Goal: Task Accomplishment & Management: Manage account settings

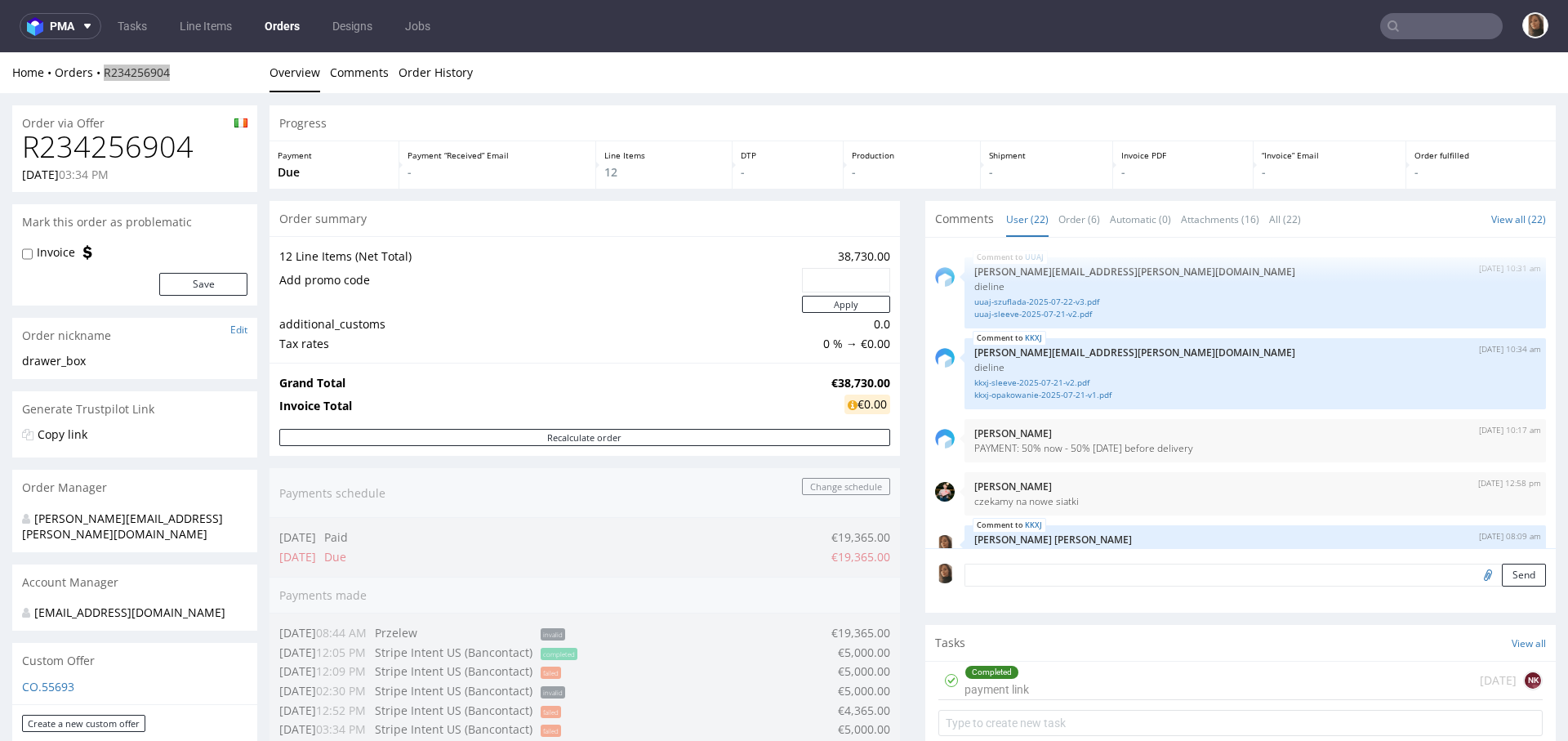
scroll to position [1211, 0]
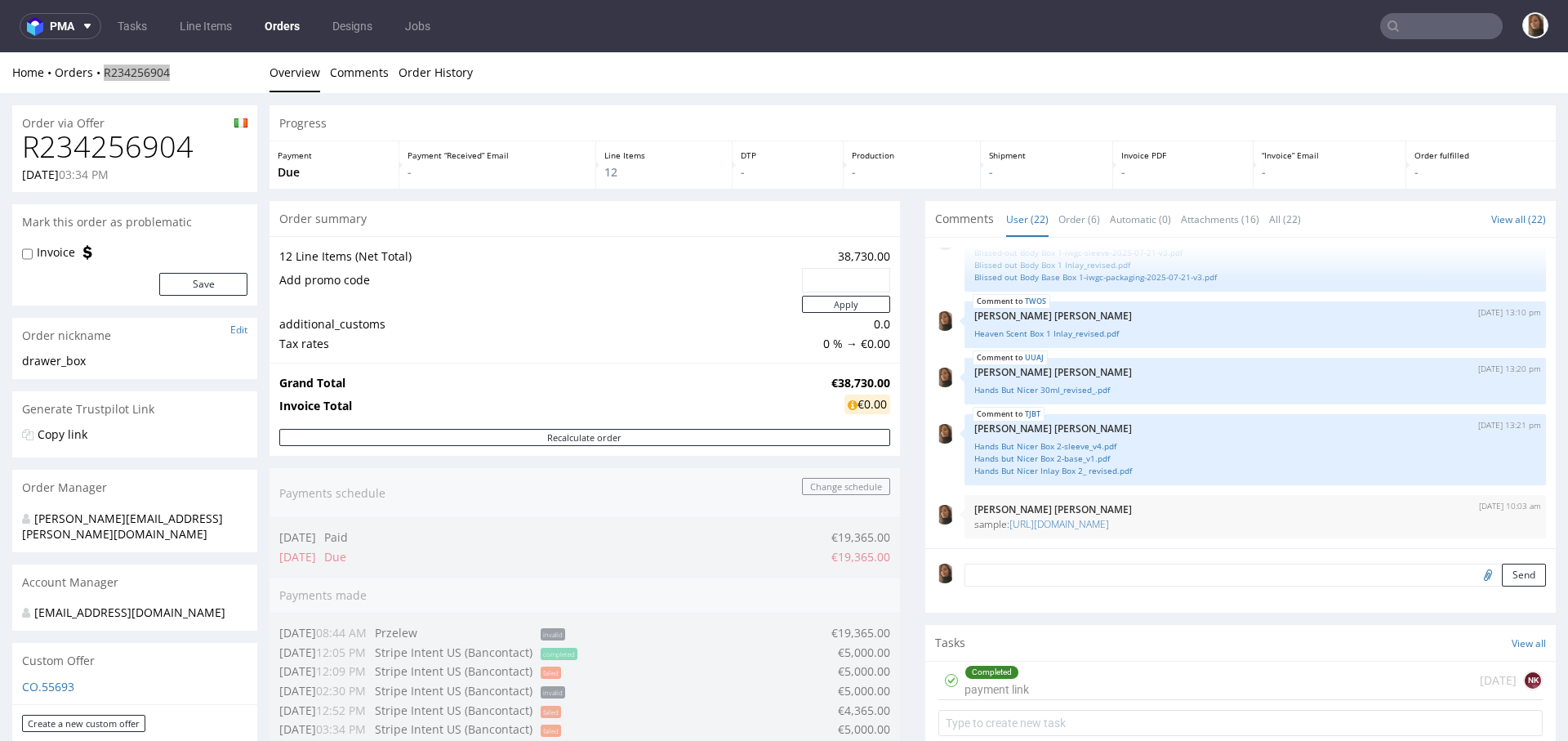
click at [1414, 18] on input "text" at bounding box center [1441, 26] width 122 height 26
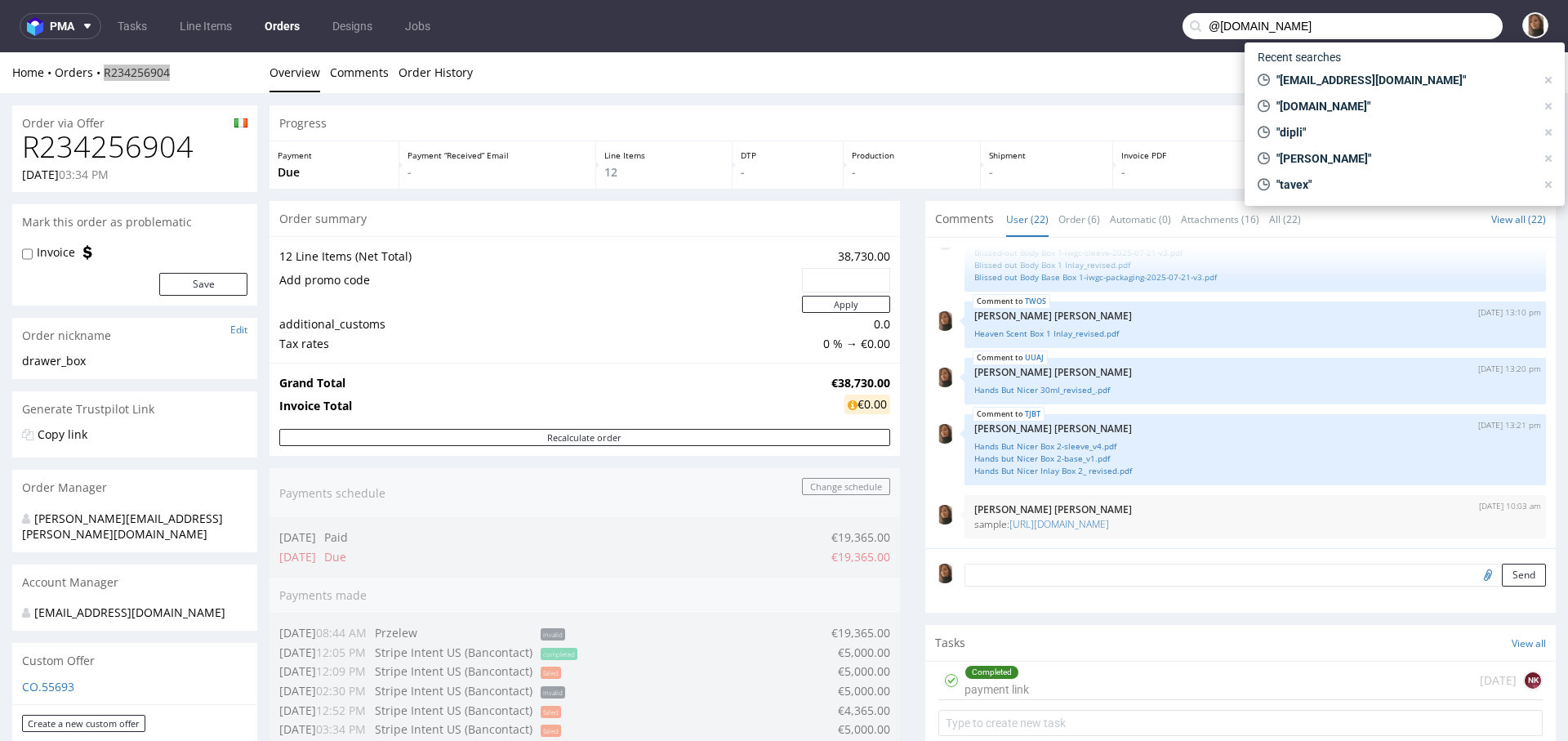
type input "@artknit-studios.com"
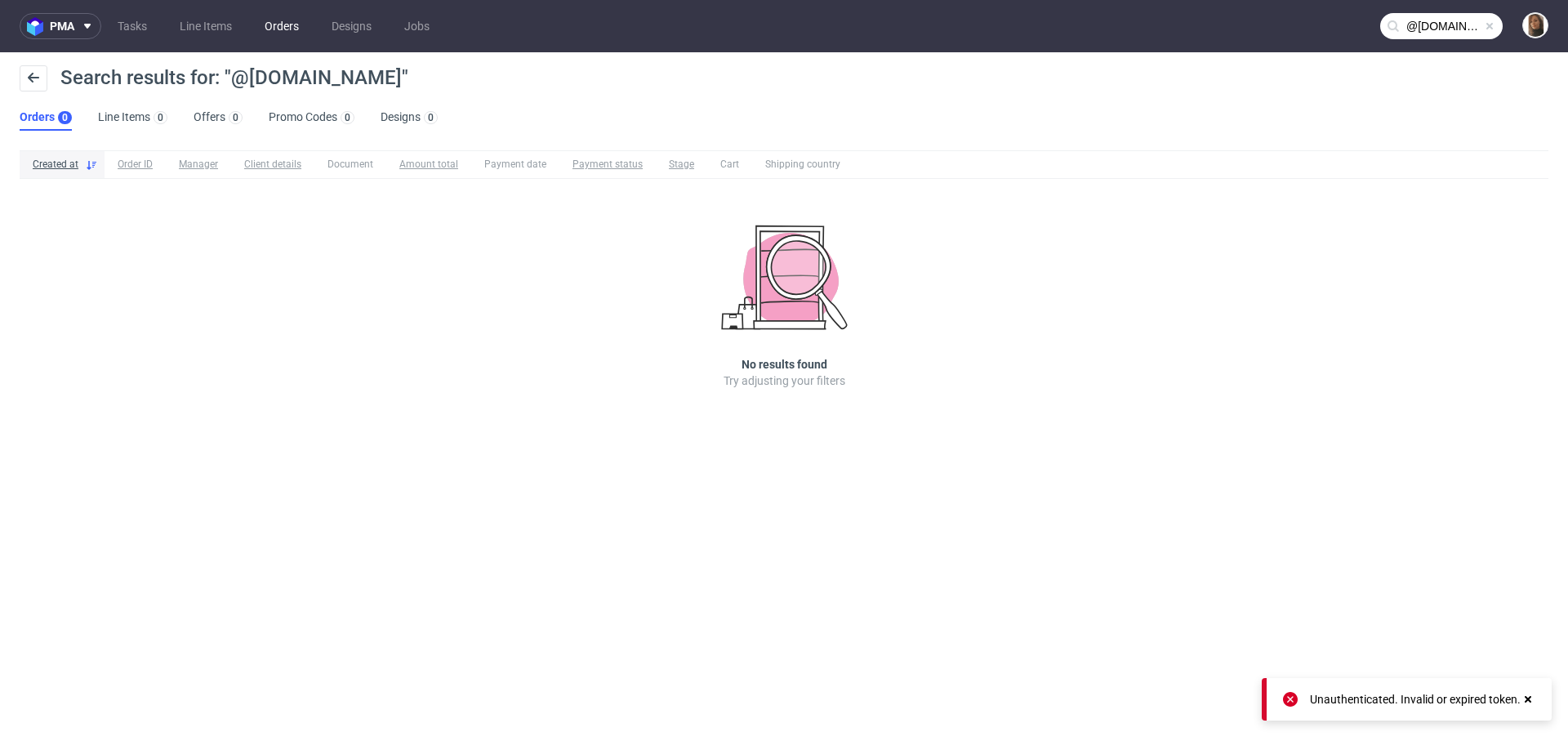
click at [287, 27] on link "Orders" at bounding box center [281, 26] width 54 height 26
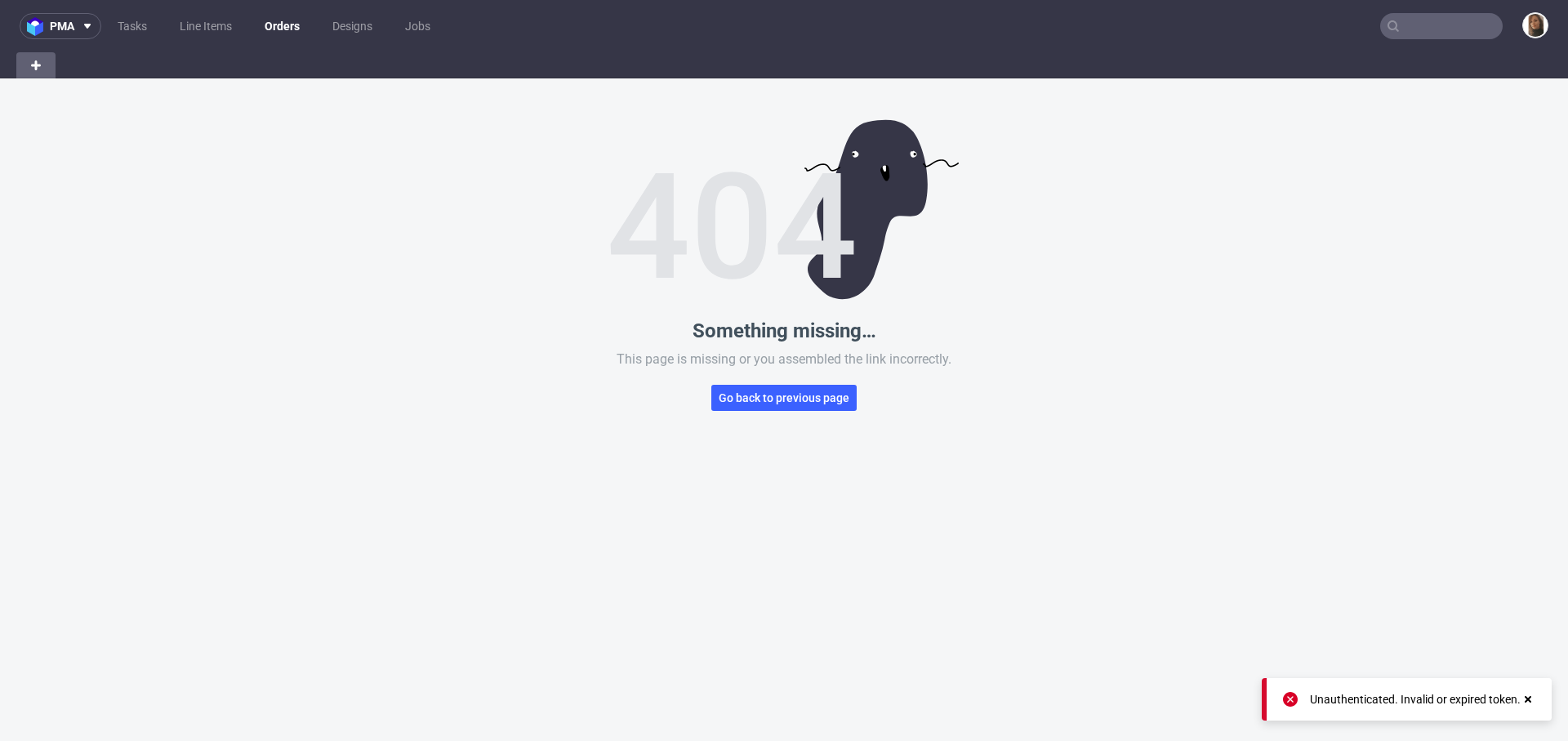
click at [272, 28] on link "Orders" at bounding box center [281, 26] width 55 height 26
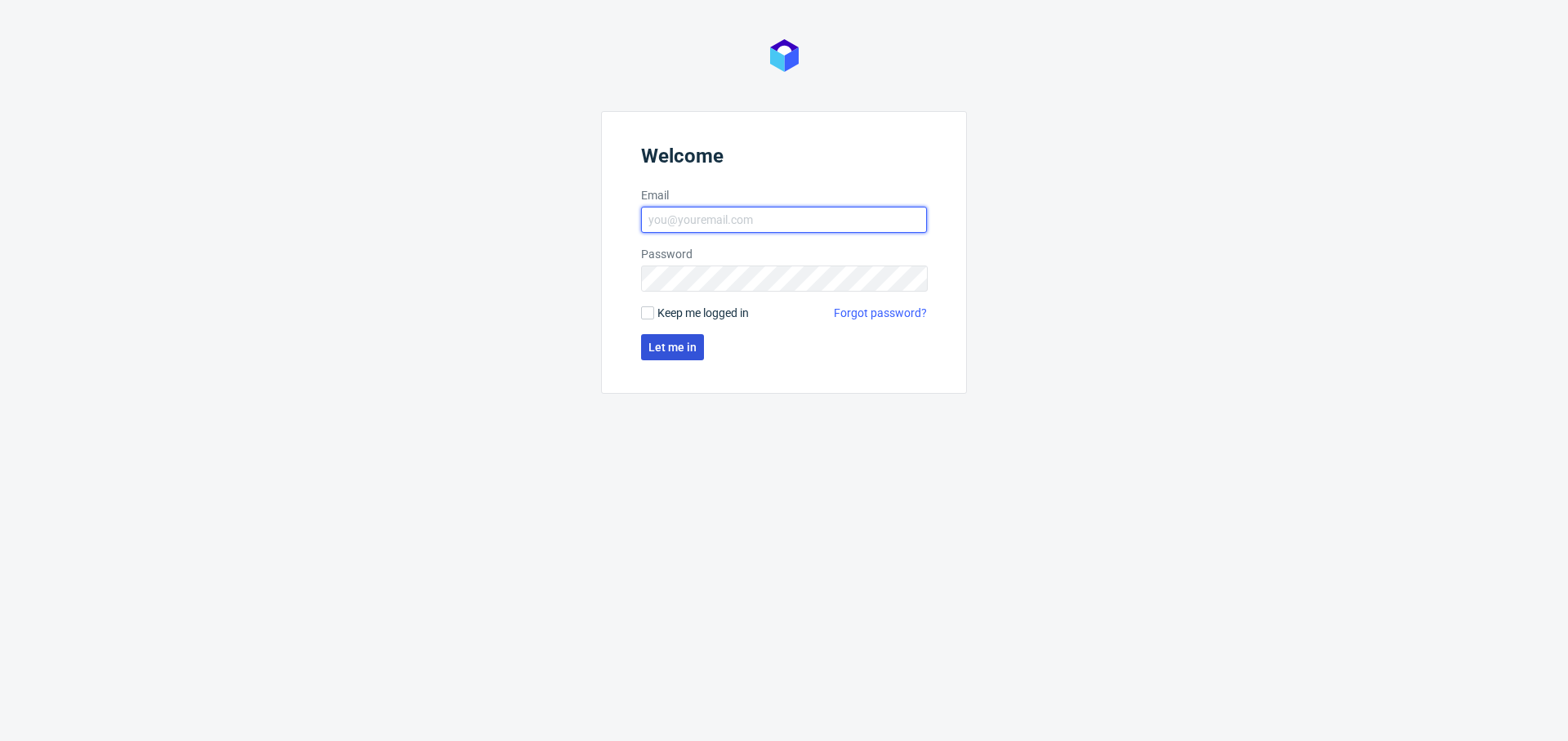
type input "[PERSON_NAME][EMAIL_ADDRESS][PERSON_NAME][DOMAIN_NAME]"
click at [696, 354] on button "Let me in" at bounding box center [672, 347] width 63 height 26
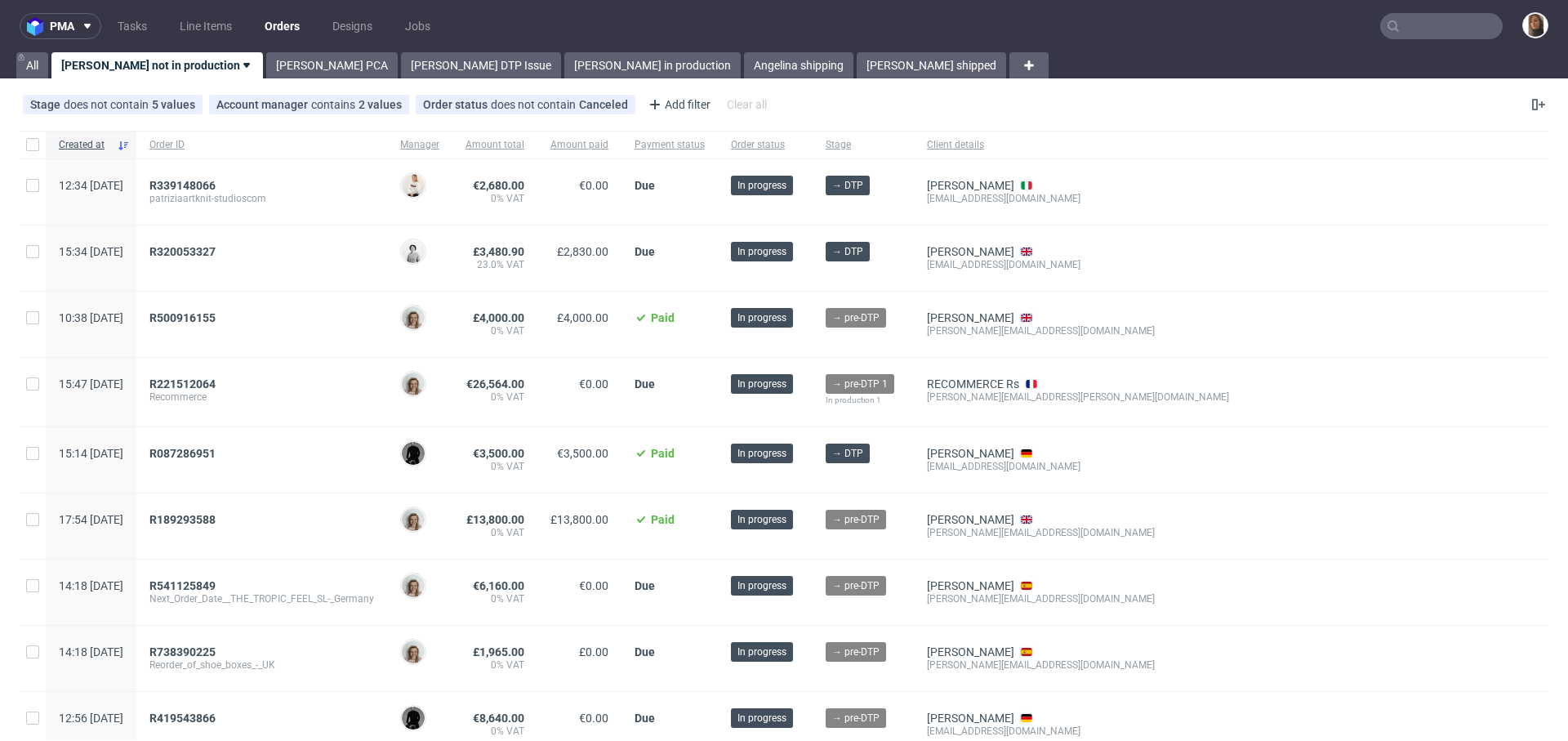
click at [284, 27] on link "Orders" at bounding box center [281, 26] width 55 height 26
click at [216, 181] on span "R339148066" at bounding box center [182, 185] width 67 height 13
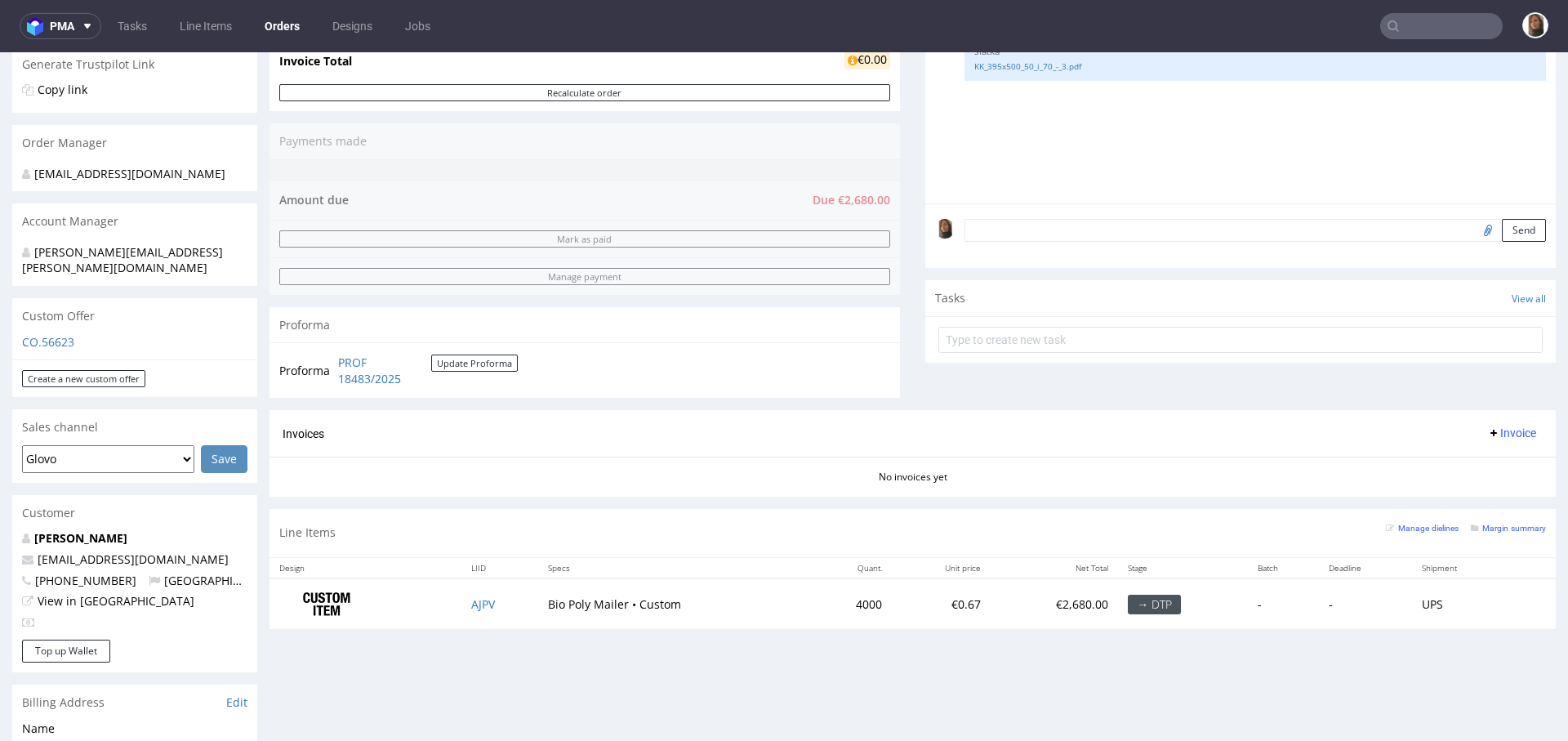
scroll to position [406, 0]
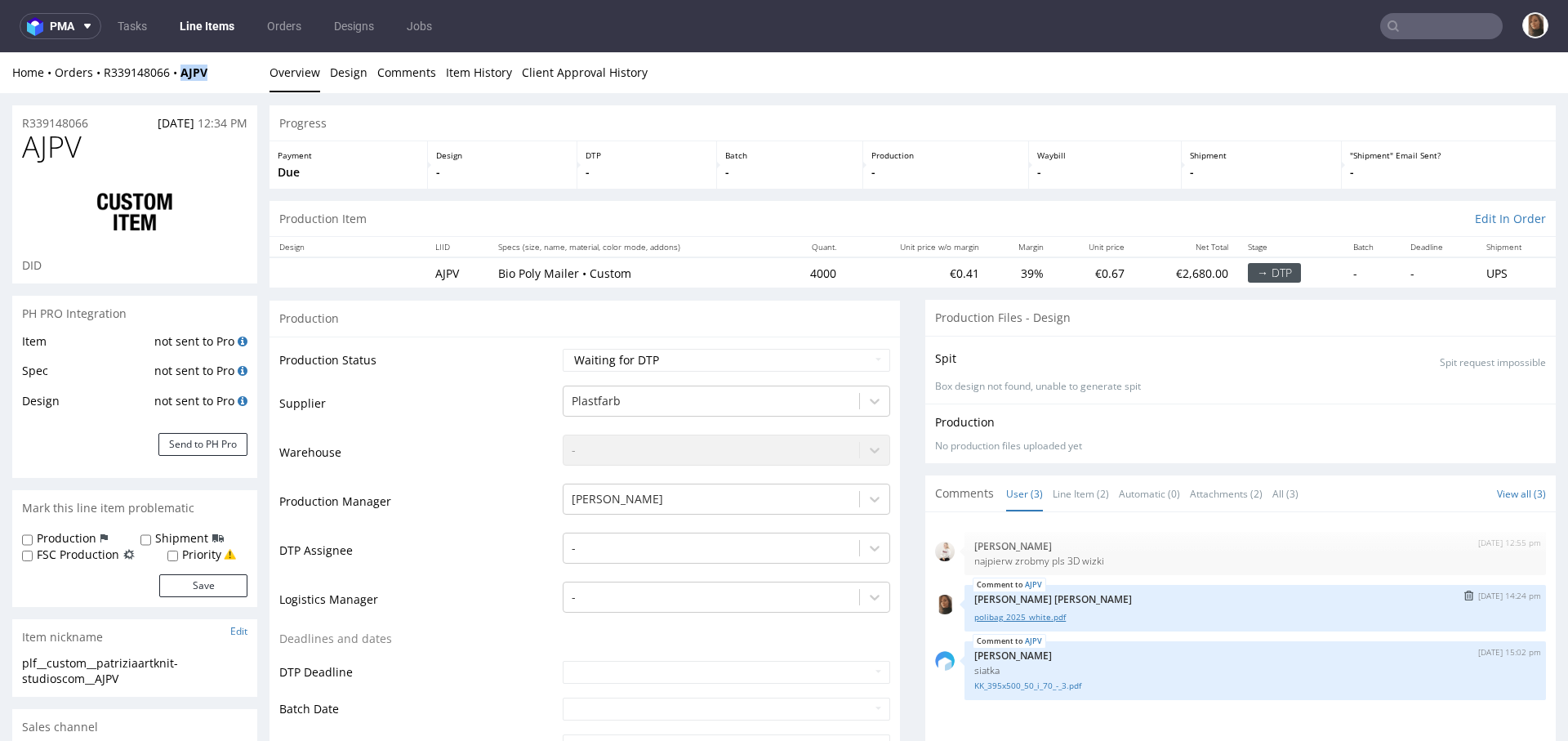
click at [1025, 611] on link "polibag_2025_white.pdf" at bounding box center [1256, 617] width 562 height 12
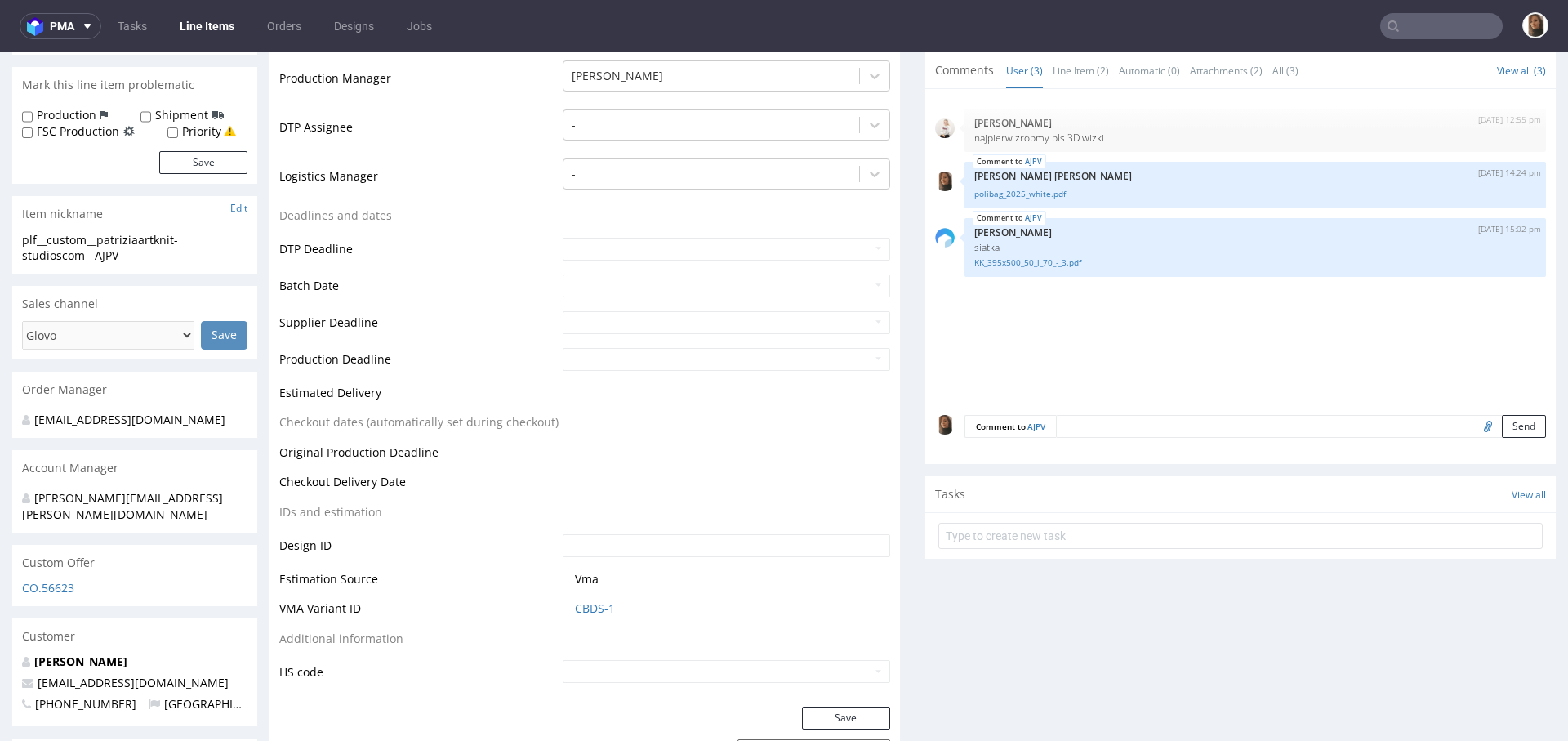
scroll to position [439, 0]
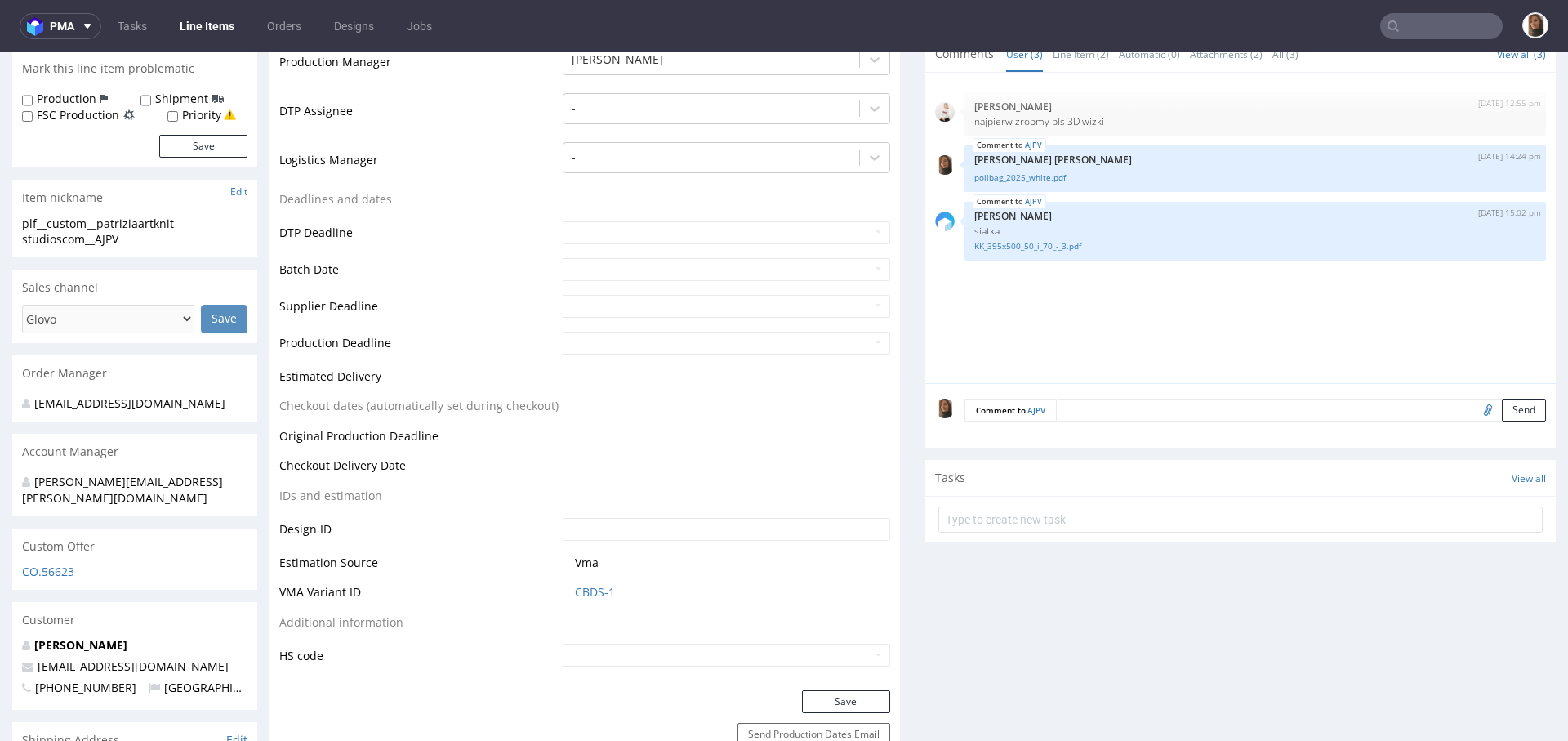
click at [1444, 25] on input "text" at bounding box center [1441, 26] width 122 height 26
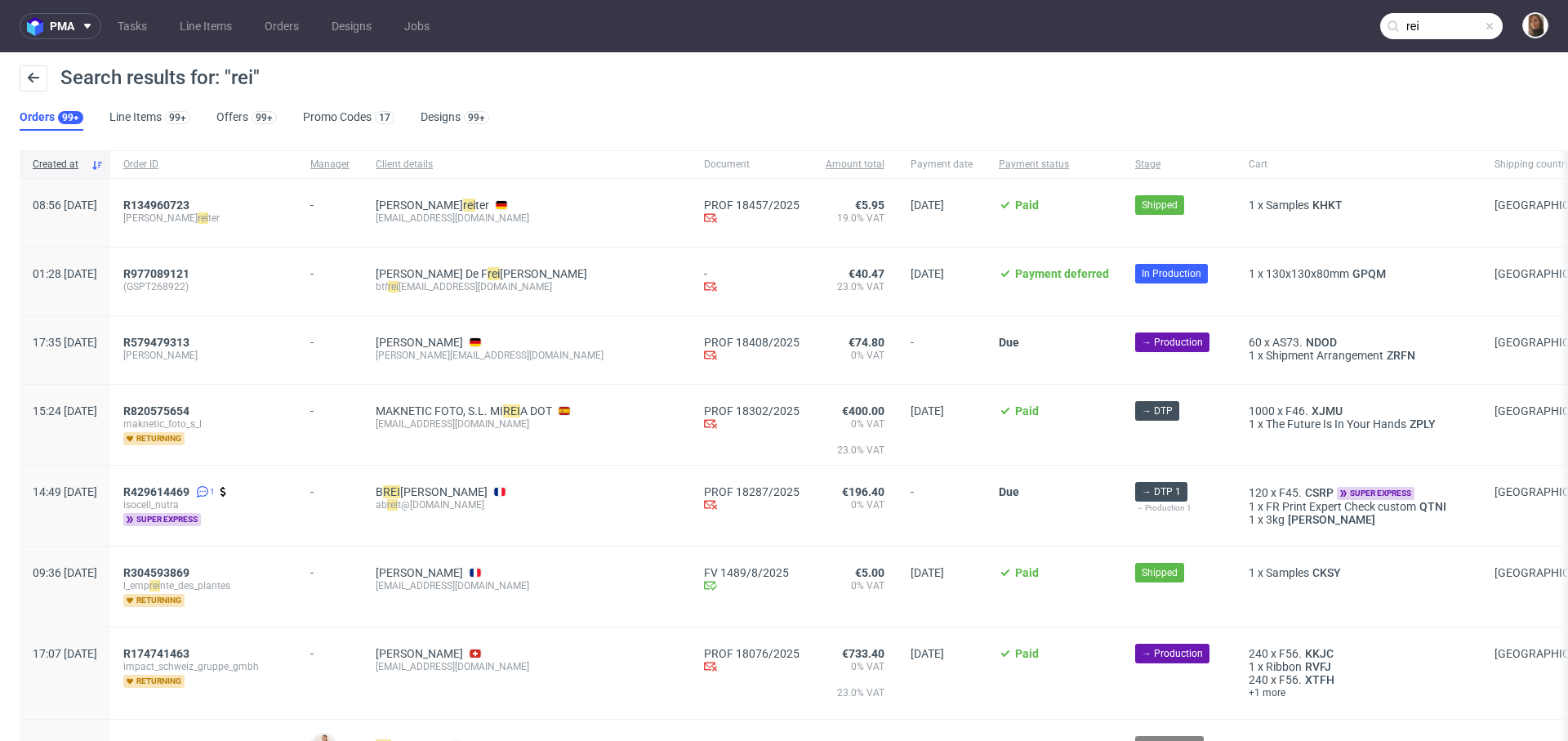
click at [1432, 19] on input "rei" at bounding box center [1441, 26] width 122 height 26
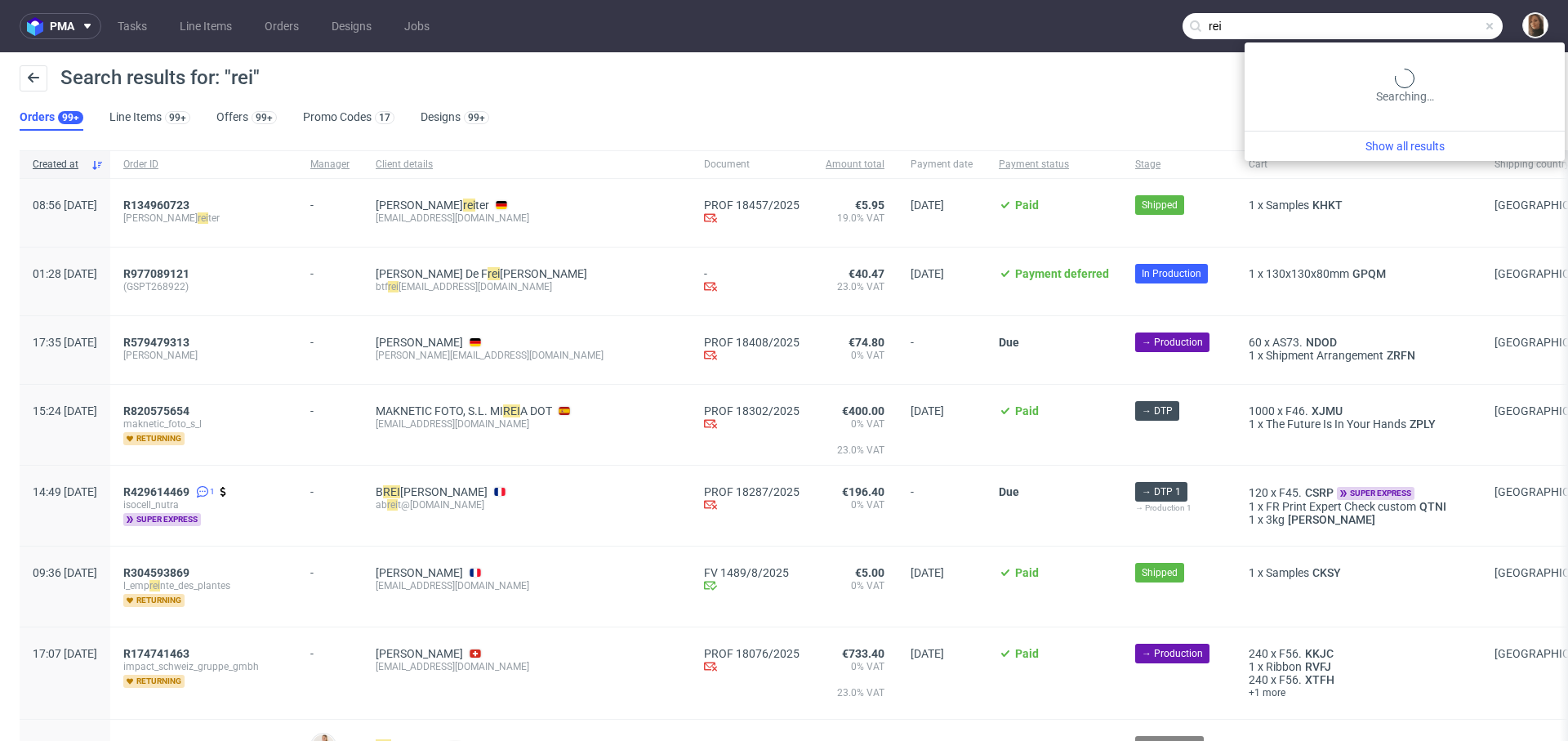
click at [1432, 19] on input "rei" at bounding box center [1342, 26] width 320 height 26
paste input "tomek@cleantle.com"
type input "tomek@cleantle.com"
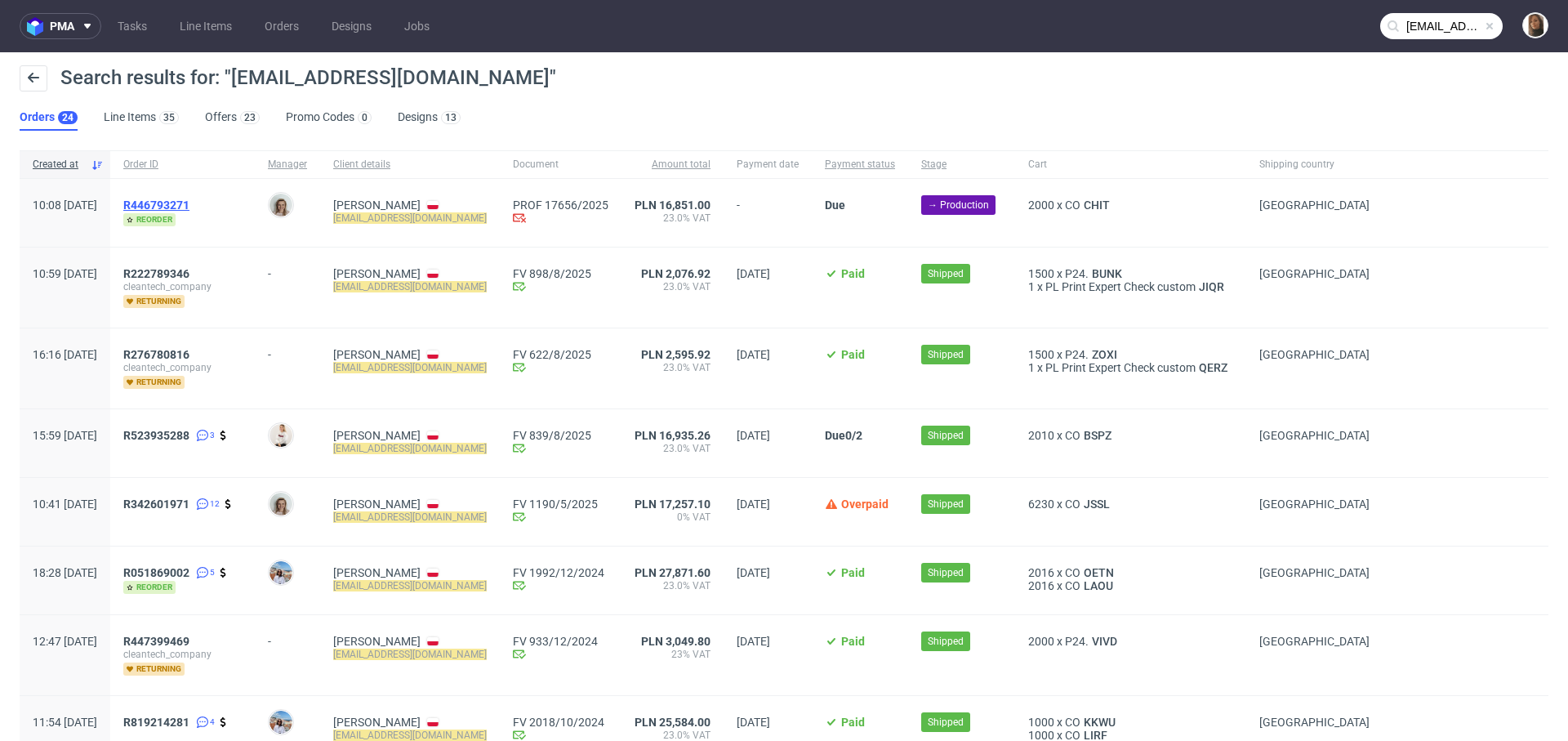
click at [190, 202] on span "R446793271" at bounding box center [156, 205] width 67 height 13
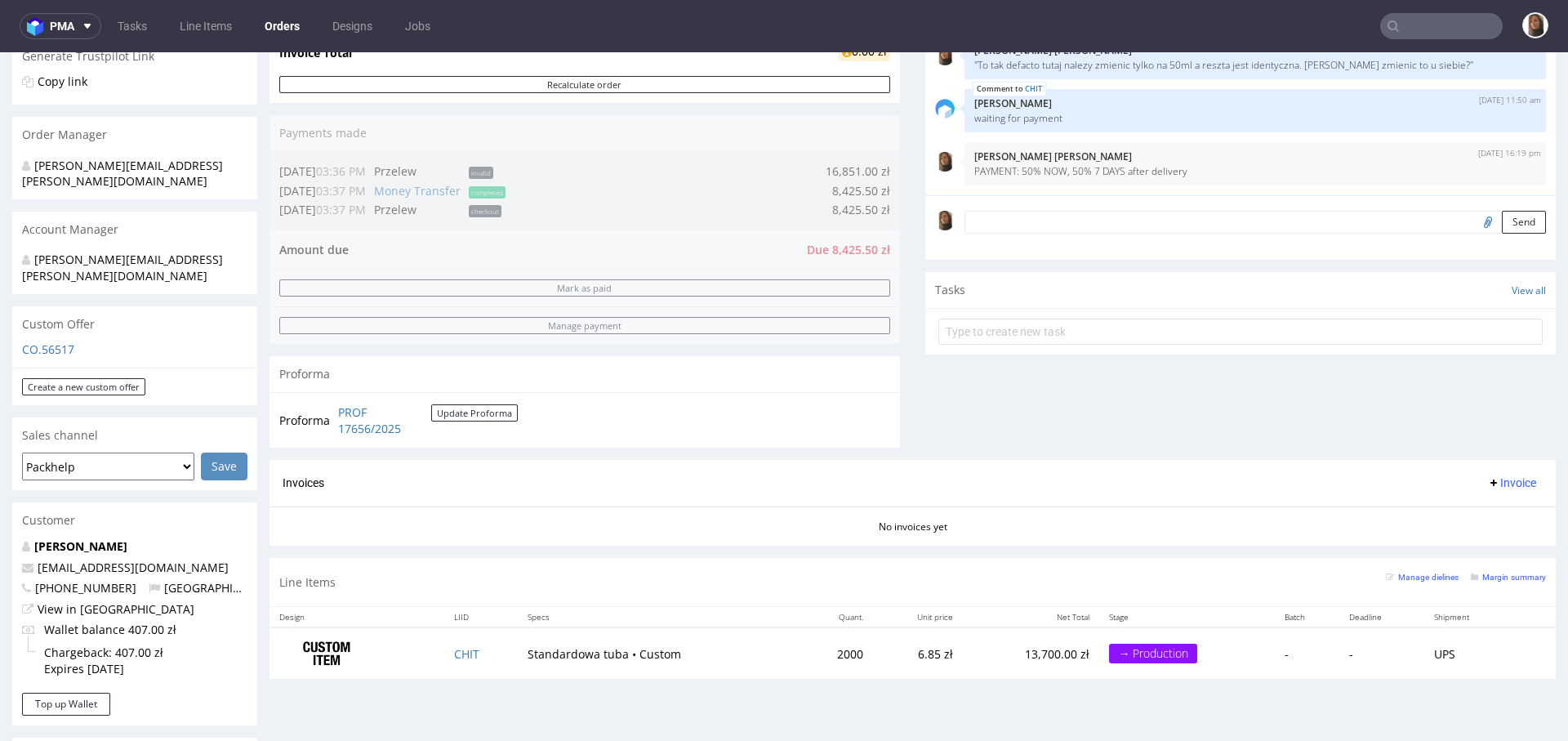
scroll to position [602, 0]
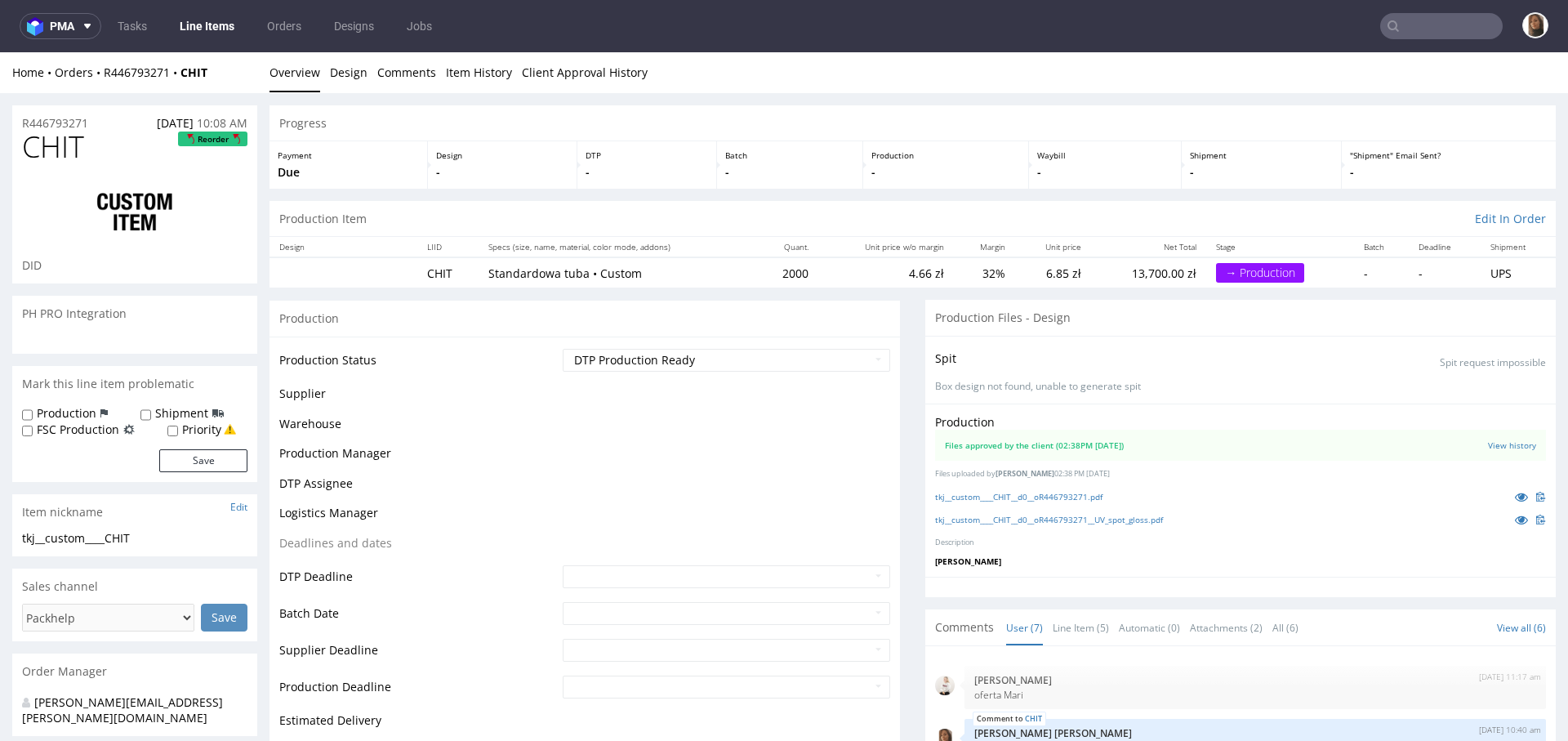
scroll to position [136, 0]
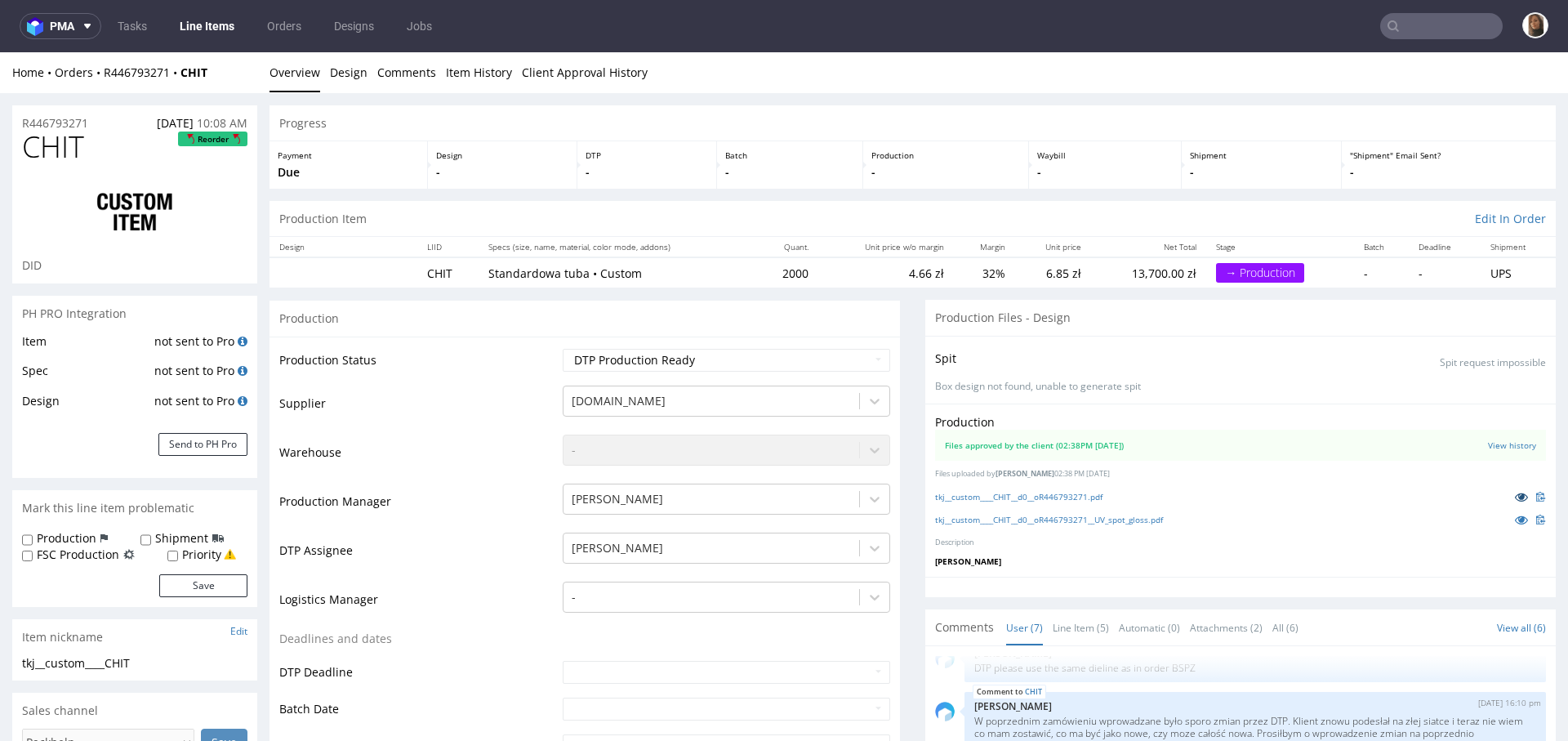
click at [1515, 493] on icon at bounding box center [1521, 497] width 13 height 12
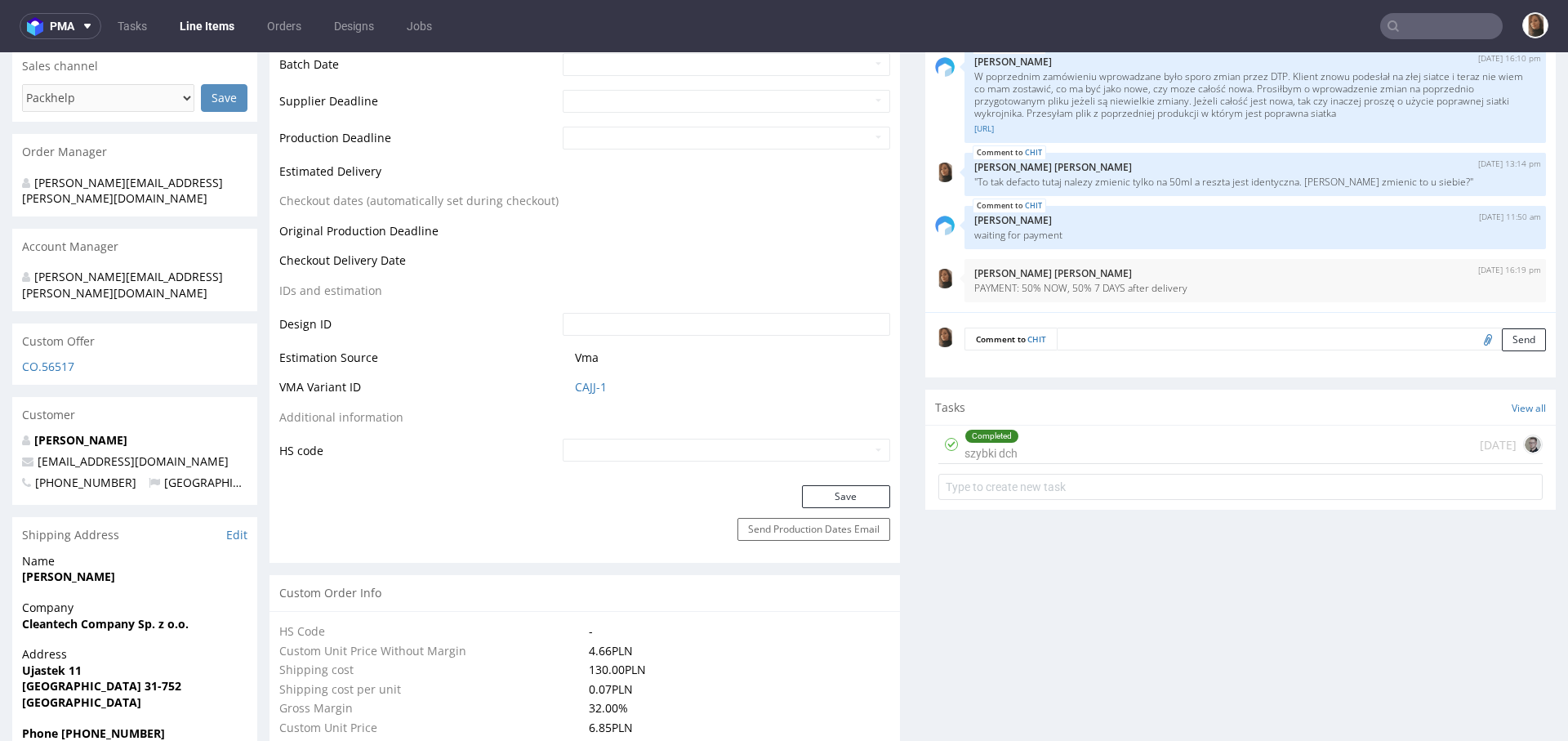
scroll to position [957, 0]
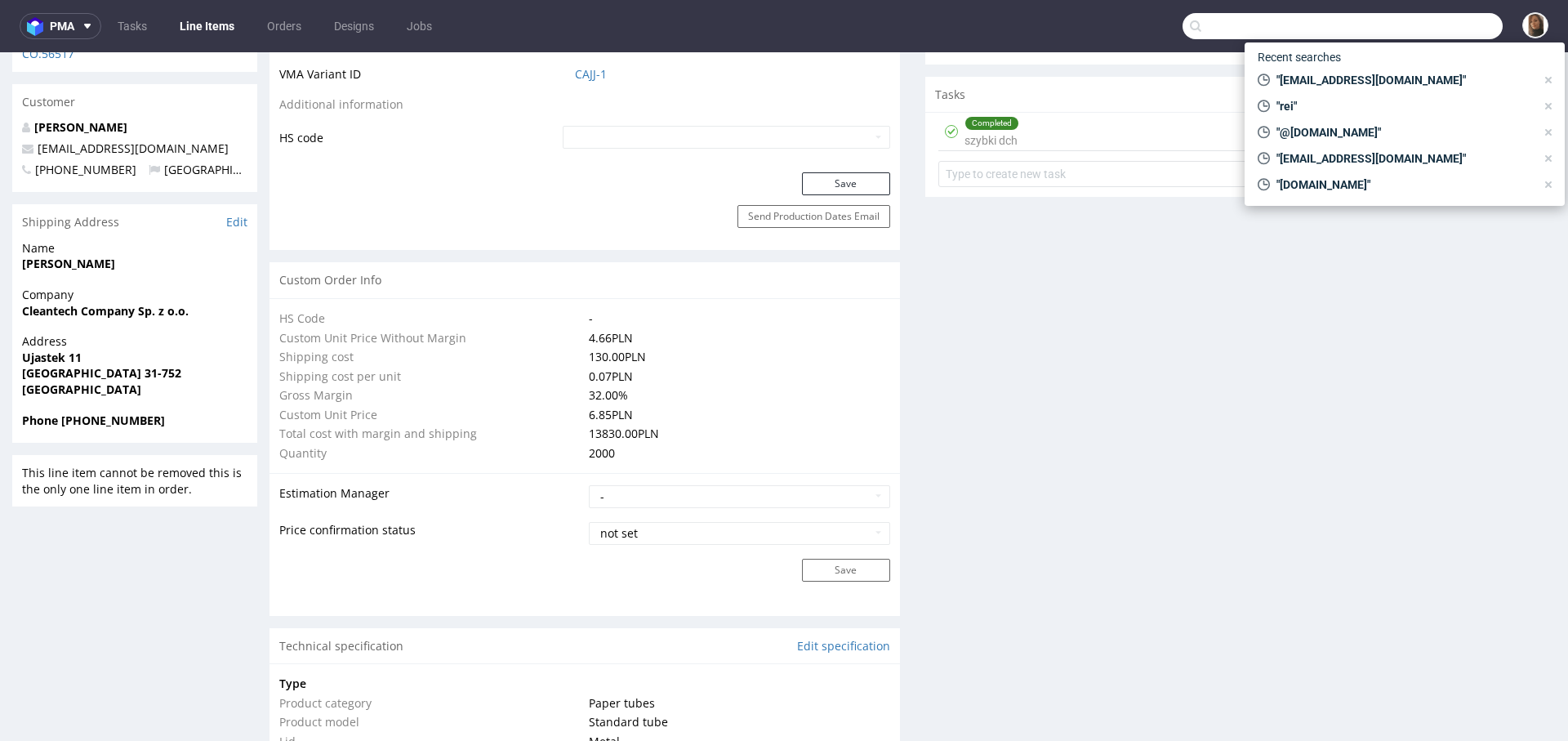
click at [1422, 28] on input "text" at bounding box center [1342, 26] width 320 height 26
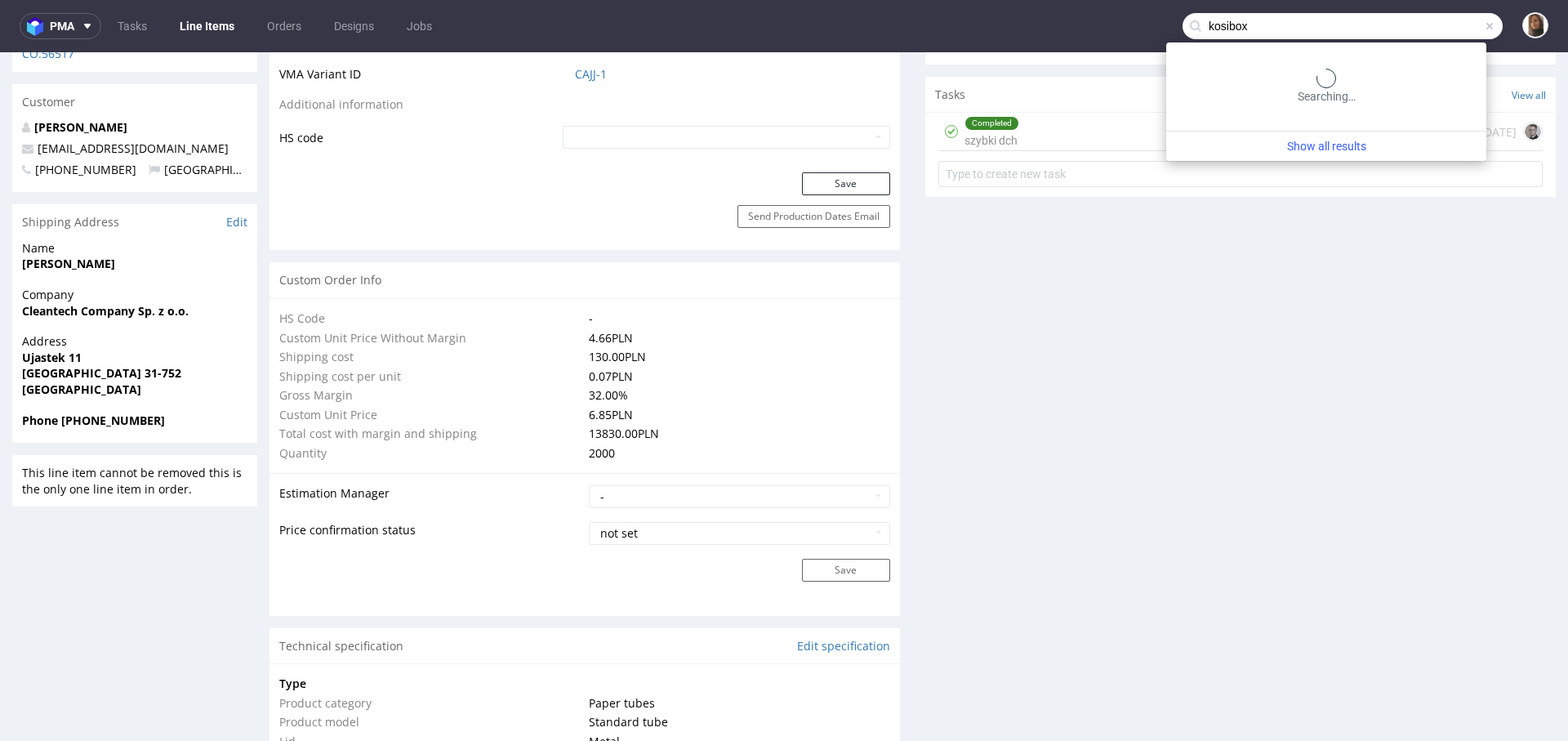
type input "kosibox"
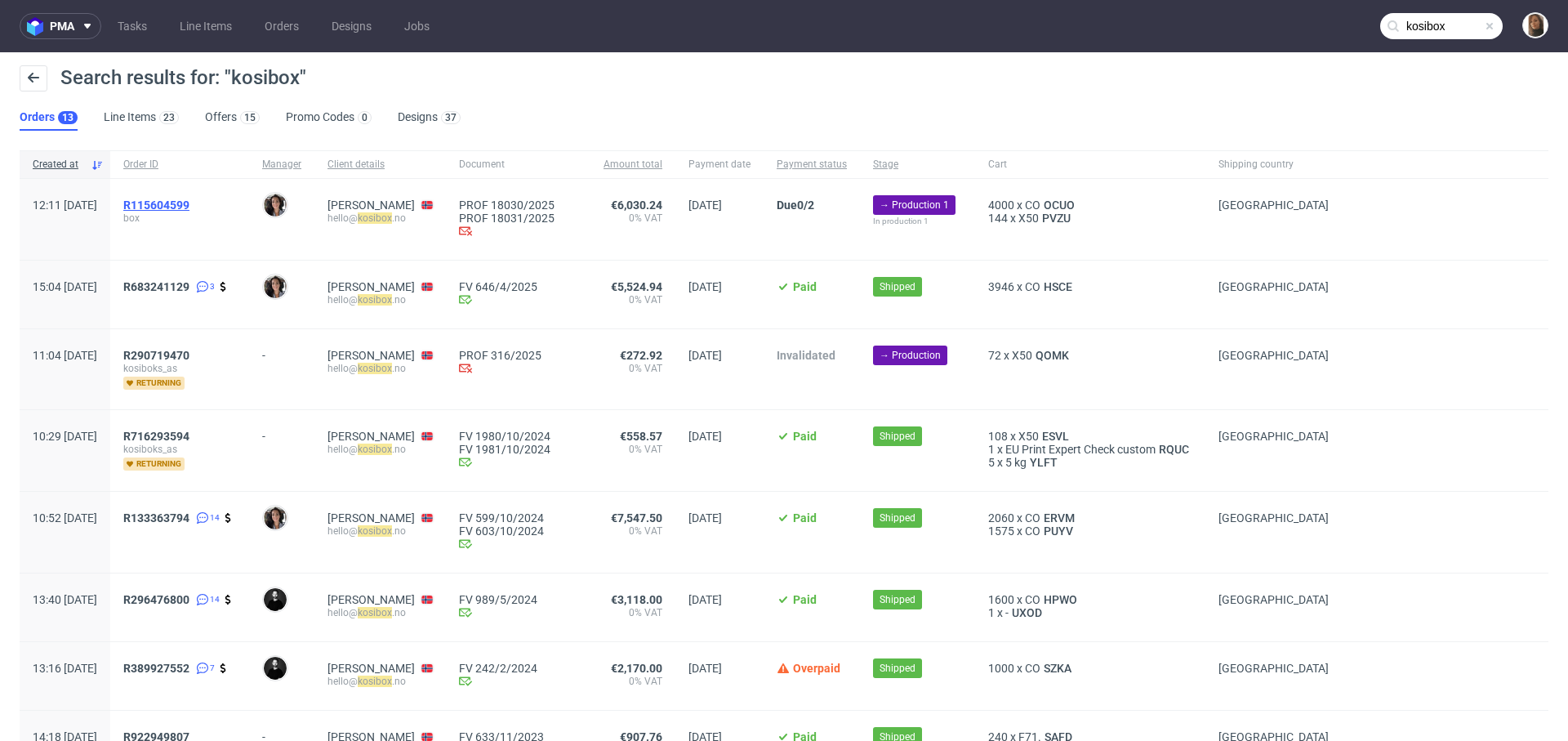
click at [190, 209] on span "R115604599" at bounding box center [156, 205] width 67 height 13
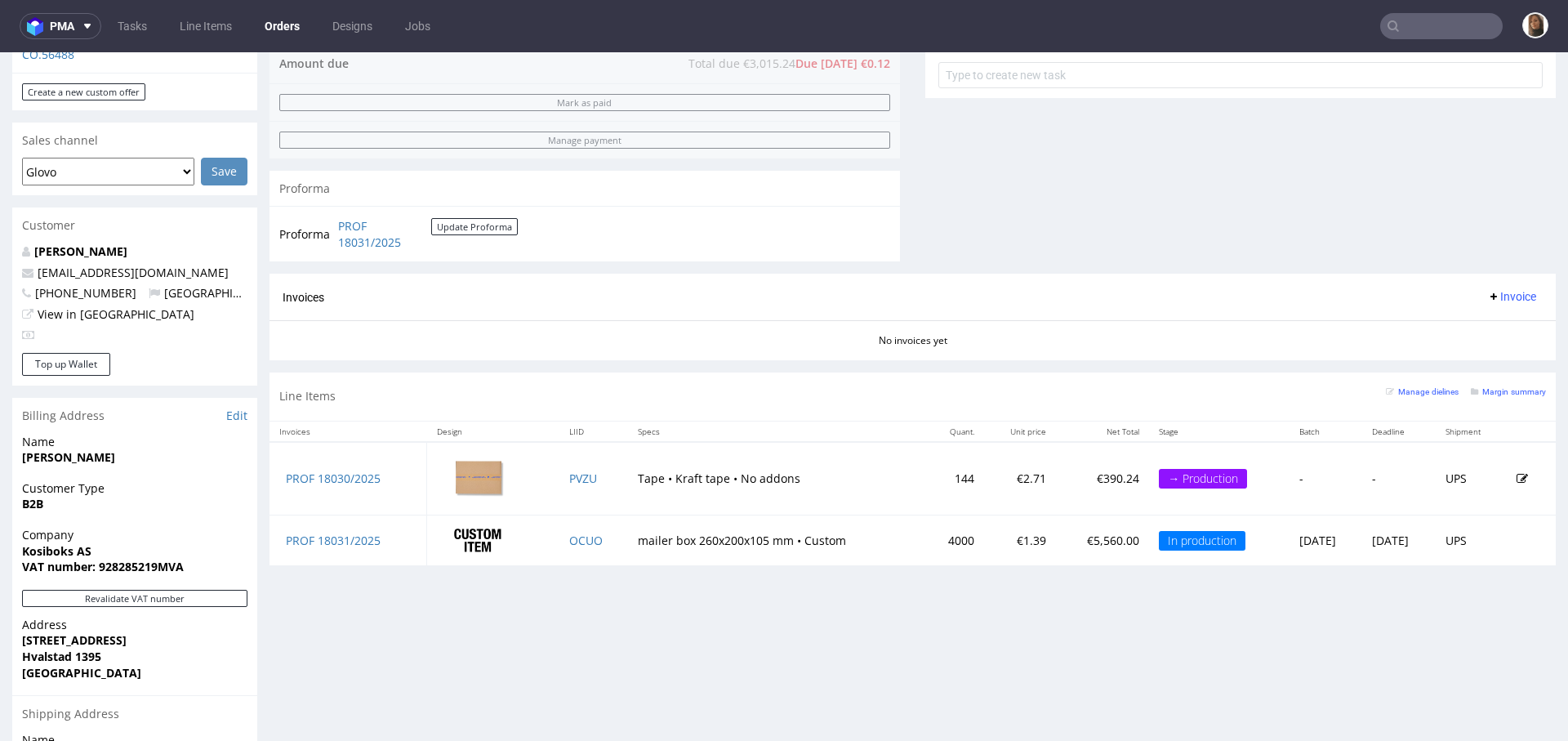
scroll to position [750, 0]
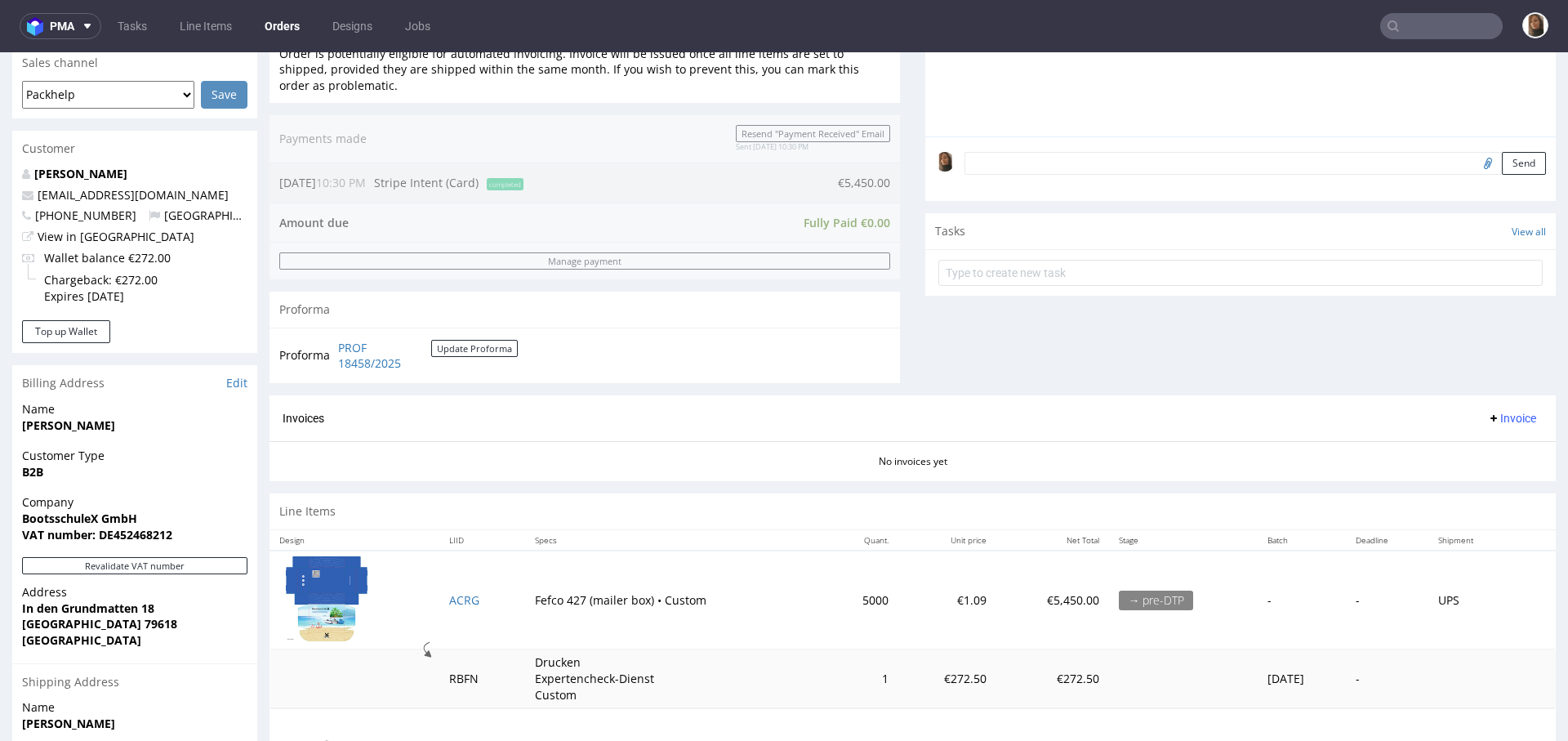
scroll to position [606, 0]
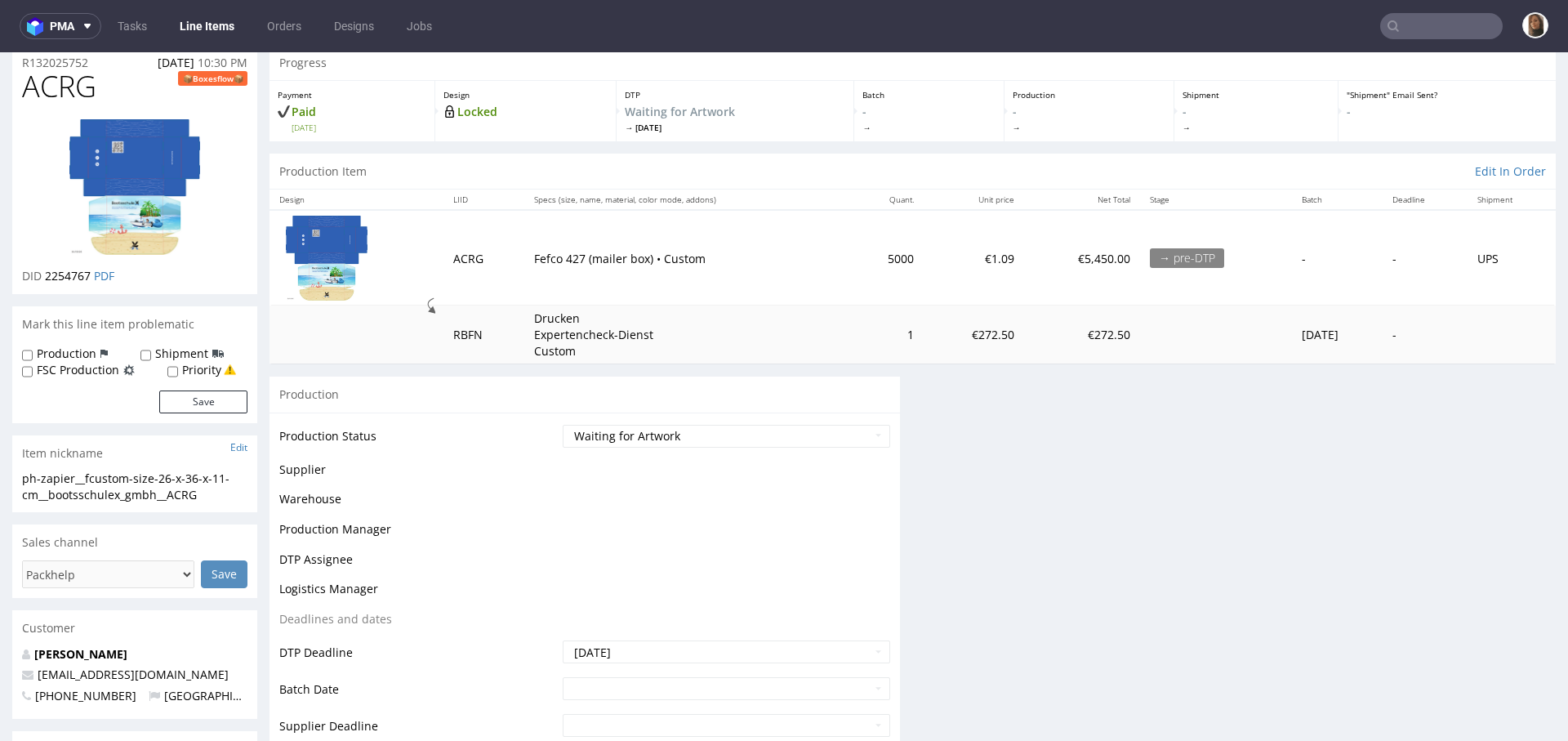
scroll to position [73, 0]
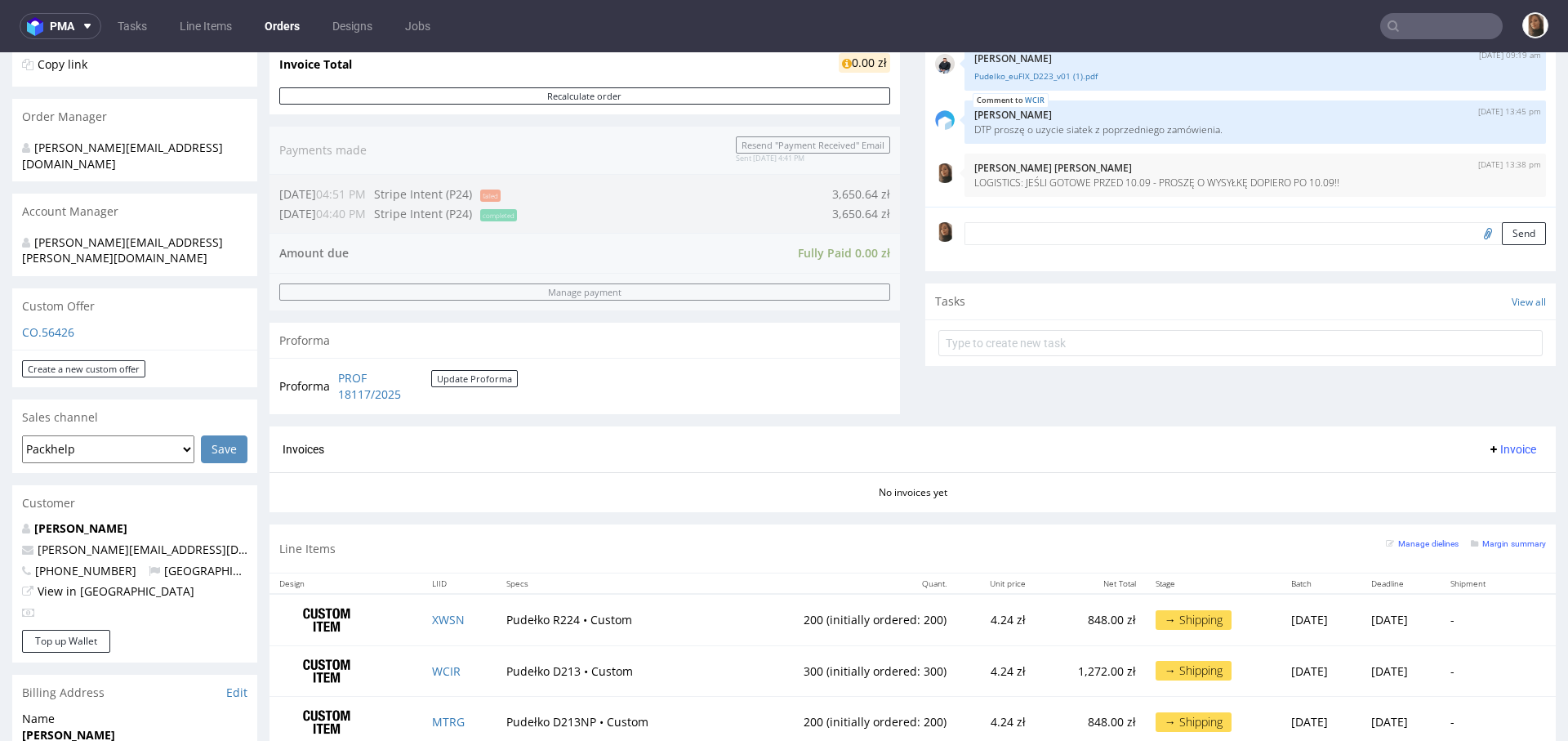
scroll to position [700, 0]
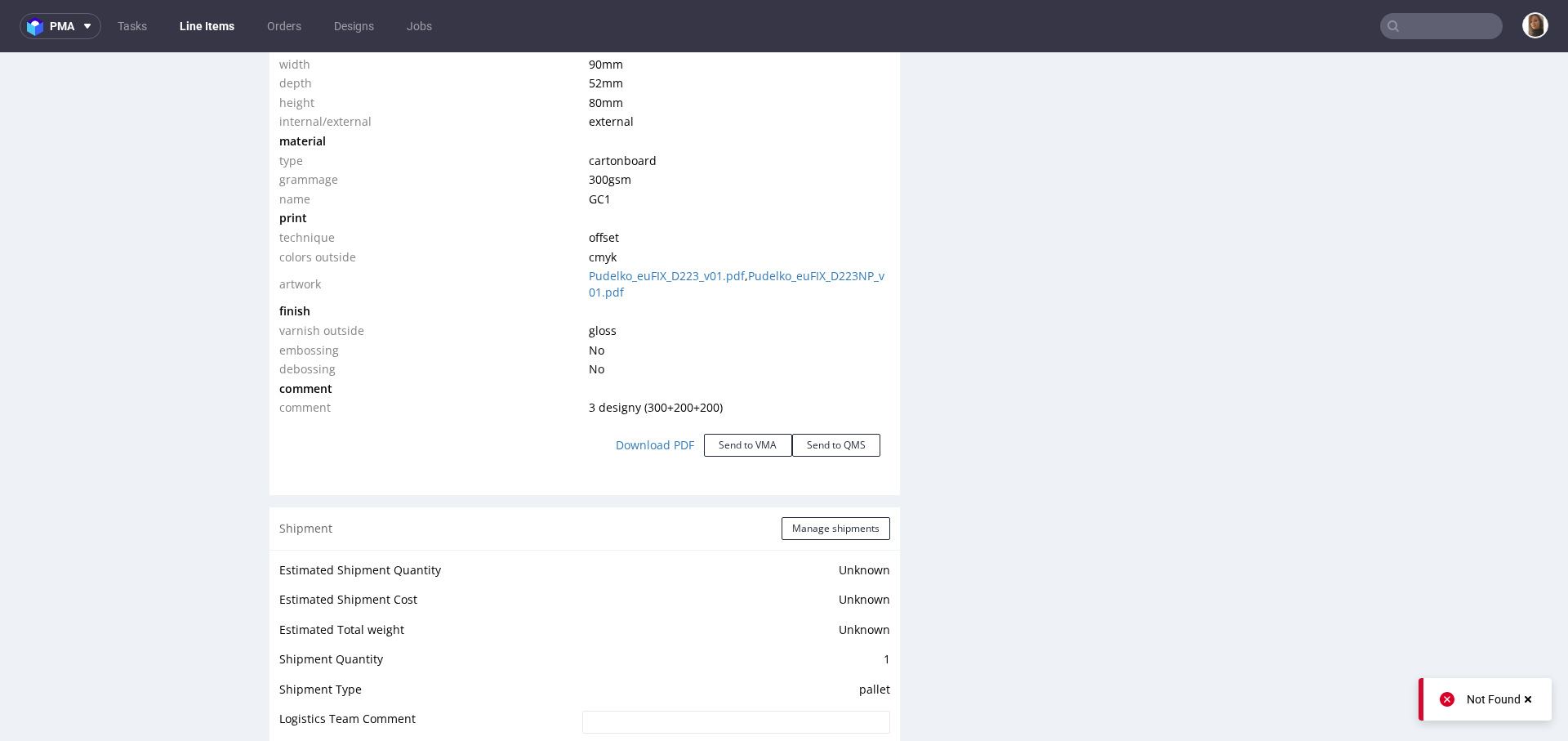
scroll to position [2149, 0]
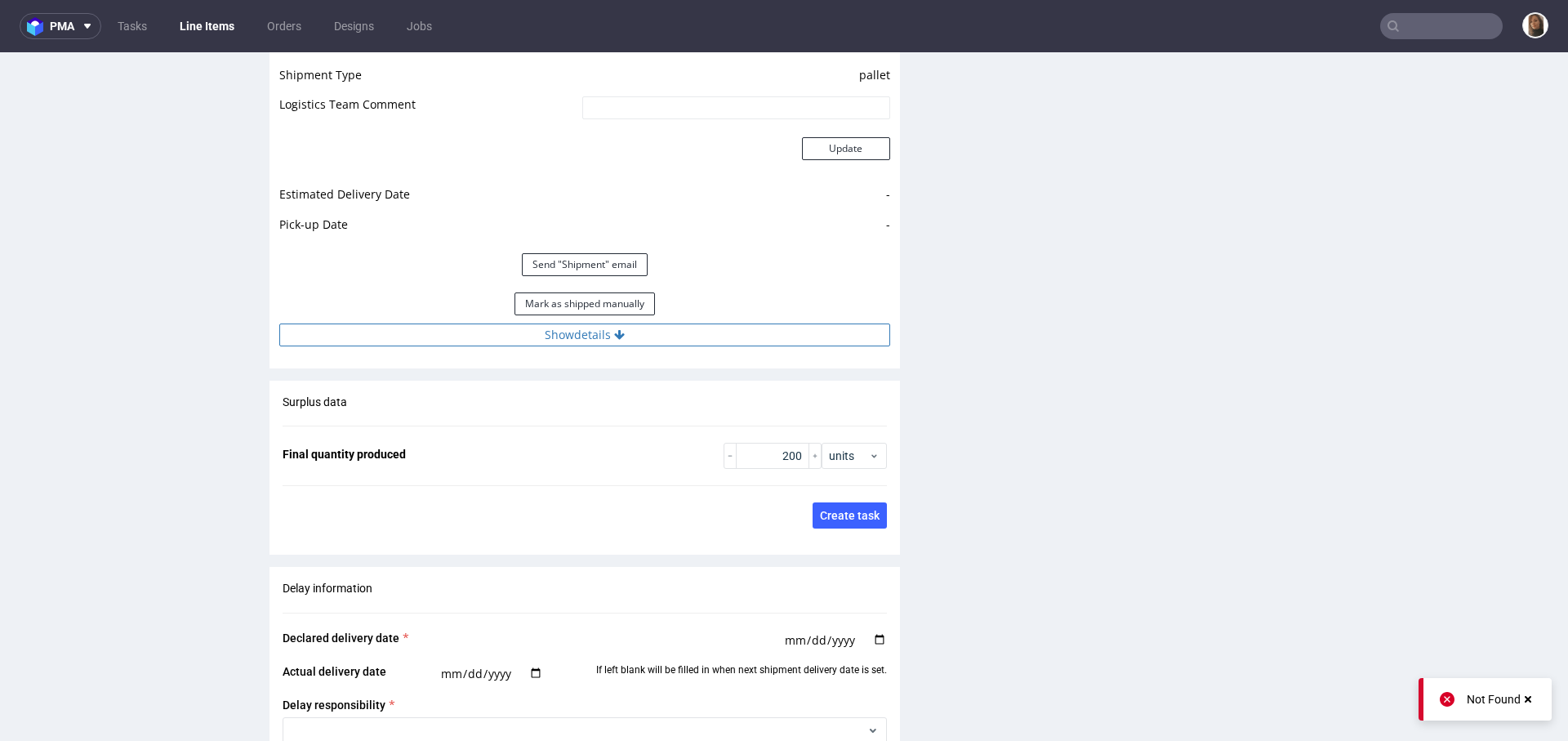
click at [614, 330] on icon at bounding box center [619, 335] width 11 height 12
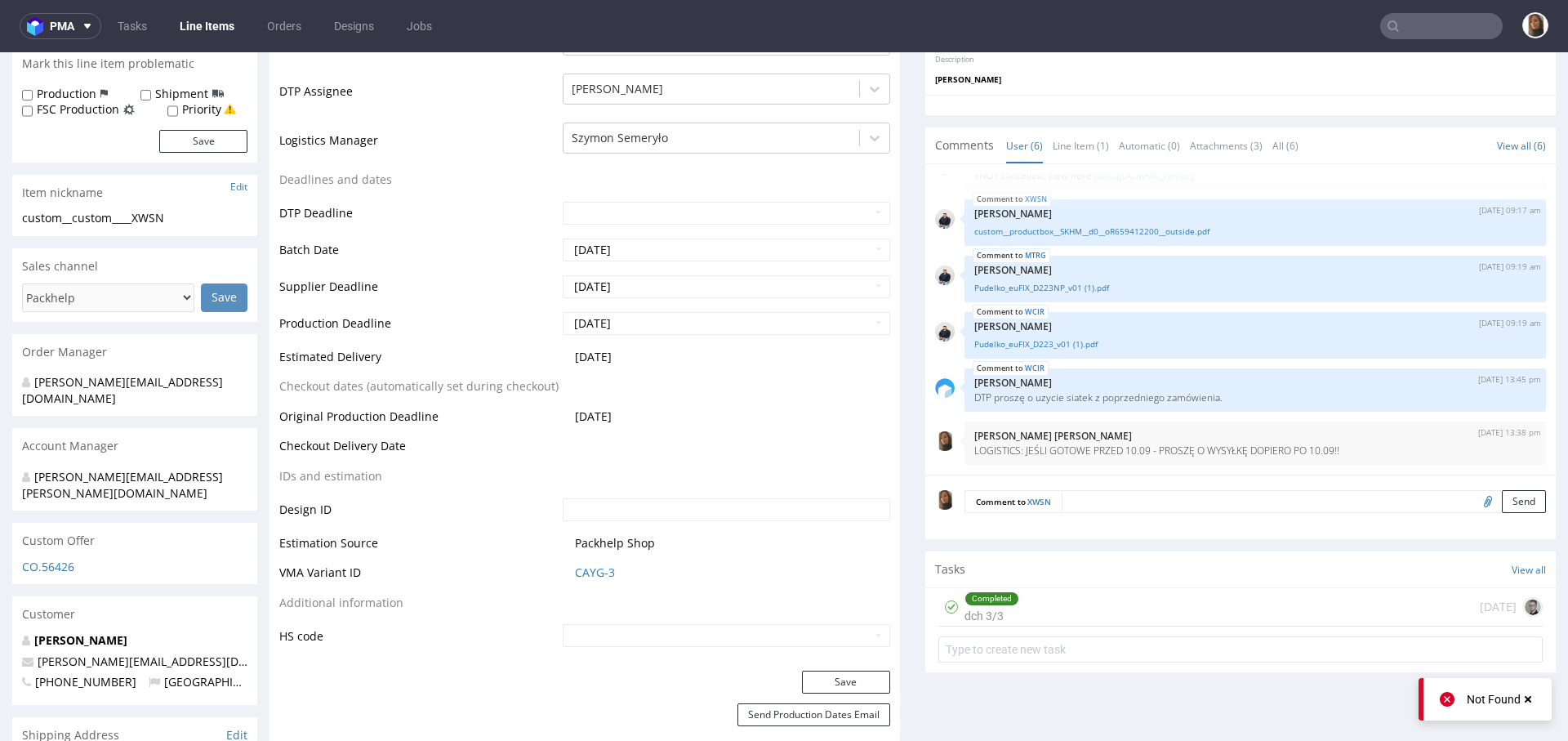
scroll to position [245, 0]
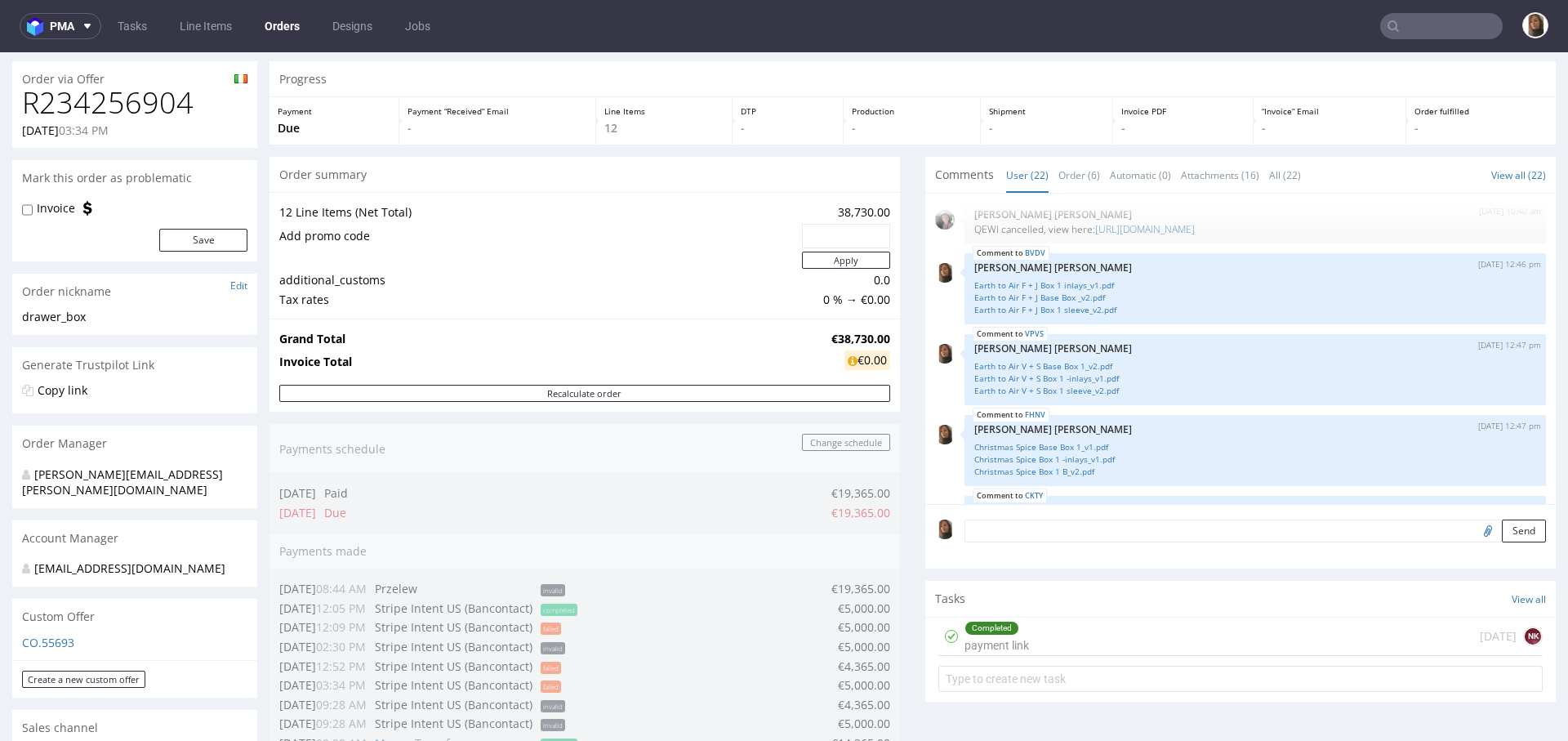
scroll to position [1210, 0]
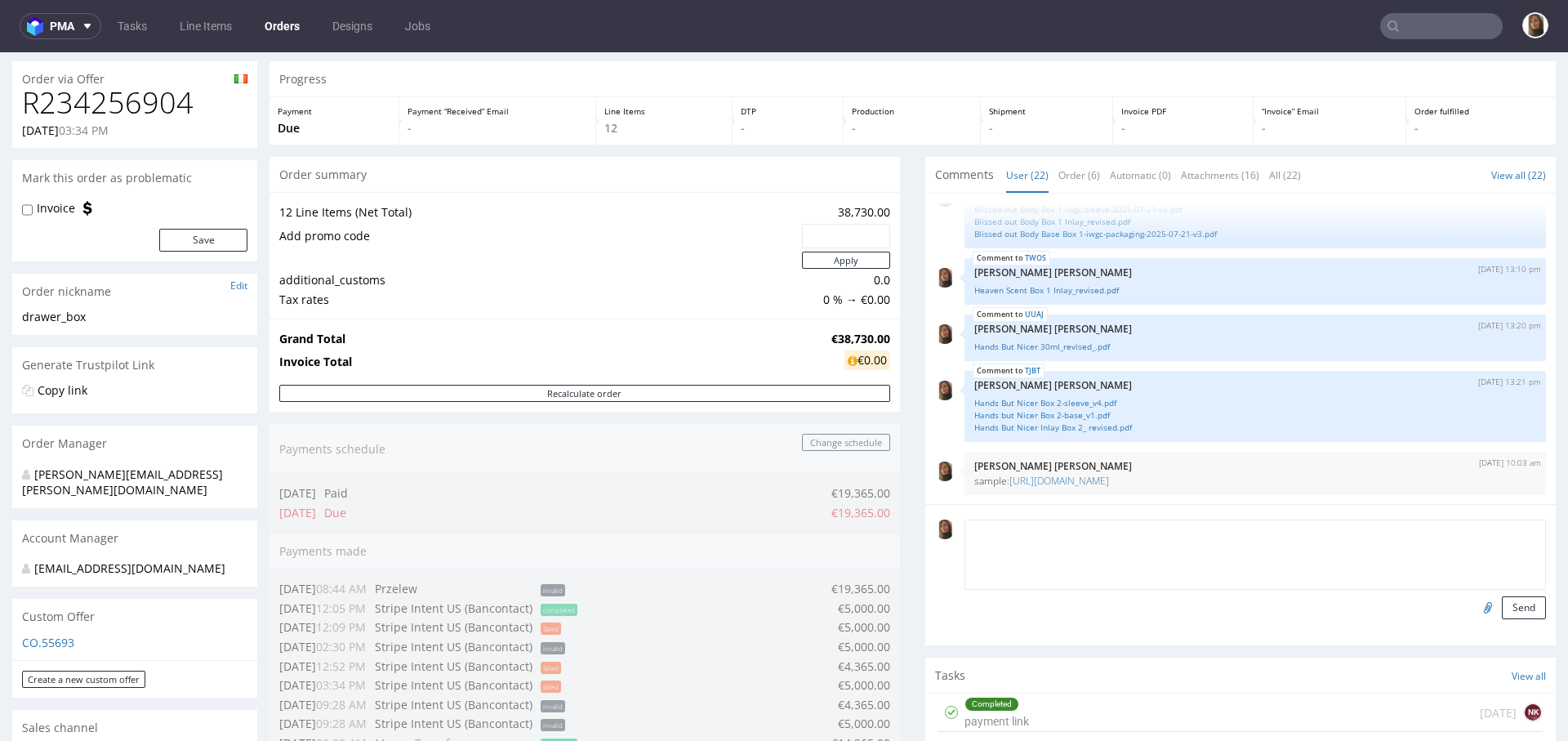
click at [997, 529] on textarea at bounding box center [1255, 554] width 581 height 71
paste textarea "inserts as before (everything stays at before)- We would like to revert back to…"
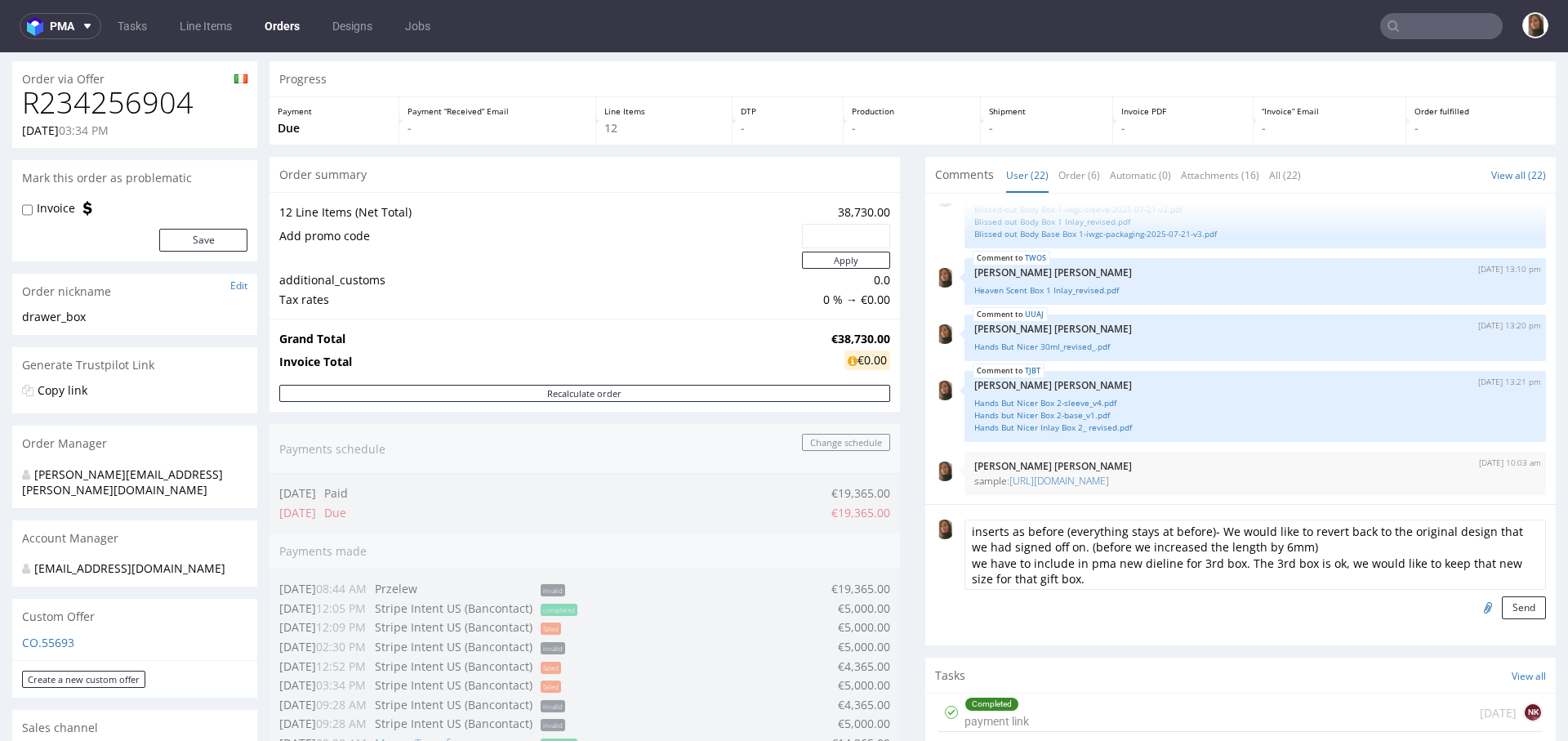
click at [965, 525] on textarea "inserts as before (everything stays at before)- We would like to revert back to…" at bounding box center [1255, 554] width 581 height 71
click at [1320, 546] on textarea "inserts as before (everything stays at before)- We would like to revert back to…" at bounding box center [1255, 554] width 581 height 71
click at [965, 561] on textarea "inserts as before (everything stays at before)- We would like to revert back to…" at bounding box center [1255, 554] width 581 height 71
click at [965, 525] on textarea "inserts as before (everything stays at before)- We would like to revert back to…" at bounding box center [1255, 554] width 581 height 71
type textarea "SAMPLE: inserts as before (everything stays at before)- We would like to revert…"
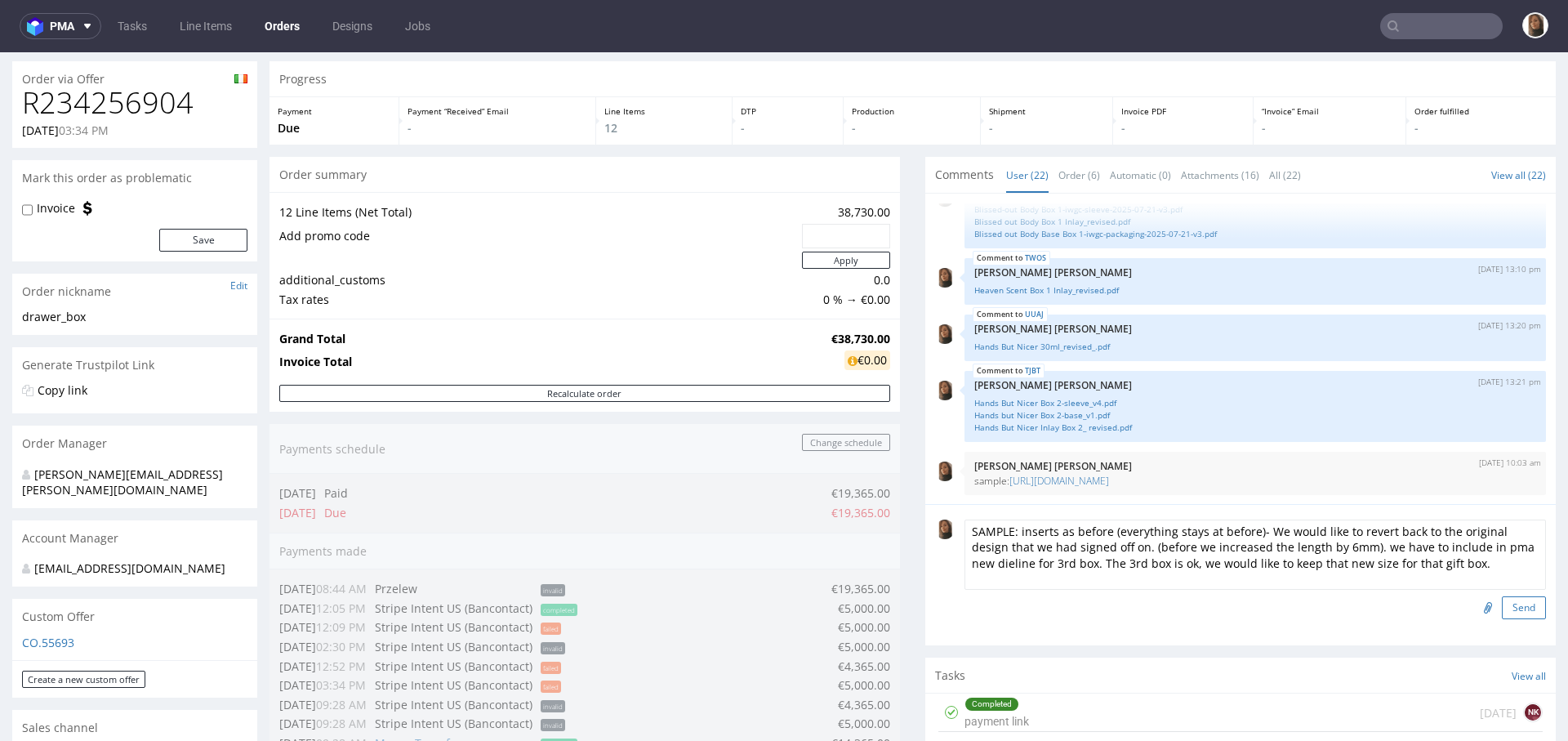
click at [1502, 608] on button "Send" at bounding box center [1524, 607] width 44 height 23
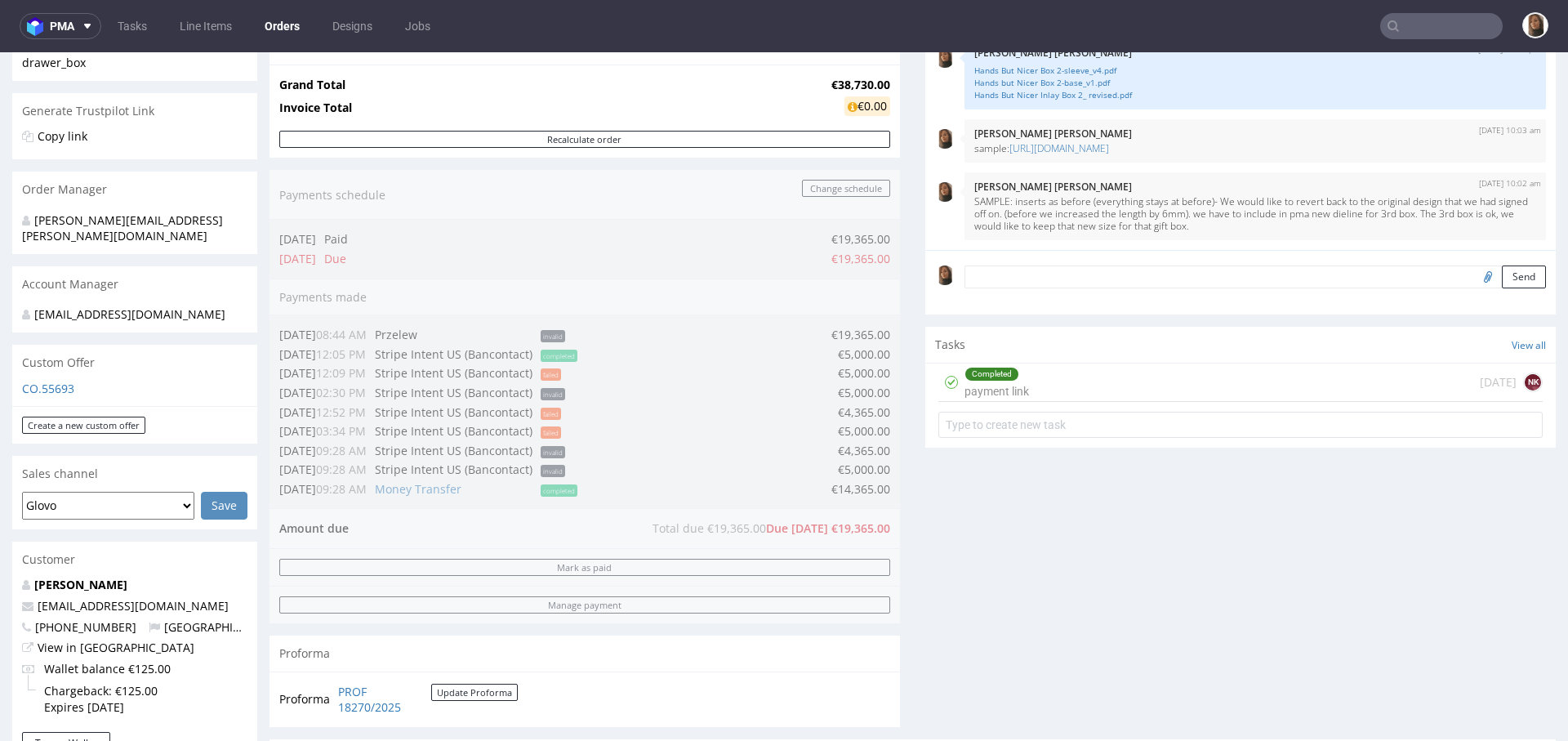
scroll to position [814, 0]
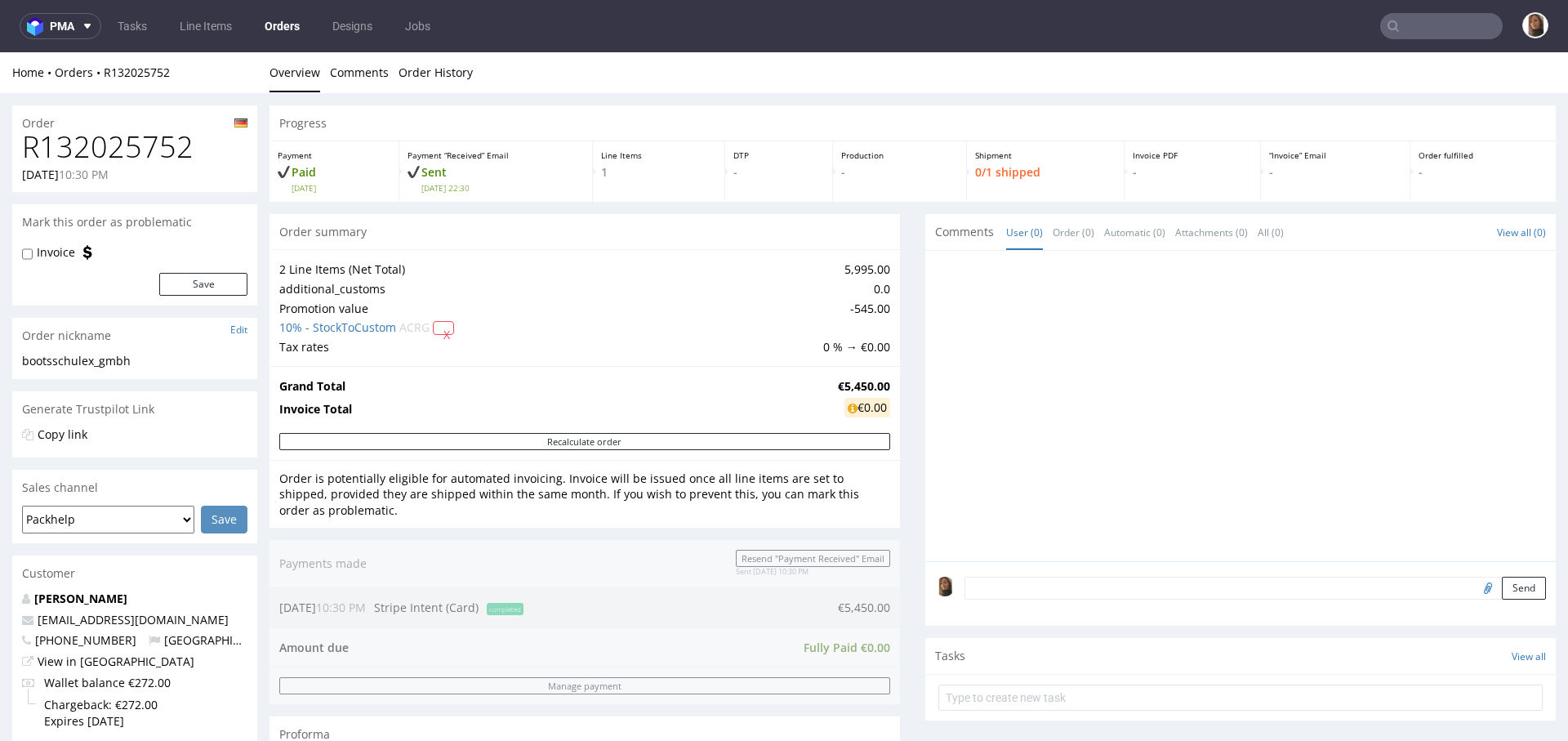
scroll to position [606, 0]
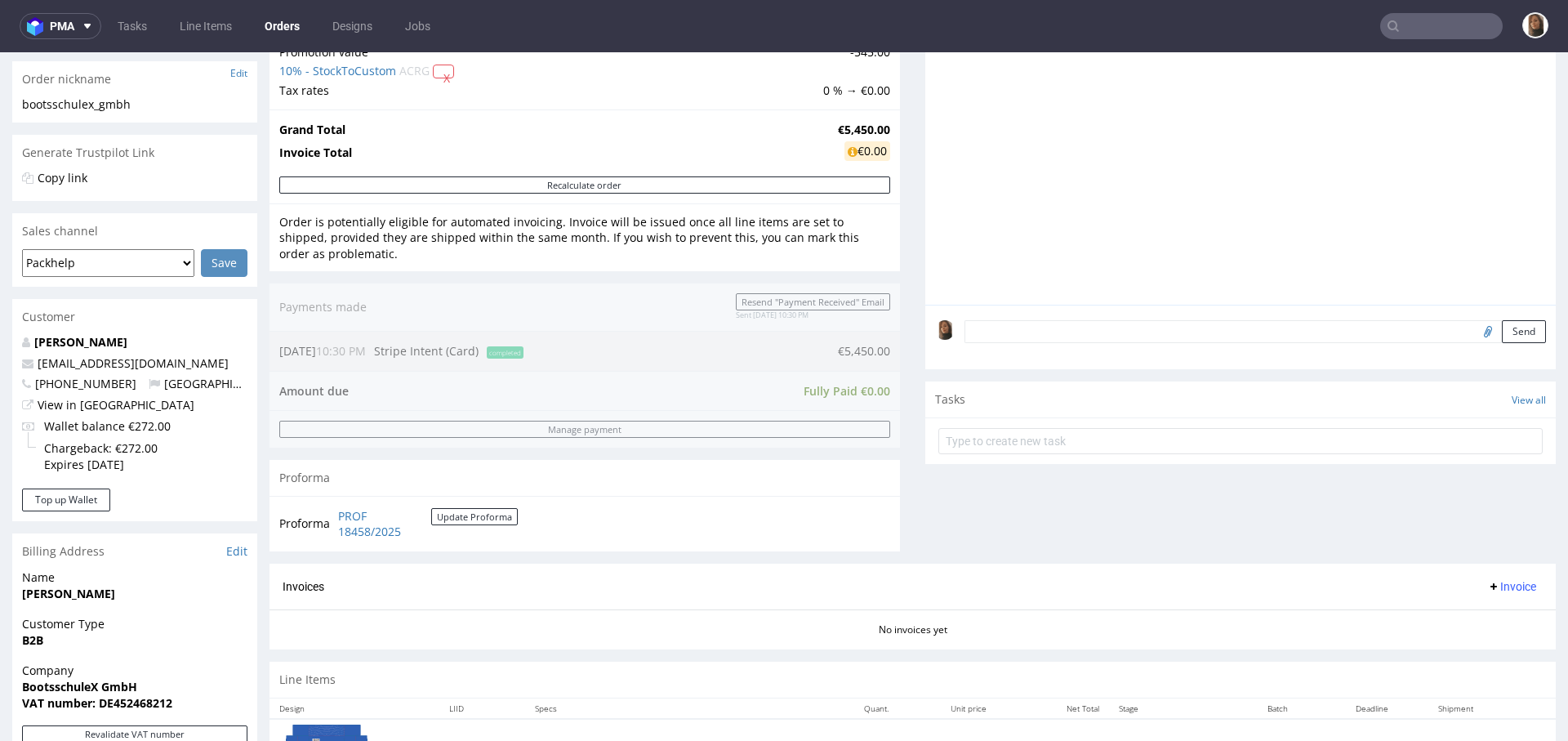
scroll to position [606, 0]
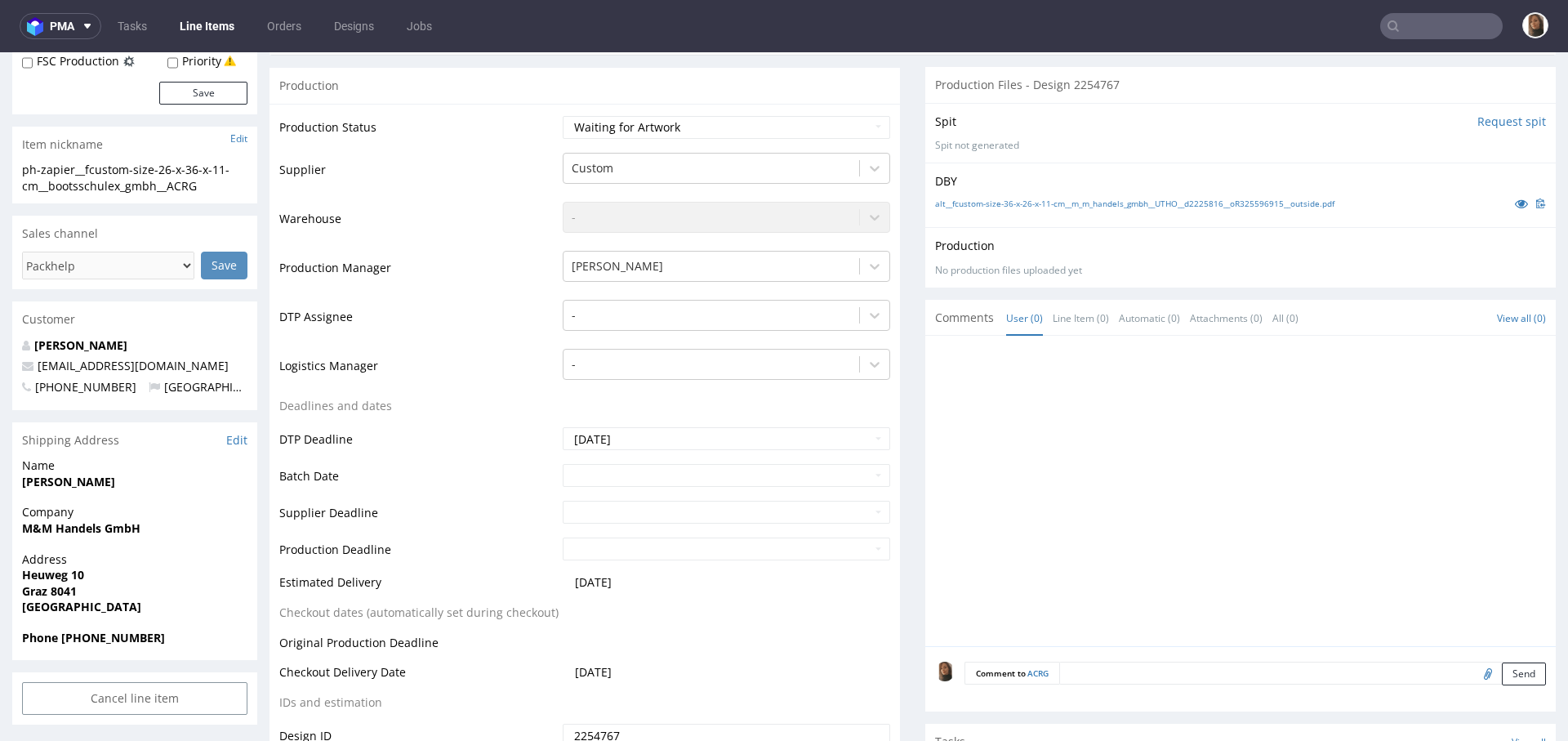
scroll to position [388, 0]
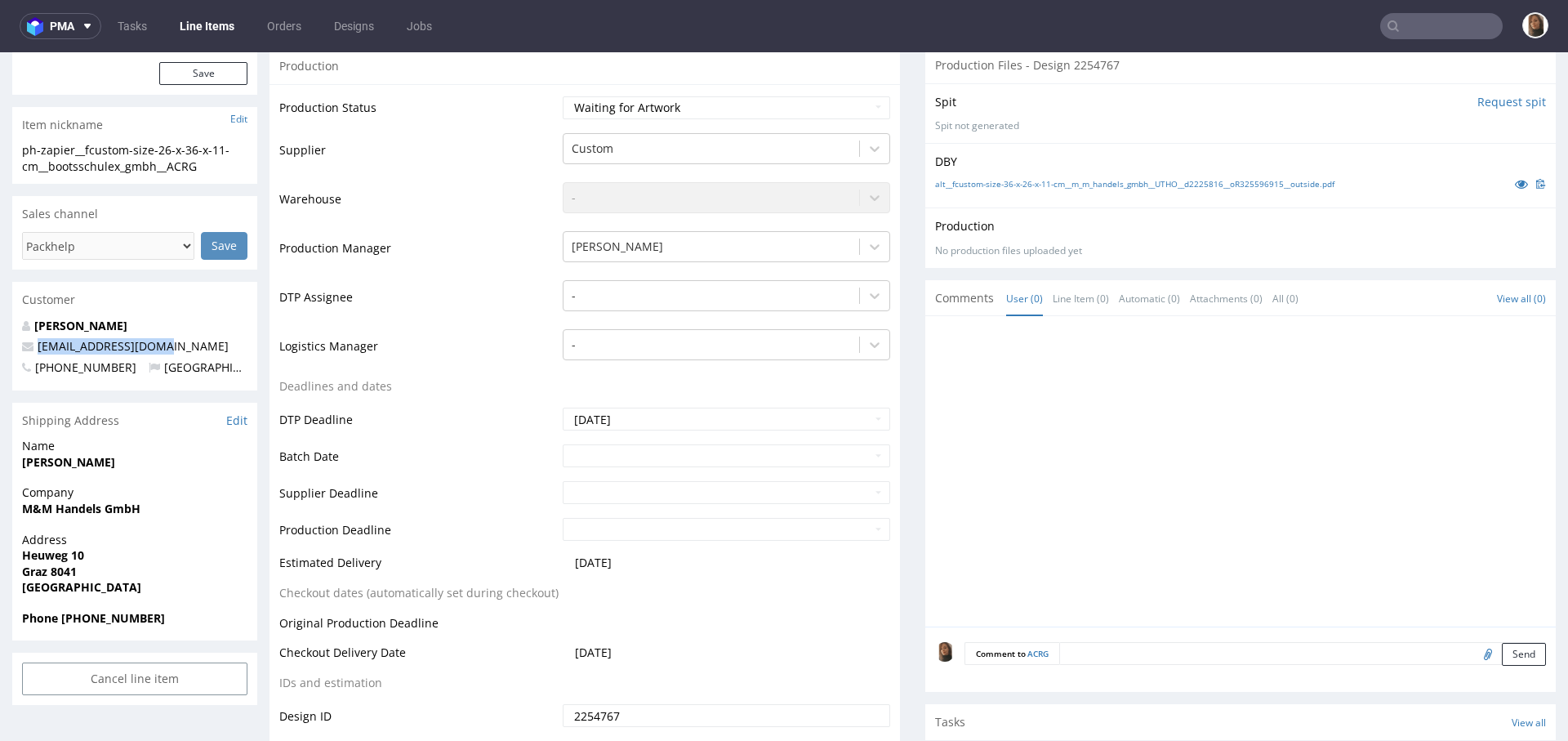
drag, startPoint x: 156, startPoint y: 346, endPoint x: 25, endPoint y: 346, distance: 131.0
click at [25, 346] on p "info@bootsschulex.de" at bounding box center [134, 346] width 226 height 16
copy span "info@bootsschulex.de"
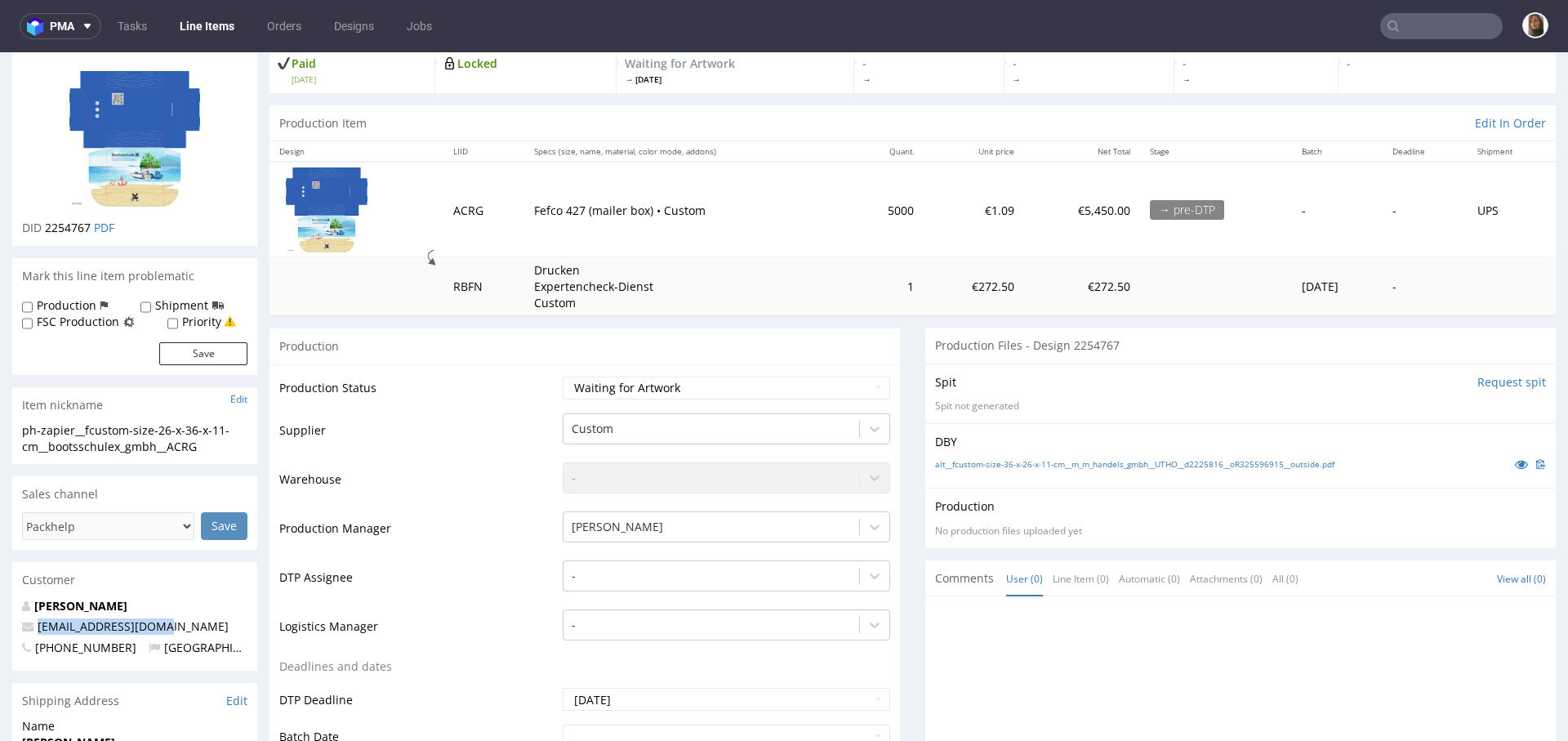
scroll to position [0, 0]
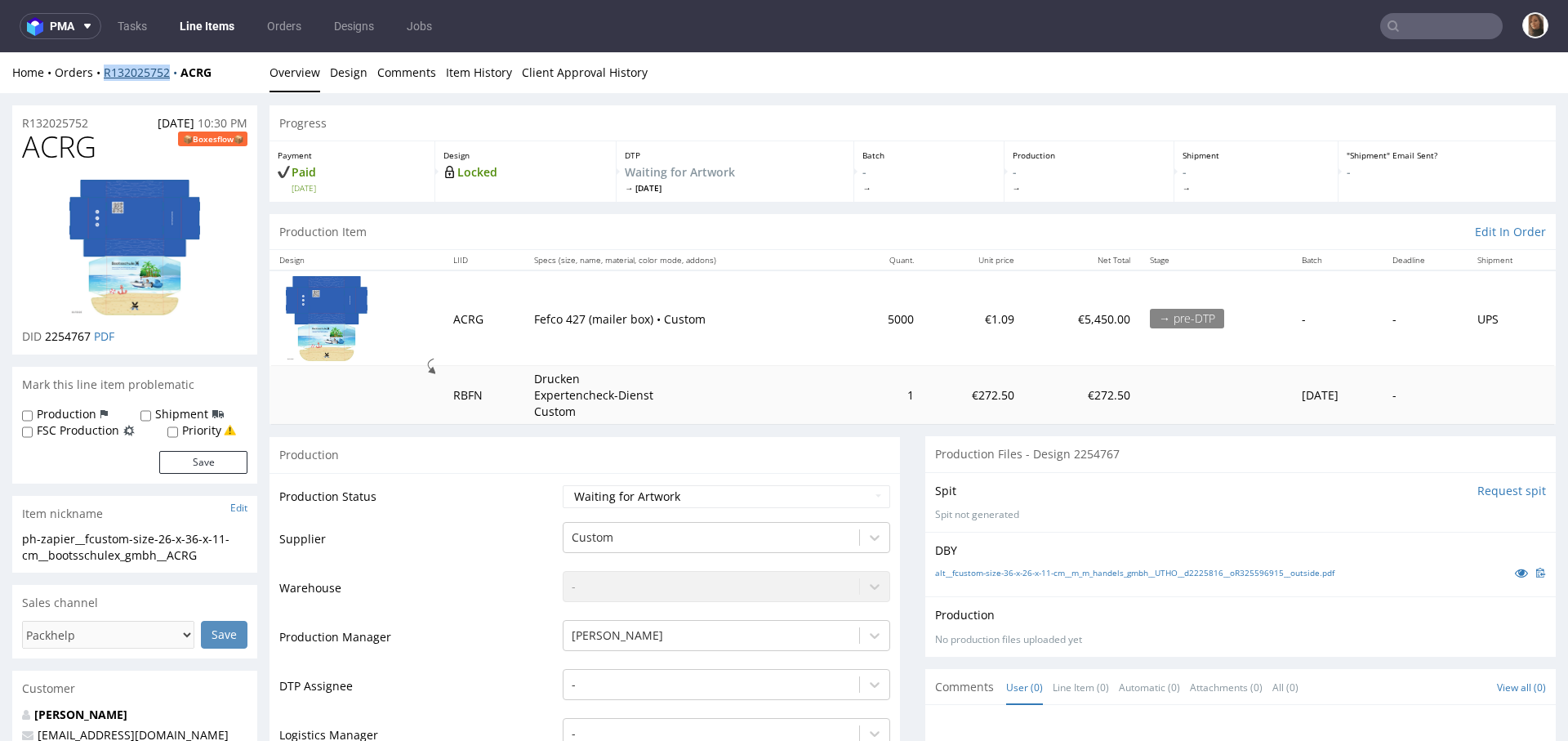
copy link "R132025752"
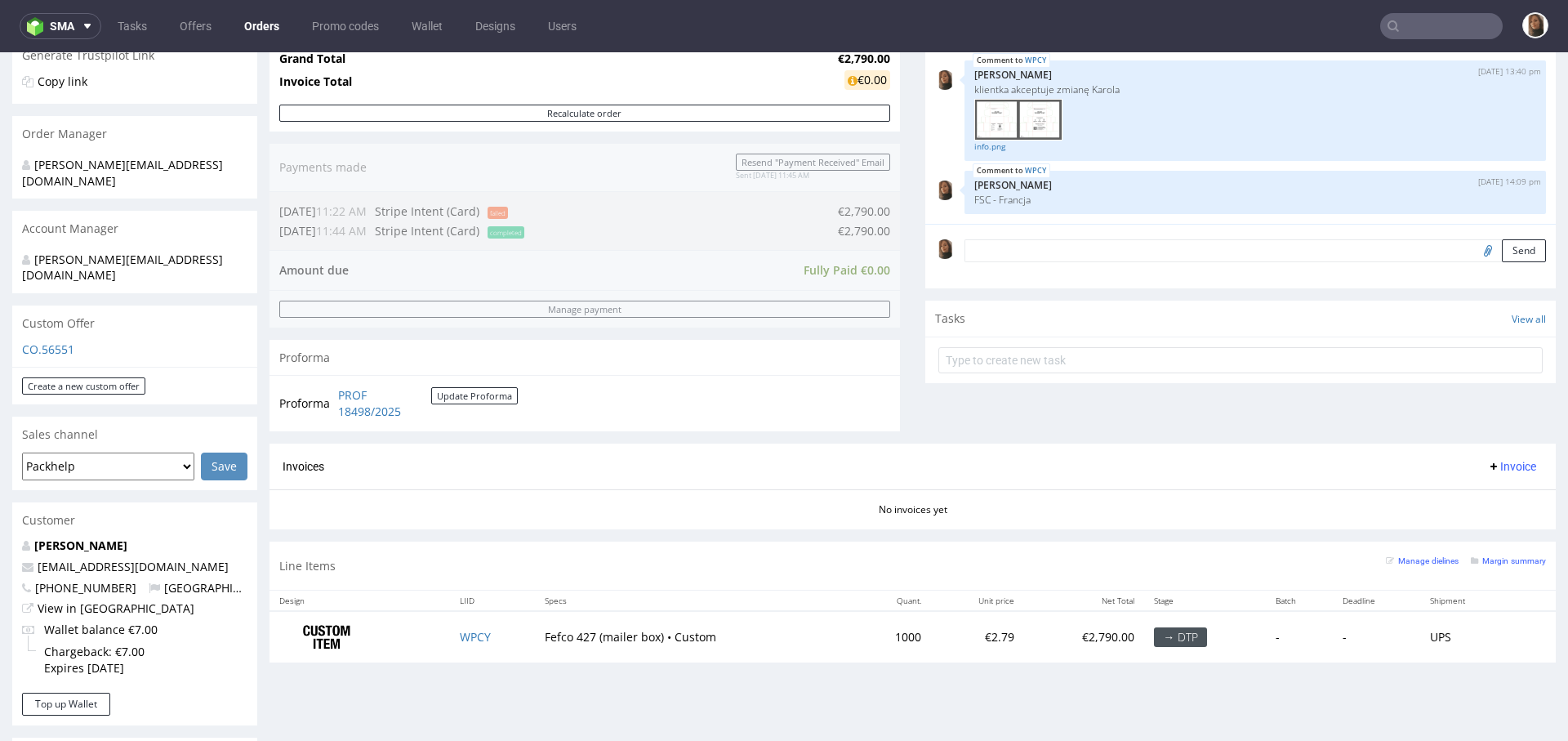
scroll to position [338, 0]
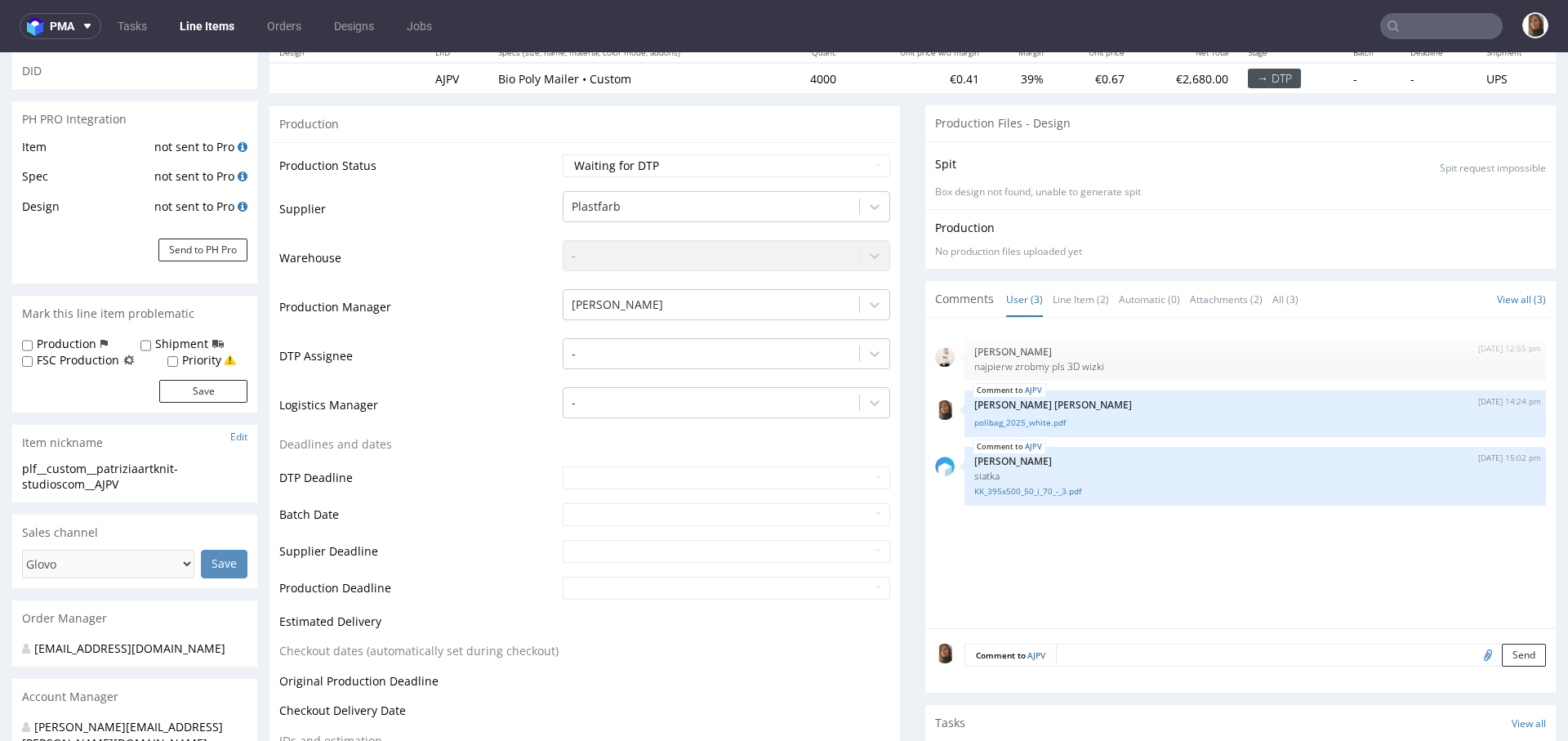
scroll to position [190, 0]
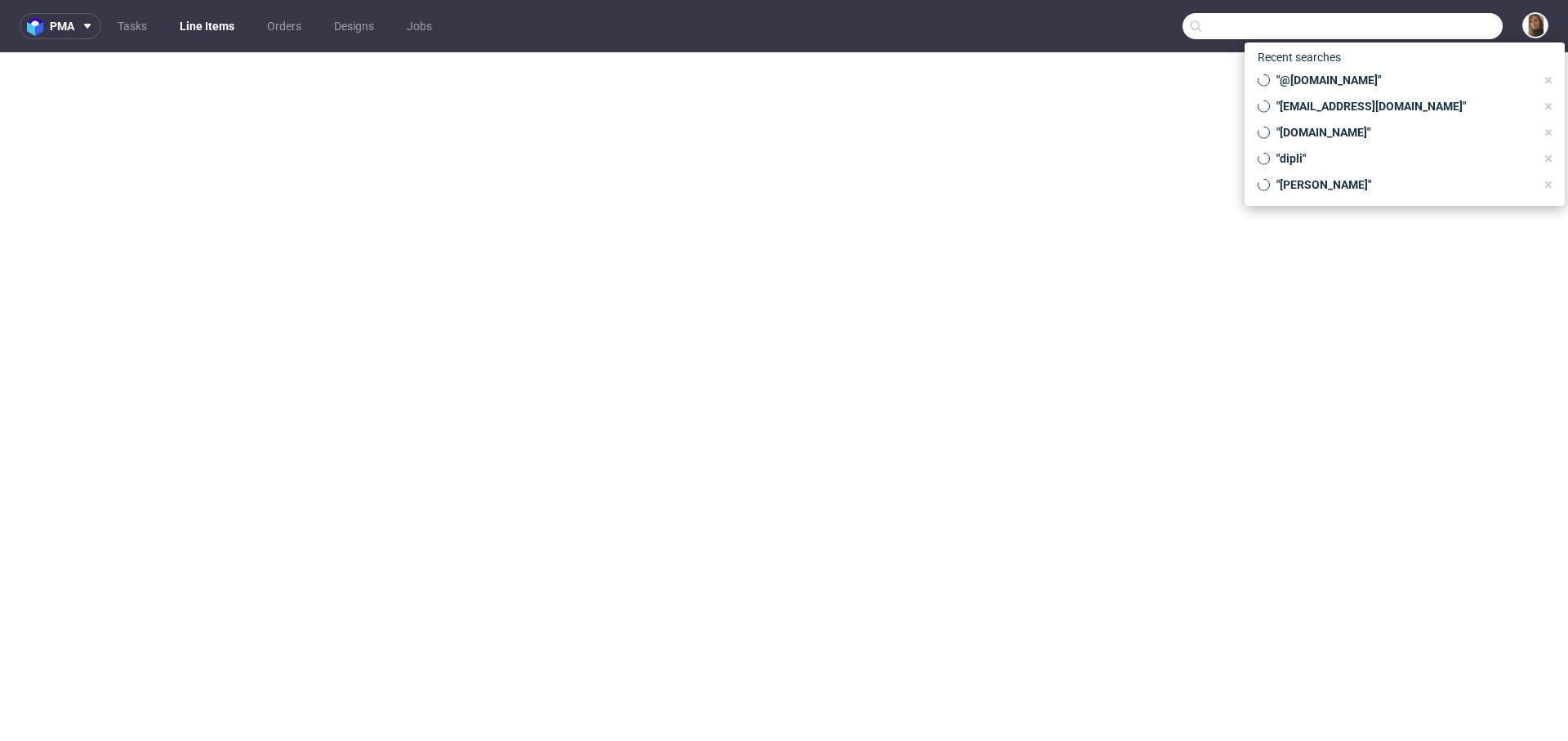
click at [1435, 23] on input "text" at bounding box center [1342, 26] width 320 height 26
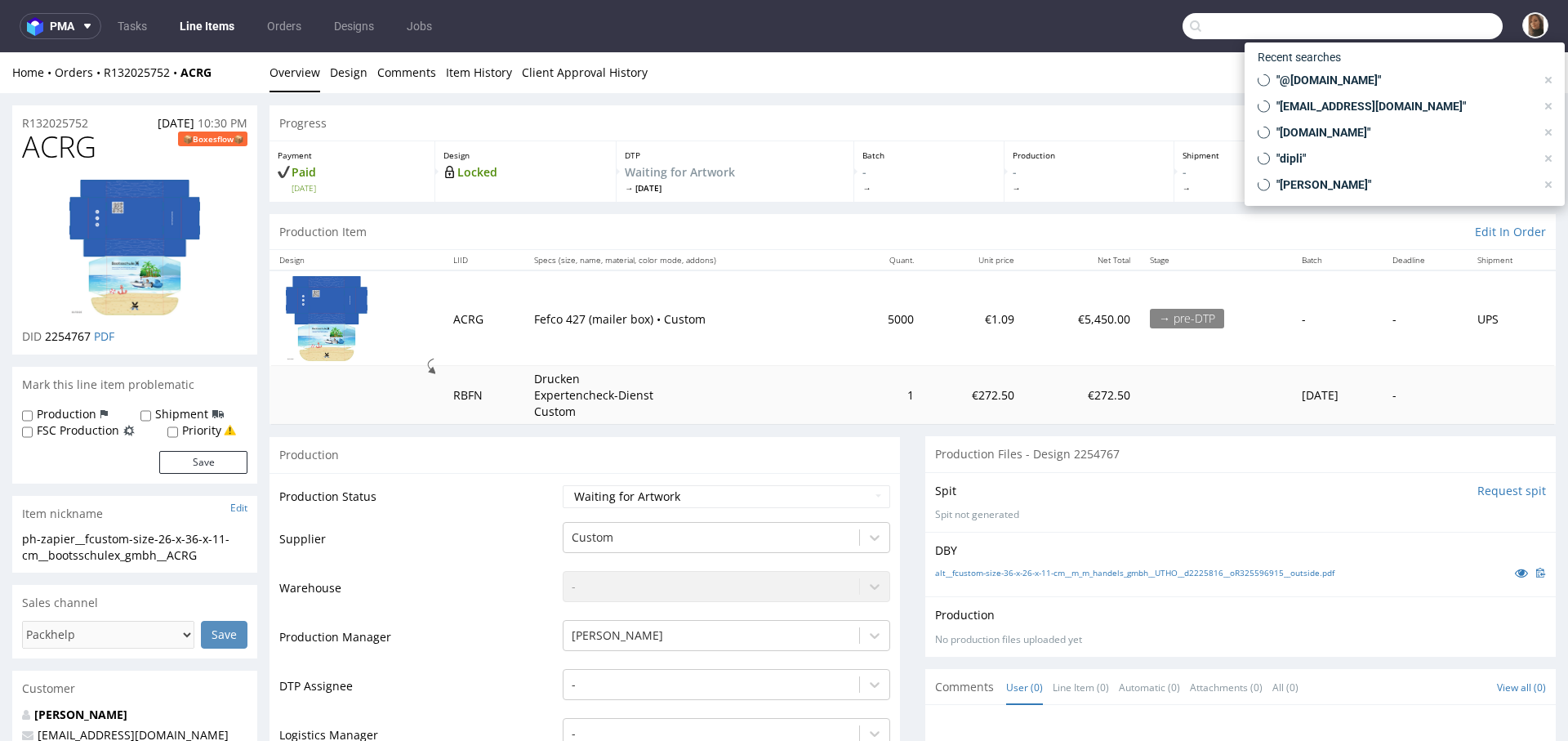
scroll to position [73, 0]
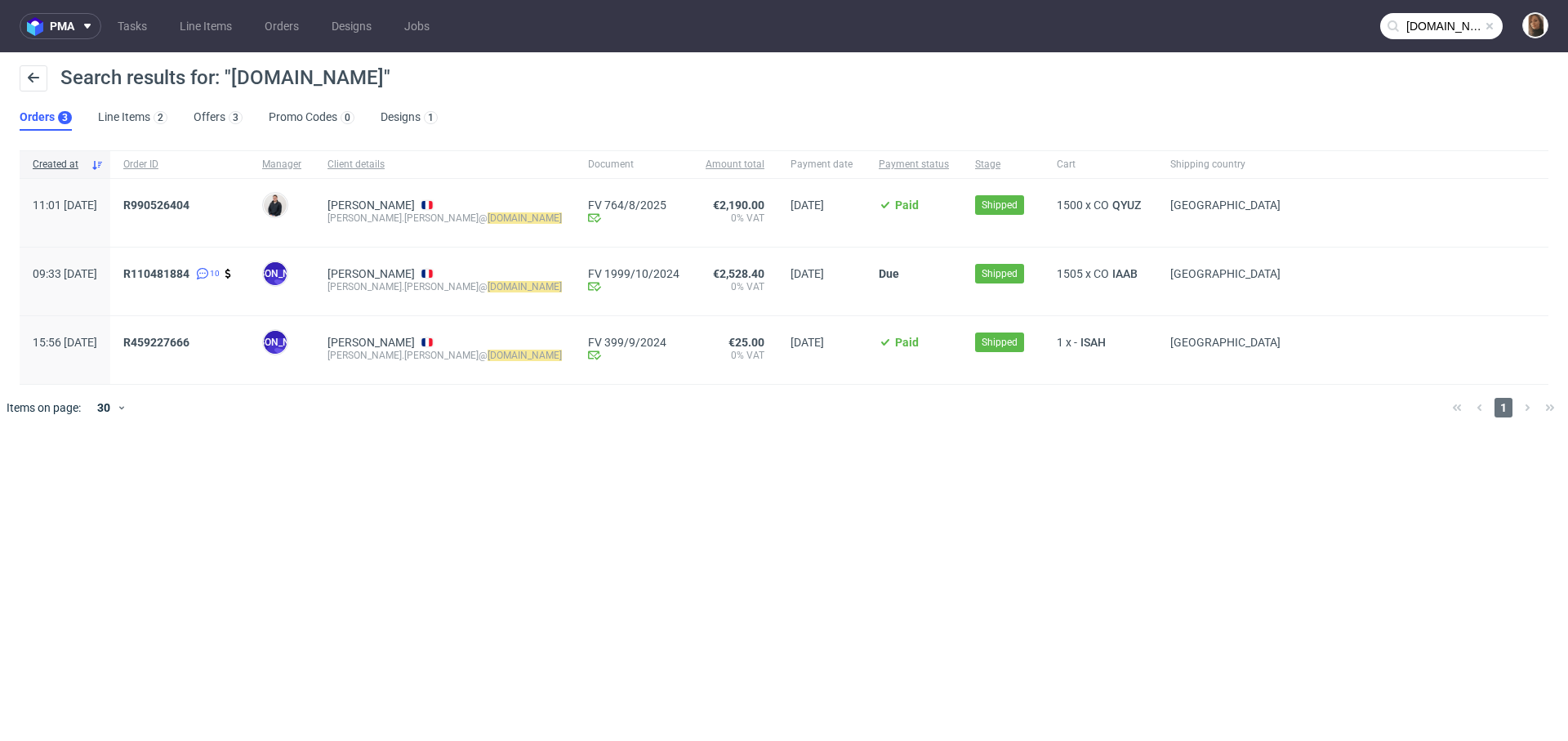
click at [1462, 32] on input "groupe-pandora.com" at bounding box center [1441, 26] width 122 height 26
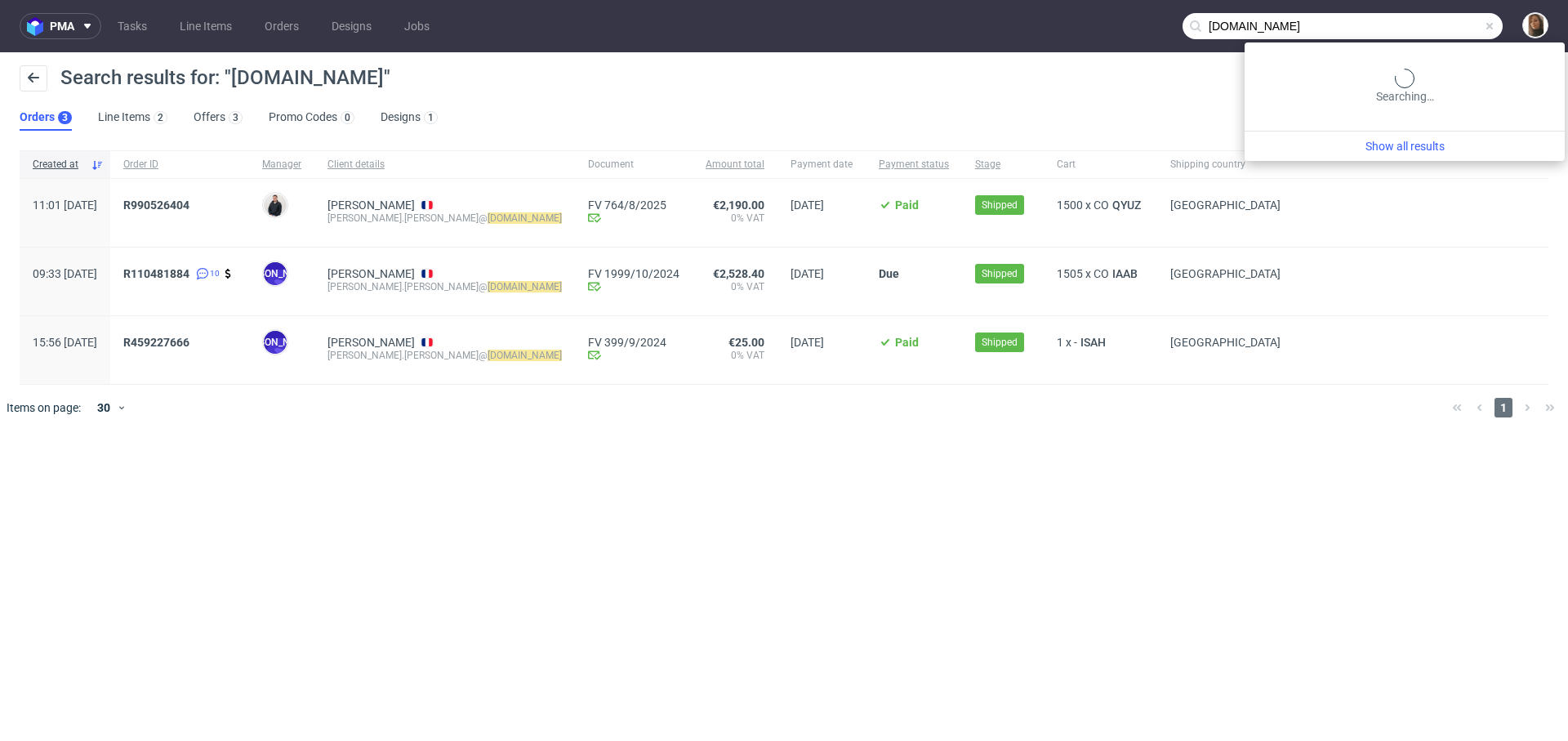
click at [1462, 32] on input "groupe-pandora.com" at bounding box center [1342, 26] width 320 height 26
paste input "R410142354"
type input "R410142354"
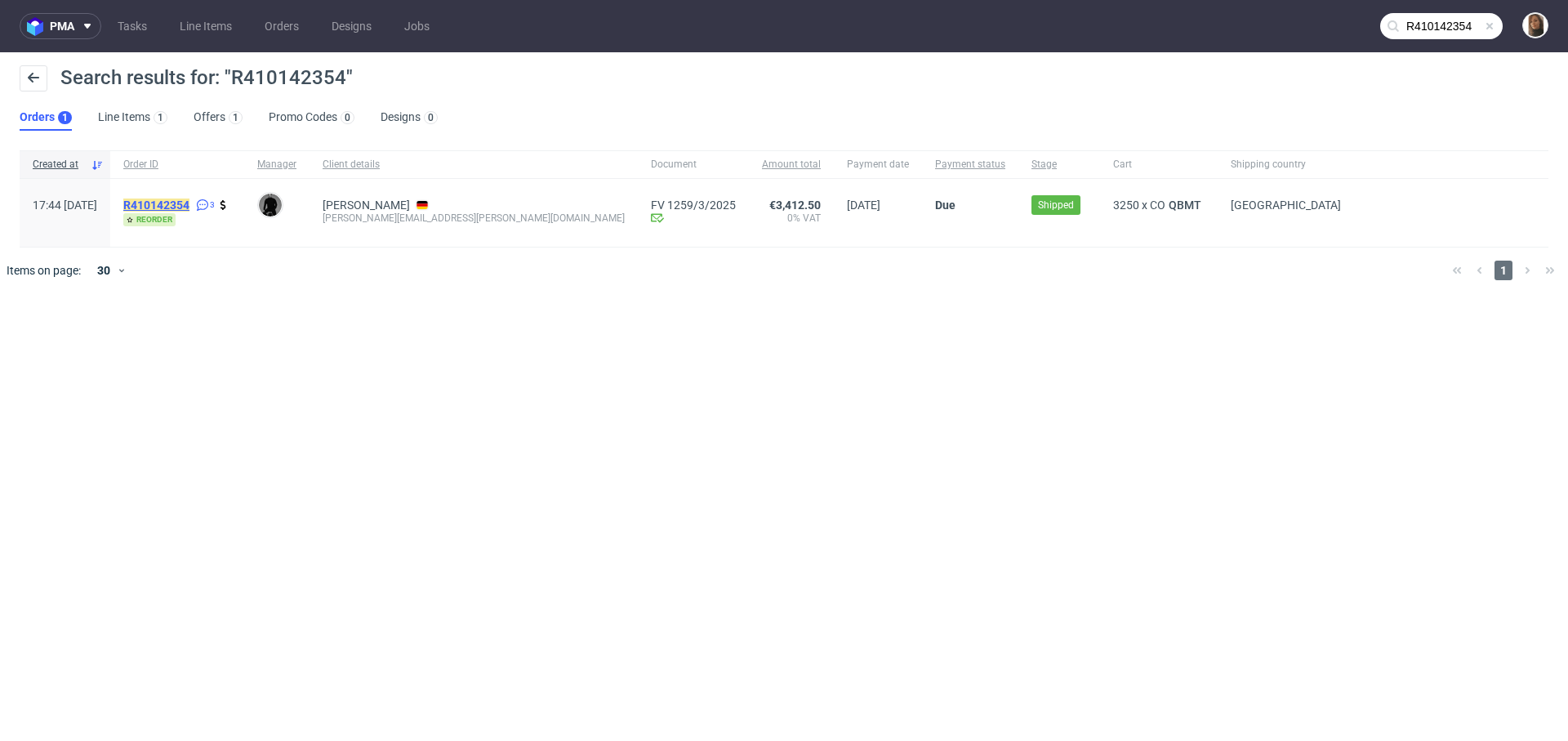
click at [190, 206] on mark "R410142354" at bounding box center [156, 205] width 67 height 13
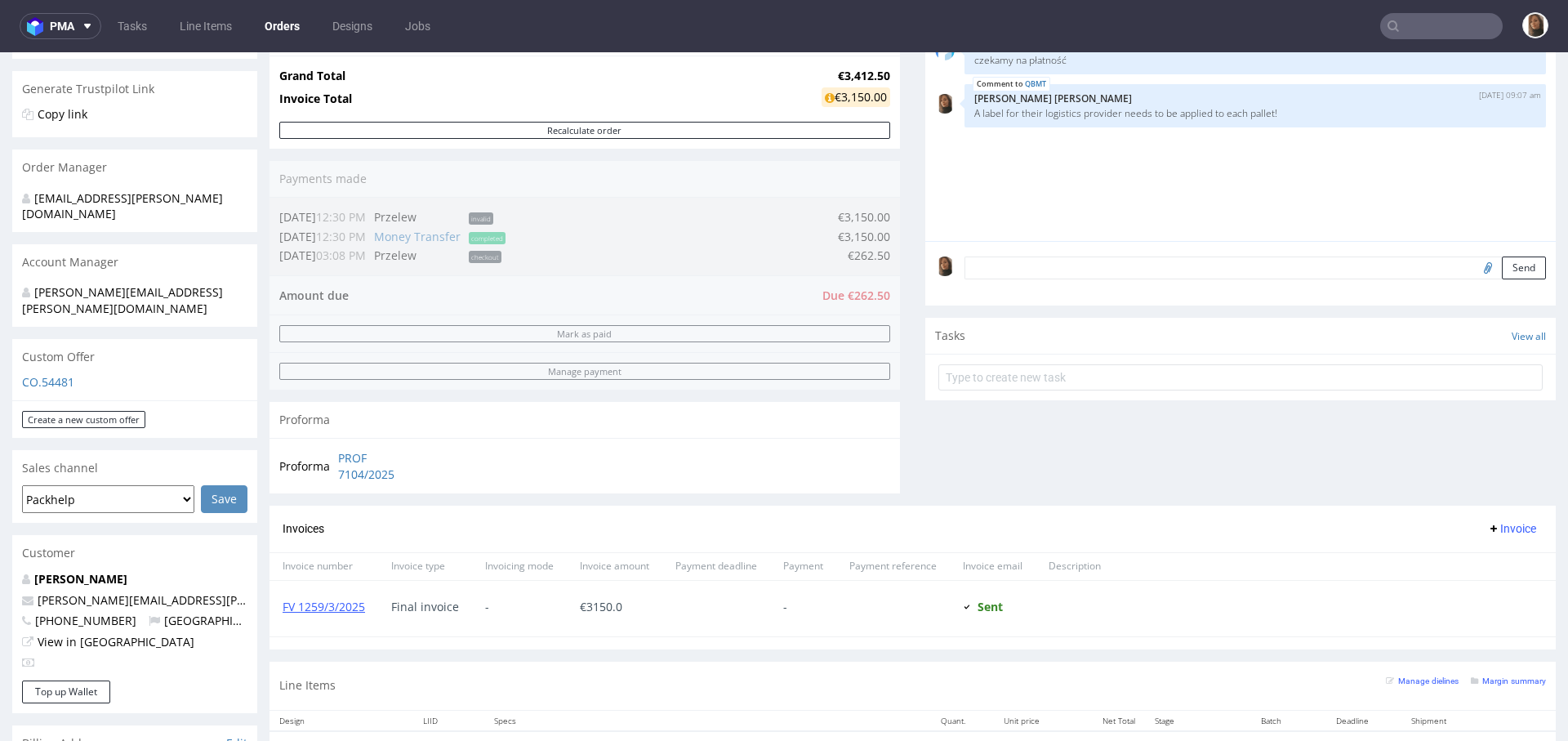
scroll to position [779, 0]
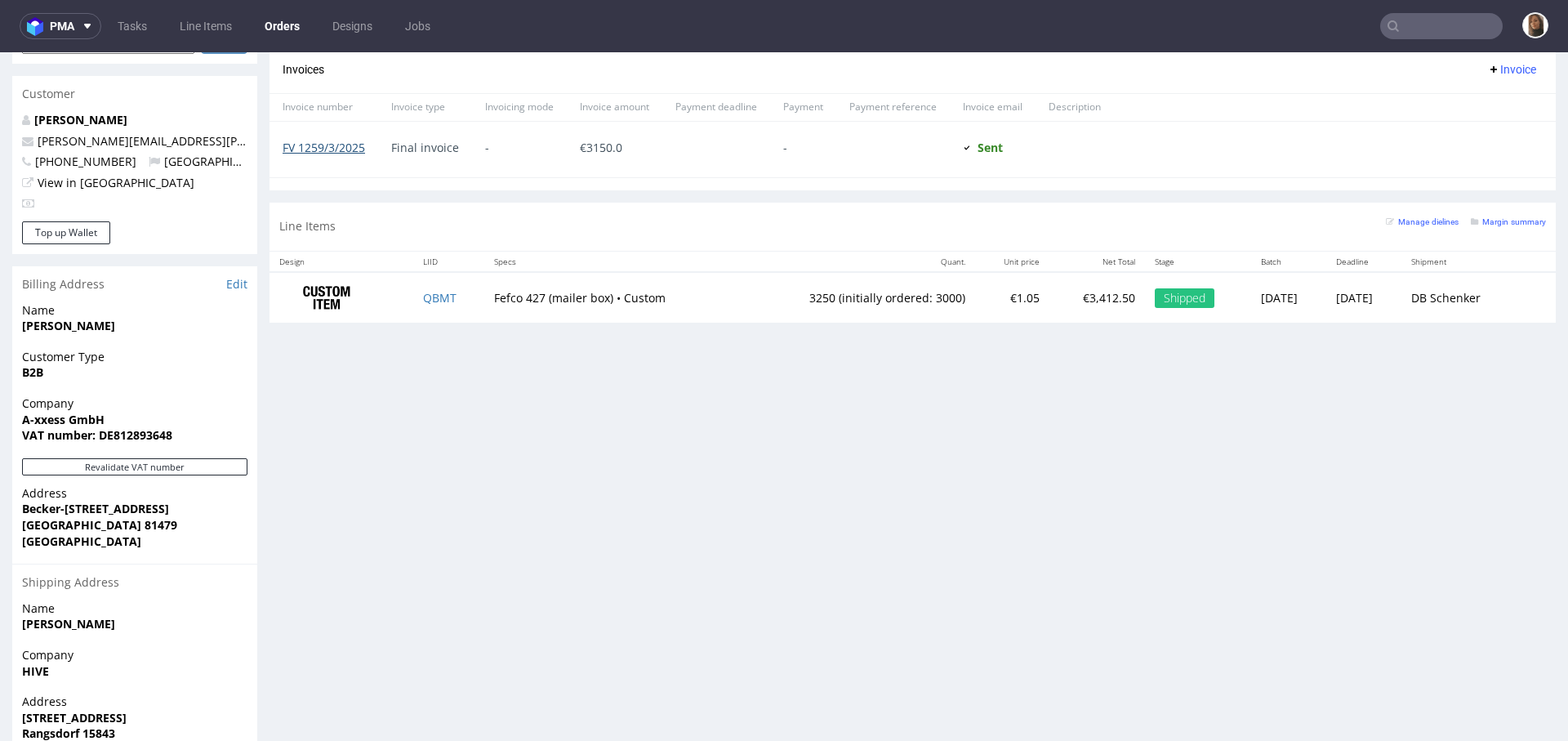
click at [300, 145] on link "FV 1259/3/2025" at bounding box center [323, 148] width 82 height 16
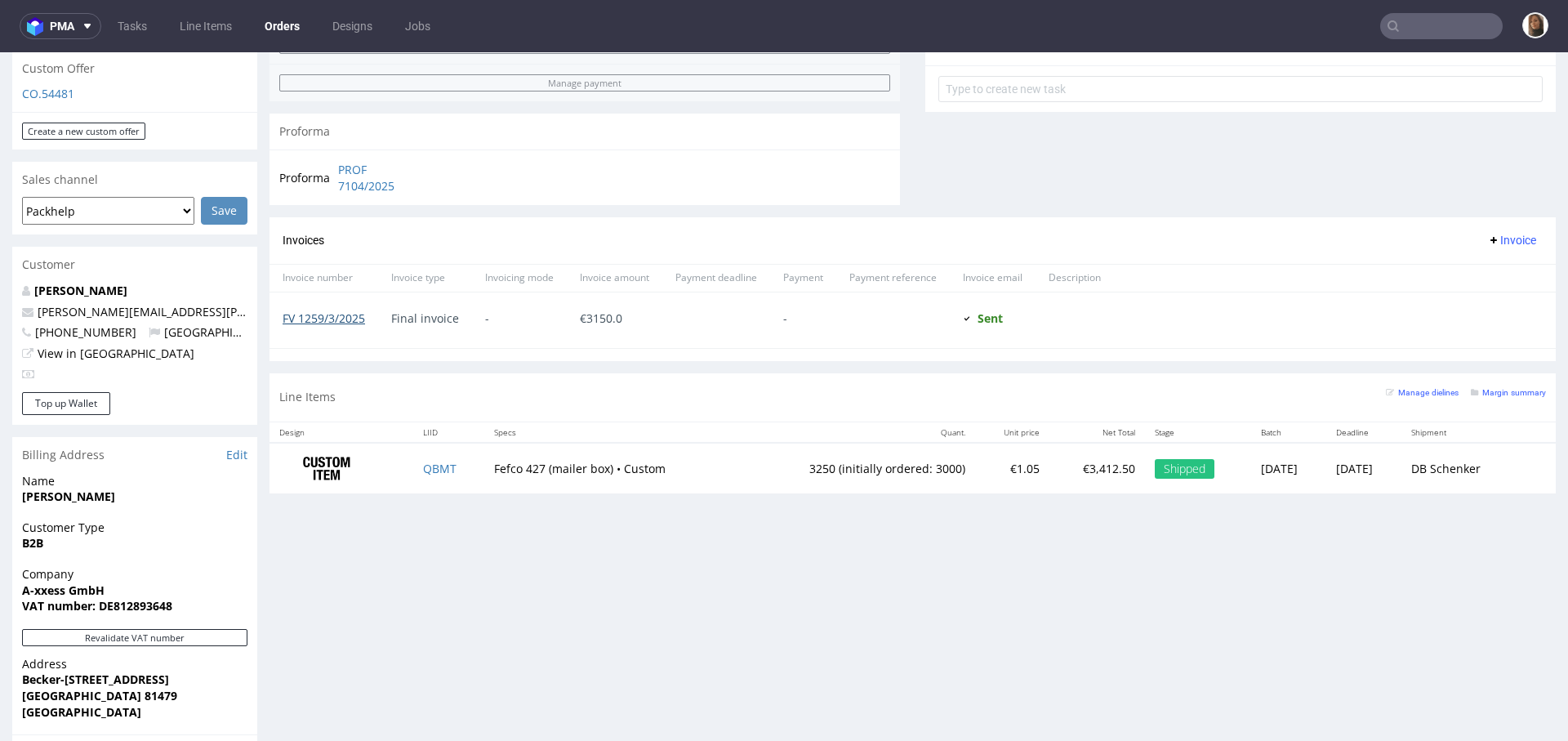
scroll to position [512, 0]
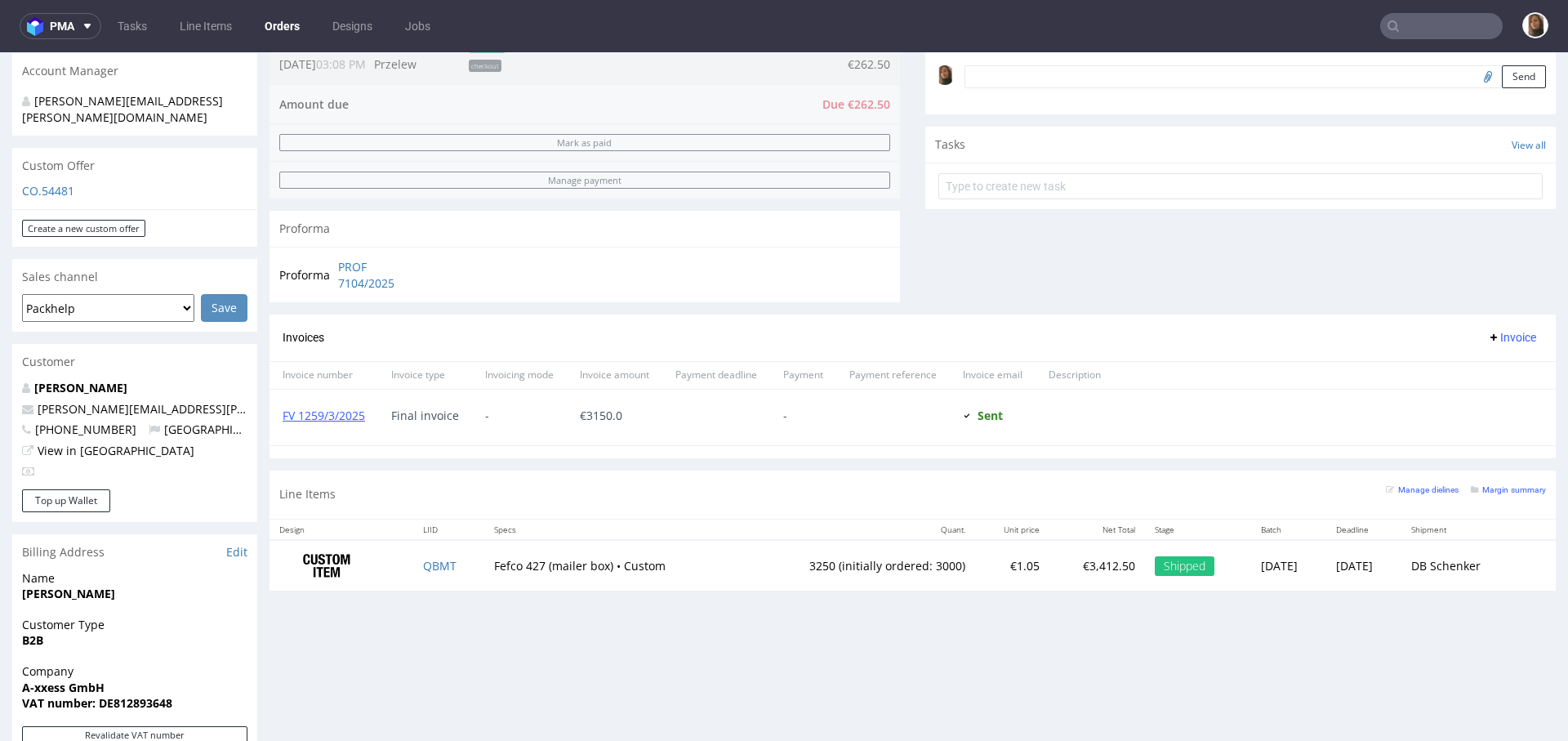
drag, startPoint x: 373, startPoint y: 418, endPoint x: 275, endPoint y: 415, distance: 98.0
click at [275, 415] on div "FV 1259/3/2025" at bounding box center [323, 417] width 108 height 56
copy link "FV 1259/3/2025"
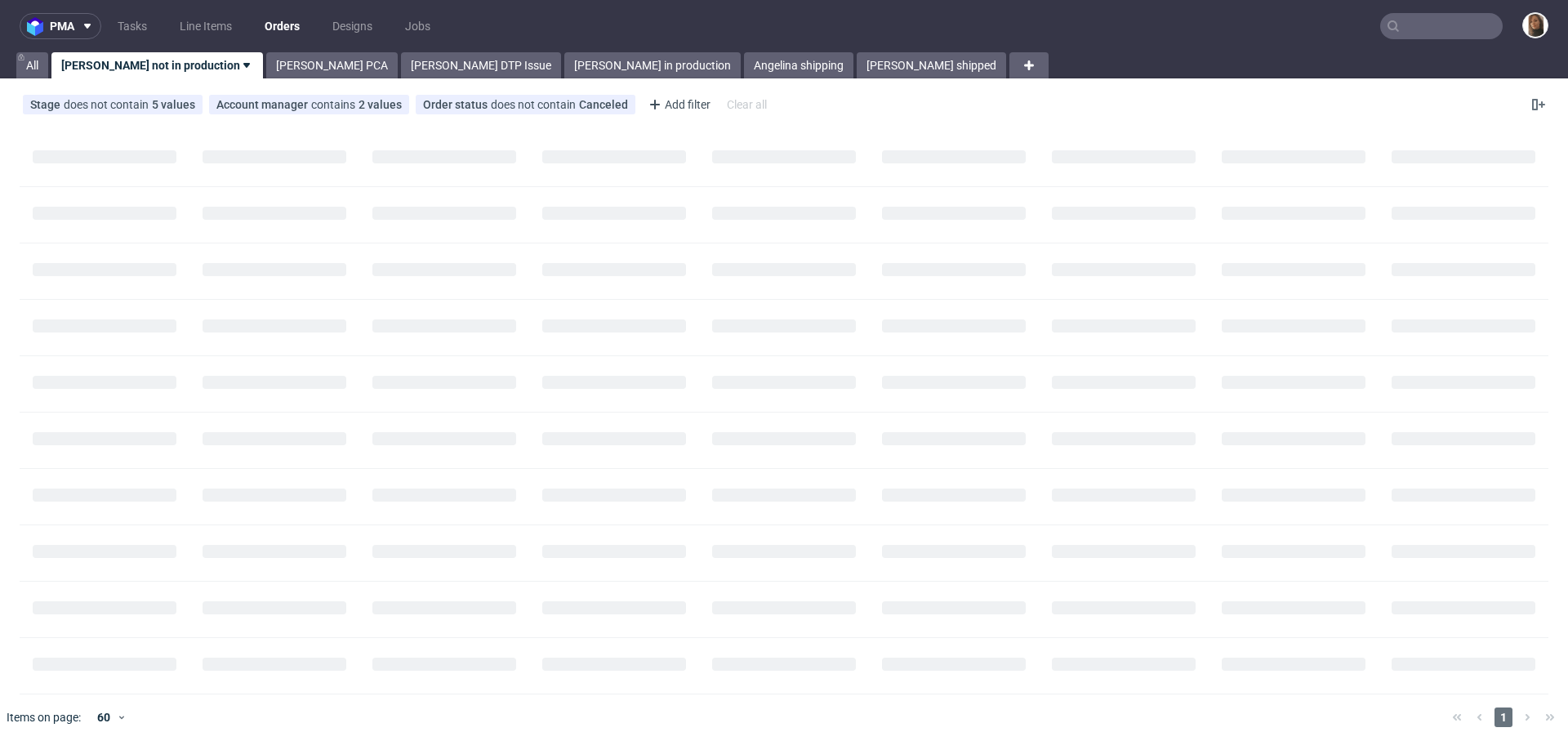
click at [1404, 17] on input "text" at bounding box center [1441, 26] width 122 height 26
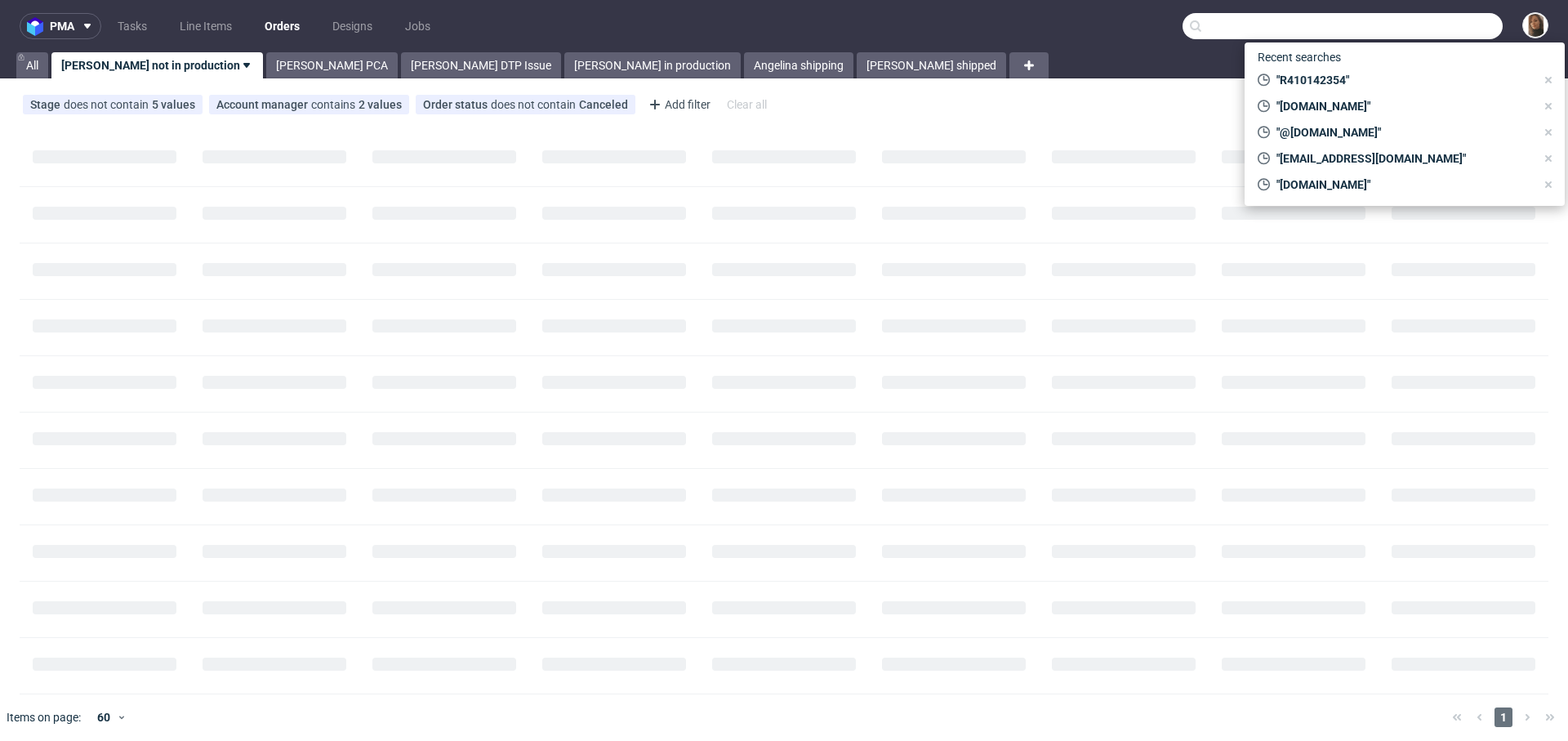
paste input "Nirvan Javan"
type input "Nirvan Javan"
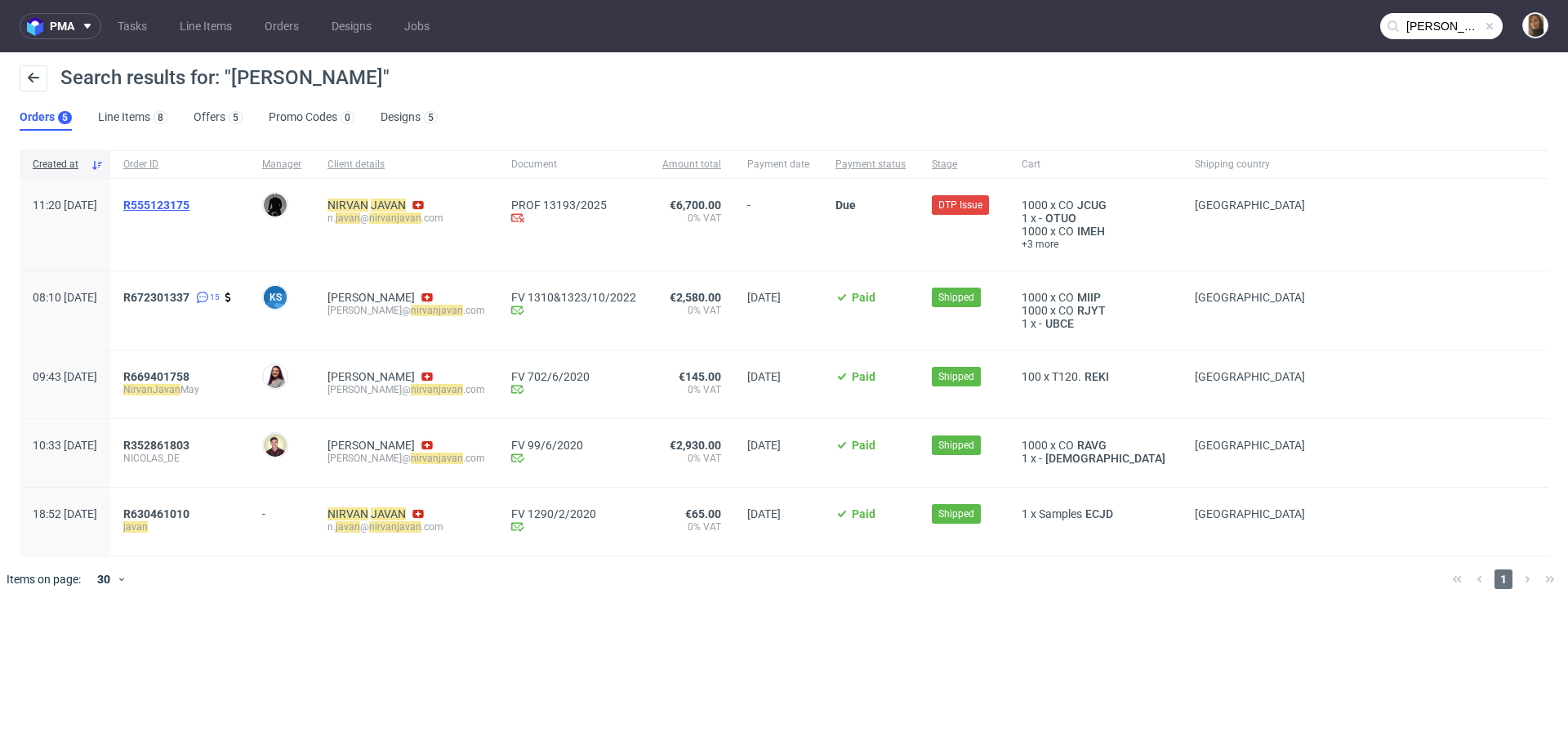
click at [190, 208] on span "R555123175" at bounding box center [156, 205] width 67 height 13
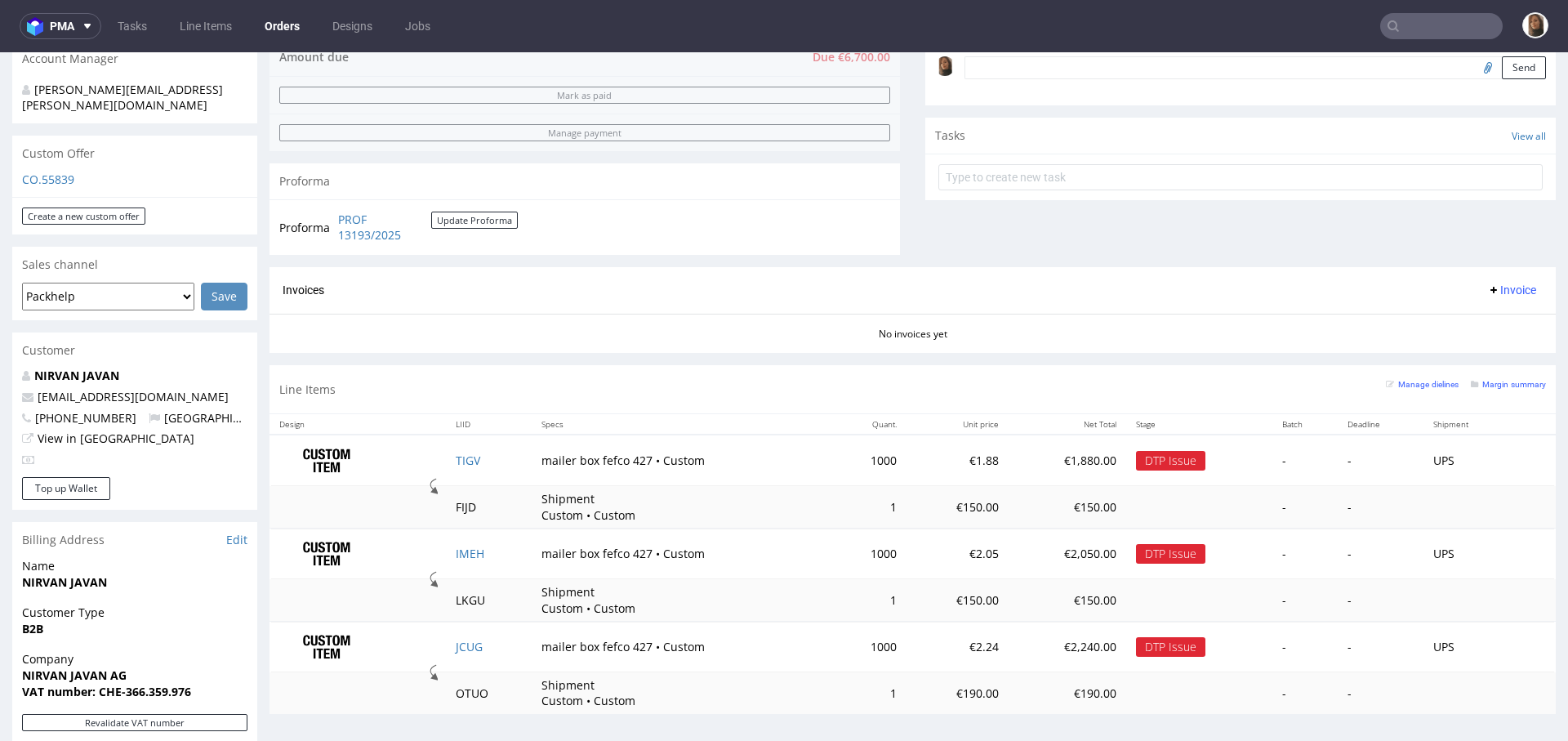
scroll to position [562, 0]
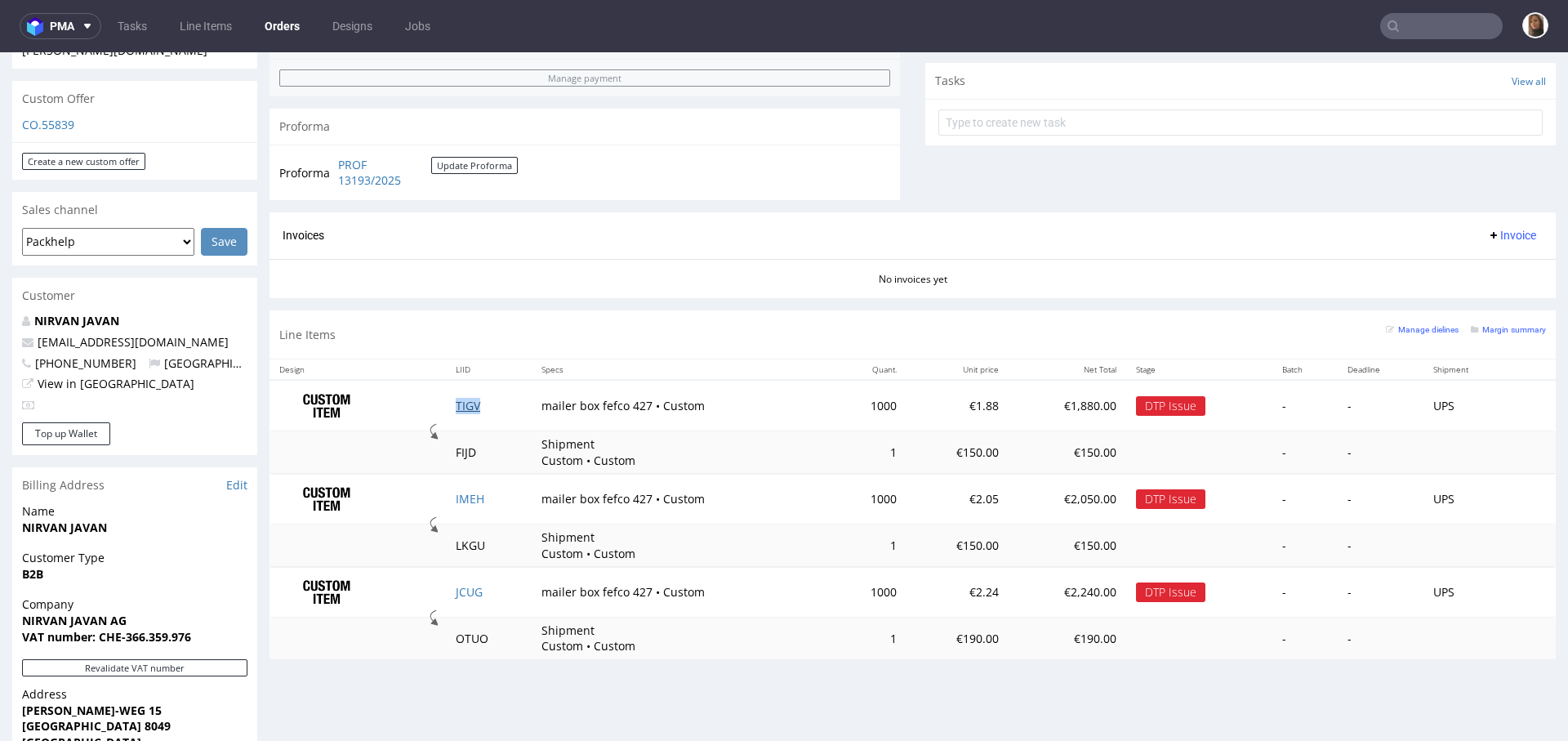
click at [467, 401] on link "TIGV" at bounding box center [468, 405] width 25 height 16
click at [475, 498] on link "IMEH" at bounding box center [470, 499] width 29 height 16
click at [473, 589] on link "JCUG" at bounding box center [469, 592] width 27 height 16
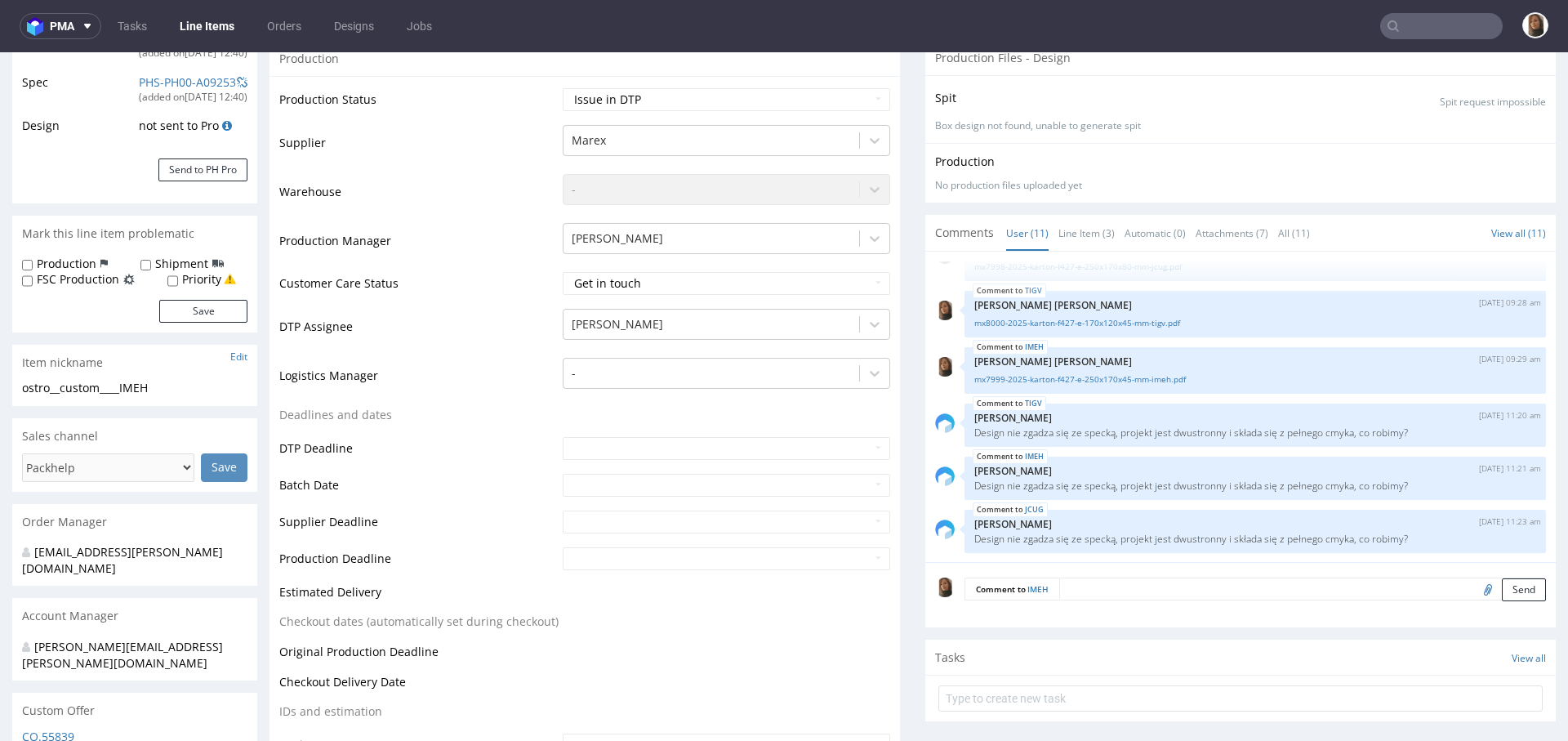
scroll to position [403, 0]
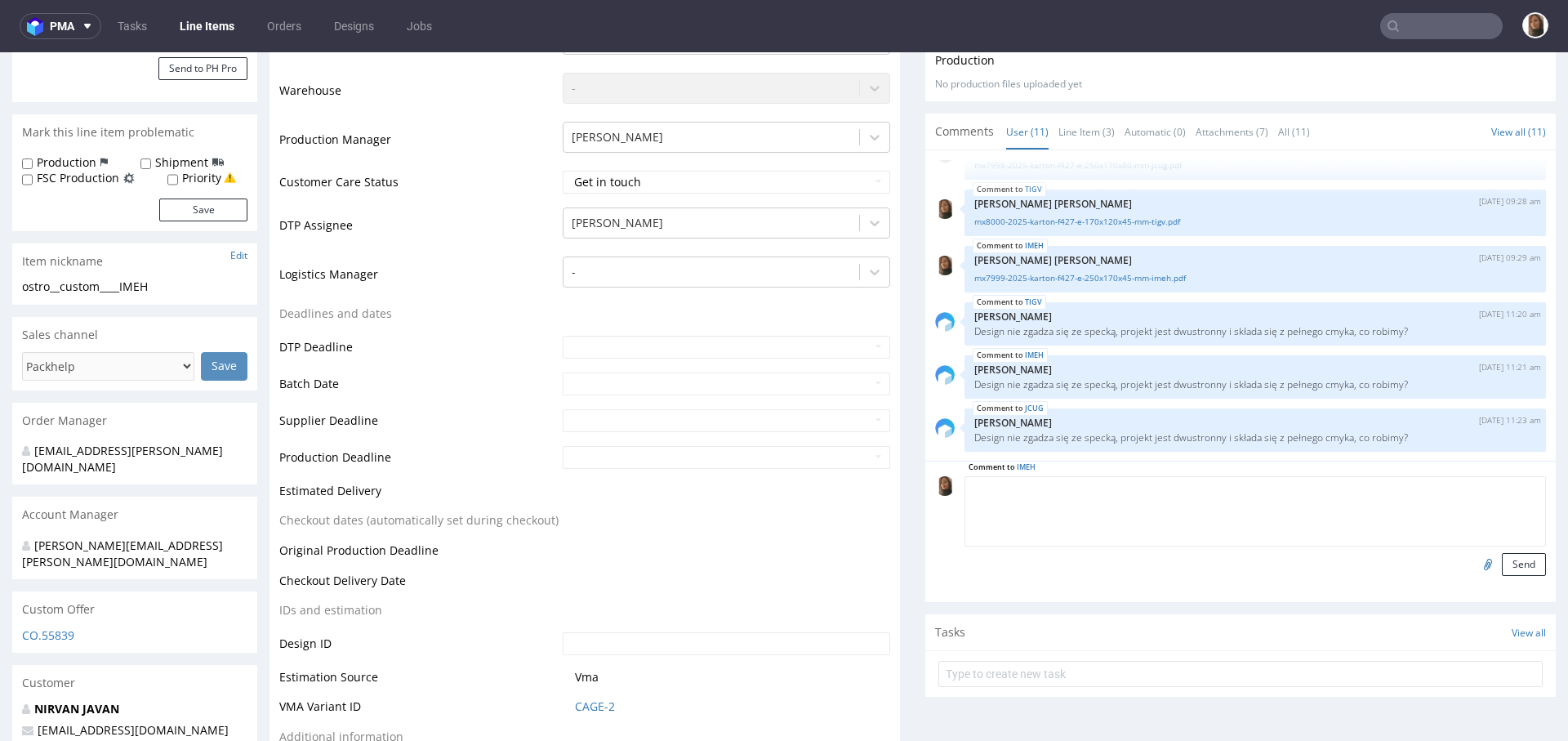
click at [1094, 482] on textarea at bounding box center [1255, 511] width 581 height 71
paste textarea "klient prosi o usunięcie logo wewnątrz"
type textarea "klient prosi o usunięcie logo wewnątrz"
click at [1502, 566] on button "Send" at bounding box center [1524, 563] width 44 height 23
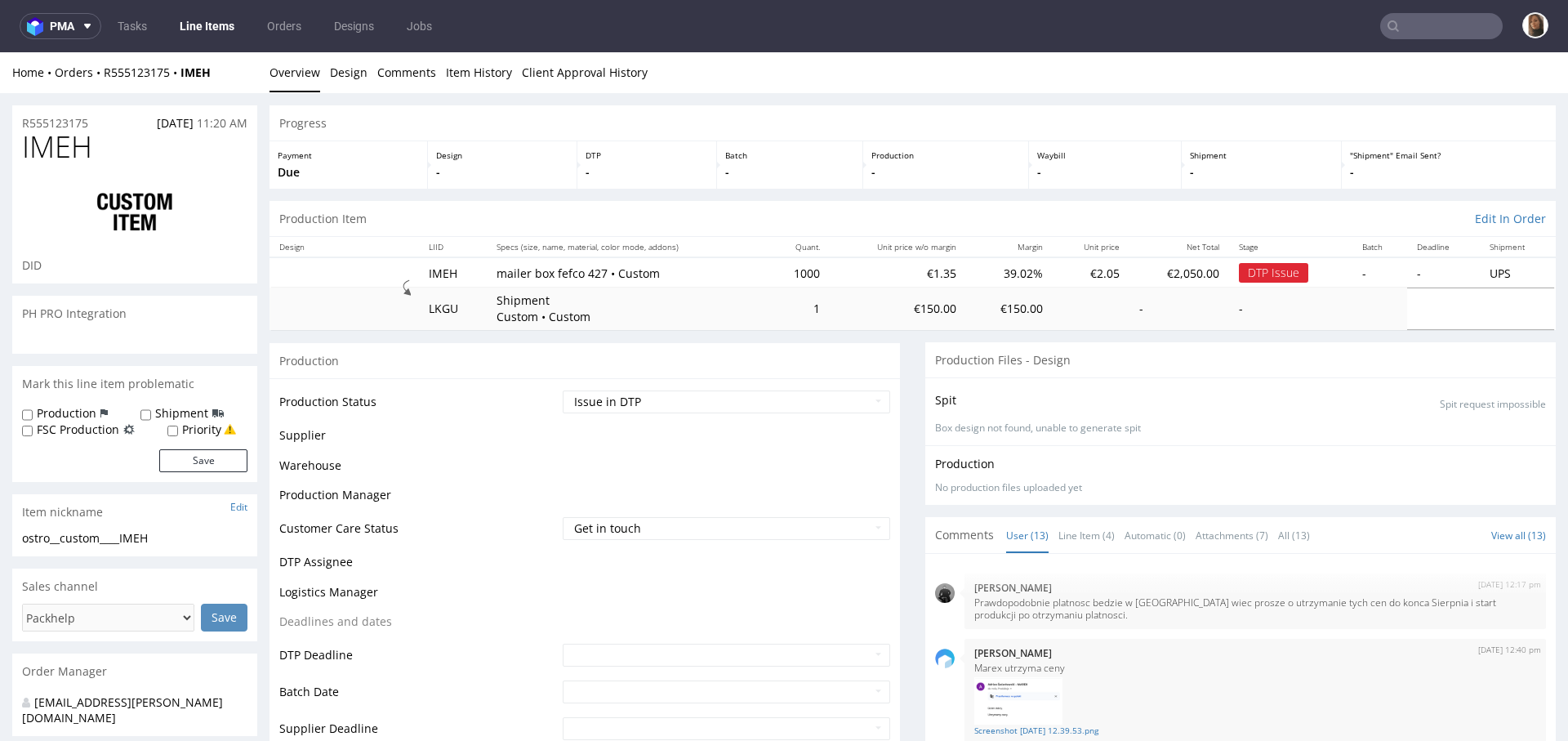
scroll to position [566, 0]
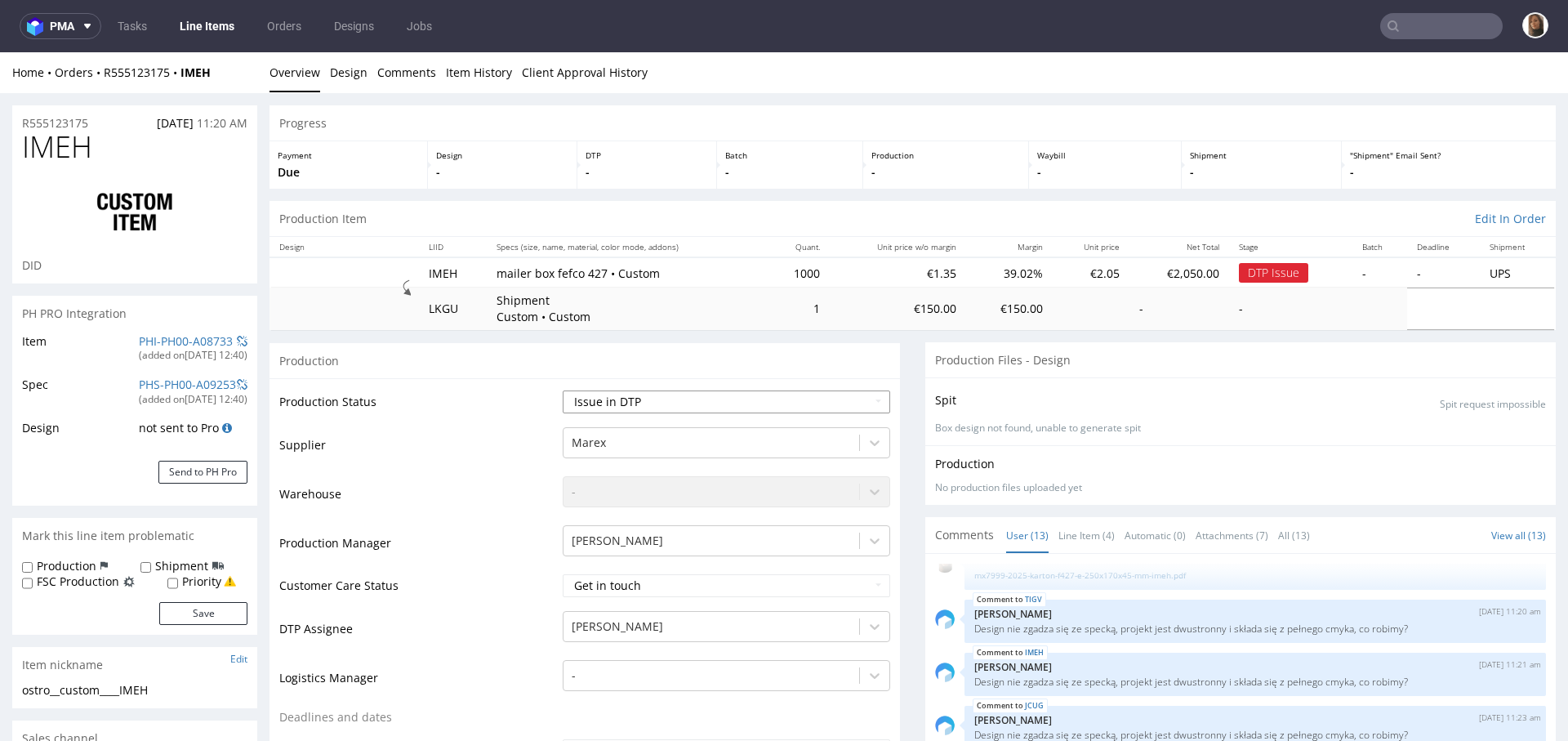
click at [633, 407] on select "Waiting for Artwork Waiting for Diecut Waiting for Mockup Waiting for DTP Waiti…" at bounding box center [726, 401] width 328 height 23
select select "back_for_dtp"
click at [562, 390] on select "Waiting for Artwork Waiting for Diecut Waiting for Mockup Waiting for DTP Waiti…" at bounding box center [726, 401] width 328 height 23
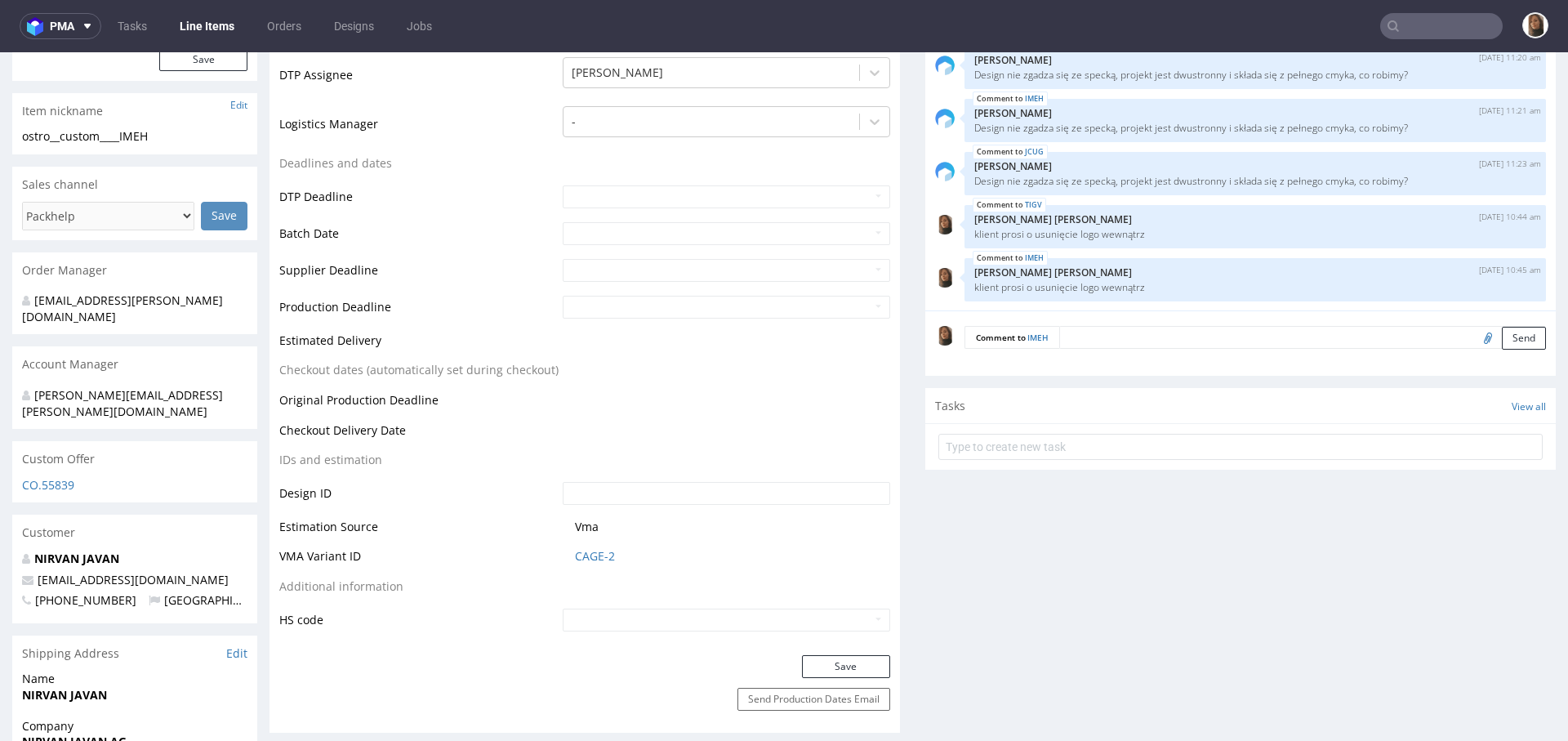
scroll to position [605, 0]
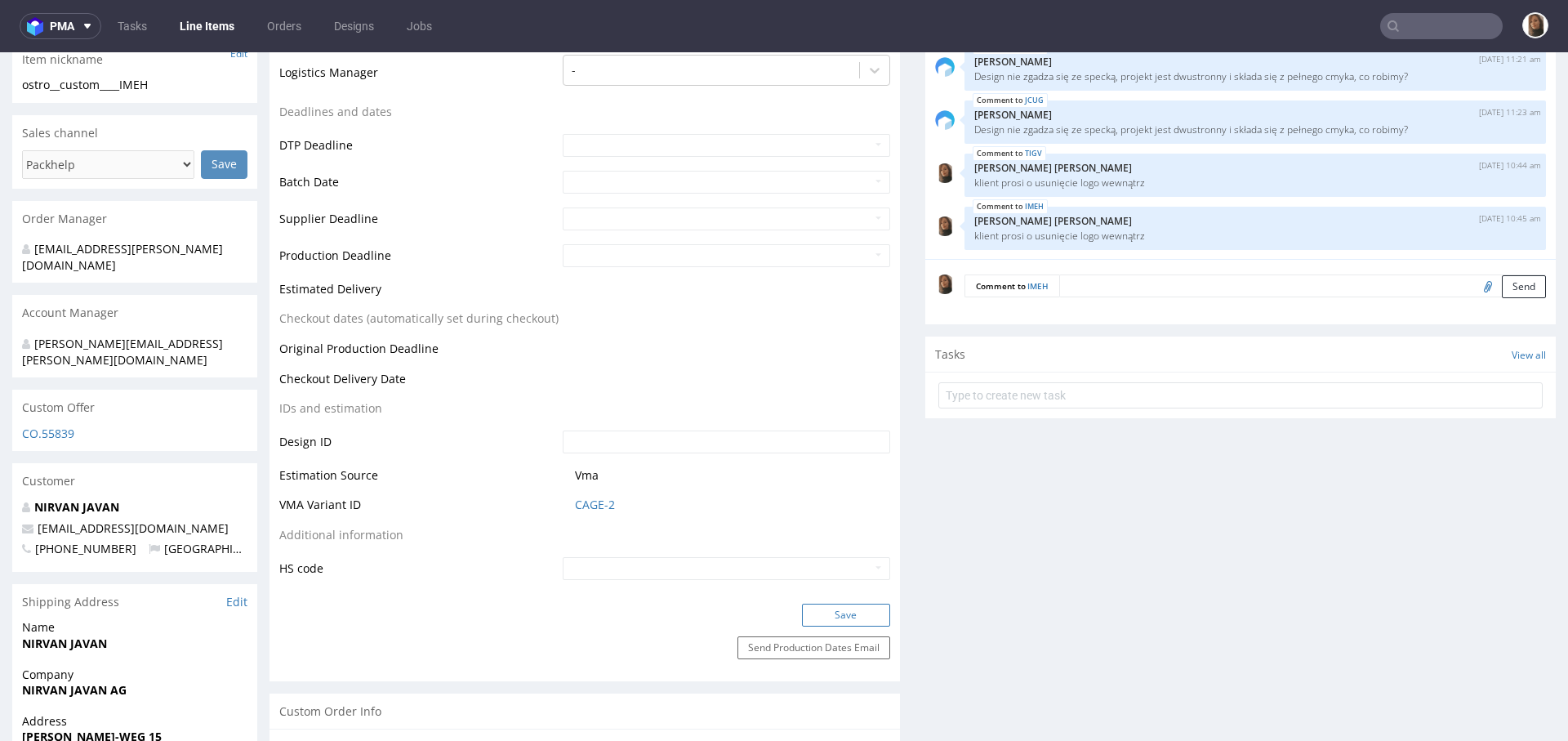
click at [818, 617] on button "Save" at bounding box center [846, 614] width 88 height 23
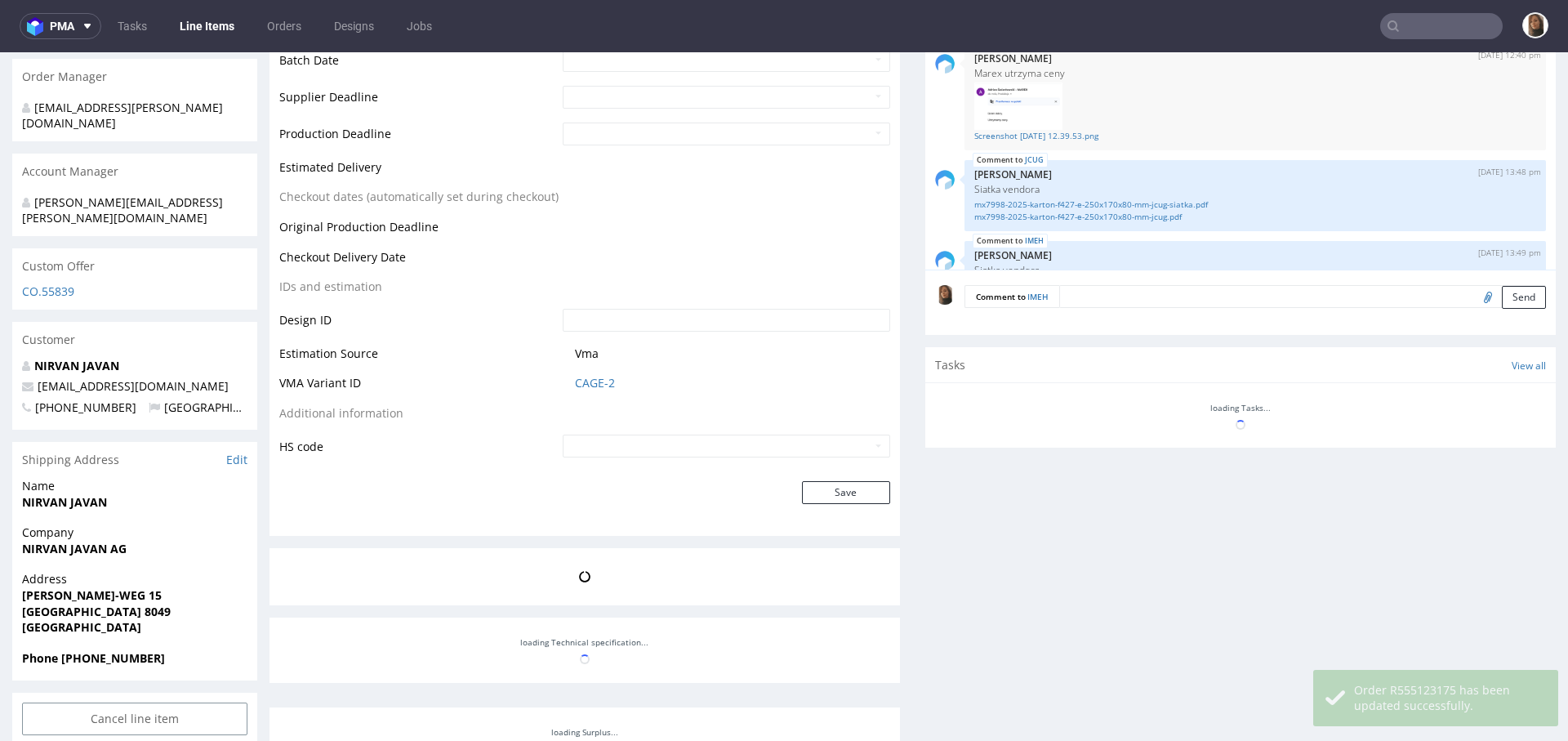
scroll to position [566, 0]
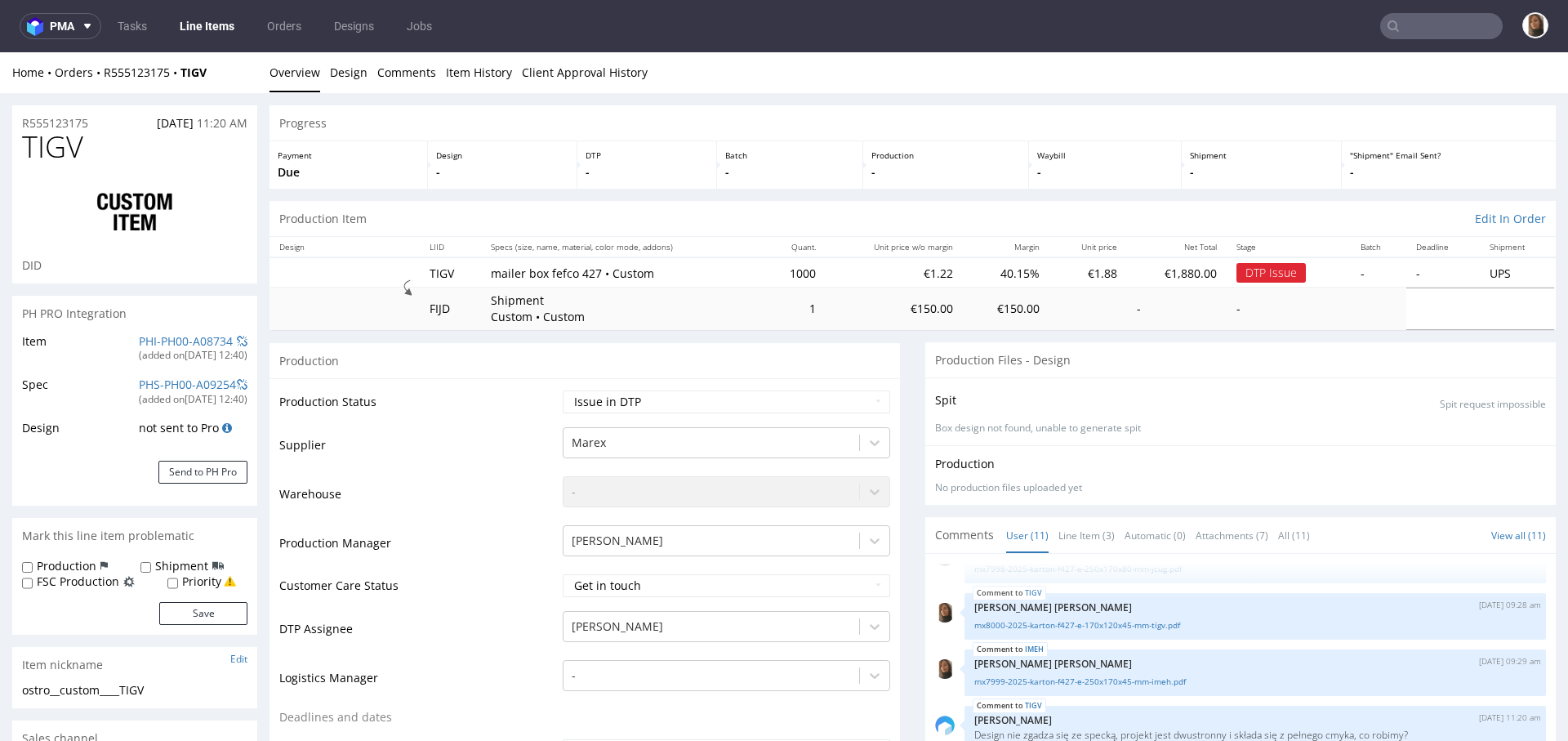
scroll to position [321, 0]
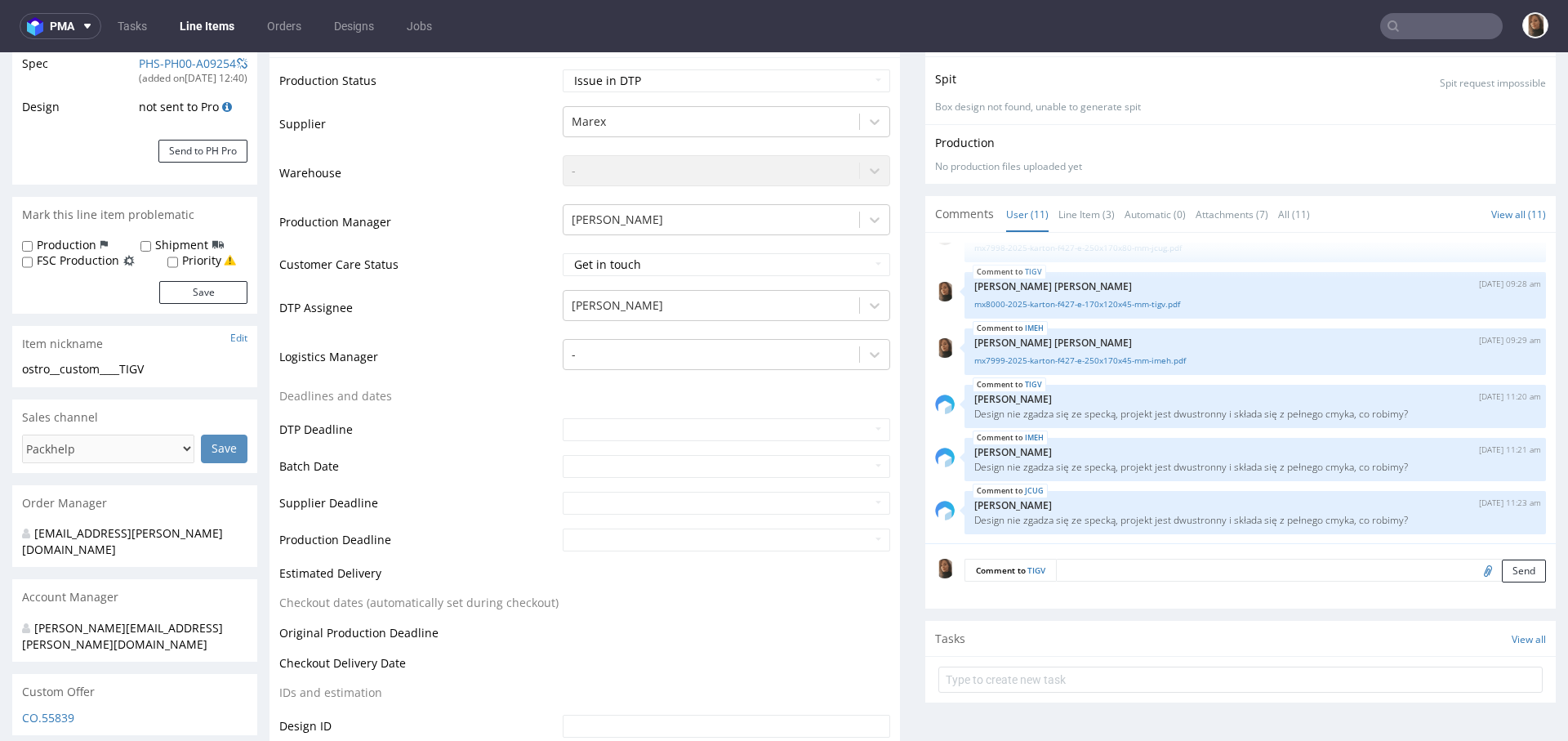
click at [1117, 576] on textarea at bounding box center [1301, 569] width 490 height 23
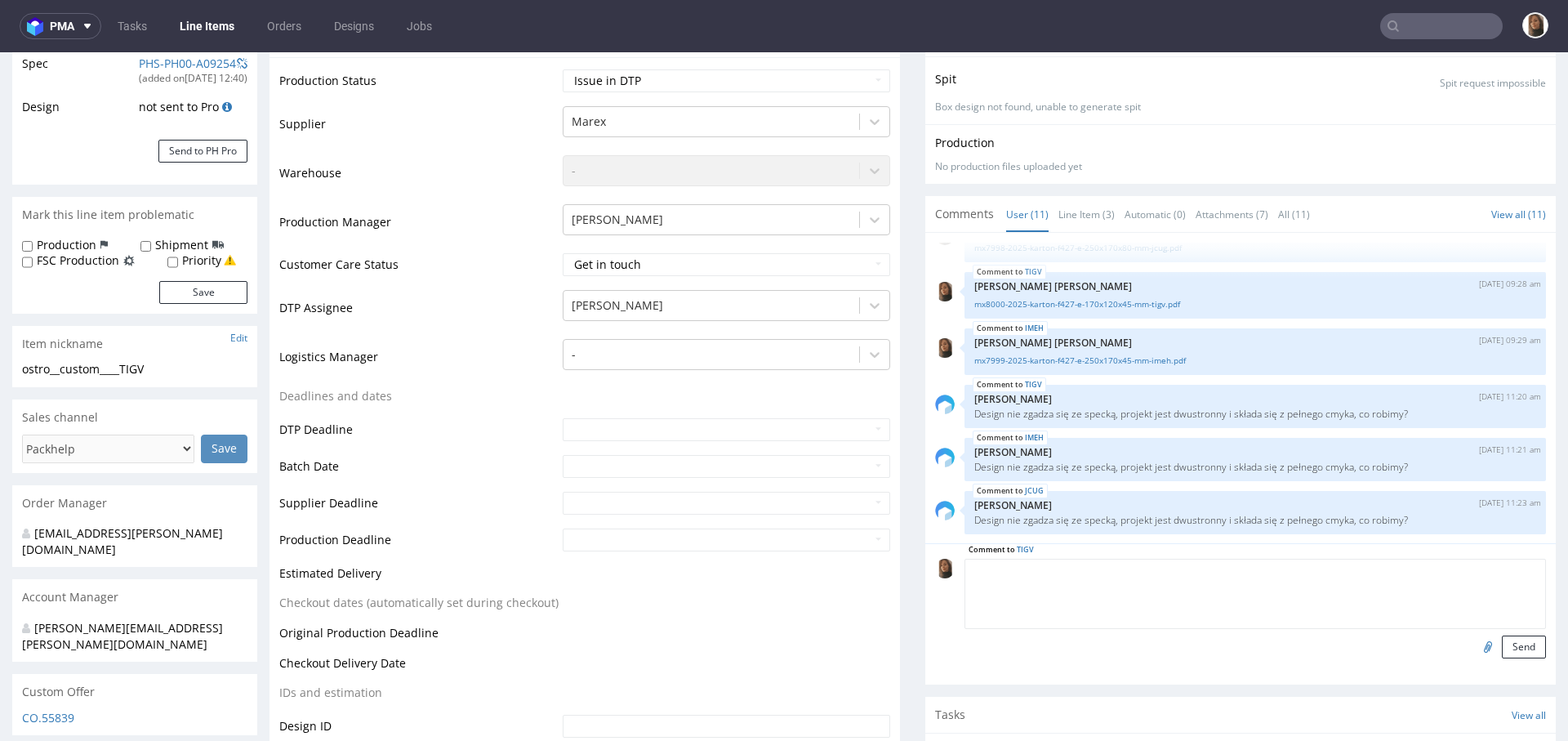
type textarea "p"
drag, startPoint x: 1211, startPoint y: 574, endPoint x: 929, endPoint y: 575, distance: 282.0
click at [935, 575] on div "Comment to TIGV klient prosi o usunięcie logo wewnątrz Send" at bounding box center [1240, 608] width 611 height 99
type textarea "klient prosi o usunięcie logo wewnątrz"
click at [1502, 649] on button "Send" at bounding box center [1524, 647] width 44 height 23
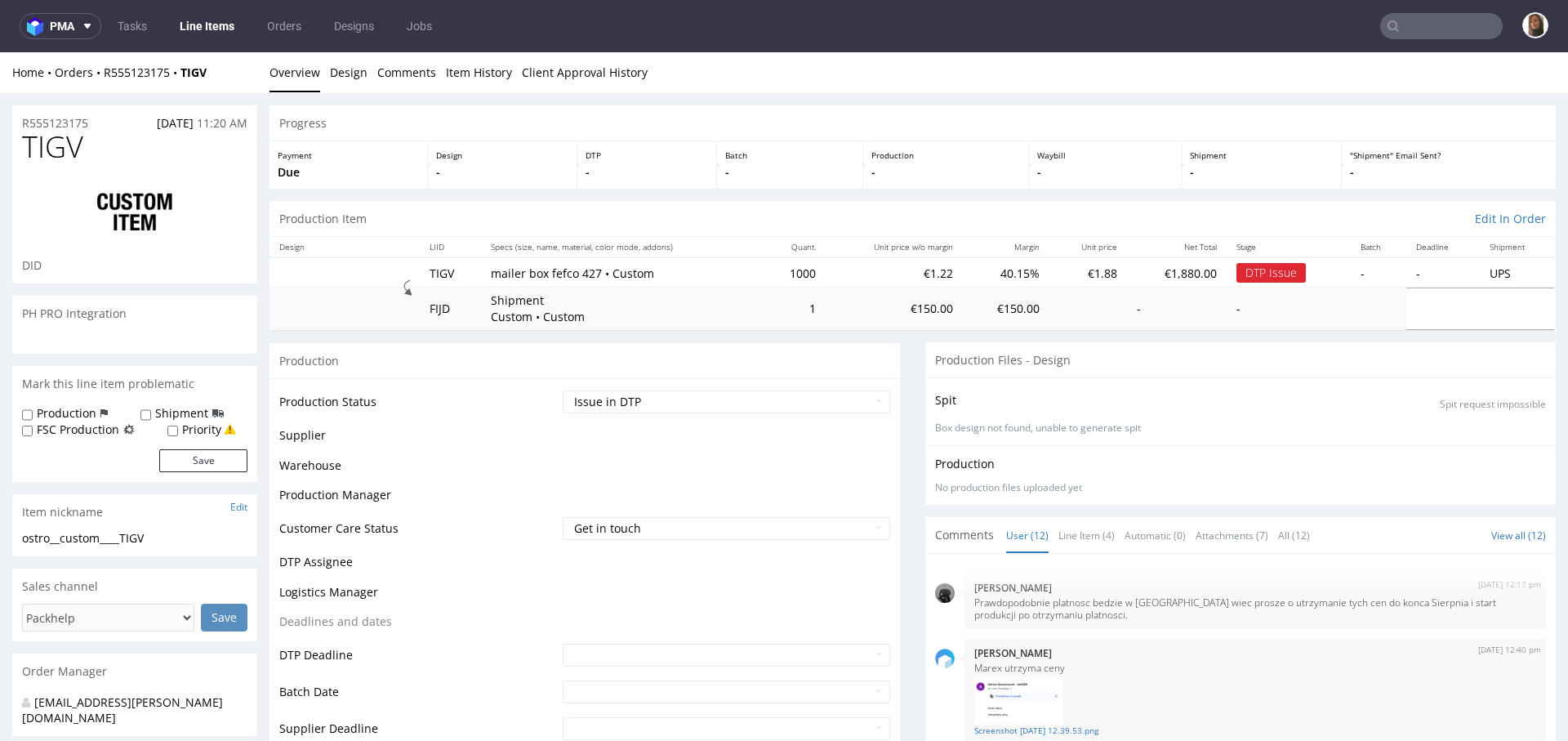
scroll to position [515, 0]
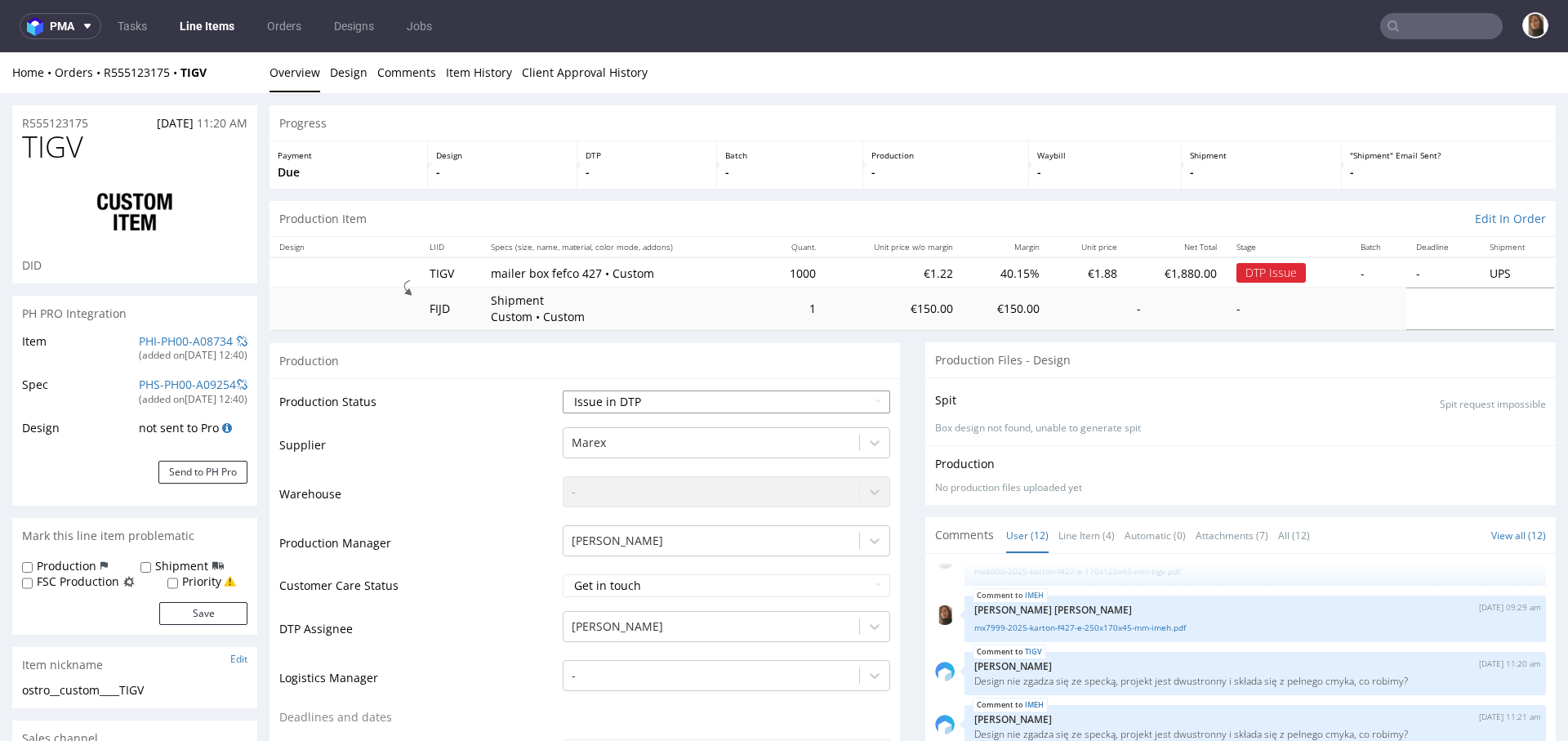
click at [631, 398] on select "Waiting for Artwork Waiting for Diecut Waiting for Mockup Waiting for DTP Waiti…" at bounding box center [726, 401] width 328 height 23
select select "back_for_dtp"
click at [562, 390] on select "Waiting for Artwork Waiting for Diecut Waiting for Mockup Waiting for DTP Waiti…" at bounding box center [726, 401] width 328 height 23
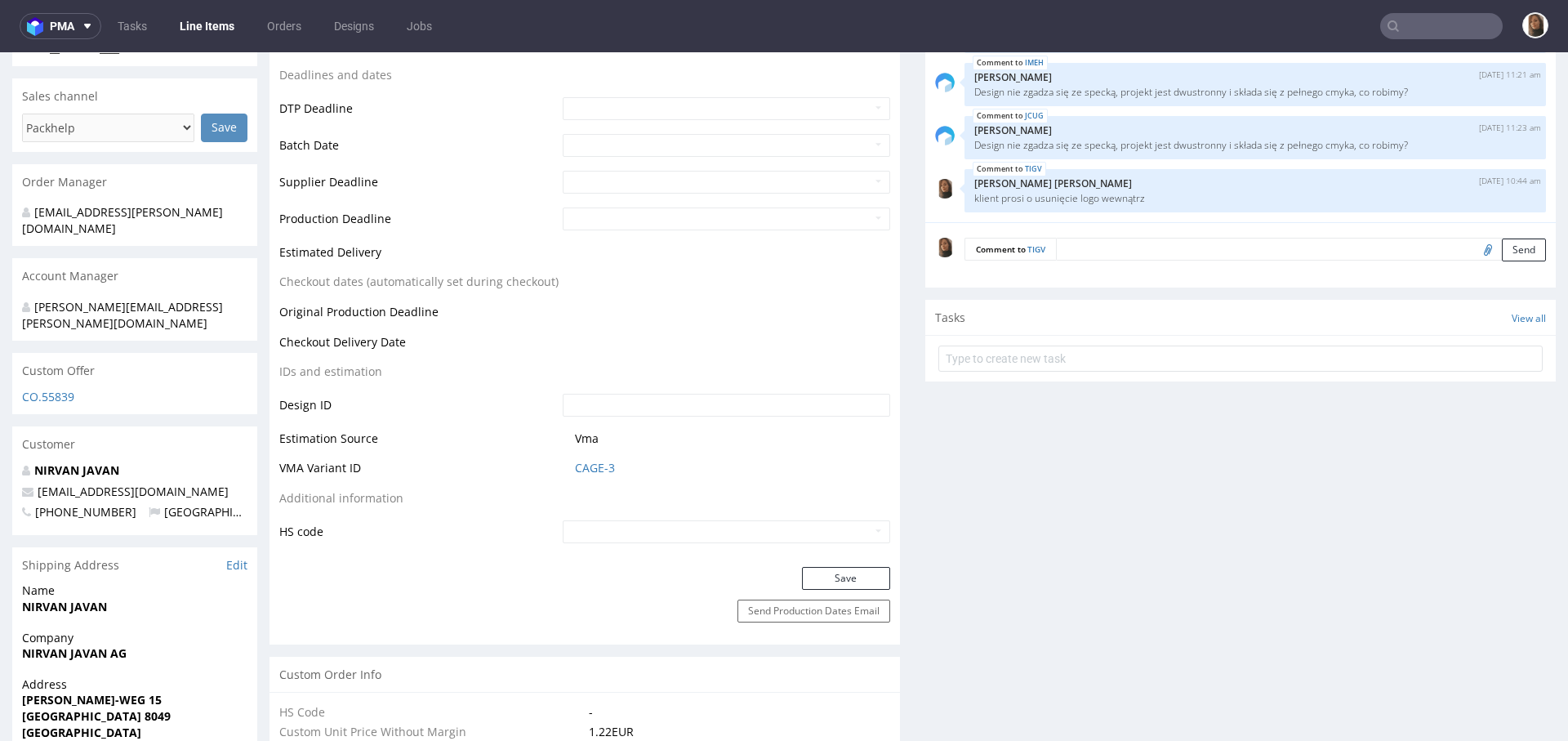
scroll to position [758, 0]
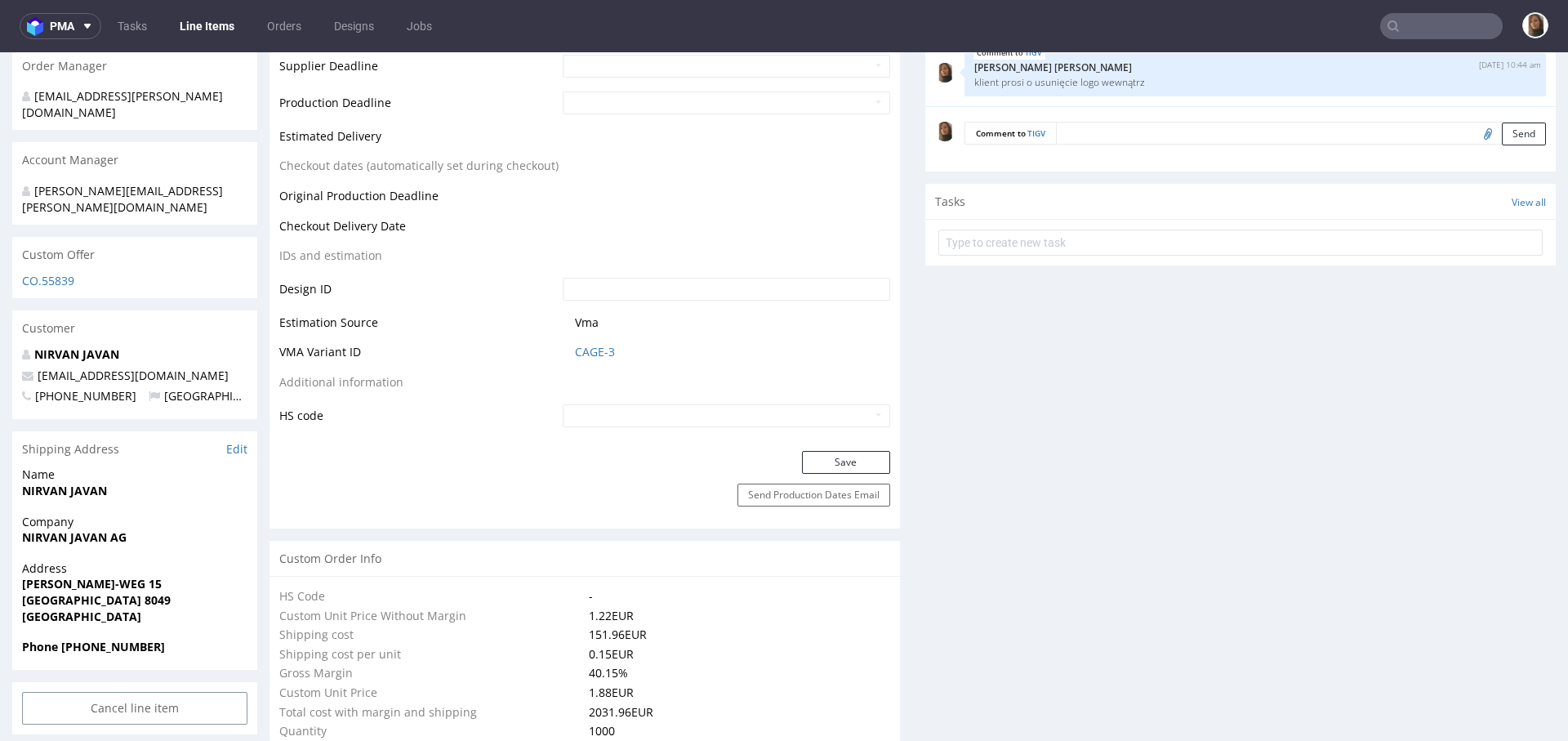
click at [822, 441] on div "Production Status Waiting for Artwork Waiting for Diecut Waiting for Mockup Wai…" at bounding box center [584, 35] width 631 height 829
click at [822, 459] on button "Save" at bounding box center [846, 462] width 88 height 23
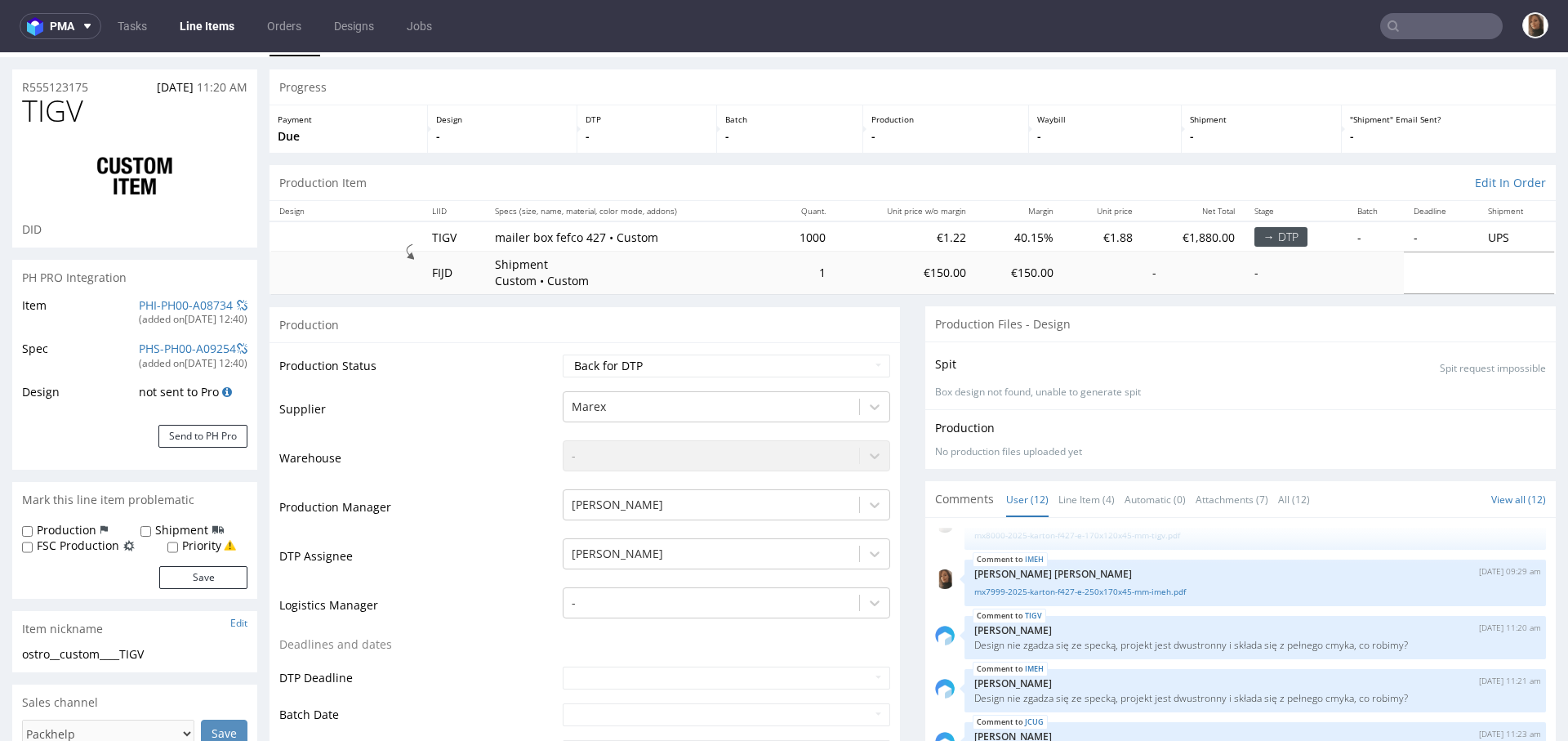
scroll to position [0, 0]
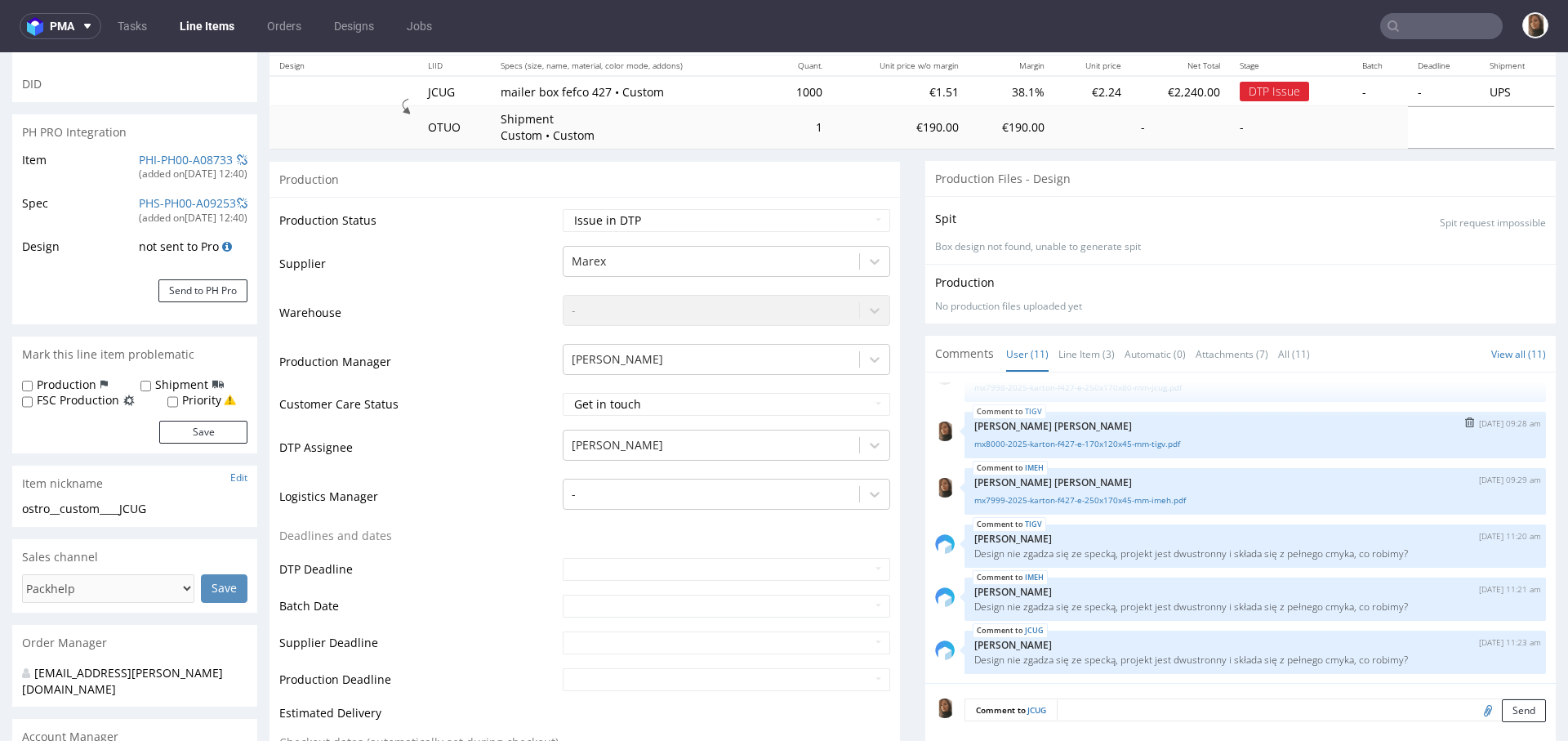
scroll to position [398, 0]
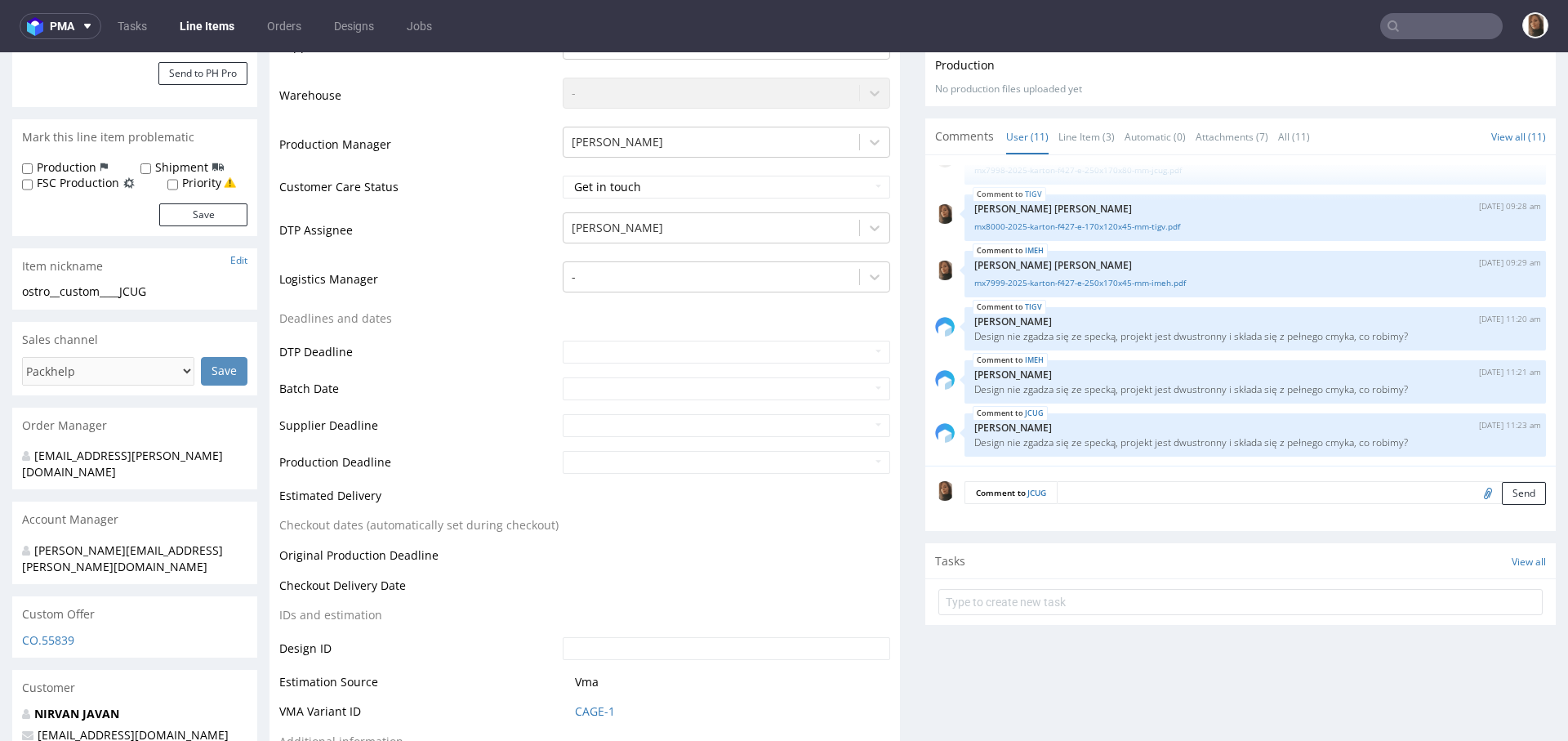
click at [1119, 498] on textarea at bounding box center [1302, 492] width 489 height 23
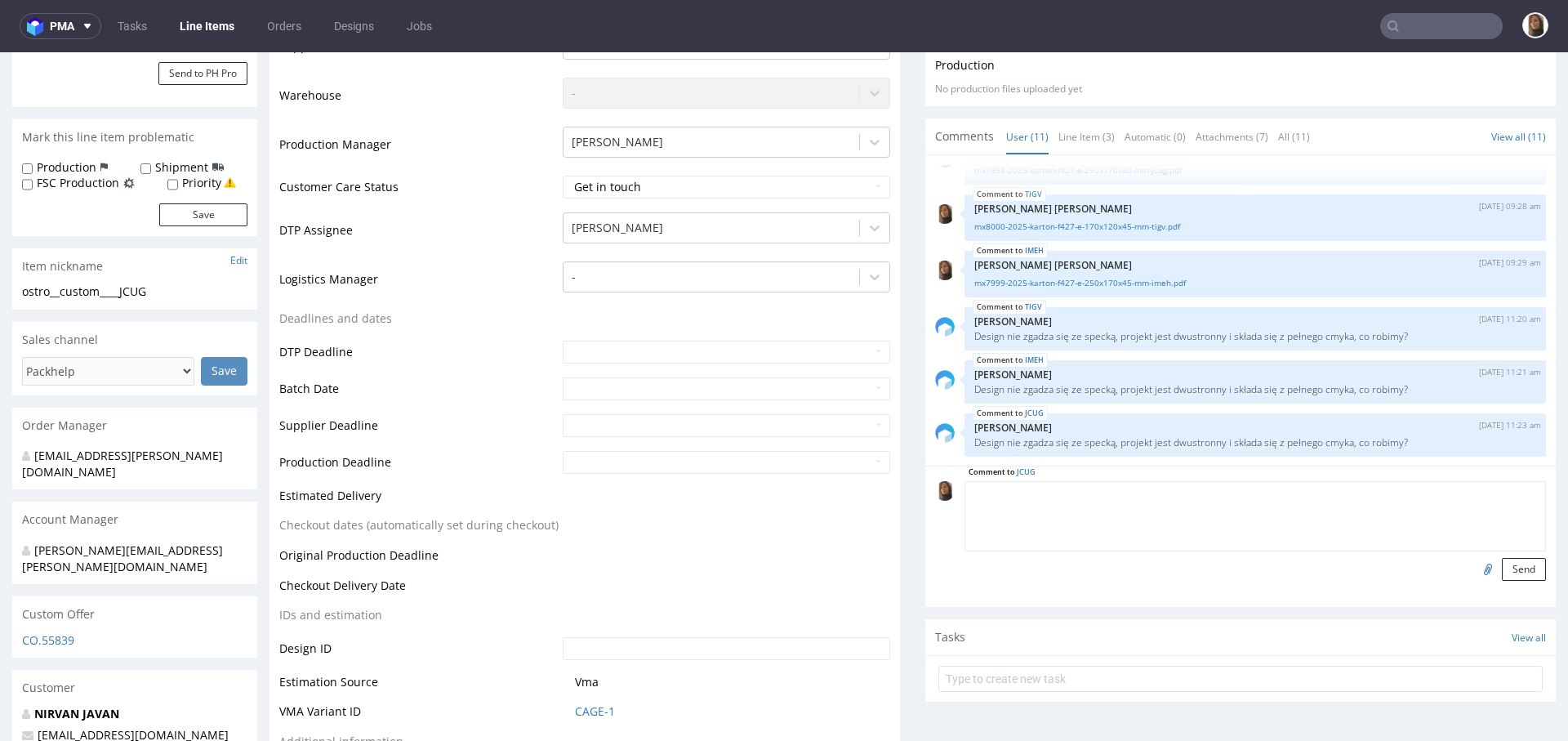
paste textarea "klient prosi o usunięcie logo wewnątrz"
type textarea "klient prosi o usunięcie logo wewnątrz"
click at [1502, 562] on button "Send" at bounding box center [1524, 568] width 44 height 23
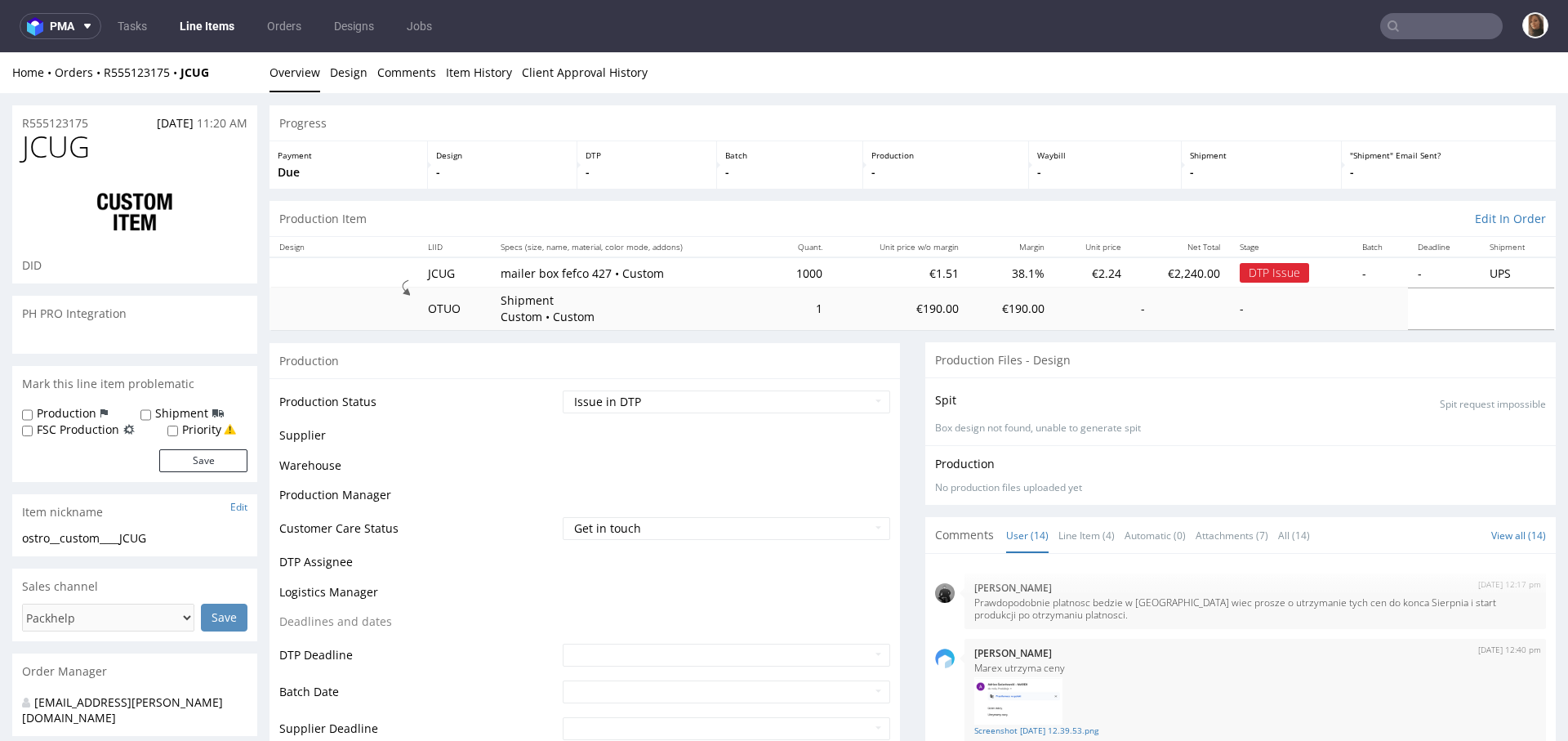
scroll to position [621, 0]
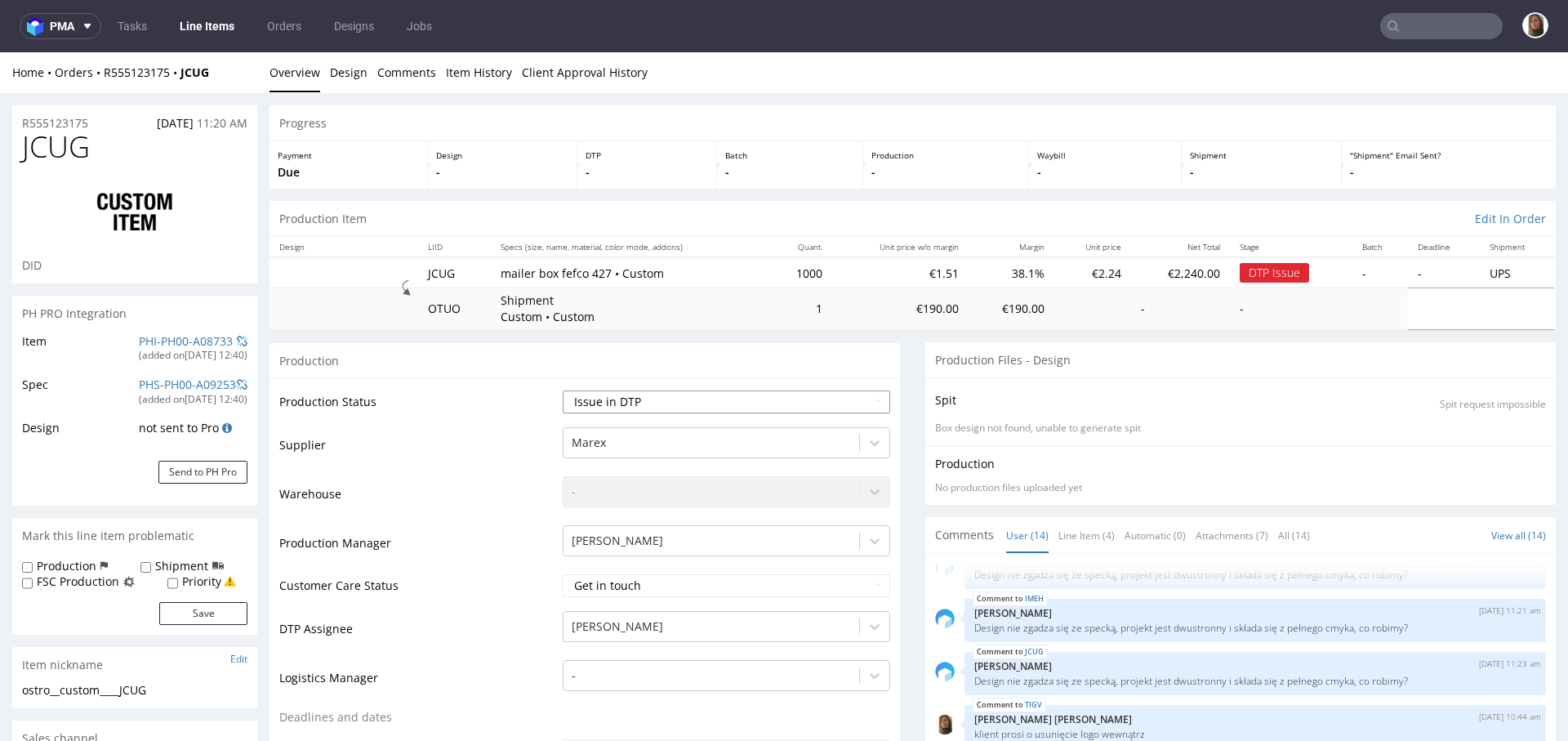
click at [629, 407] on select "Waiting for Artwork Waiting for Diecut Waiting for Mockup Waiting for DTP Waiti…" at bounding box center [726, 401] width 328 height 23
select select "back_for_dtp"
click at [562, 390] on select "Waiting for Artwork Waiting for Diecut Waiting for Mockup Waiting for DTP Waiti…" at bounding box center [726, 401] width 328 height 23
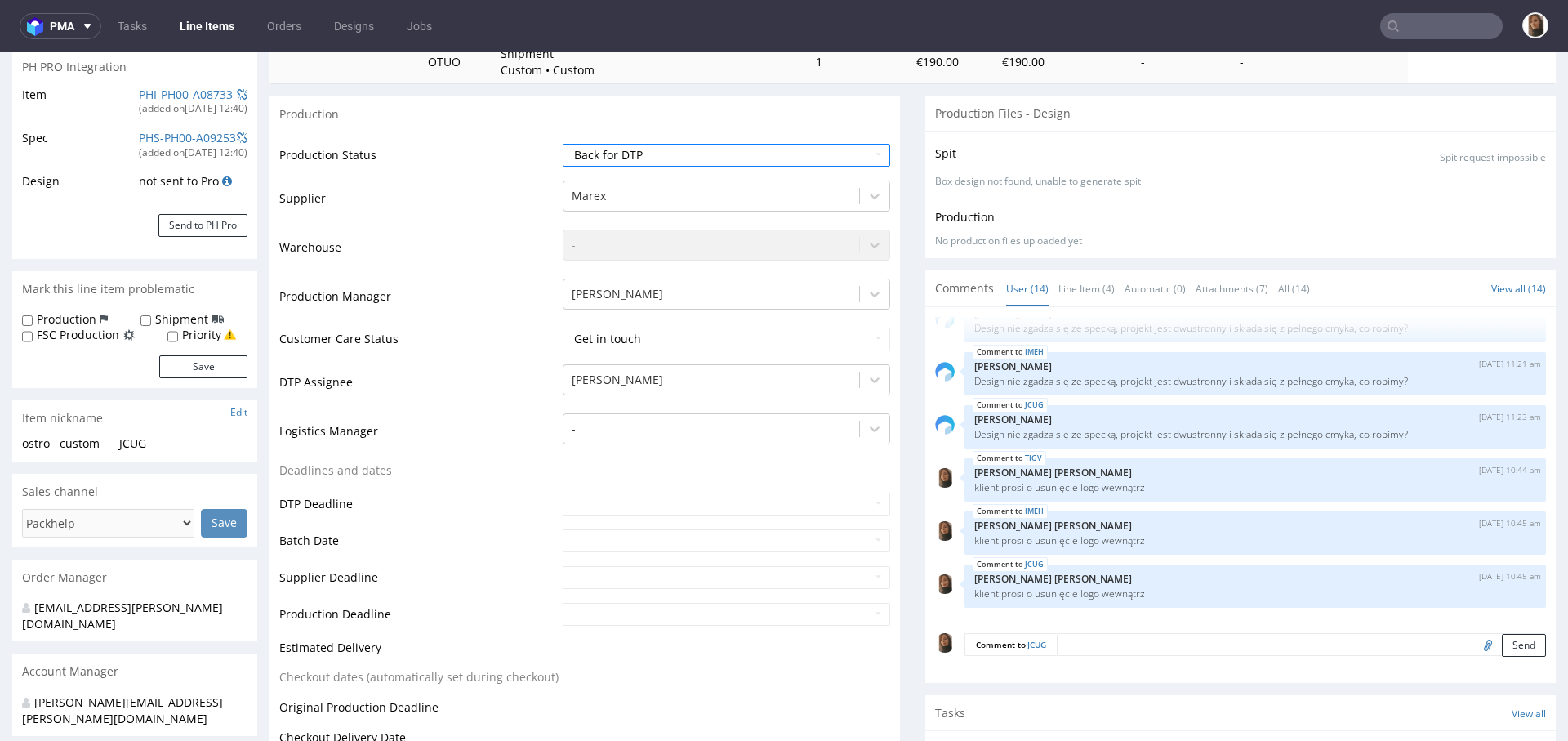
scroll to position [728, 0]
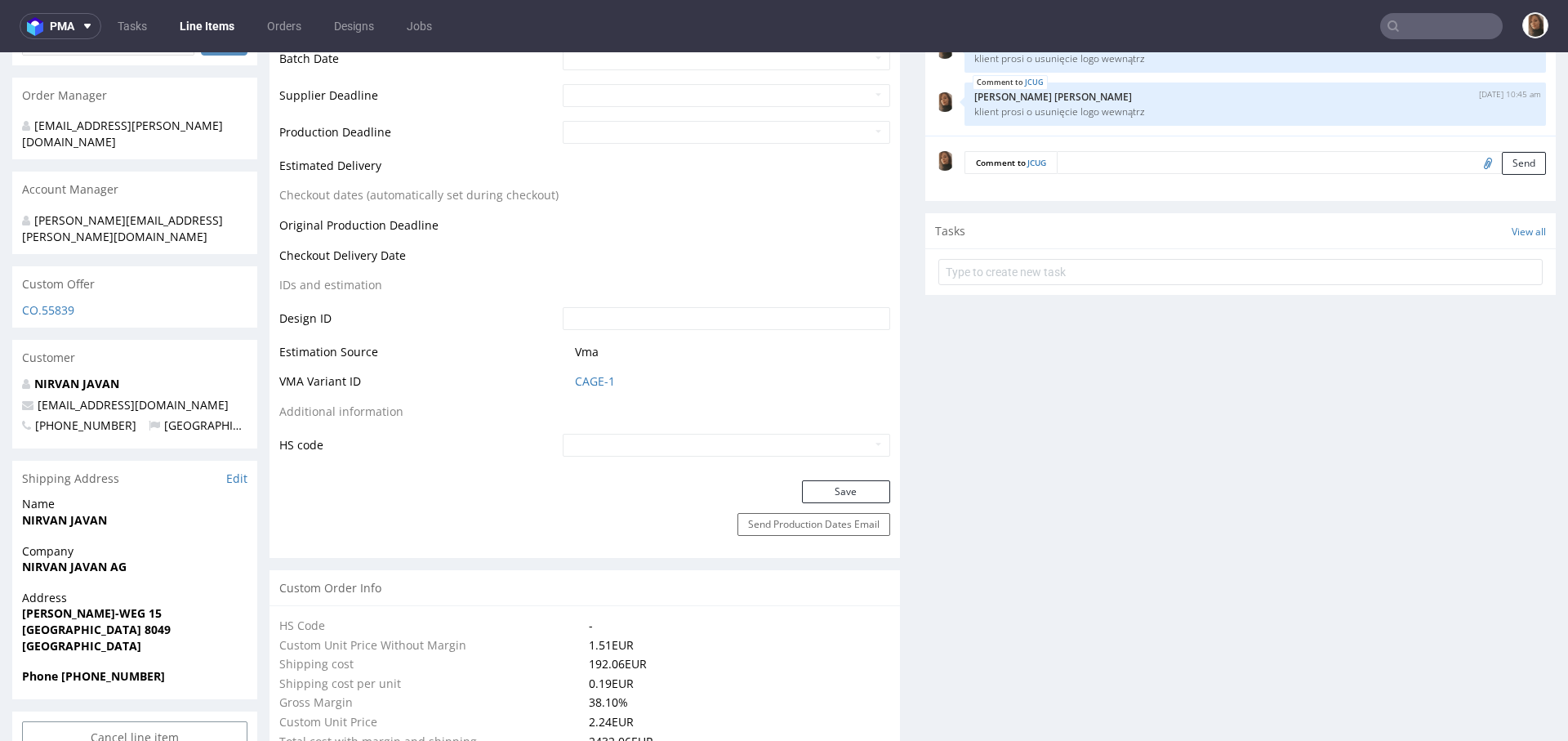
click at [825, 477] on div "Production Status Waiting for Artwork Waiting for Diecut Waiting for Mockup Wai…" at bounding box center [584, 64] width 631 height 829
click at [828, 486] on button "Save" at bounding box center [846, 491] width 88 height 23
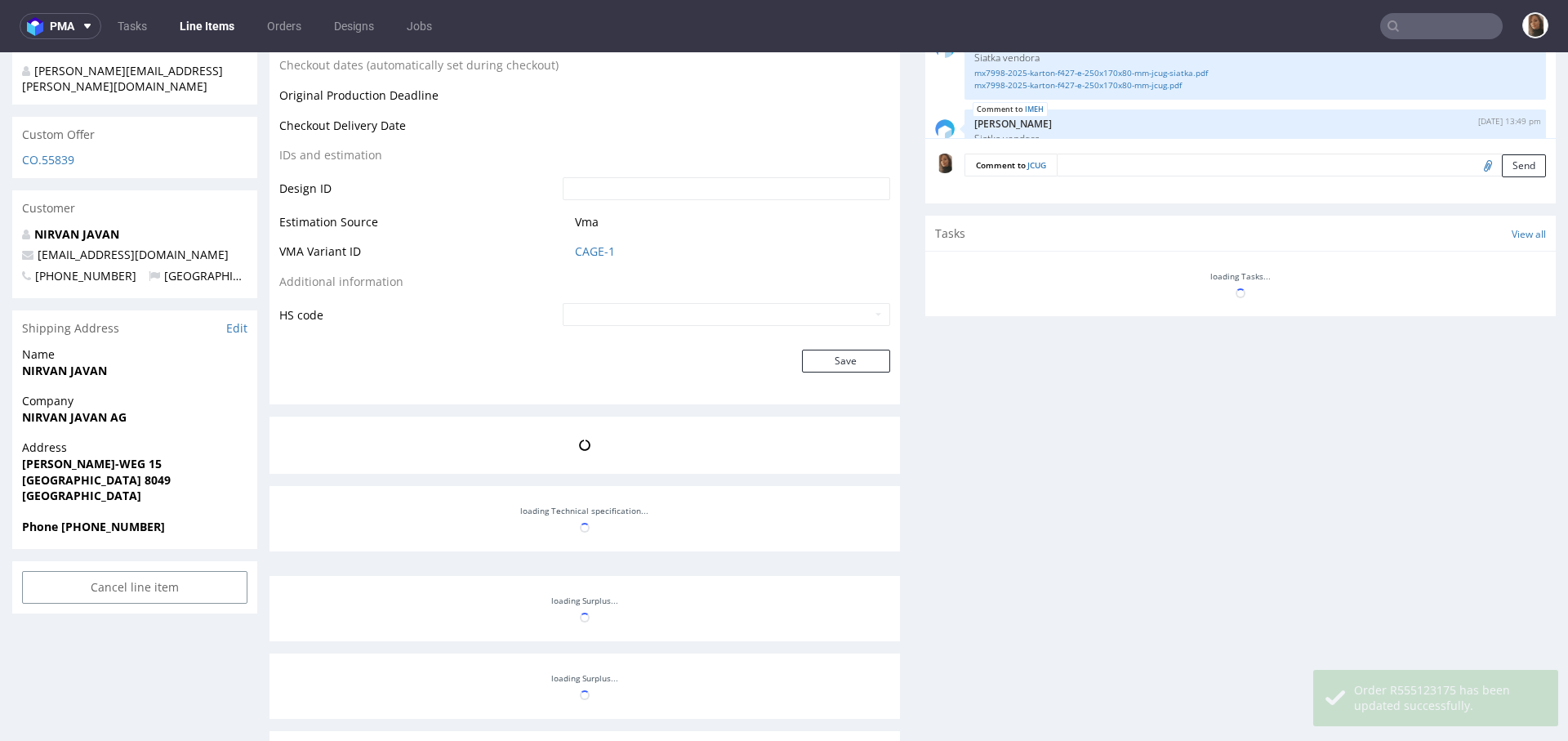
scroll to position [621, 0]
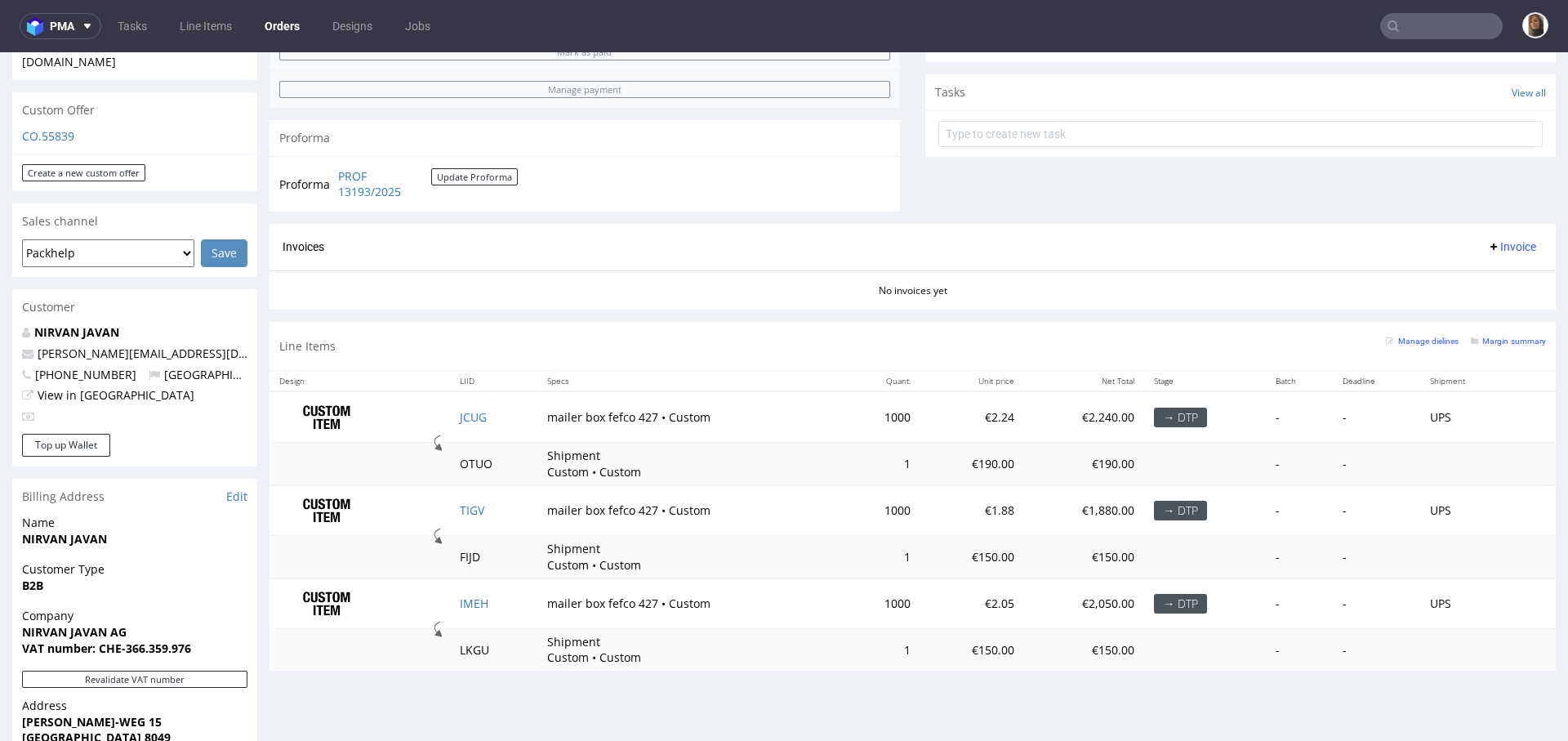
scroll to position [402, 0]
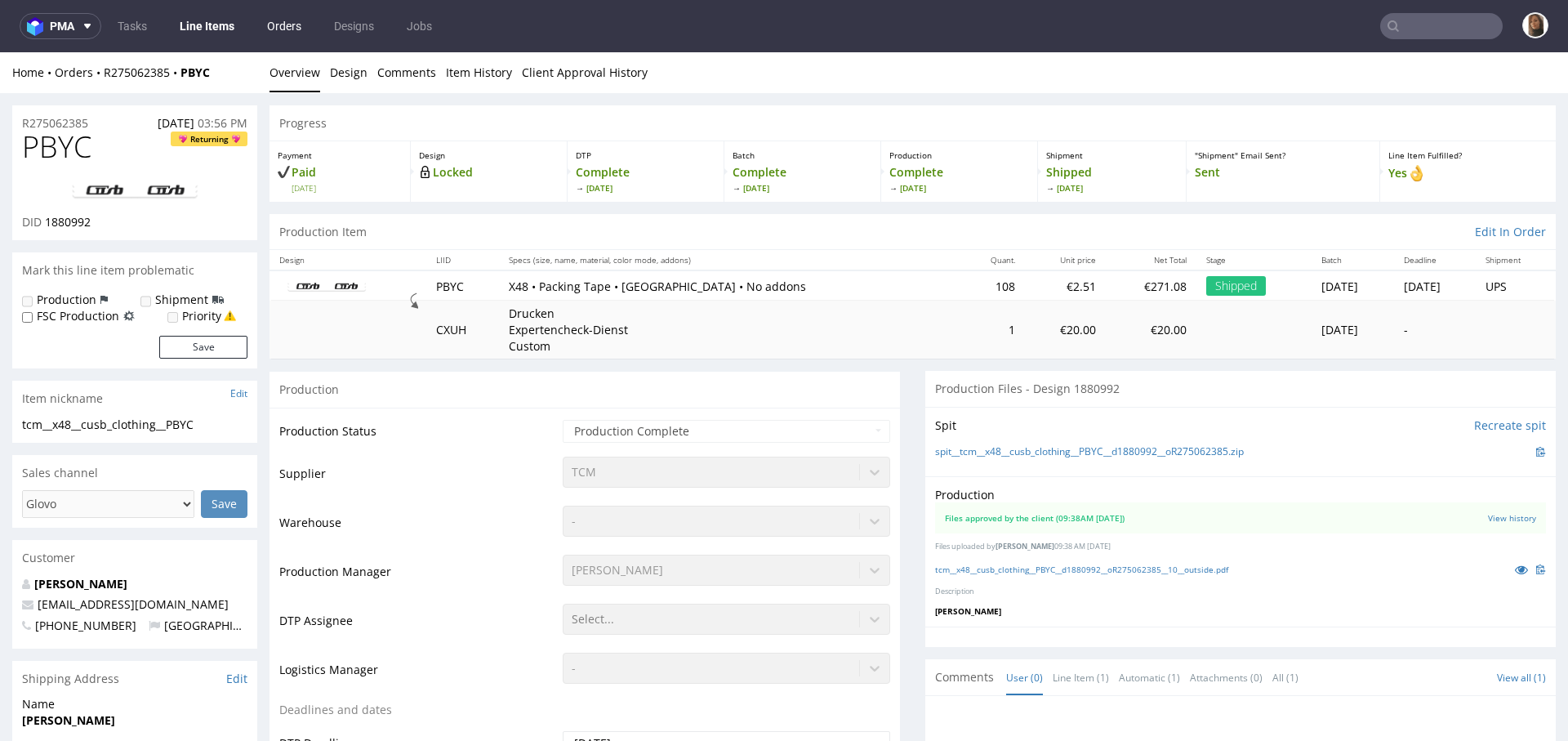
click at [272, 33] on link "Orders" at bounding box center [284, 26] width 54 height 26
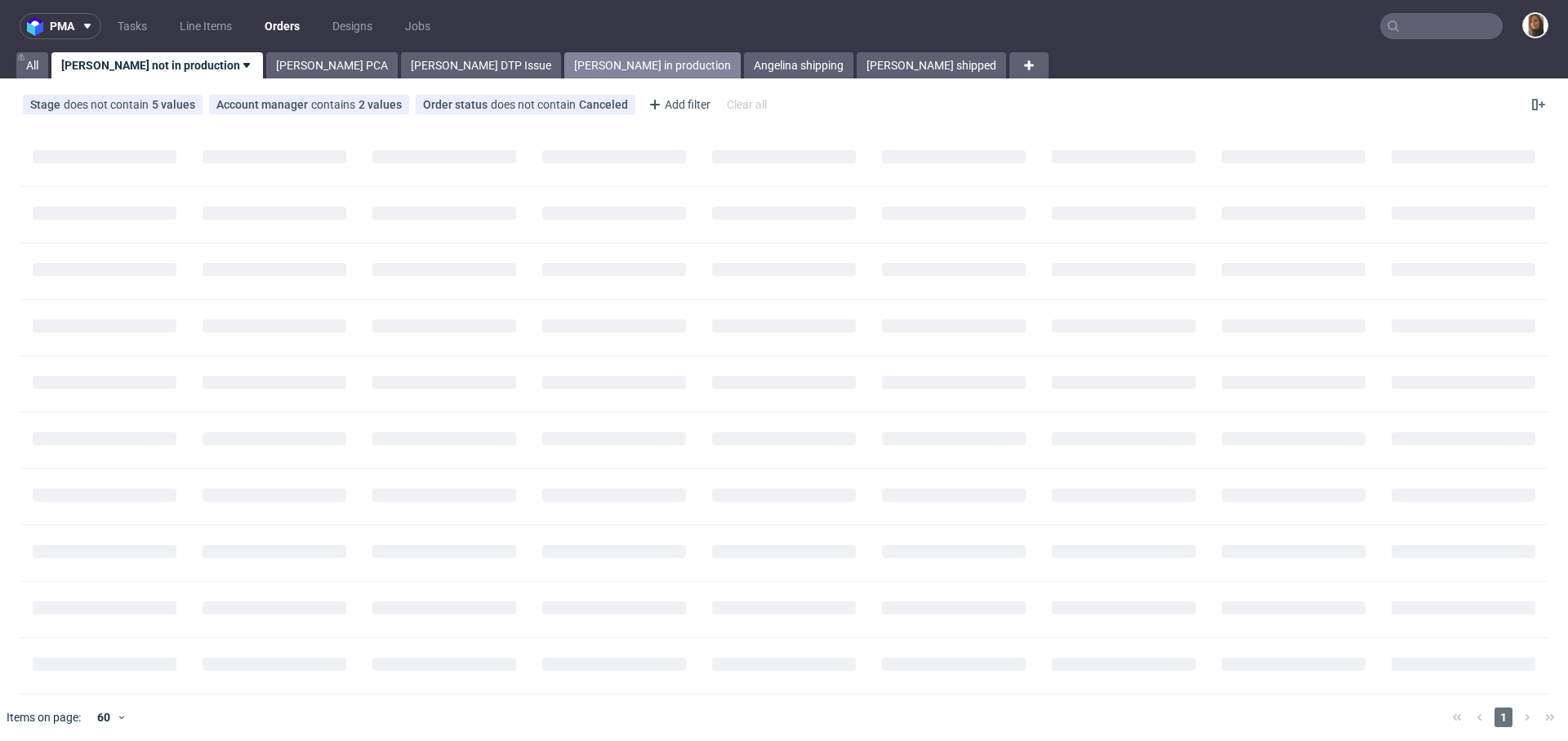
click at [564, 62] on link "[PERSON_NAME] in production" at bounding box center [653, 66] width 177 height 26
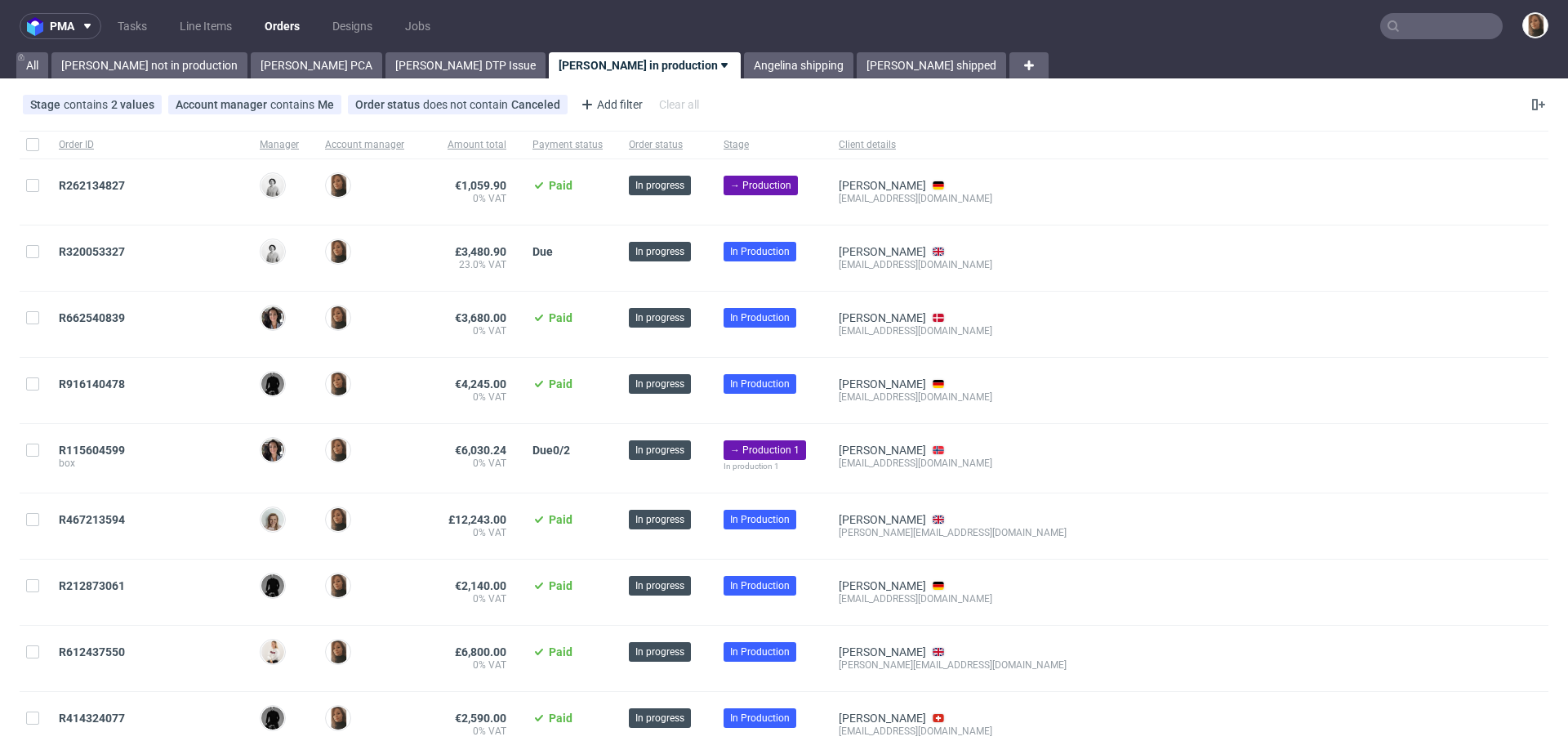
click at [93, 367] on div "R916140478" at bounding box center [146, 390] width 201 height 66
click at [93, 374] on div "R916140478" at bounding box center [146, 390] width 201 height 66
click at [103, 386] on span "R916140478" at bounding box center [91, 383] width 67 height 13
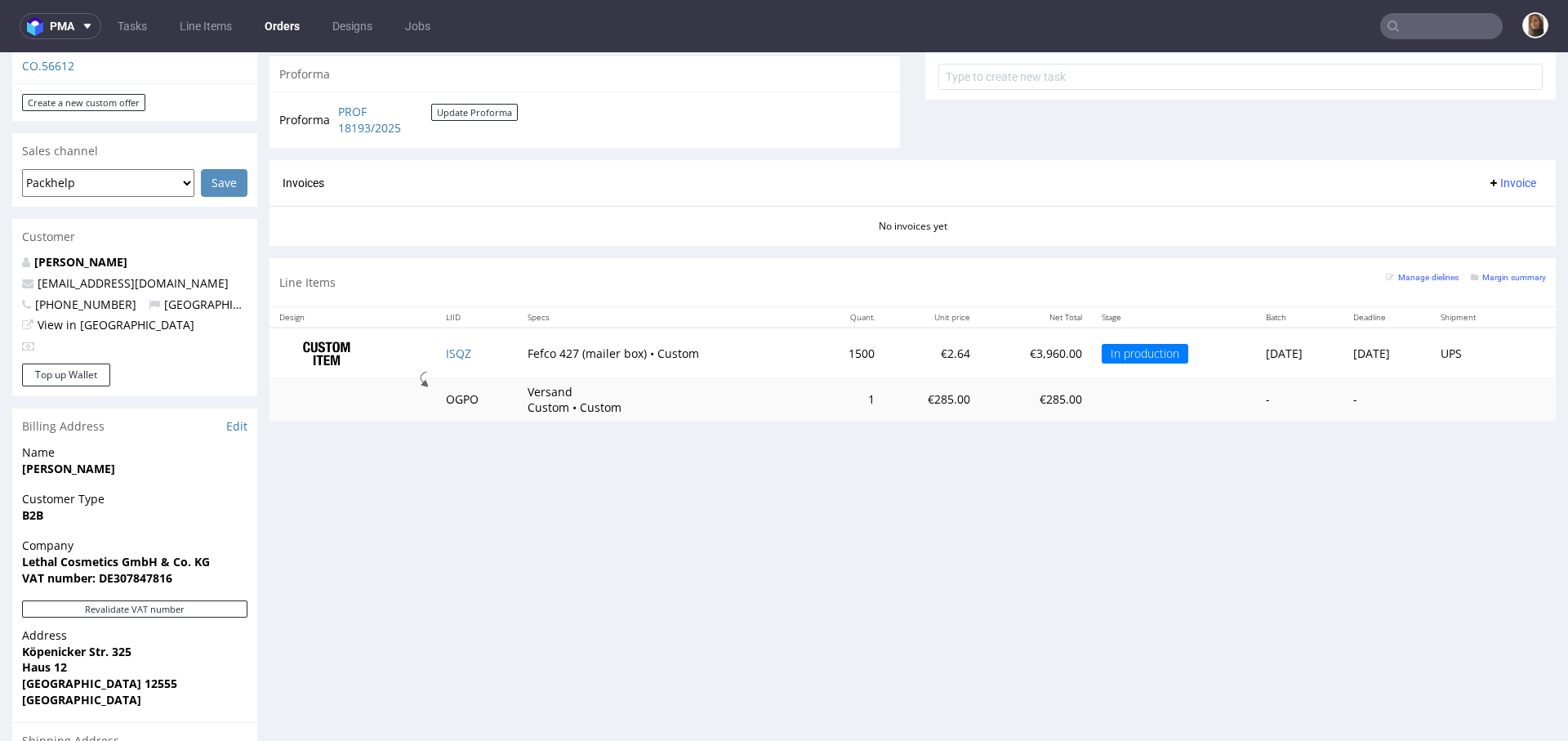
scroll to position [558, 0]
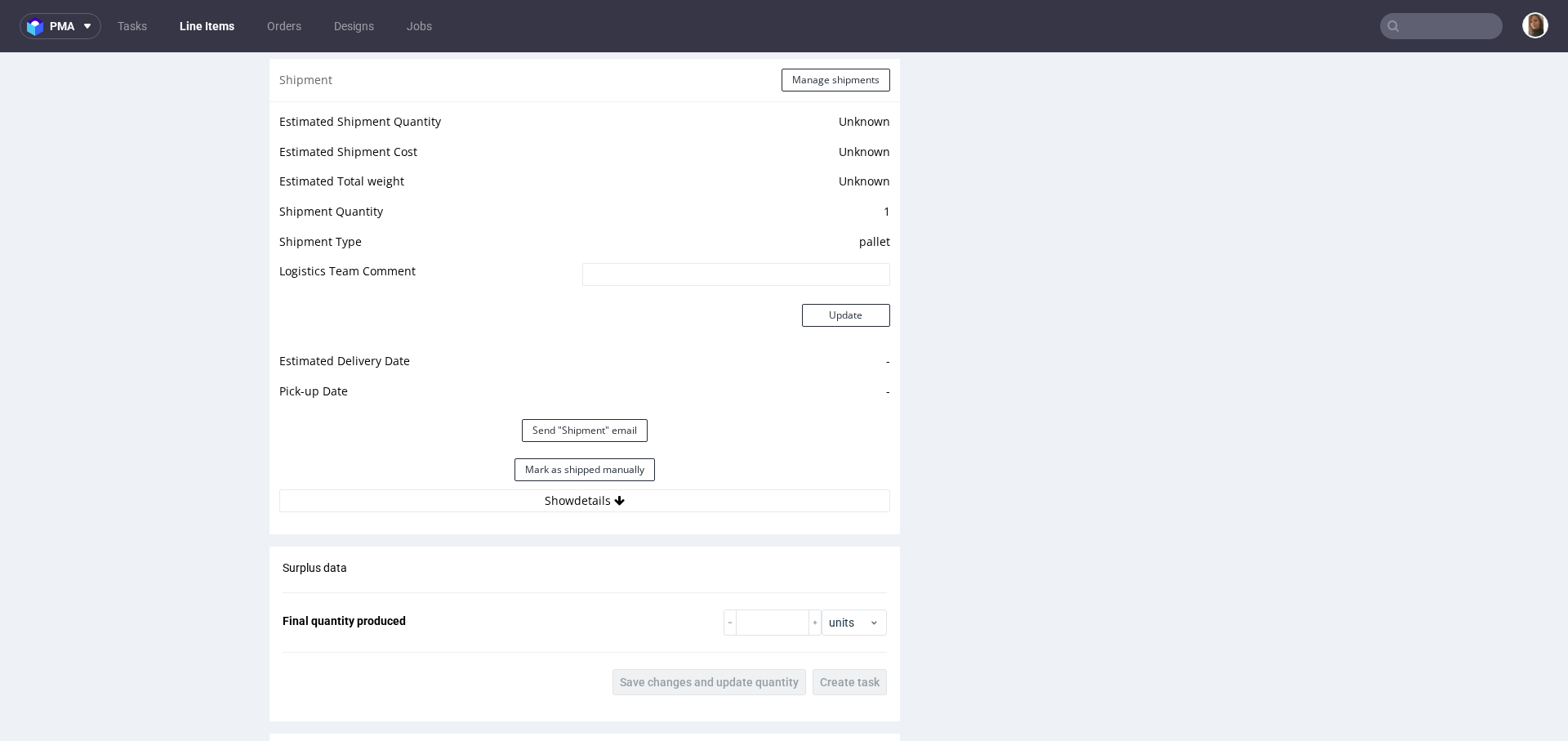
scroll to position [2250, 0]
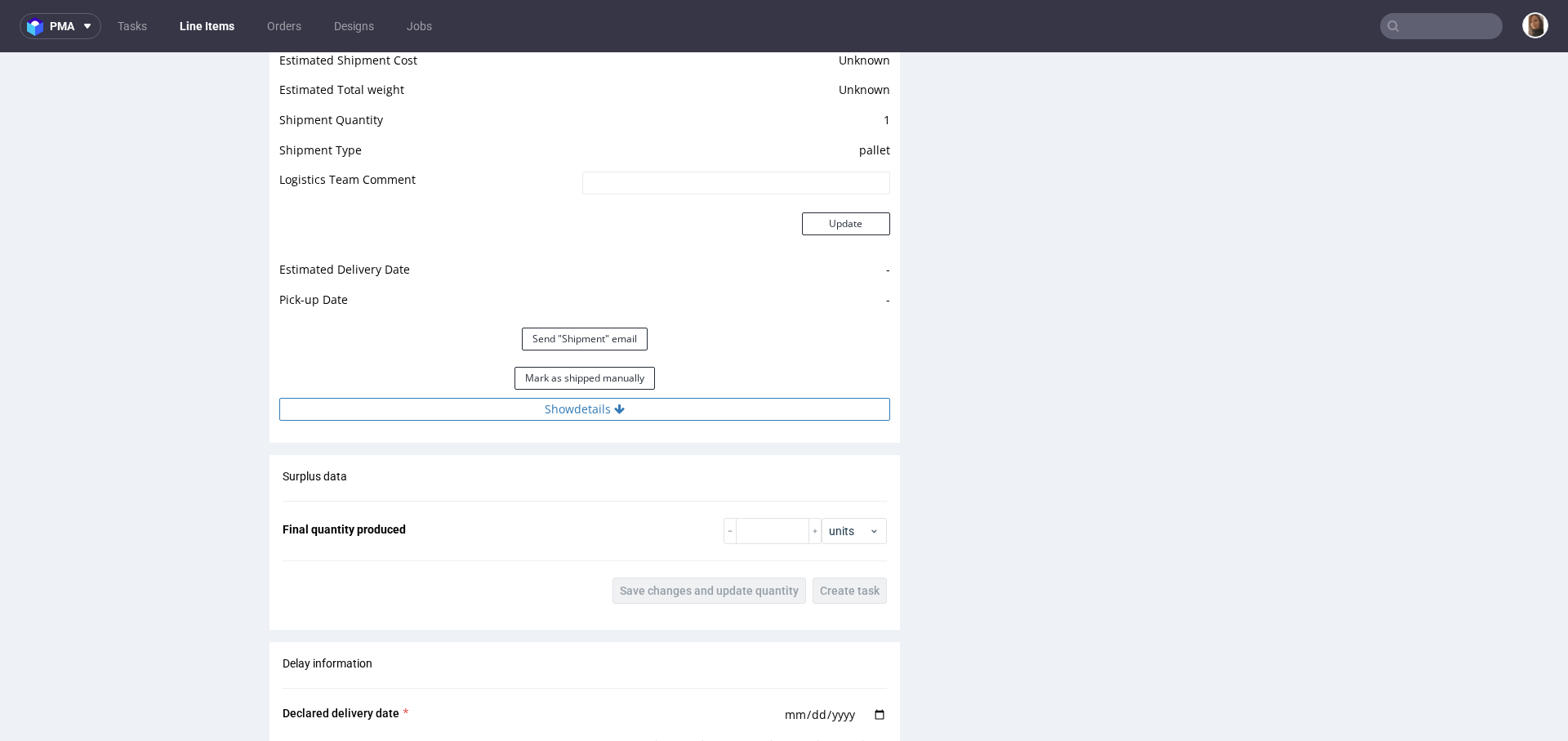
click at [595, 410] on button "Show details" at bounding box center [584, 408] width 611 height 23
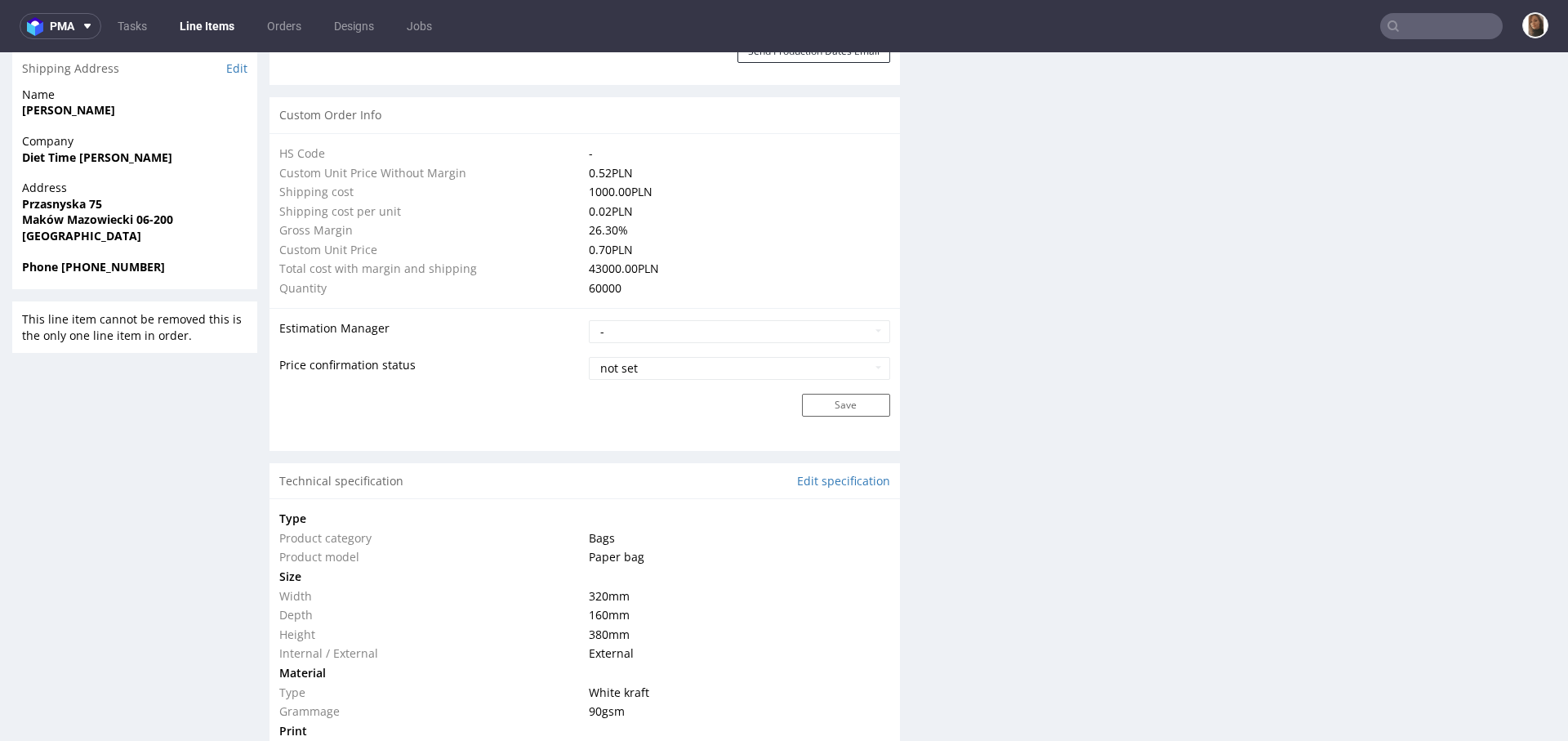
scroll to position [539, 0]
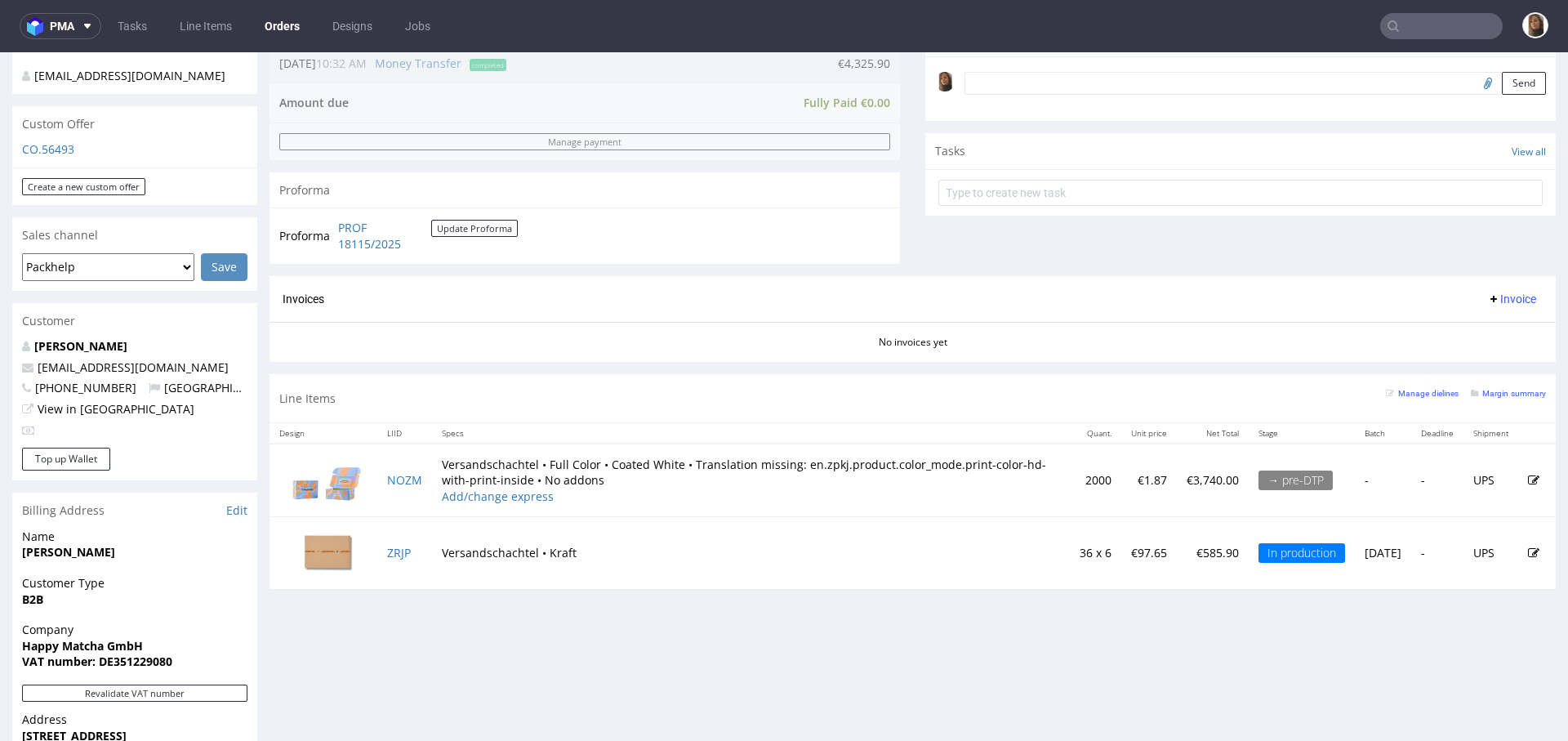
scroll to position [477, 0]
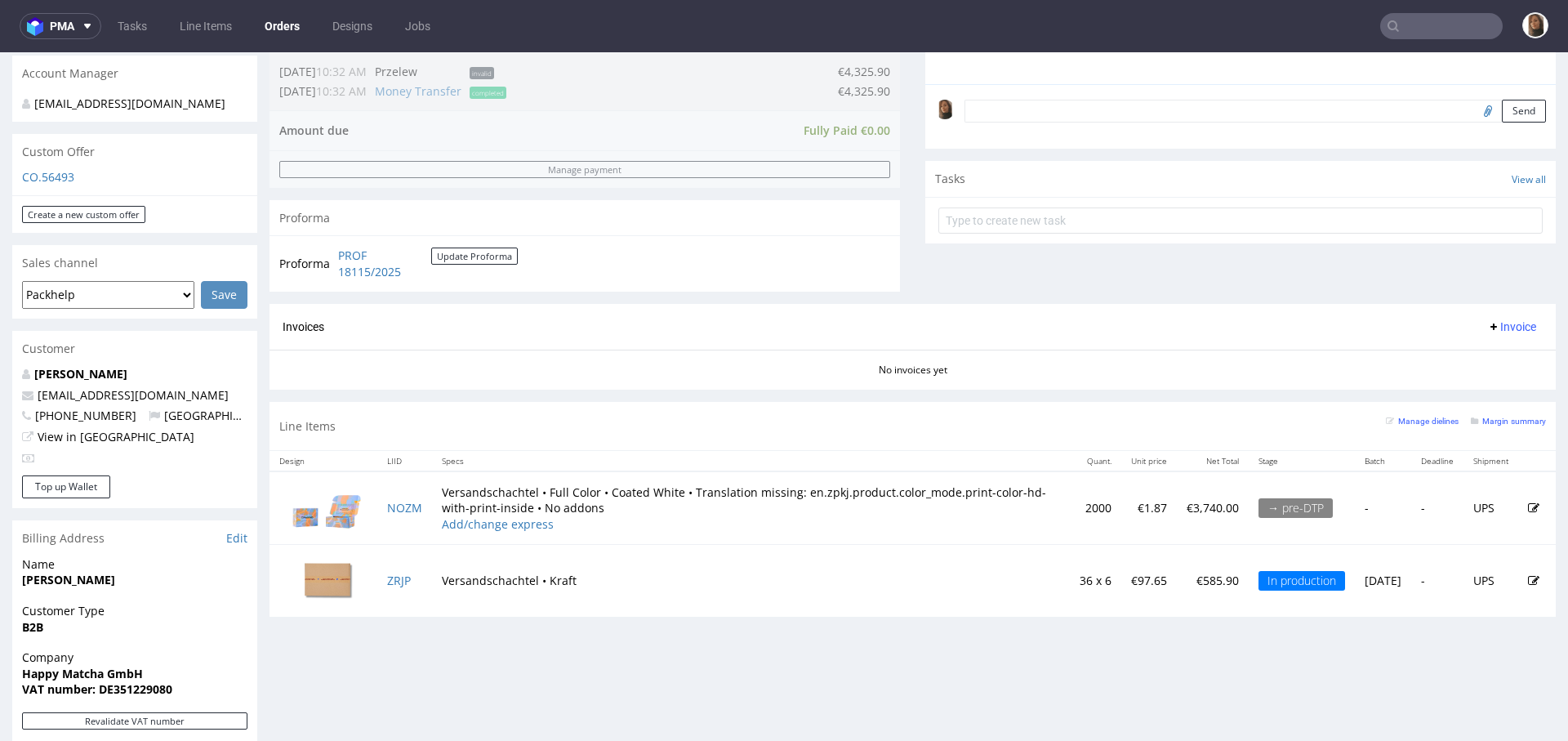
click at [1408, 19] on input "text" at bounding box center [1441, 26] width 122 height 26
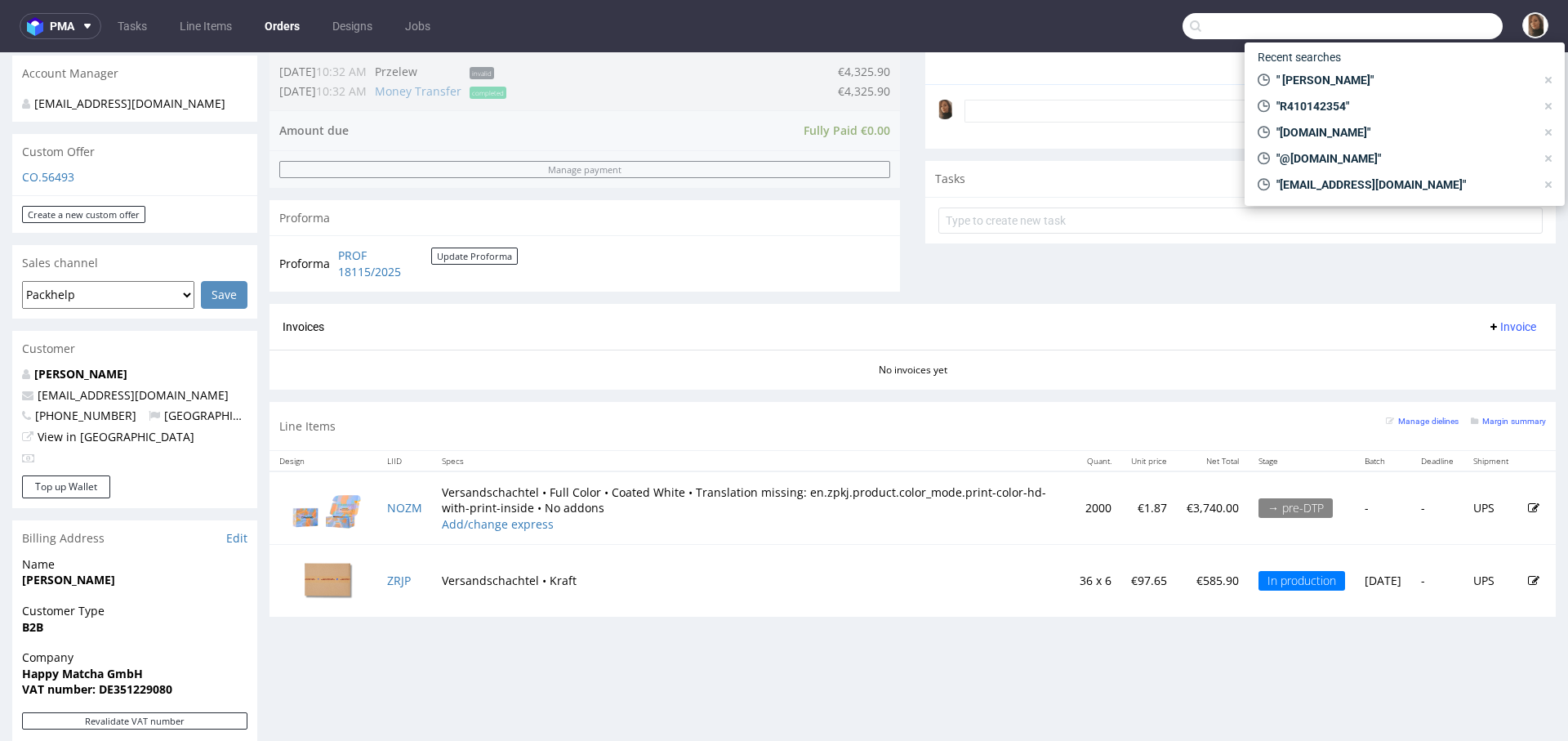
paste input "Boris Markic"
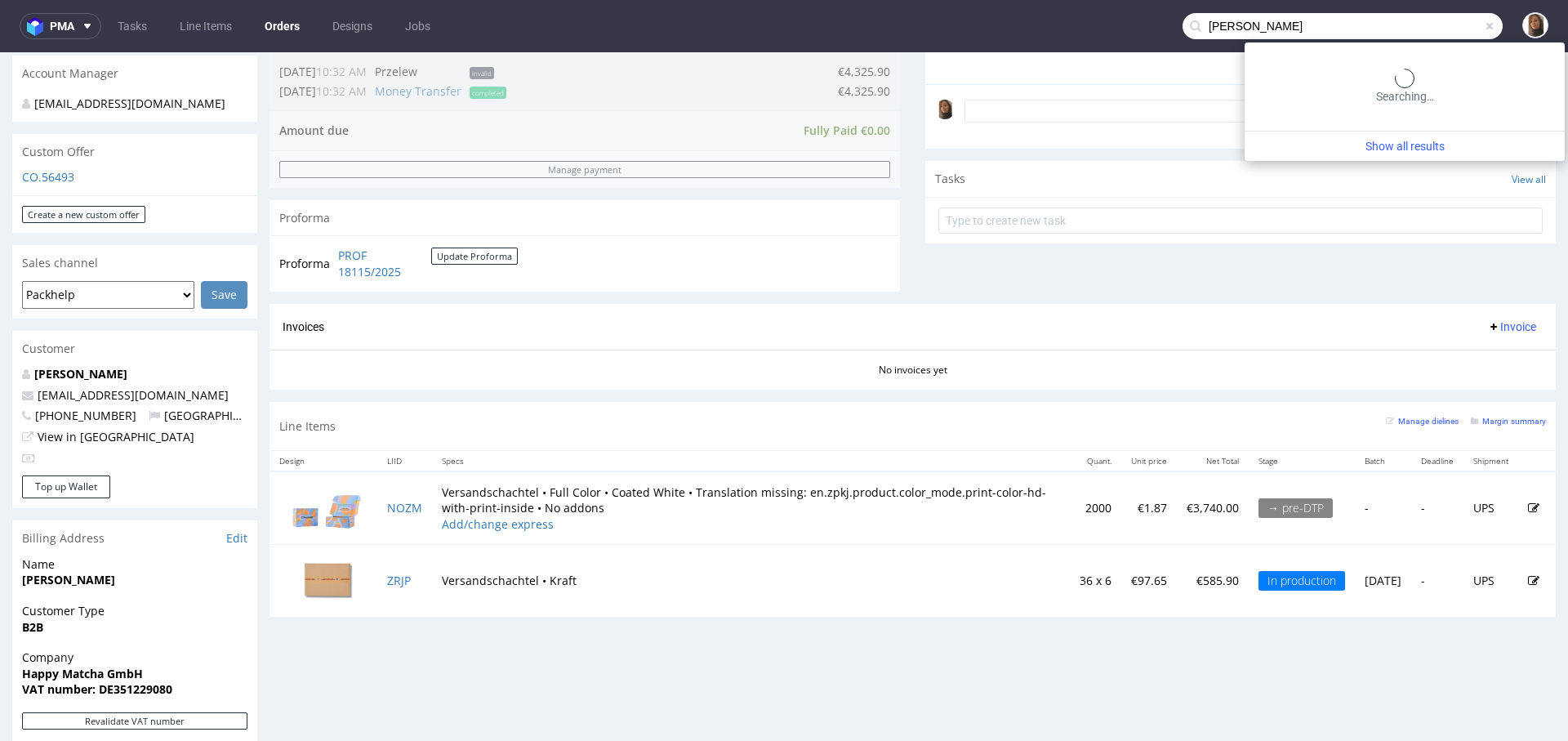
type input "Boris Markic"
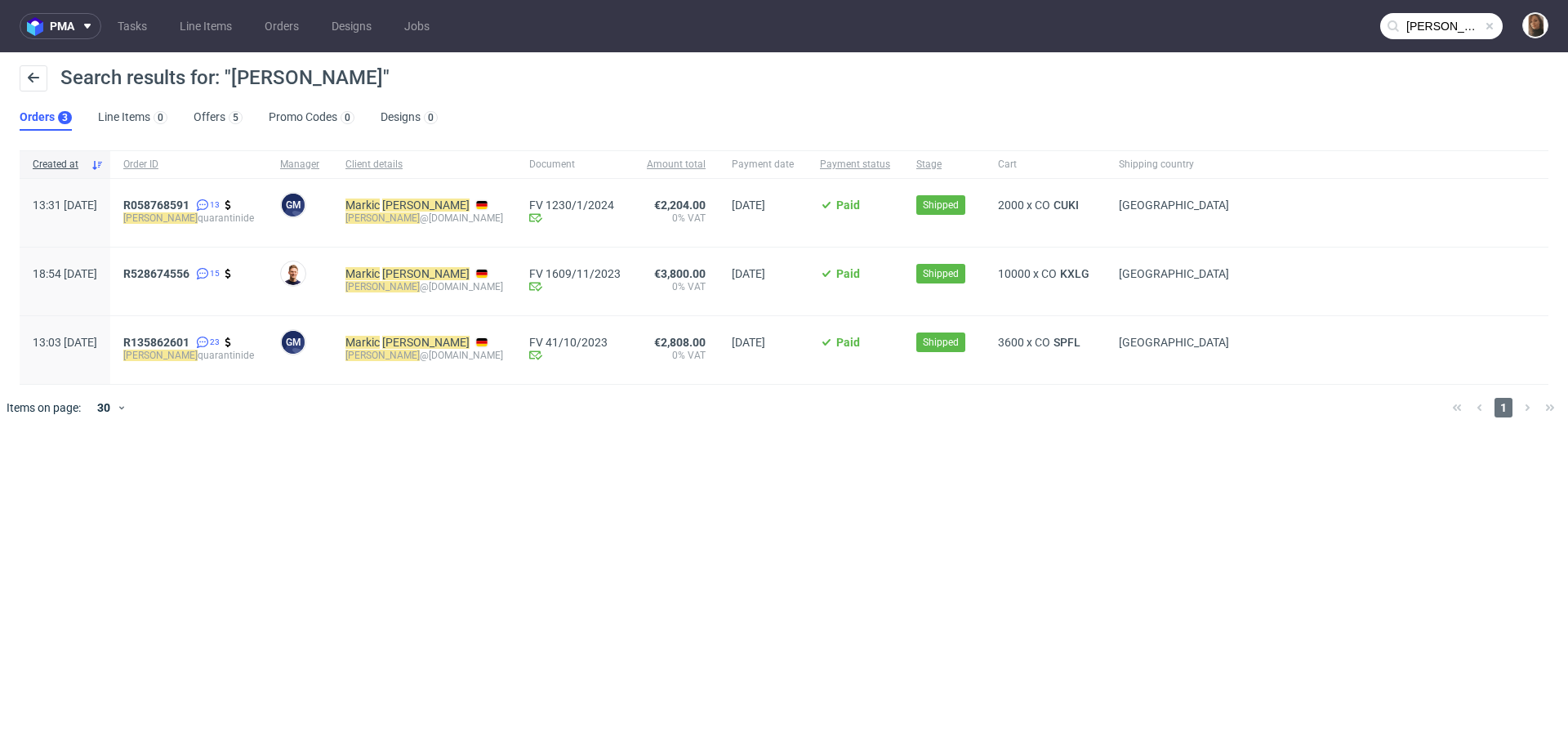
click at [410, 222] on div "boris @quarantini.de" at bounding box center [424, 218] width 158 height 13
copy div "boris @quarantini.de"
click at [1050, 204] on span "CUKI" at bounding box center [1066, 205] width 32 height 13
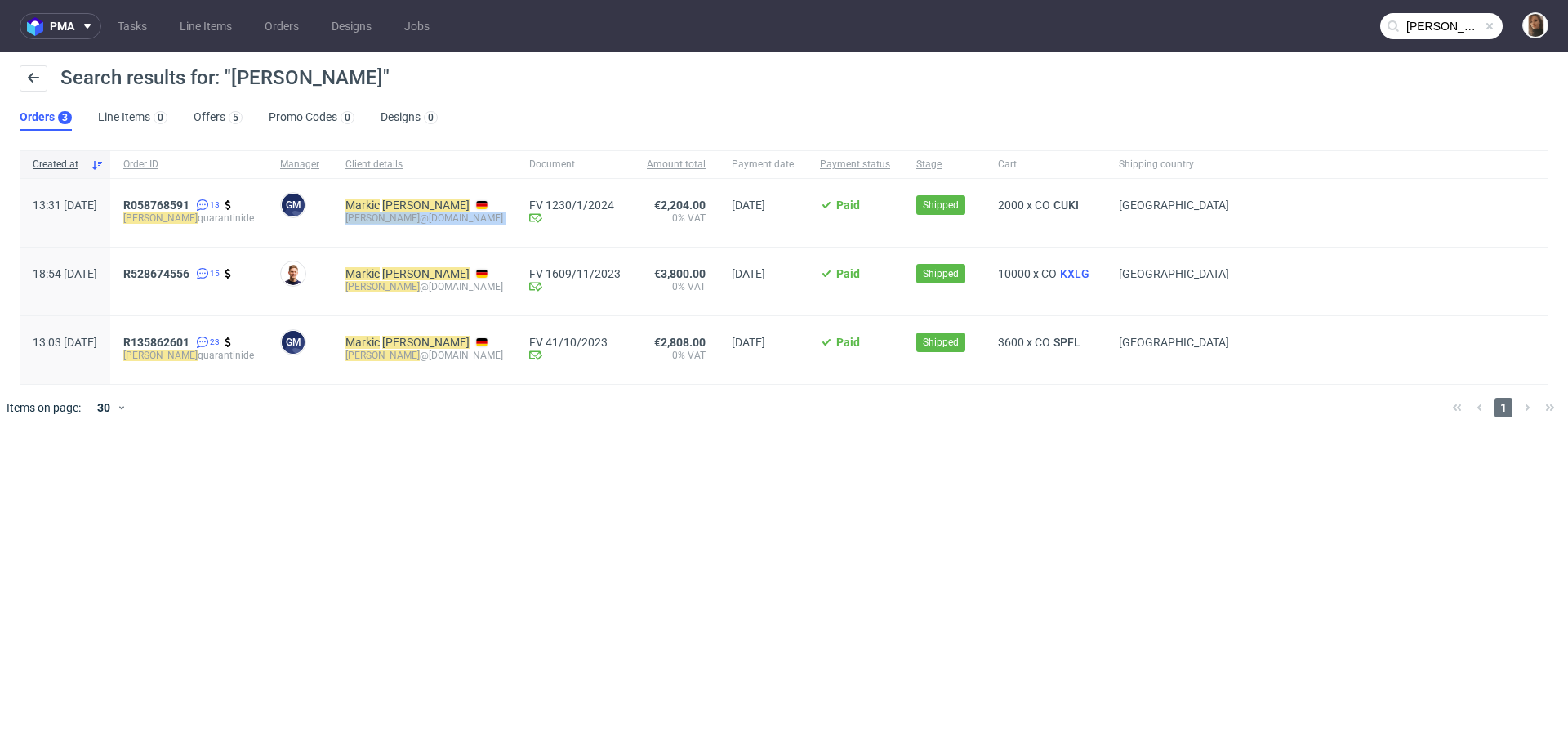
click at [1057, 273] on span "KXLG" at bounding box center [1075, 273] width 36 height 13
click at [1050, 337] on span "SPFL" at bounding box center [1067, 342] width 34 height 13
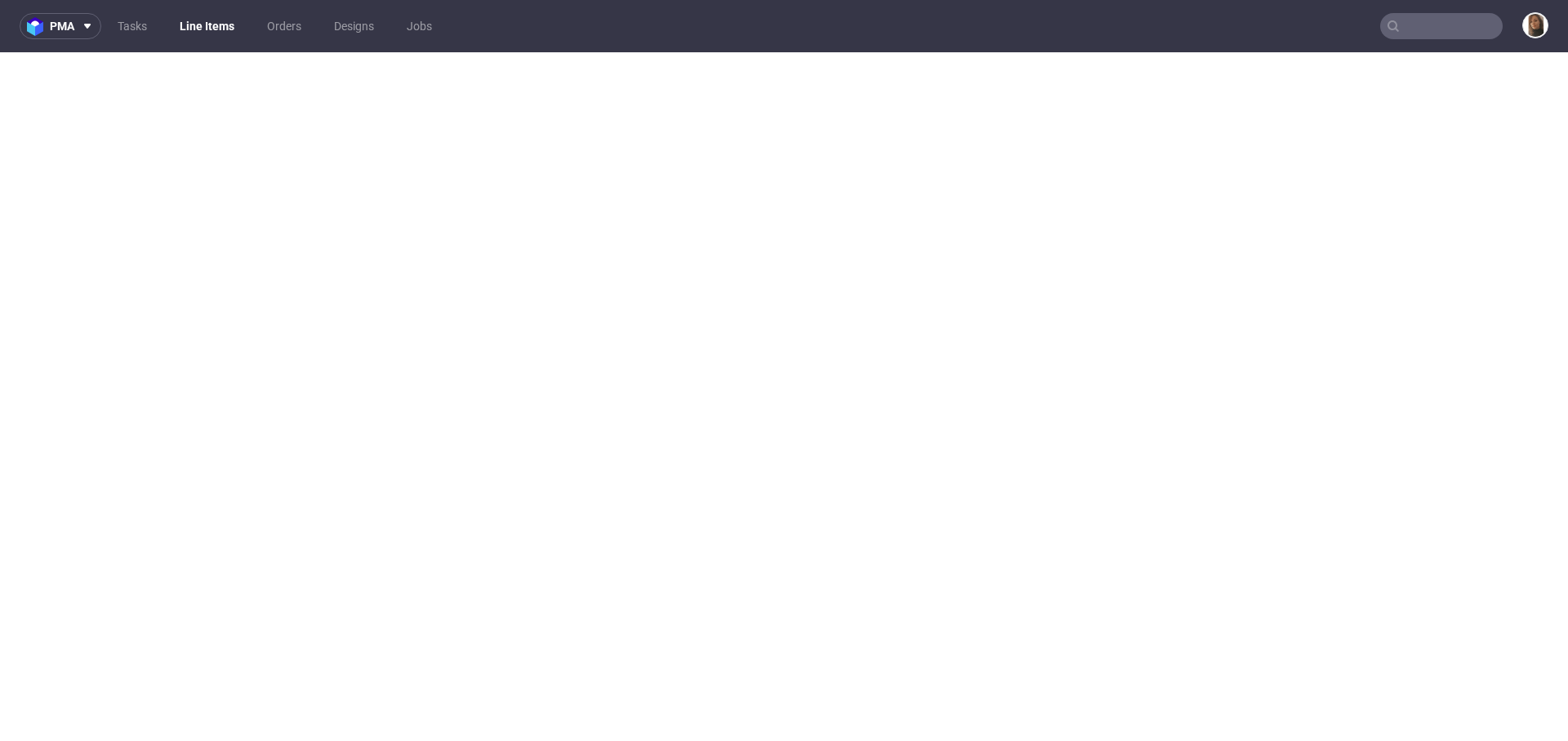
select select "in_progress"
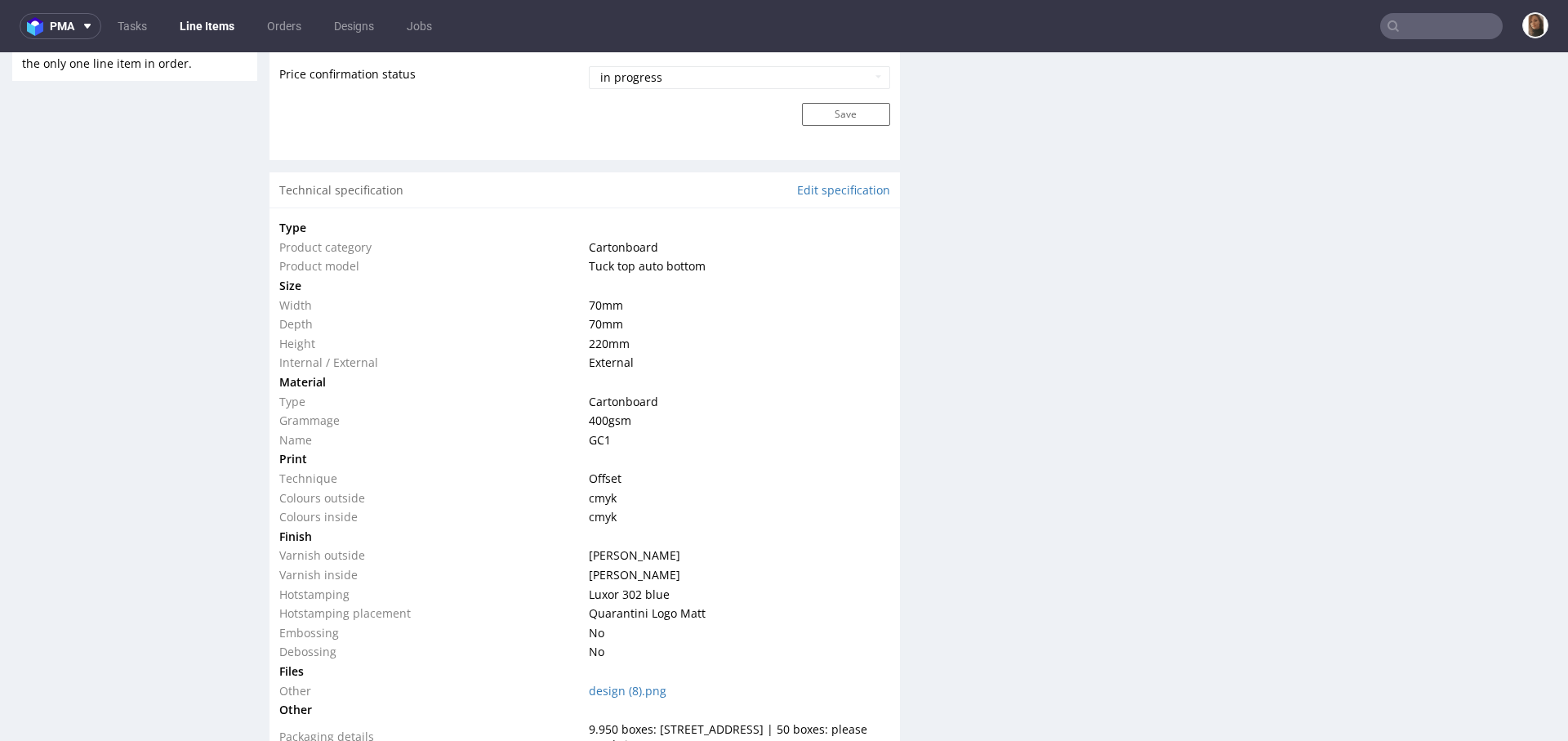
scroll to position [1521, 0]
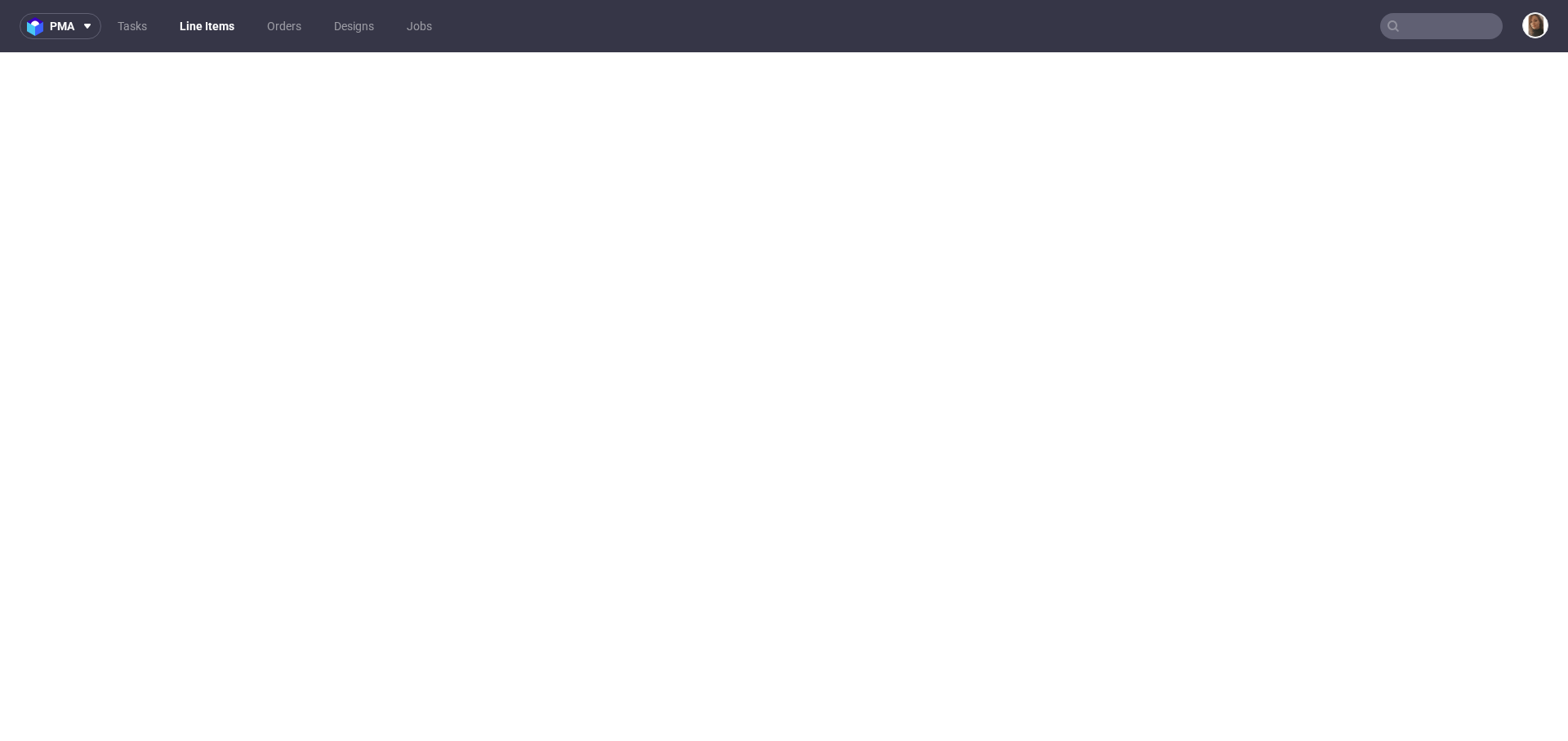
select select "in_progress"
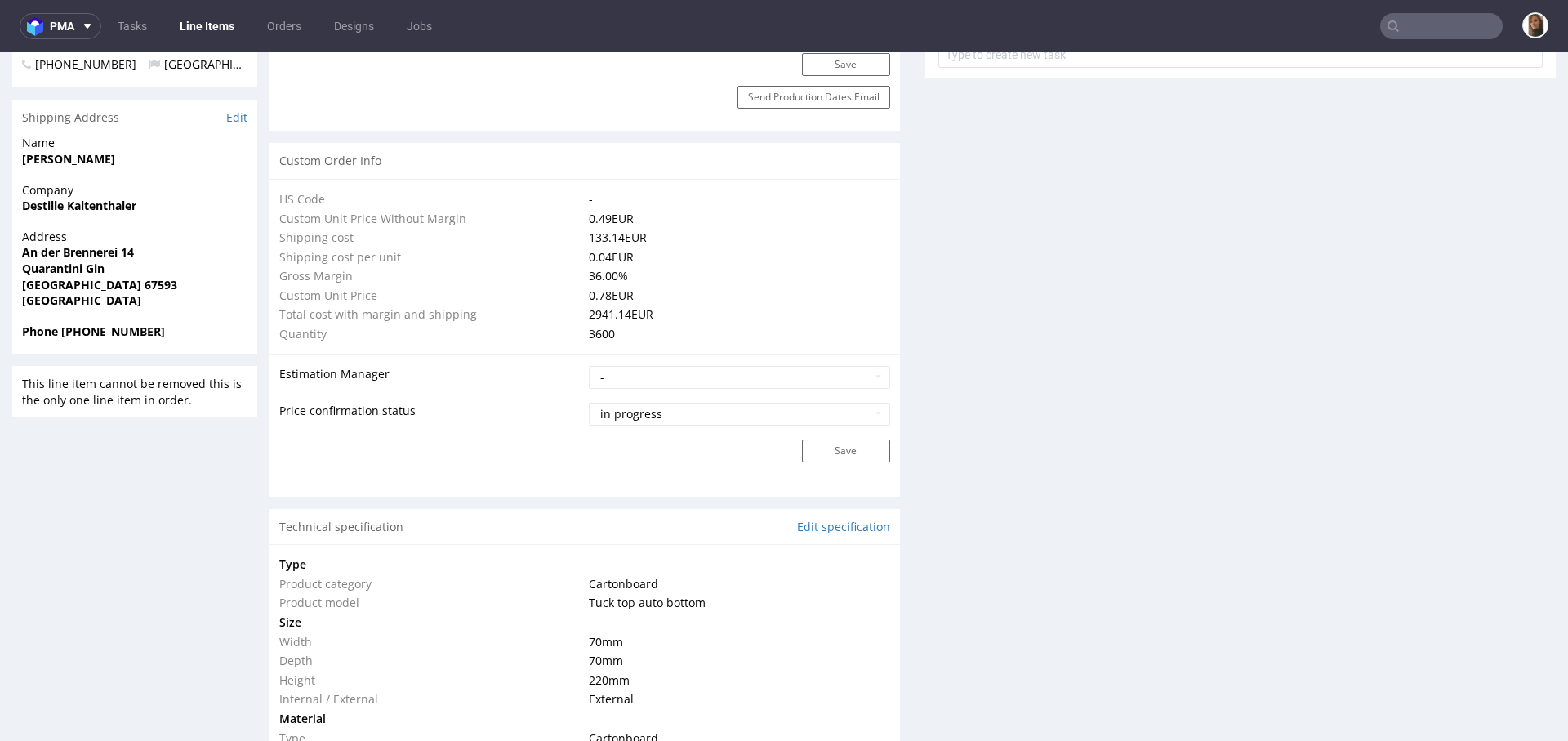
scroll to position [1096, 0]
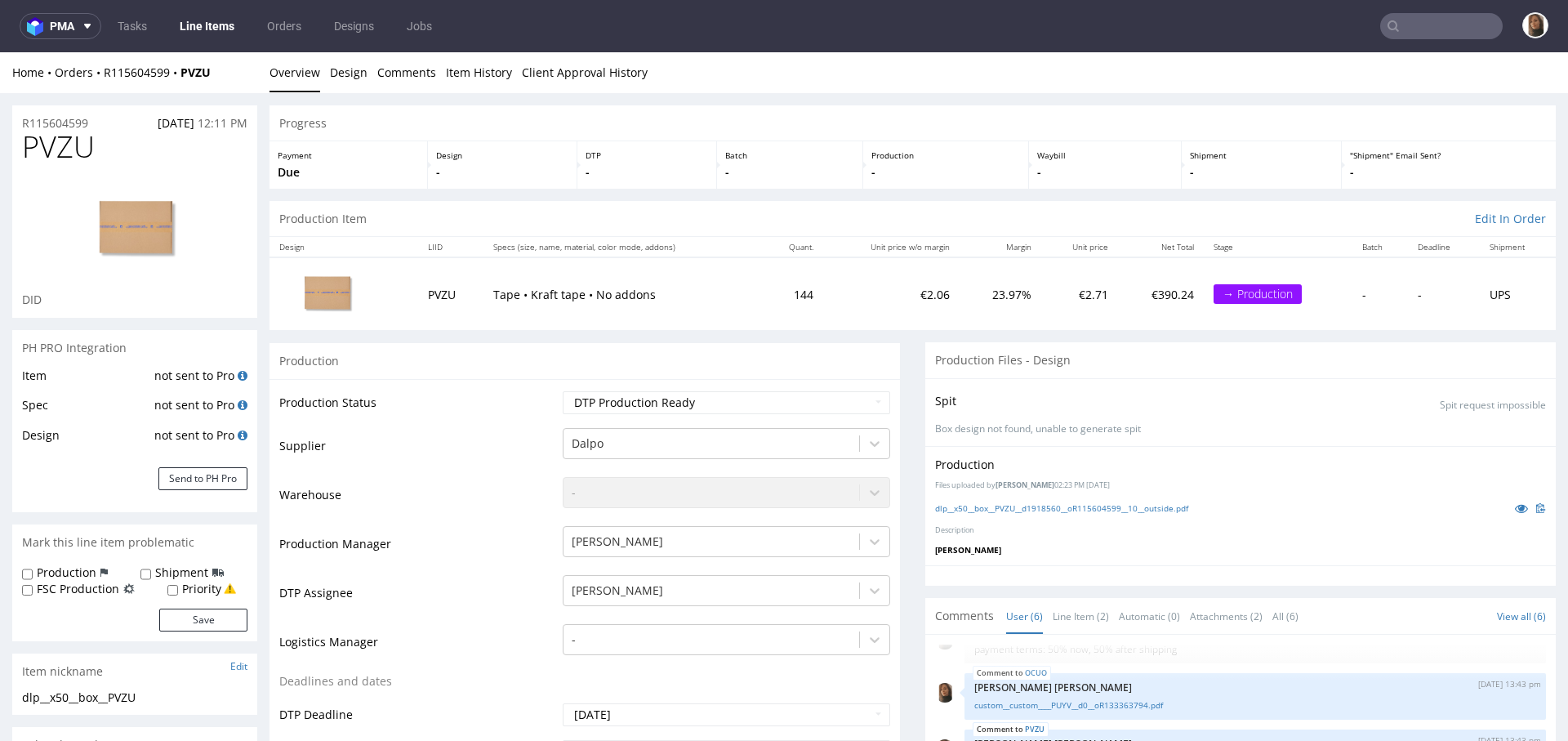
click at [143, 65] on div "Home Orders R115604599 PVZU" at bounding box center [134, 73] width 245 height 16
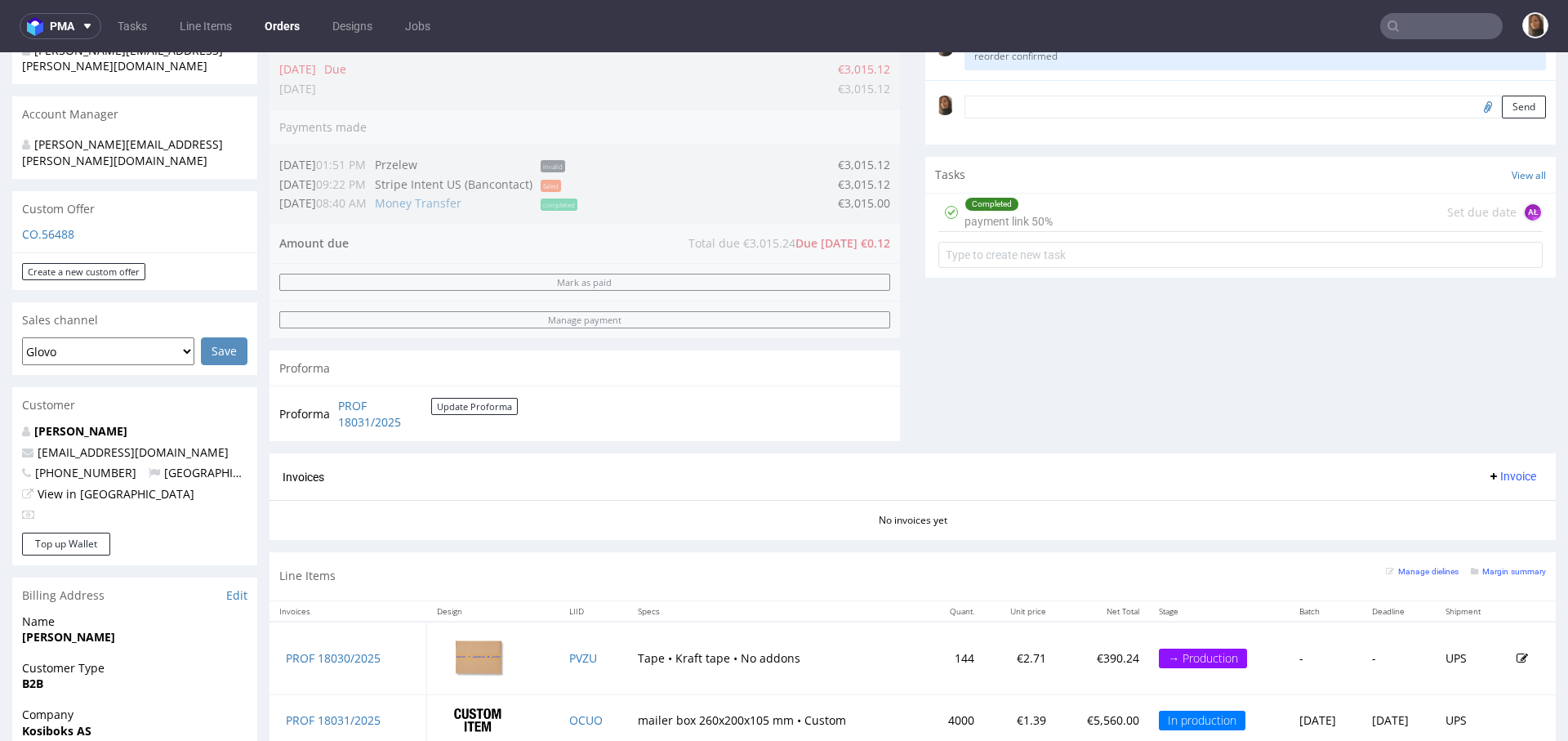
scroll to position [828, 0]
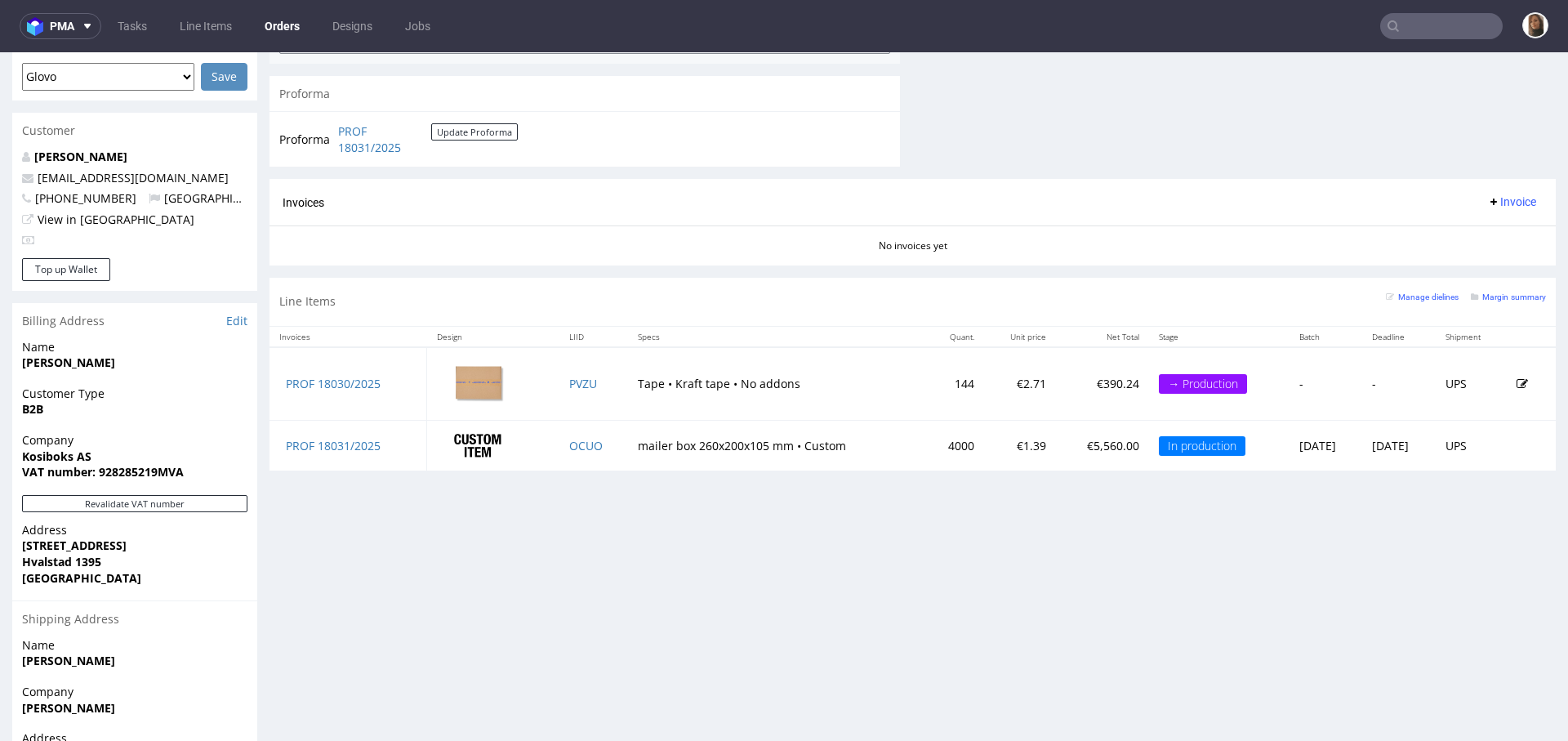
scroll to position [828, 0]
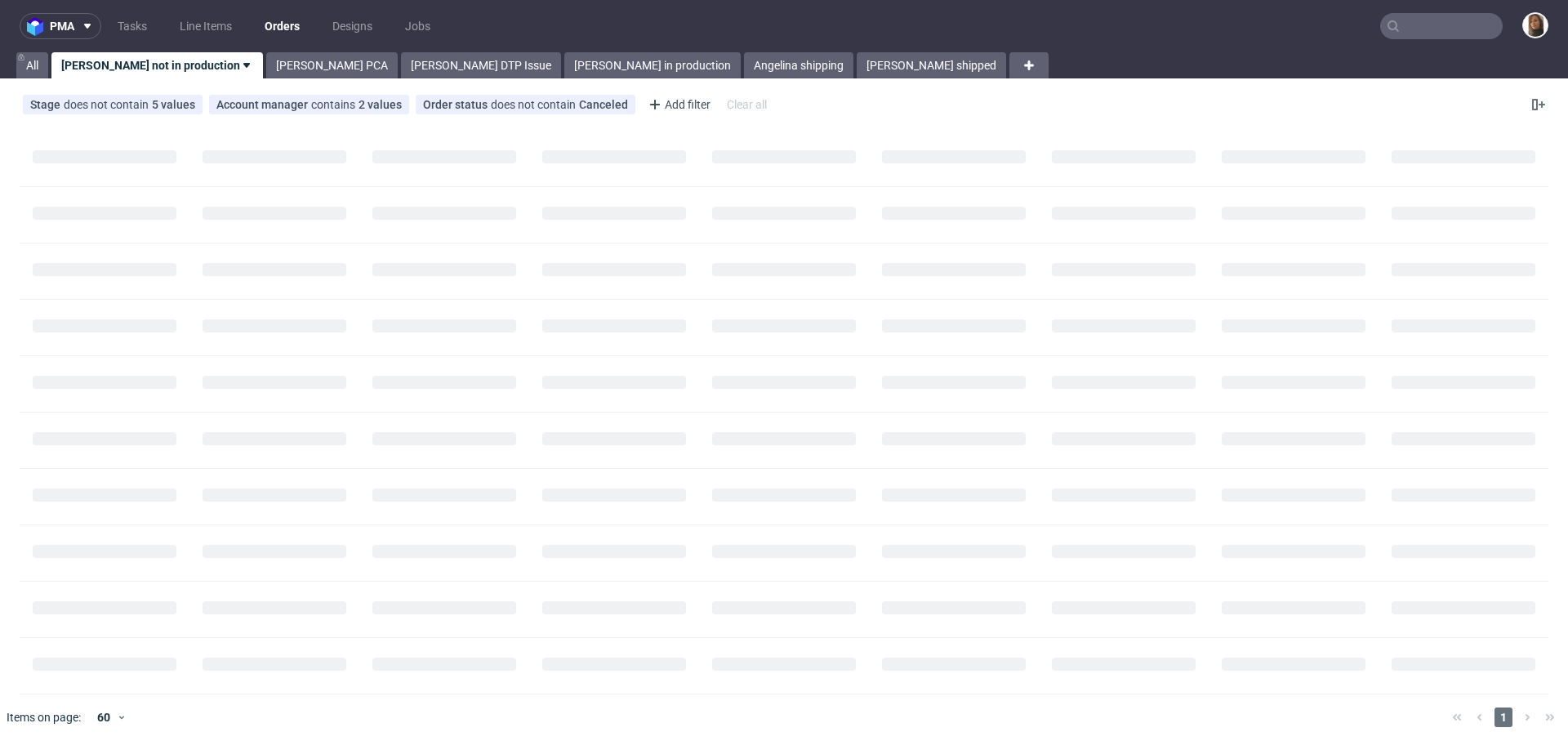
click at [1437, 28] on input "text" at bounding box center [1441, 26] width 122 height 26
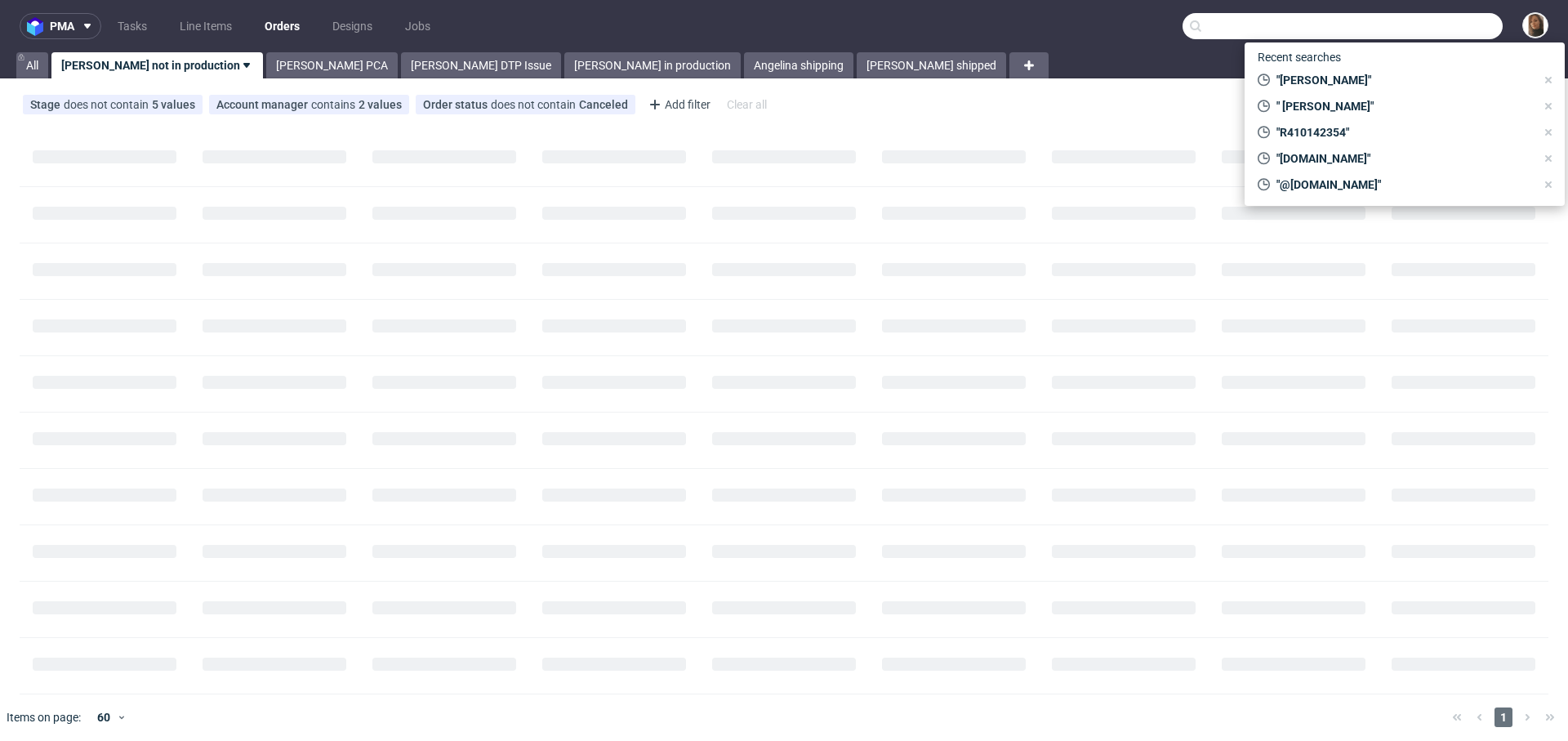
paste input "[PERSON_NAME]"
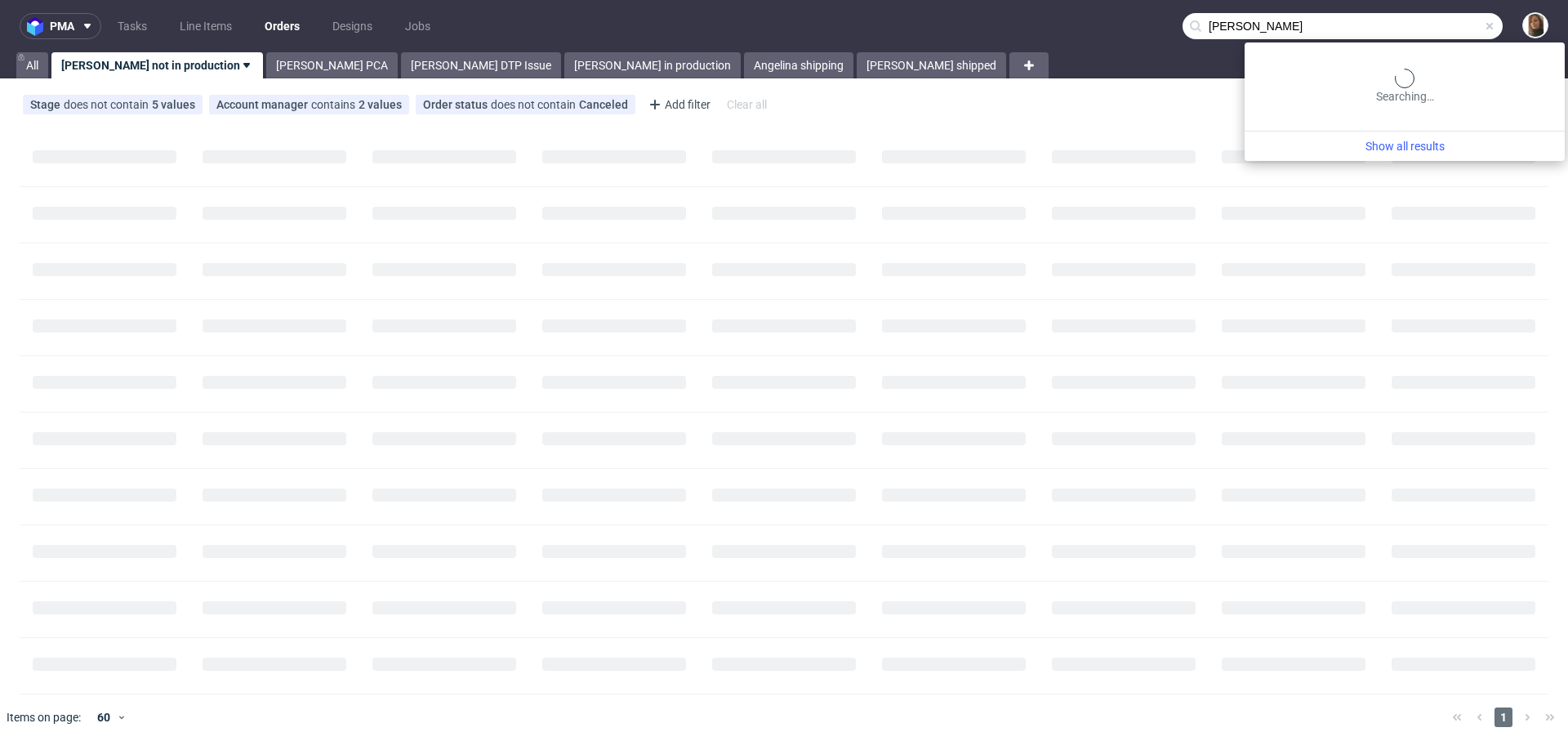
type input "[PERSON_NAME]"
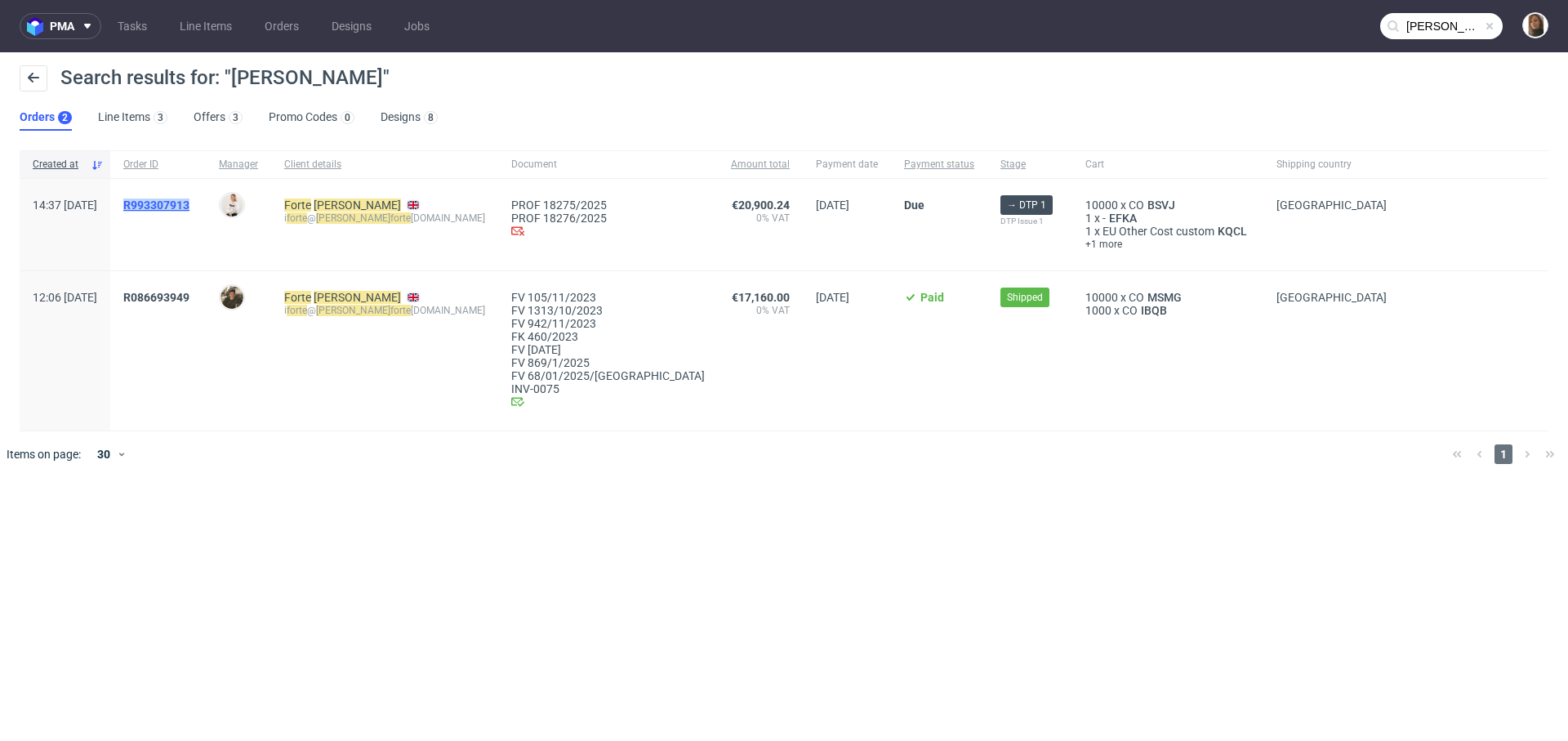
click at [190, 203] on span "R993307913" at bounding box center [156, 205] width 67 height 13
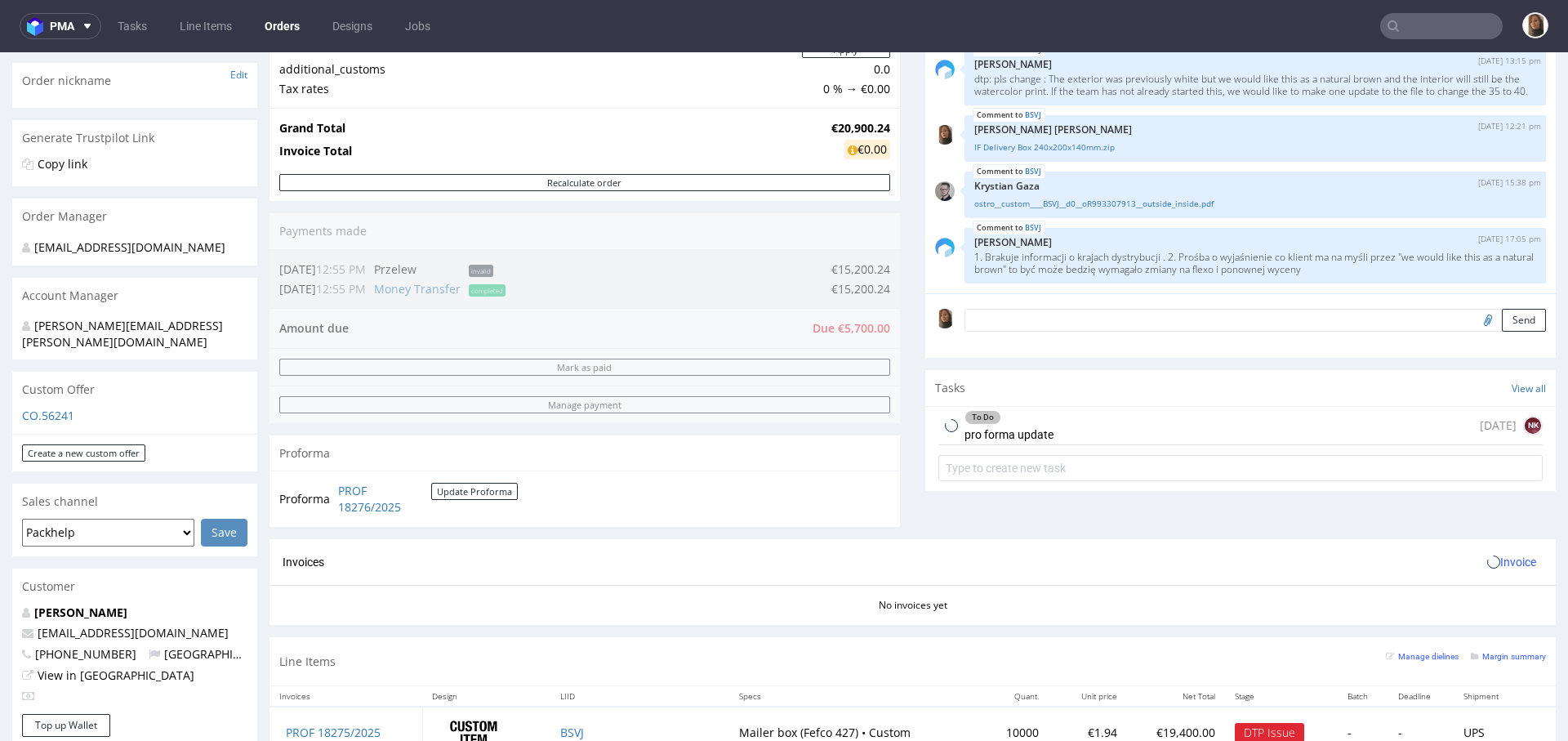
scroll to position [814, 0]
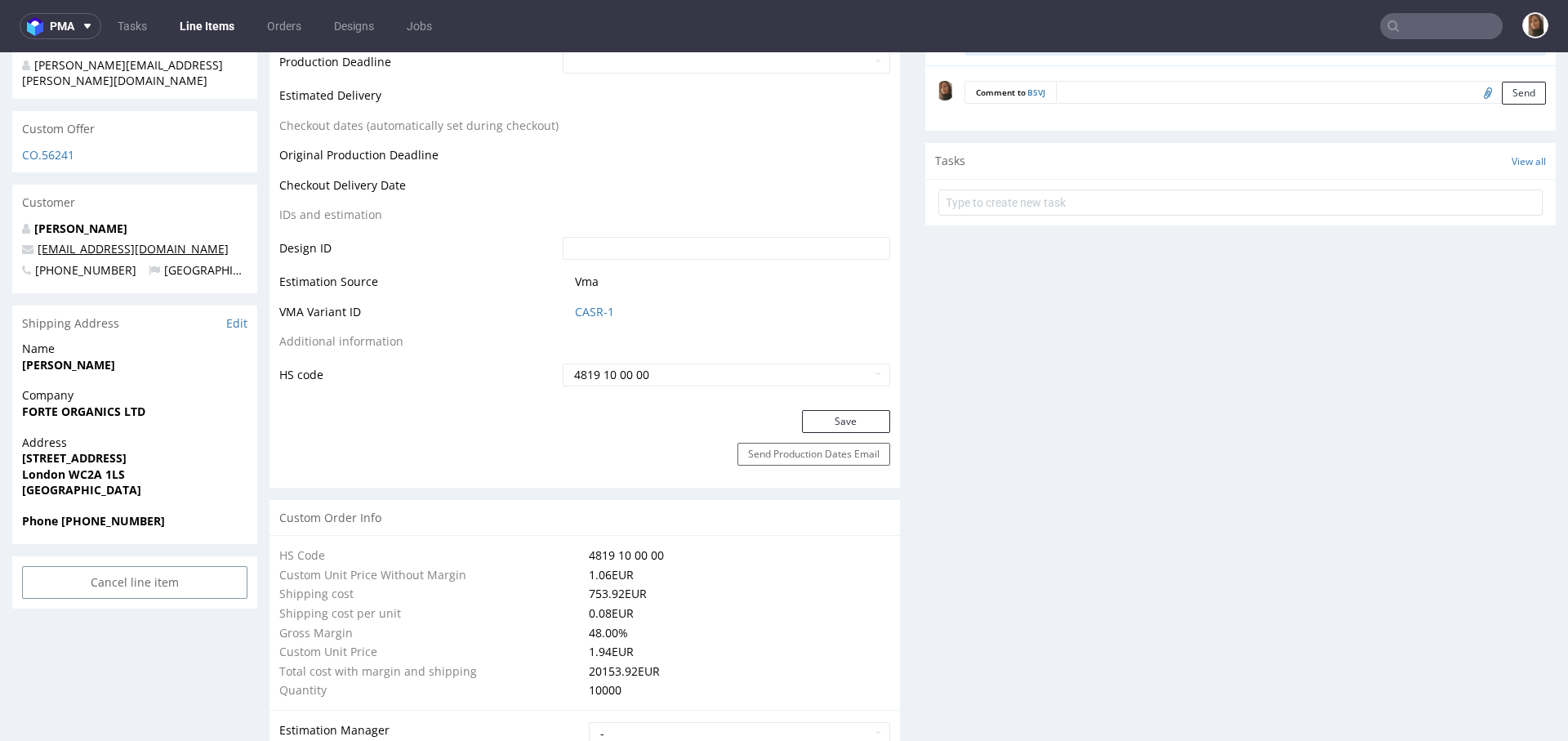
scroll to position [878, 0]
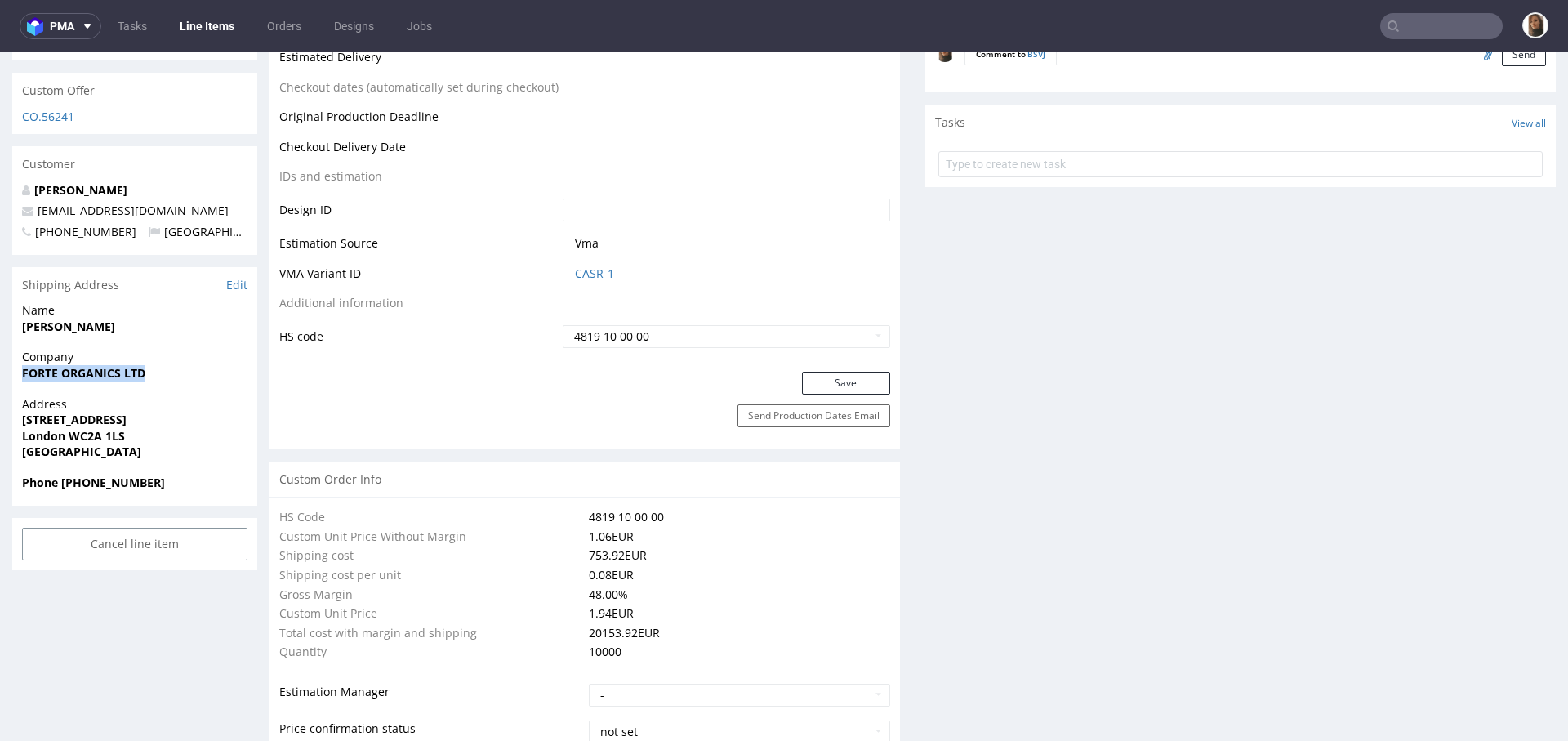
drag, startPoint x: 149, startPoint y: 358, endPoint x: 1, endPoint y: 358, distance: 148.0
copy strong "FORTE ORGANICS LTD"
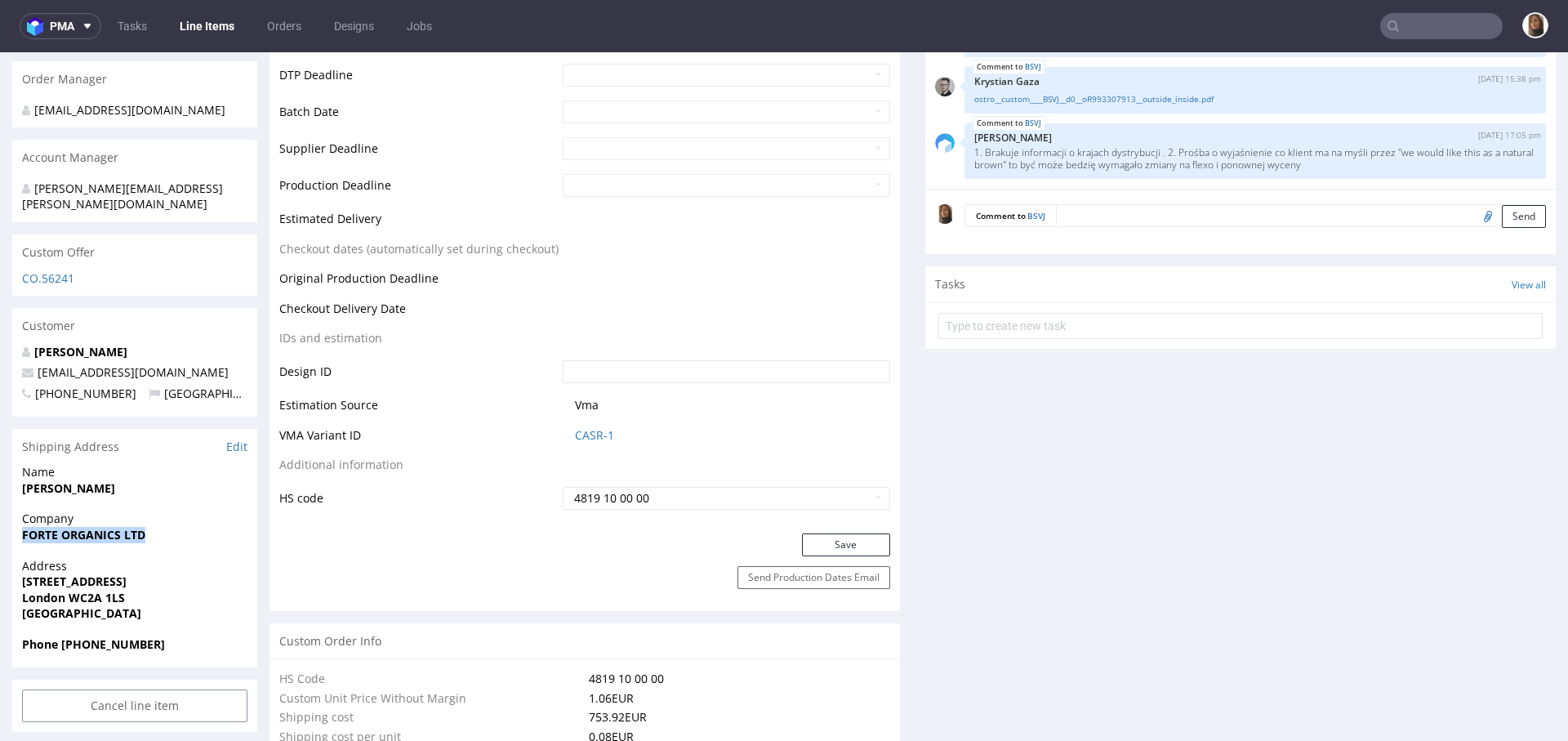
scroll to position [536, 0]
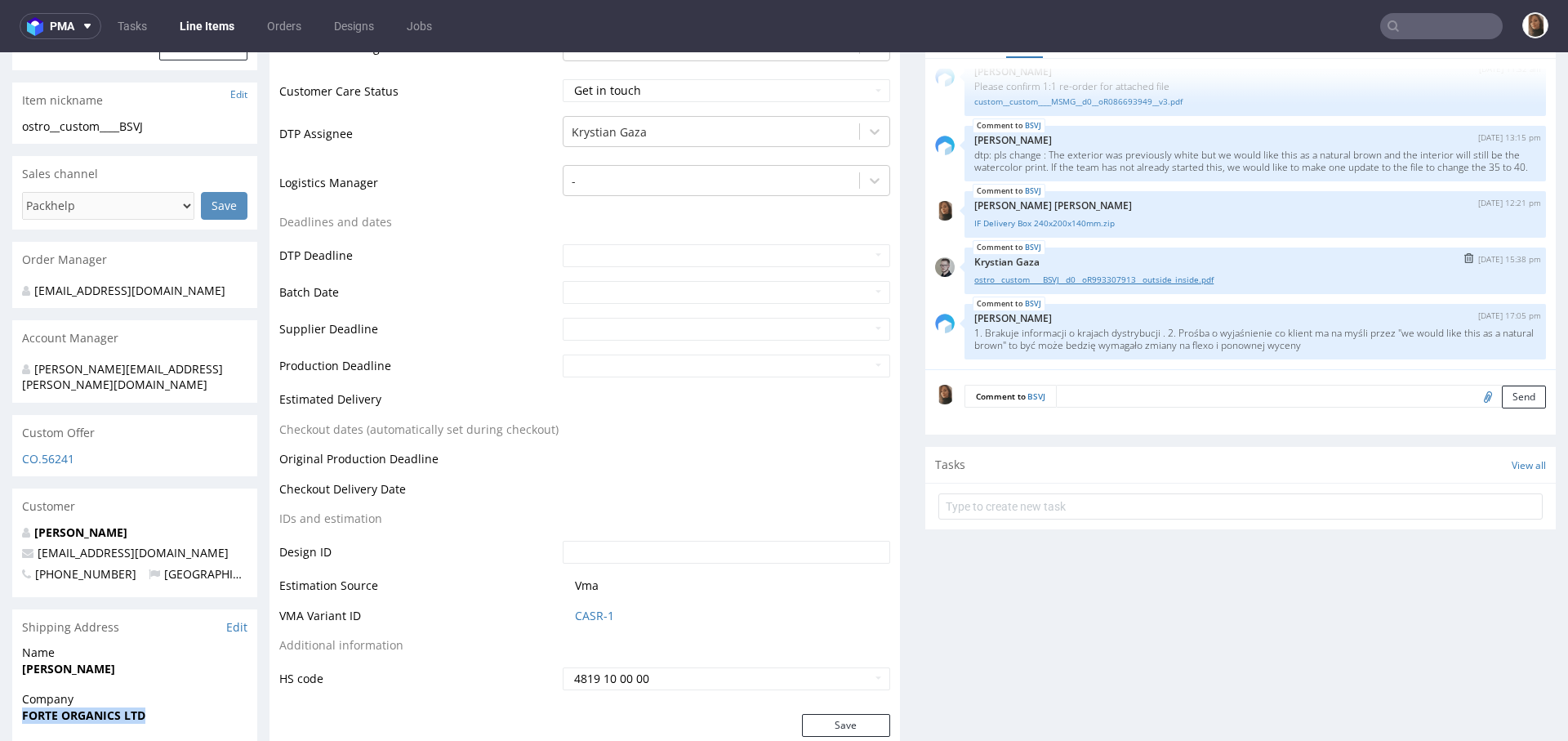
click at [1025, 277] on link "ostro__custom____BSVJ__d0__oR993307913__outside_inside.pdf" at bounding box center [1256, 279] width 562 height 12
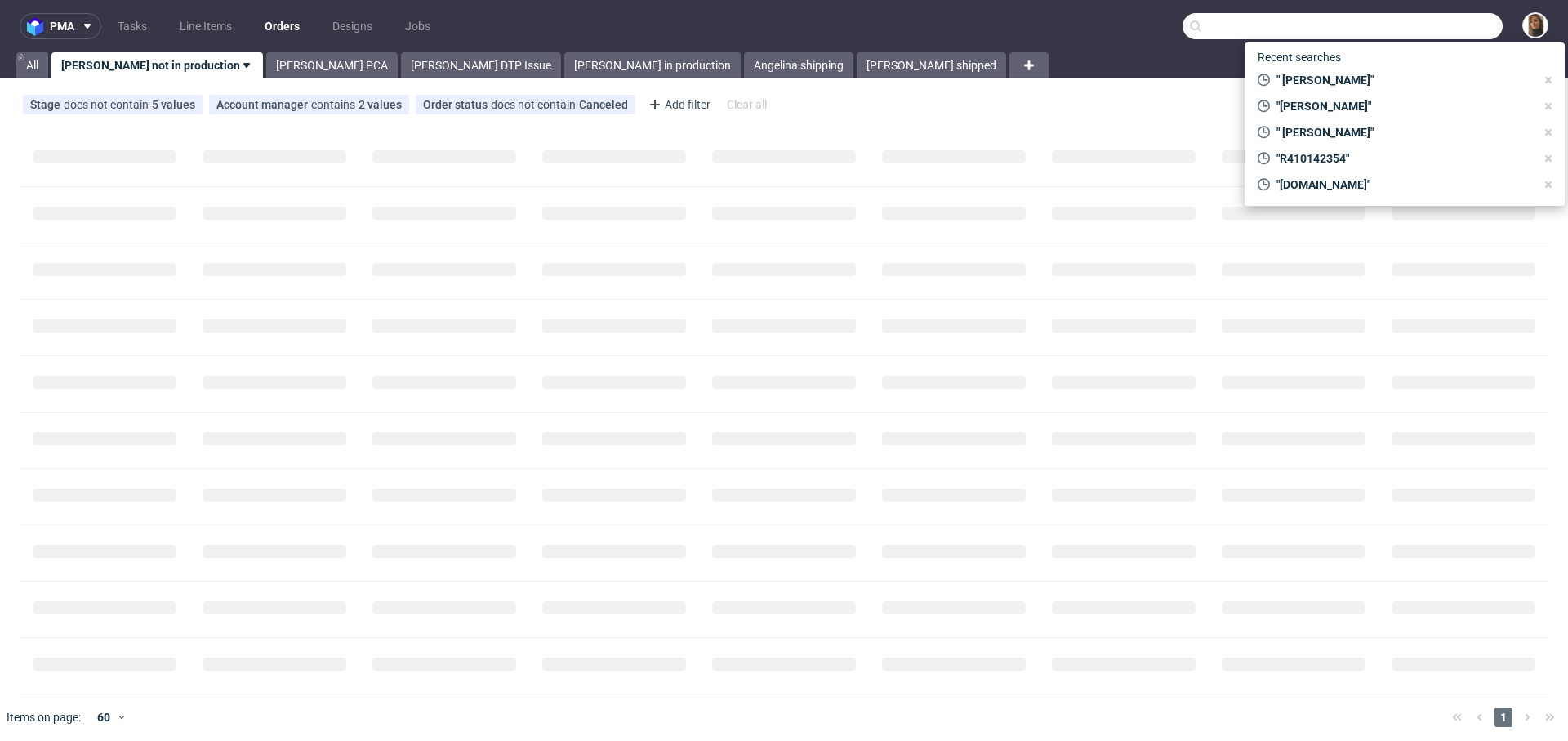
click at [1431, 21] on input "text" at bounding box center [1342, 26] width 320 height 26
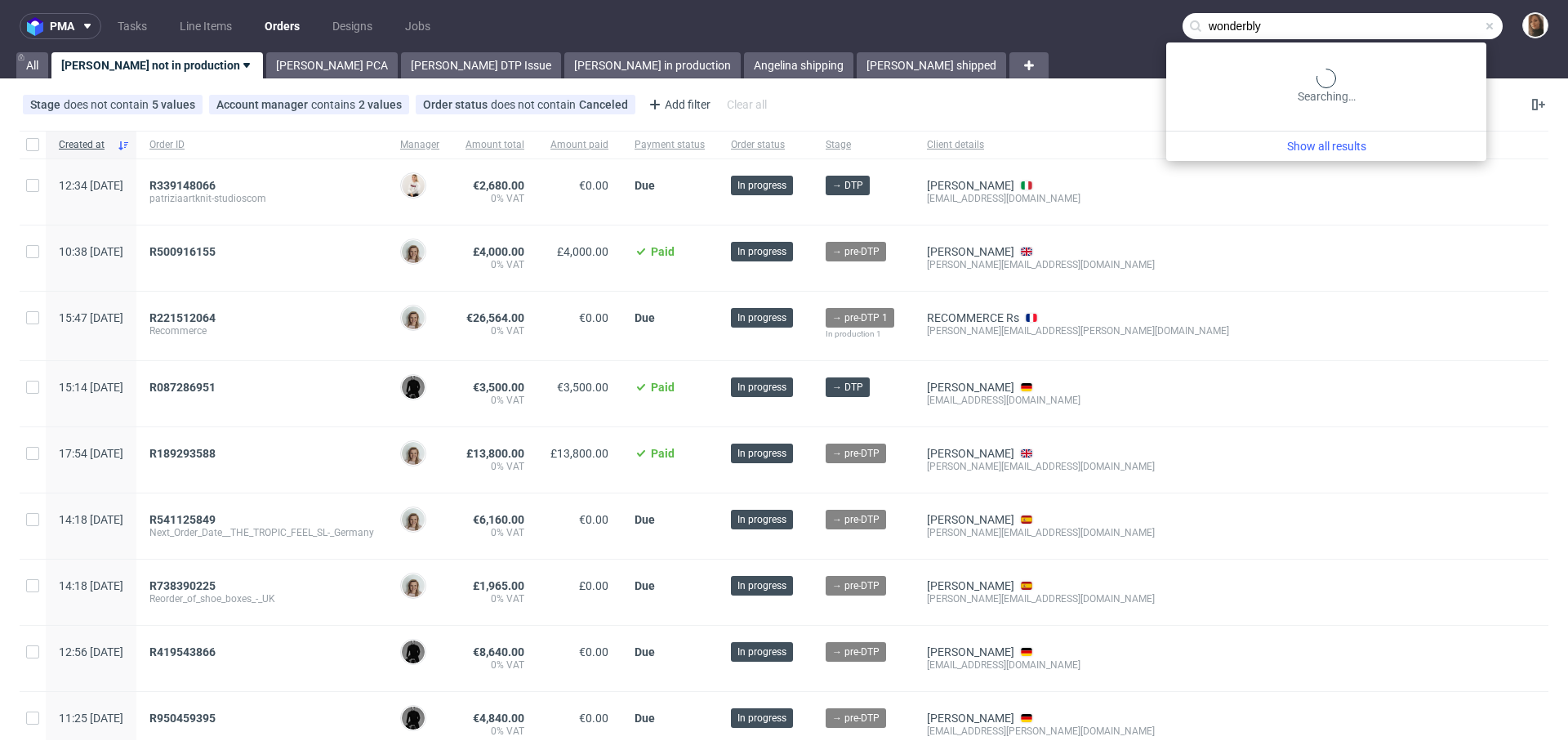
type input "wonderbly"
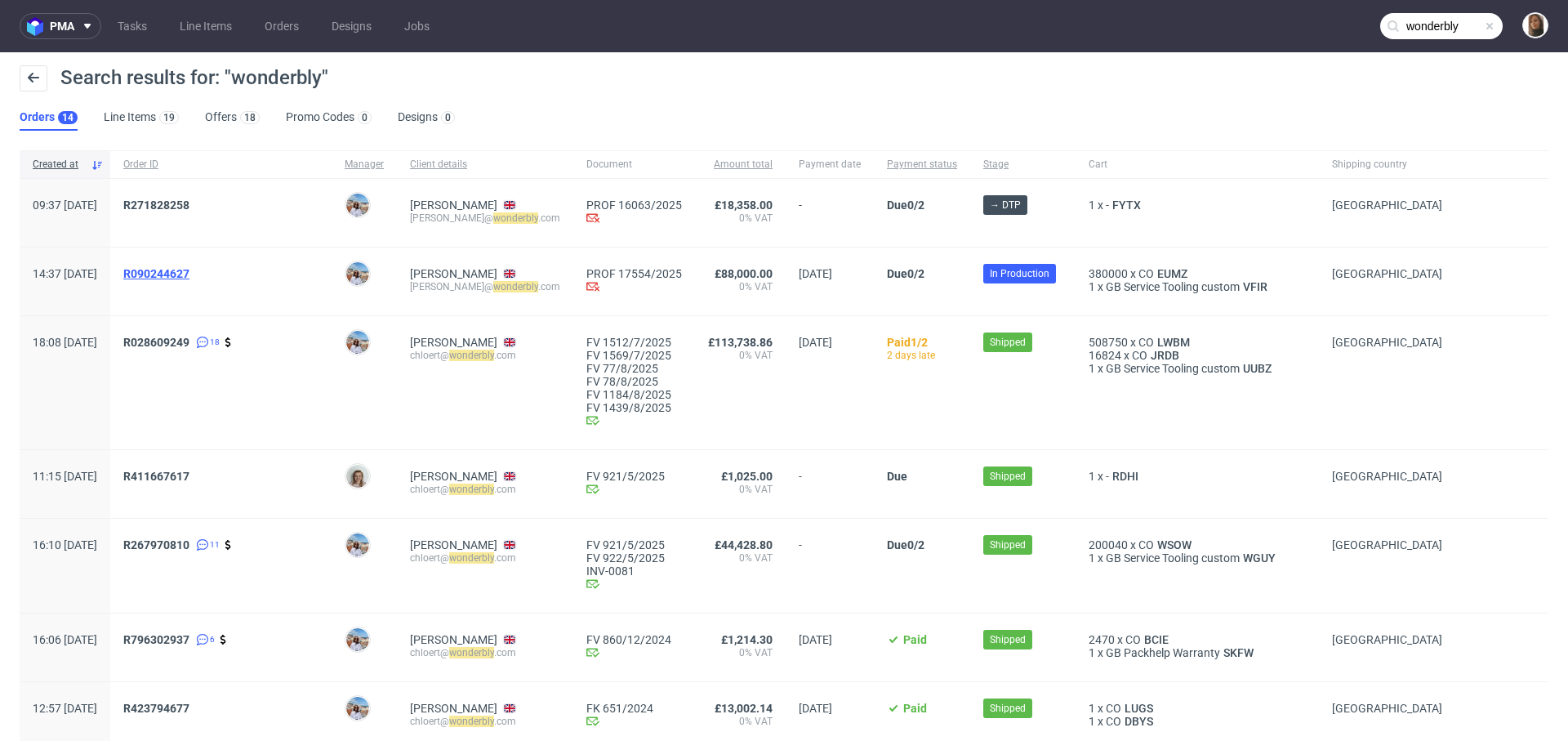
click at [190, 271] on span "R090244627" at bounding box center [156, 273] width 67 height 13
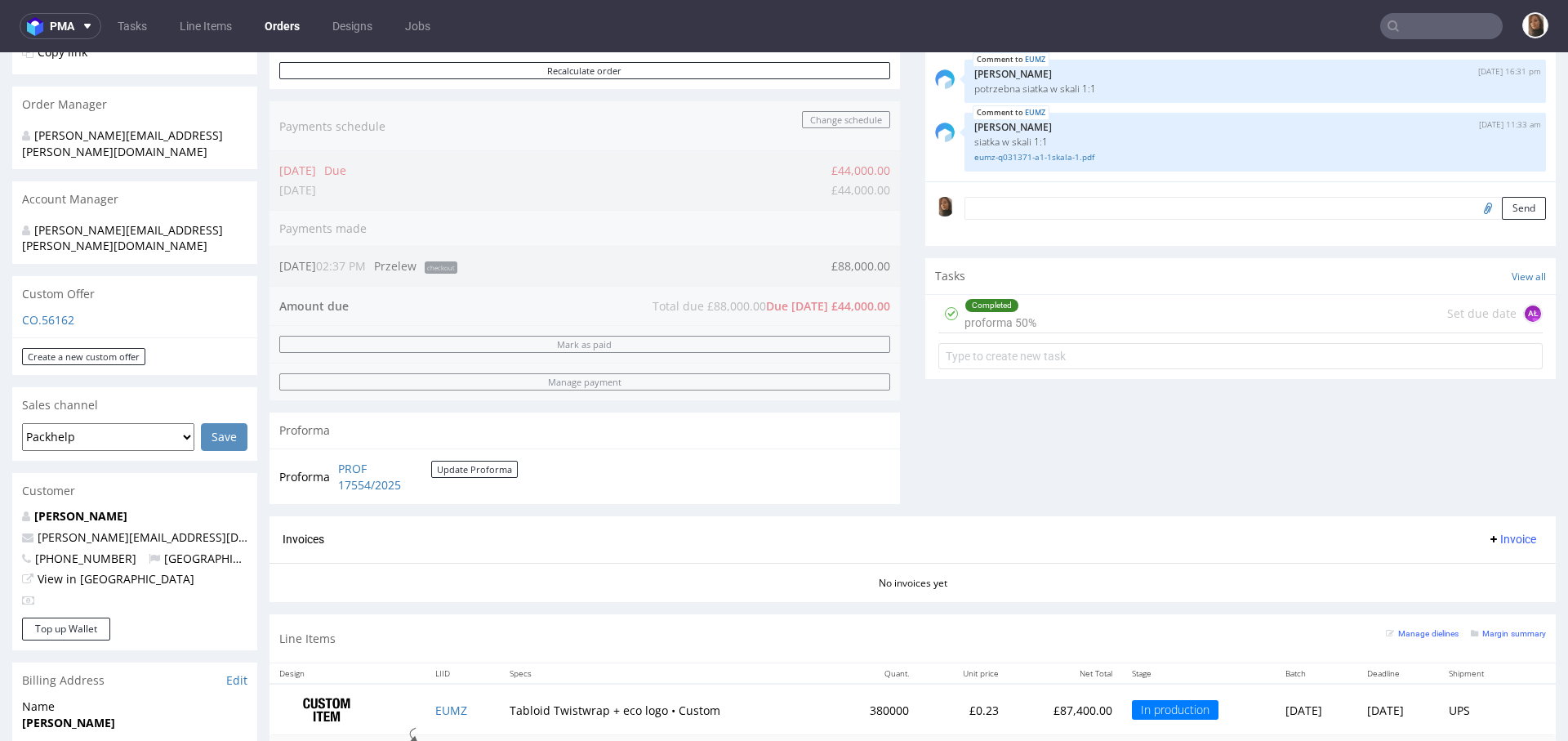
scroll to position [383, 0]
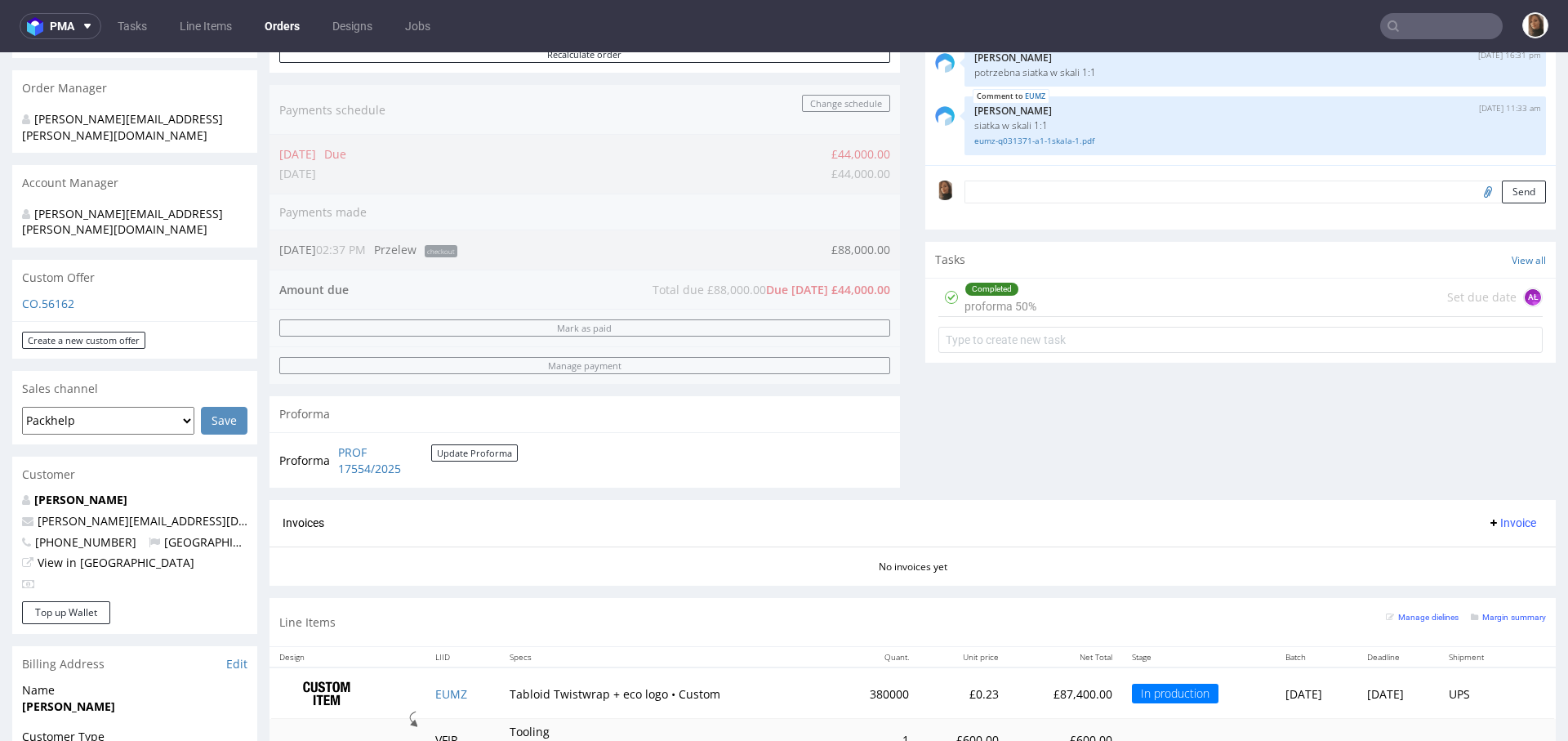
click at [804, 523] on div "Invoices Invoice" at bounding box center [912, 522] width 1260 height 21
click at [374, 461] on link "PROF 17554/2025" at bounding box center [385, 461] width 93 height 32
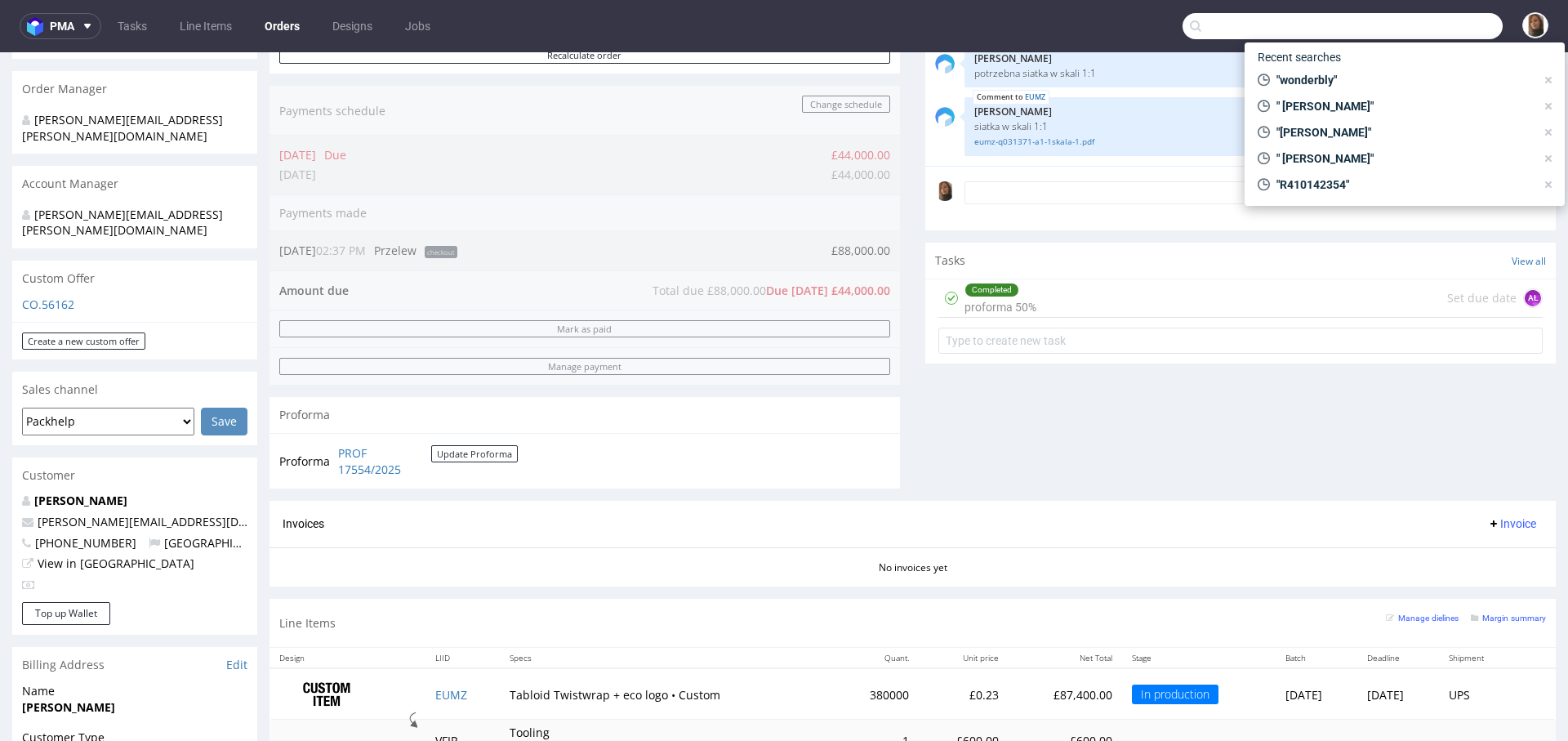
click at [1429, 24] on input "text" at bounding box center [1342, 26] width 320 height 26
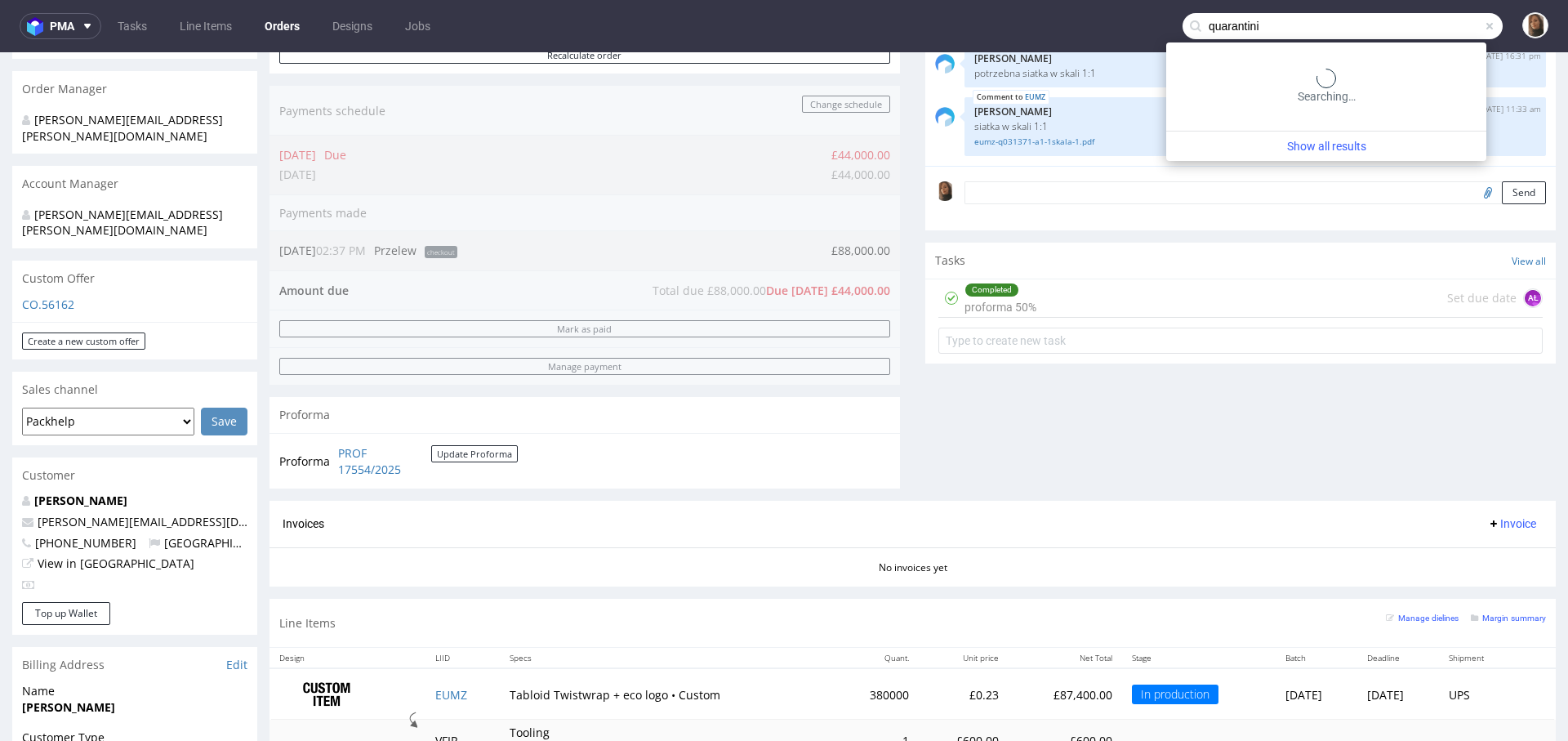
type input "quarantini"
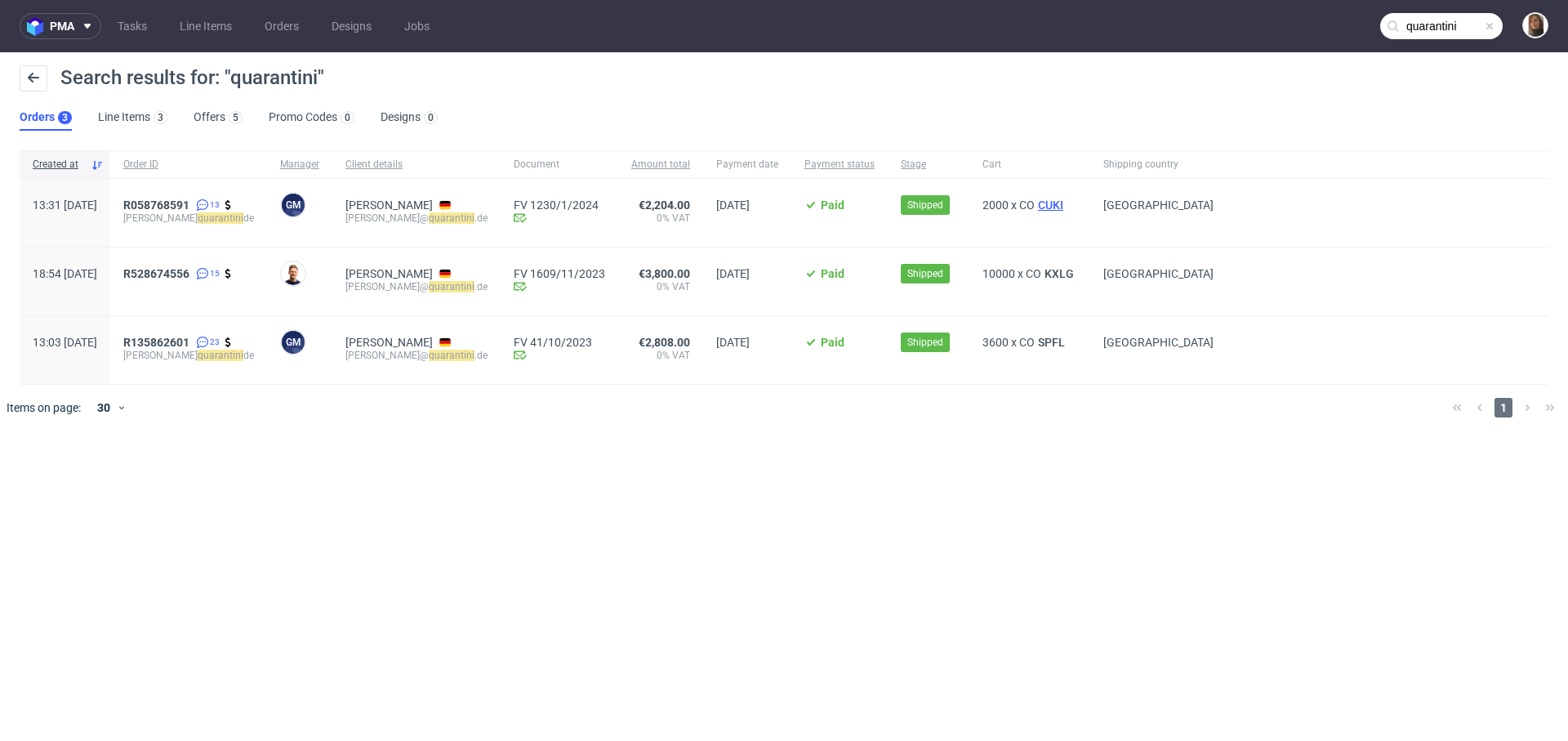
click at [1034, 205] on span "CUKI" at bounding box center [1050, 205] width 32 height 13
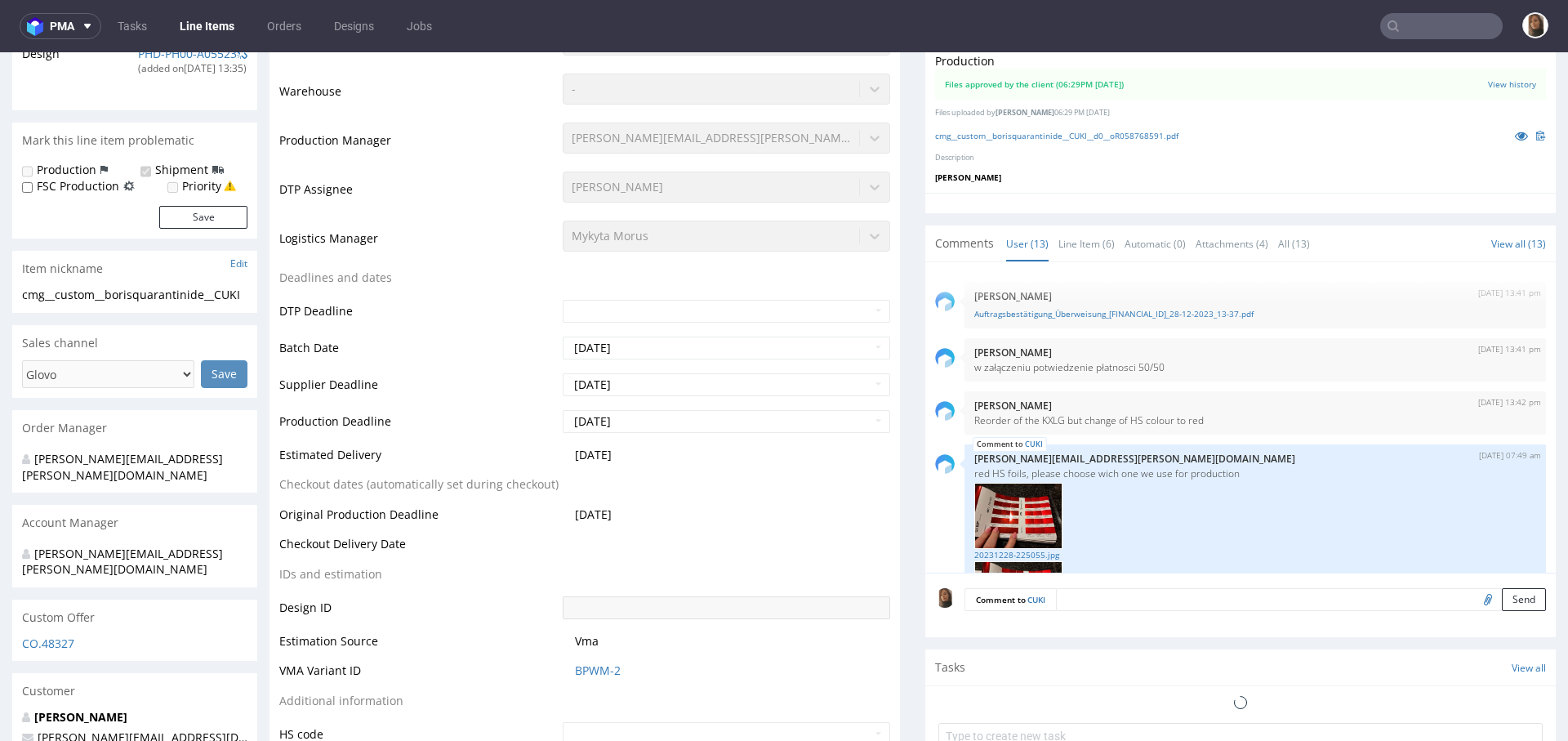
scroll to position [746, 0]
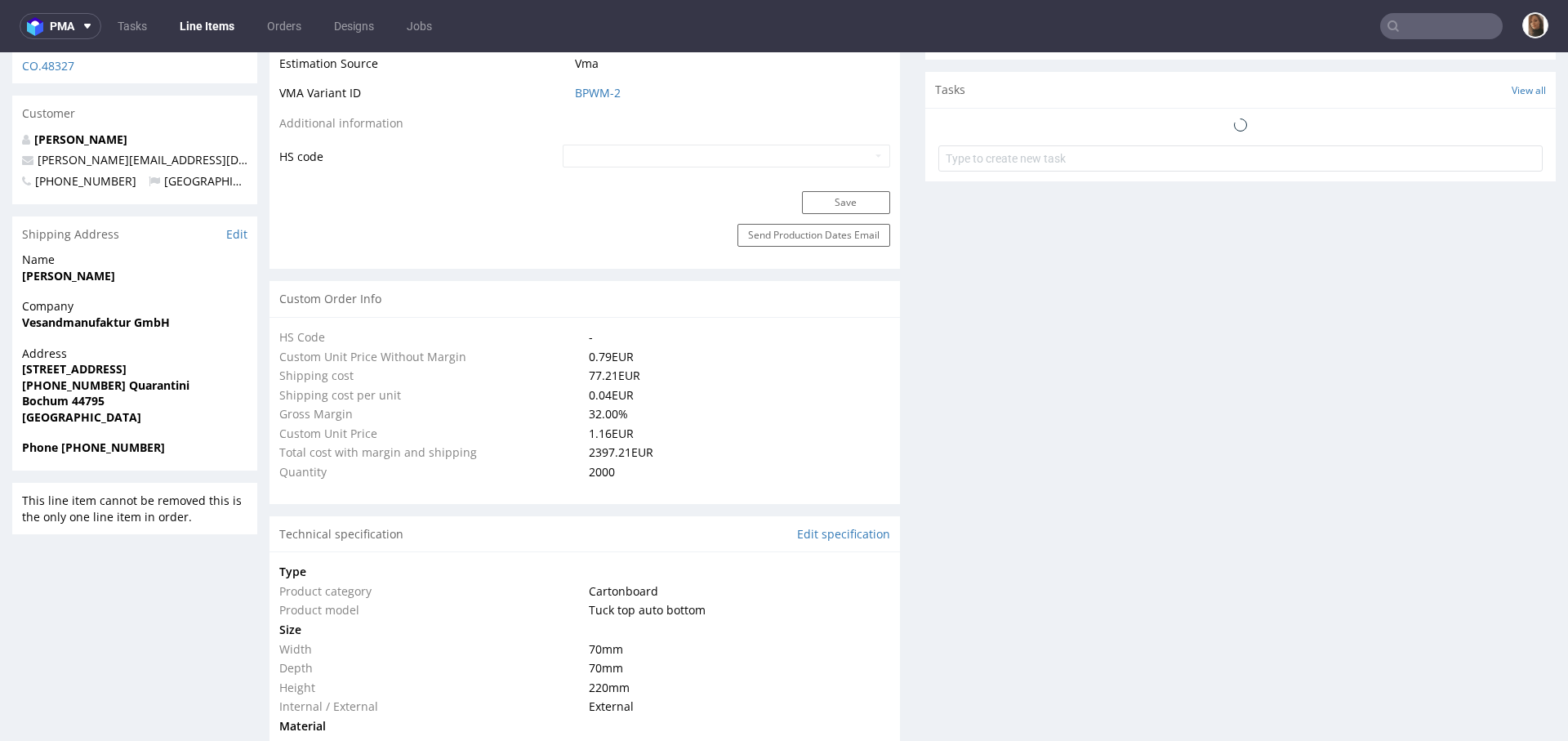
select select "in_progress"
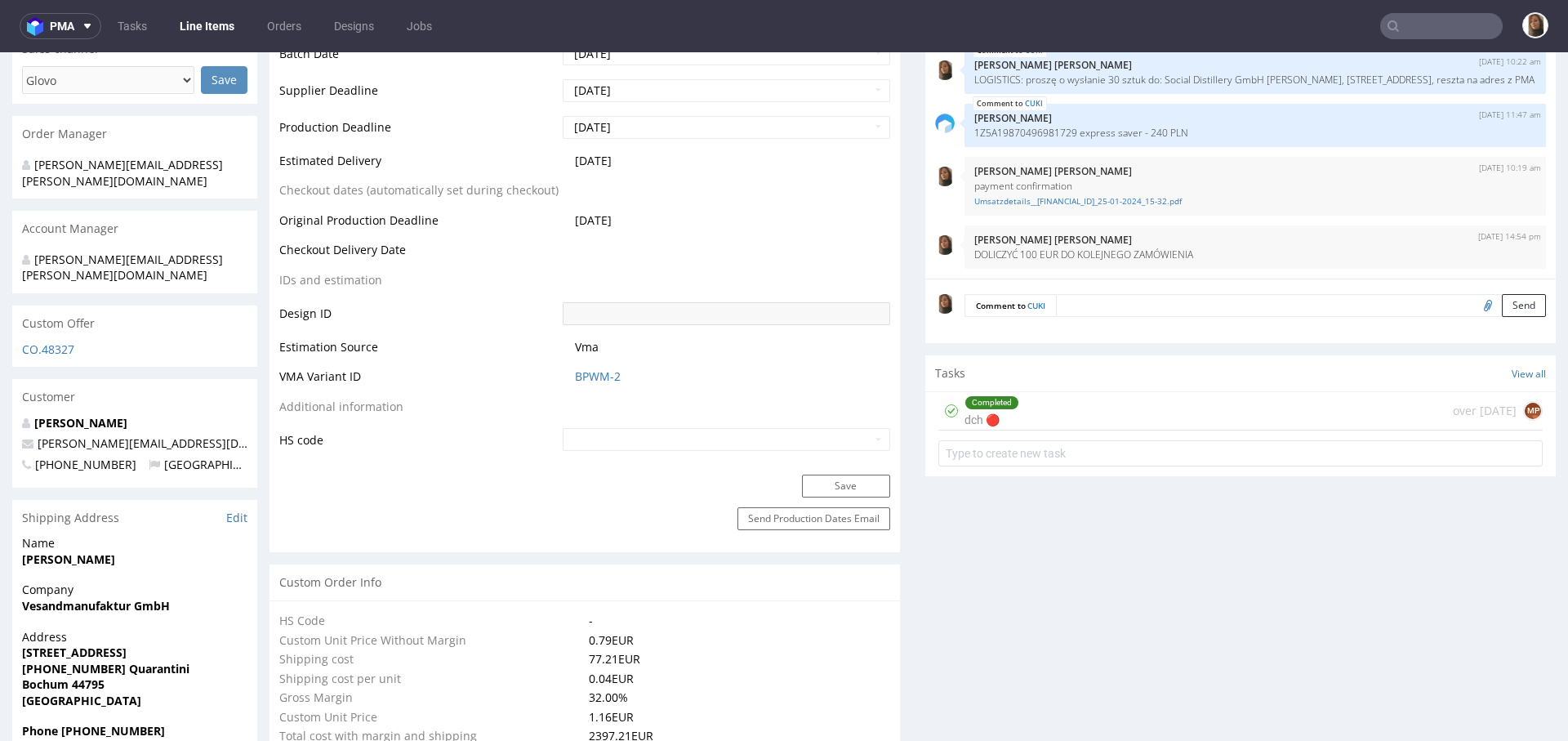
scroll to position [0, 0]
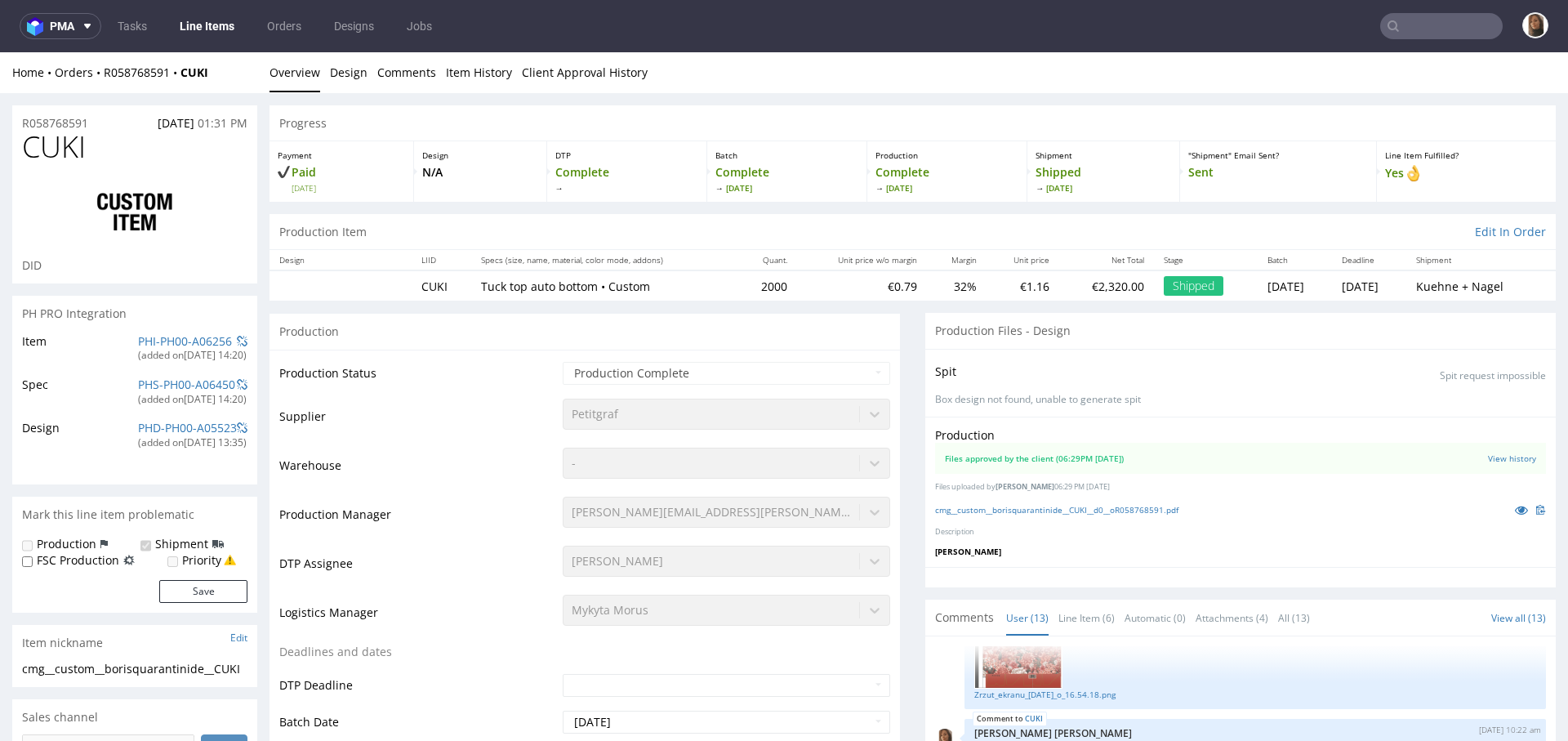
click at [1418, 22] on input "text" at bounding box center [1441, 26] width 122 height 26
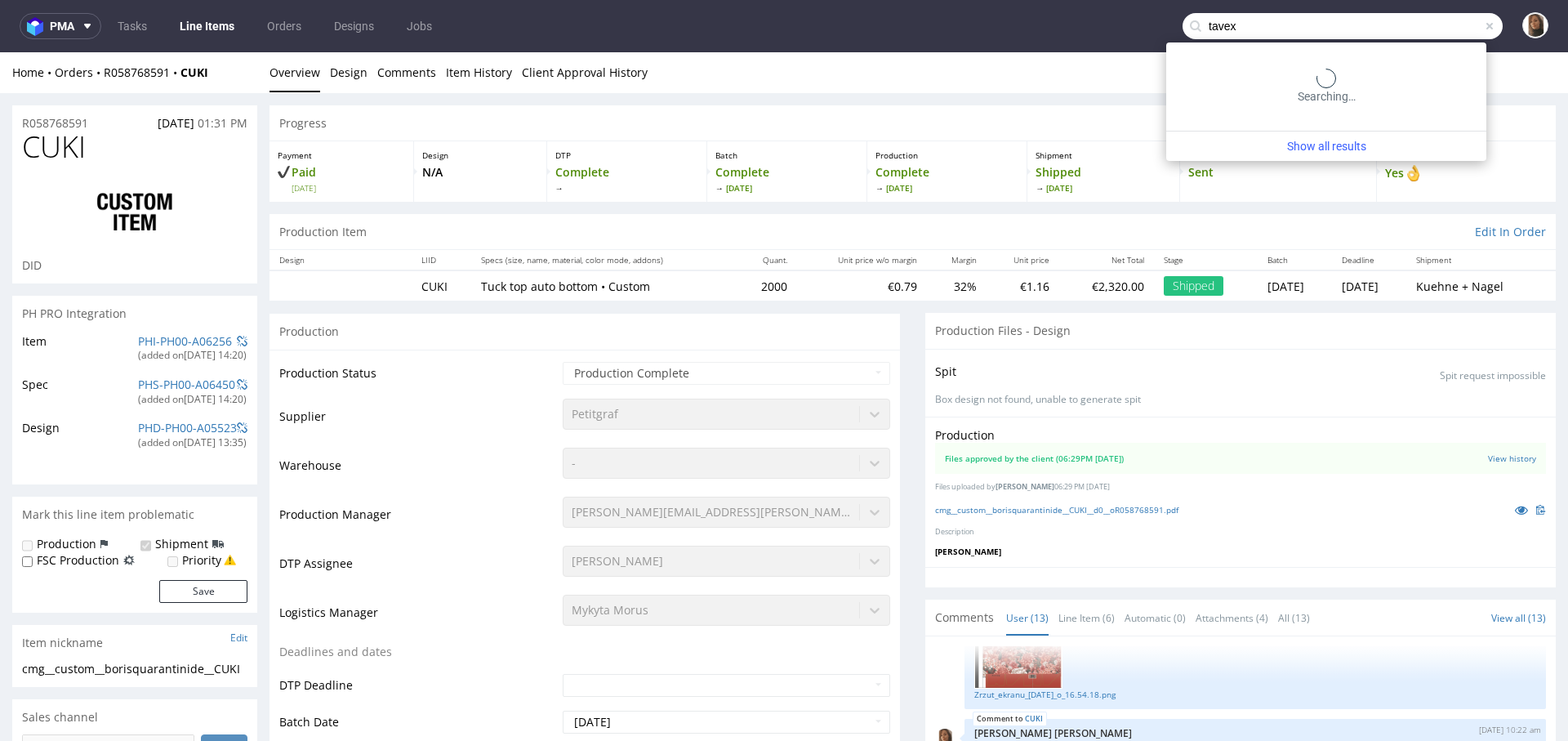
type input "tavex"
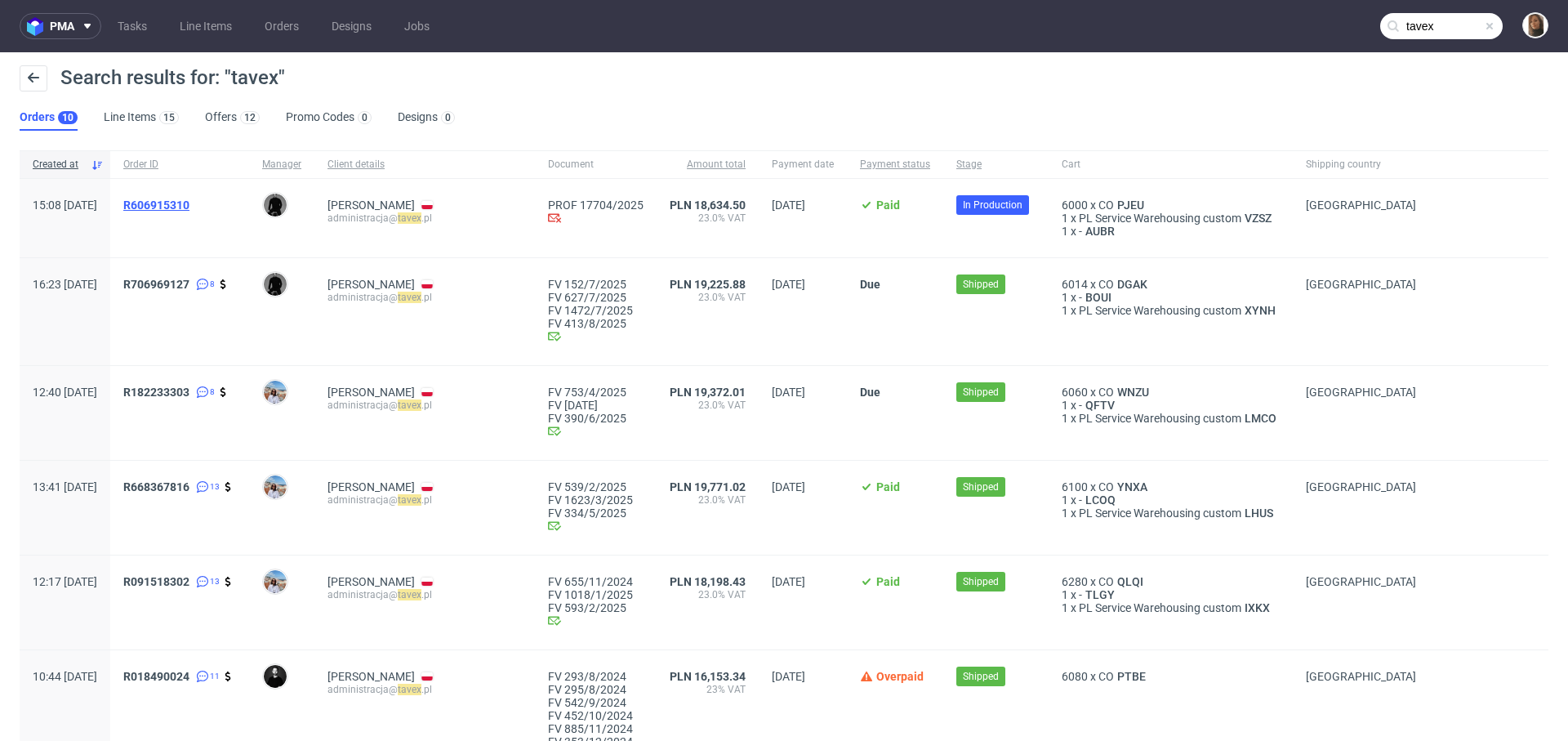
click at [190, 204] on span "R606915310" at bounding box center [156, 205] width 67 height 13
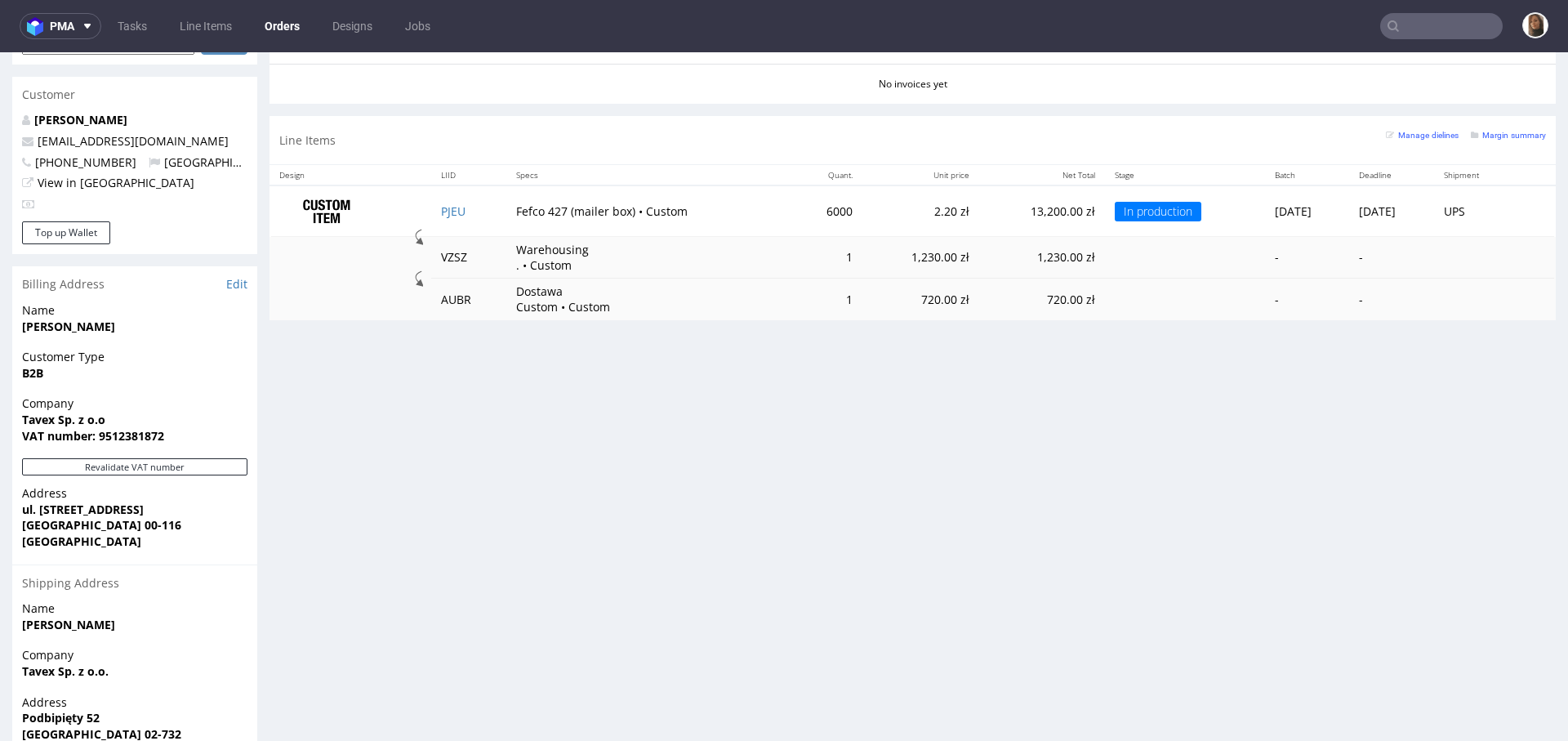
scroll to position [814, 0]
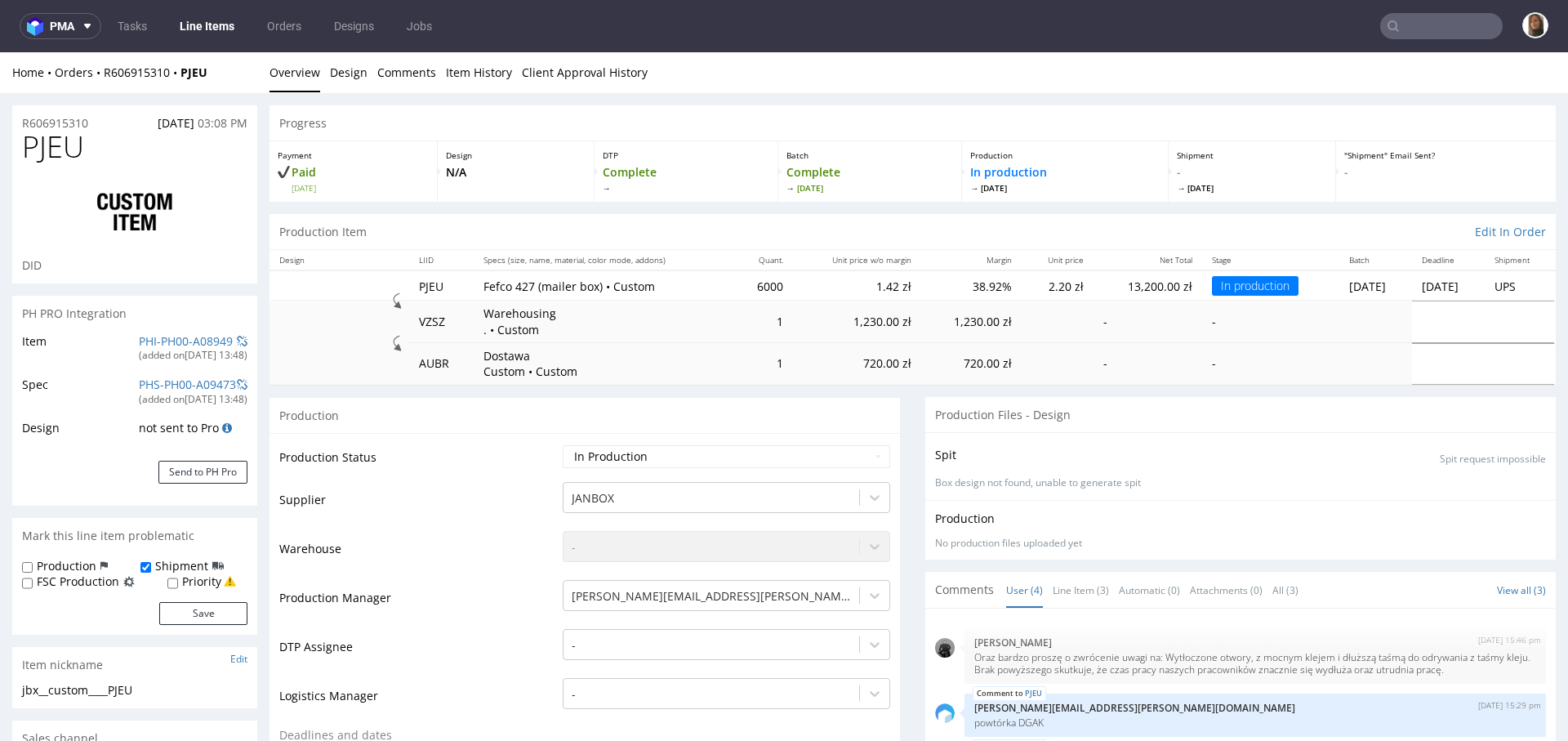
click at [493, 123] on div "Progress" at bounding box center [912, 123] width 1287 height 36
click at [1458, 35] on input "text" at bounding box center [1441, 26] width 122 height 26
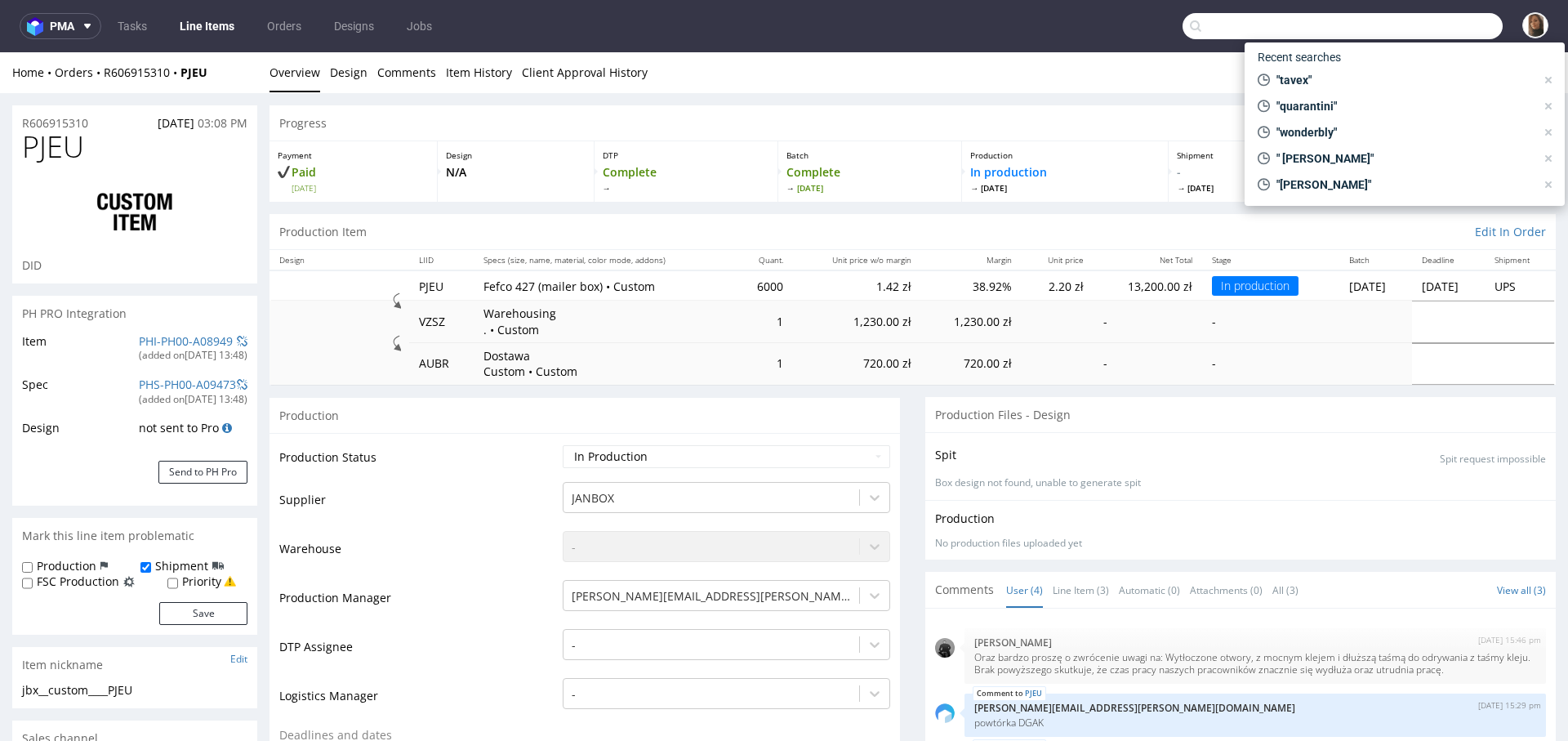
paste input "plynch@proximospirits.com"
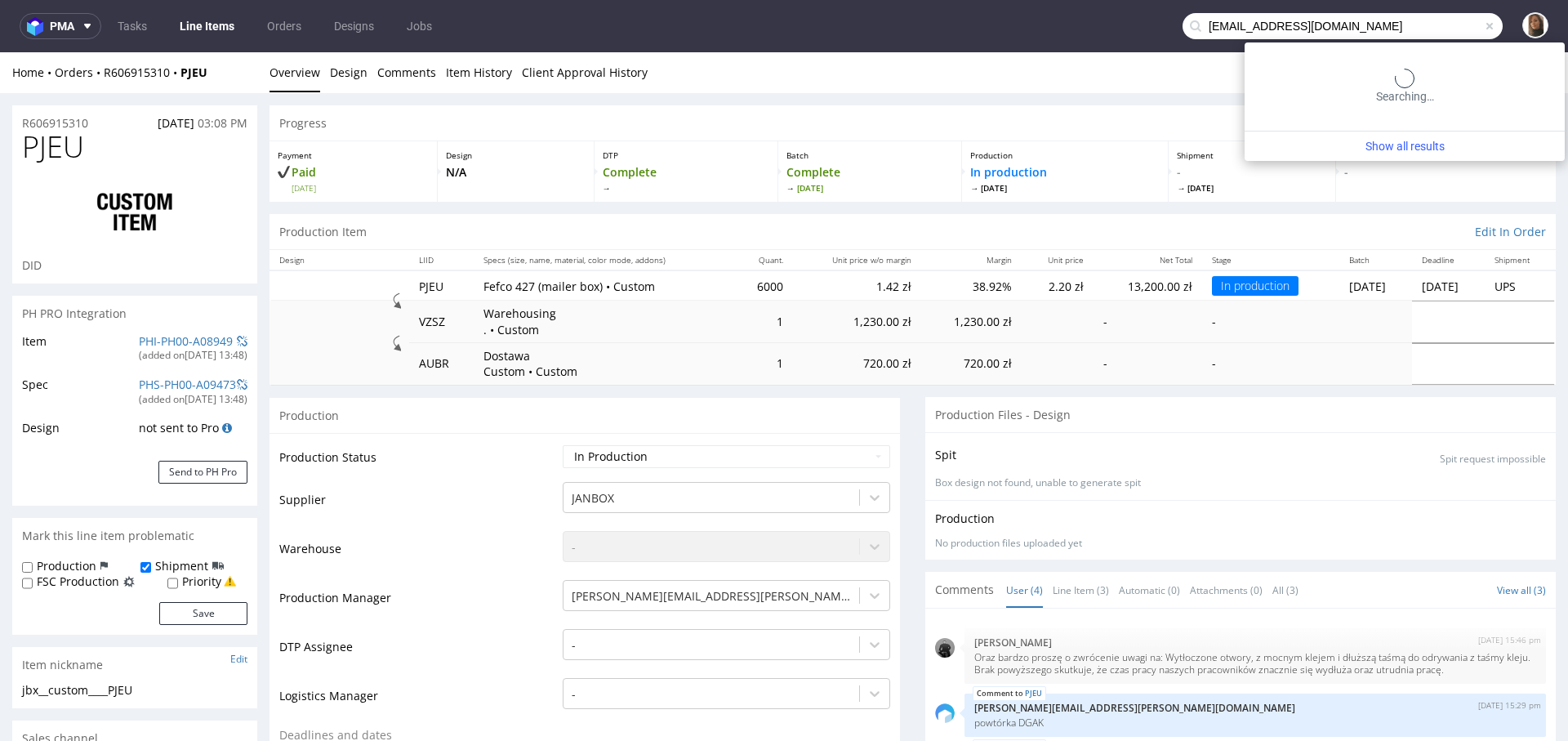
type input "plynch@proximospirits.com"
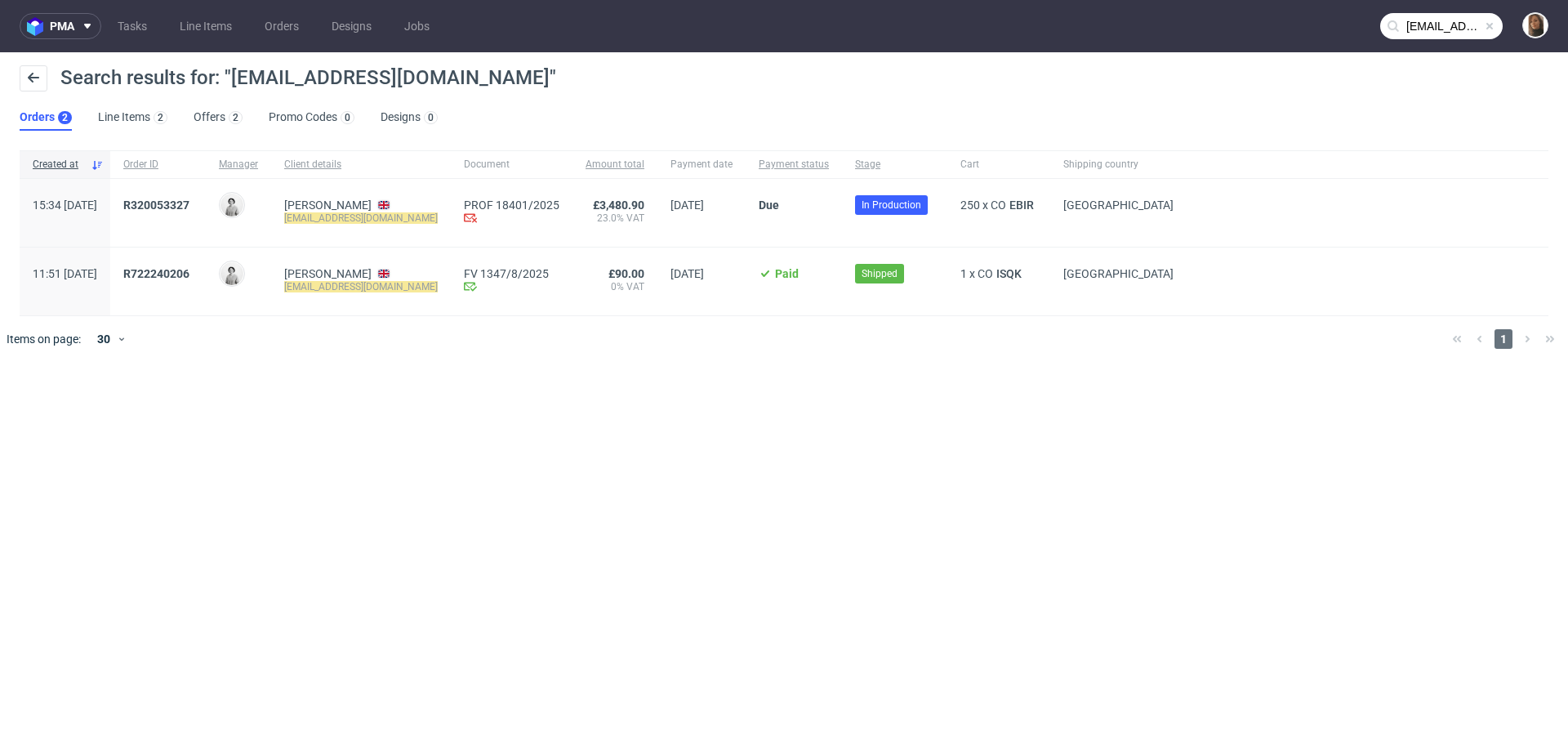
click at [196, 194] on div "R320053327" at bounding box center [158, 213] width 95 height 68
click at [190, 204] on span "R320053327" at bounding box center [156, 205] width 67 height 13
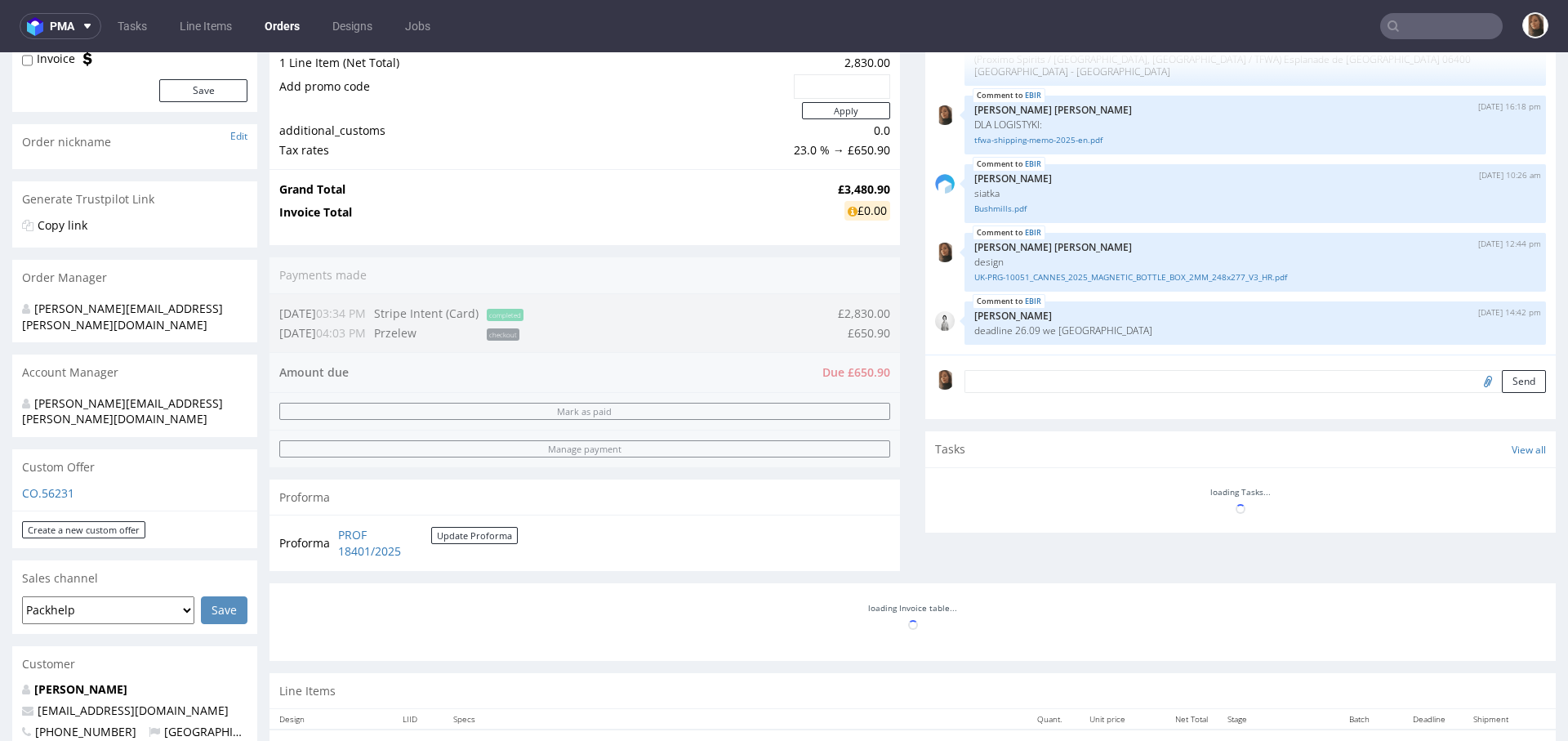
scroll to position [497, 0]
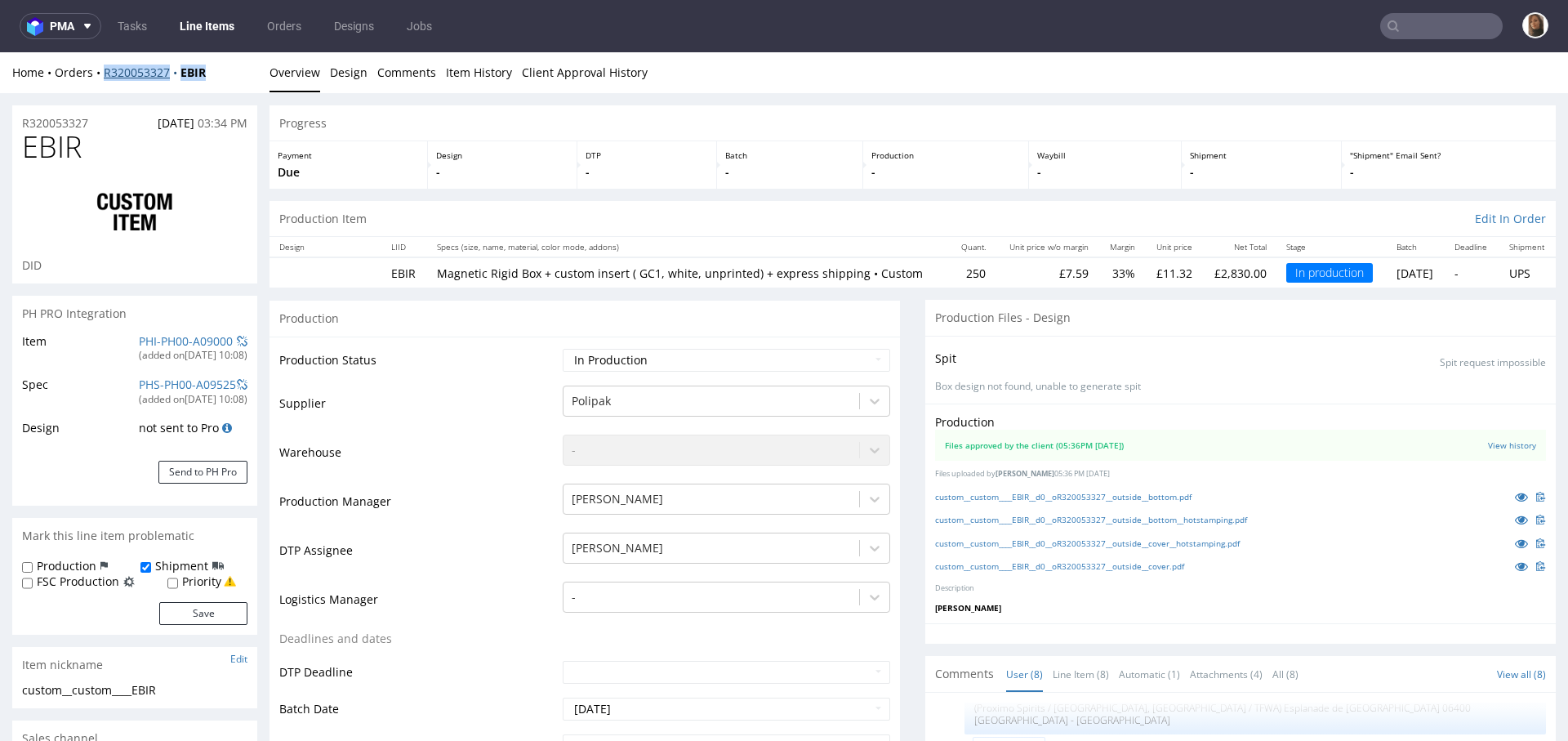
drag, startPoint x: 223, startPoint y: 69, endPoint x: 103, endPoint y: 69, distance: 120.0
click at [102, 69] on div "Home Orders R320053327 EBIR" at bounding box center [134, 73] width 245 height 16
copy div "R320053327 EBIR"
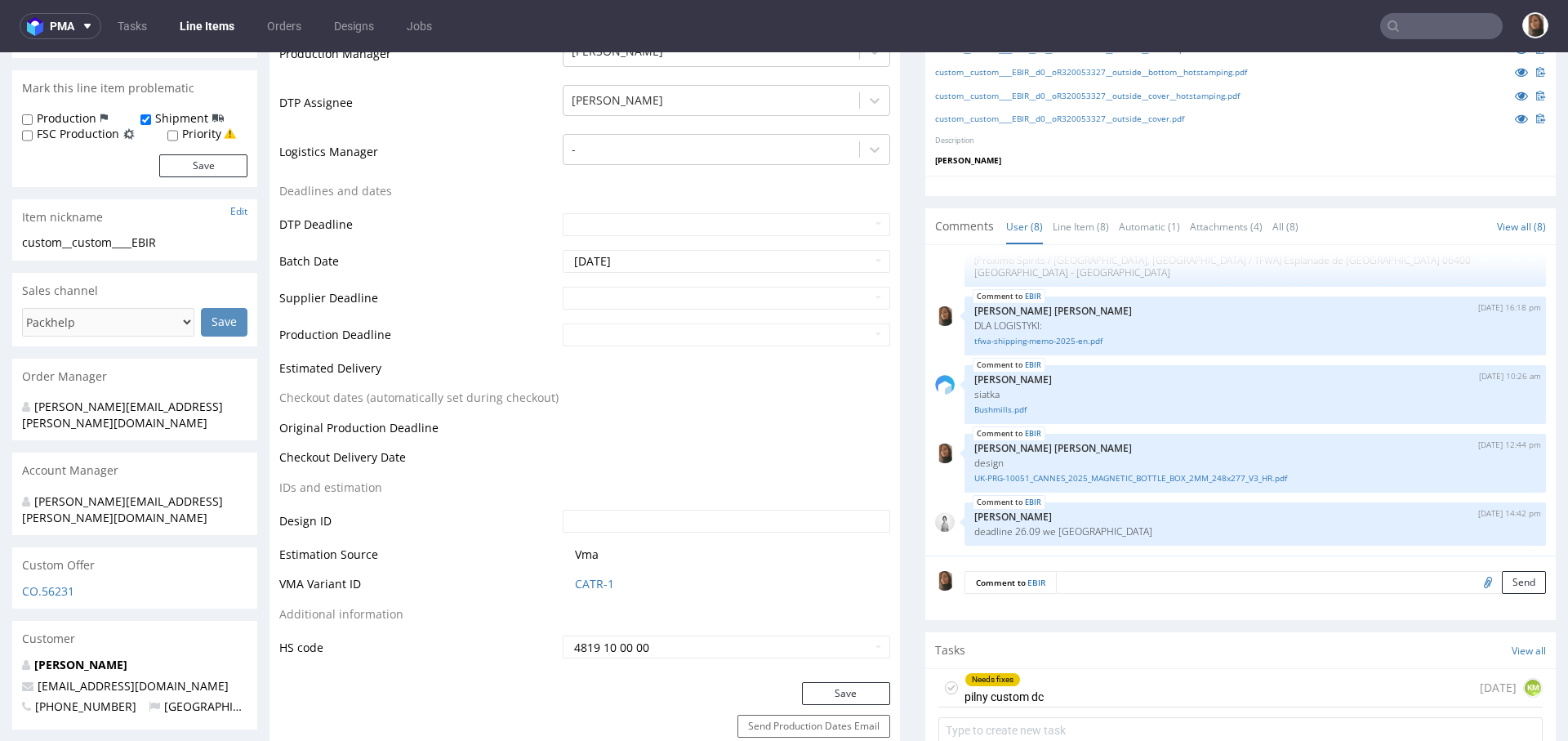
scroll to position [726, 0]
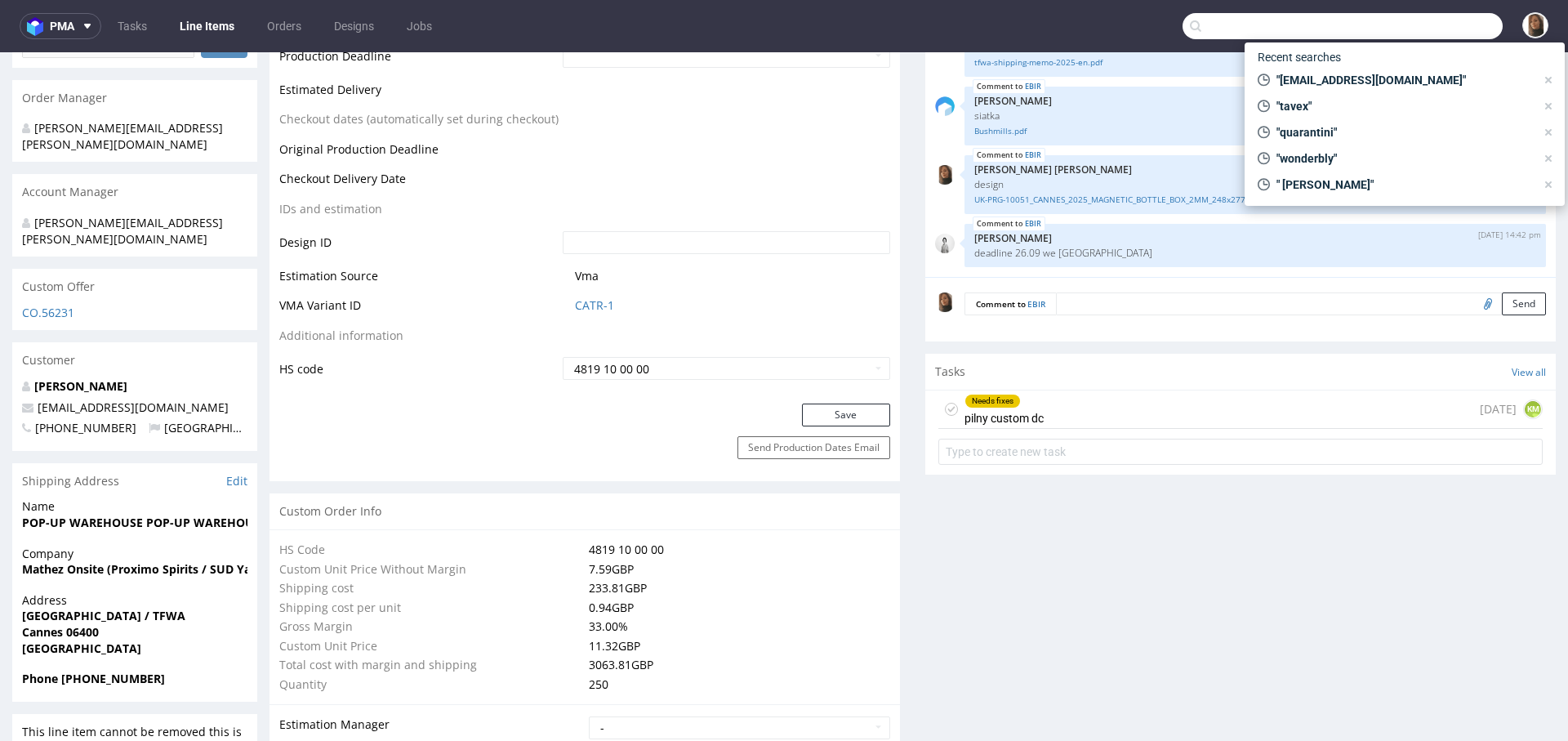
click at [1412, 13] on input "text" at bounding box center [1342, 26] width 320 height 26
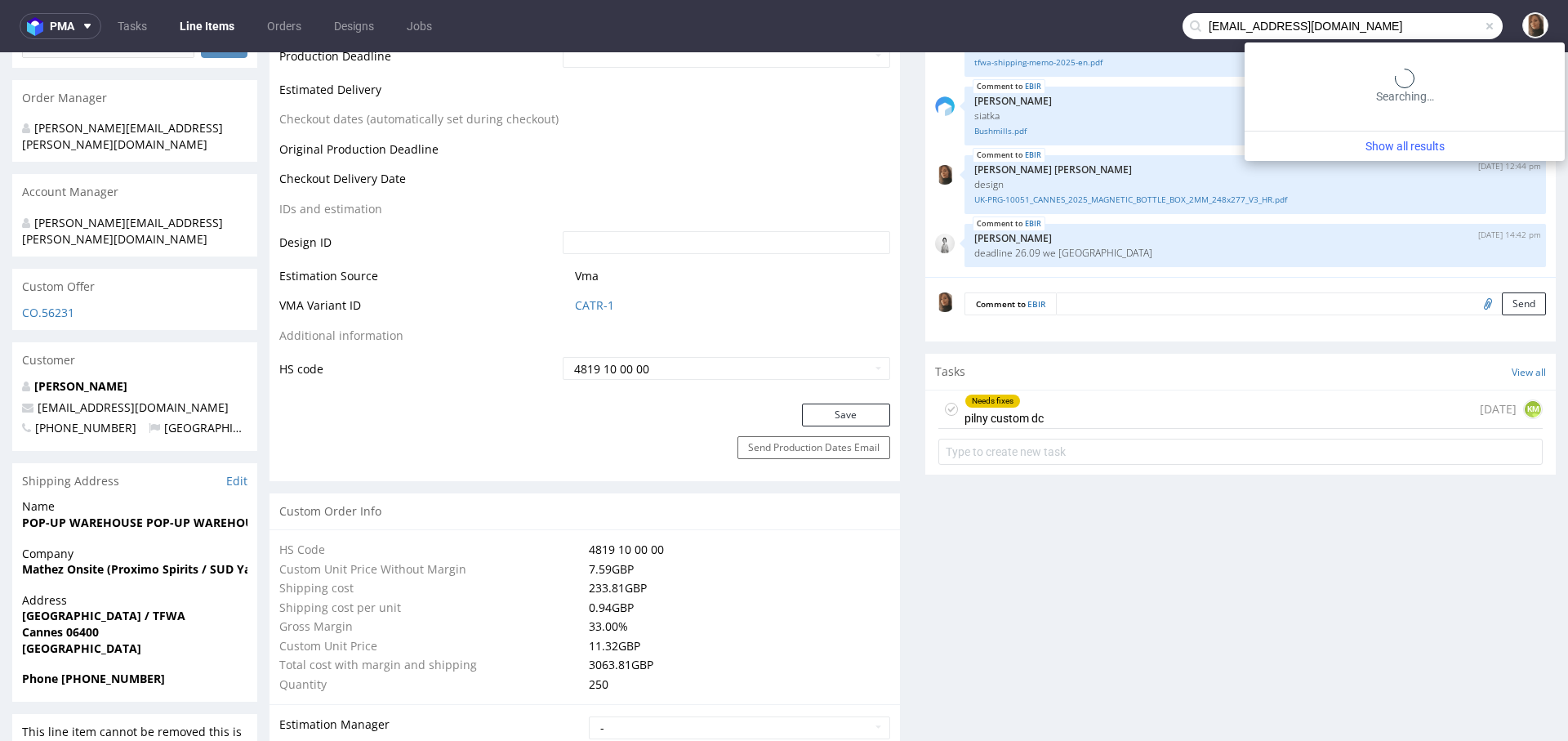
type input "bo@skinsecret.no"
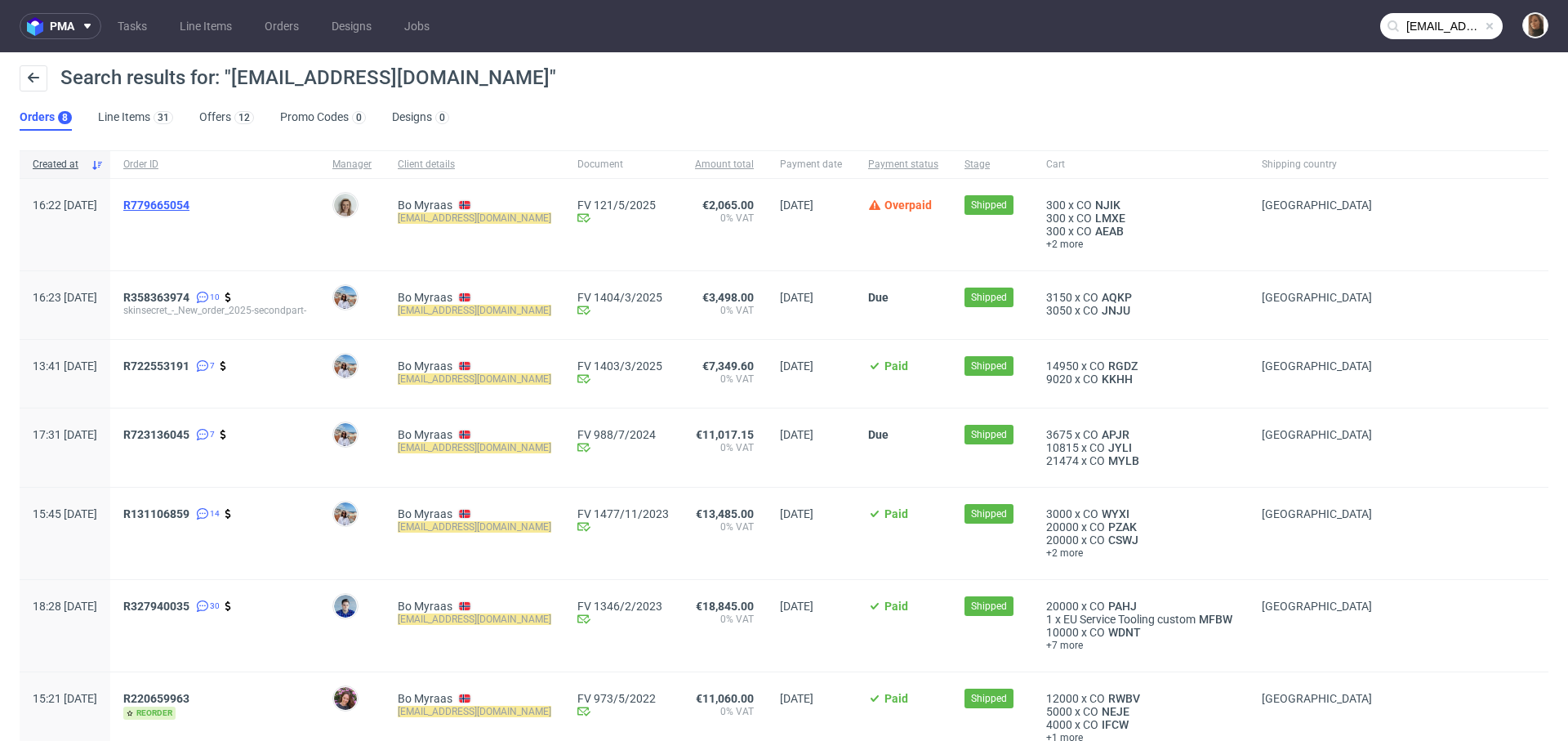
click at [190, 205] on span "R779665054" at bounding box center [156, 205] width 67 height 13
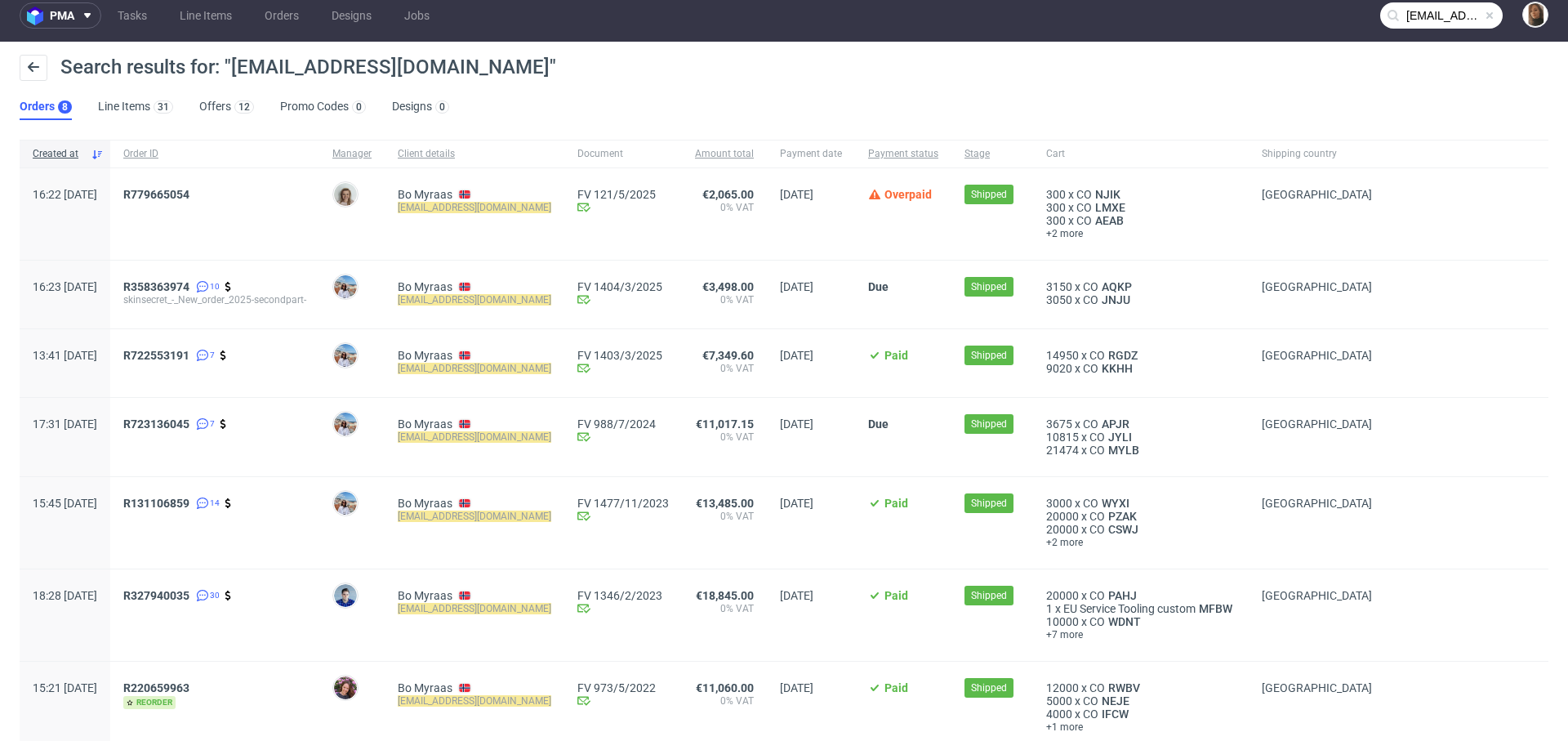
scroll to position [12, 0]
click at [190, 352] on span "R722553191" at bounding box center [156, 354] width 67 height 13
click at [190, 282] on span "R358363974" at bounding box center [156, 285] width 67 height 13
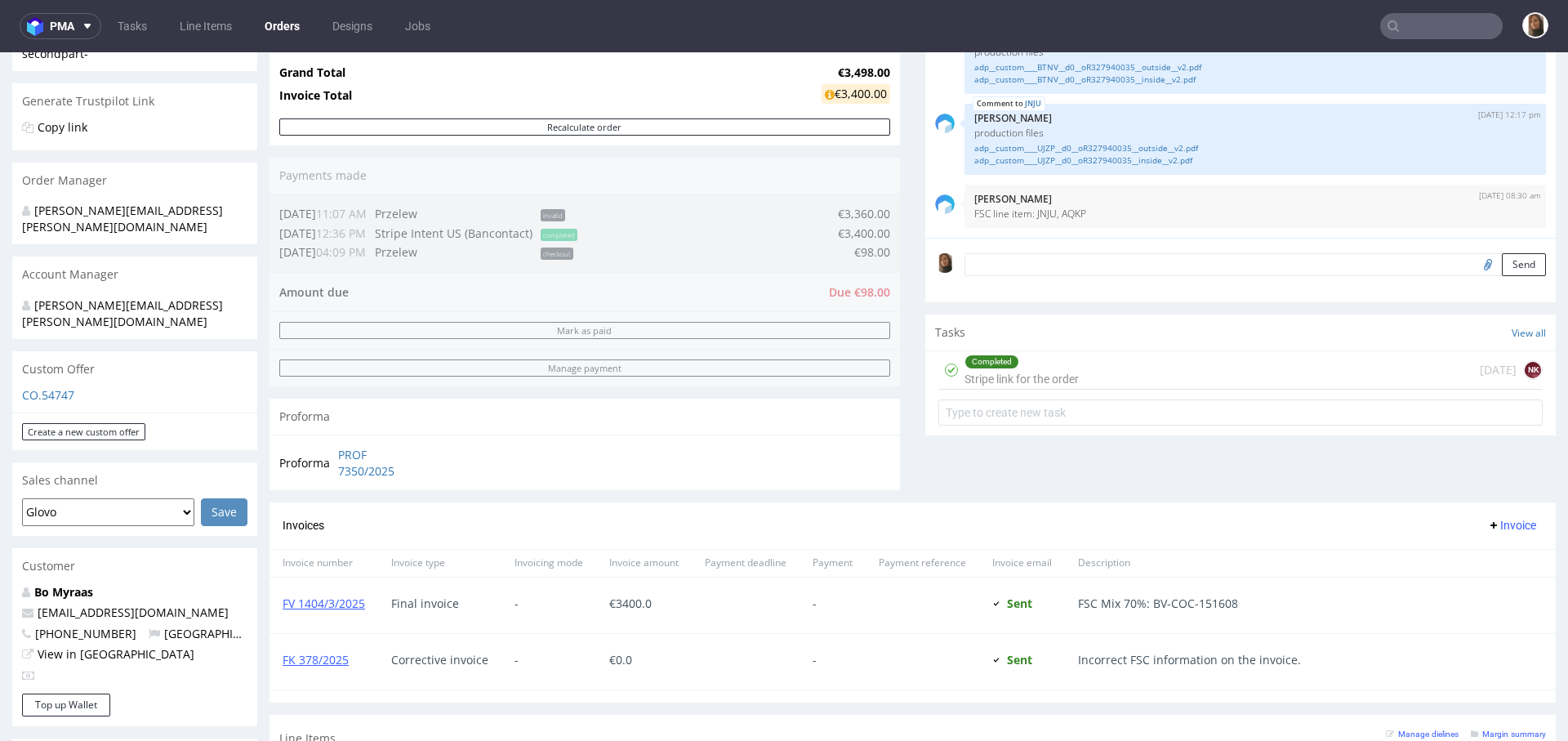
scroll to position [761, 0]
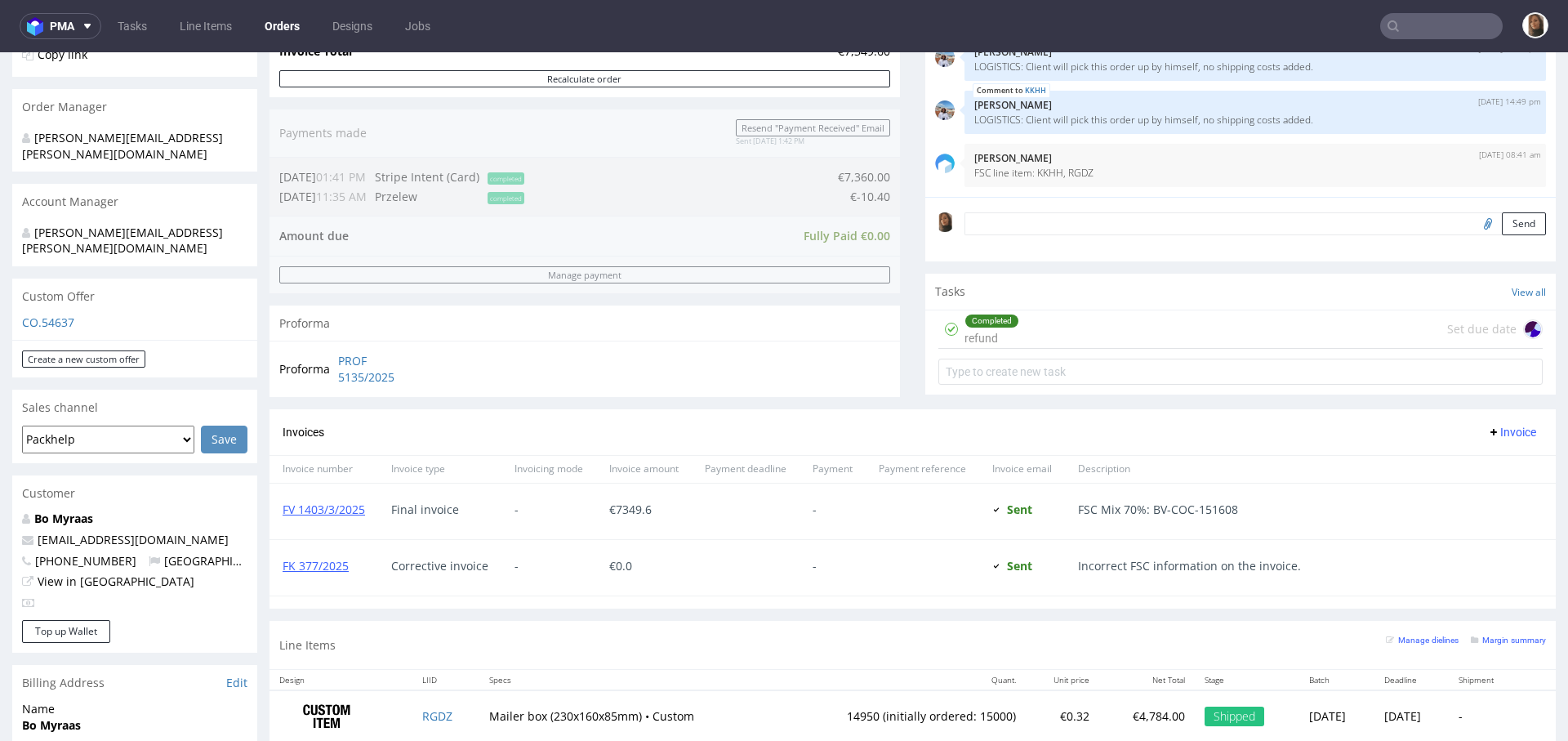
scroll to position [786, 0]
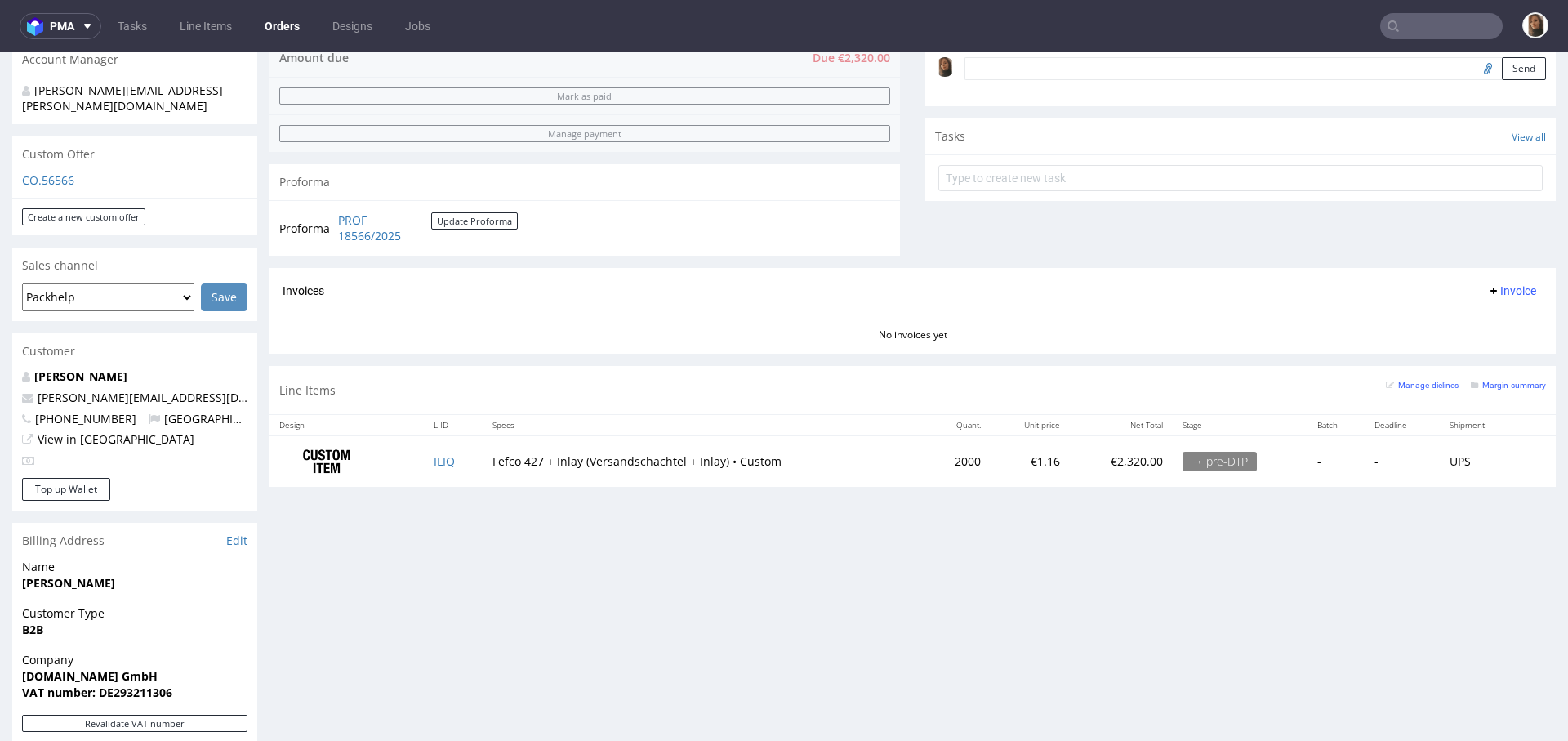
scroll to position [500, 0]
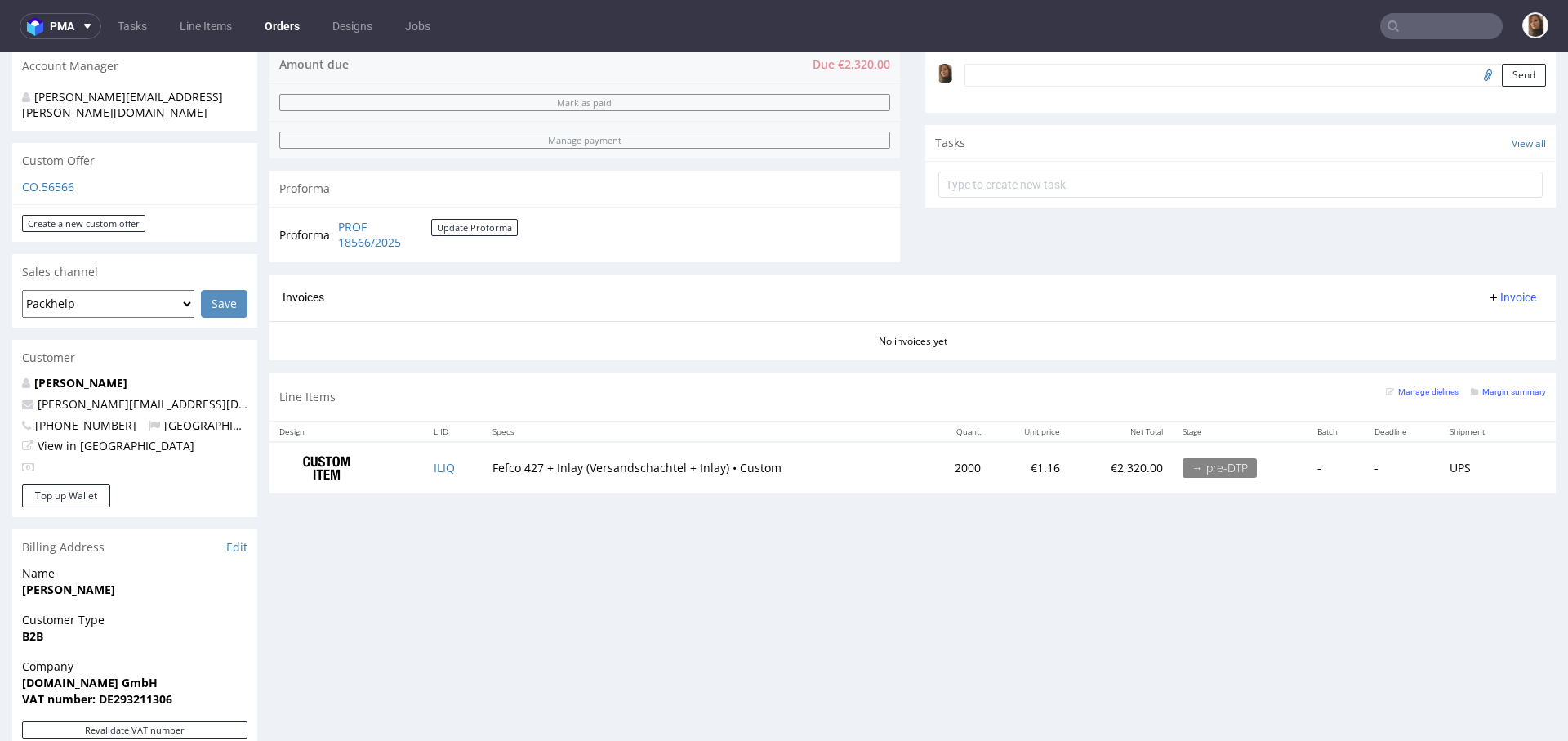
click at [1414, 17] on input "text" at bounding box center [1441, 26] width 122 height 26
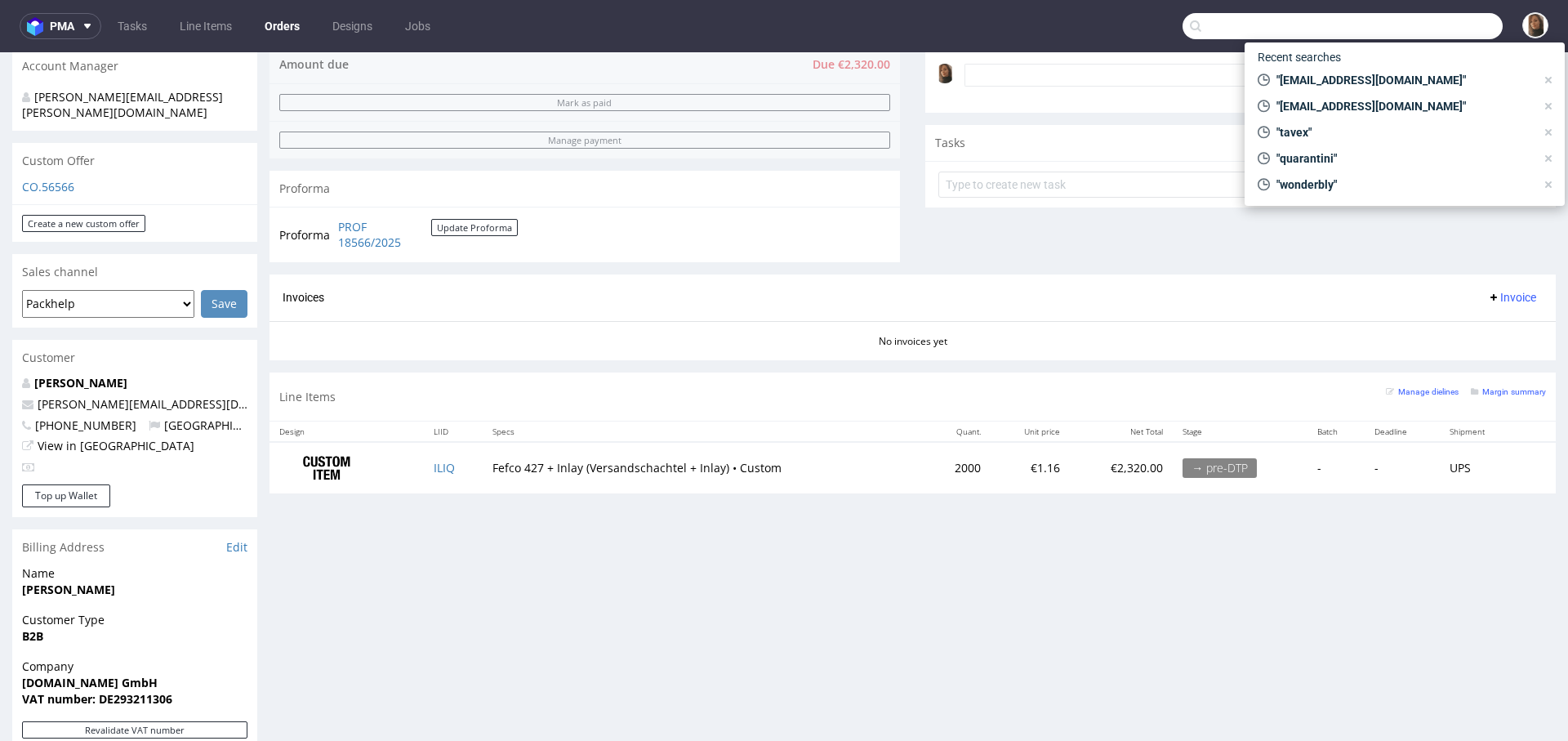
paste input "R500916155"
type input "R500916155"
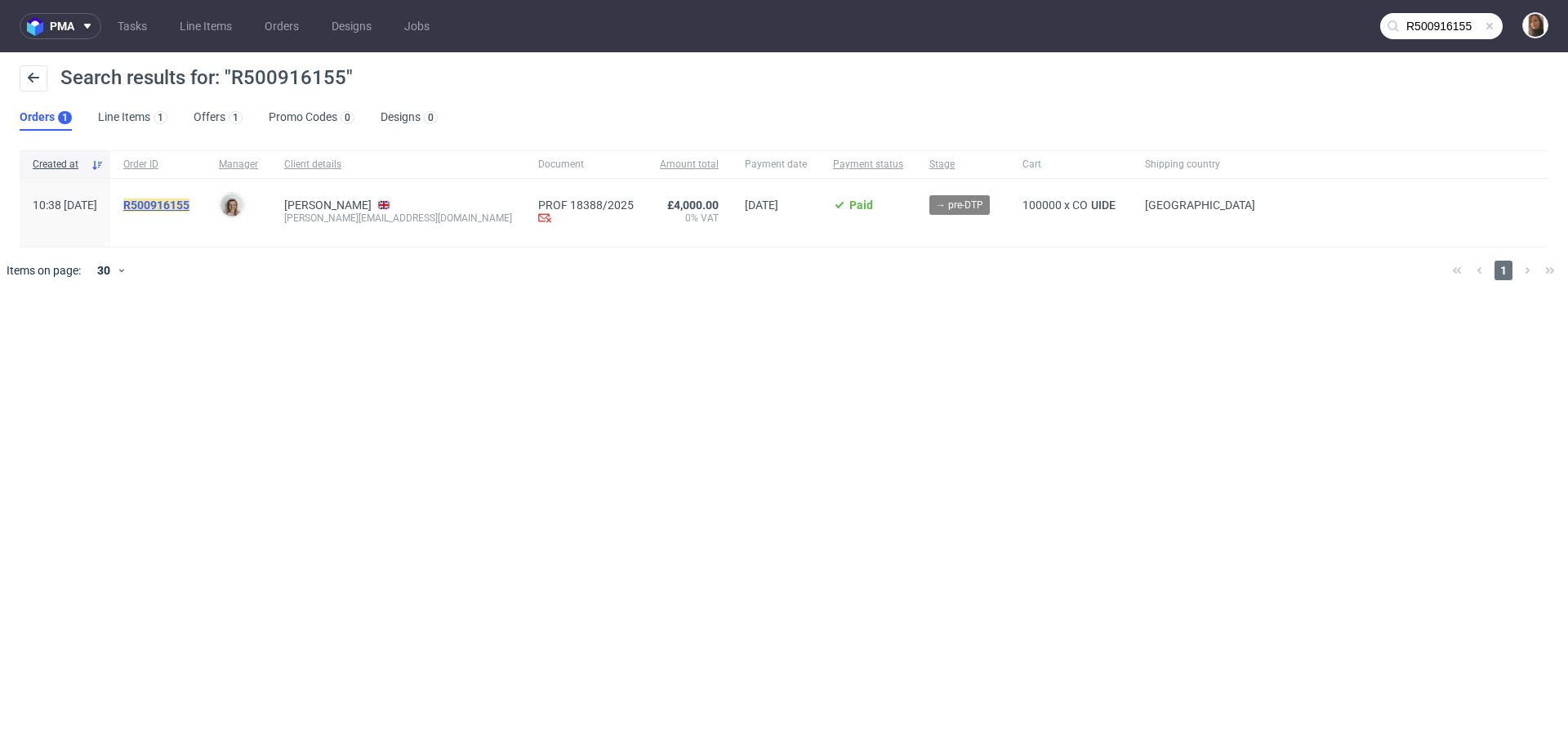
click at [190, 205] on mark "R500916155" at bounding box center [156, 205] width 67 height 13
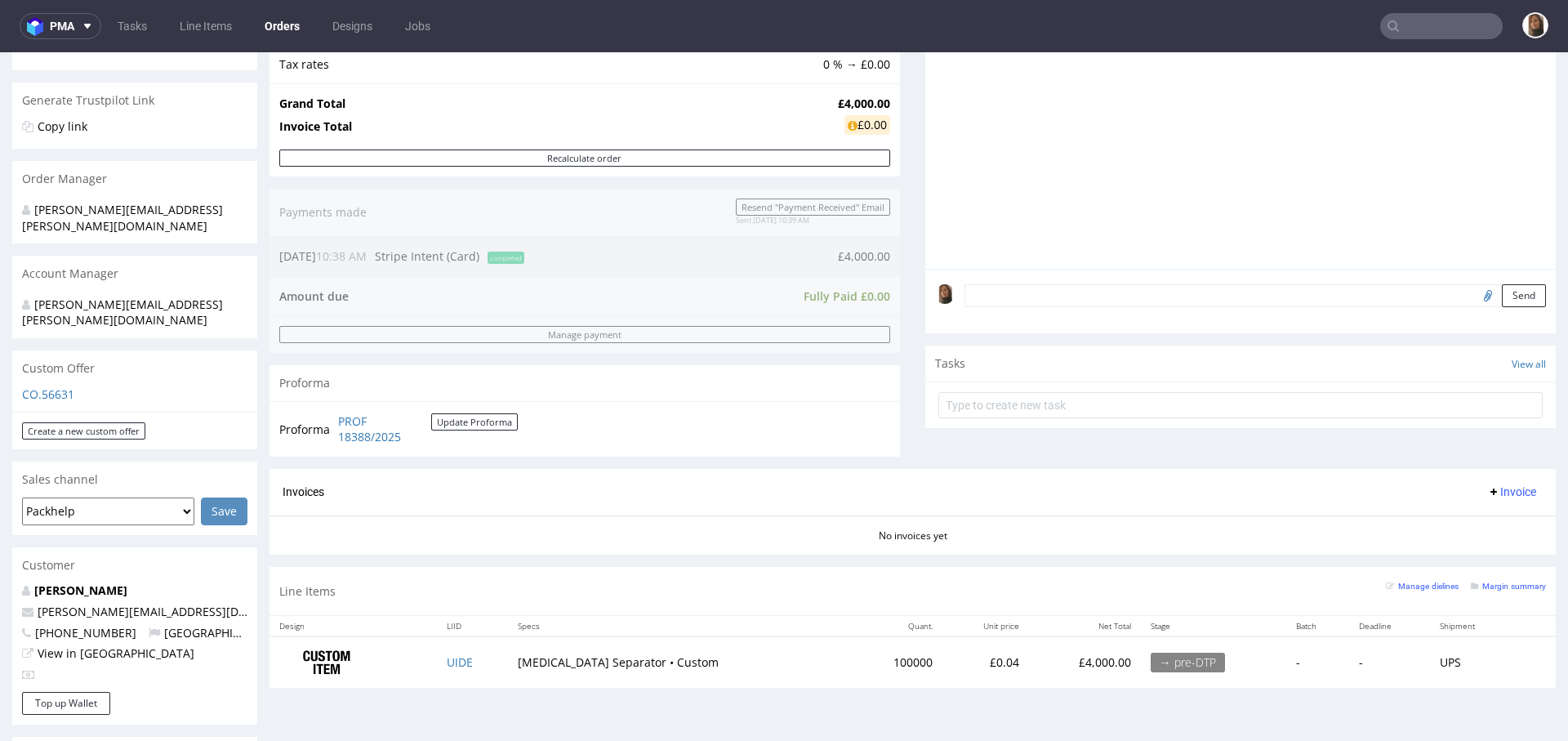
scroll to position [555, 0]
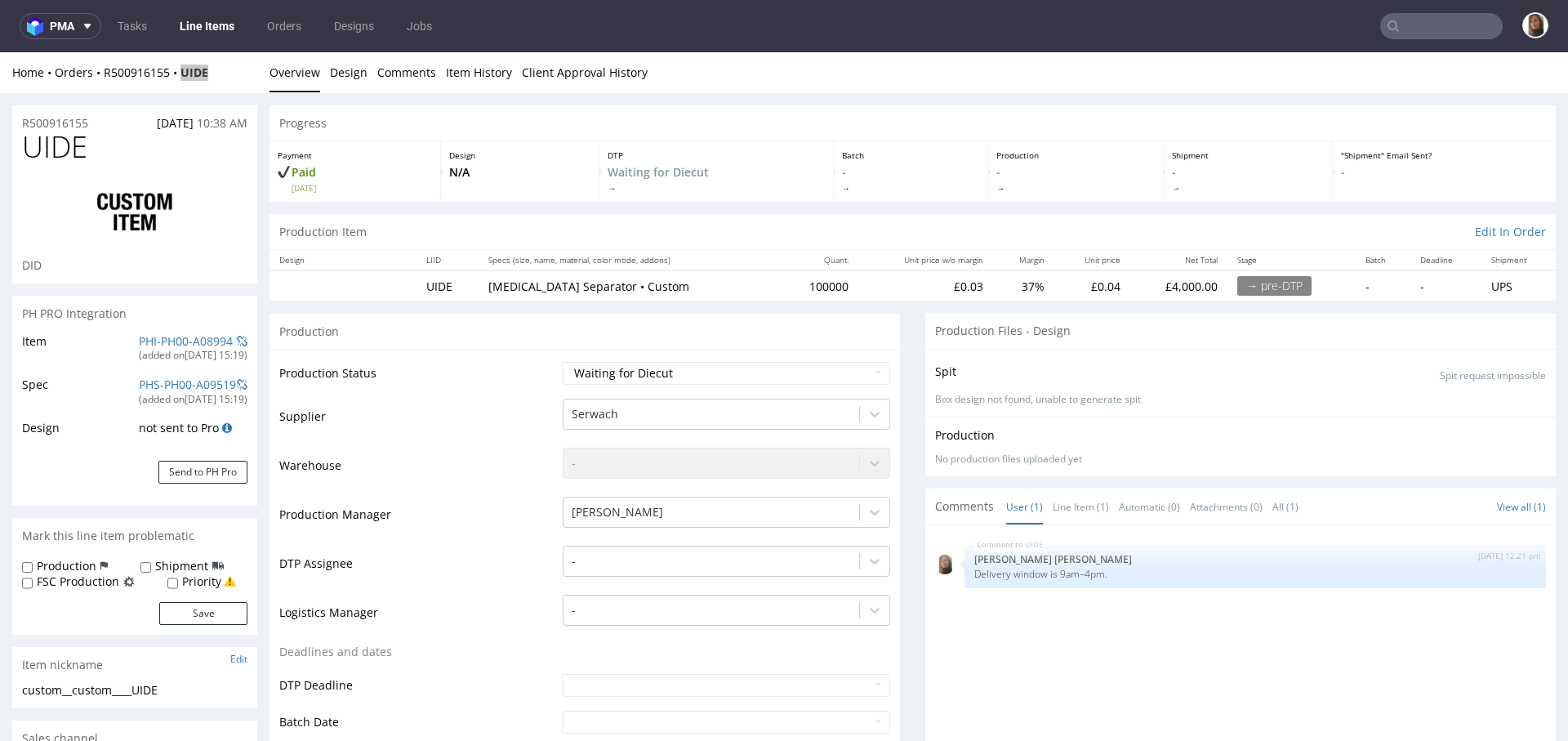
click at [1402, 35] on input "text" at bounding box center [1441, 26] width 122 height 26
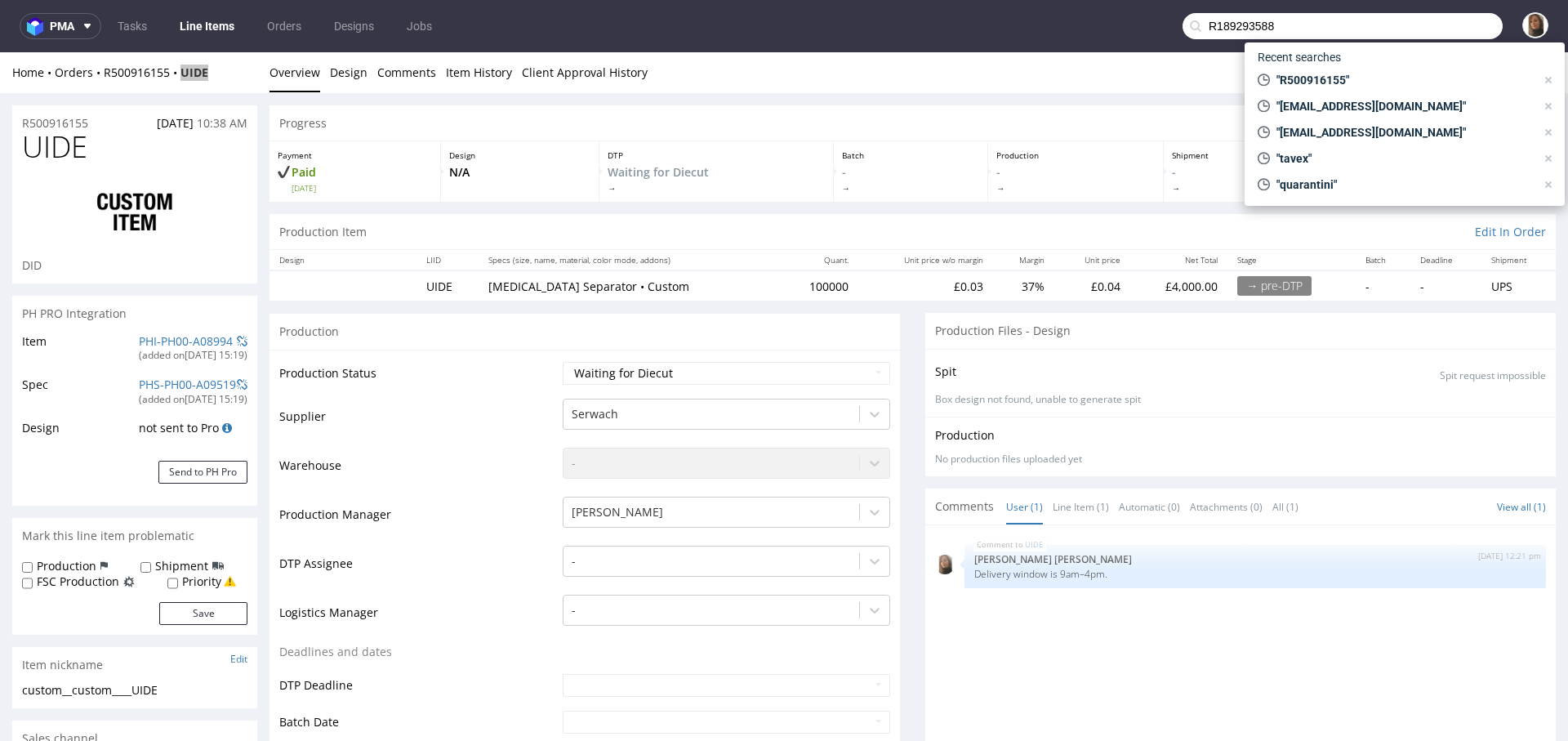
type input "R189293588"
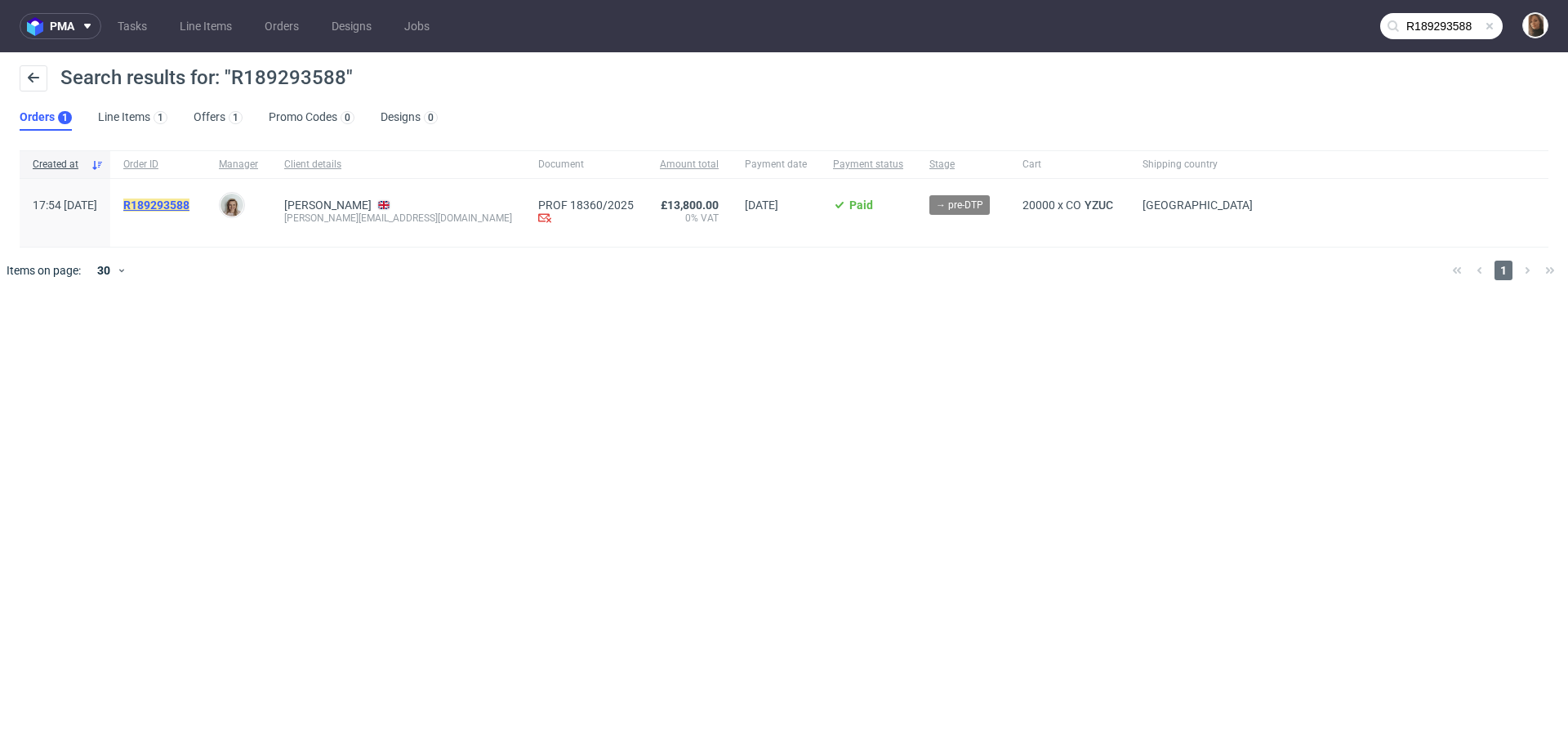
click at [190, 204] on mark "R189293588" at bounding box center [156, 205] width 67 height 13
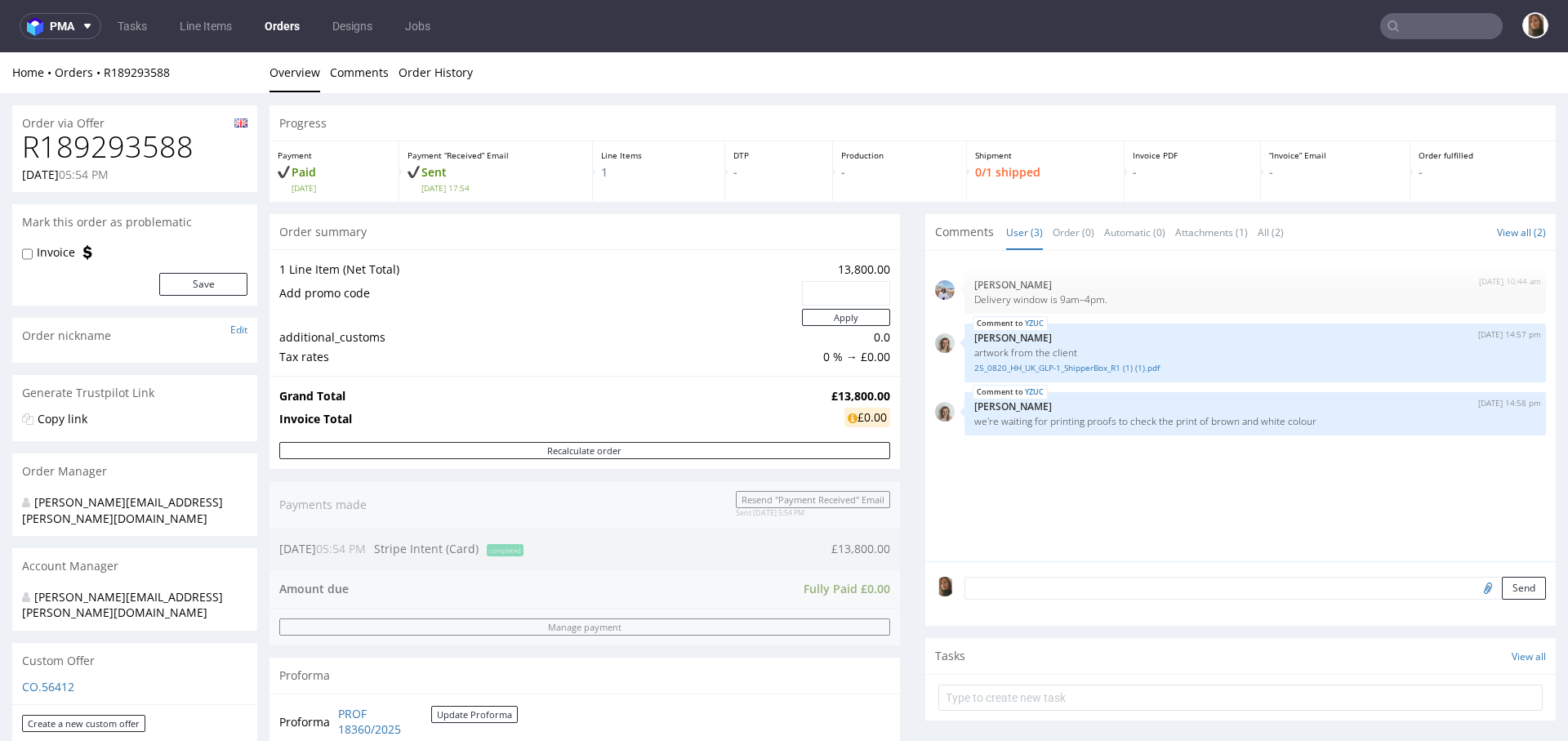
click at [1459, 34] on input "text" at bounding box center [1441, 26] width 122 height 26
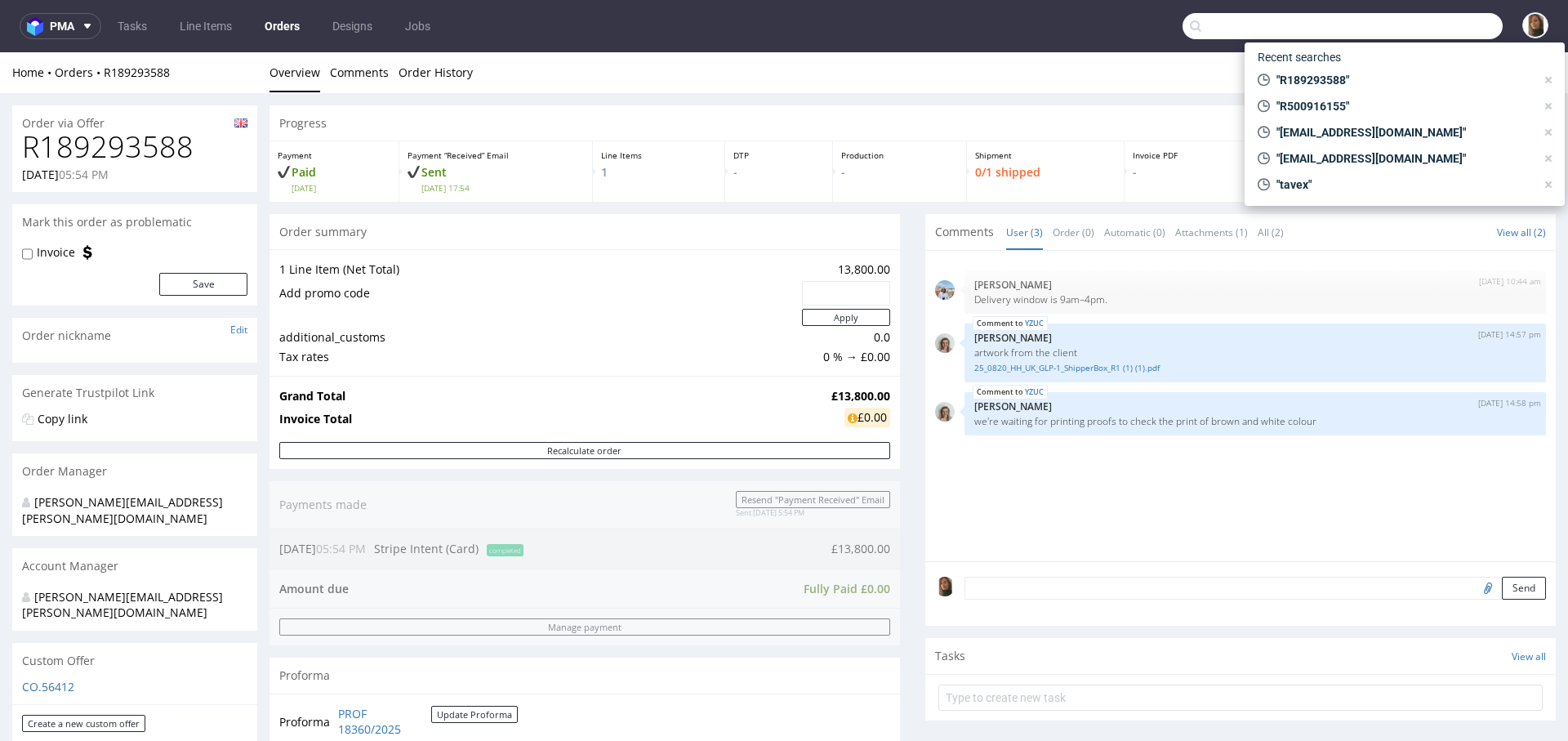
paste input "Elmar Salmassi"
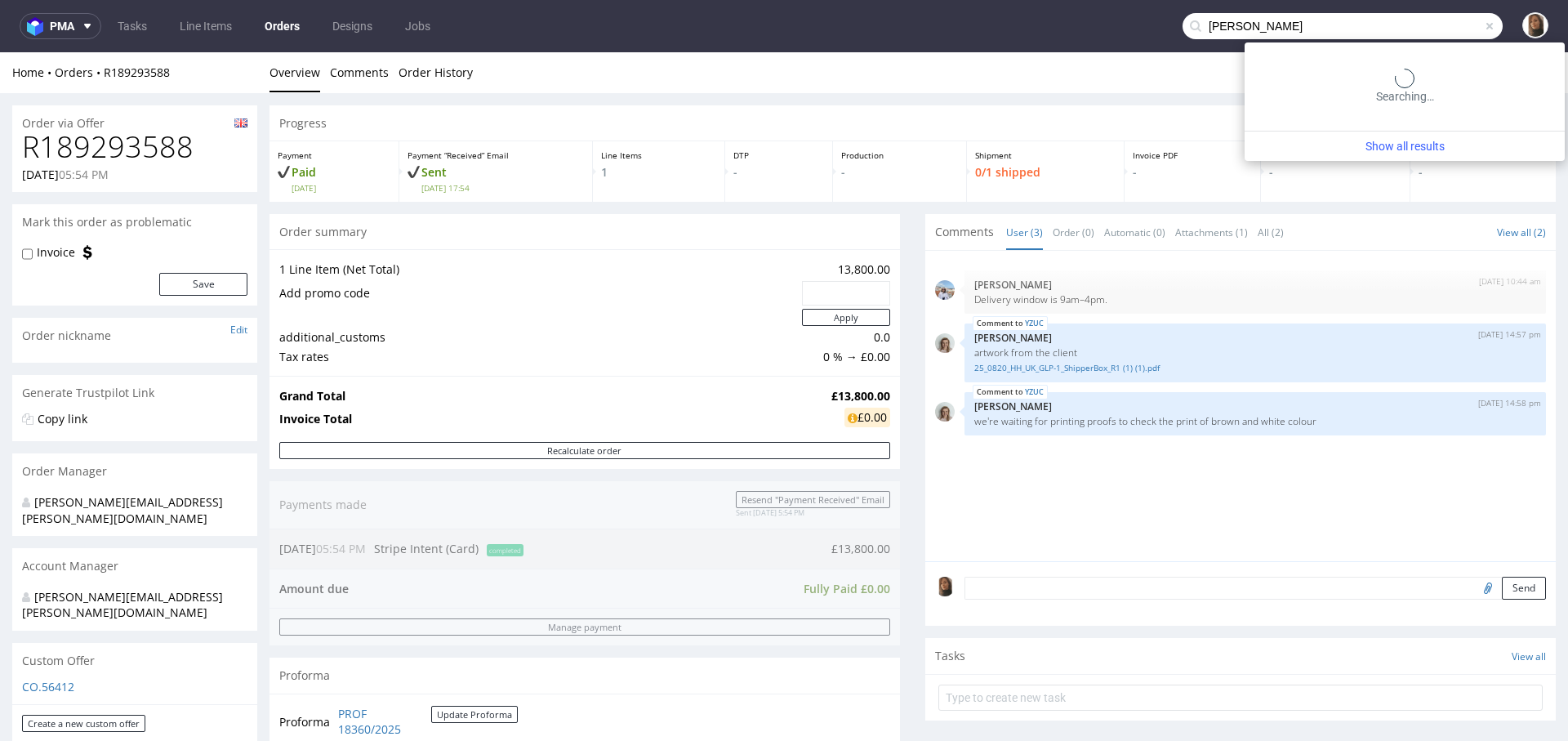
type input "Elmar Salmassi"
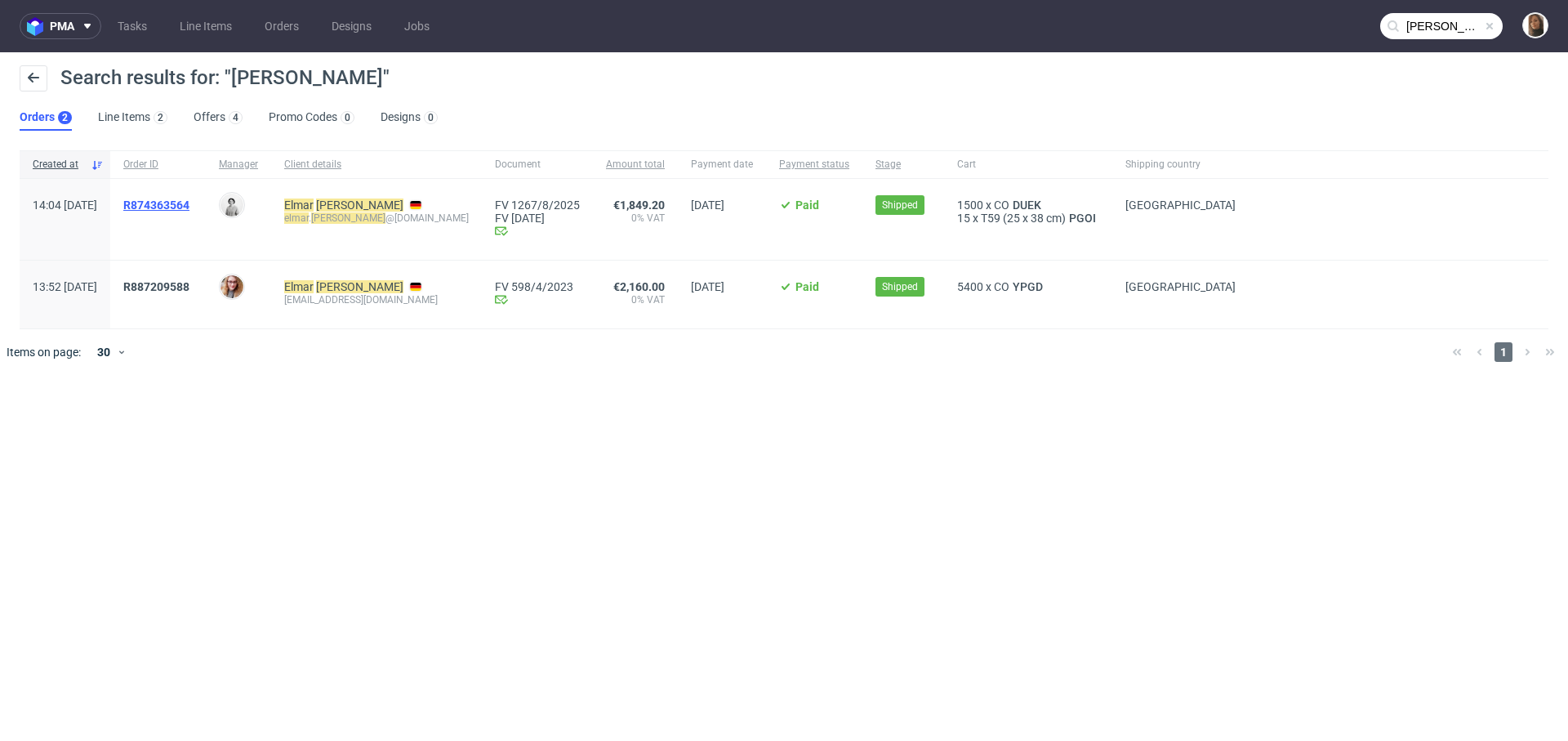
click at [181, 204] on span "R874363564" at bounding box center [156, 205] width 67 height 13
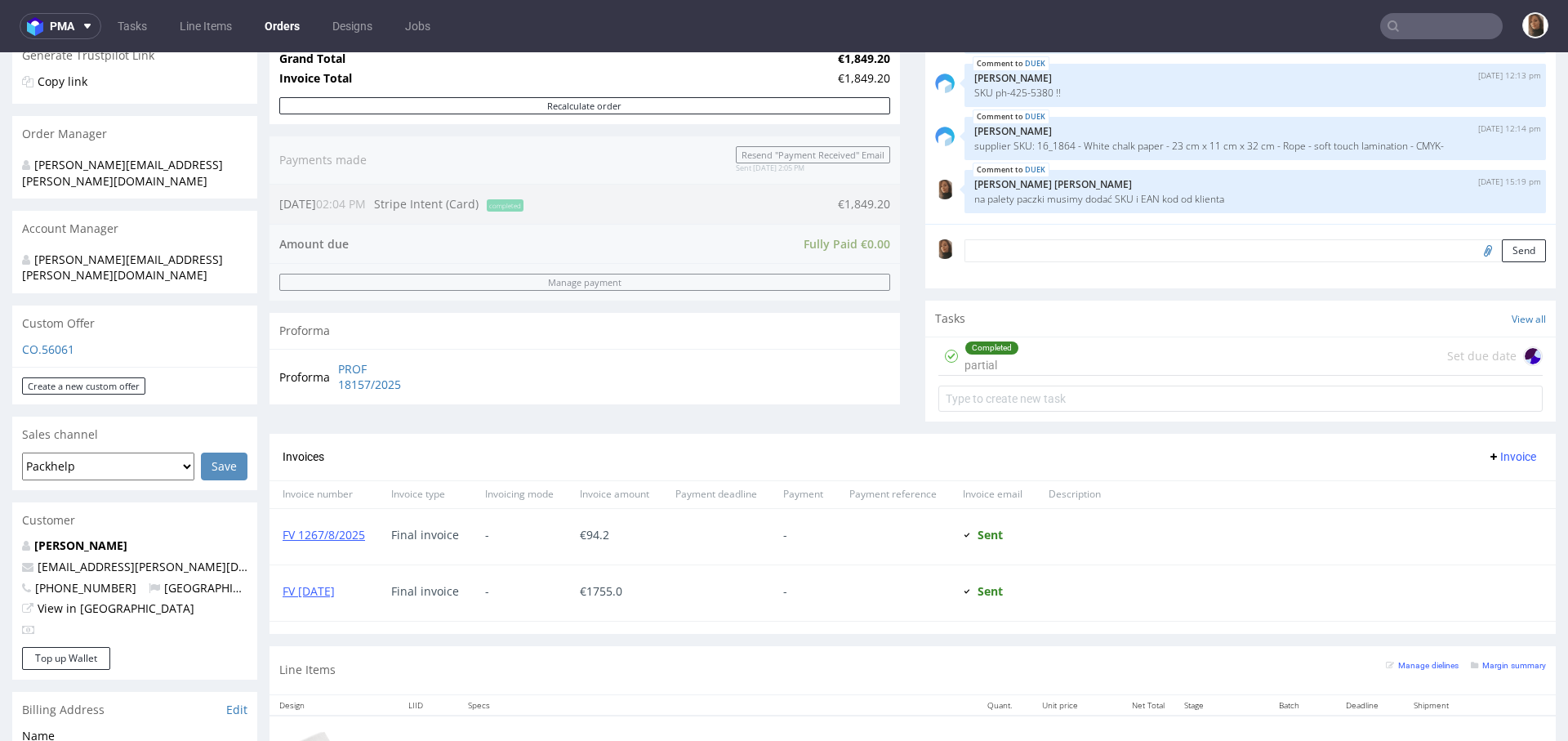
scroll to position [534, 0]
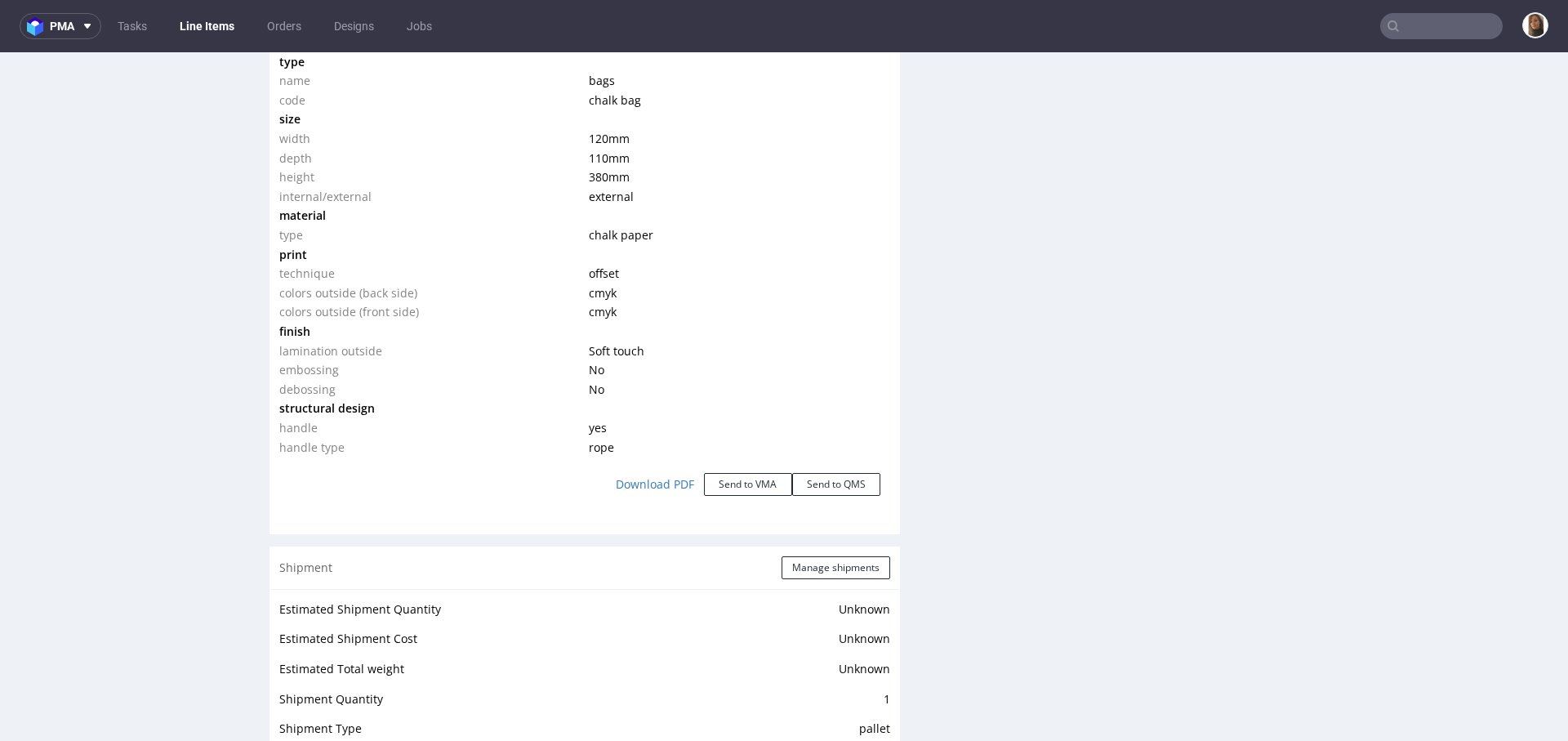
scroll to position [2115, 0]
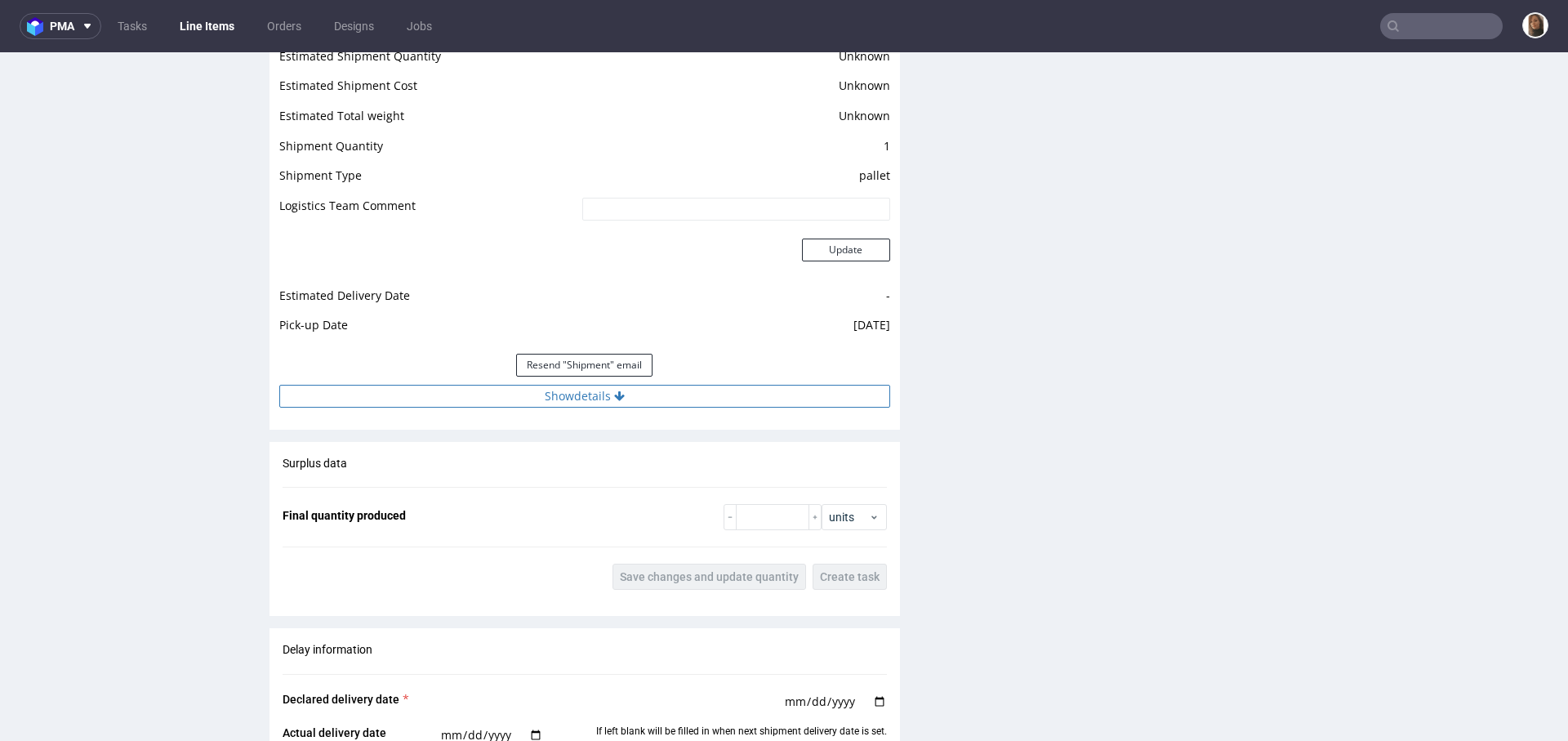
click at [559, 394] on button "Show details" at bounding box center [584, 395] width 611 height 23
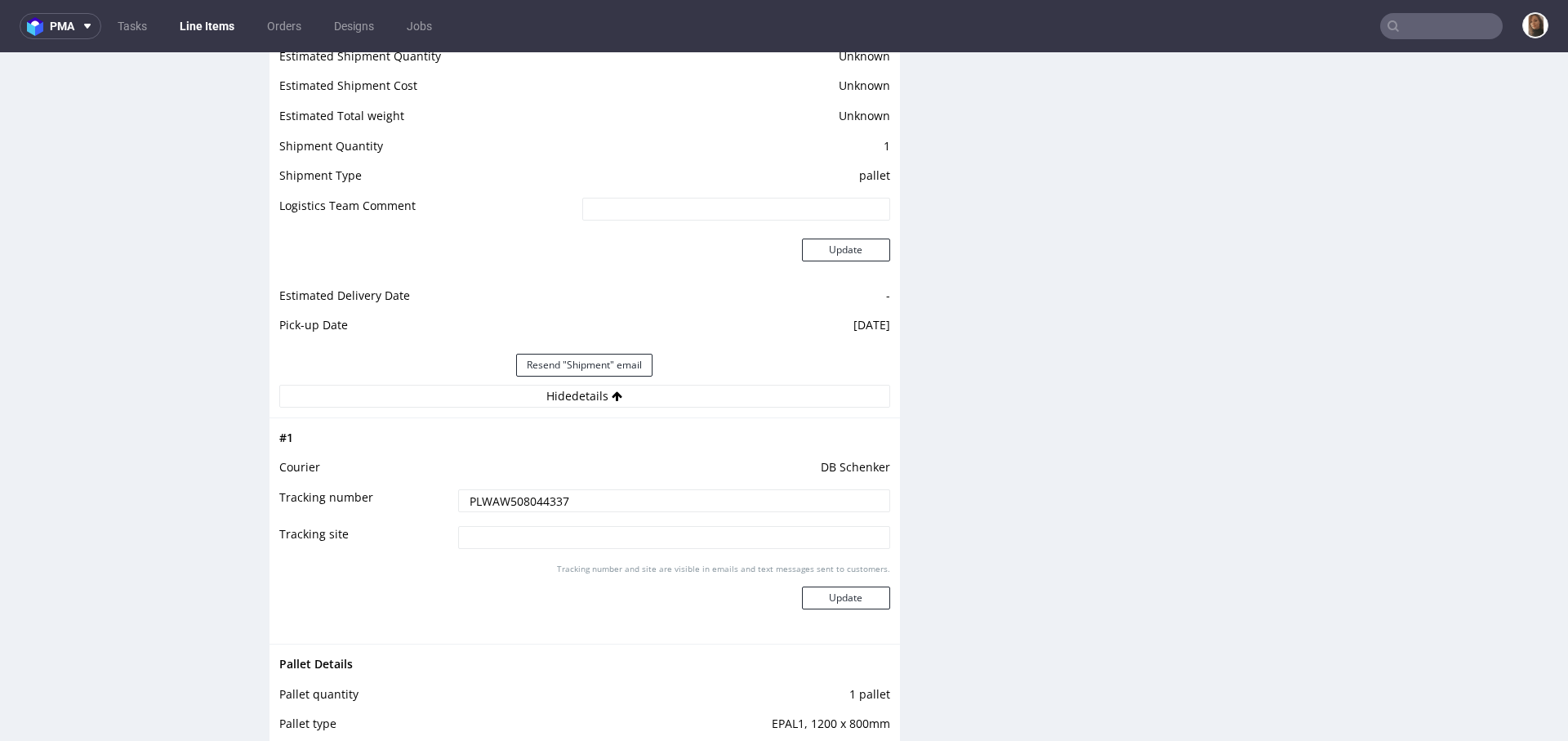
drag, startPoint x: 575, startPoint y: 498, endPoint x: 351, endPoint y: 498, distance: 224.0
click at [351, 498] on tr "Tracking number PLWAW508044337" at bounding box center [584, 506] width 611 height 37
click at [287, 25] on link "Orders" at bounding box center [284, 26] width 54 height 26
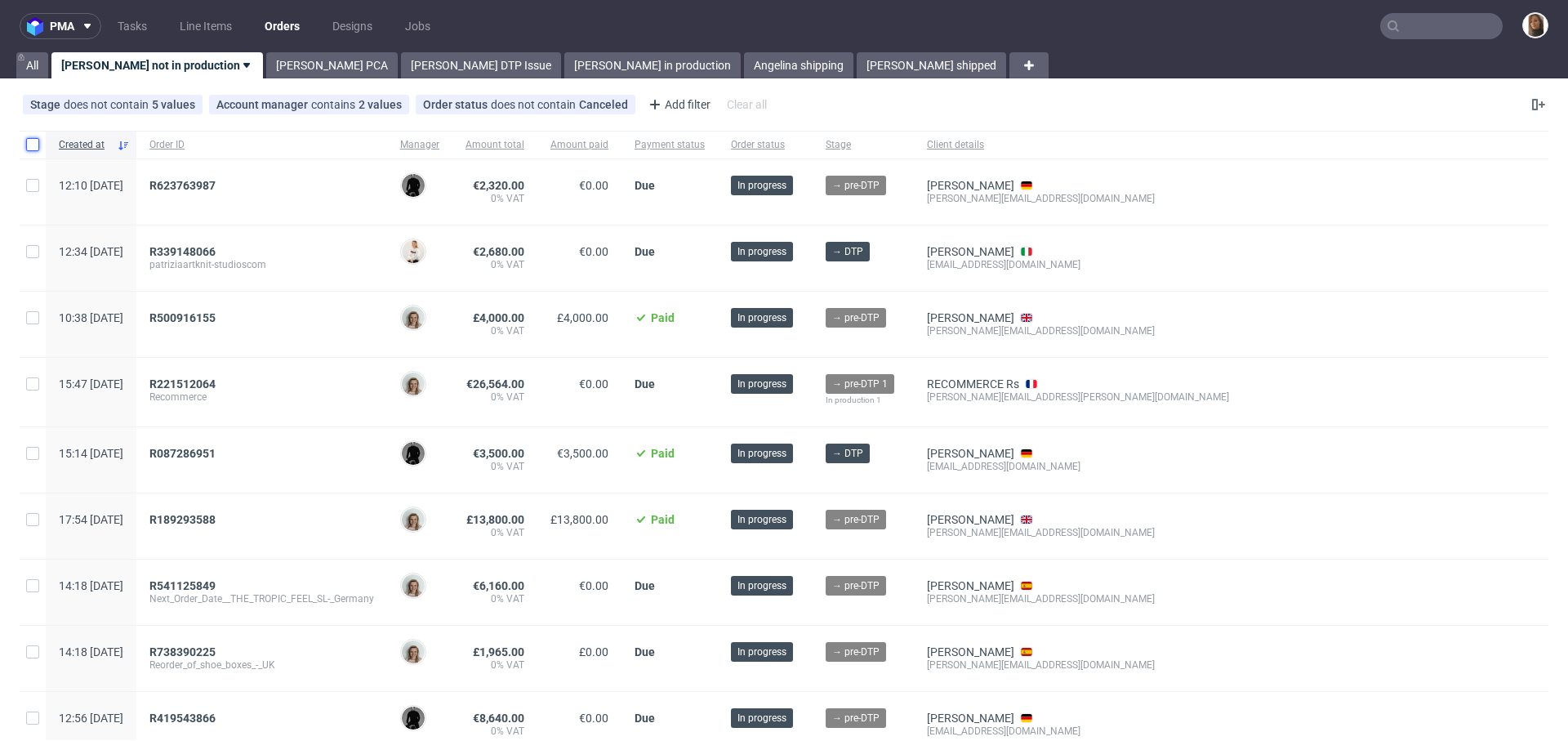
click at [31, 141] on input "checkbox" at bounding box center [32, 144] width 13 height 13
checkbox input "true"
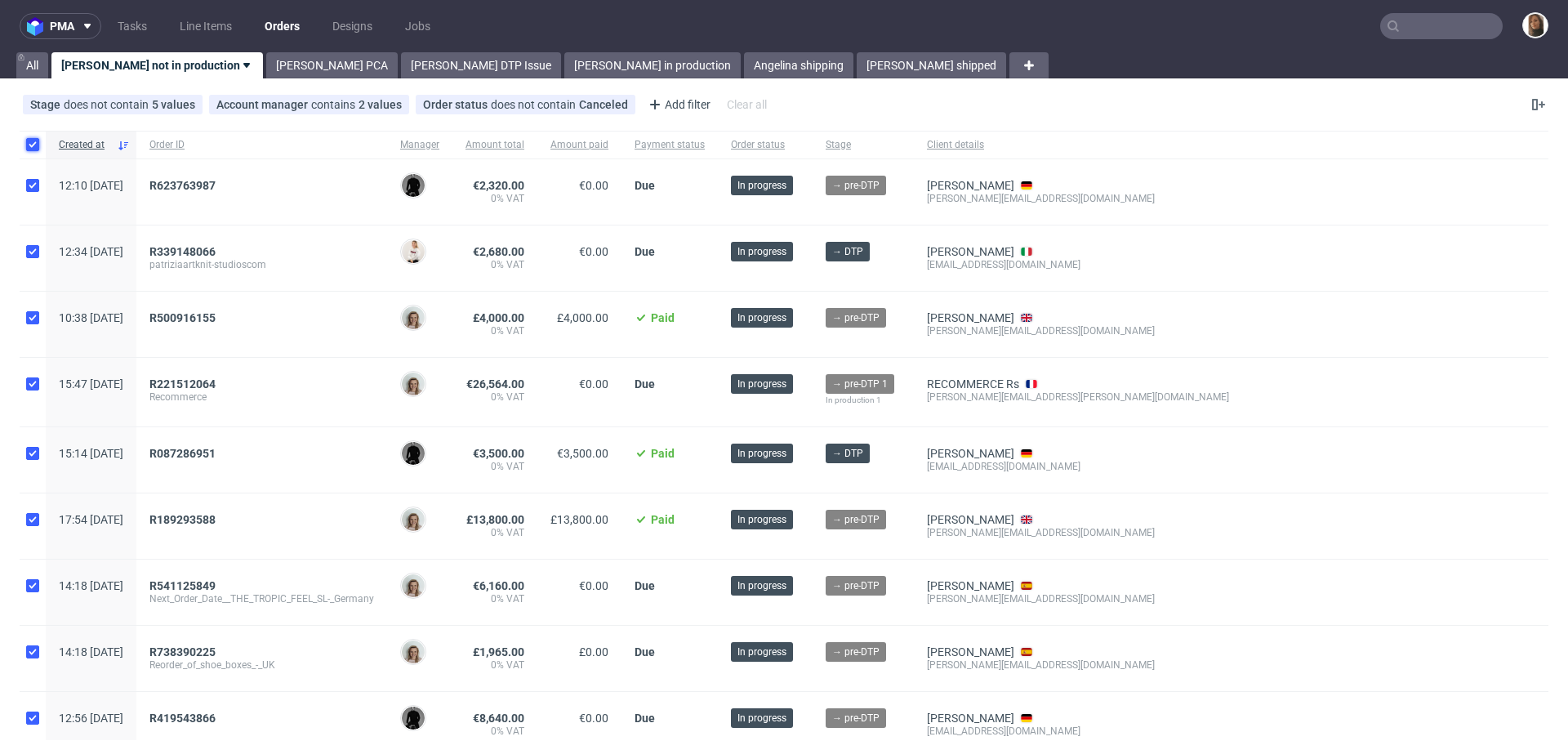
checkbox input "true"
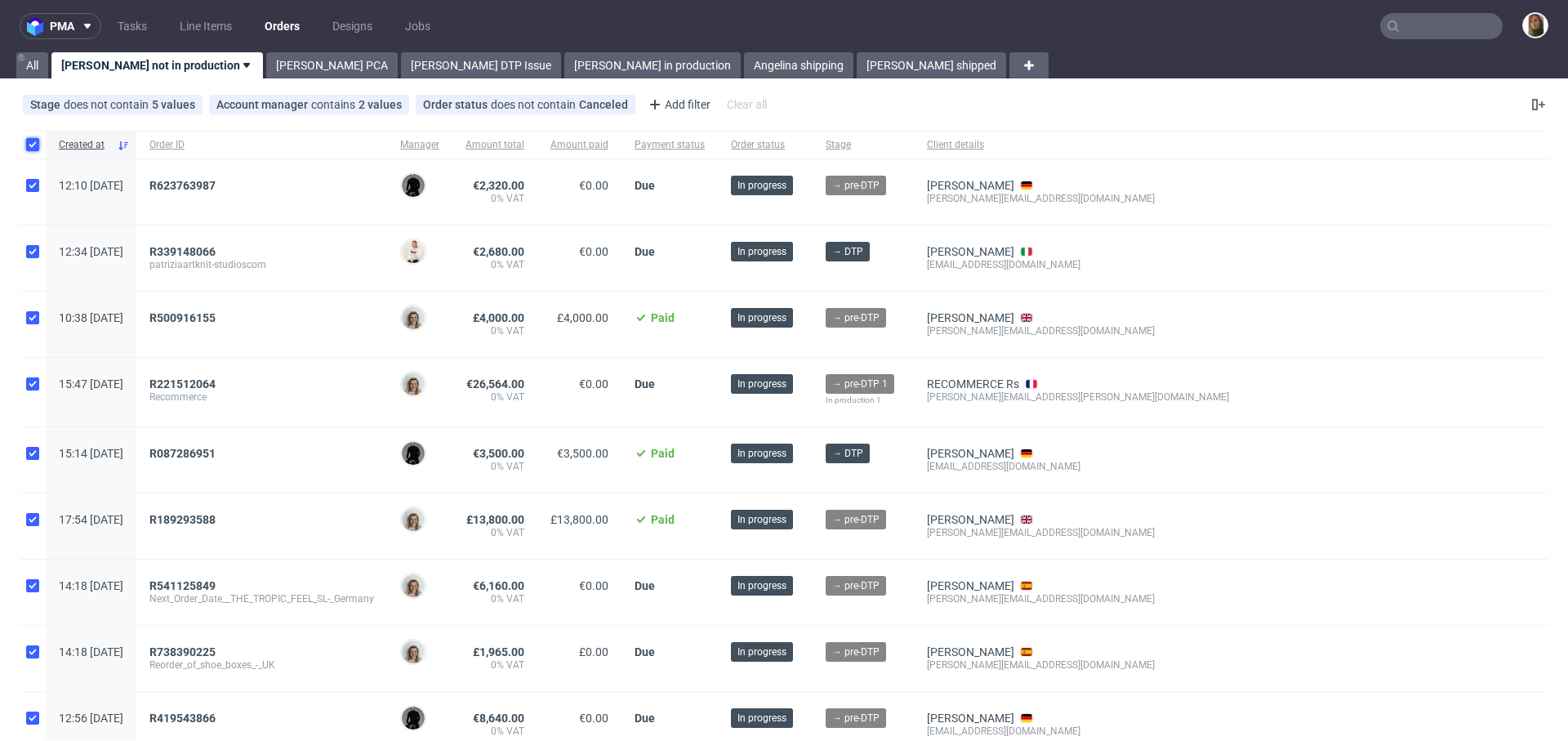
checkbox input "true"
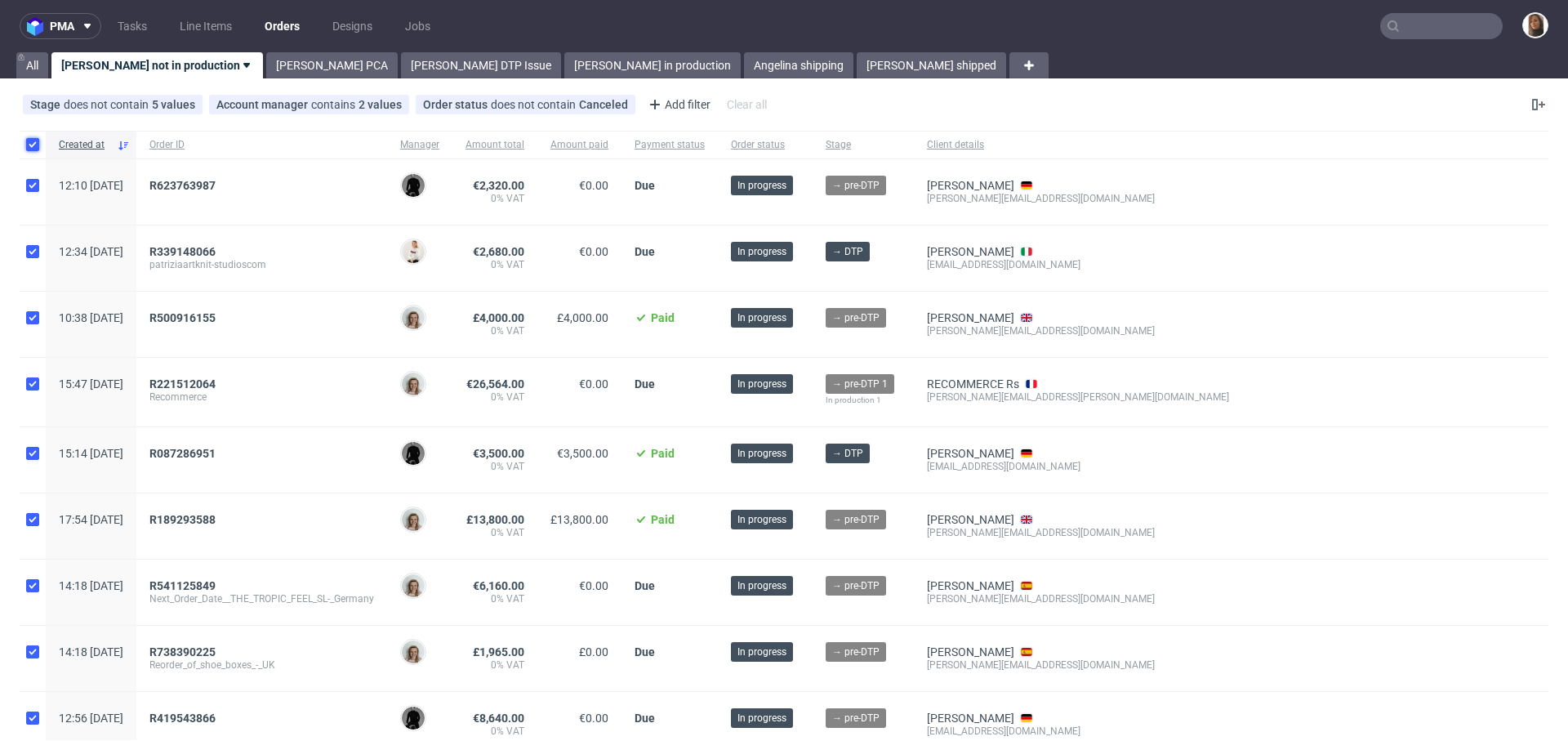
checkbox input "true"
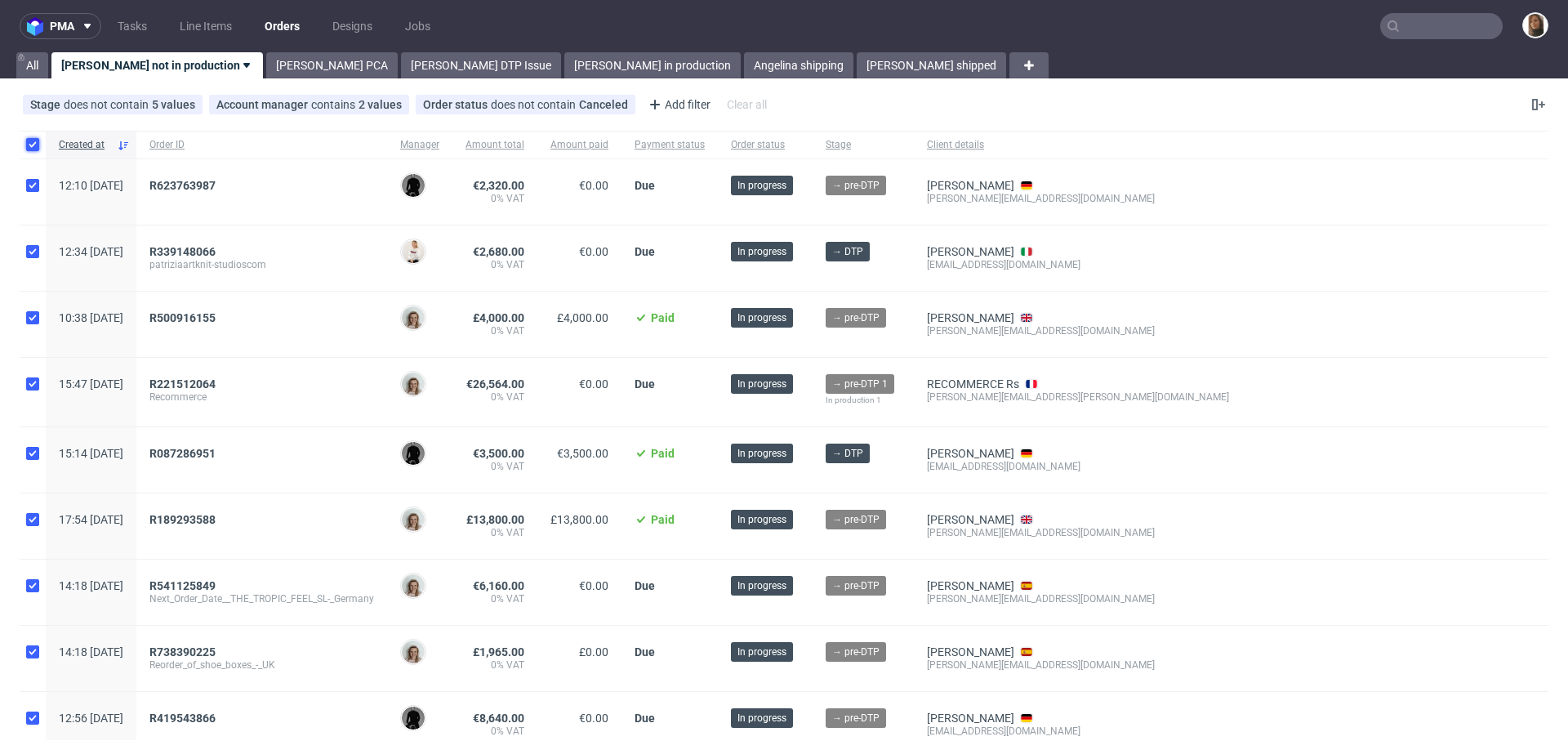
checkbox input "true"
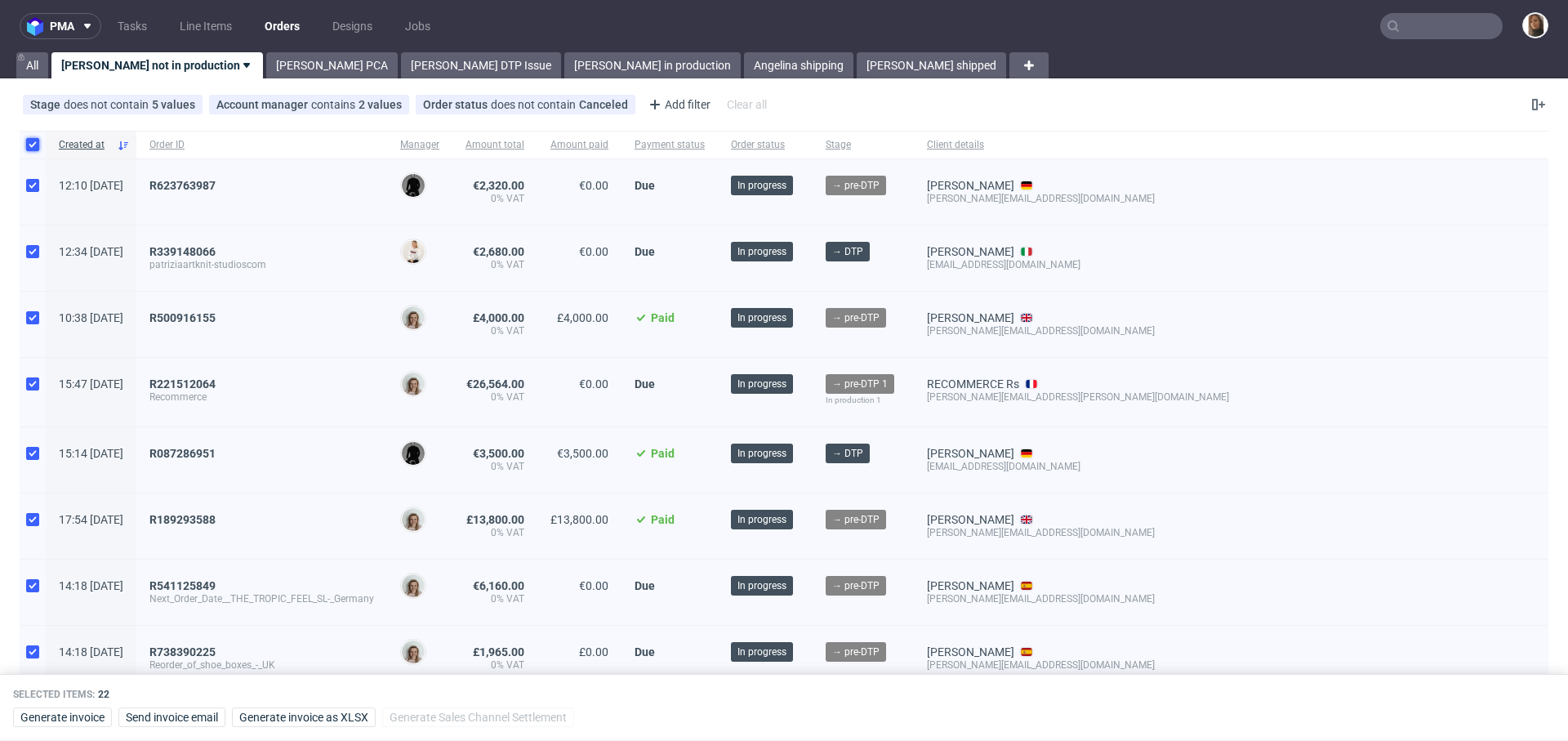
click at [31, 142] on input "checkbox" at bounding box center [32, 144] width 13 height 13
checkbox input "false"
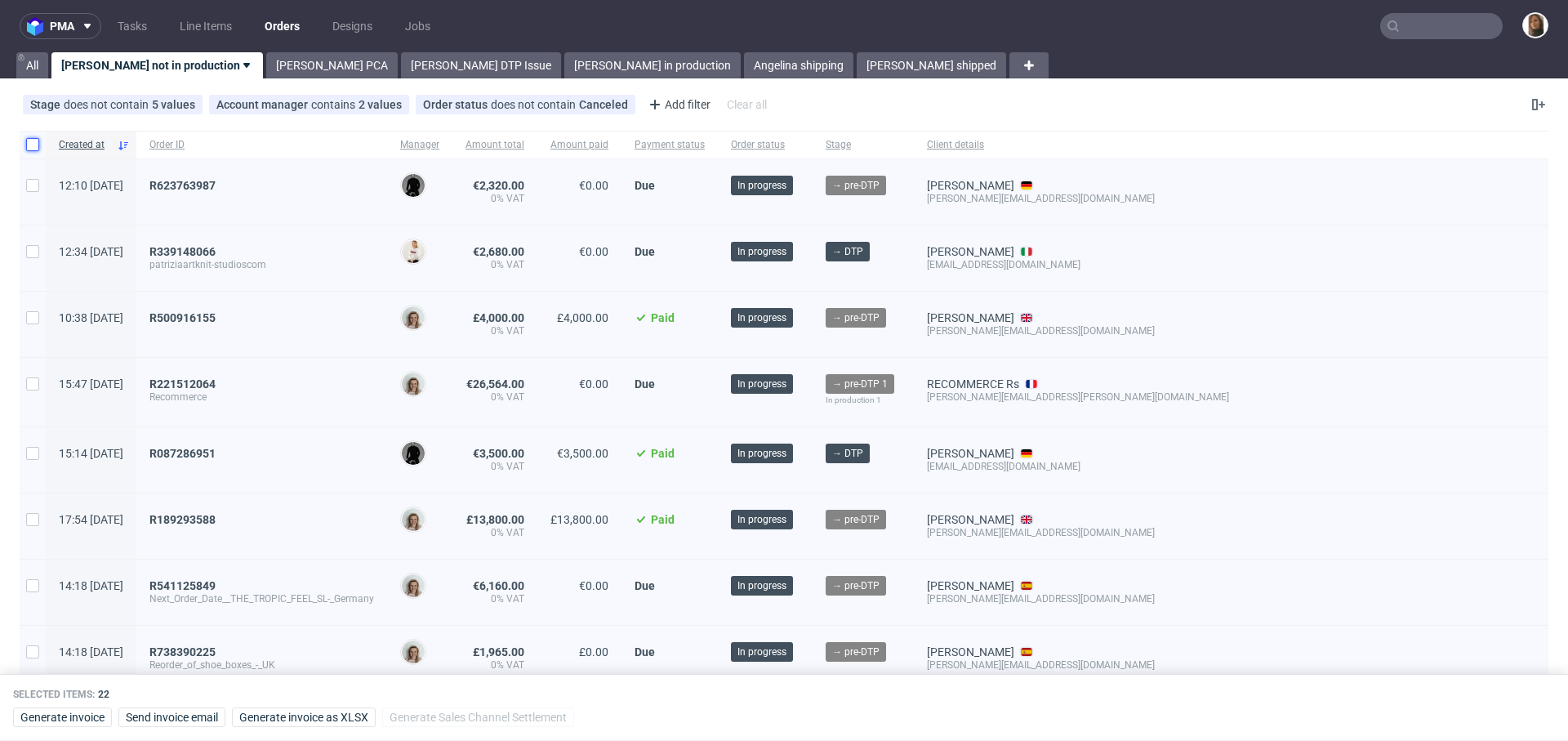
checkbox input "false"
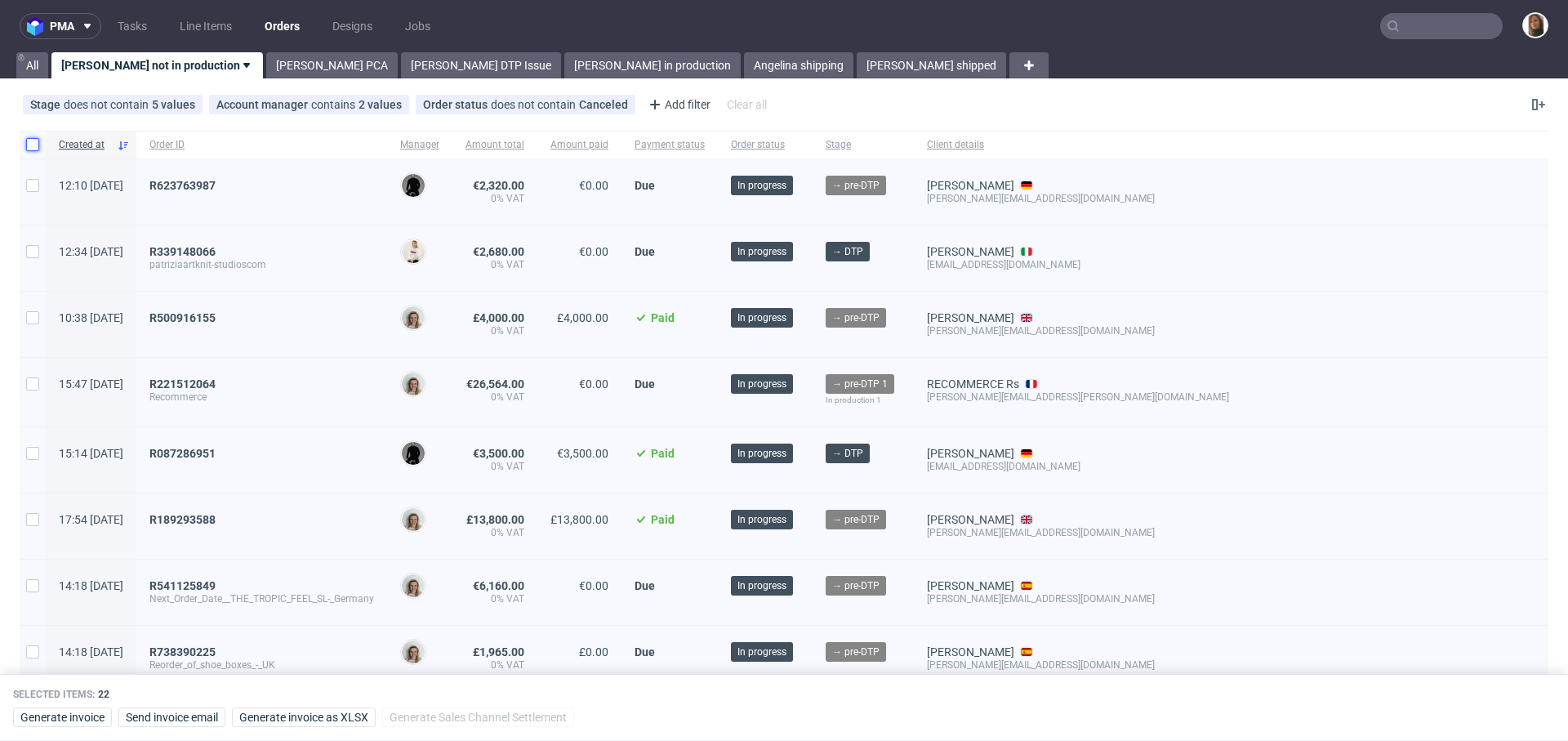
checkbox input "false"
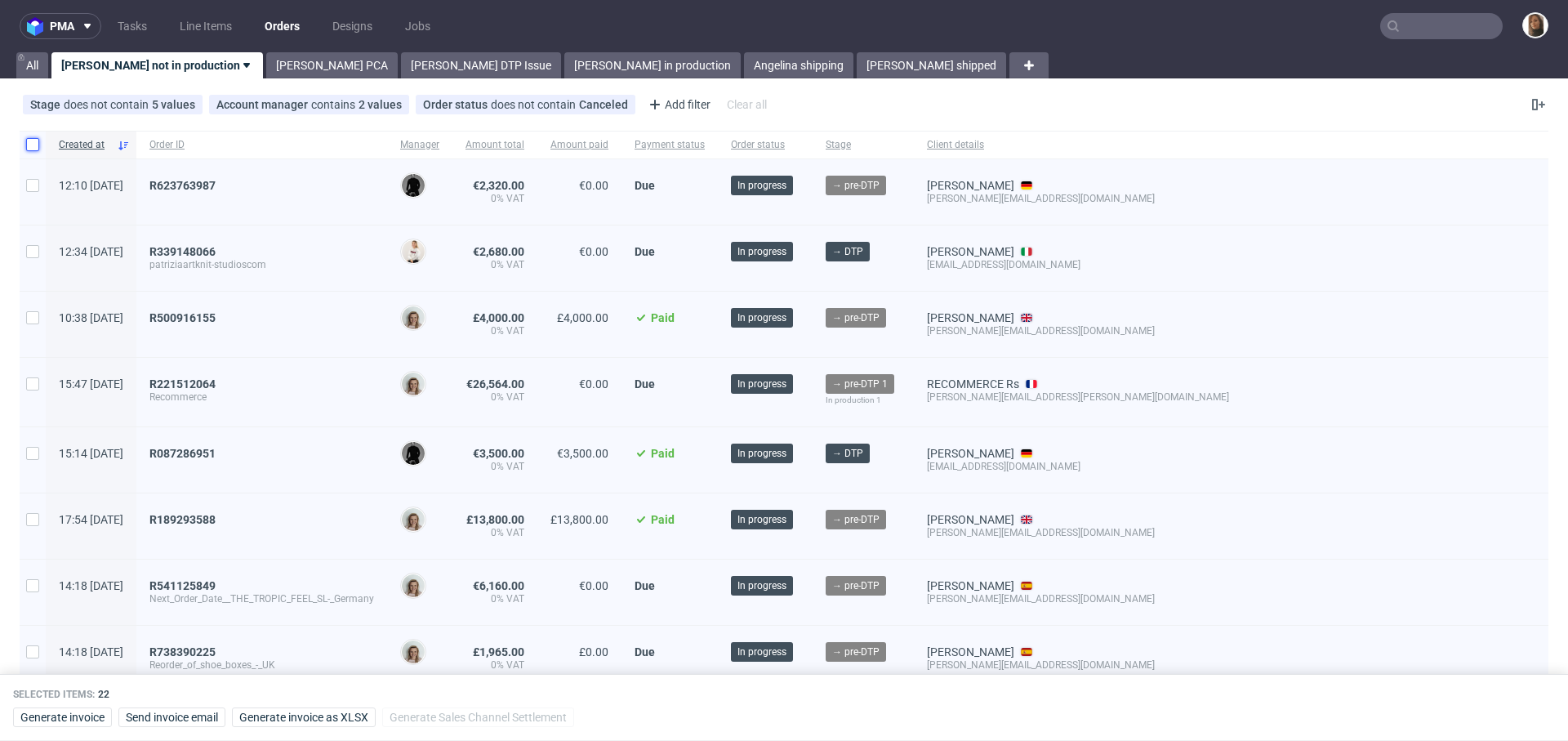
checkbox input "false"
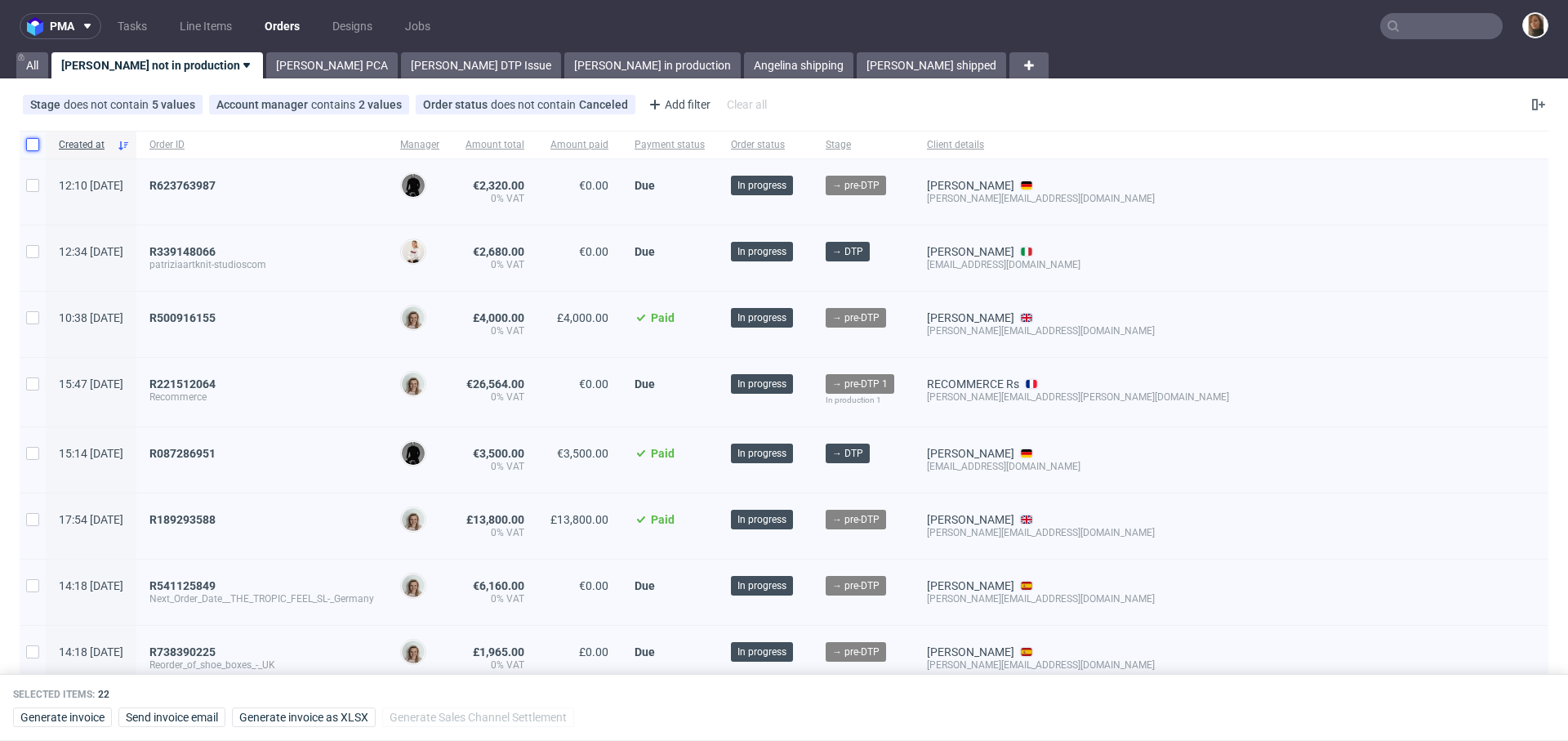
checkbox input "false"
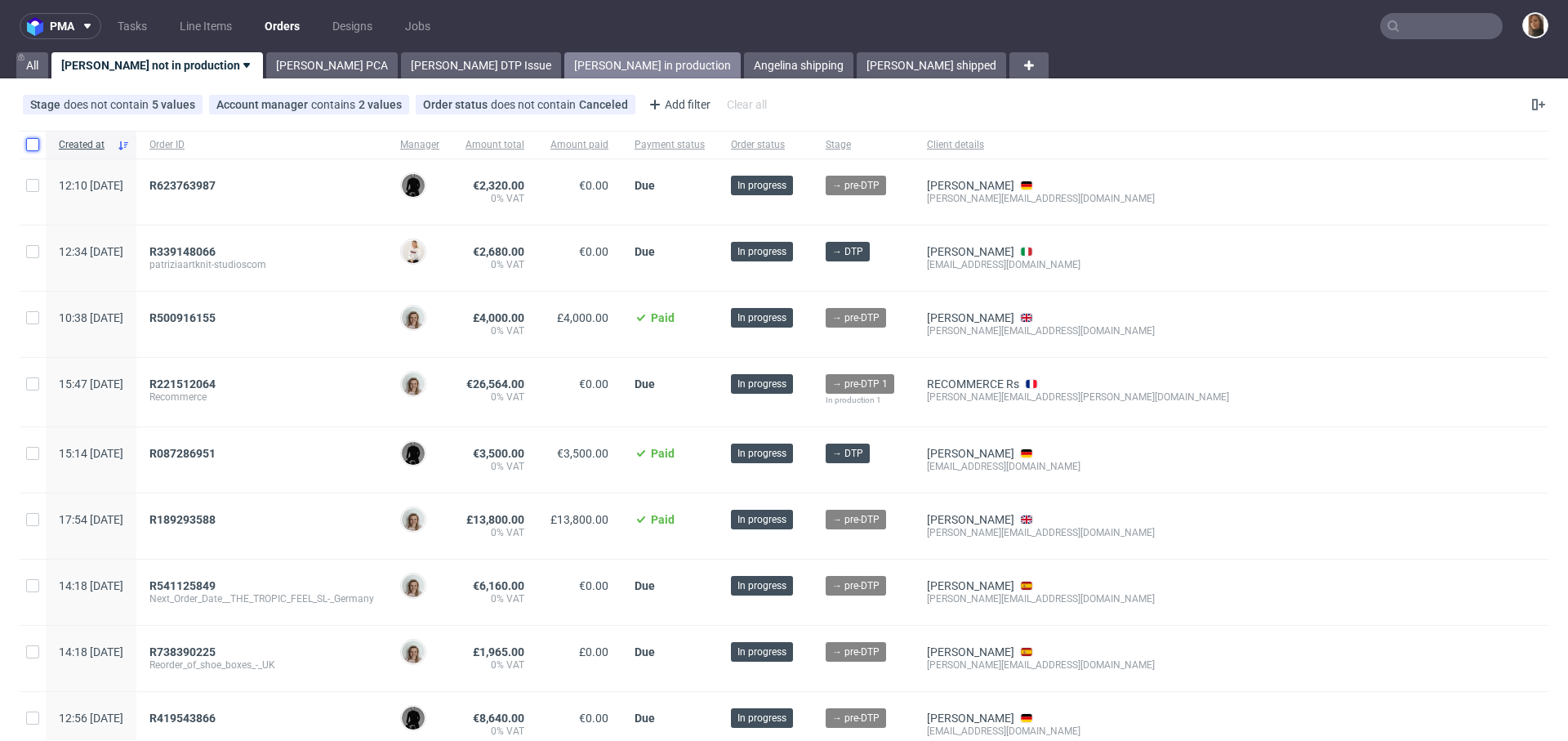
click at [564, 64] on link "[PERSON_NAME] in production" at bounding box center [653, 66] width 177 height 26
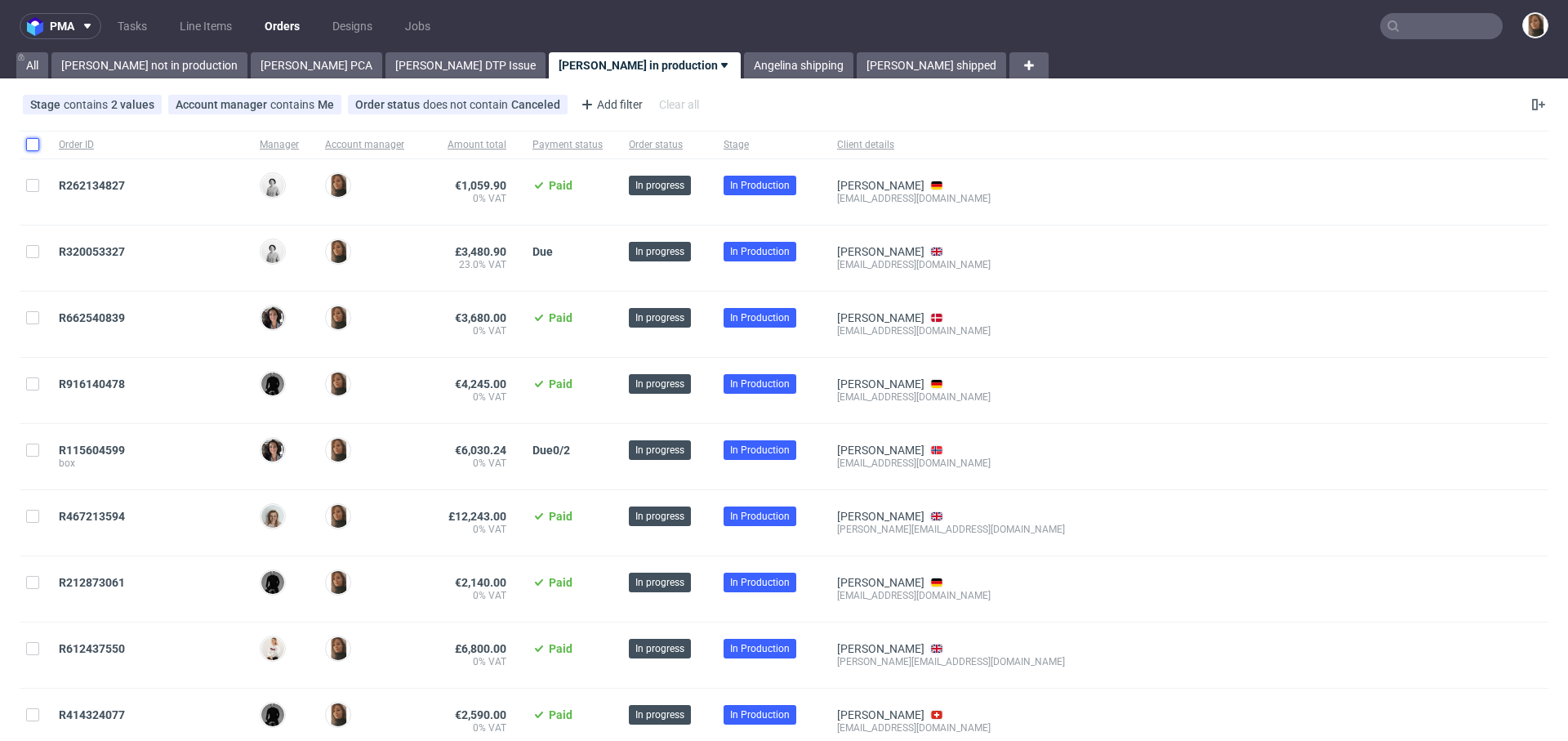
click at [29, 148] on input "checkbox" at bounding box center [32, 144] width 13 height 13
checkbox input "true"
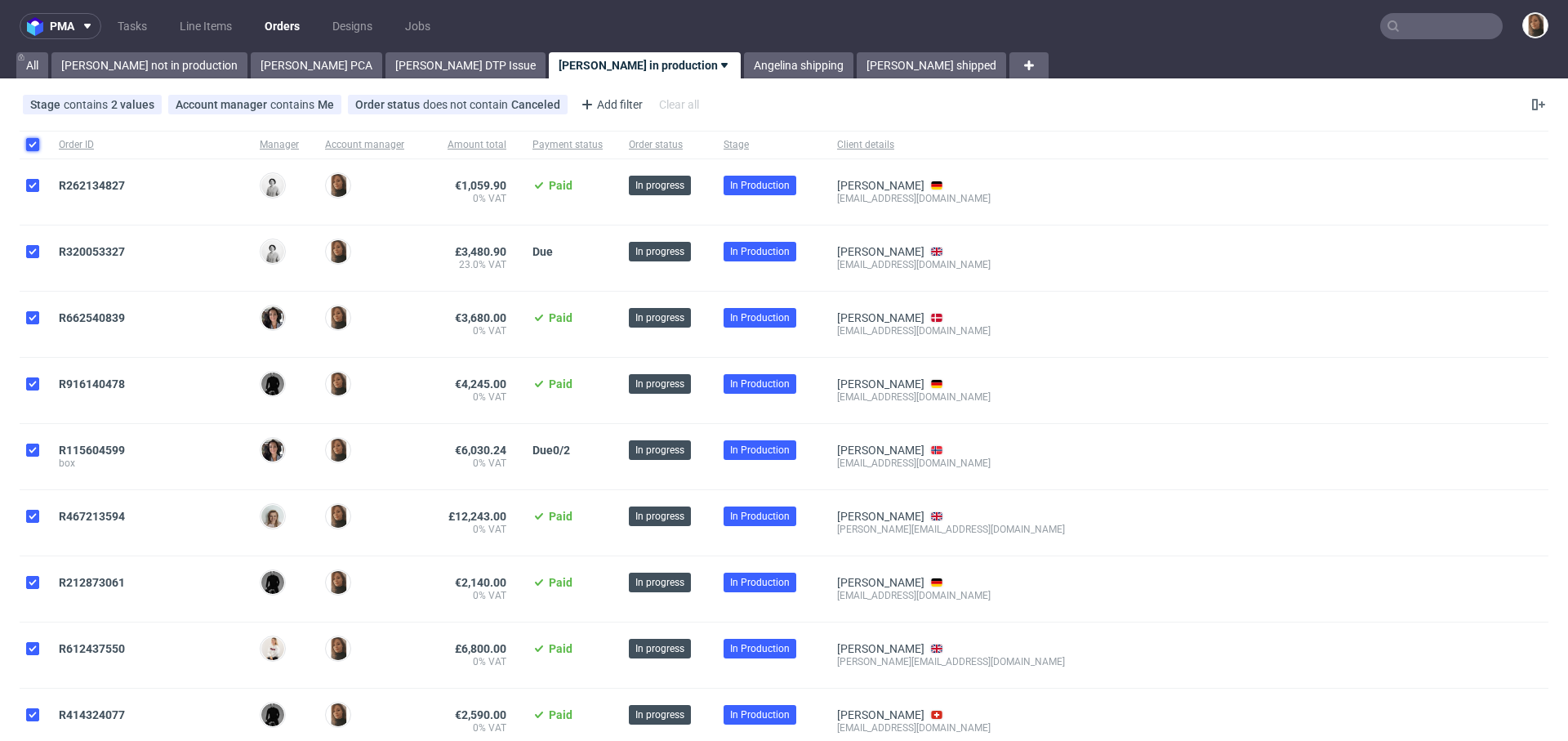
checkbox input "true"
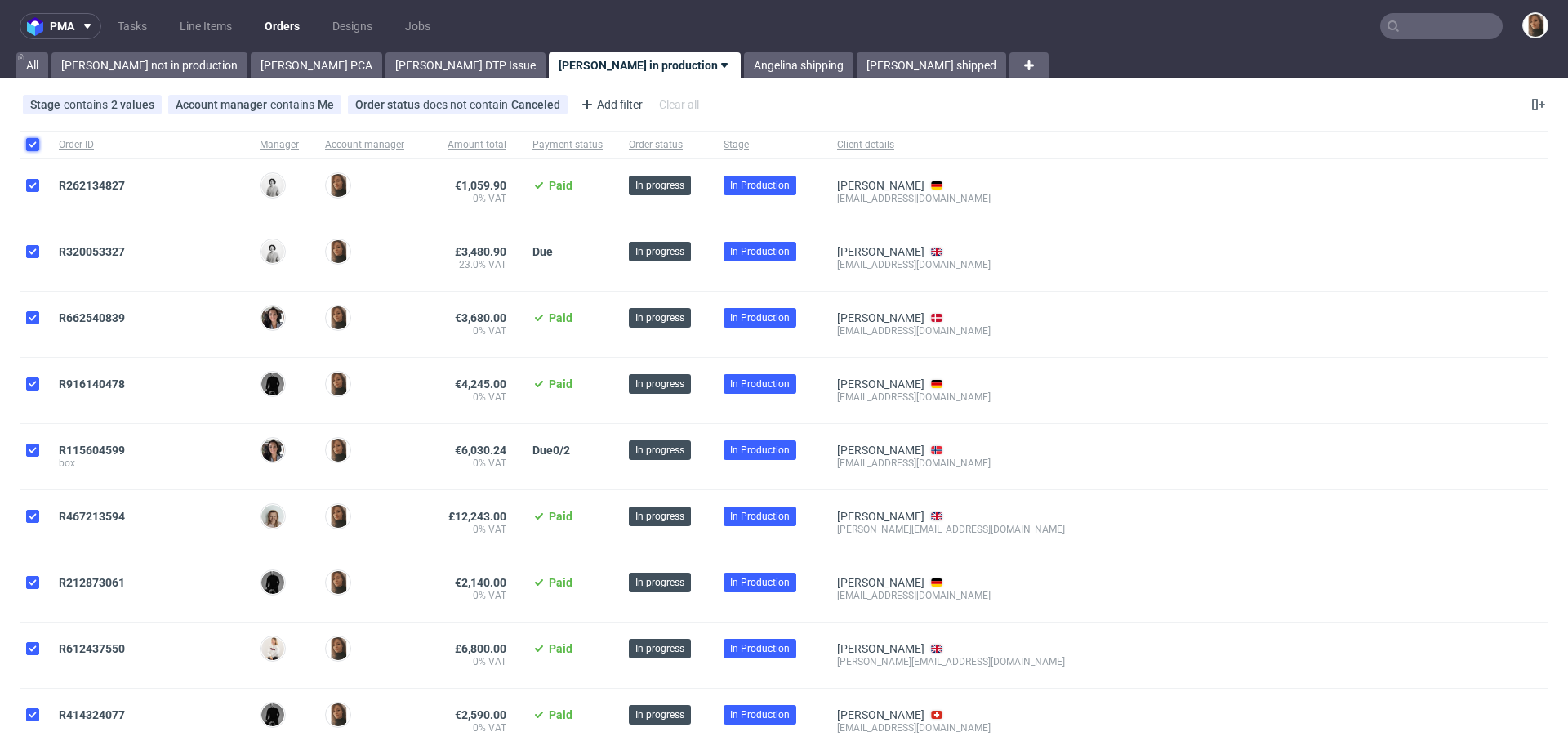
checkbox input "true"
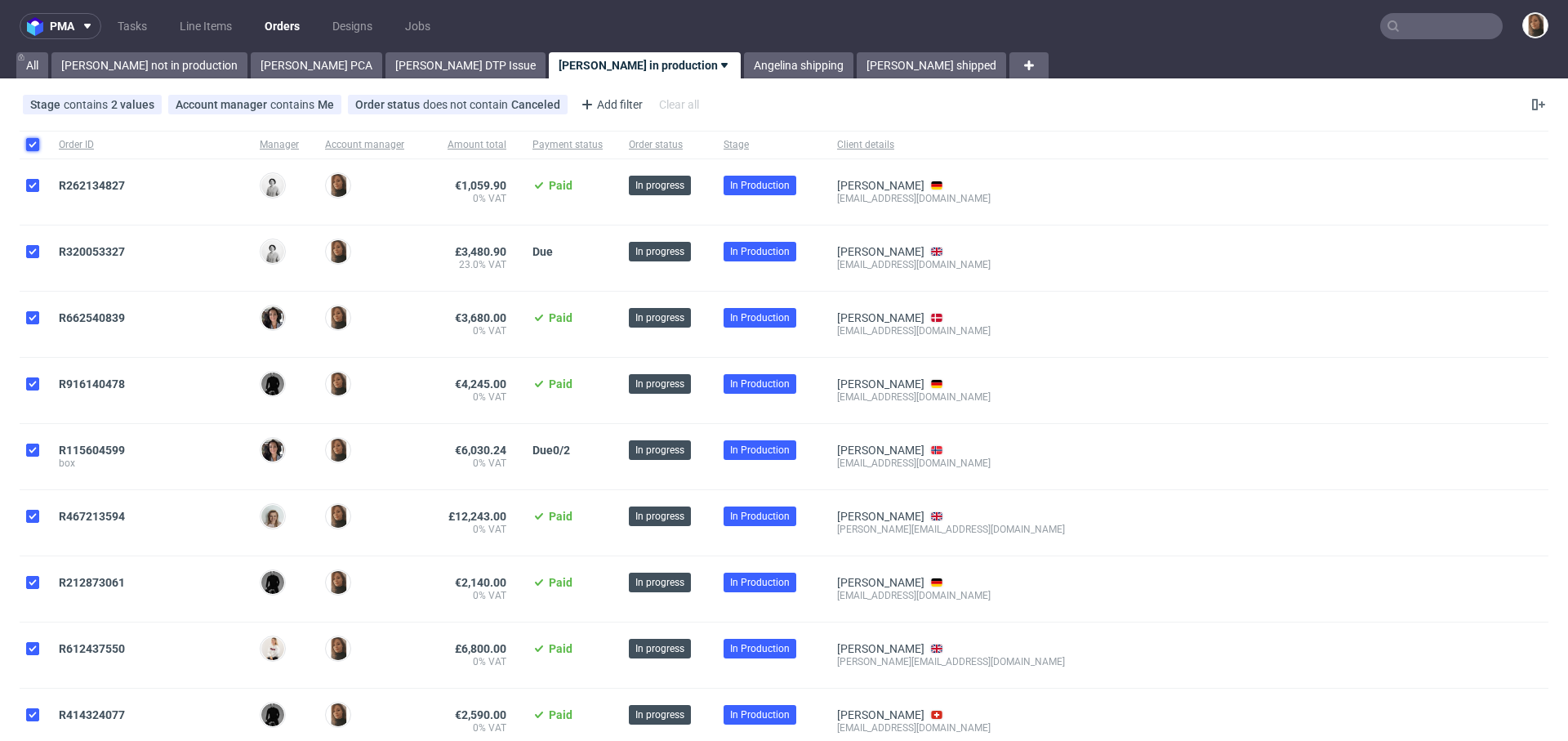
checkbox input "true"
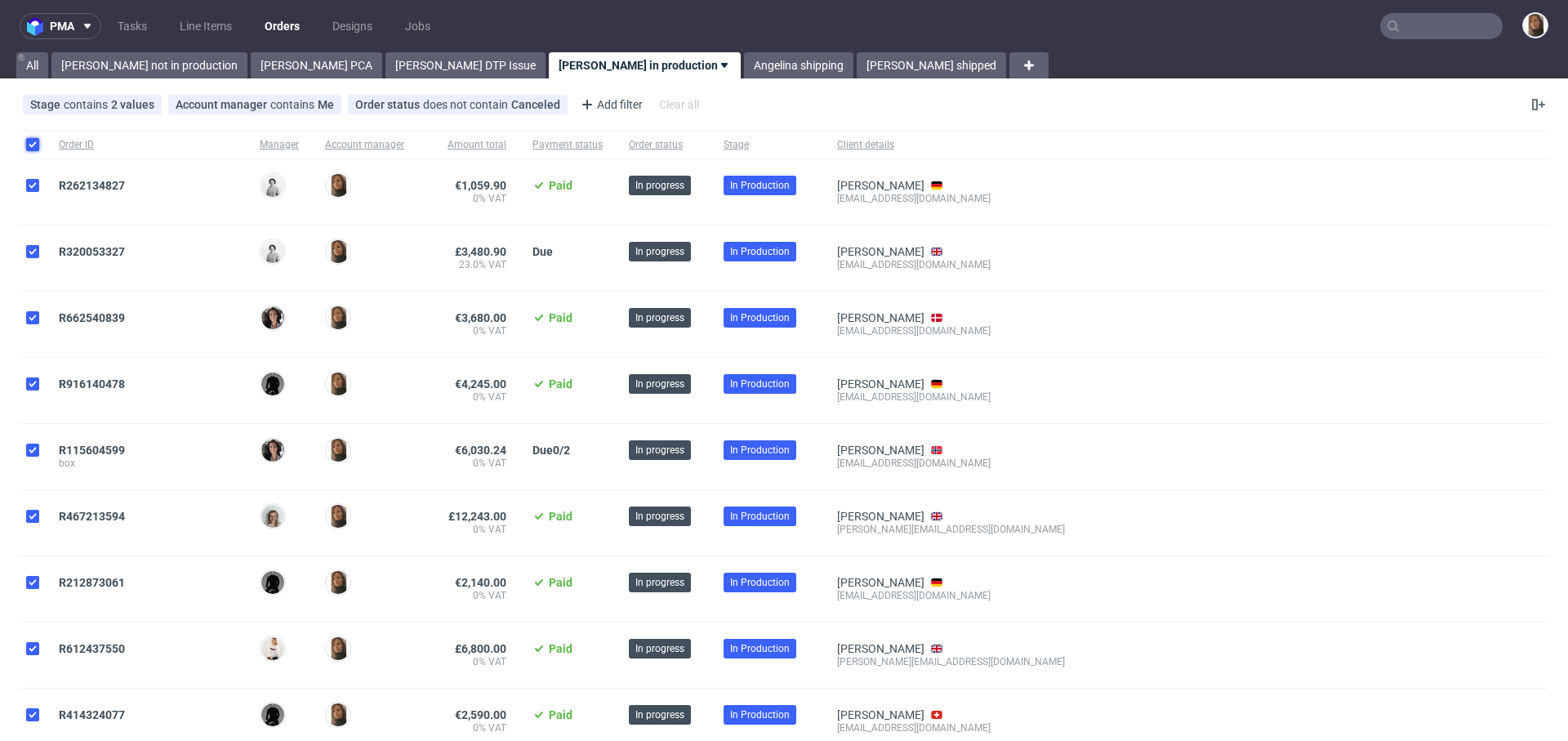
checkbox input "true"
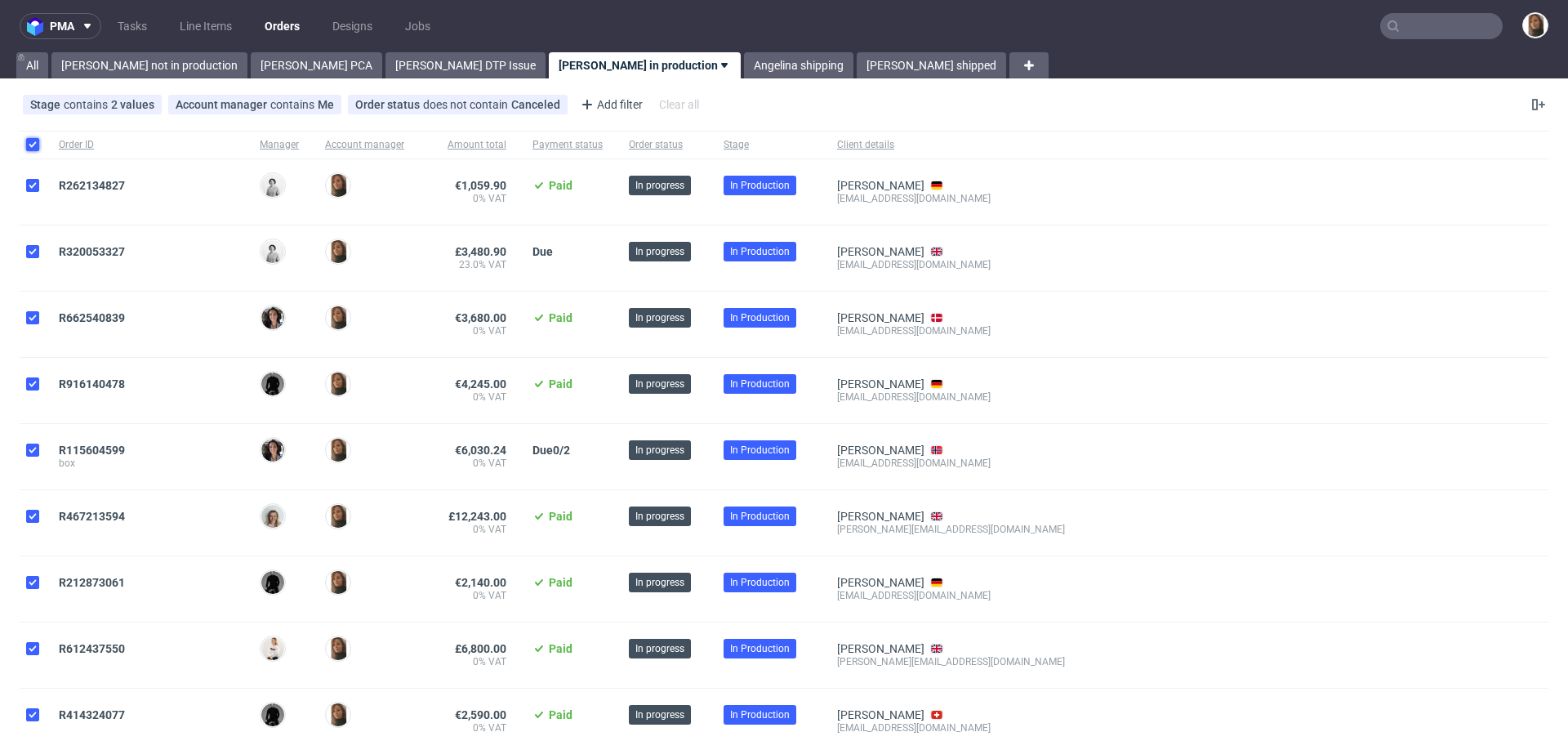
checkbox input "true"
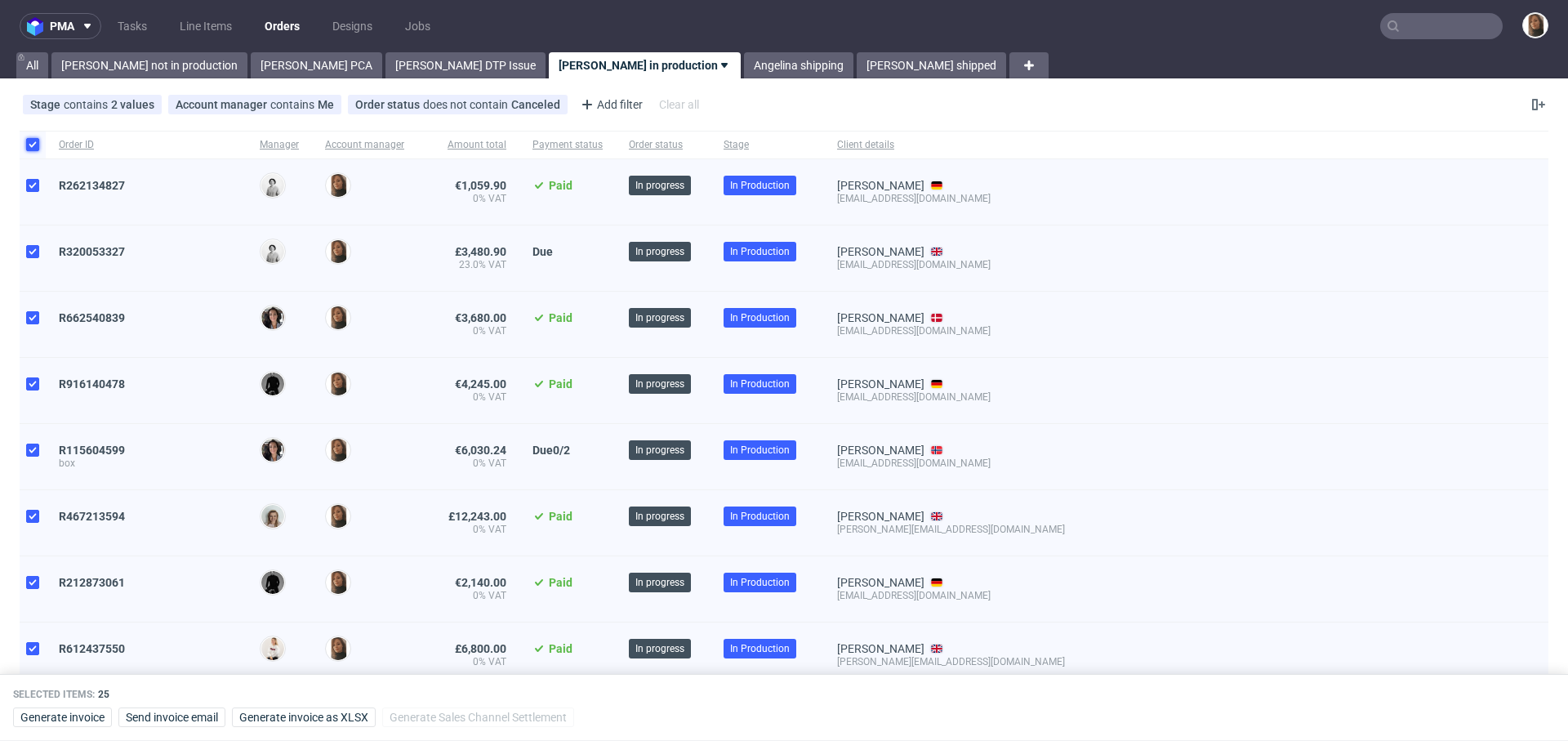
click at [29, 148] on input "checkbox" at bounding box center [32, 144] width 13 height 13
checkbox input "false"
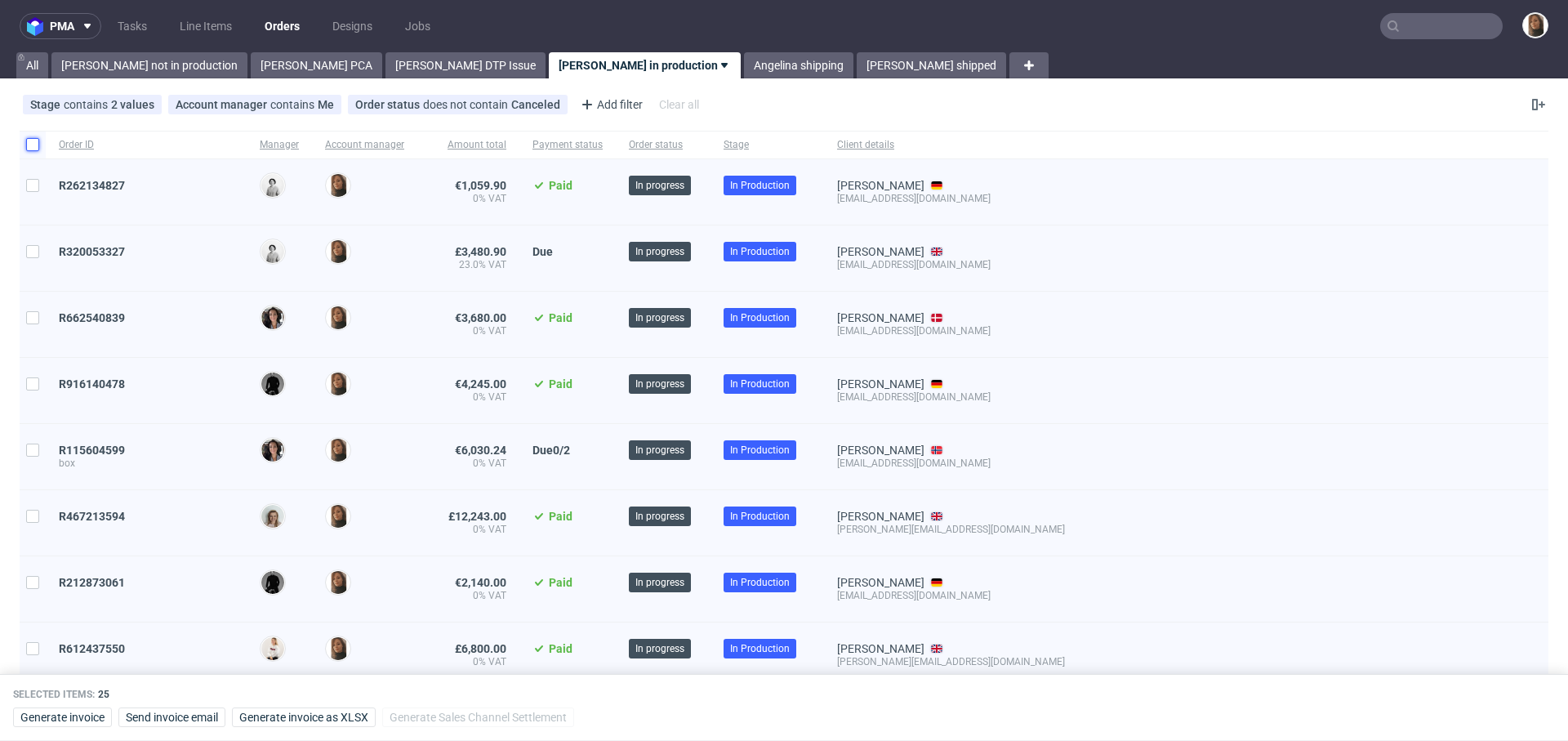
checkbox input "false"
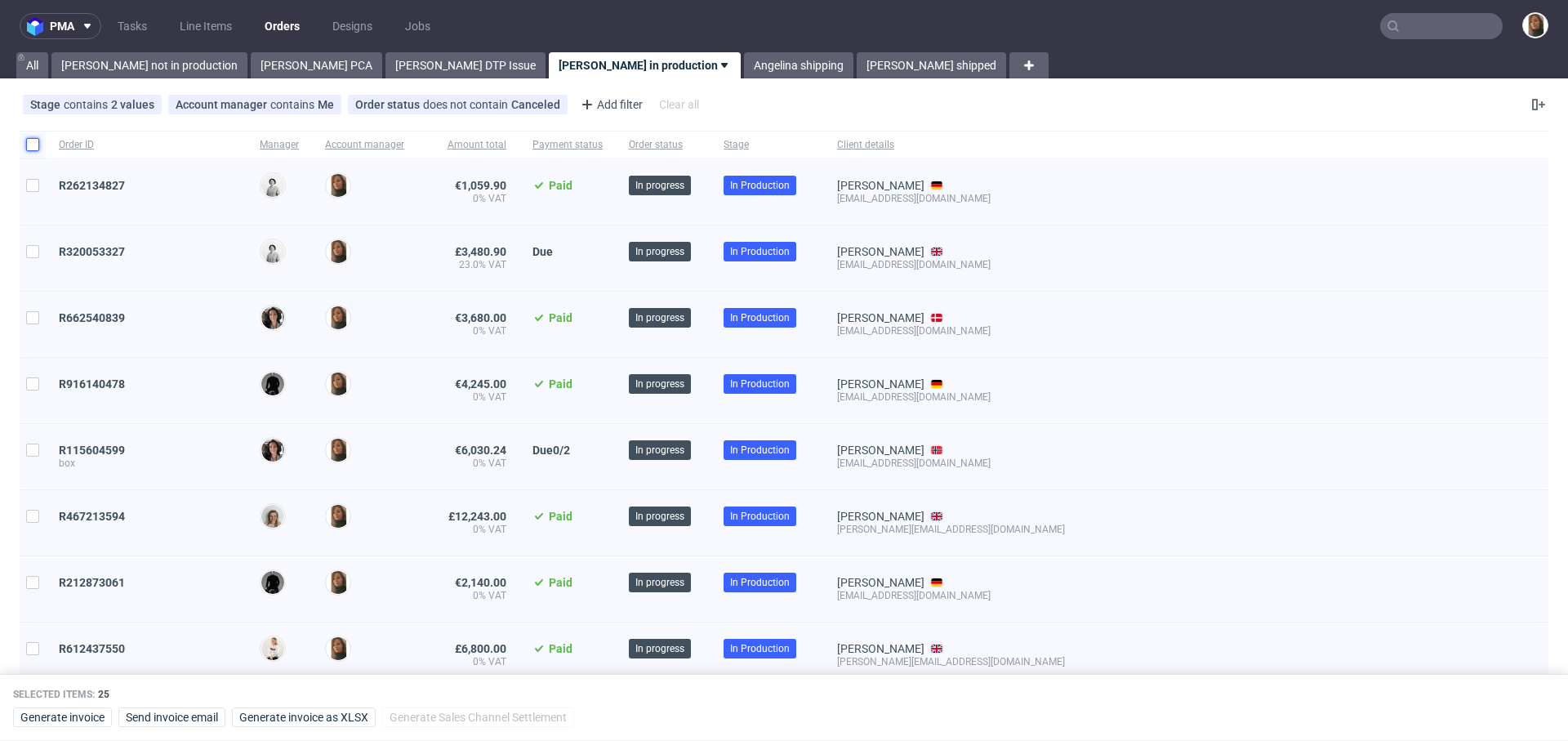
checkbox input "false"
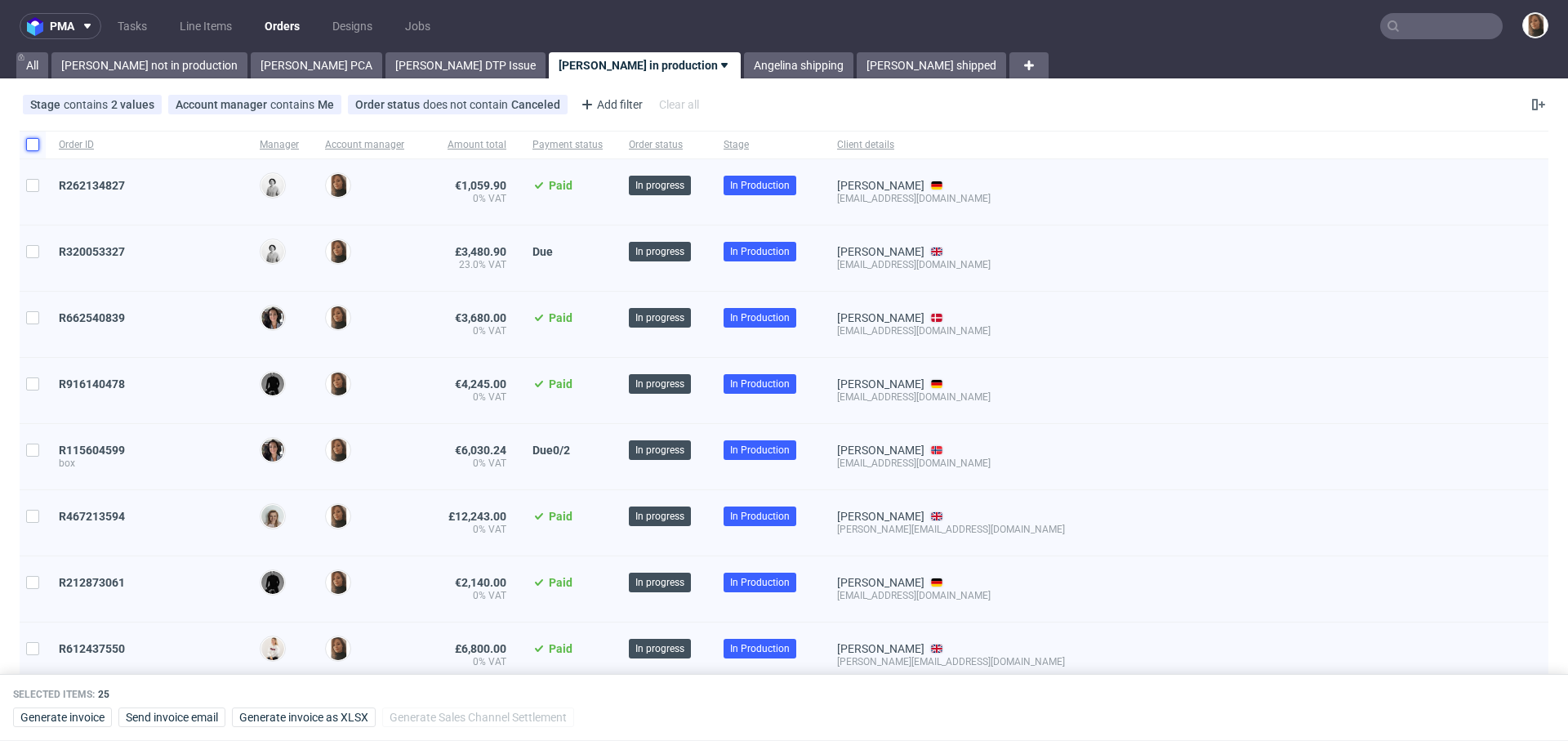
checkbox input "false"
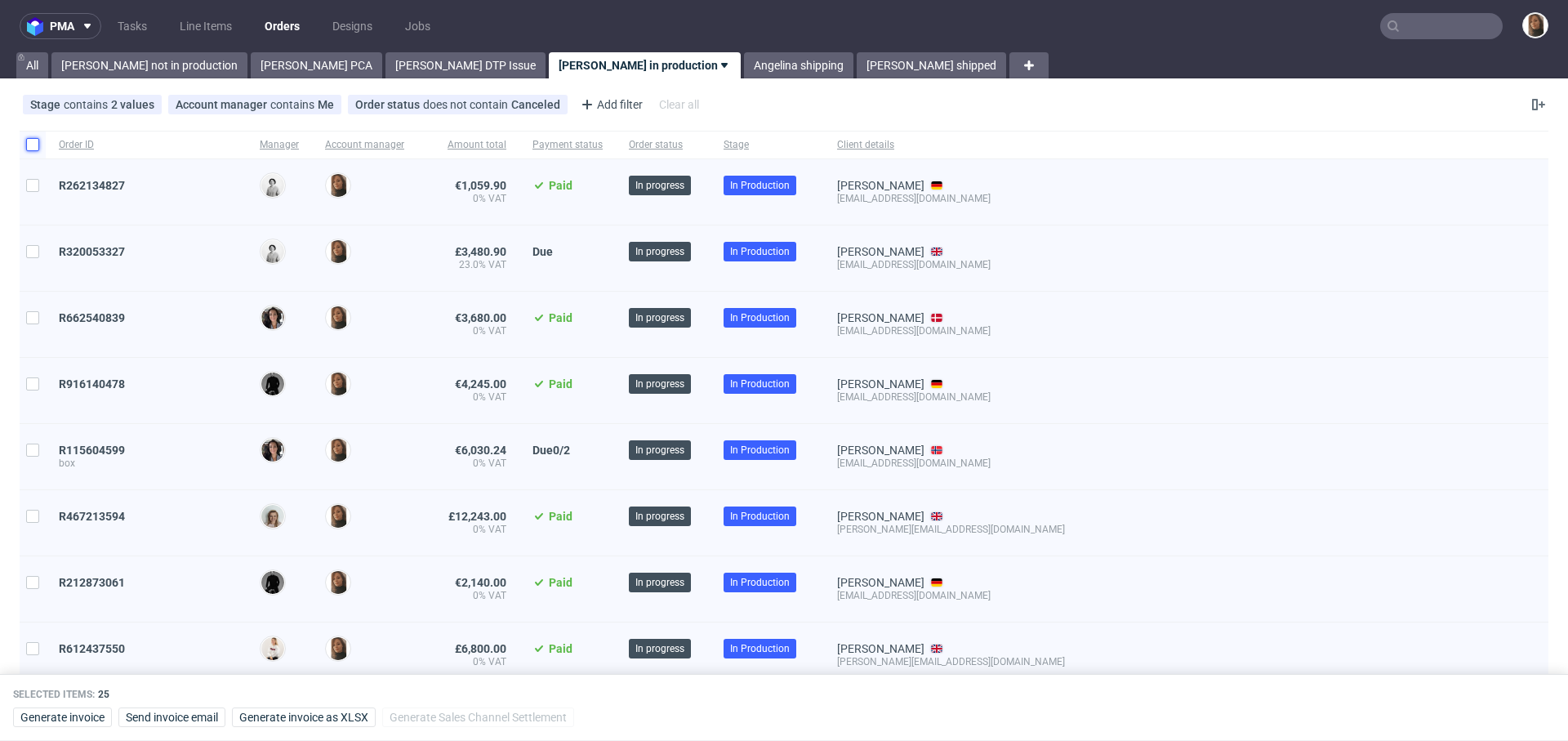
checkbox input "false"
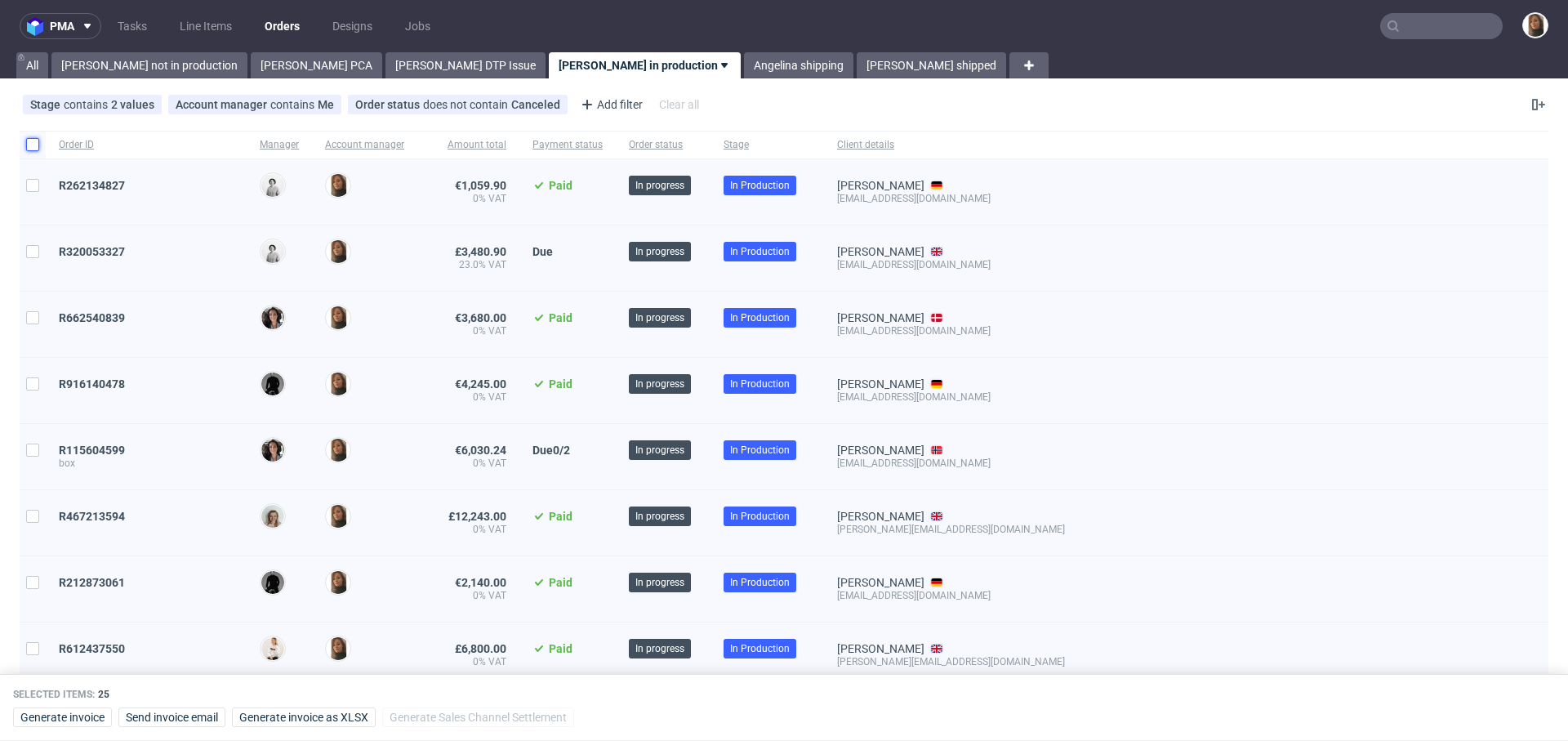
checkbox input "false"
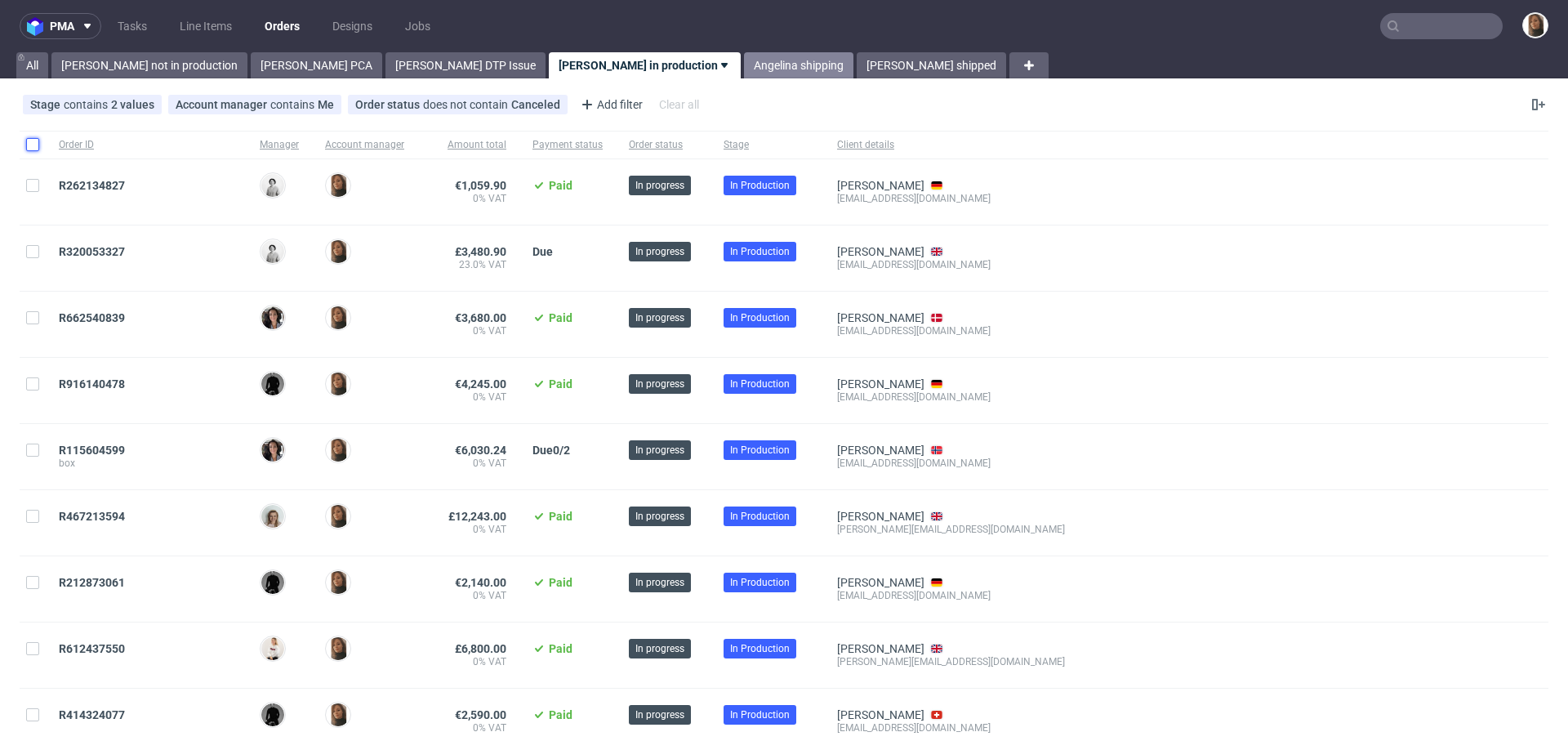
click at [744, 60] on link "Angelina shipping" at bounding box center [799, 66] width 109 height 26
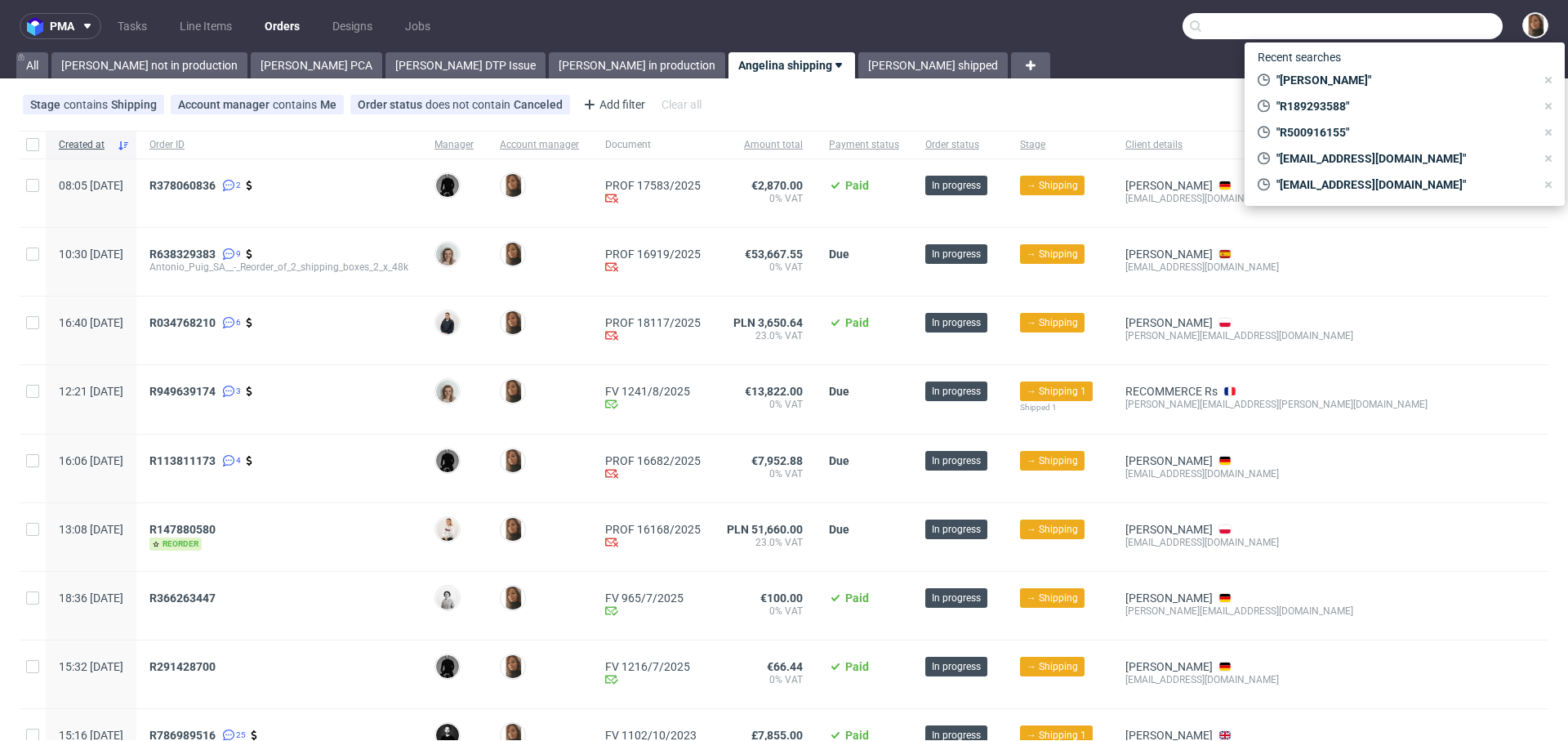
click at [1437, 32] on input "text" at bounding box center [1342, 26] width 320 height 26
paste input "Hannes Geng"
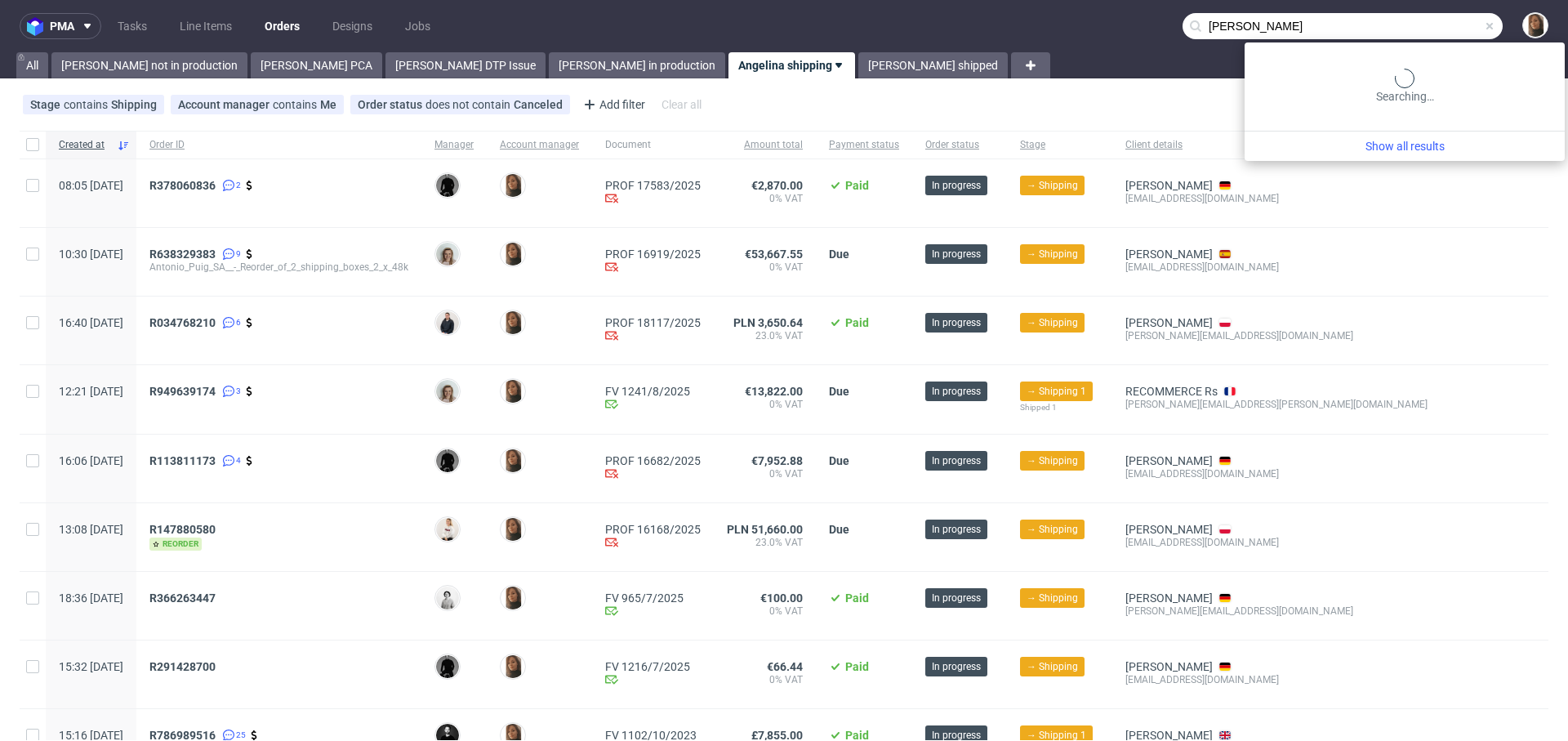
type input "Hannes Geng"
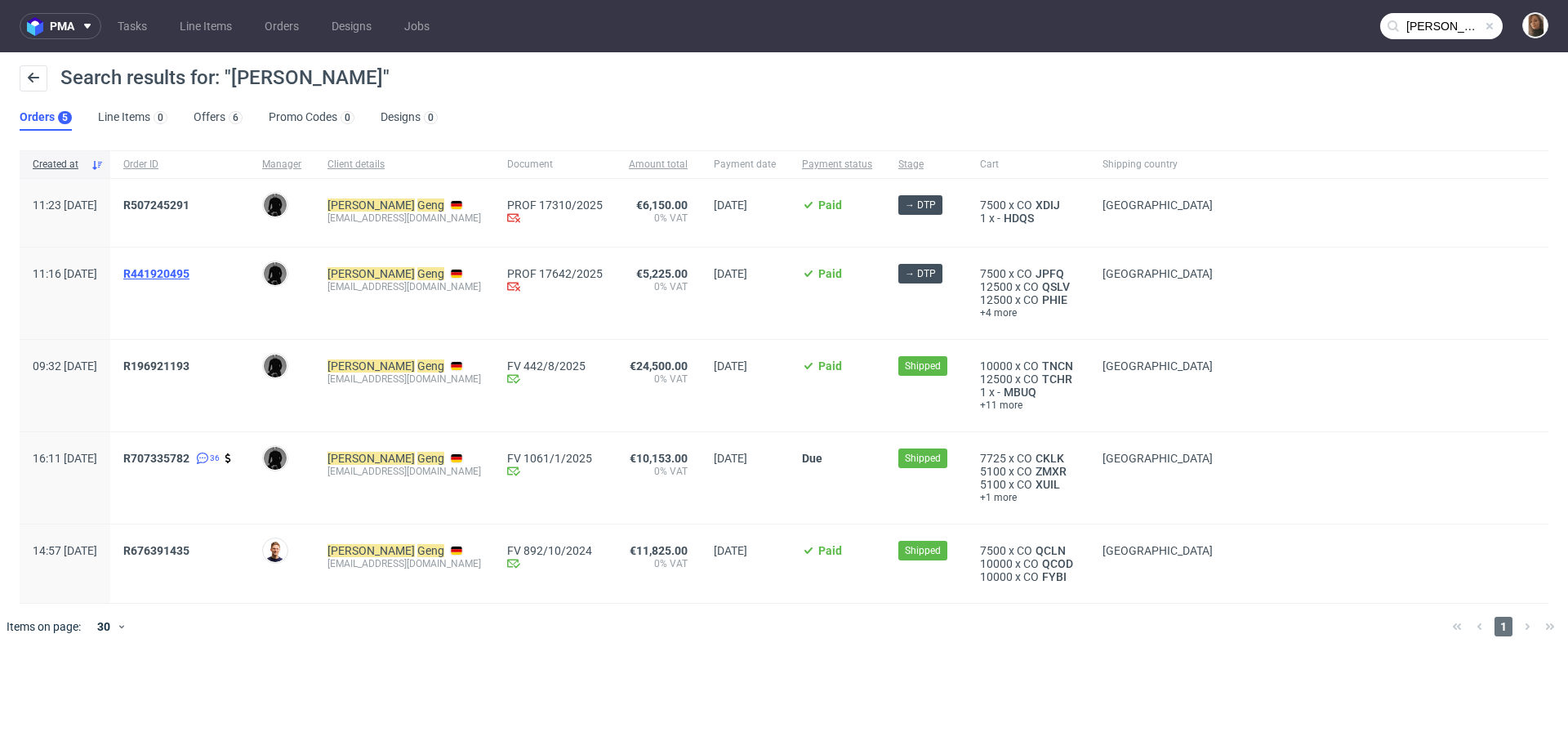
click at [190, 269] on span "R441920495" at bounding box center [156, 273] width 67 height 13
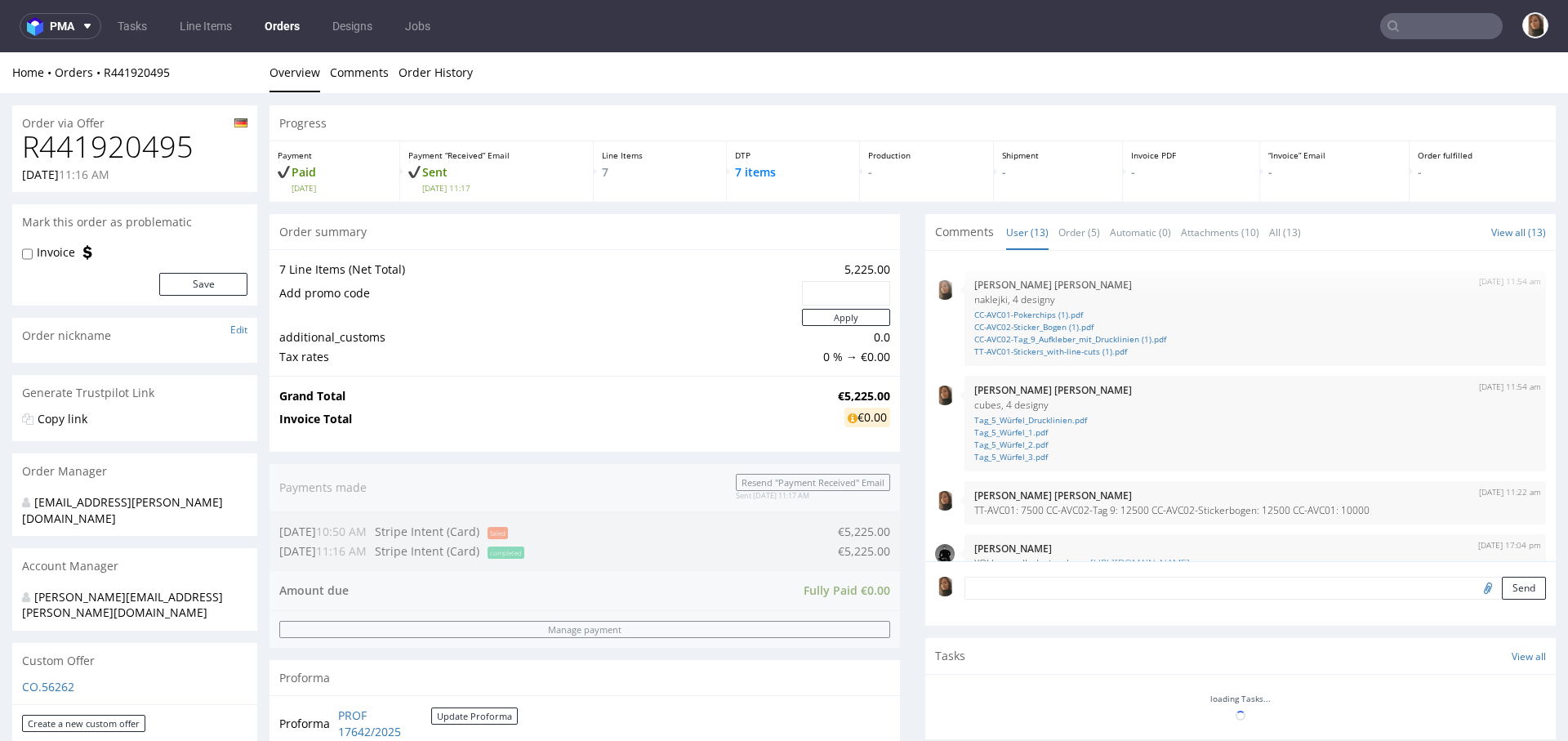
scroll to position [542, 0]
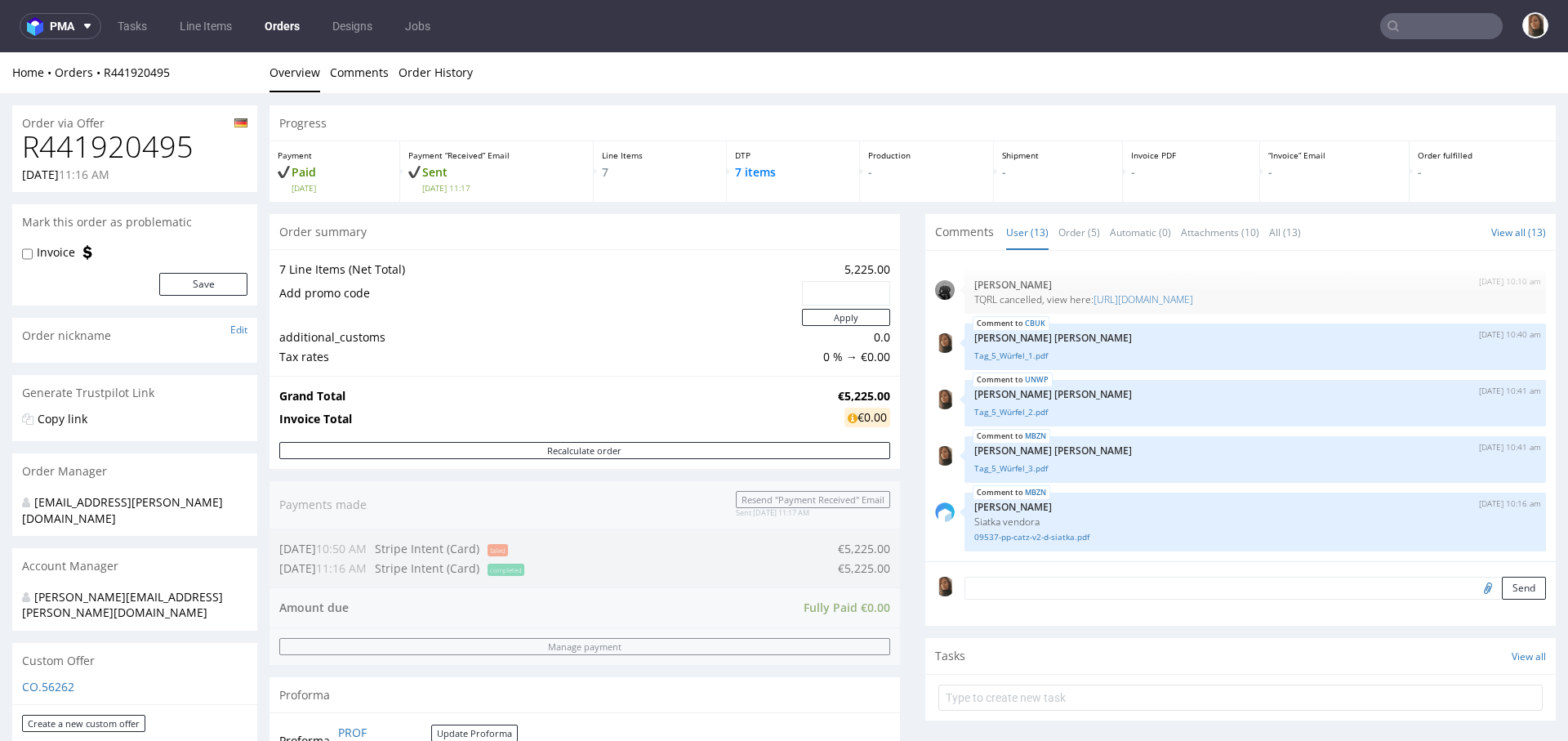
click at [554, 331] on td "additional_customs" at bounding box center [539, 338] width 519 height 20
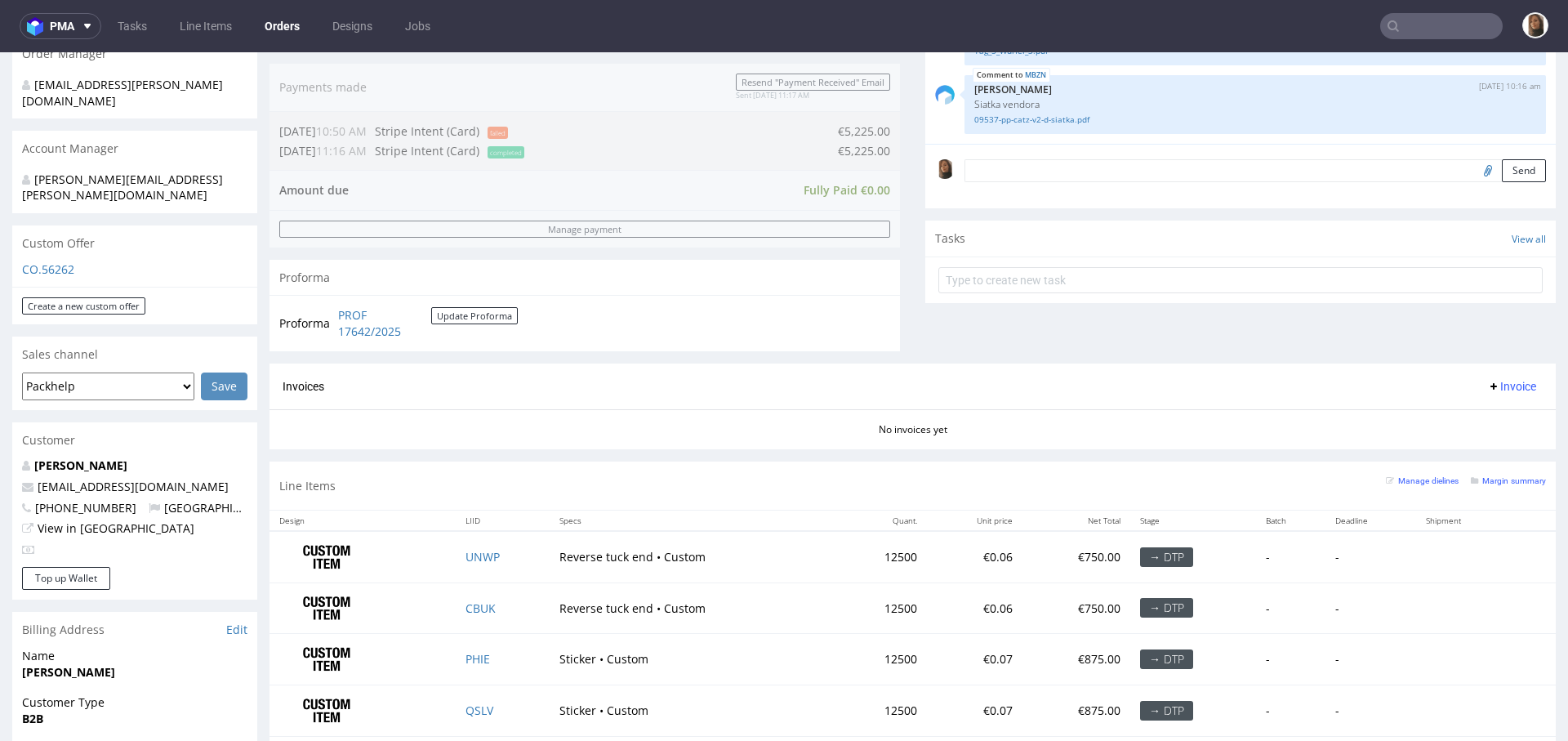
scroll to position [0, 0]
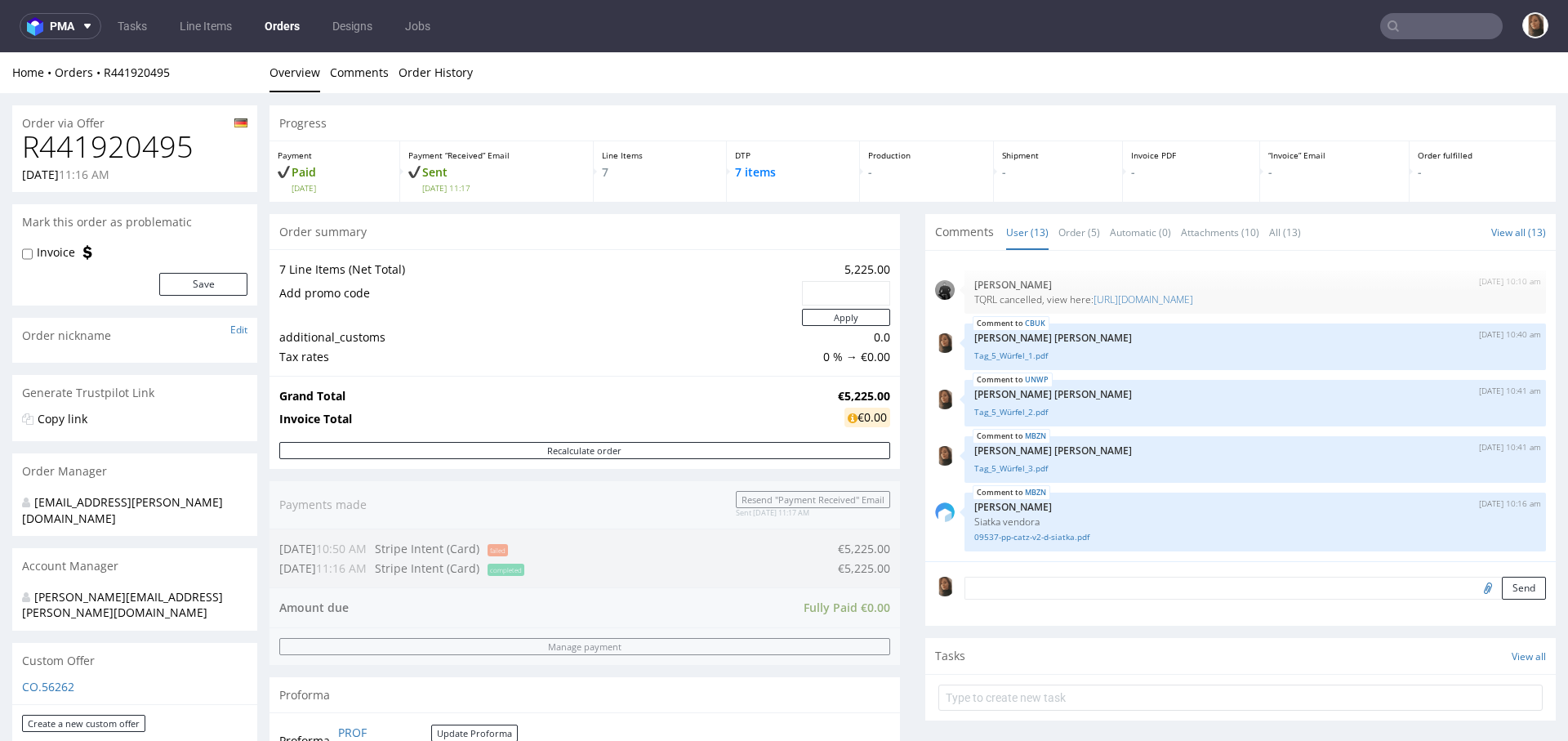
click at [122, 141] on h1 "R441920495" at bounding box center [134, 147] width 226 height 33
copy h1 "R441920495"
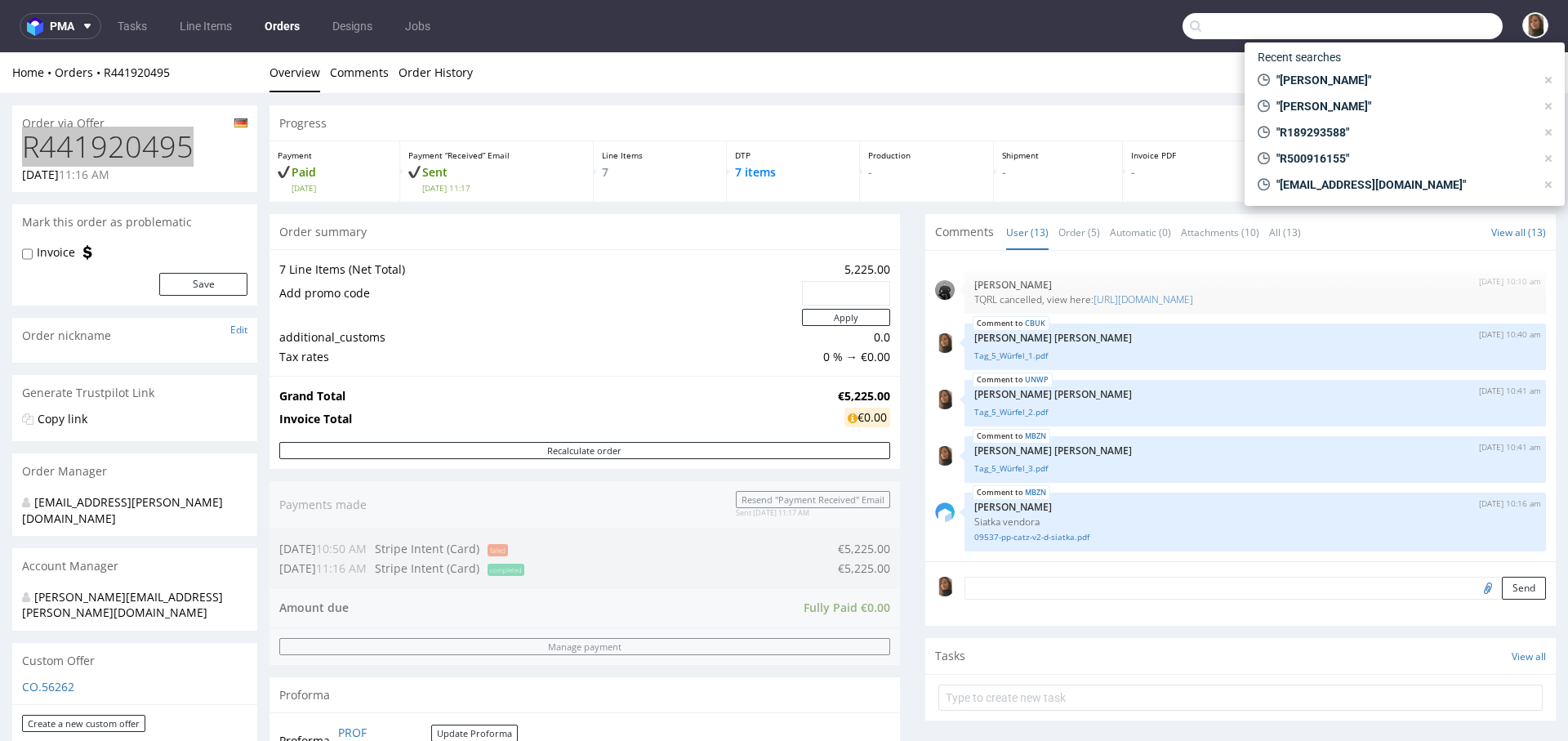
click at [1442, 27] on input "text" at bounding box center [1342, 26] width 320 height 26
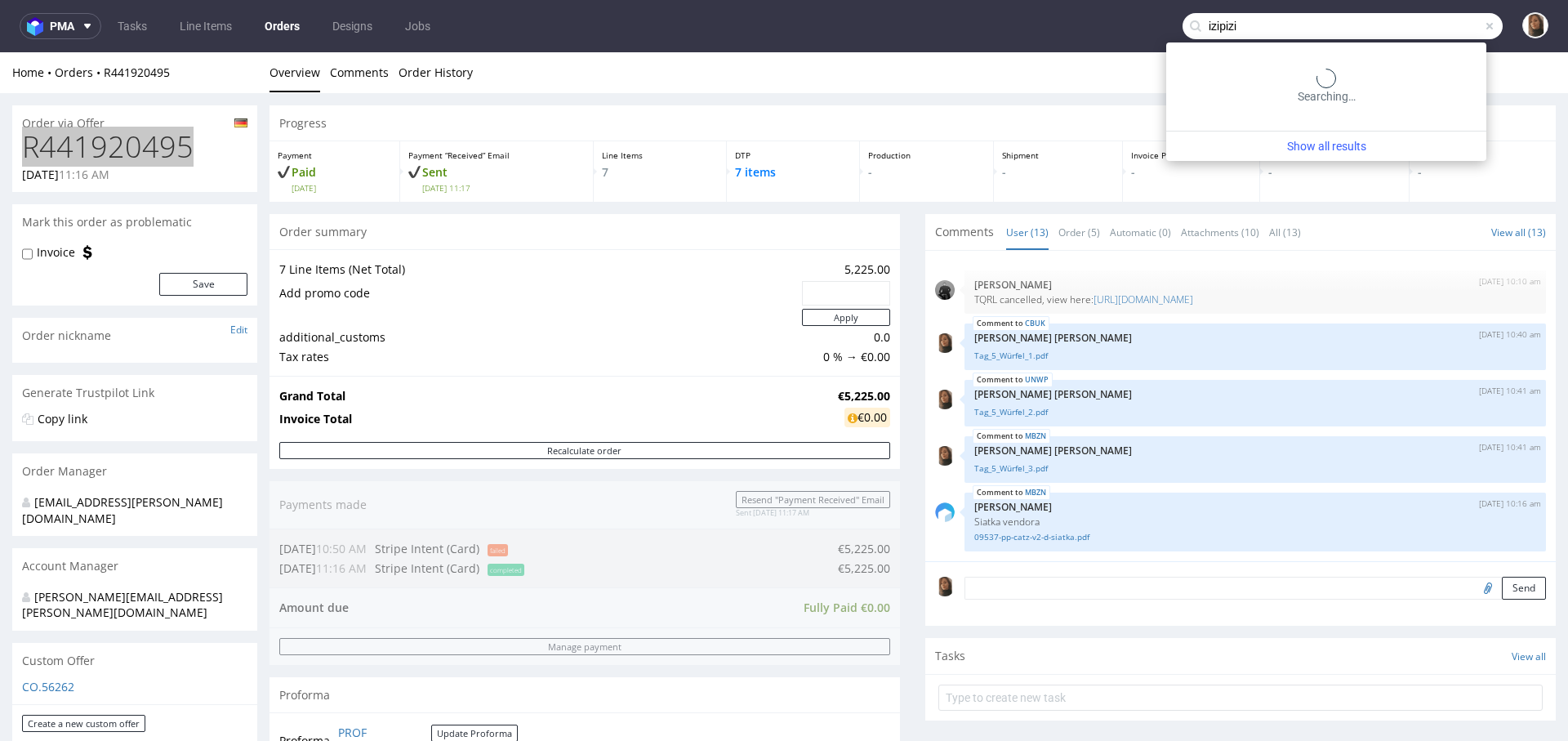
type input "izipizi"
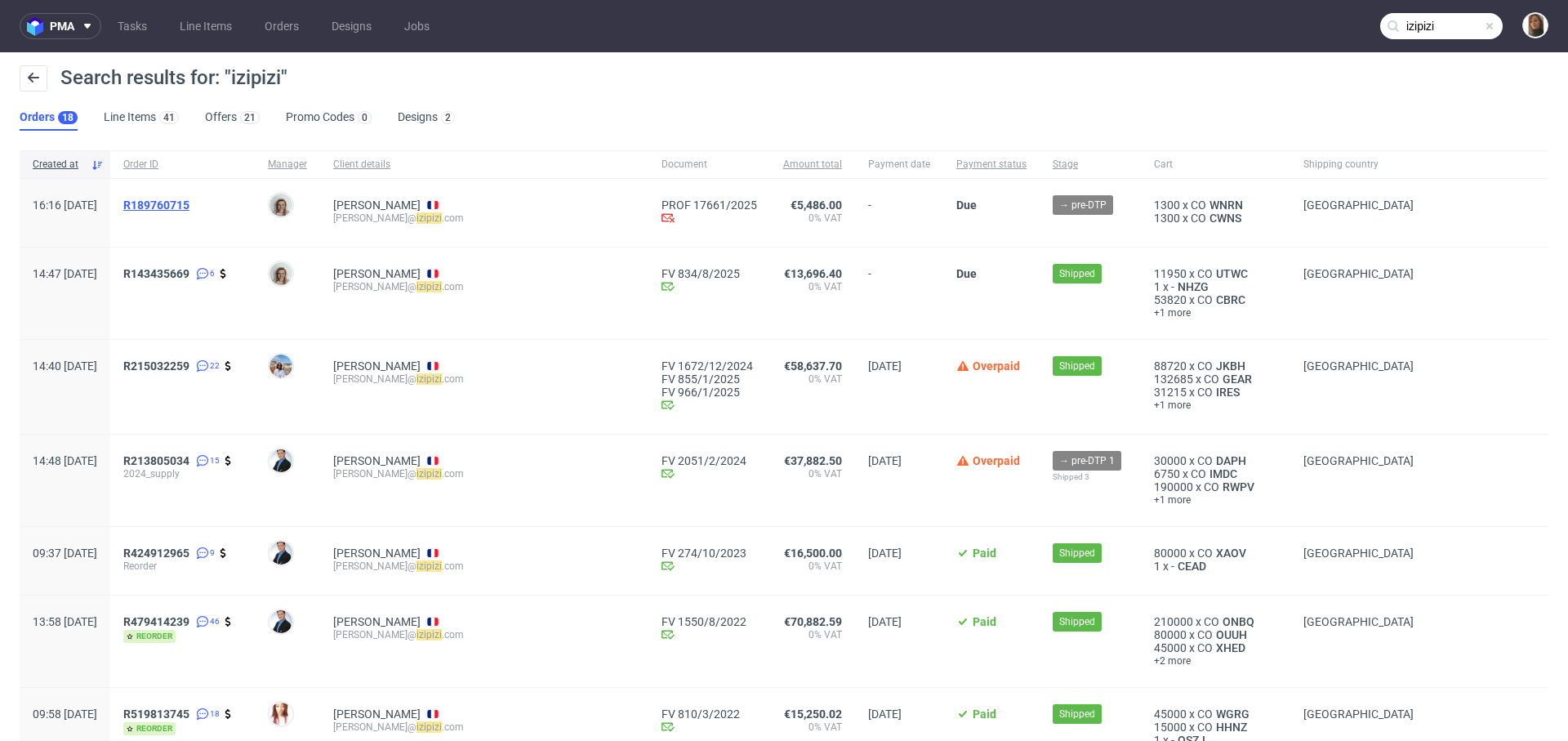
click at [190, 205] on span "R189760715" at bounding box center [156, 205] width 67 height 13
click at [190, 271] on span "R143435669" at bounding box center [156, 273] width 67 height 13
click at [262, 29] on link "Orders" at bounding box center [281, 26] width 54 height 26
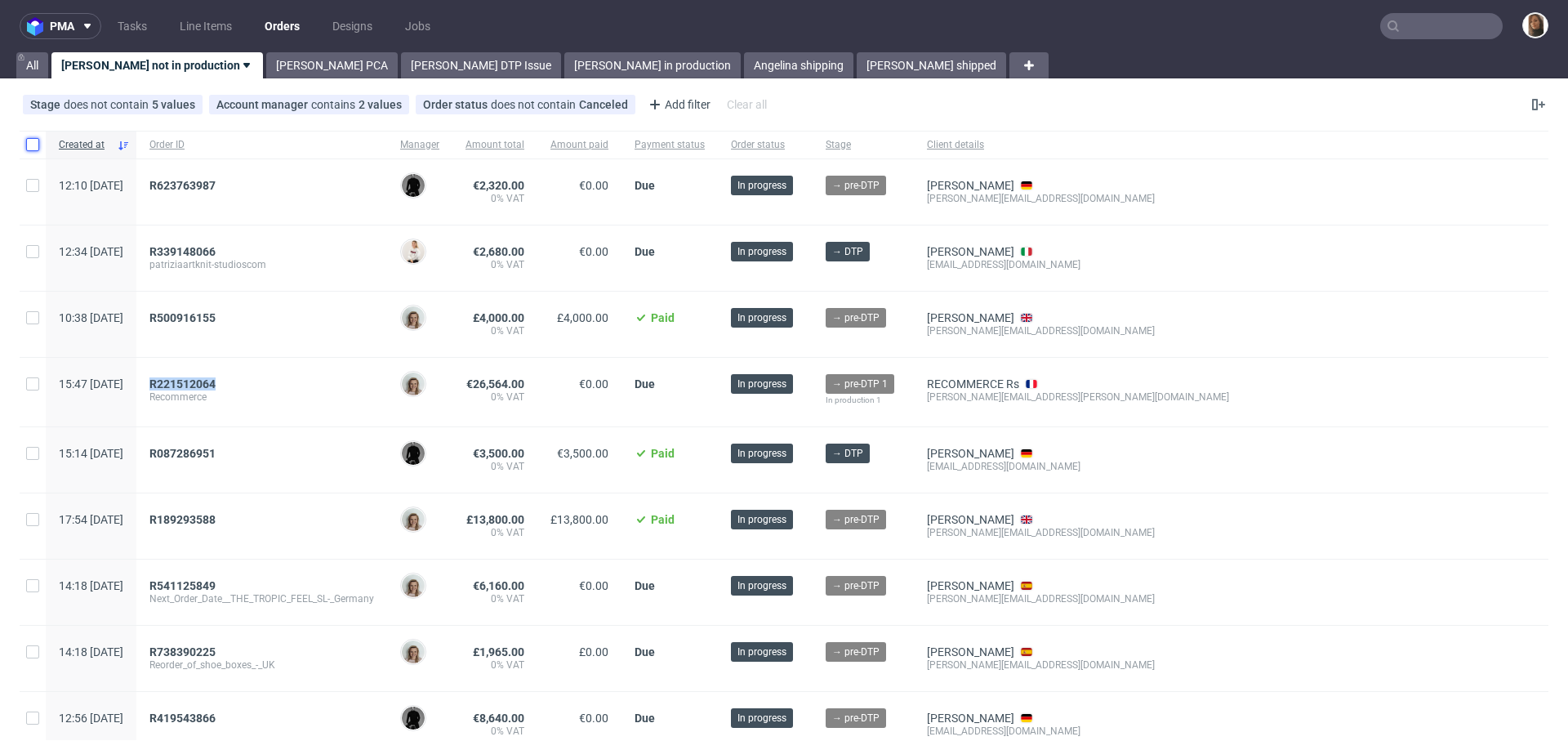
click at [31, 143] on input "checkbox" at bounding box center [32, 144] width 13 height 13
checkbox input "true"
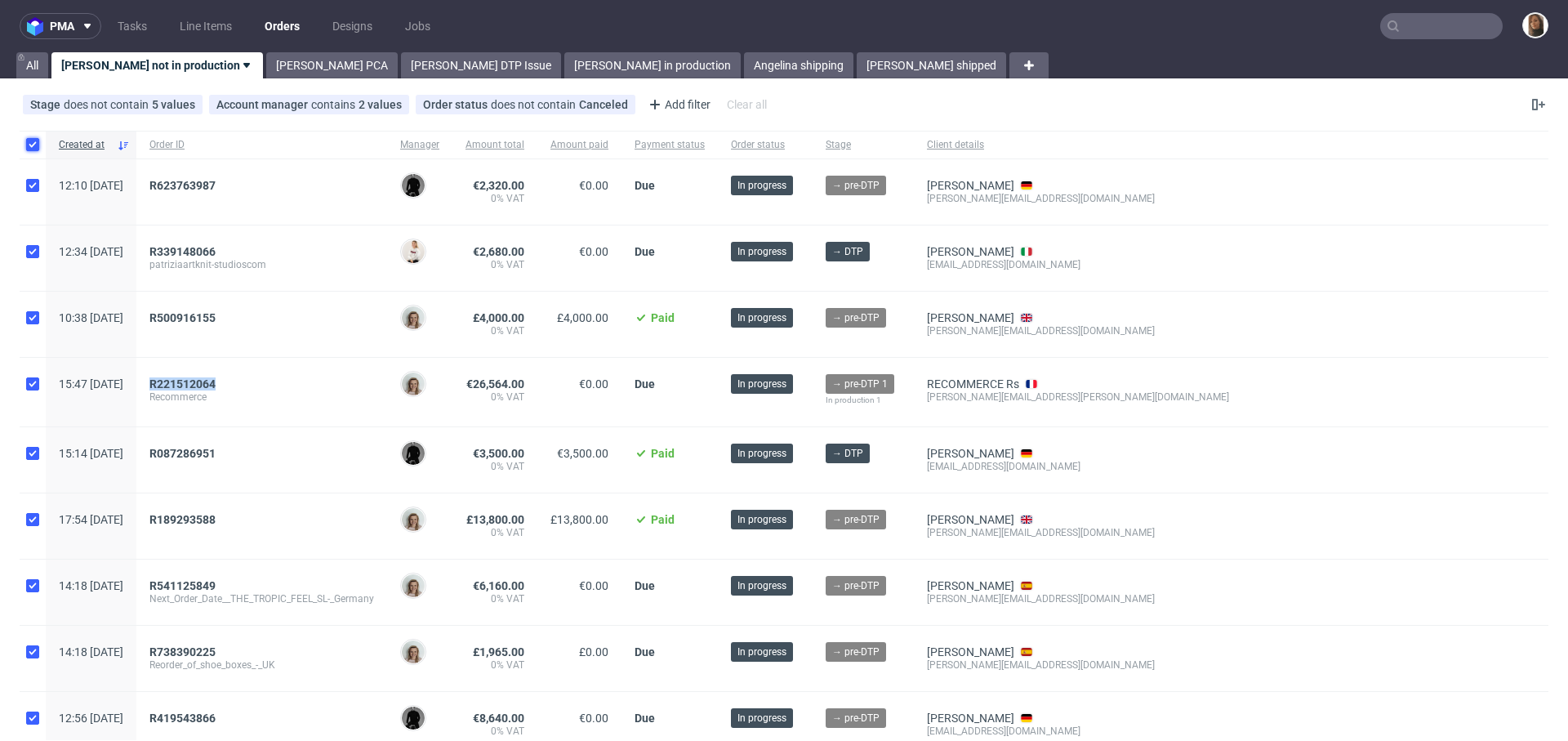
checkbox input "true"
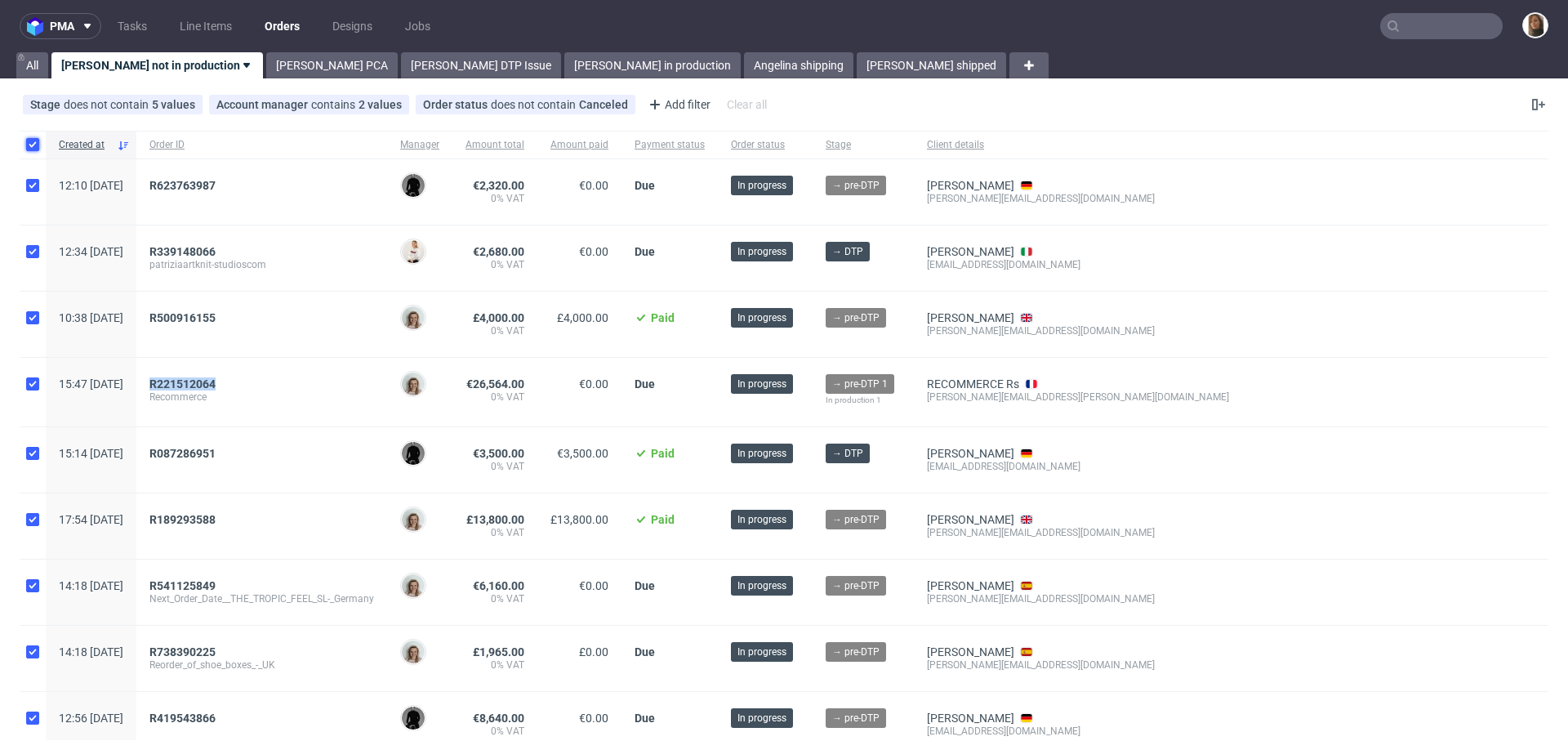
checkbox input "true"
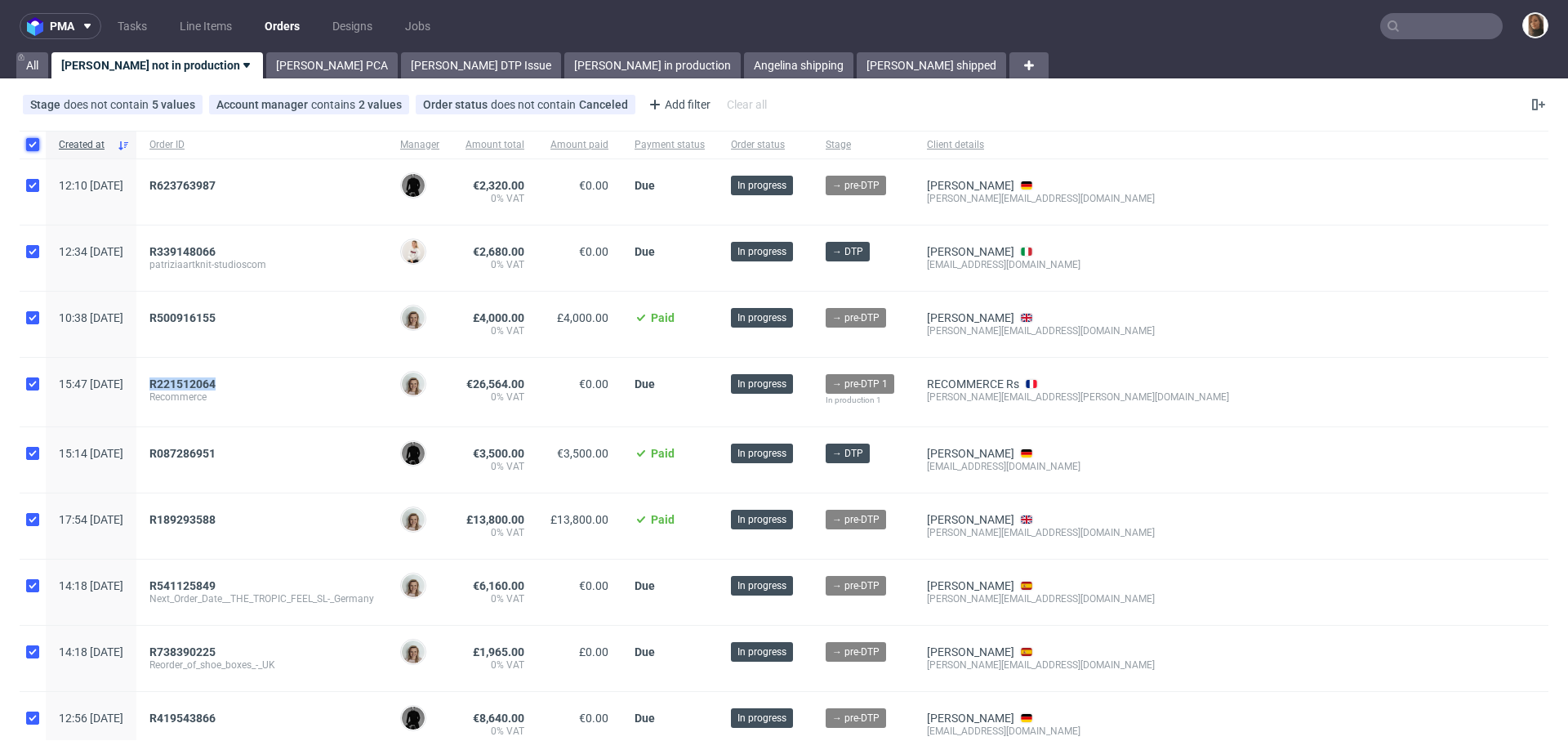
checkbox input "true"
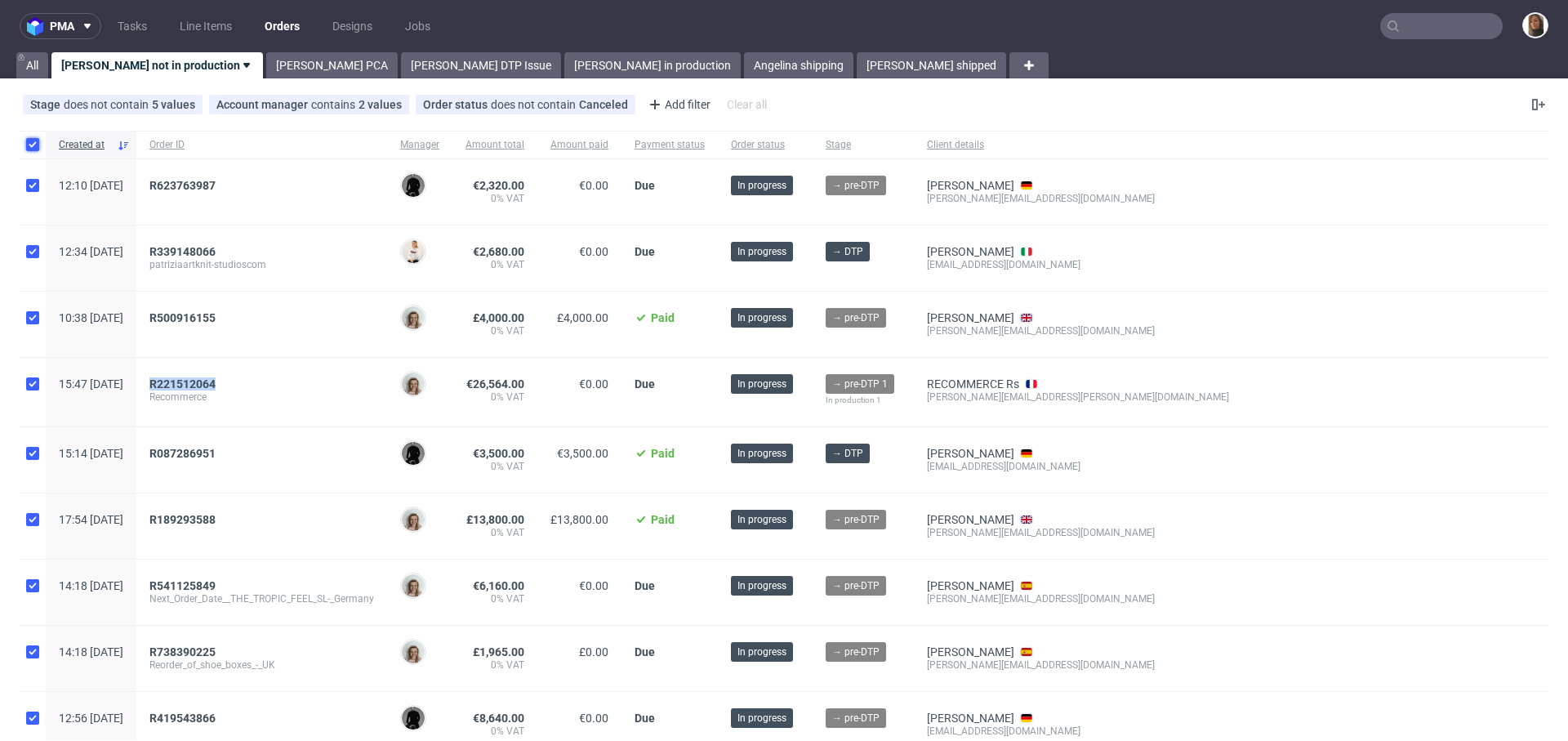
checkbox input "true"
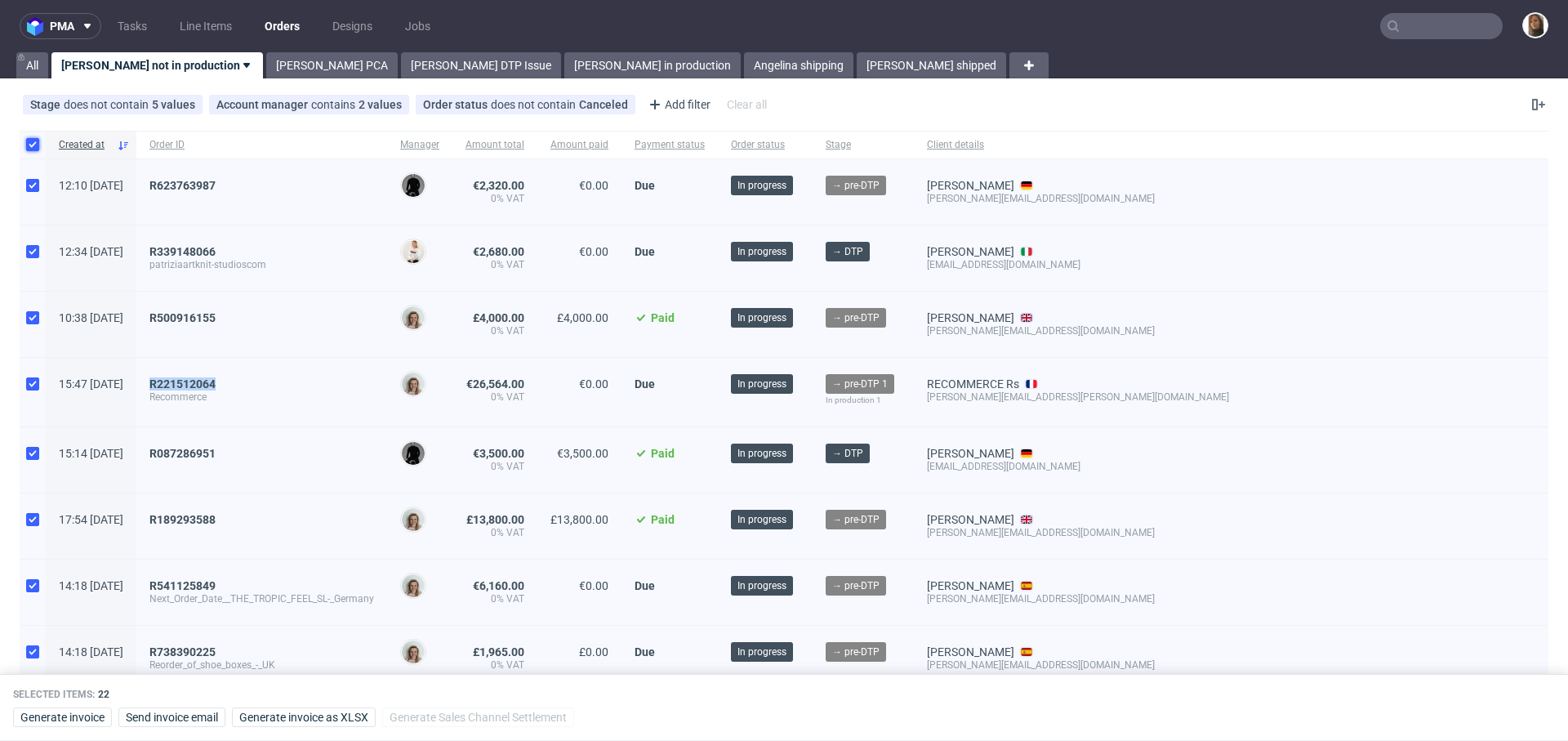
click at [31, 143] on input "checkbox" at bounding box center [32, 144] width 13 height 13
checkbox input "false"
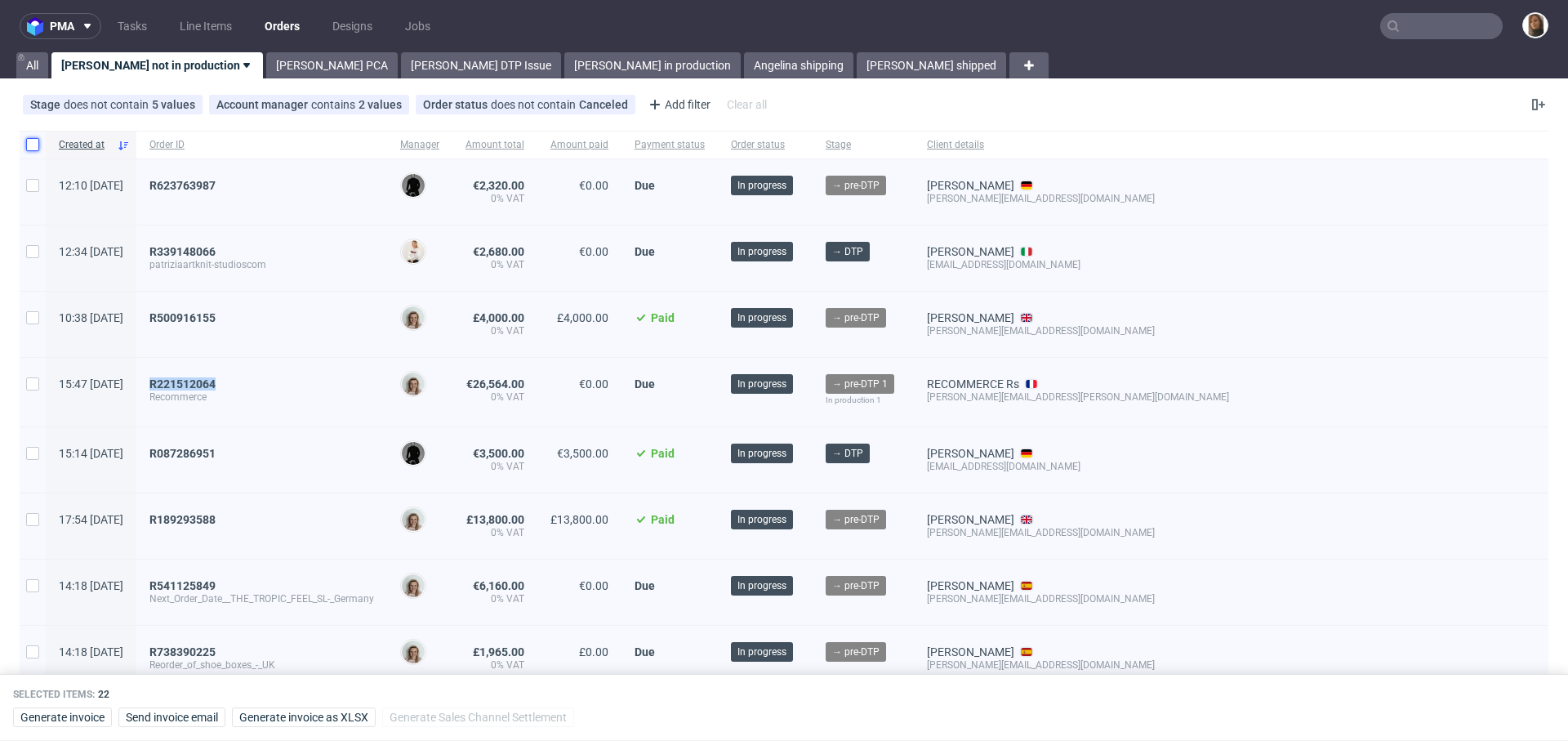
checkbox input "false"
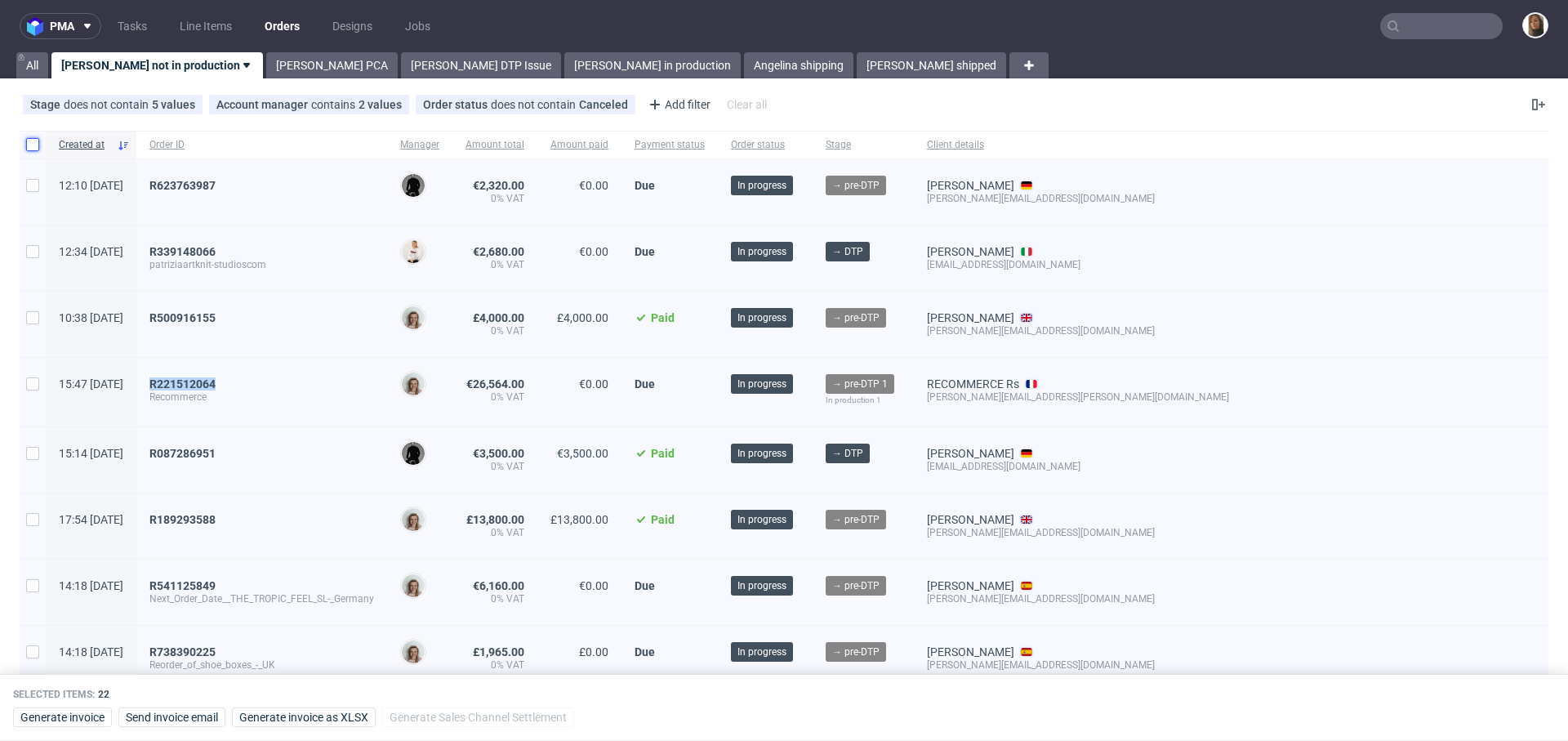
checkbox input "false"
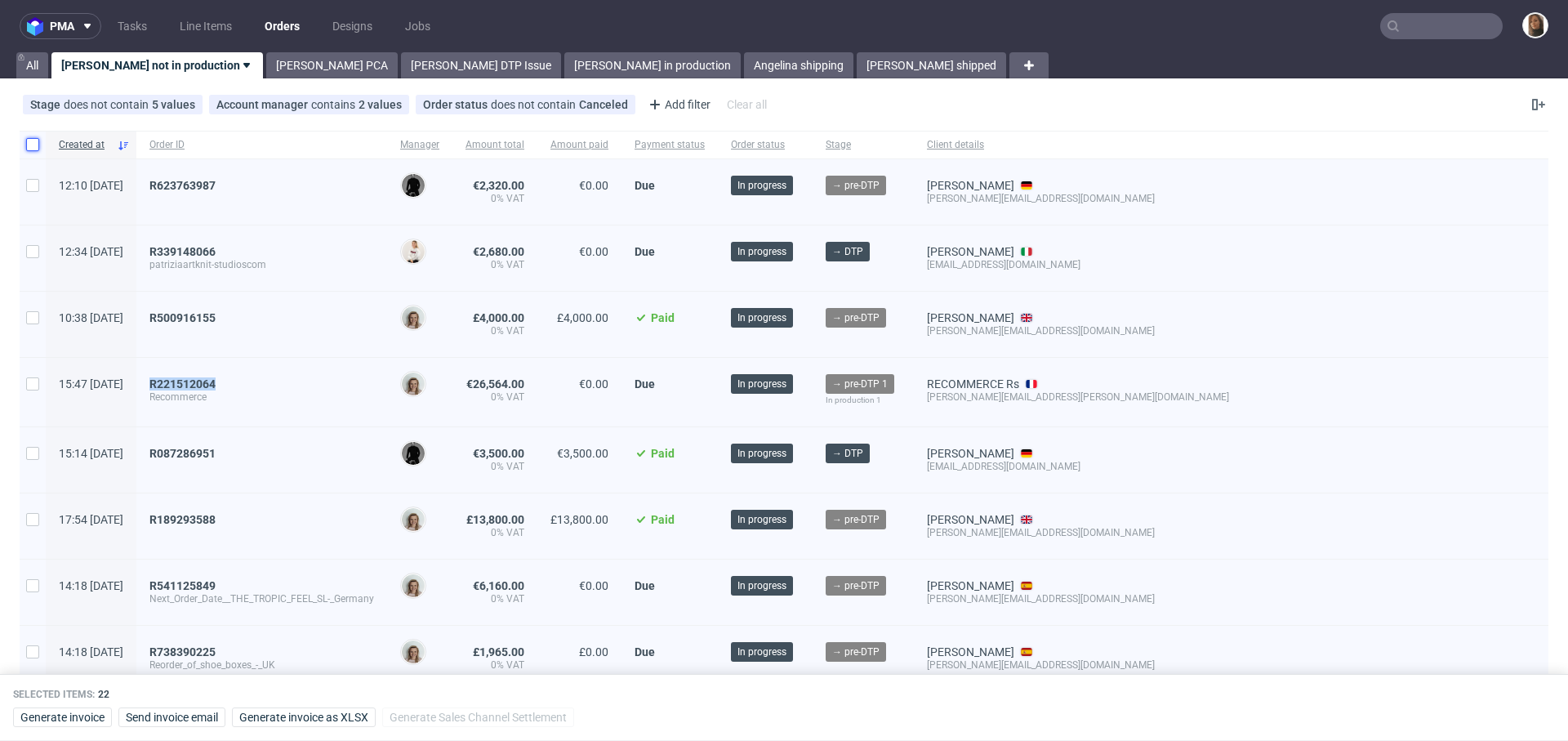
checkbox input "false"
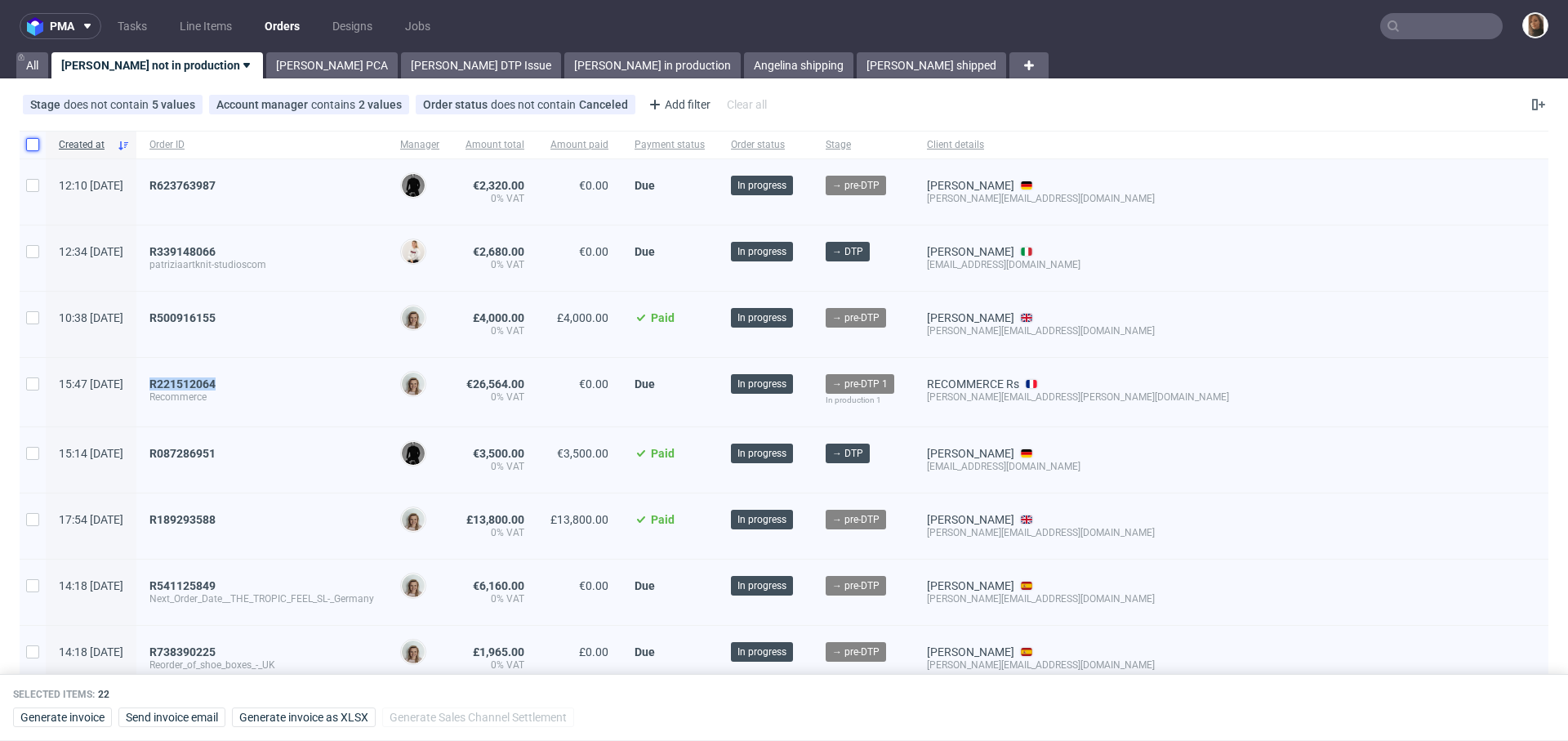
checkbox input "false"
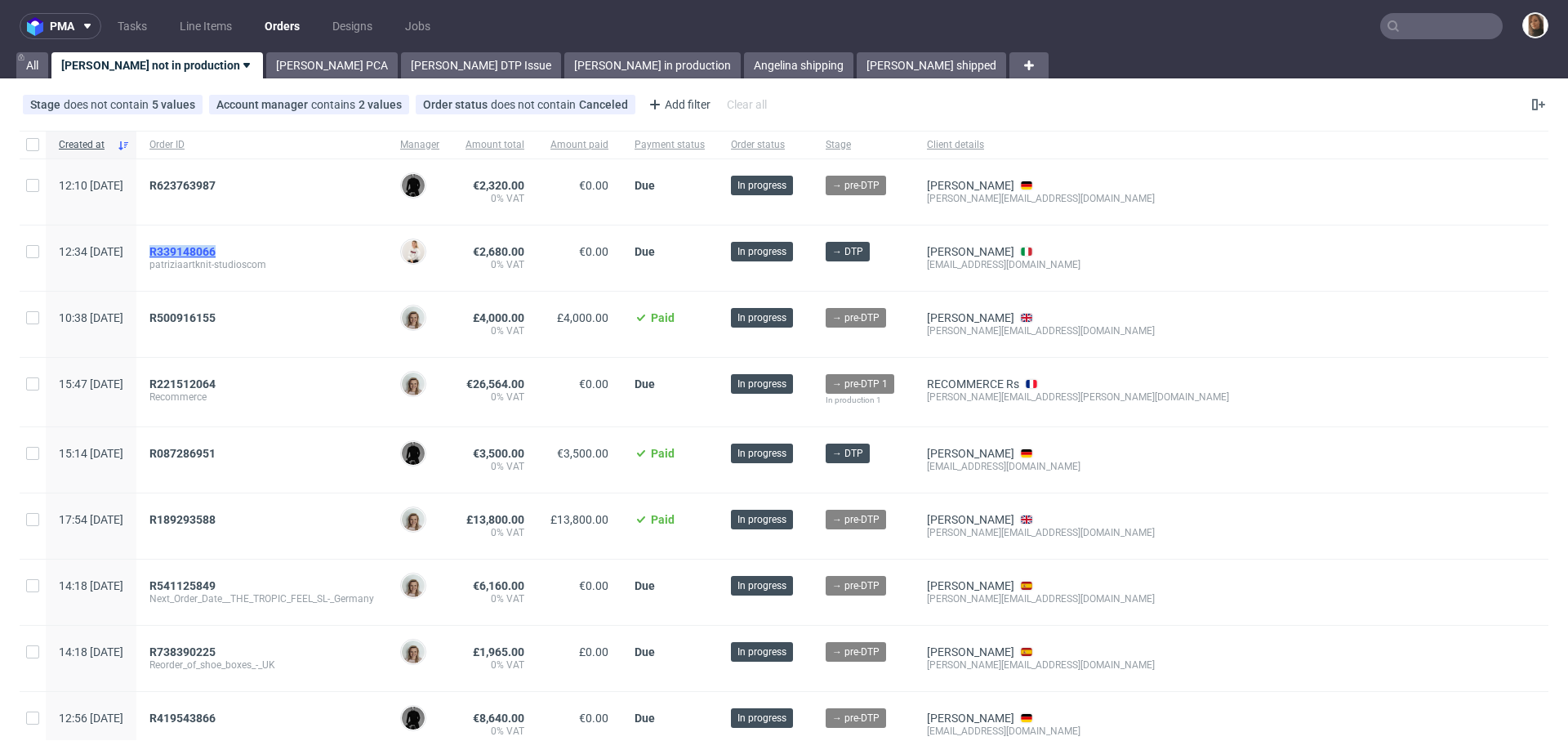
click at [216, 246] on span "R339148066" at bounding box center [182, 251] width 67 height 13
click at [32, 140] on input "checkbox" at bounding box center [32, 144] width 13 height 13
checkbox input "true"
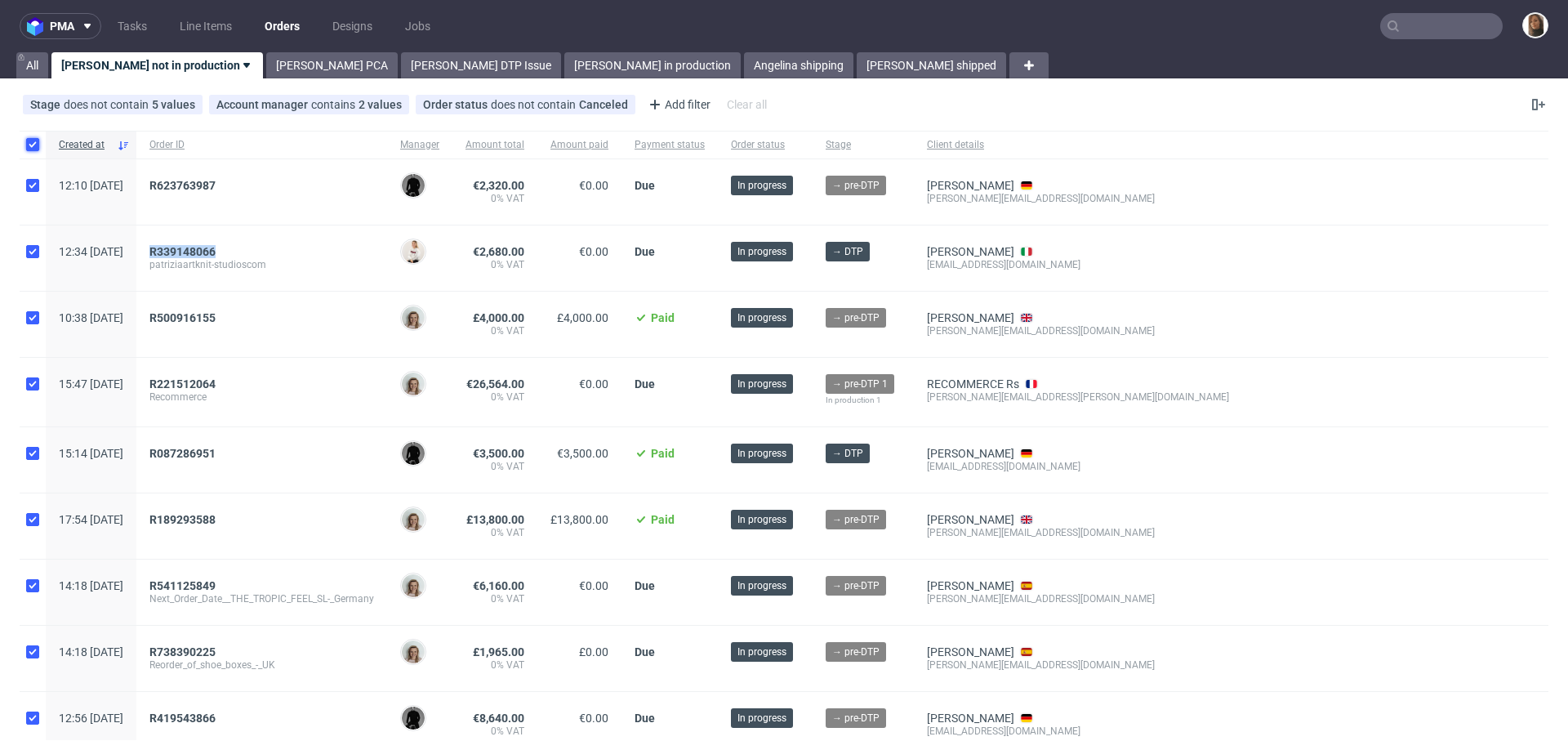
checkbox input "true"
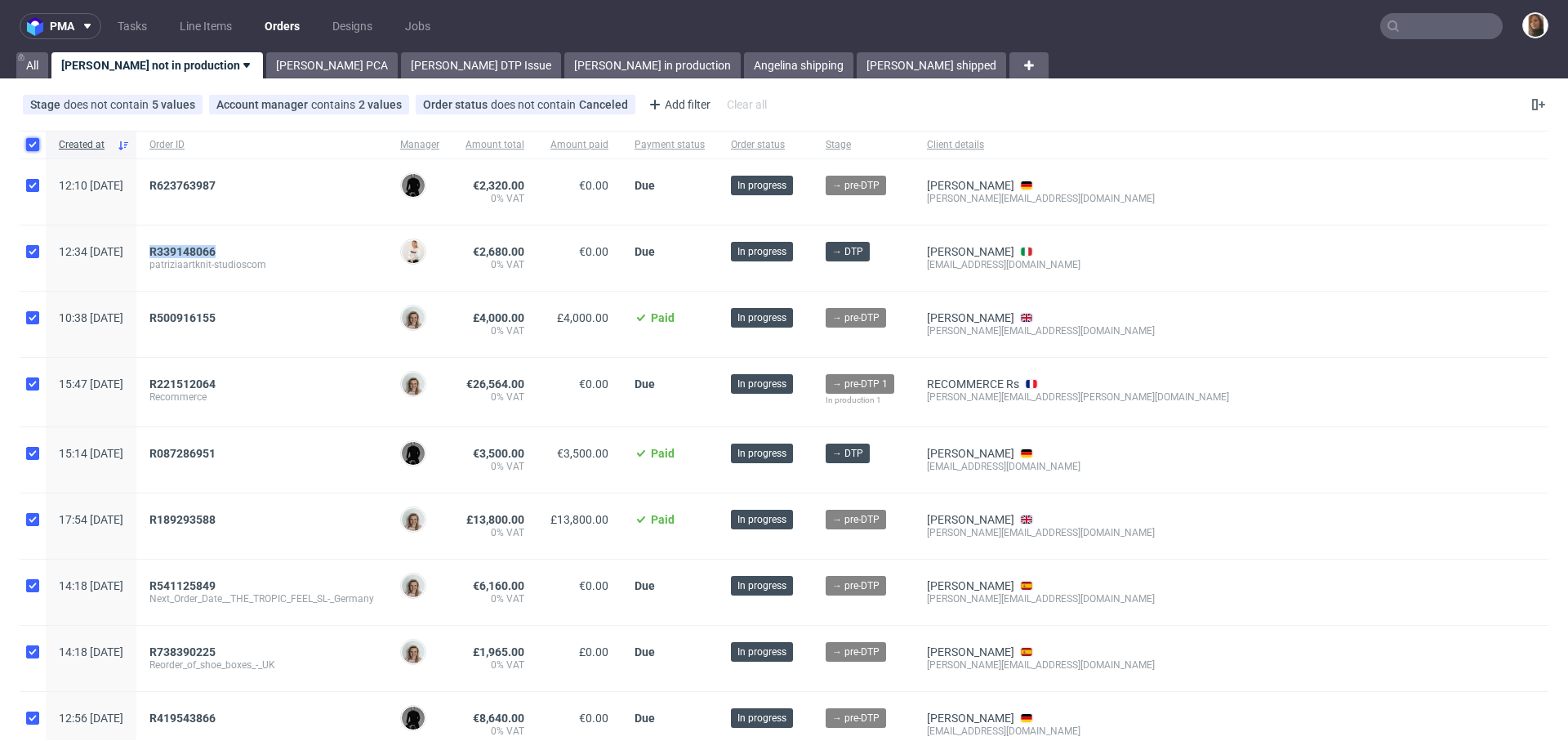
checkbox input "true"
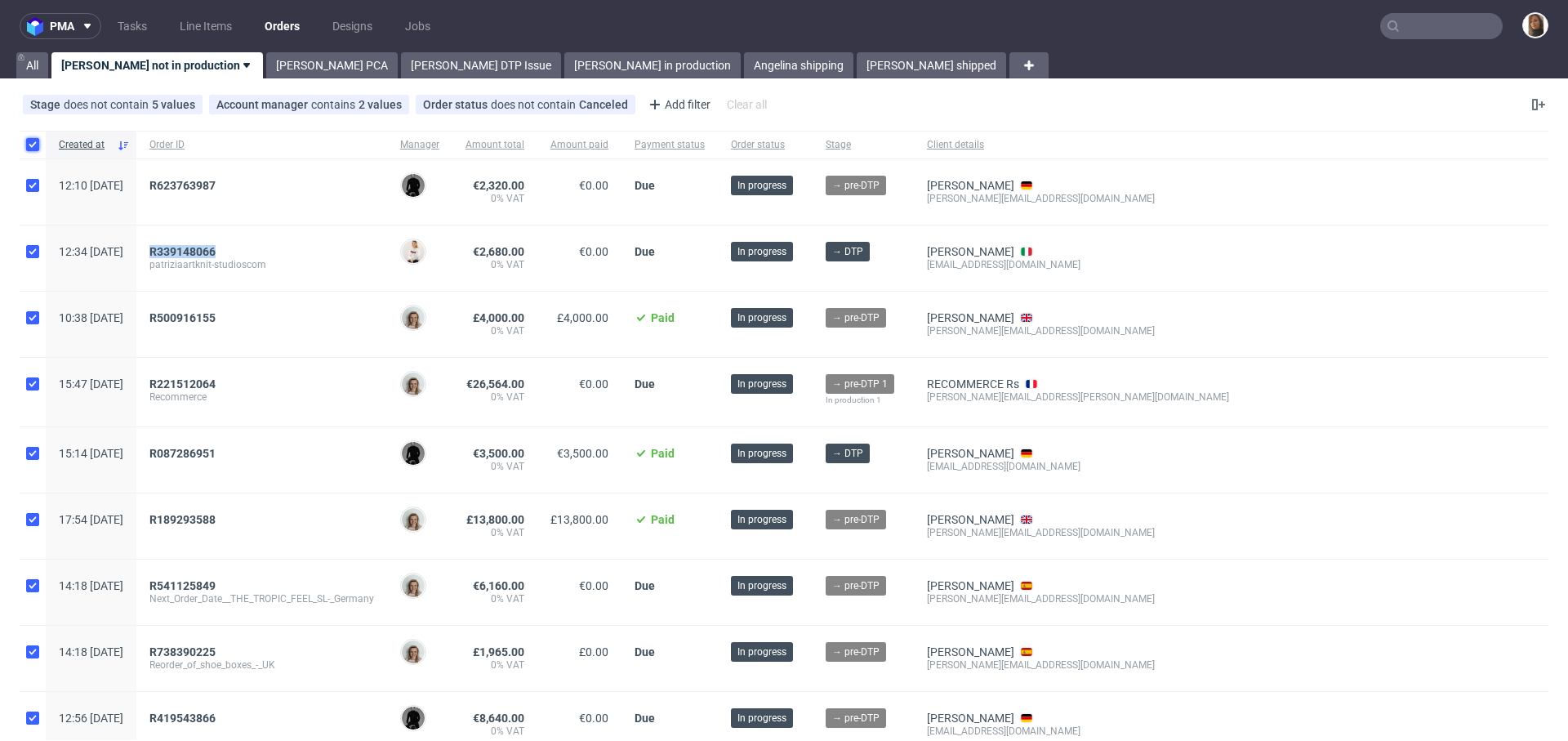
checkbox input "true"
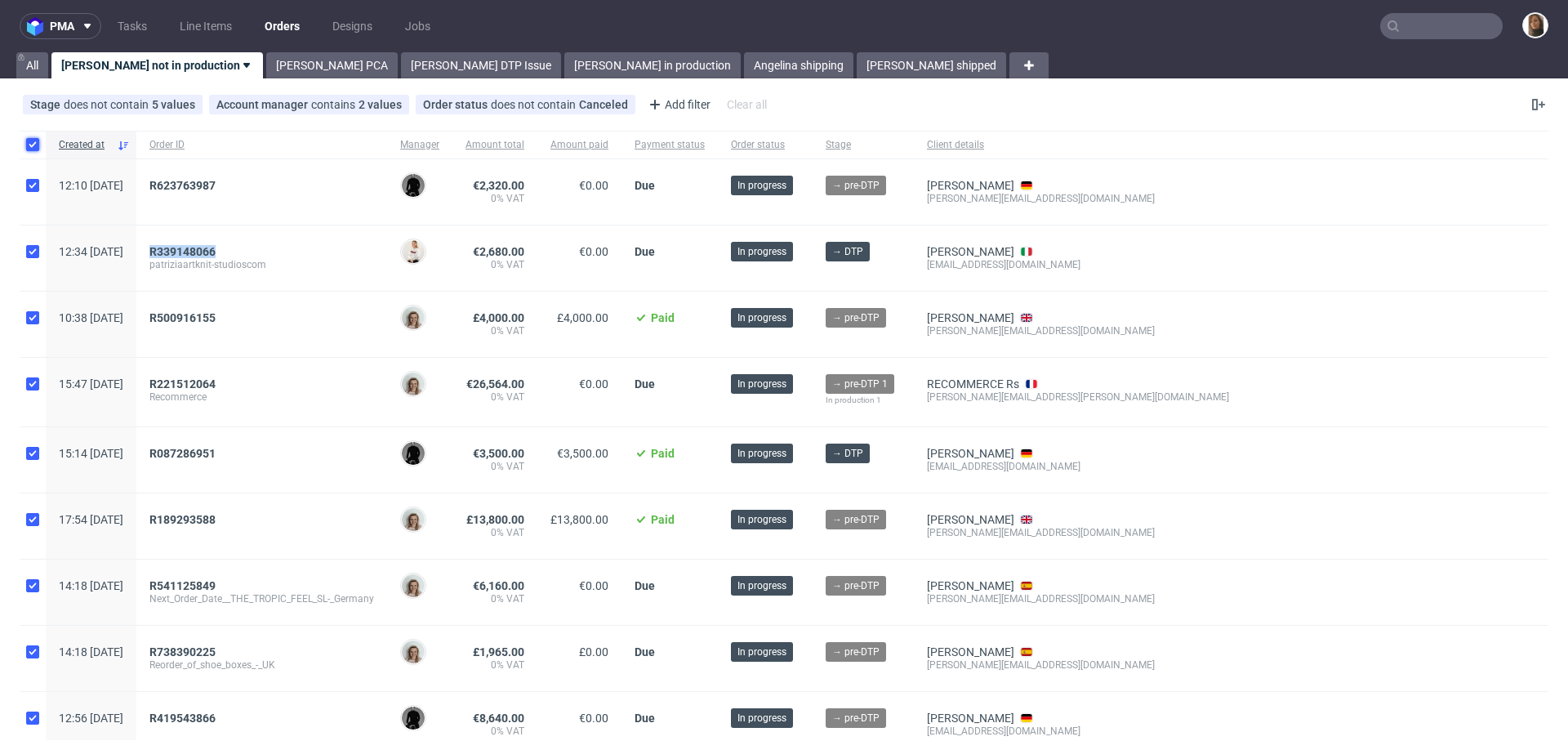
checkbox input "true"
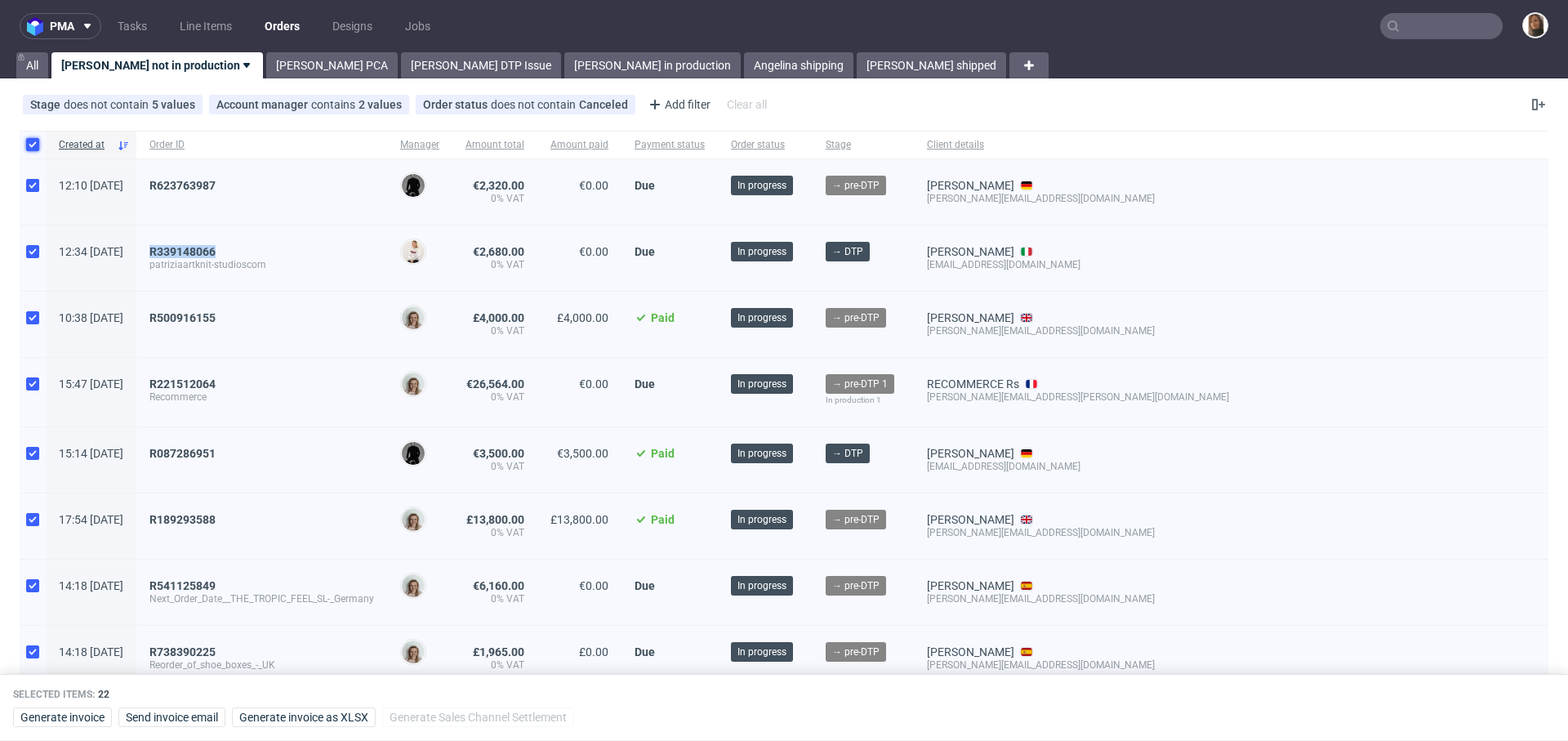
click at [32, 140] on input "checkbox" at bounding box center [32, 144] width 13 height 13
checkbox input "false"
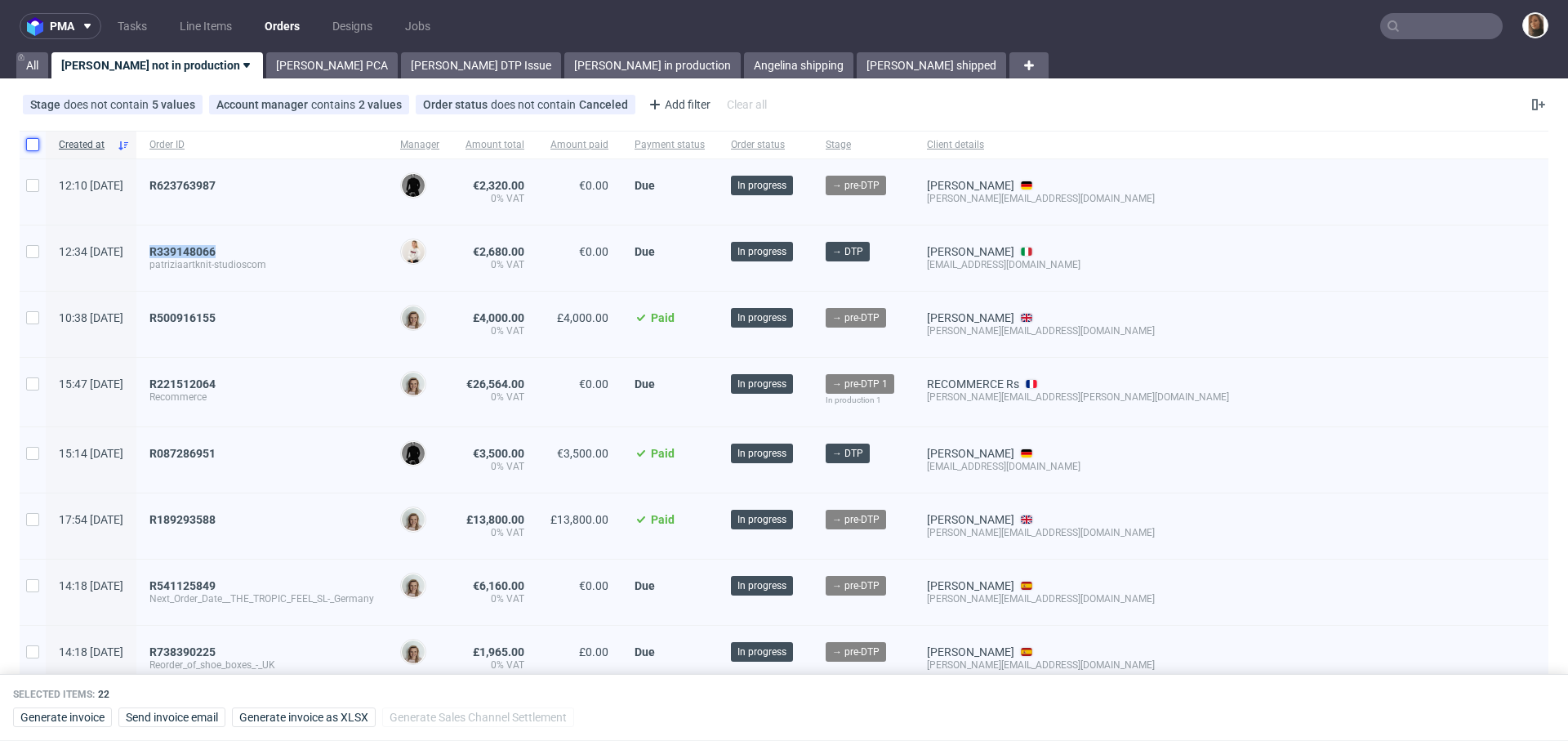
checkbox input "false"
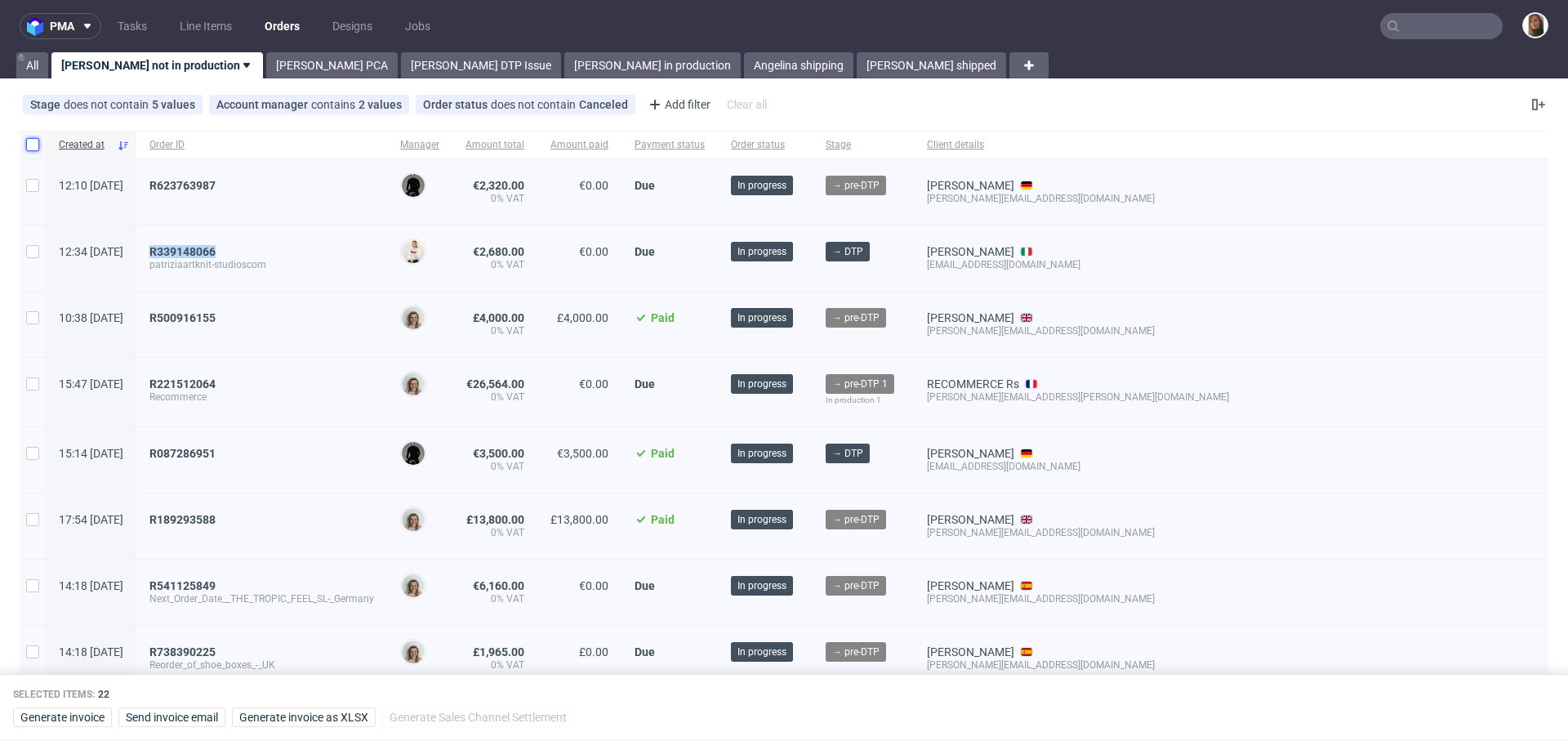
checkbox input "false"
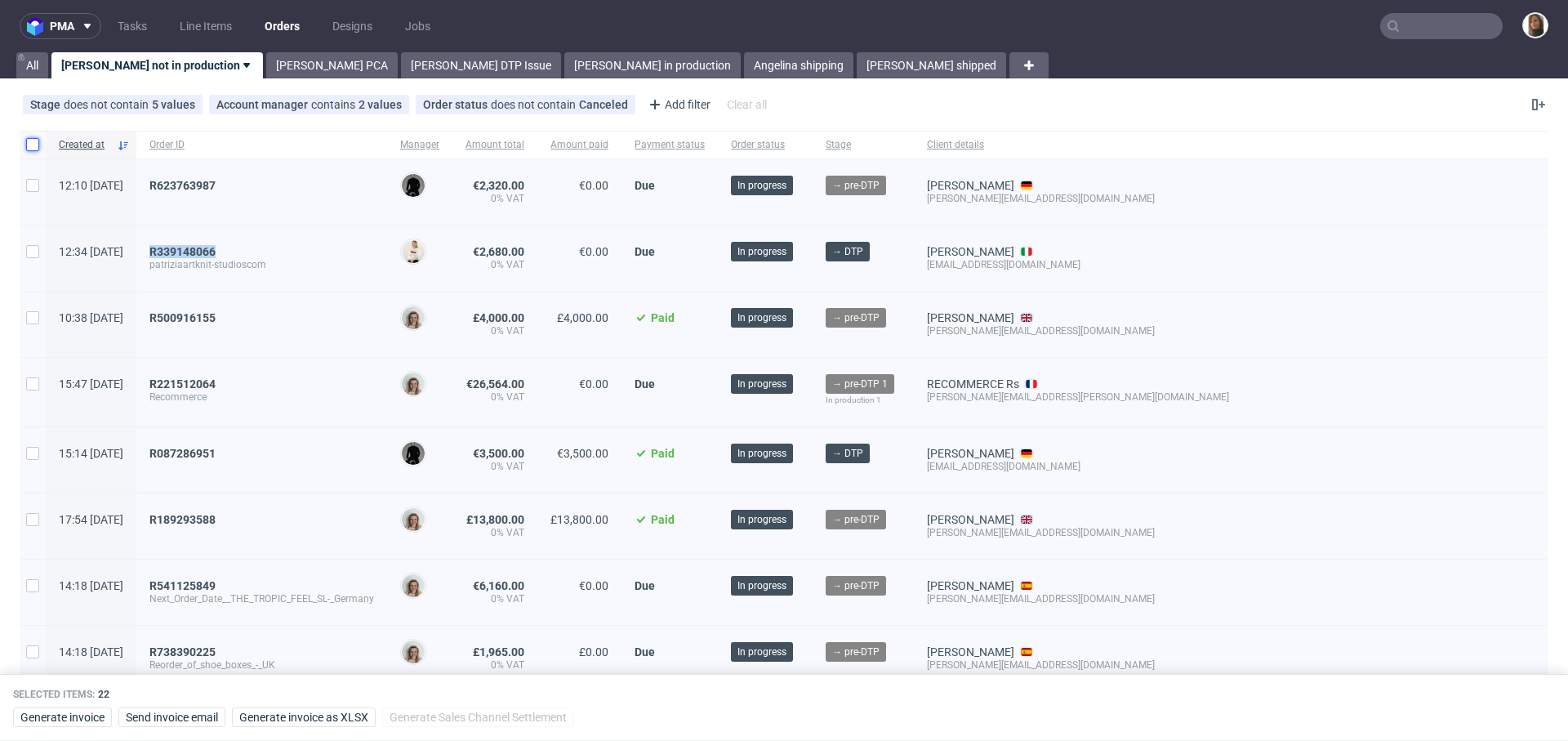
checkbox input "false"
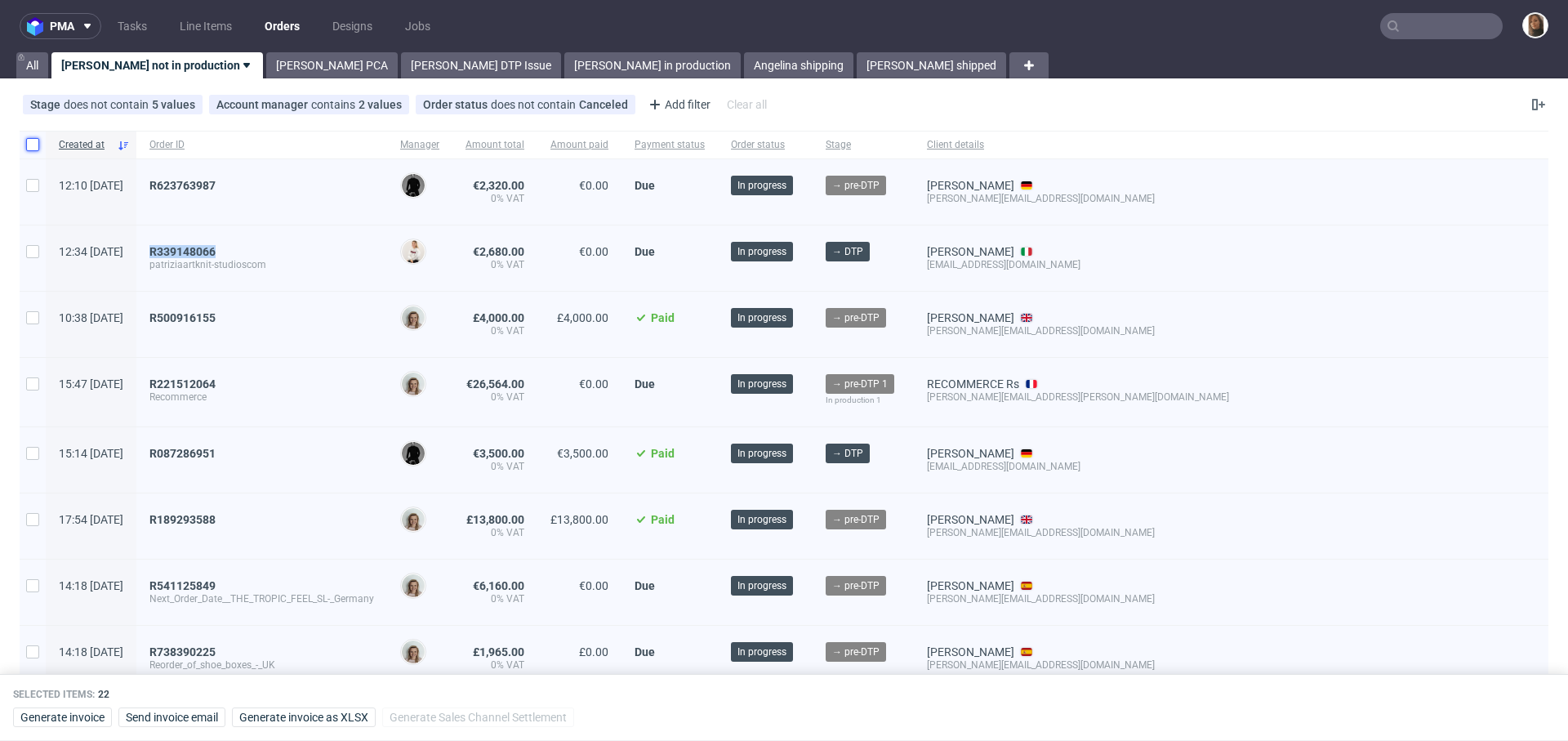
checkbox input "false"
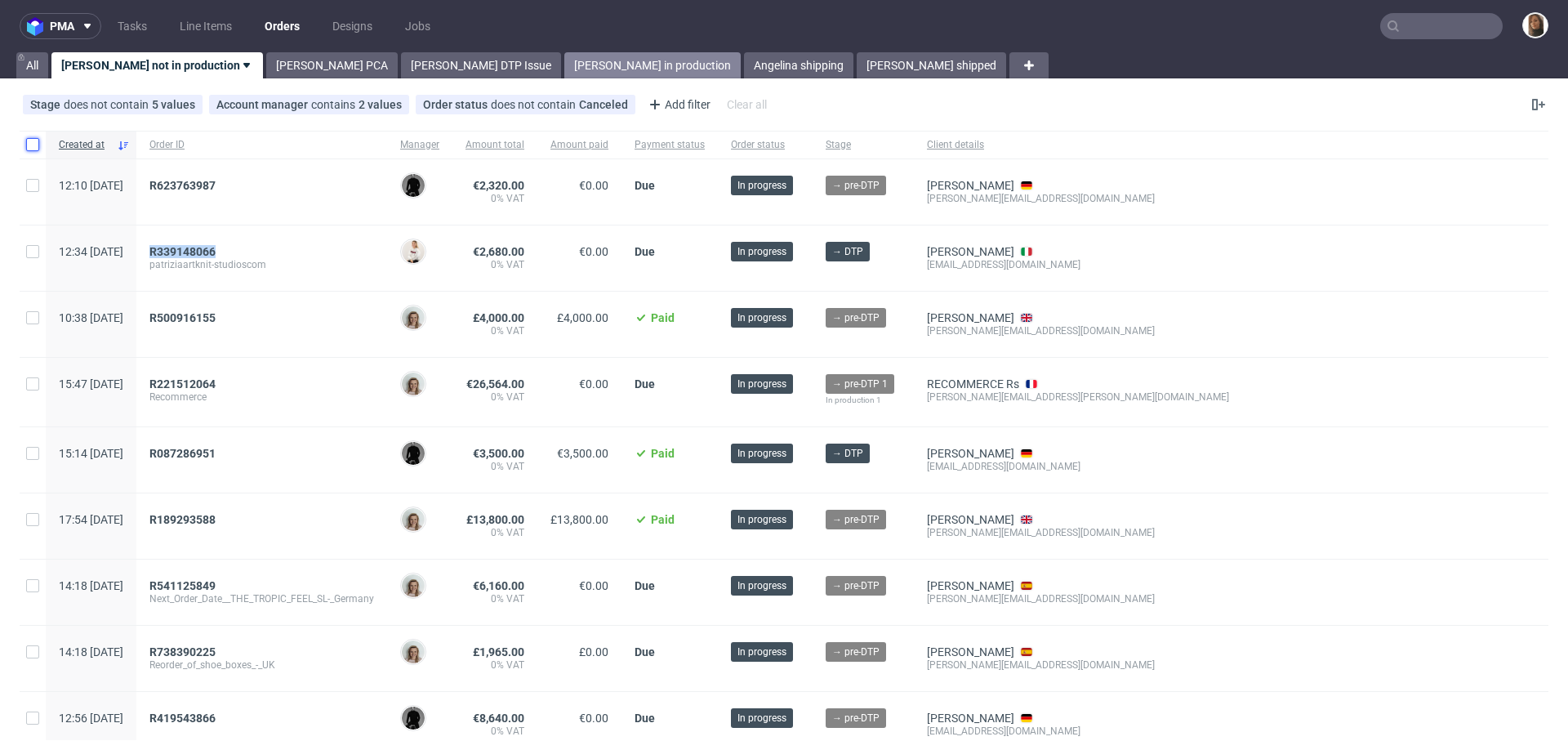
click at [564, 62] on link "[PERSON_NAME] in production" at bounding box center [653, 66] width 177 height 26
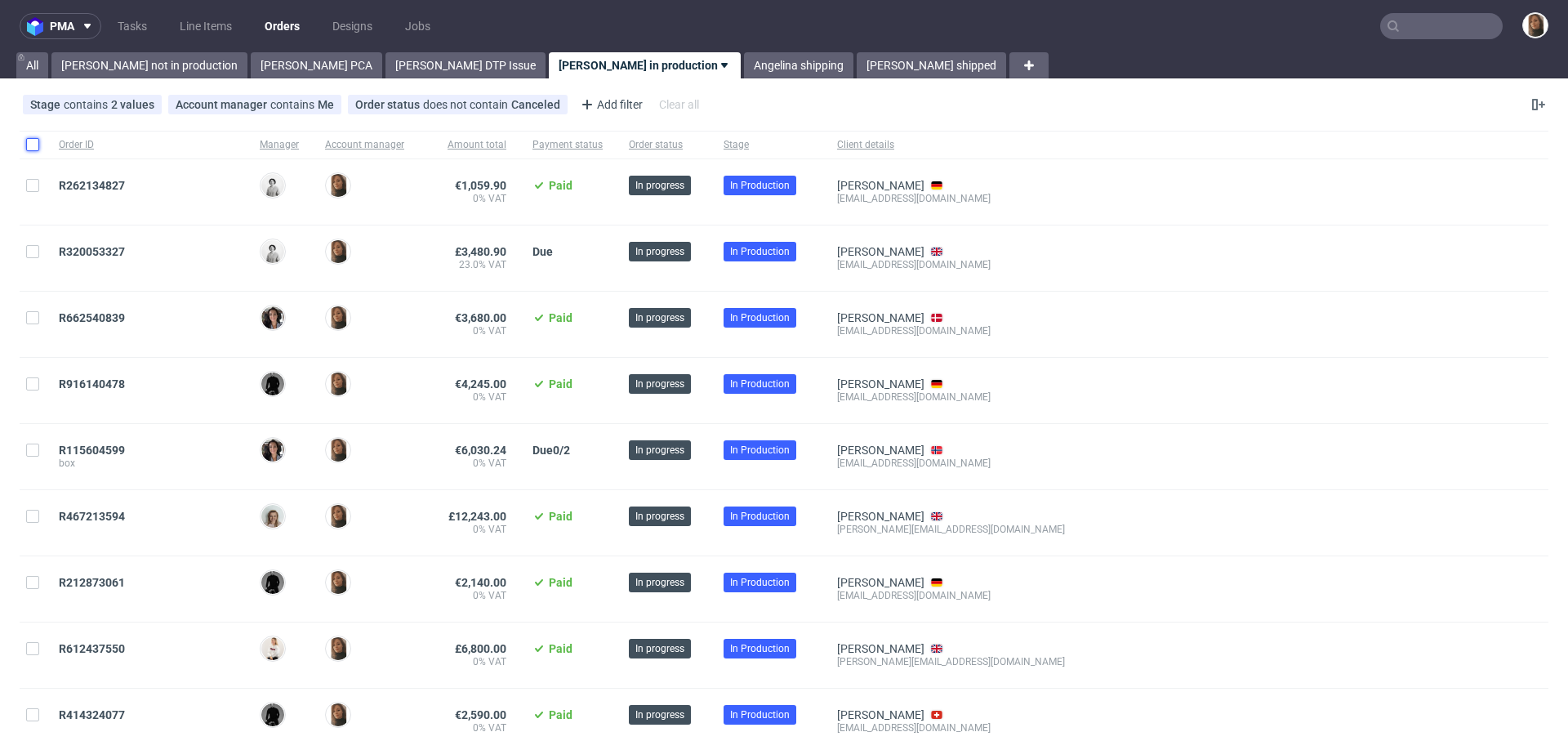
click at [31, 141] on input "checkbox" at bounding box center [32, 144] width 13 height 13
checkbox input "true"
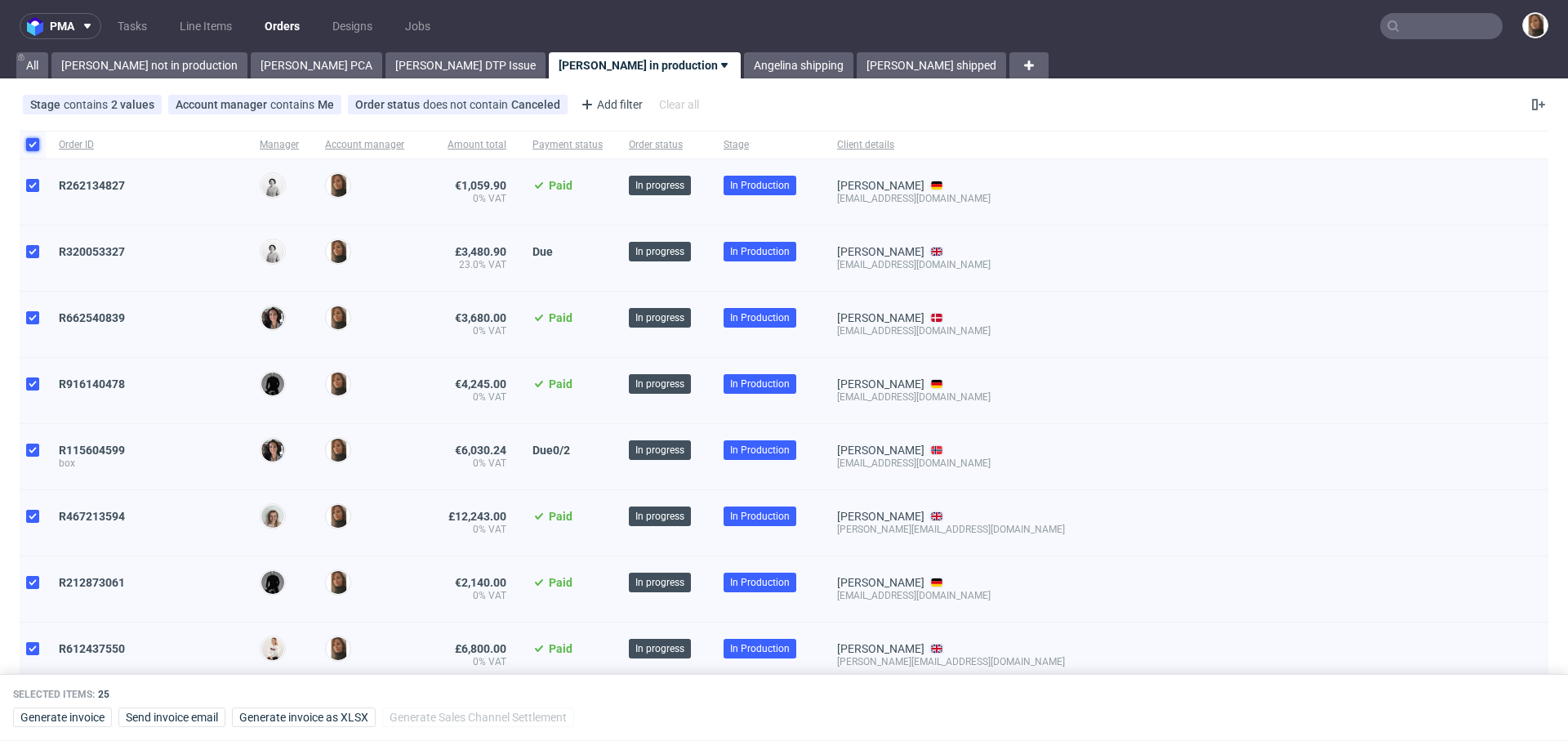
click at [31, 141] on input "checkbox" at bounding box center [32, 144] width 13 height 13
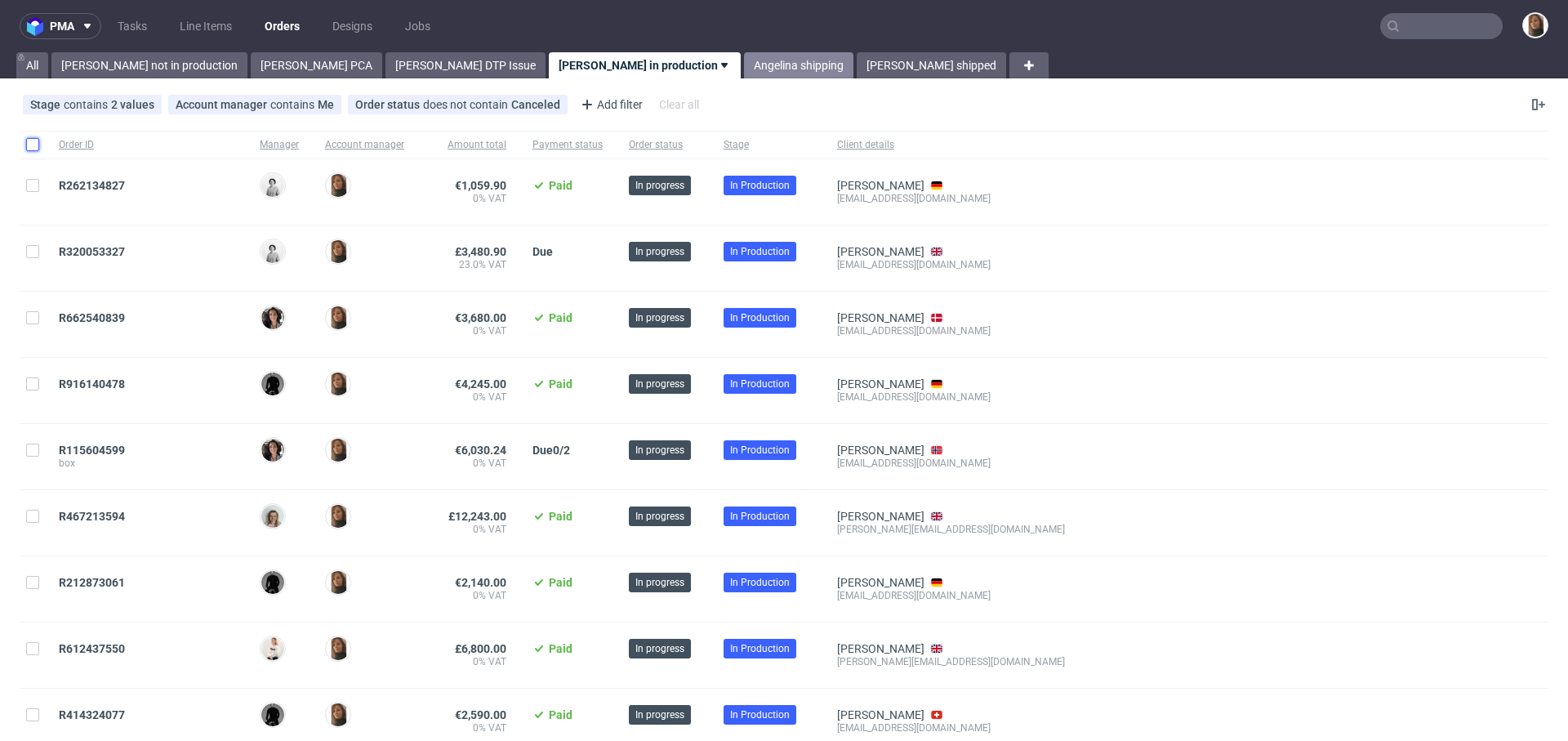
click at [744, 57] on link "Angelina shipping" at bounding box center [799, 66] width 109 height 26
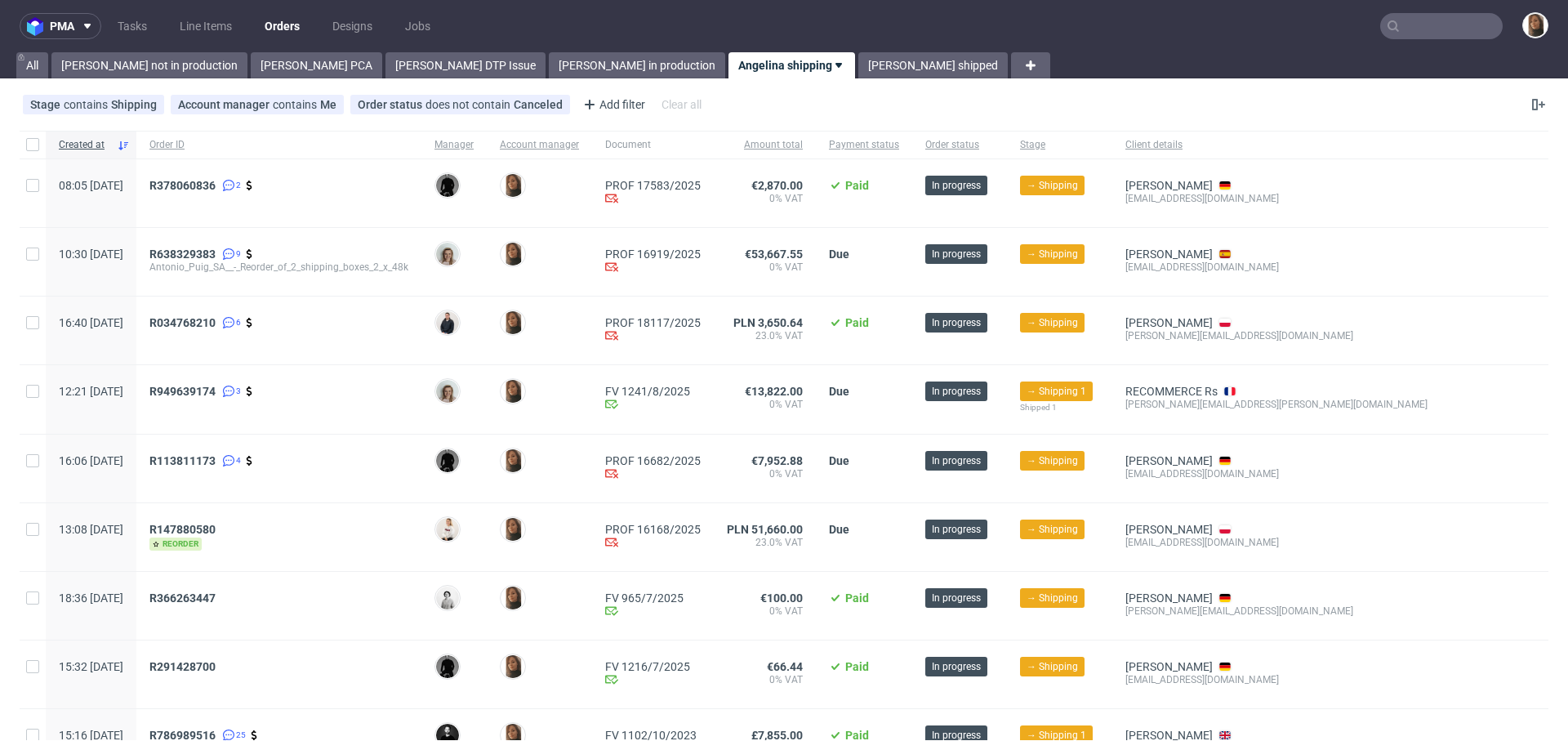
click at [408, 182] on div "R378060836 2" at bounding box center [278, 185] width 259 height 13
click at [216, 247] on span "R638329383" at bounding box center [182, 253] width 67 height 13
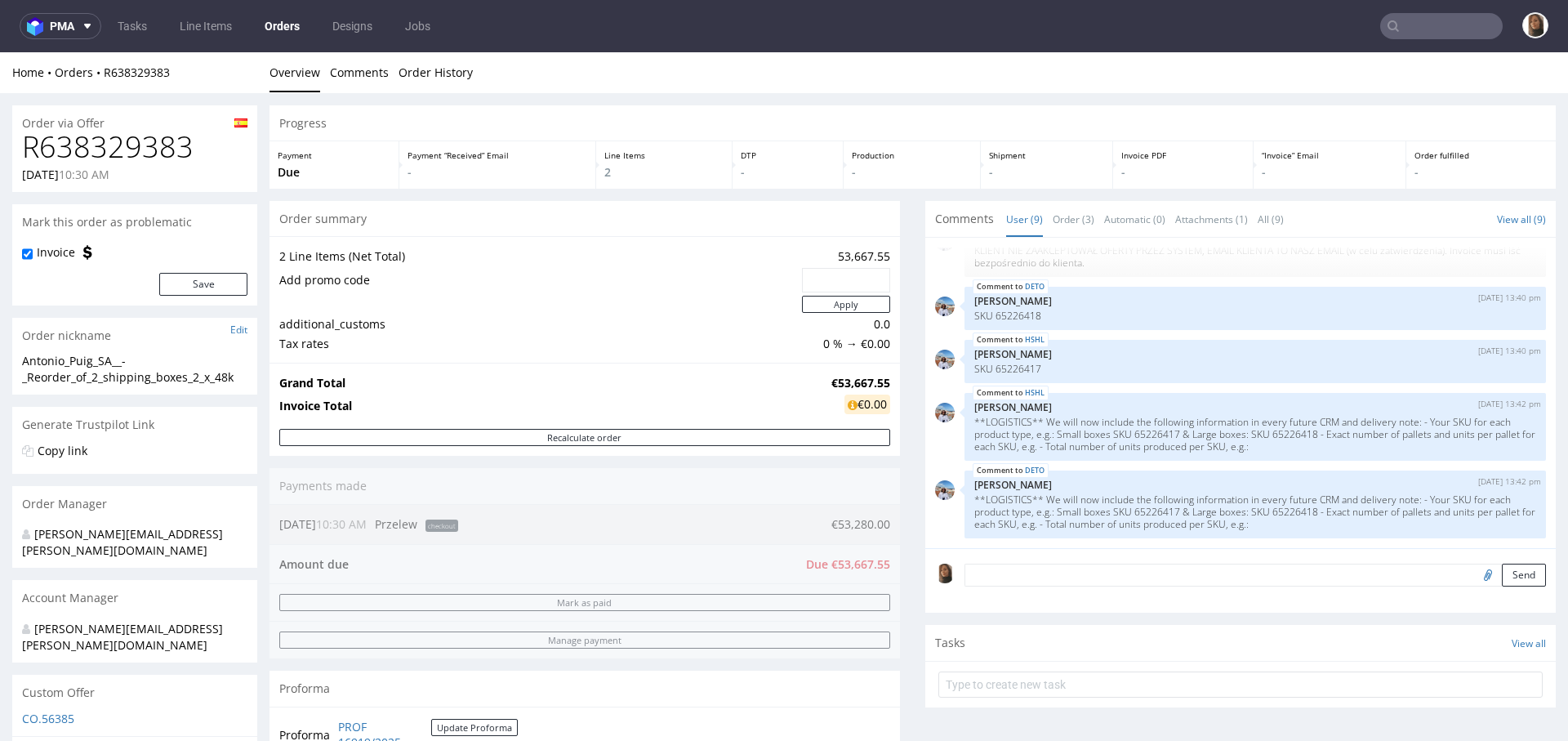
click at [113, 127] on div "Order via Offer" at bounding box center [134, 118] width 245 height 26
click at [131, 136] on h1 "R638329383" at bounding box center [134, 147] width 226 height 33
copy h1 "R638329383"
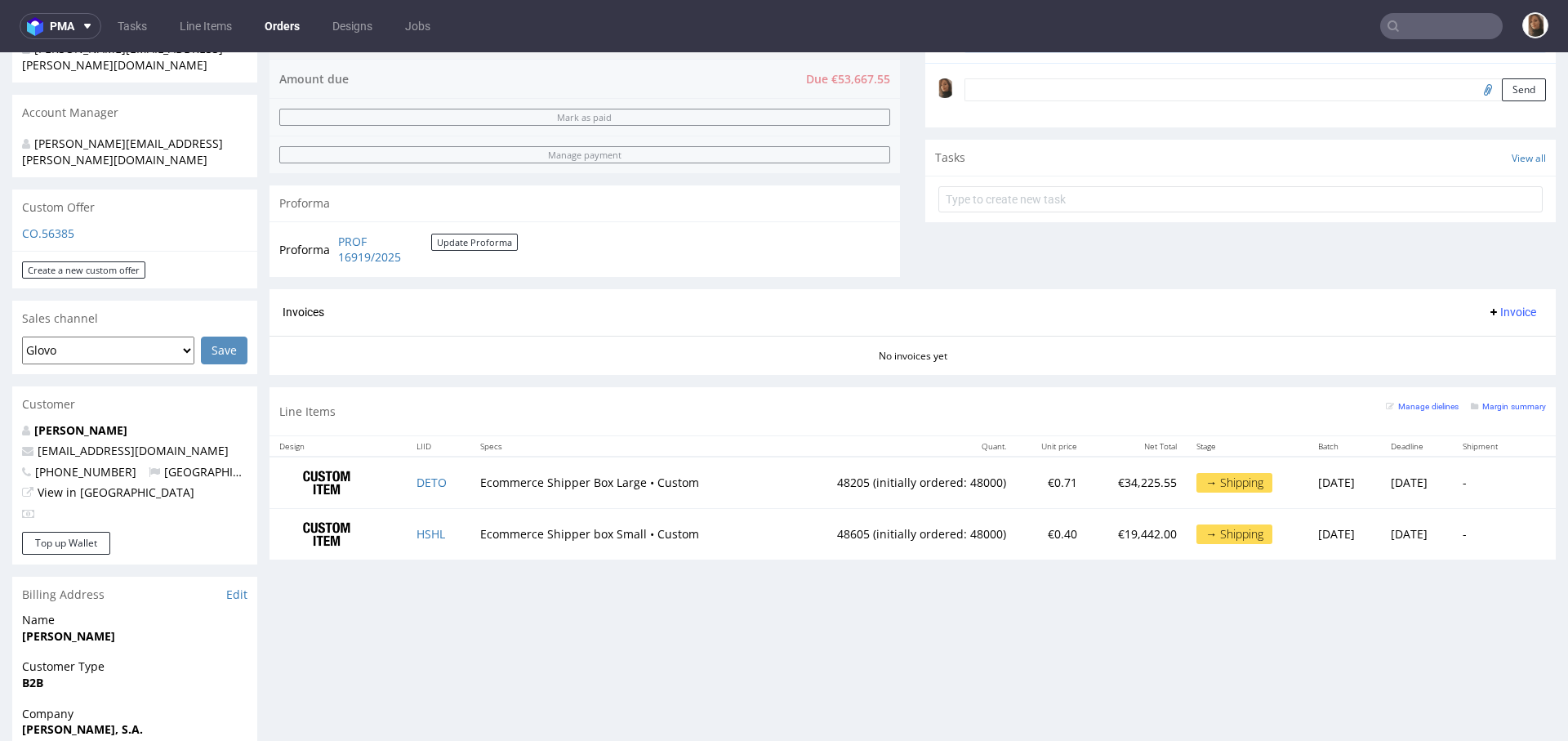
scroll to position [860, 0]
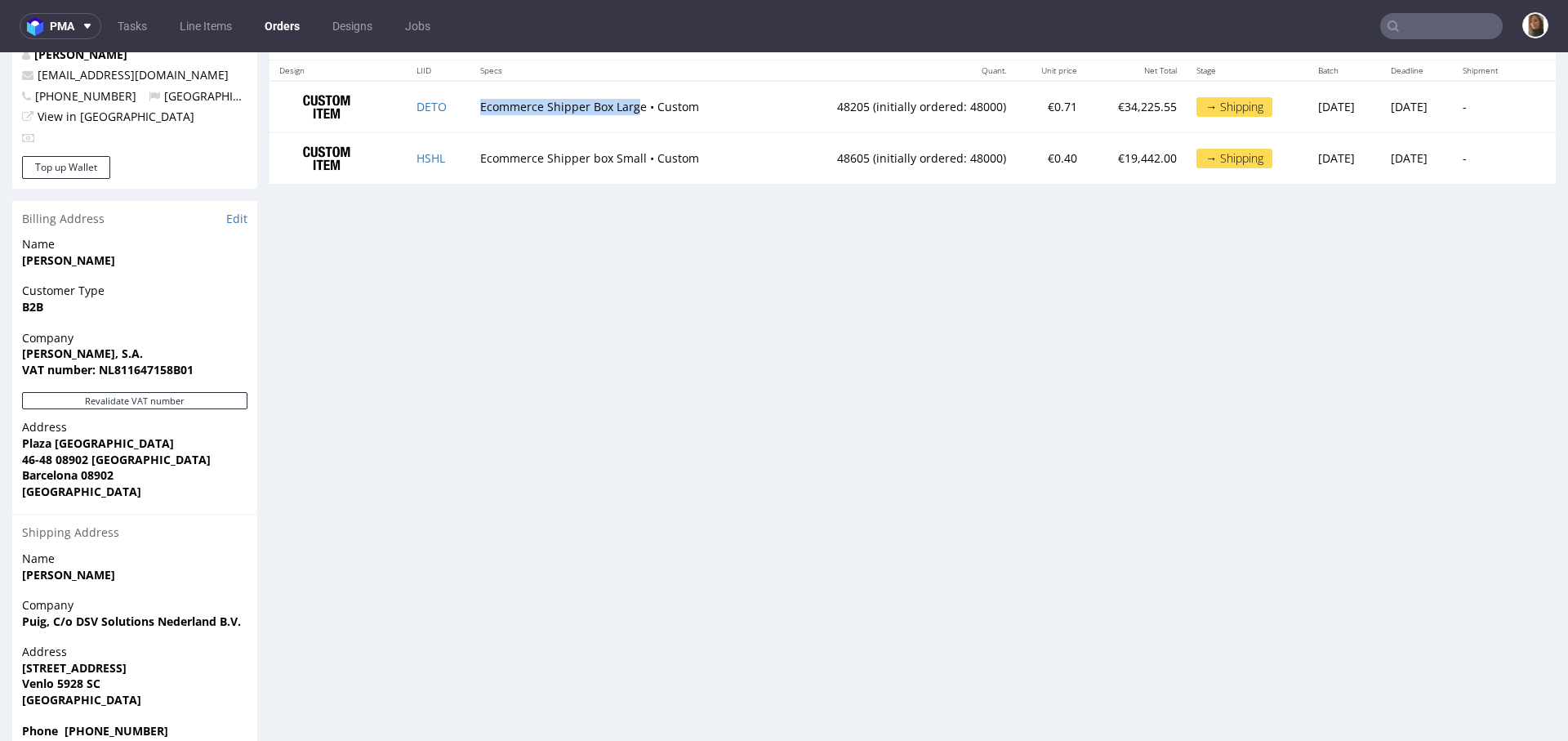
drag, startPoint x: 463, startPoint y: 98, endPoint x: 625, endPoint y: 106, distance: 162.2
click at [625, 106] on td "Ecommerce Shipper Box Large • Custom" at bounding box center [622, 106] width 305 height 52
copy td "Ecommerce Shipper Box Larg"
drag, startPoint x: 813, startPoint y: 105, endPoint x: 779, endPoint y: 105, distance: 34.0
click at [779, 105] on td "48205 (initially ordered: 48000)" at bounding box center [895, 106] width 240 height 52
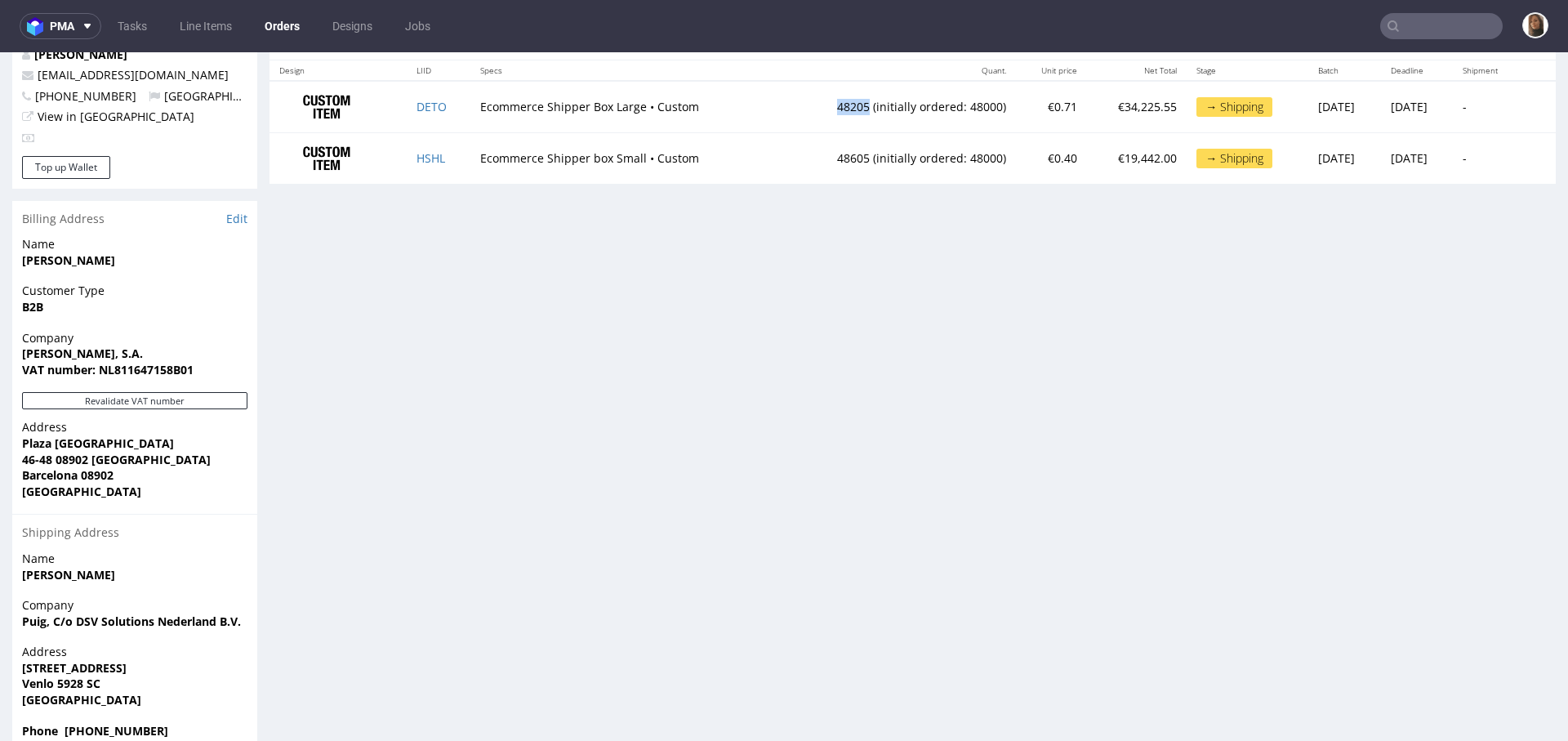
copy td "48205"
drag, startPoint x: 628, startPoint y: 155, endPoint x: 460, endPoint y: 156, distance: 168.0
click at [470, 155] on td "Ecommerce Shipper box Small • Custom" at bounding box center [622, 158] width 305 height 51
copy td "Ecommerce Shipper box Small"
drag, startPoint x: 814, startPoint y: 155, endPoint x: 764, endPoint y: 155, distance: 50.0
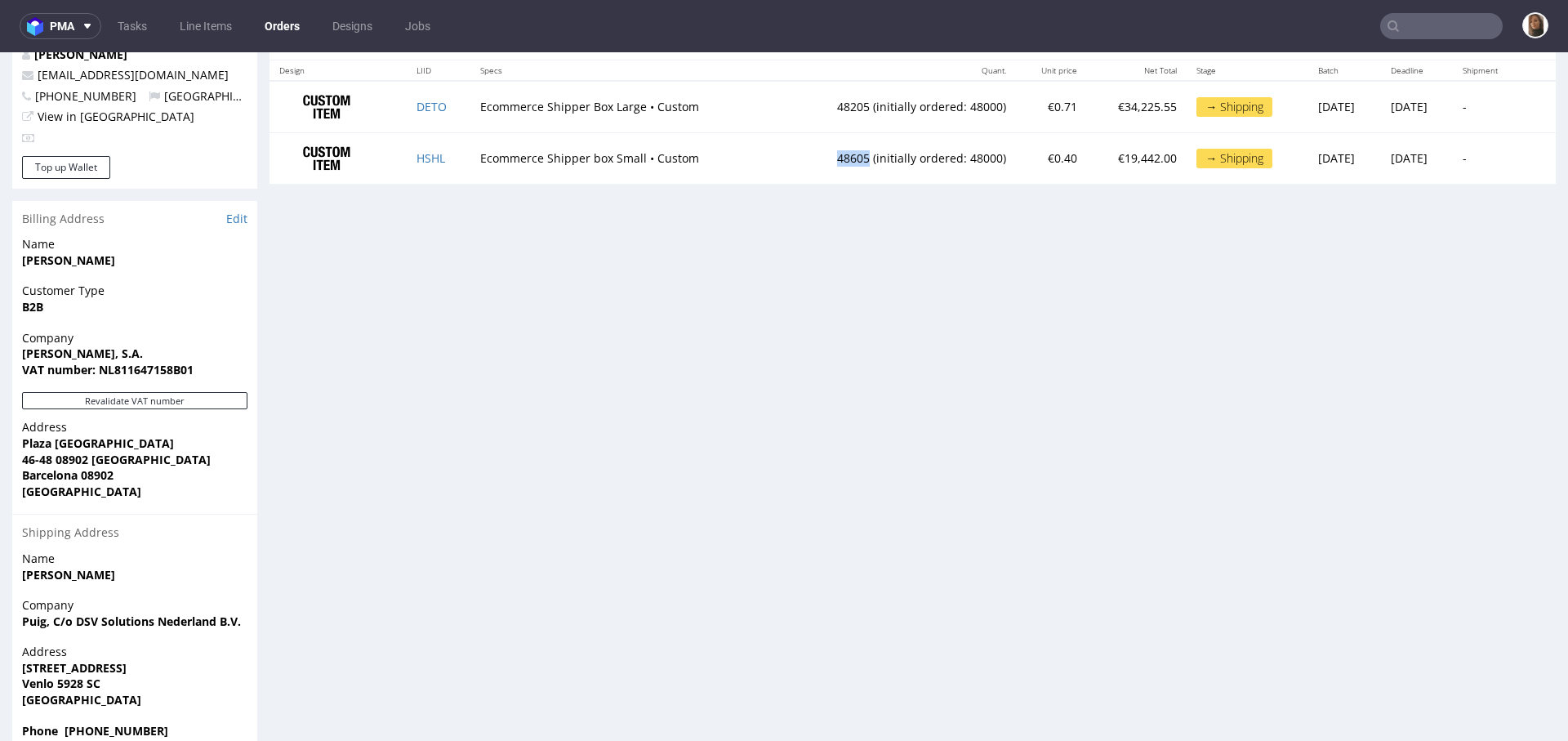
click at [775, 155] on td "48605 (initially ordered: 48000)" at bounding box center [895, 158] width 240 height 51
copy td "48605"
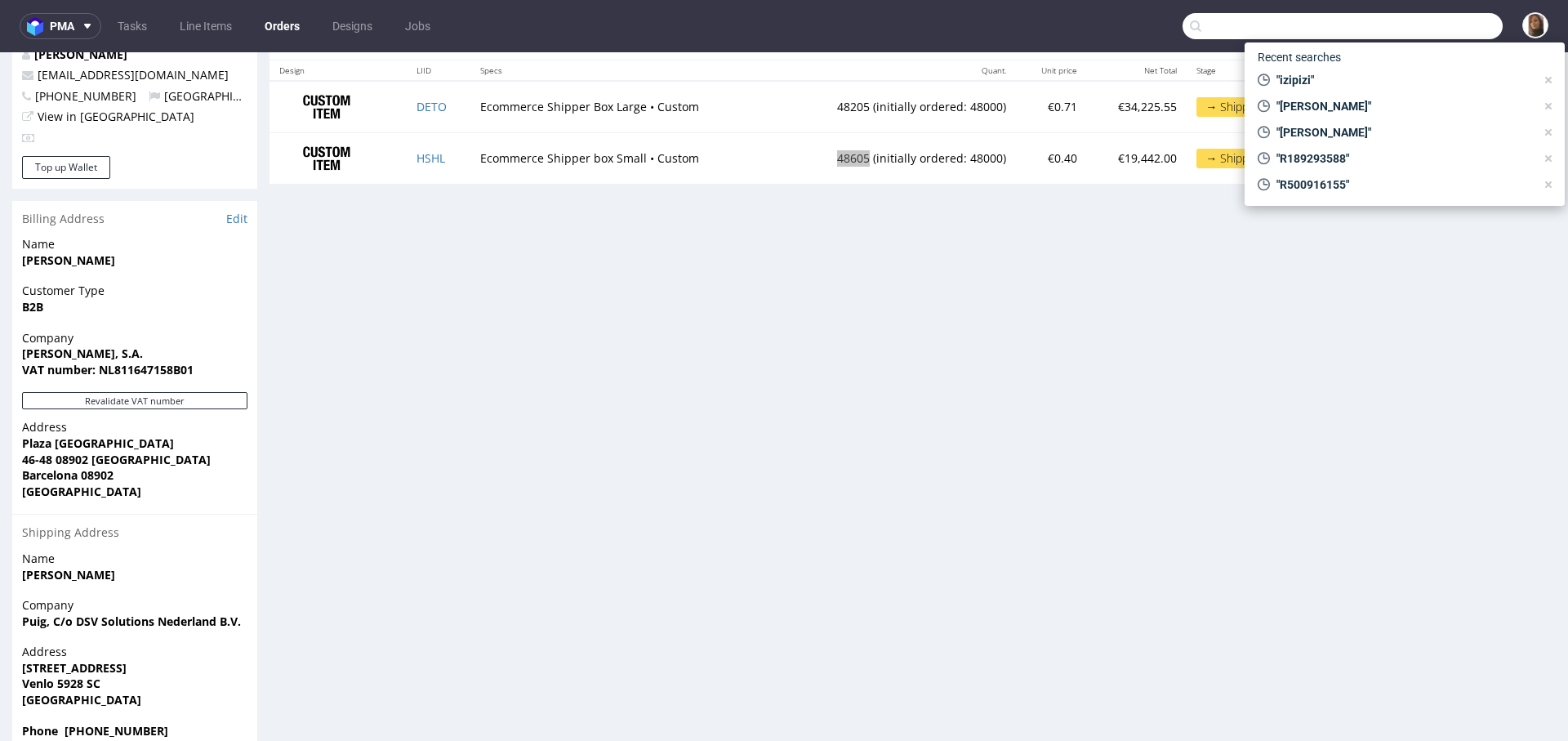
click at [1451, 24] on input "text" at bounding box center [1342, 26] width 320 height 26
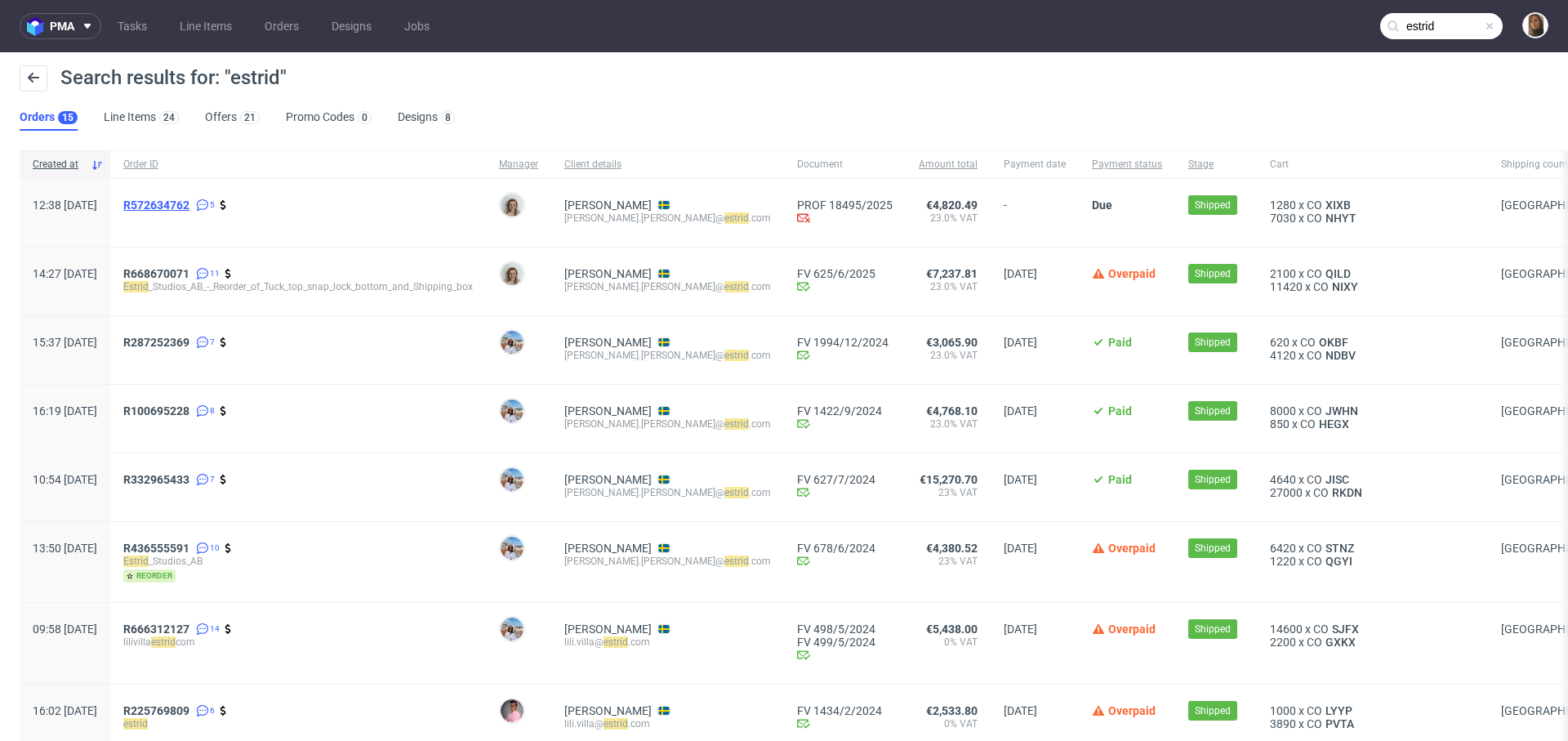
click at [190, 208] on span "R572634762" at bounding box center [156, 205] width 67 height 13
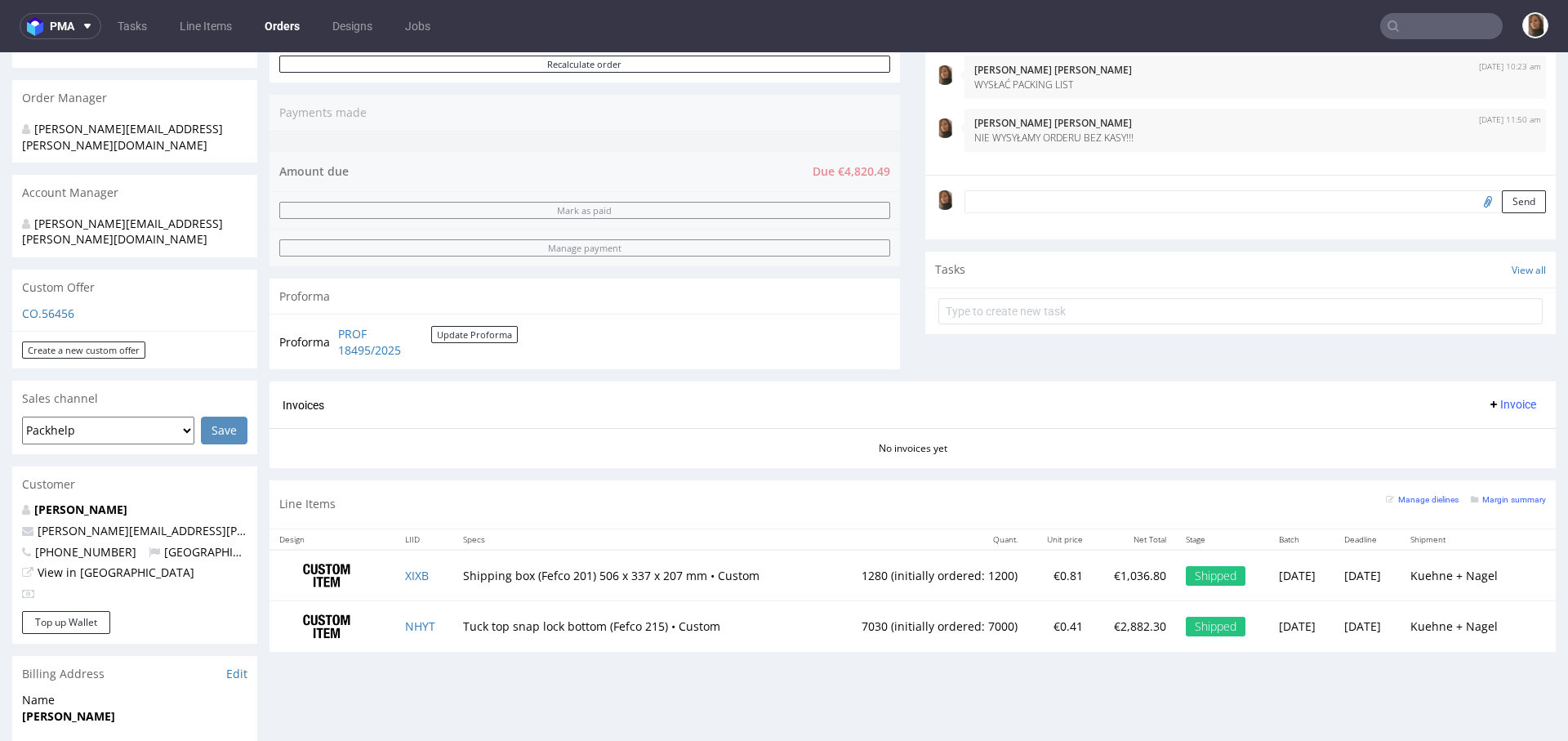
scroll to position [201, 0]
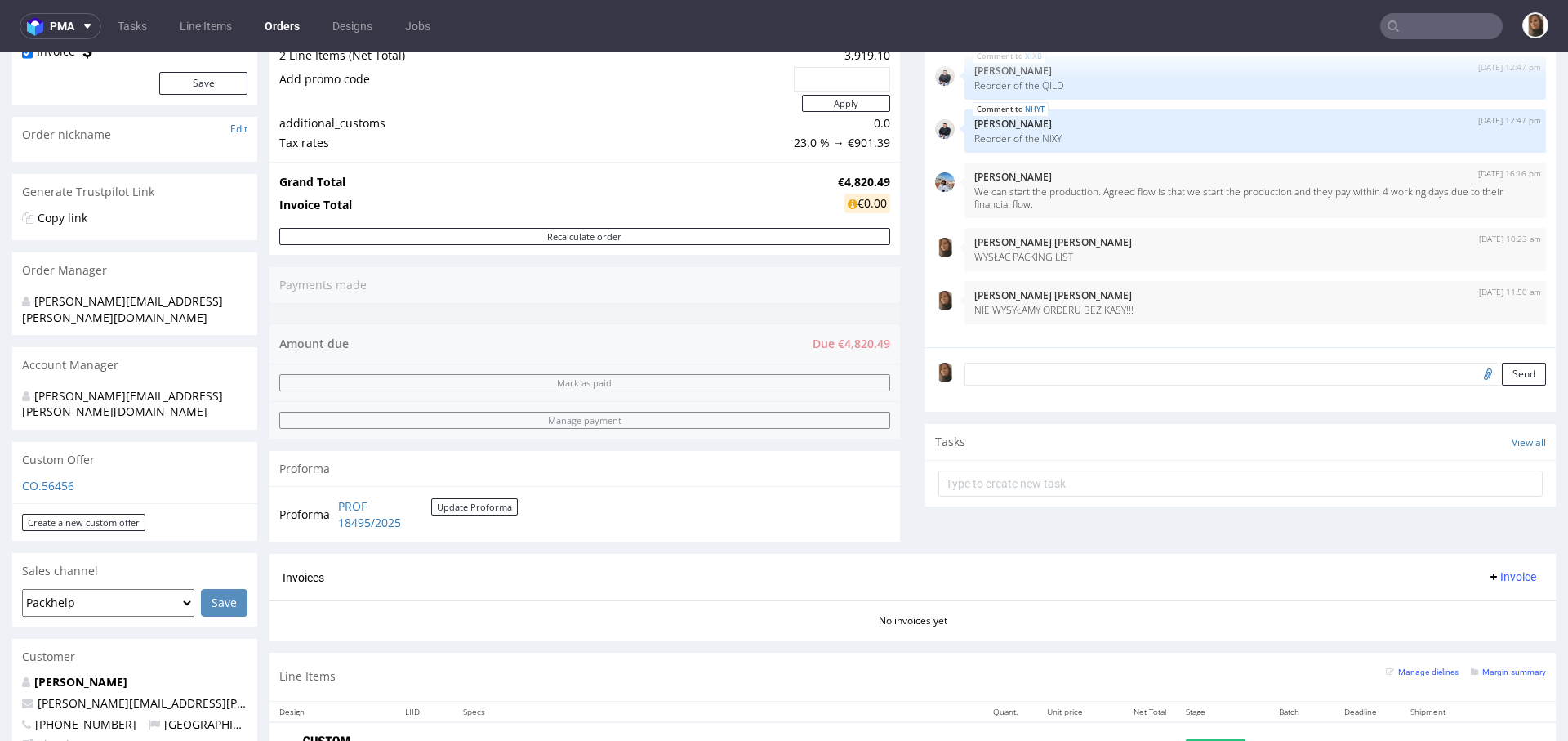
click at [1010, 363] on textarea at bounding box center [1255, 373] width 581 height 23
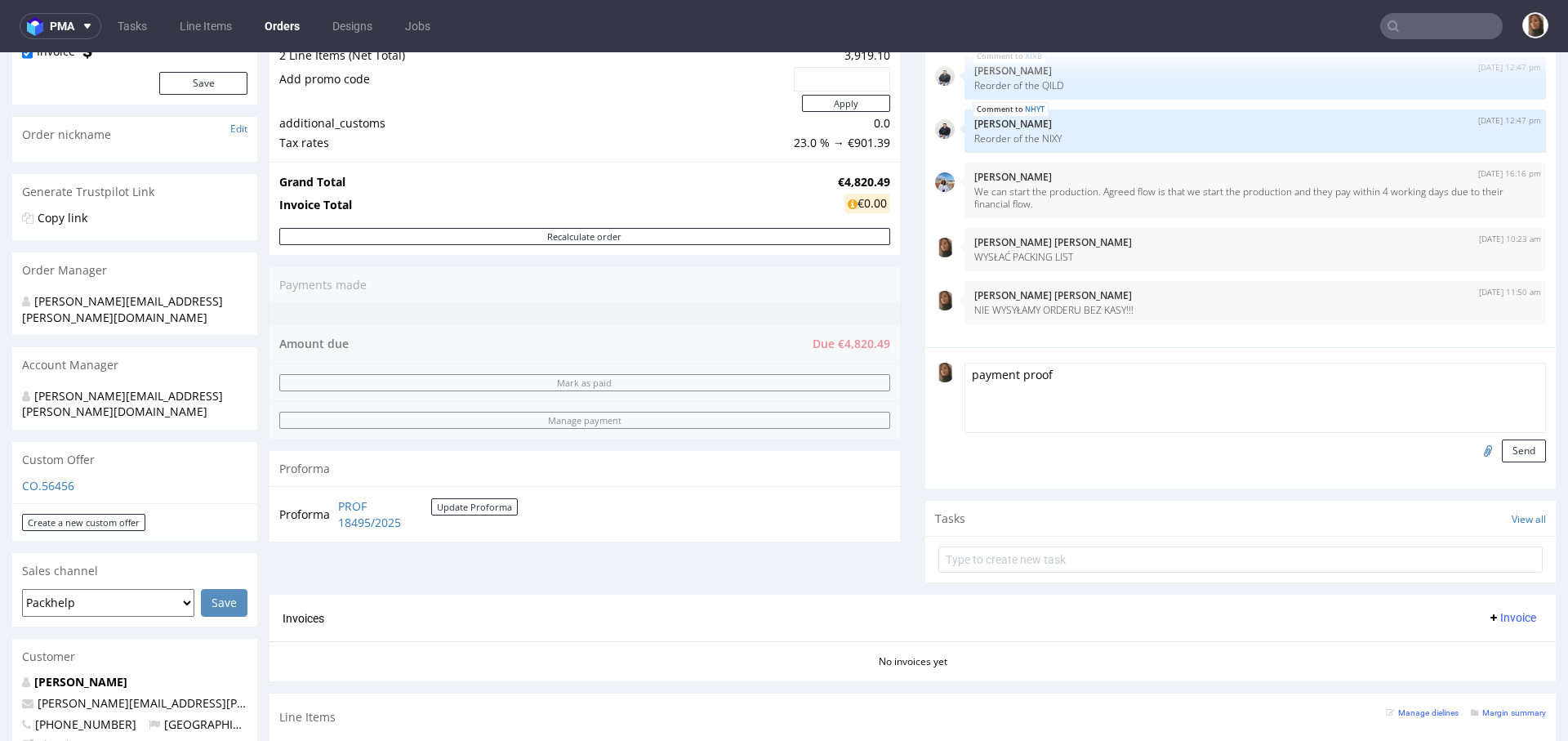
click at [1475, 446] on input "file" at bounding box center [1486, 449] width 23 height 21
click at [1502, 456] on button "Send" at bounding box center [1524, 450] width 44 height 23
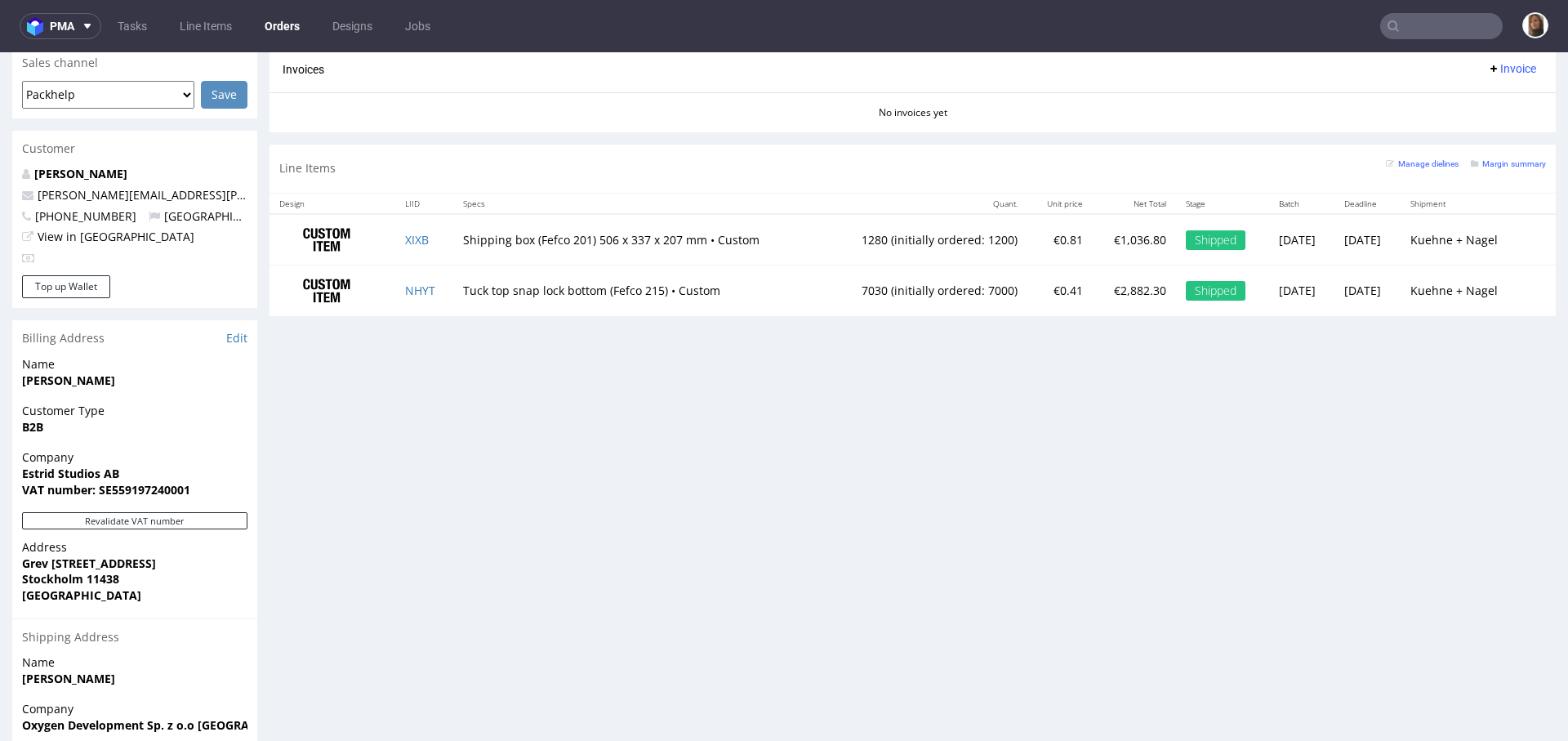
scroll to position [708, 0]
click at [416, 238] on link "XIXB" at bounding box center [417, 240] width 24 height 16
click at [405, 287] on link "NHYT" at bounding box center [420, 291] width 30 height 16
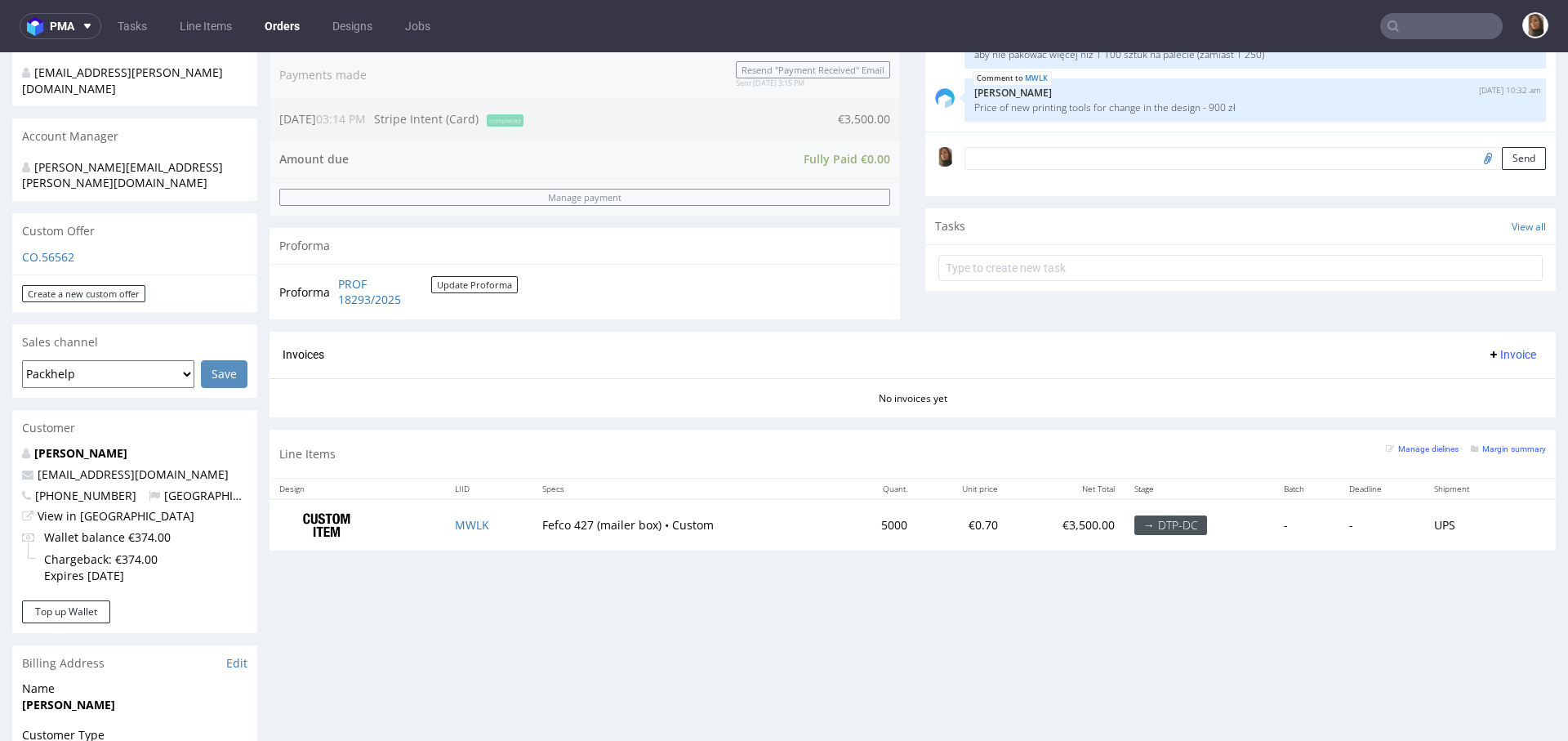
scroll to position [595, 0]
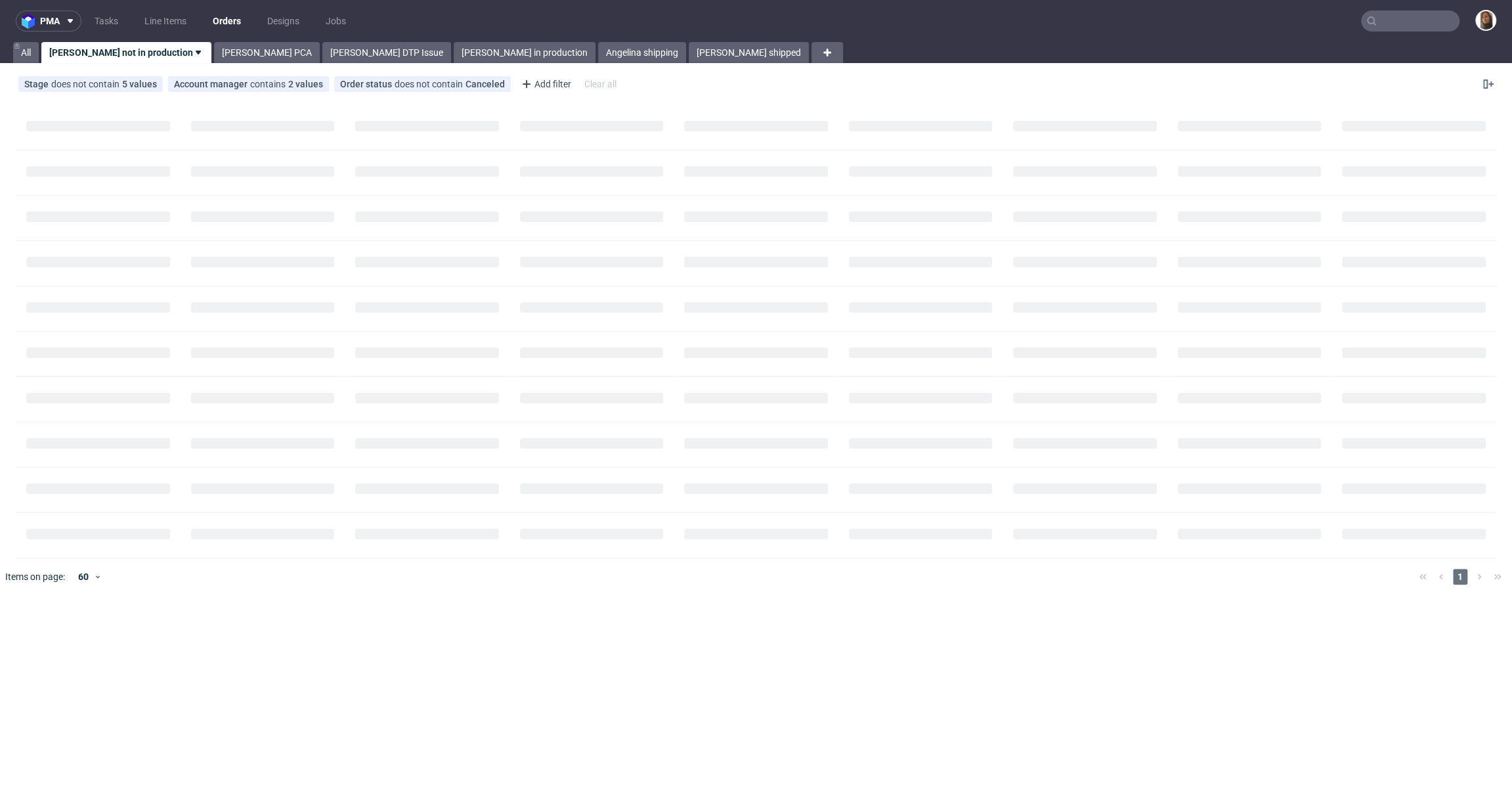
click at [1391, 14] on input "text" at bounding box center [1410, 21] width 98 height 21
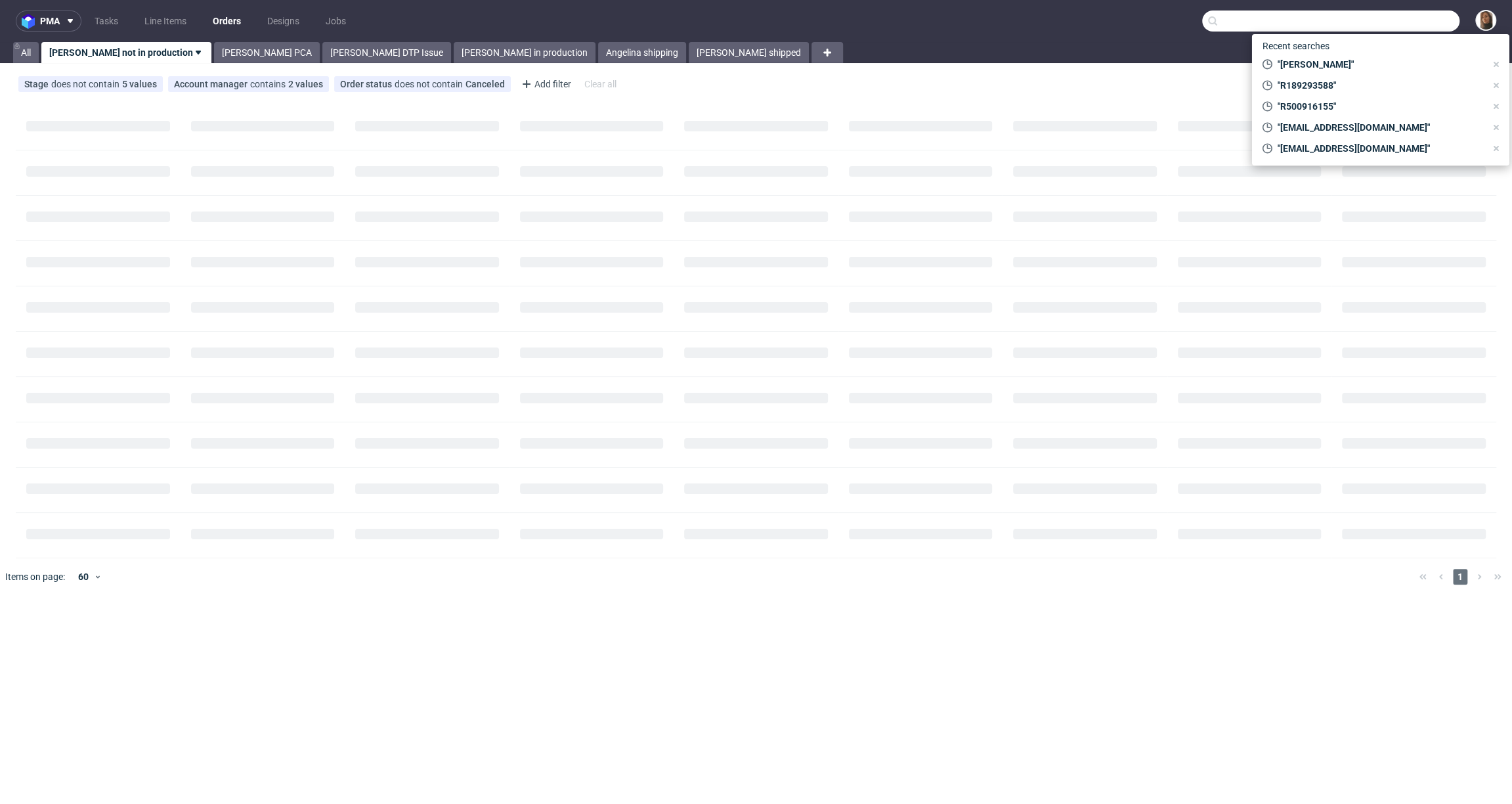
paste input "R669463645"
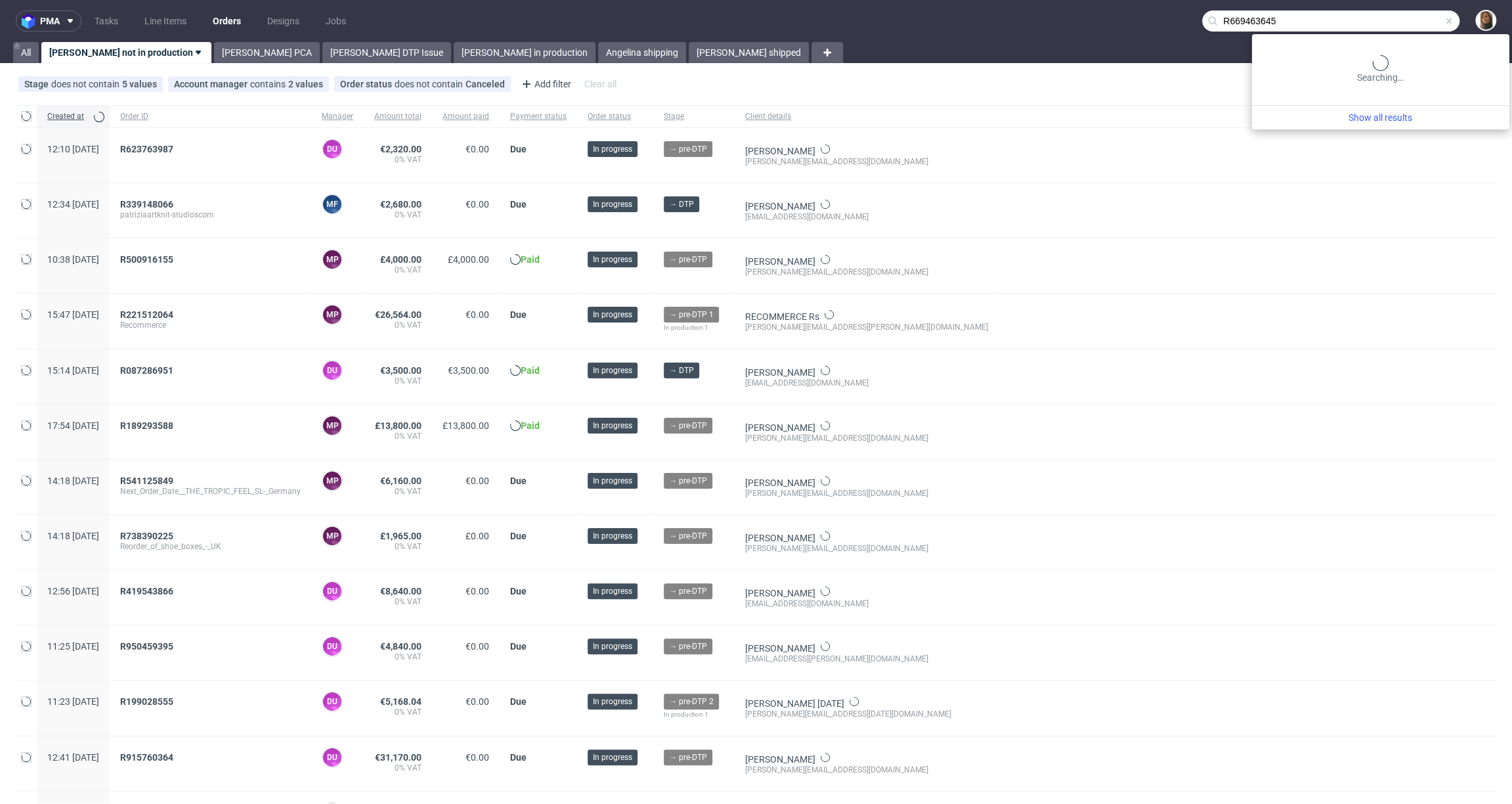
type input "R669463645"
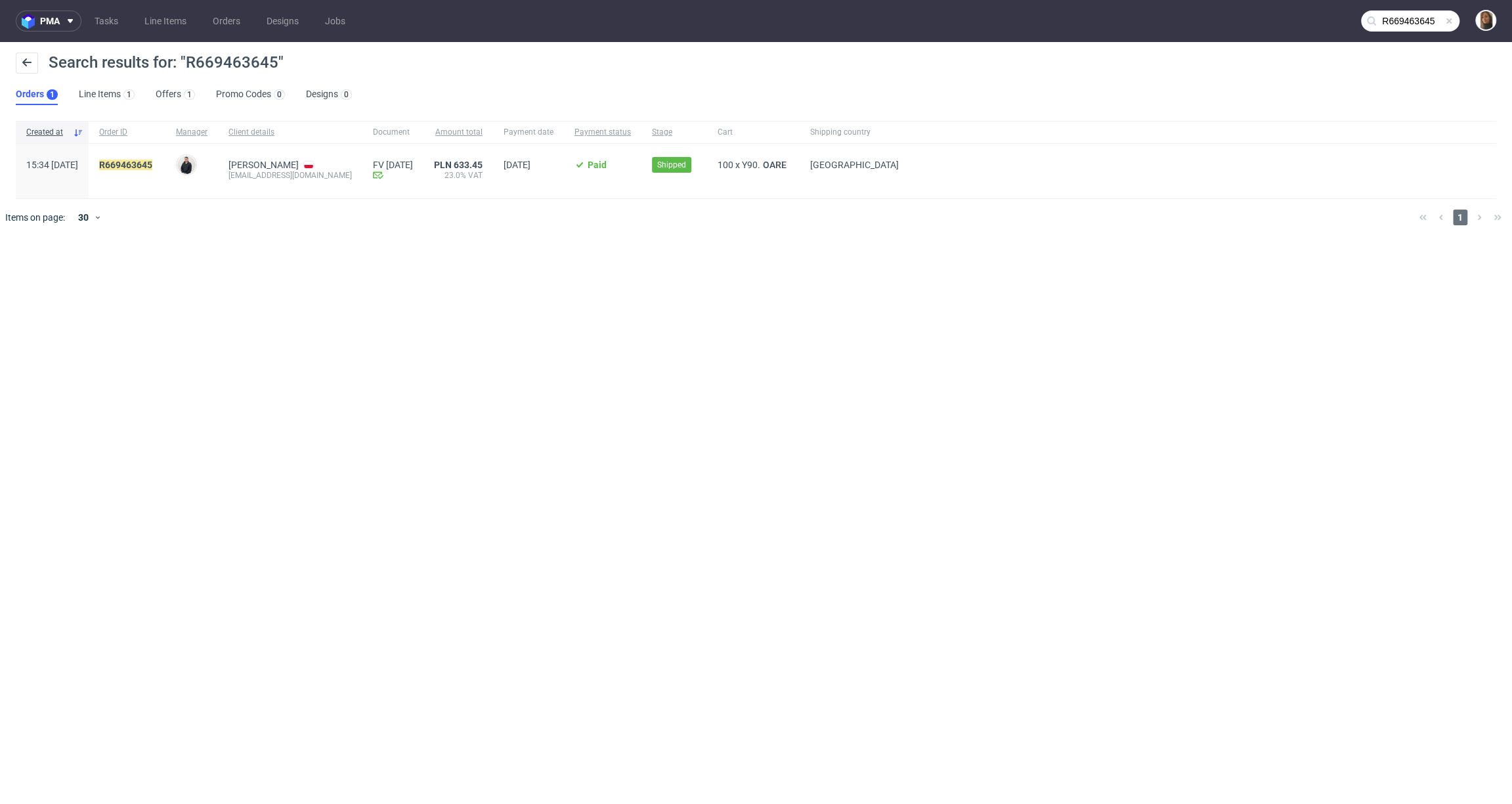
click at [292, 177] on div "[EMAIL_ADDRESS][DOMAIN_NAME]" at bounding box center [290, 175] width 124 height 10
click at [292, 177] on div "ania@pudlowska.com" at bounding box center [290, 175] width 124 height 10
copy div "ania@pudlowska.com"
click at [153, 163] on mark "R669463645" at bounding box center [125, 165] width 54 height 10
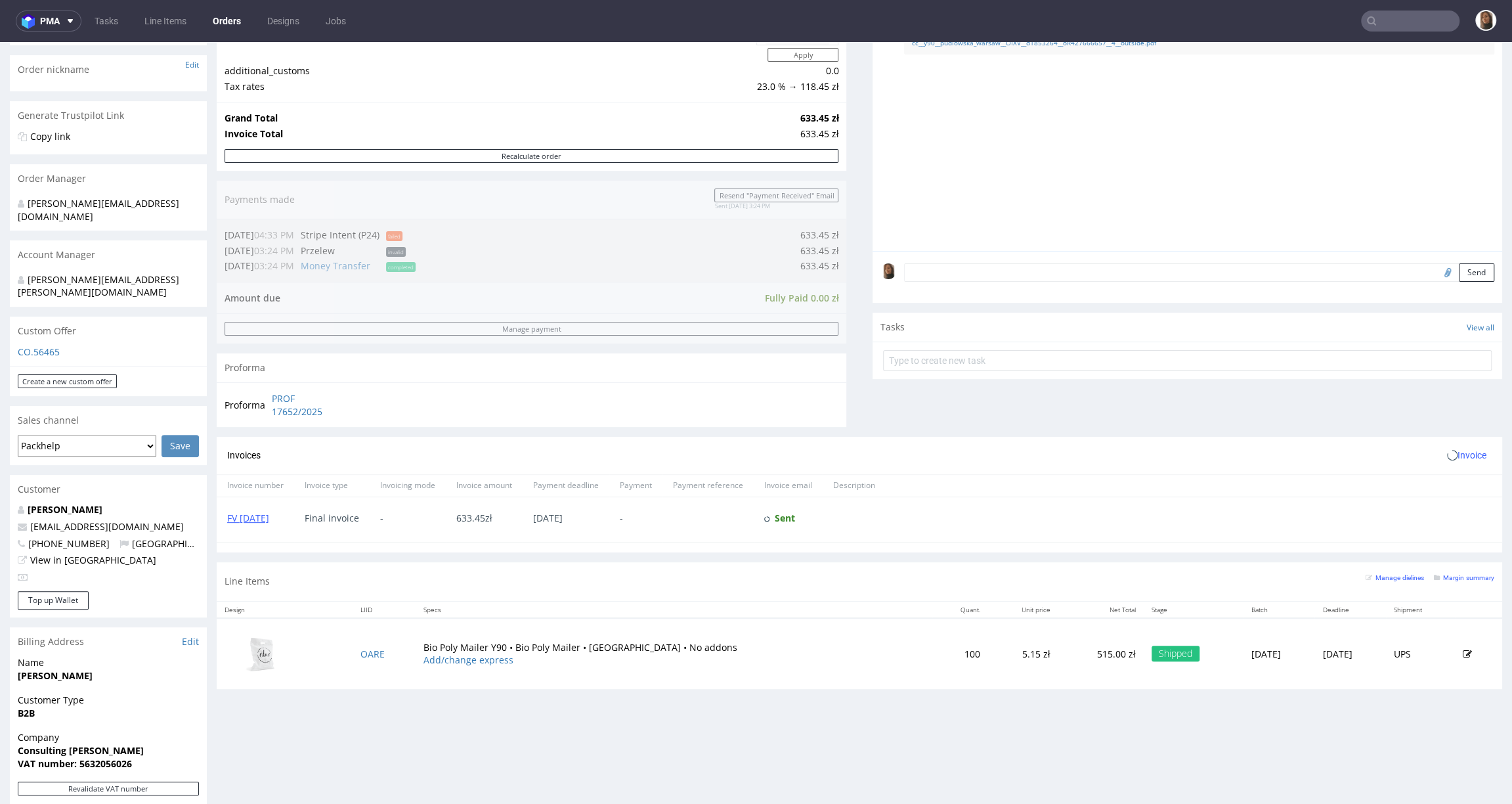
scroll to position [384, 0]
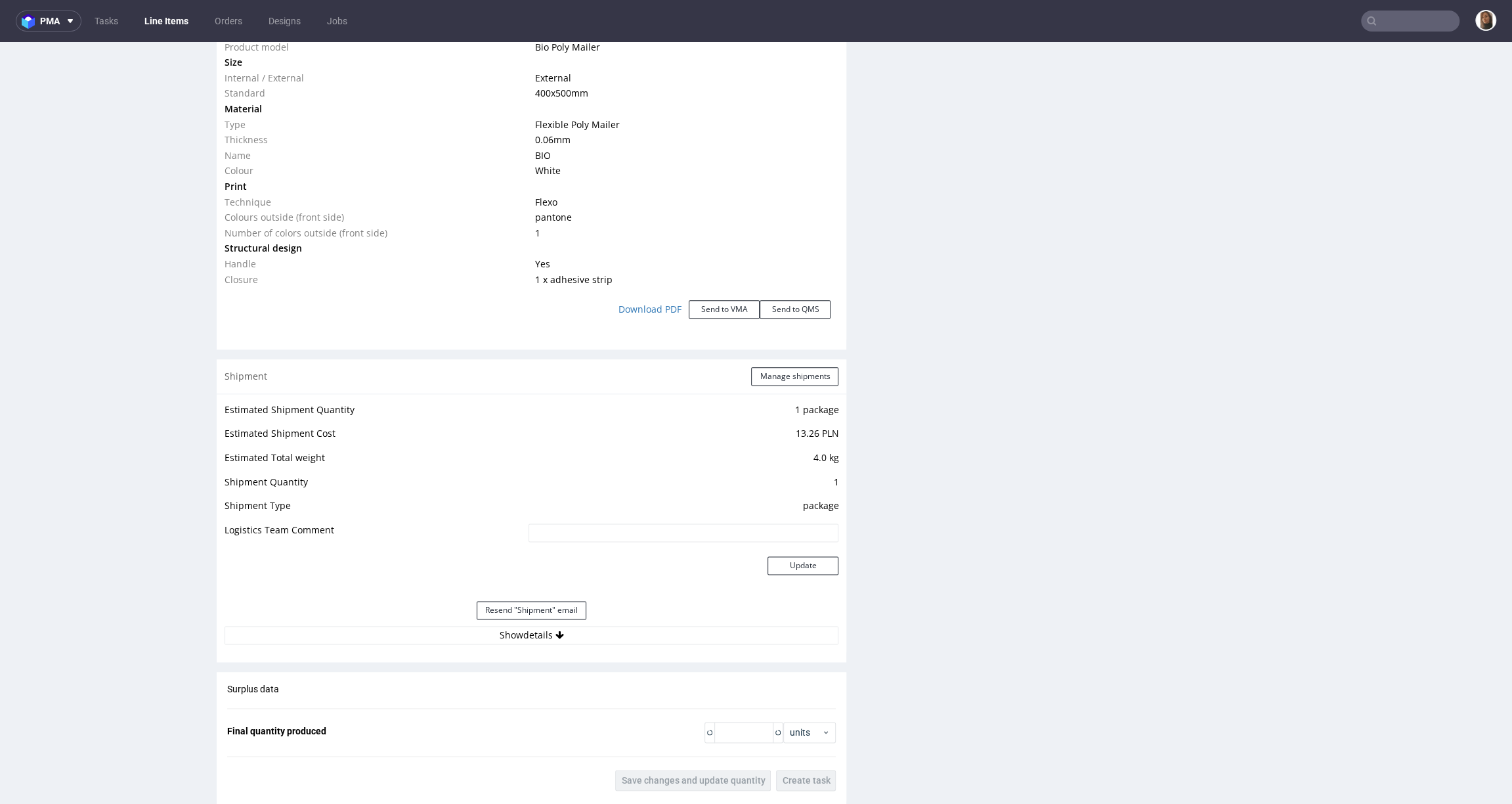
scroll to position [1510, 0]
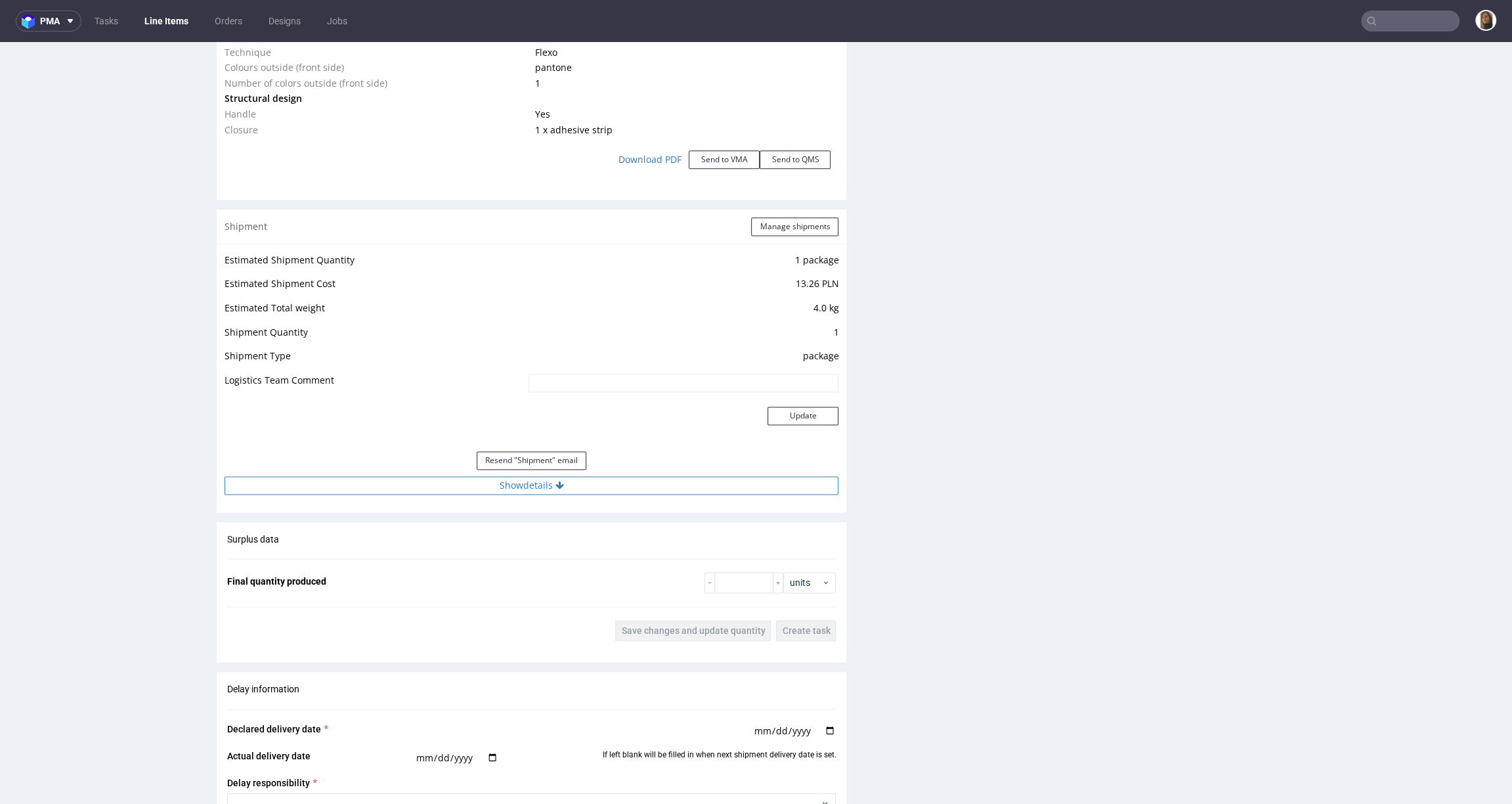
click at [509, 480] on button "Show details" at bounding box center [531, 485] width 614 height 18
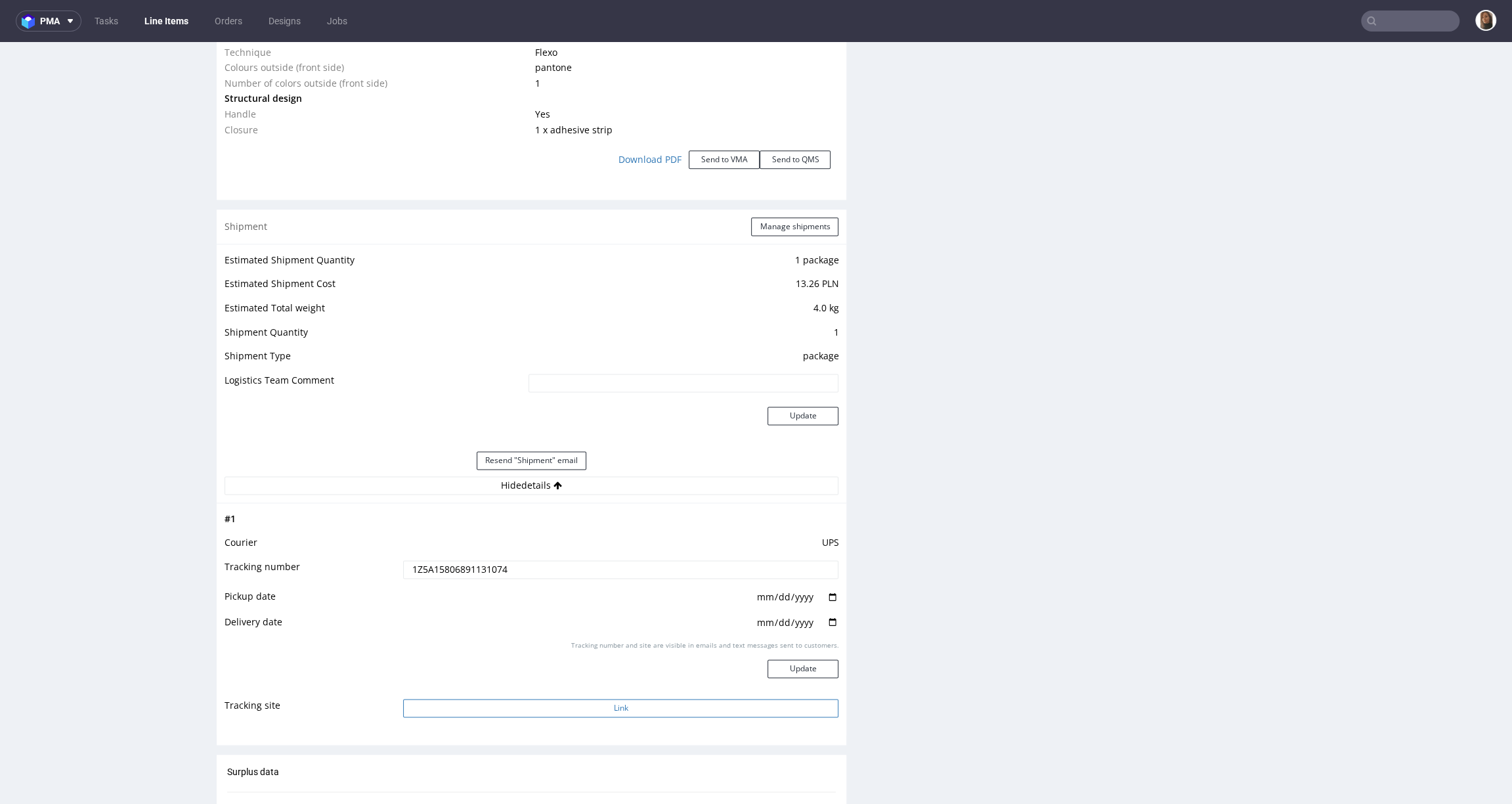
click at [589, 707] on button "Link" at bounding box center [621, 708] width 435 height 18
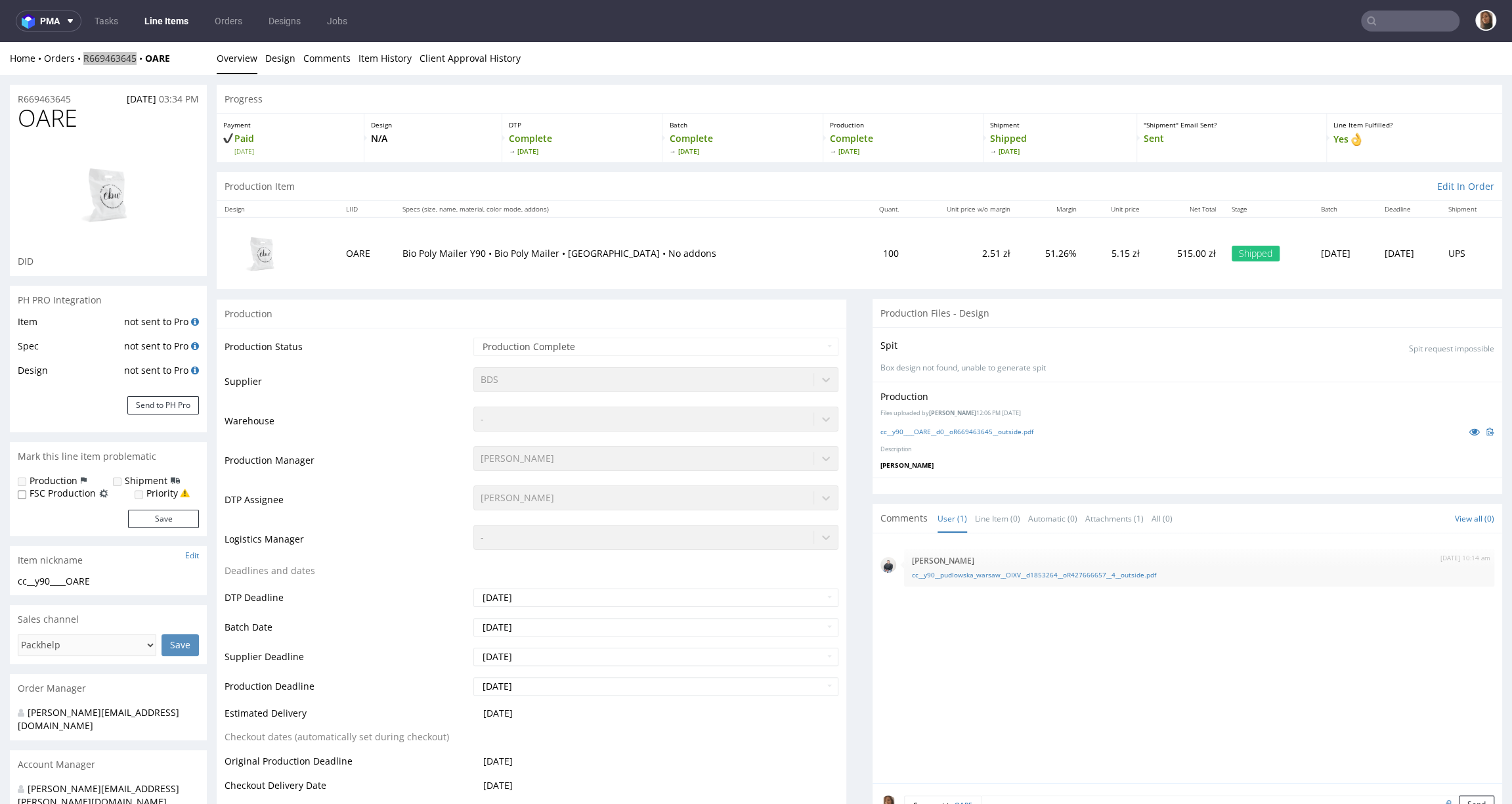
click at [1381, 22] on input "text" at bounding box center [1410, 21] width 98 height 21
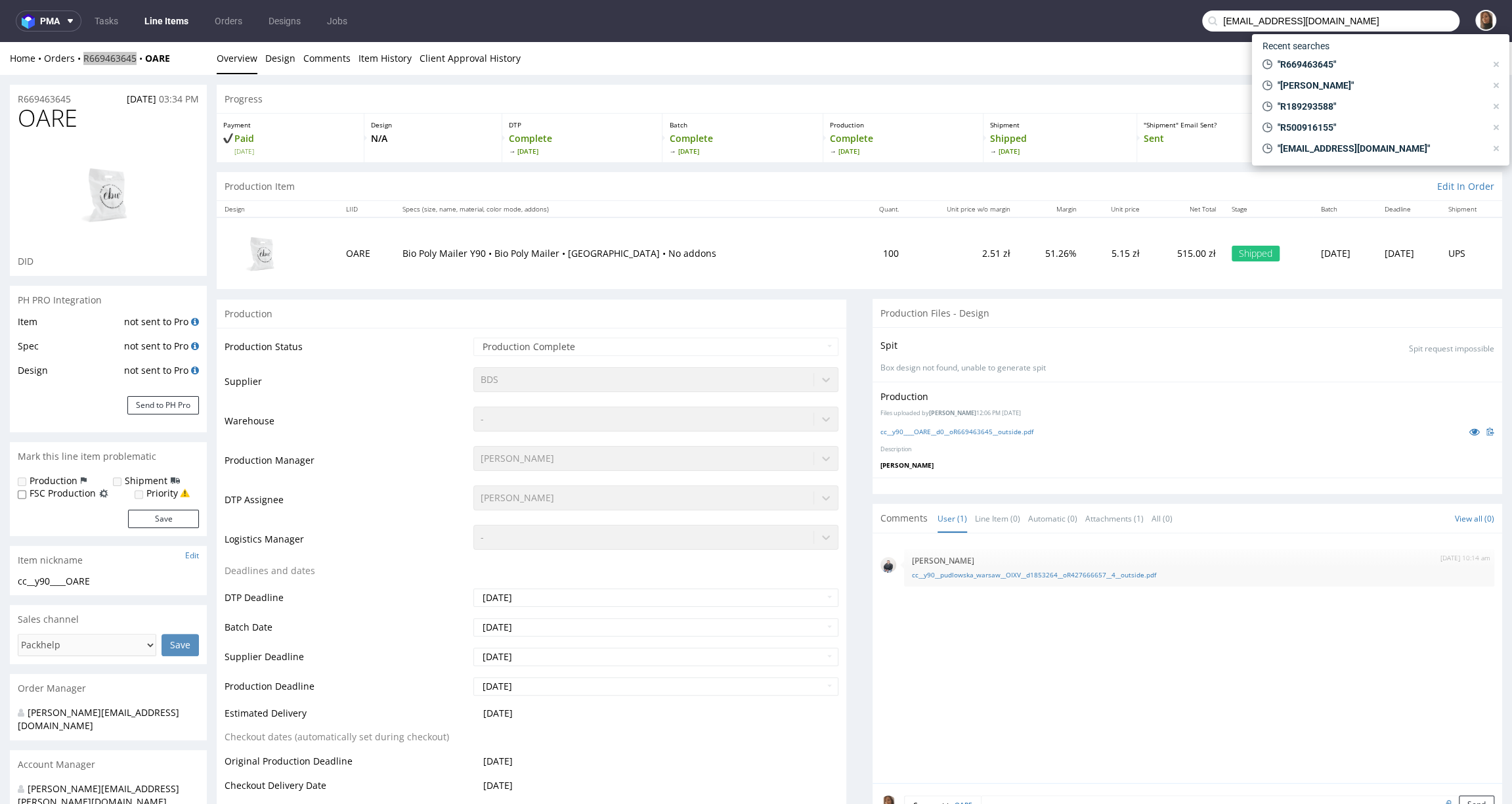
type input "ania@pudlowska.com"
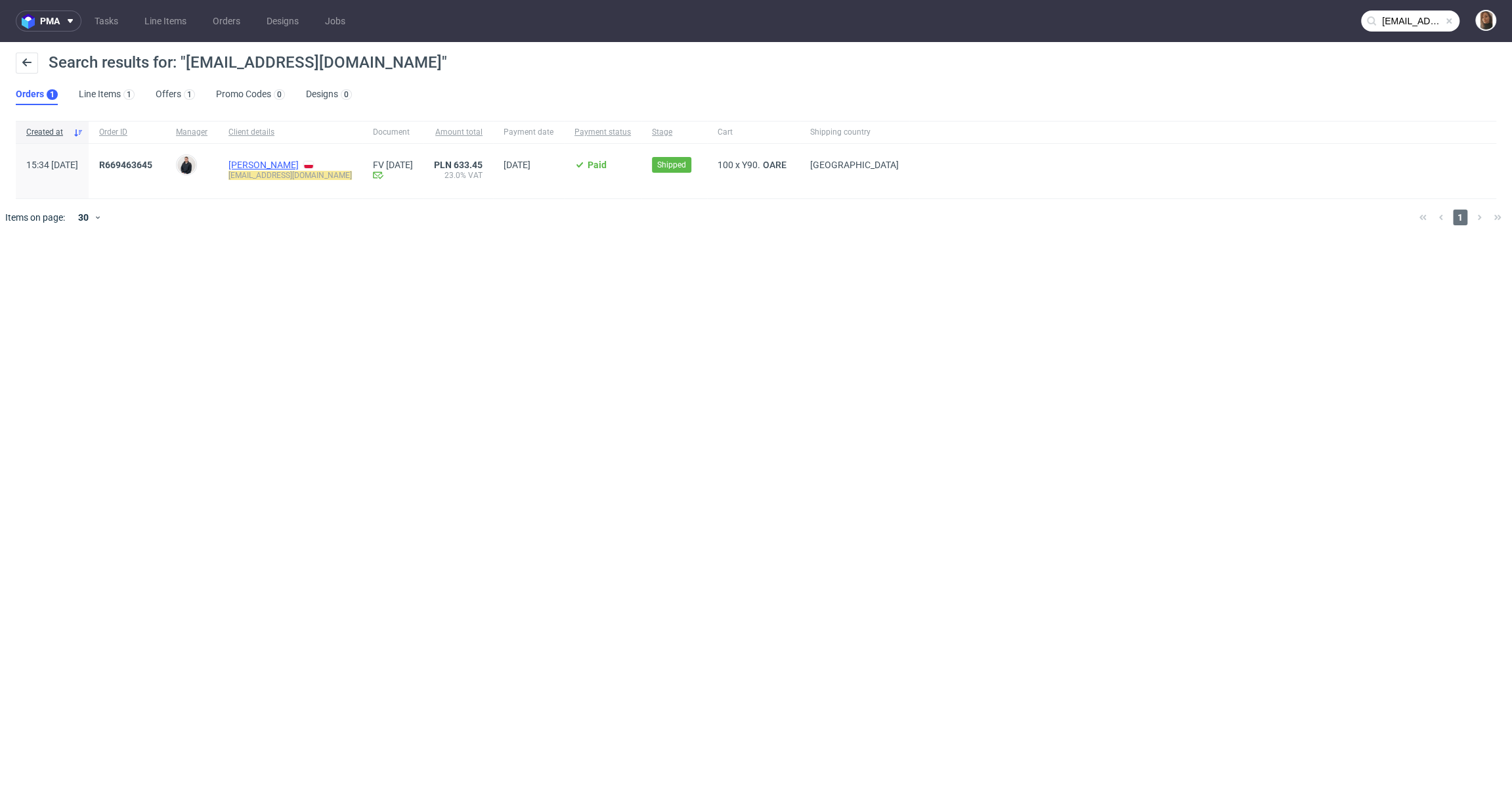
click at [299, 165] on link "Anna Szylejko" at bounding box center [264, 165] width 70 height 10
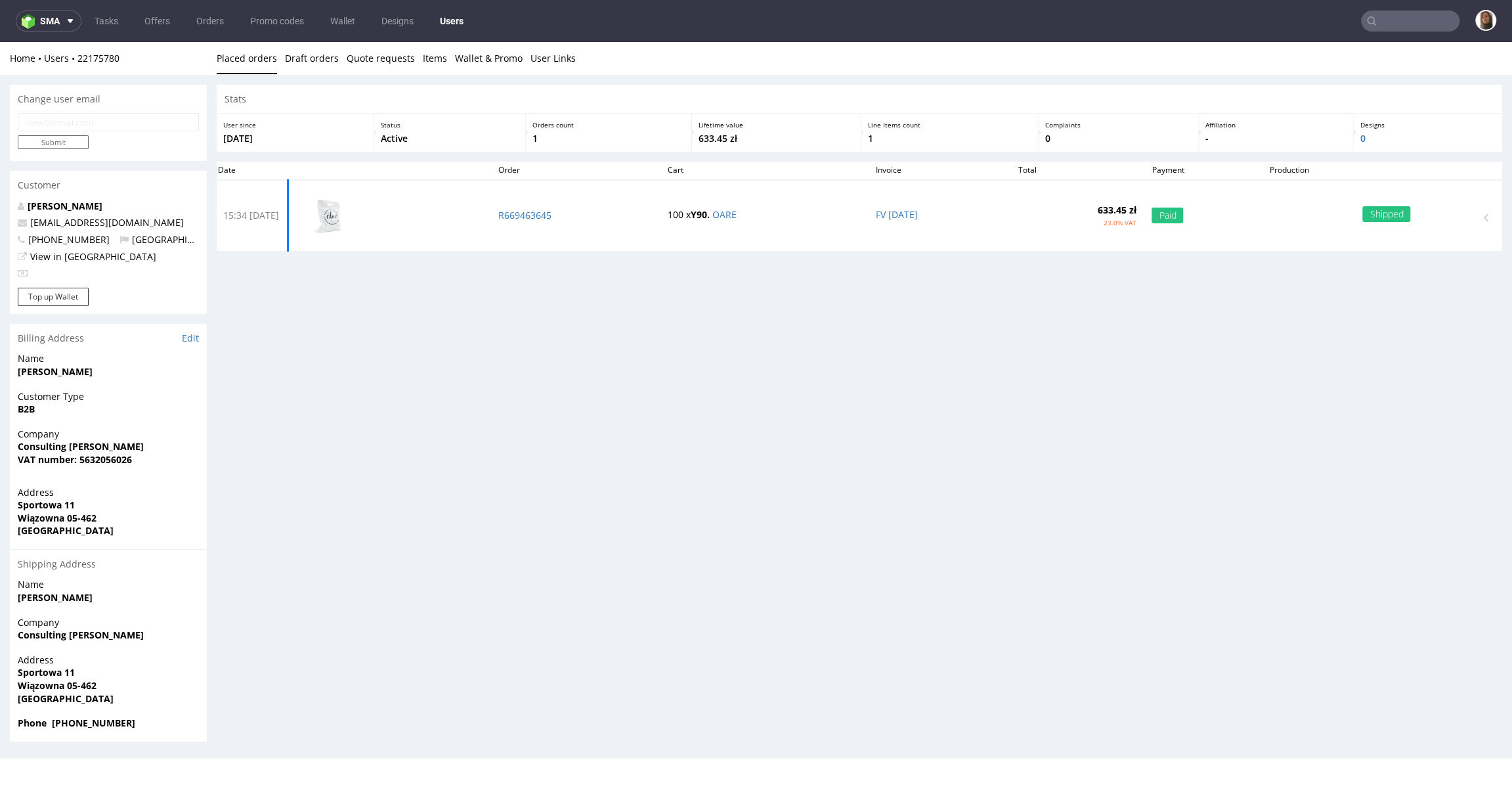
click at [1405, 32] on nav "sma Tasks Offers Orders Promo codes Wallet Designs Users" at bounding box center [756, 21] width 1512 height 42
click at [1403, 13] on input "text" at bounding box center [1410, 21] width 98 height 21
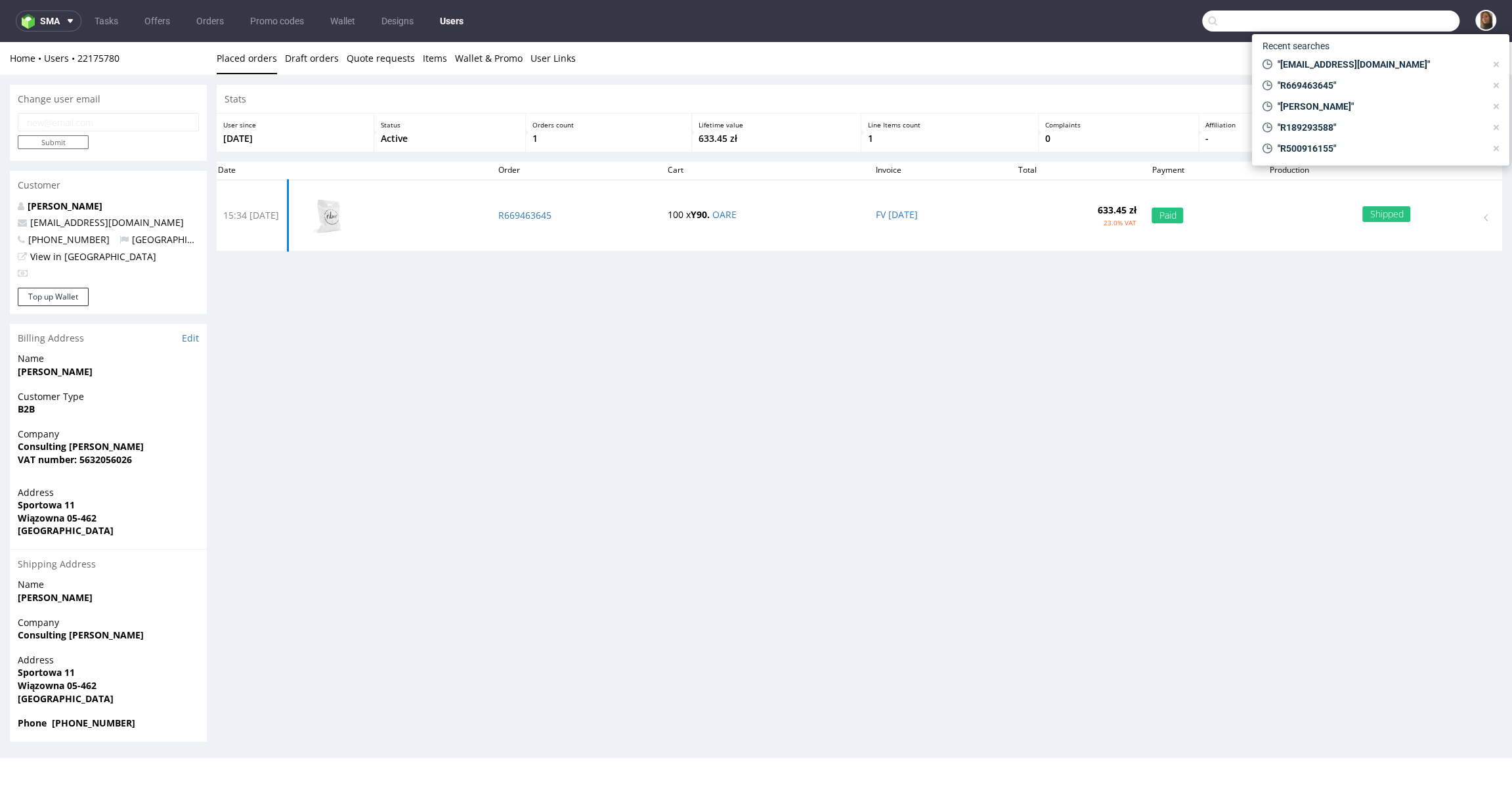
paste input "R441920495"
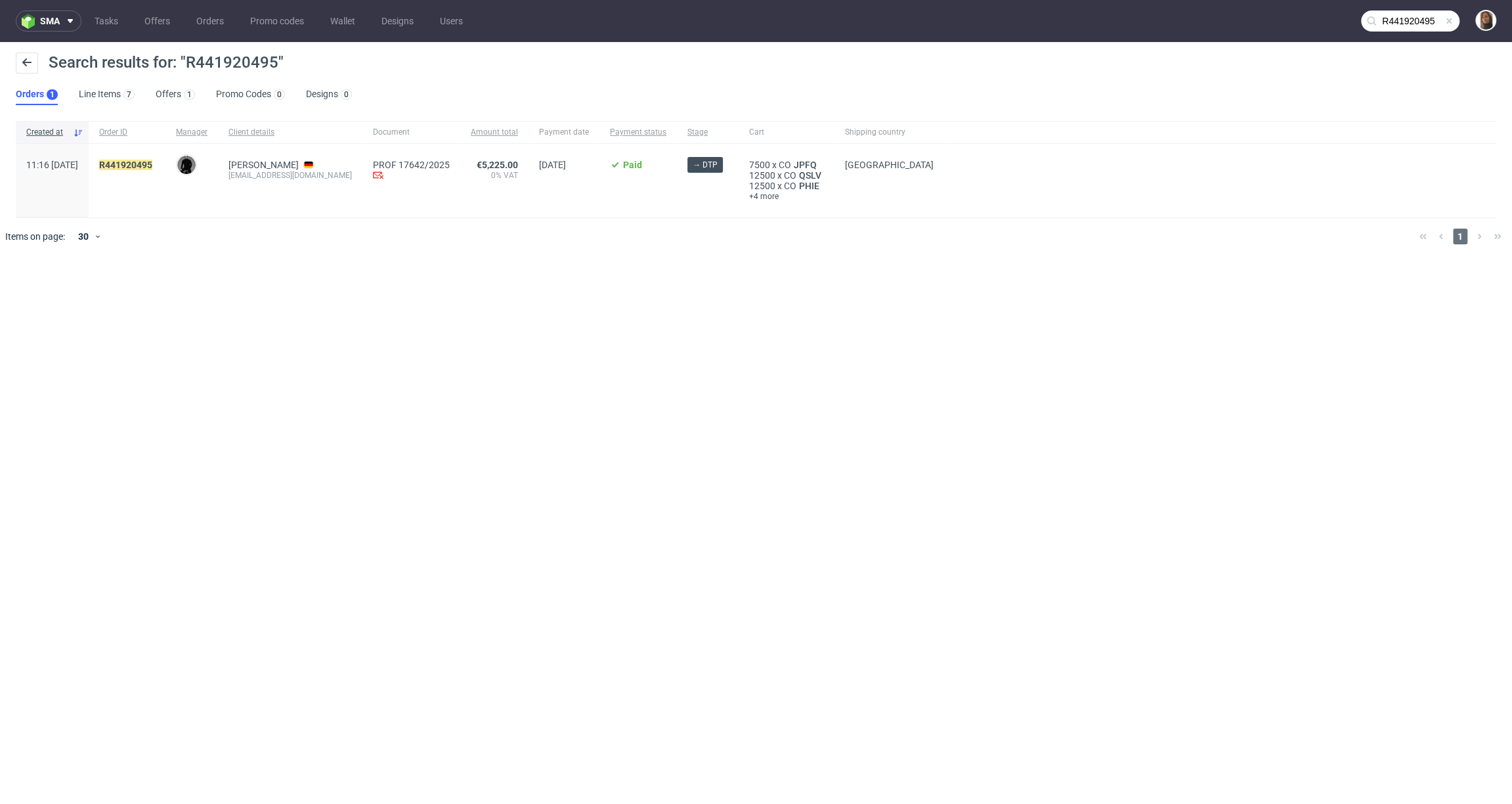
click at [1429, 22] on input "R441920495" at bounding box center [1410, 21] width 98 height 21
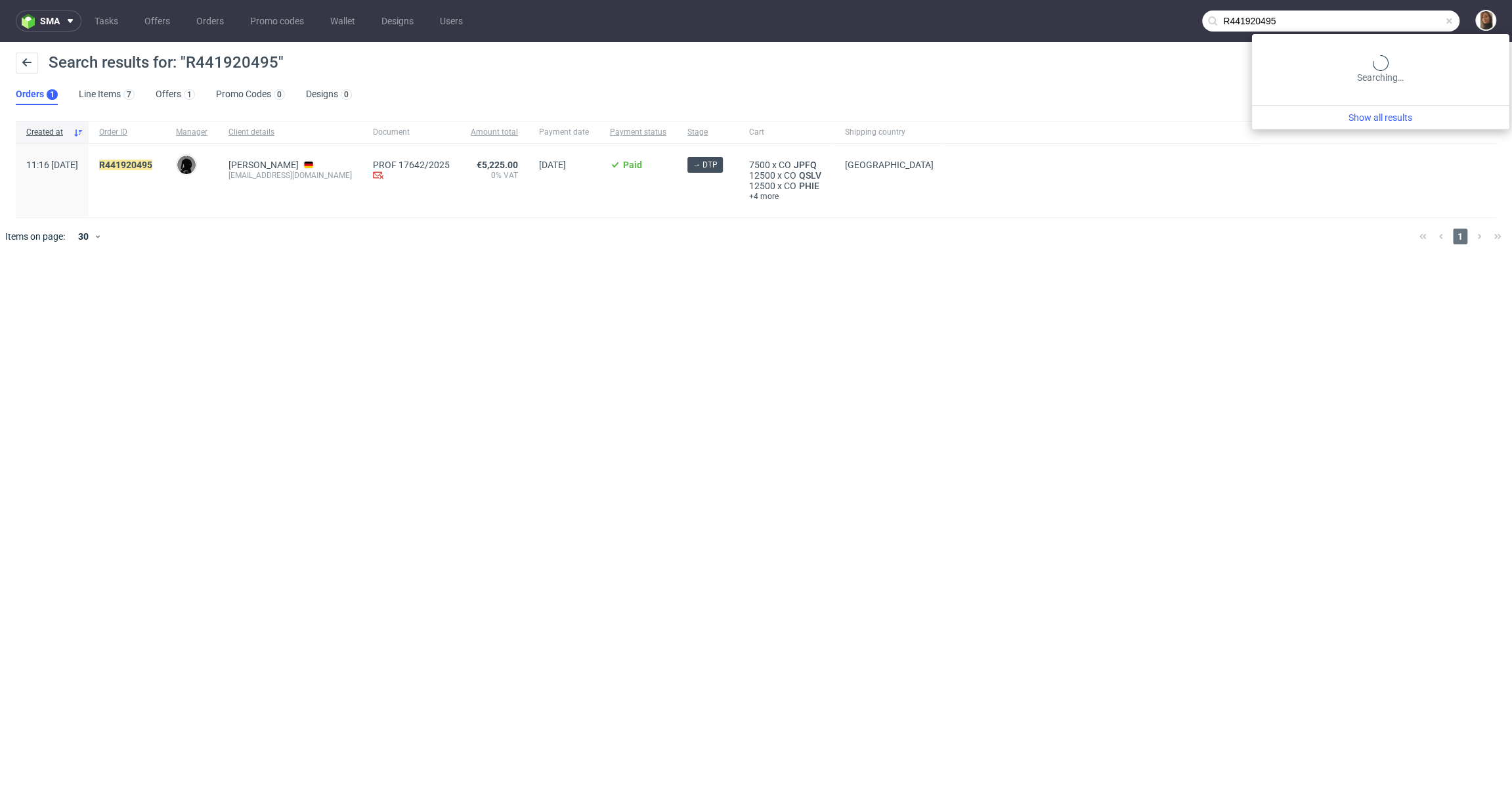
click at [1429, 22] on input "R441920495" at bounding box center [1331, 21] width 257 height 21
paste input "662540839"
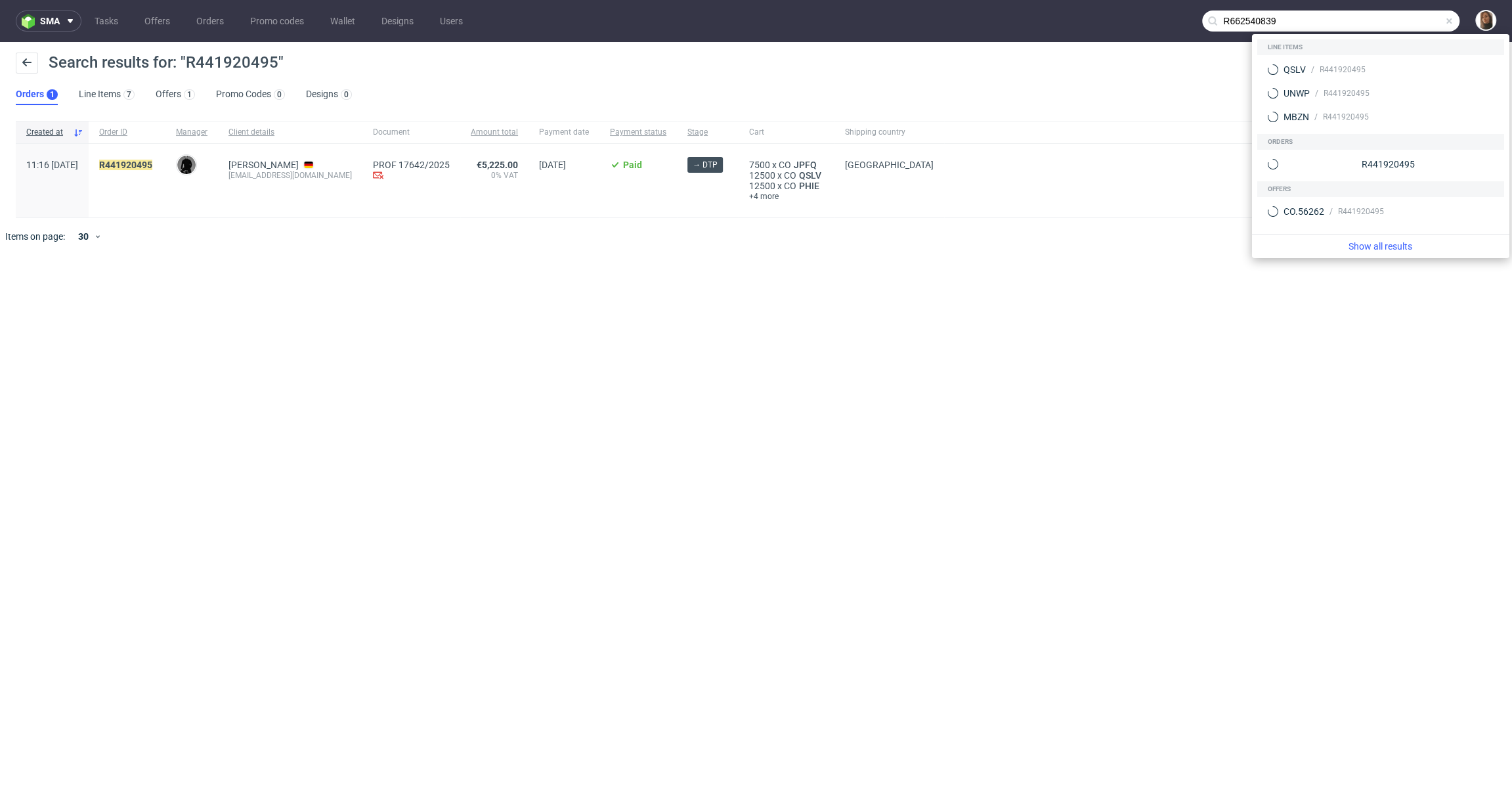
type input "R662540839"
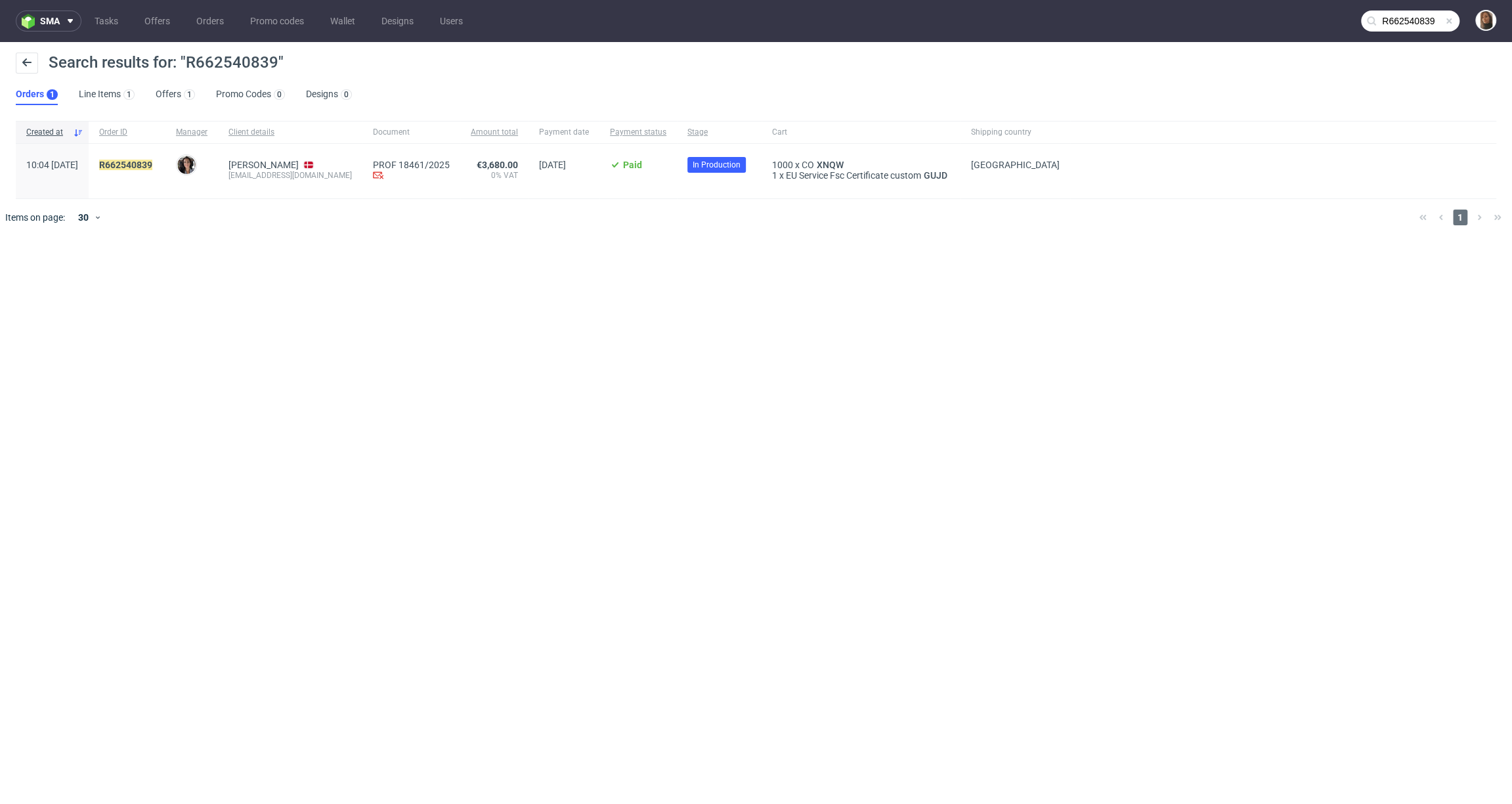
click at [1450, 21] on span at bounding box center [1449, 21] width 10 height 10
click at [1415, 20] on input "text" at bounding box center [1410, 21] width 98 height 21
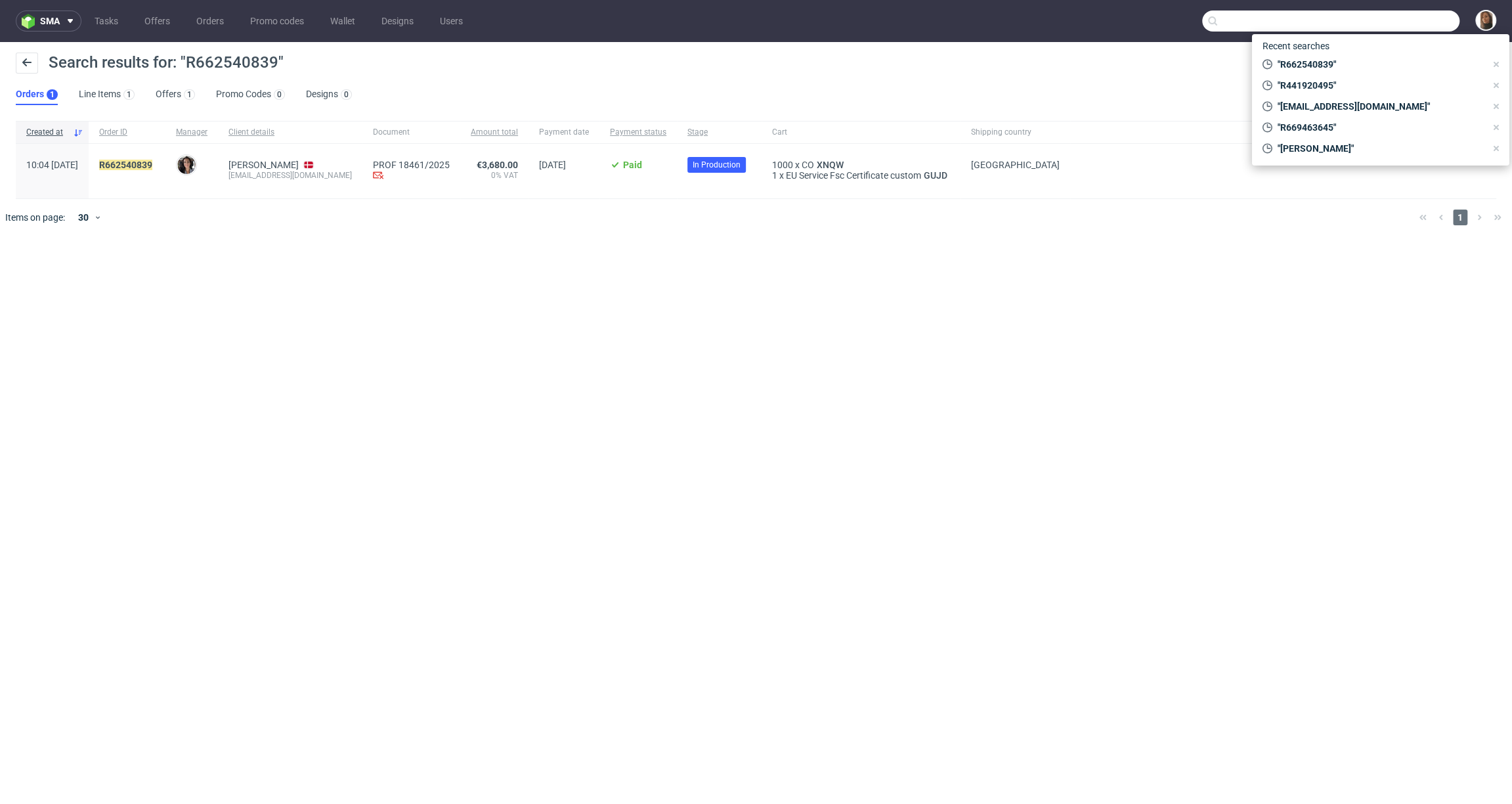
type input "a"
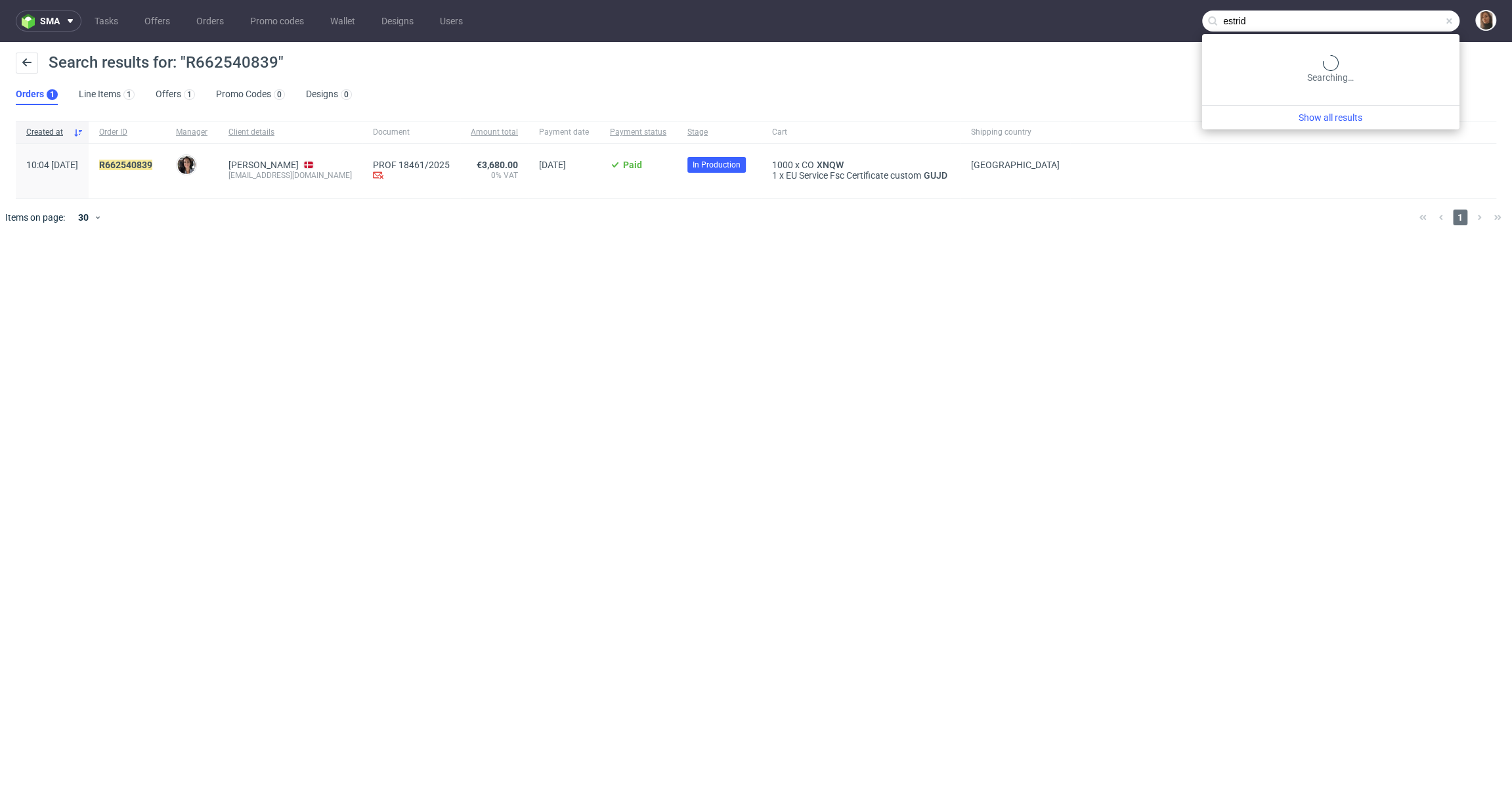
type input "estrid"
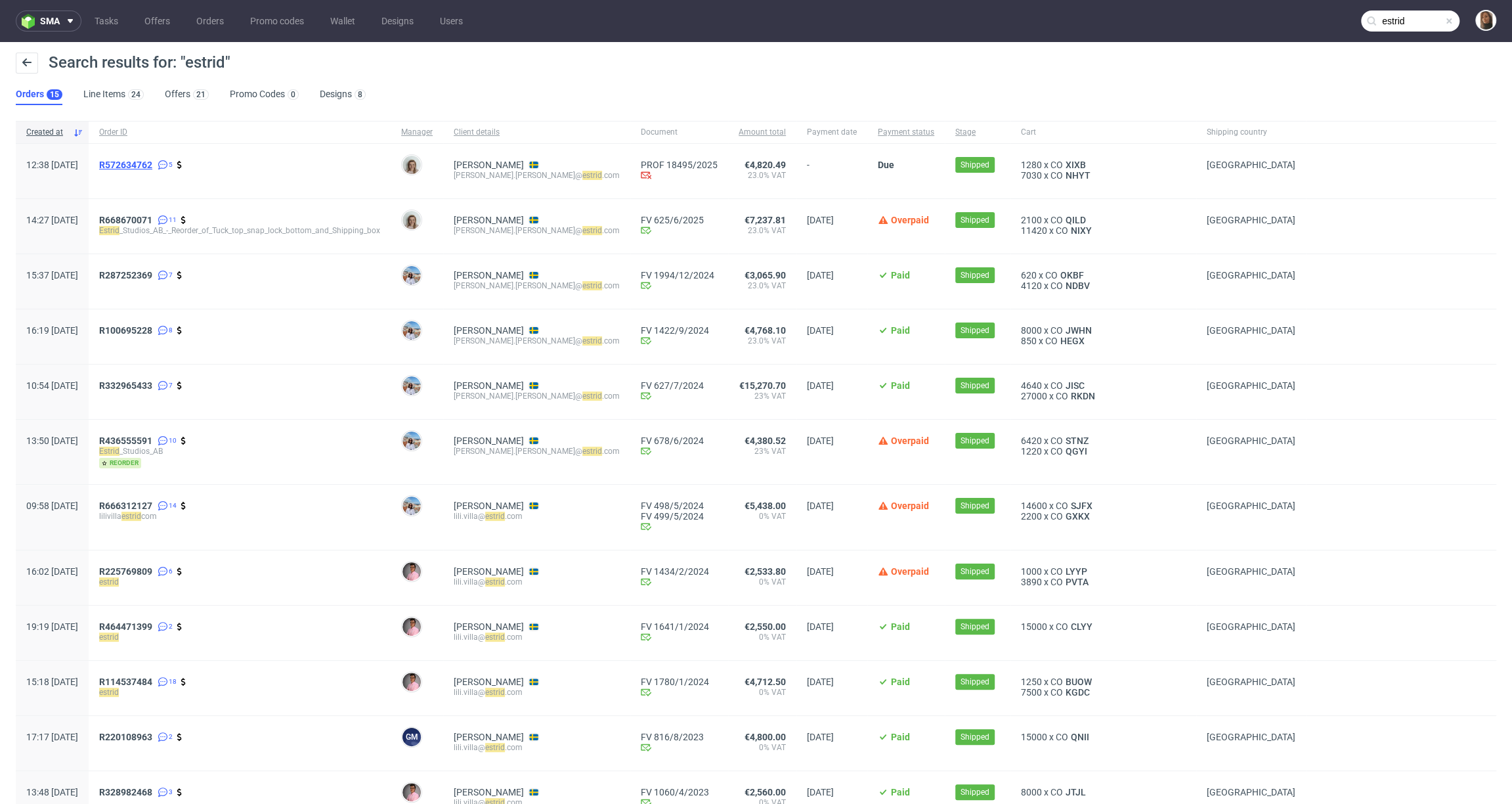
click at [153, 164] on span "R572634762" at bounding box center [125, 165] width 54 height 10
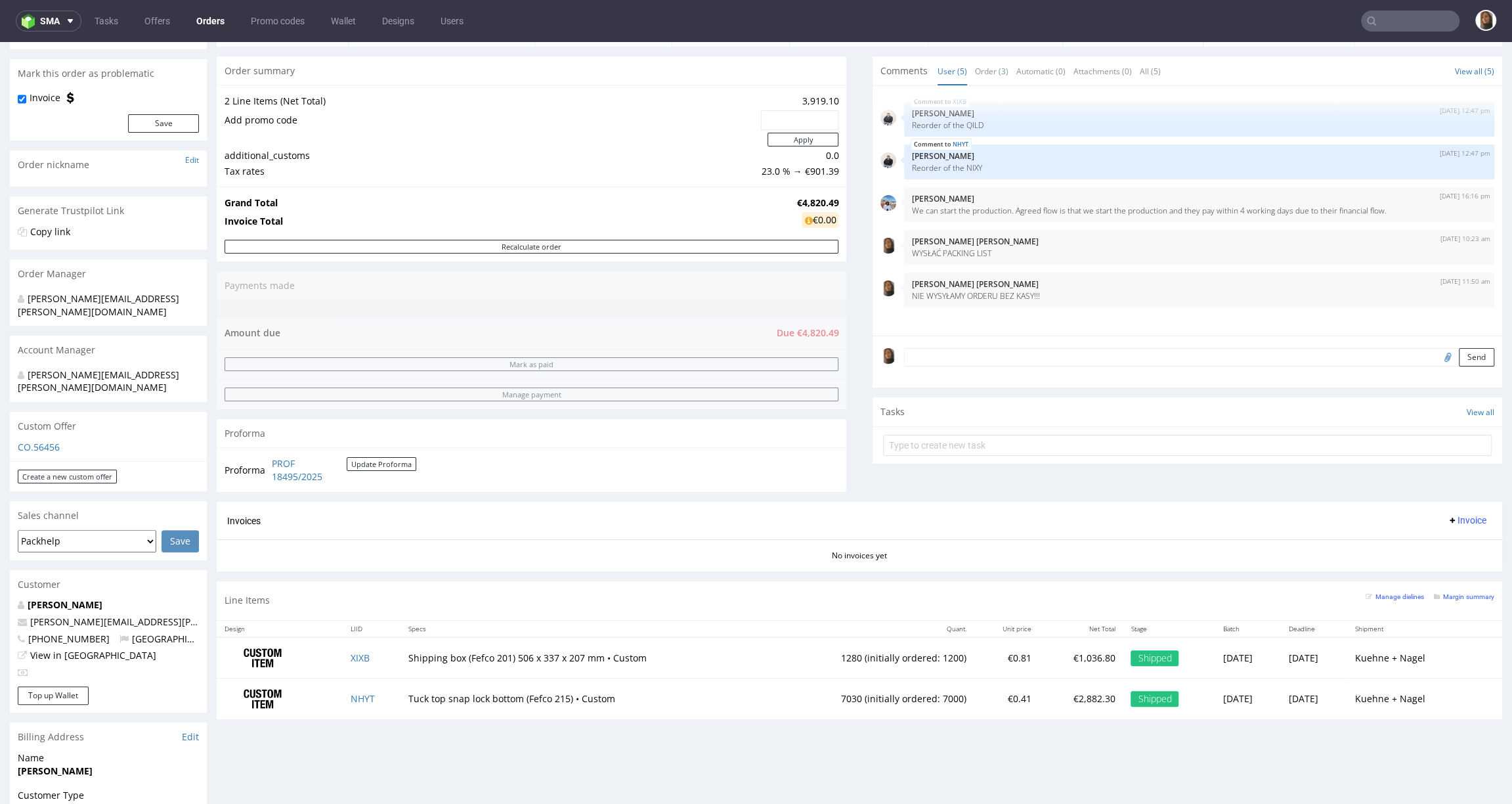
scroll to position [234, 0]
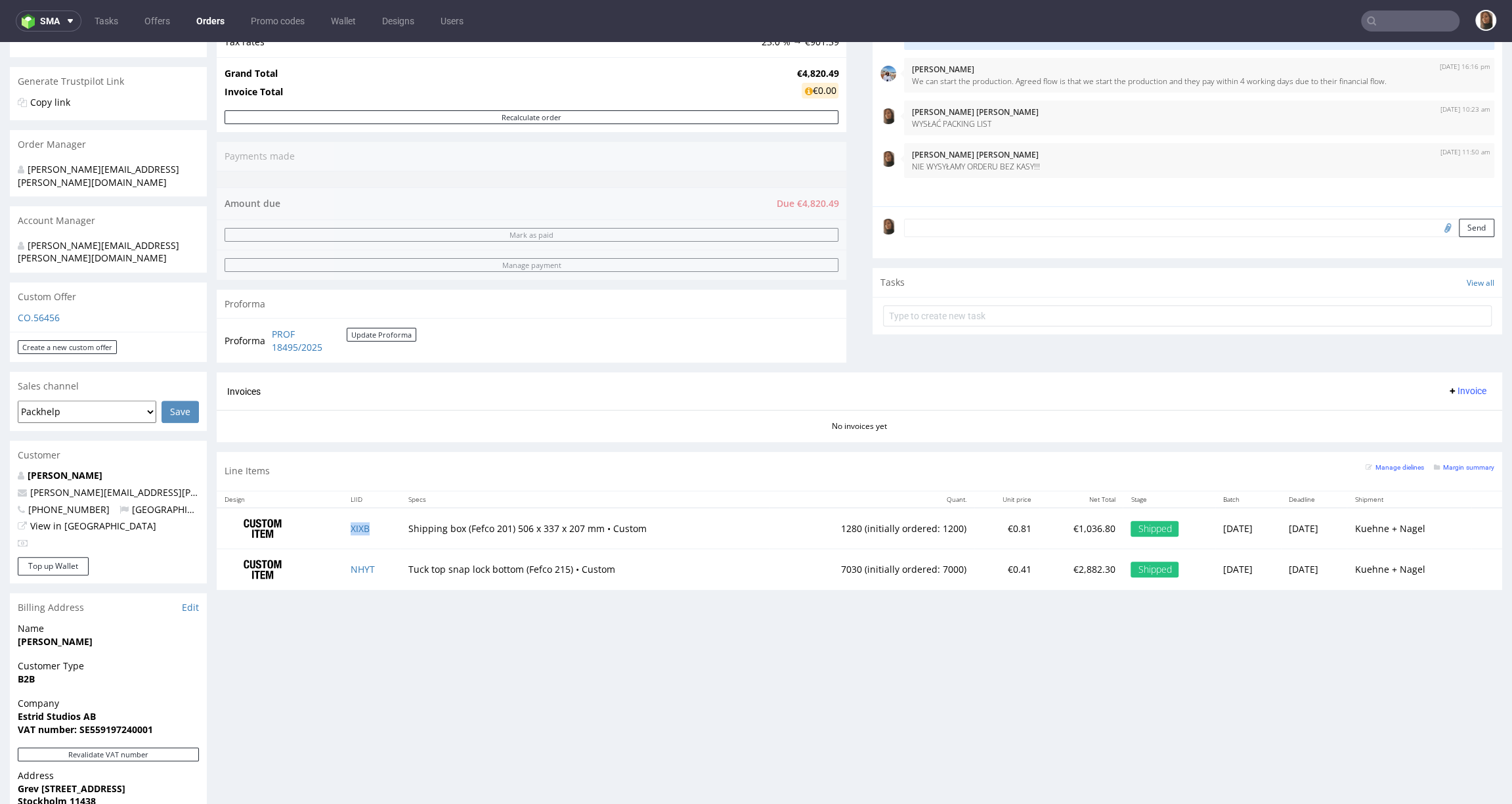
click at [359, 531] on td "XIXB" at bounding box center [371, 528] width 58 height 42
click at [441, 318] on div "Proforma PROF 18495/2025 Update Proforma" at bounding box center [531, 340] width 629 height 45
click at [364, 539] on td "XIXB" at bounding box center [371, 528] width 58 height 42
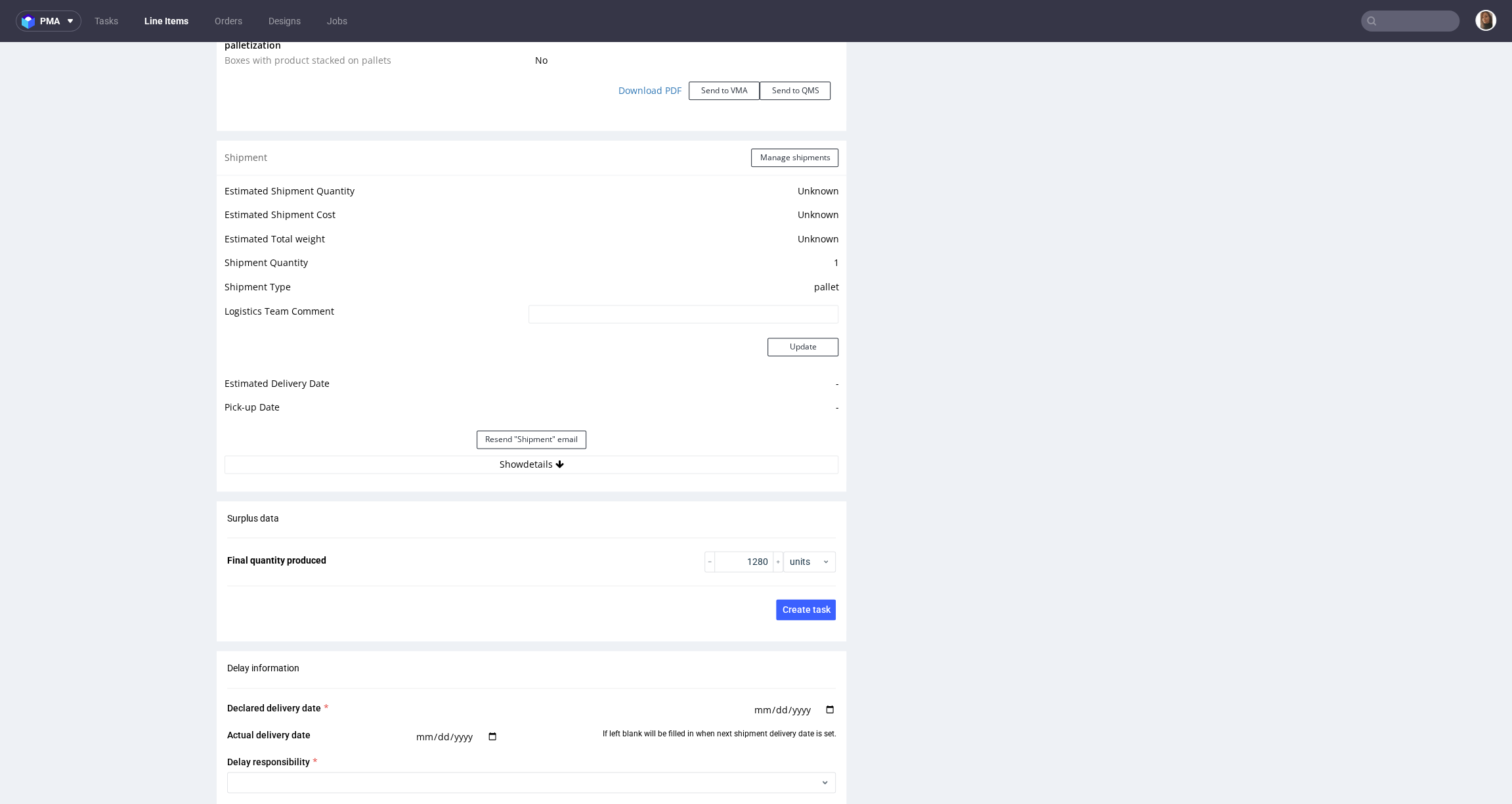
scroll to position [1517, 0]
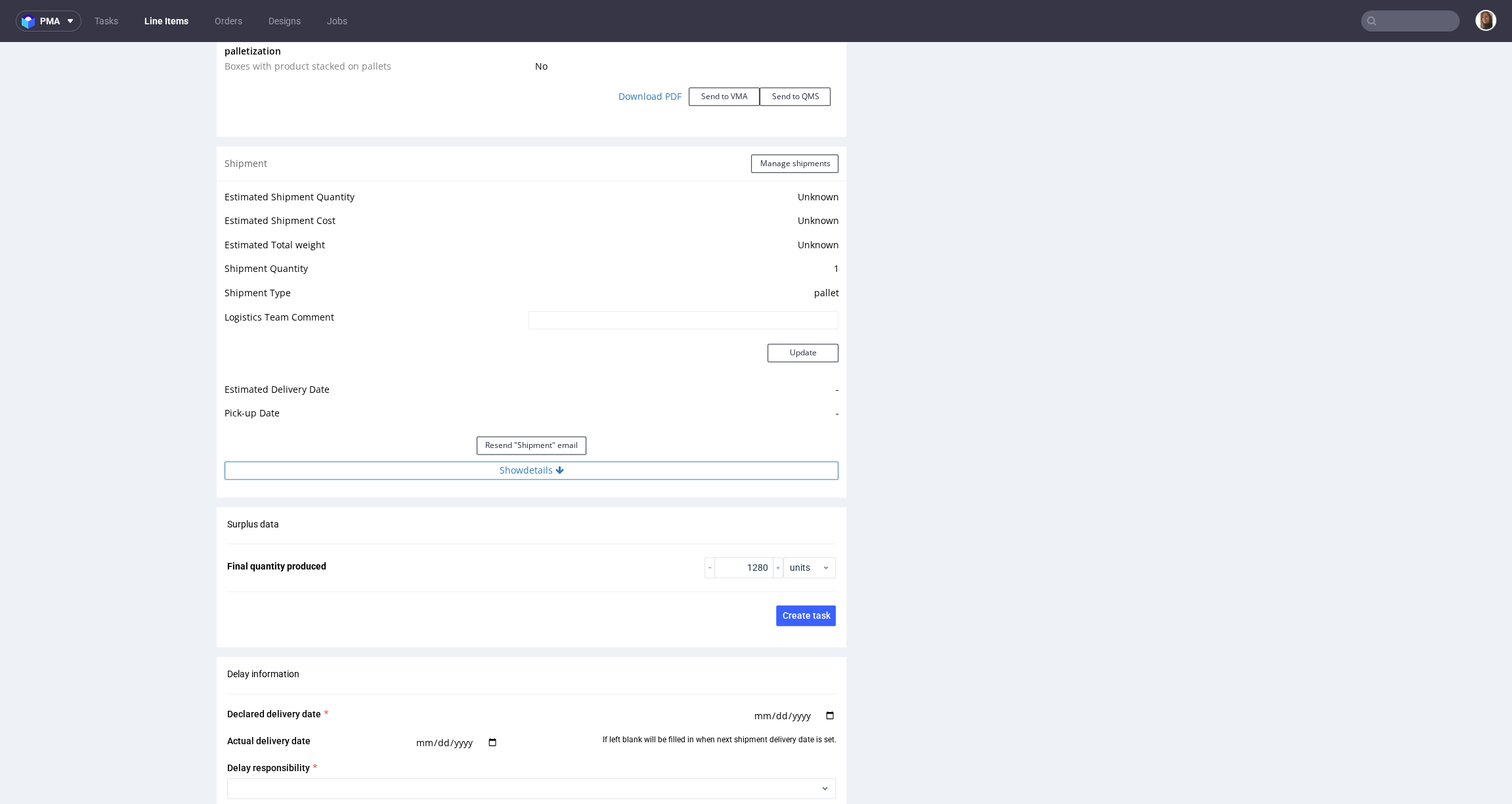
click at [522, 467] on button "Show details" at bounding box center [531, 470] width 614 height 18
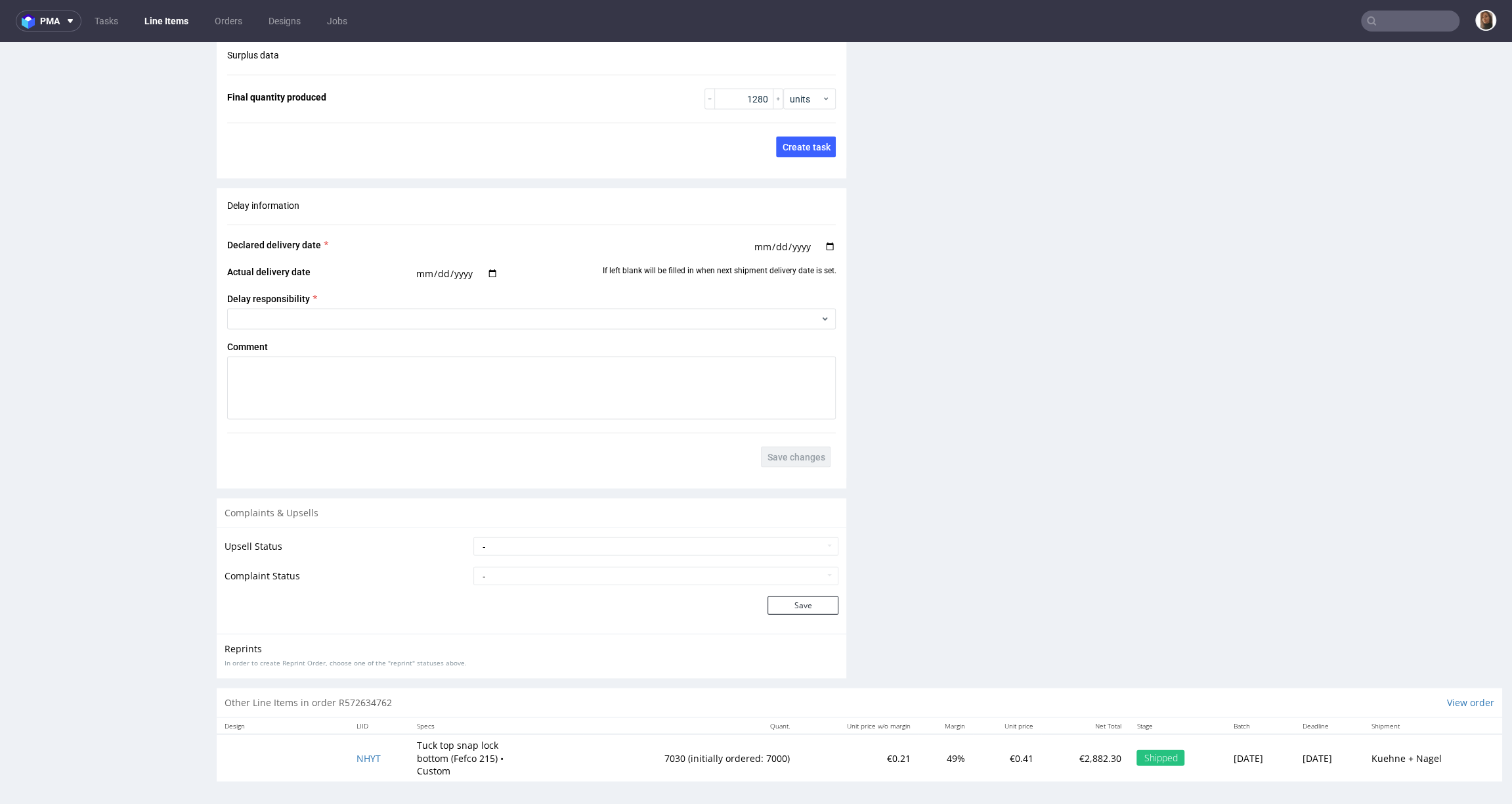
scroll to position [3, 0]
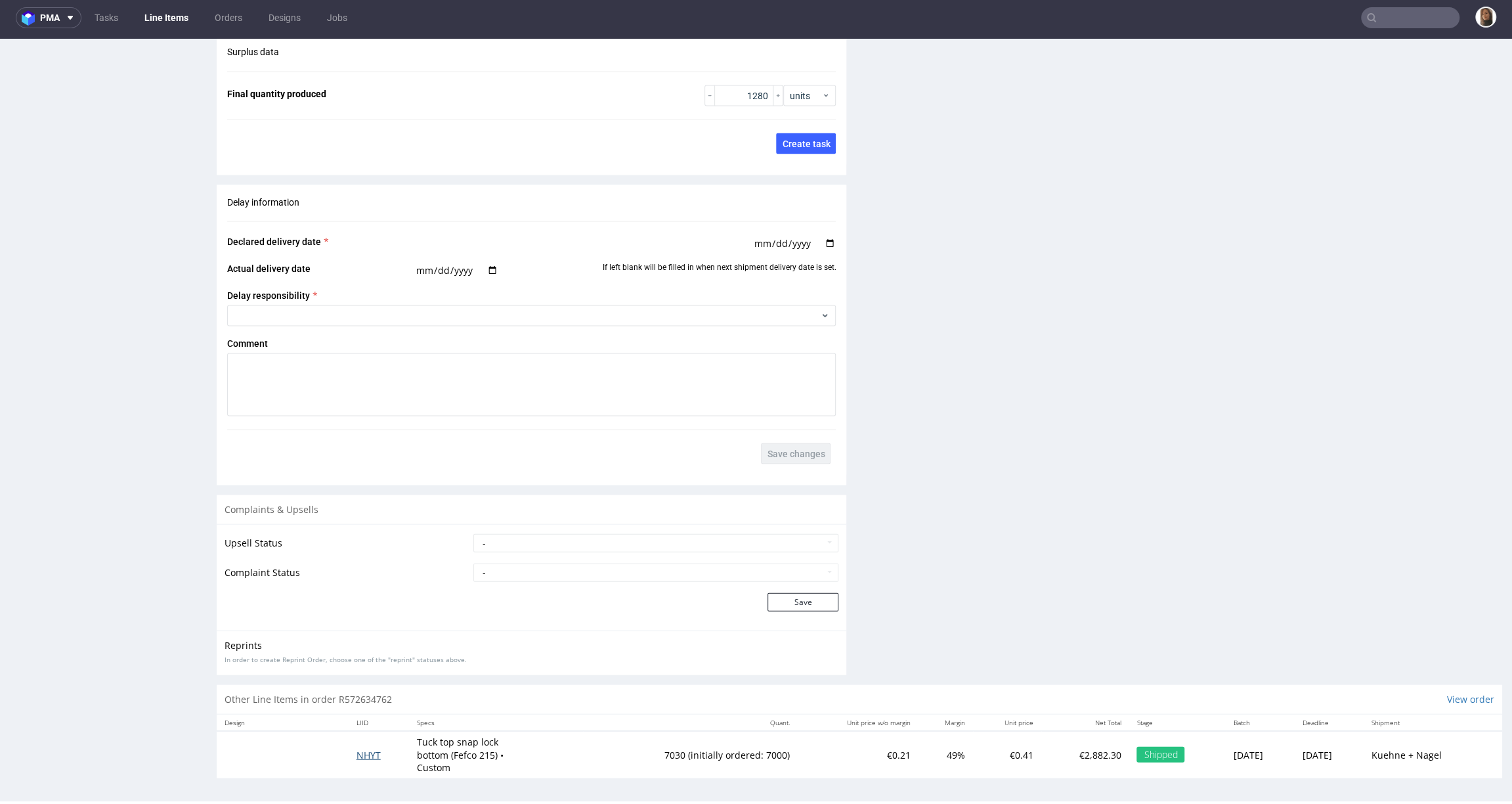
click at [356, 751] on span "NHYT" at bounding box center [368, 755] width 24 height 13
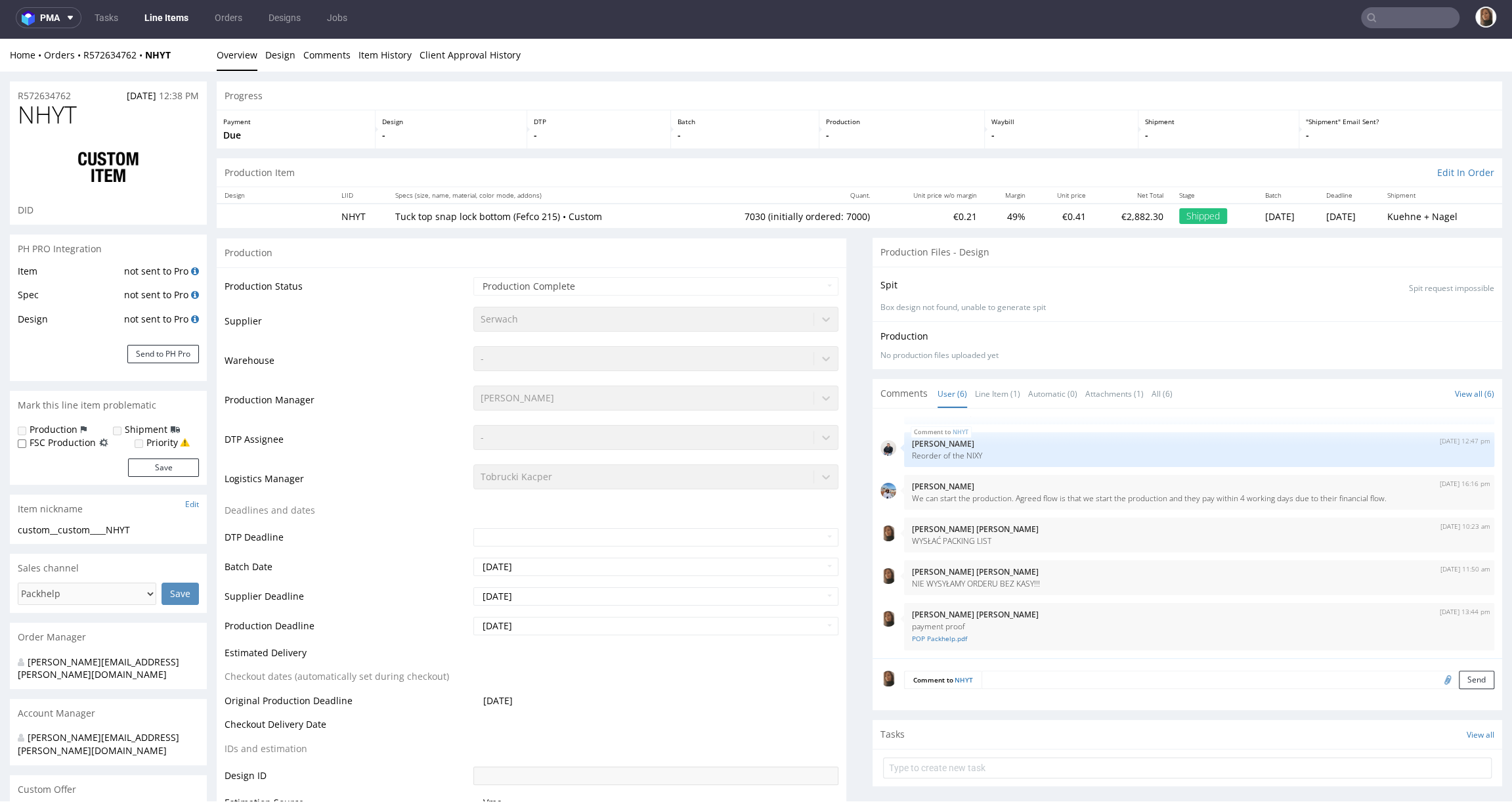
scroll to position [2, 0]
drag, startPoint x: 387, startPoint y: 214, endPoint x: 547, endPoint y: 216, distance: 160.0
click at [547, 216] on p "Tuck top snap lock bottom (Fefco 215) • Custom" at bounding box center [538, 214] width 284 height 13
copy p "Tuck top snap lock bottom (Fefco 215"
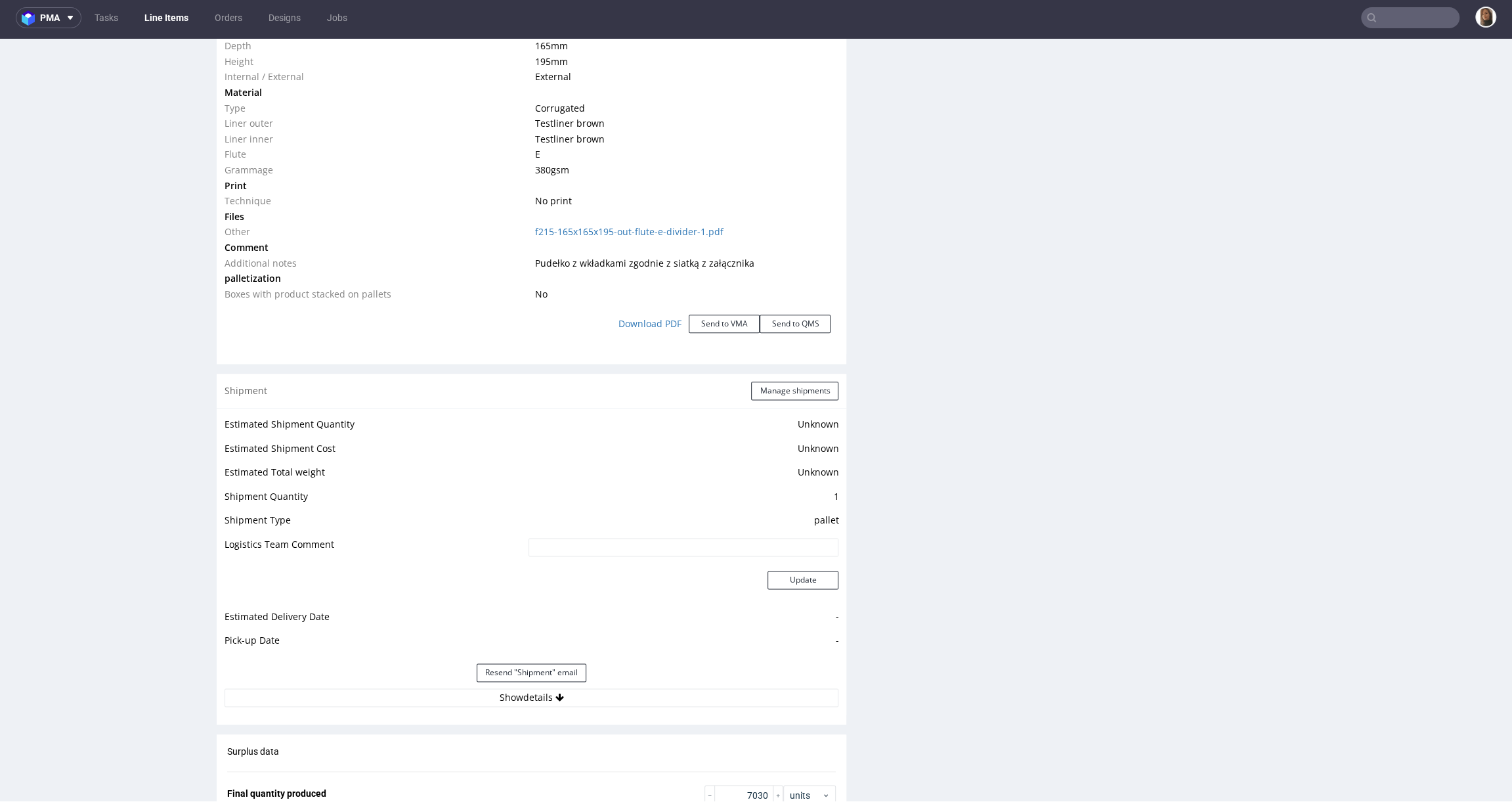
scroll to position [1666, 0]
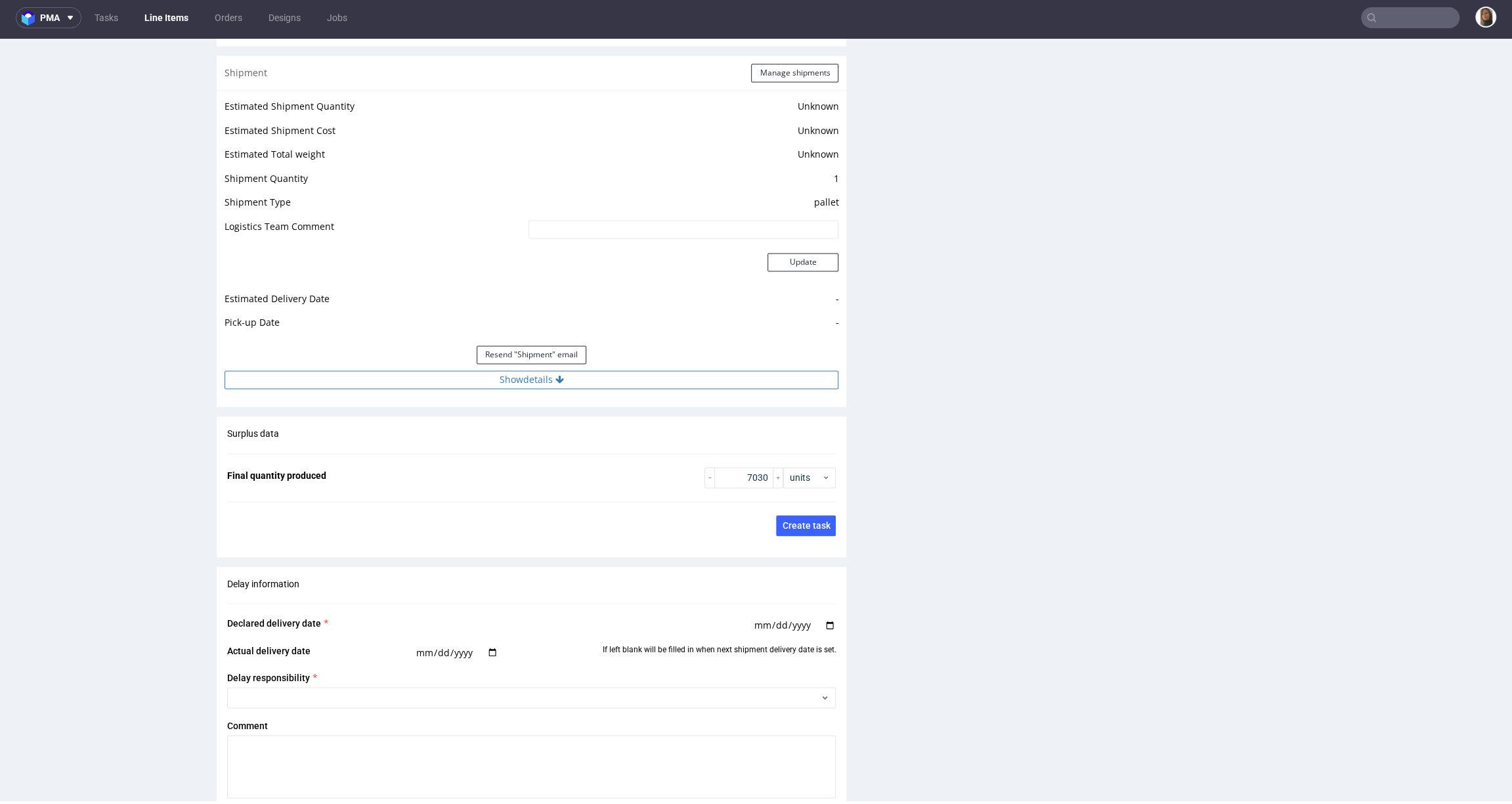
click at [533, 379] on button "Show details" at bounding box center [531, 380] width 614 height 18
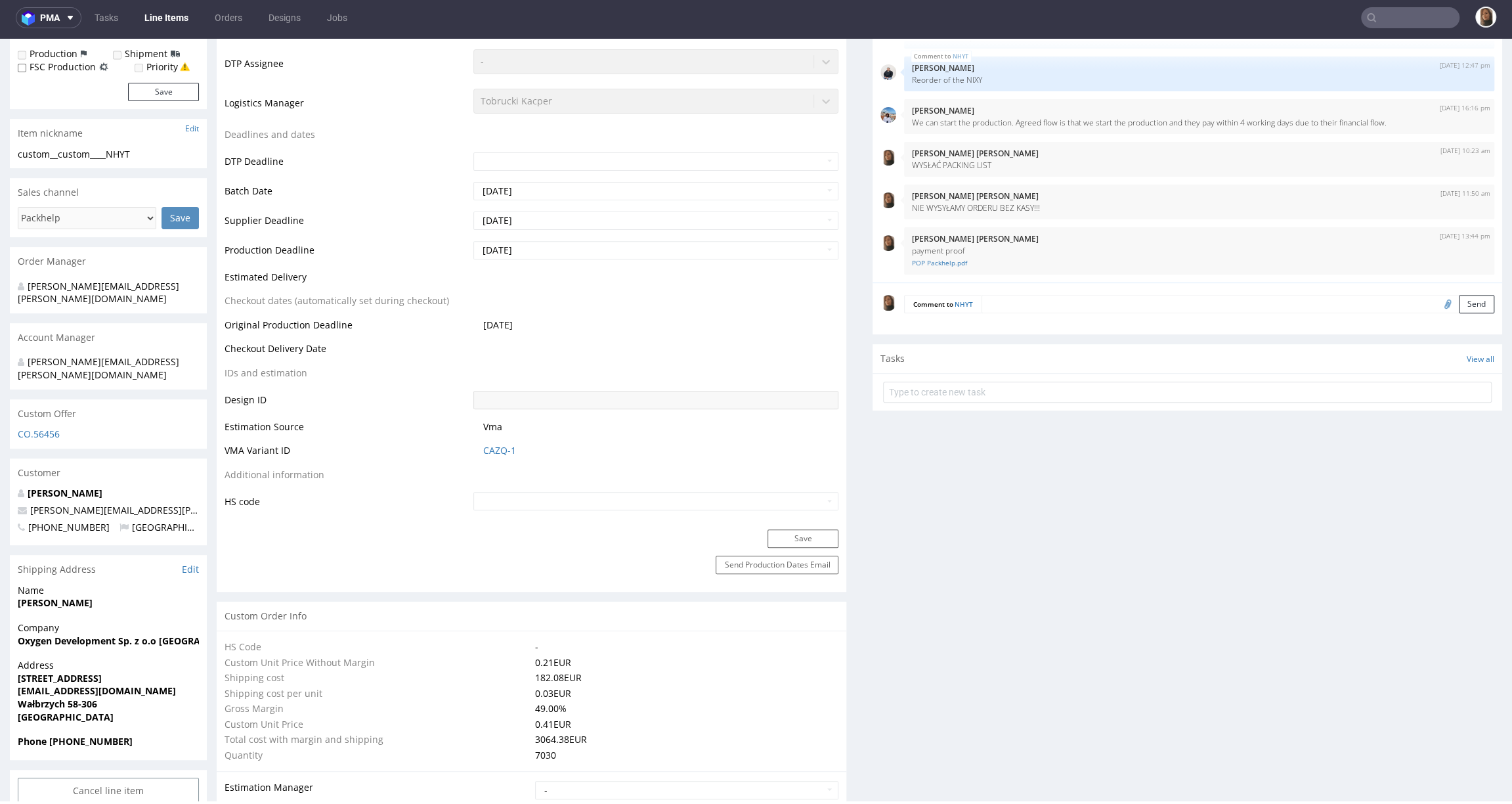
scroll to position [451, 0]
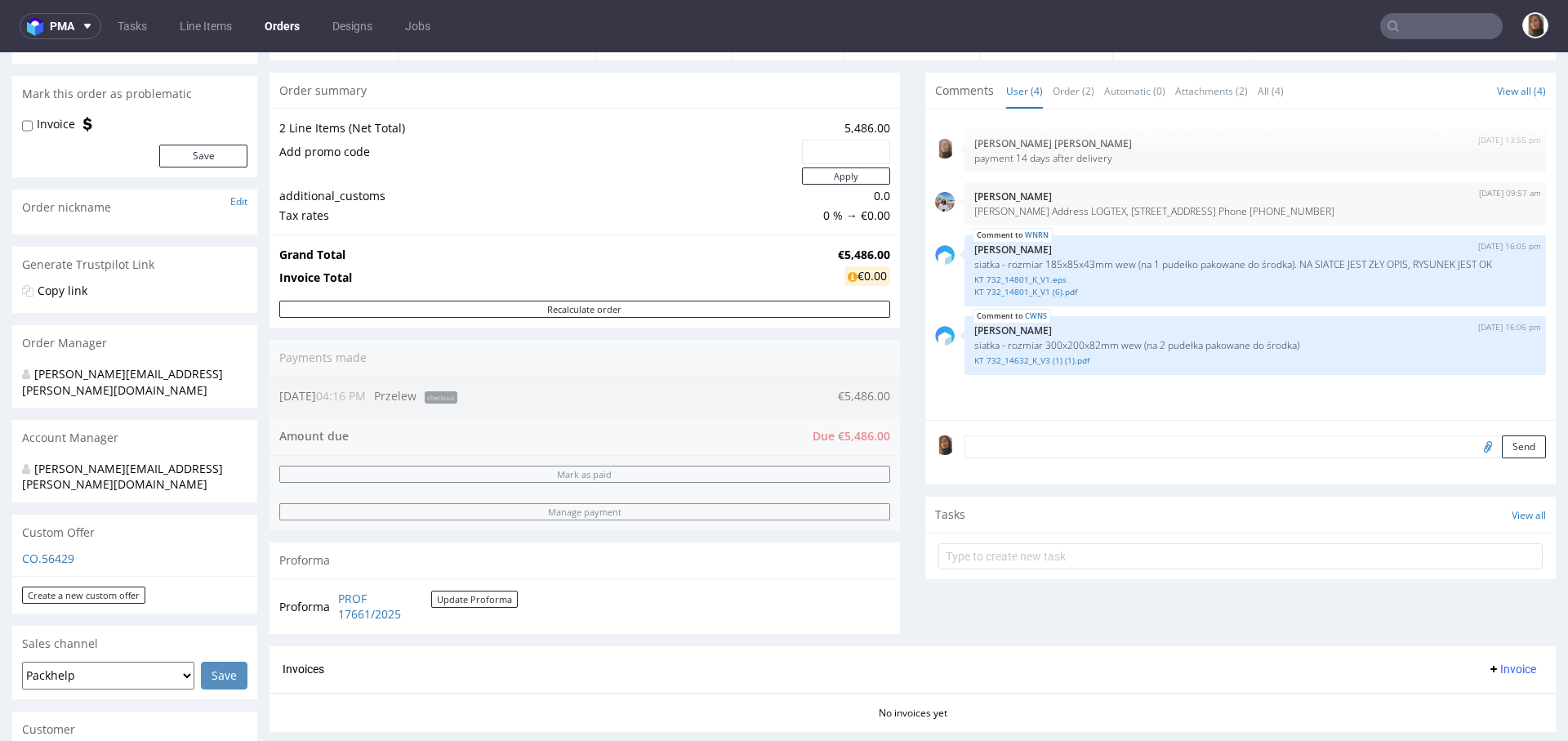
scroll to position [160, 0]
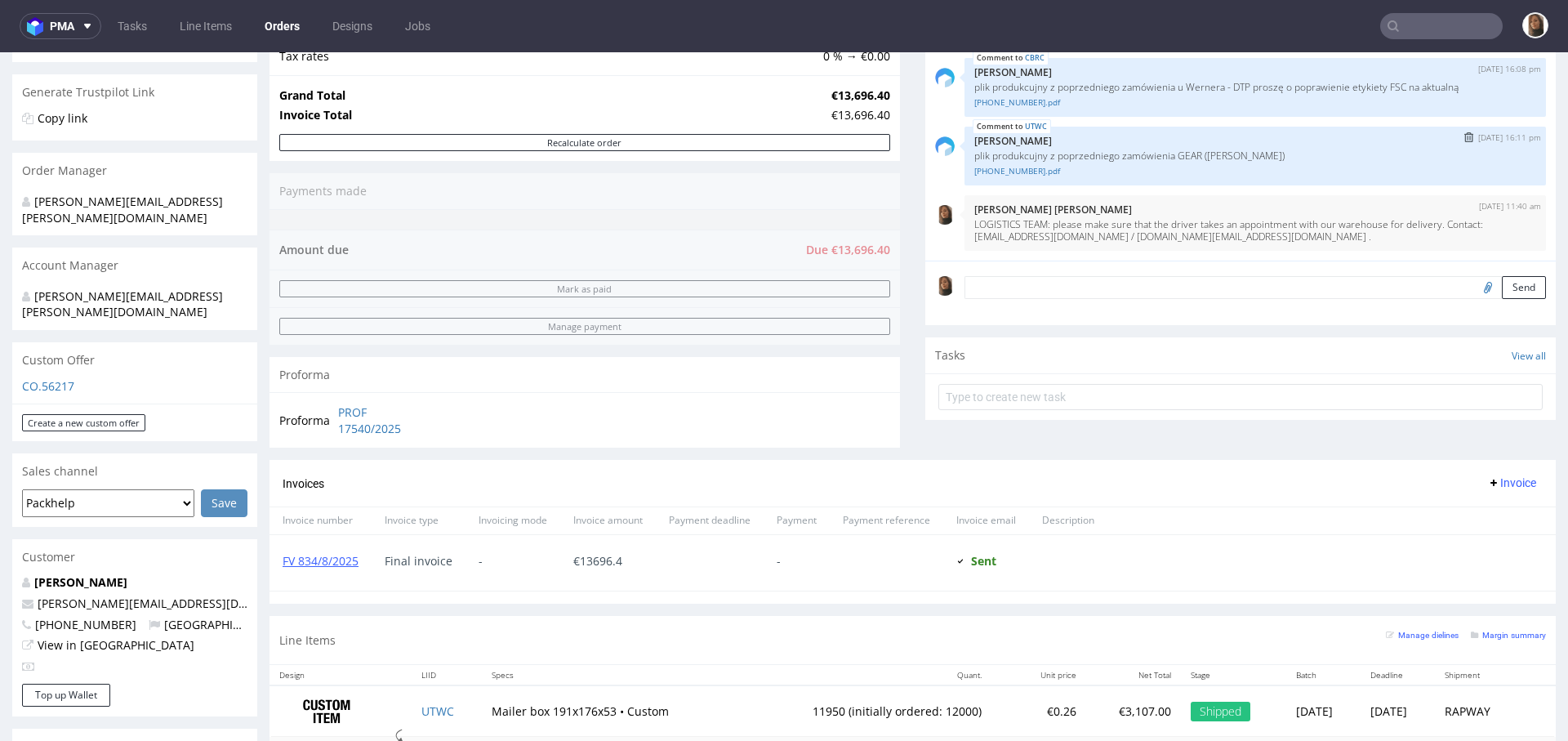
scroll to position [354, 0]
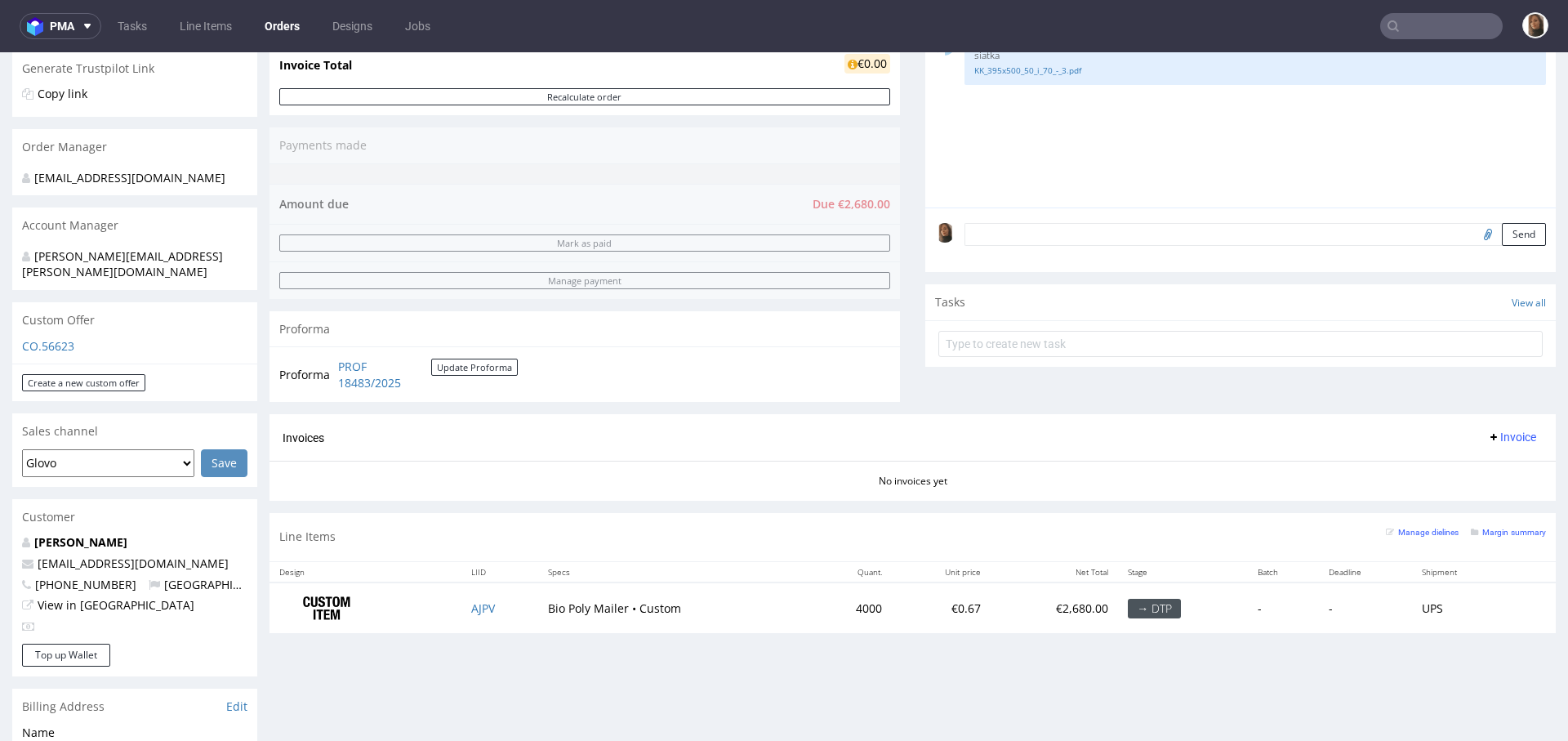
scroll to position [53, 0]
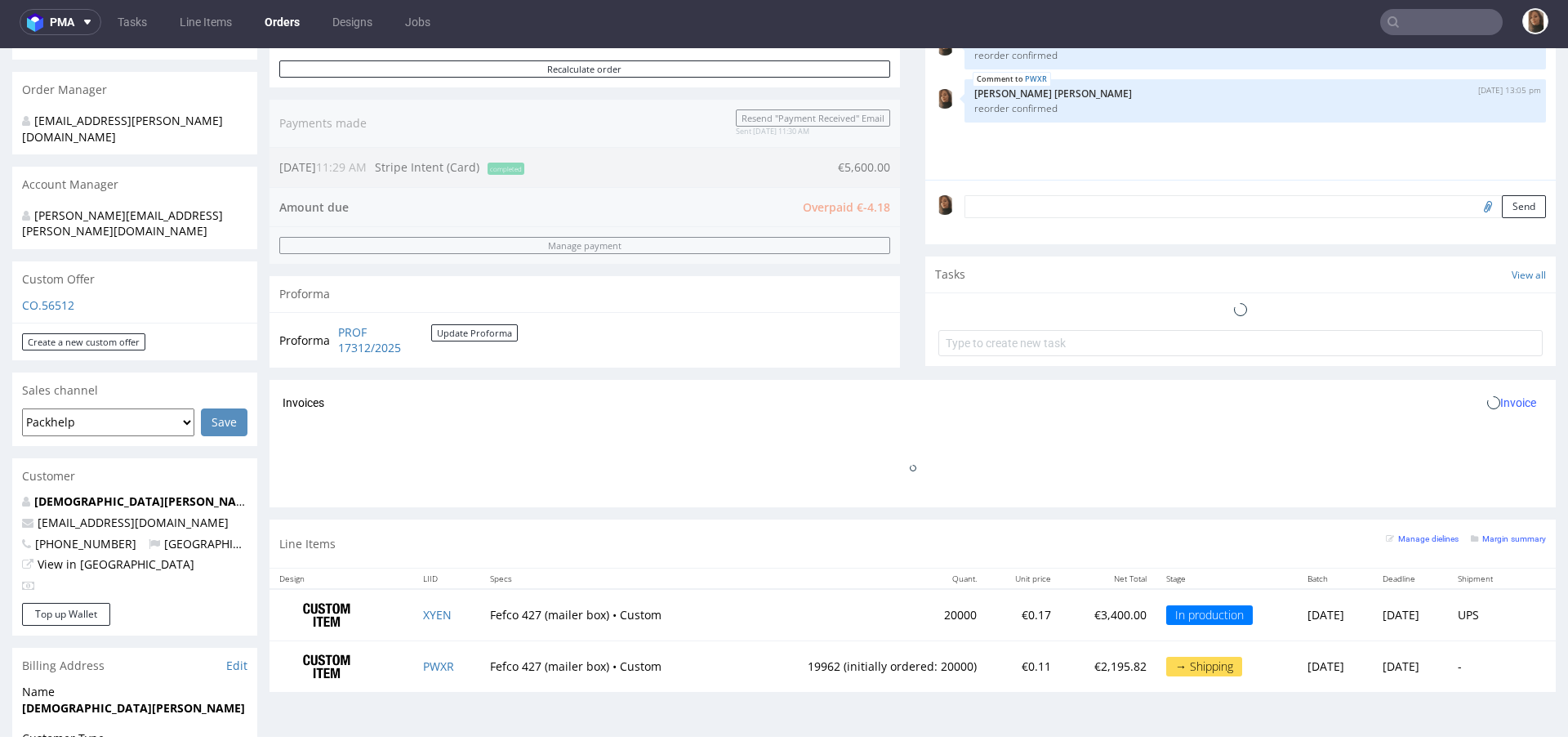
scroll to position [534, 0]
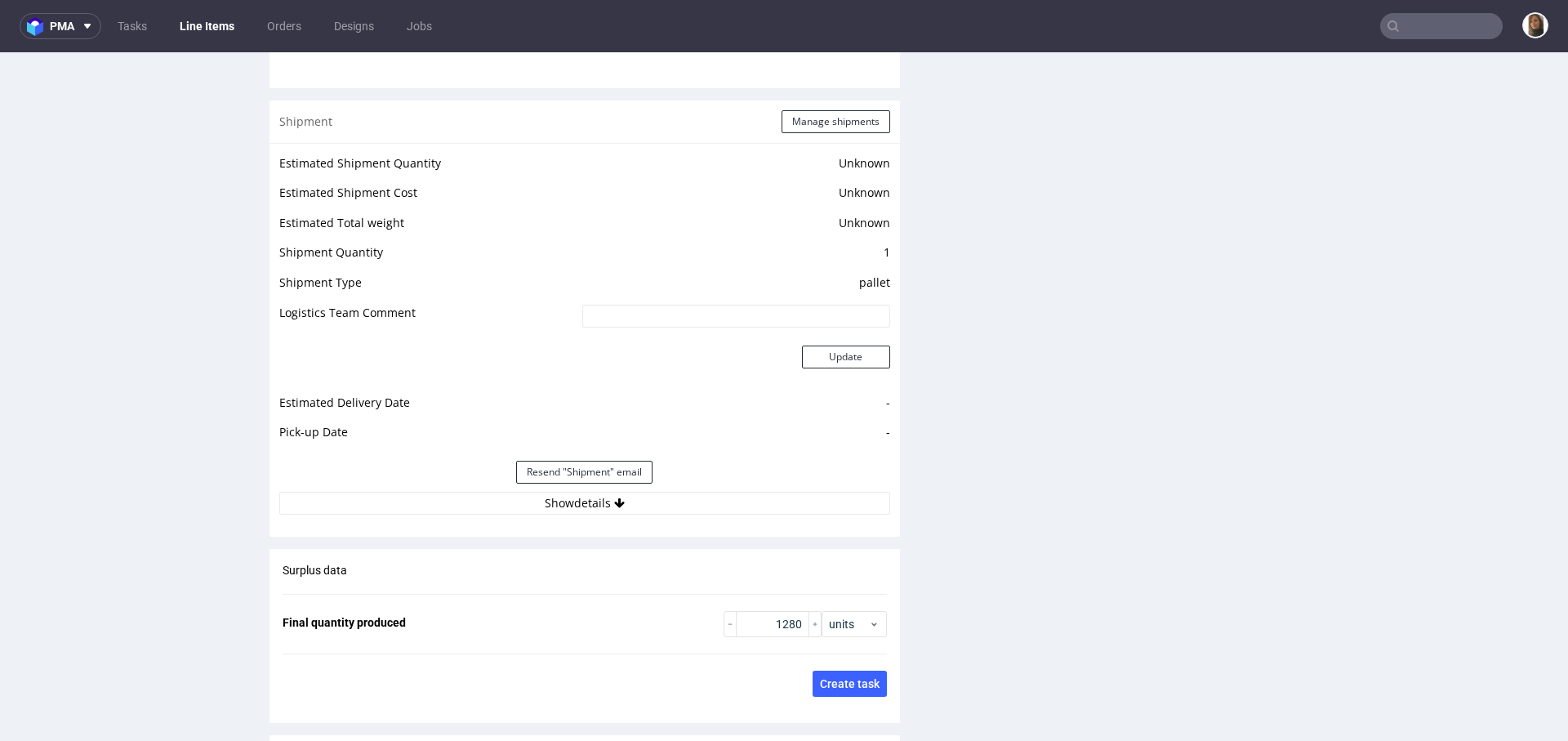
scroll to position [2111, 0]
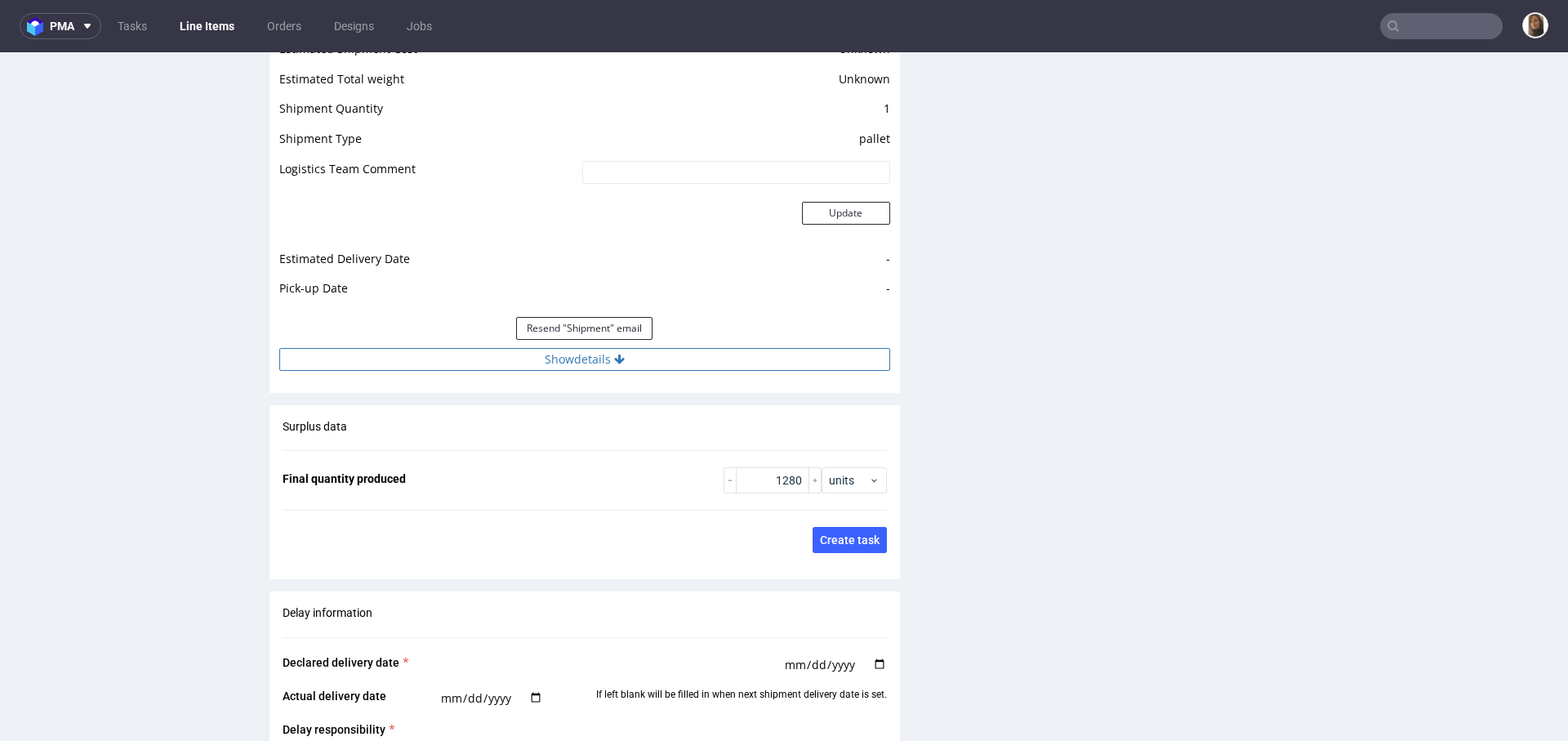
click at [676, 365] on button "Show details" at bounding box center [584, 359] width 611 height 23
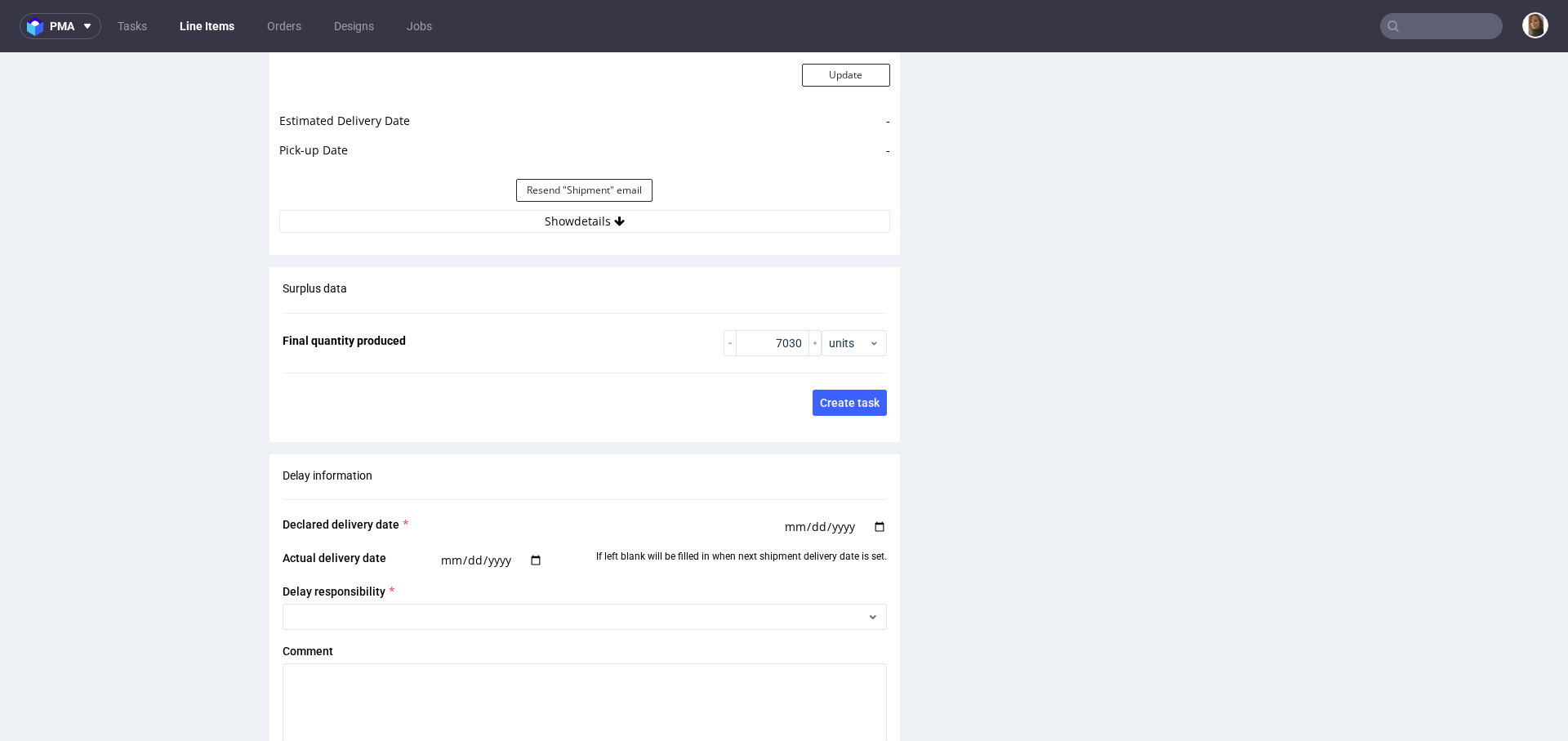
scroll to position [2341, 0]
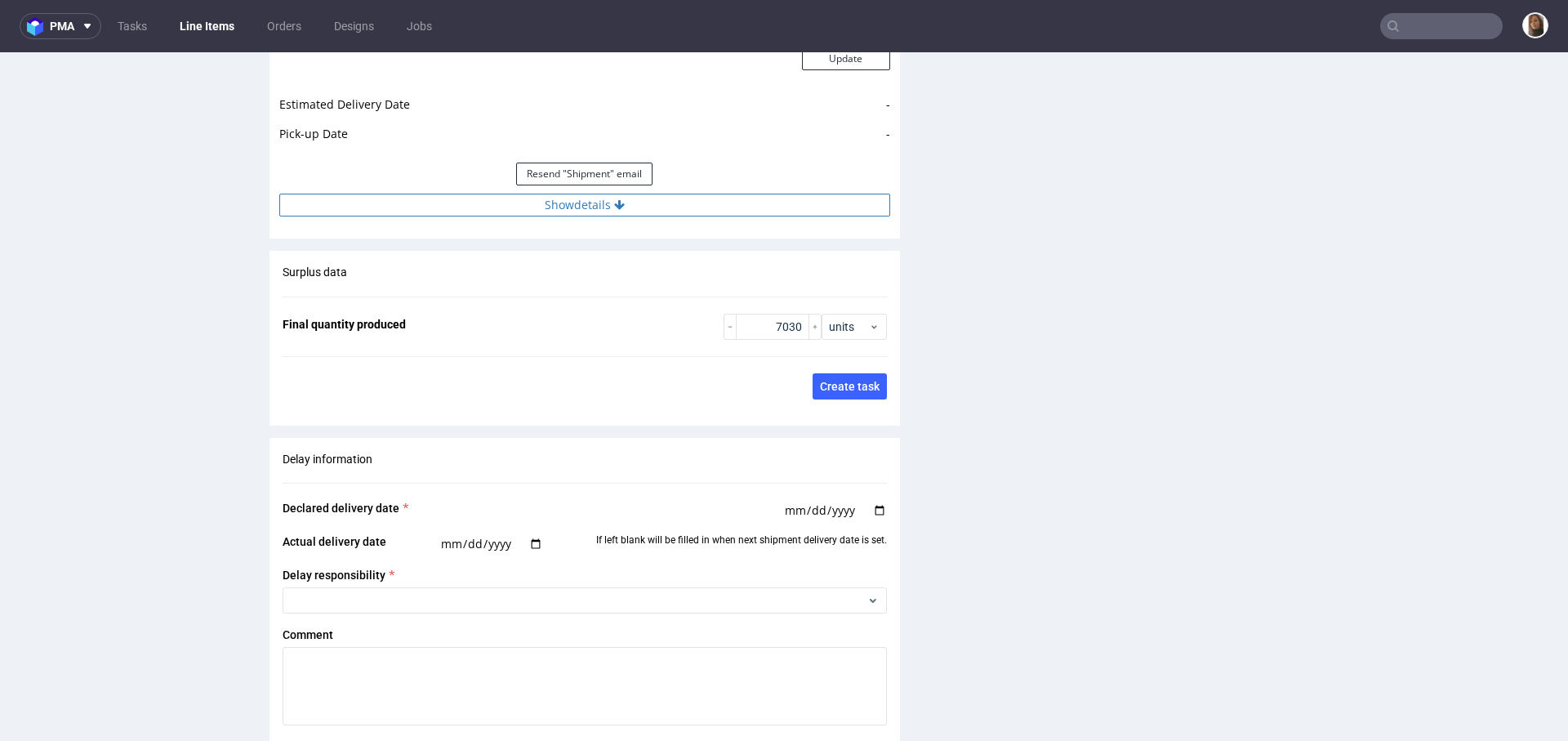
click at [590, 209] on button "Show details" at bounding box center [584, 205] width 611 height 23
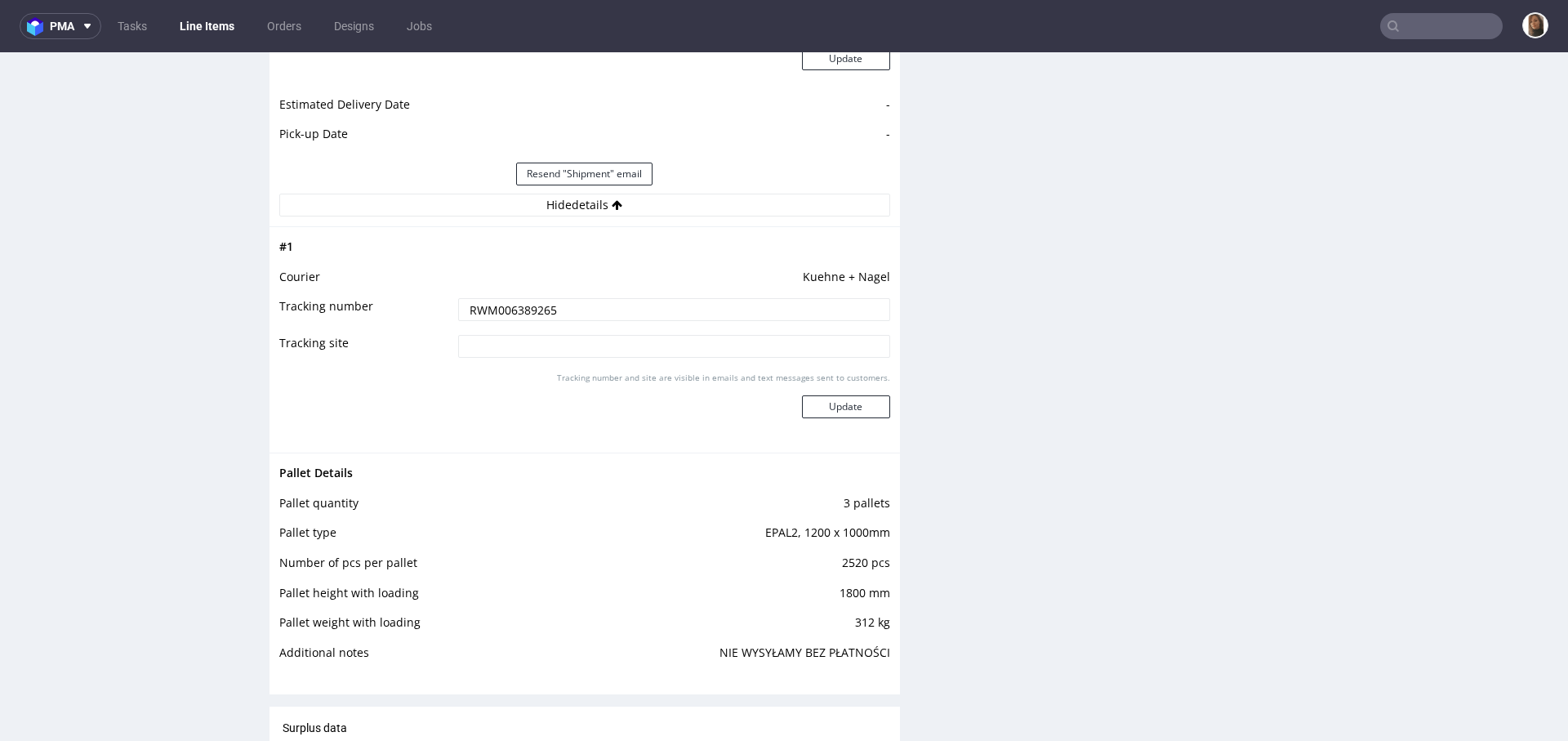
drag, startPoint x: 568, startPoint y: 305, endPoint x: 413, endPoint y: 305, distance: 155.0
click at [413, 305] on tr "Tracking number RWM006389265" at bounding box center [584, 314] width 611 height 37
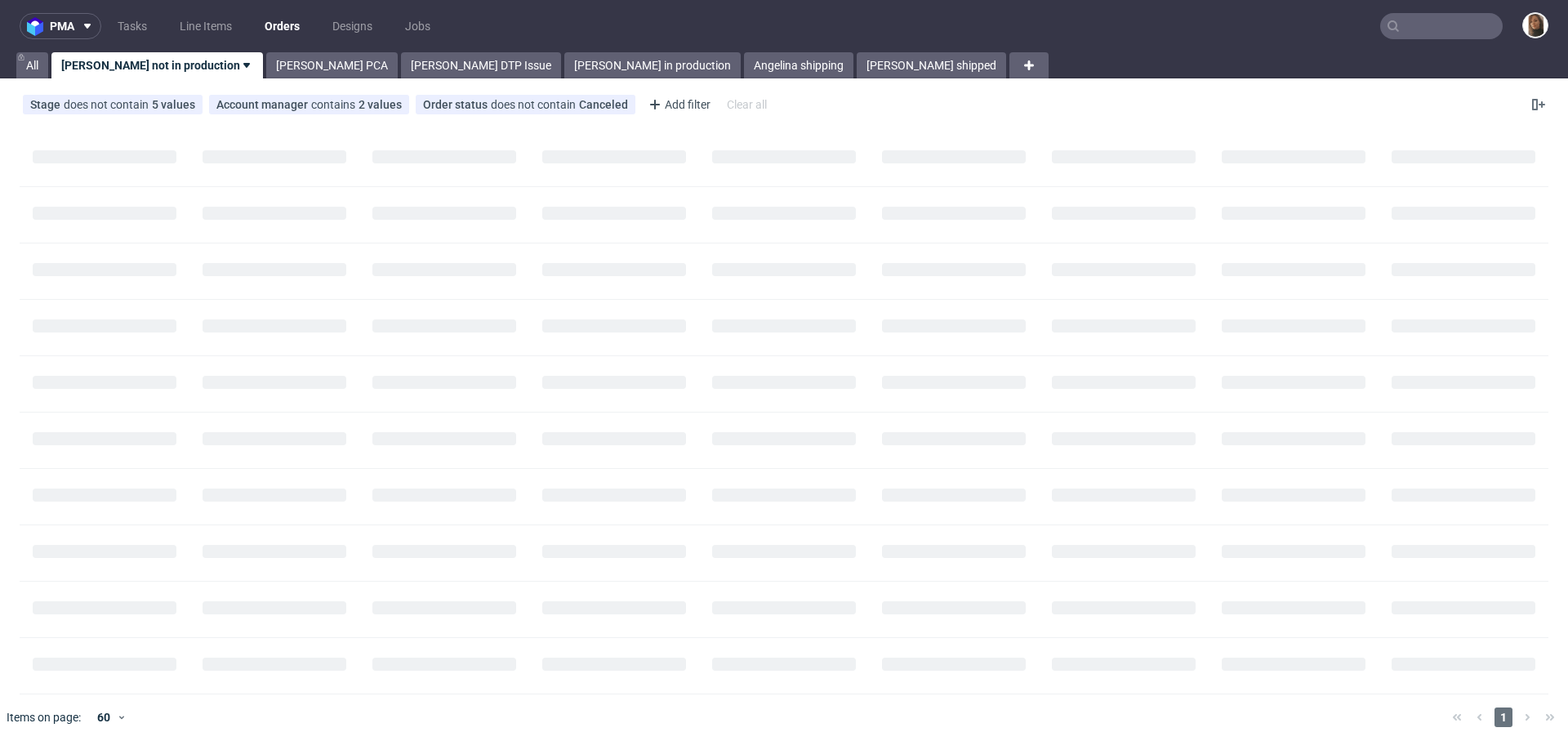
click at [1439, 26] on input "text" at bounding box center [1441, 26] width 122 height 26
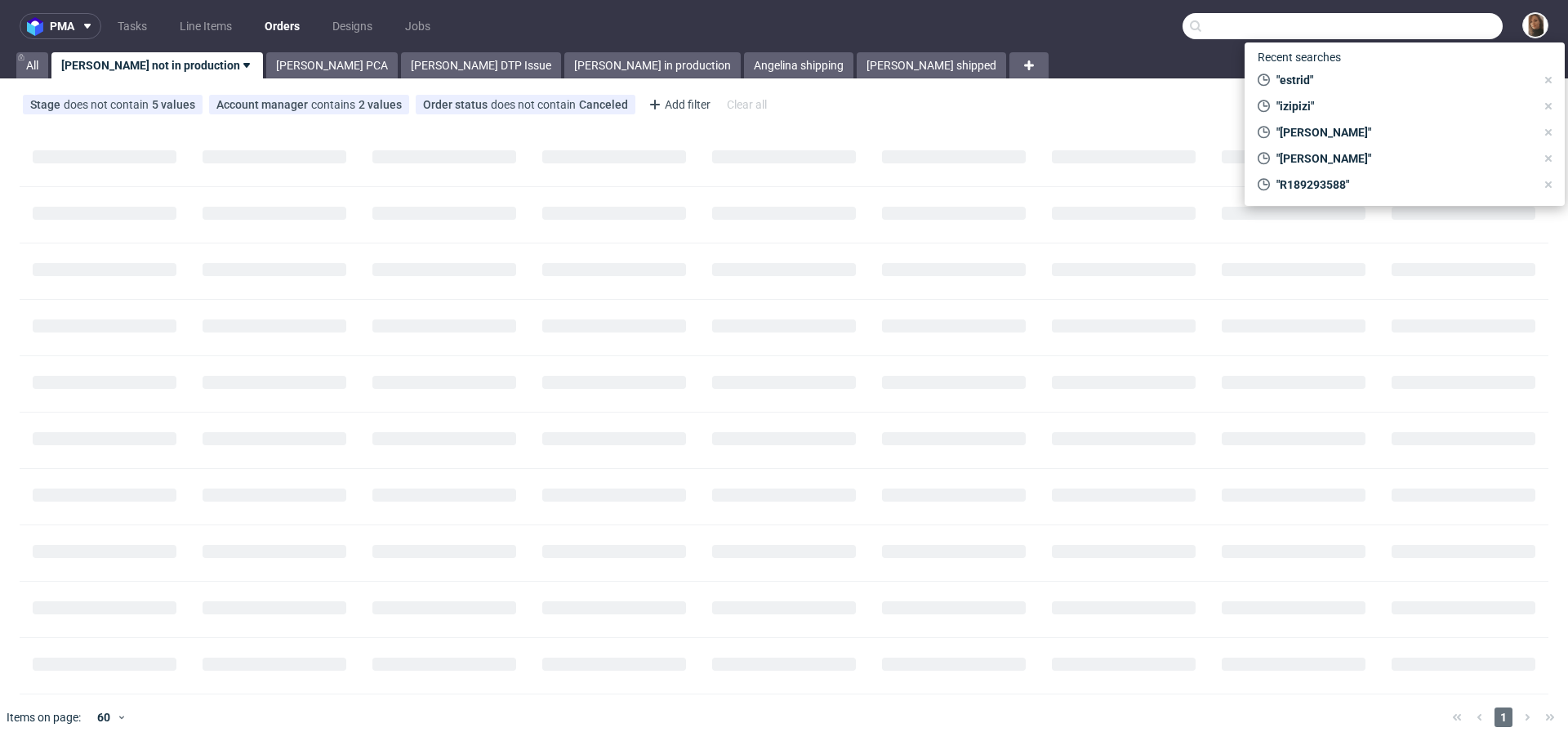
paste input "EBIR"
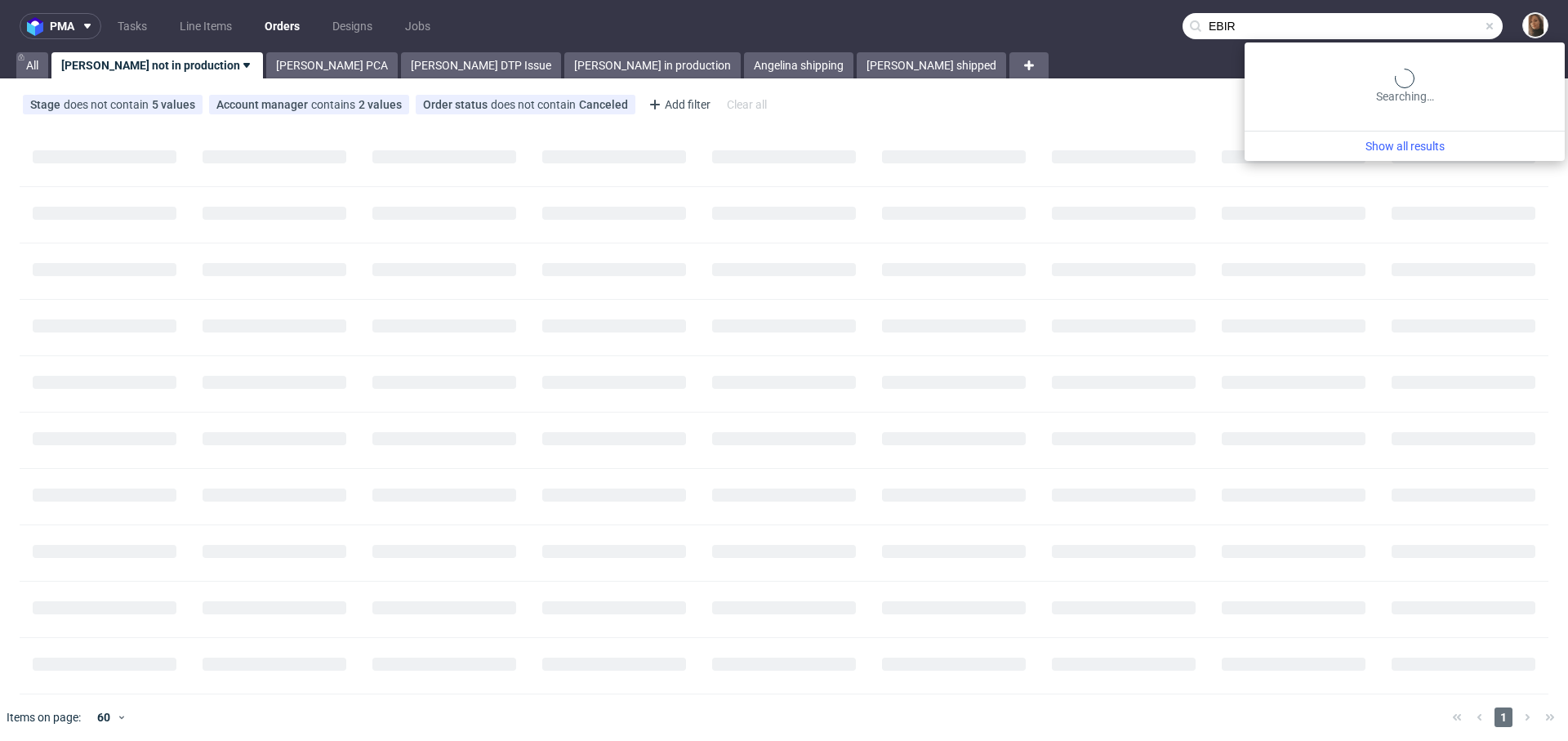
type input "EBIR"
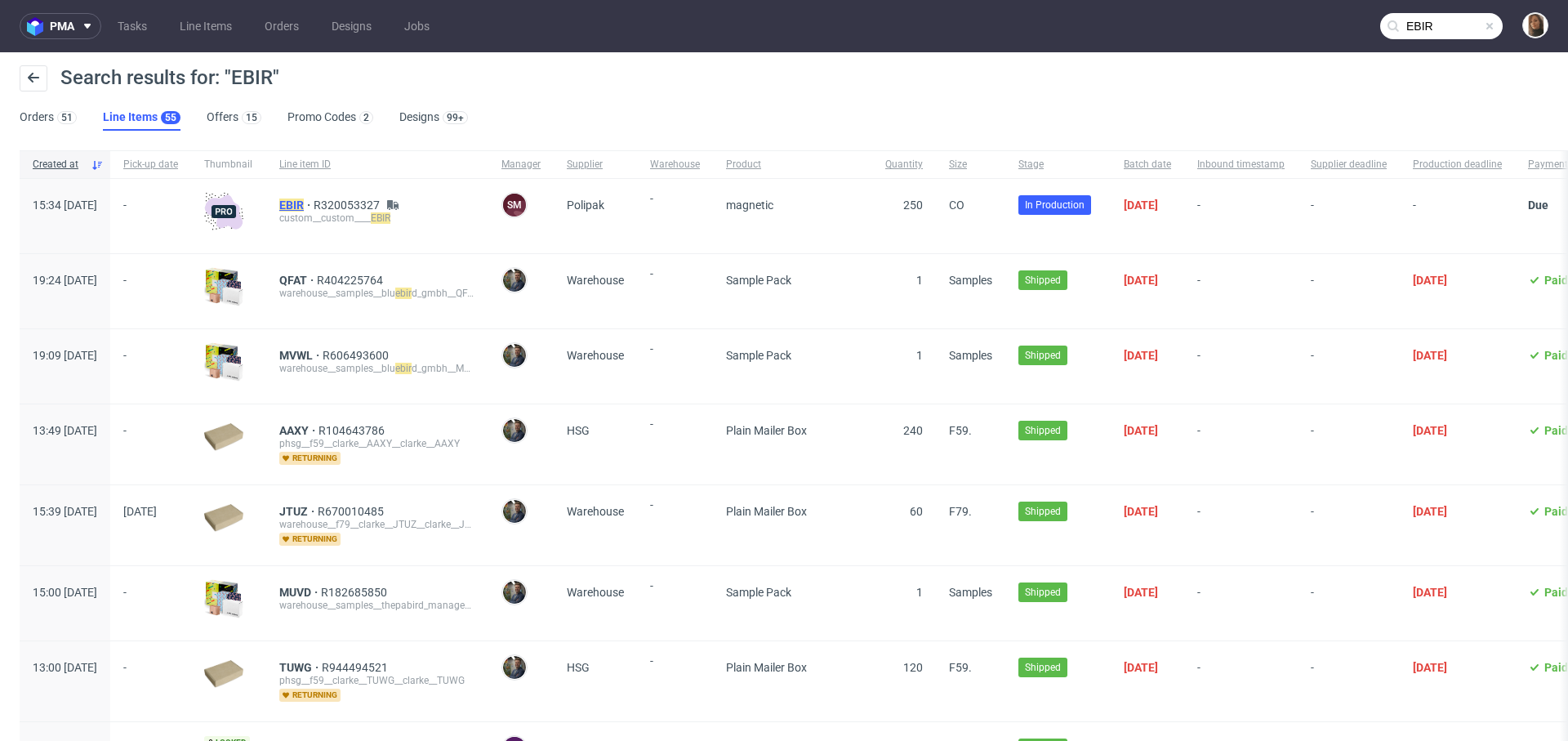
click at [304, 203] on mark "EBIR" at bounding box center [291, 205] width 25 height 13
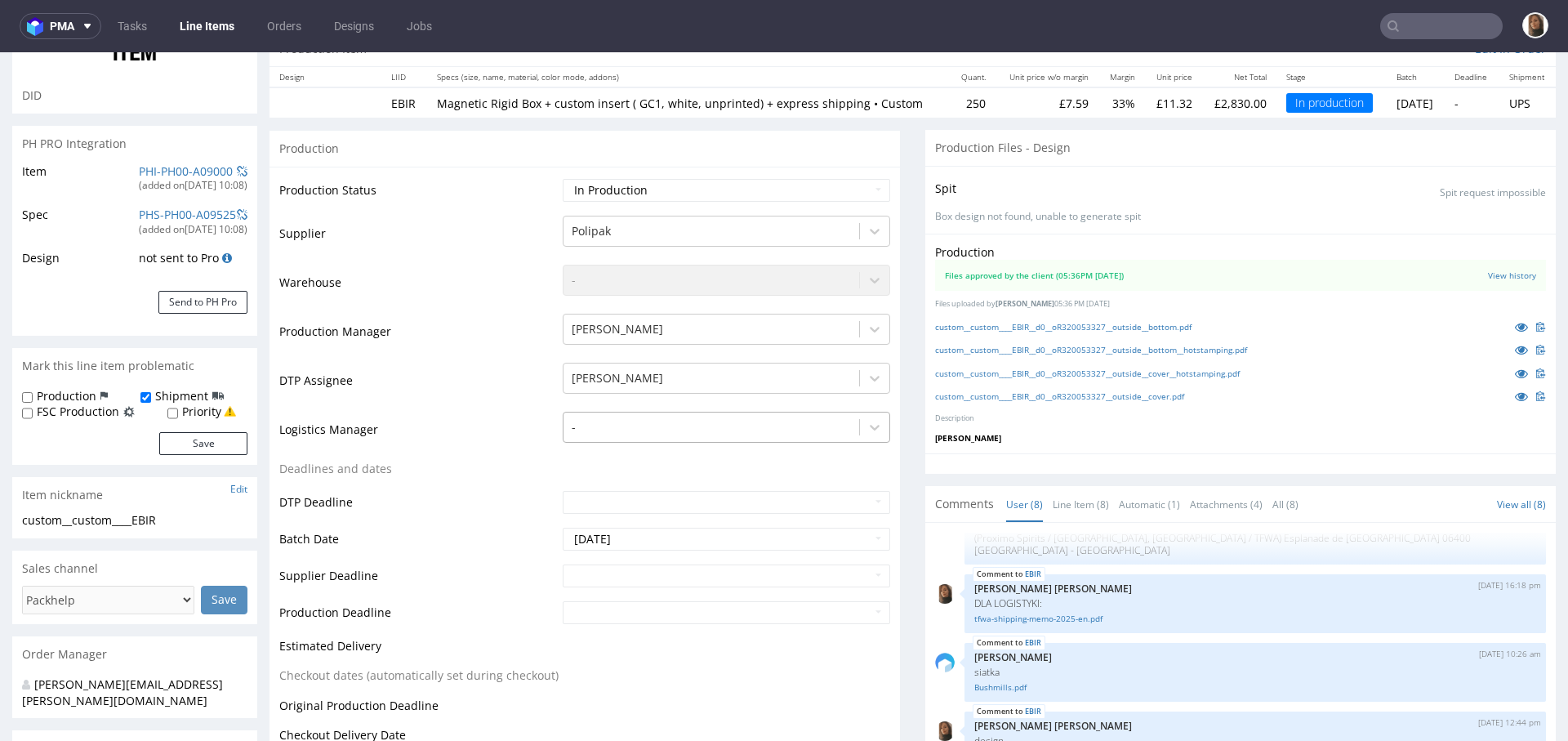
scroll to position [127, 0]
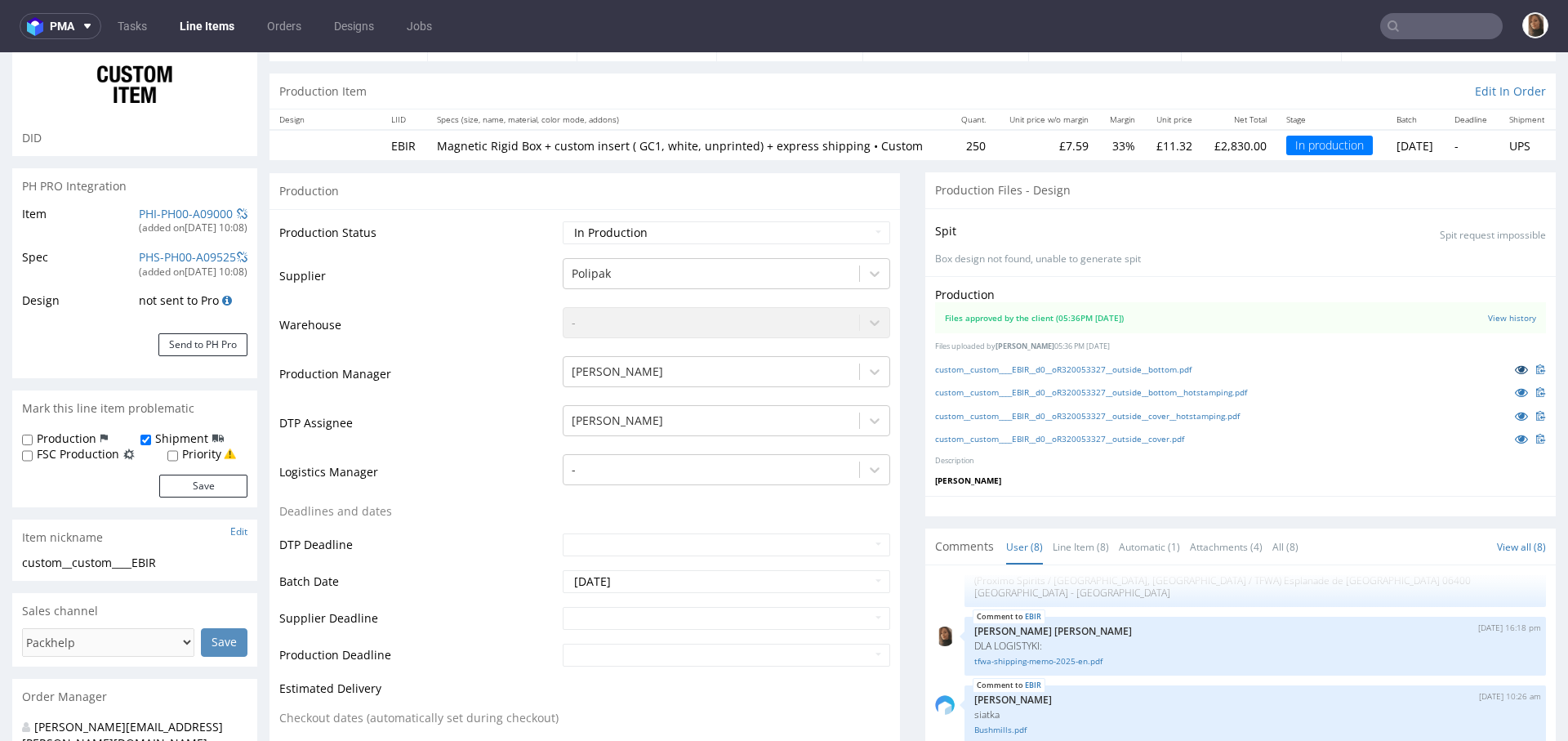
click at [1515, 374] on icon at bounding box center [1521, 370] width 13 height 12
click at [1515, 397] on icon at bounding box center [1521, 392] width 13 height 12
click at [1515, 421] on icon at bounding box center [1521, 416] width 13 height 12
click at [1515, 444] on icon at bounding box center [1521, 439] width 13 height 12
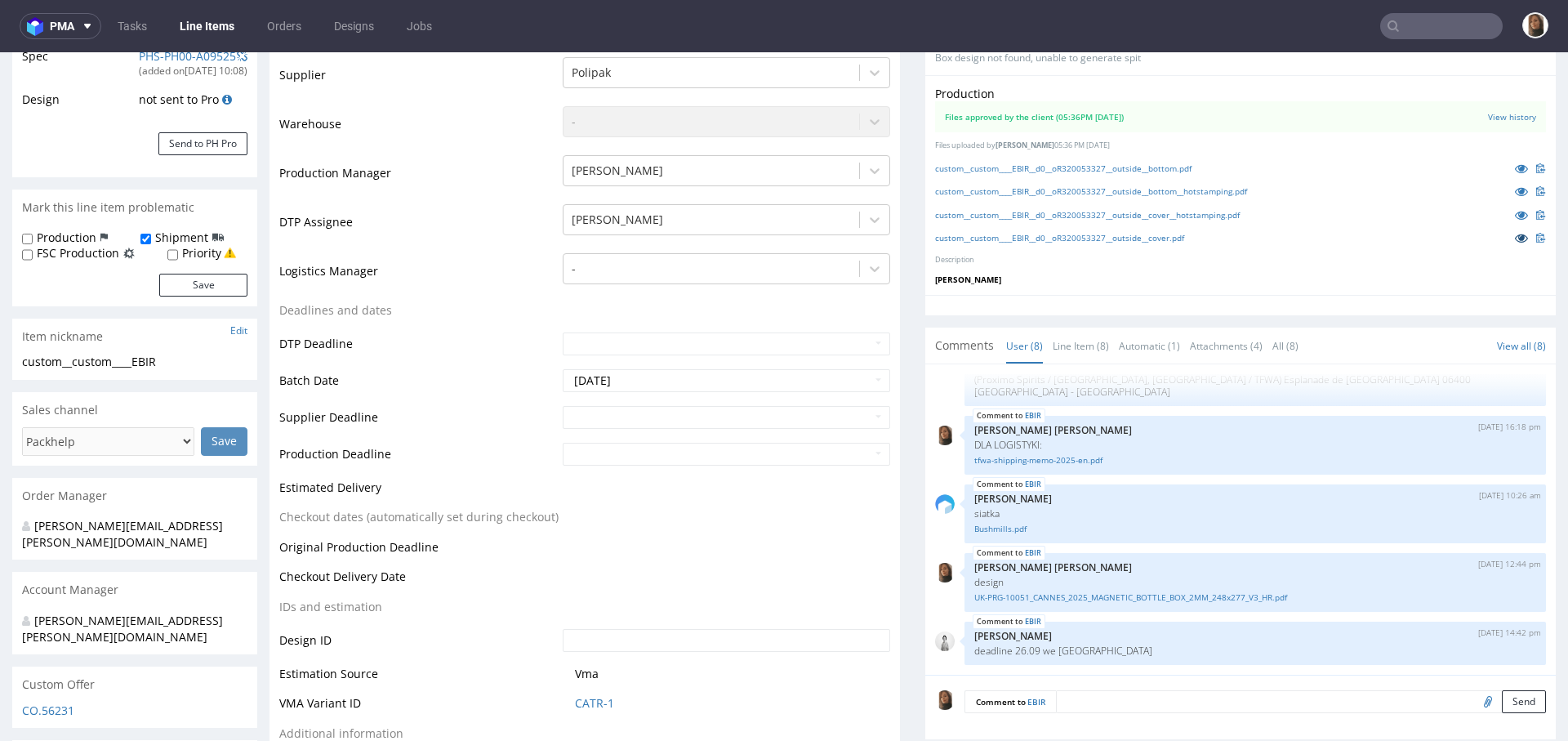
scroll to position [667, 0]
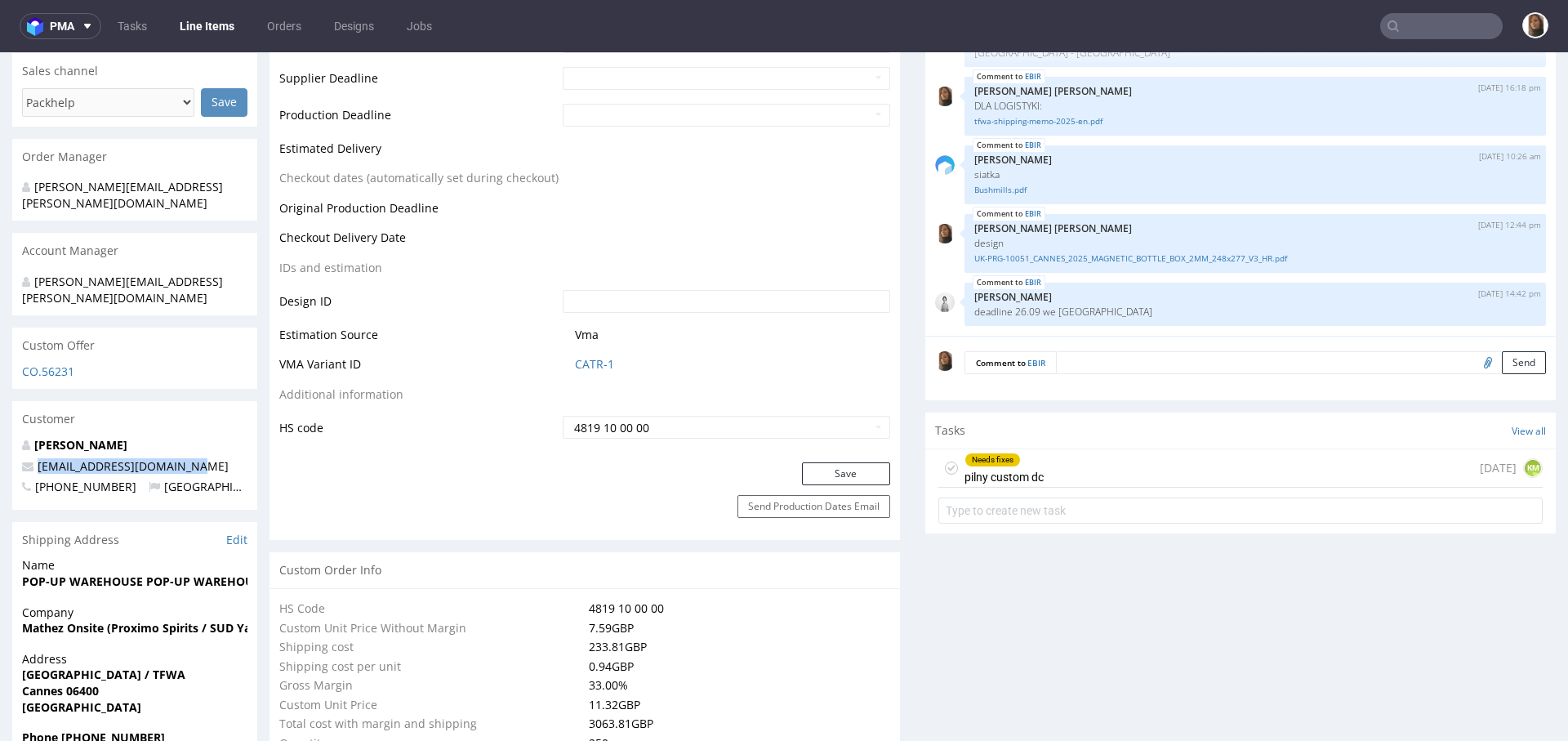
drag, startPoint x: 204, startPoint y: 432, endPoint x: 30, endPoint y: 429, distance: 174.0
click at [29, 458] on p "[EMAIL_ADDRESS][DOMAIN_NAME]" at bounding box center [134, 466] width 226 height 16
copy span "[EMAIL_ADDRESS][DOMAIN_NAME]"
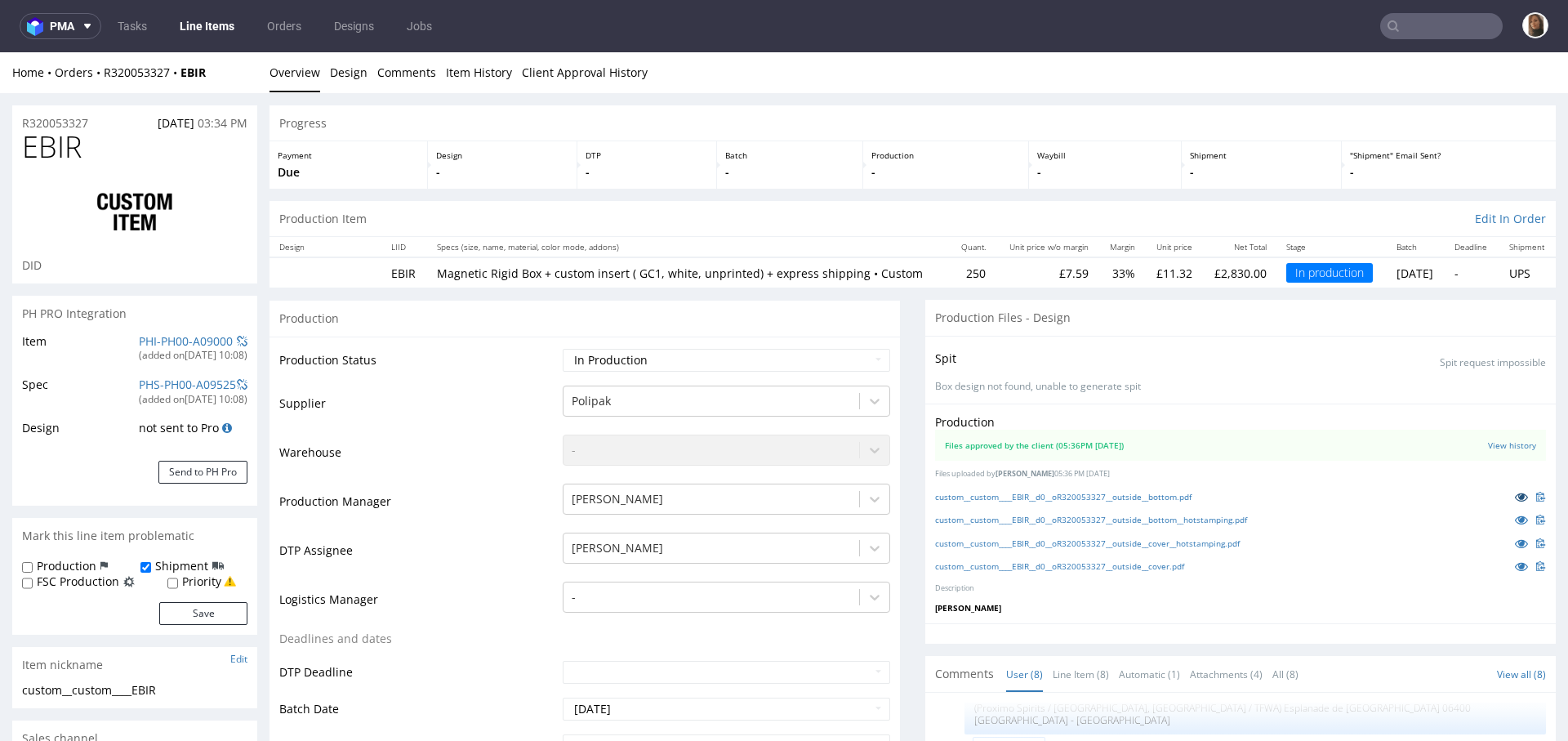
click at [1515, 503] on icon at bounding box center [1521, 497] width 13 height 12
click at [1515, 571] on icon at bounding box center [1521, 566] width 13 height 12
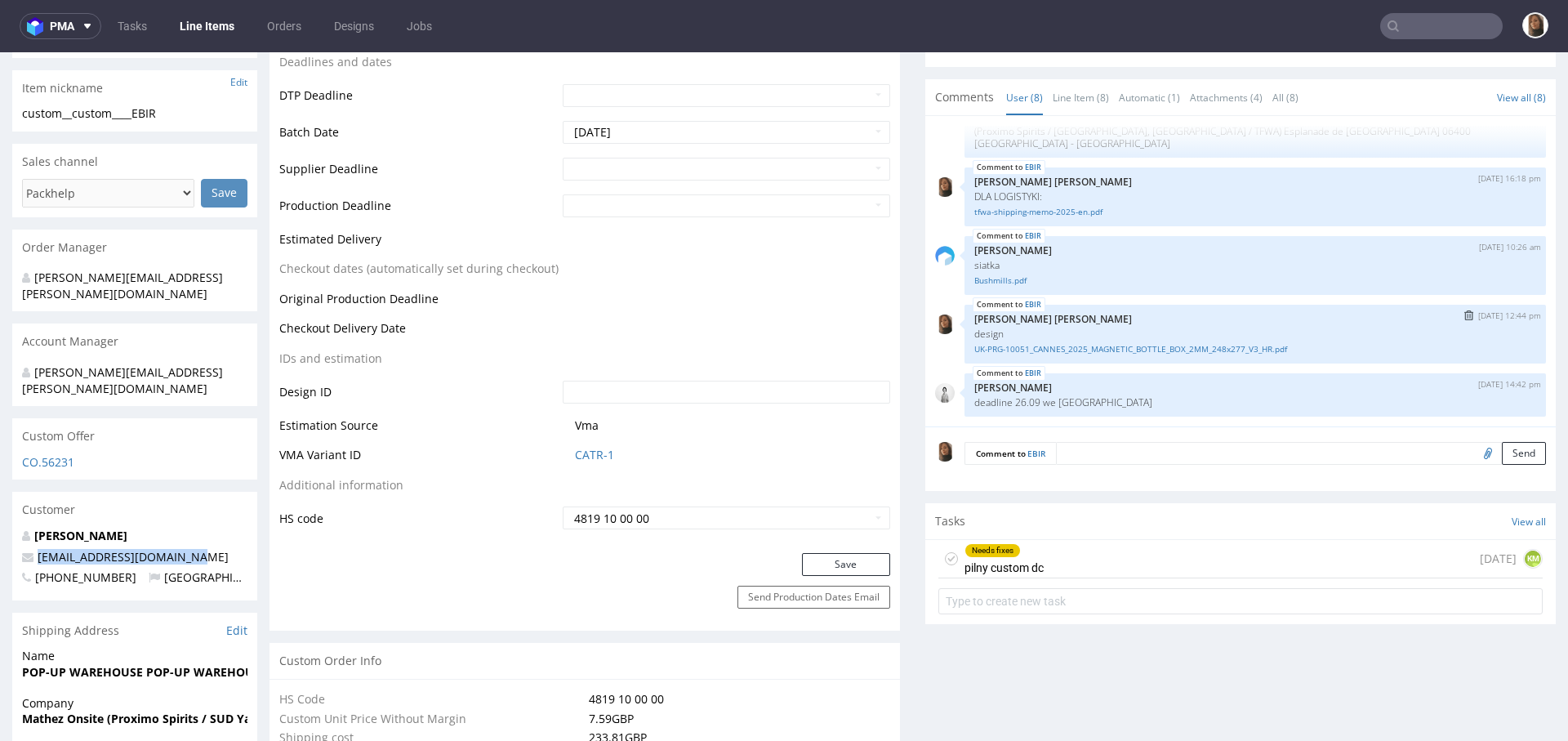
scroll to position [256, 0]
click at [1094, 352] on div "UK-PRG-10051_CANNES_2025_MAGNETIC_BOTTLE_BOX_2MM_248x277_V3_HR.pdf" at bounding box center [1256, 348] width 562 height 16
click at [1099, 356] on link "UK-PRG-10051_CANNES_2025_MAGNETIC_BOTTLE_BOX_2MM_248x277_V3_HR.pdf" at bounding box center [1256, 349] width 562 height 12
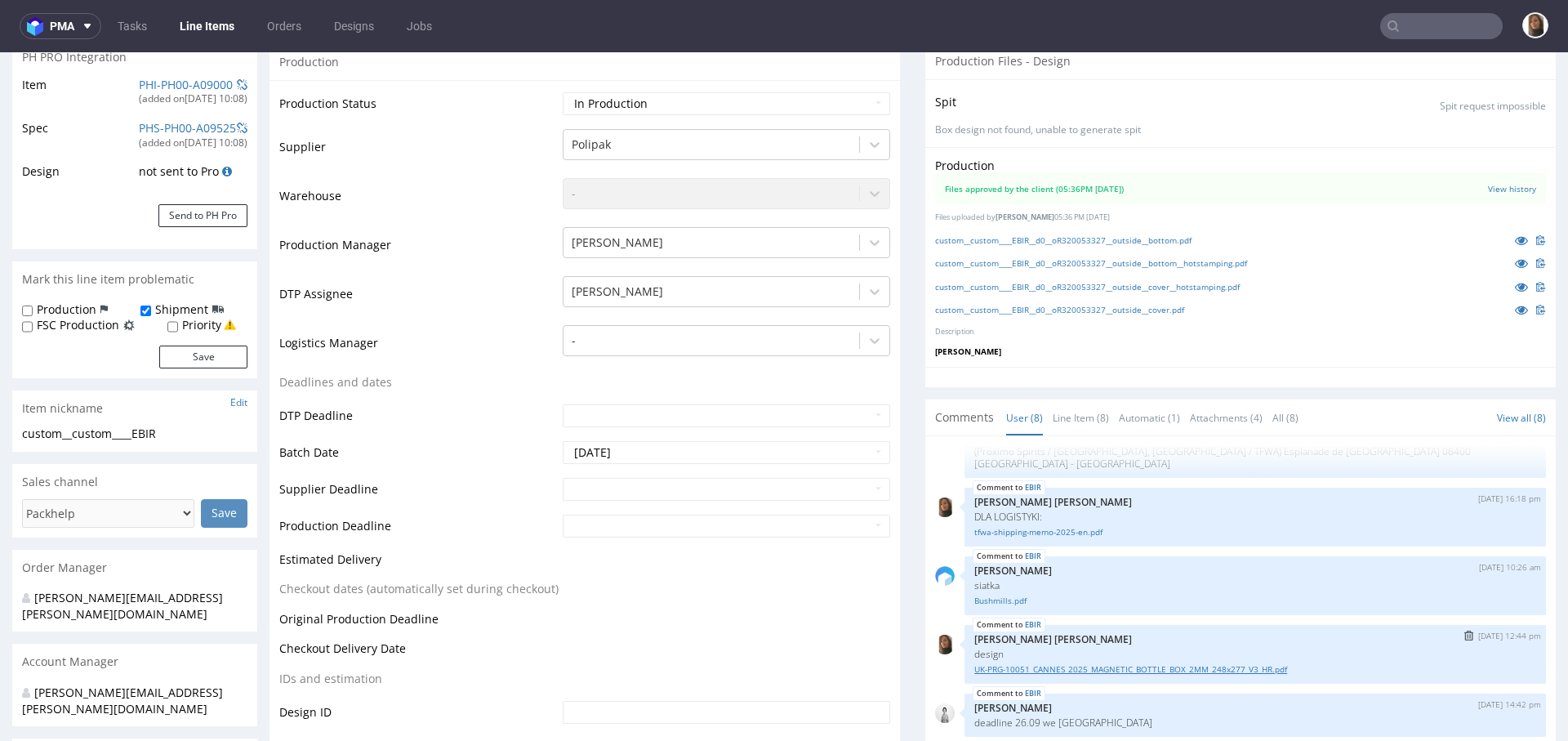
click at [1116, 675] on link "UK-PRG-10051_CANNES_2025_MAGNETIC_BOTTLE_BOX_2MM_248x277_V3_HR.pdf" at bounding box center [1256, 668] width 562 height 12
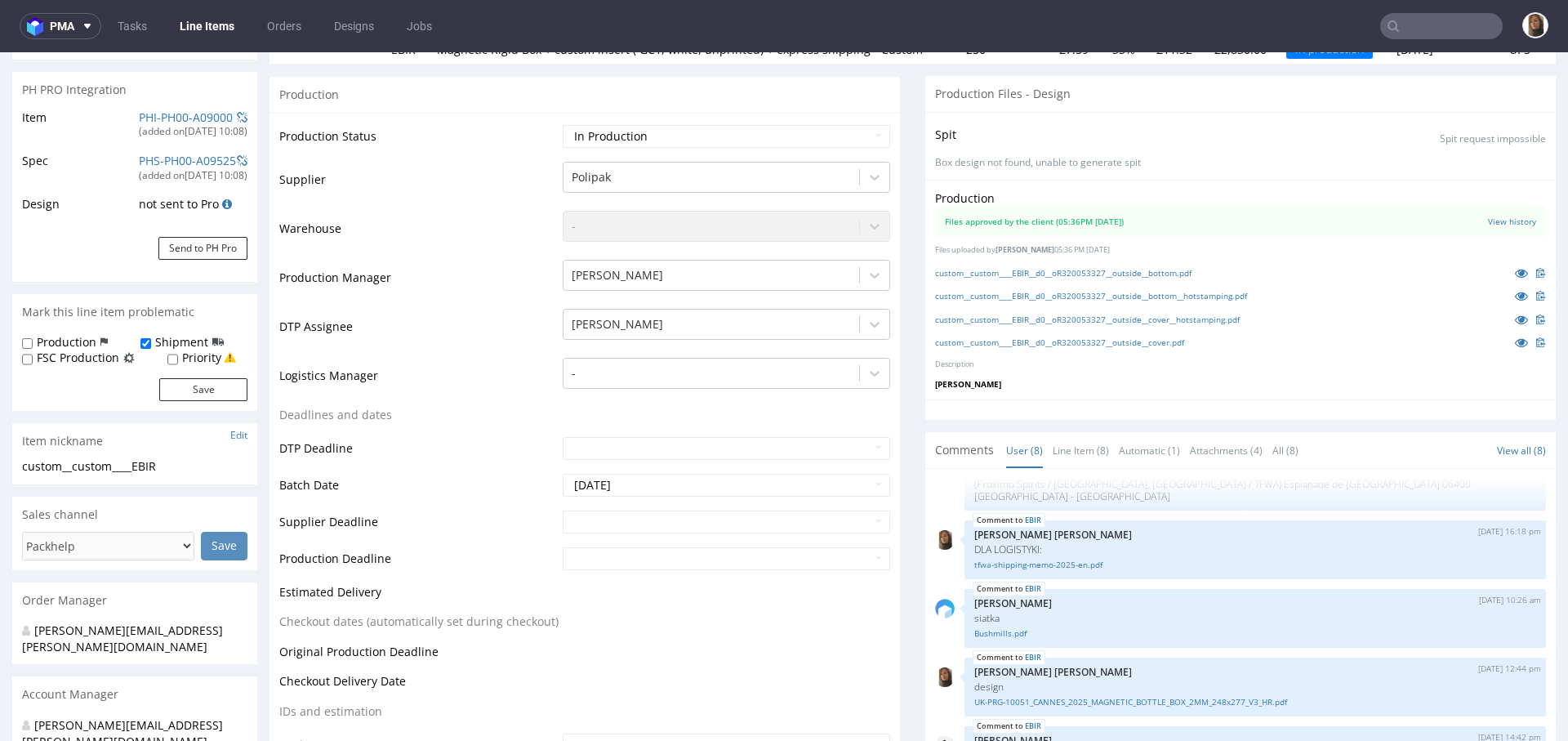
scroll to position [0, 0]
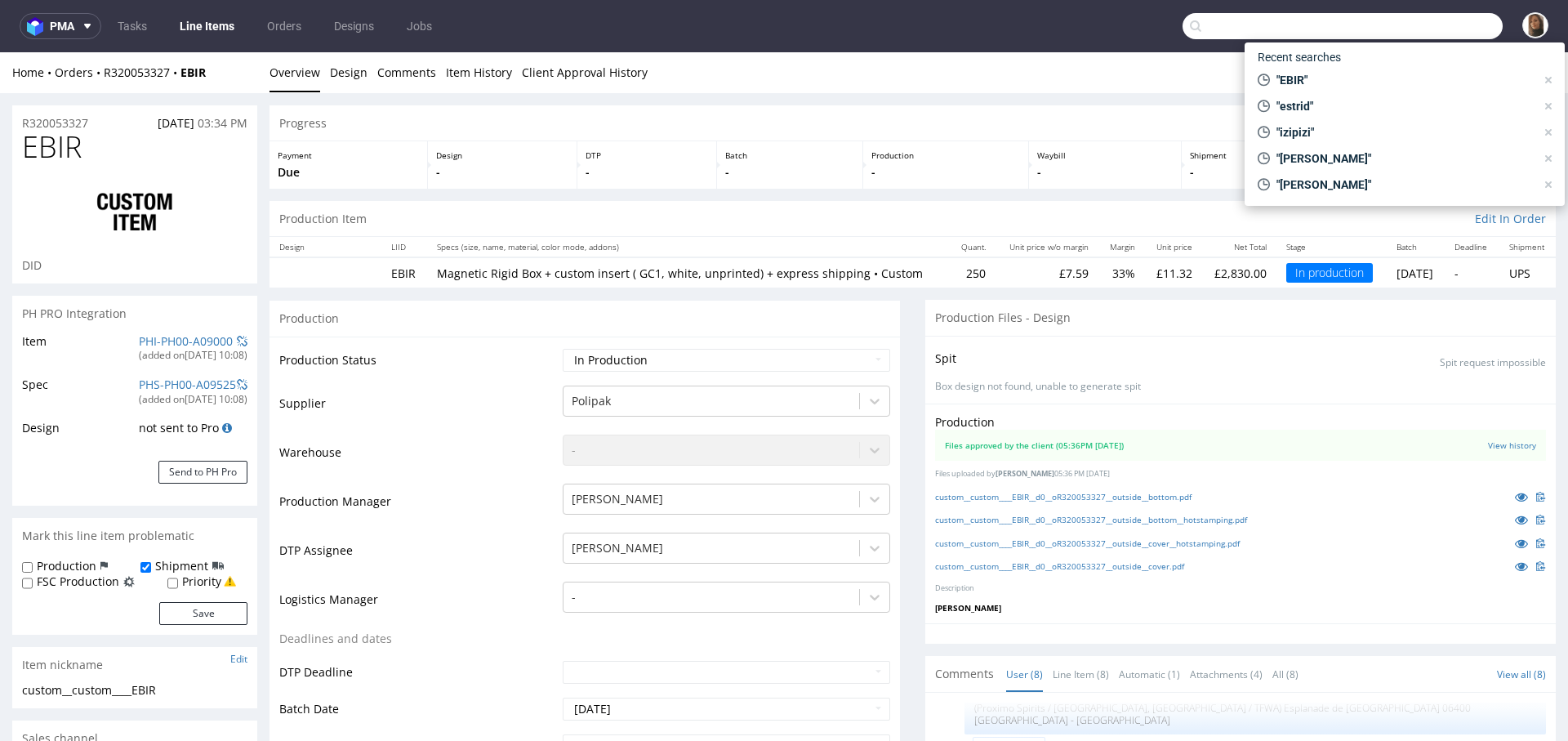
click at [1414, 33] on input "text" at bounding box center [1342, 26] width 320 height 26
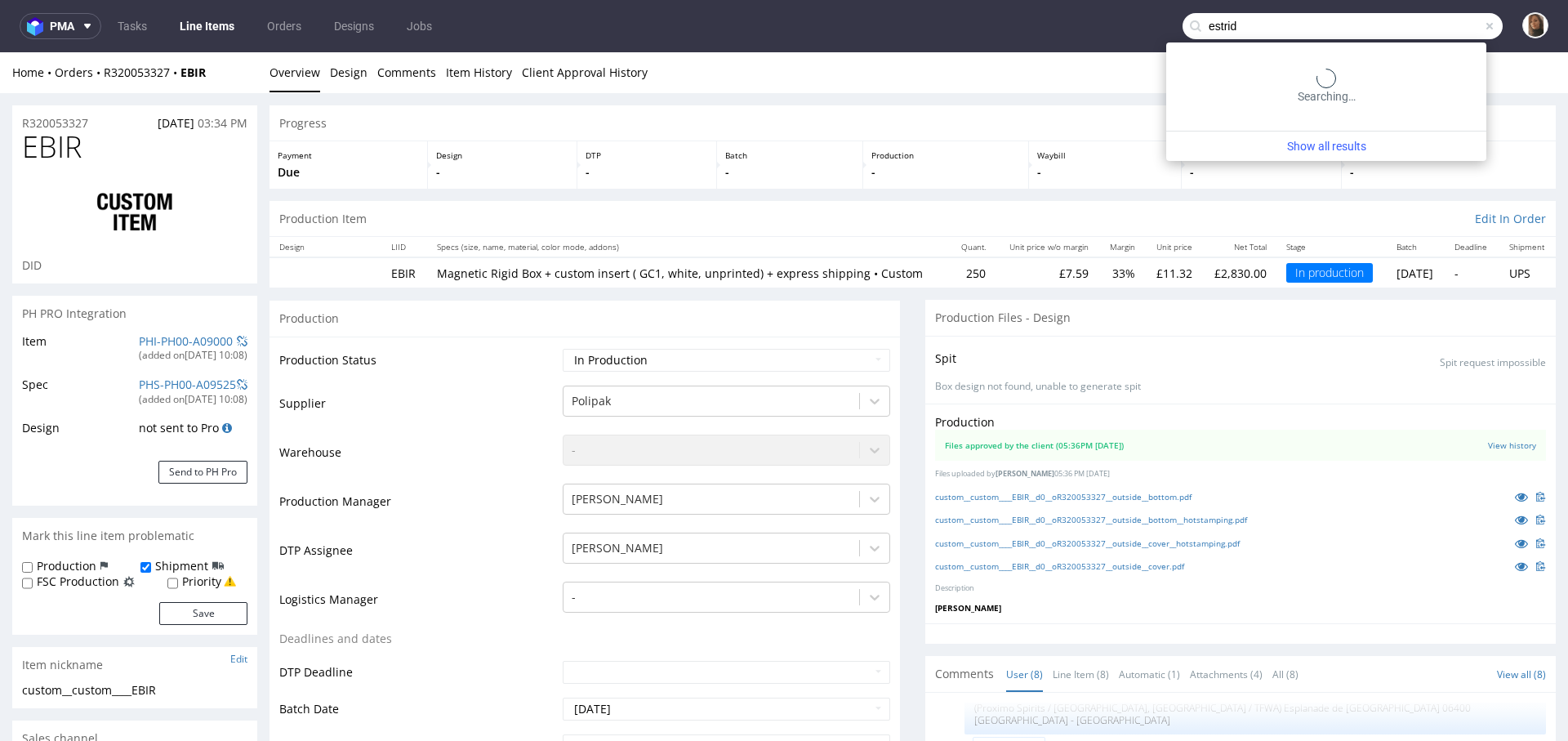
type input "estrid"
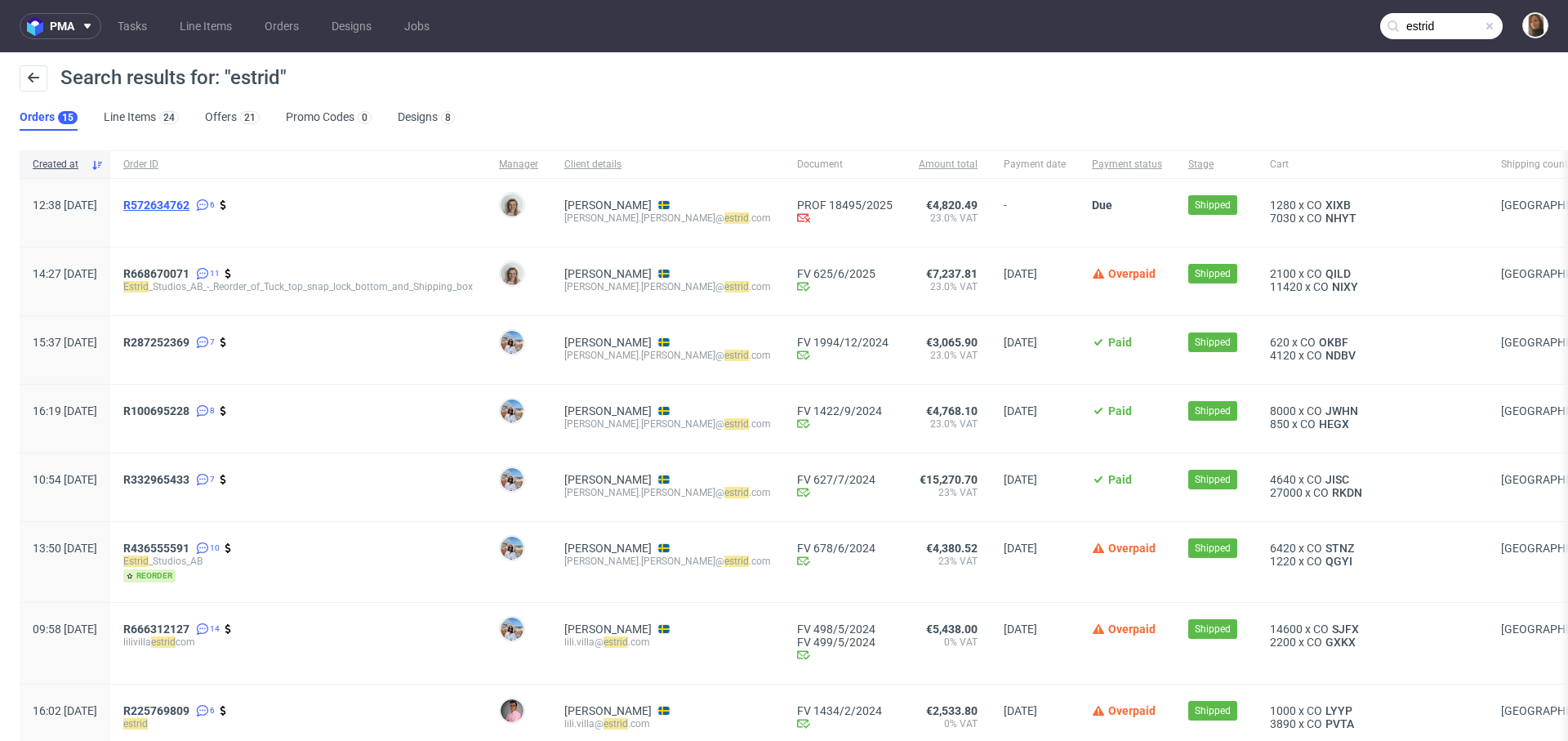
click at [190, 201] on span "R572634762" at bounding box center [156, 205] width 67 height 13
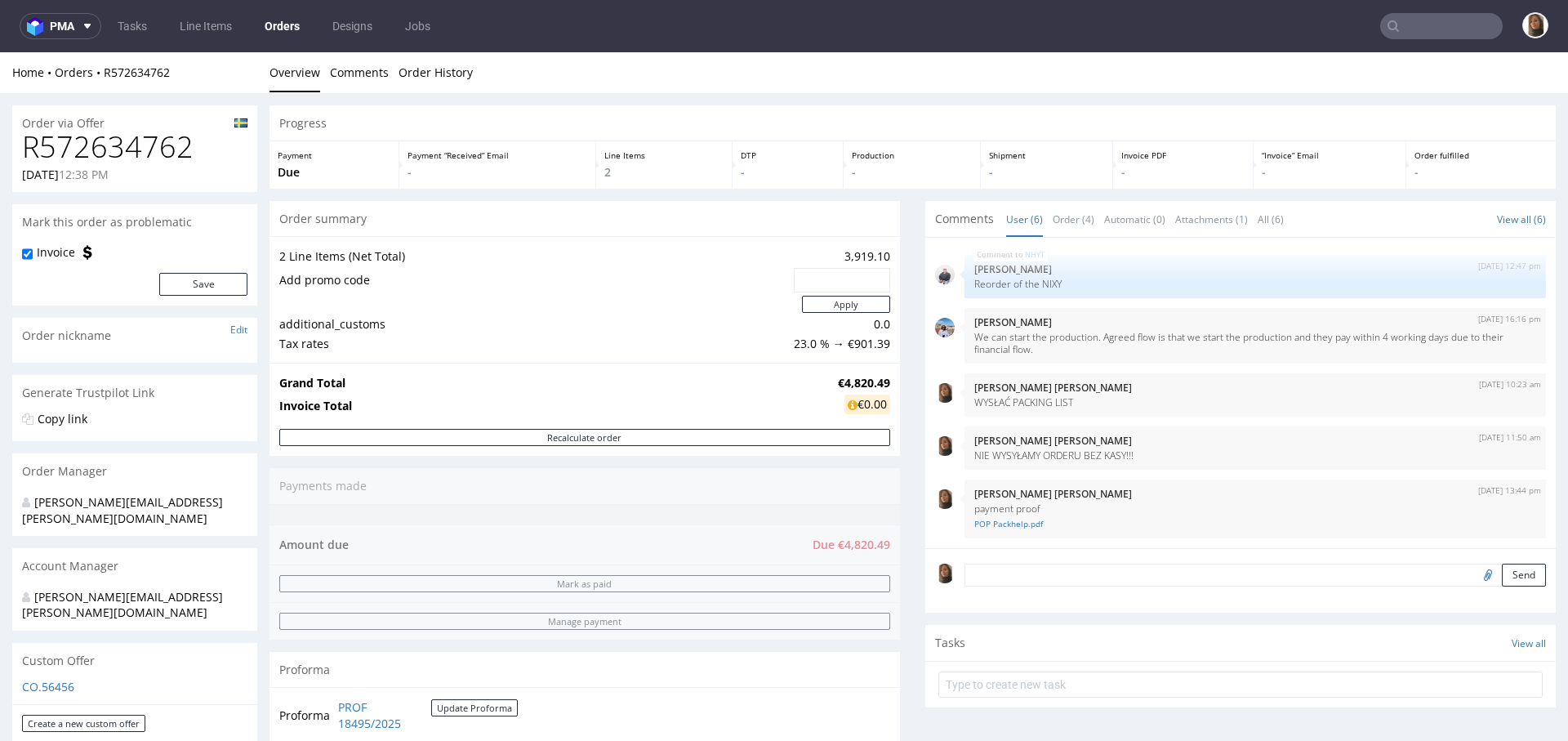
click at [116, 146] on h1 "R572634762" at bounding box center [134, 147] width 226 height 33
copy h1 "R572634762"
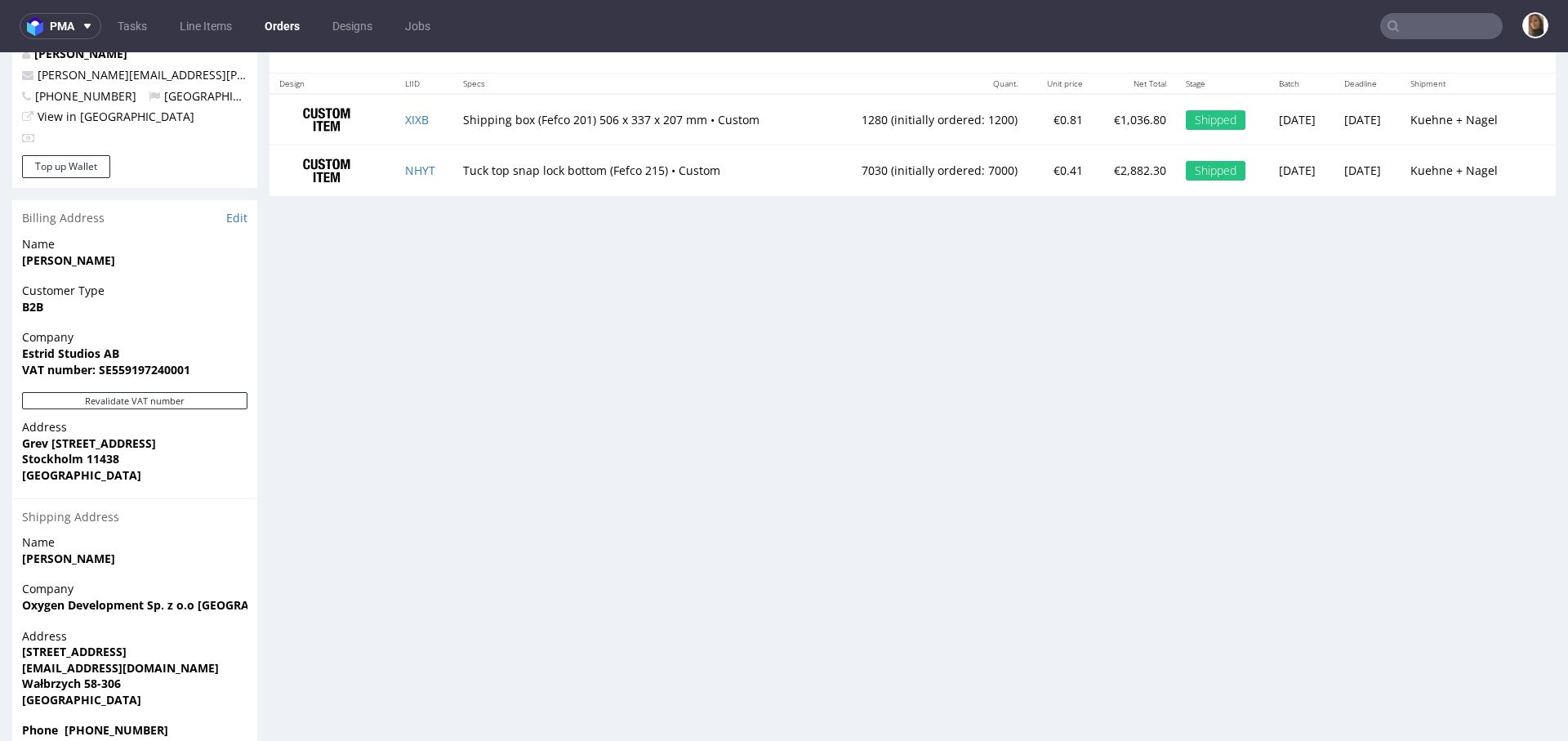
drag, startPoint x: 392, startPoint y: 117, endPoint x: 565, endPoint y: 122, distance: 173.1
click at [565, 121] on tr "XIXB Shipping box (Fefco 201) 506 x 337 x 207 mm • Custom 1280 (initially order…" at bounding box center [912, 120] width 1287 height 52
drag, startPoint x: 695, startPoint y: 120, endPoint x: 397, endPoint y: 119, distance: 298.0
click at [397, 119] on tr "XIXB Shipping box (Fefco 201) 506 x 337 x 207 mm • Custom 1280 (initially order…" at bounding box center [912, 120] width 1287 height 52
copy tr "XIXB Shipping box (Fefco 201) 506 x 337 x 207 mm"
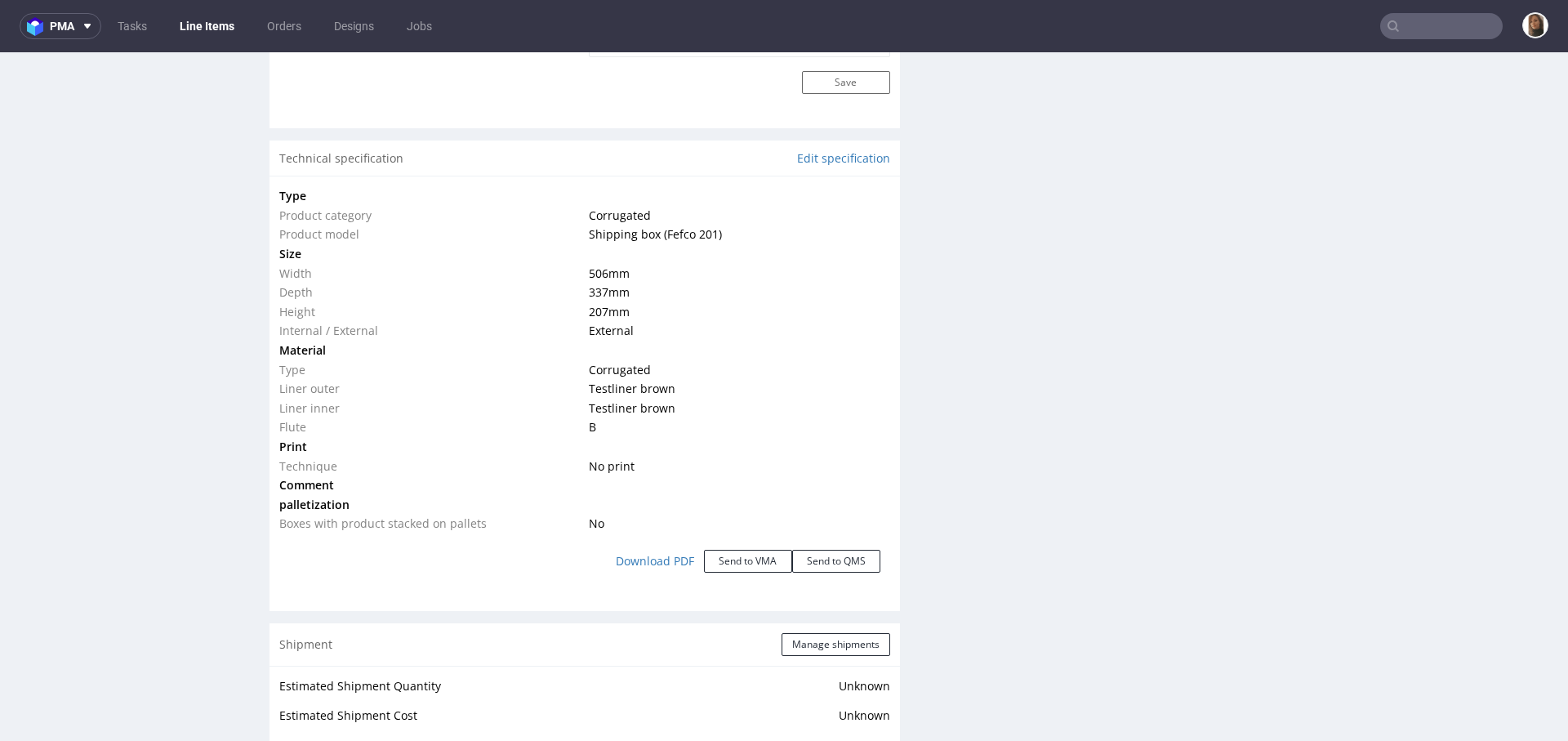
scroll to position [1475, 0]
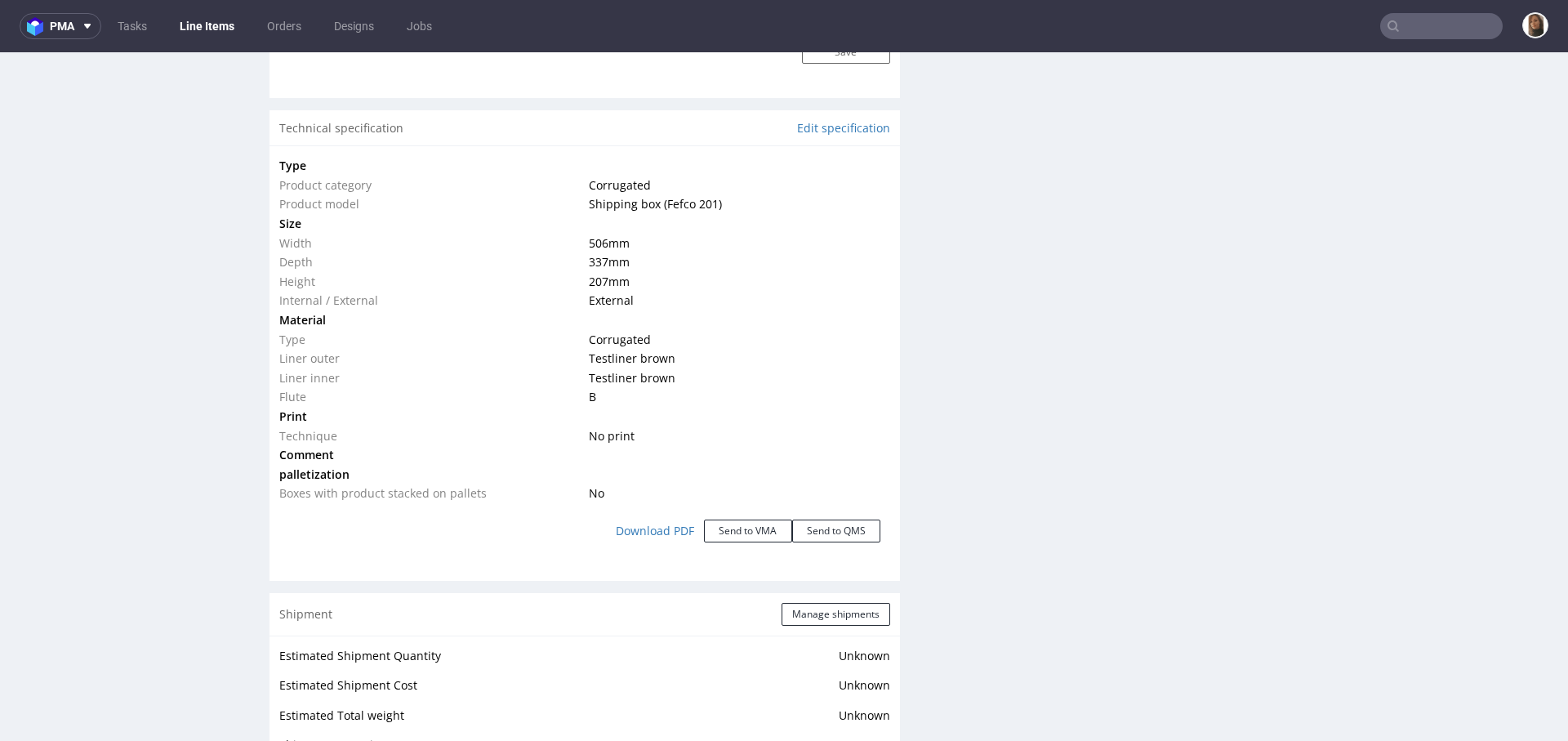
click at [969, 384] on div "Production Files - Design Spit Spit request impossible Box design not found, un…" at bounding box center [1240, 337] width 631 height 3025
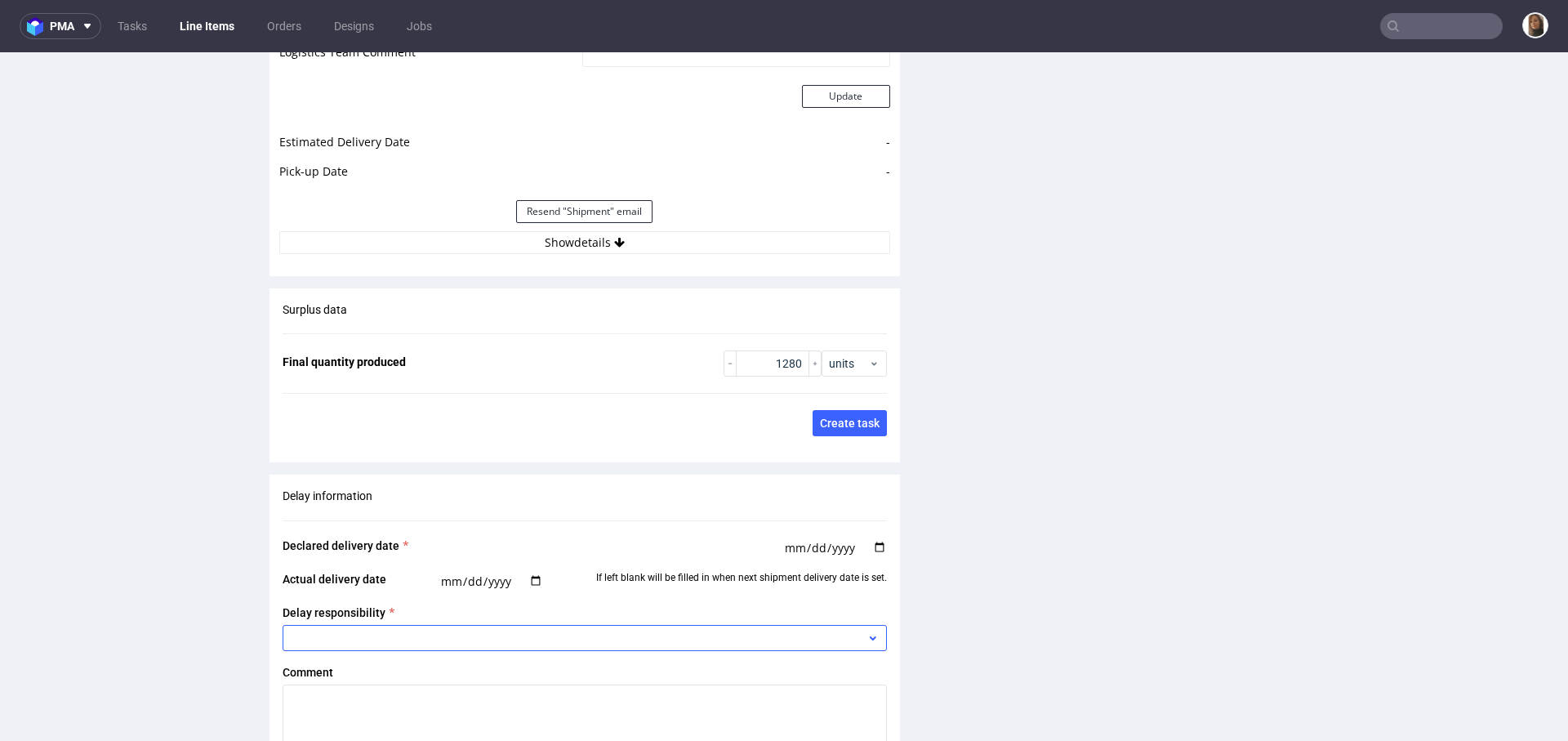
scroll to position [2160, 0]
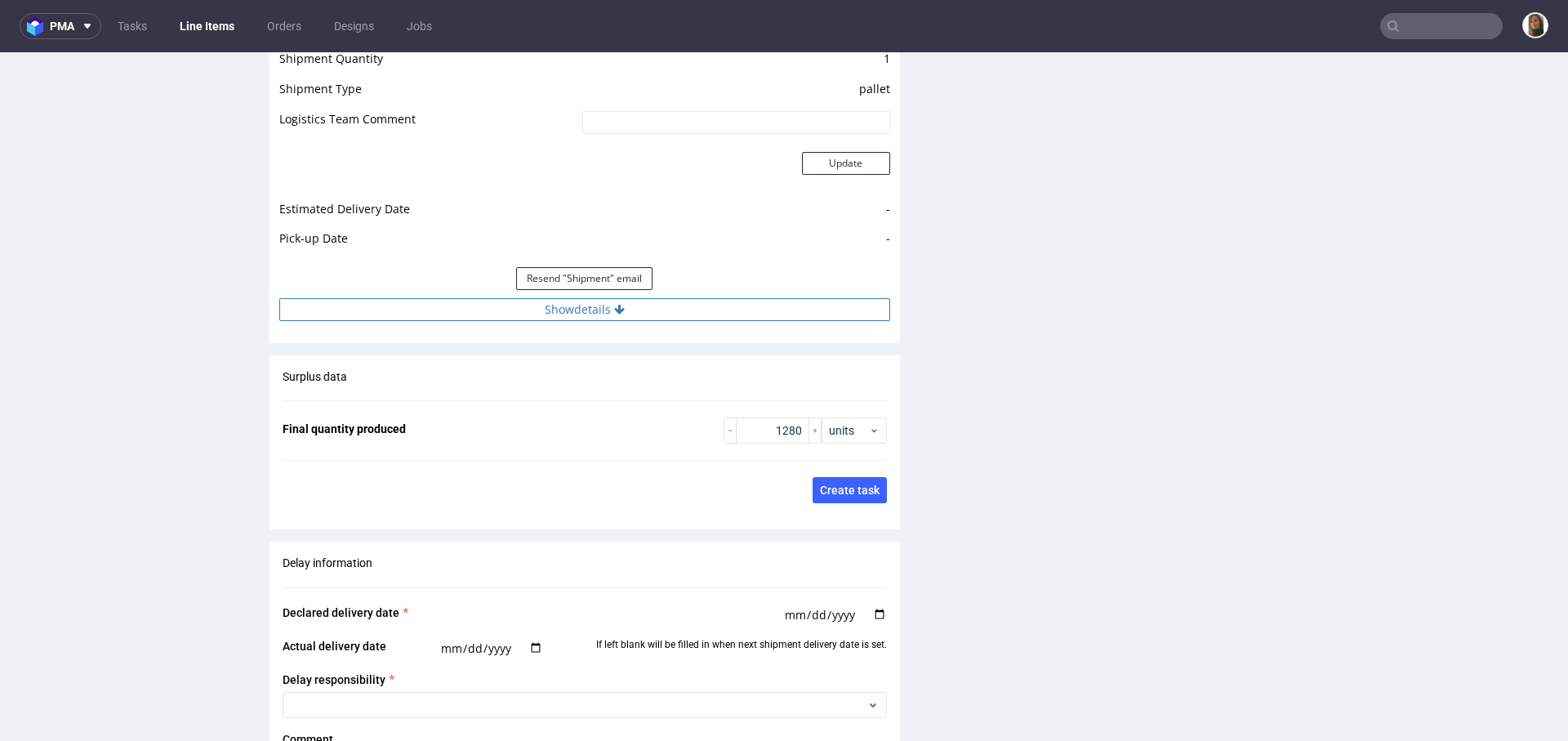
click at [605, 321] on button "Show details" at bounding box center [584, 309] width 611 height 23
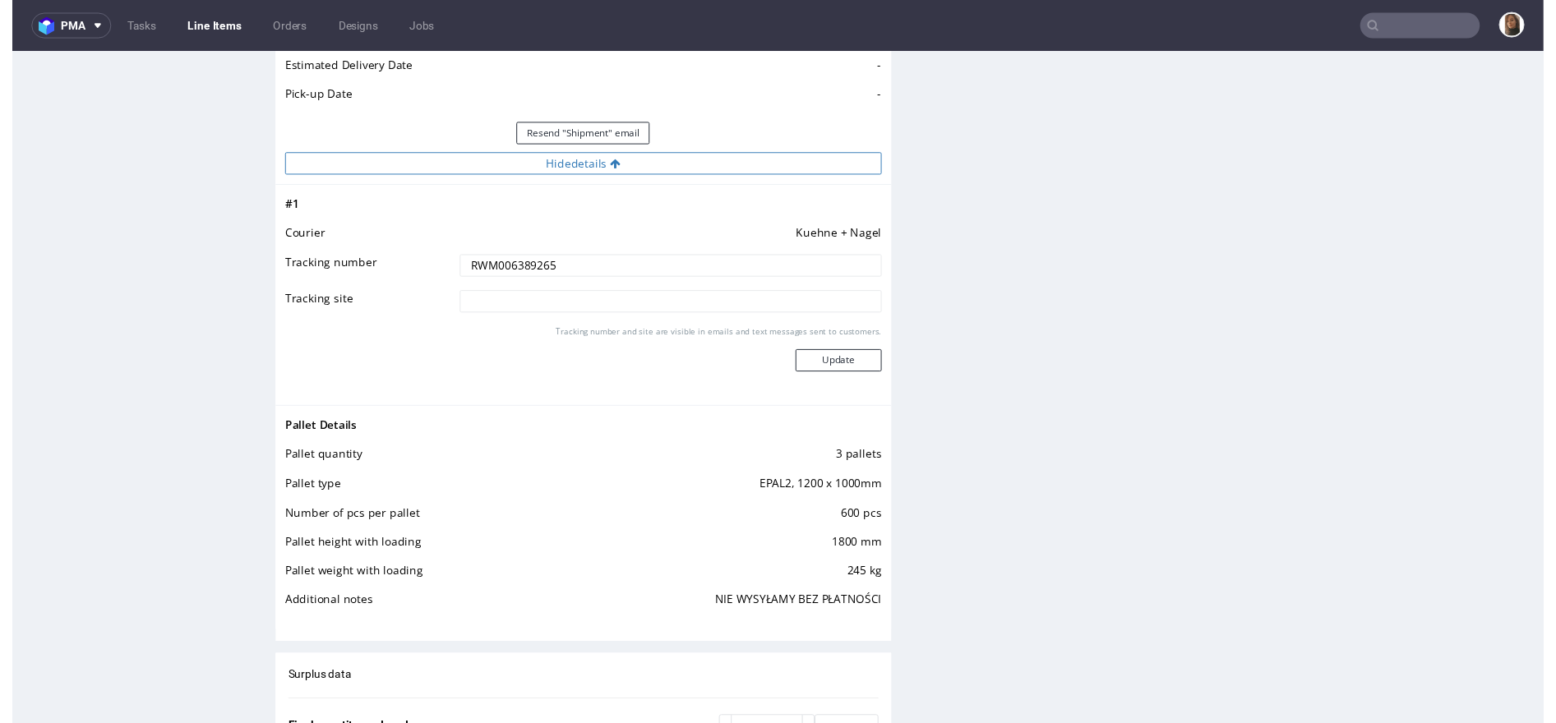
scroll to position [2436, 0]
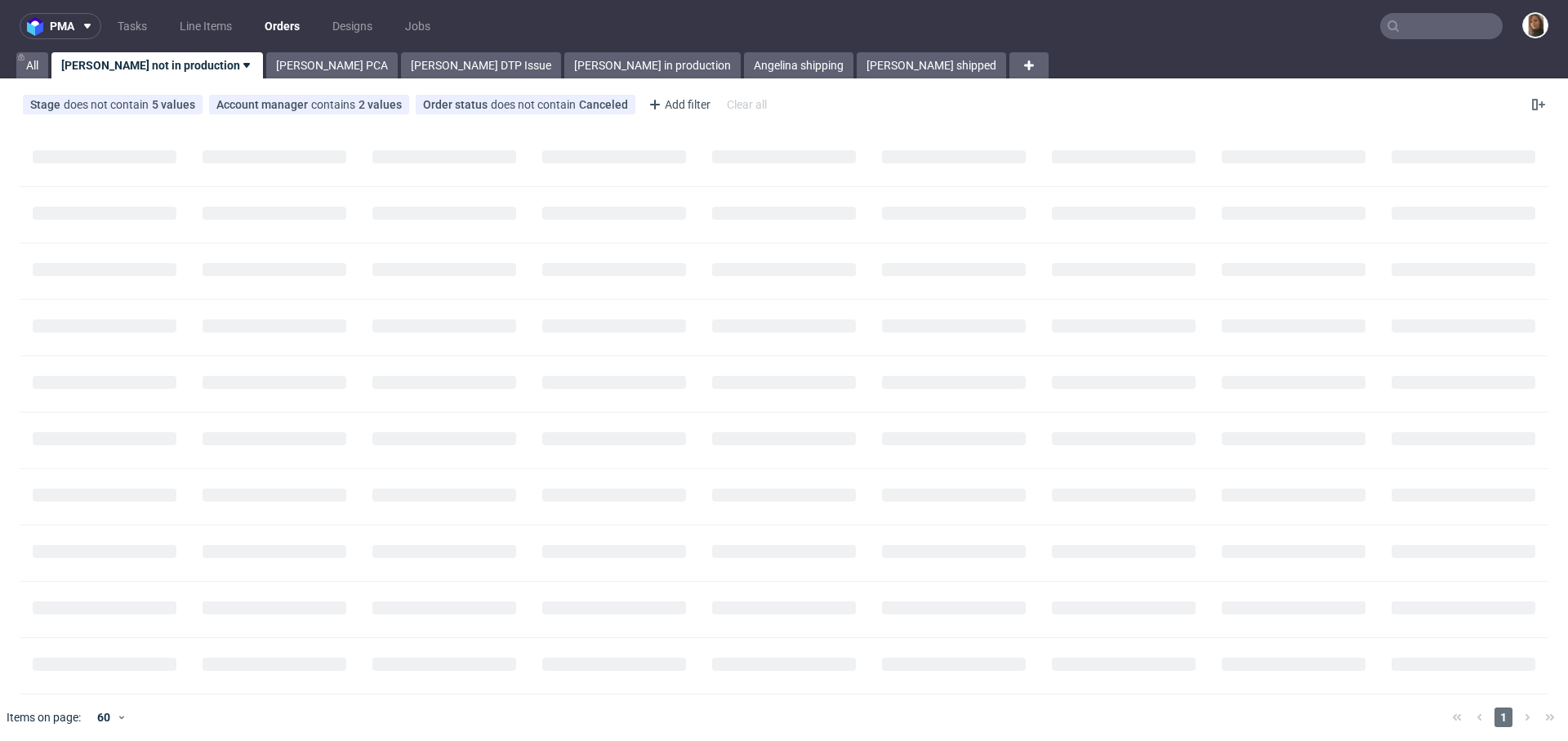
click at [1416, 27] on input "text" at bounding box center [1441, 26] width 122 height 26
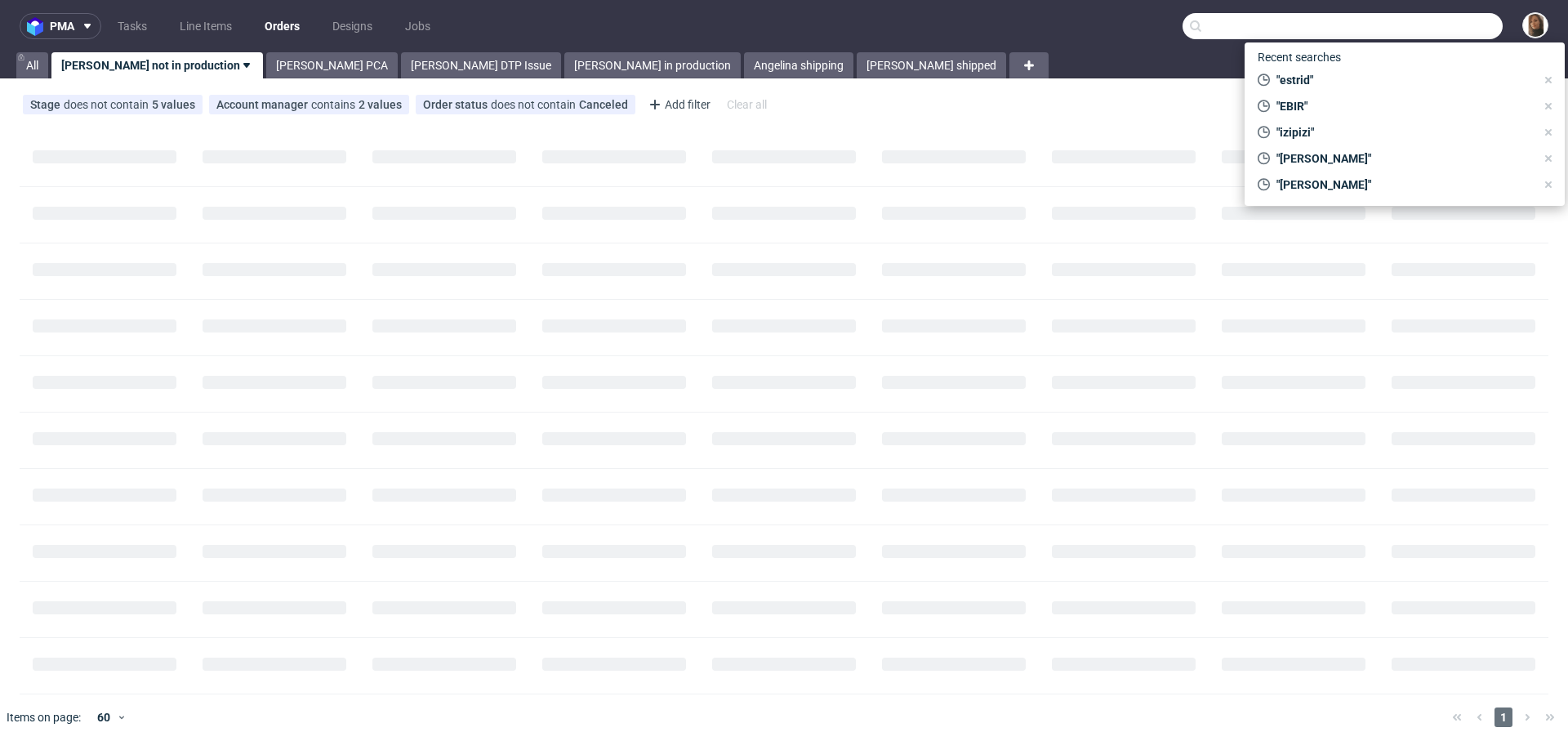
paste input "R320053327"
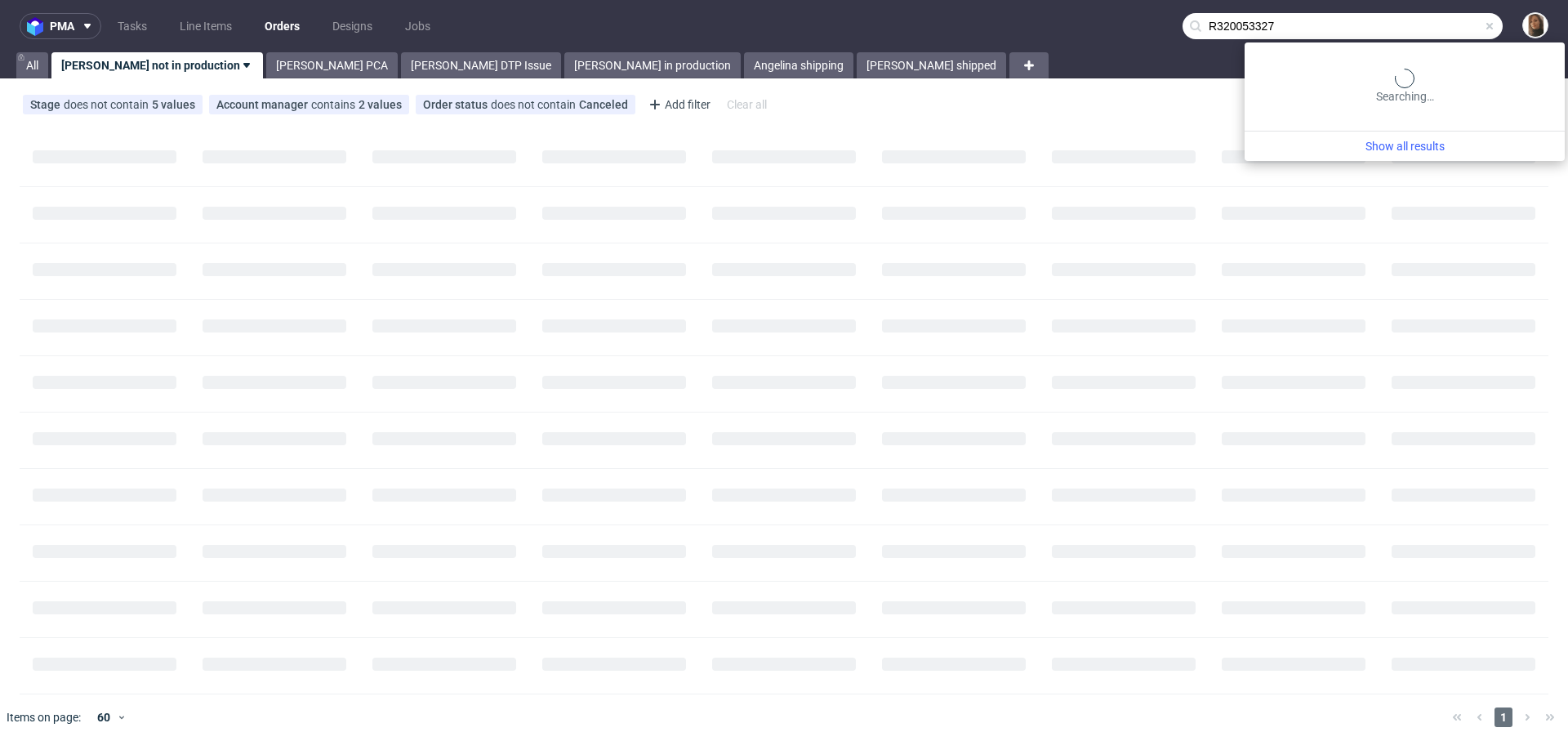
type input "R320053327"
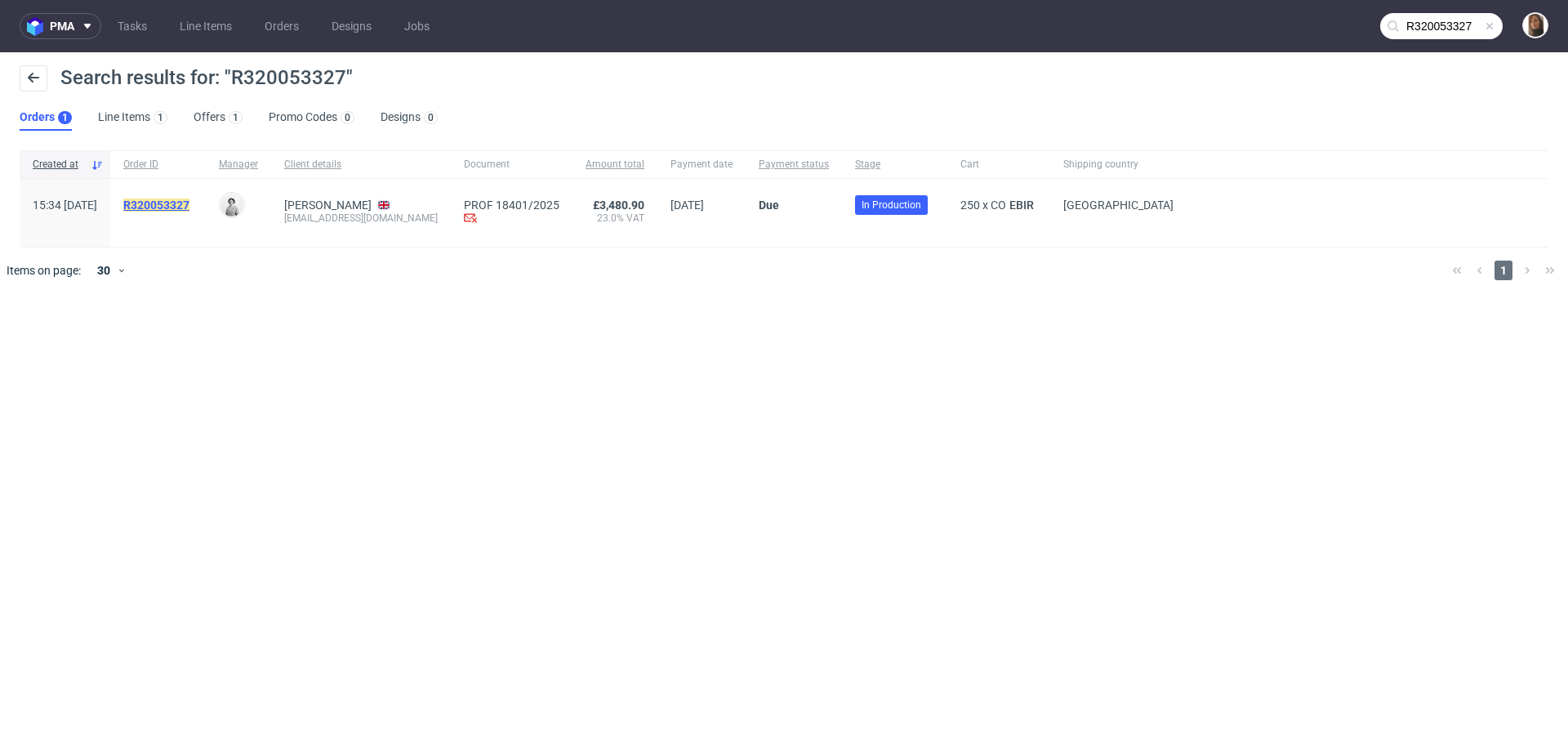
click at [181, 204] on mark "R320053327" at bounding box center [156, 205] width 67 height 13
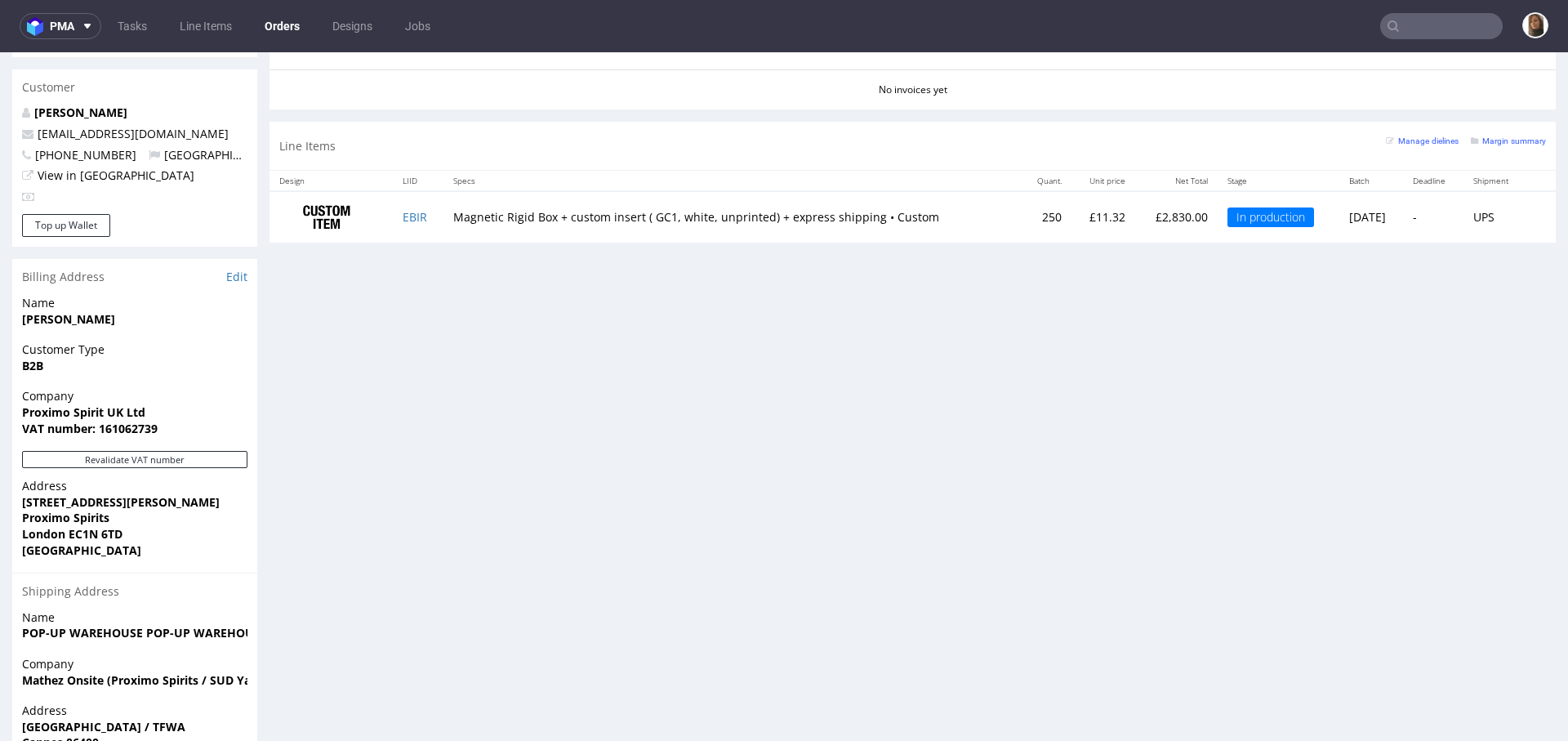
scroll to position [828, 0]
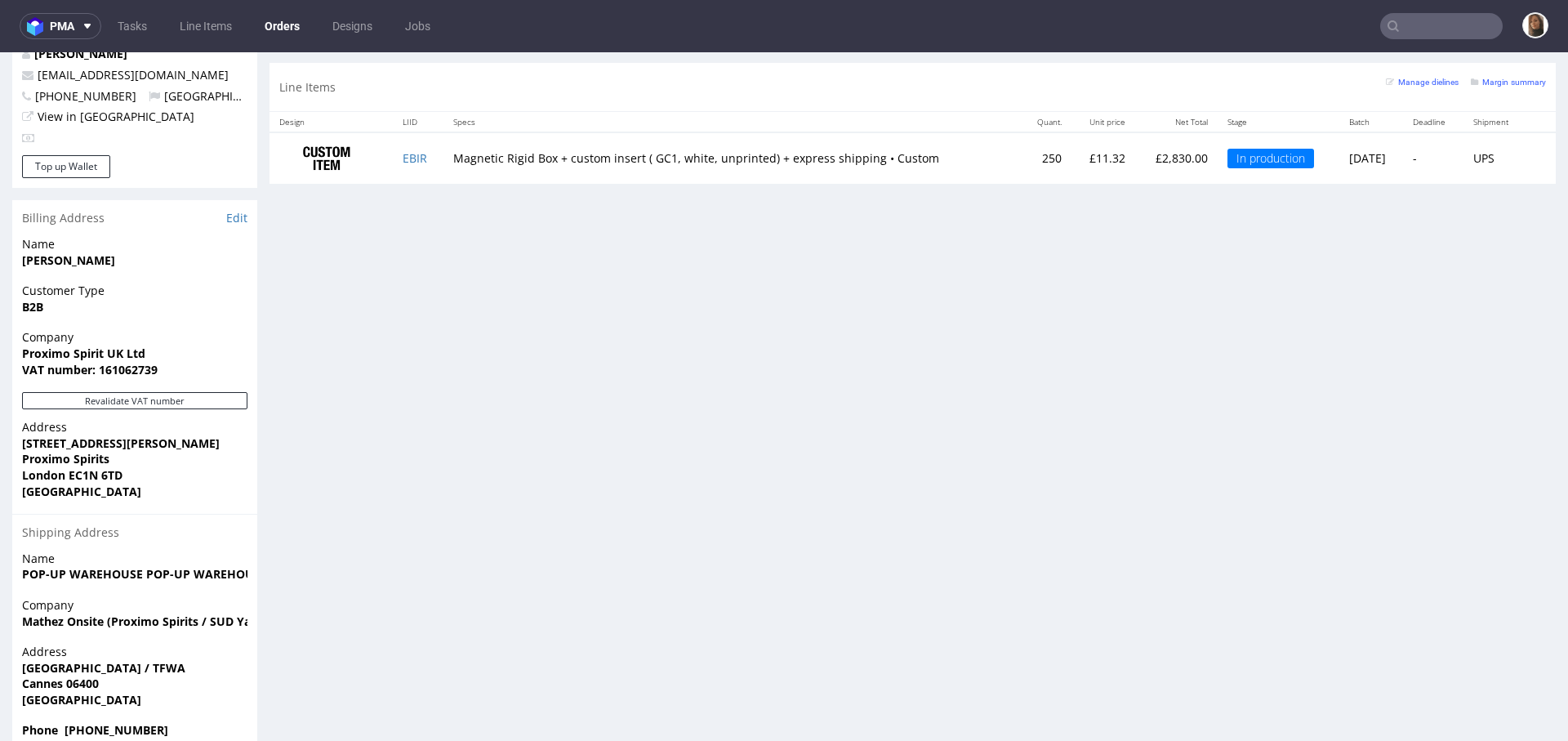
click at [1420, 29] on input "text" at bounding box center [1441, 26] width 122 height 26
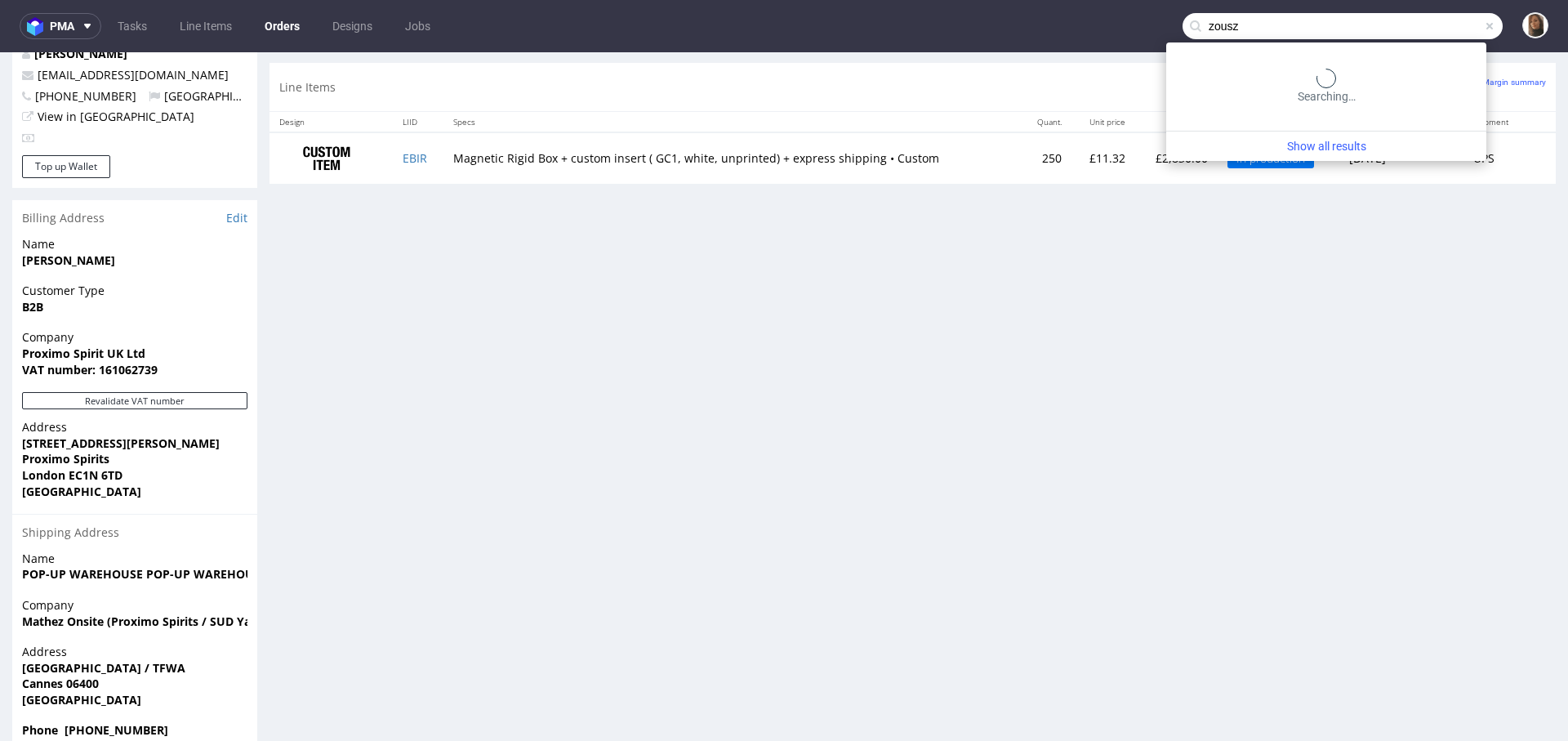
type input "zousz"
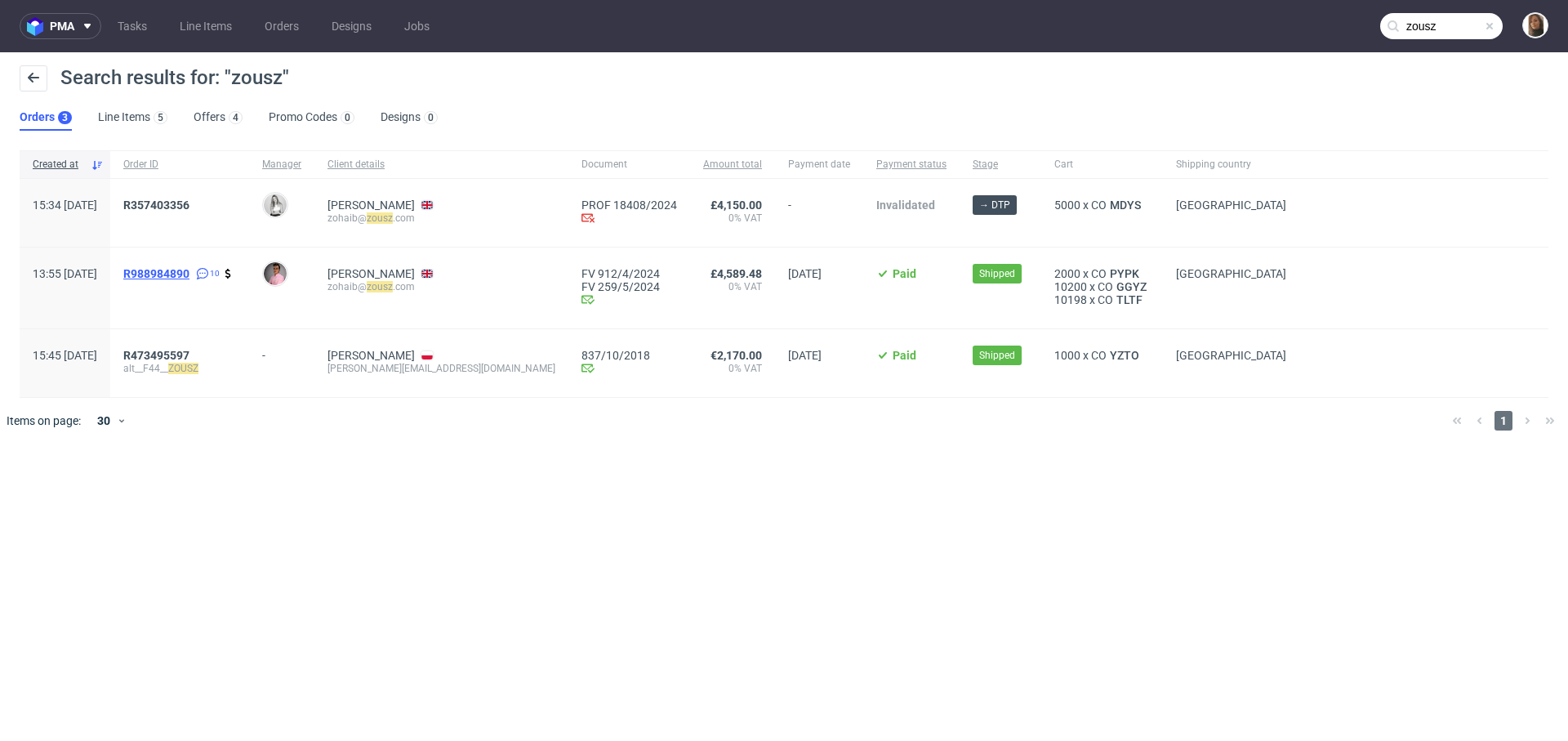
click at [190, 273] on span "R988984890" at bounding box center [156, 273] width 67 height 13
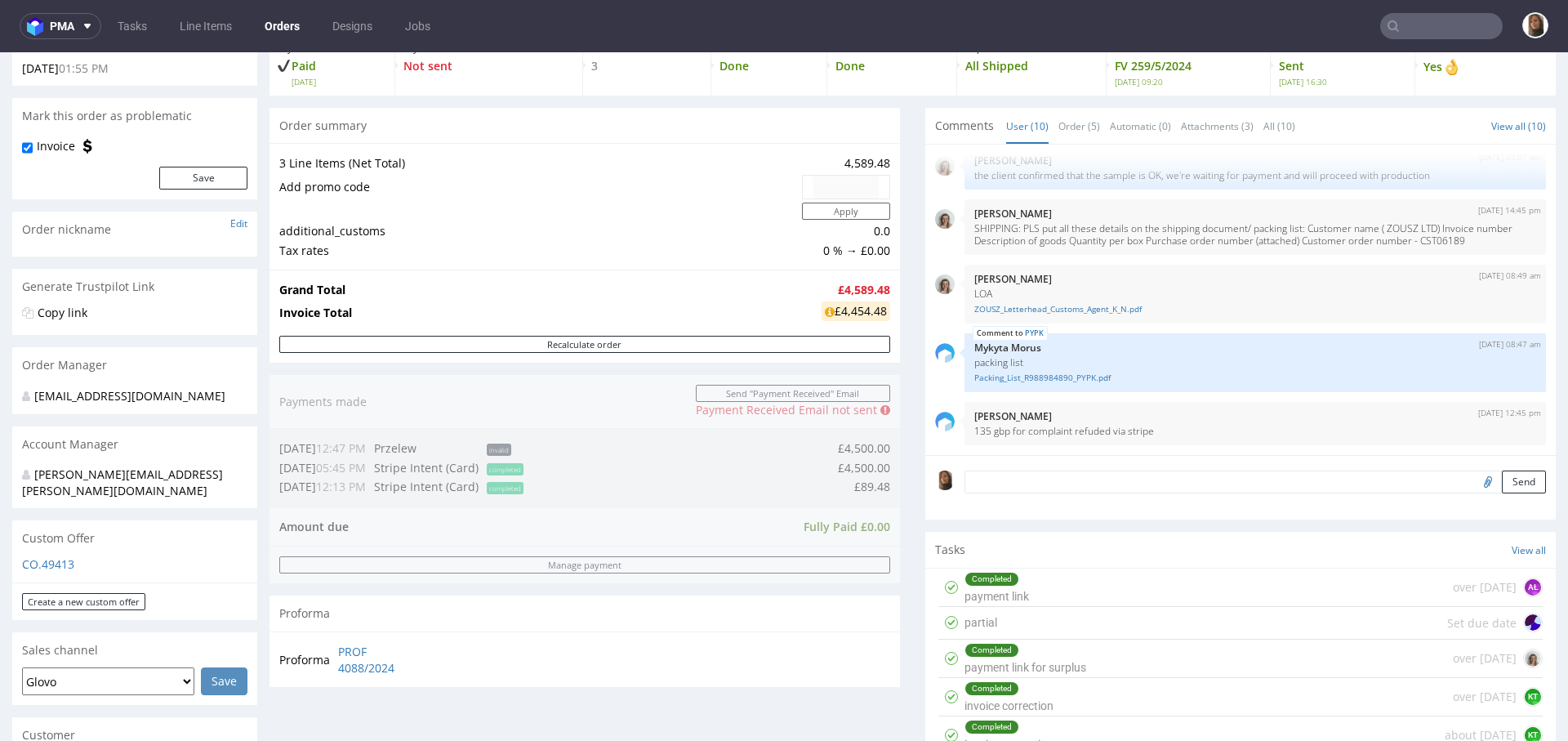
scroll to position [132, 0]
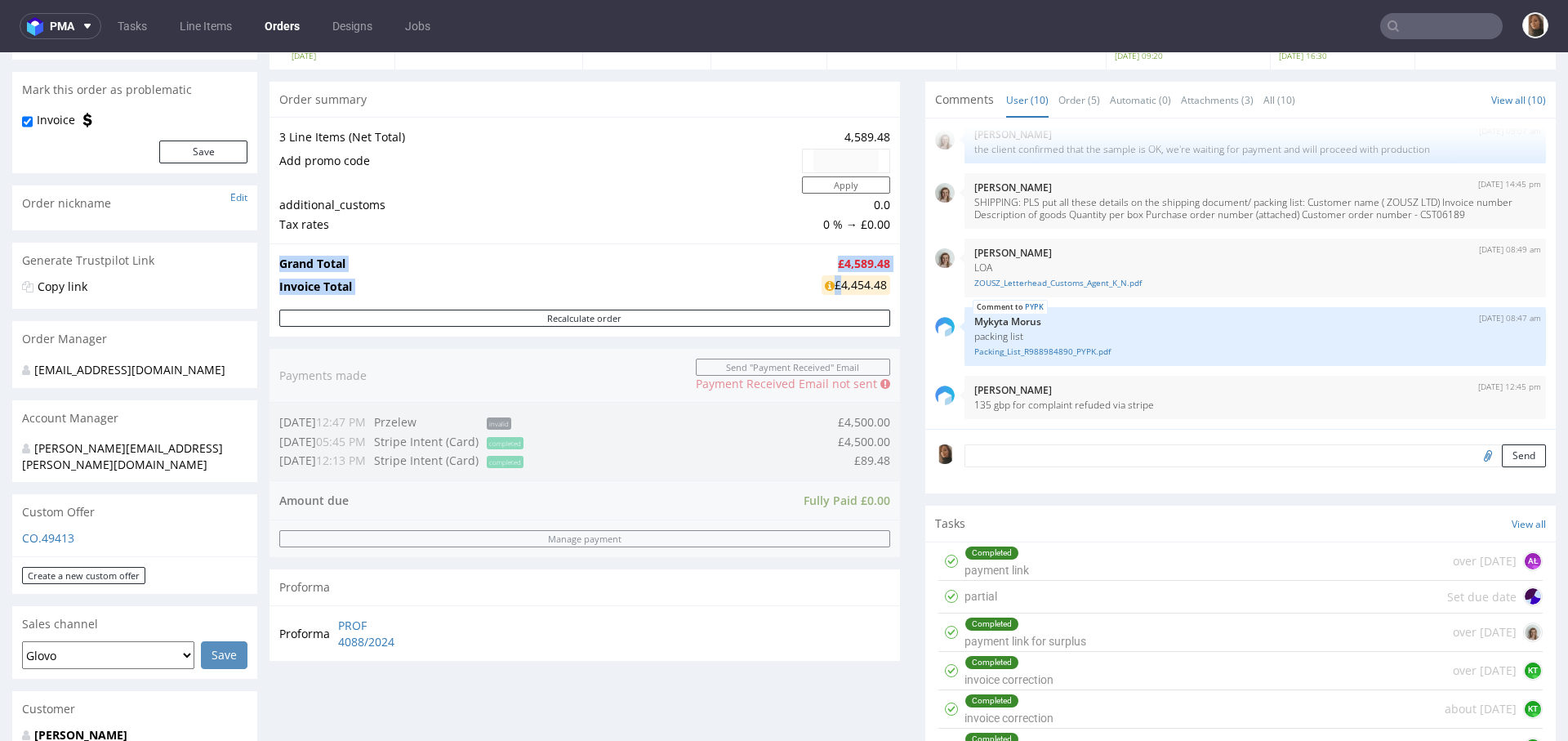
drag, startPoint x: 815, startPoint y: 282, endPoint x: 878, endPoint y: 282, distance: 63.0
click at [878, 282] on div "Grand Total £4,589.48 Invoice Total £4,454.48" at bounding box center [584, 276] width 631 height 67
copy tbody "Grand Total £4,589.48 Invoice Total"
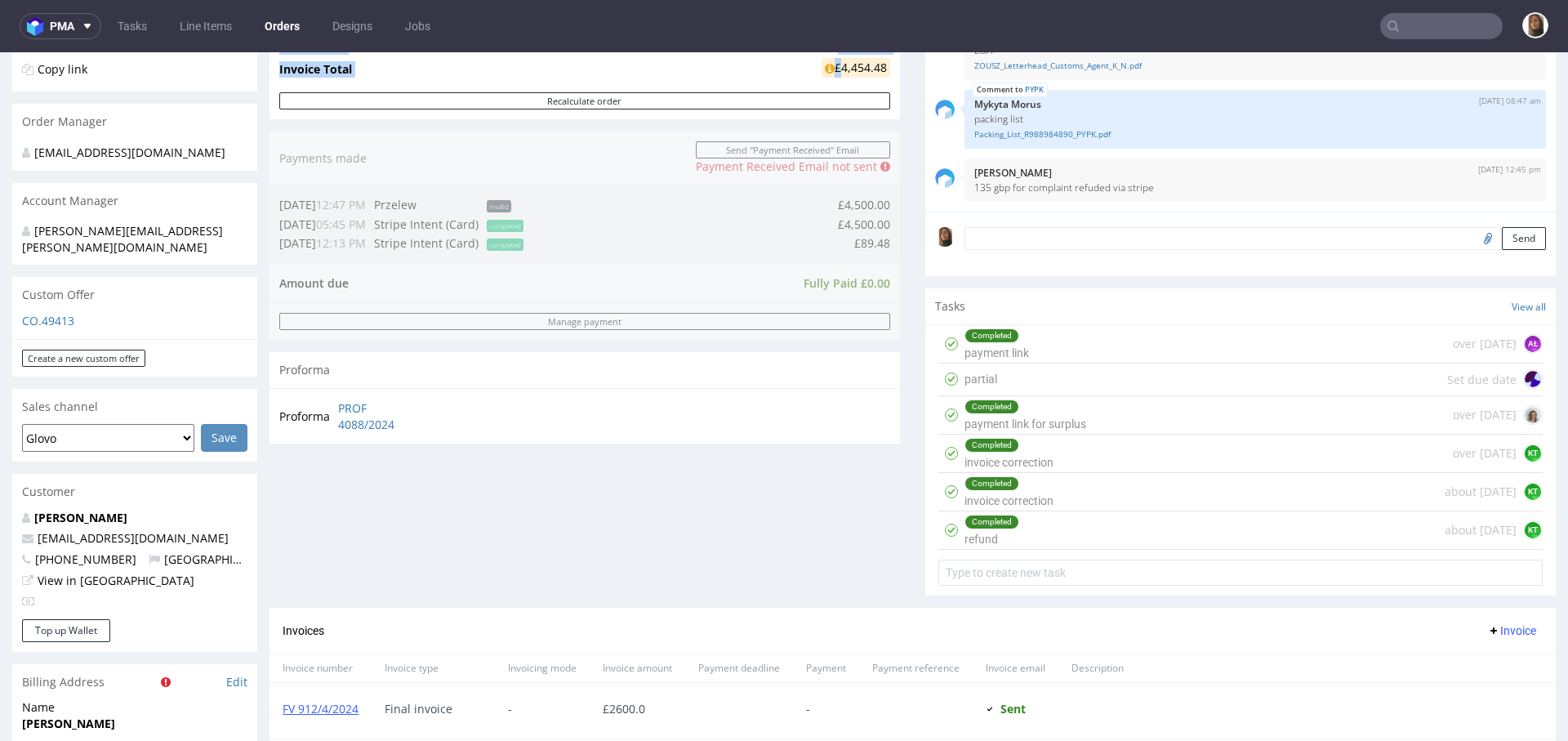
scroll to position [311, 0]
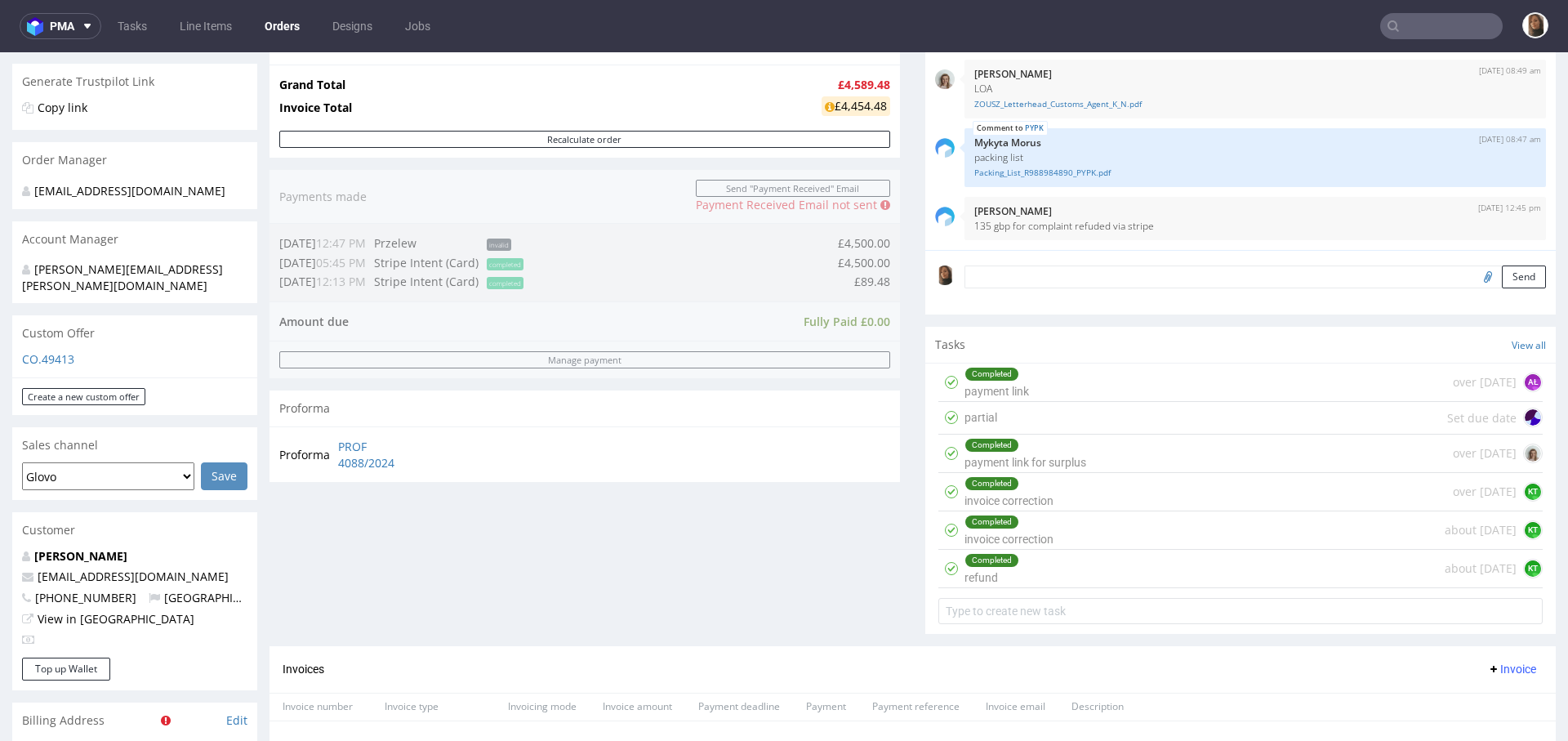
click at [1021, 575] on div "Completed refund about 1 year ago KT" at bounding box center [1240, 568] width 604 height 39
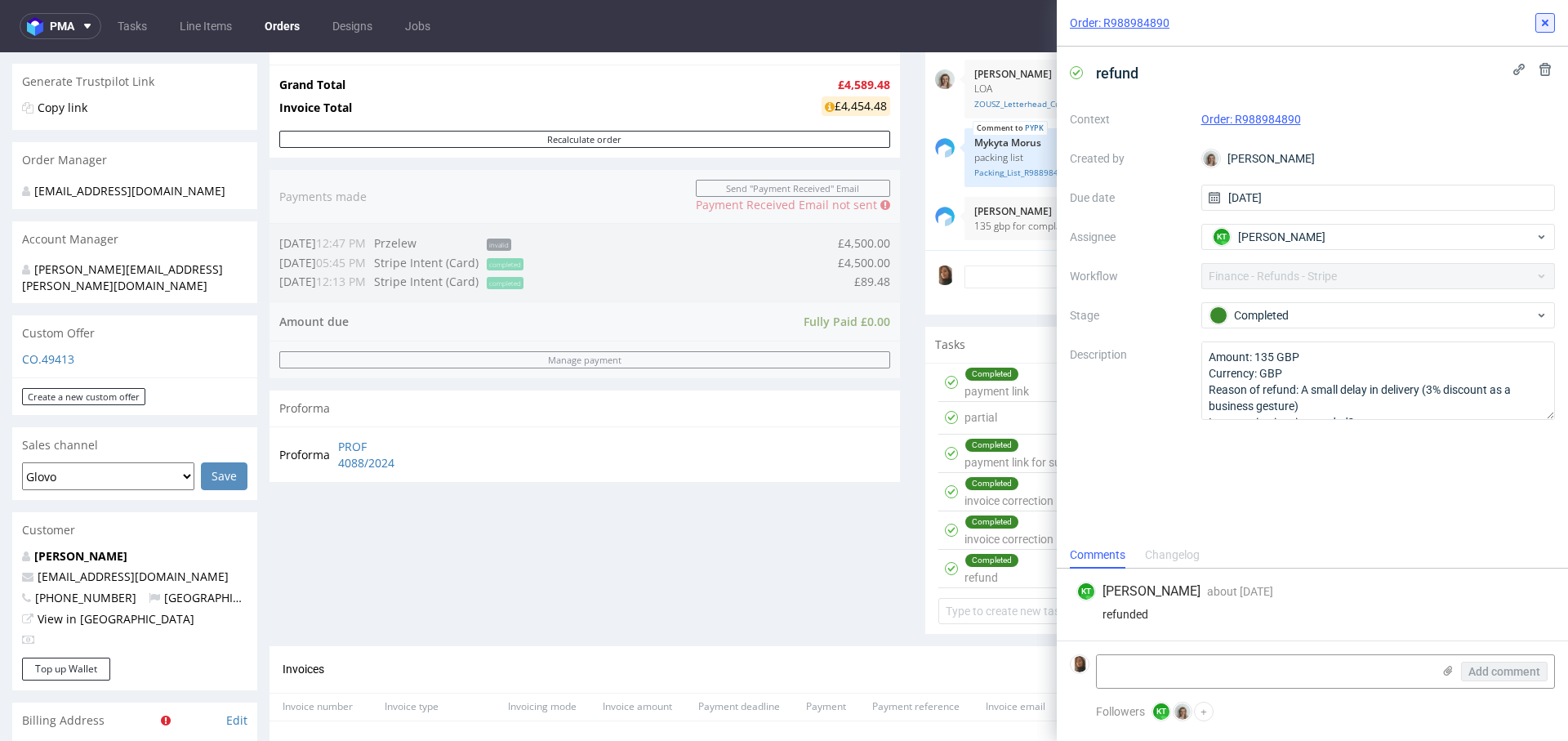
click at [1545, 25] on icon at bounding box center [1545, 22] width 13 height 13
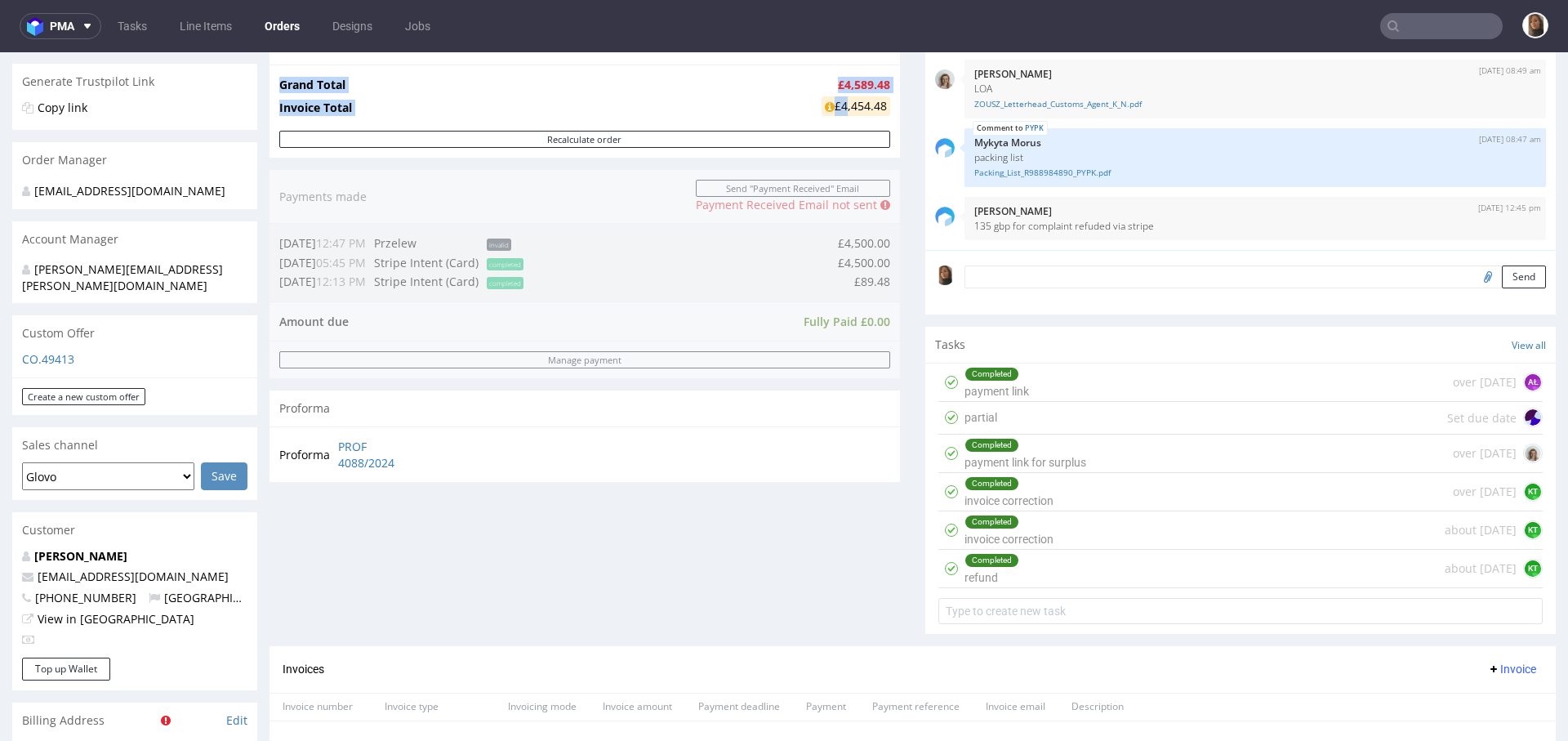
drag, startPoint x: 819, startPoint y: 105, endPoint x: 878, endPoint y: 105, distance: 59.0
click at [878, 105] on div "Grand Total £4,589.48 Invoice Total £4,454.48" at bounding box center [584, 97] width 631 height 67
copy tbody "Grand Total £4,589.48 Invoice Total £"
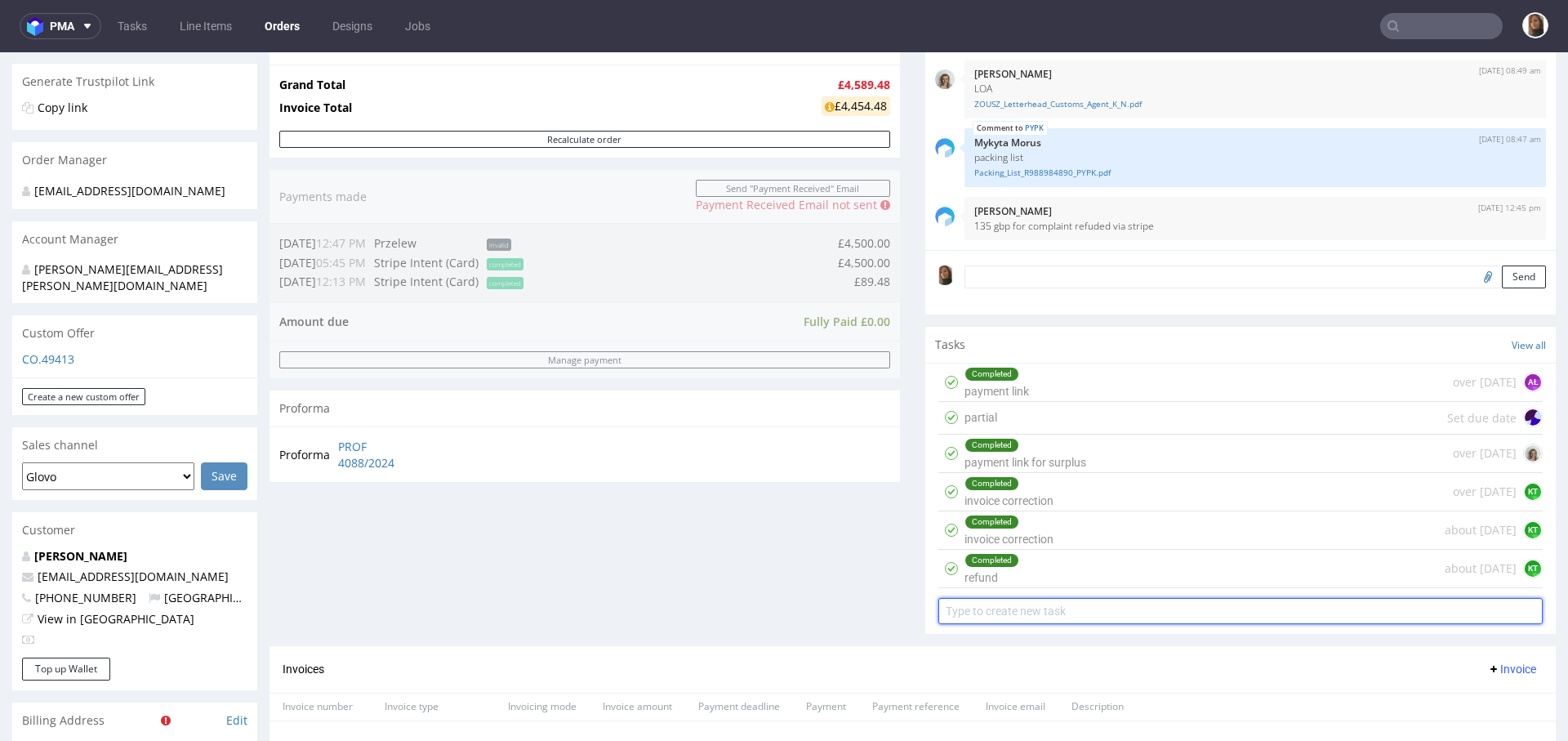
click at [987, 608] on input "text" at bounding box center [1240, 611] width 604 height 26
type input "refund"
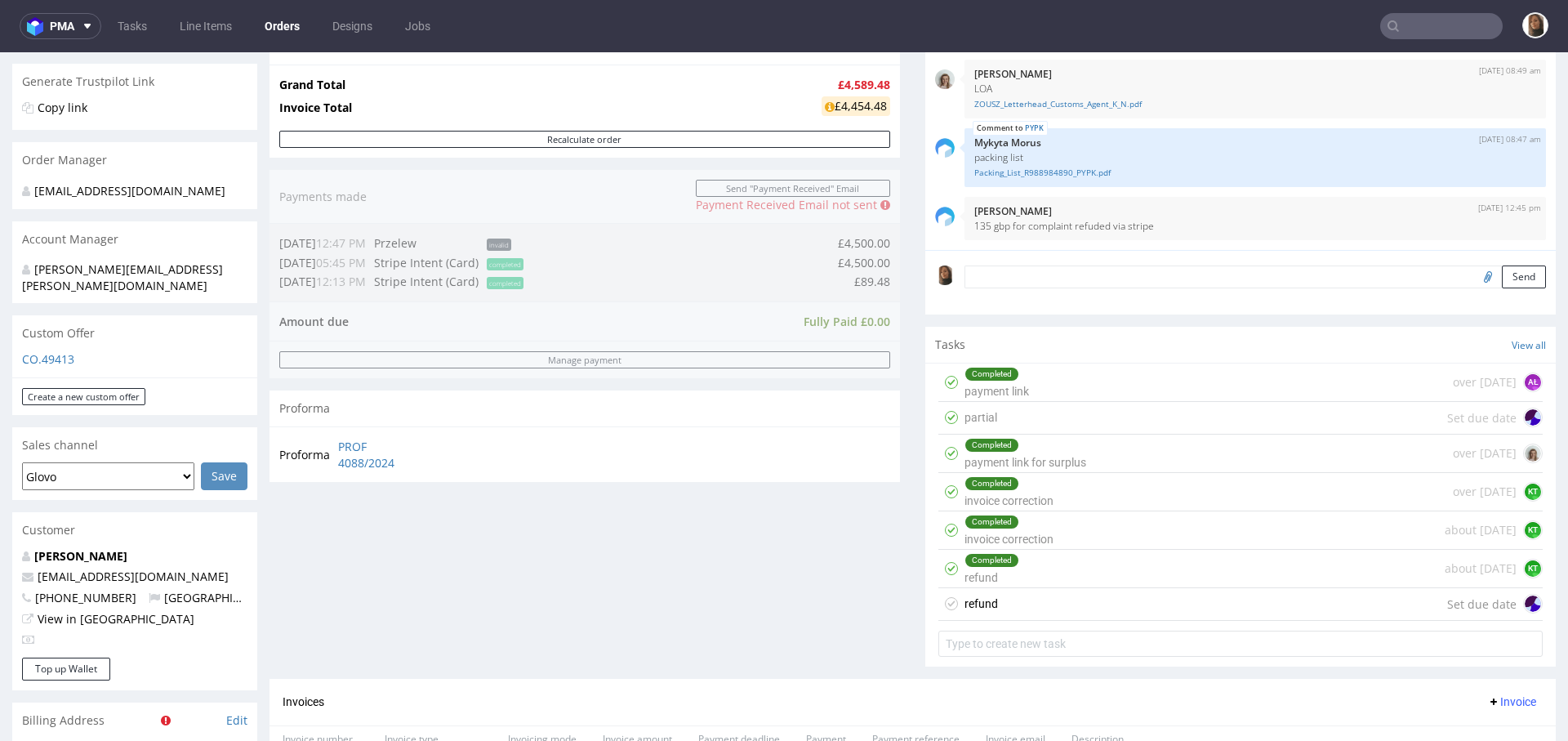
click at [1052, 597] on div "refund Set due date" at bounding box center [1240, 604] width 604 height 33
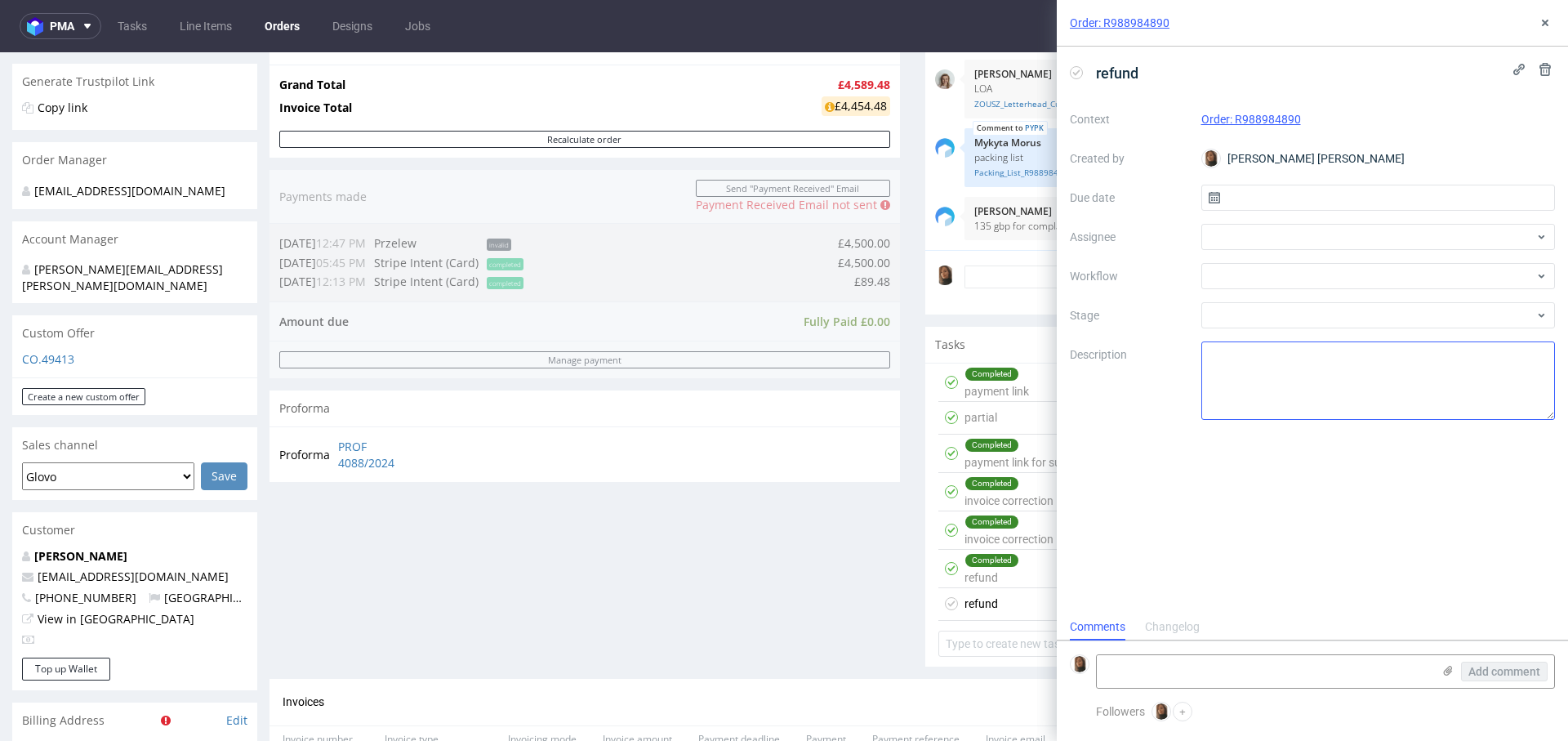
scroll to position [13, 0]
click at [1239, 232] on div at bounding box center [1378, 236] width 355 height 26
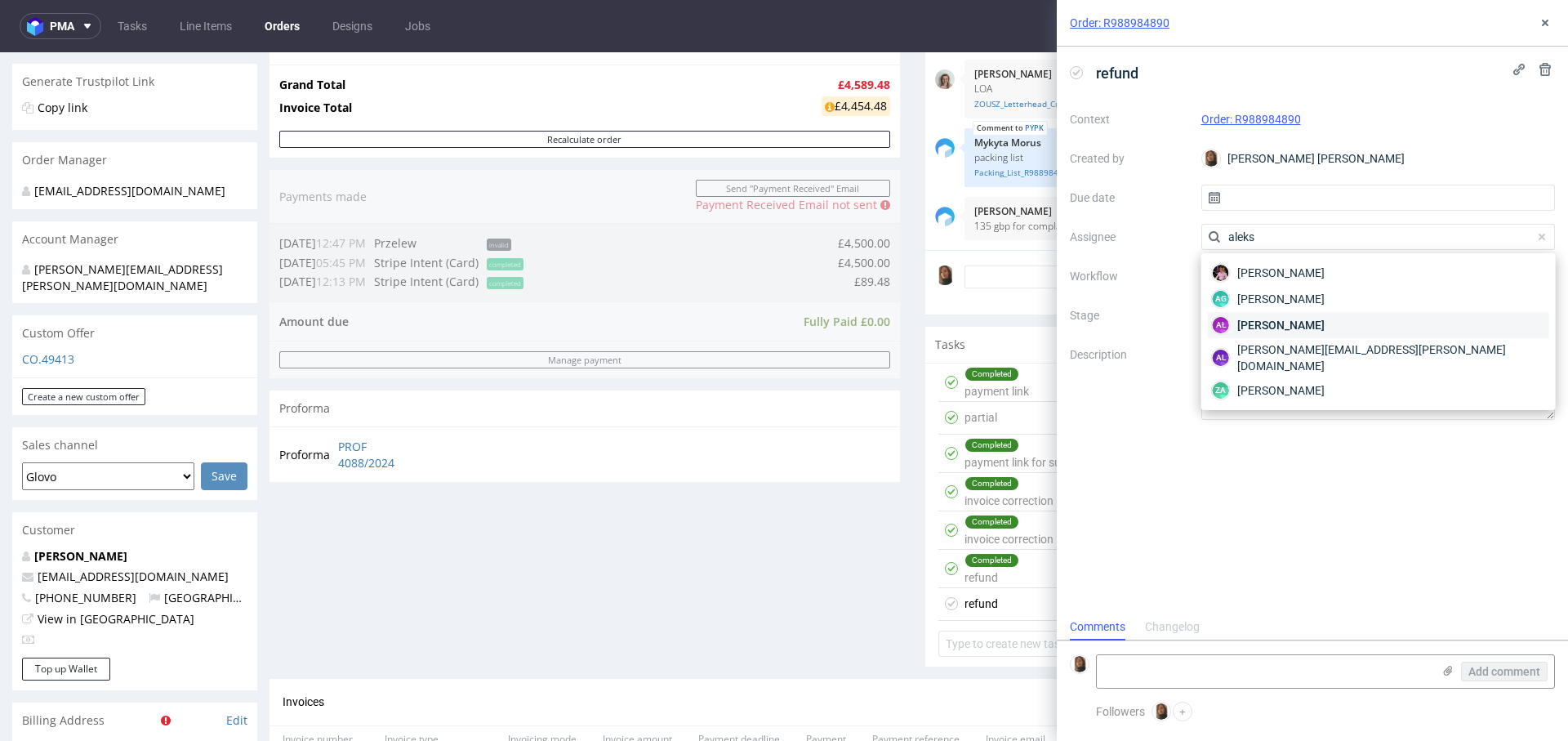
type input "aleks"
click at [1306, 332] on span "Aleksandra Łętowska" at bounding box center [1281, 325] width 87 height 16
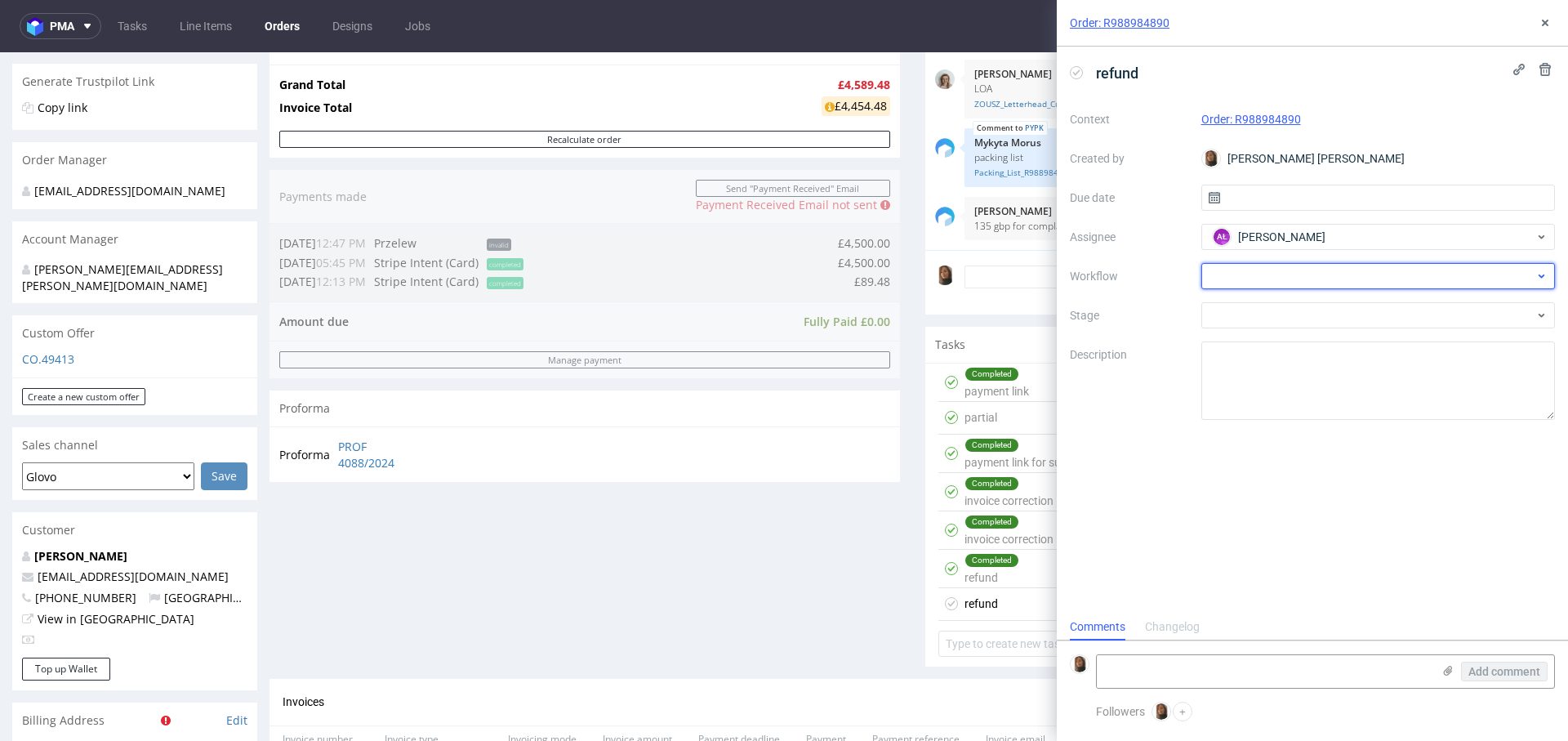
click at [1258, 276] on div at bounding box center [1378, 276] width 355 height 26
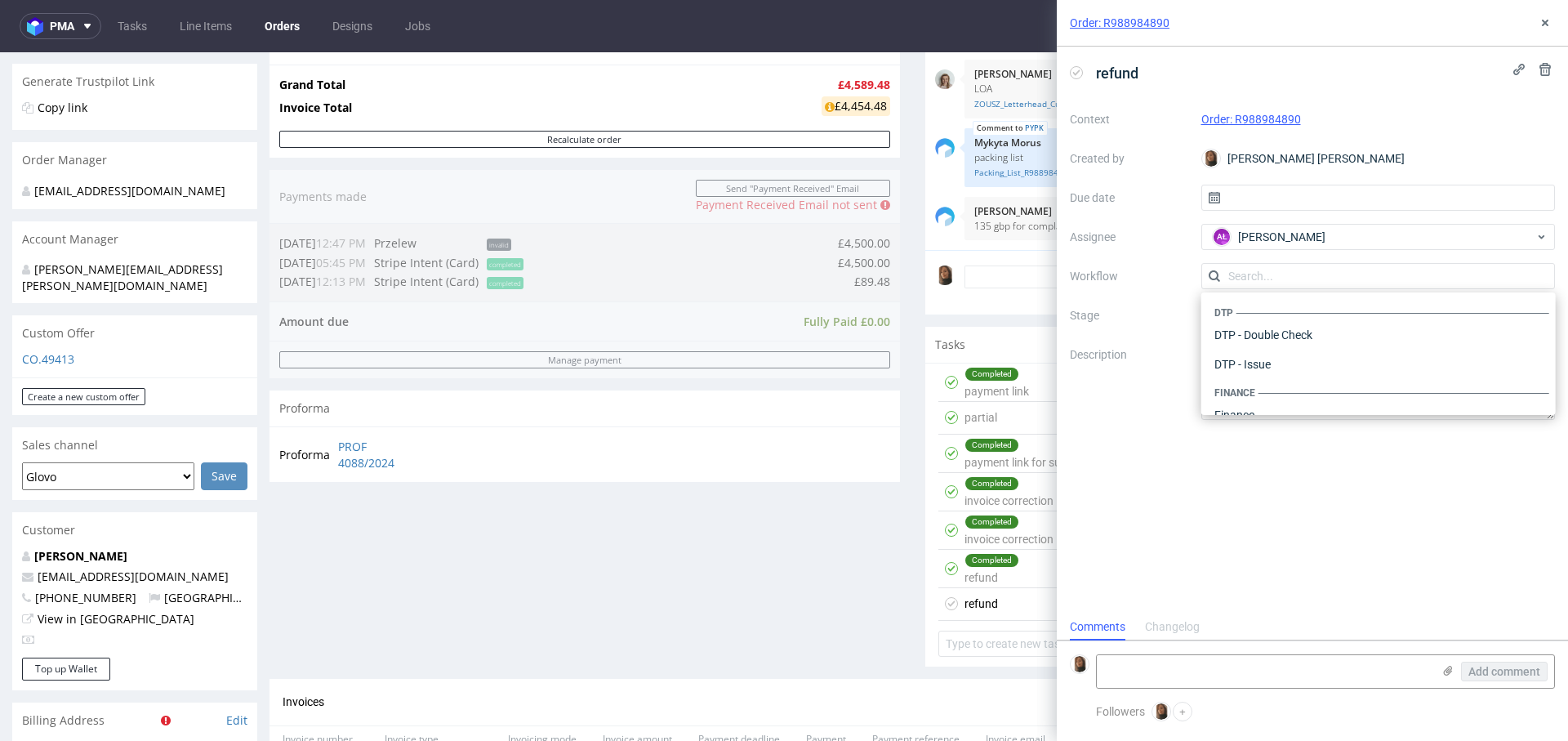
scroll to position [1004, 0]
click at [1150, 306] on label "Stage" at bounding box center [1129, 315] width 118 height 20
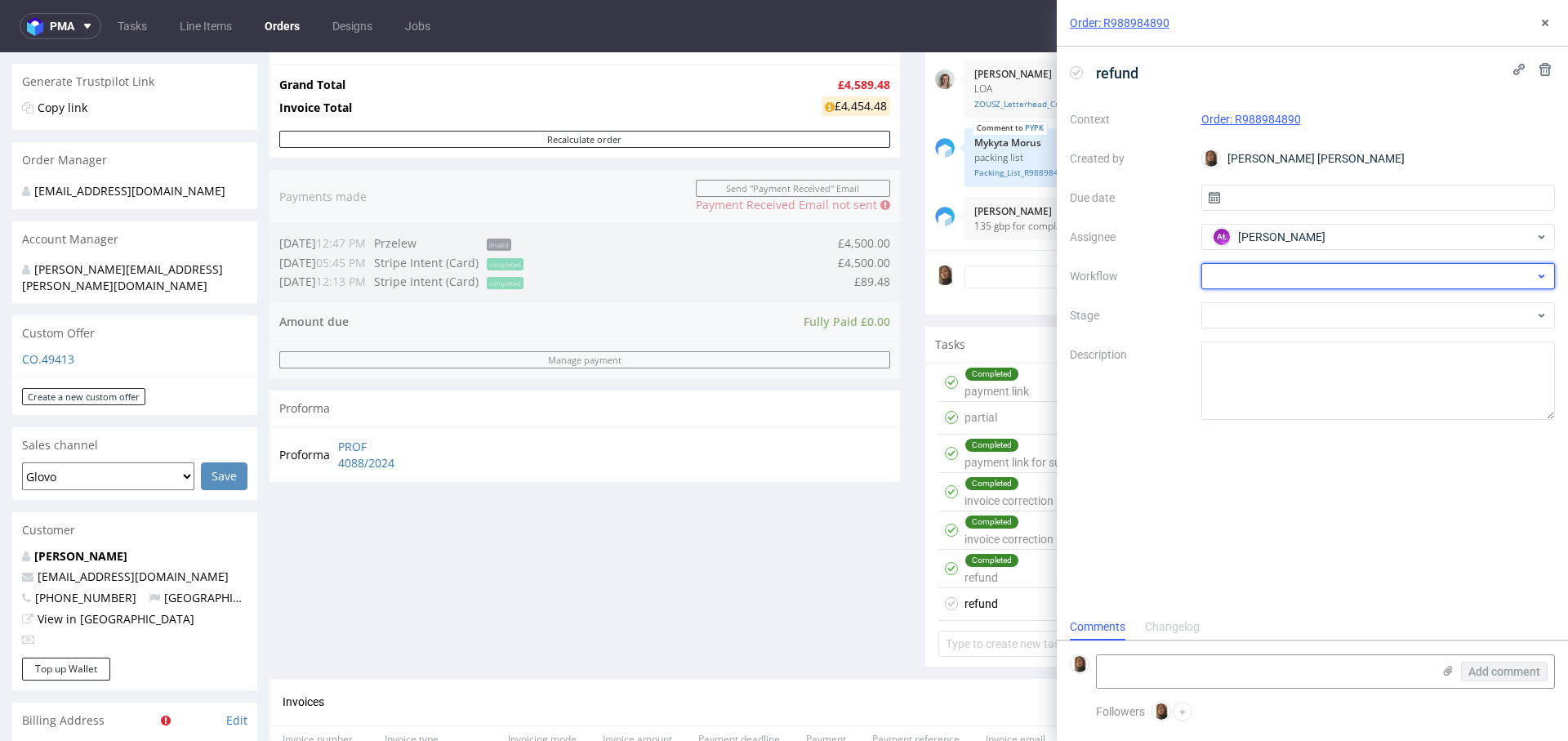
click at [1224, 264] on div at bounding box center [1378, 276] width 355 height 26
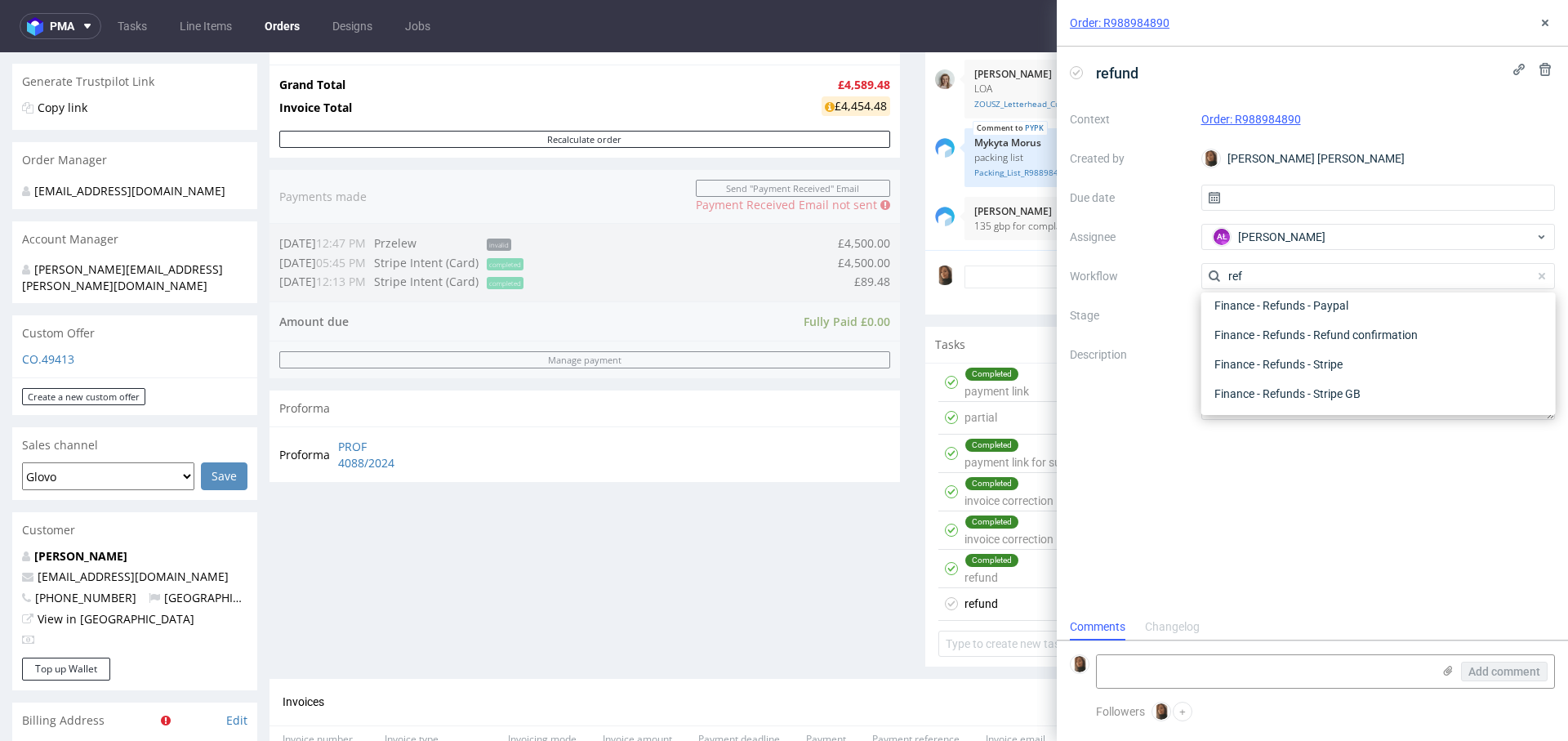
scroll to position [88, 0]
type input "refund"
click at [1301, 361] on div "Finance - Refunds - Stripe" at bounding box center [1379, 365] width 342 height 30
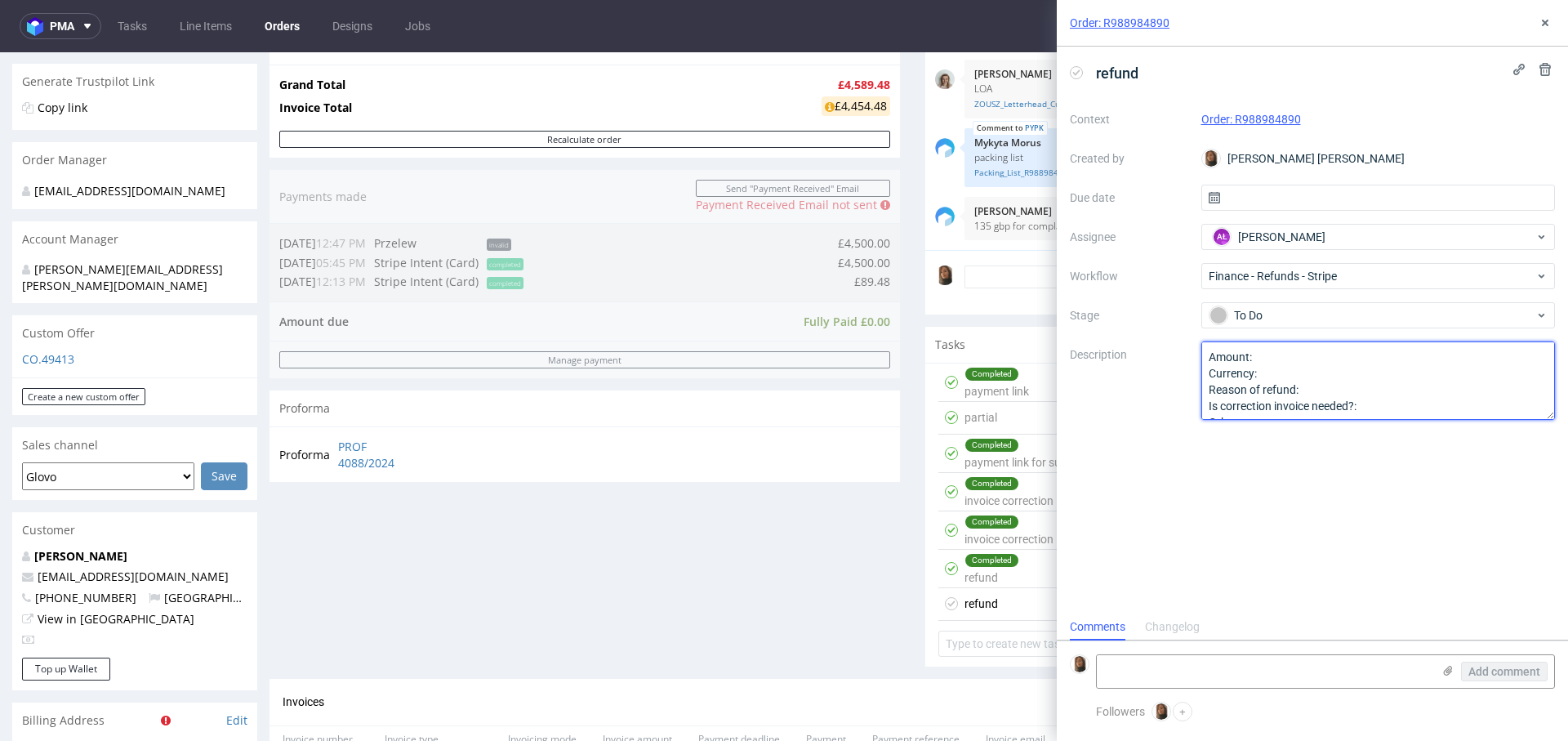
click at [1297, 362] on textarea "Amount: Currency: Reason of refund: Is correction invoice needed?: Other:" at bounding box center [1378, 380] width 355 height 78
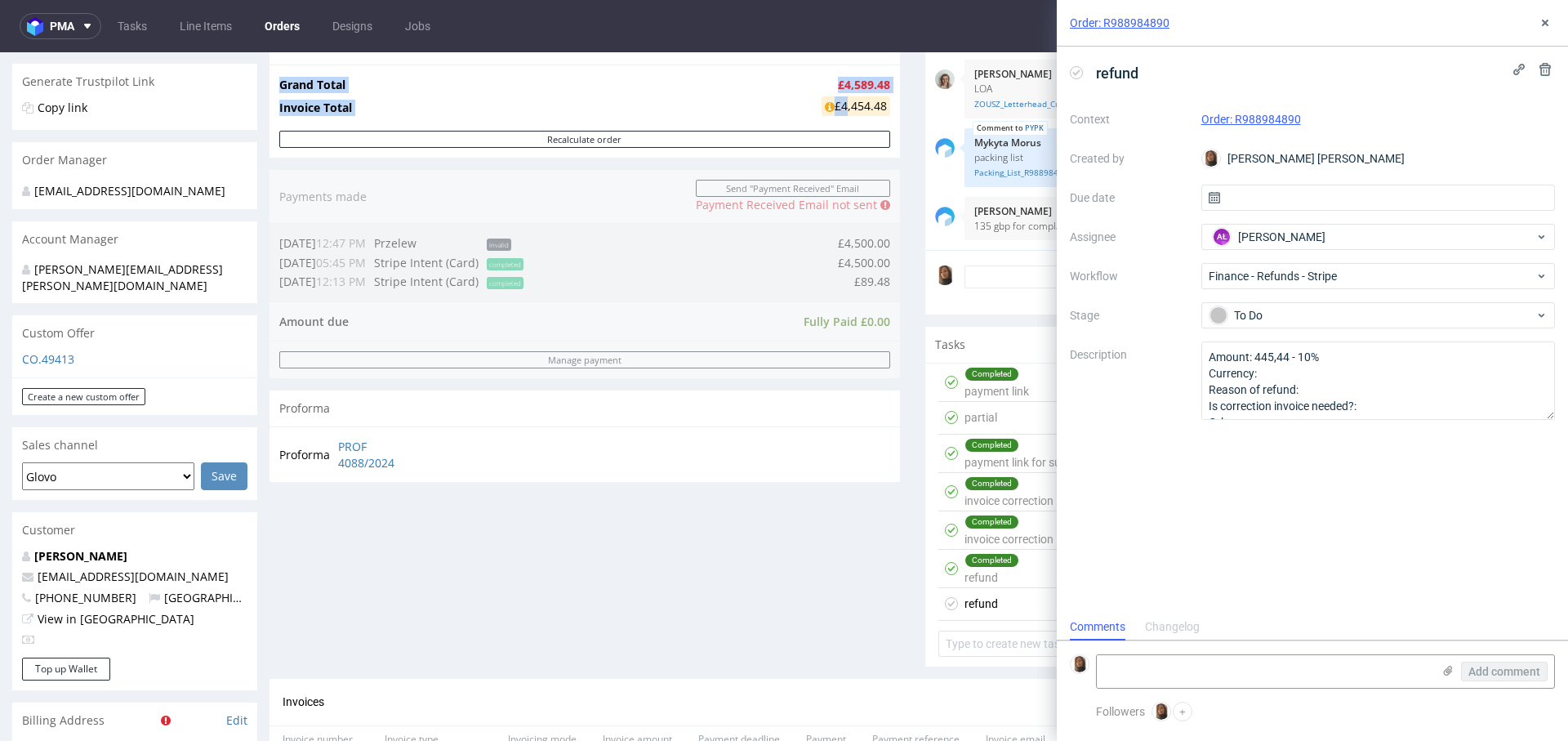
drag, startPoint x: 823, startPoint y: 108, endPoint x: 874, endPoint y: 109, distance: 51.0
click at [874, 109] on div "Grand Total £4,589.48 Invoice Total £4,454.48" at bounding box center [584, 97] width 631 height 67
copy tbody "Grand Total £4,589.48 Invoice Total £"
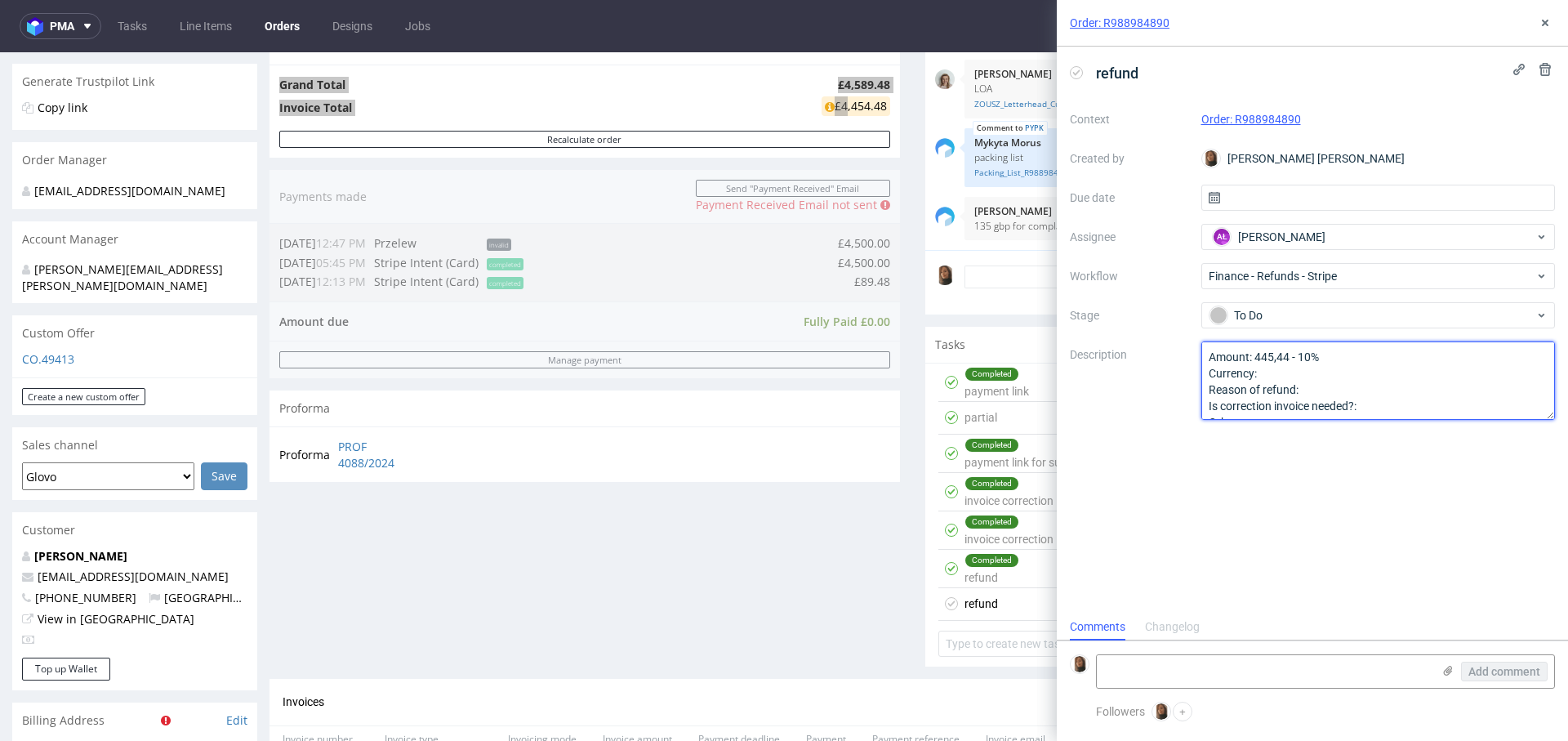
click at [1287, 370] on textarea "Amount: 445,44 - 10% Currency: Reason of refund: Is correction invoice needed?:…" at bounding box center [1378, 380] width 355 height 78
click at [1337, 387] on textarea "Amount: 445,44 - 10% Currency: Reason of refund: Is correction invoice needed?:…" at bounding box center [1378, 380] width 355 height 78
click at [1415, 396] on textarea "Amount: 445,44 - 10% Currency: Reason of refund: Is correction invoice needed?:…" at bounding box center [1378, 380] width 355 height 78
click at [1389, 373] on textarea "Amount: 445,44 - 10% Currency: Reason of refund: Is correction invoice needed?:…" at bounding box center [1378, 380] width 355 height 78
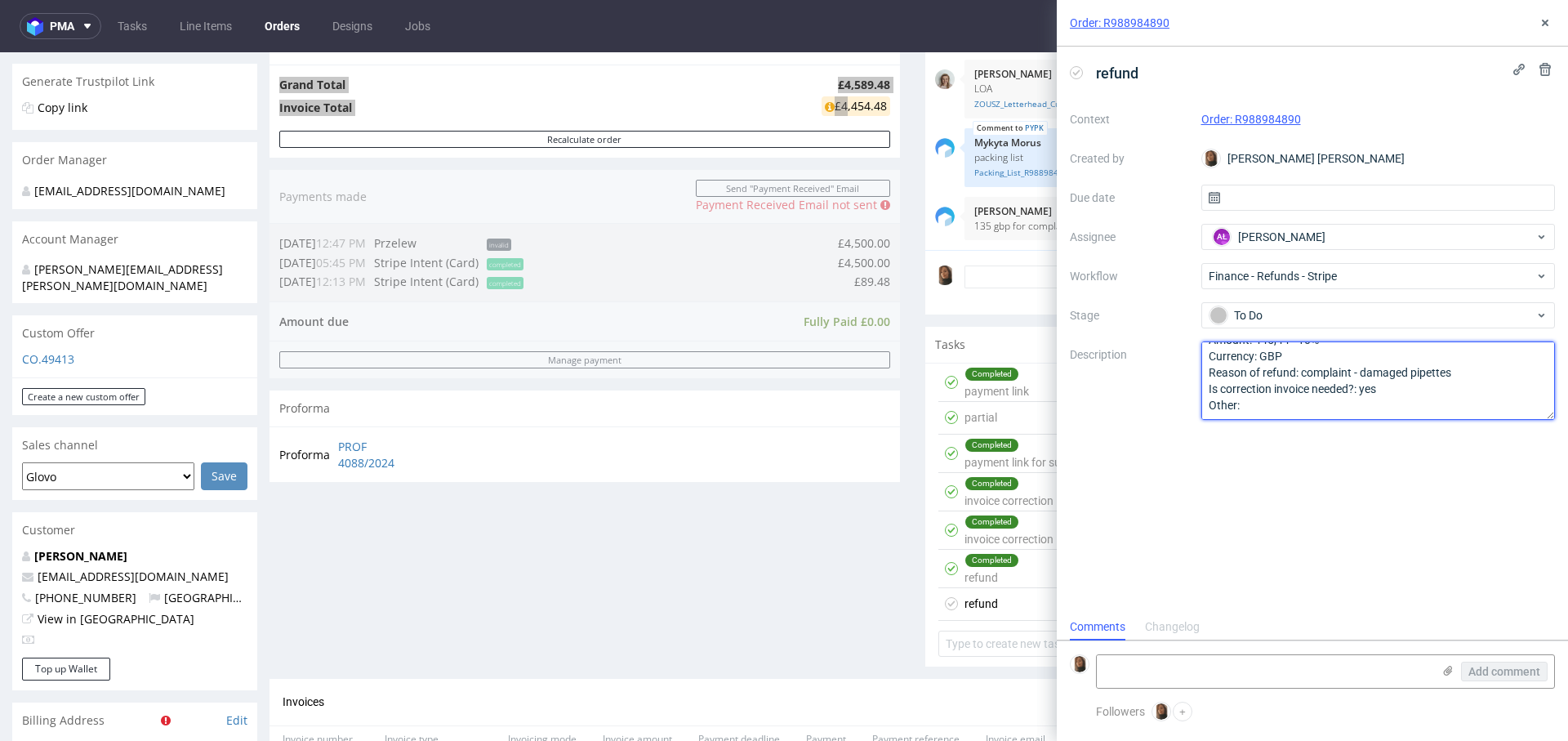
click at [1451, 372] on textarea "Amount: 445,44 - 10% Currency: Reason of refund: Is correction invoice needed?:…" at bounding box center [1378, 380] width 355 height 78
drag, startPoint x: 1409, startPoint y: 370, endPoint x: 1361, endPoint y: 370, distance: 48.0
click at [1361, 370] on textarea "Amount: 445,44 - 10% Currency: Reason of refund: Is correction invoice needed?:…" at bounding box center [1378, 380] width 355 height 78
type textarea "Amount: 445,44 - 10% Currency: GBP Reason of refund: complaint - faulty pipette…"
click at [1549, 23] on icon at bounding box center [1545, 22] width 13 height 13
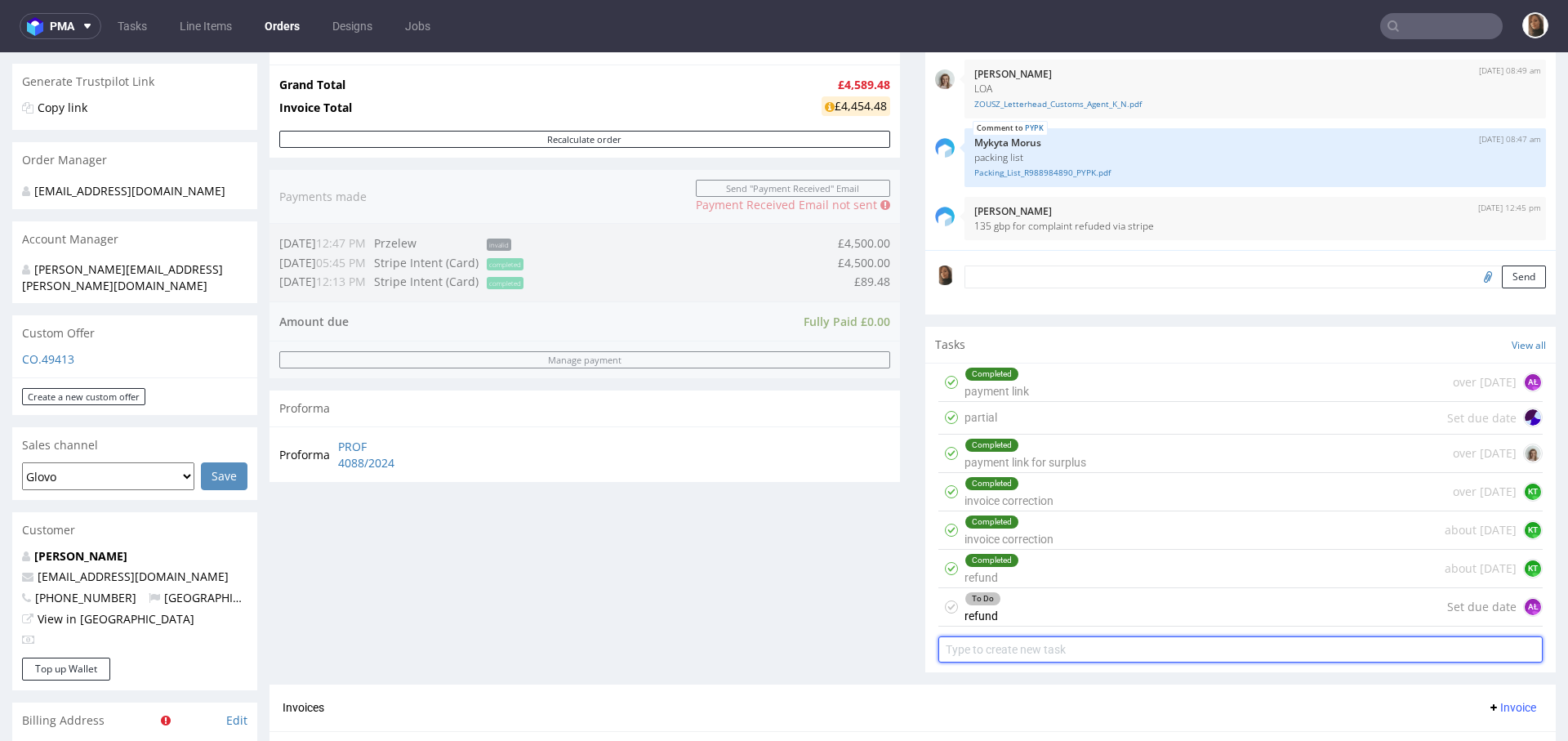
click at [1017, 644] on input "text" at bounding box center [1240, 649] width 604 height 26
type input "invoice corr"
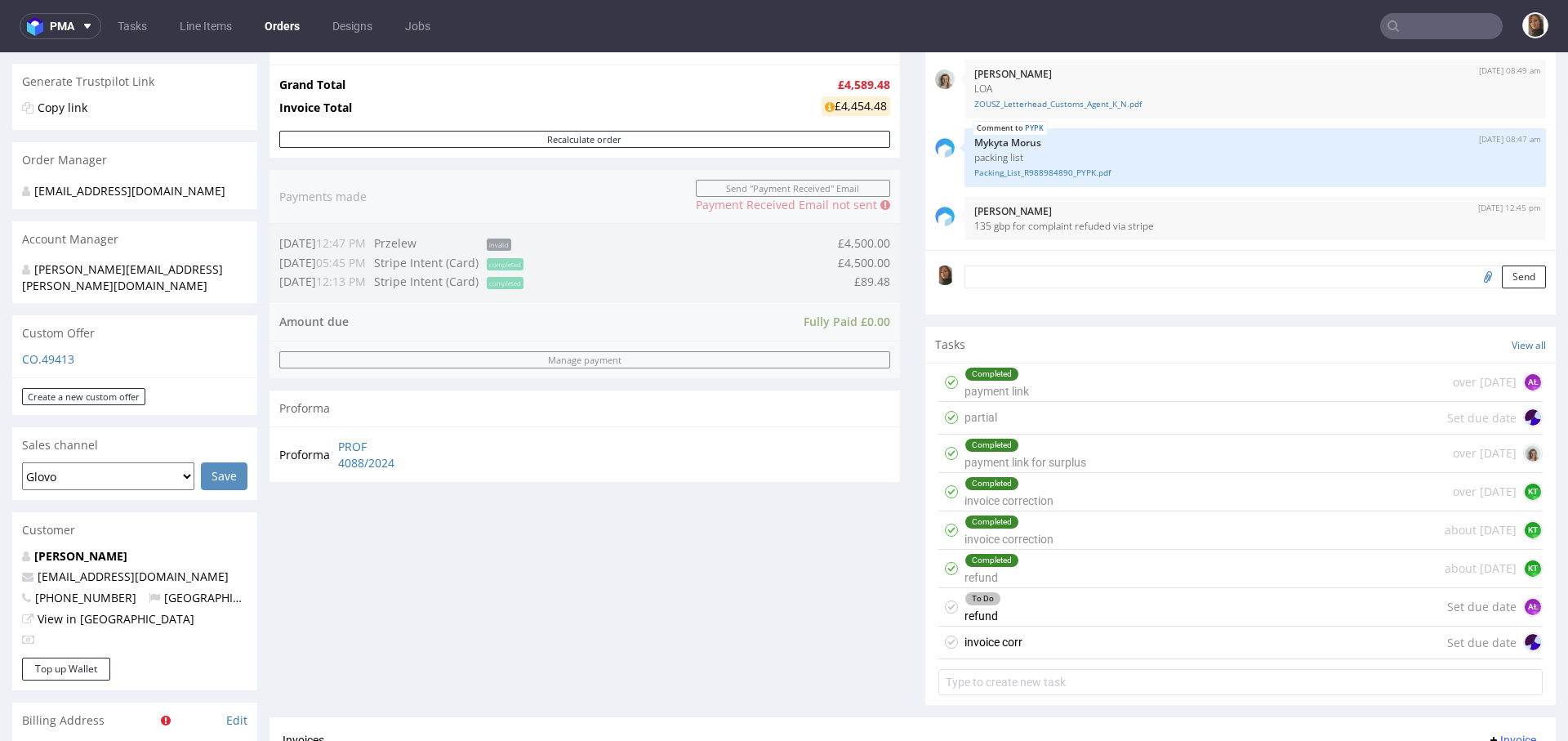
click at [1013, 636] on div "invoice corr Set due date" at bounding box center [1240, 642] width 604 height 33
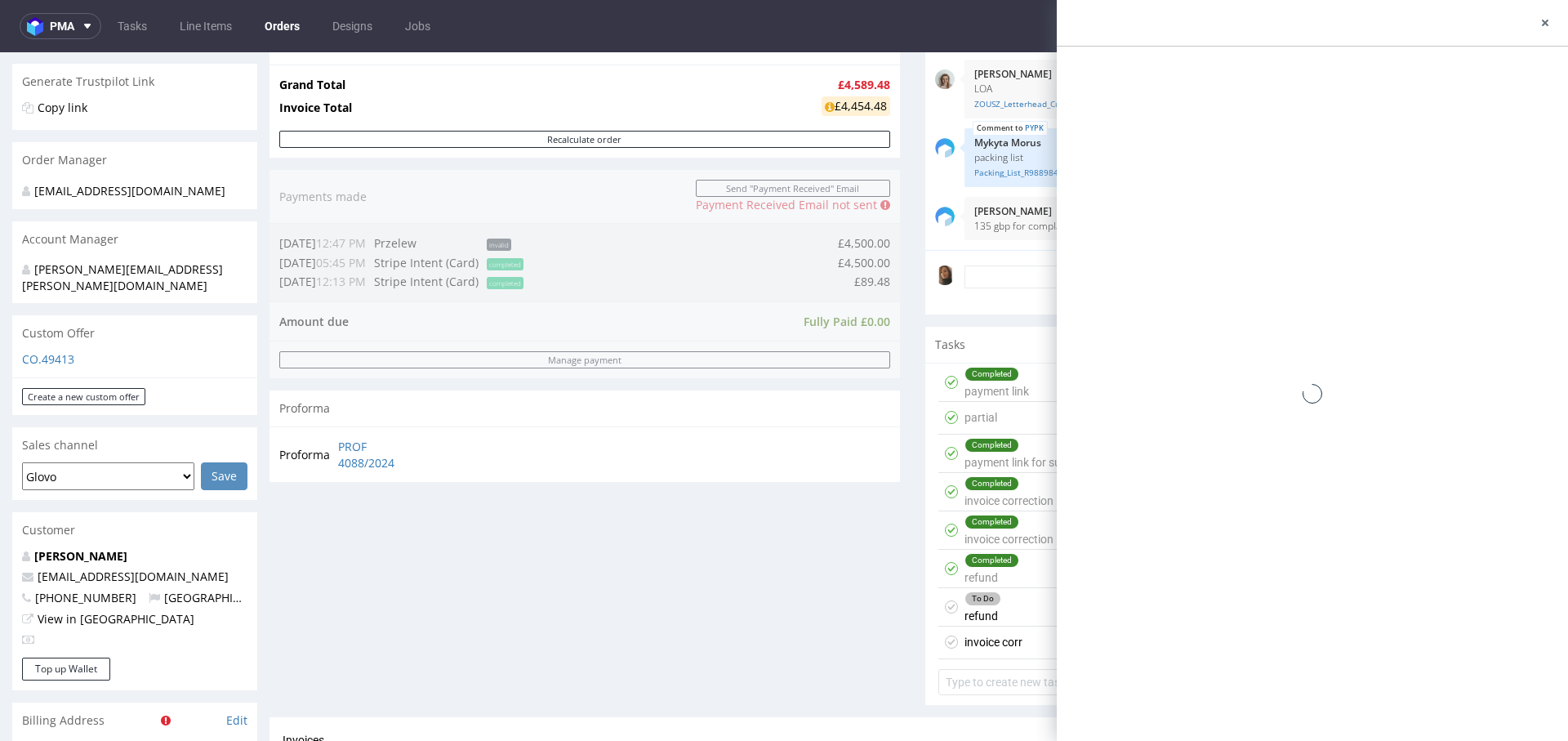
click at [1013, 636] on div "invoice corr Set due date" at bounding box center [1240, 642] width 604 height 33
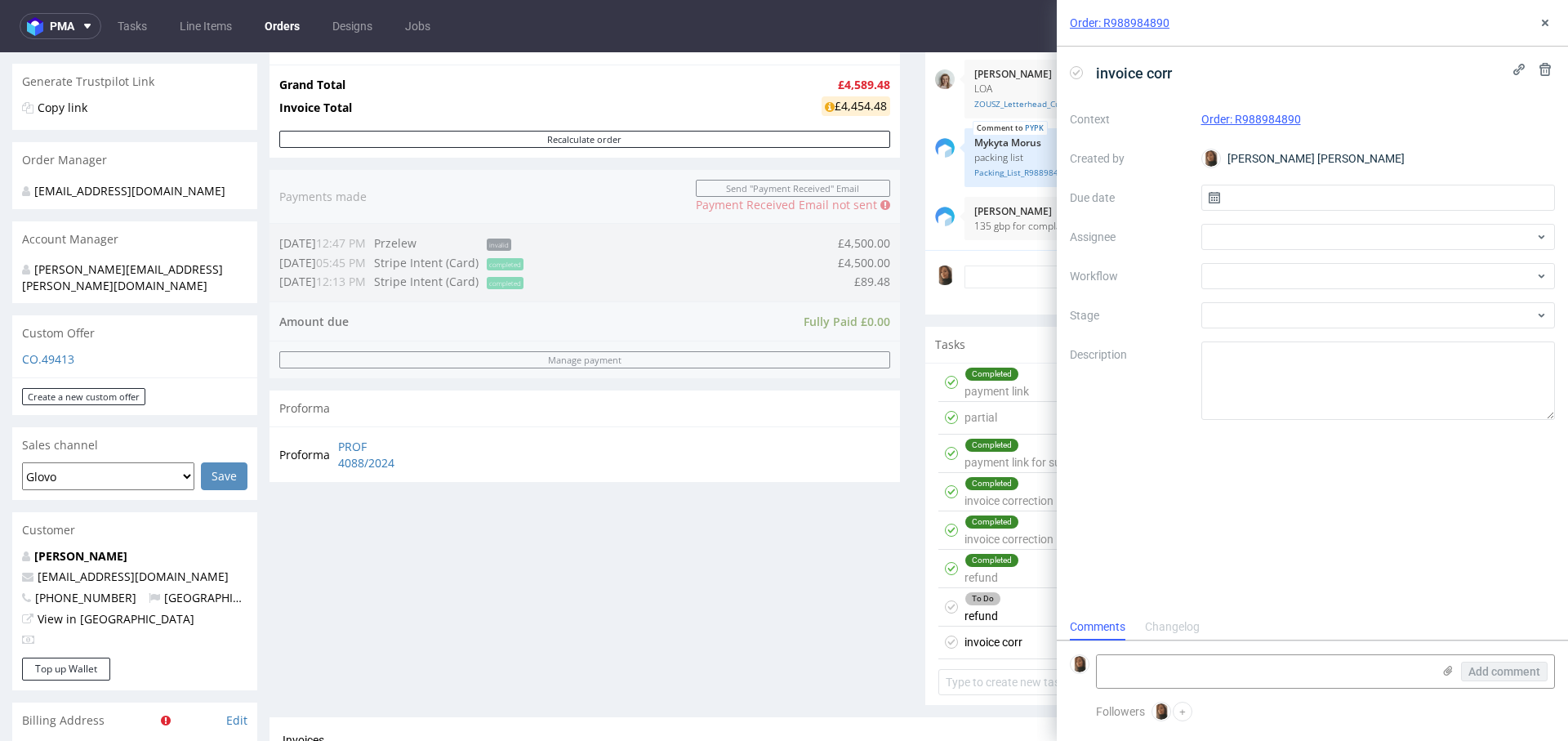
scroll to position [13, 0]
click at [1180, 72] on div "invoice corr" at bounding box center [1313, 73] width 485 height 27
click at [1337, 238] on div at bounding box center [1378, 236] width 355 height 26
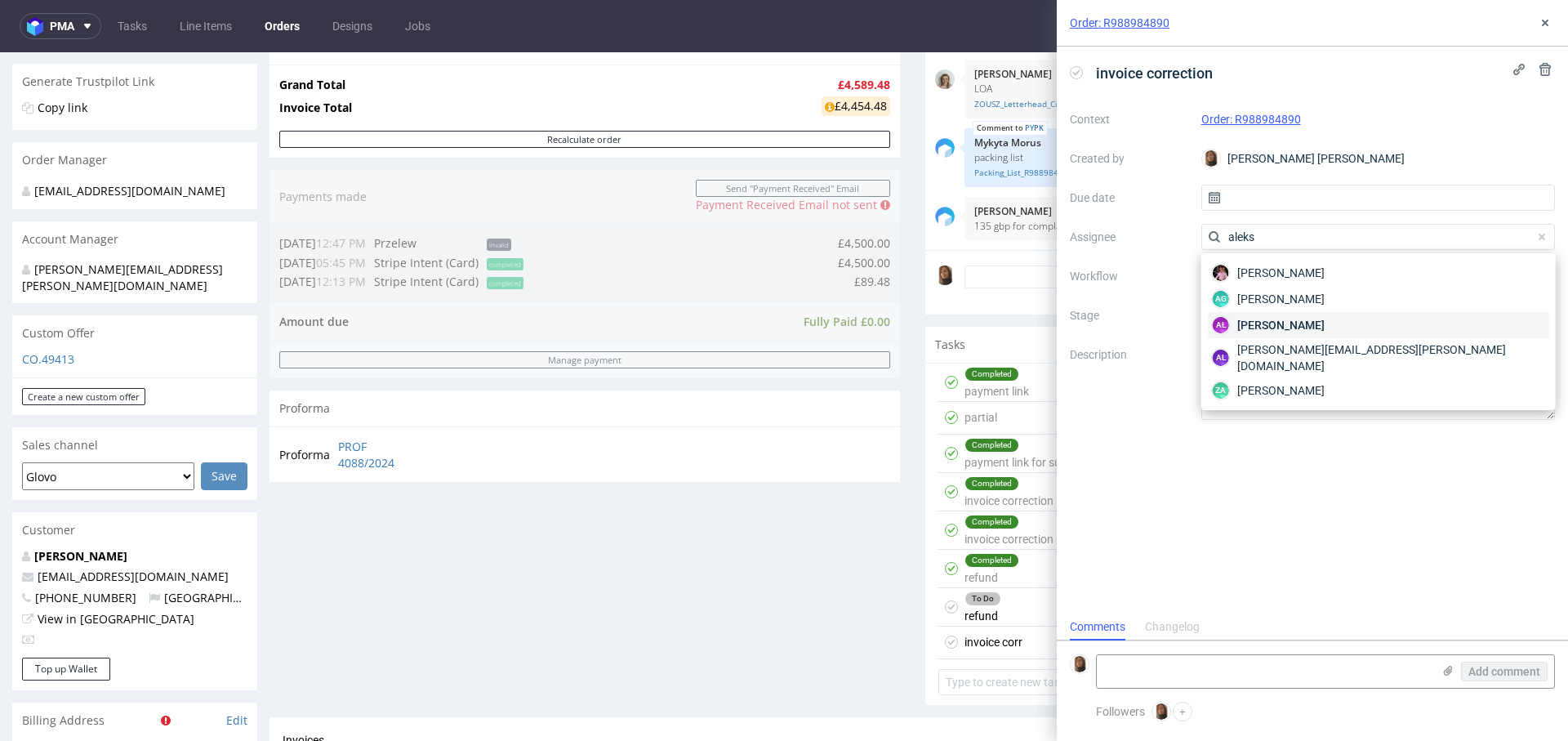
type input "aleks"
click at [1349, 329] on div "AŁ Aleksandra Łętowska" at bounding box center [1379, 325] width 342 height 26
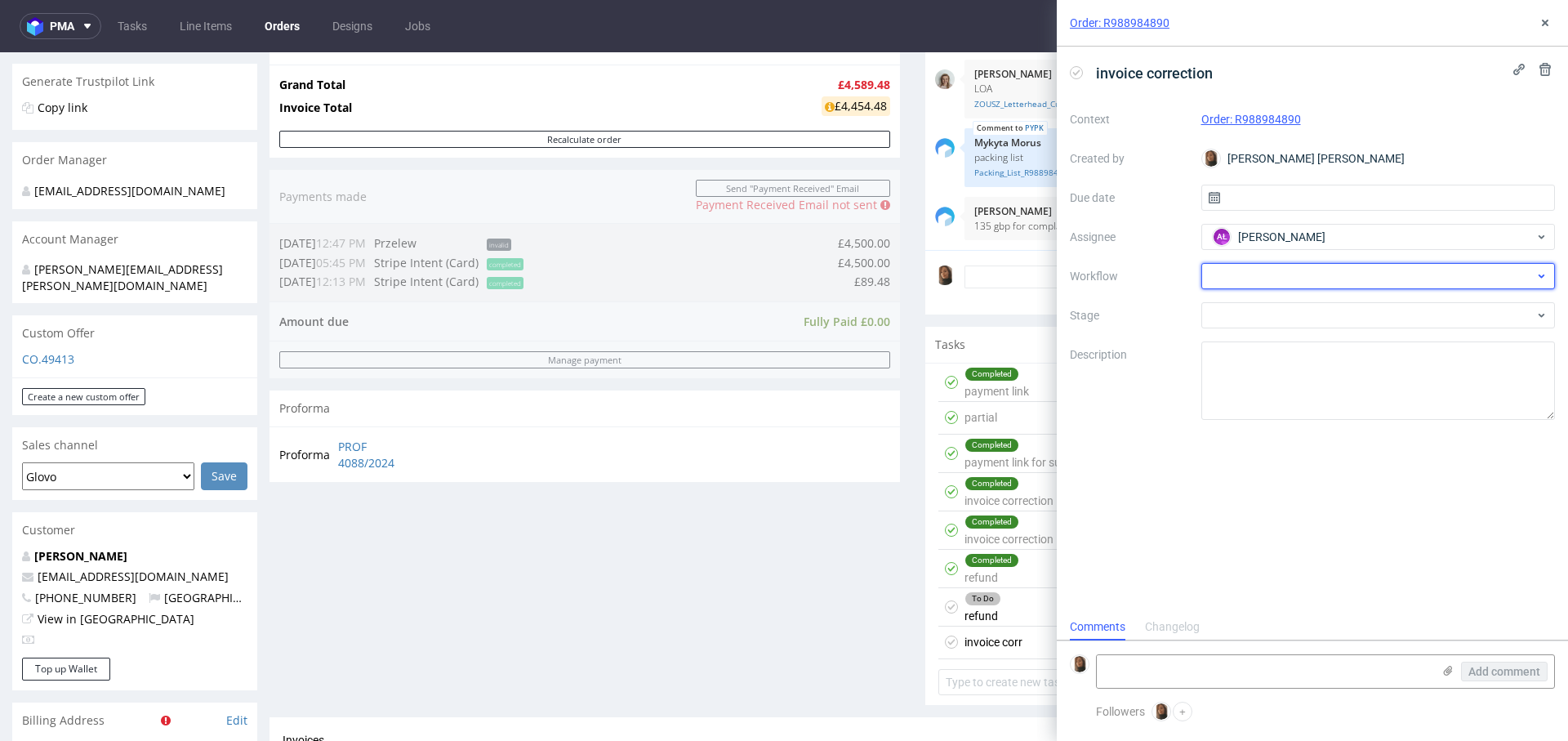
click at [1293, 275] on div at bounding box center [1378, 276] width 355 height 26
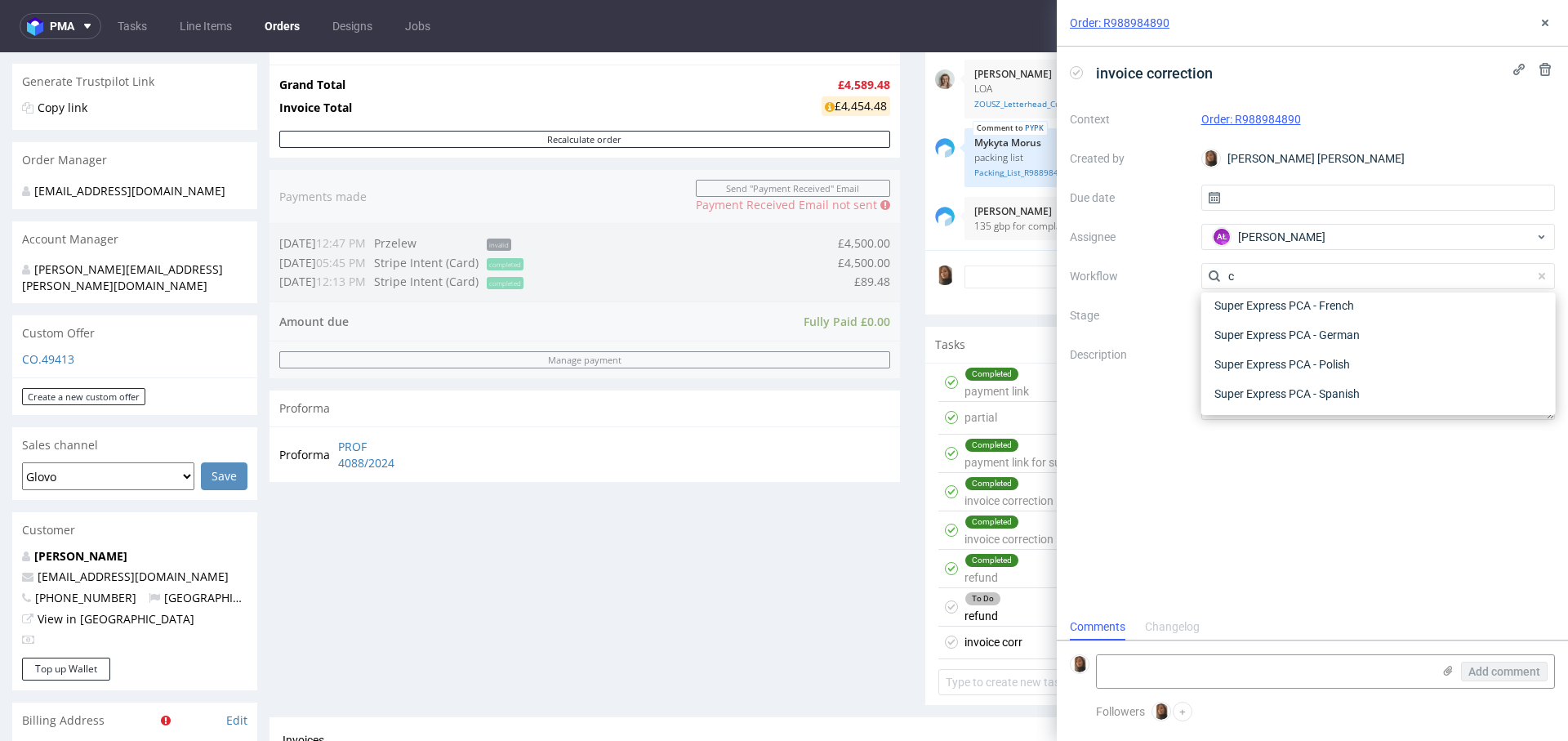
scroll to position [0, 0]
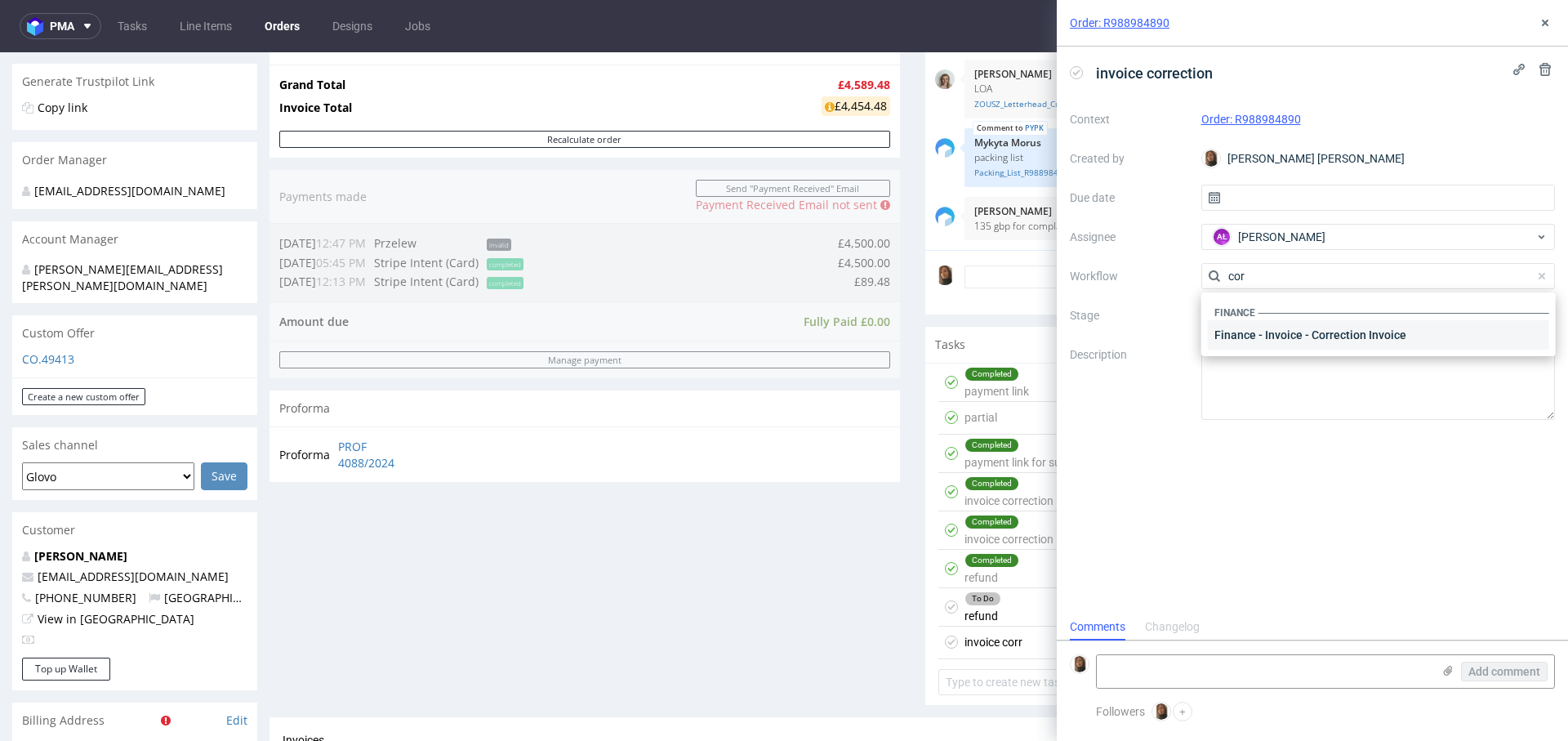
type input "cor"
click at [1351, 329] on div "Finance - Invoice - Correction Invoice" at bounding box center [1379, 335] width 342 height 30
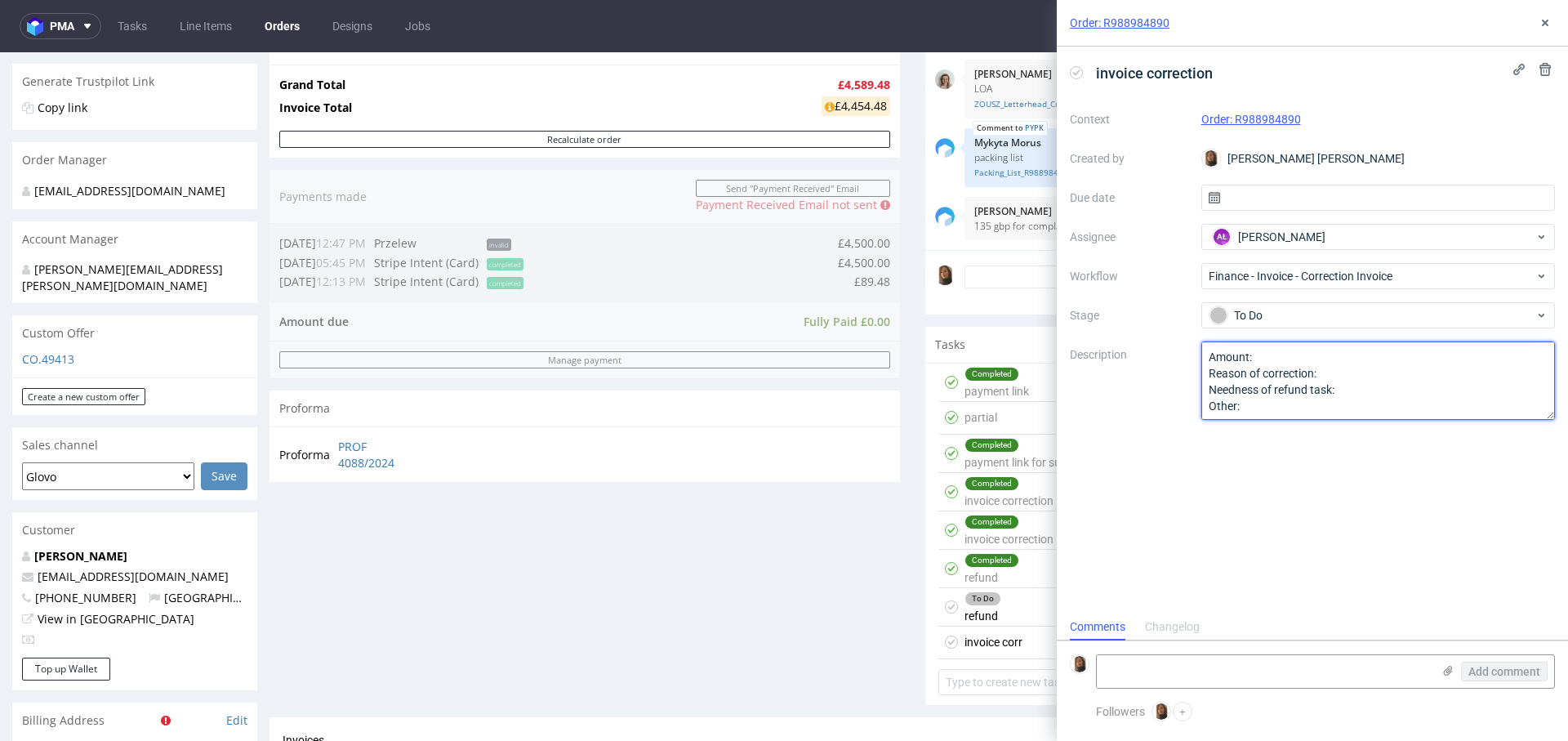
click at [1312, 348] on textarea "Amount: Reason of correction: Needness of refund task: Other:" at bounding box center [1378, 380] width 355 height 78
click at [1300, 348] on textarea "Amount: Reason of correction: Needness of refund task: Other:" at bounding box center [1378, 380] width 355 height 78
click at [1286, 360] on textarea "Amount: Reason of correction: Needness of refund task: Other:" at bounding box center [1378, 380] width 355 height 78
click at [1365, 376] on textarea "Amount: Reason of correction: Needness of refund task: Other:" at bounding box center [1378, 380] width 355 height 78
type textarea "Amount: Reason of correction: complaint - faulty pipettes Needness of refund ta…"
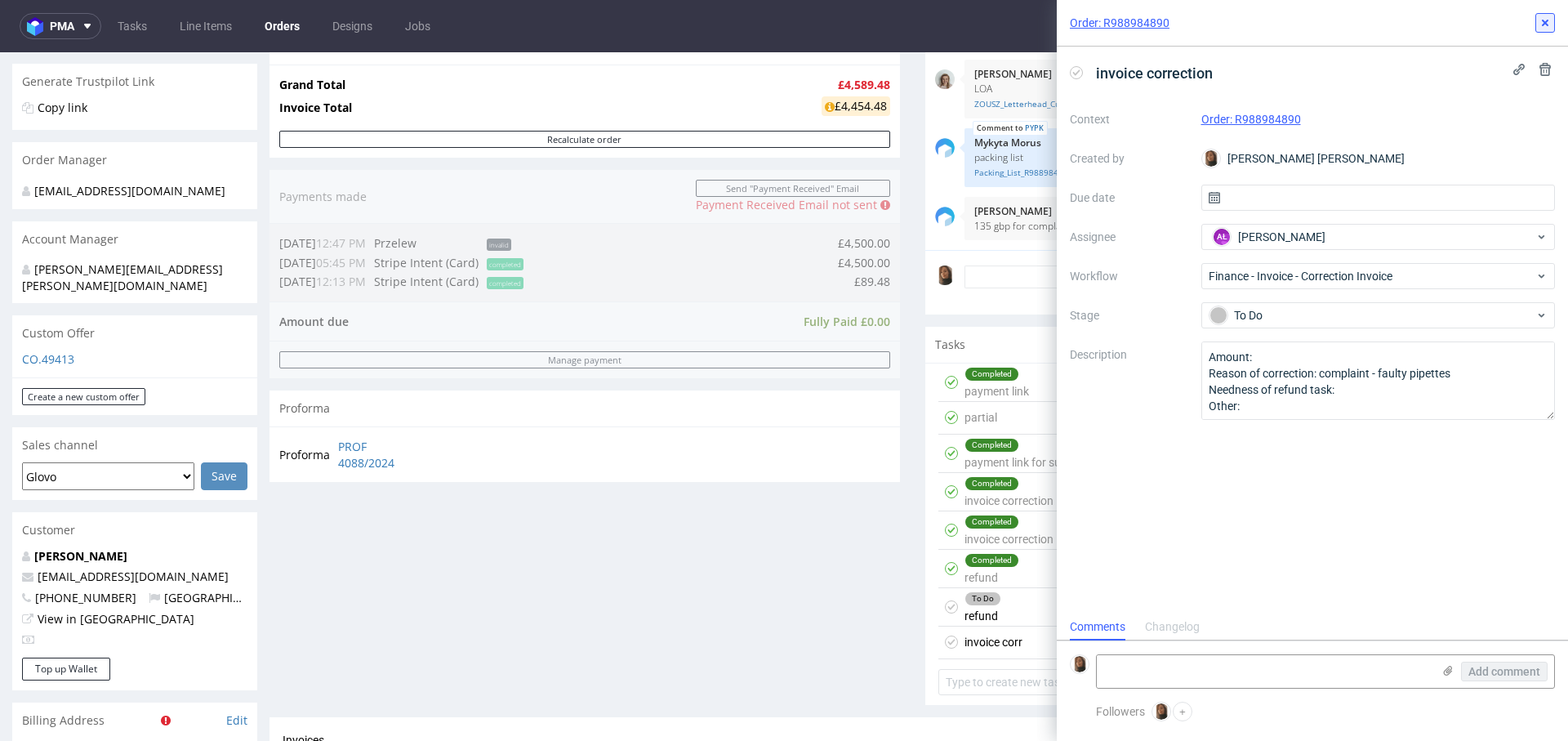
click at [1550, 23] on icon at bounding box center [1545, 22] width 13 height 13
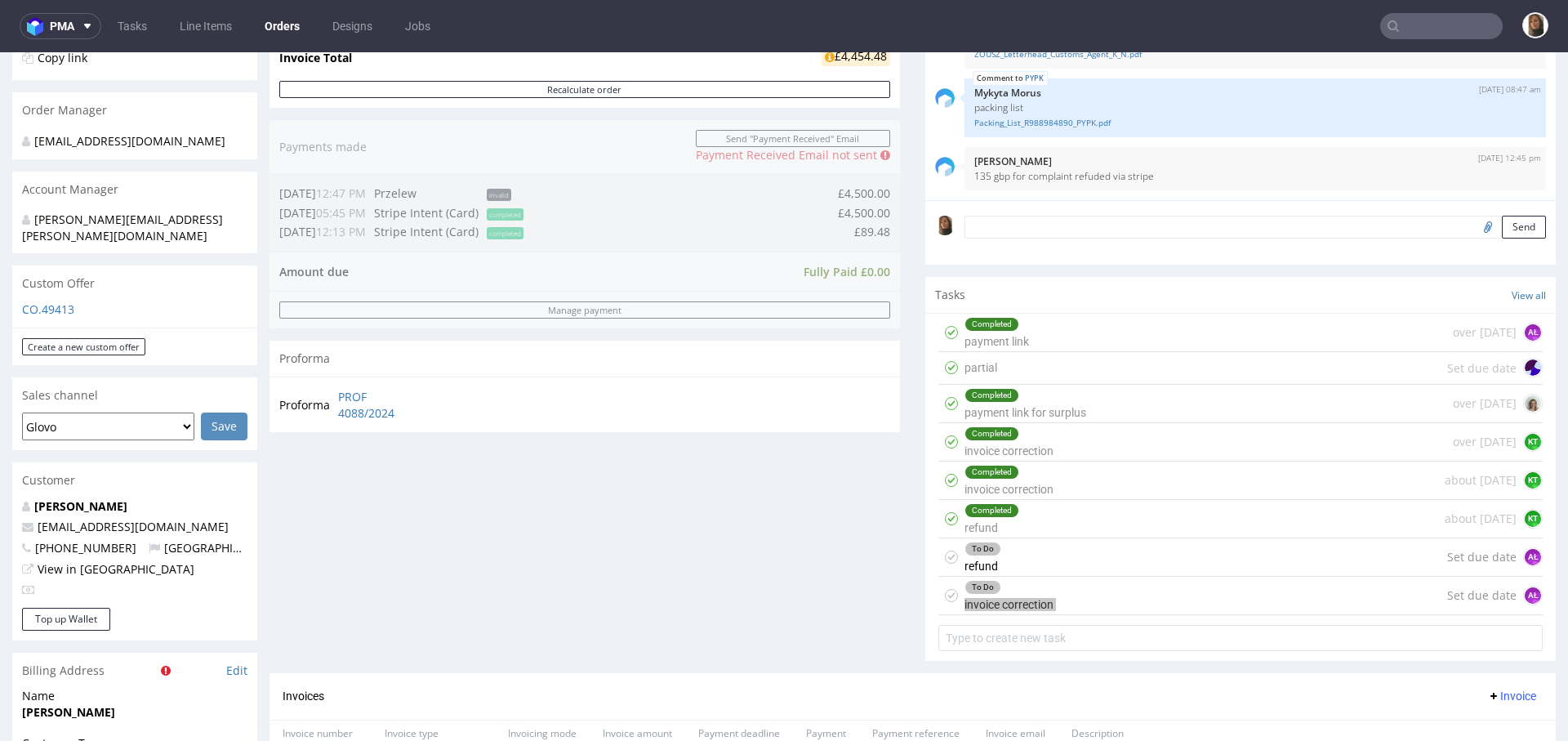
scroll to position [363, 0]
click at [1173, 586] on div "To Do invoice correction Set due date AŁ" at bounding box center [1240, 594] width 604 height 39
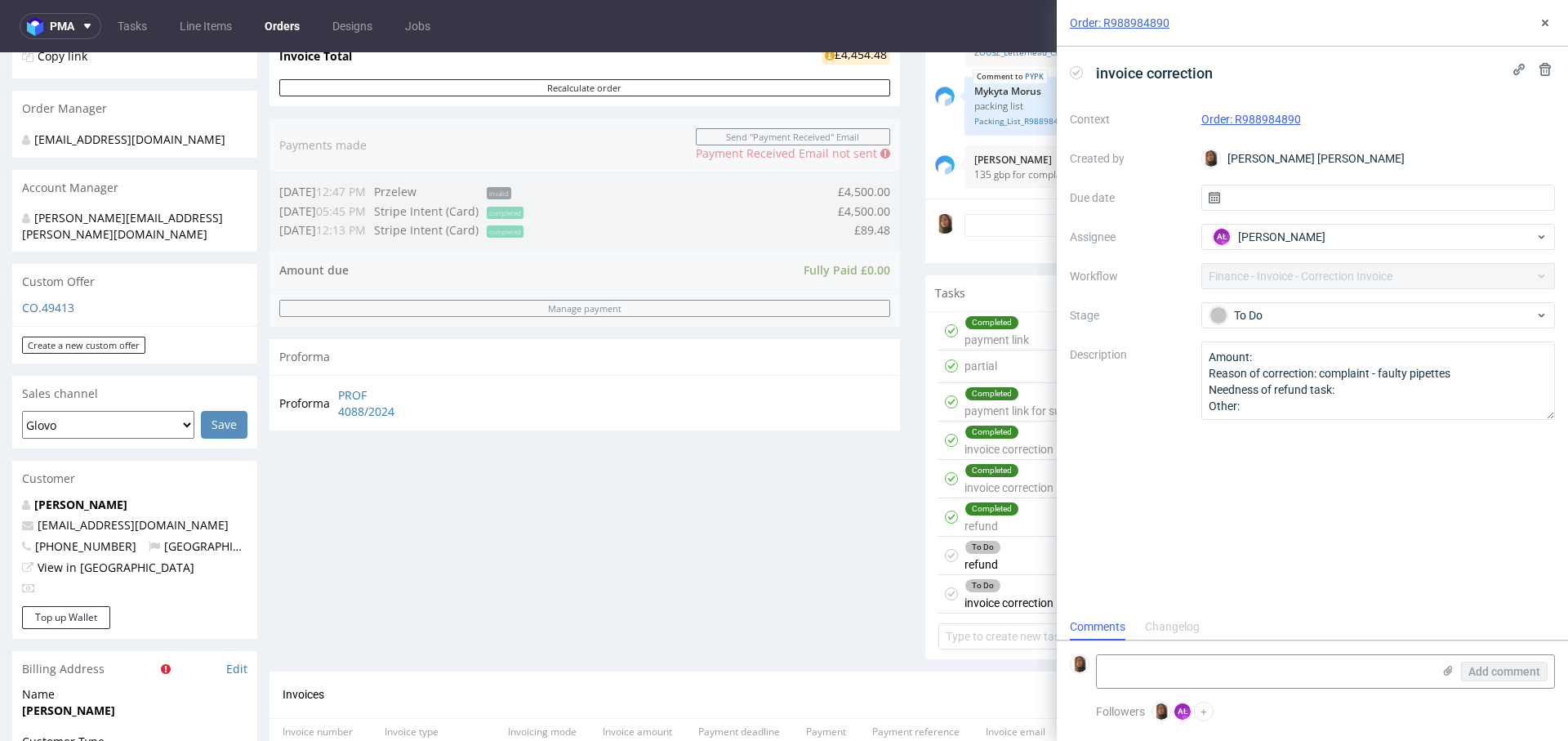
scroll to position [13, 0]
click at [1175, 659] on textarea at bounding box center [1264, 670] width 335 height 33
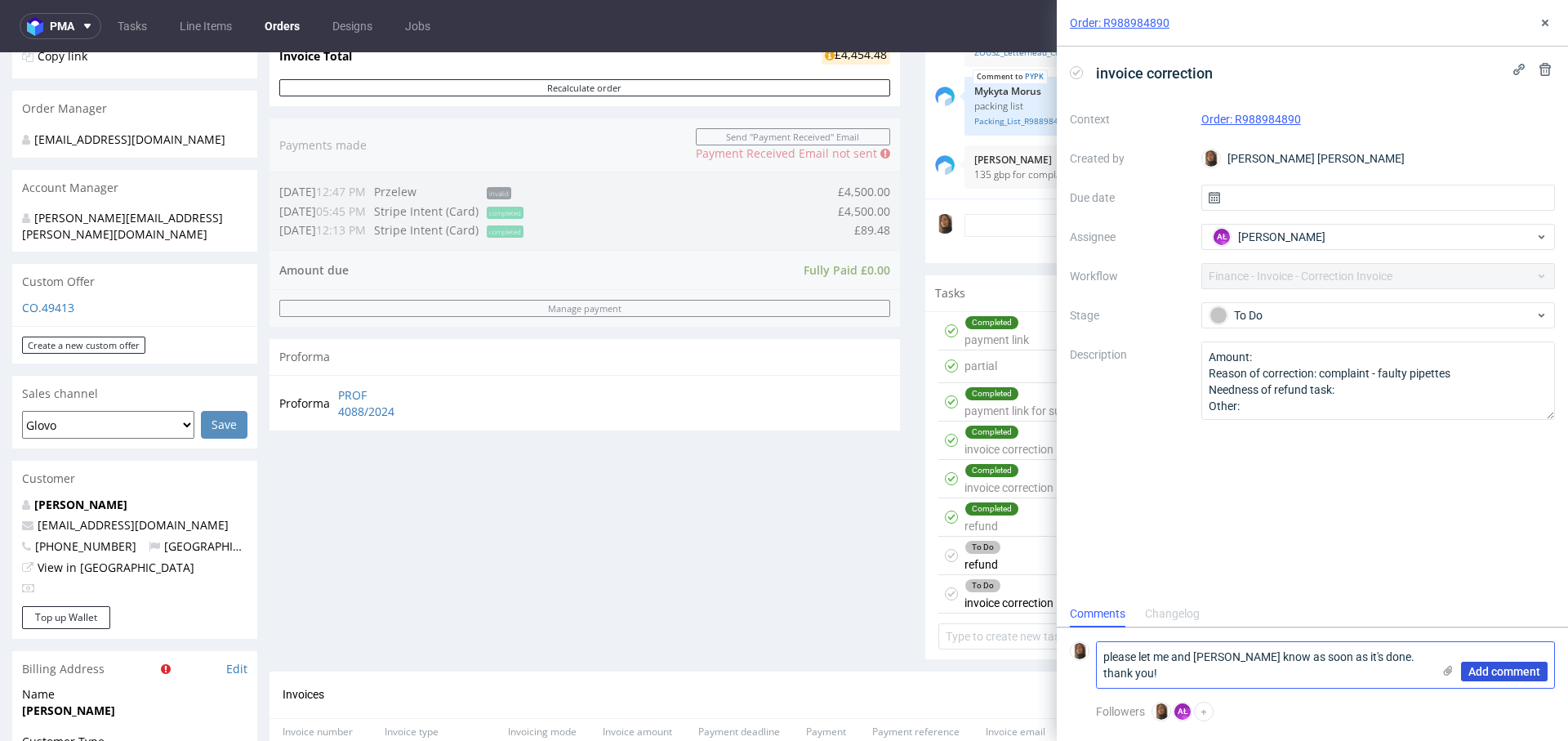
type textarea "please let me and Cristina know as soon as it's done. thank you!"
click at [1512, 673] on span "Add comment" at bounding box center [1504, 671] width 72 height 12
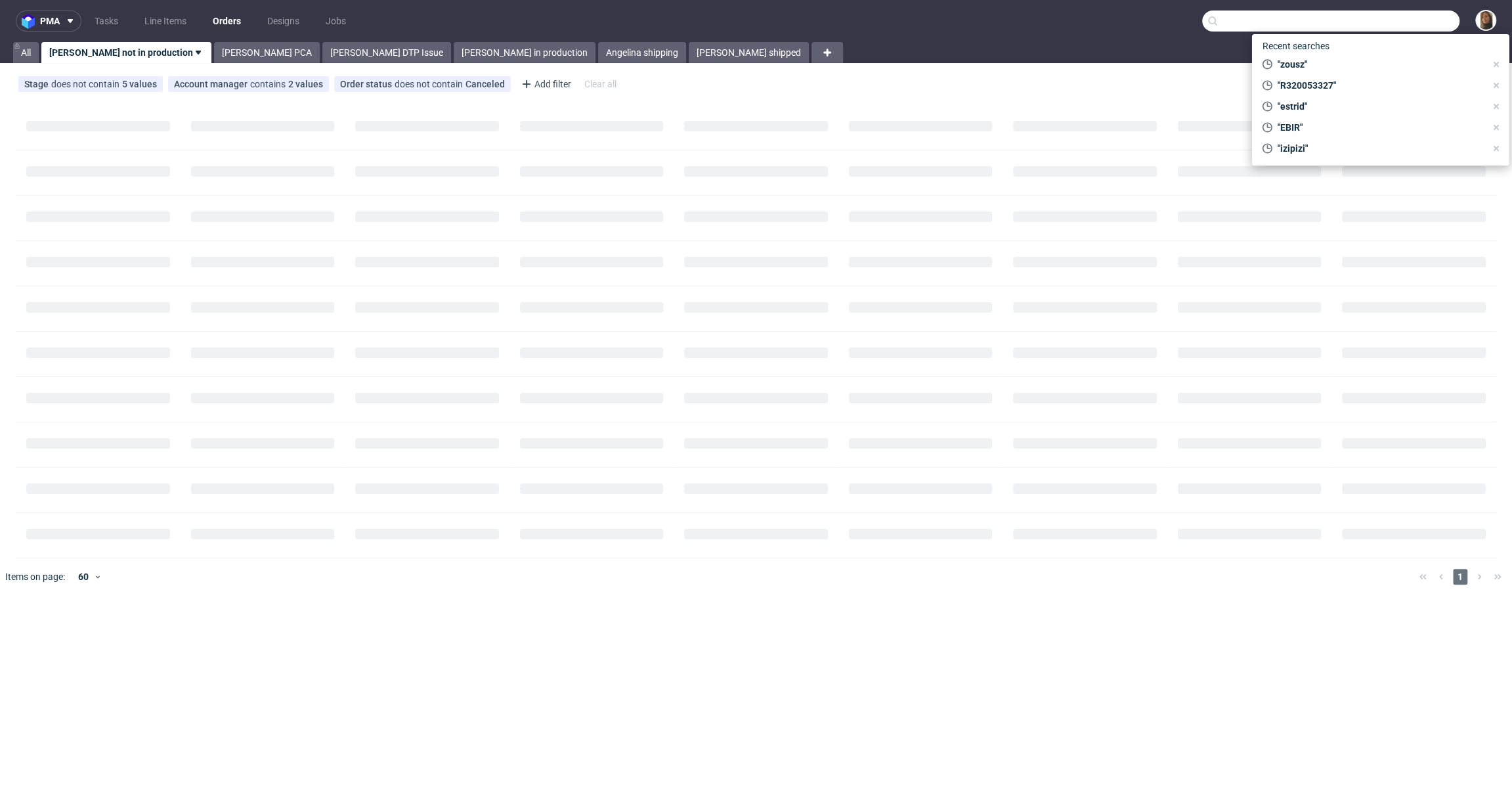
click at [1392, 22] on input "text" at bounding box center [1331, 21] width 257 height 21
paste input "R949639174"
type input "R949639174"
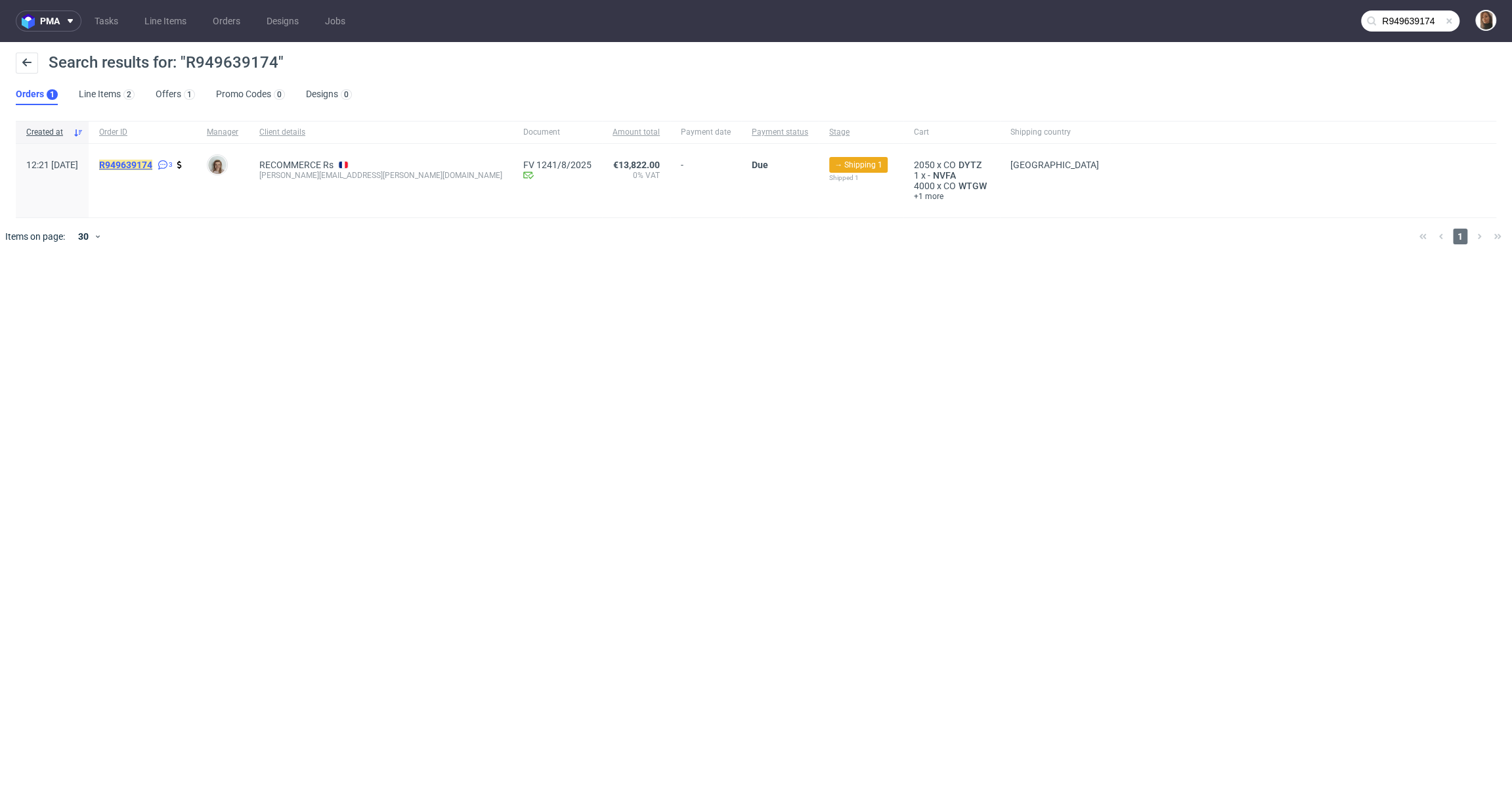
click at [153, 163] on mark "R949639174" at bounding box center [125, 165] width 54 height 10
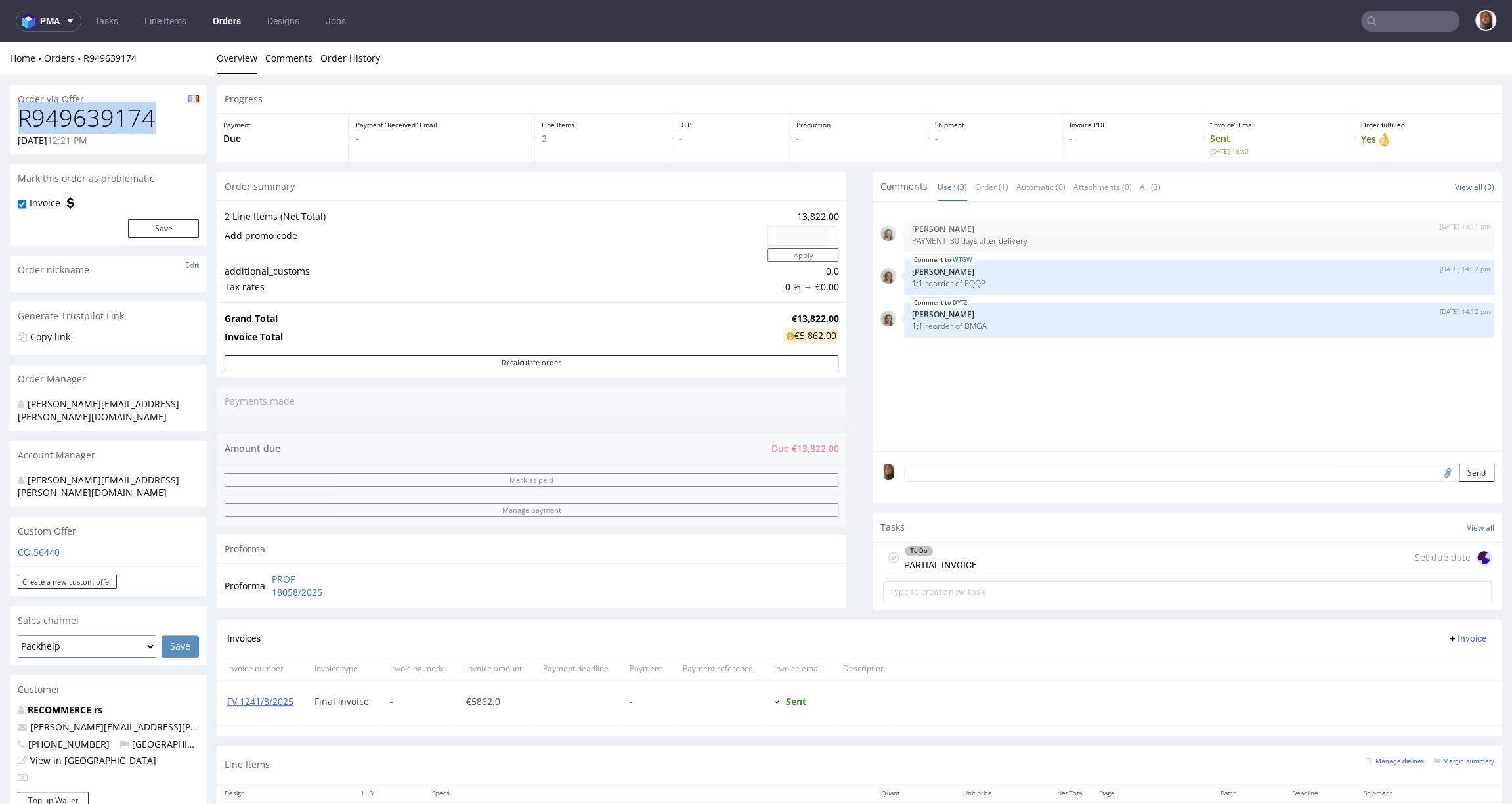
drag, startPoint x: 155, startPoint y: 127, endPoint x: -19, endPoint y: 118, distance: 174.2
click at [0, 118] on html "Production Shipped DTP Orders Offers Shipments Designs Promotions Users Jobs Ad…" at bounding box center [756, 666] width 1512 height 1247
copy h1 "R949639174"
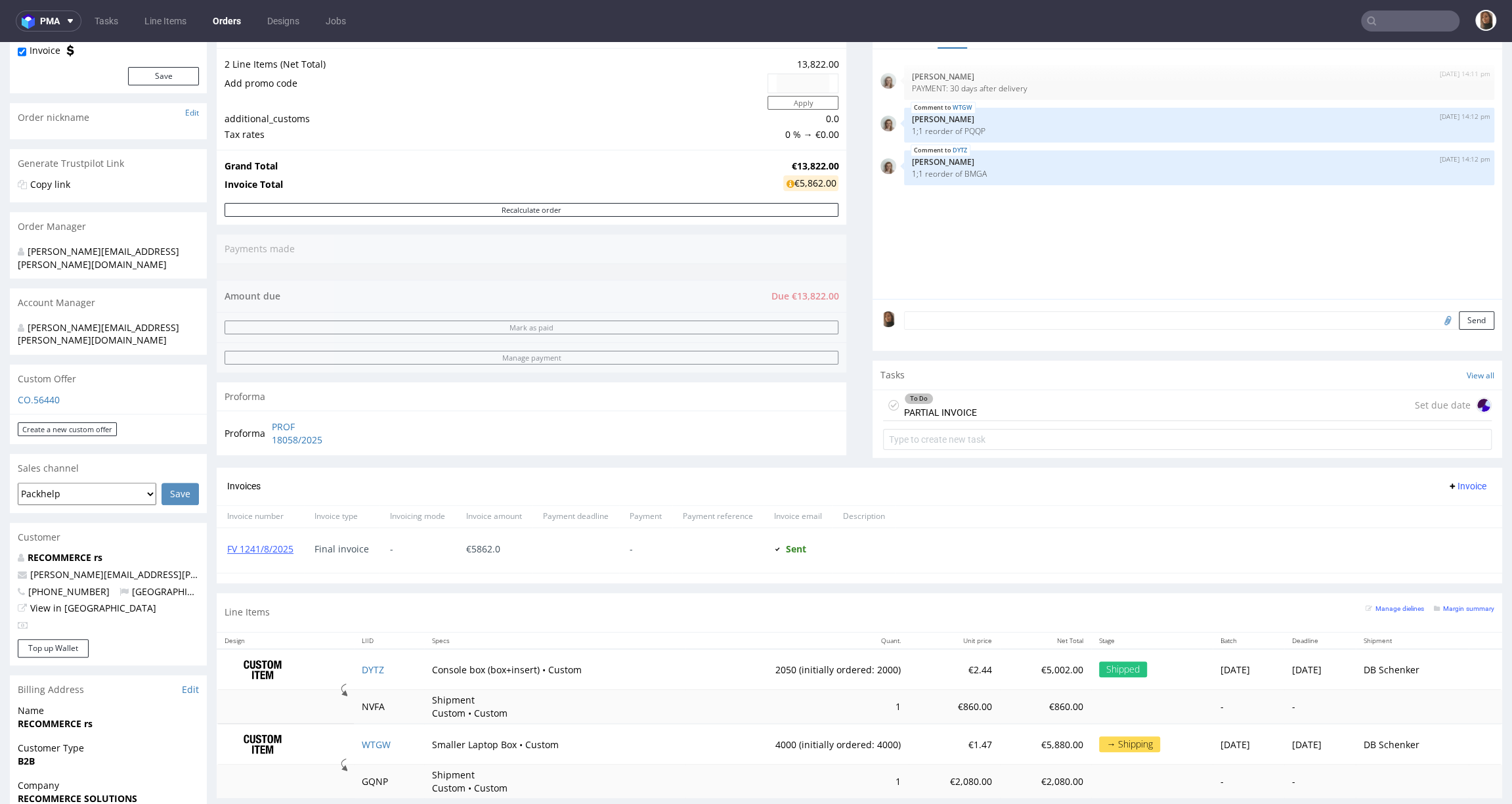
scroll to position [367, 0]
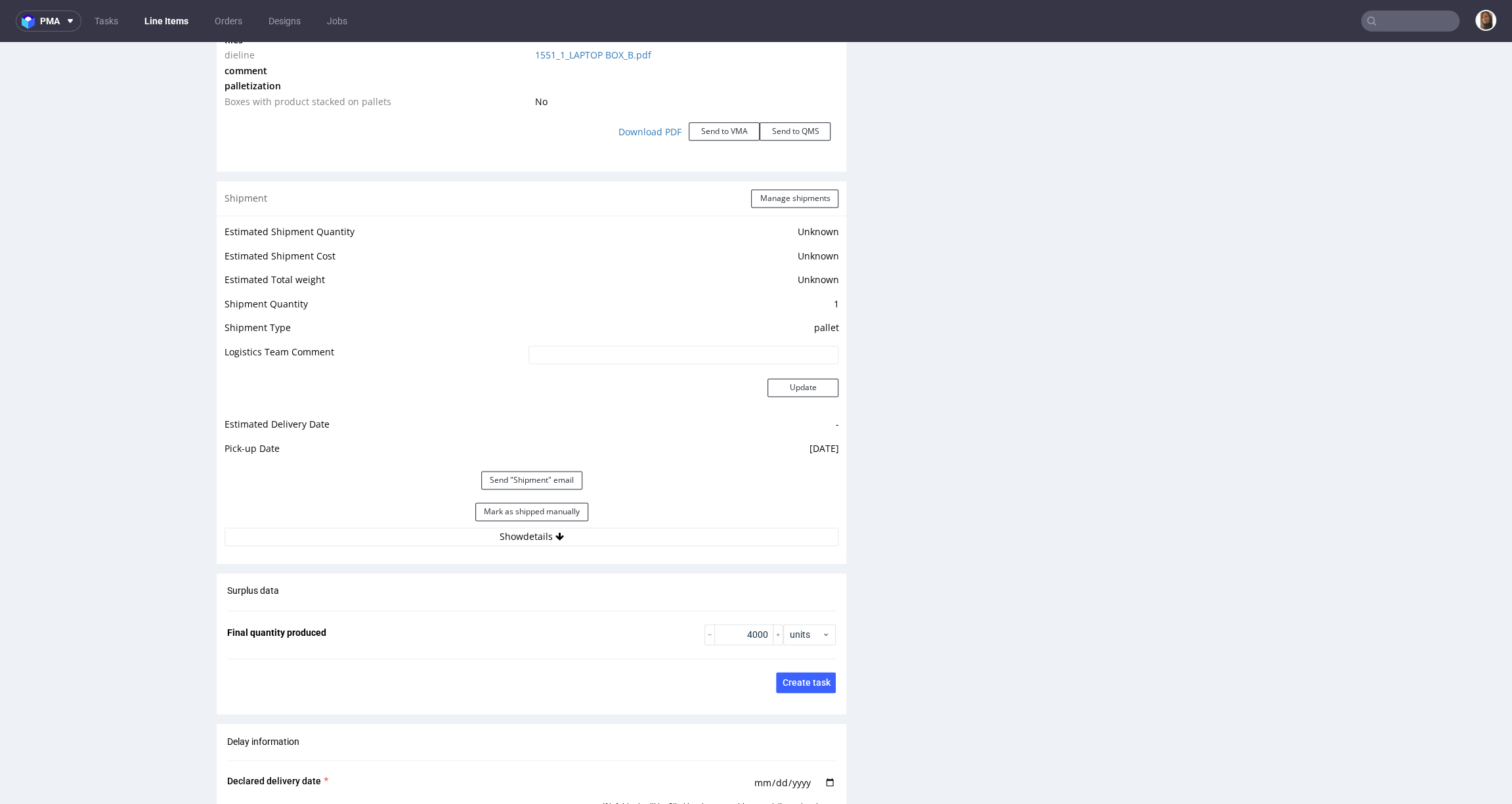
scroll to position [1801, 0]
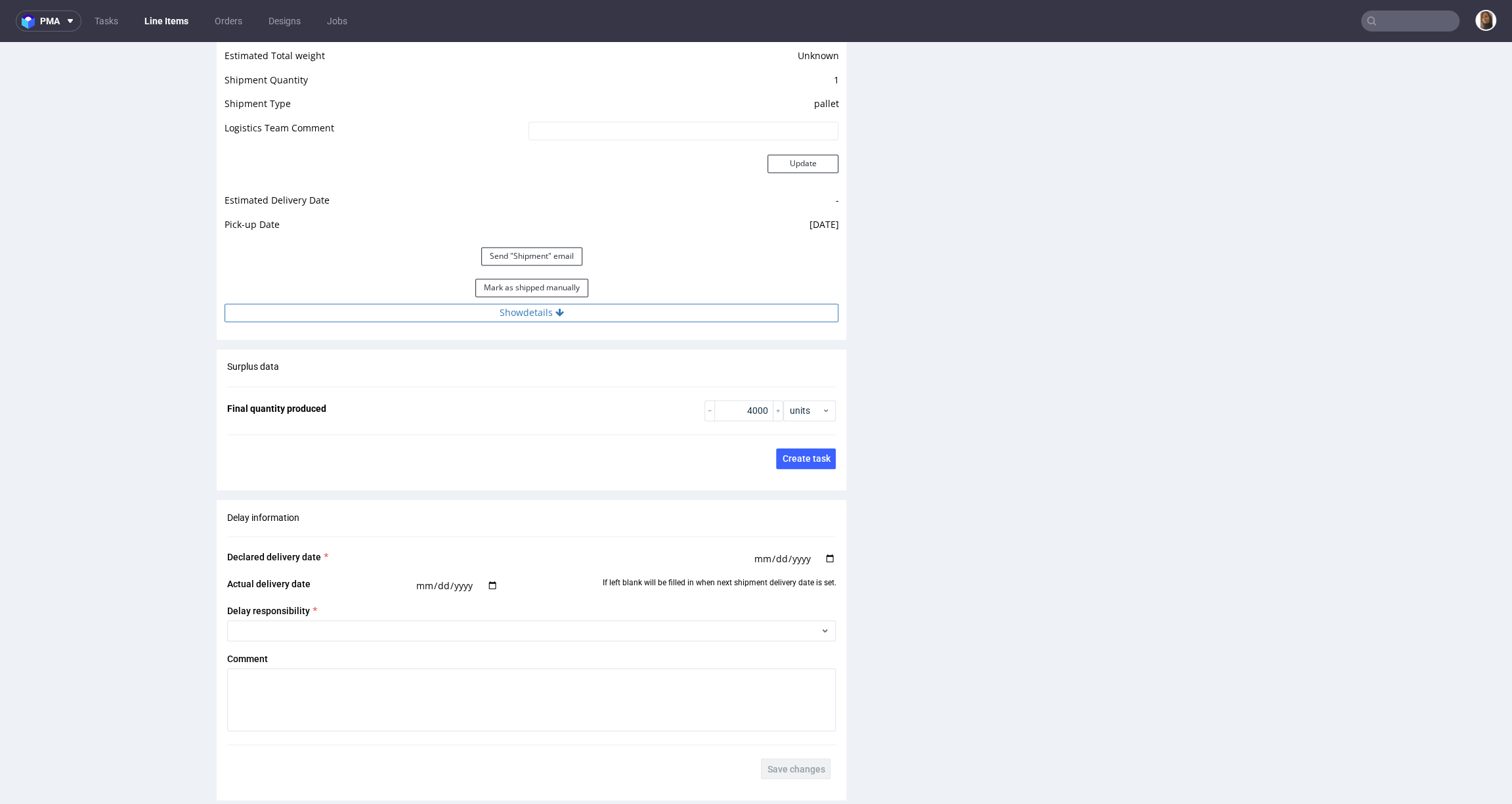
click at [496, 310] on button "Show details" at bounding box center [531, 312] width 614 height 18
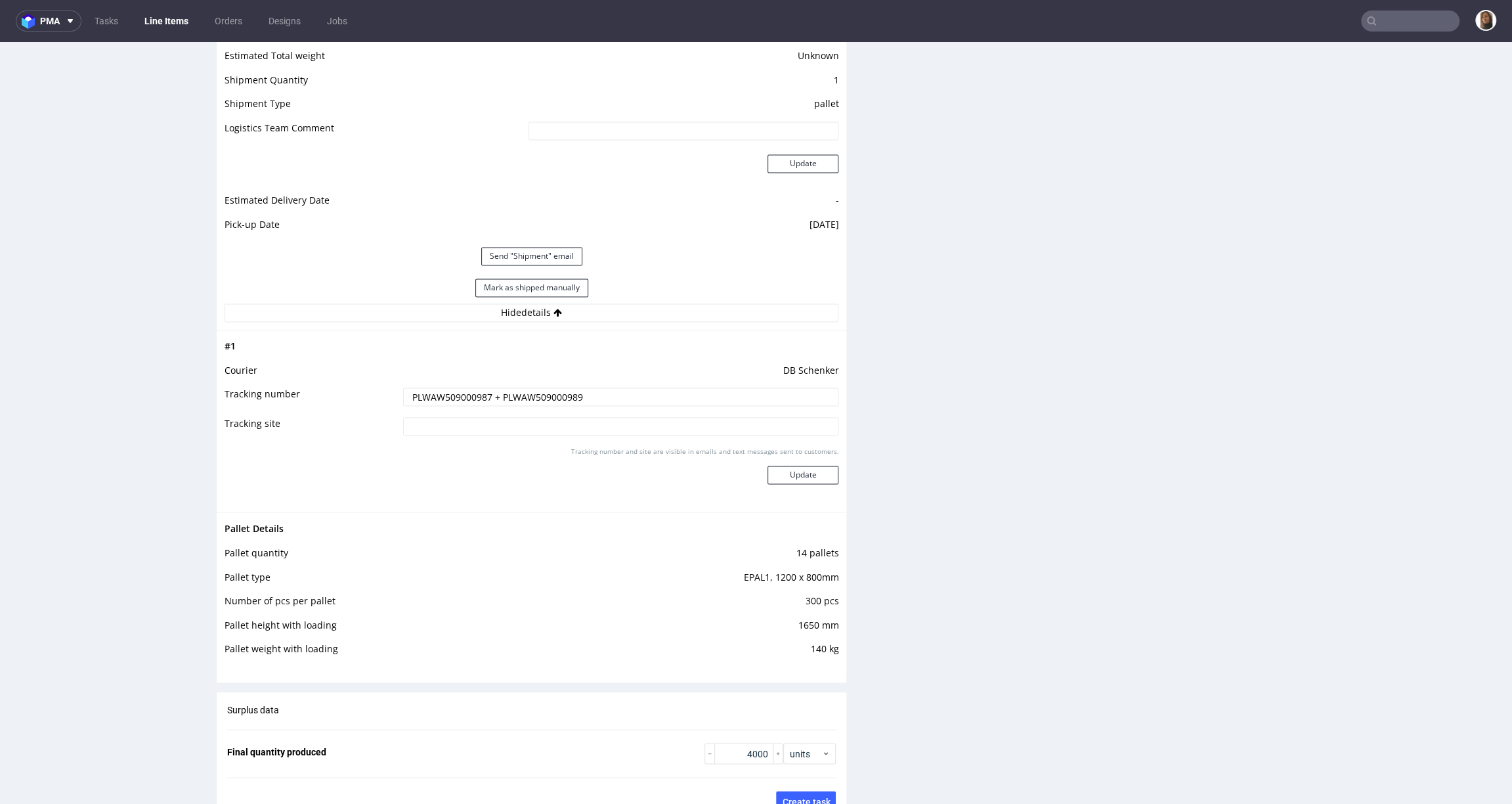
drag, startPoint x: 615, startPoint y: 390, endPoint x: 342, endPoint y: 389, distance: 273.0
click at [342, 389] on tr "Tracking number PLWAW509000987 + PLWAW509000989" at bounding box center [531, 400] width 614 height 30
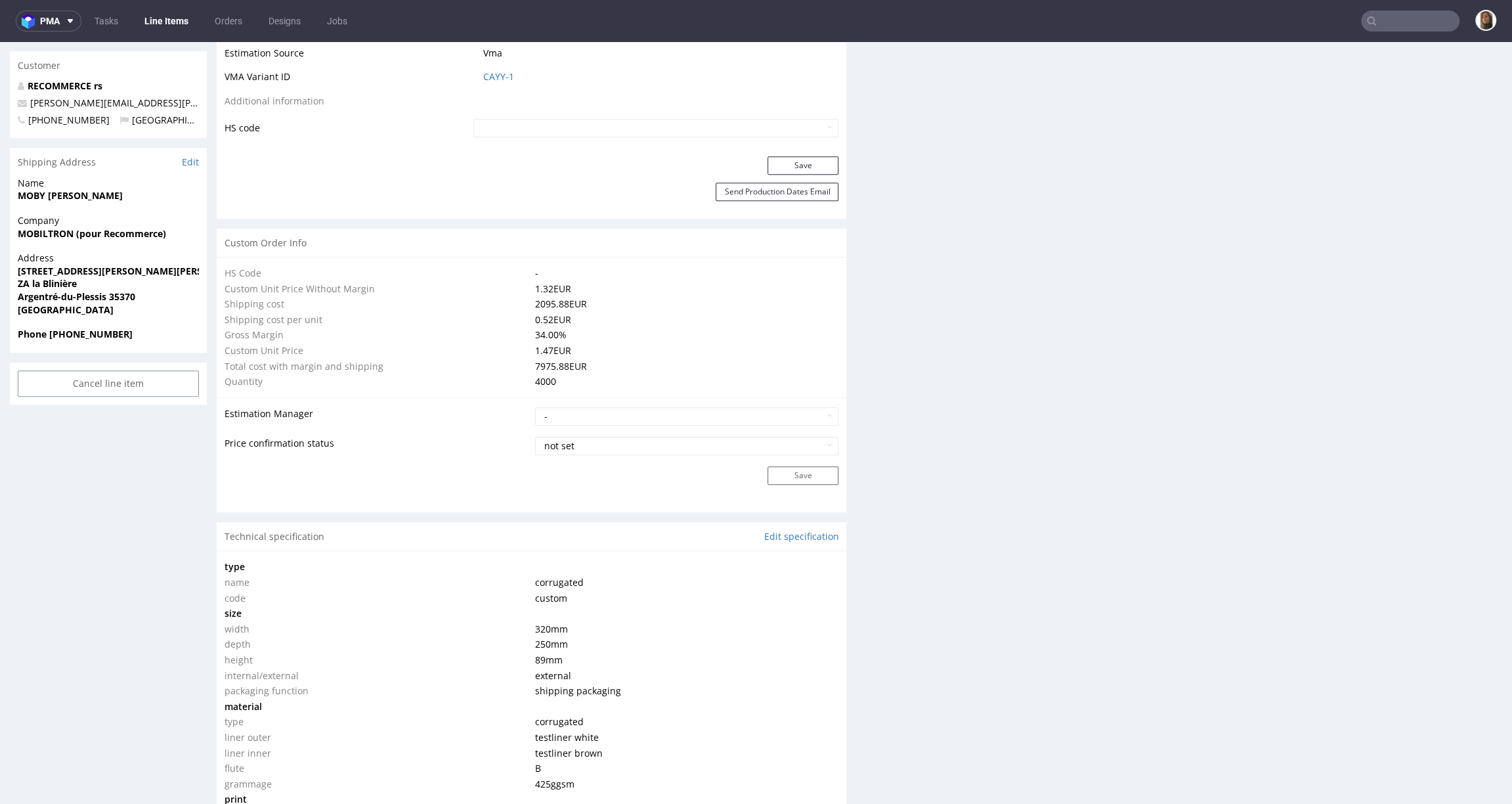
scroll to position [0, 0]
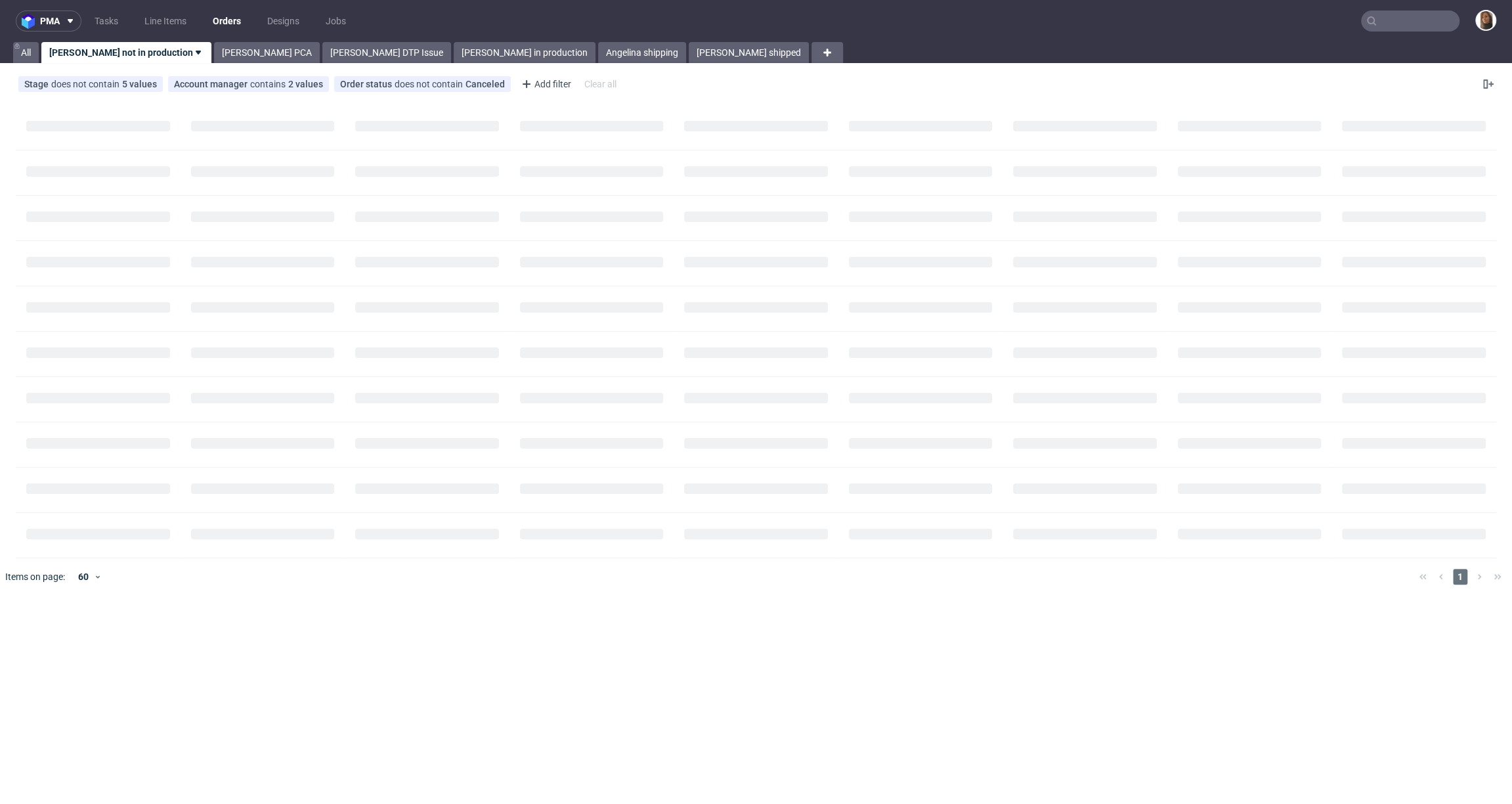
click at [1397, 22] on input "text" at bounding box center [1410, 21] width 98 height 21
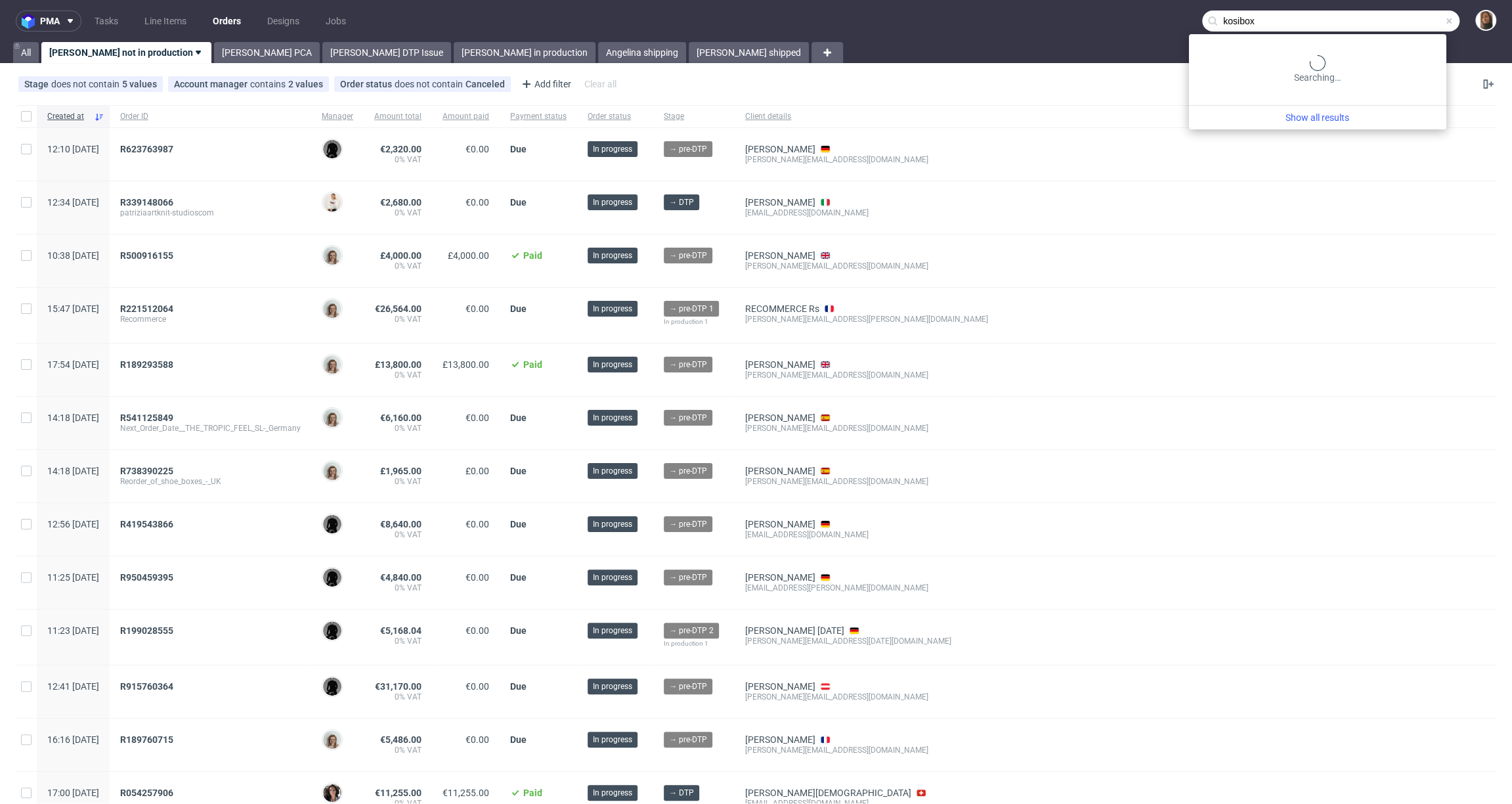
type input "kosibox"
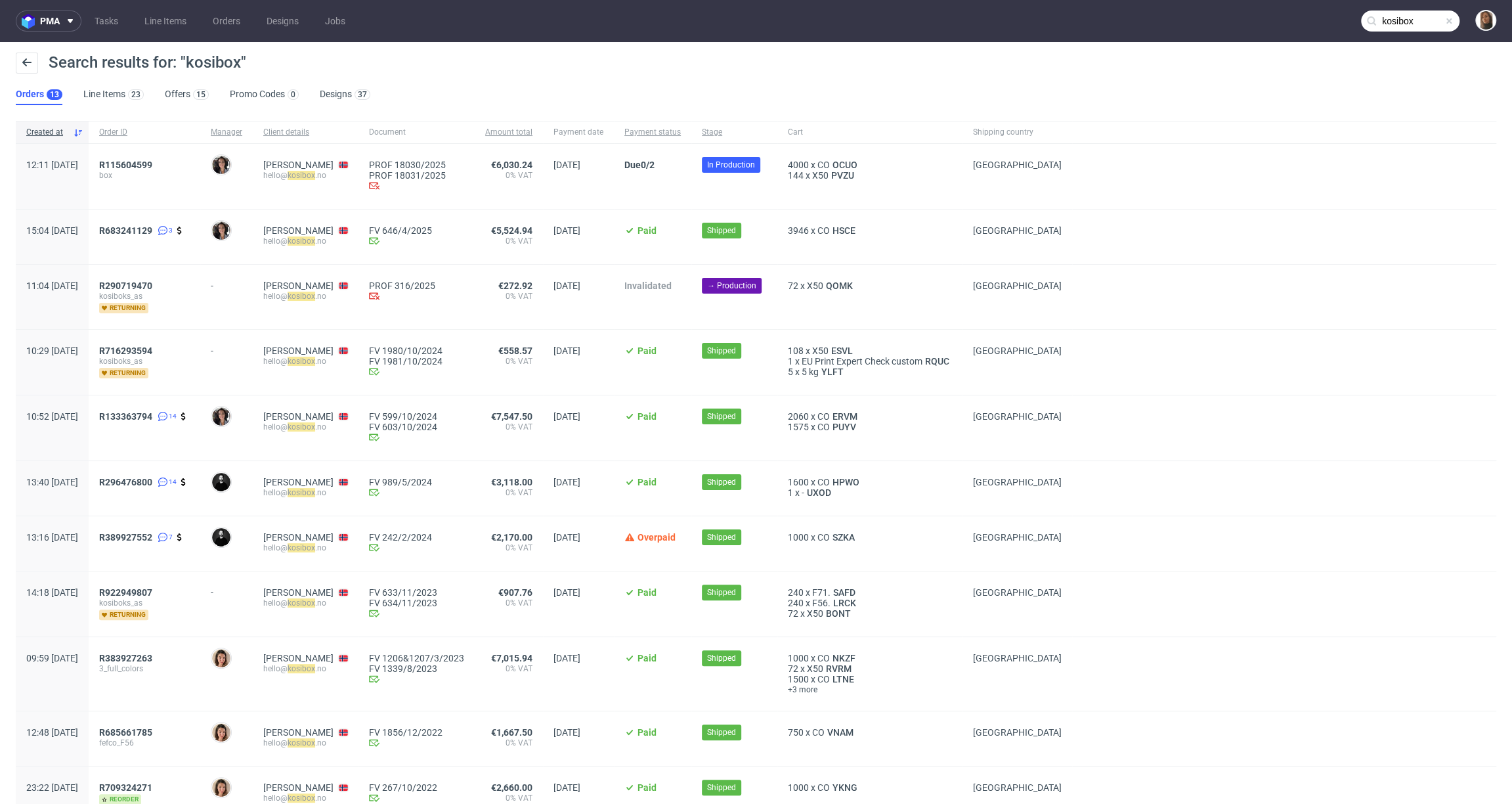
click at [178, 157] on div "R115604599 box" at bounding box center [145, 176] width 112 height 65
click at [153, 164] on span "R115604599" at bounding box center [125, 165] width 54 height 10
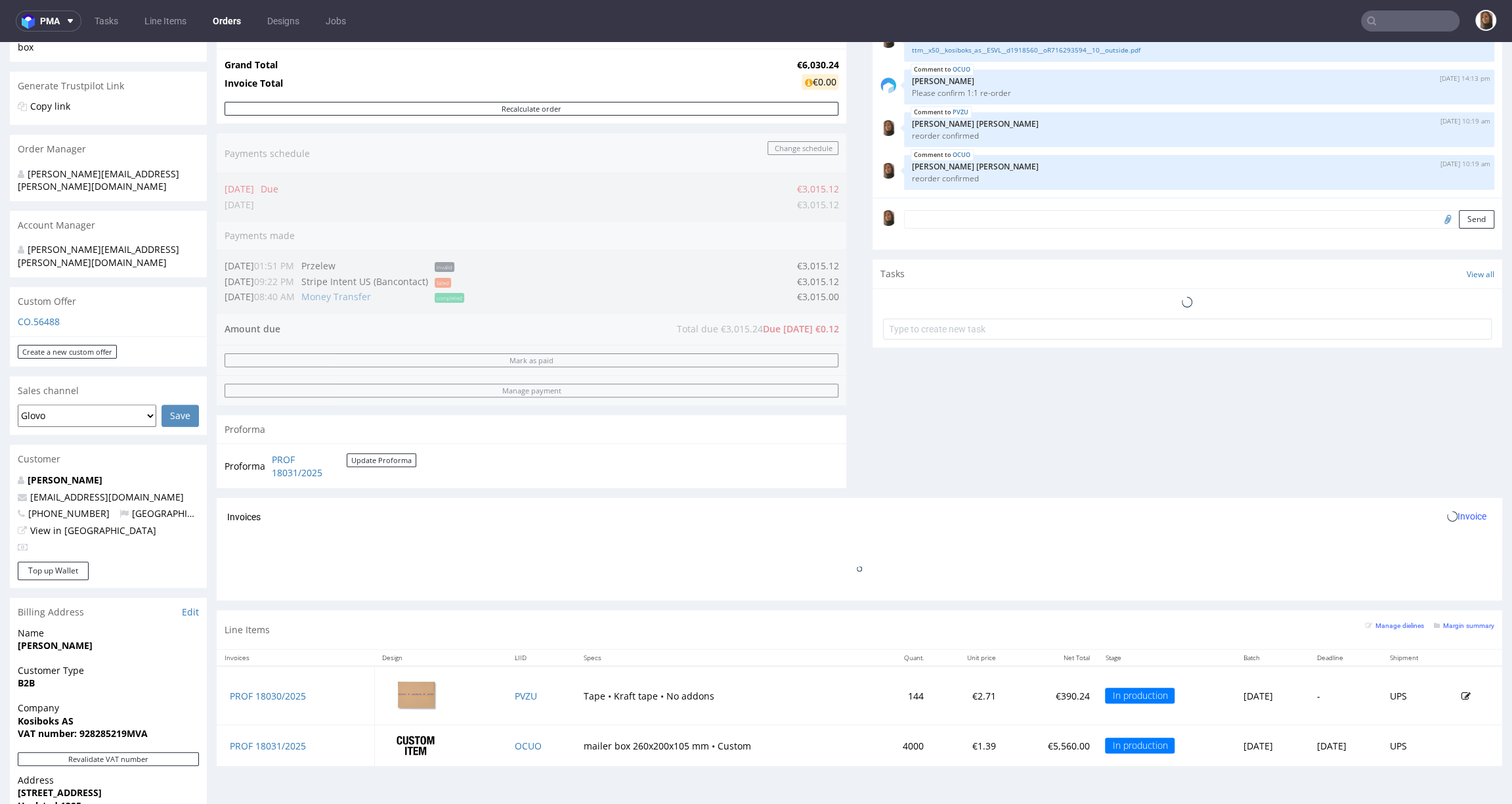
scroll to position [459, 0]
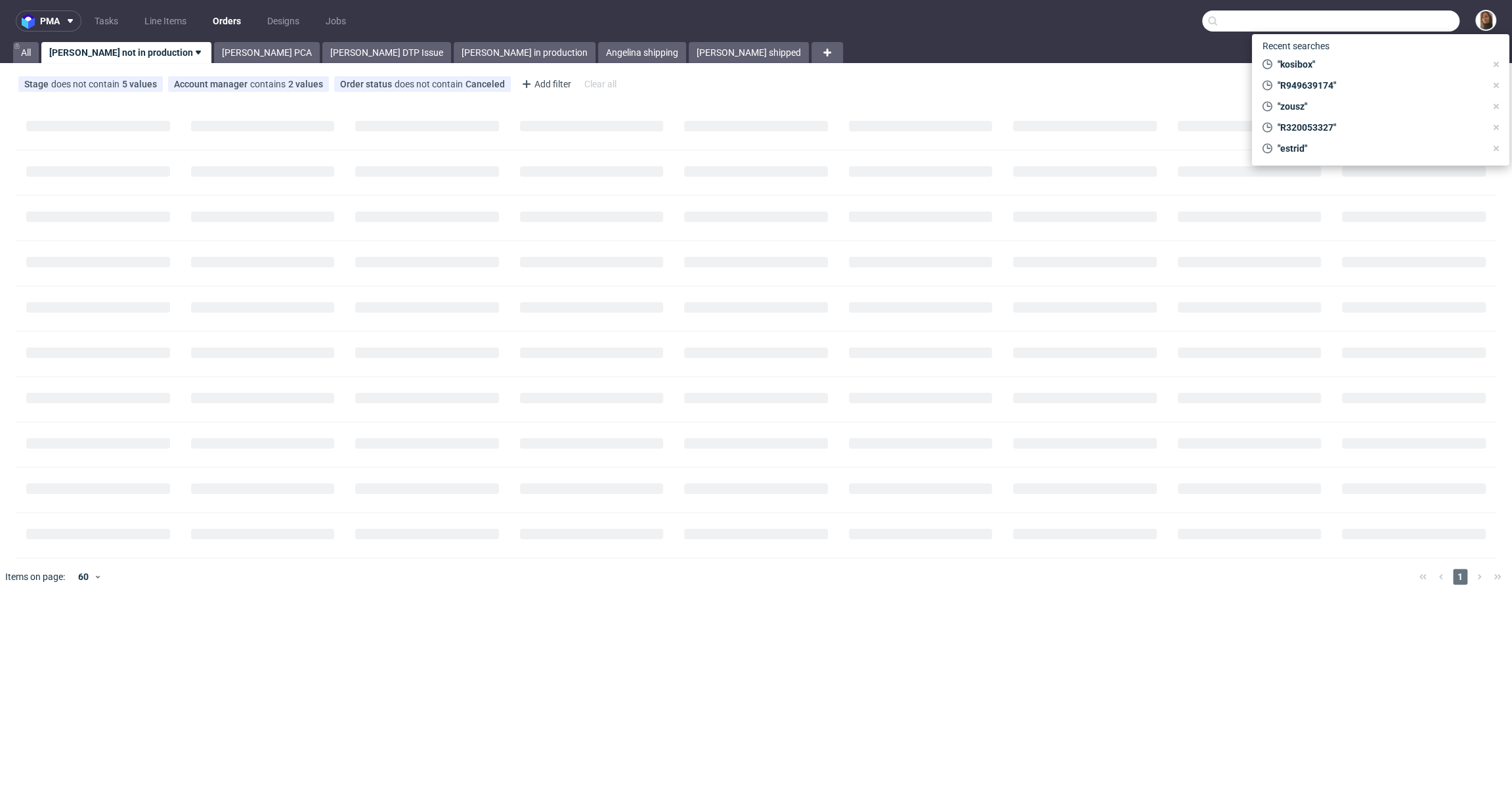
click at [1413, 20] on input "text" at bounding box center [1331, 21] width 257 height 21
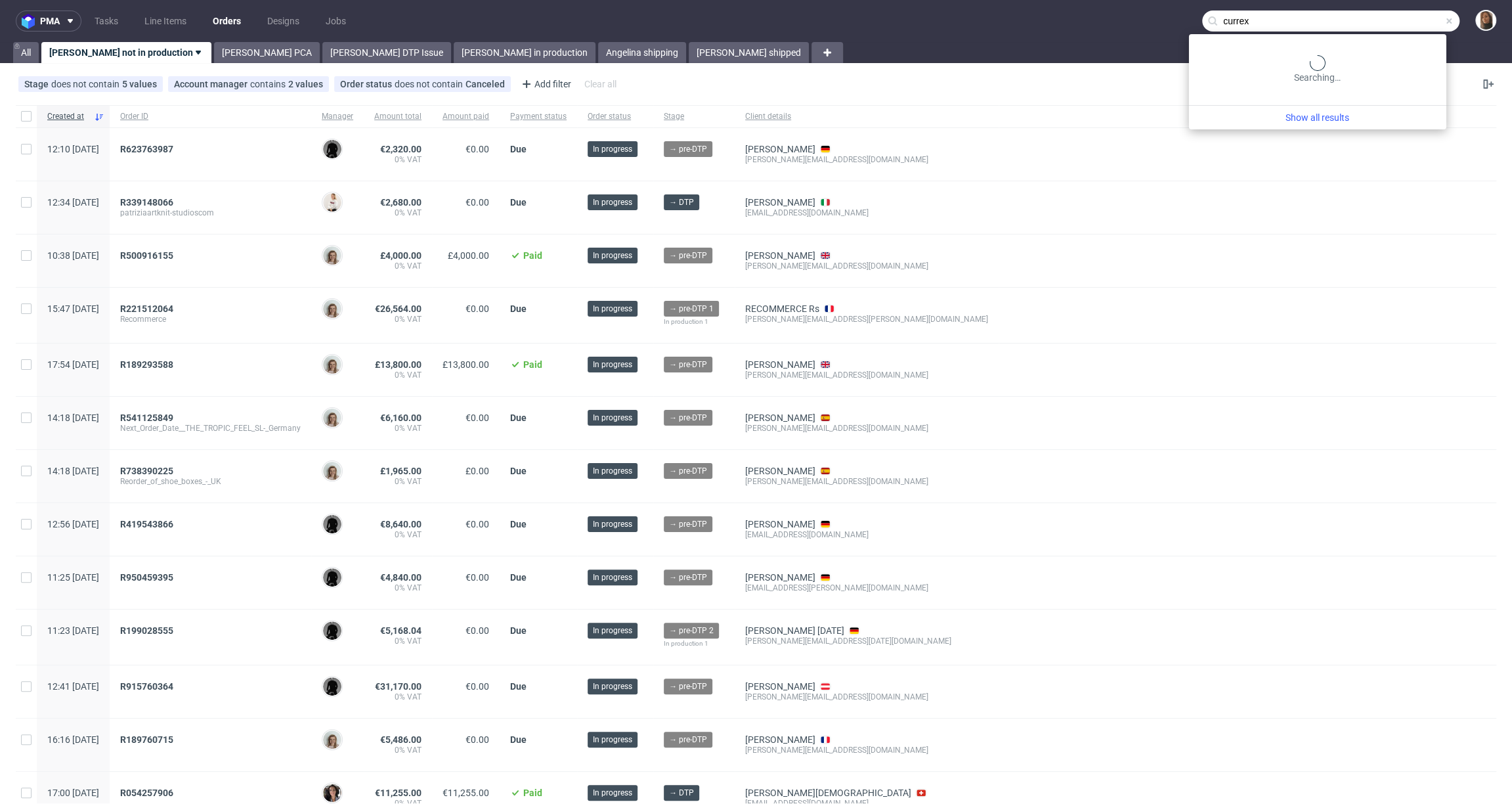
type input "currex"
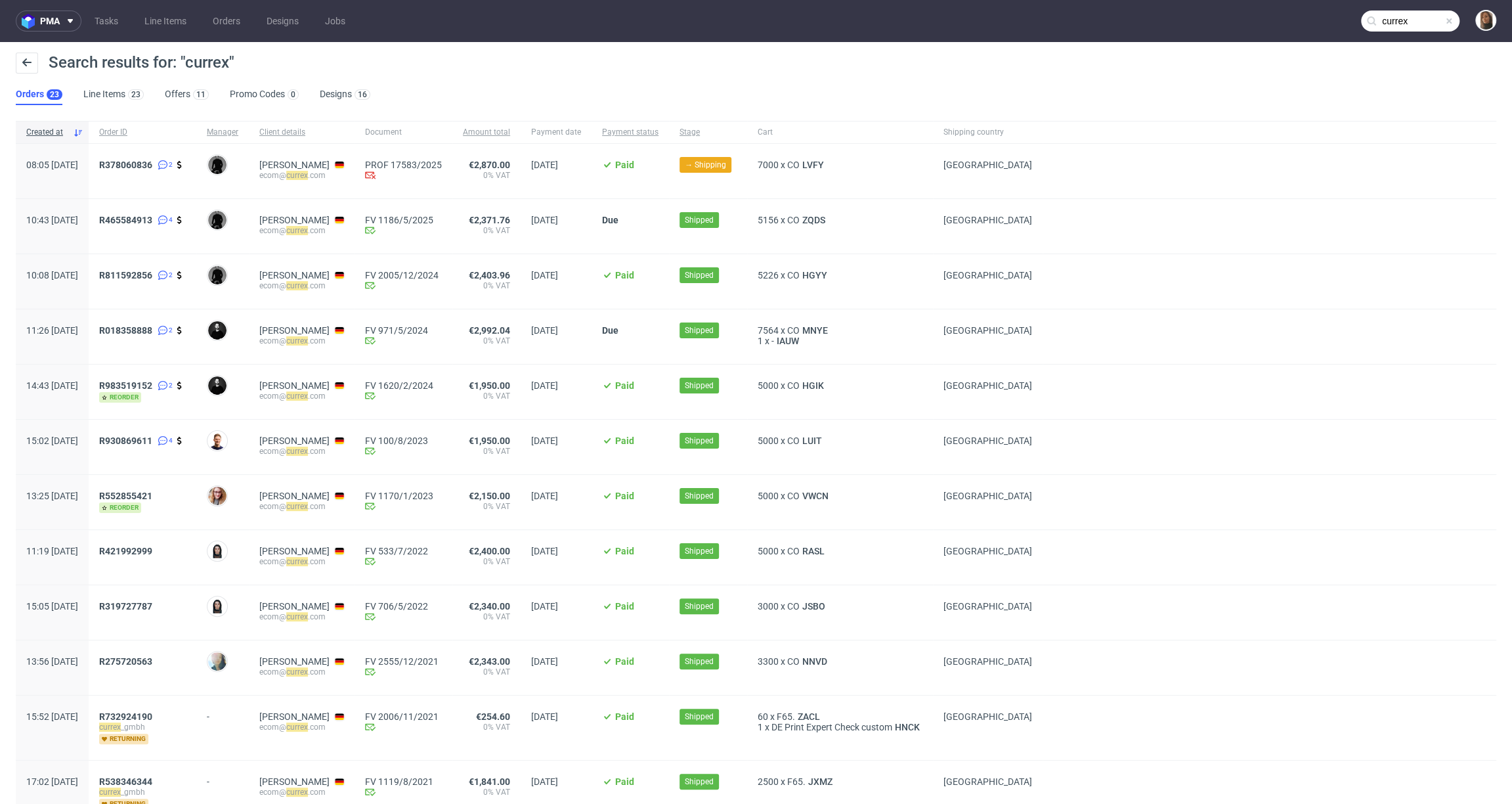
click at [332, 180] on span "[PERSON_NAME] ecom@ currex .com" at bounding box center [302, 171] width 85 height 23
click at [332, 180] on span "Nina Augsten ecom@ currex .com" at bounding box center [302, 171] width 85 height 23
click at [308, 172] on mark "currex" at bounding box center [296, 176] width 22 height 10
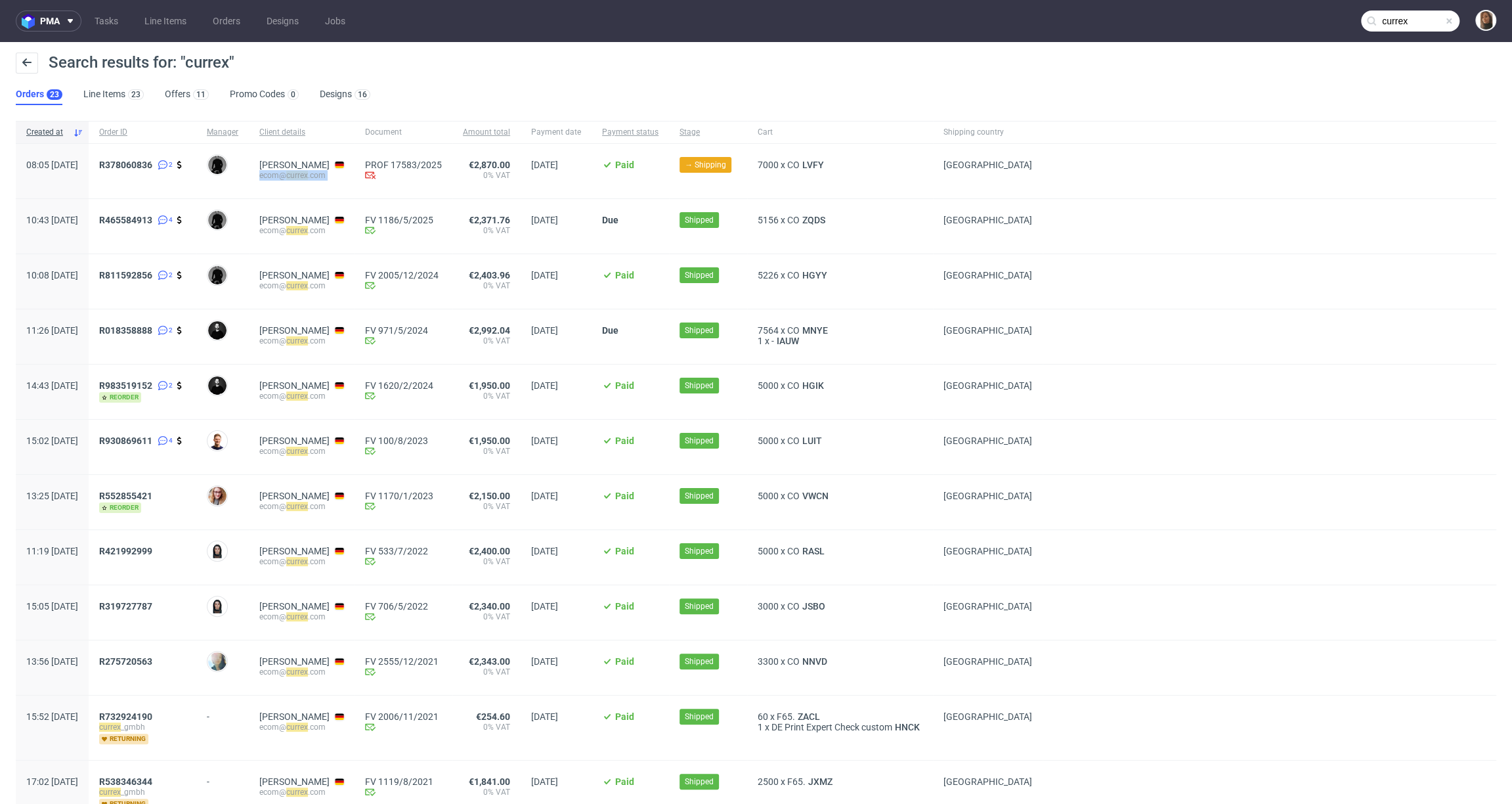
copy div "ecom@ currex .com"
click at [153, 165] on span "R378060836" at bounding box center [125, 165] width 54 height 10
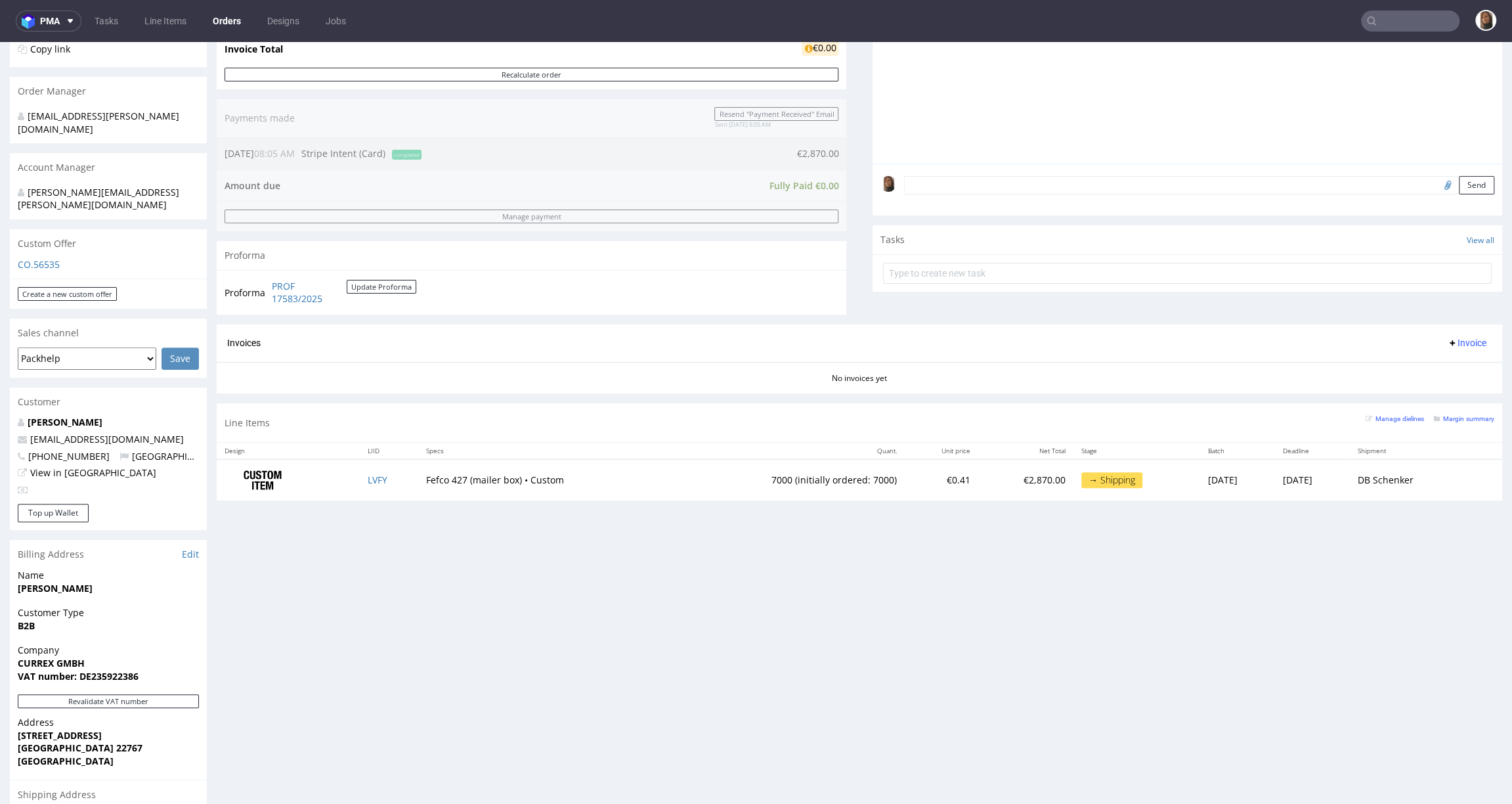
scroll to position [287, 0]
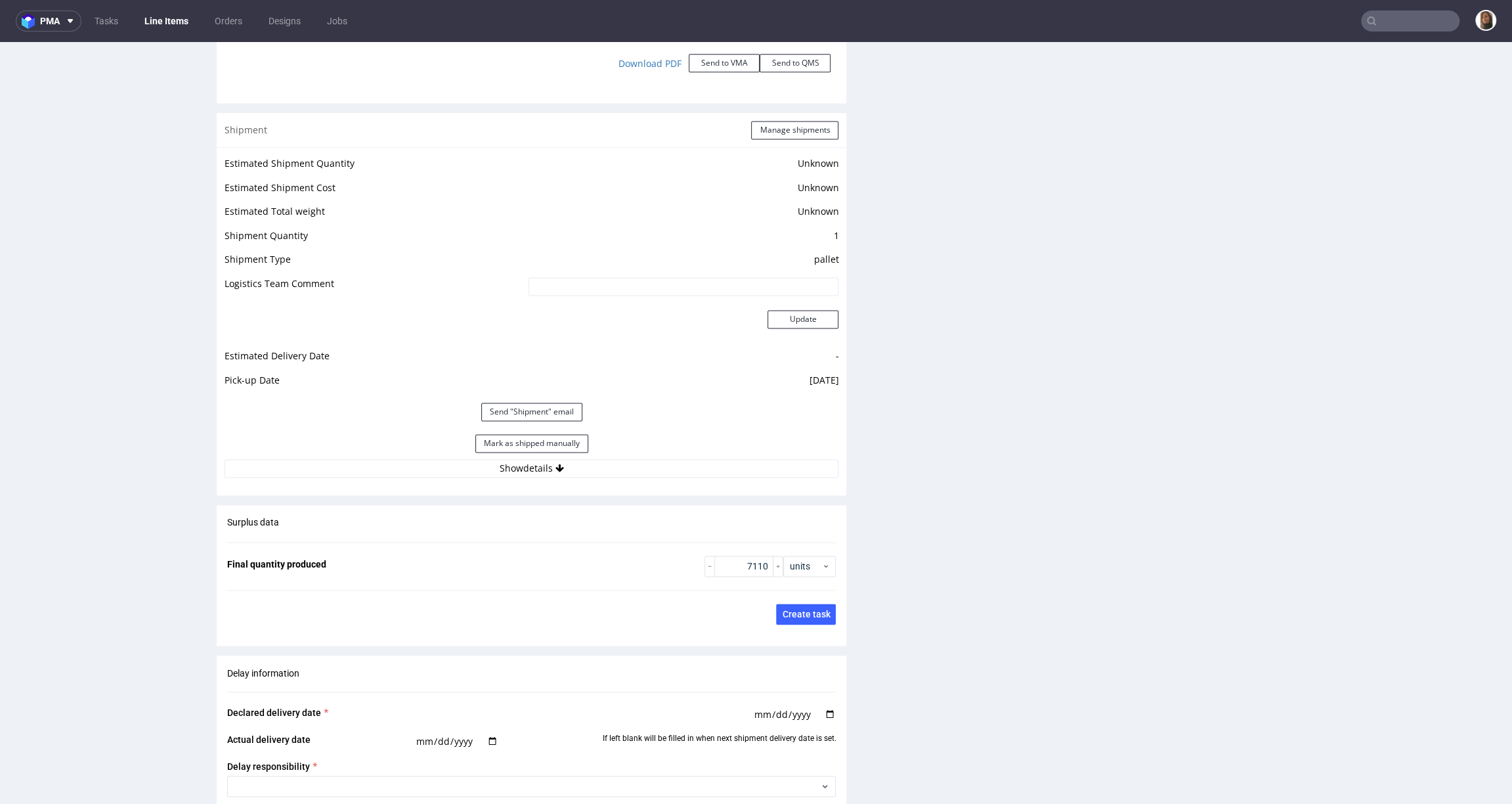
scroll to position [1869, 0]
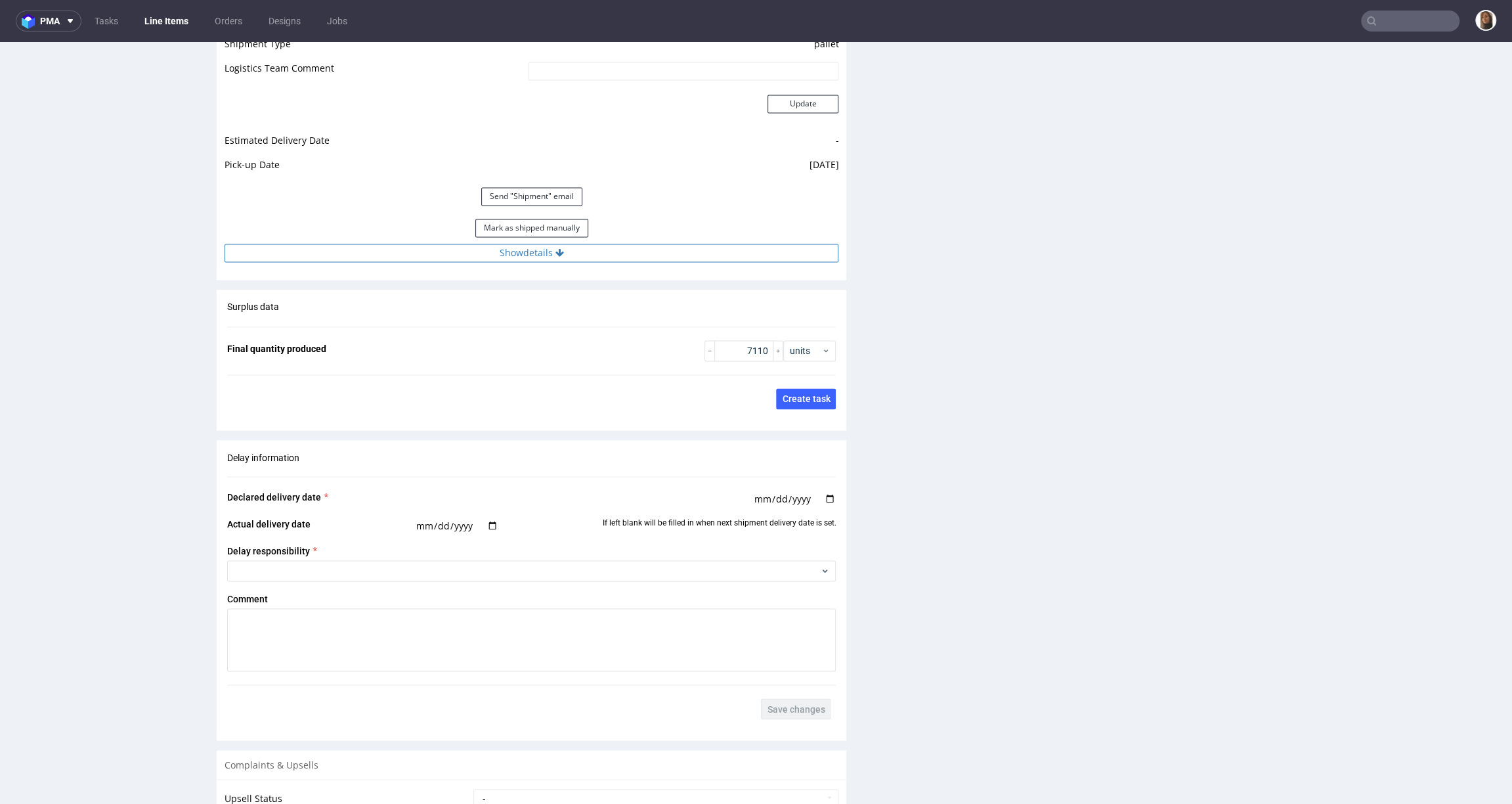
click at [541, 253] on button "Show details" at bounding box center [531, 253] width 614 height 18
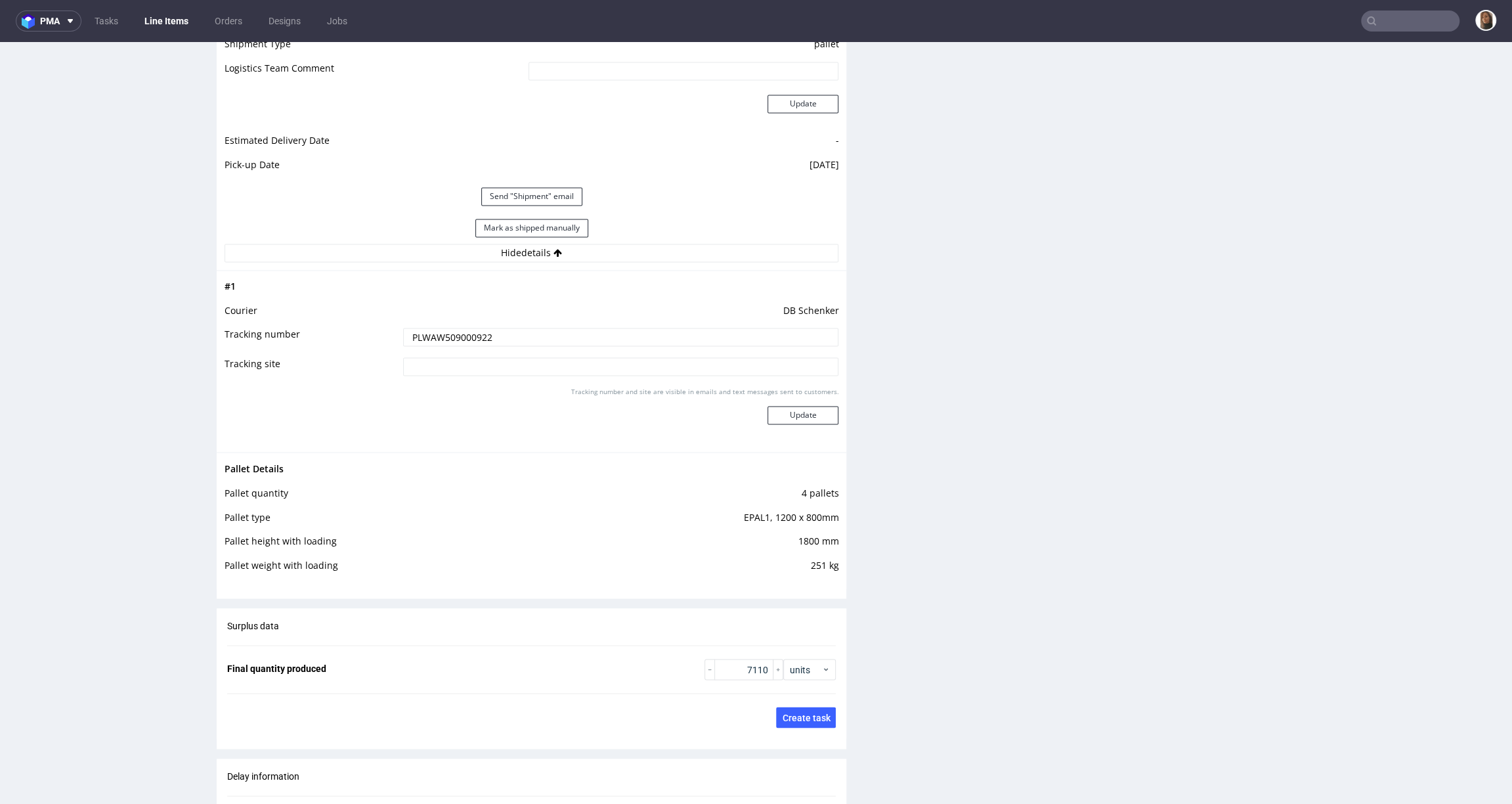
drag, startPoint x: 500, startPoint y: 336, endPoint x: 309, endPoint y: 336, distance: 191.0
click at [309, 336] on tr "Tracking number PLWAW509000922" at bounding box center [531, 341] width 614 height 30
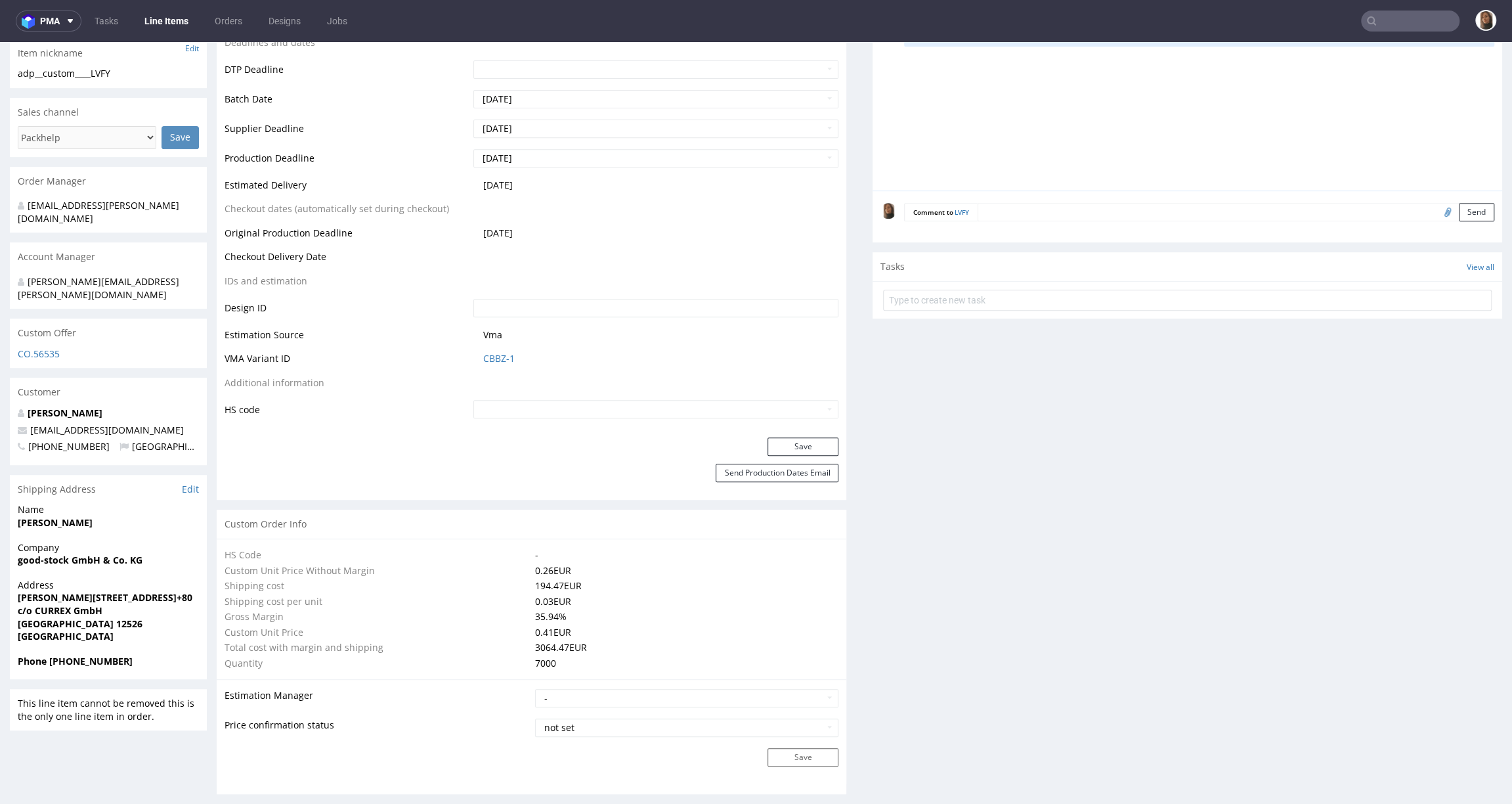
scroll to position [0, 0]
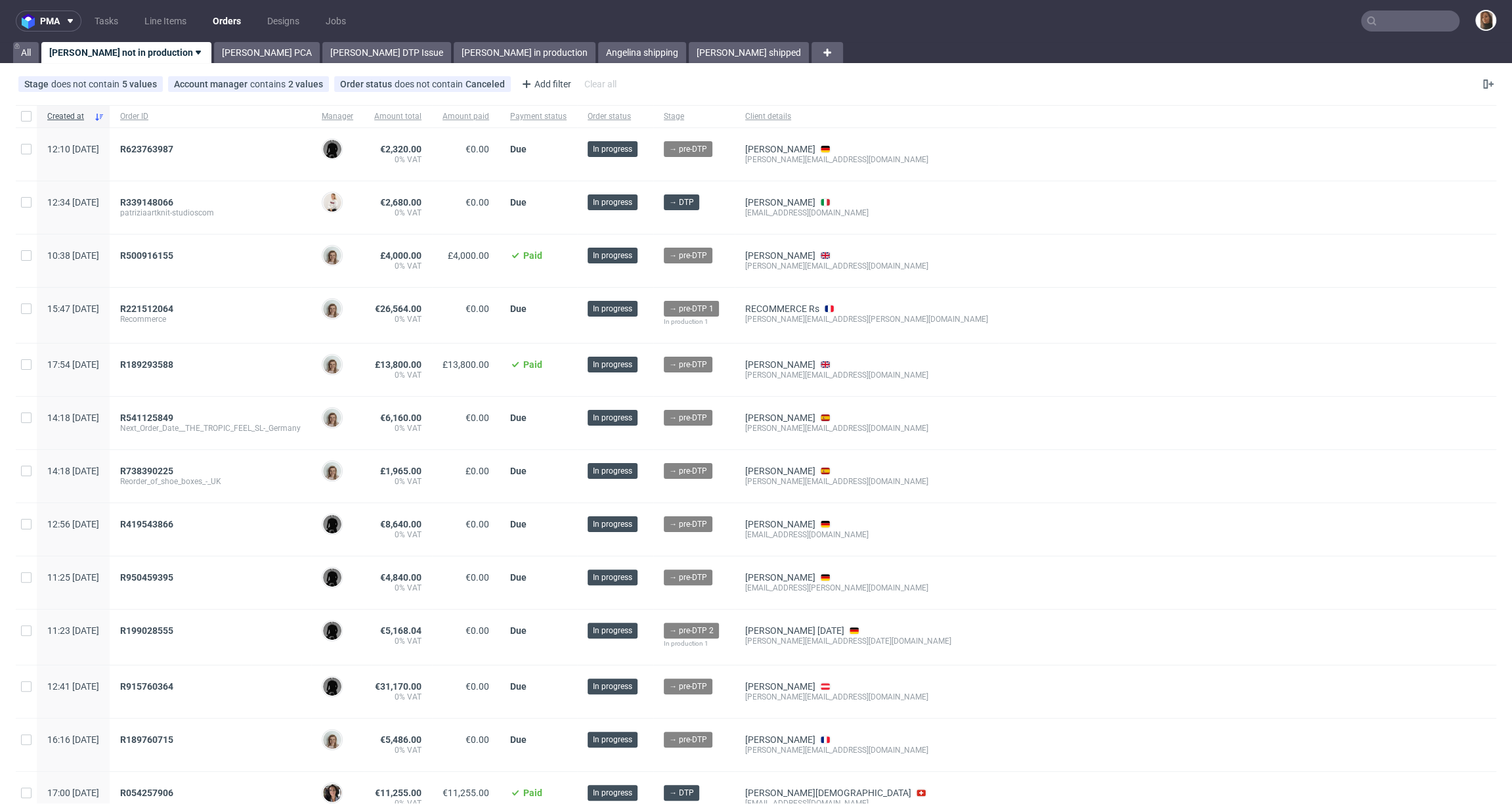
click at [1407, 30] on input "text" at bounding box center [1410, 21] width 98 height 21
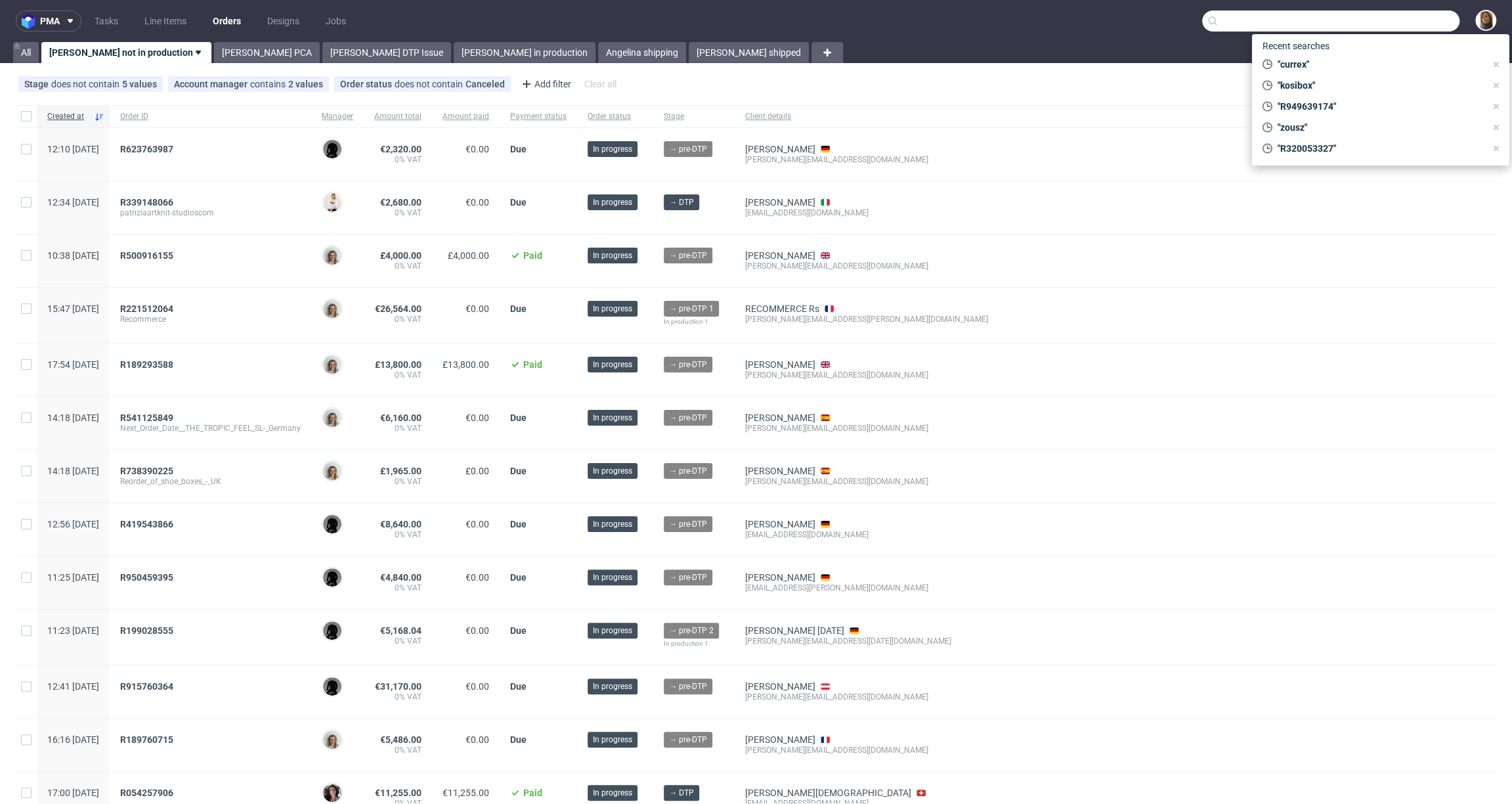
paste input "R874363564"
type input "R874363564"
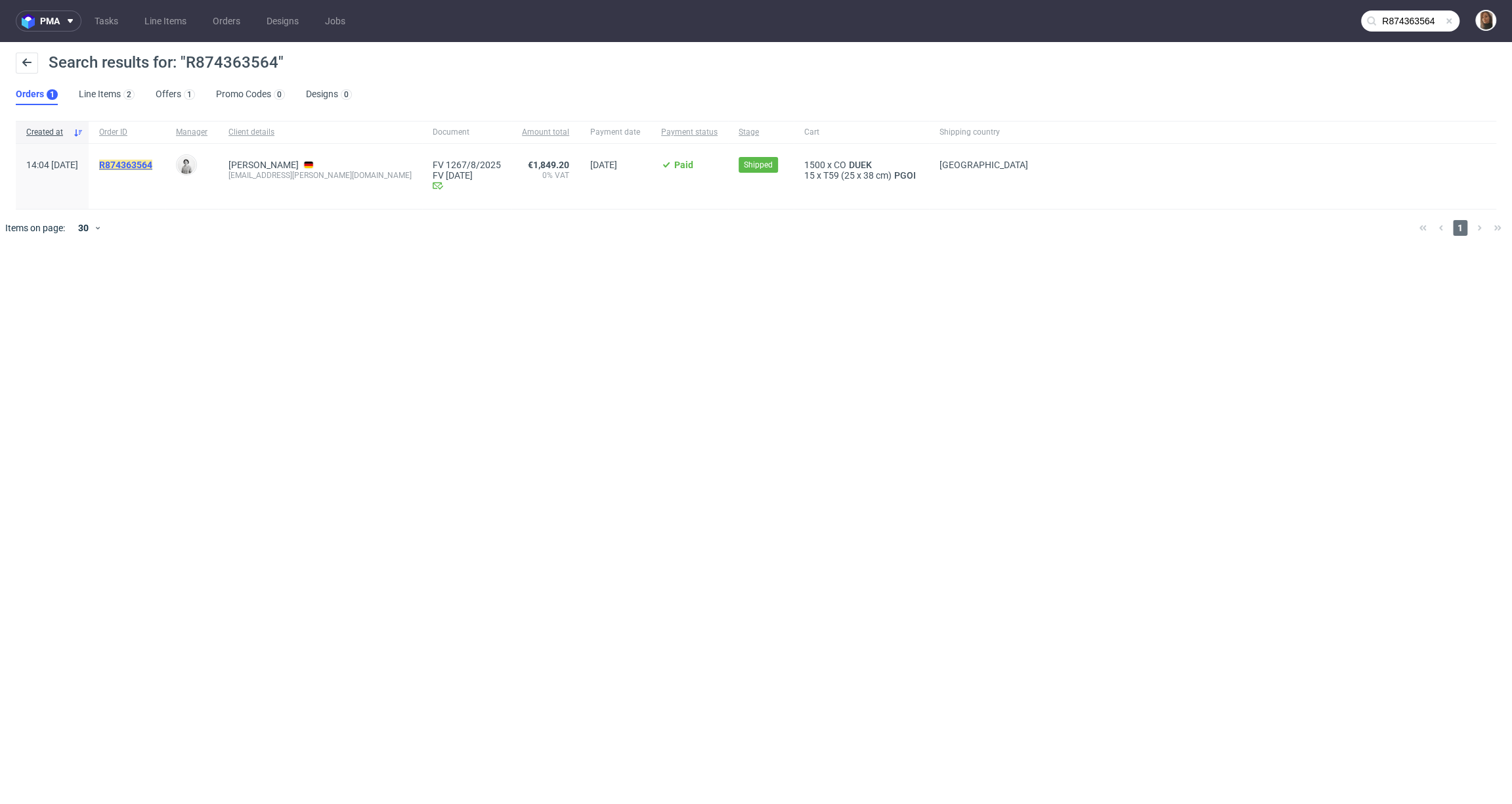
click at [153, 169] on mark "R874363564" at bounding box center [125, 165] width 54 height 10
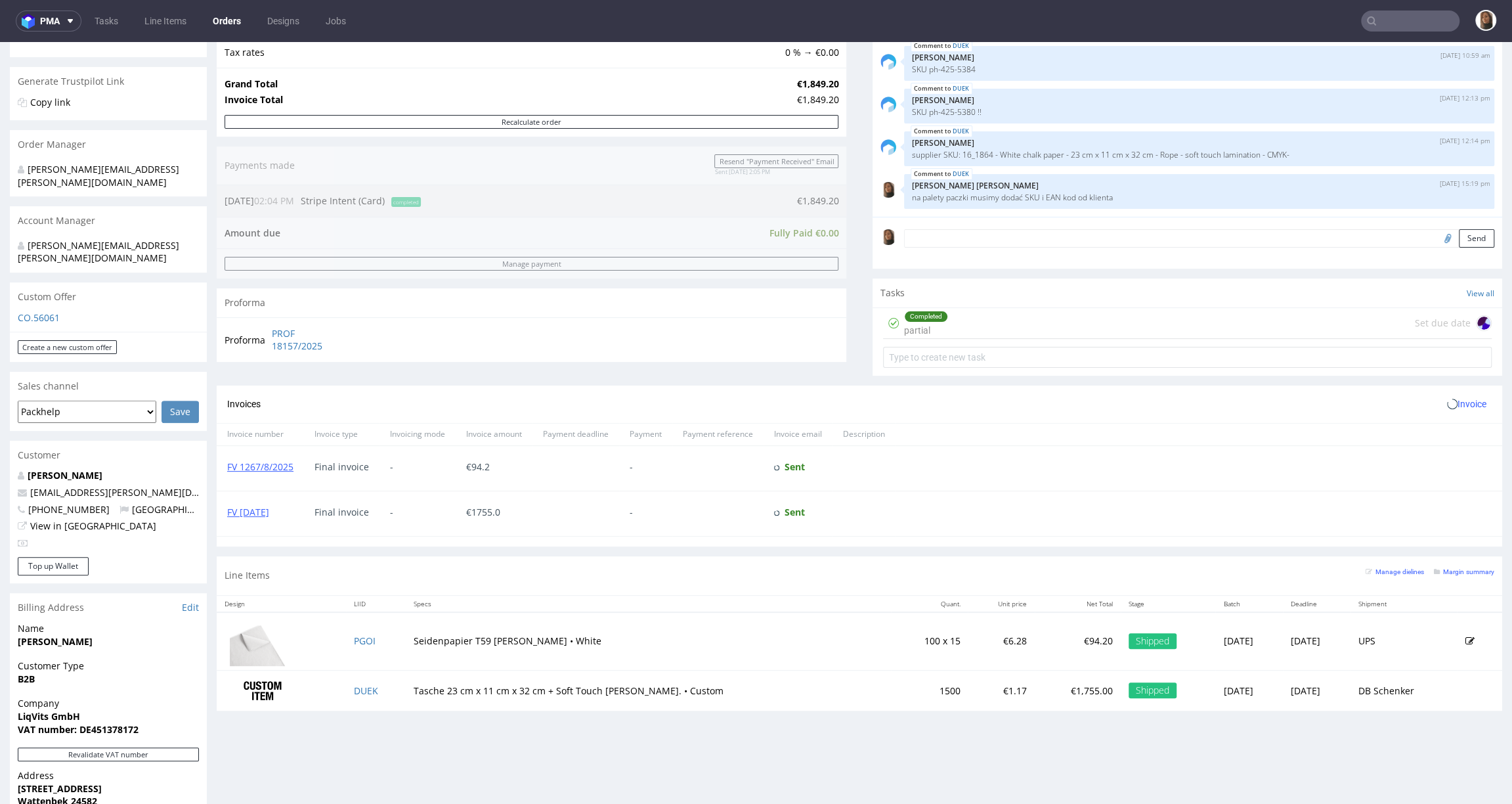
scroll to position [459, 0]
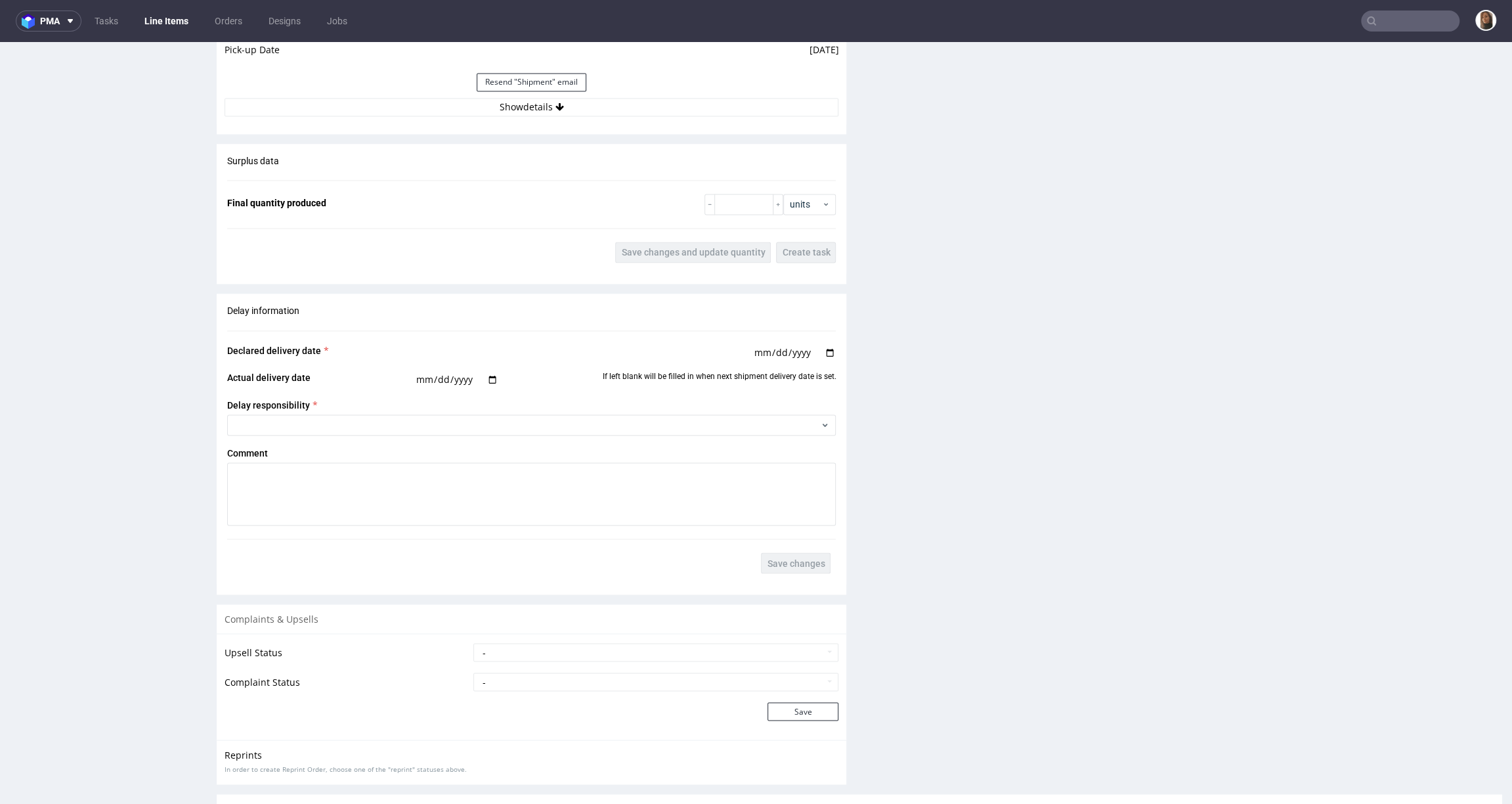
scroll to position [1701, 0]
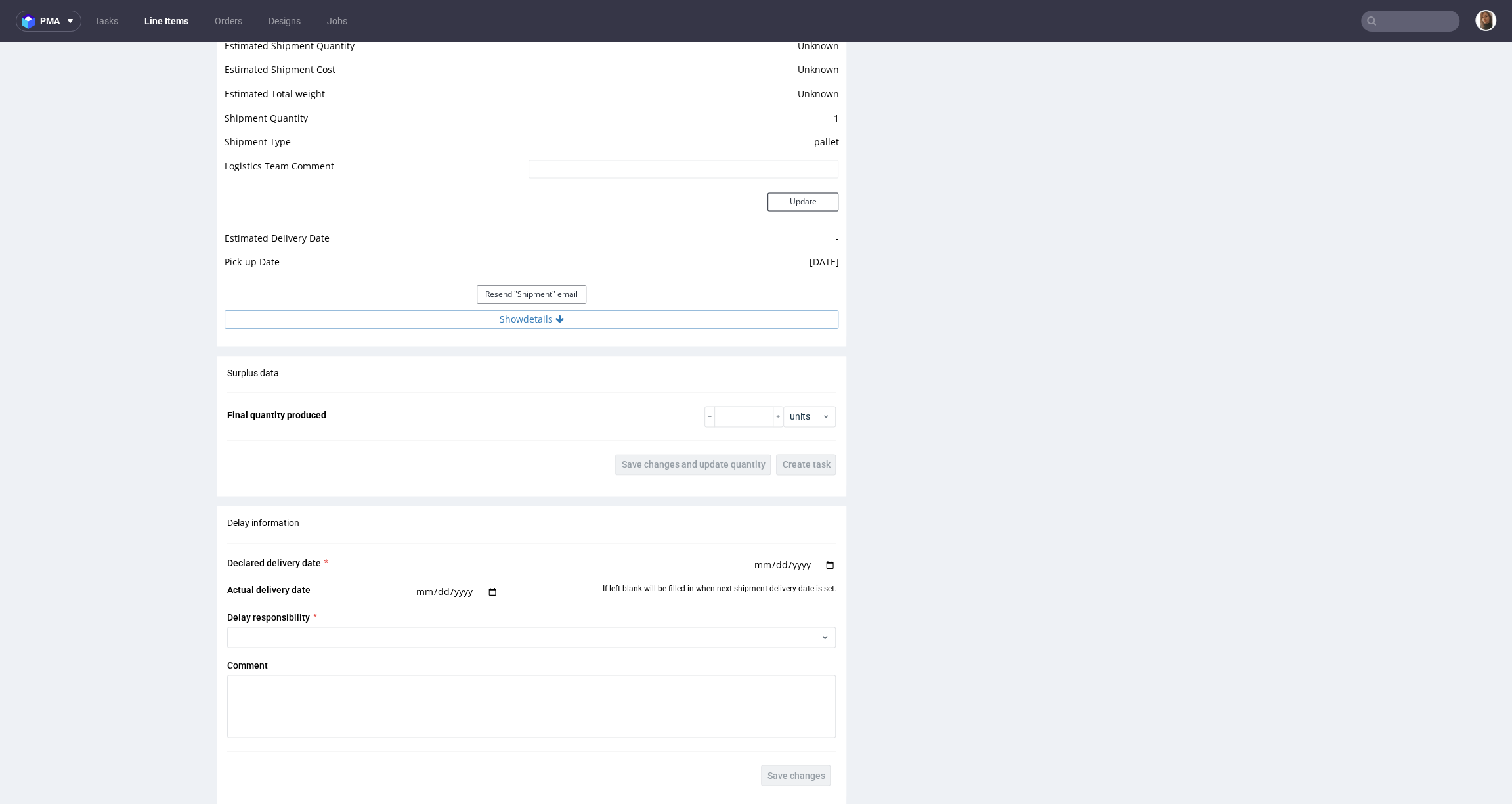
click at [518, 320] on button "Show details" at bounding box center [531, 319] width 614 height 18
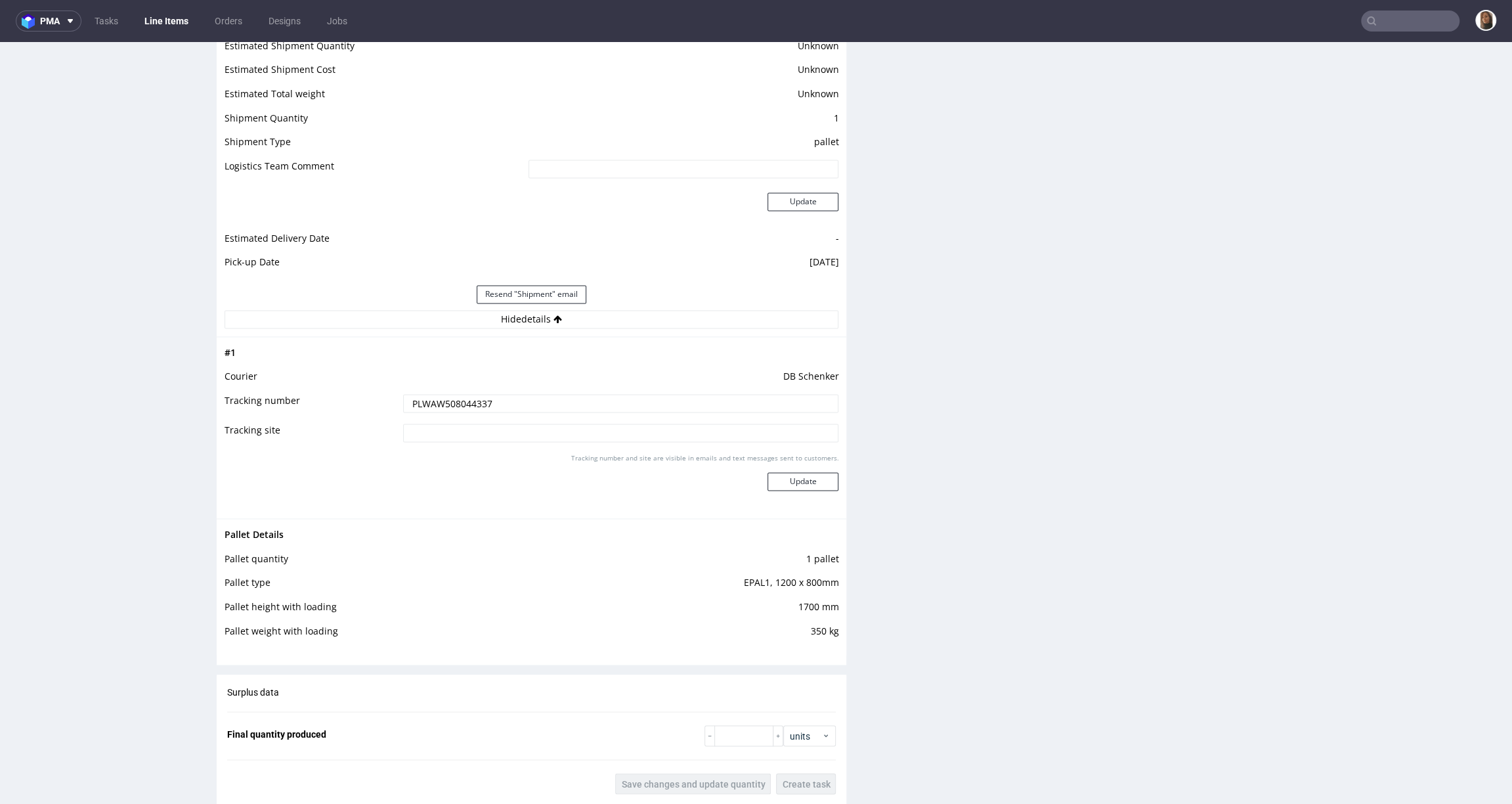
drag, startPoint x: 499, startPoint y: 400, endPoint x: 323, endPoint y: 400, distance: 176.0
click at [322, 400] on tr "Tracking number PLWAW508044337" at bounding box center [531, 408] width 614 height 30
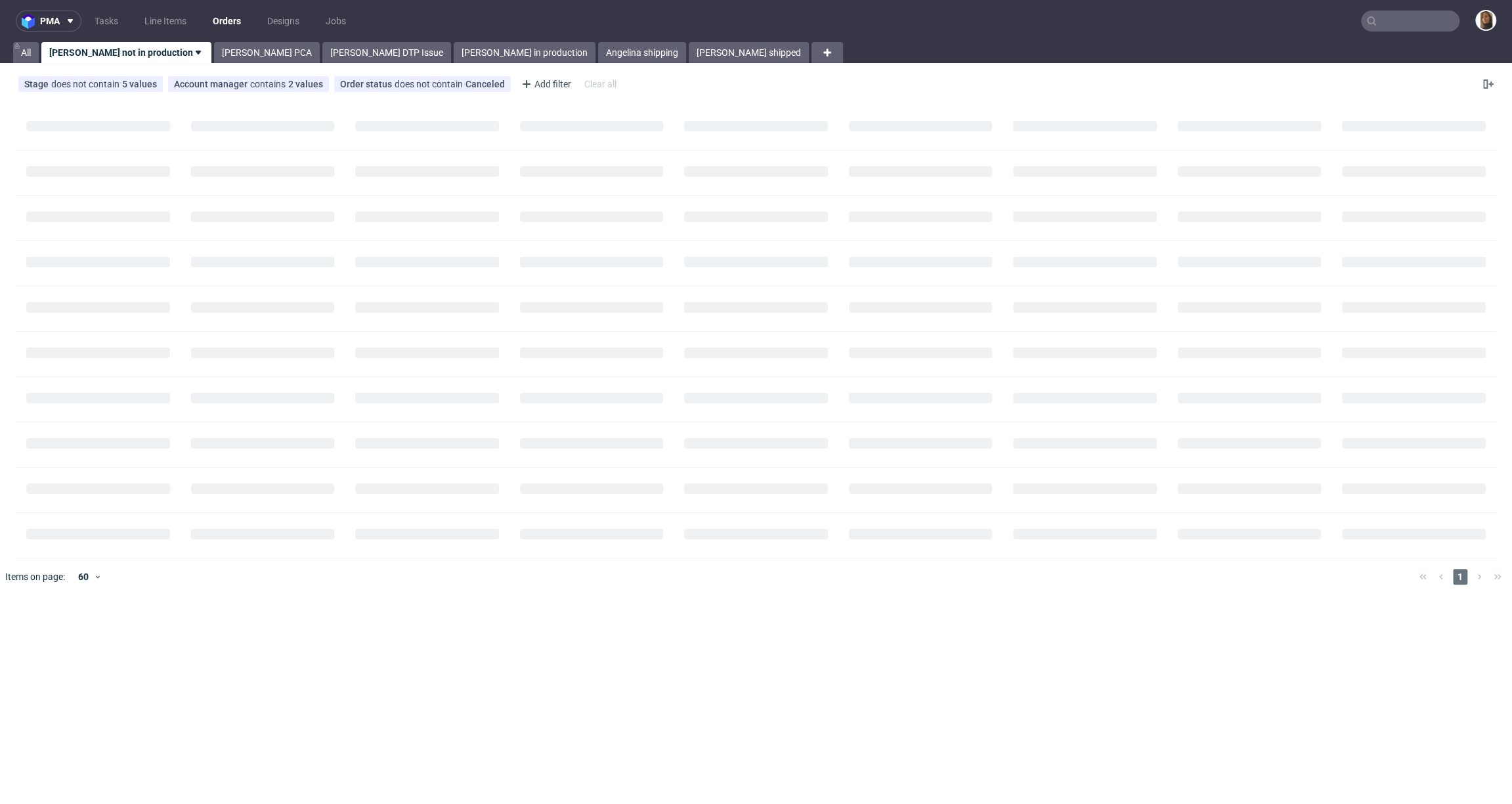
click at [1412, 20] on input "text" at bounding box center [1410, 21] width 98 height 21
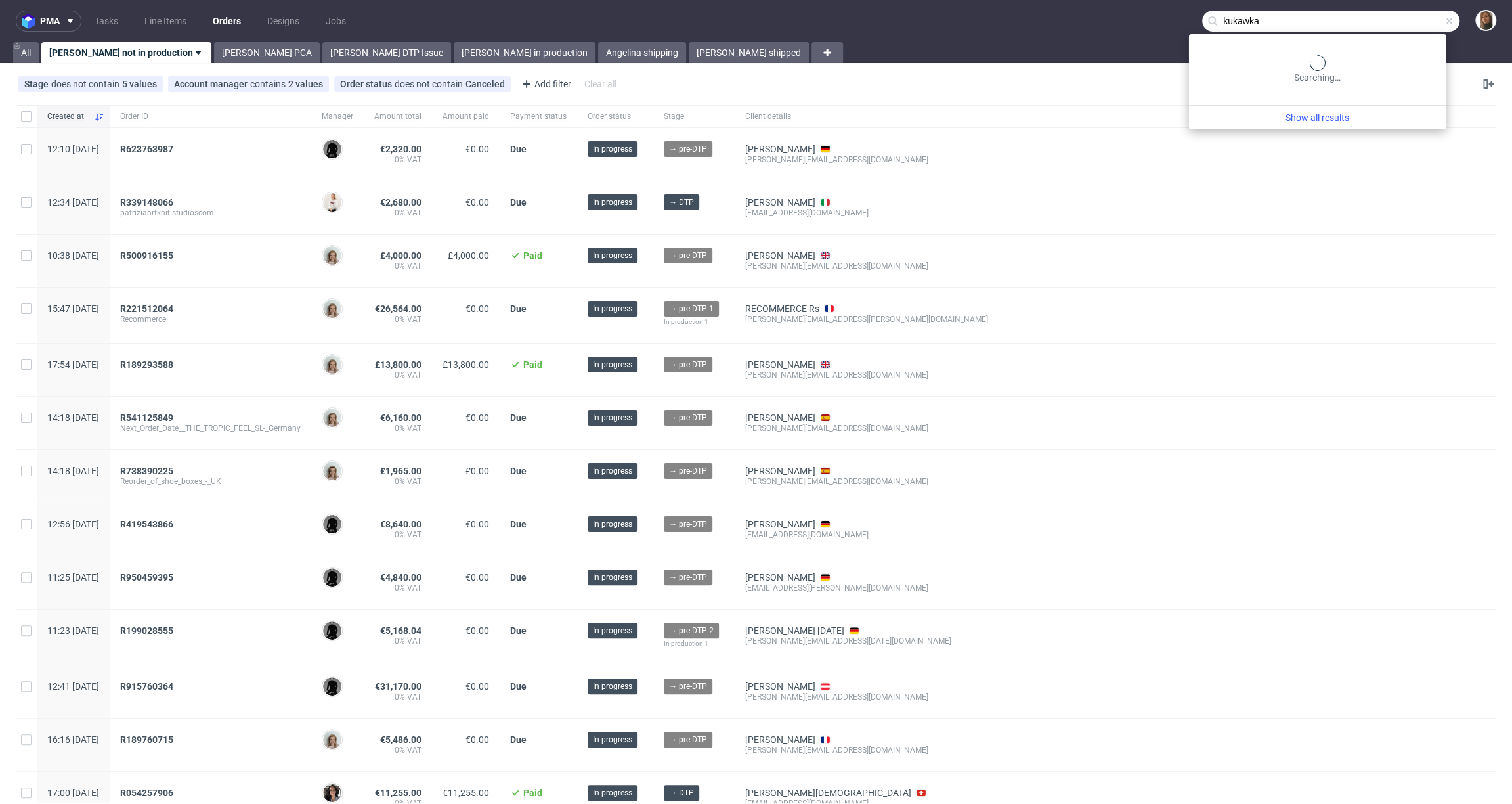
type input "kukawka"
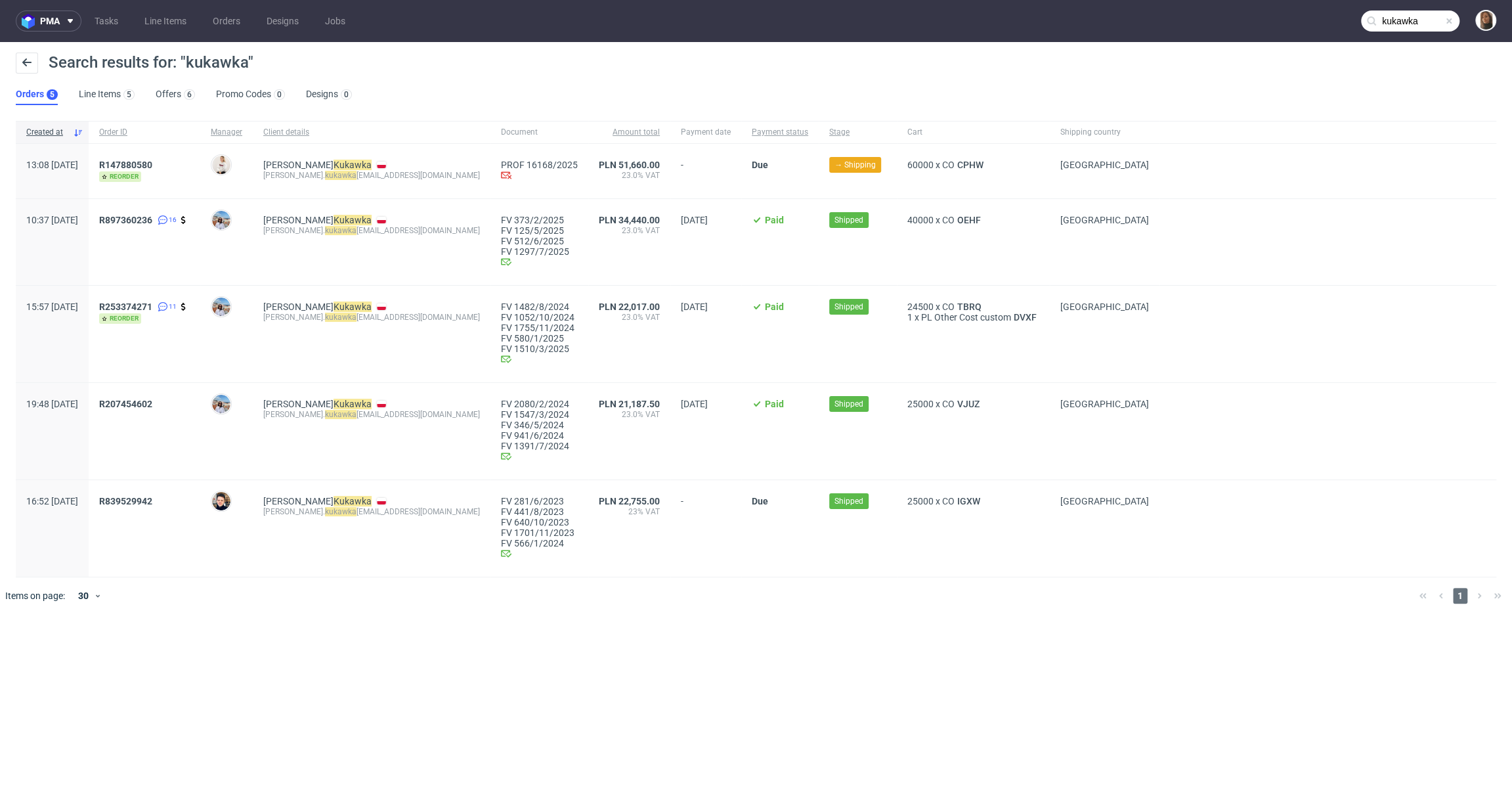
click at [186, 157] on div "R147880580 reorder" at bounding box center [145, 171] width 112 height 54
click at [153, 168] on span "R147880580" at bounding box center [125, 165] width 54 height 10
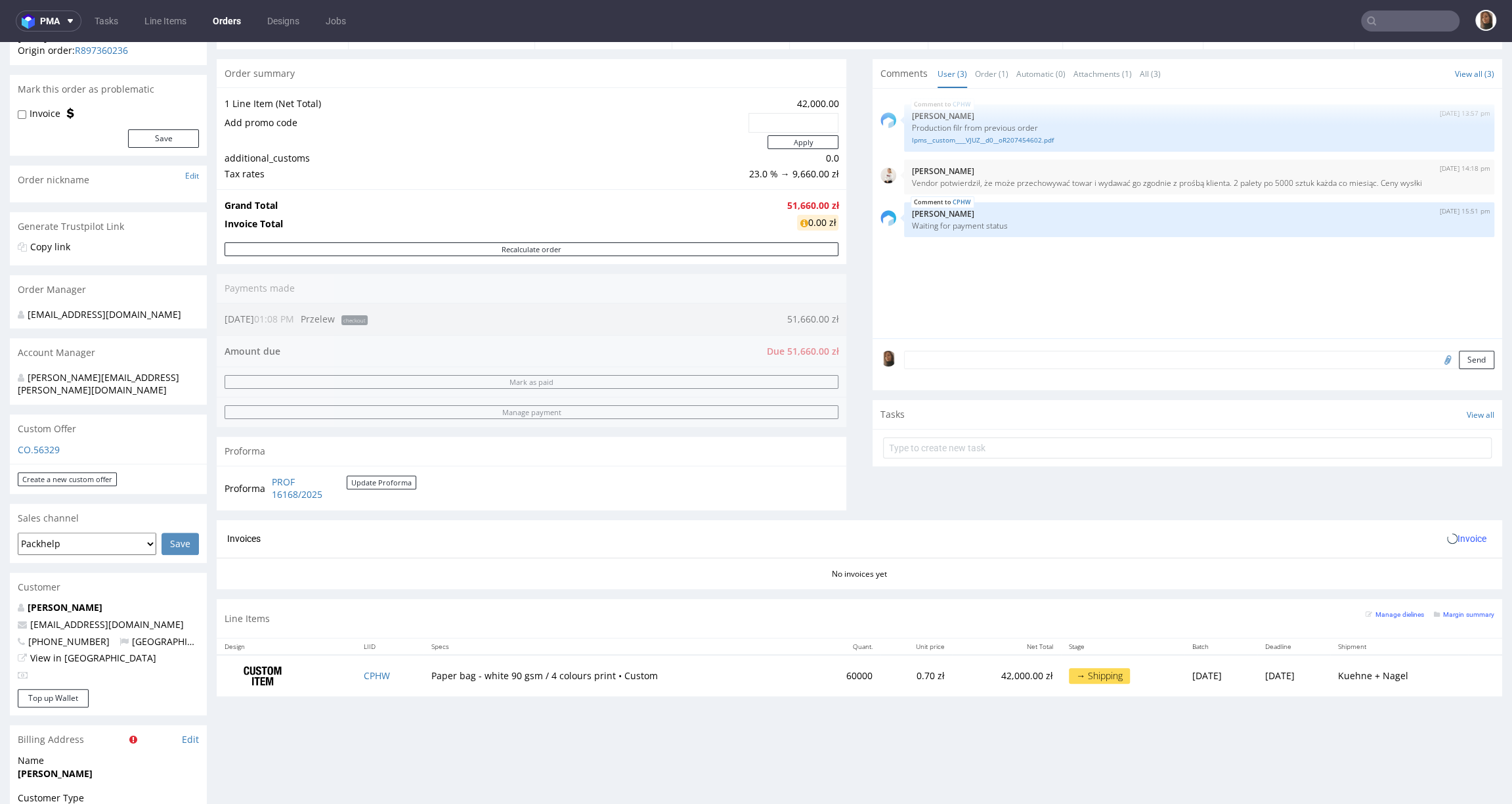
scroll to position [392, 0]
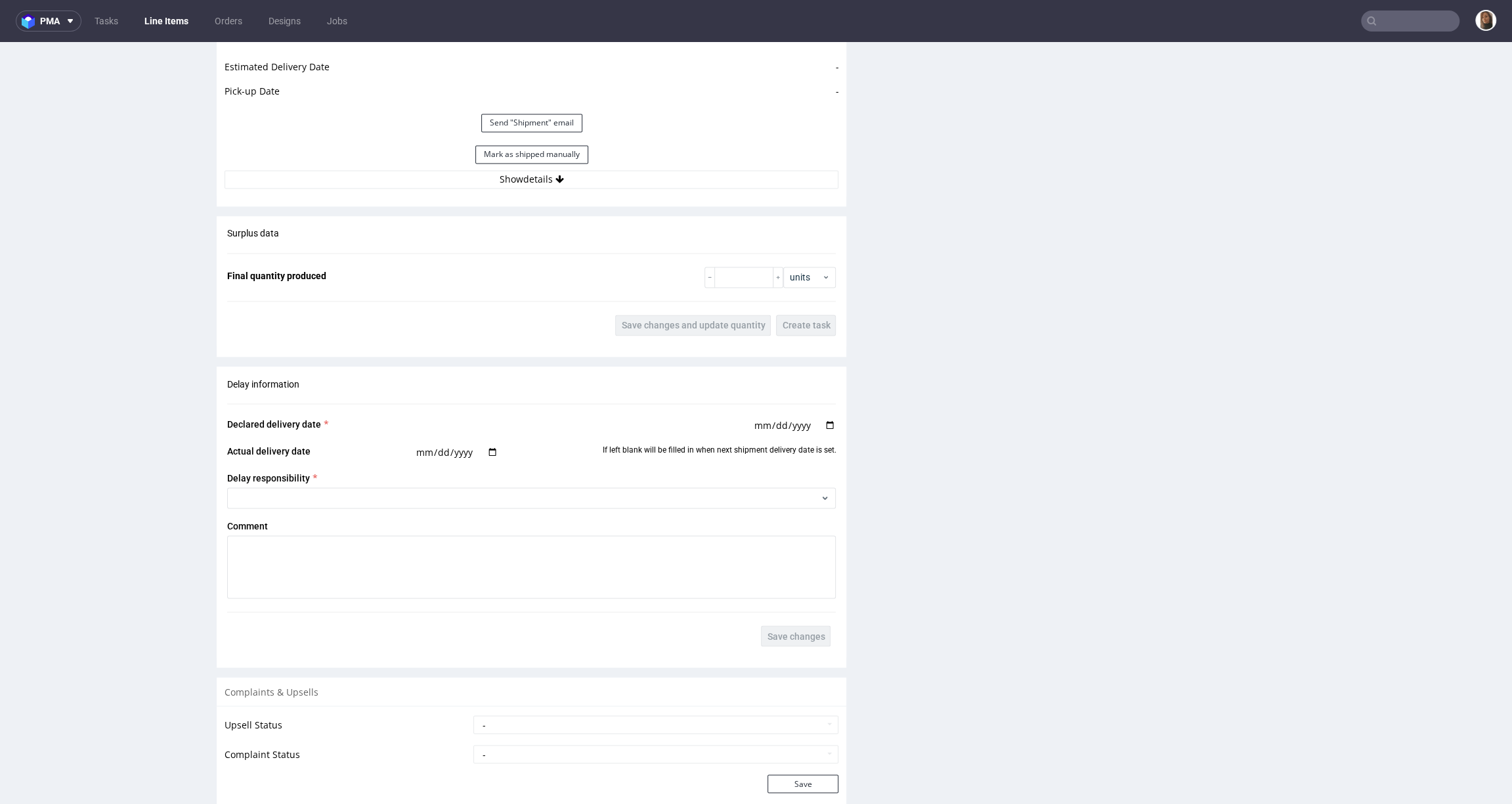
scroll to position [2016, 0]
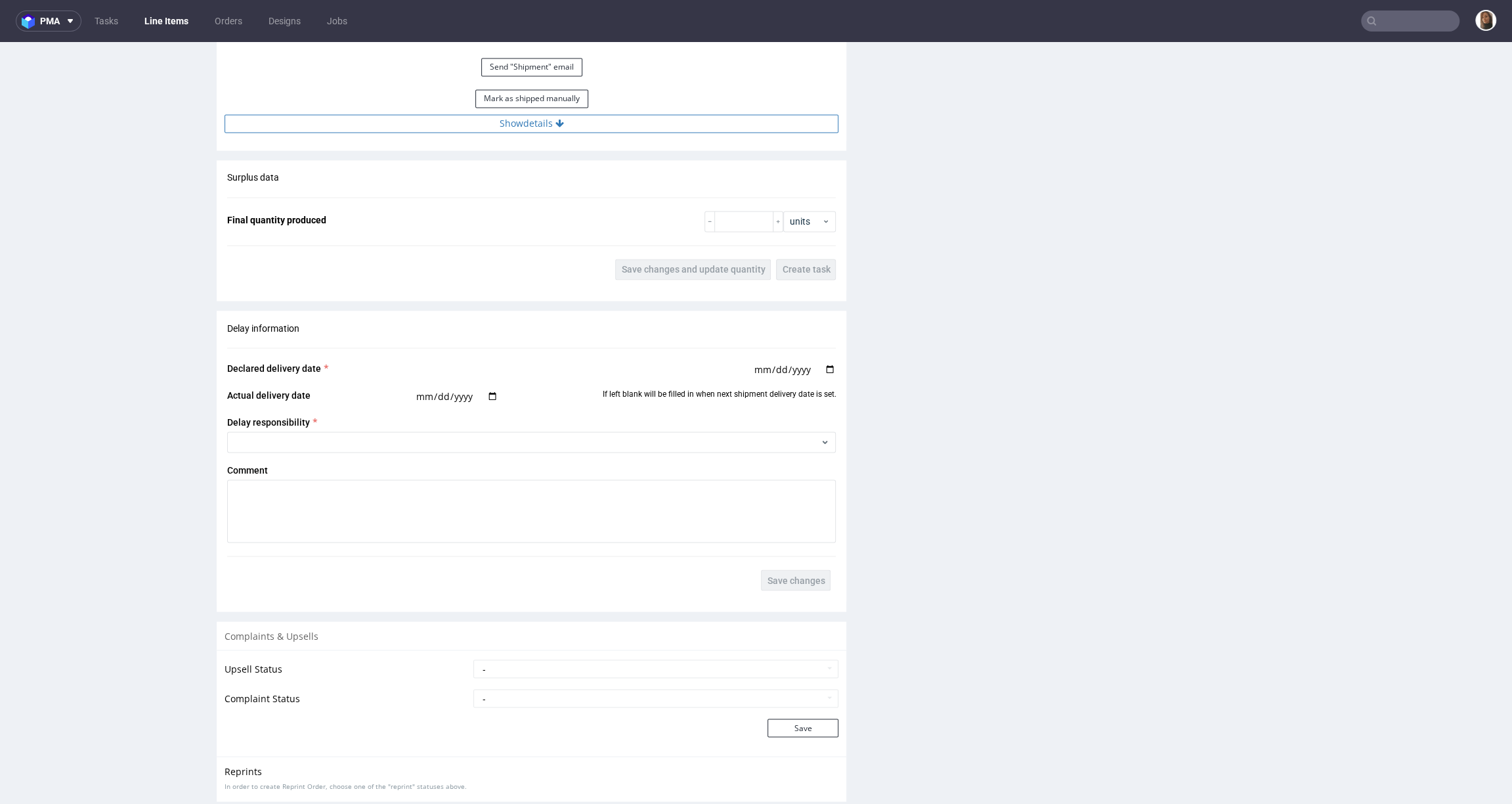
click at [503, 124] on button "Show details" at bounding box center [531, 123] width 614 height 18
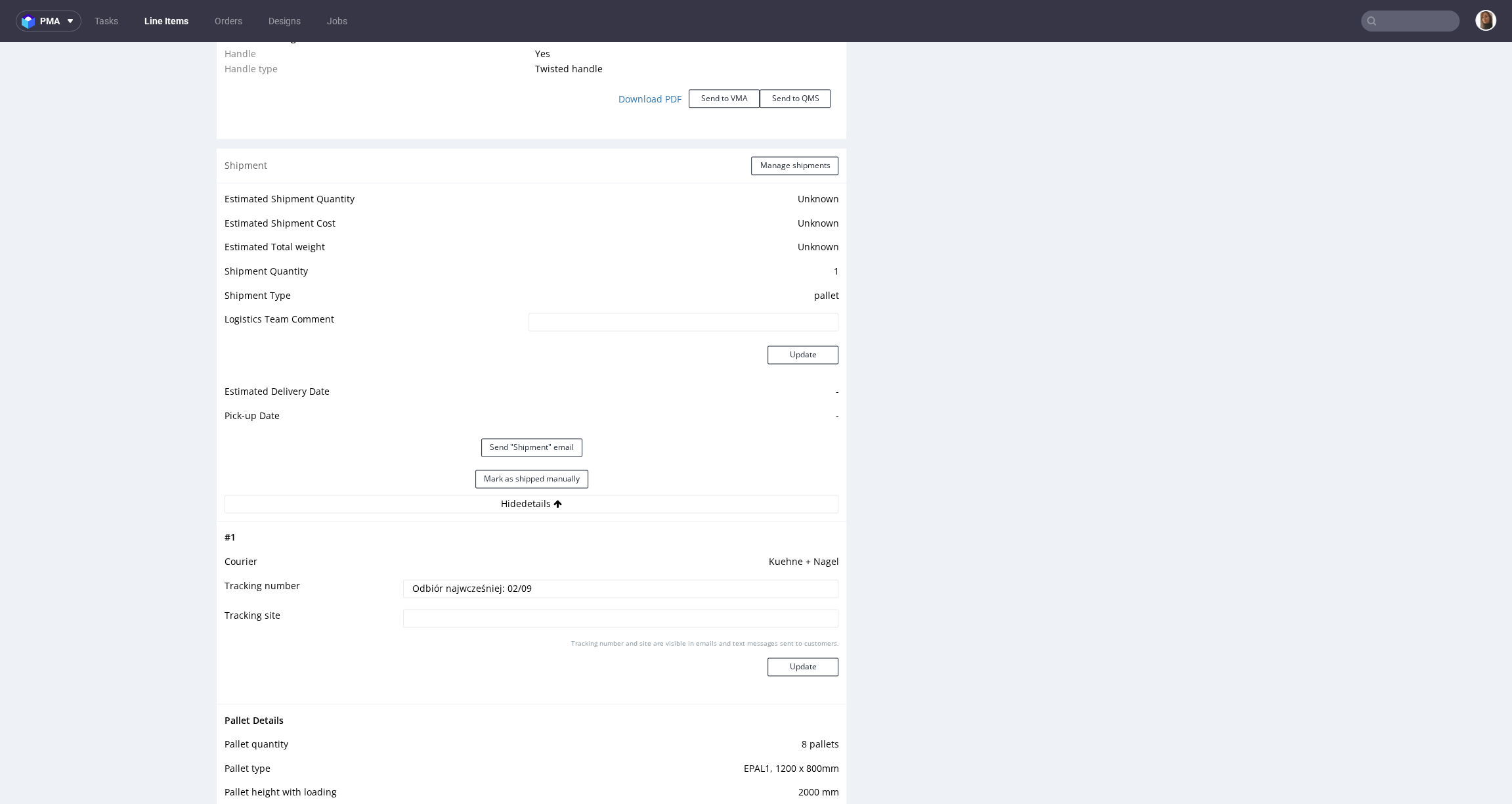
scroll to position [1577, 0]
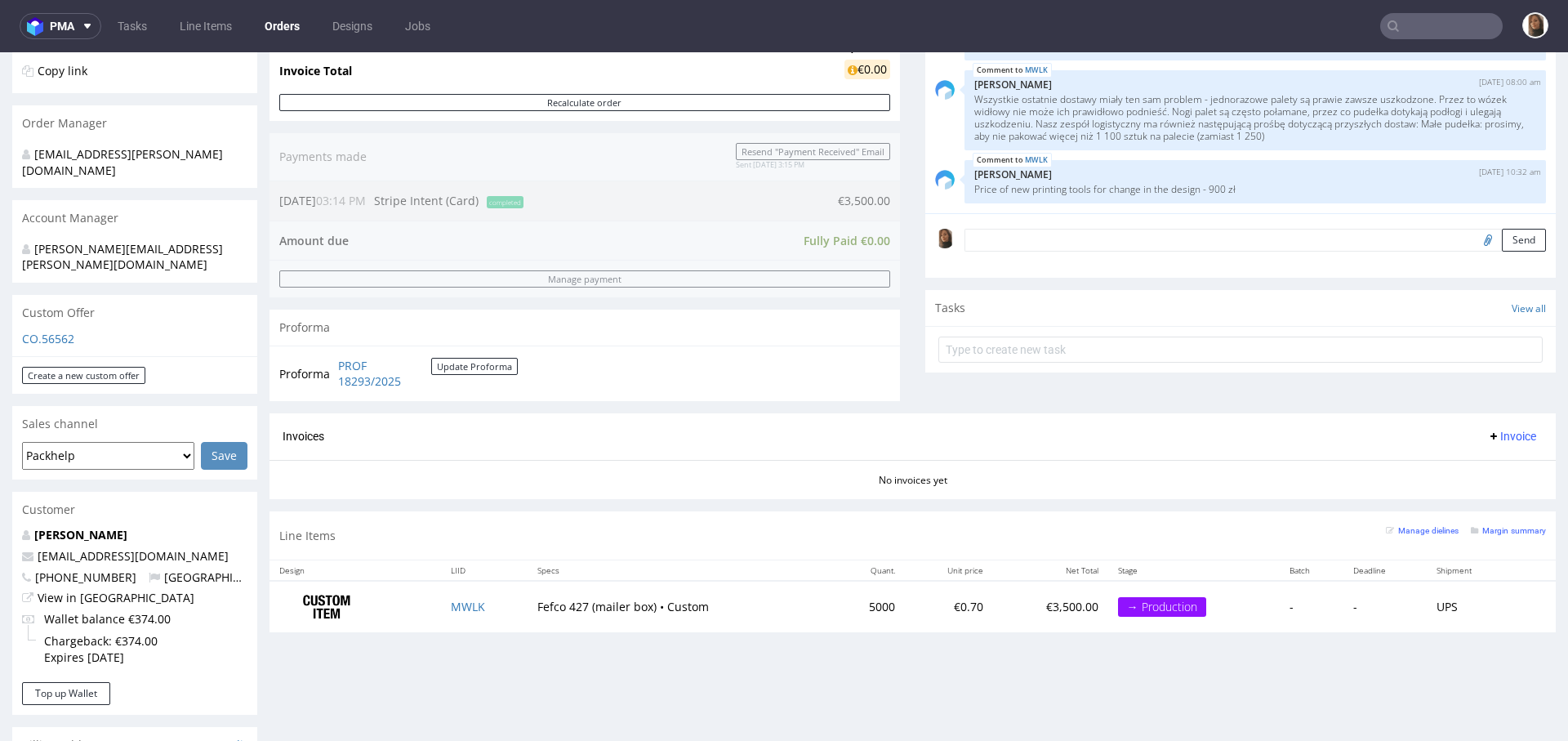
scroll to position [363, 0]
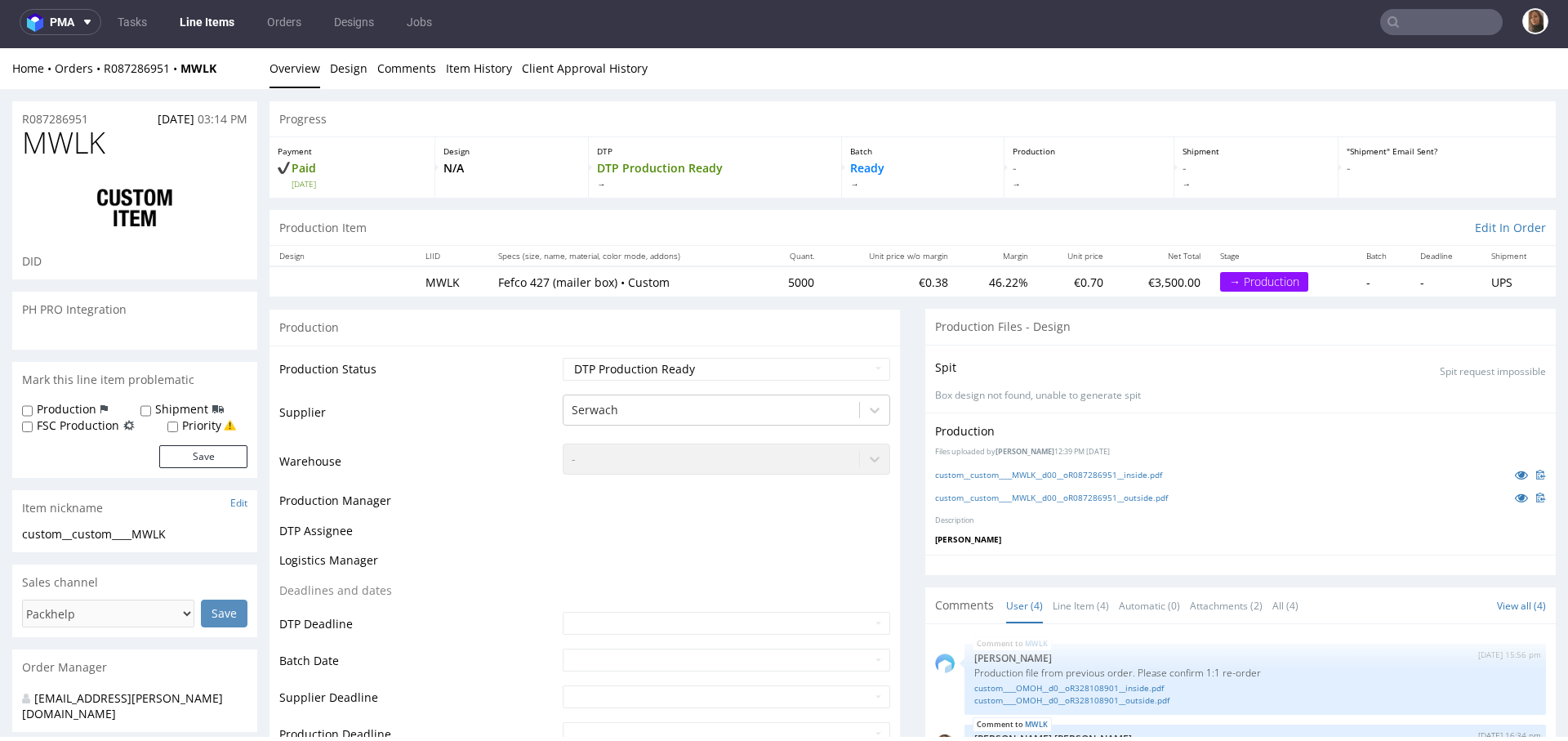
scroll to position [13, 0]
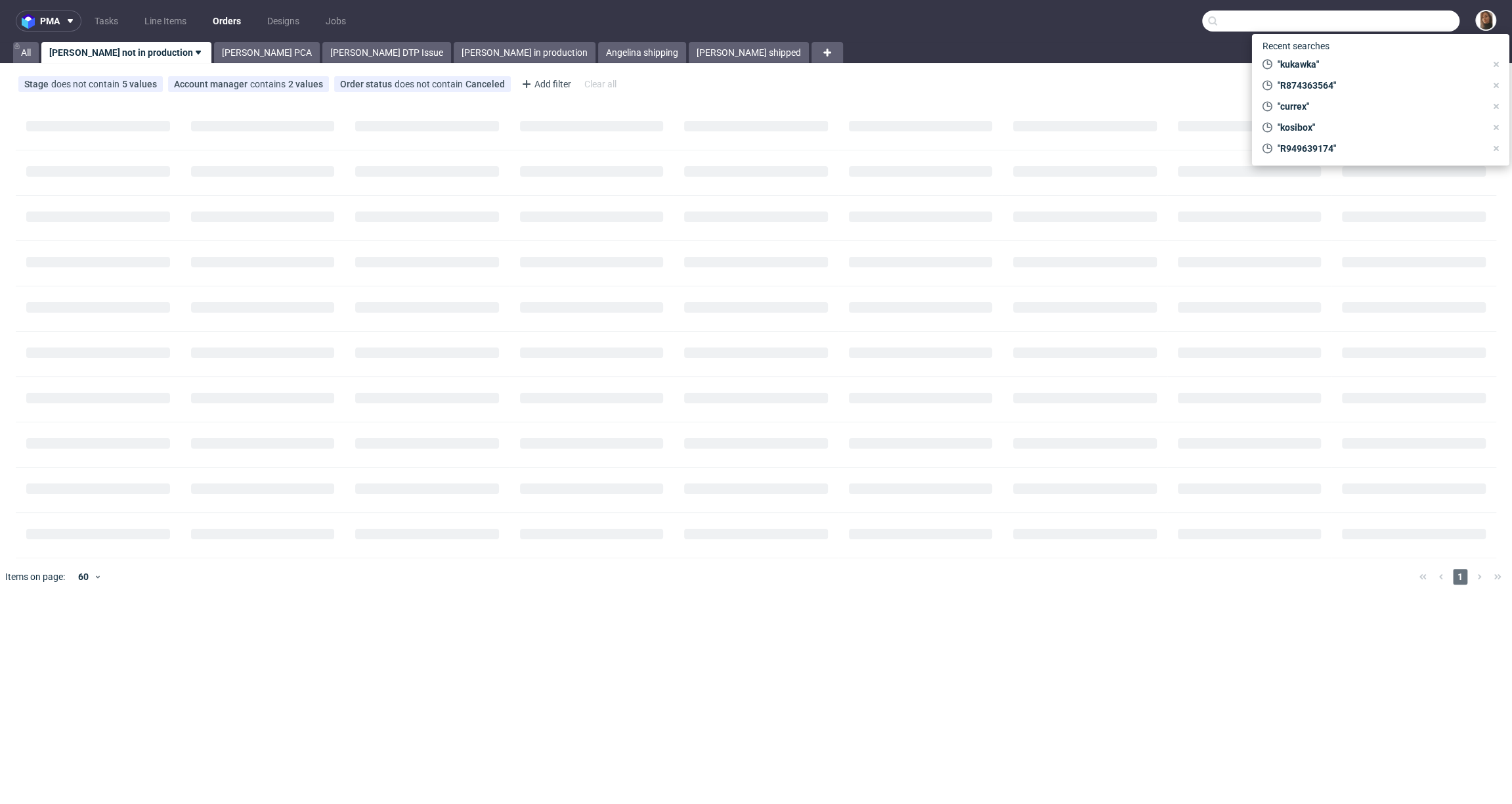
click at [1411, 23] on input "text" at bounding box center [1331, 21] width 257 height 21
paste input "R526682030"
type input "R526682030"
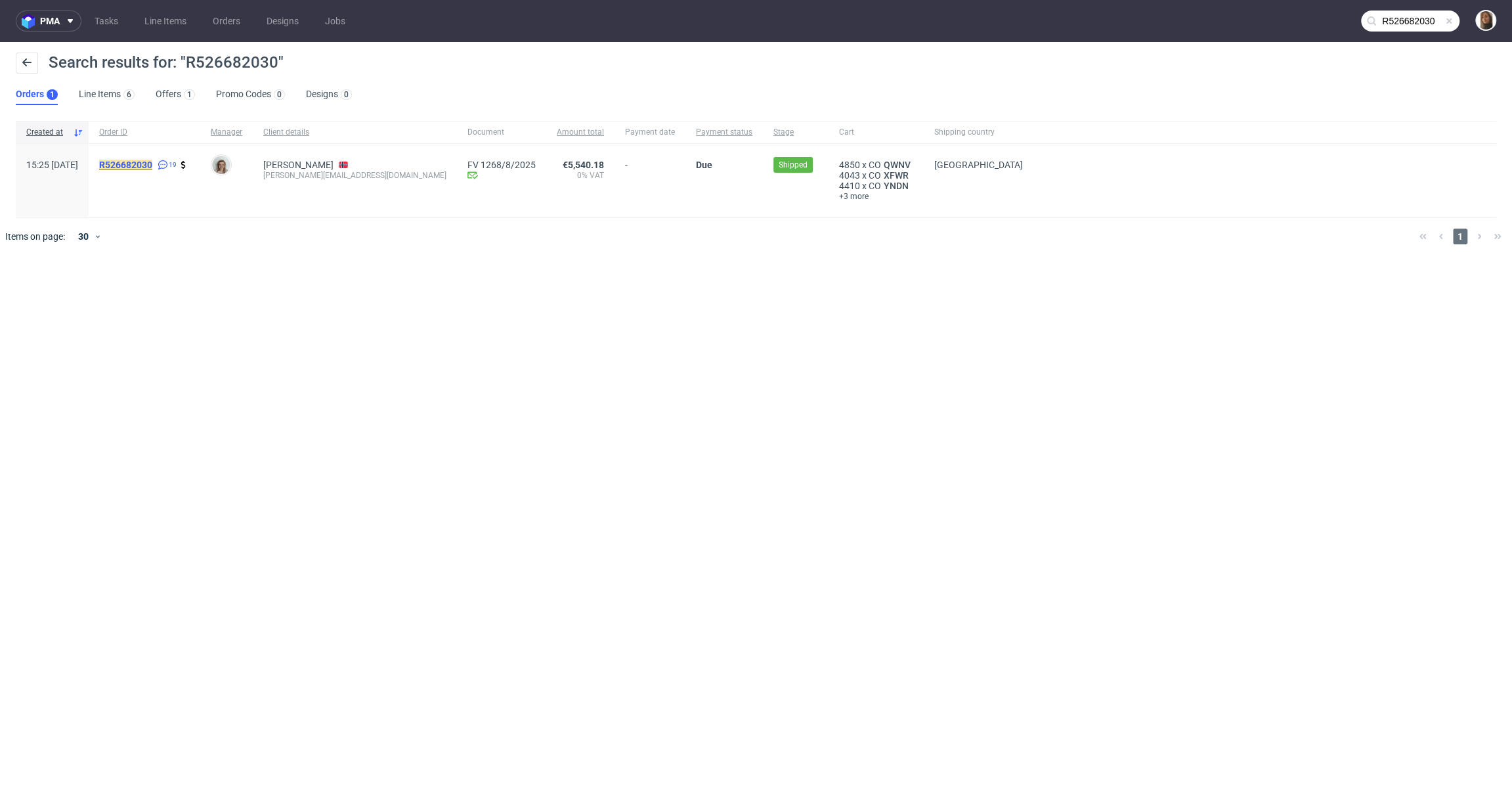
click at [153, 163] on mark "R526682030" at bounding box center [125, 165] width 54 height 10
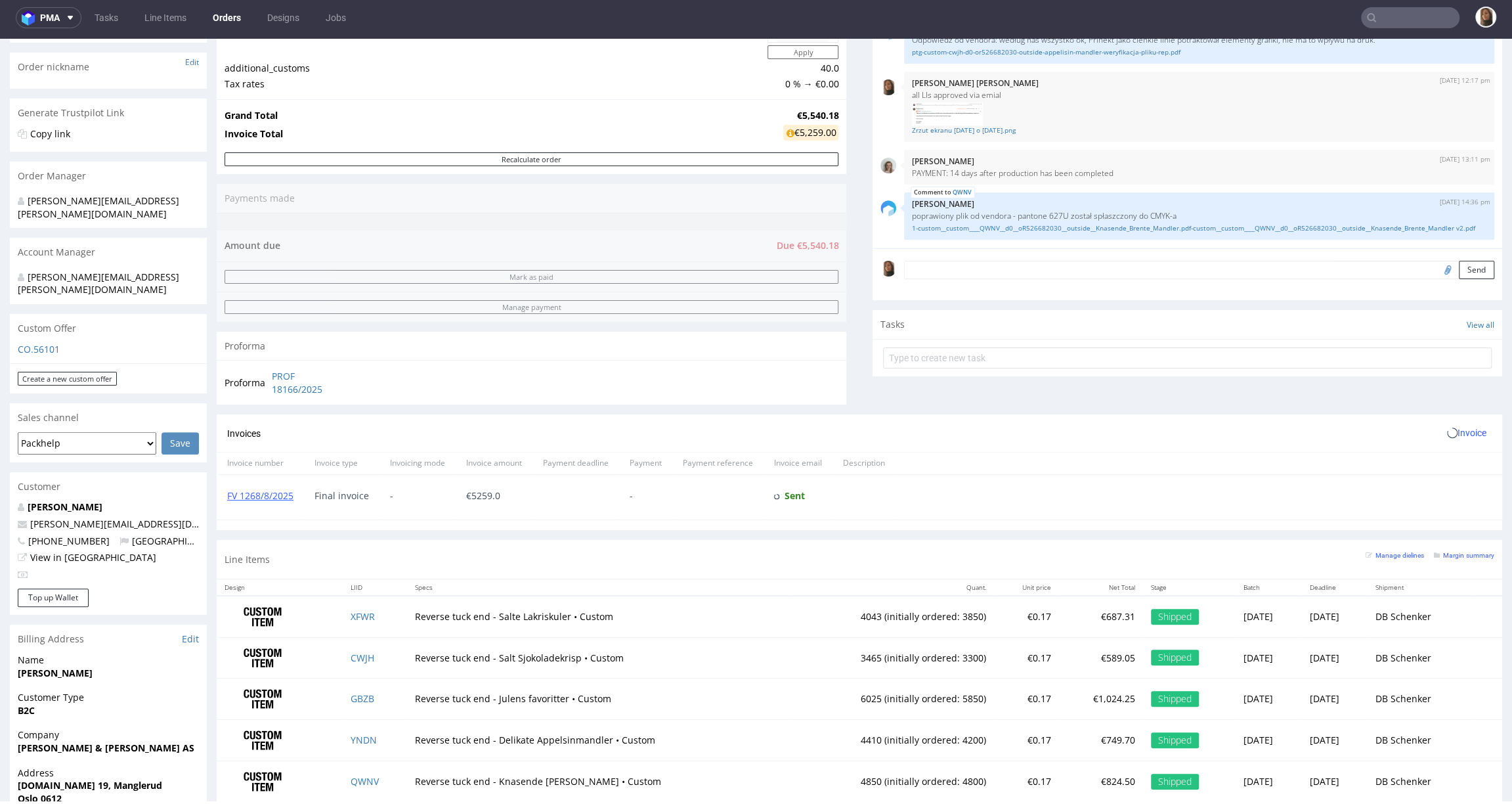
scroll to position [412, 0]
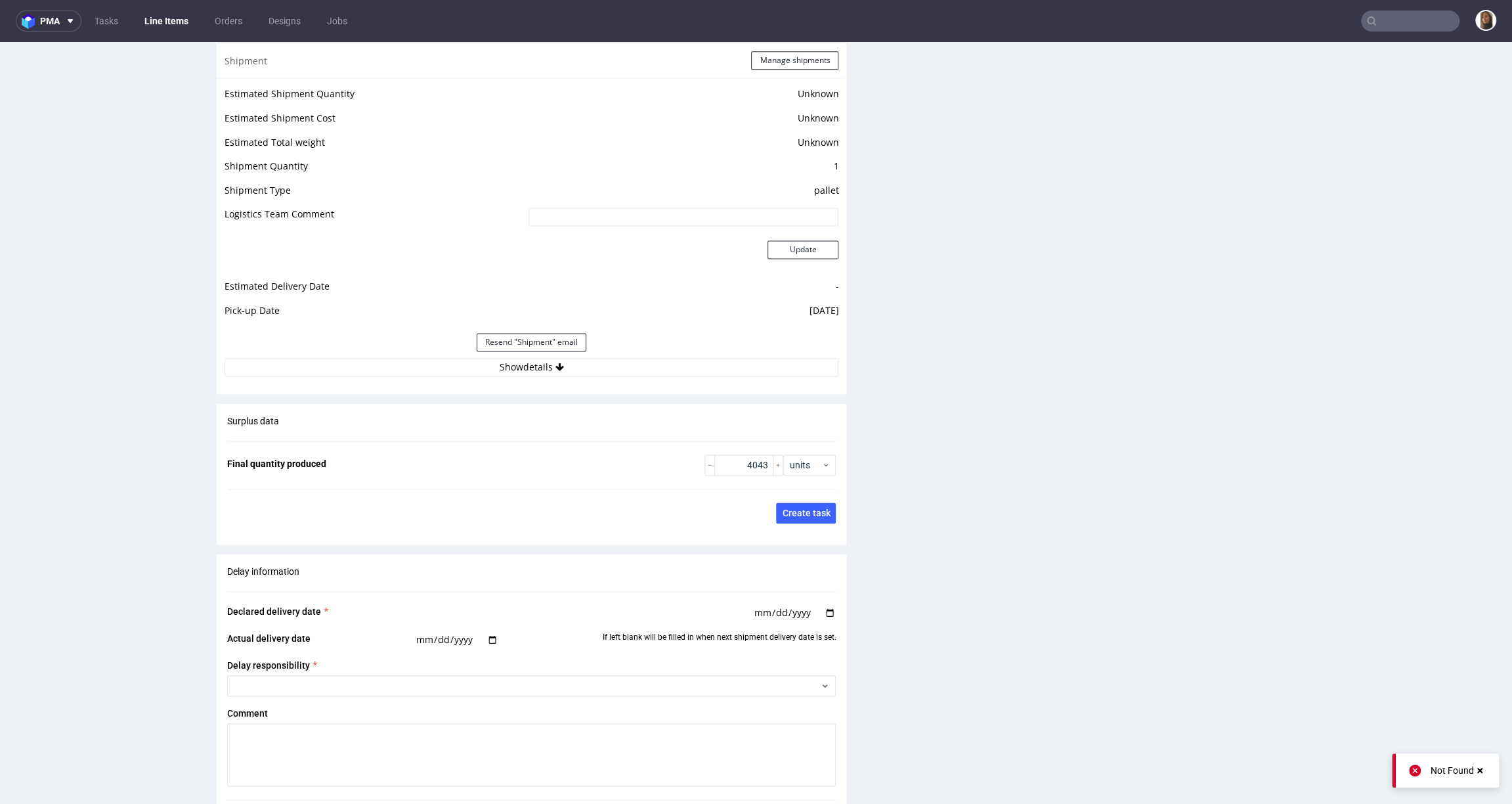
scroll to position [1563, 0]
click at [518, 364] on button "Show details" at bounding box center [531, 364] width 614 height 18
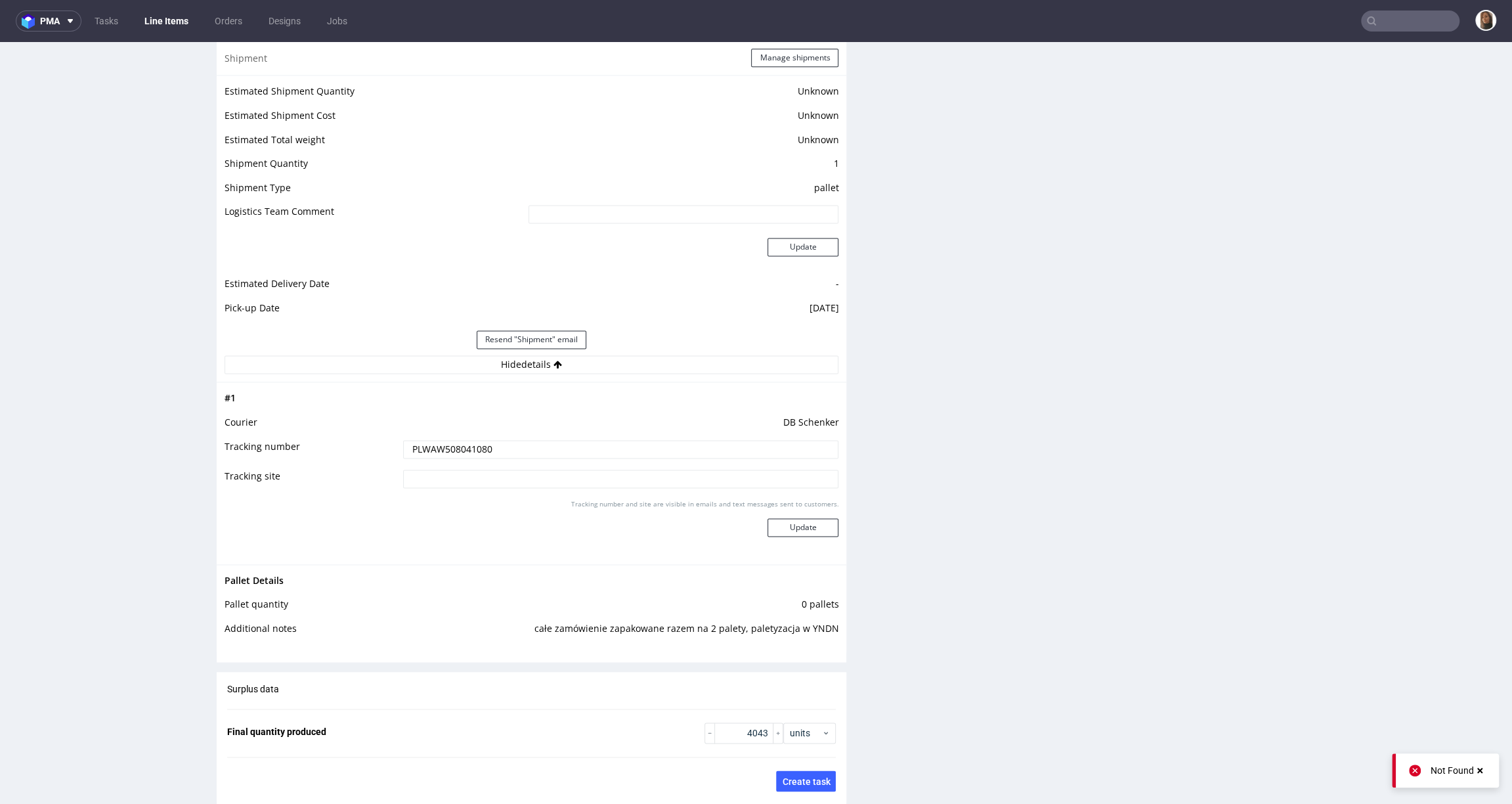
drag, startPoint x: 510, startPoint y: 445, endPoint x: 327, endPoint y: 425, distance: 184.1
click at [327, 425] on tbody "# 1 Courier DB Schenker Tracking number PLWAW508041080 Tracking site Tracking n…" at bounding box center [531, 472] width 614 height 165
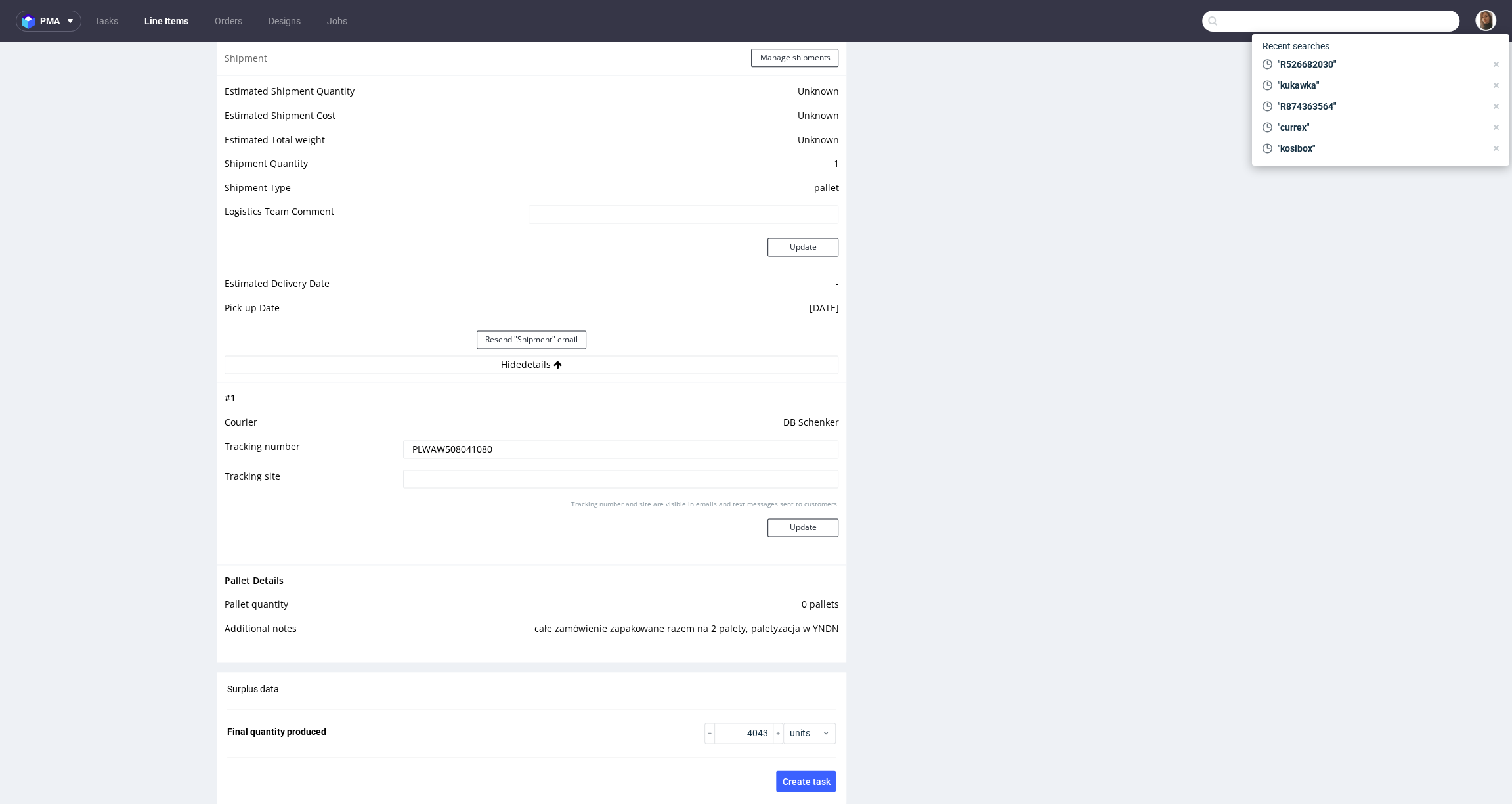
click at [1382, 18] on input "text" at bounding box center [1331, 21] width 257 height 21
type input "R236627180"
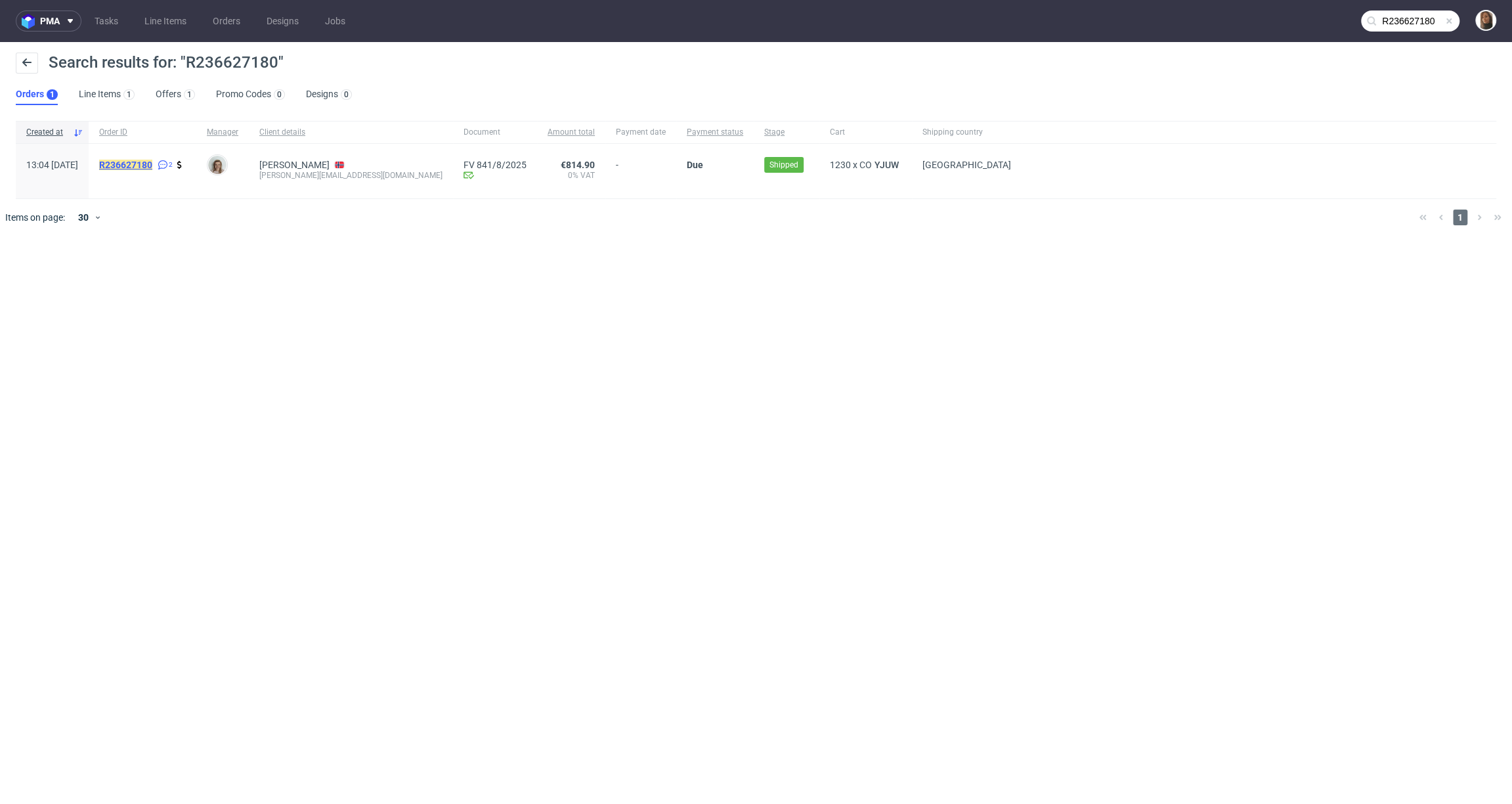
click at [153, 167] on mark "R236627180" at bounding box center [125, 165] width 54 height 10
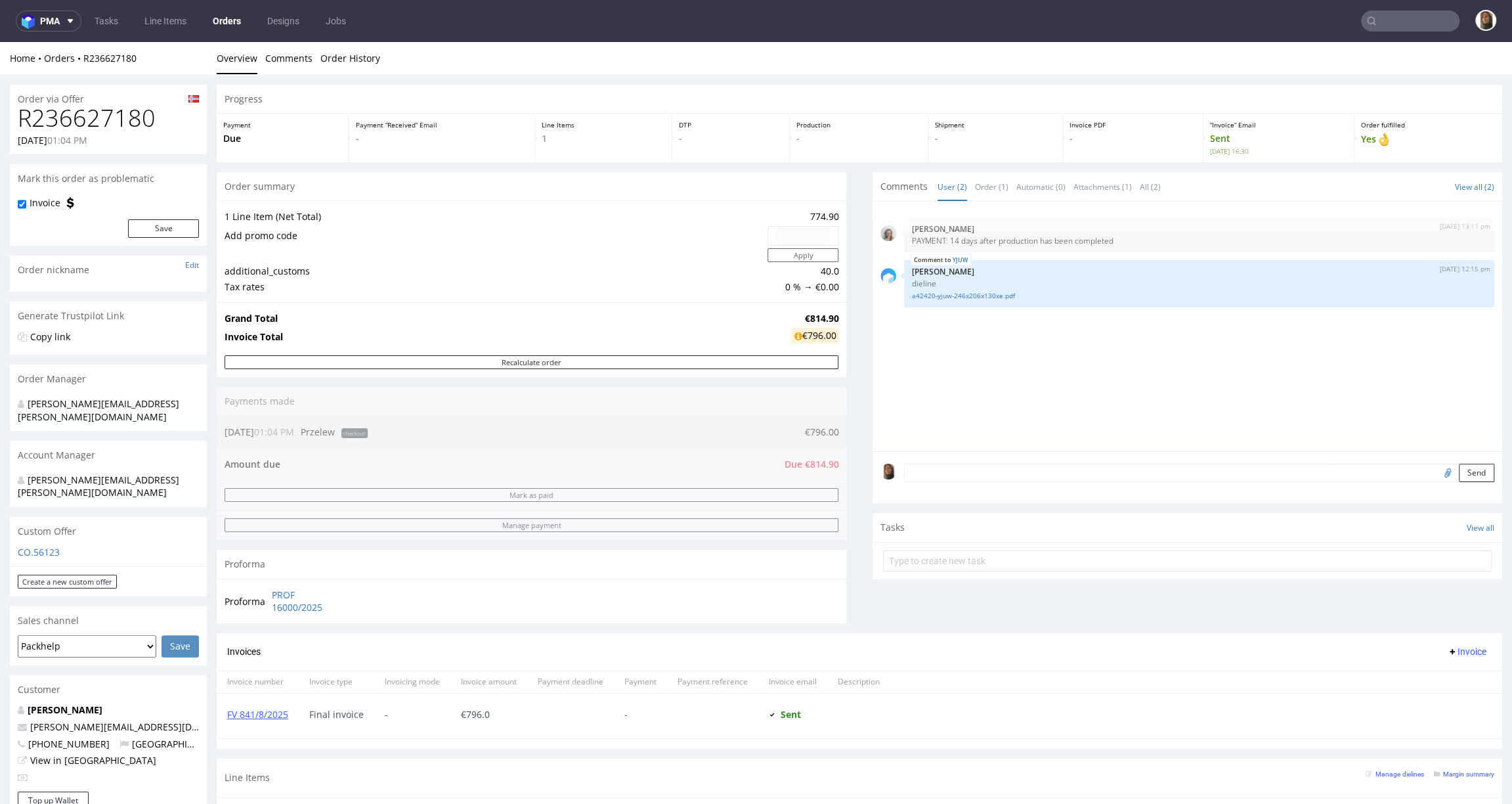
scroll to position [412, 0]
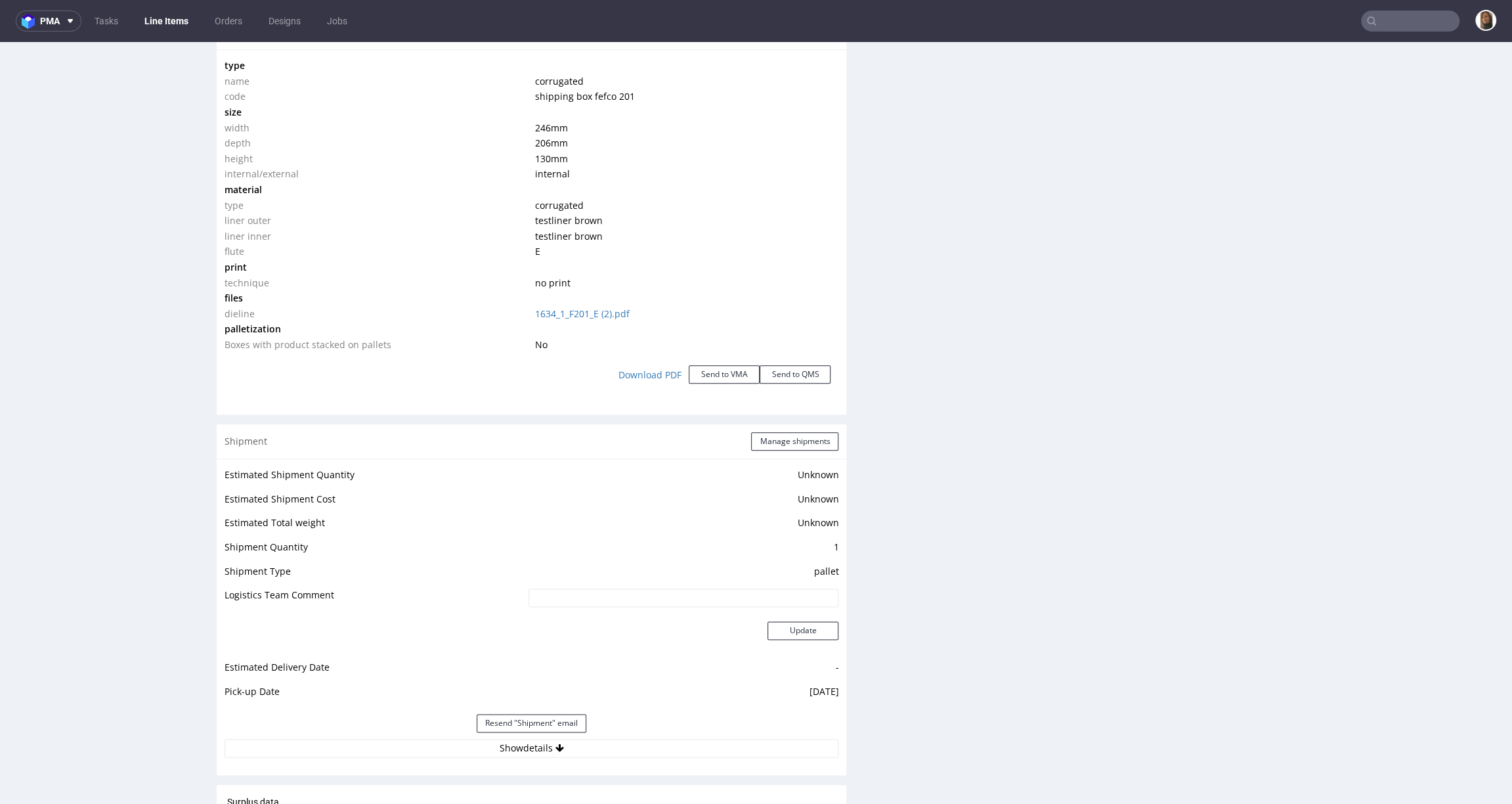
scroll to position [1689, 0]
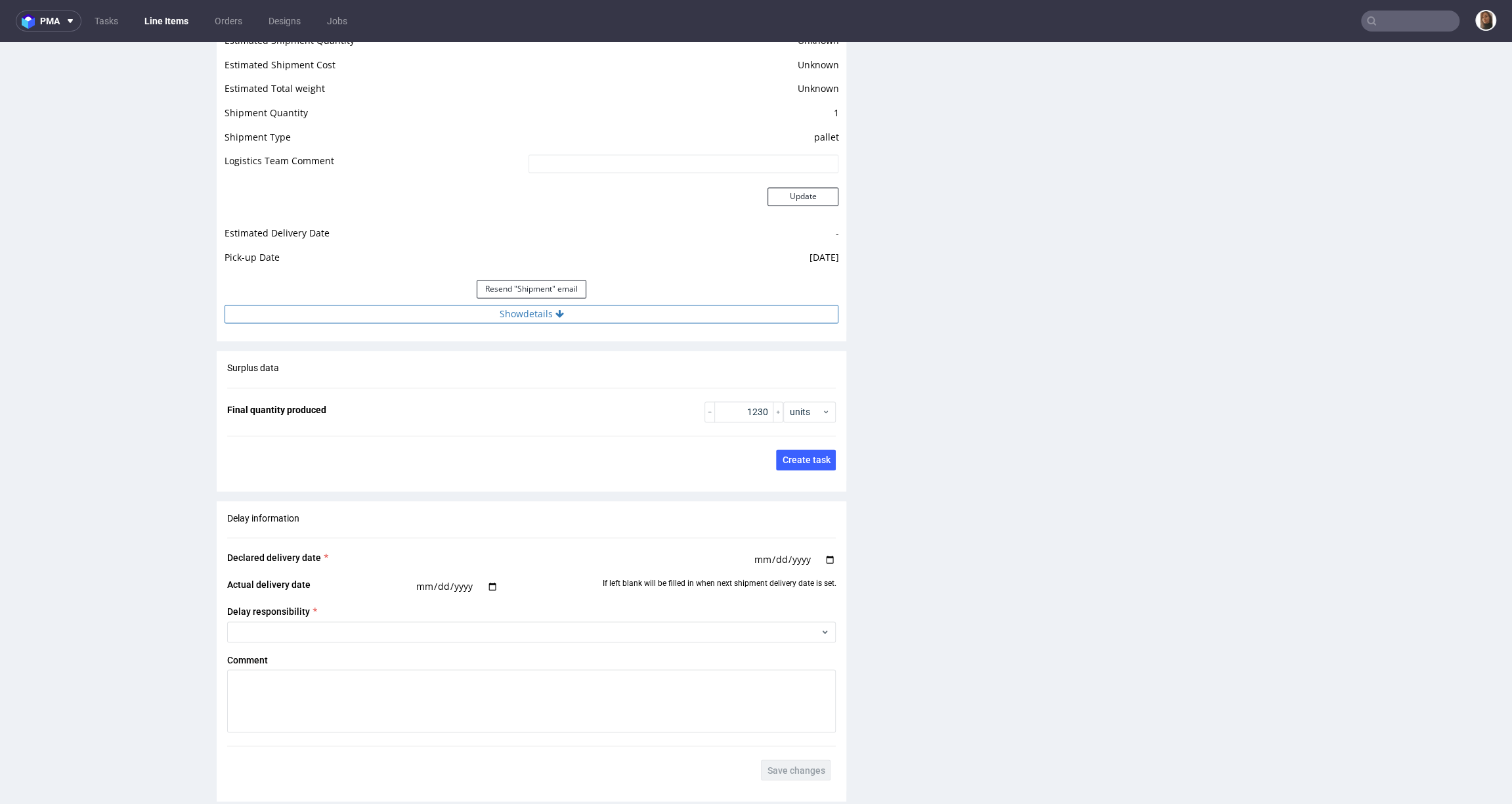
click at [522, 318] on button "Show details" at bounding box center [531, 313] width 614 height 18
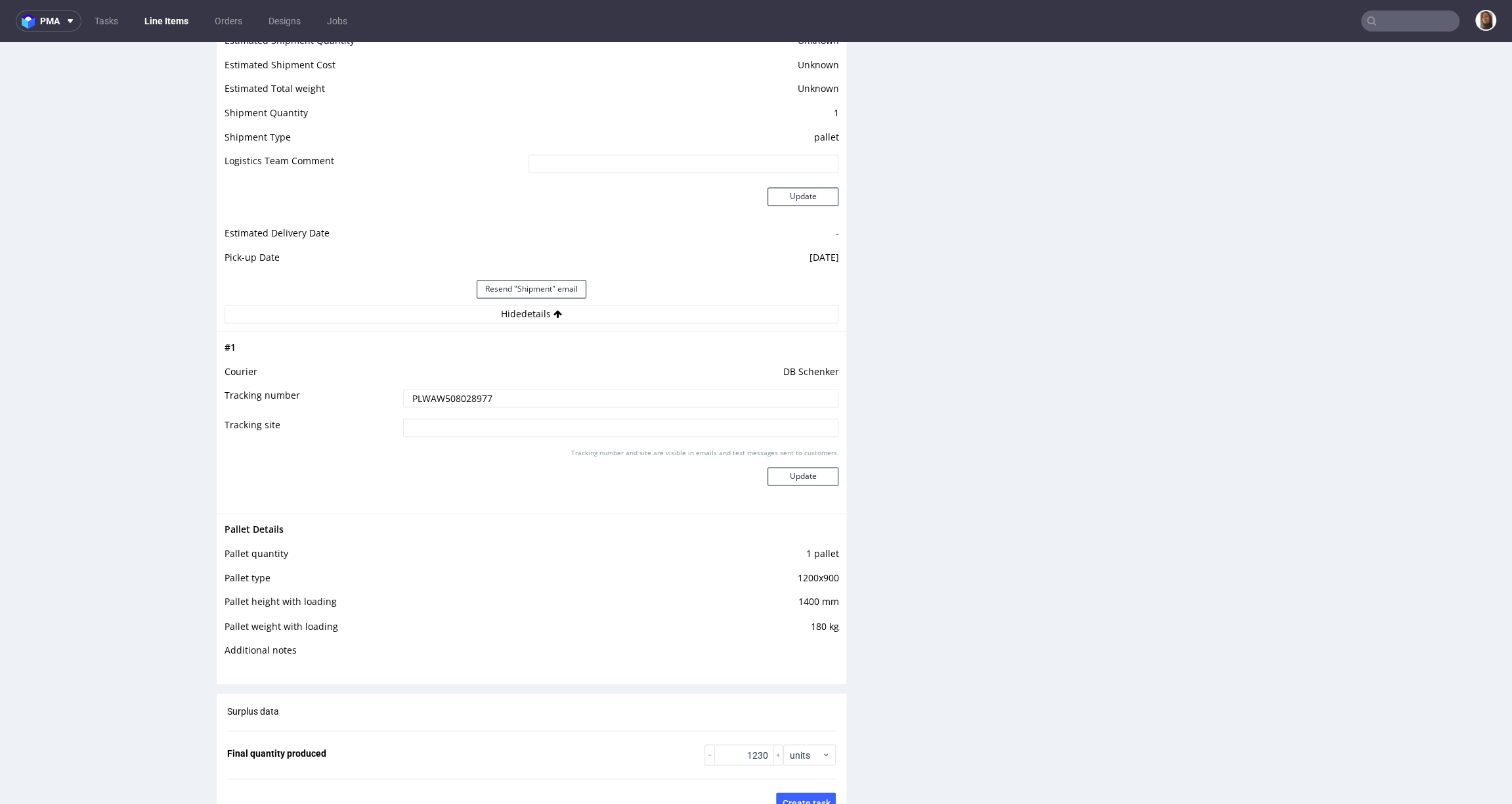
drag, startPoint x: 501, startPoint y: 396, endPoint x: 334, endPoint y: 393, distance: 167.0
click at [334, 393] on tr "Tracking number PLWAW508028977" at bounding box center [531, 402] width 614 height 30
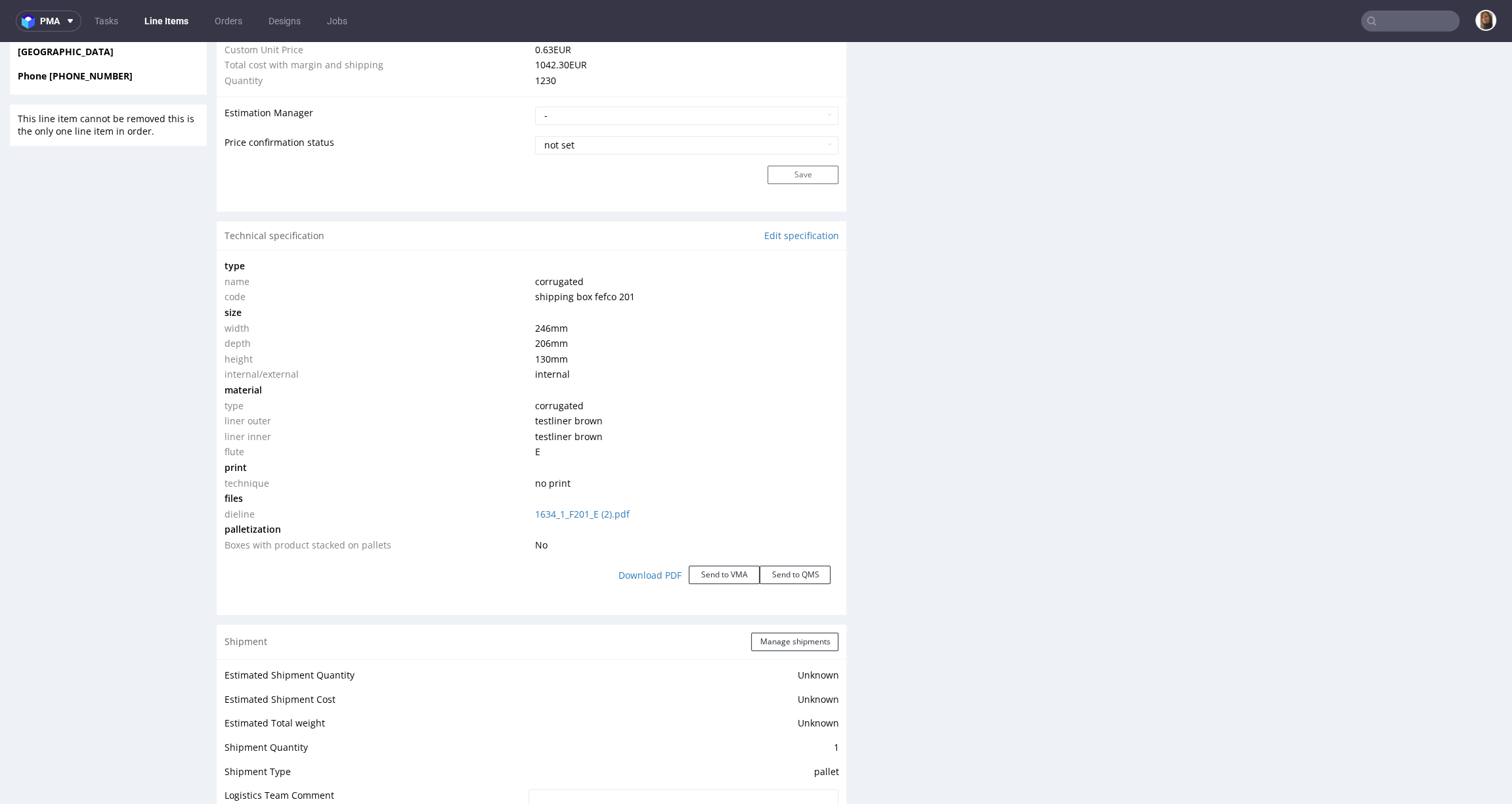
scroll to position [1138, 0]
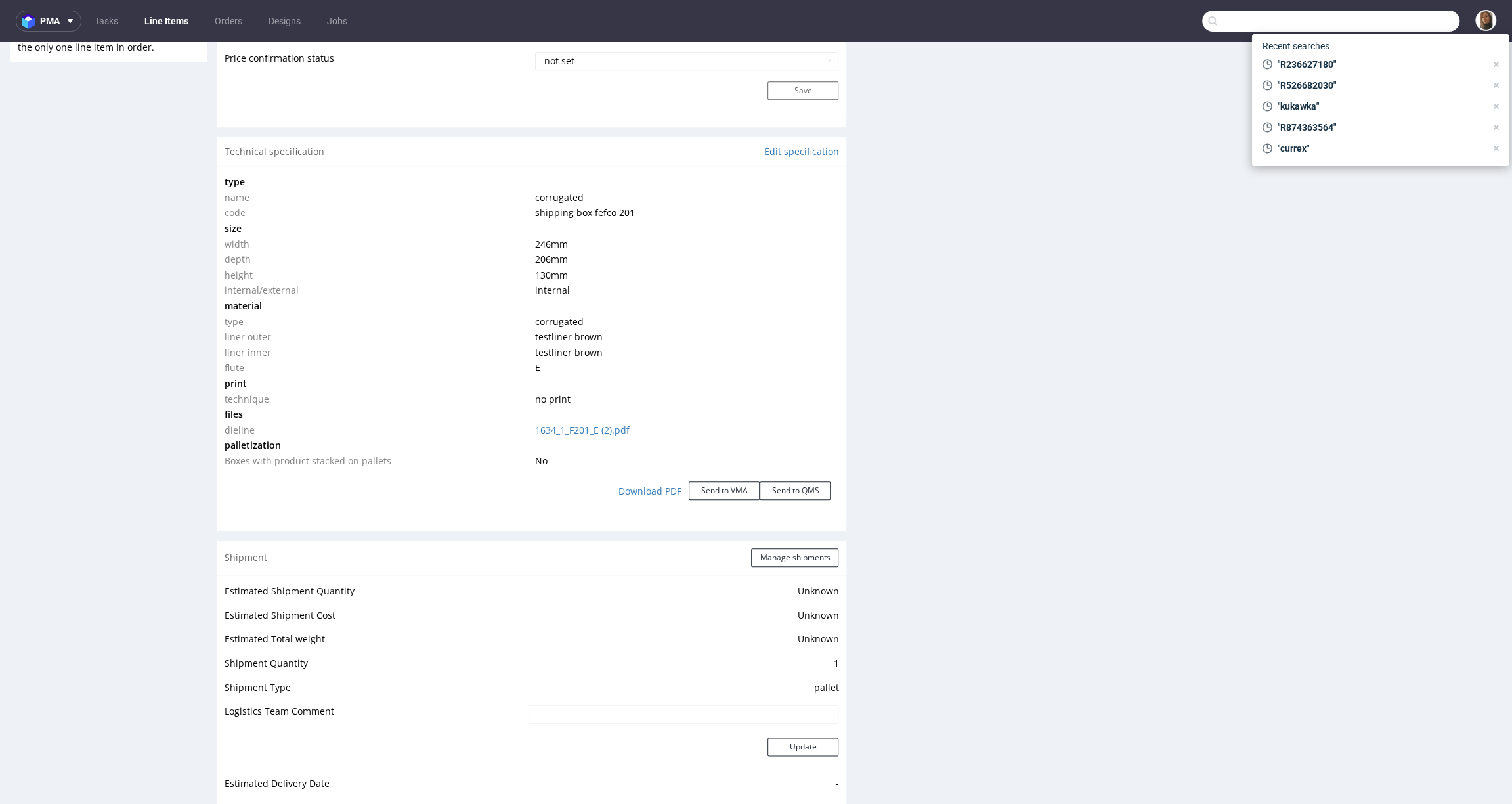
click at [1403, 24] on input "text" at bounding box center [1331, 21] width 257 height 21
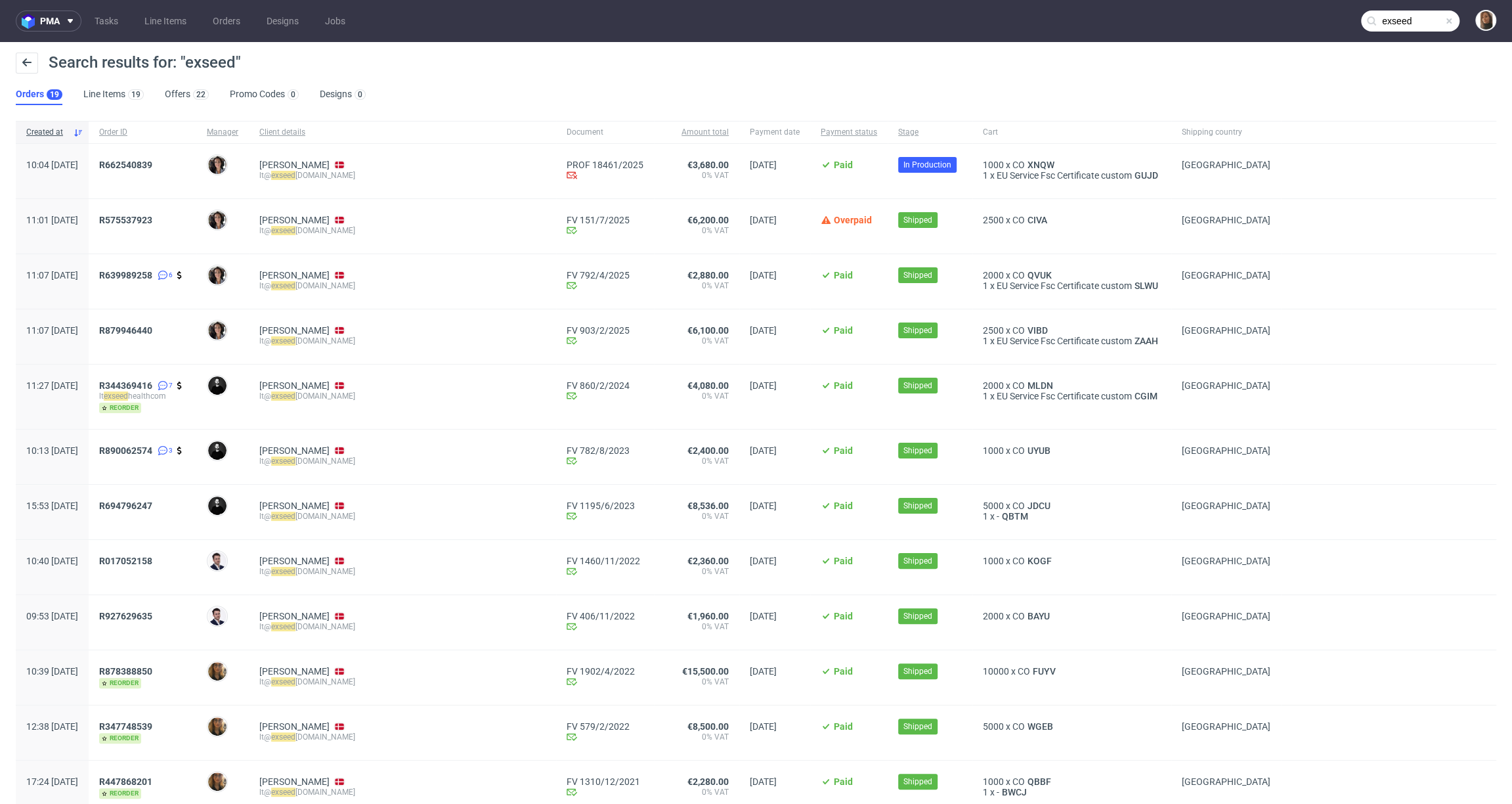
click at [1400, 24] on input "exseed" at bounding box center [1410, 21] width 98 height 21
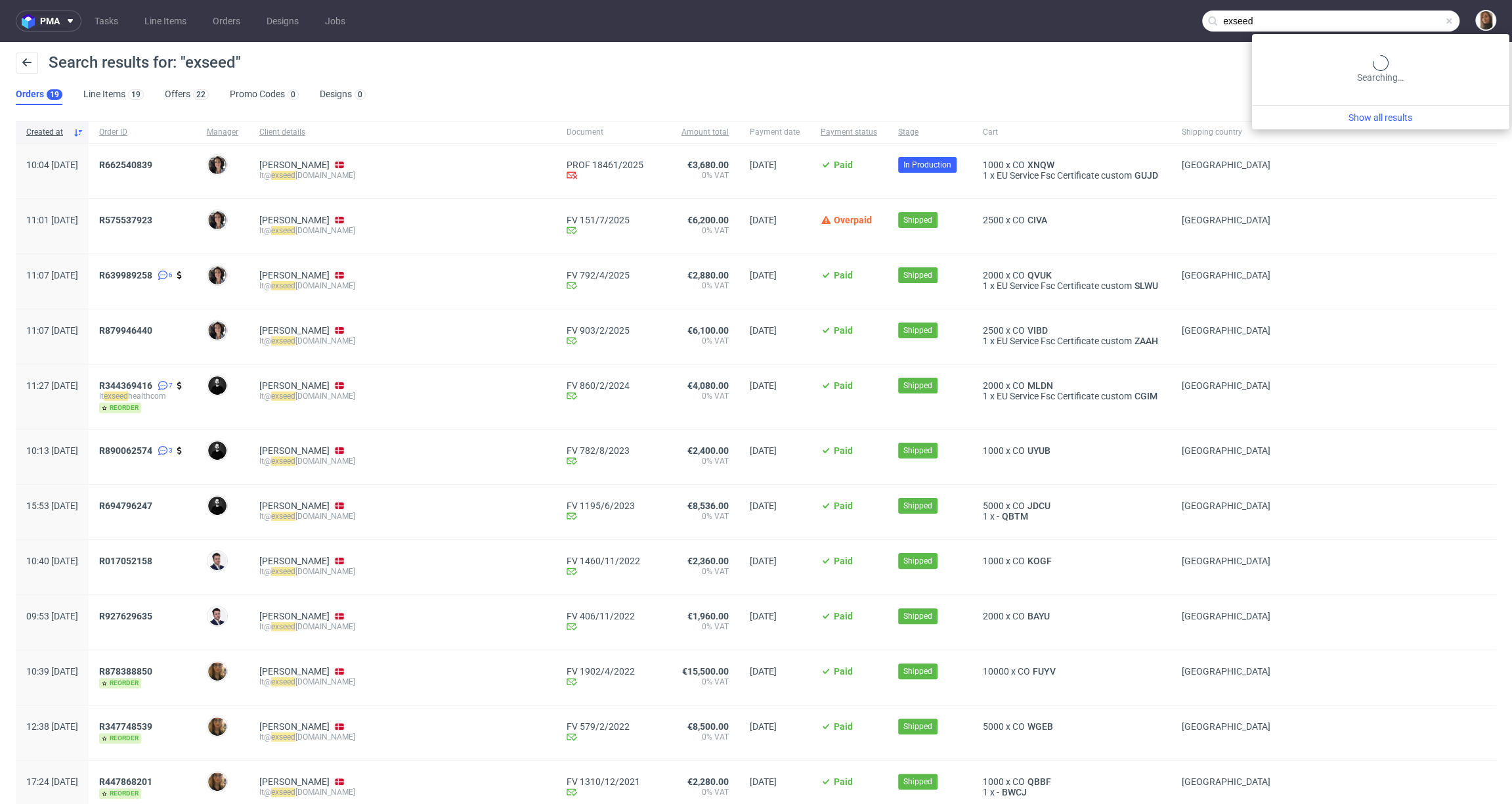
click at [1400, 24] on input "exseed" at bounding box center [1331, 21] width 257 height 21
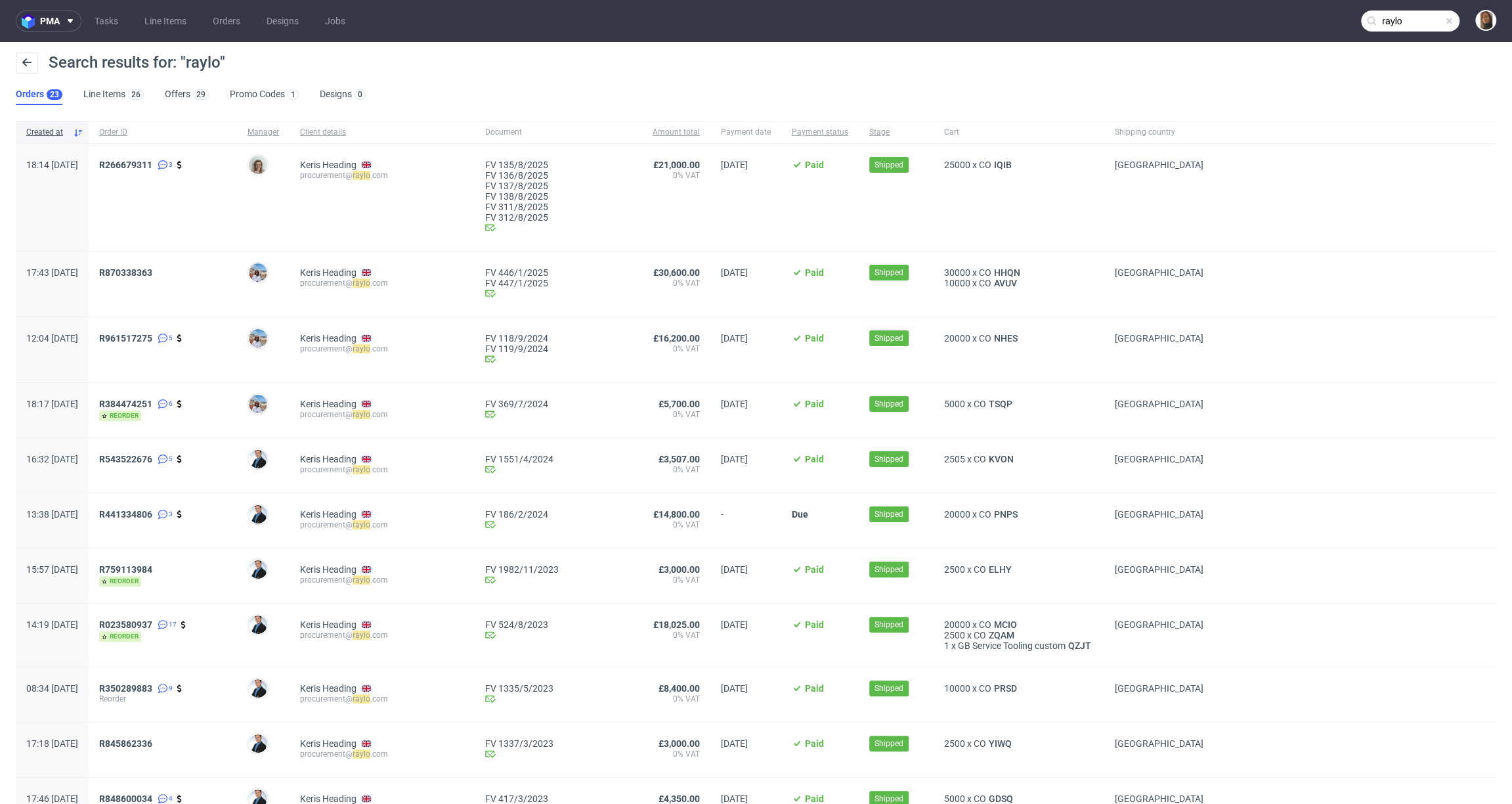
click at [325, 175] on div "procurement@ raylo .com" at bounding box center [382, 175] width 164 height 10
click at [1413, 18] on input "raylo" at bounding box center [1410, 21] width 98 height 21
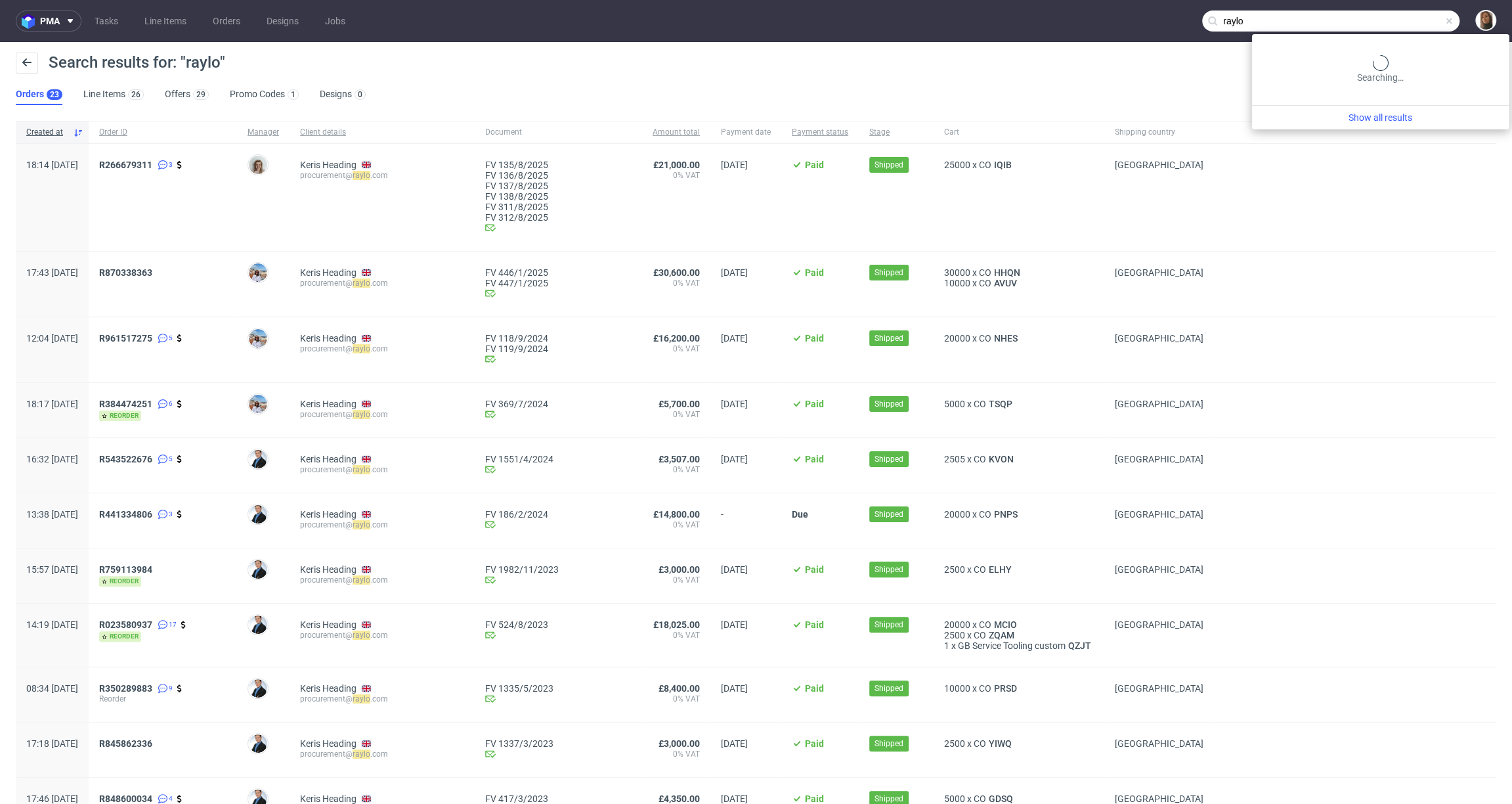
click at [1413, 18] on input "raylo" at bounding box center [1331, 21] width 257 height 21
type input "polyluma"
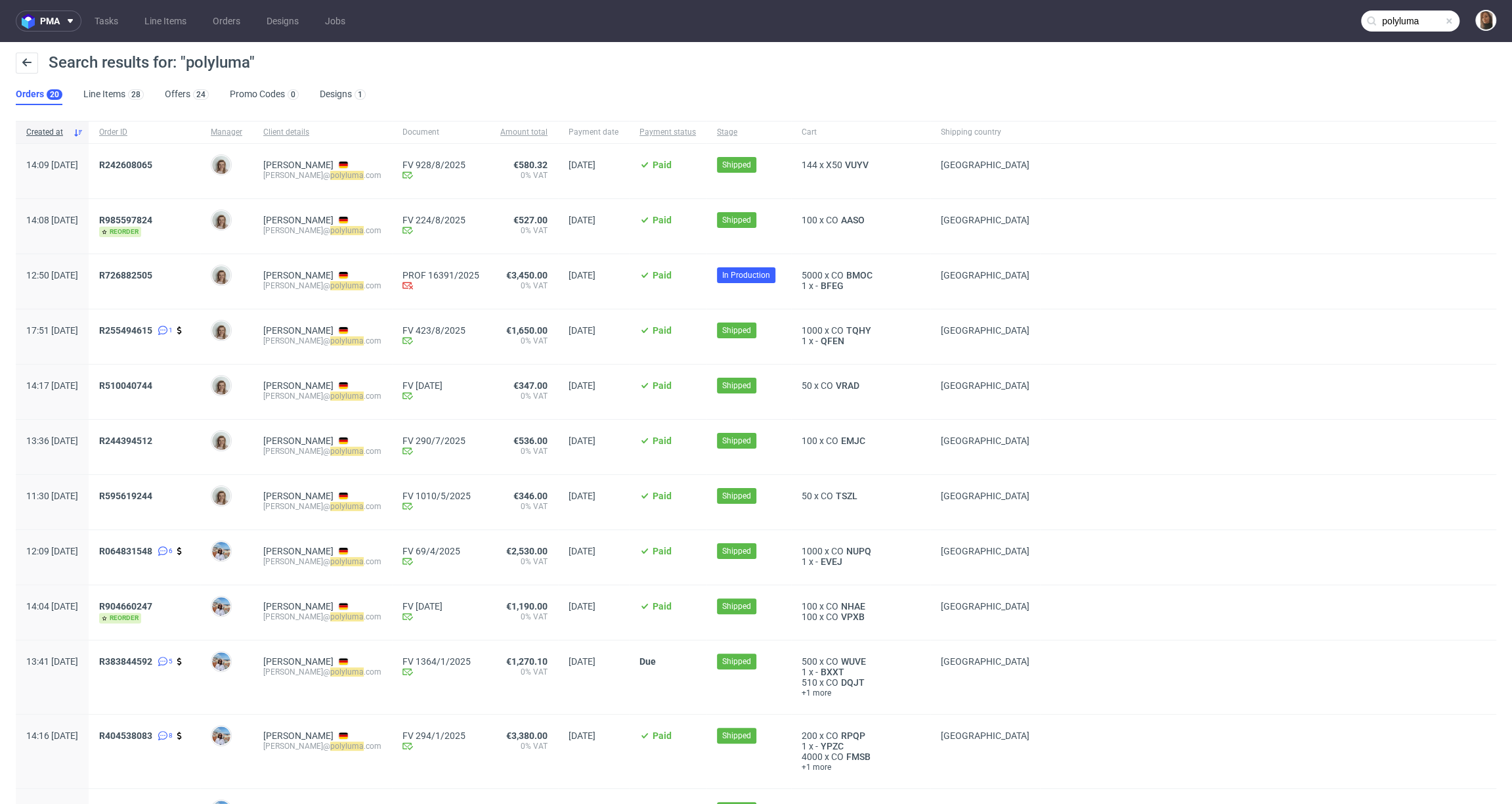
click at [185, 268] on div "R726882505" at bounding box center [145, 281] width 112 height 54
click at [153, 276] on span "R726882505" at bounding box center [125, 275] width 54 height 10
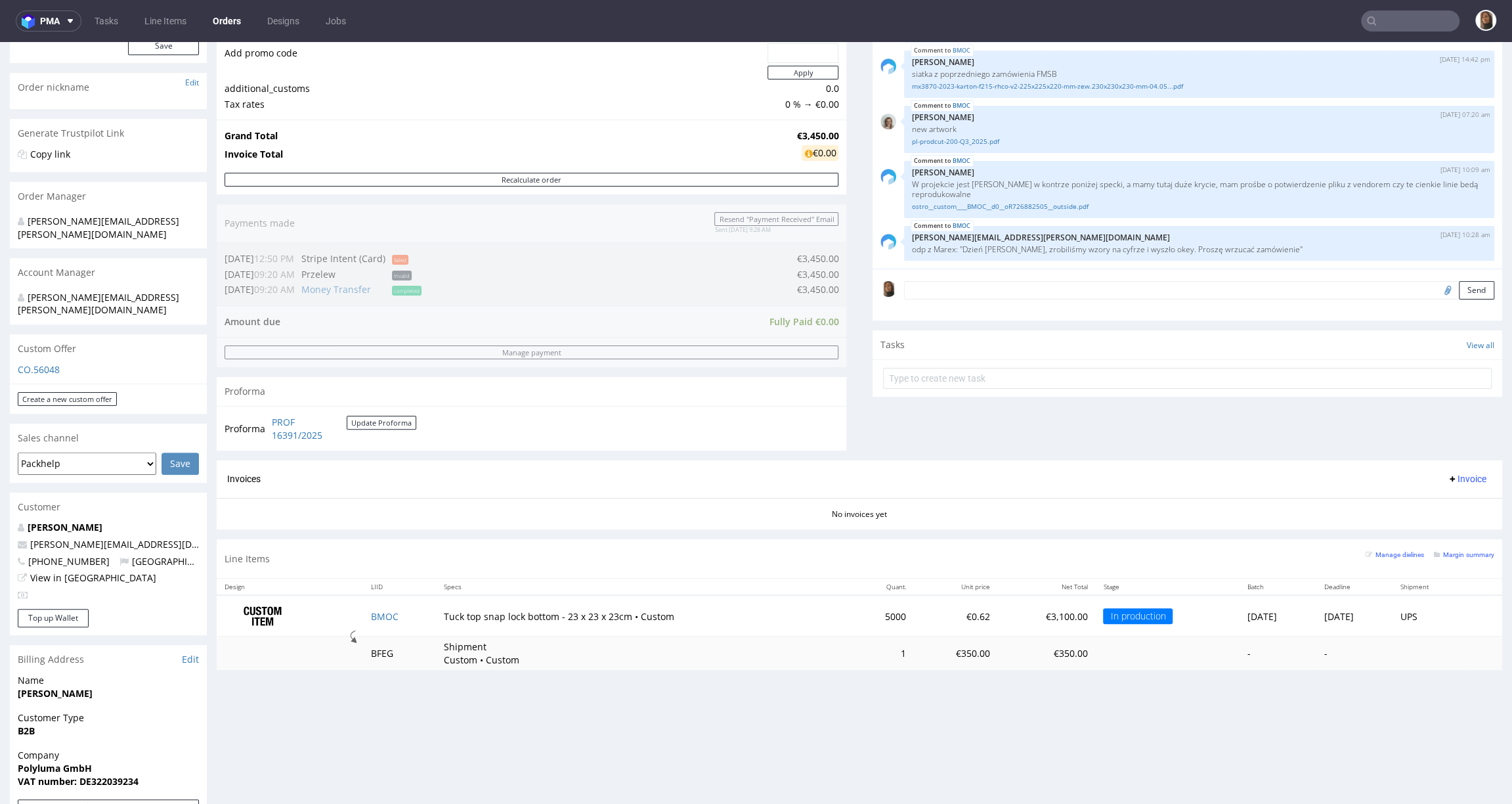
scroll to position [216, 0]
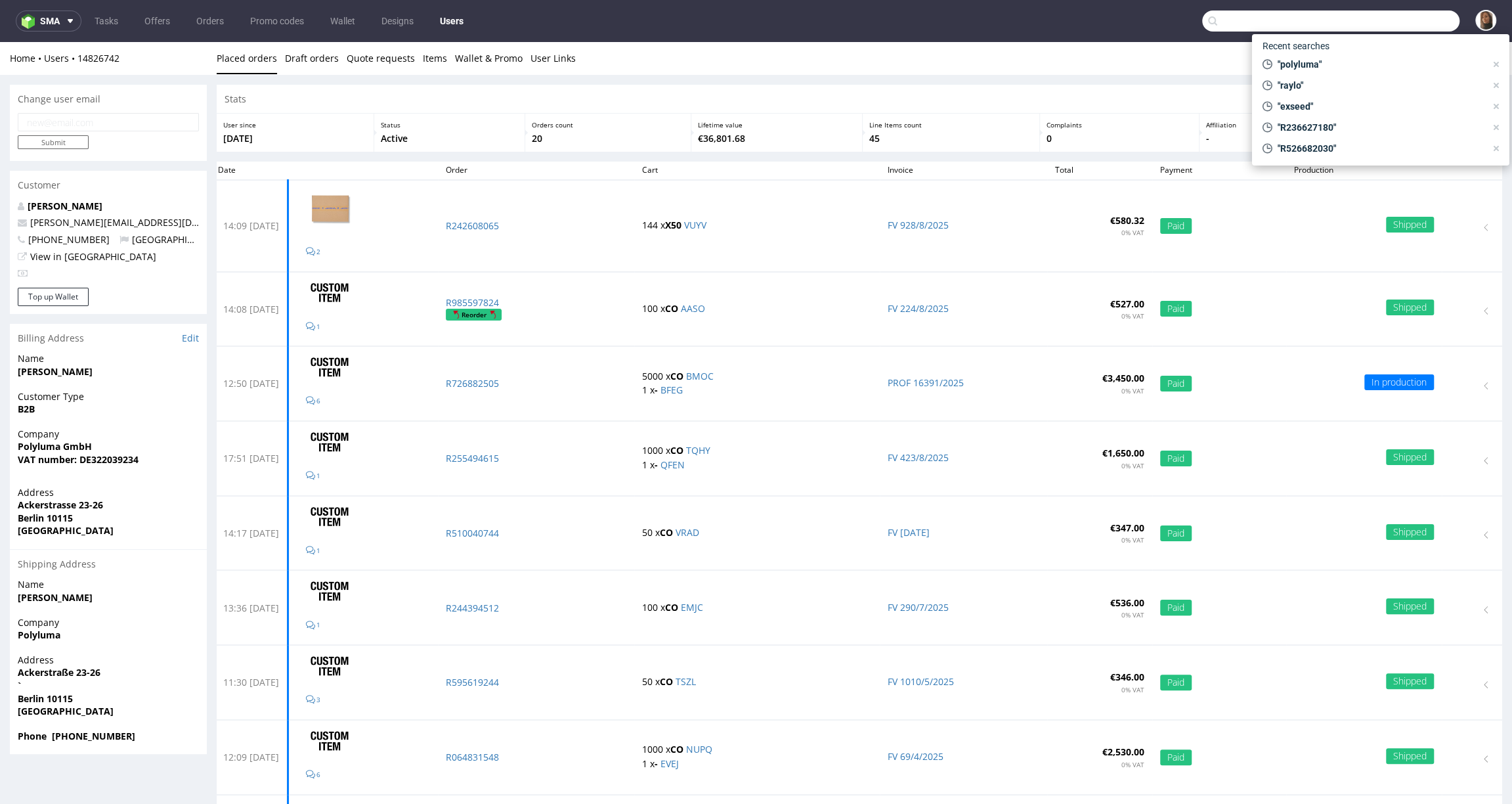
click at [1429, 16] on input "text" at bounding box center [1331, 21] width 257 height 21
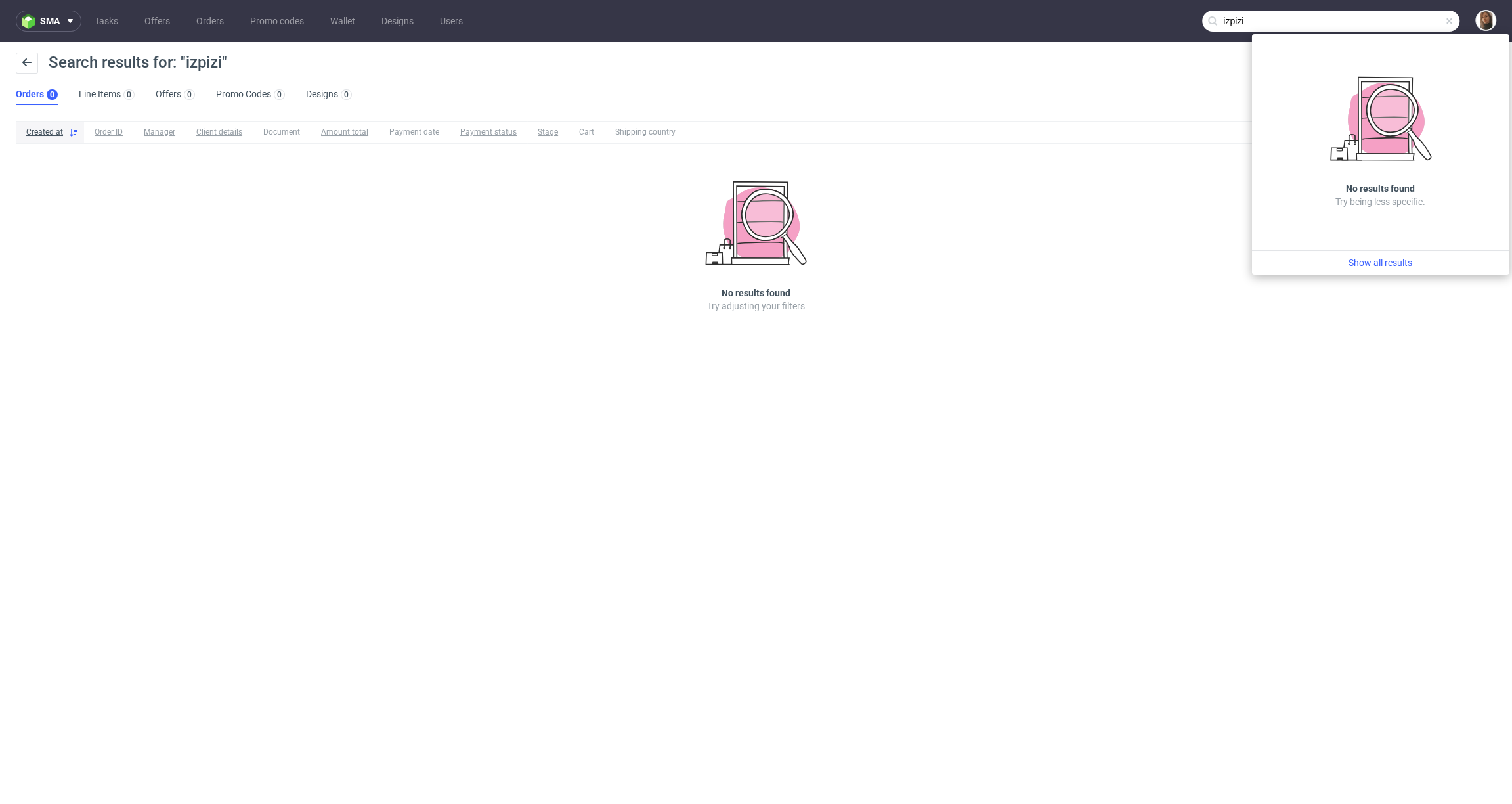
drag, startPoint x: 1408, startPoint y: 21, endPoint x: 1180, endPoint y: 3, distance: 228.7
click at [1179, 3] on nav "sma Tasks Offers Orders Promo codes Wallet Designs Users izpizi" at bounding box center [756, 21] width 1512 height 42
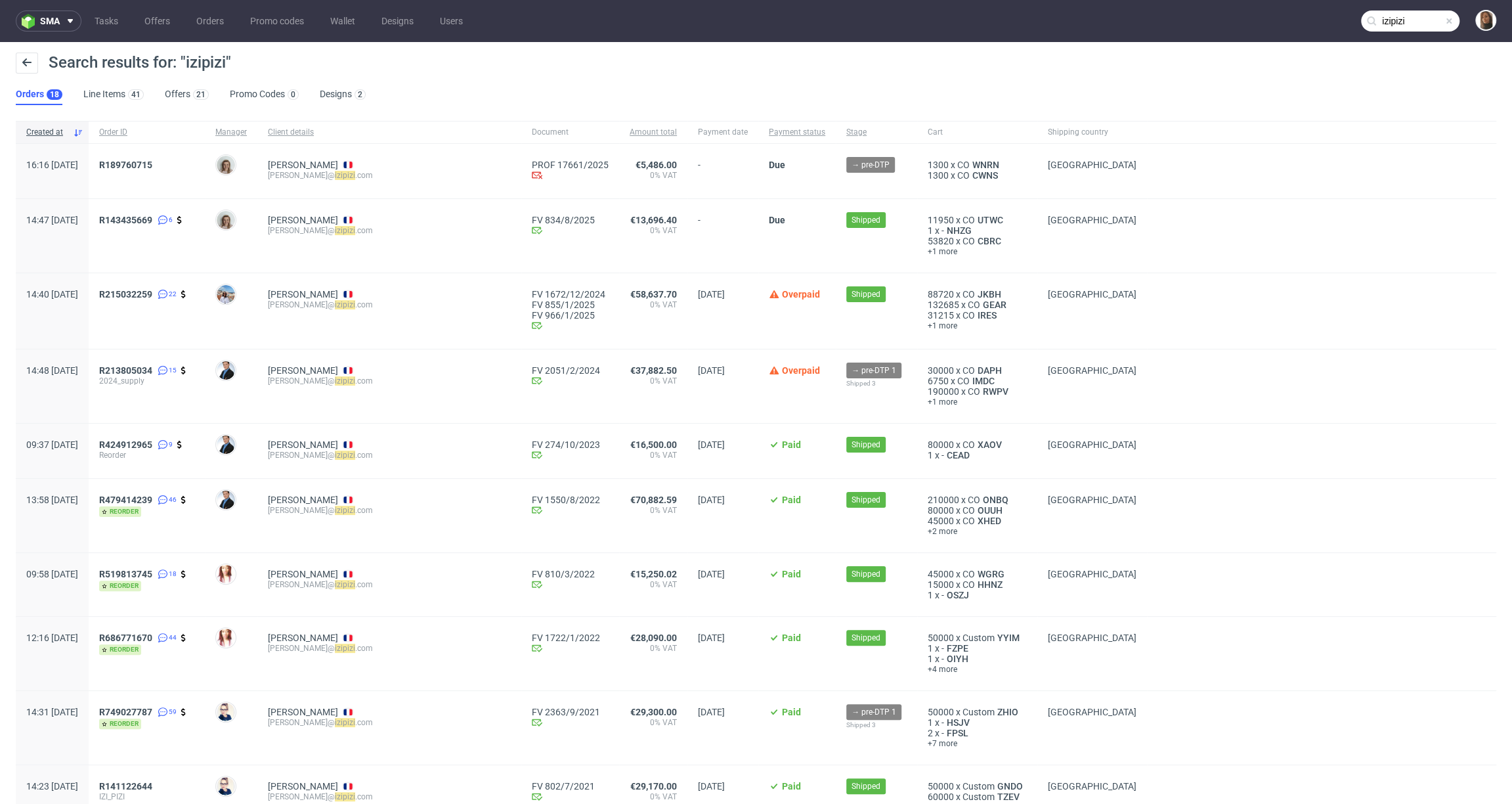
click at [1387, 18] on input "izipizi" at bounding box center [1410, 21] width 98 height 21
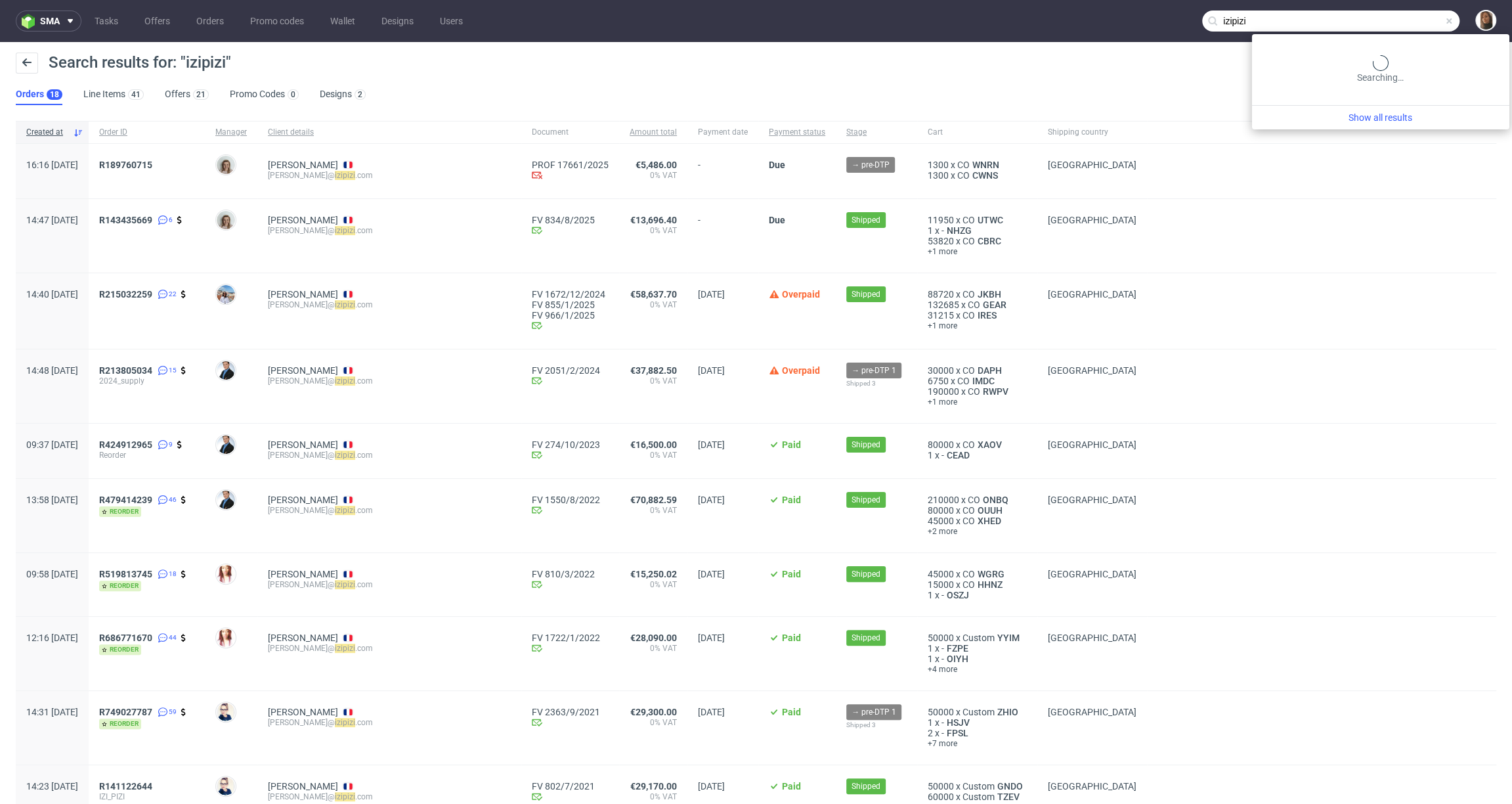
click at [1387, 18] on input "izipizi" at bounding box center [1331, 21] width 257 height 21
paste input "R623215884"
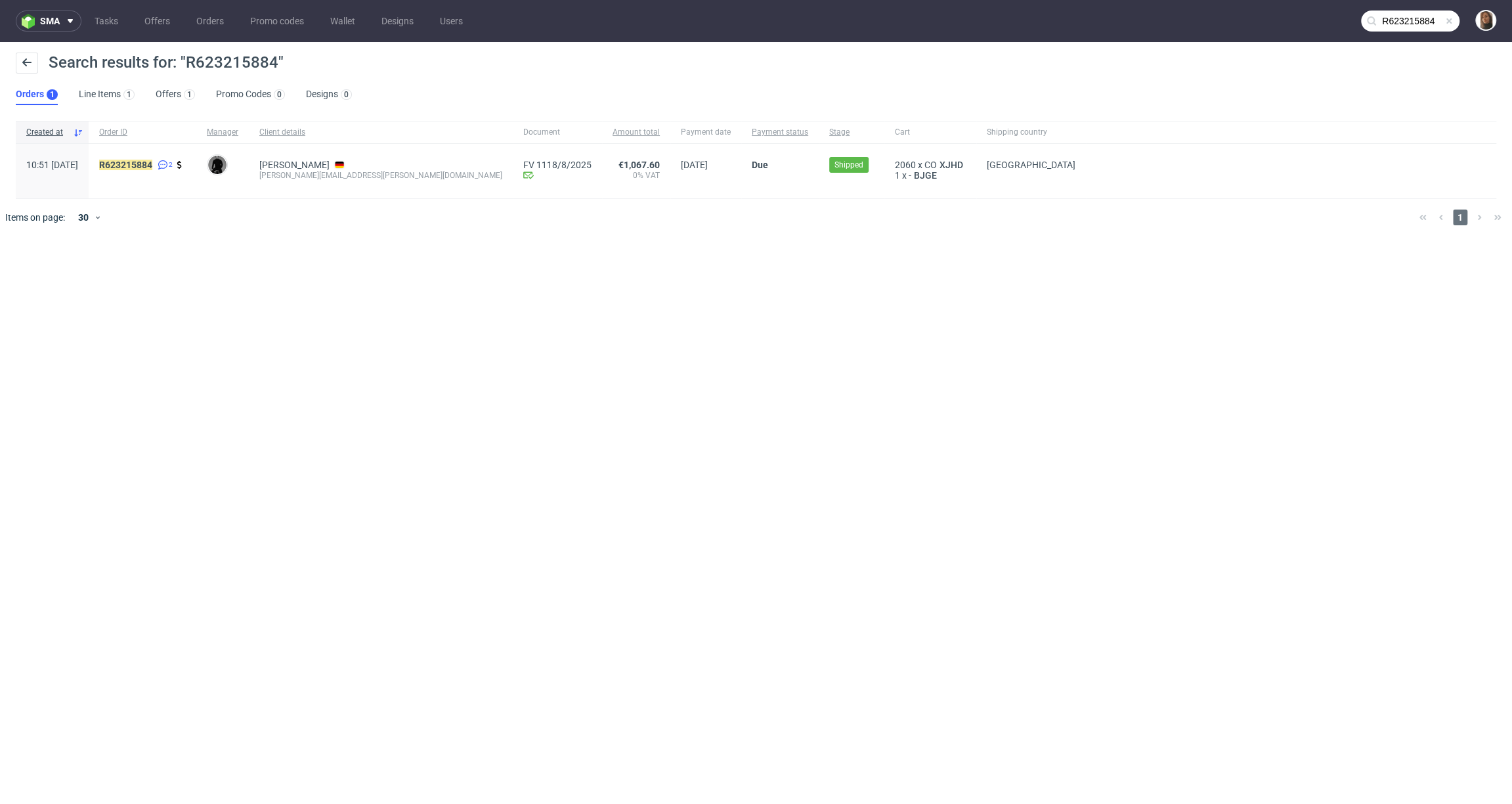
click at [340, 179] on div "simon.schlei@spiritofisland.de" at bounding box center [381, 175] width 243 height 10
copy div "simon.schlei@spiritofisland.de"
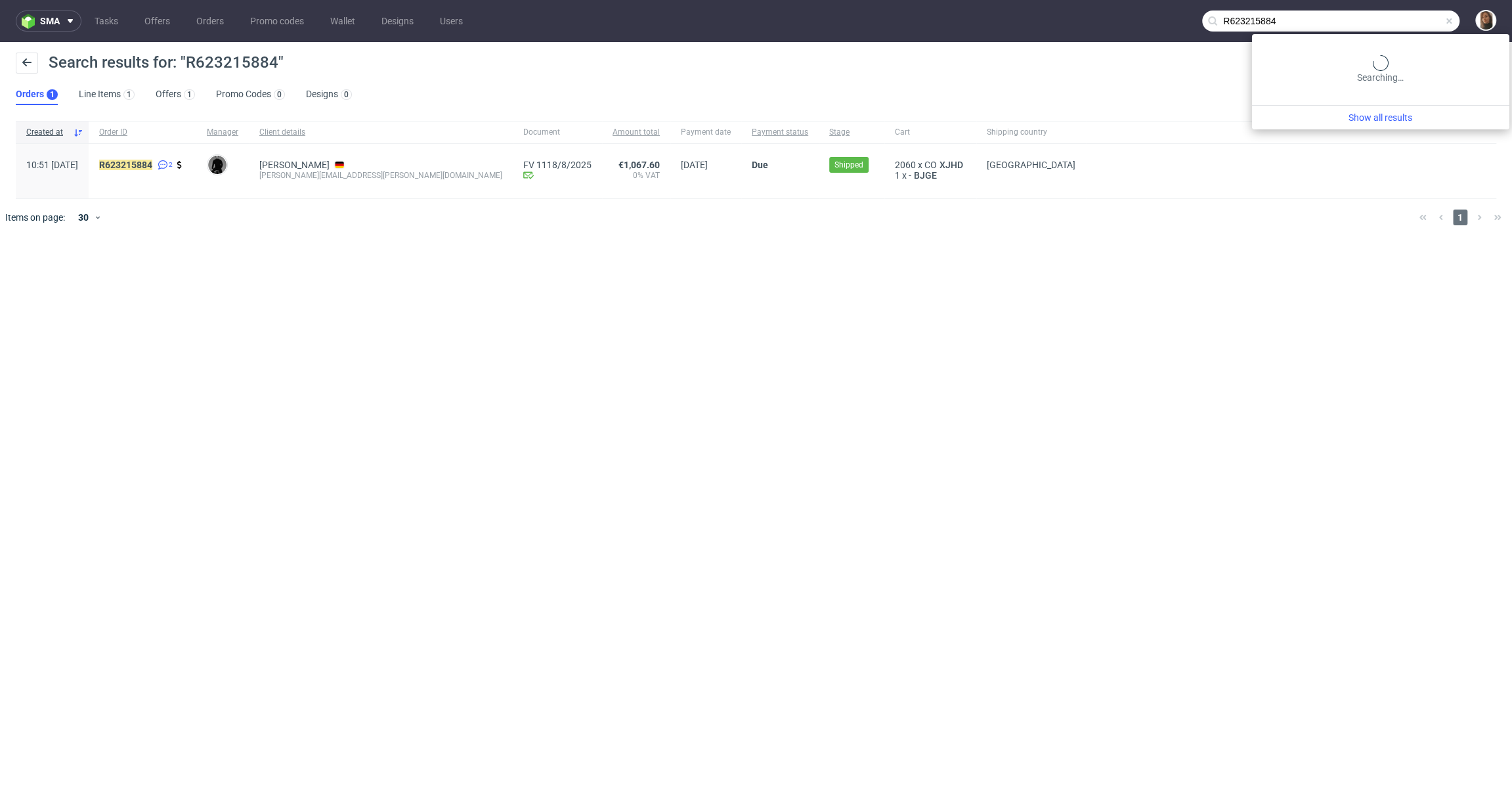
click at [1412, 21] on input "R623215884" at bounding box center [1331, 21] width 257 height 21
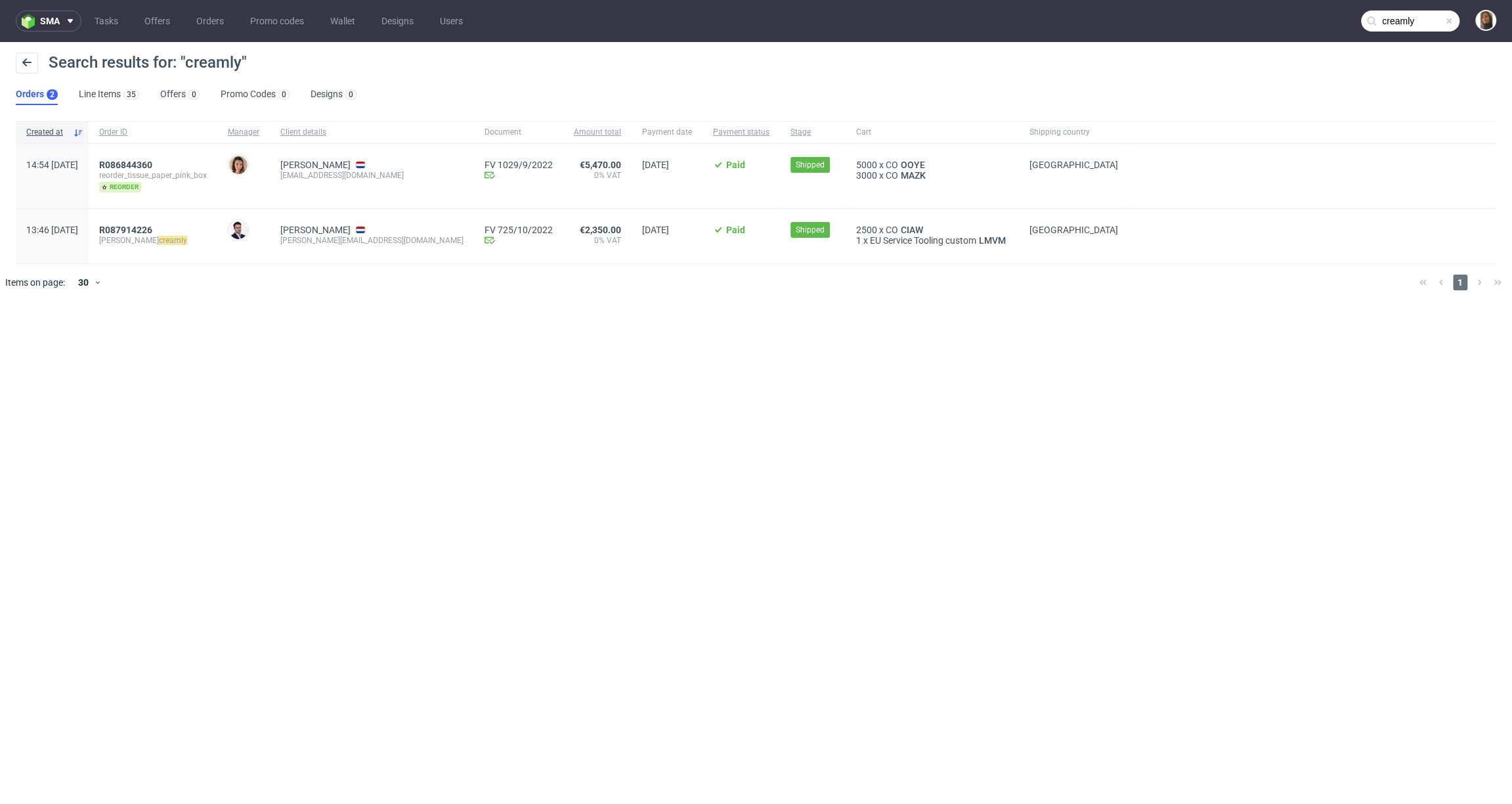
click at [1419, 17] on input "creamly" at bounding box center [1410, 21] width 98 height 21
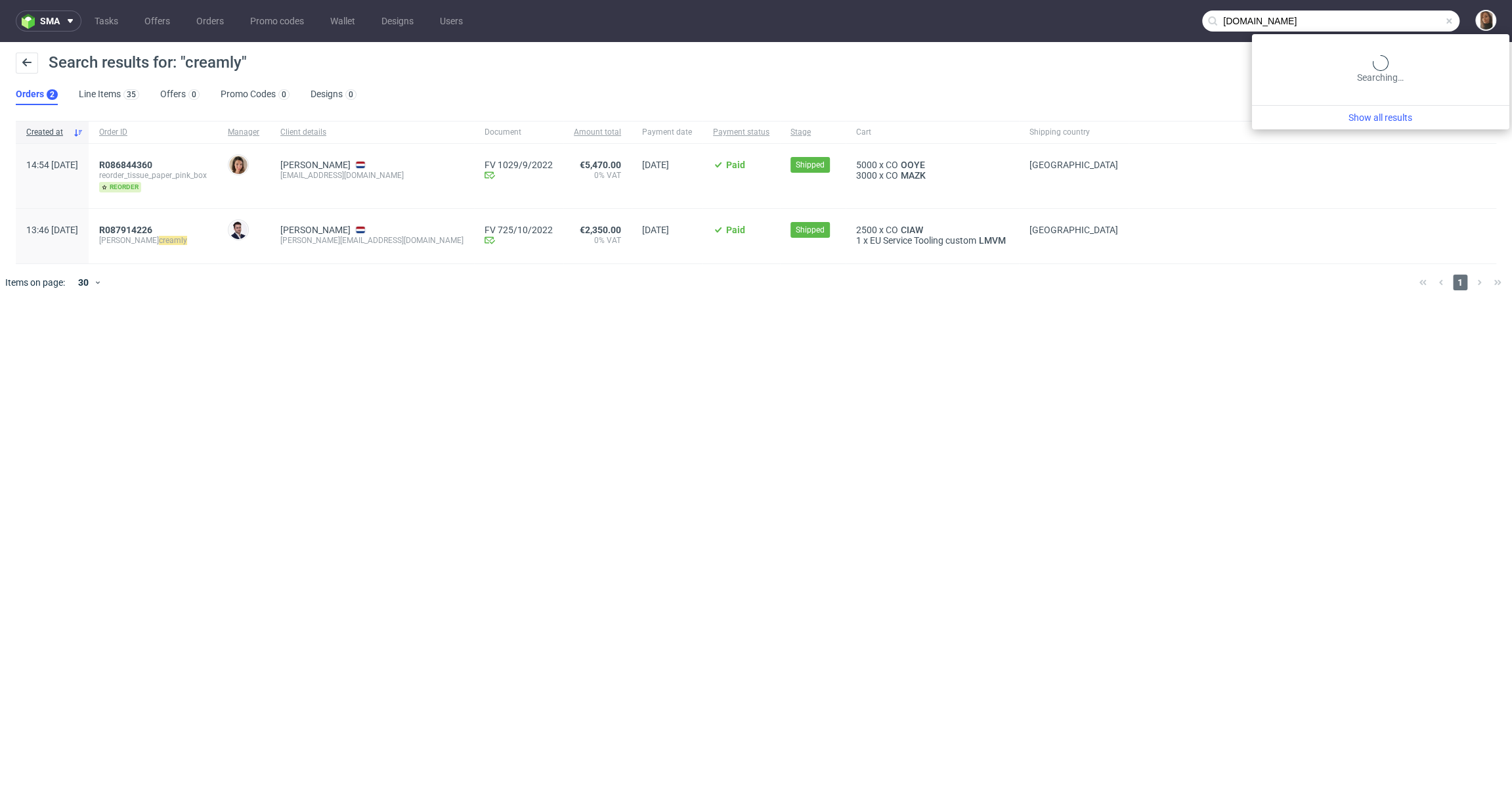
type input "cream.ly"
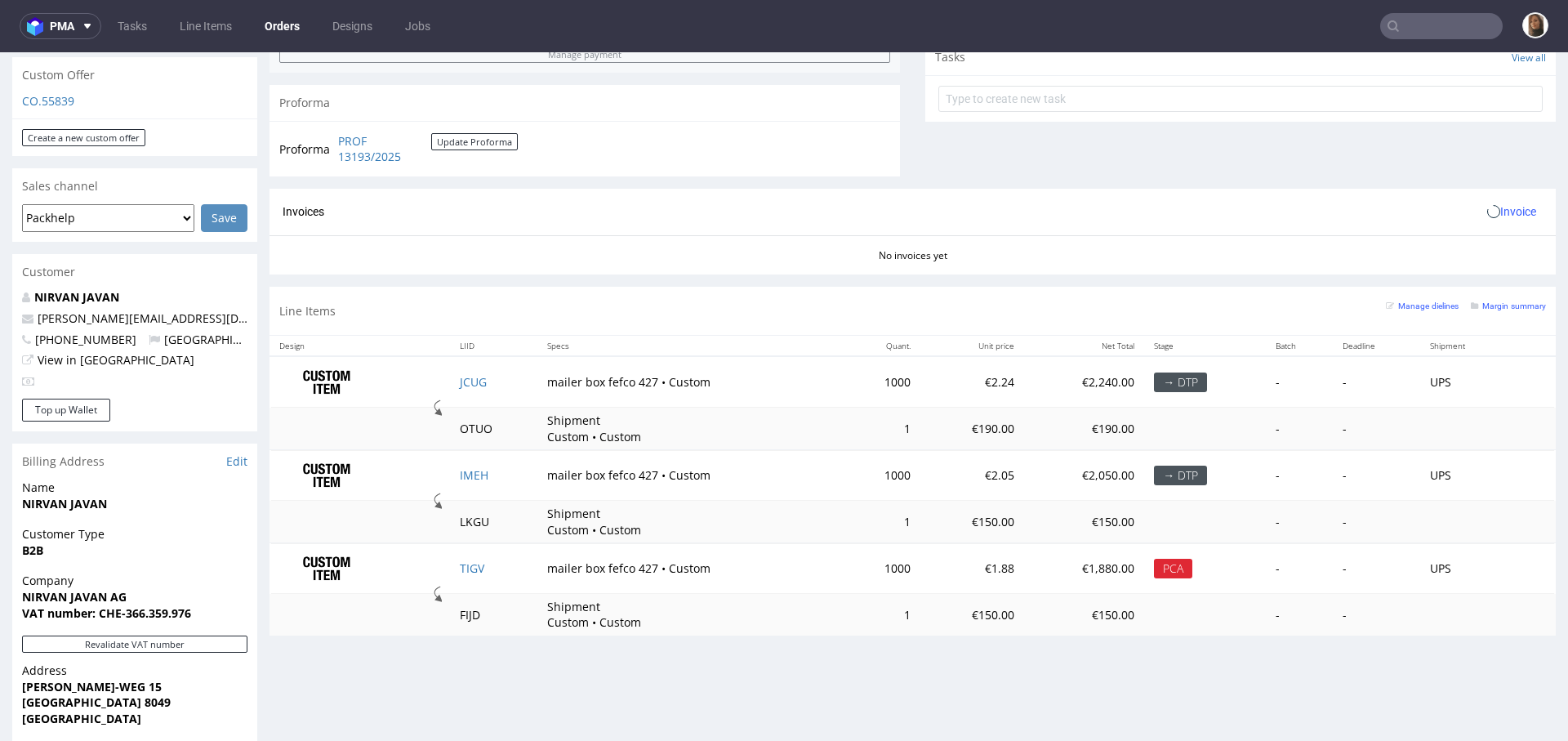
scroll to position [696, 0]
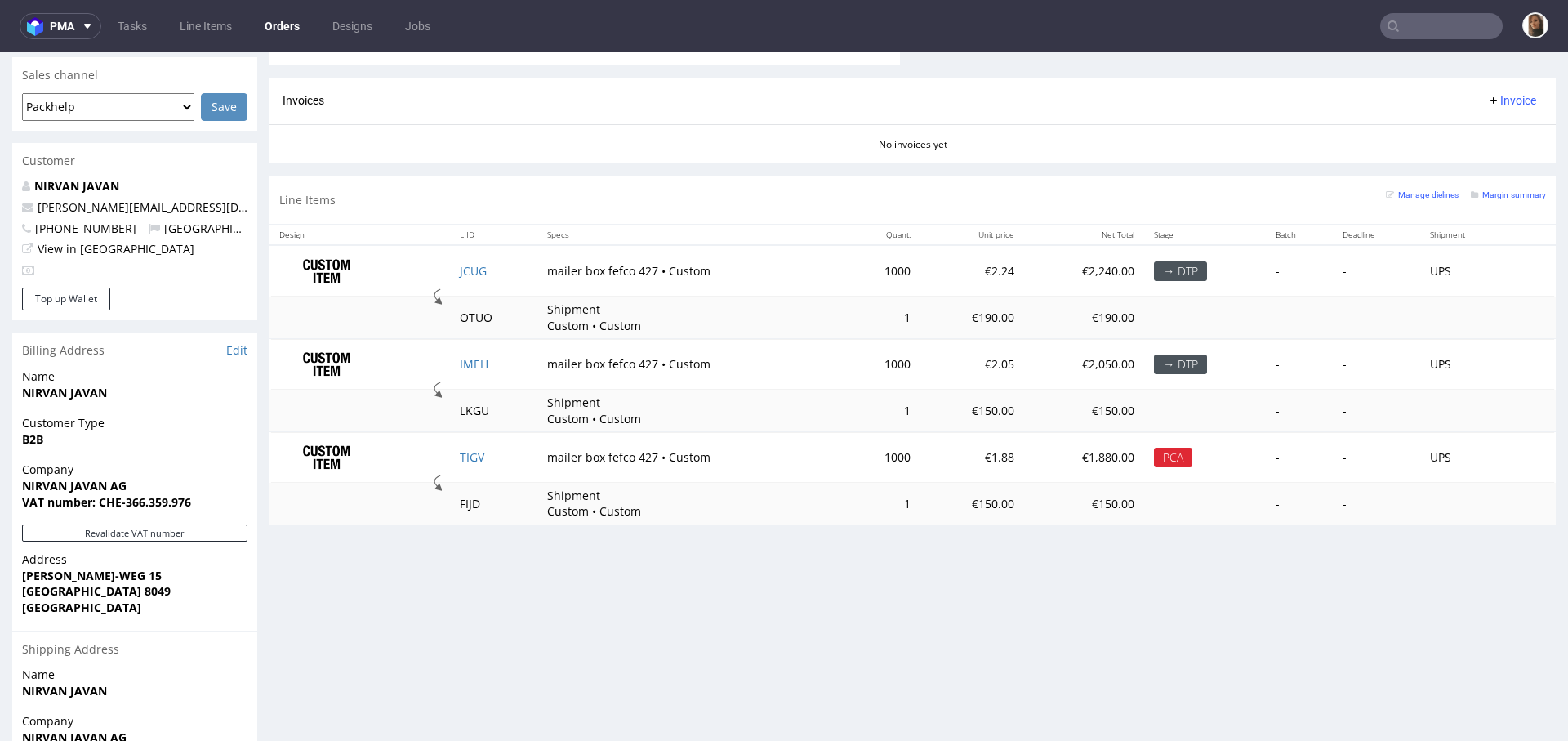
click at [420, 143] on div "No invoices yet" at bounding box center [912, 138] width 1287 height 28
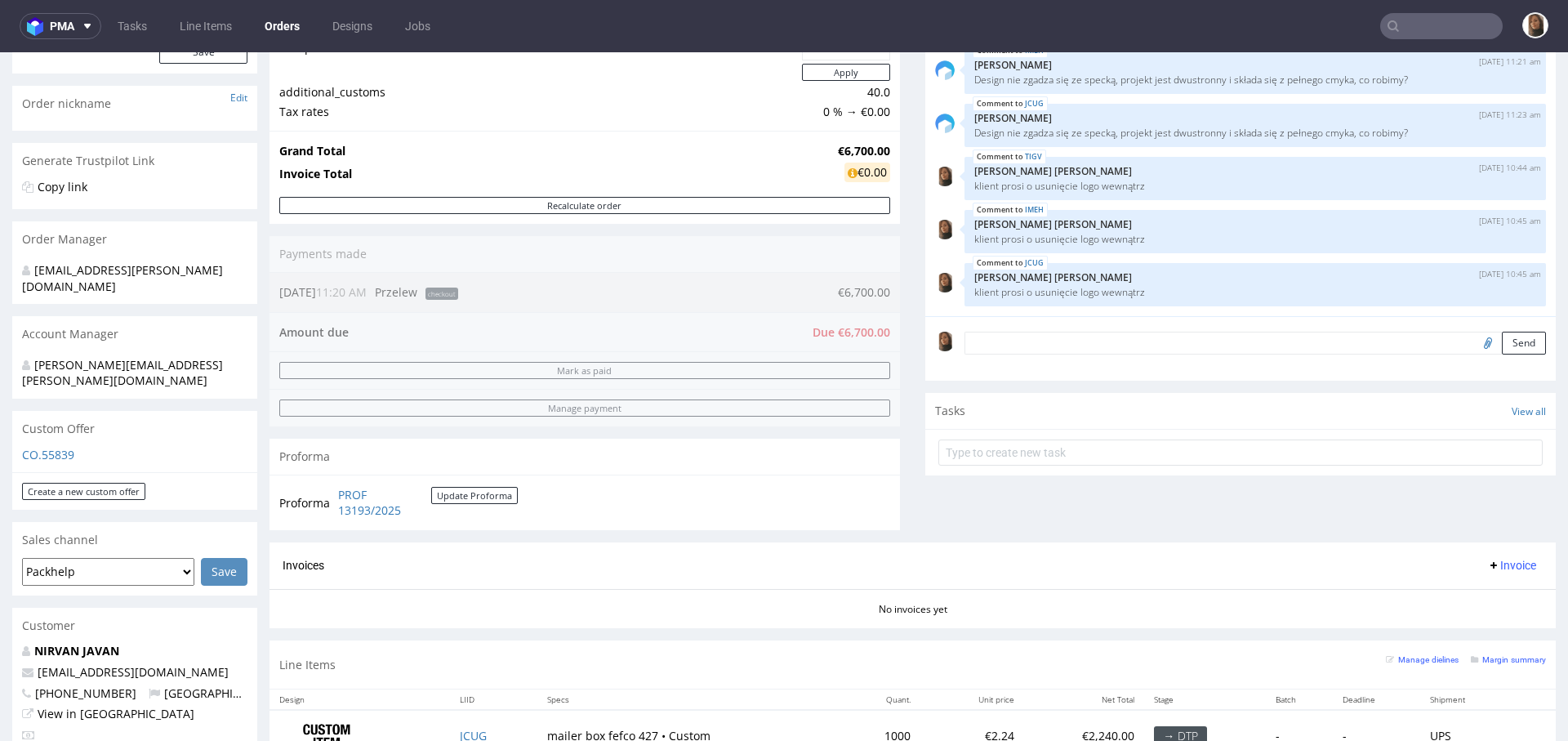
scroll to position [768, 0]
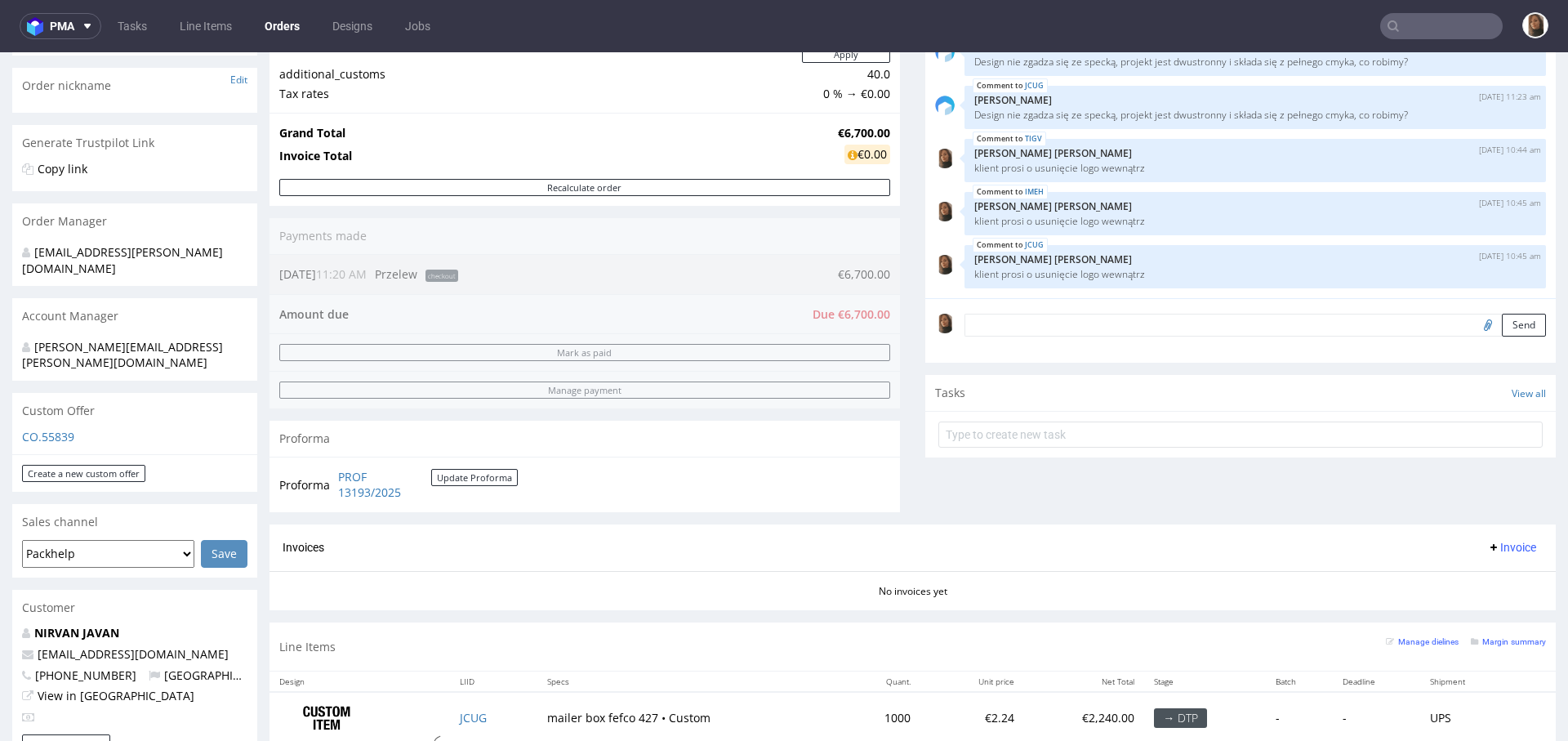
scroll to position [500, 0]
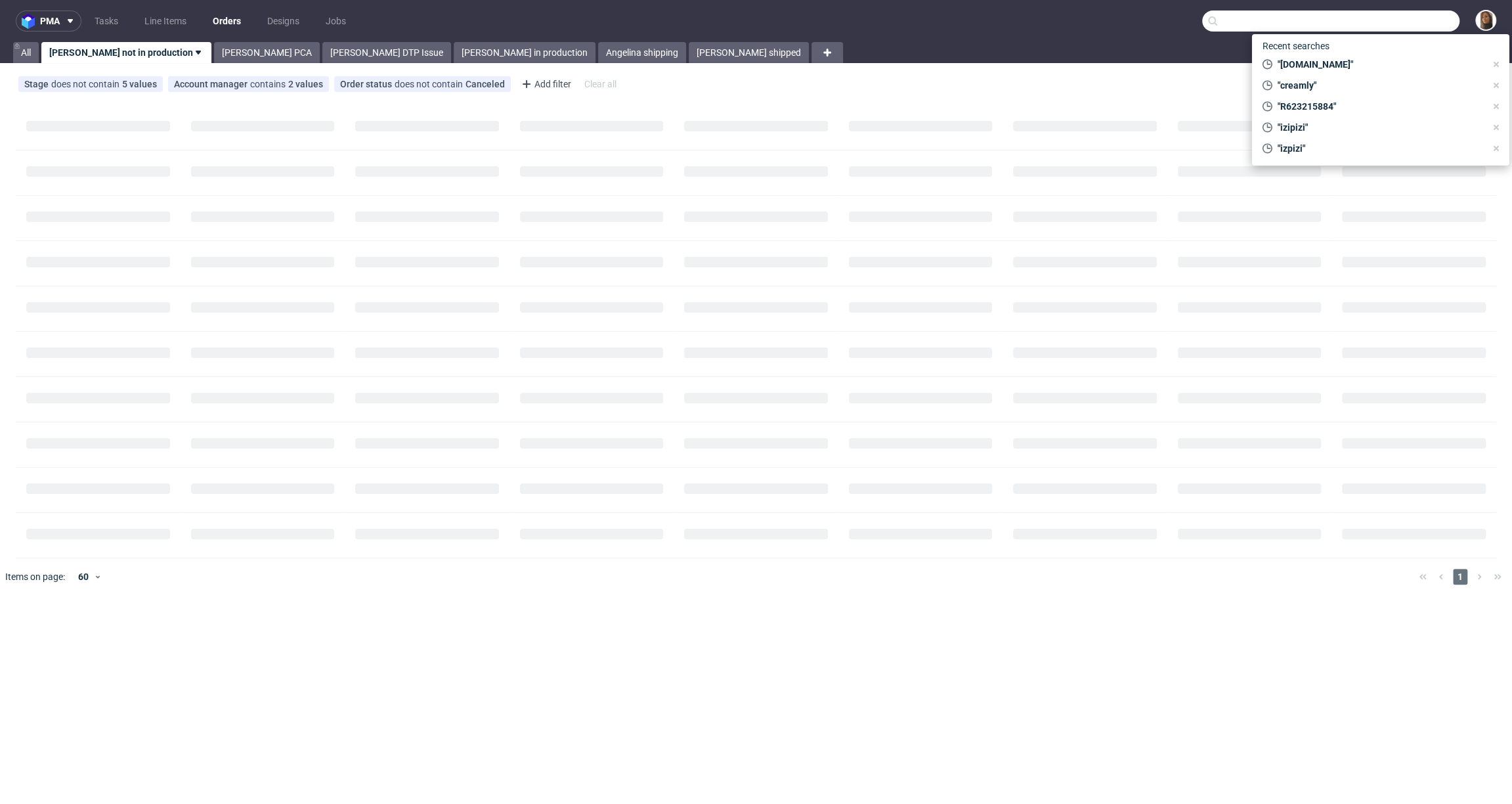
click at [1406, 13] on input "text" at bounding box center [1331, 21] width 257 height 21
paste input "simon.schlei@spiritofisland.de"
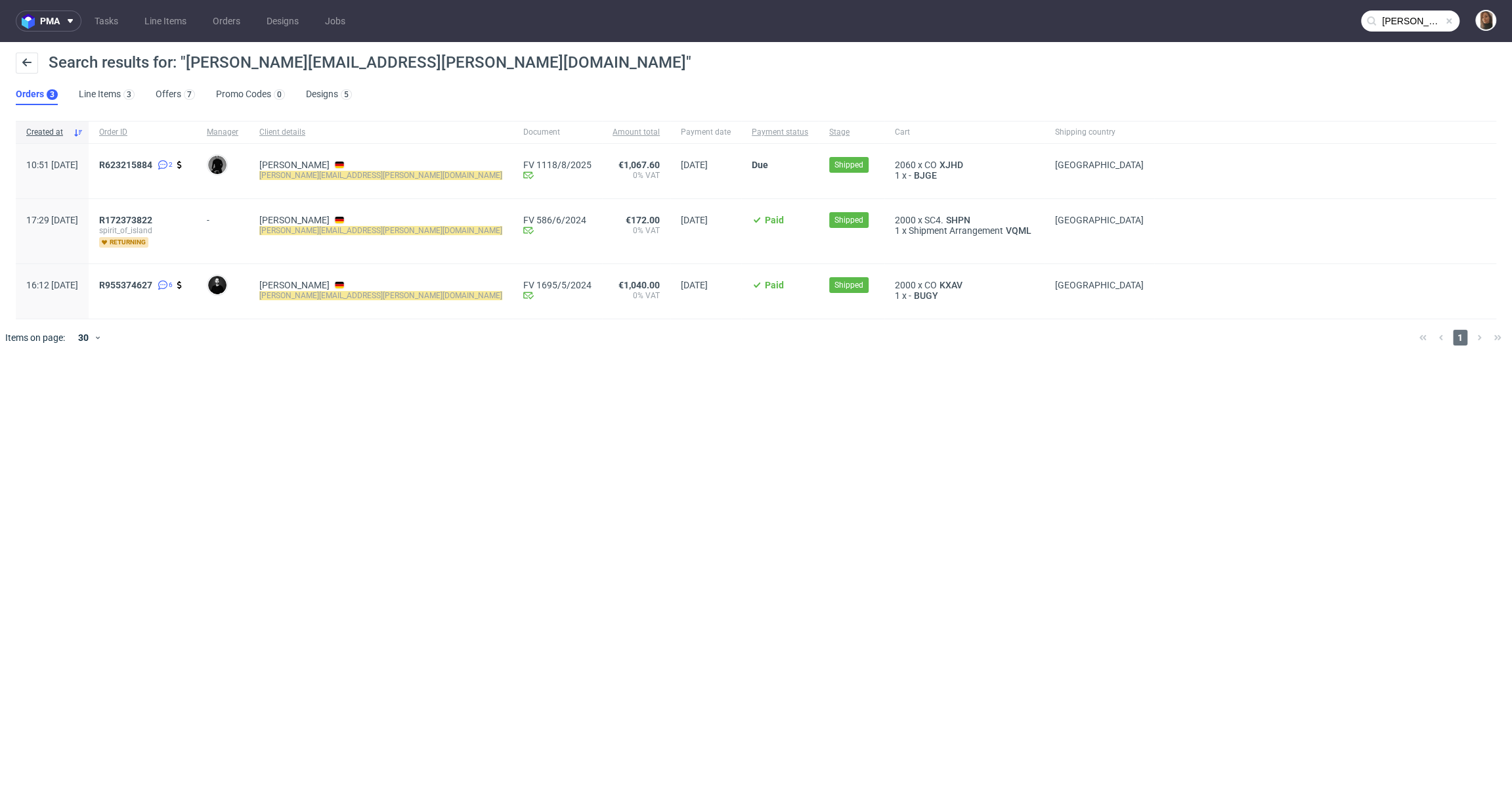
click at [1431, 18] on input "simon.schlei@spiritofisland.de" at bounding box center [1410, 21] width 98 height 21
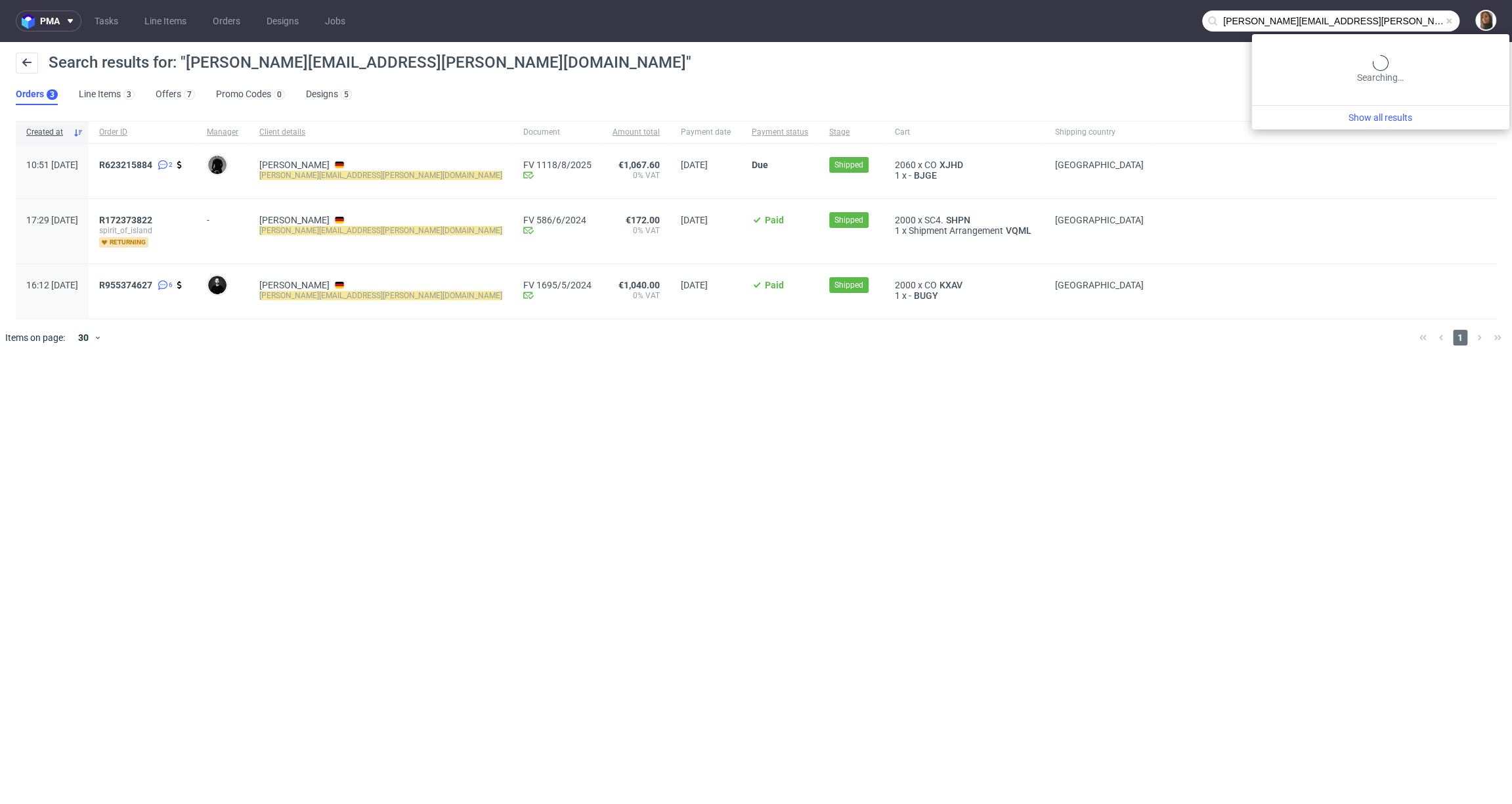
click at [1431, 18] on input "simon.schlei@spiritofisland.de" at bounding box center [1331, 21] width 257 height 21
type input "azul"
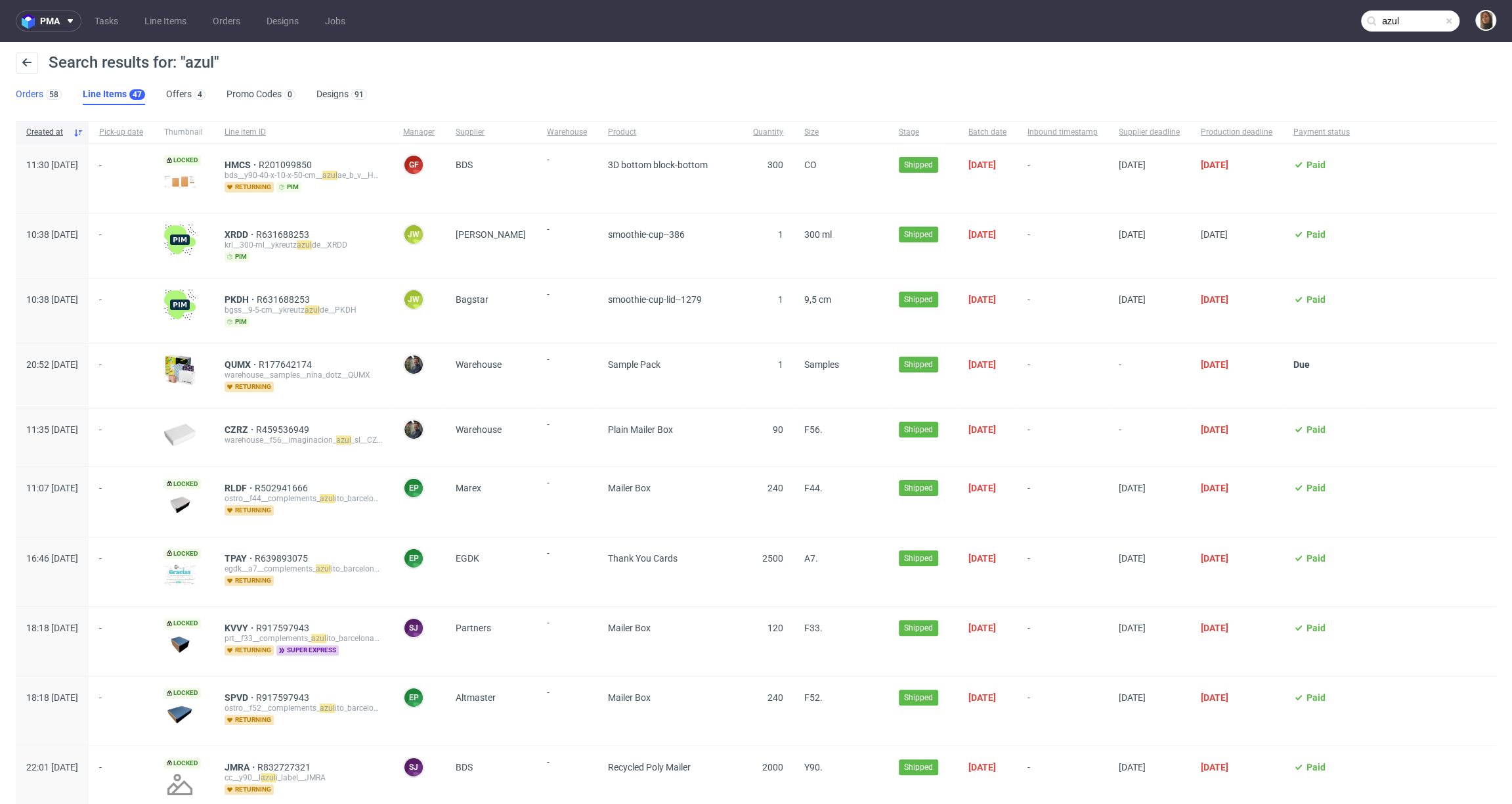
click at [34, 90] on link "Orders 58" at bounding box center [39, 94] width 46 height 21
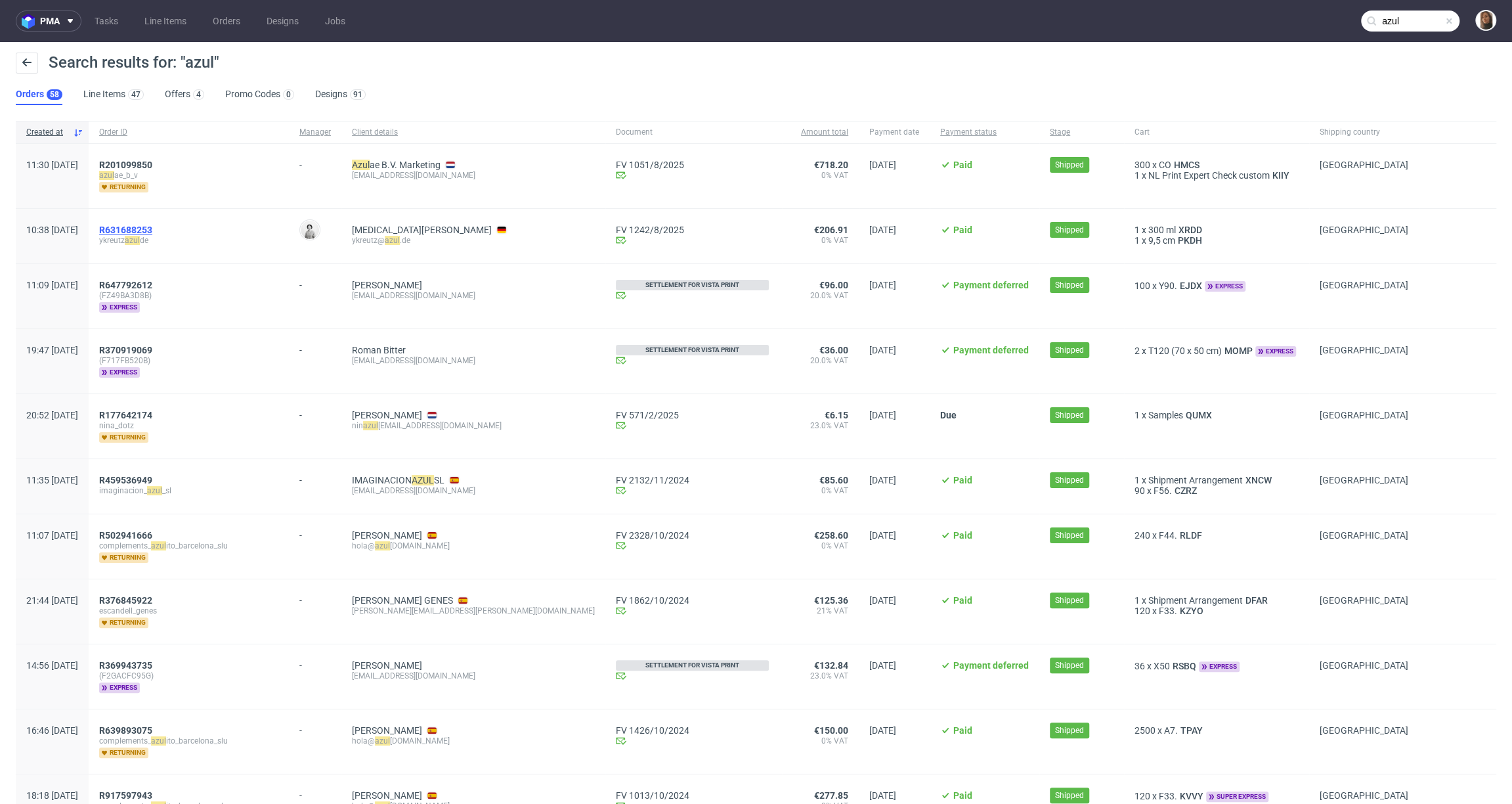
click at [153, 228] on span "R631688253" at bounding box center [125, 229] width 54 height 10
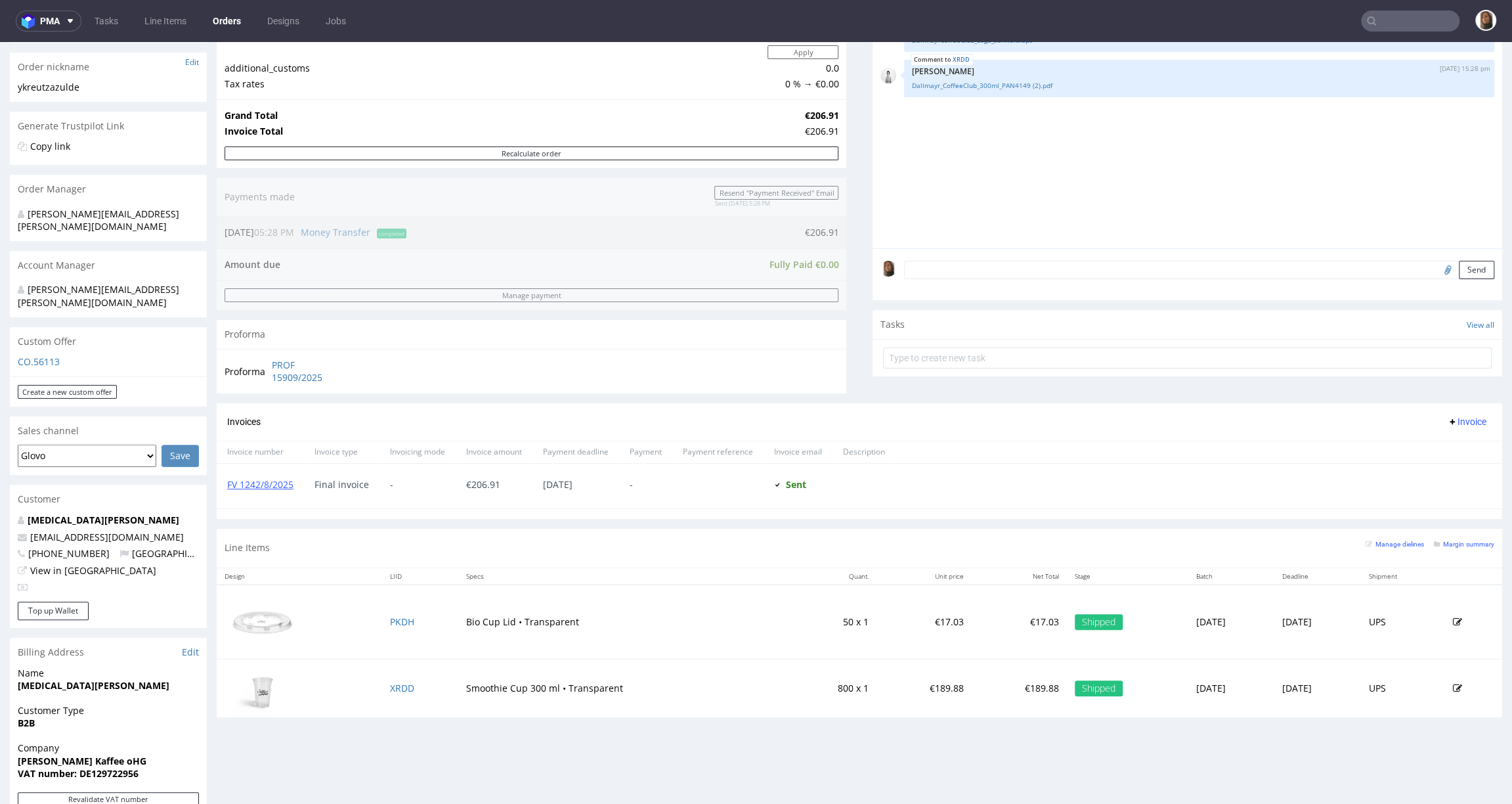
scroll to position [208, 0]
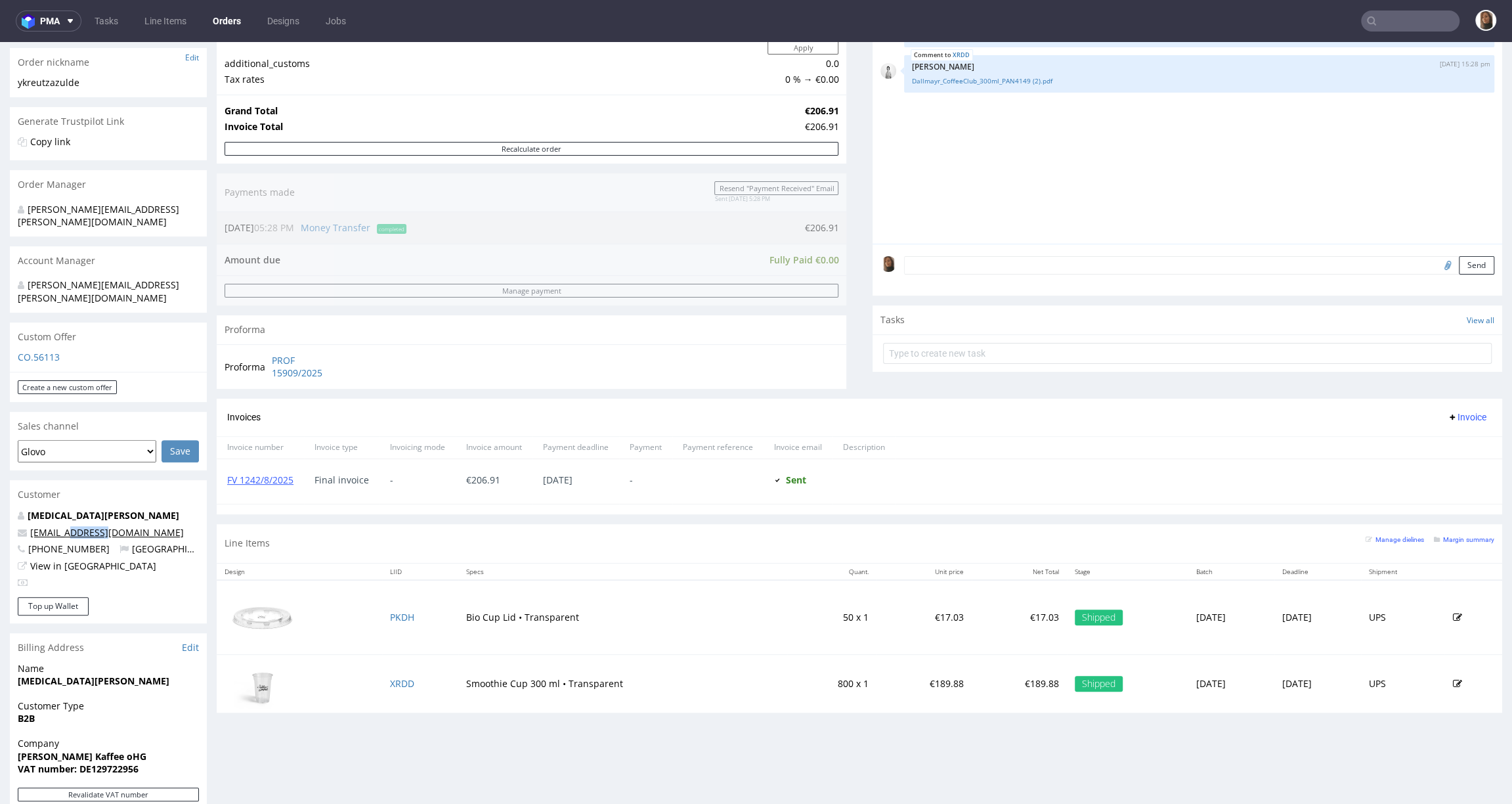
drag, startPoint x: 109, startPoint y: 507, endPoint x: 72, endPoint y: 507, distance: 37.0
click at [72, 526] on p "ykreutz@azul.de" at bounding box center [108, 532] width 181 height 13
copy link "azul.de"
click at [1374, 19] on input "text" at bounding box center [1410, 21] width 98 height 21
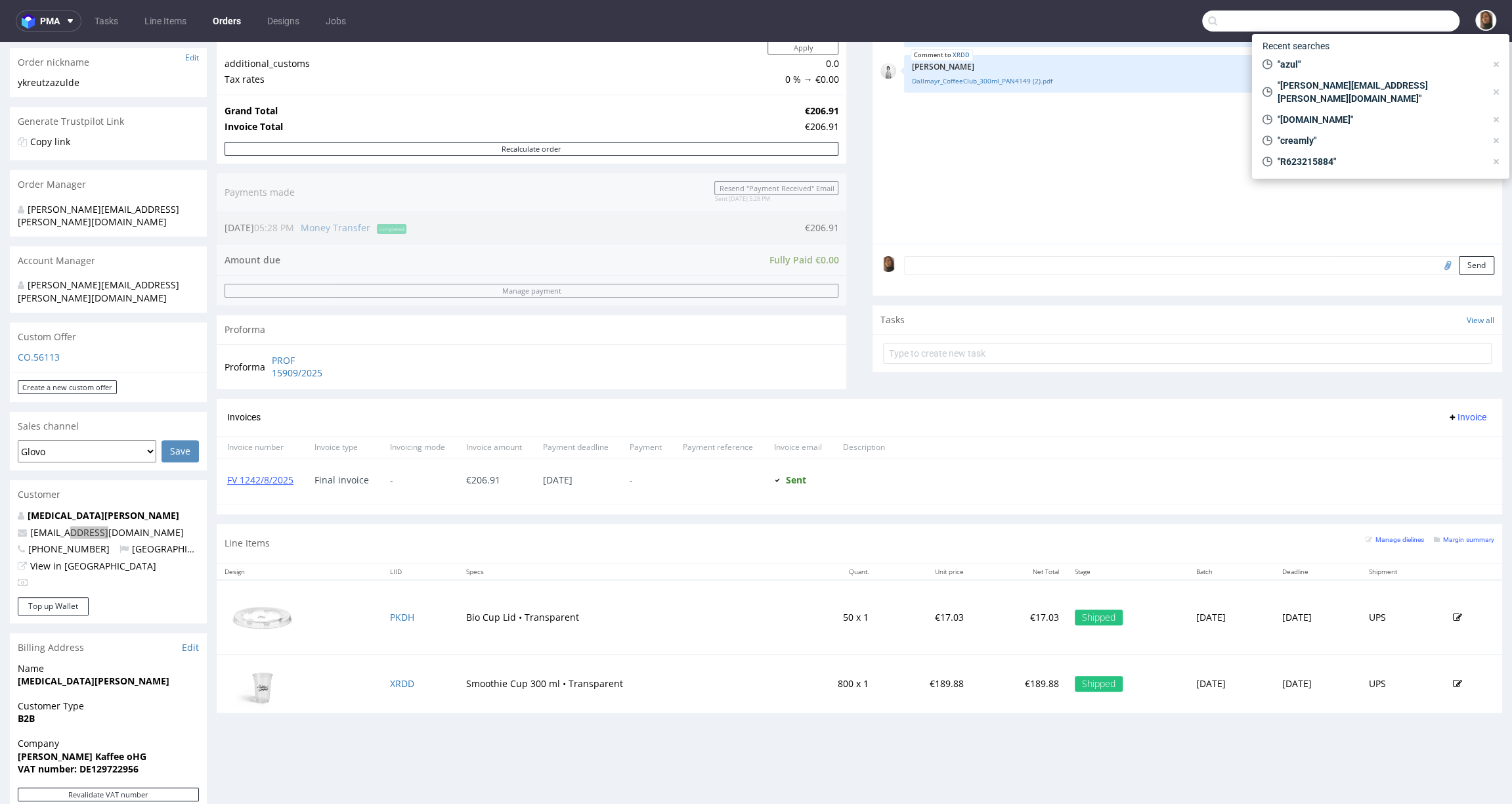
paste input "azul.de"
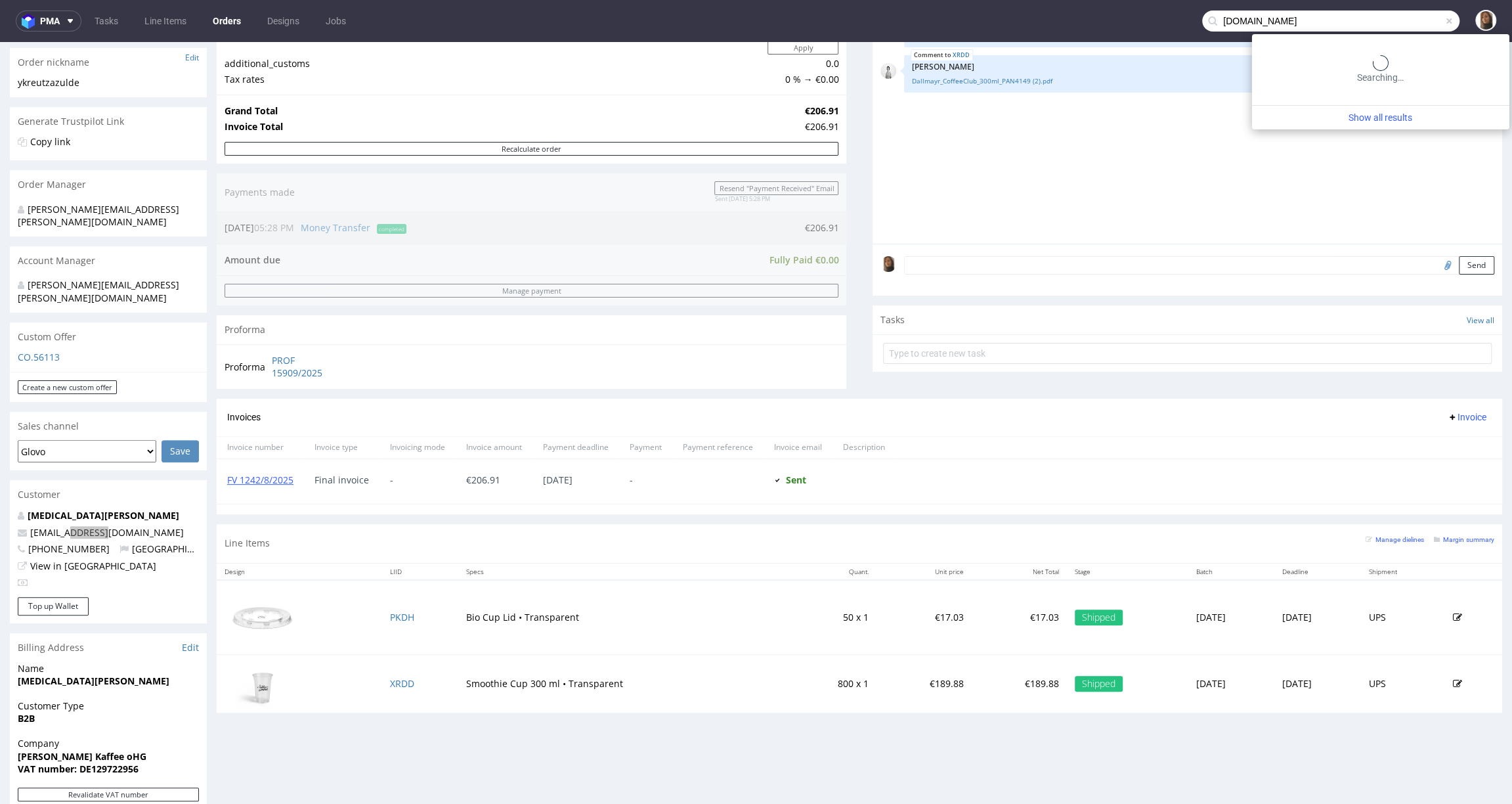
type input "azul.de"
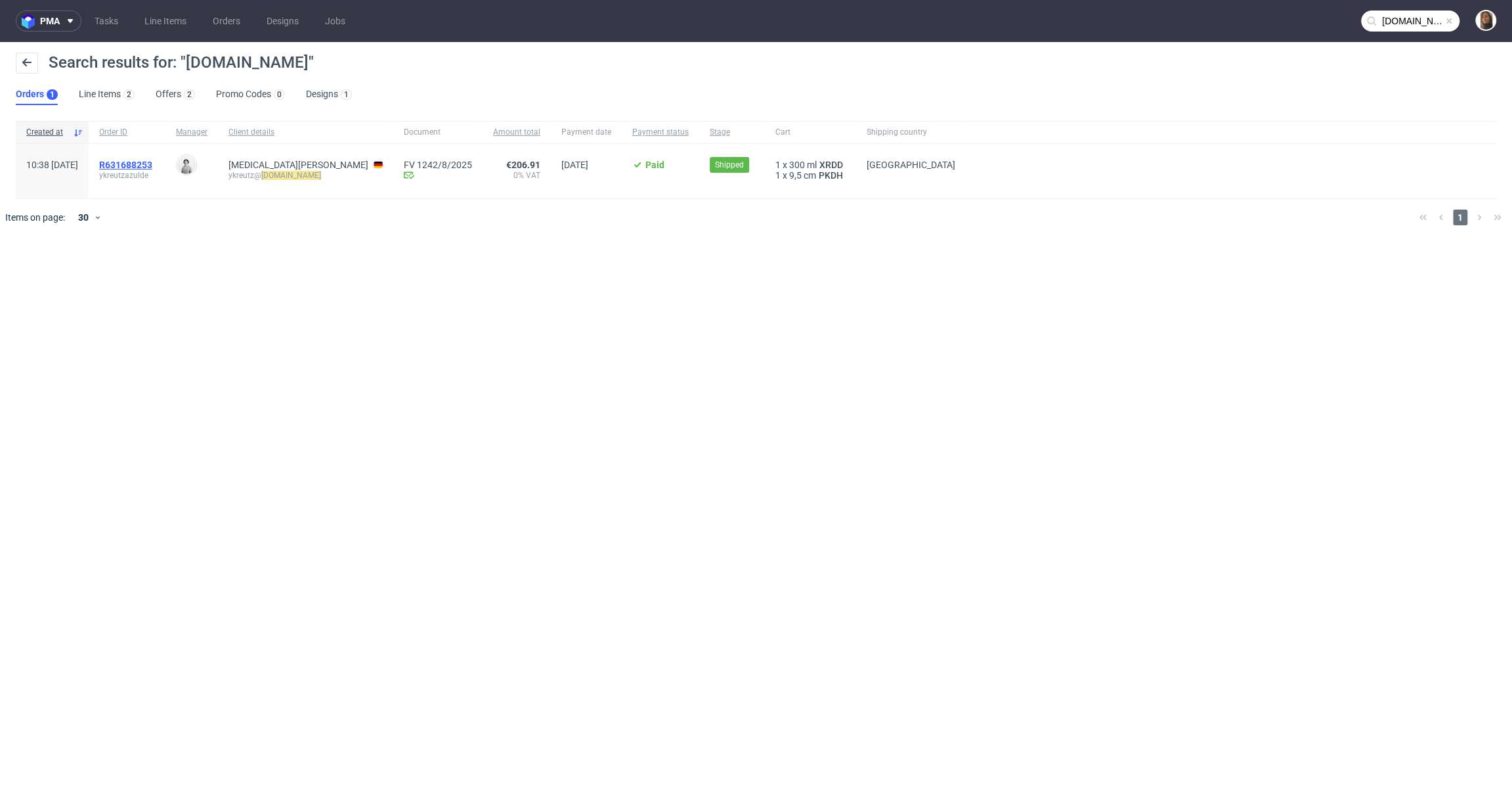
click at [153, 160] on span "R631688253" at bounding box center [125, 165] width 54 height 10
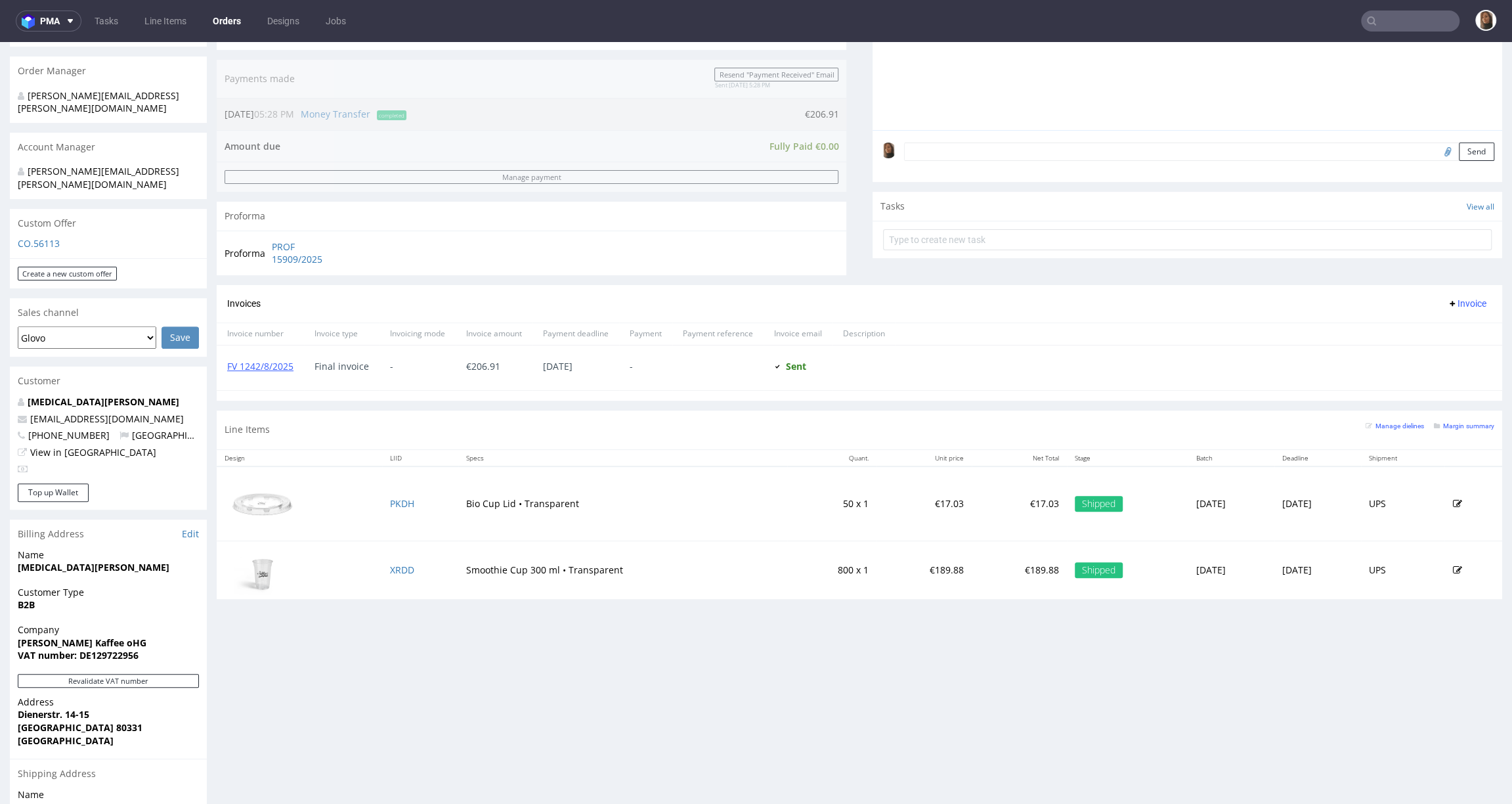
scroll to position [442, 0]
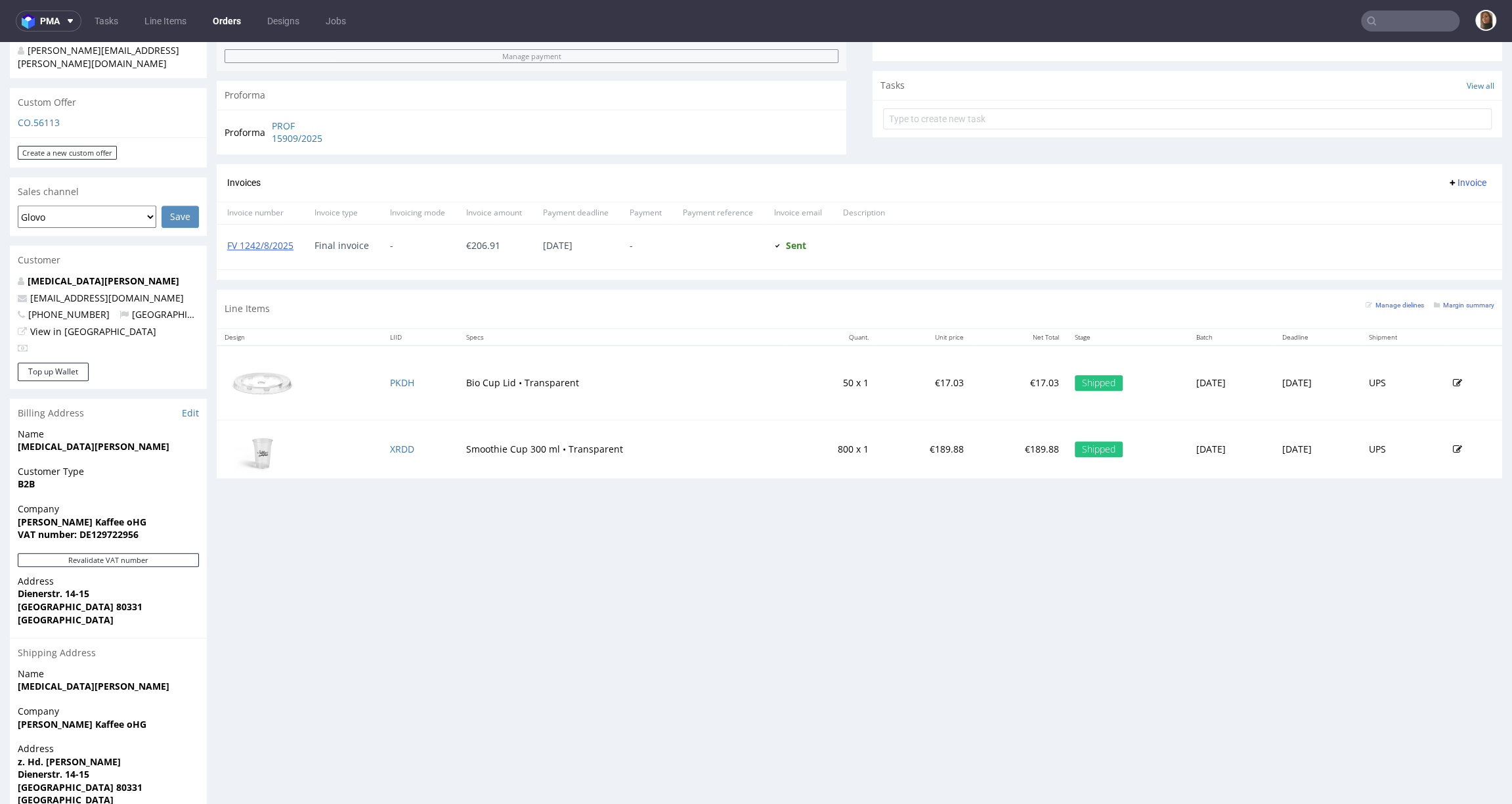
click at [1403, 28] on input "text" at bounding box center [1410, 21] width 98 height 21
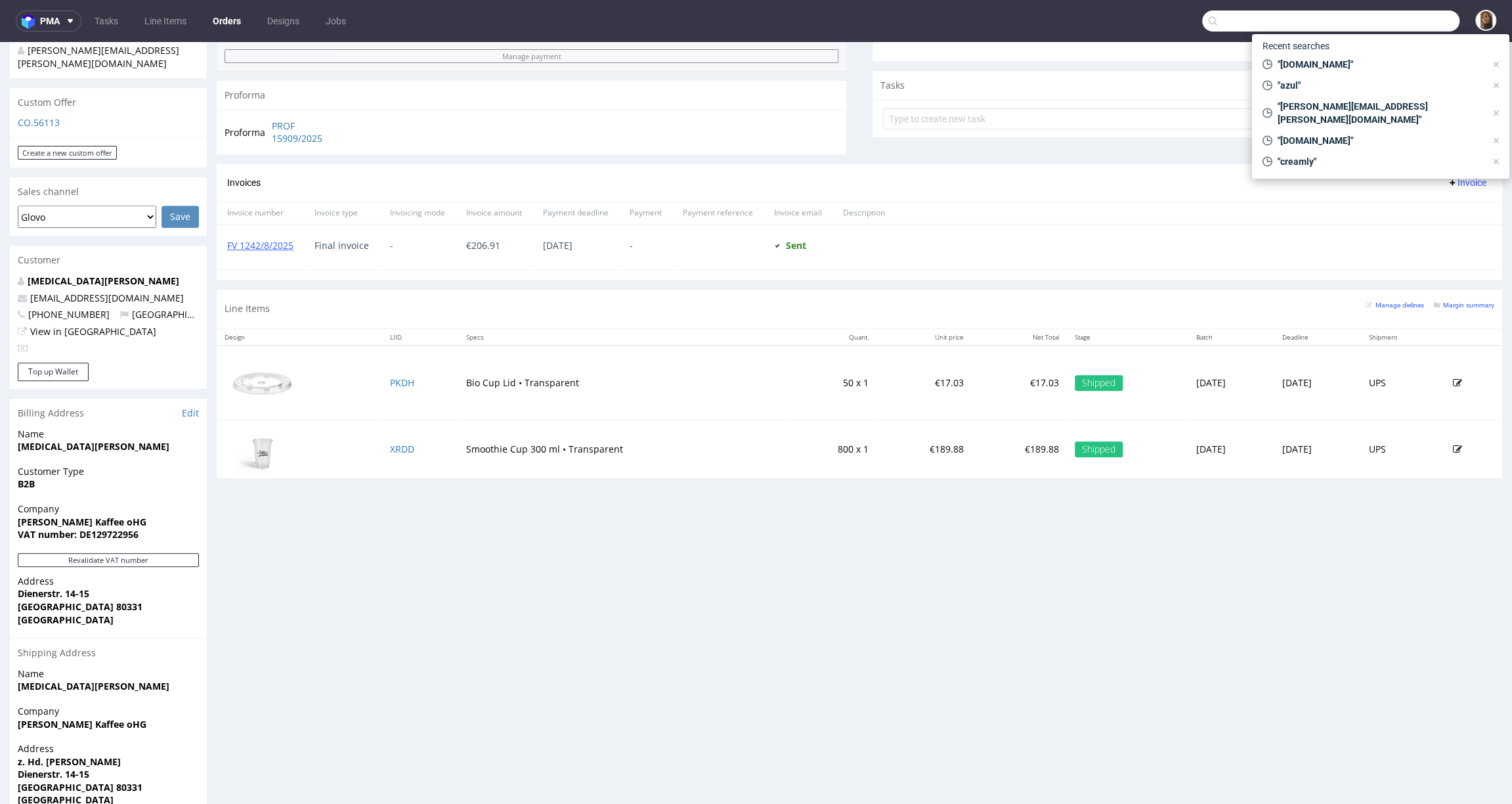
paste input "R888523667"
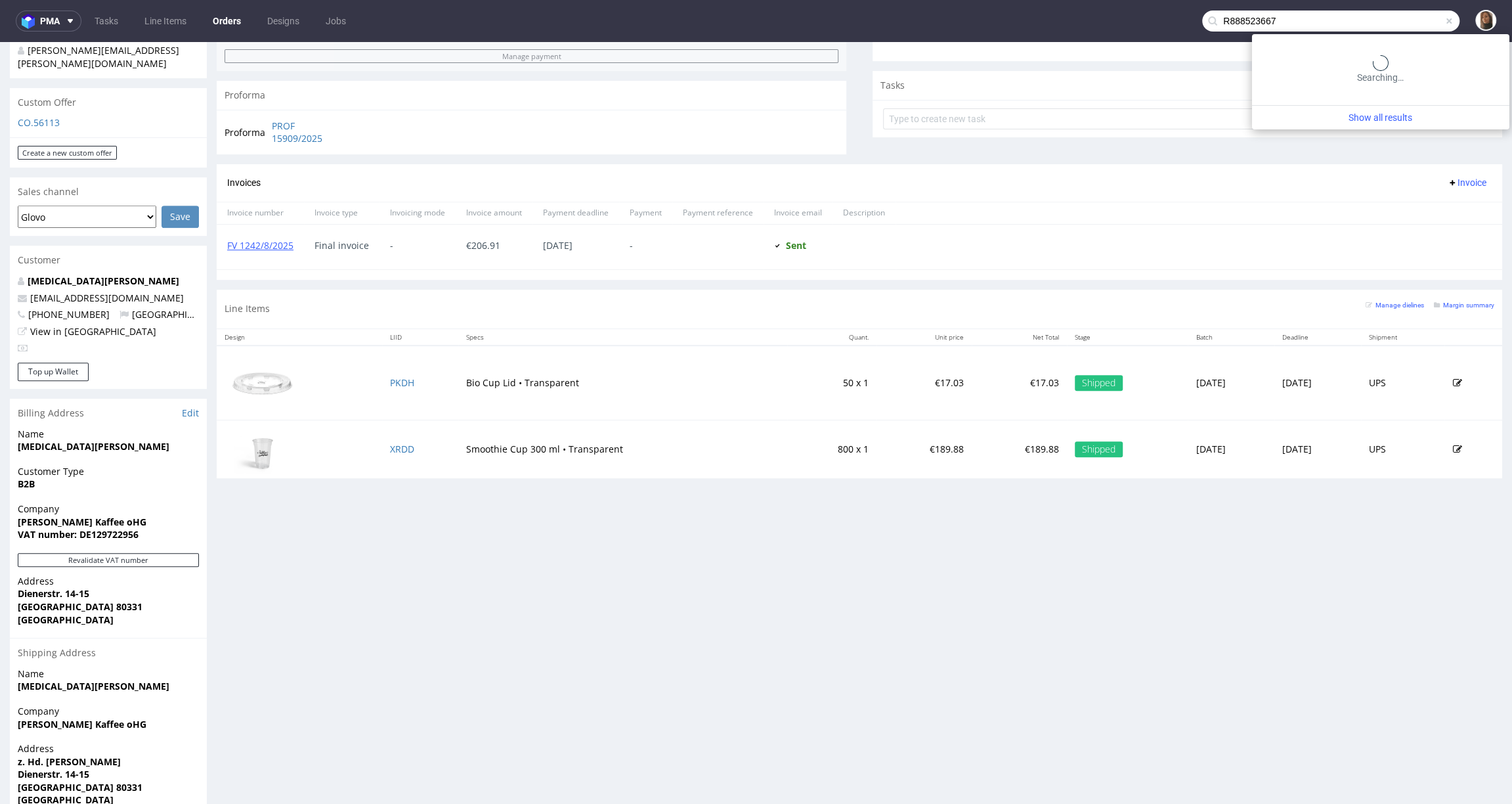
type input "R888523667"
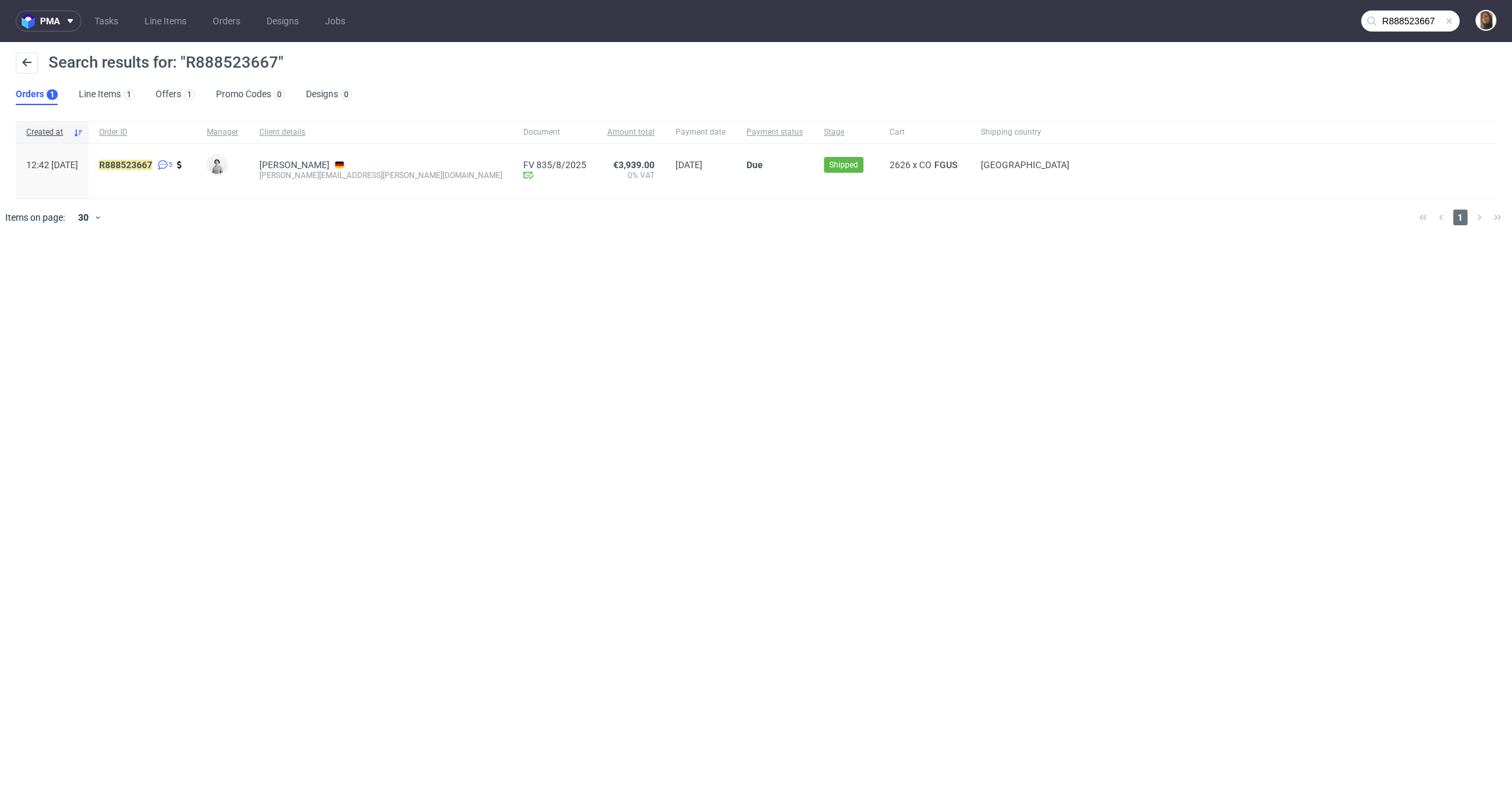
click at [358, 179] on div "enrico.preuss@kma-machines.com" at bounding box center [381, 175] width 243 height 10
copy div "enrico.preuss@kma-machines.com"
click at [153, 164] on mark "R888523667" at bounding box center [125, 165] width 54 height 10
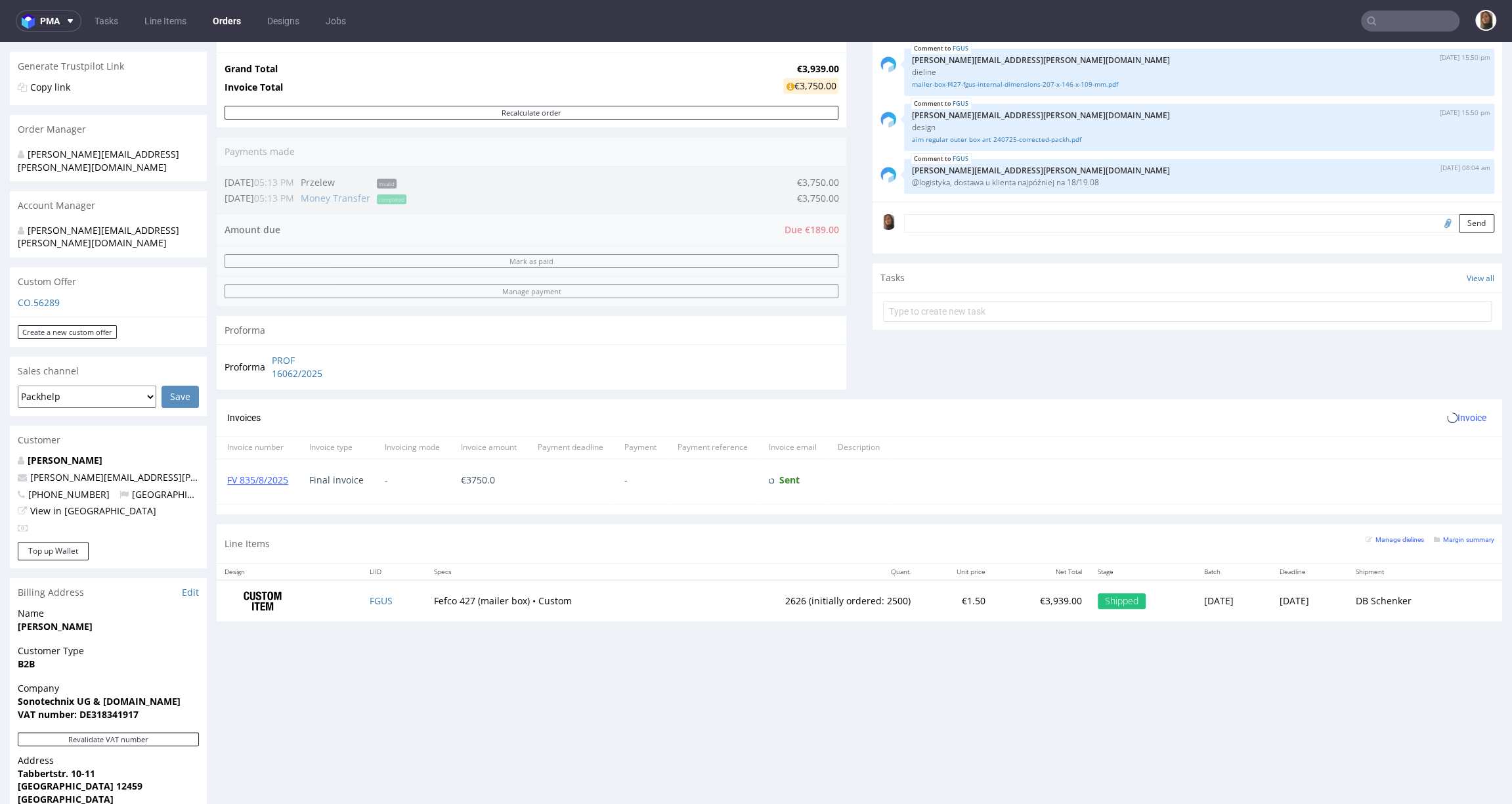
scroll to position [445, 0]
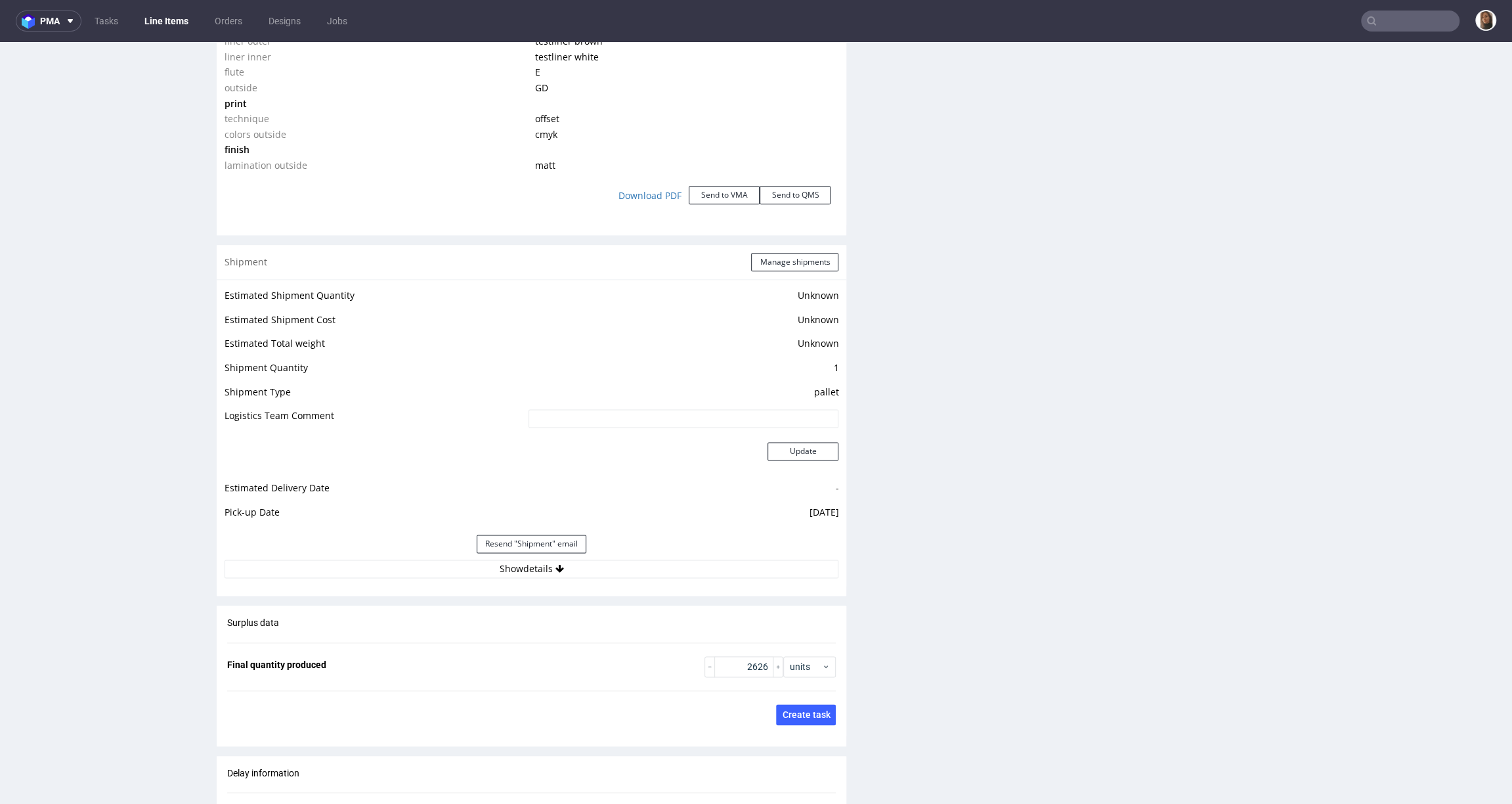
scroll to position [1630, 0]
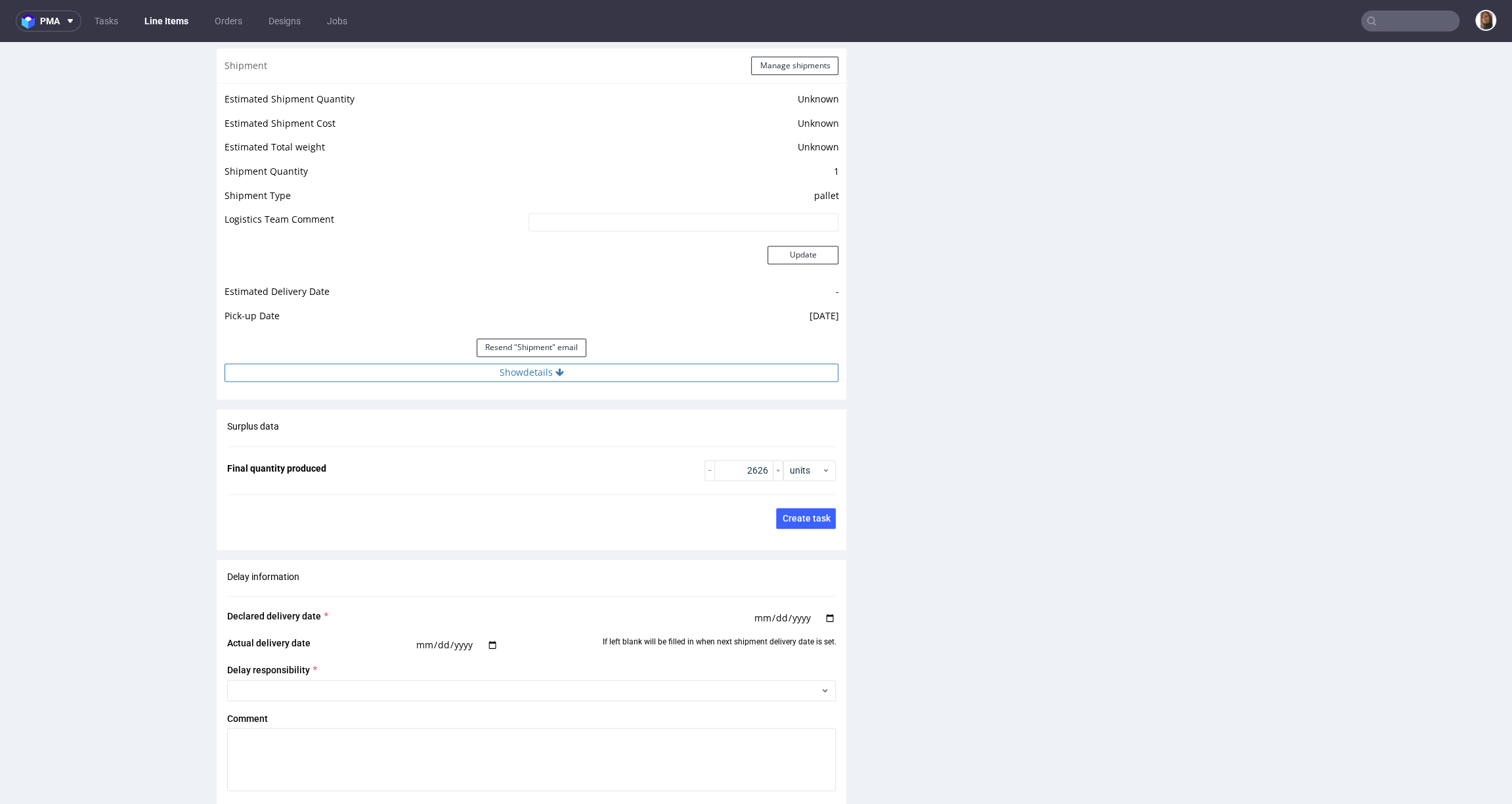
click at [527, 370] on button "Show details" at bounding box center [531, 372] width 614 height 18
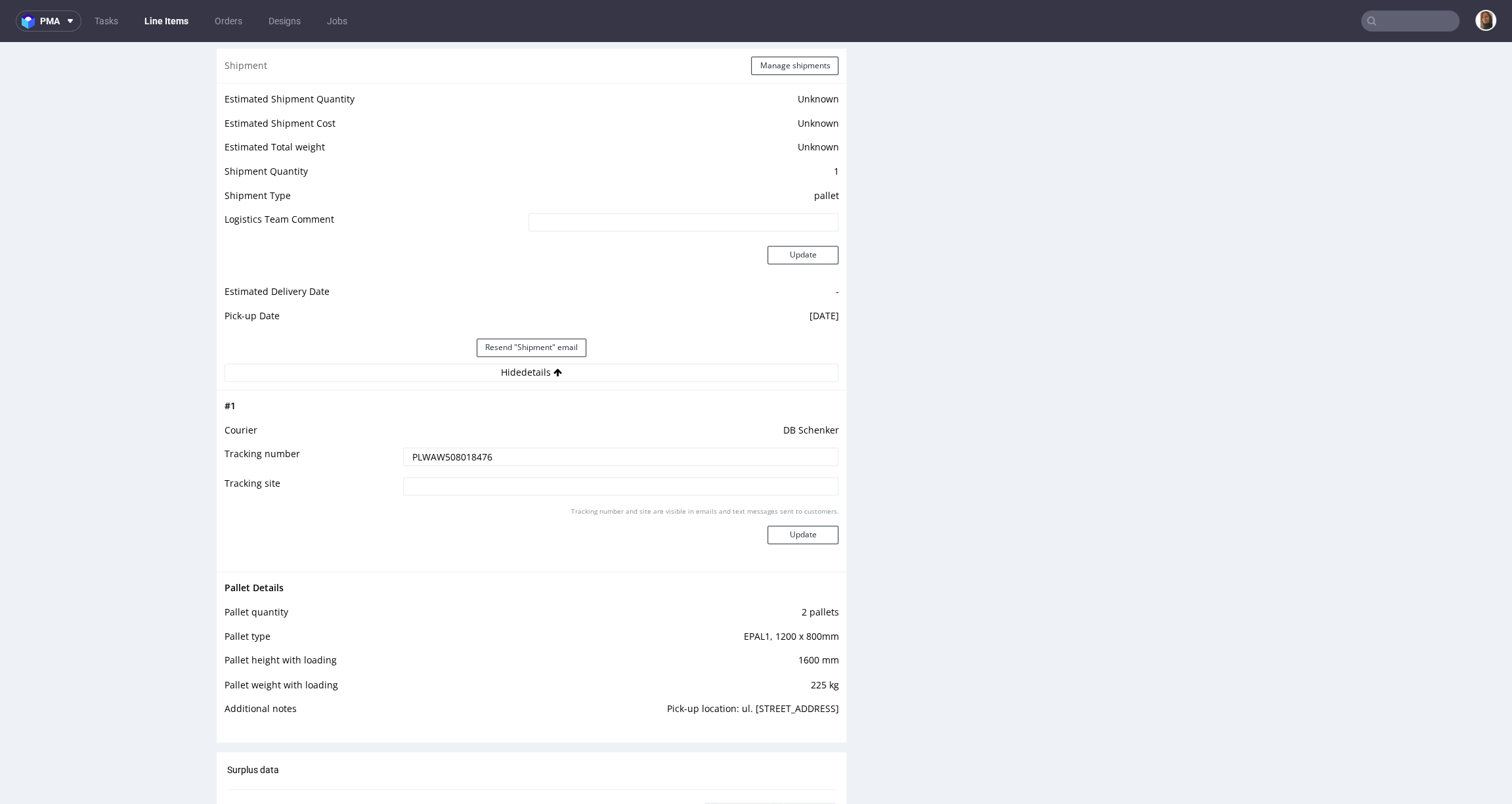
drag, startPoint x: 487, startPoint y: 453, endPoint x: 346, endPoint y: 452, distance: 141.0
click at [345, 452] on tr "Tracking number PLWAW508018476" at bounding box center [531, 460] width 614 height 30
click at [1398, 20] on input "text" at bounding box center [1410, 21] width 98 height 21
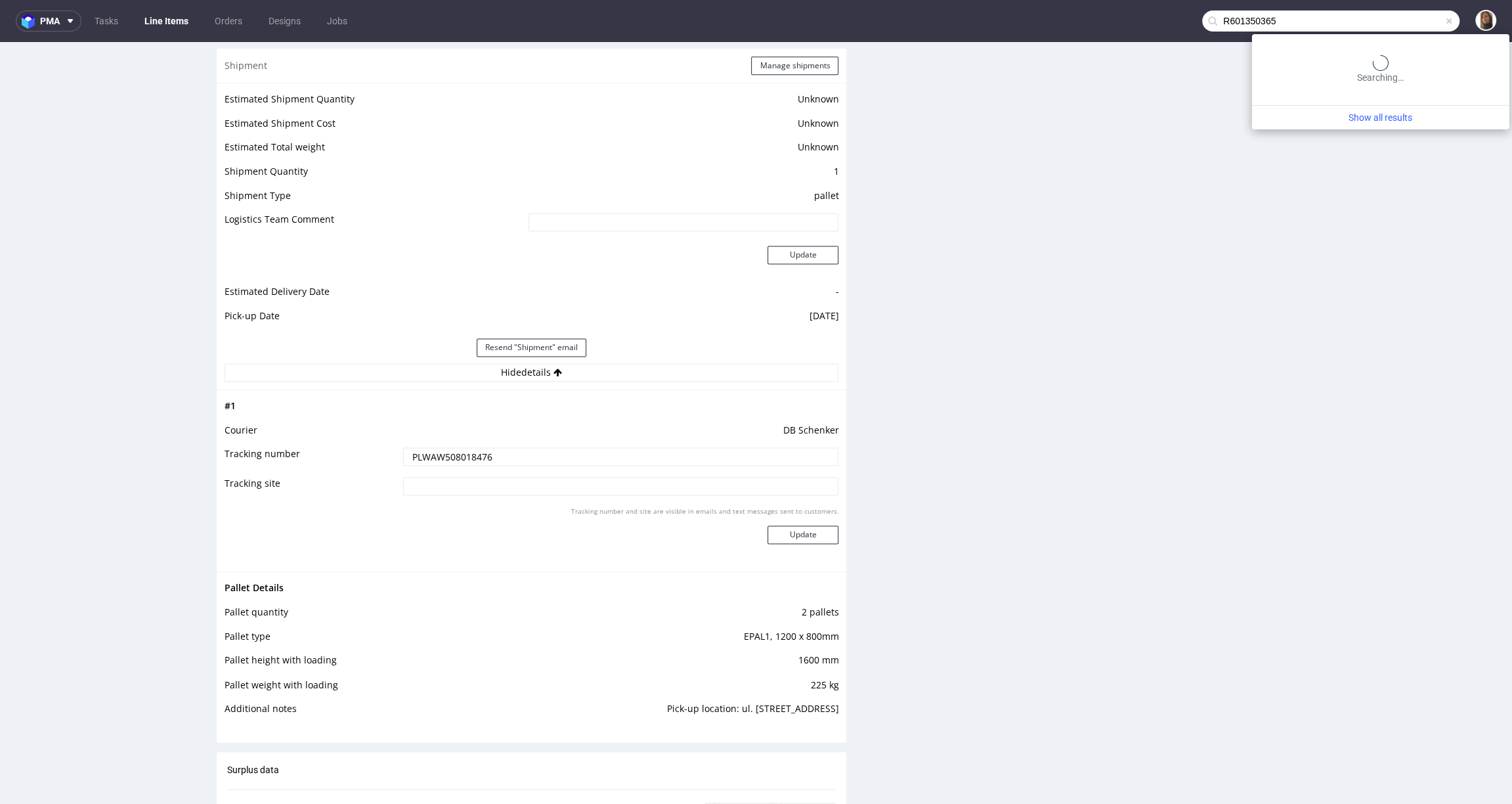
type input "R601350365"
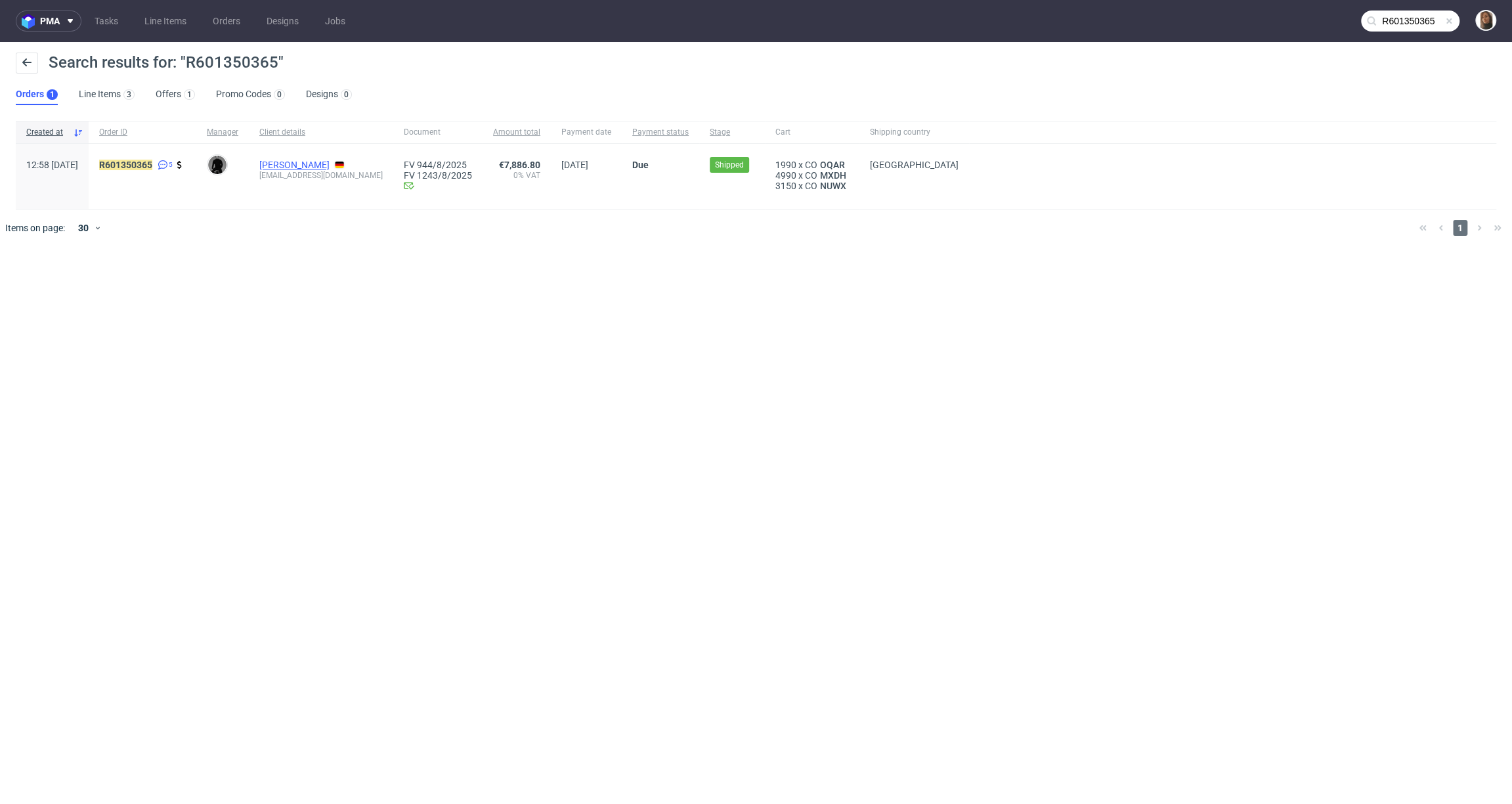
click at [330, 165] on link "Josef Besslich" at bounding box center [295, 165] width 70 height 10
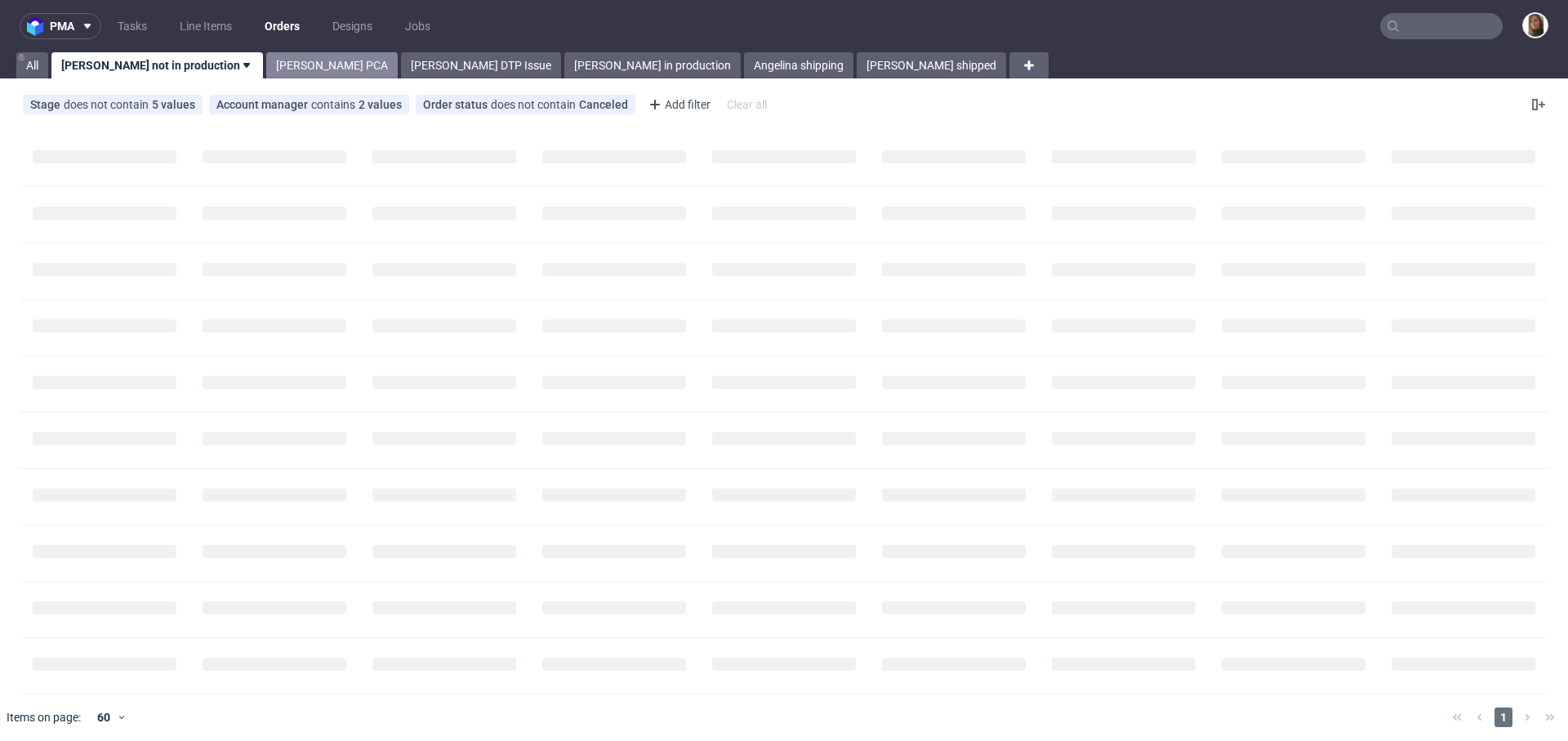
click at [285, 58] on link "[PERSON_NAME] PCA" at bounding box center [332, 66] width 131 height 26
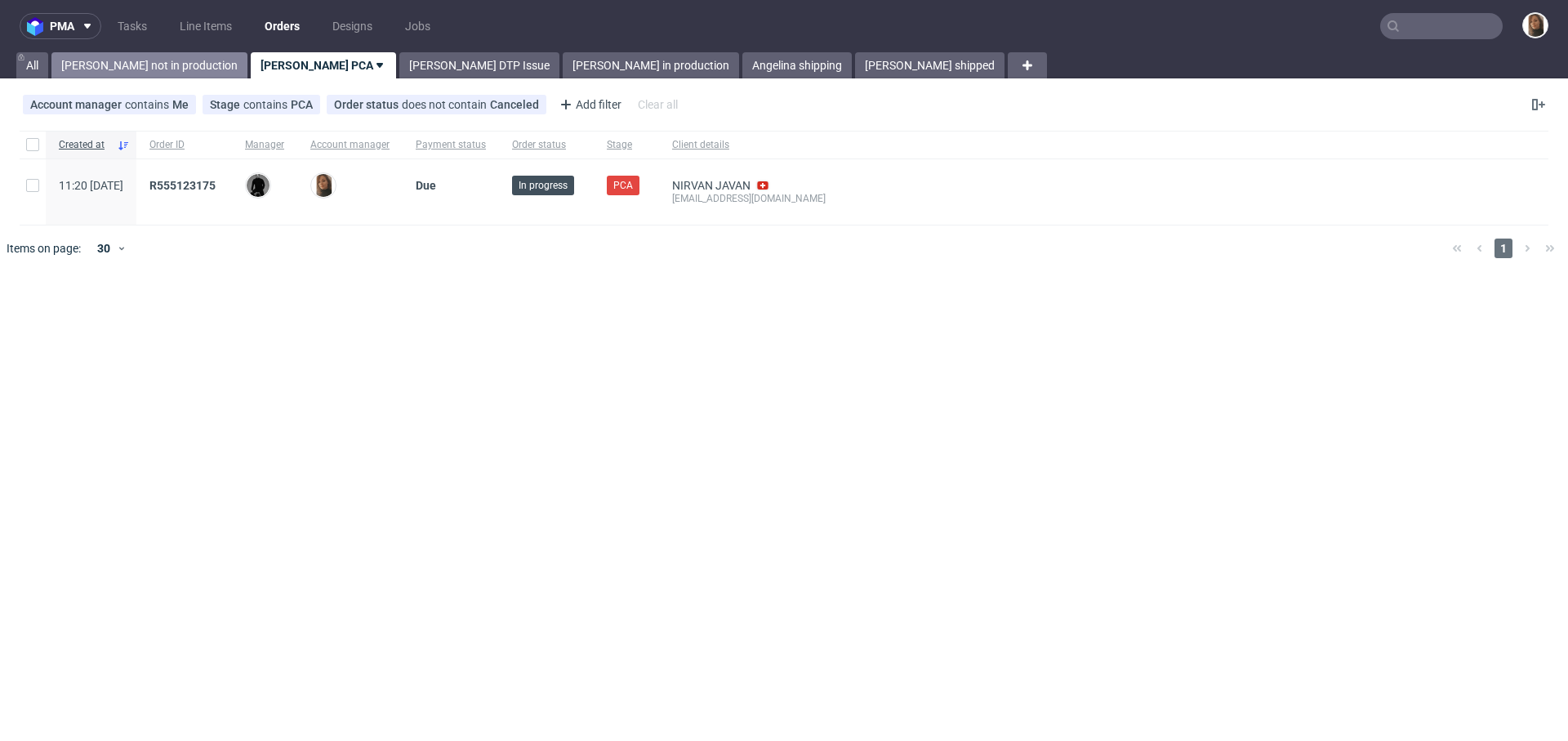
click at [145, 59] on link "[PERSON_NAME] not in production" at bounding box center [149, 66] width 196 height 26
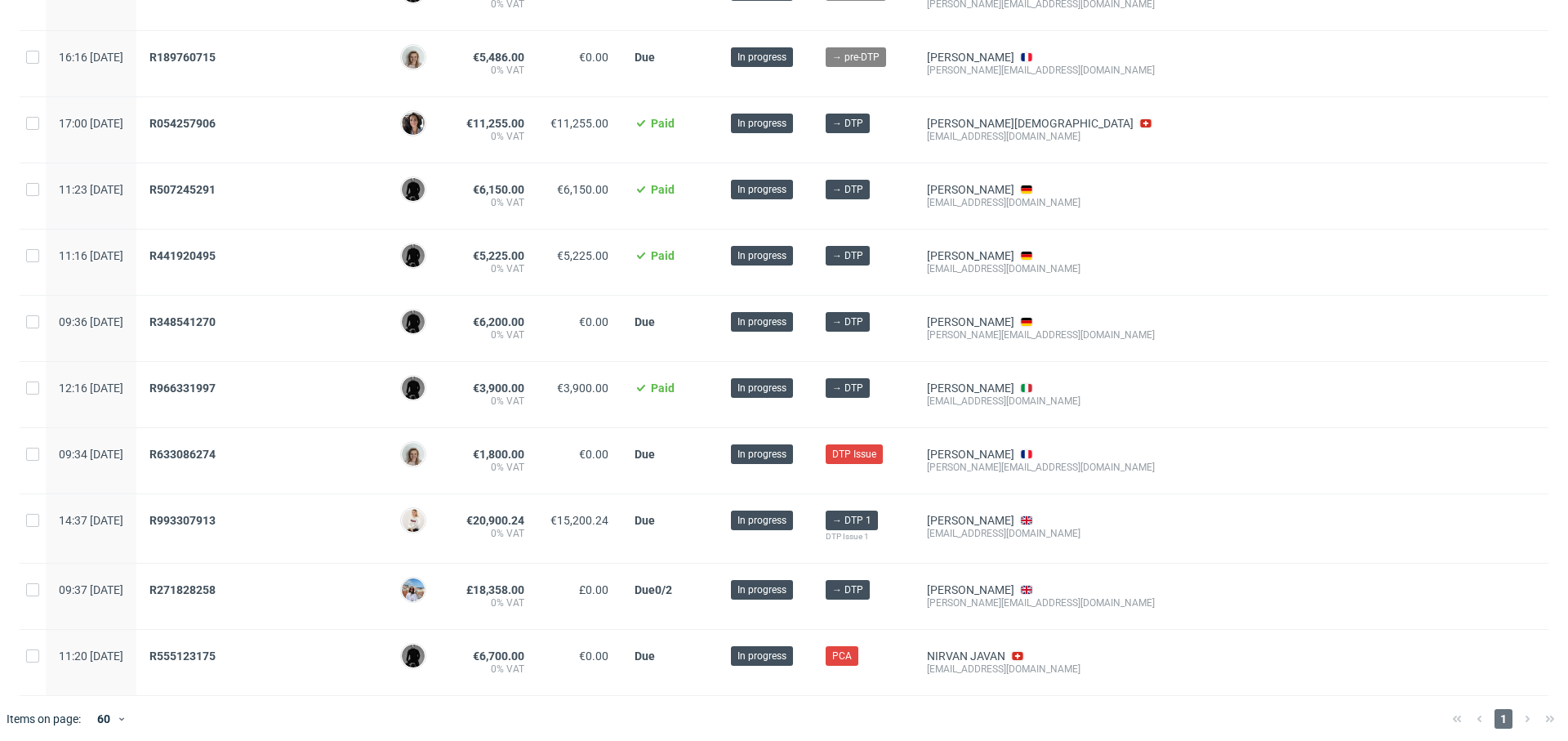
scroll to position [864, 0]
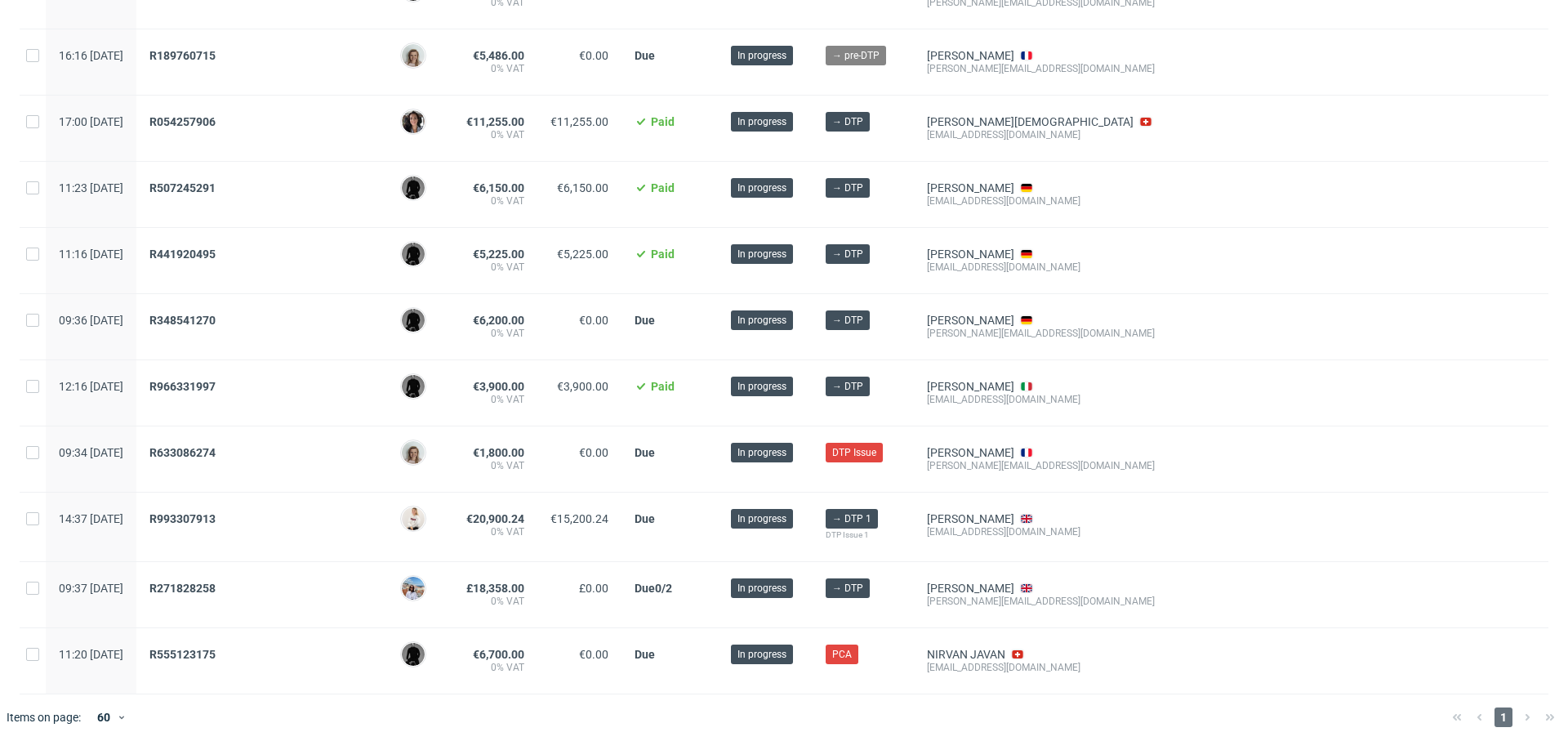
click at [239, 656] on span "R555123175" at bounding box center [261, 661] width 225 height 26
click at [216, 652] on span "R555123175" at bounding box center [182, 654] width 67 height 13
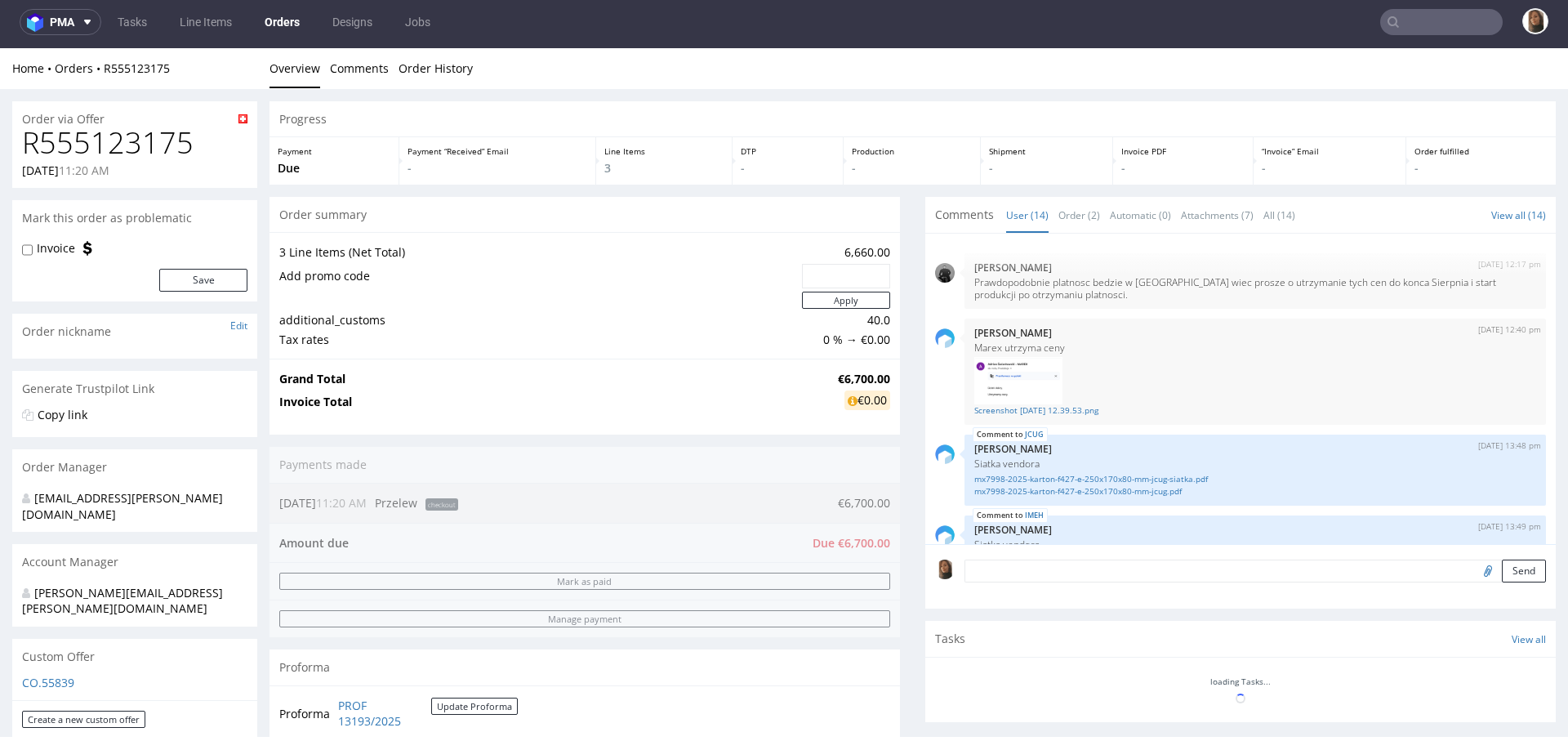
scroll to position [621, 0]
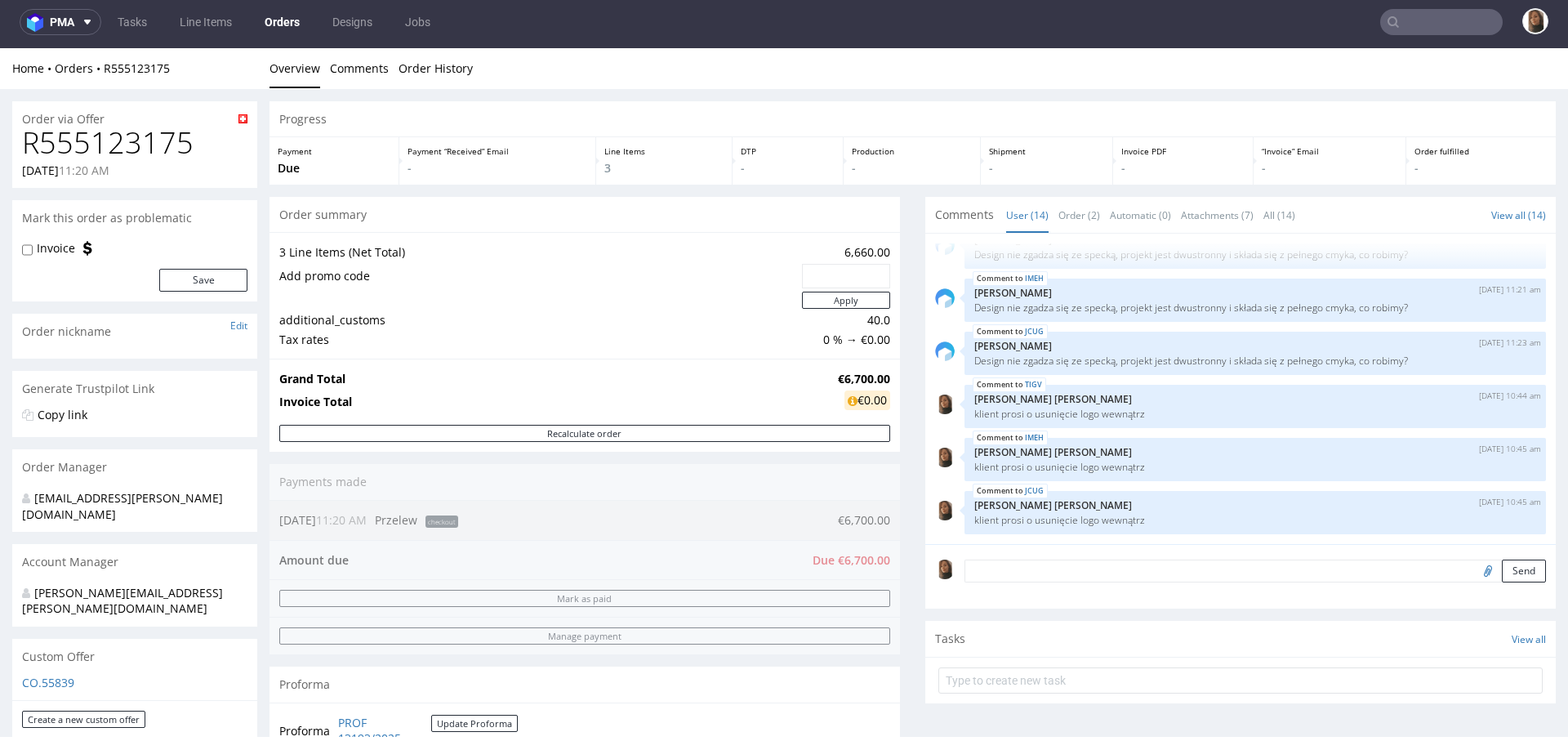
click at [370, 167] on p "Due" at bounding box center [333, 168] width 112 height 16
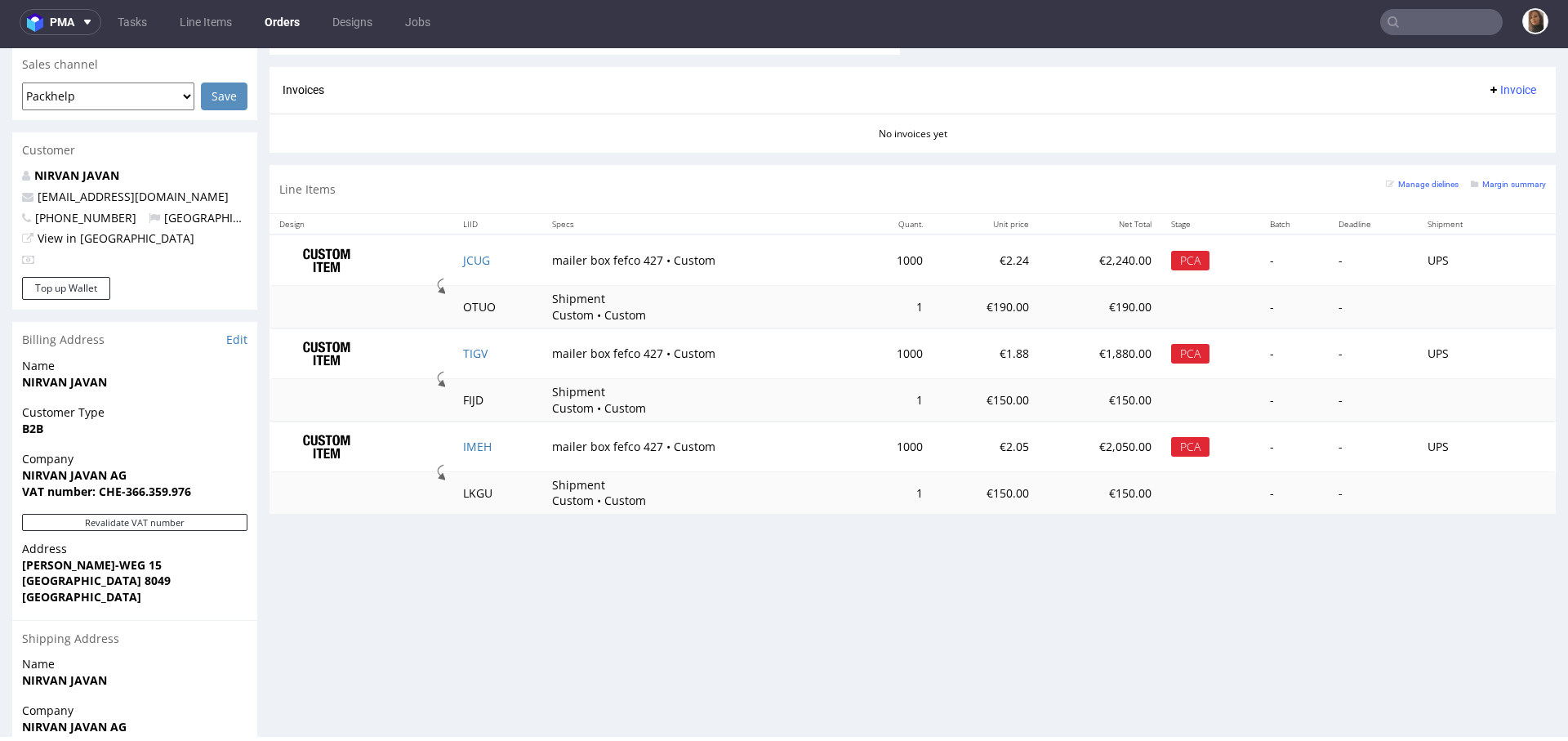
scroll to position [682, 0]
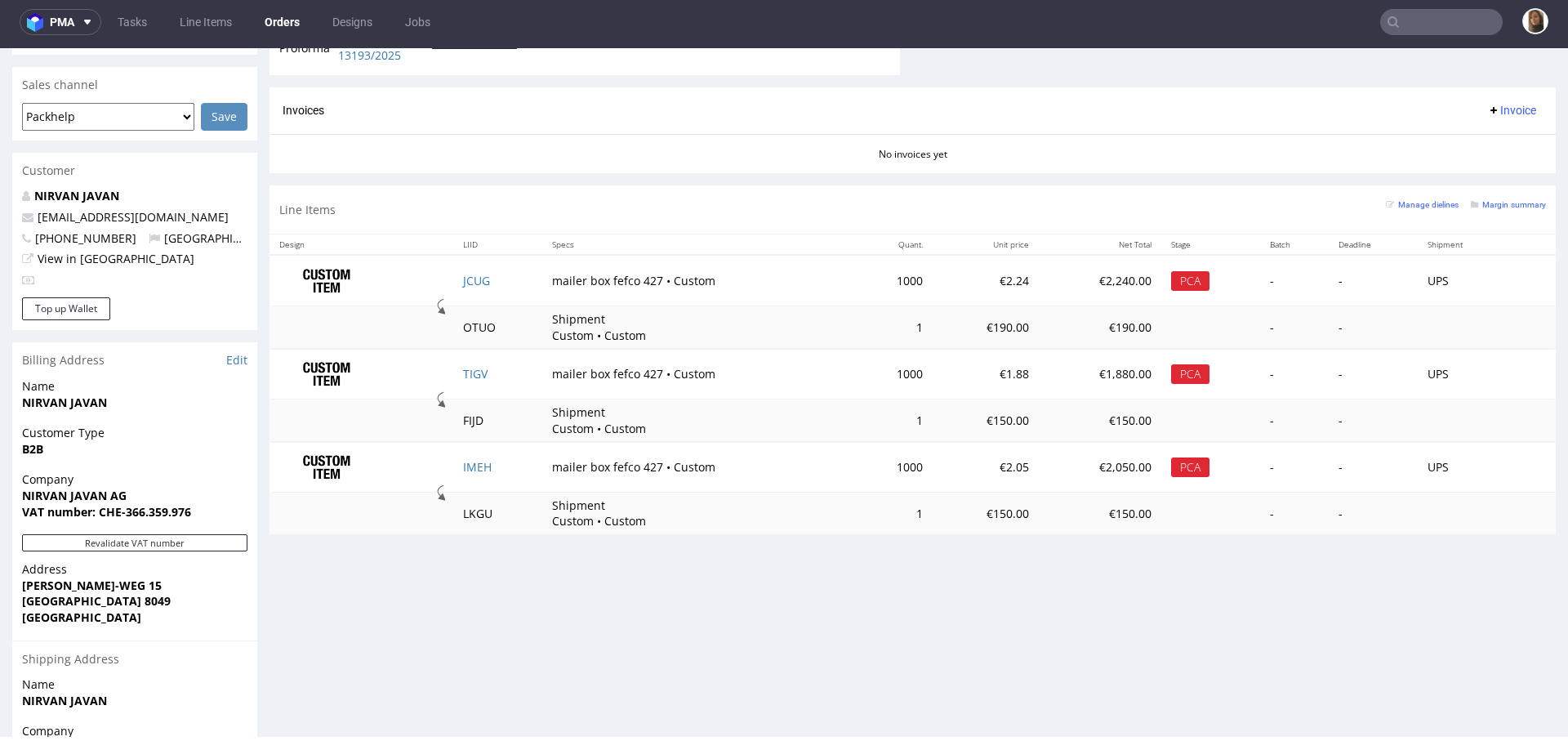
click at [186, 209] on p "[EMAIL_ADDRESS][DOMAIN_NAME]" at bounding box center [134, 217] width 226 height 16
drag, startPoint x: 186, startPoint y: 180, endPoint x: 32, endPoint y: 179, distance: 154.0
click at [32, 209] on p "[EMAIL_ADDRESS][DOMAIN_NAME]" at bounding box center [134, 217] width 226 height 16
copy link "[EMAIL_ADDRESS][DOMAIN_NAME]"
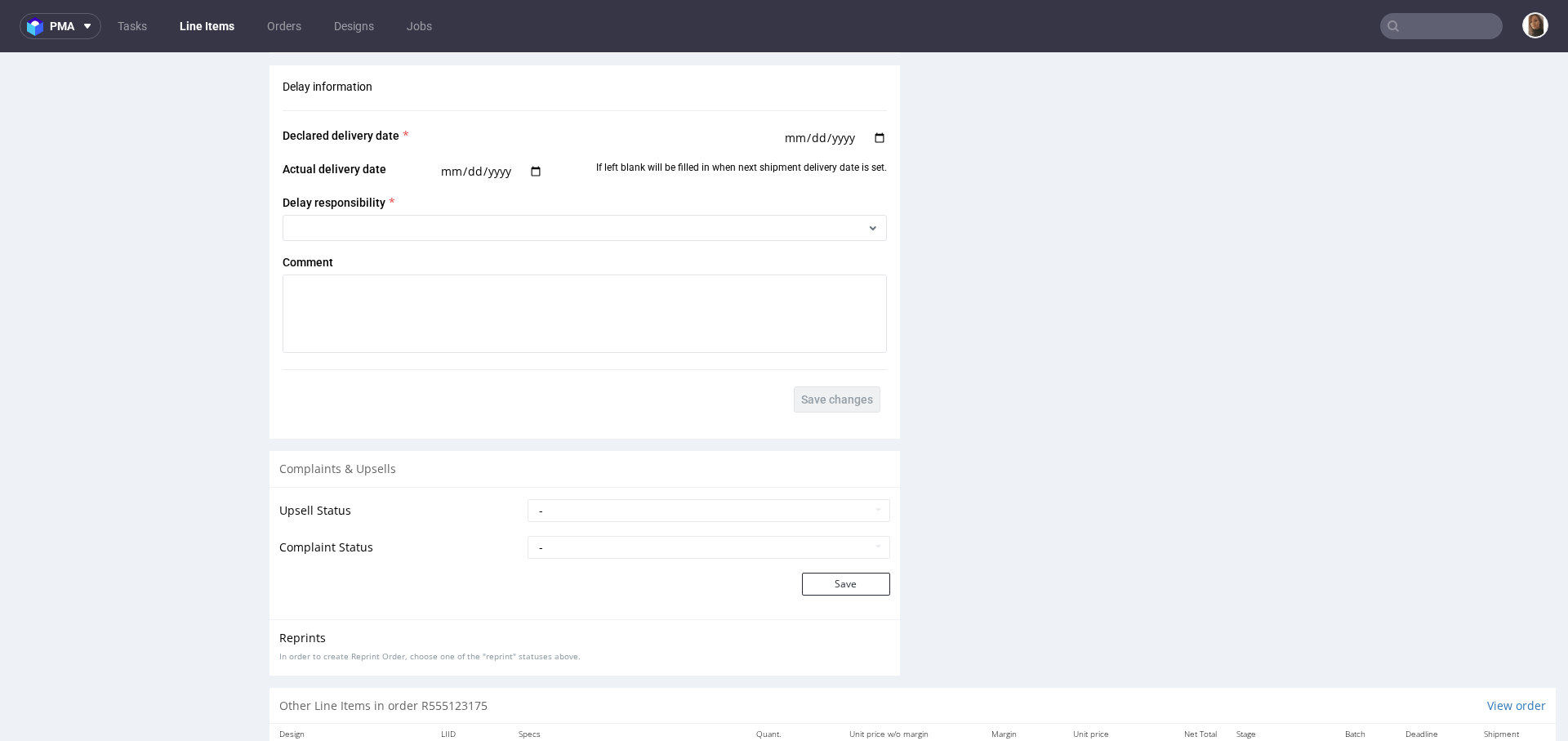
scroll to position [2901, 0]
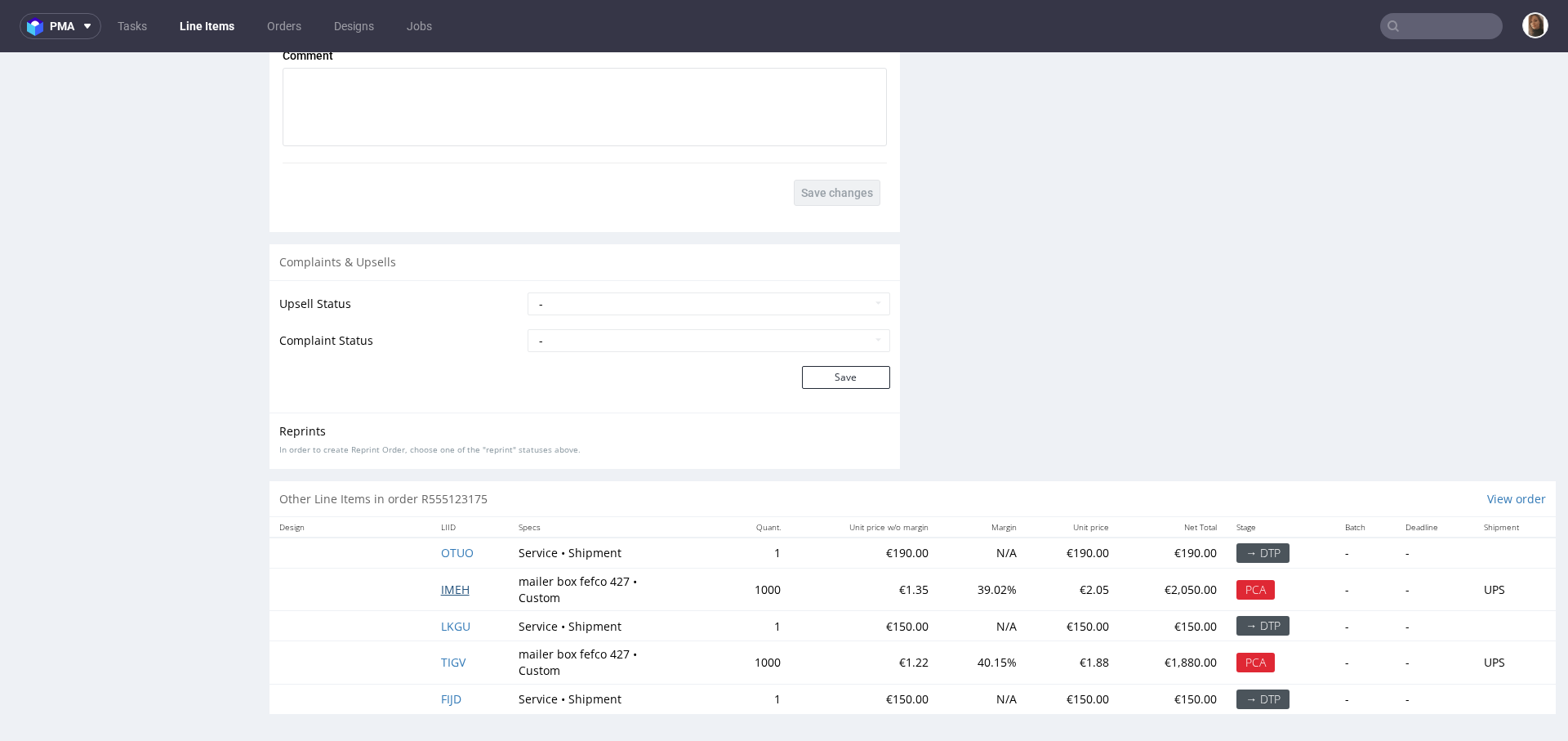
click at [452, 585] on span "IMEH" at bounding box center [455, 589] width 29 height 16
click at [449, 659] on span "TIGV" at bounding box center [453, 662] width 25 height 16
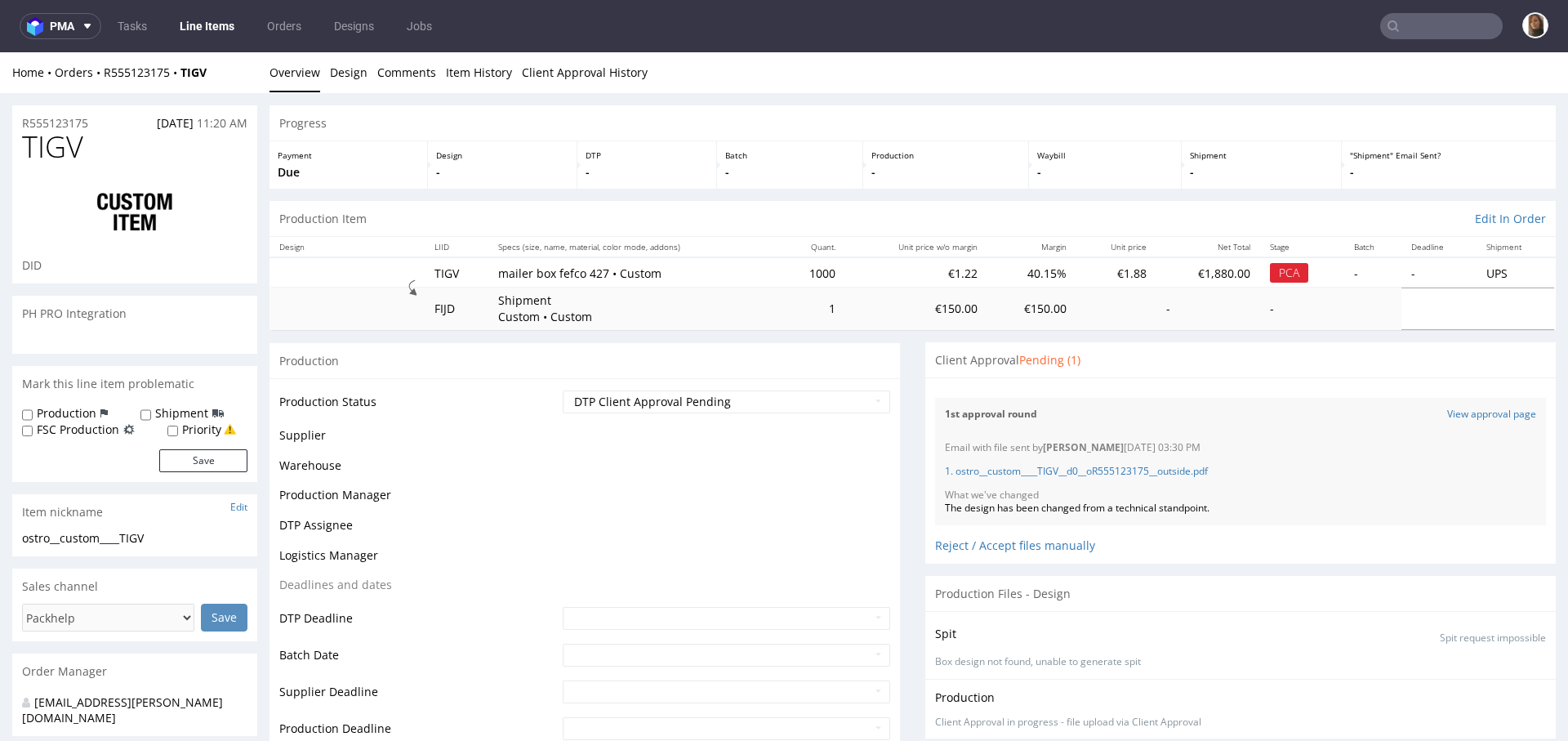
scroll to position [621, 0]
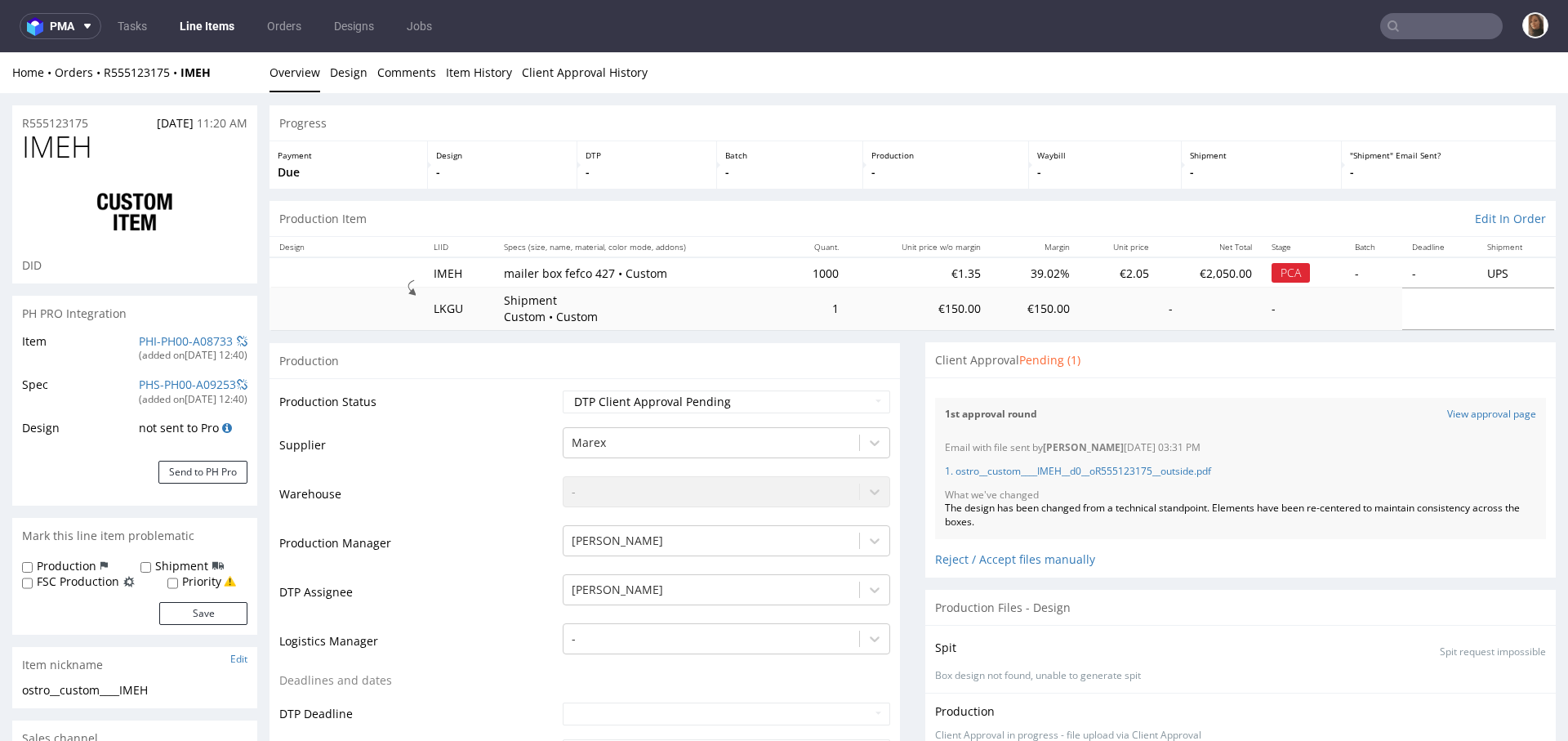
scroll to position [621, 0]
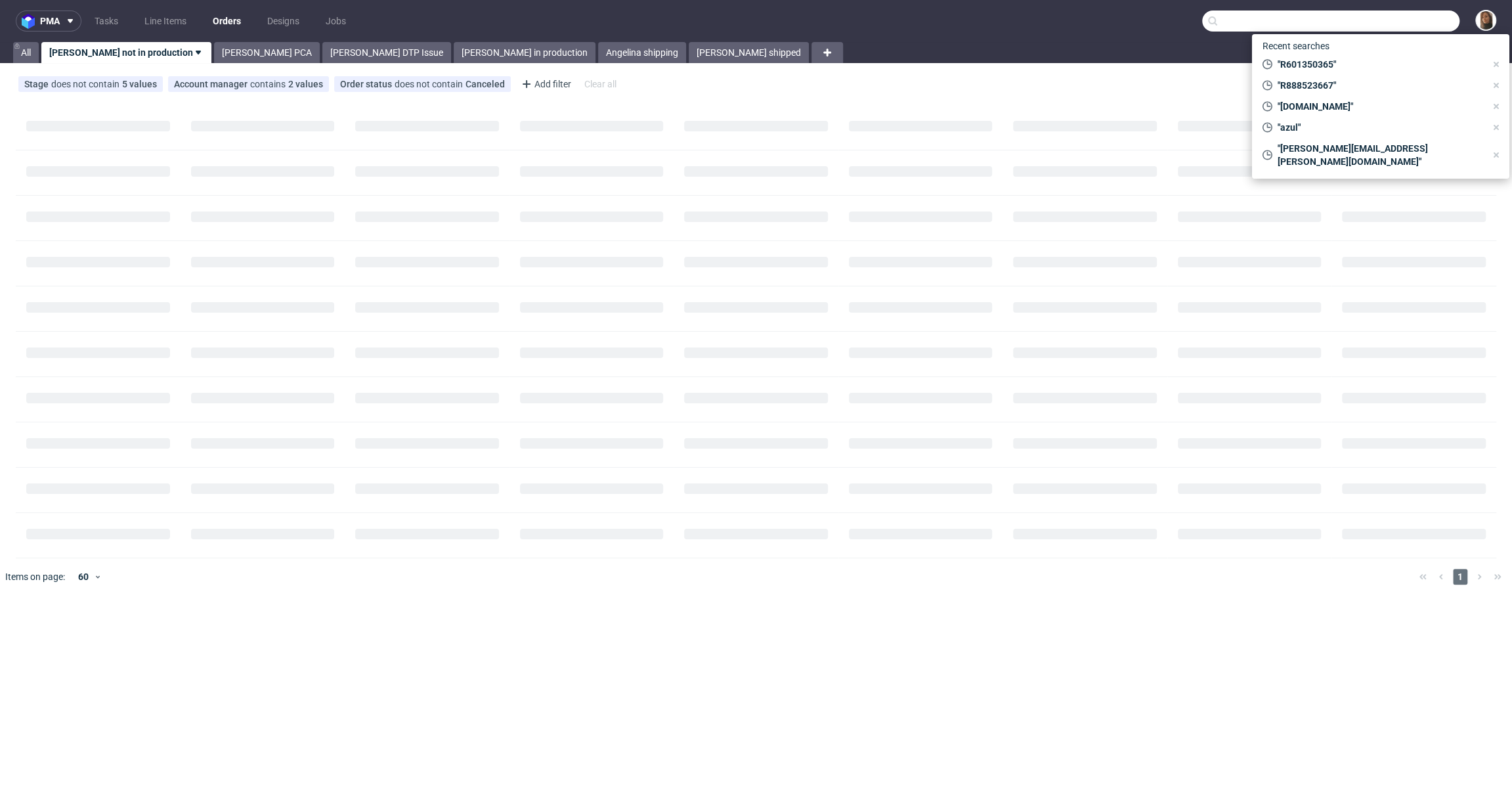
click at [1405, 24] on input "text" at bounding box center [1331, 21] width 257 height 21
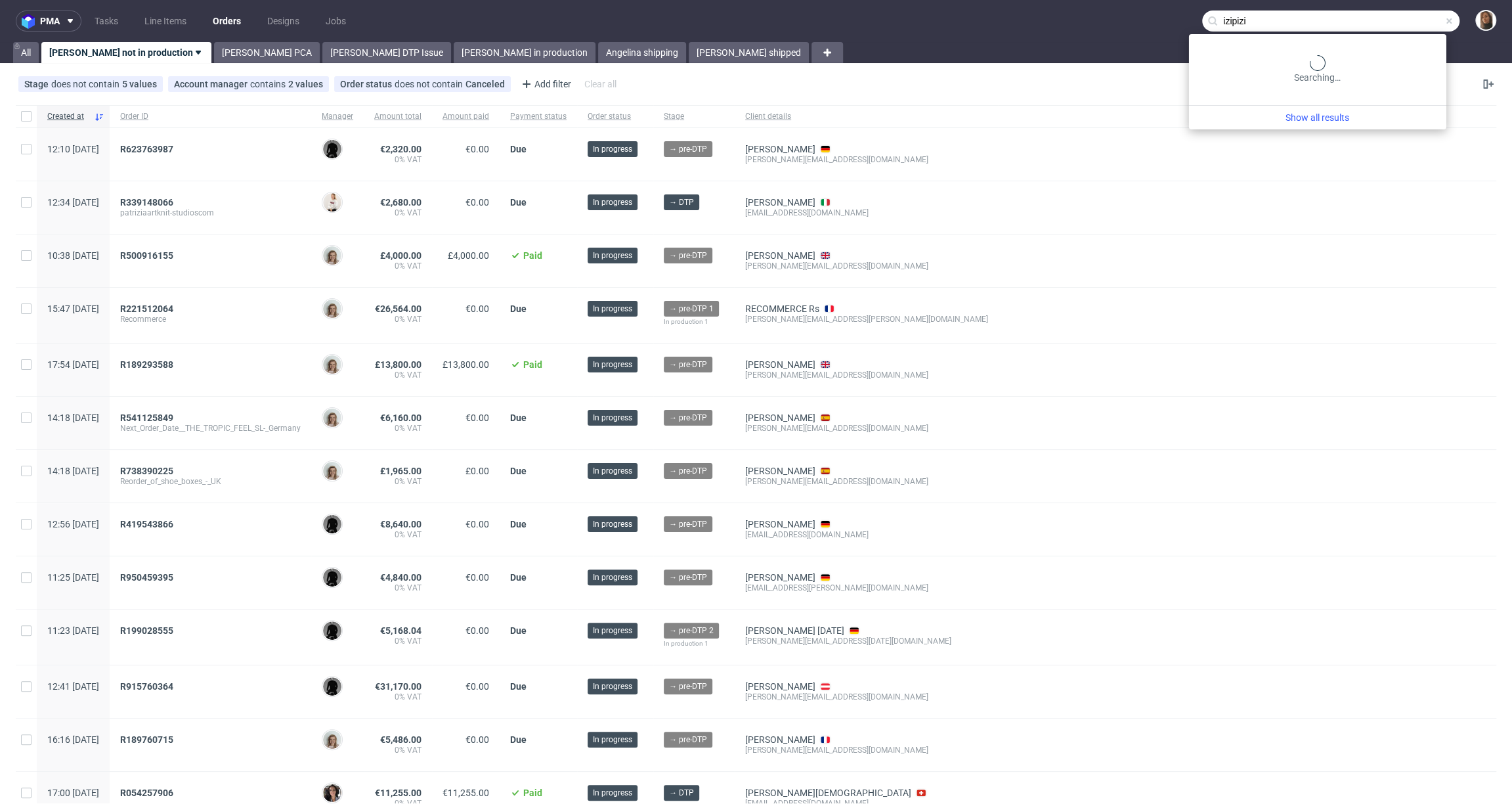
type input "izipizi"
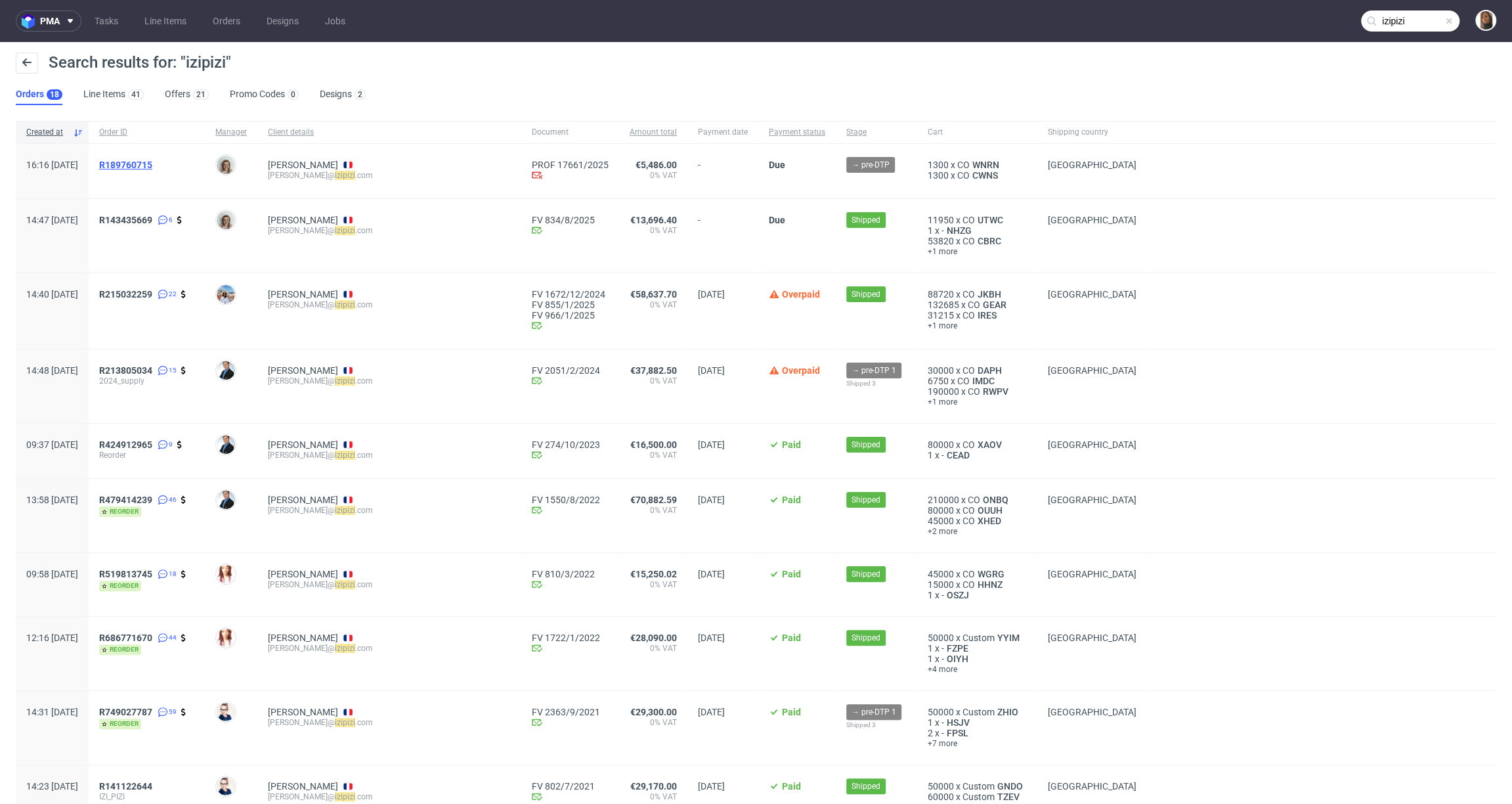
click at [153, 164] on span "R189760715" at bounding box center [125, 165] width 54 height 10
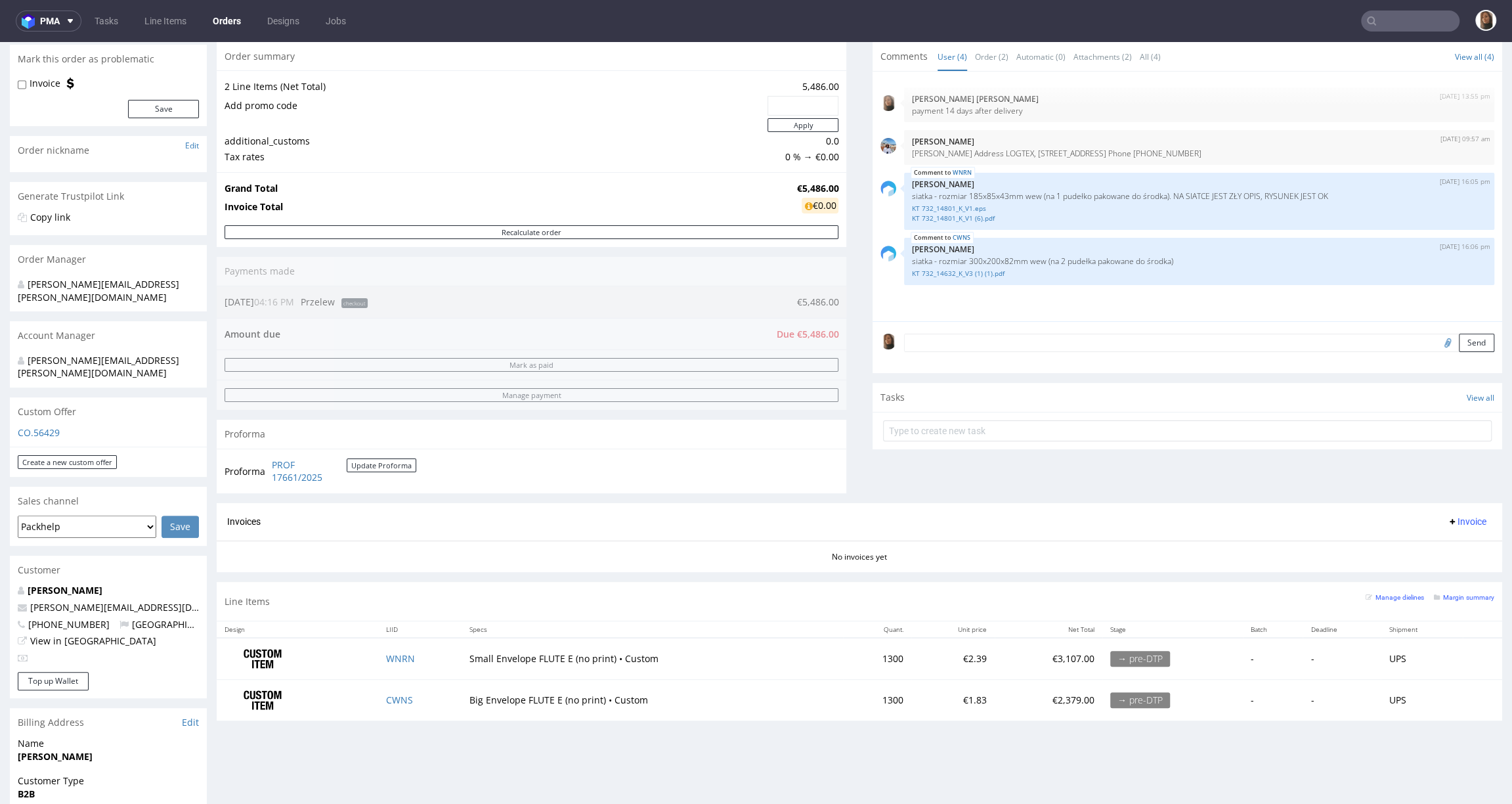
scroll to position [127, 0]
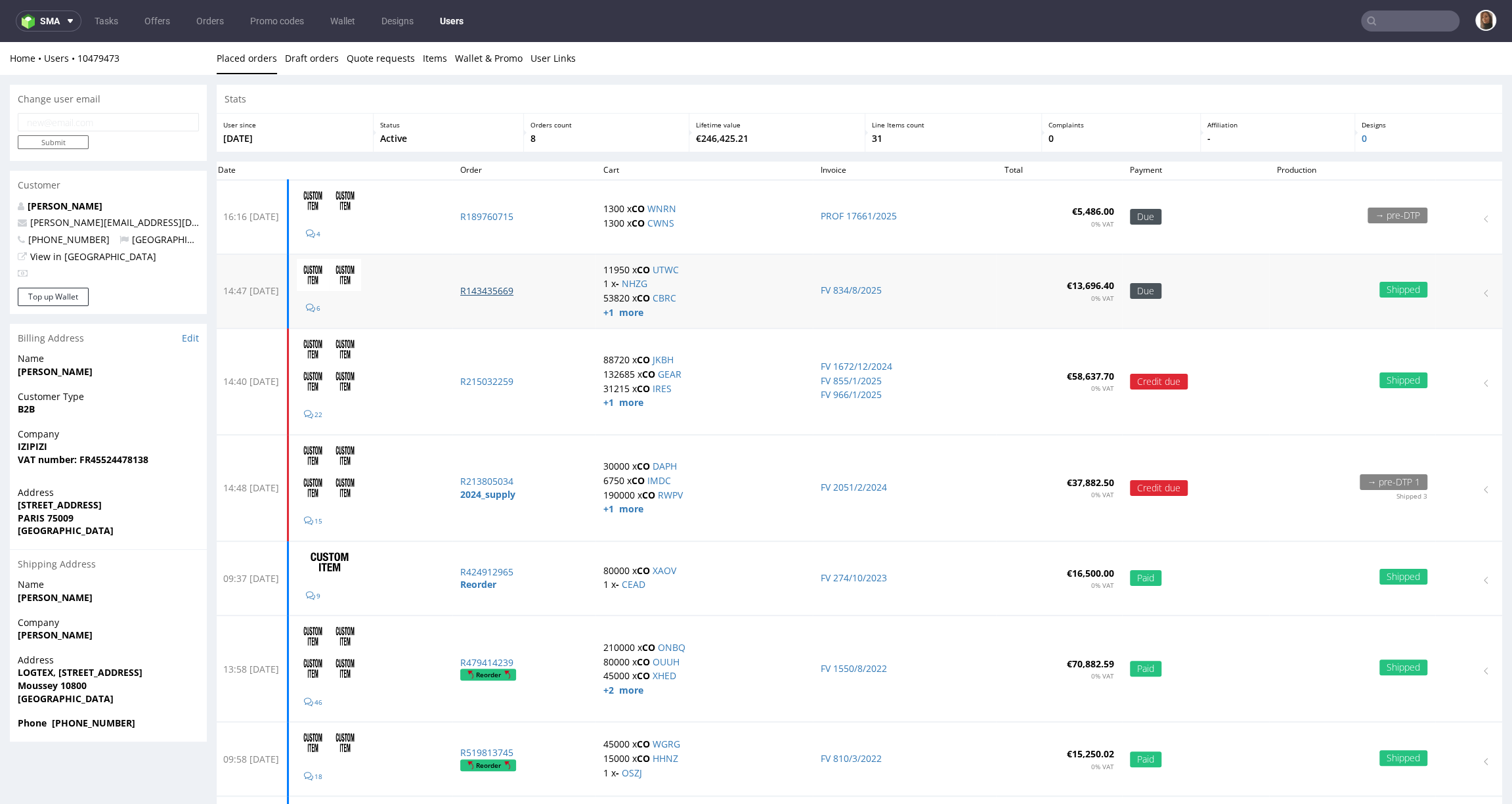
click at [525, 290] on p "R143435669" at bounding box center [523, 291] width 127 height 13
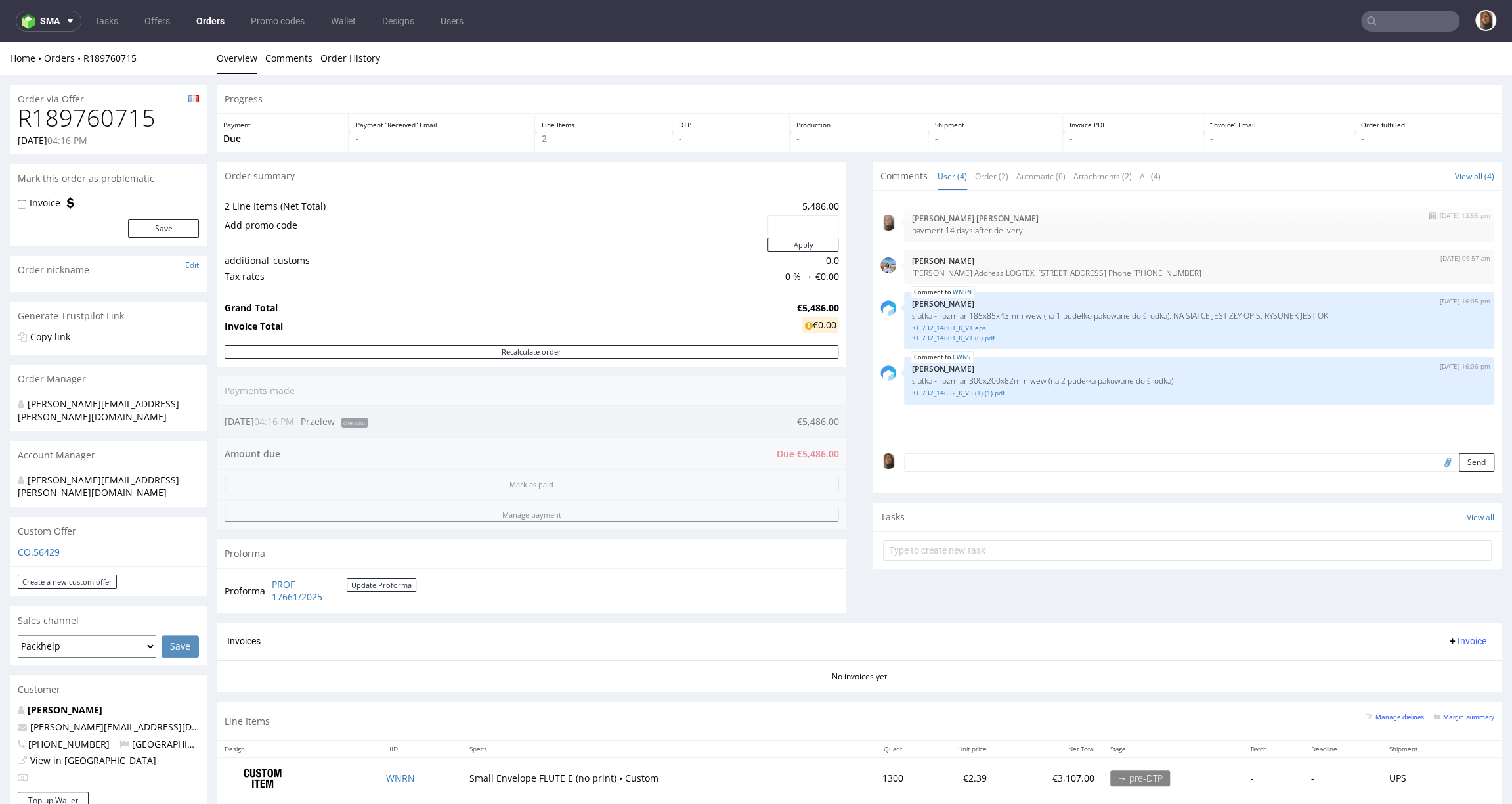
click at [1429, 214] on img "submit" at bounding box center [1432, 216] width 7 height 8
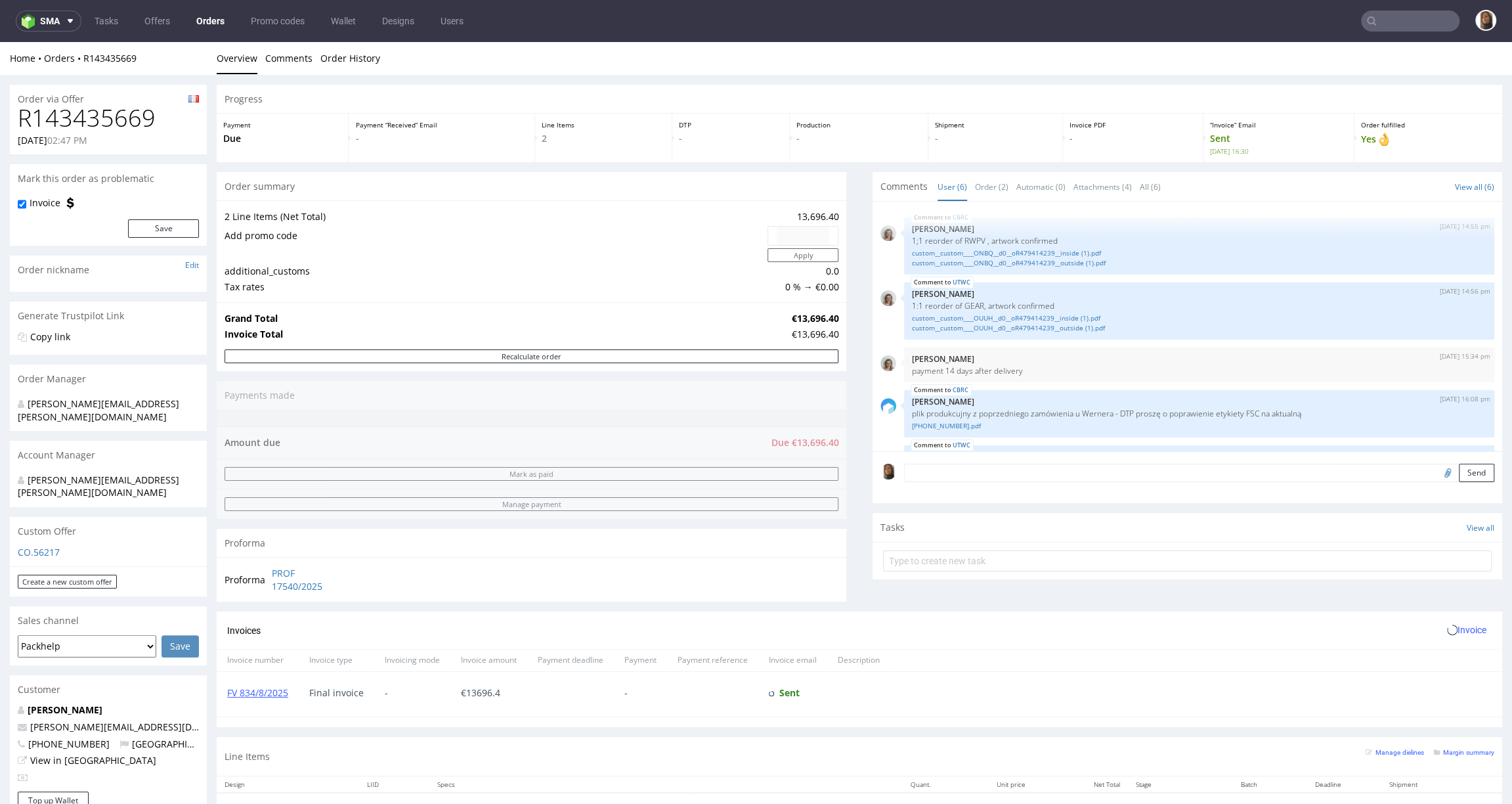
scroll to position [101, 0]
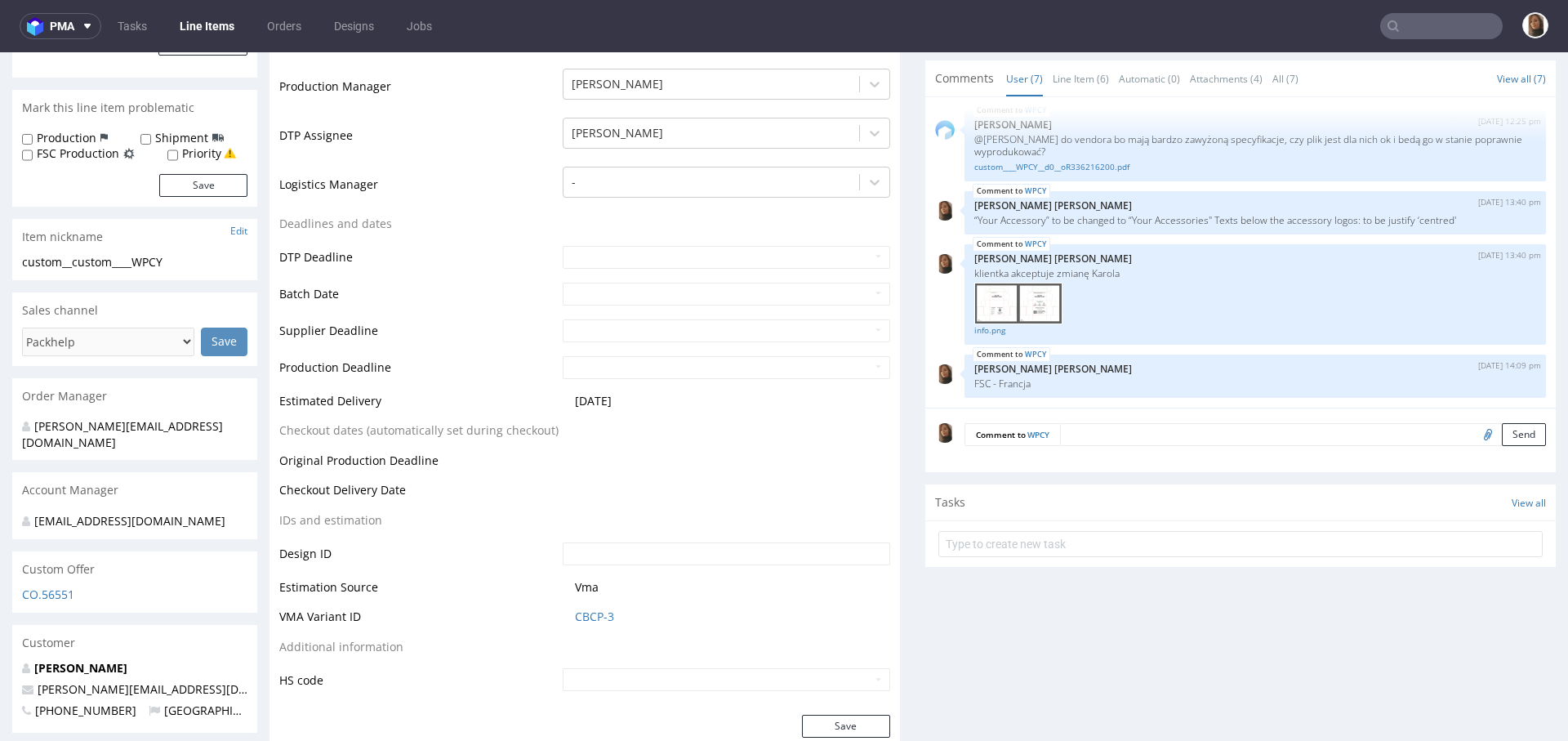
scroll to position [385, 0]
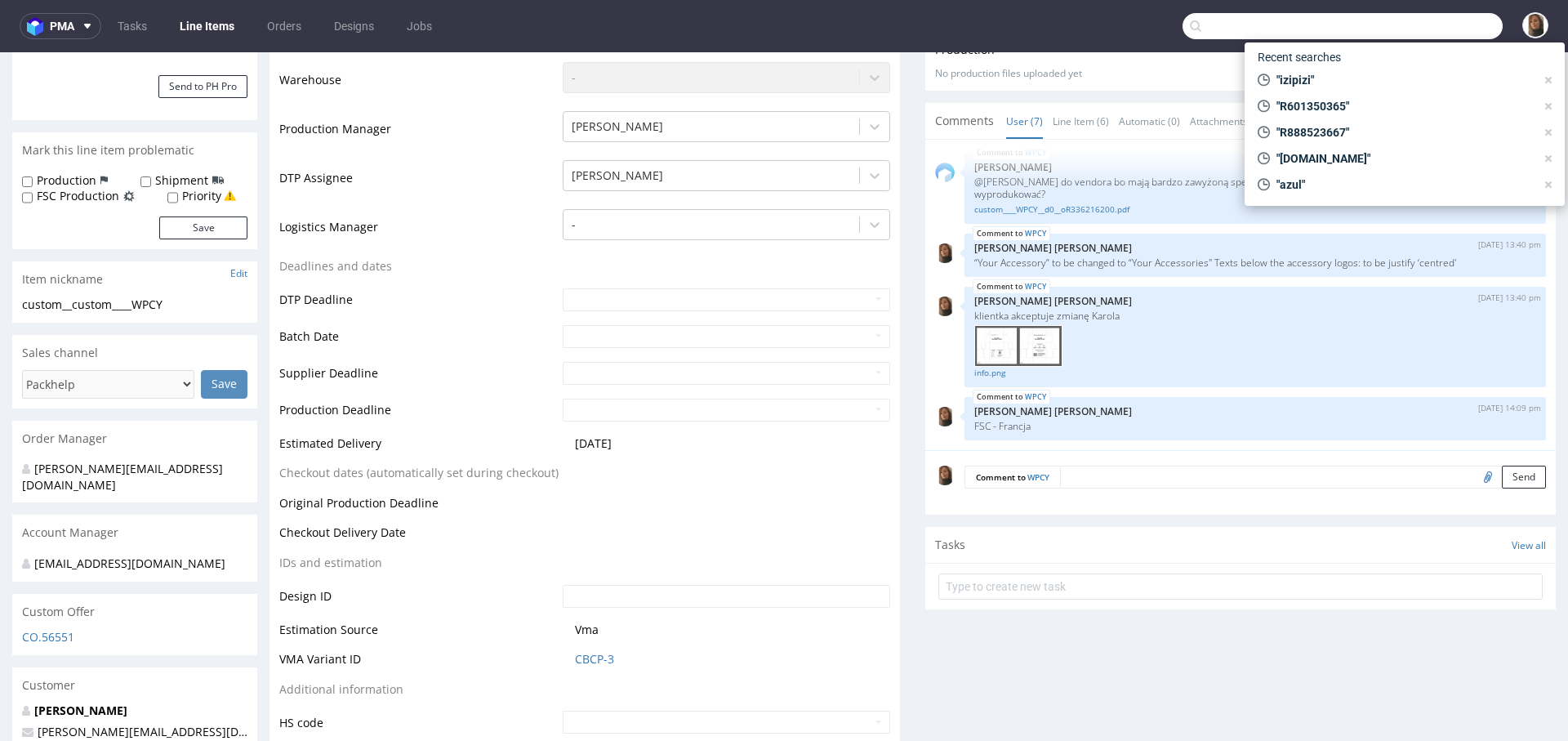
click at [1407, 30] on input "text" at bounding box center [1342, 26] width 320 height 26
paste input "[EMAIL_ADDRESS][DOMAIN_NAME]"
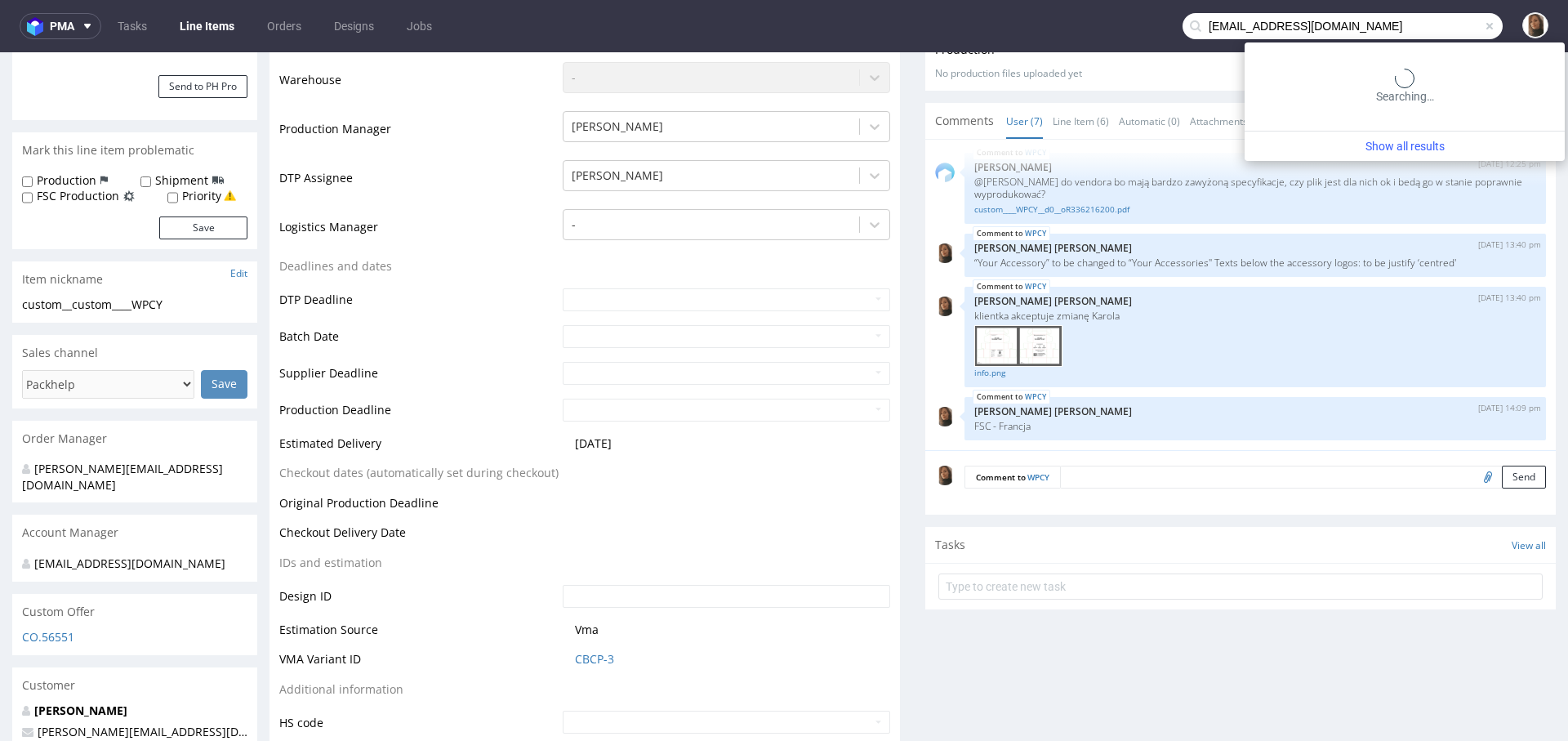
type input "[EMAIL_ADDRESS][DOMAIN_NAME]"
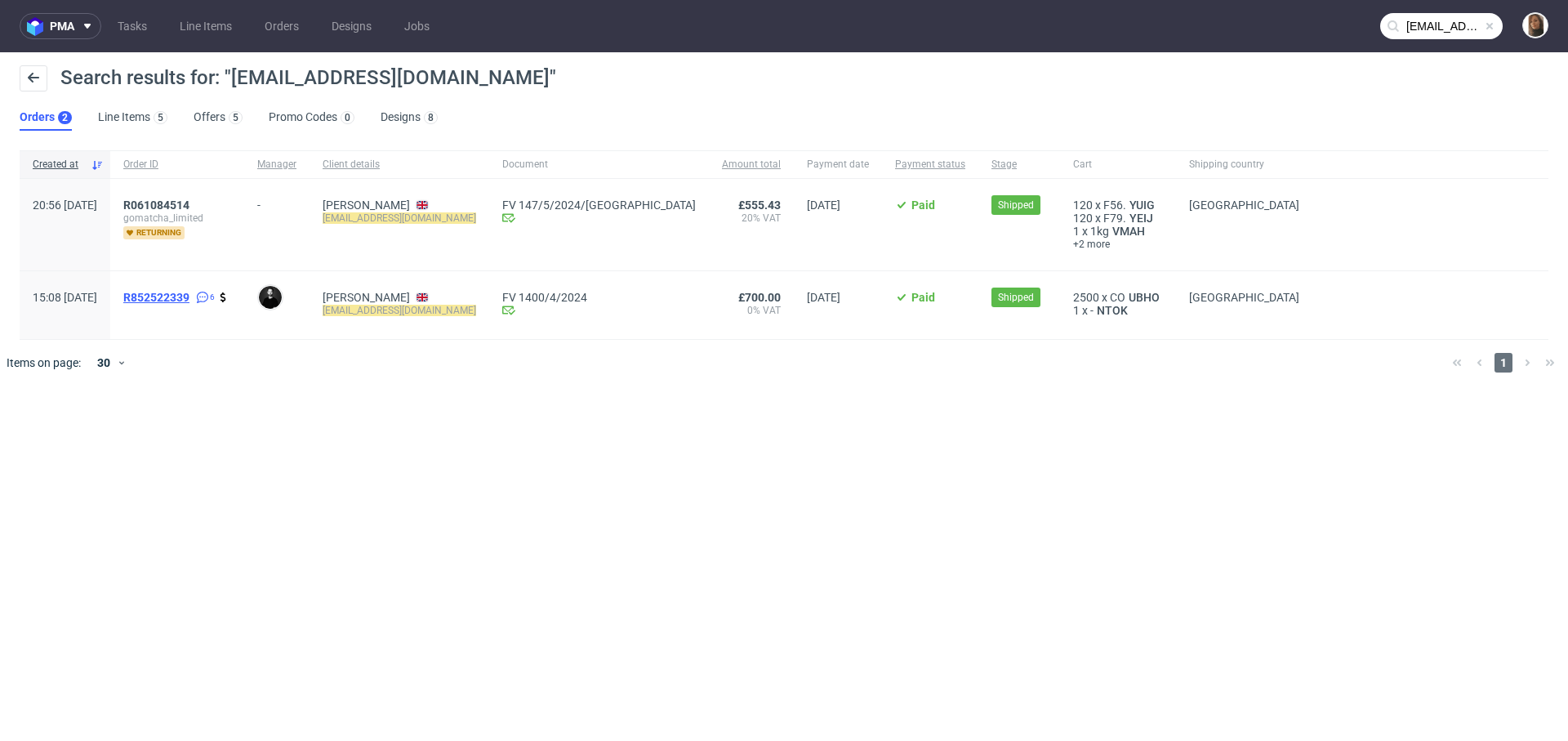
click at [190, 299] on span "R852522339" at bounding box center [156, 297] width 67 height 13
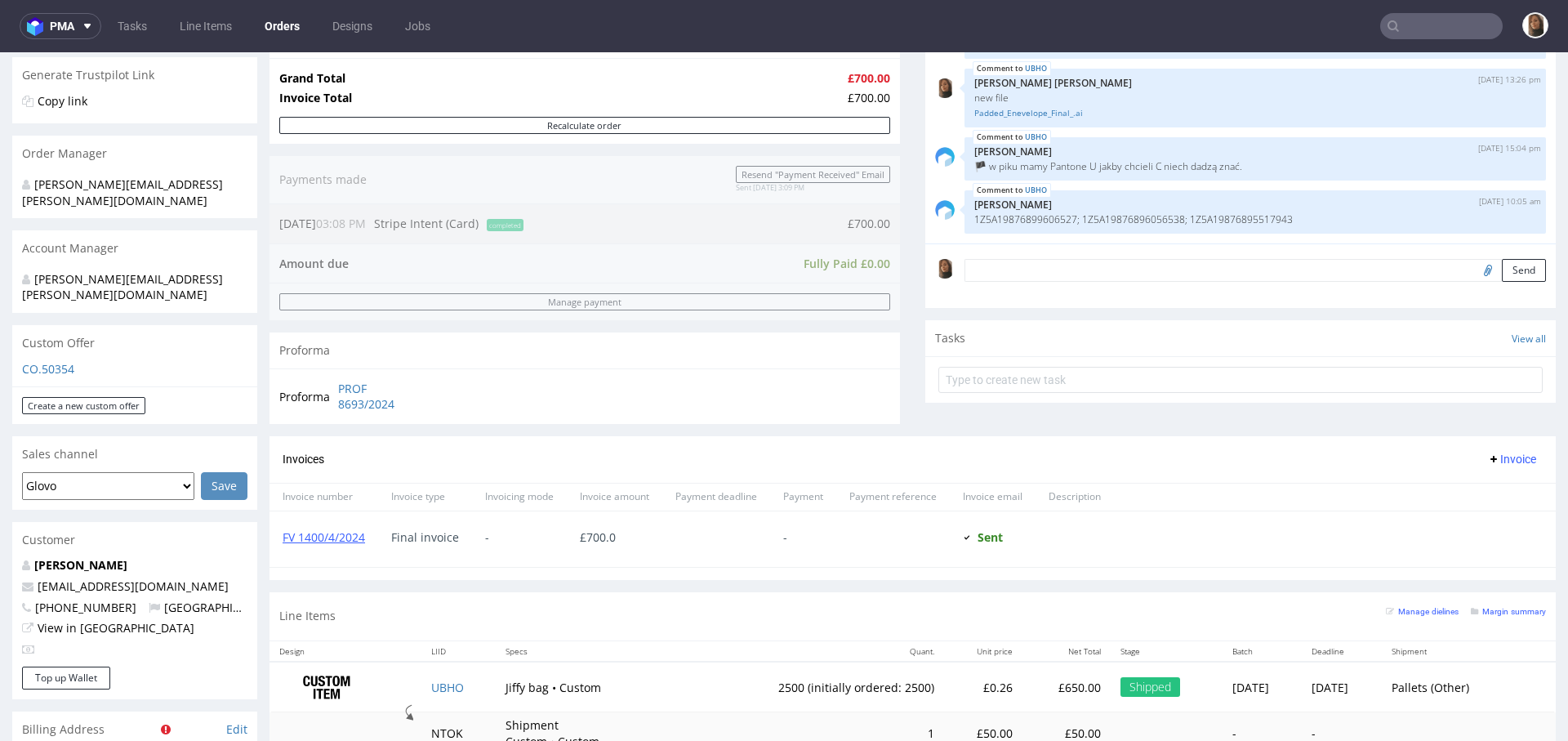
scroll to position [911, 0]
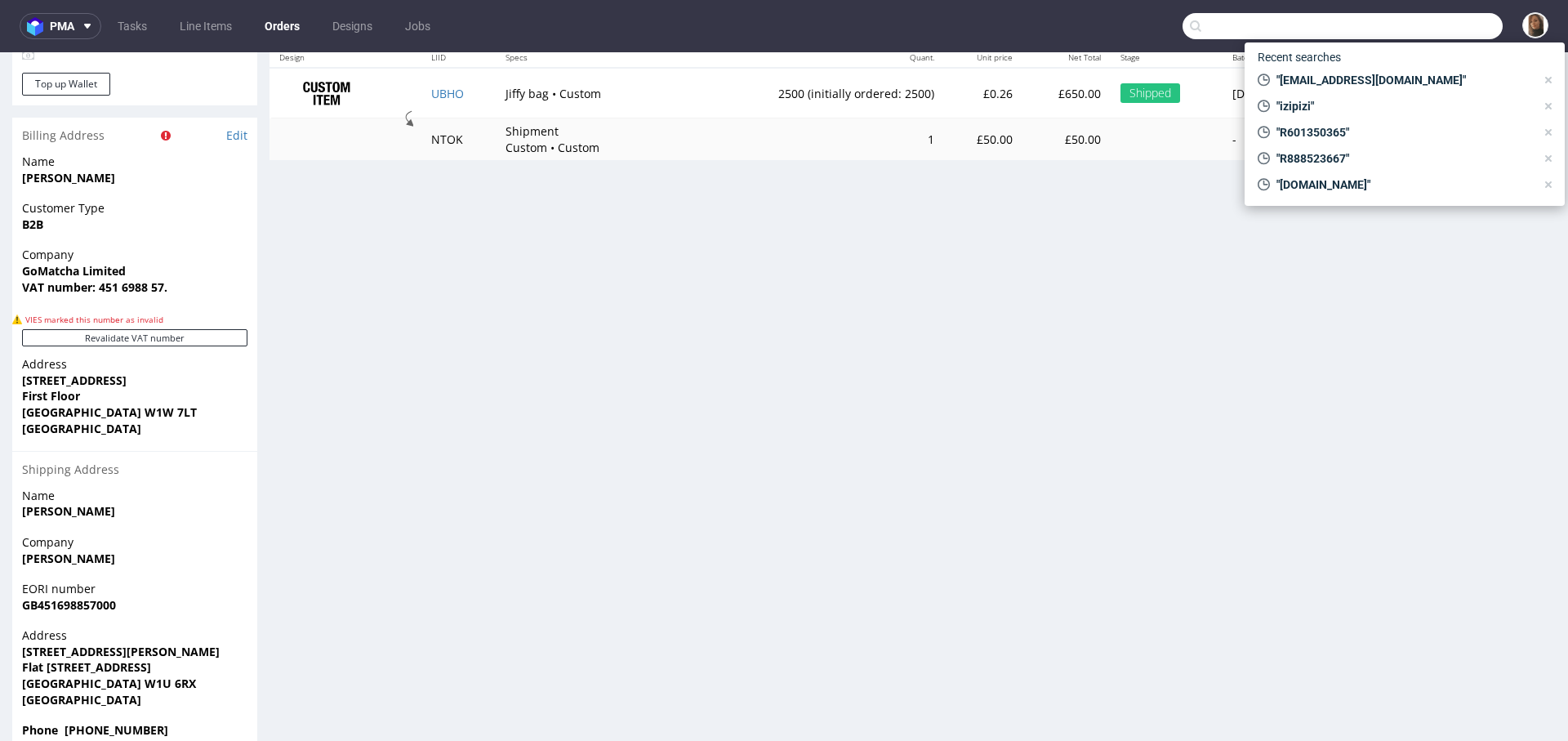
click at [1409, 19] on input "text" at bounding box center [1342, 26] width 320 height 26
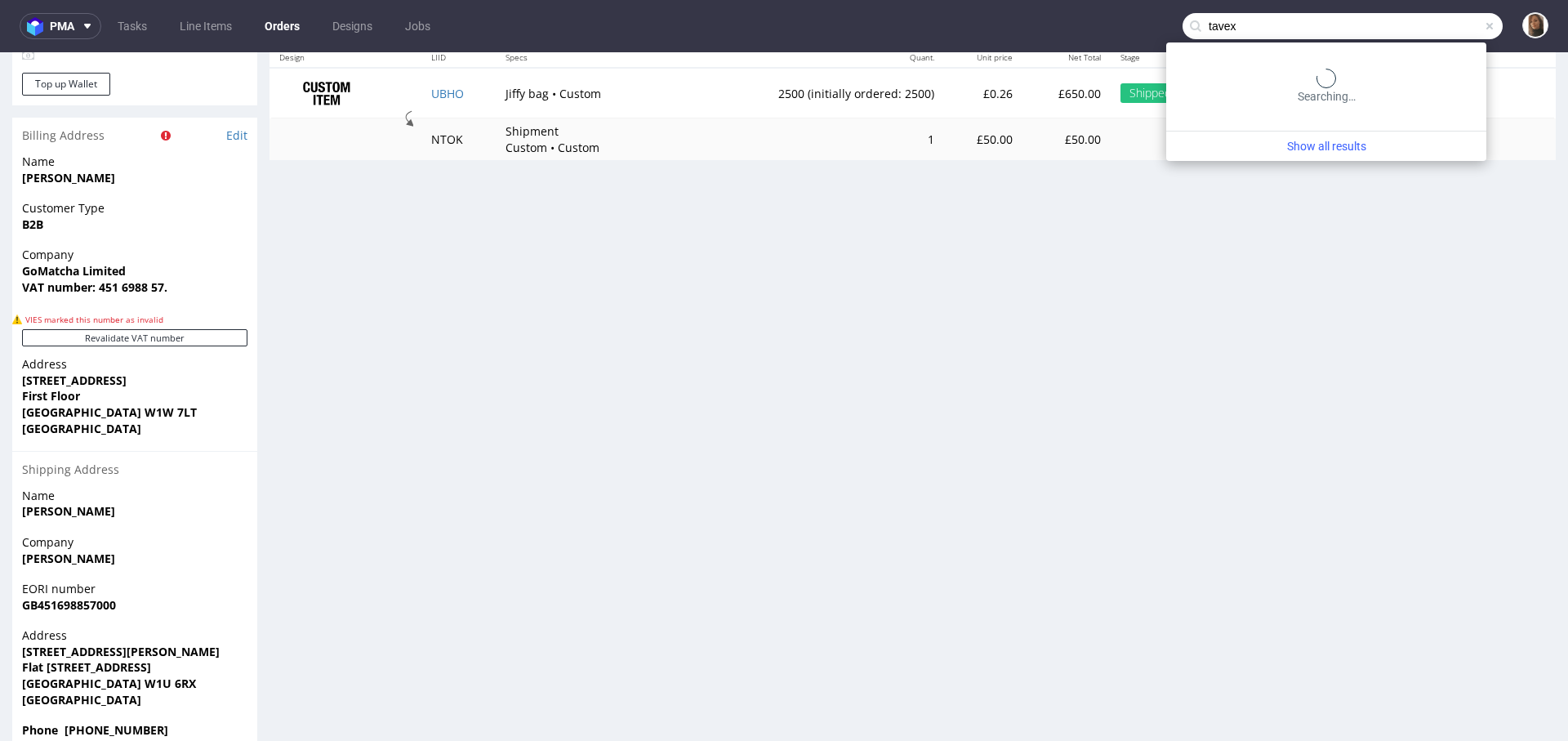
type input "tavex"
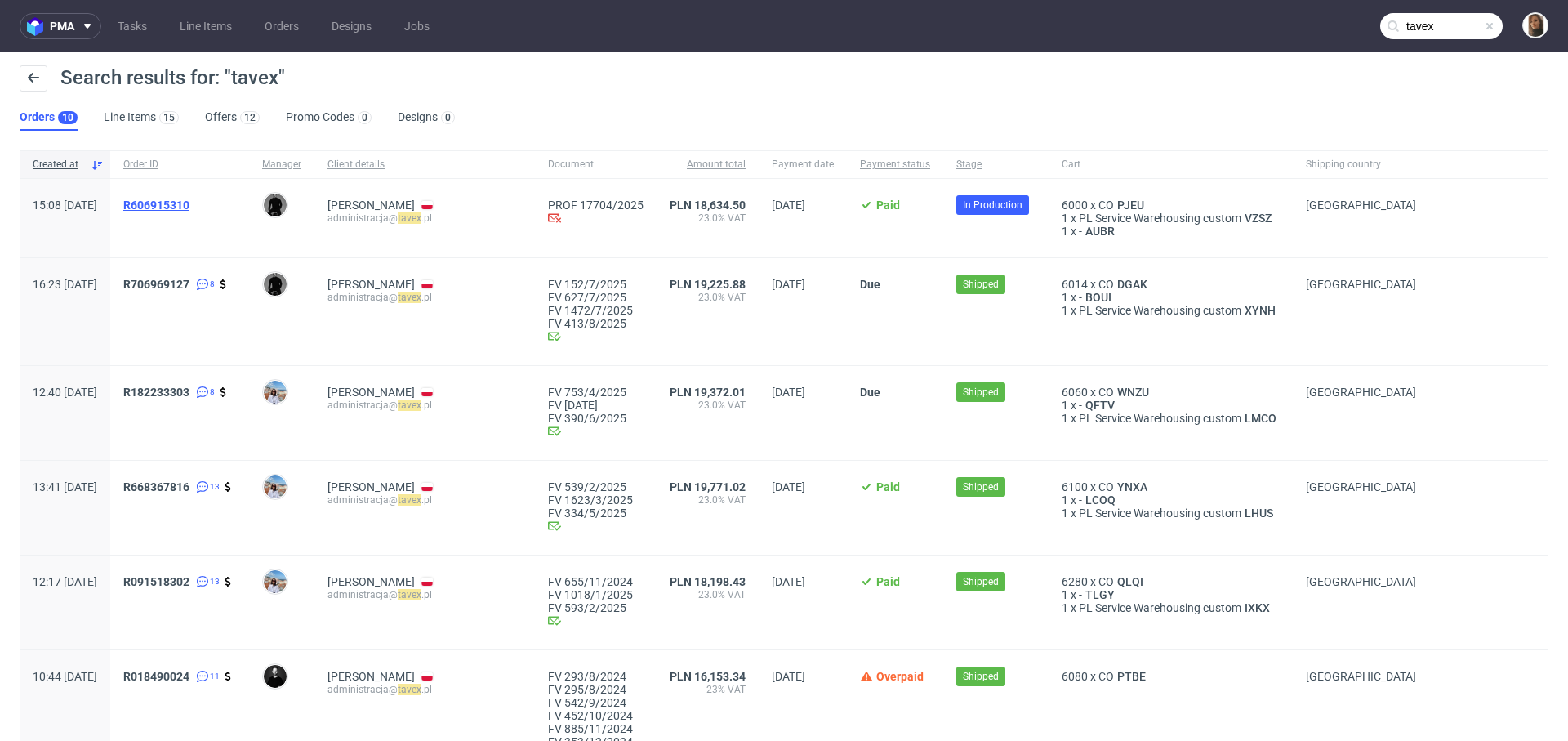
click at [190, 204] on span "R606915310" at bounding box center [156, 205] width 67 height 13
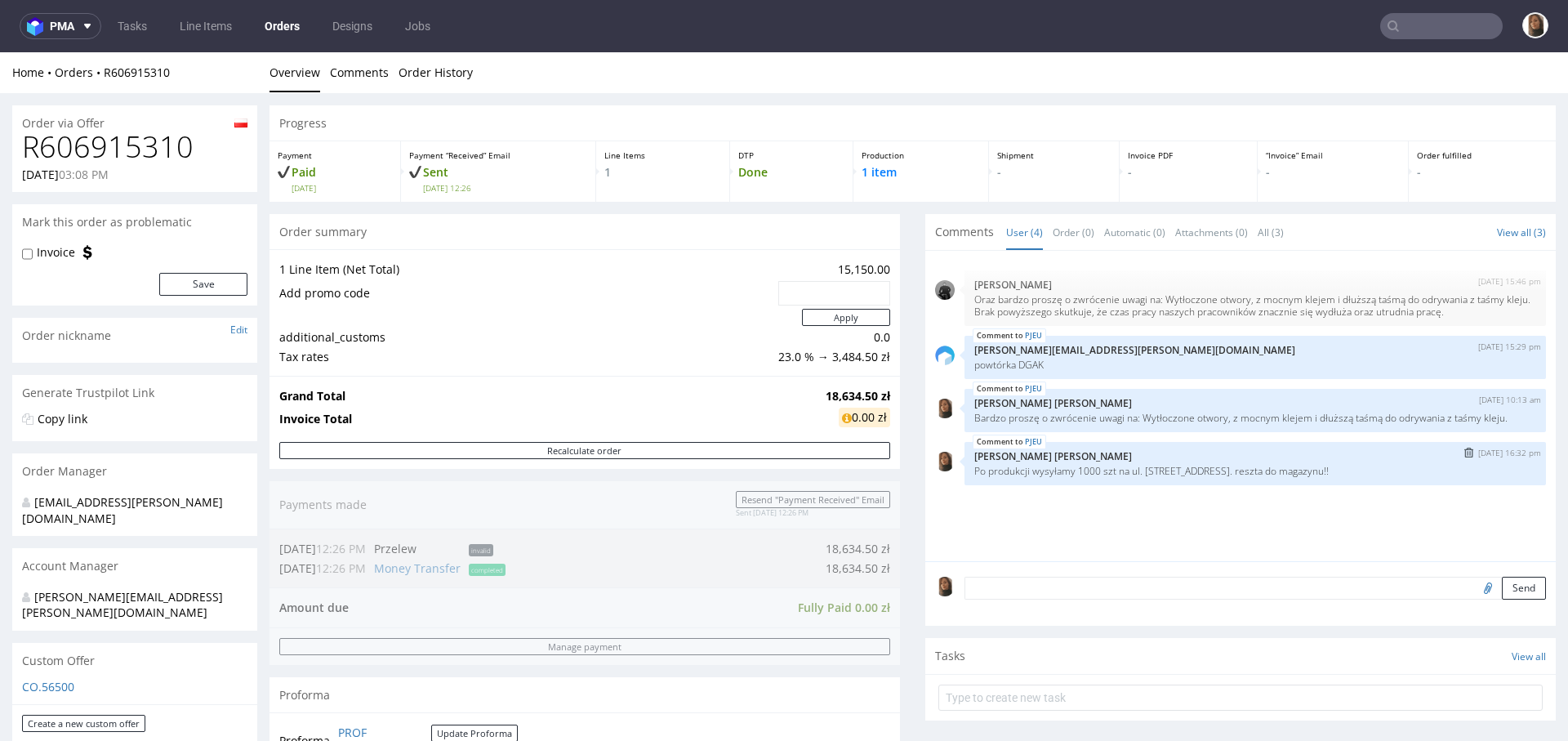
click at [1465, 457] on img "submit" at bounding box center [1469, 452] width 9 height 10
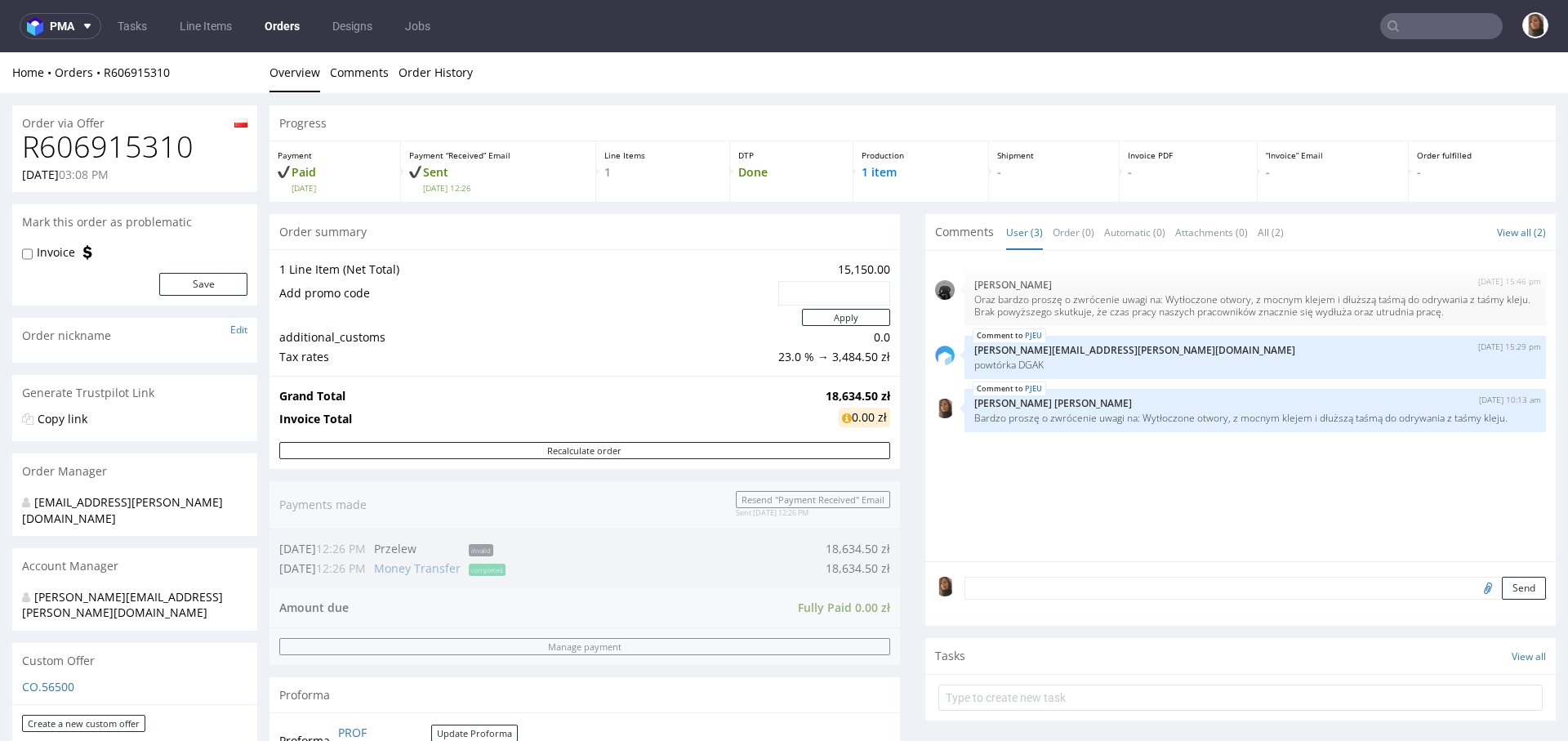
click at [990, 591] on textarea at bounding box center [1255, 587] width 581 height 23
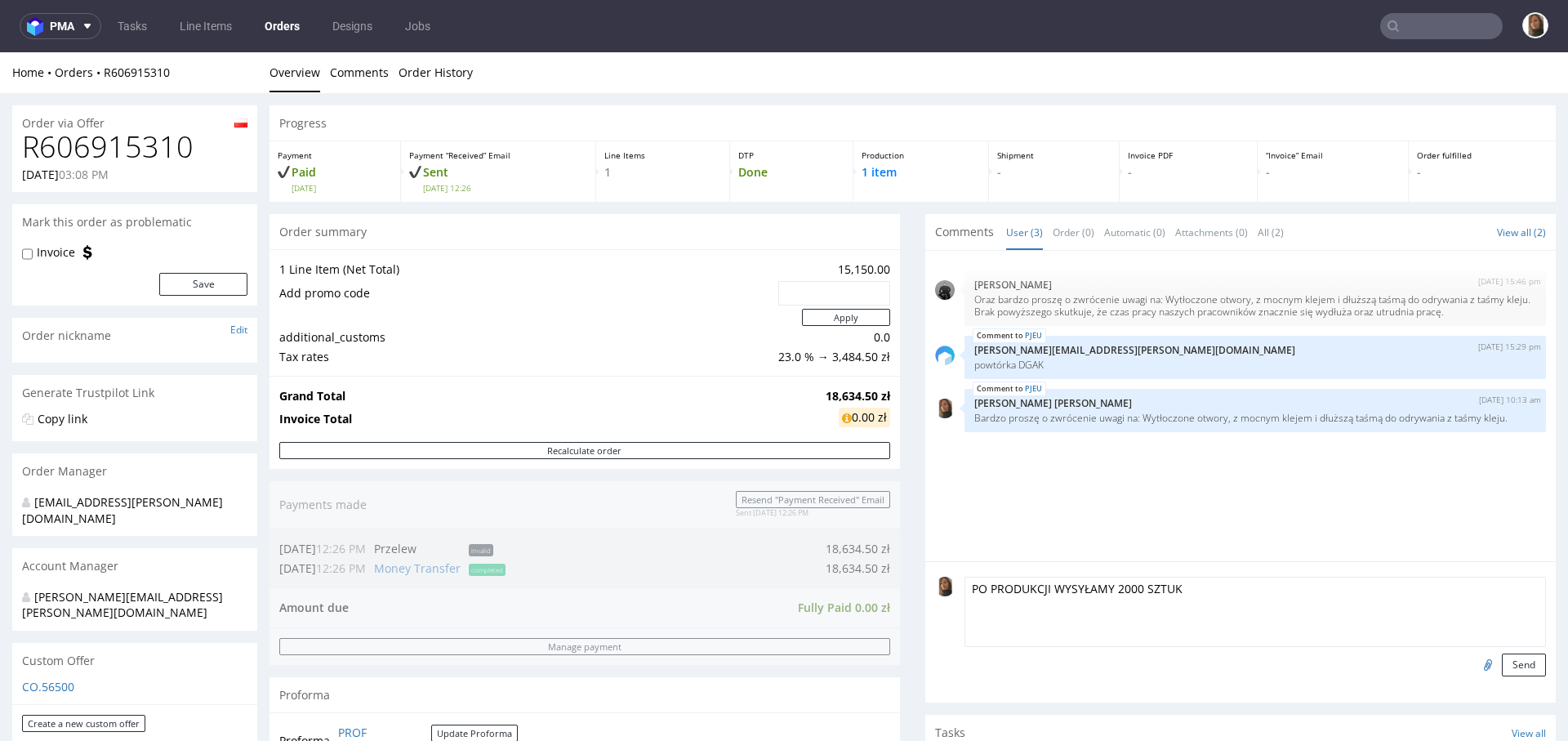
click at [965, 587] on textarea "PO PRODUKCJI WYSYŁAMY 2000 SZTUK" at bounding box center [1255, 611] width 581 height 71
click at [1271, 588] on textarea "OD RAZU PO PRODUKCJI WYSYŁAMY 2000 SZTUK" at bounding box center [1255, 611] width 581 height 71
drag, startPoint x: 201, startPoint y: 145, endPoint x: 1, endPoint y: 147, distance: 200.0
copy h1 "R606915310"
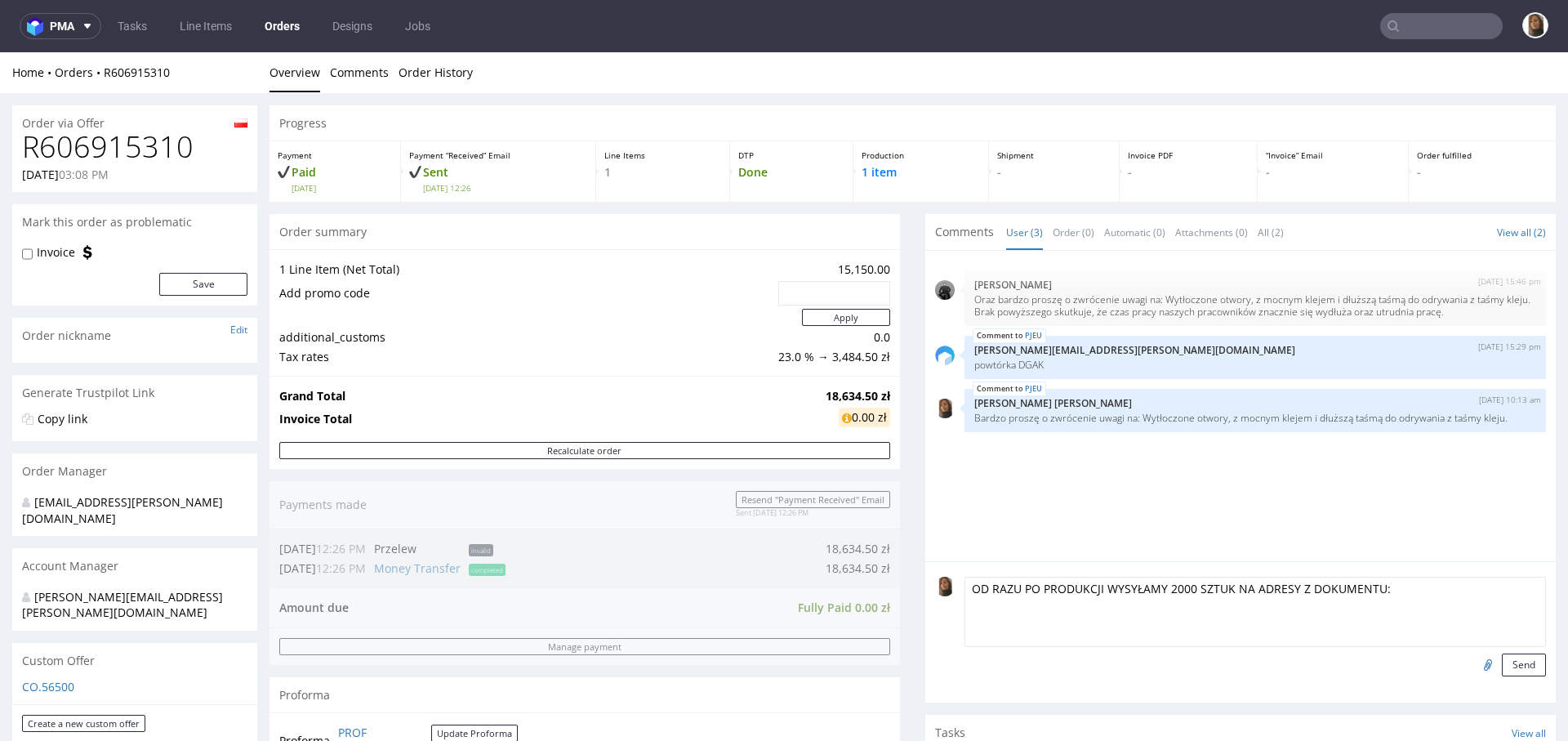
click at [1420, 593] on textarea "OD RAZU PO PRODUKCJI WYSYŁAMY 2000 SZTUK NA ADRESY Z DOKUMENTU:" at bounding box center [1255, 611] width 581 height 71
paste textarea "https://docs.google.com/document/d/19bwNHGxpjK-4cImeeba6ia_5g9XtPAnKTlyTTrs-Cgg…"
type textarea "OD RAZU PO PRODUKCJI WYSYŁAMY 2000 SZTUK NA ADRESY Z DOKUMENTU: https://docs.go…"
click at [1502, 663] on button "Send" at bounding box center [1524, 665] width 44 height 23
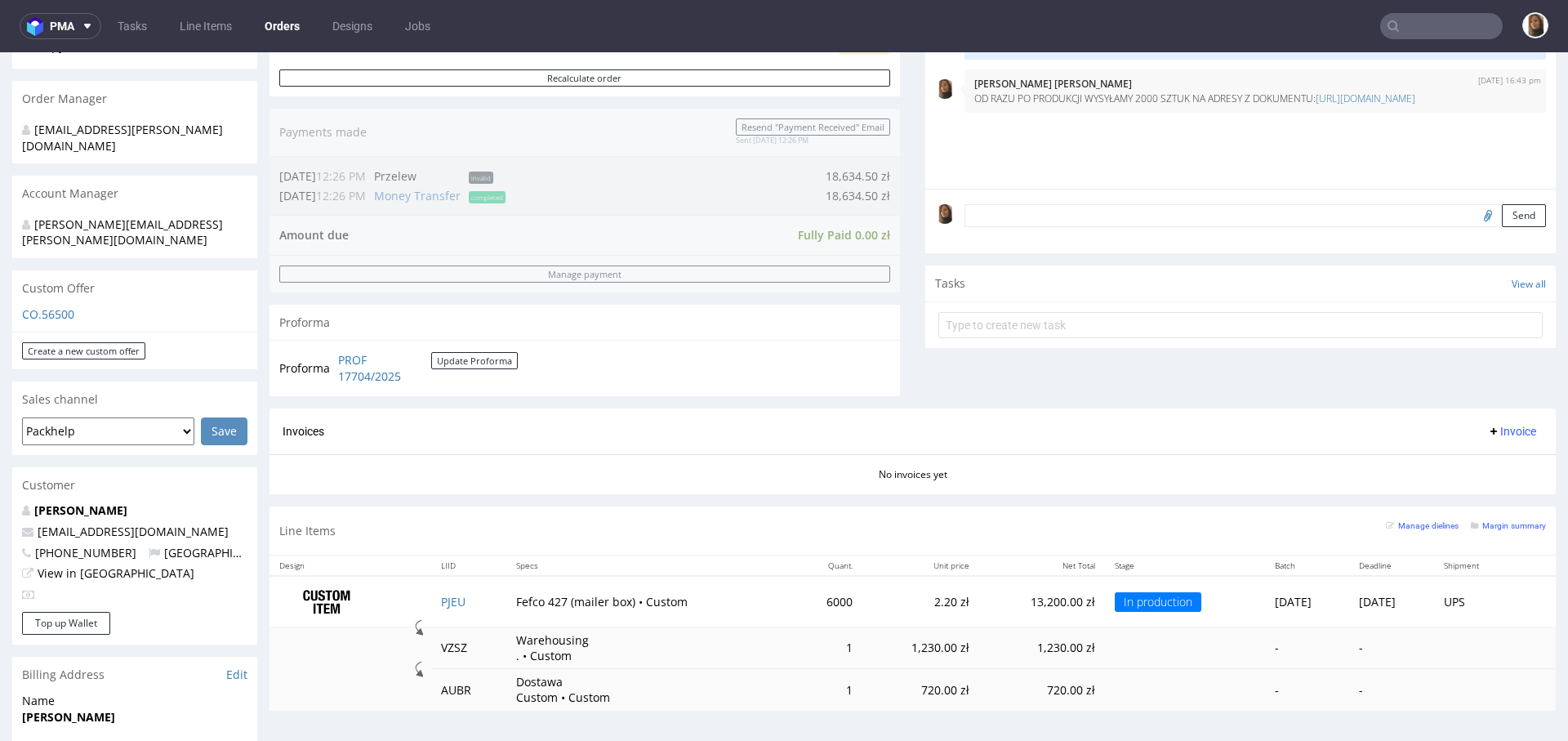
scroll to position [451, 0]
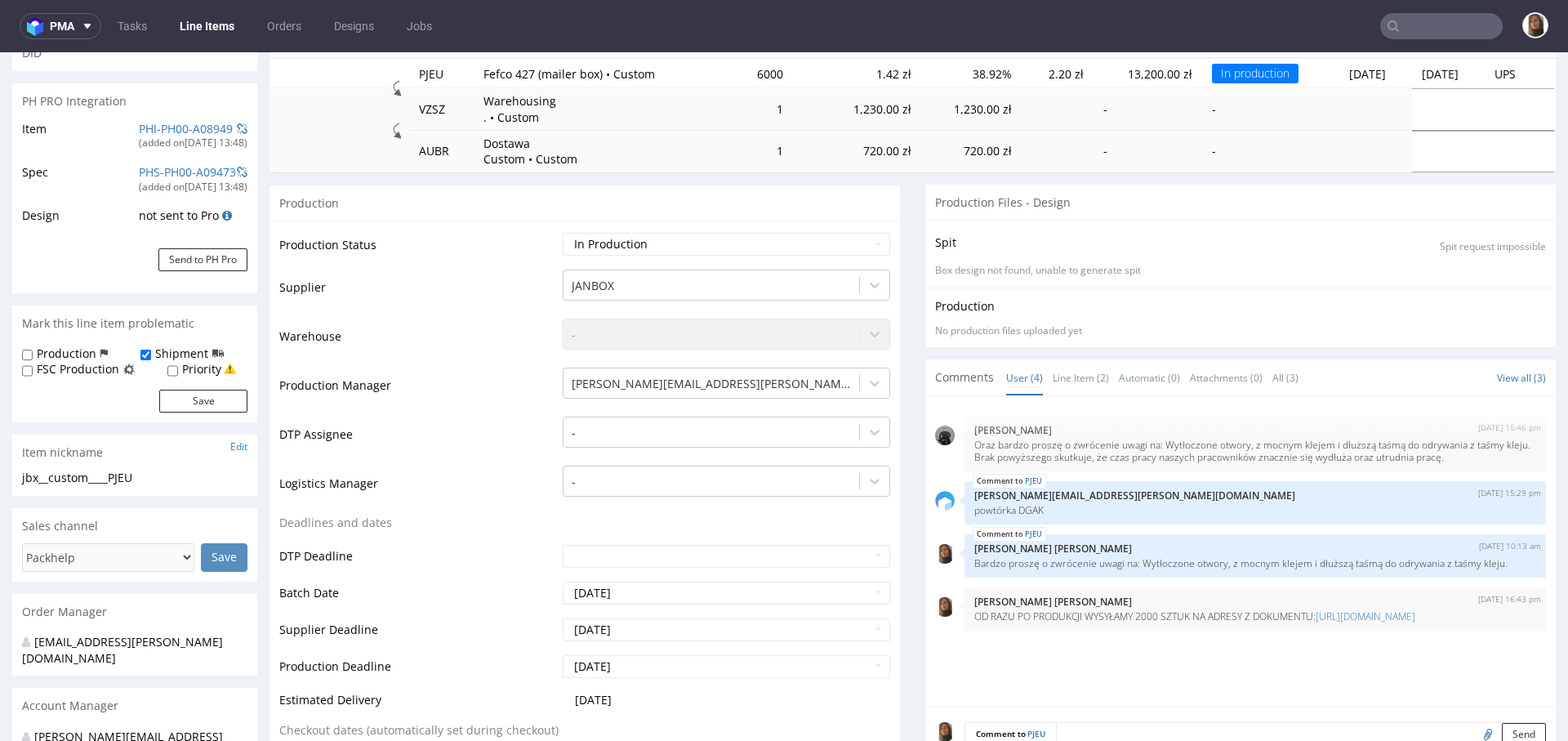
scroll to position [507, 0]
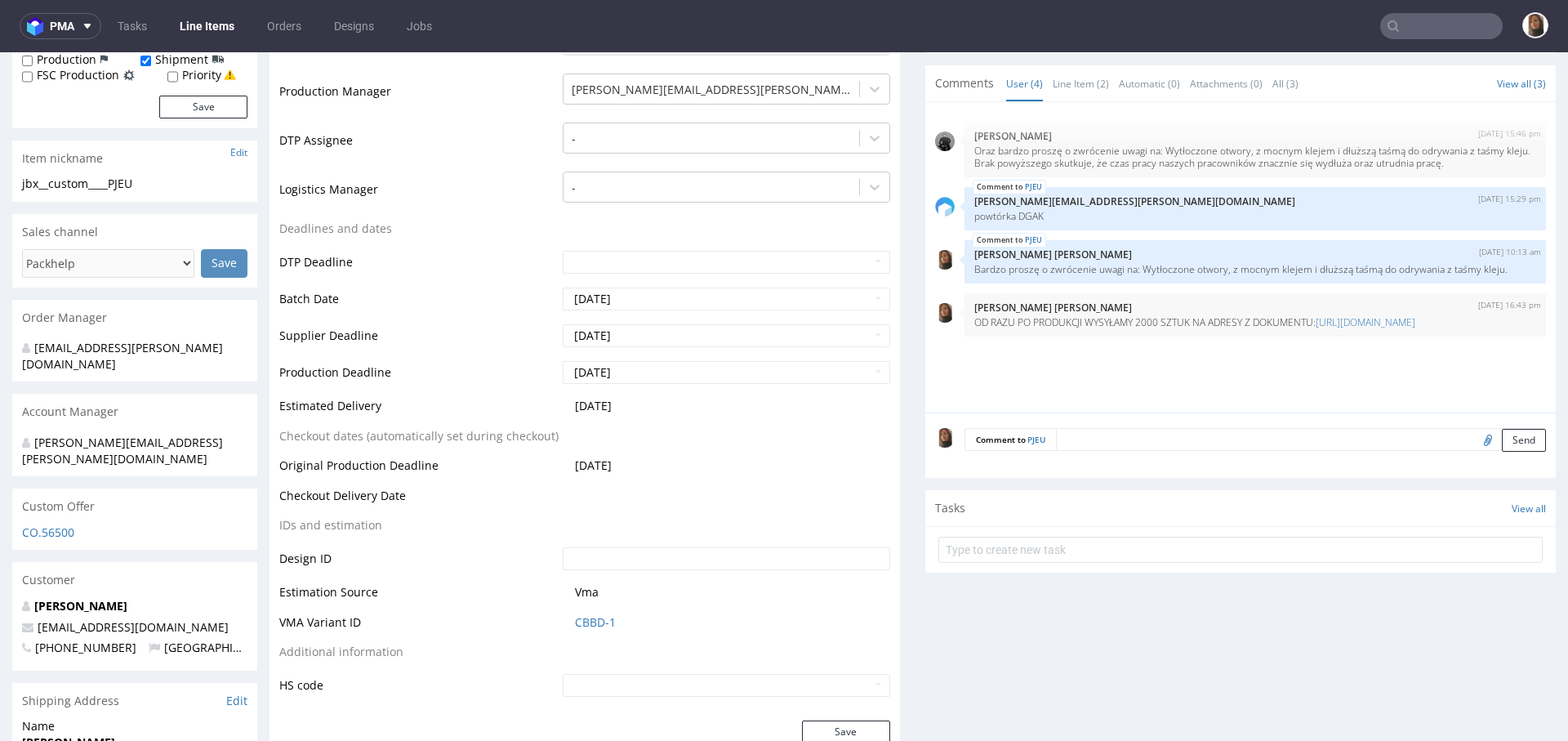
click at [1069, 442] on textarea at bounding box center [1301, 439] width 490 height 23
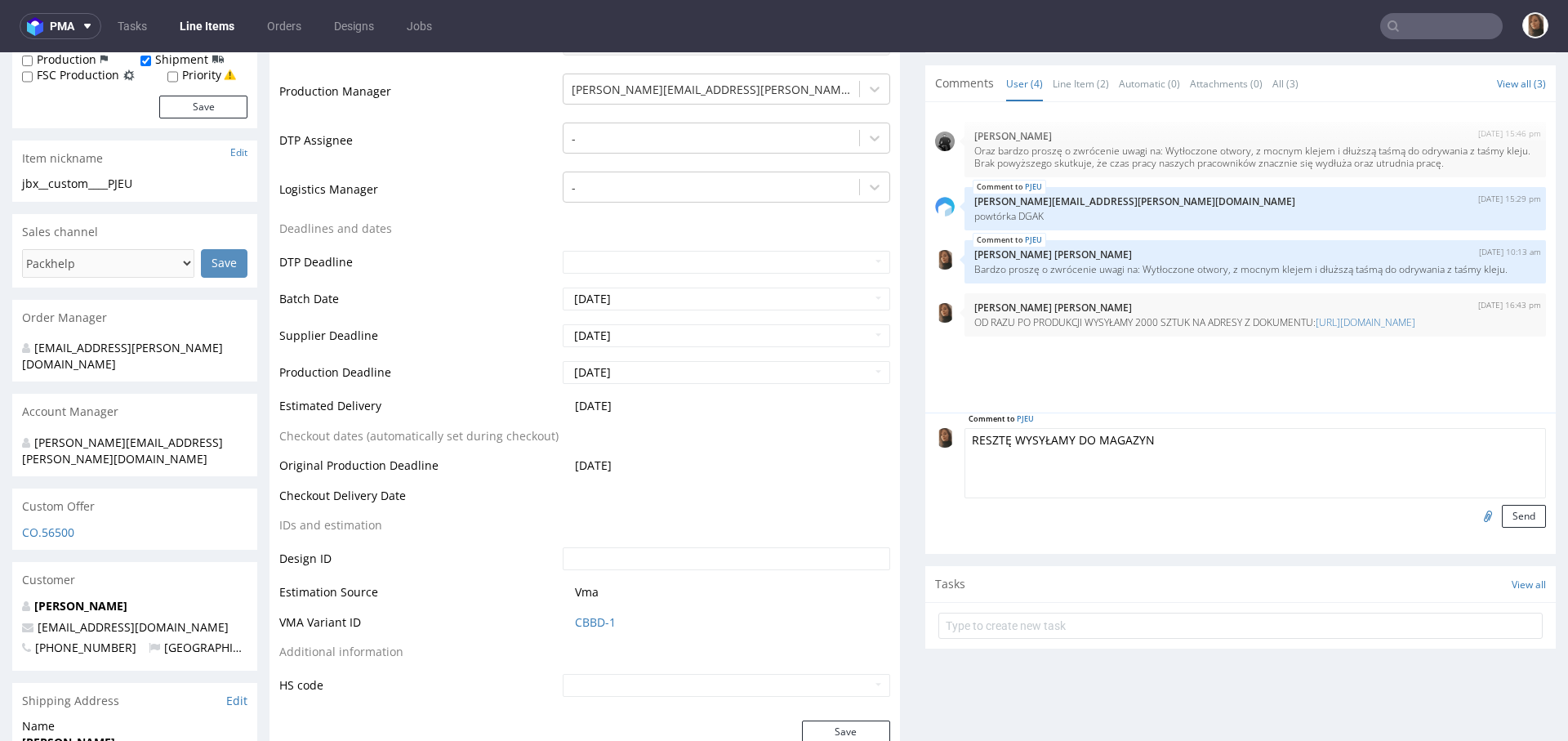
type textarea "RESZTĘ WYSYŁAMY DO MAGAZYNU"
drag, startPoint x: 1159, startPoint y: 439, endPoint x: 931, endPoint y: 439, distance: 228.0
click at [935, 439] on div "Comment to PJEU RESZTĘ WYSYŁAMY DO MAGAZYNU Send" at bounding box center [1240, 478] width 611 height 99
paste textarea "RESZTĘ WYSYŁAMY DO MAGAZYNU"
type textarea "RESZTĘ WYSYŁAMY DO MAGAZYNU"
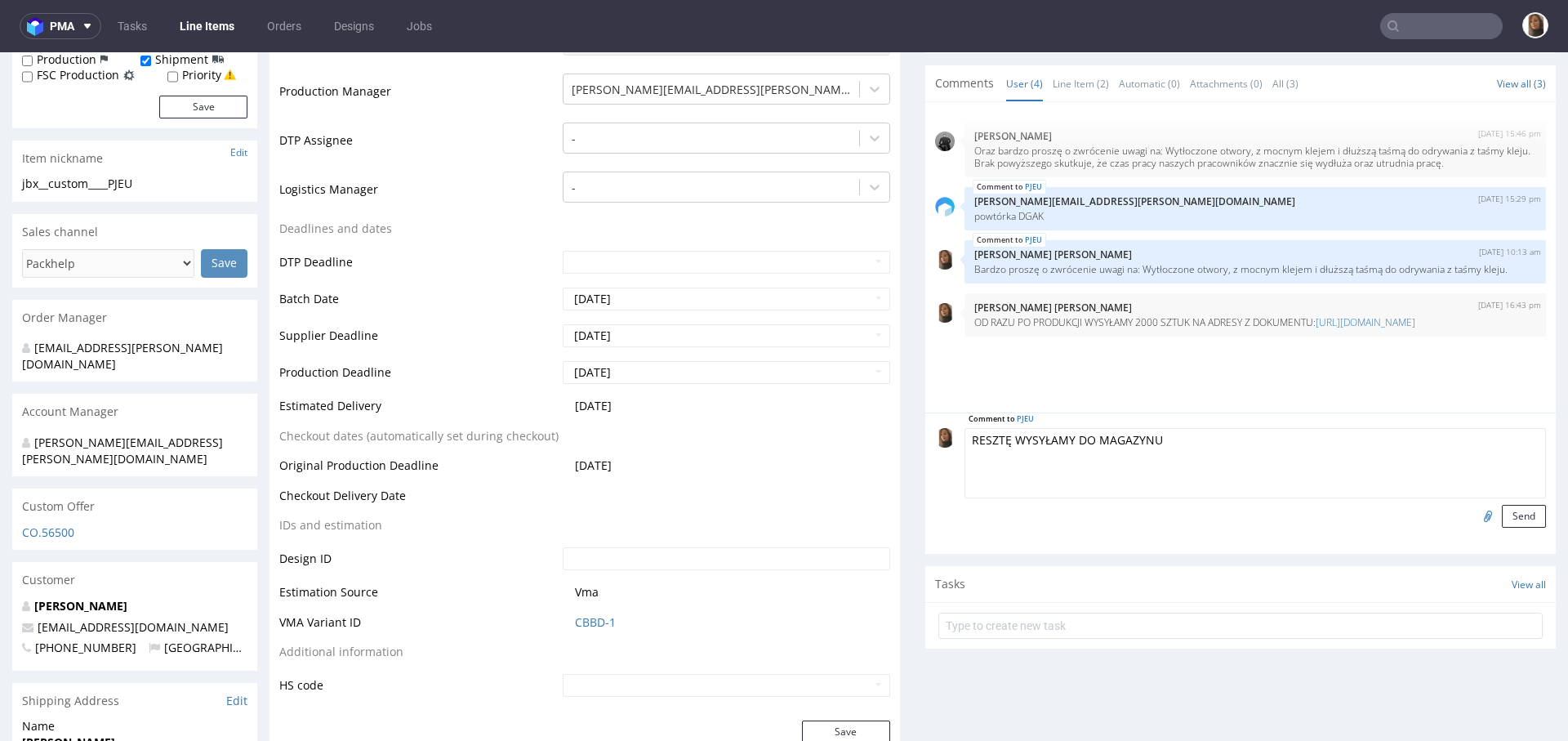
drag, startPoint x: 1159, startPoint y: 434, endPoint x: 897, endPoint y: 432, distance: 262.0
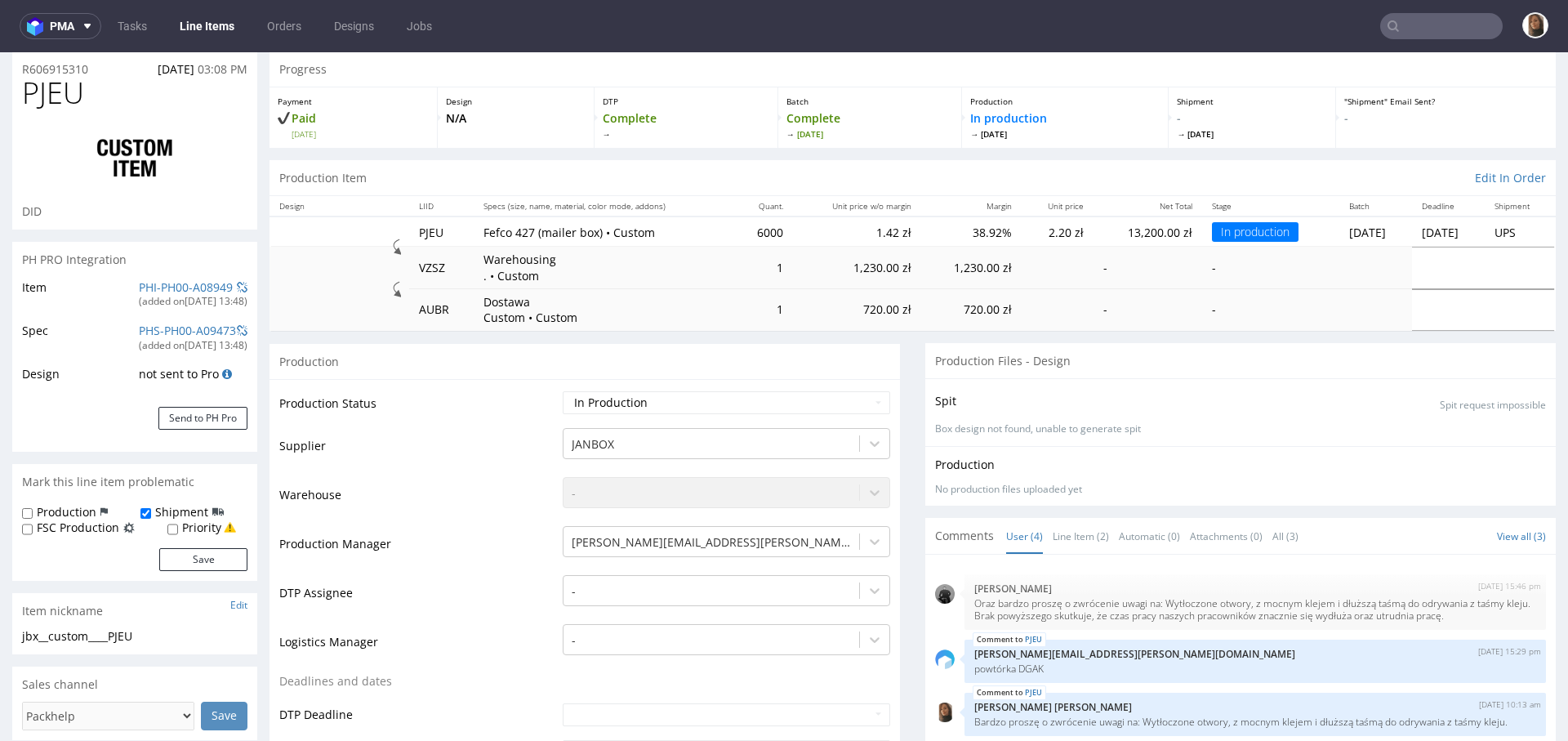
scroll to position [0, 0]
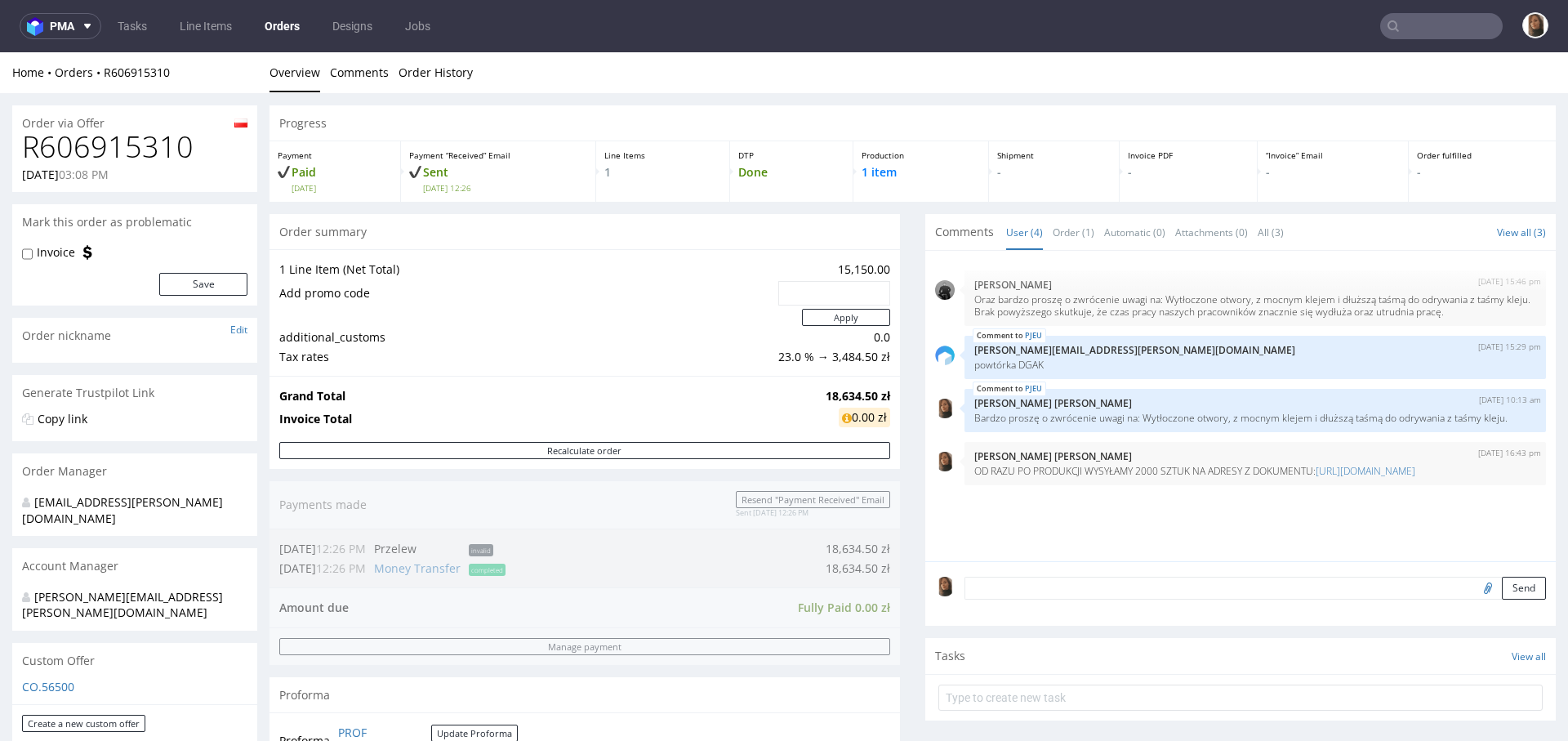
scroll to position [102, 0]
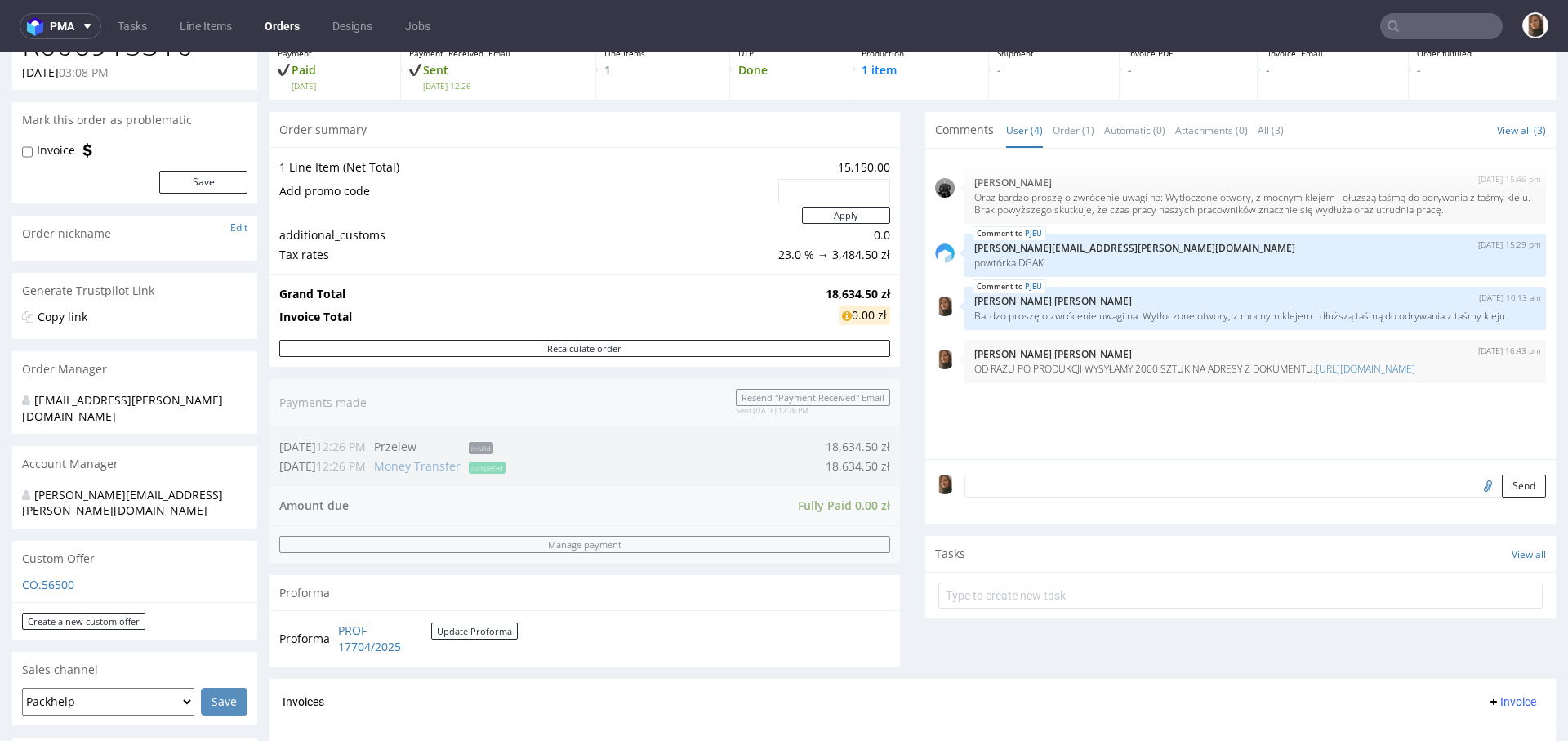
click at [1030, 470] on div "Send" at bounding box center [1240, 492] width 631 height 66
click at [1030, 489] on textarea at bounding box center [1255, 486] width 581 height 23
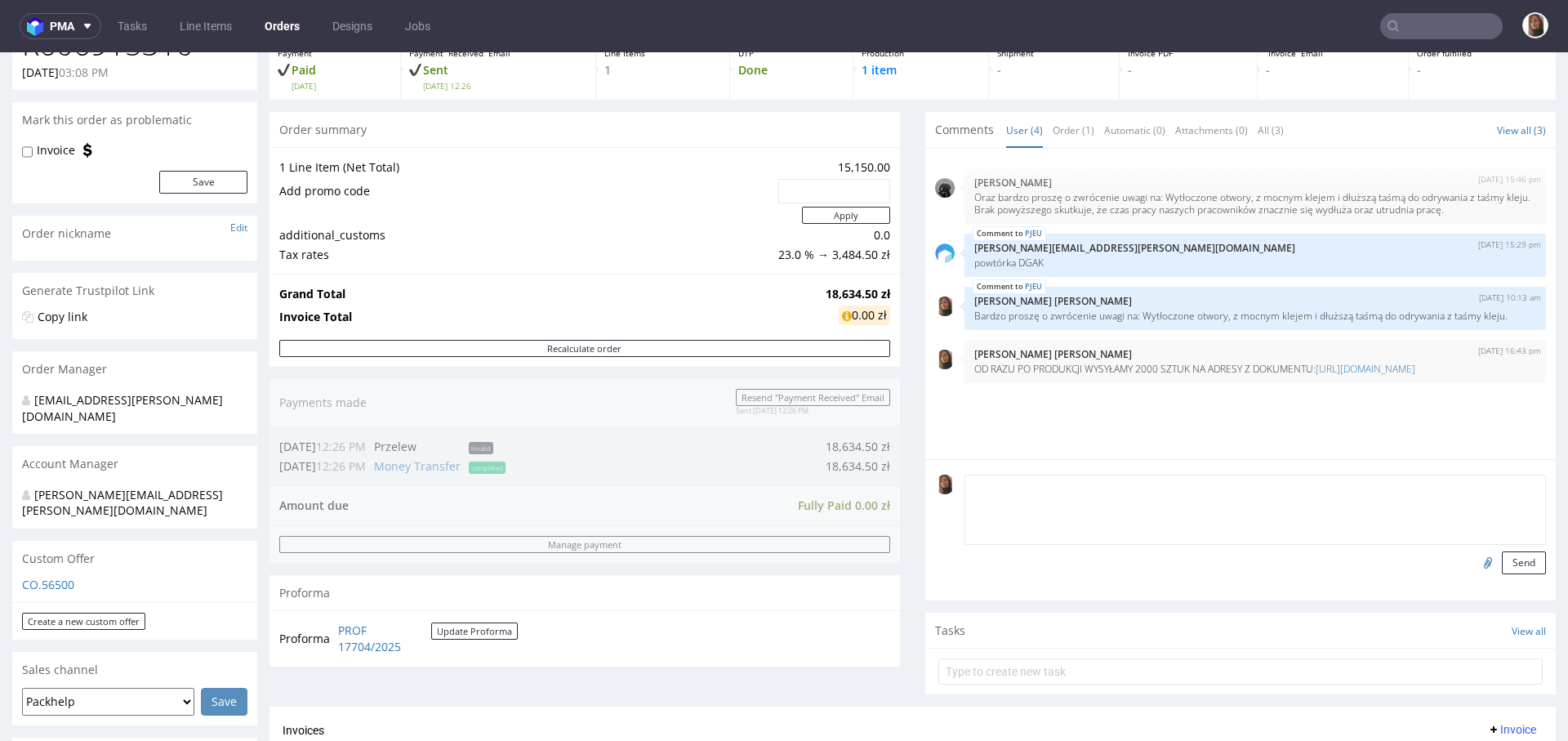
paste textarea "RESZTĘ WYSYŁAMY DO MAGAZYNU"
type textarea "RESZTĘ WYSYŁAMY DO MAGAZYNU"
click at [1502, 558] on button "Send" at bounding box center [1524, 562] width 44 height 23
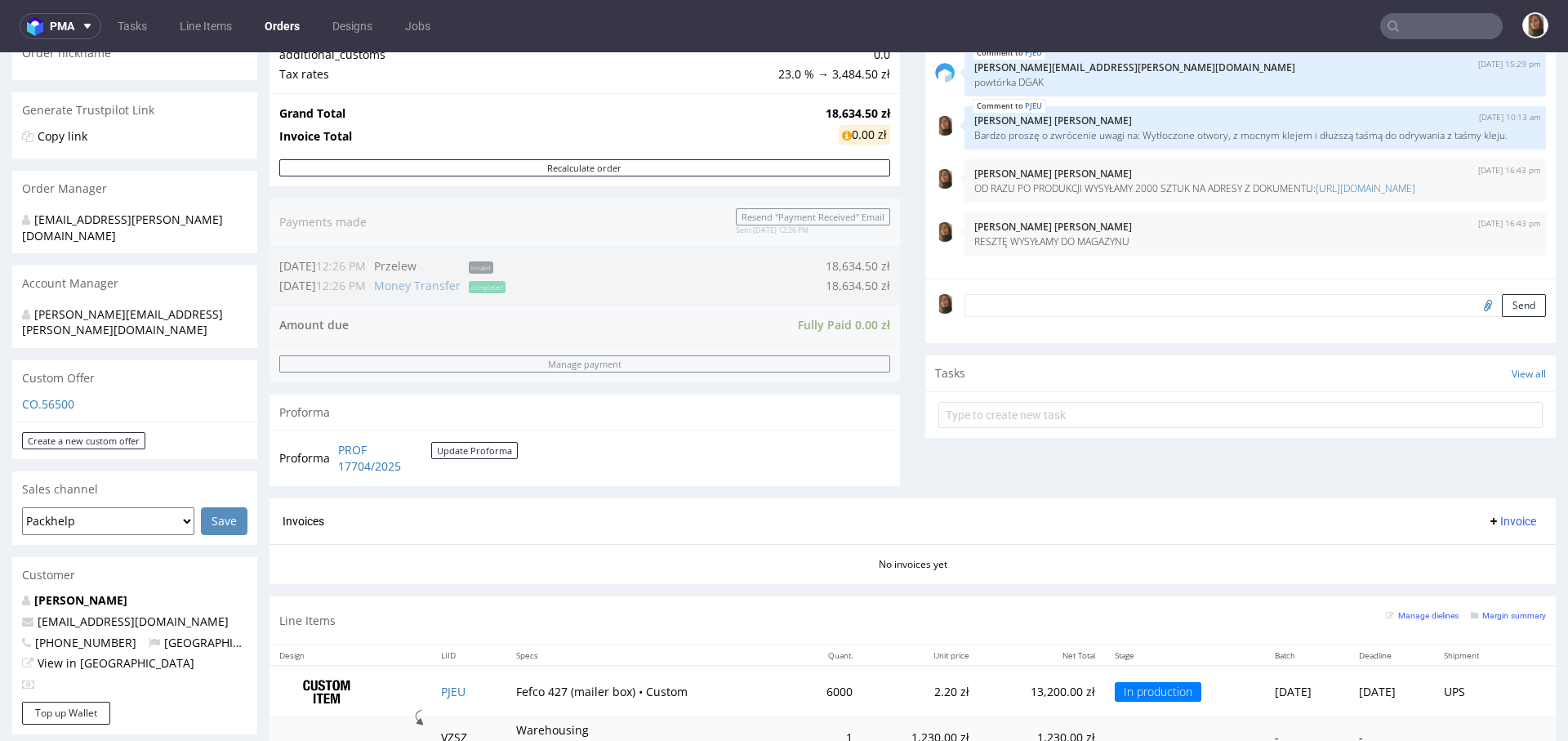
scroll to position [385, 0]
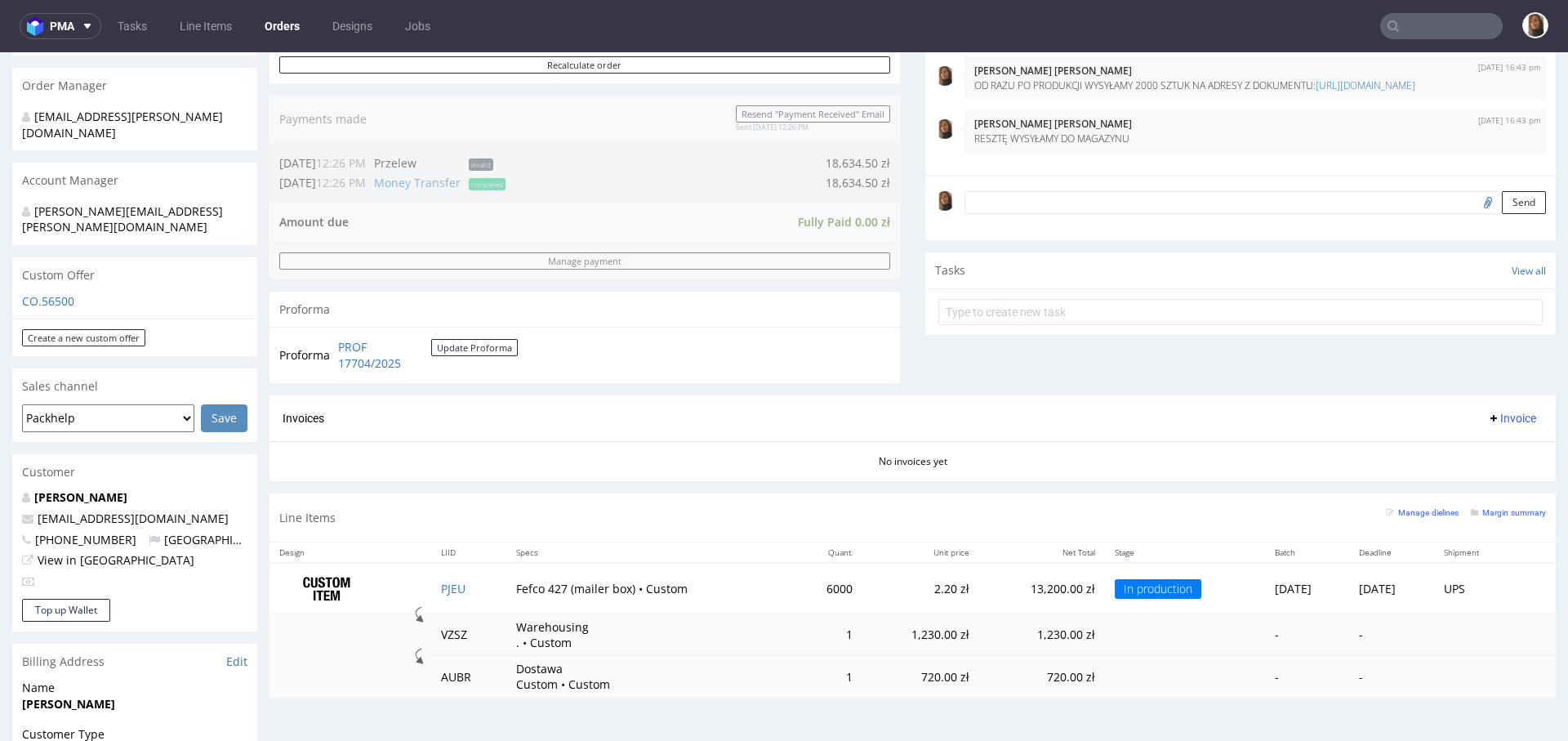
click at [1452, 17] on input "text" at bounding box center [1441, 26] width 122 height 26
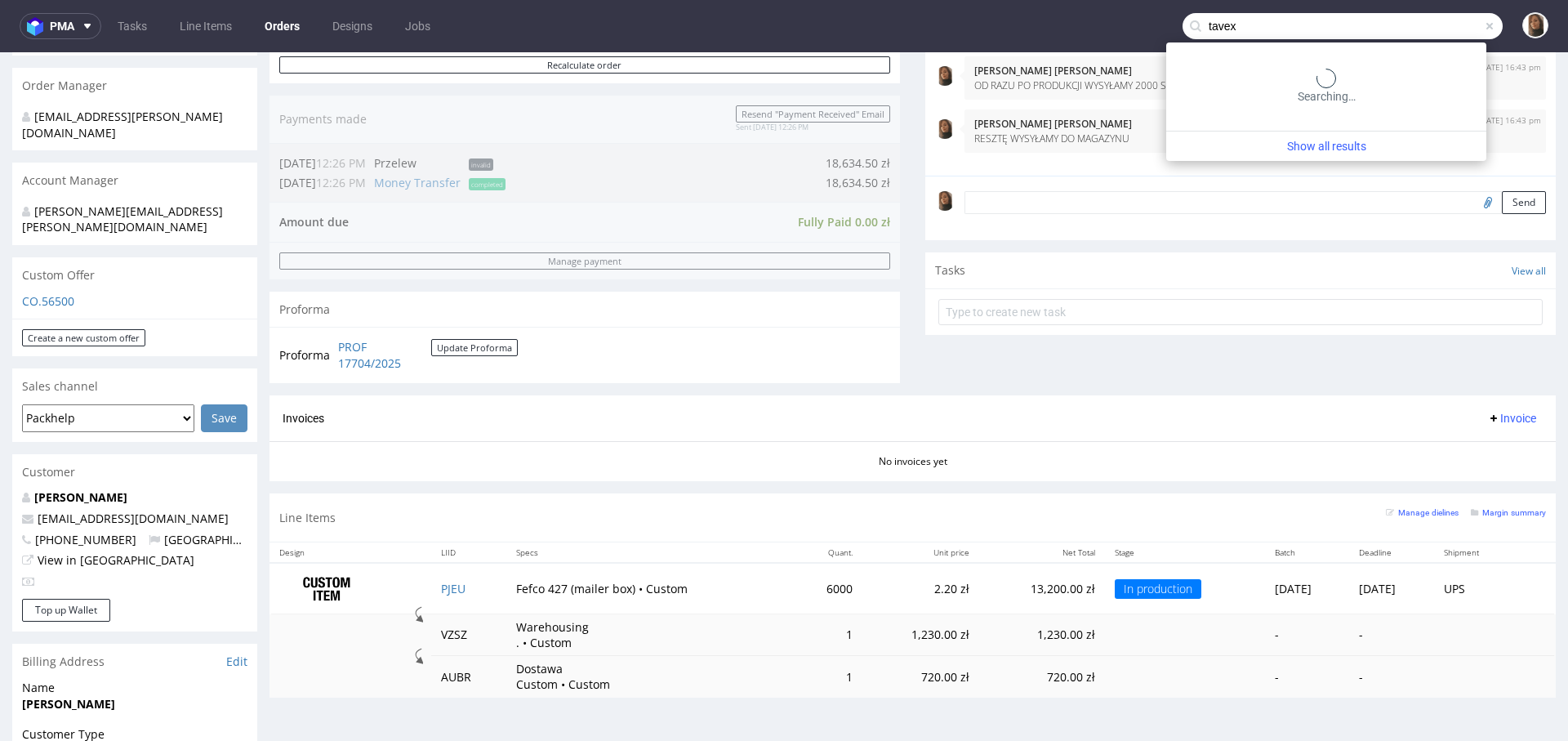
type input "tavex"
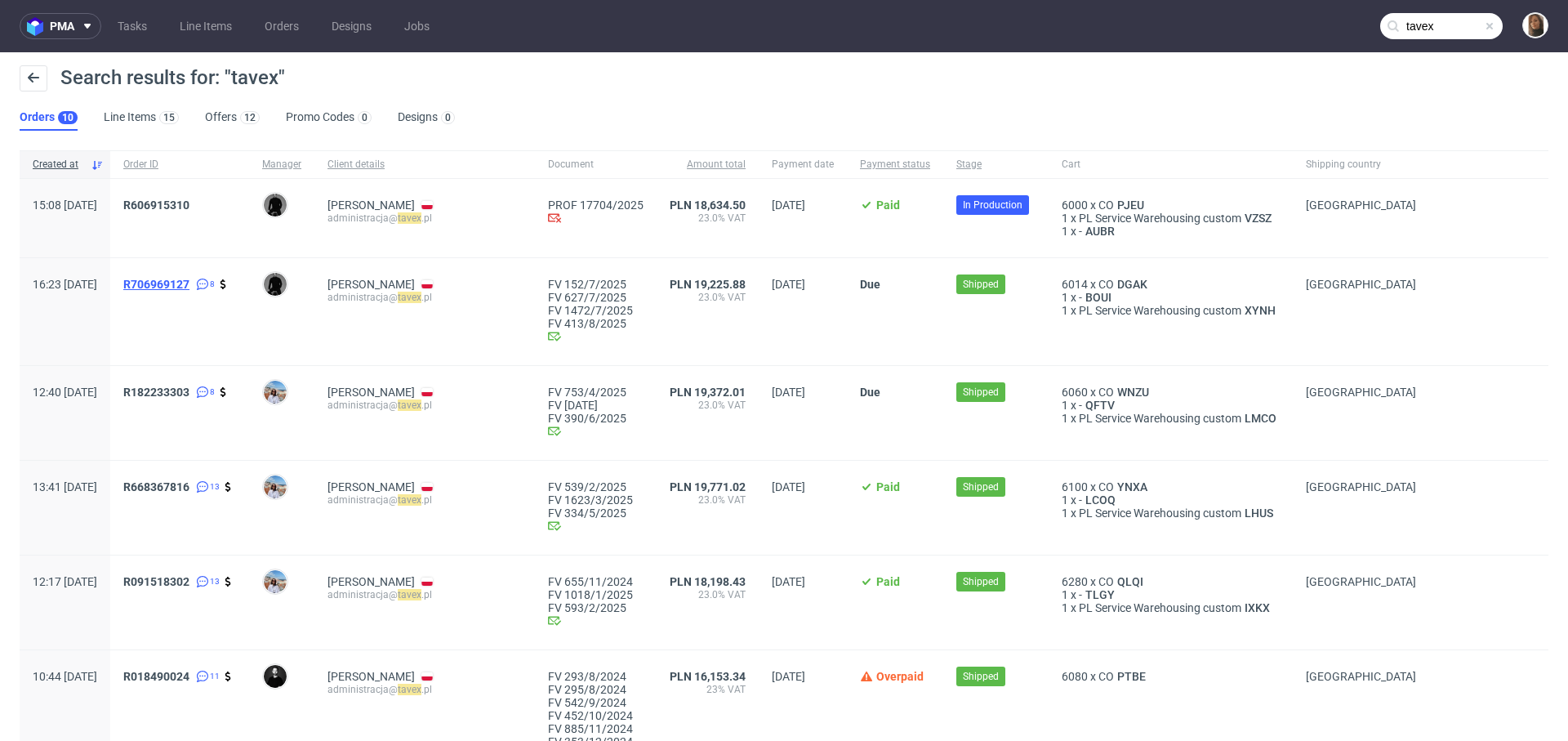
click at [190, 280] on span "R706969127" at bounding box center [156, 283] width 67 height 13
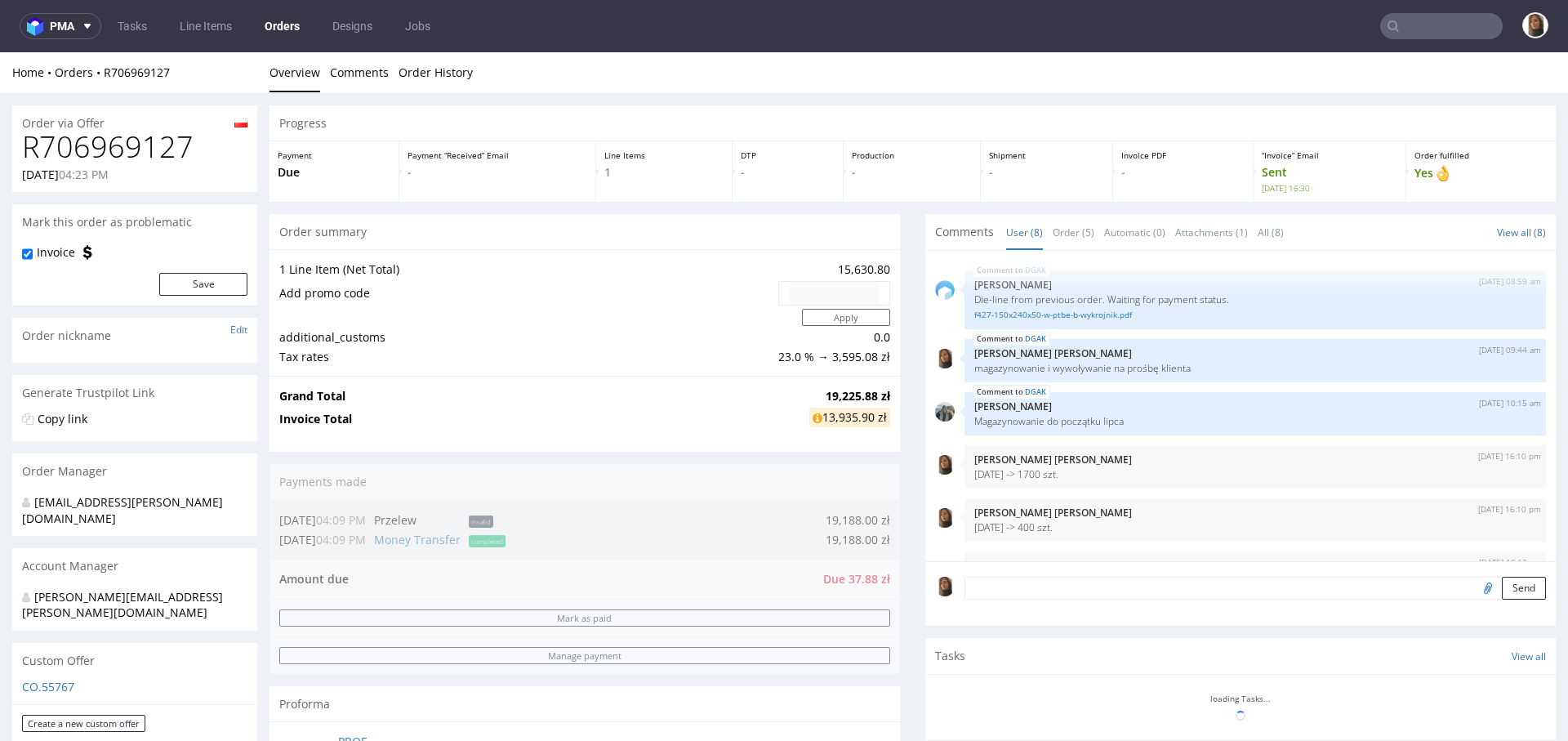
scroll to position [149, 0]
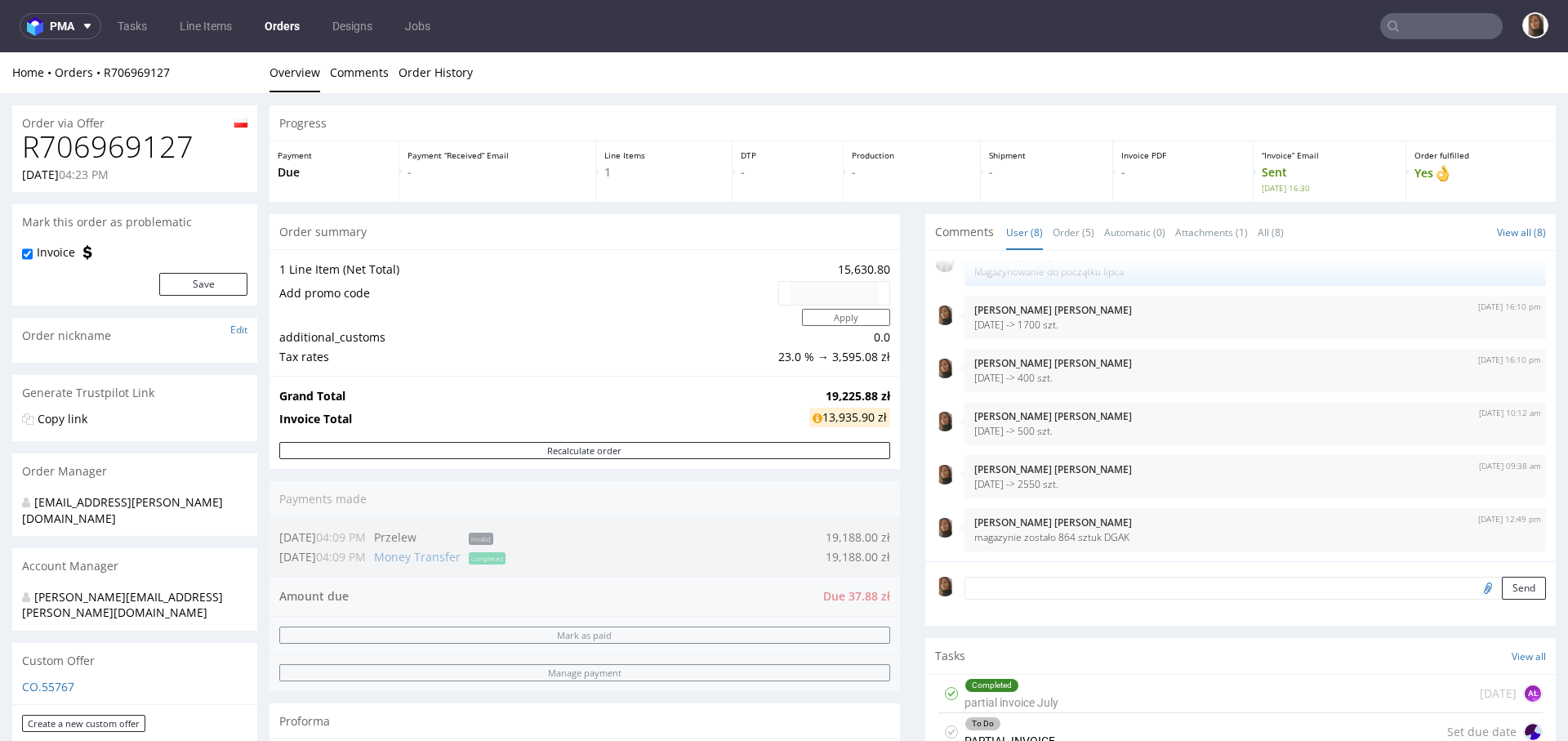
click at [149, 145] on h1 "R706969127" at bounding box center [134, 147] width 226 height 33
copy h1 "R706969127"
drag, startPoint x: 1048, startPoint y: 533, endPoint x: 1090, endPoint y: 533, distance: 42.0
click at [1090, 533] on p "magazynie zostało 864 sztuk DGAK" at bounding box center [1256, 536] width 562 height 12
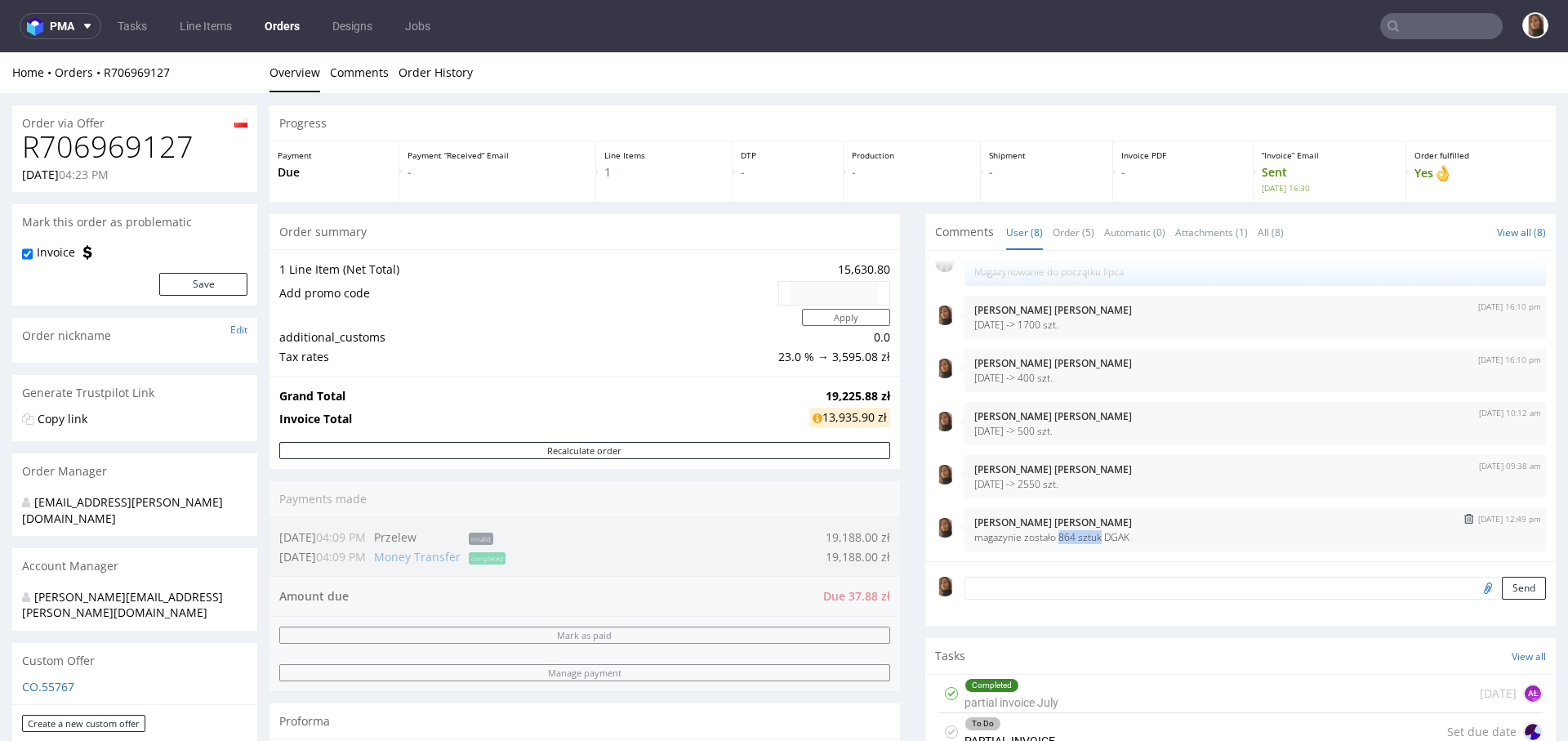
copy p "864 sztuk"
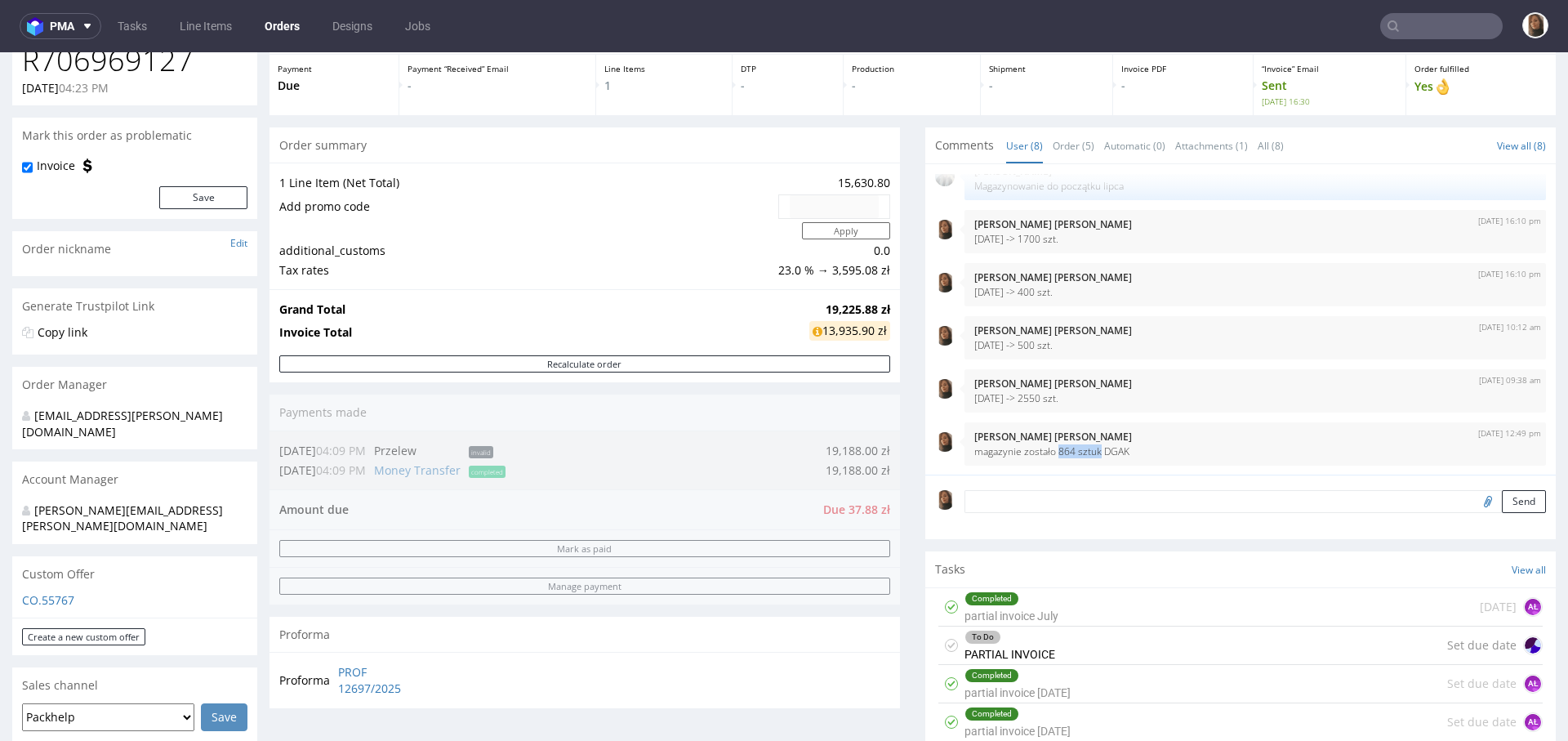
scroll to position [232, 0]
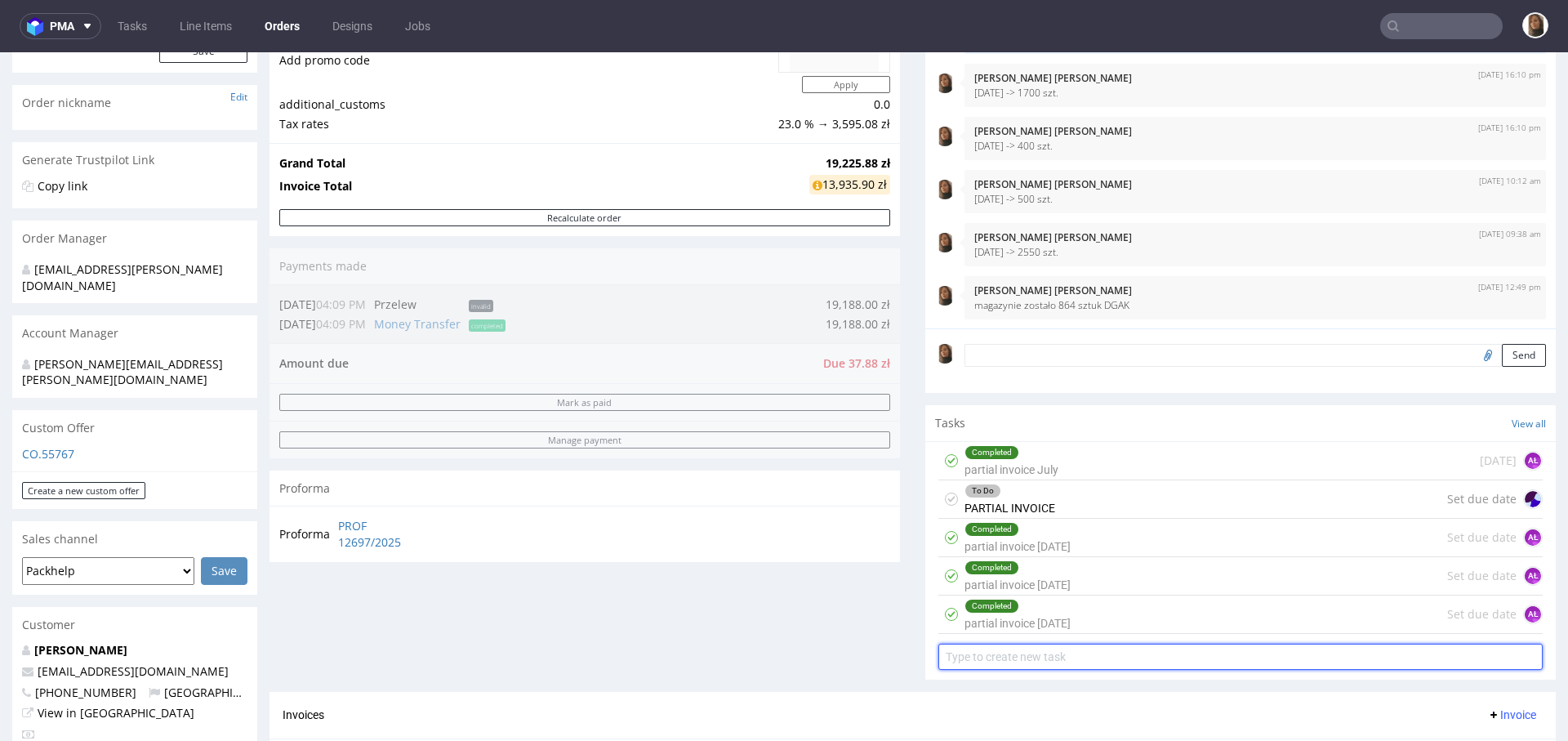
click at [1079, 649] on input "text" at bounding box center [1240, 657] width 604 height 26
type input "partial invoice 2/09/25"
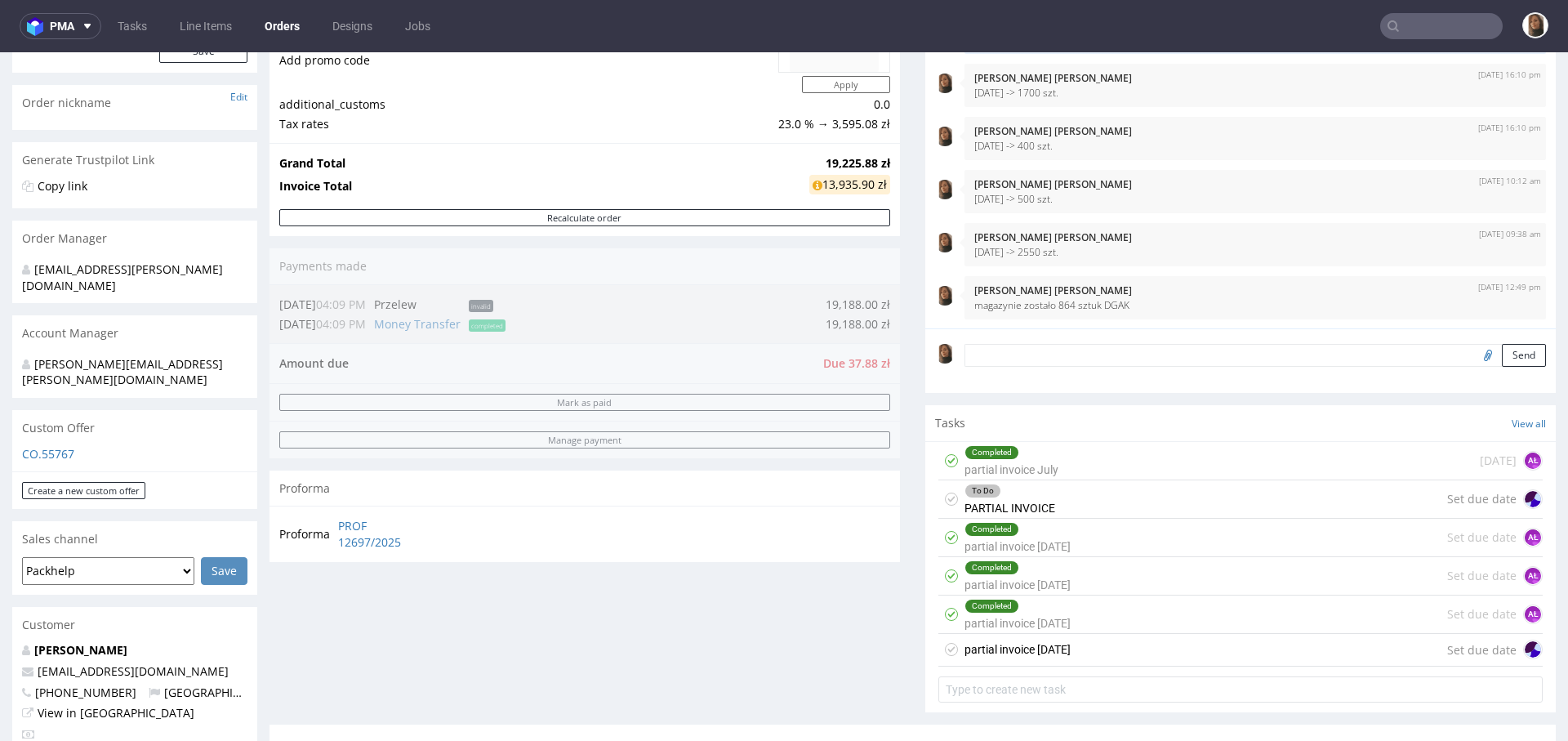
click at [1140, 642] on div "partial invoice 2/09/25 Set due date" at bounding box center [1240, 650] width 604 height 33
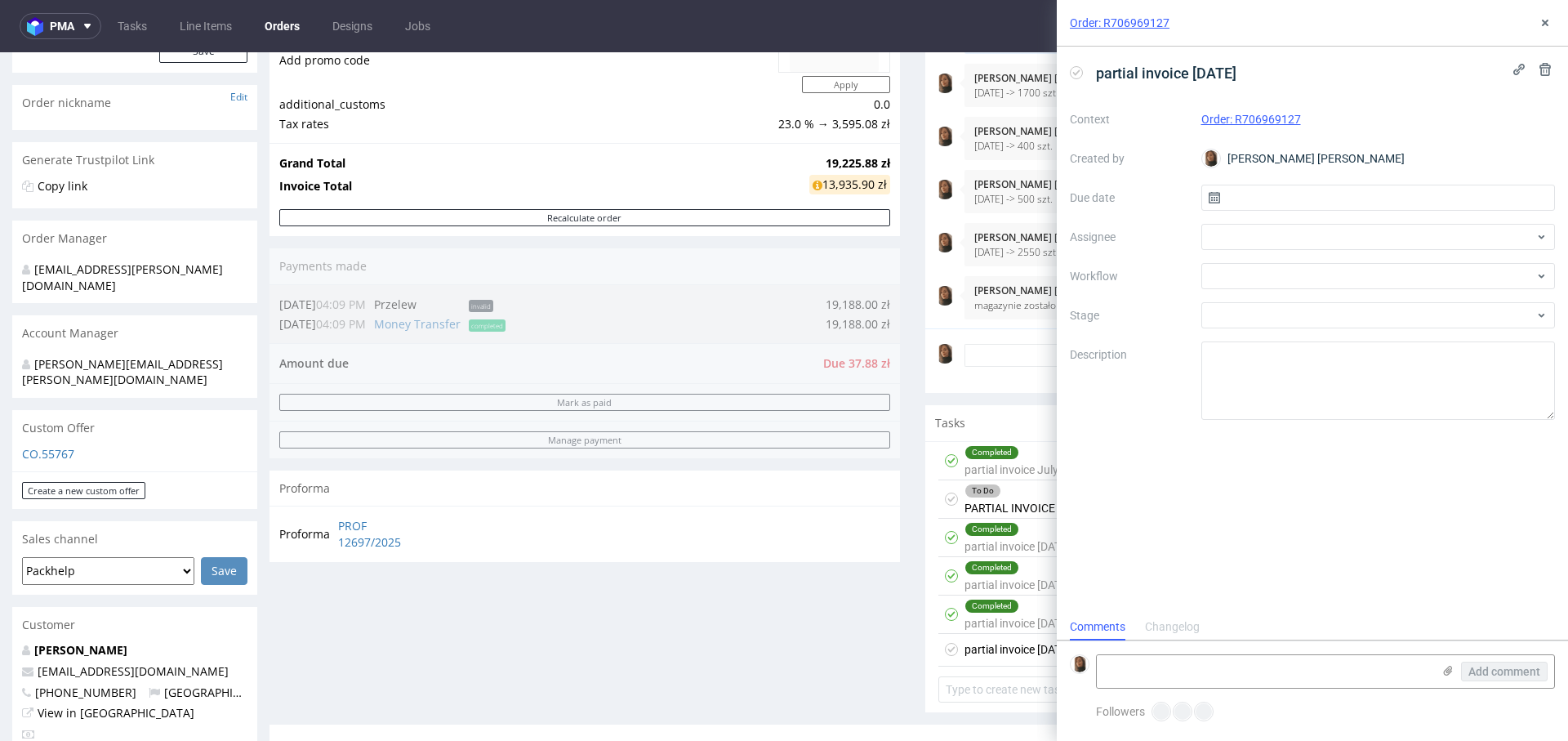
scroll to position [13, 0]
click at [1246, 227] on div at bounding box center [1378, 236] width 355 height 26
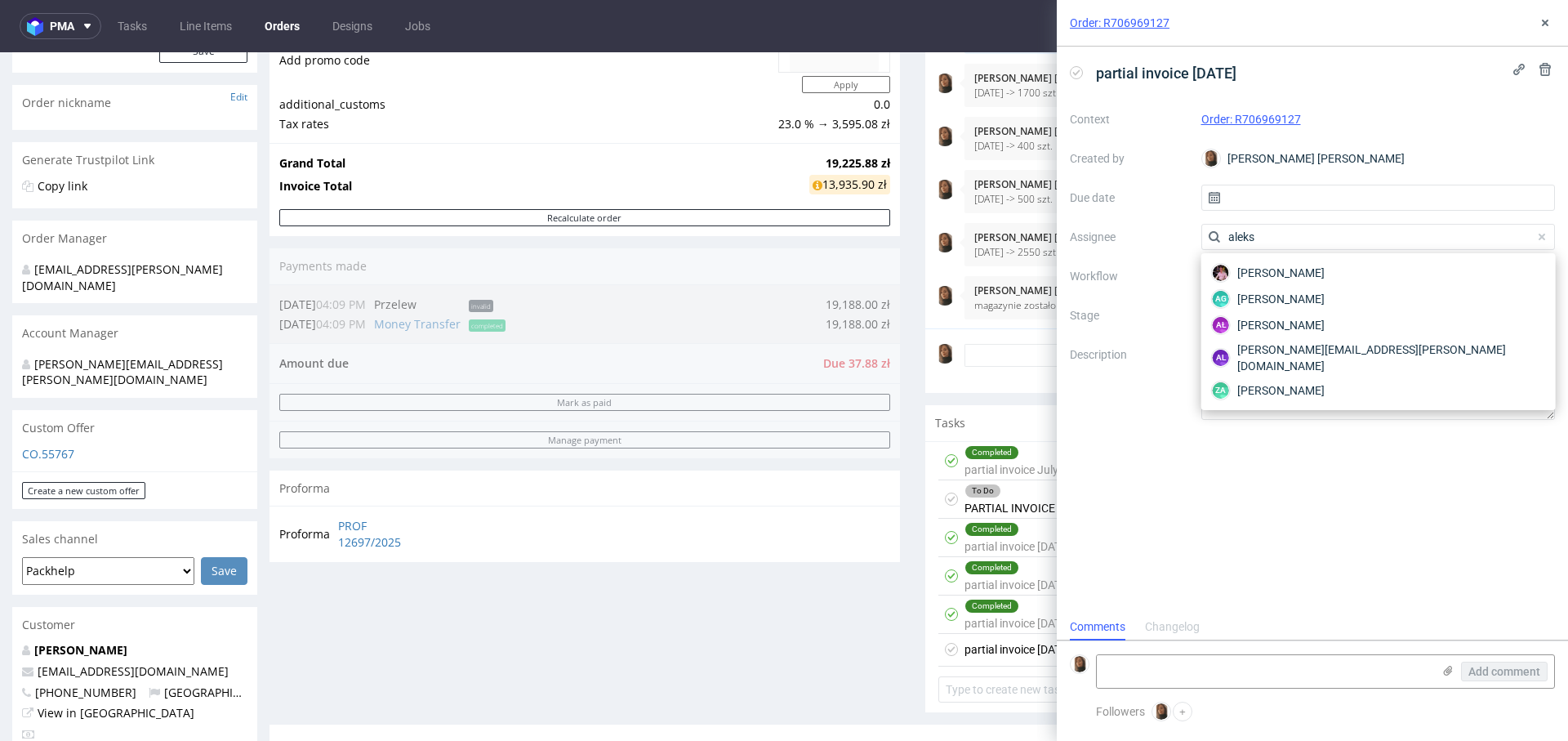
type input "aleks"
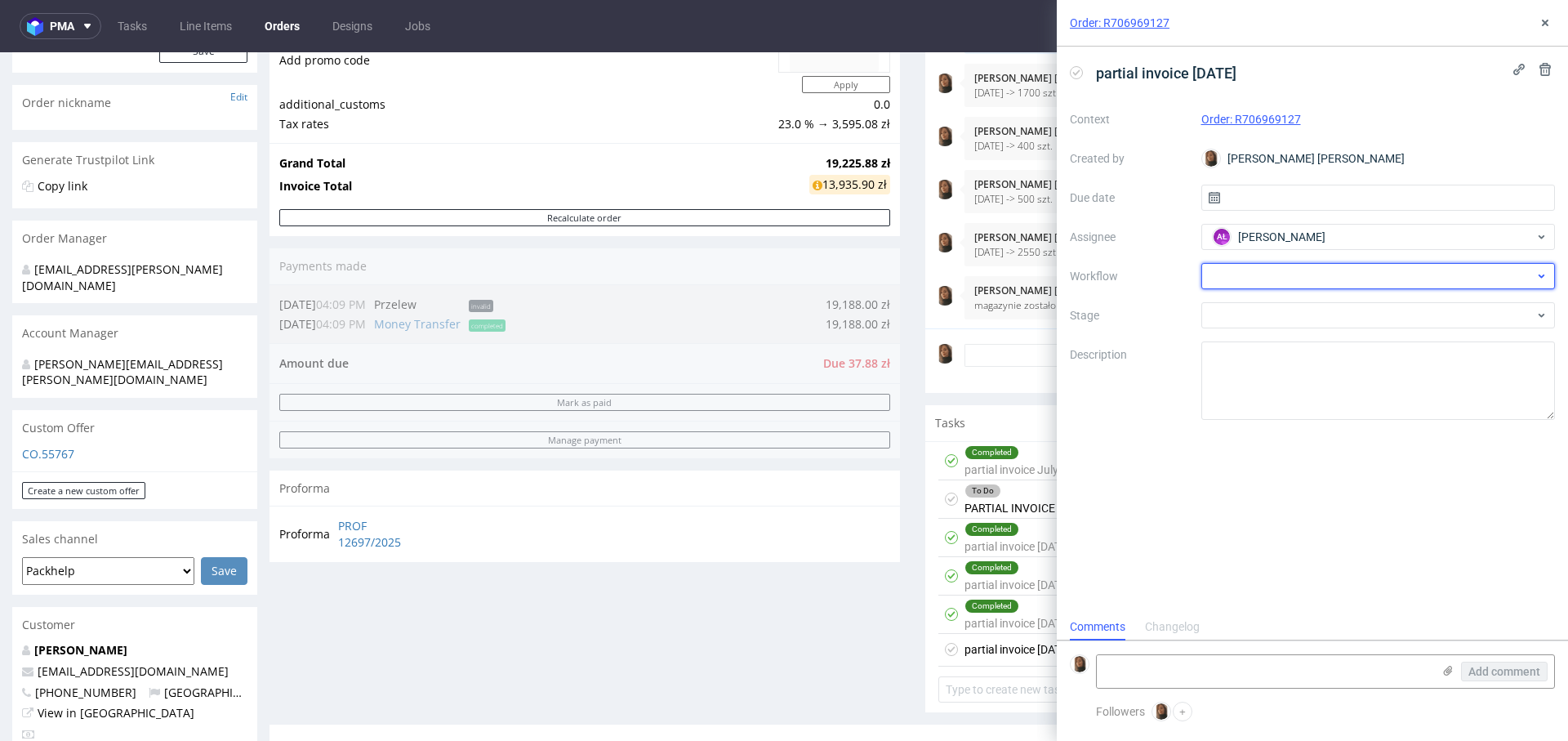
click at [1240, 273] on div at bounding box center [1378, 276] width 355 height 26
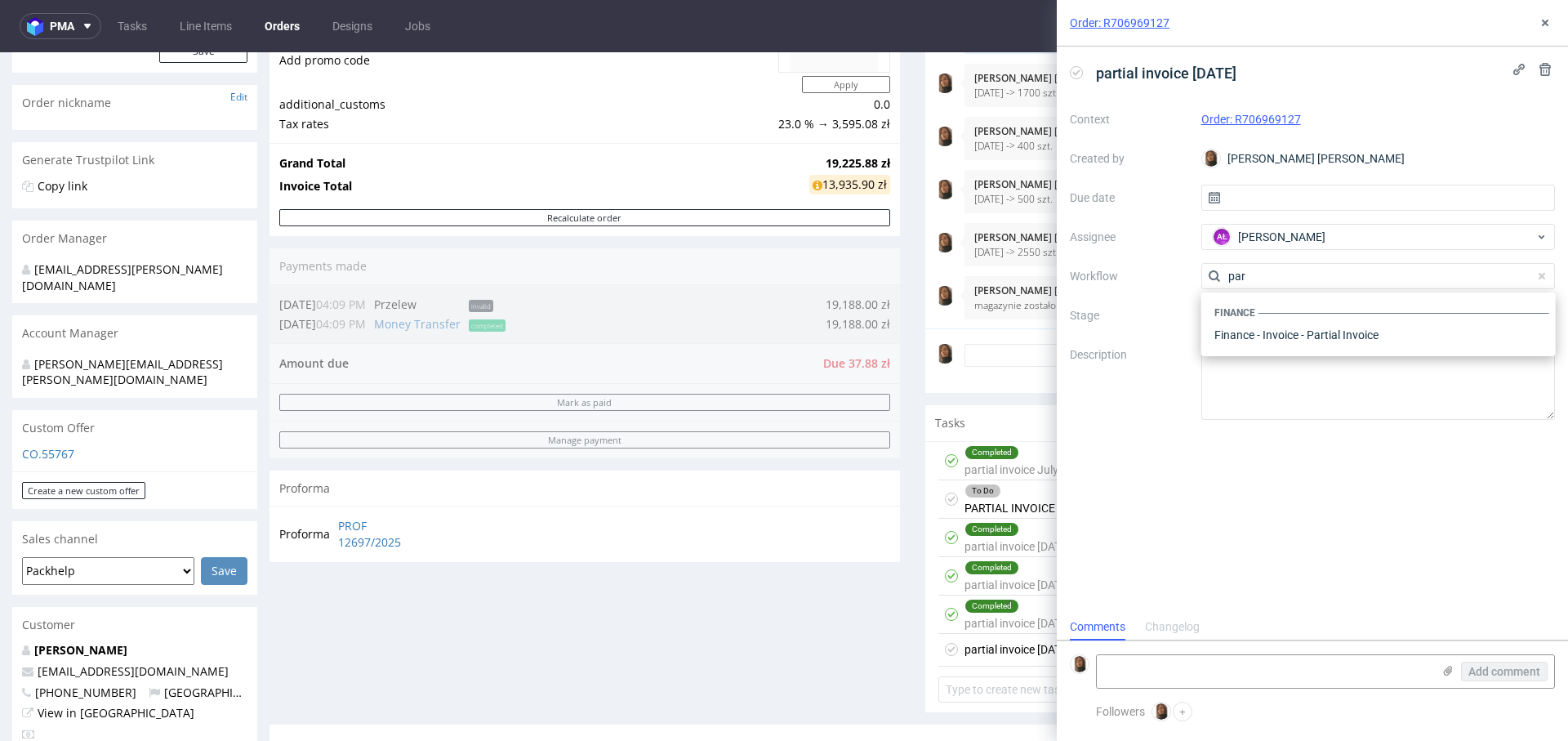
scroll to position [0, 0]
type input "par"
click at [1329, 329] on div "Finance - Invoice - Partial Invoice" at bounding box center [1379, 335] width 342 height 30
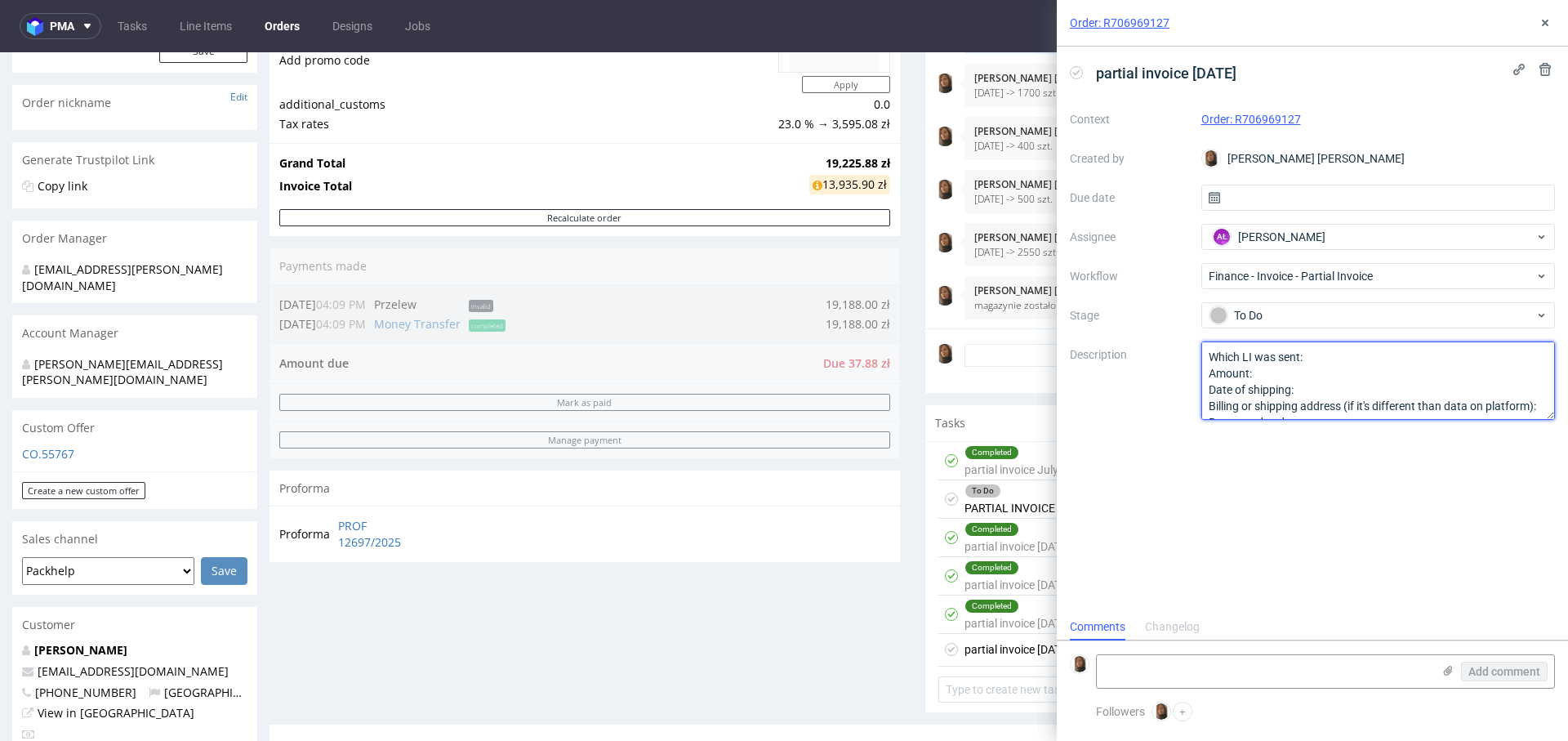
click at [1345, 354] on textarea "Which LI was sent: Amount: Date of shipping: Billing or shipping address (if it…" at bounding box center [1378, 380] width 355 height 78
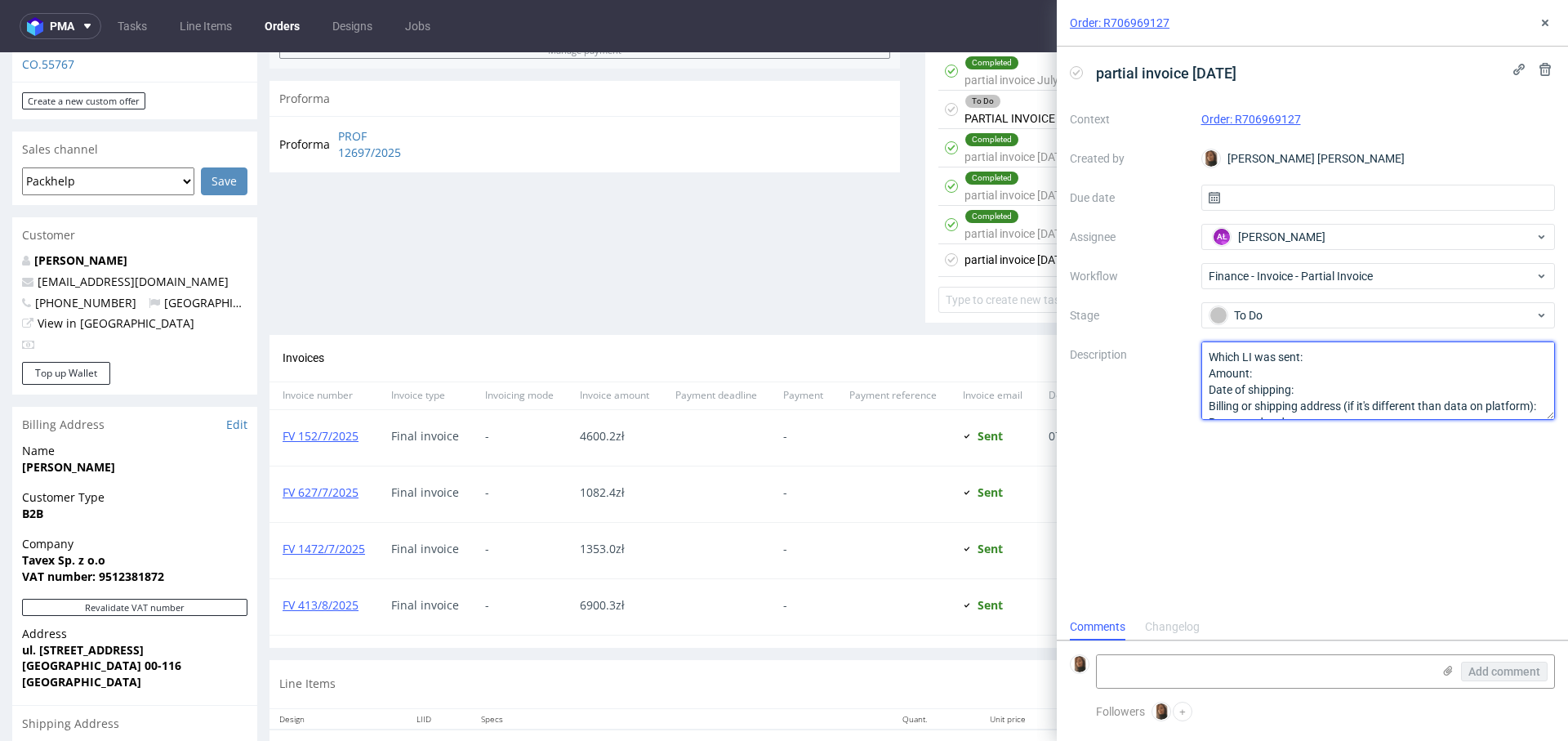
scroll to position [810, 0]
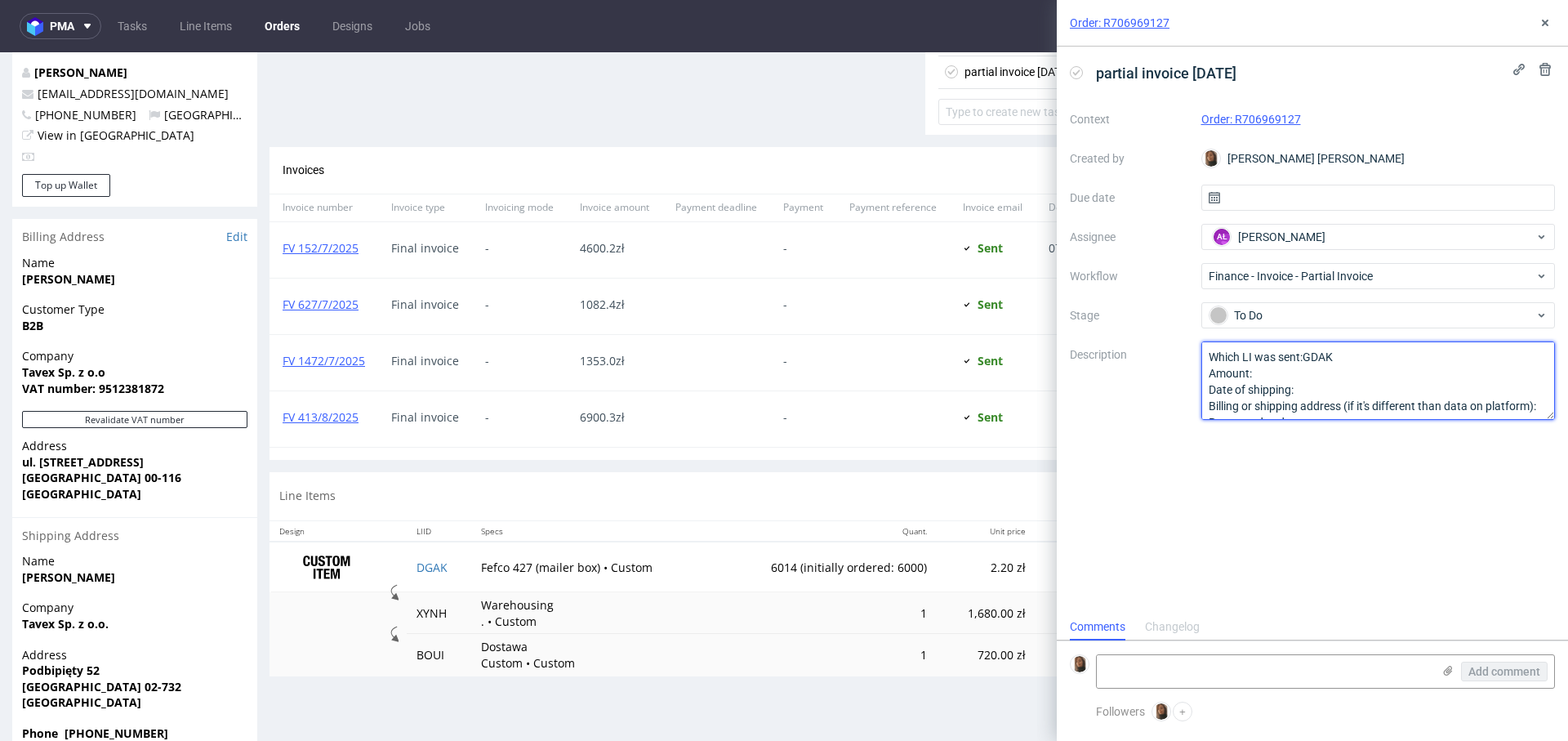
click at [1320, 356] on textarea "Which LI was sent: Amount: Date of shipping: Billing or shipping address (if it…" at bounding box center [1378, 380] width 355 height 78
click at [1314, 367] on textarea "Which LI was sent: Amount: Date of shipping: Billing or shipping address (if it…" at bounding box center [1378, 380] width 355 height 78
paste textarea "864 szt."
click at [1321, 385] on textarea "Which LI was sent: GDAK Amount: Date of shipping: Billing or shipping address (…" at bounding box center [1378, 380] width 355 height 78
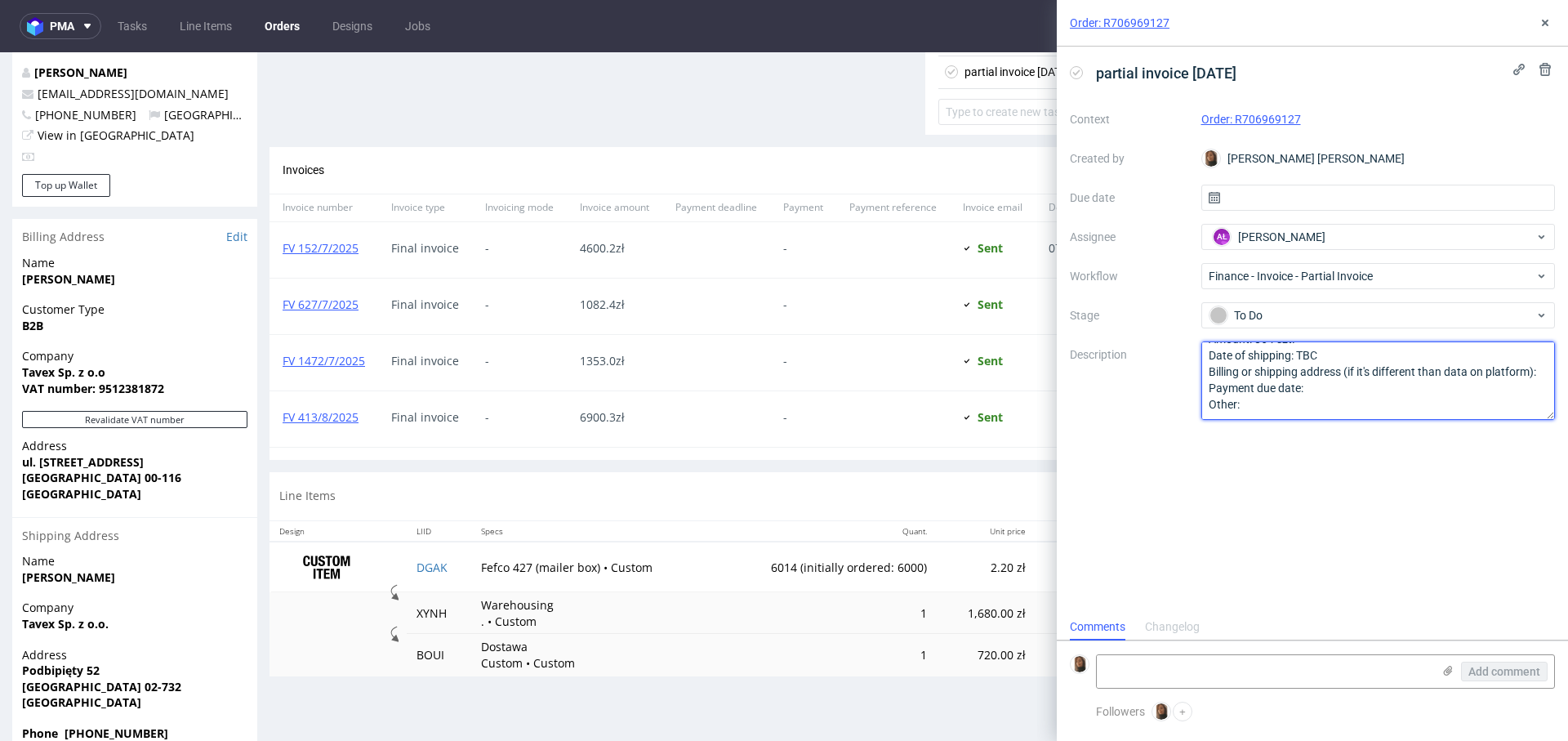
drag, startPoint x: 1210, startPoint y: 404, endPoint x: 1327, endPoint y: 513, distance: 159.9
click at [1327, 513] on div "partial invoice 2/09/25 Context Order: R706969127 Created by Angelina Marć Due …" at bounding box center [1313, 330] width 512 height 566
type textarea "Which LI was sent: GDAK Amount: 864 szt. Date of shipping: TBC"
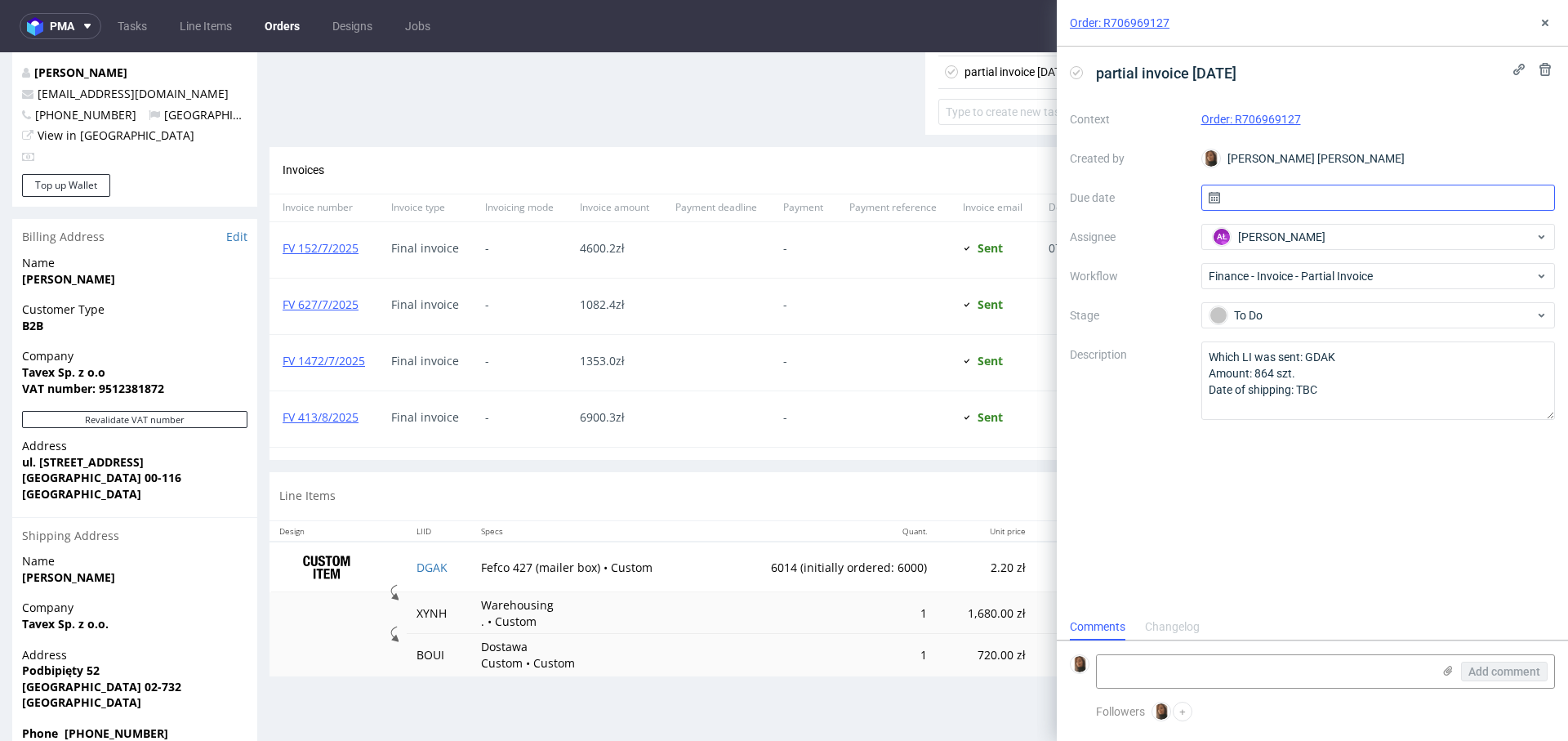
click at [1391, 195] on input "text" at bounding box center [1378, 198] width 355 height 26
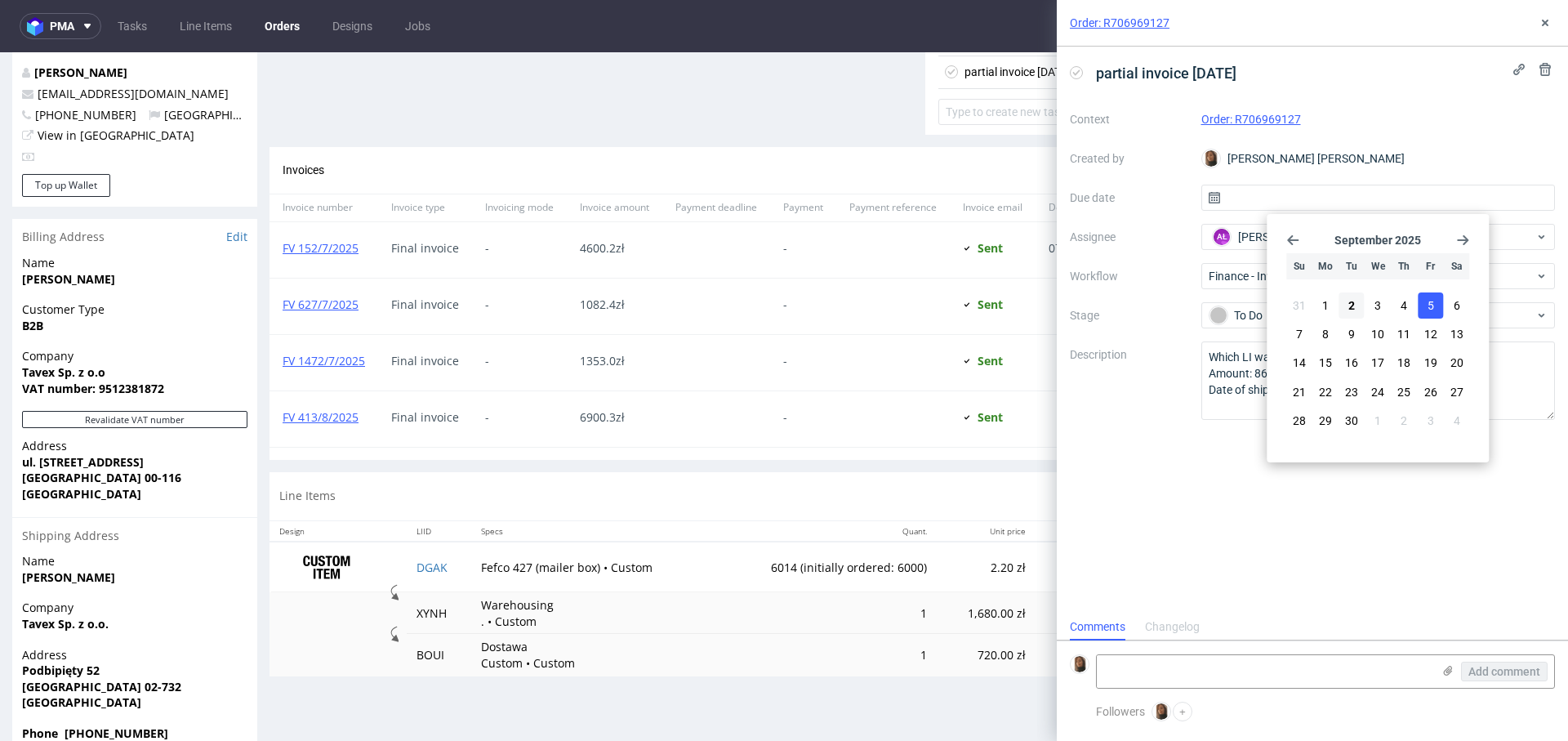
click at [1431, 310] on span "5" at bounding box center [1431, 305] width 7 height 16
type input "05/09/2025"
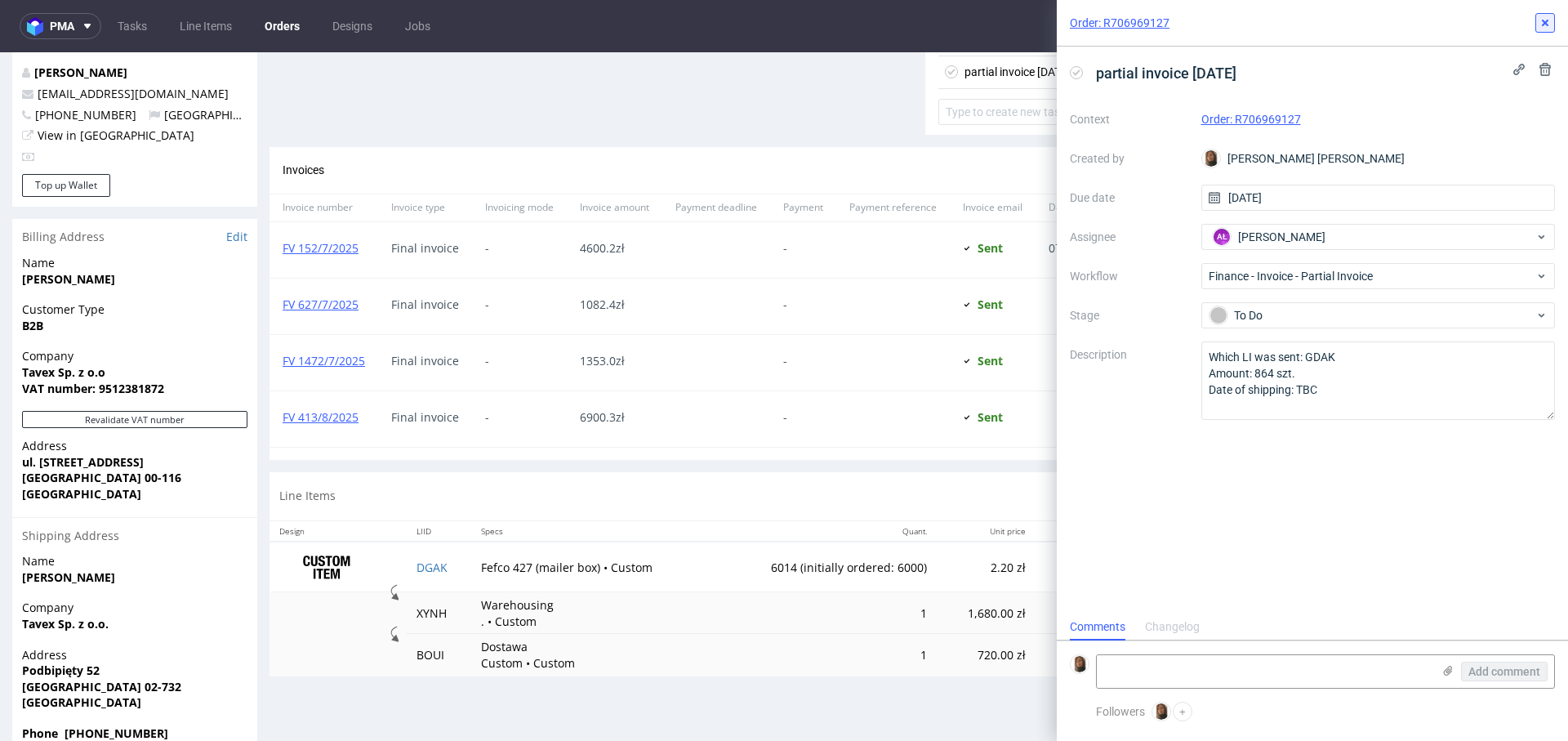
click at [1550, 16] on icon at bounding box center [1545, 22] width 13 height 13
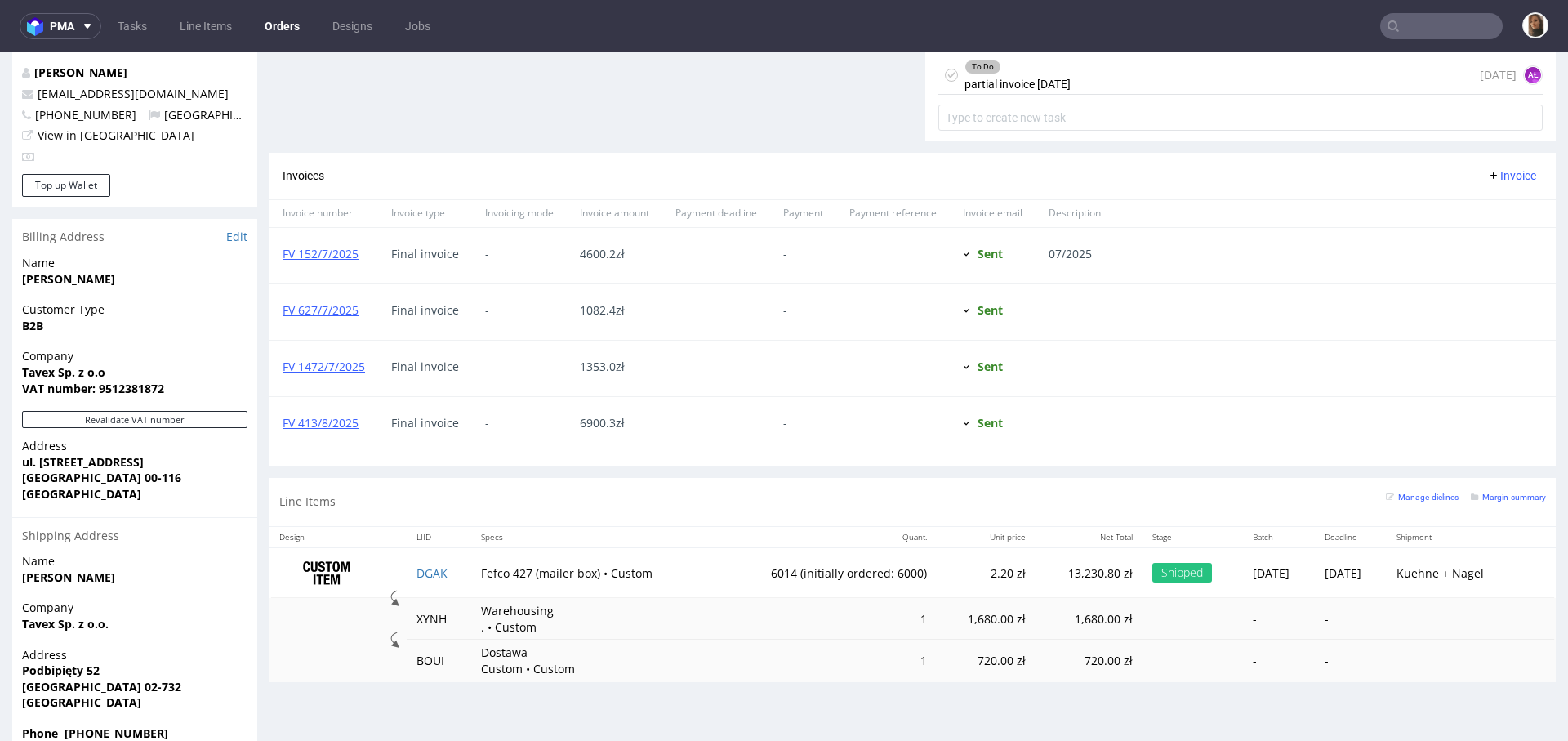
click at [1436, 29] on input "text" at bounding box center [1441, 26] width 122 height 26
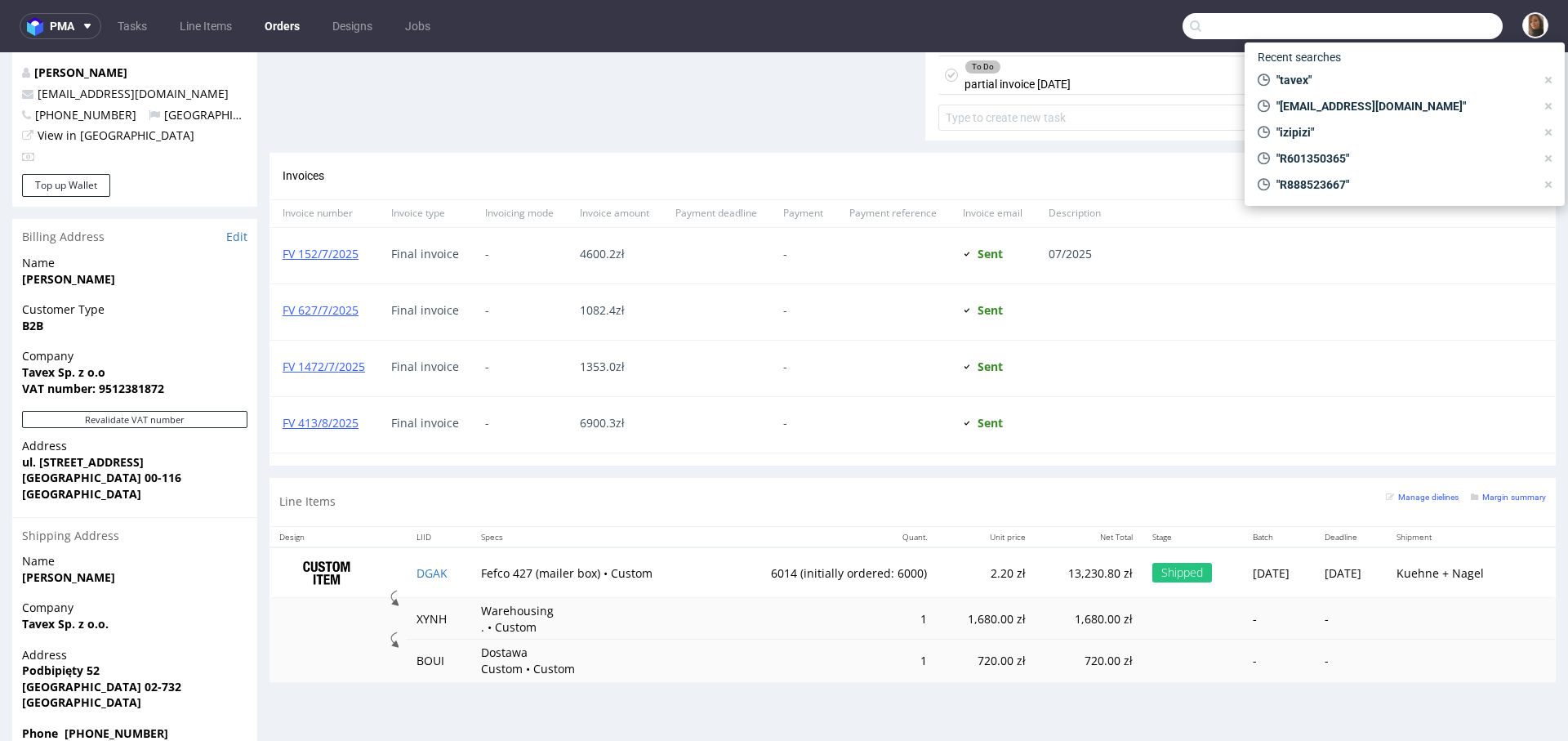
paste input "Artknit"
type input "Artknit"
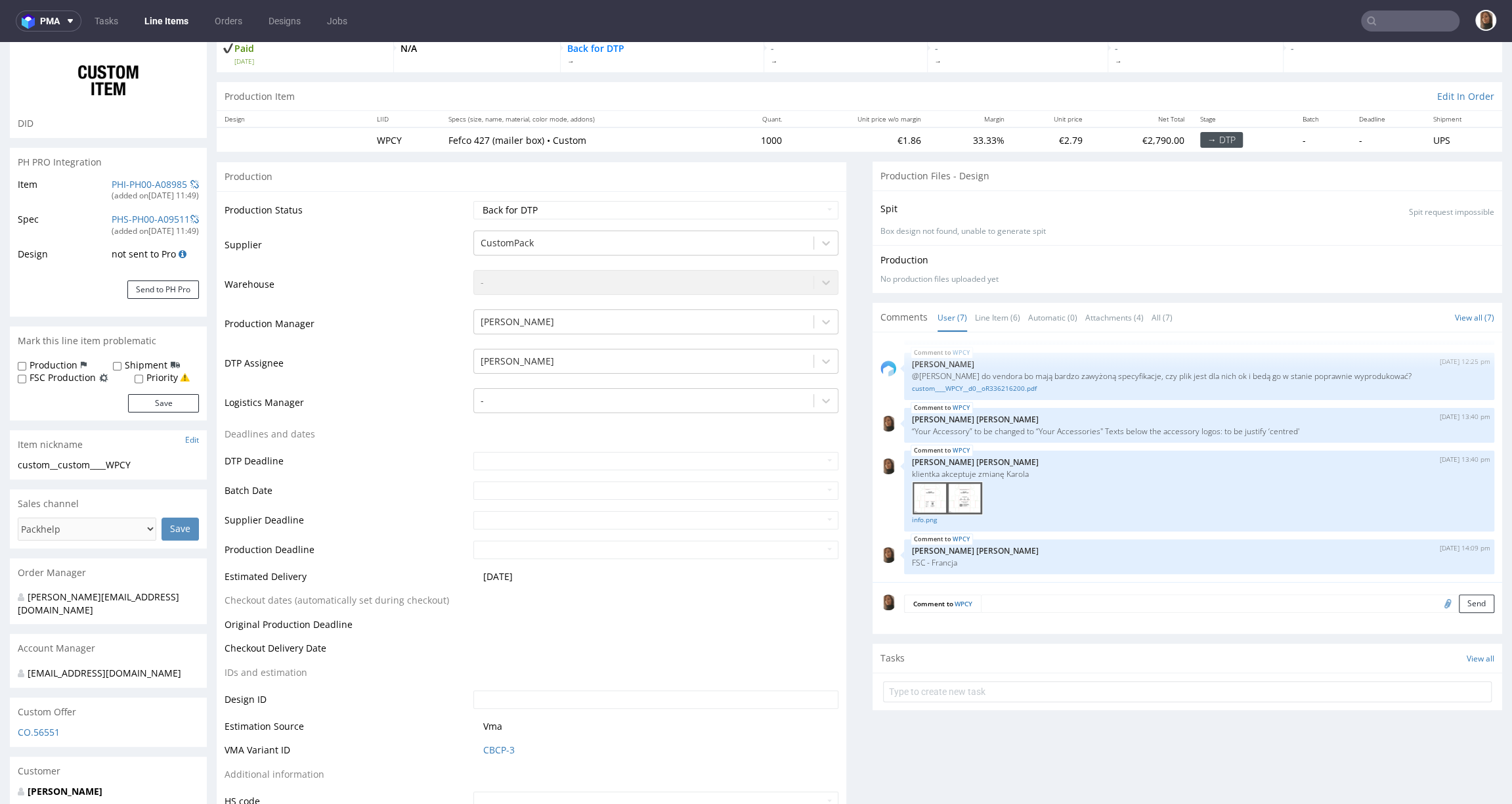
scroll to position [151, 0]
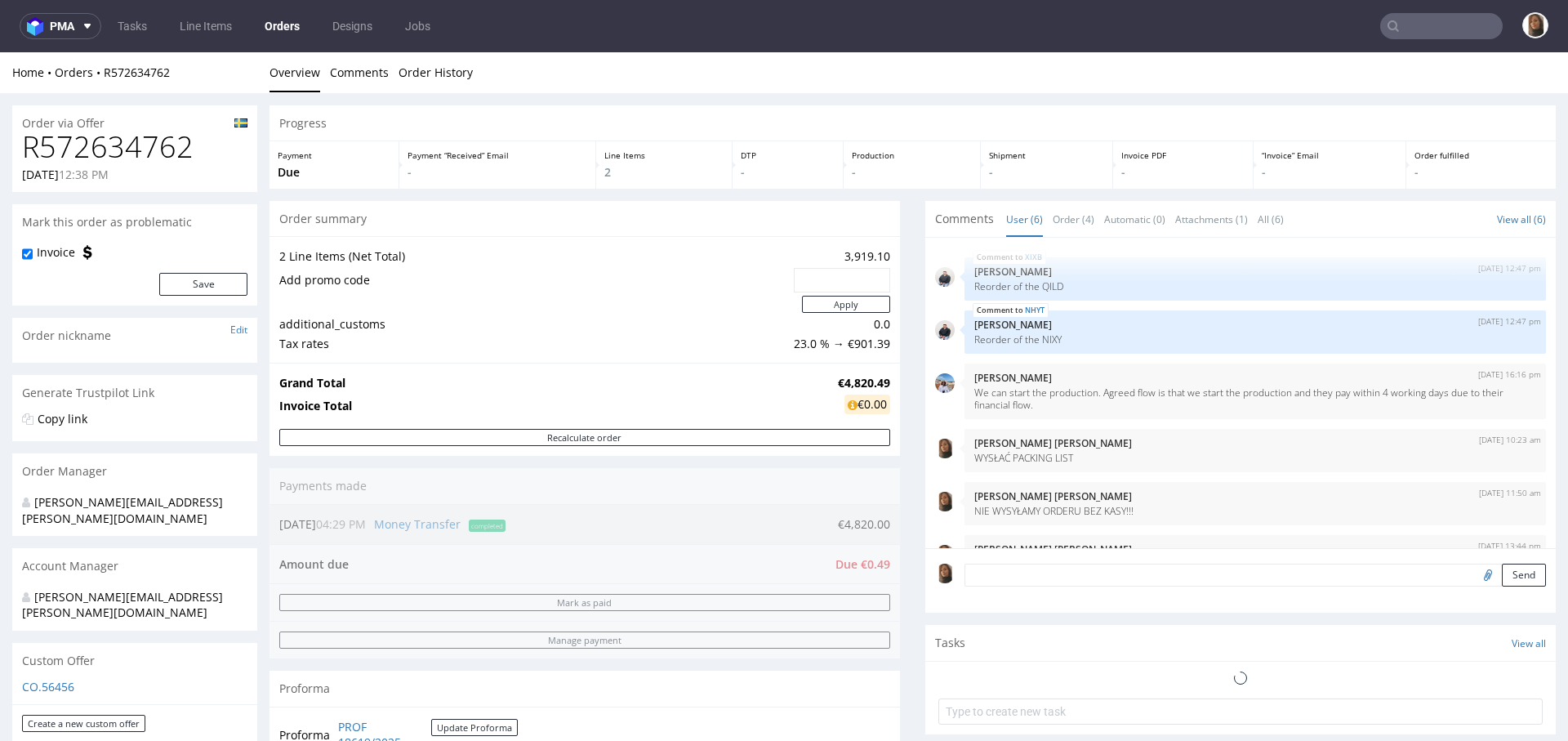
scroll to position [56, 0]
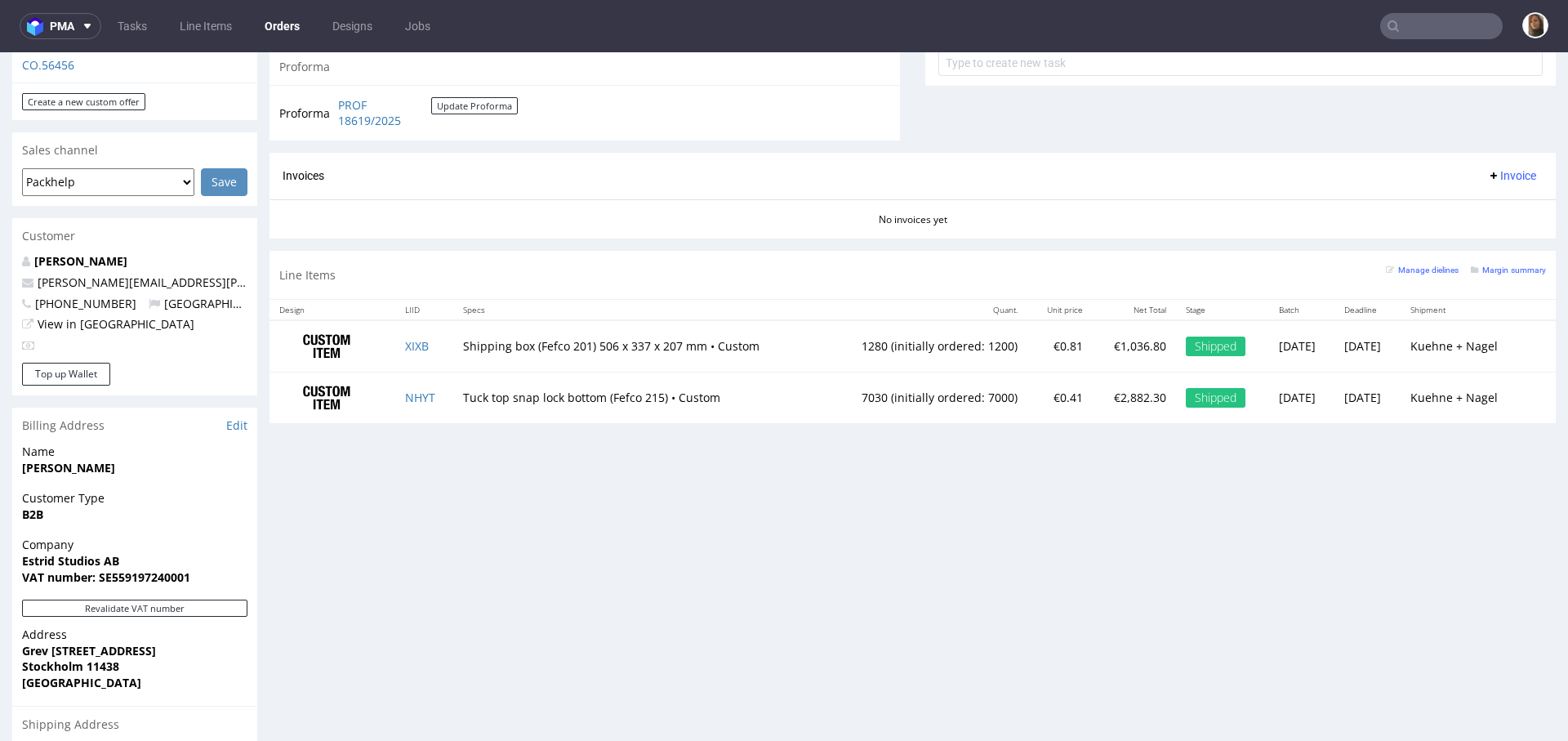
scroll to position [828, 0]
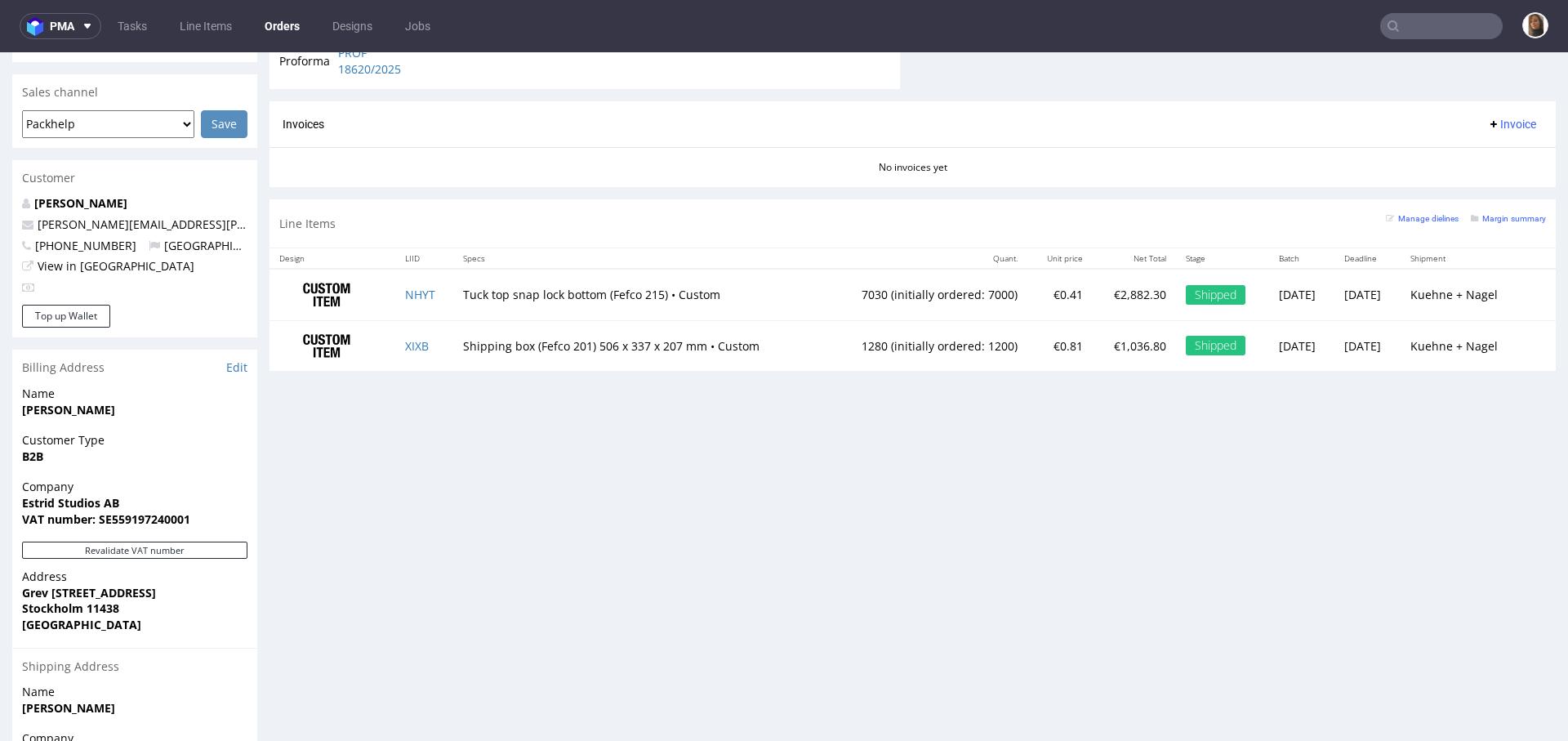
scroll to position [828, 0]
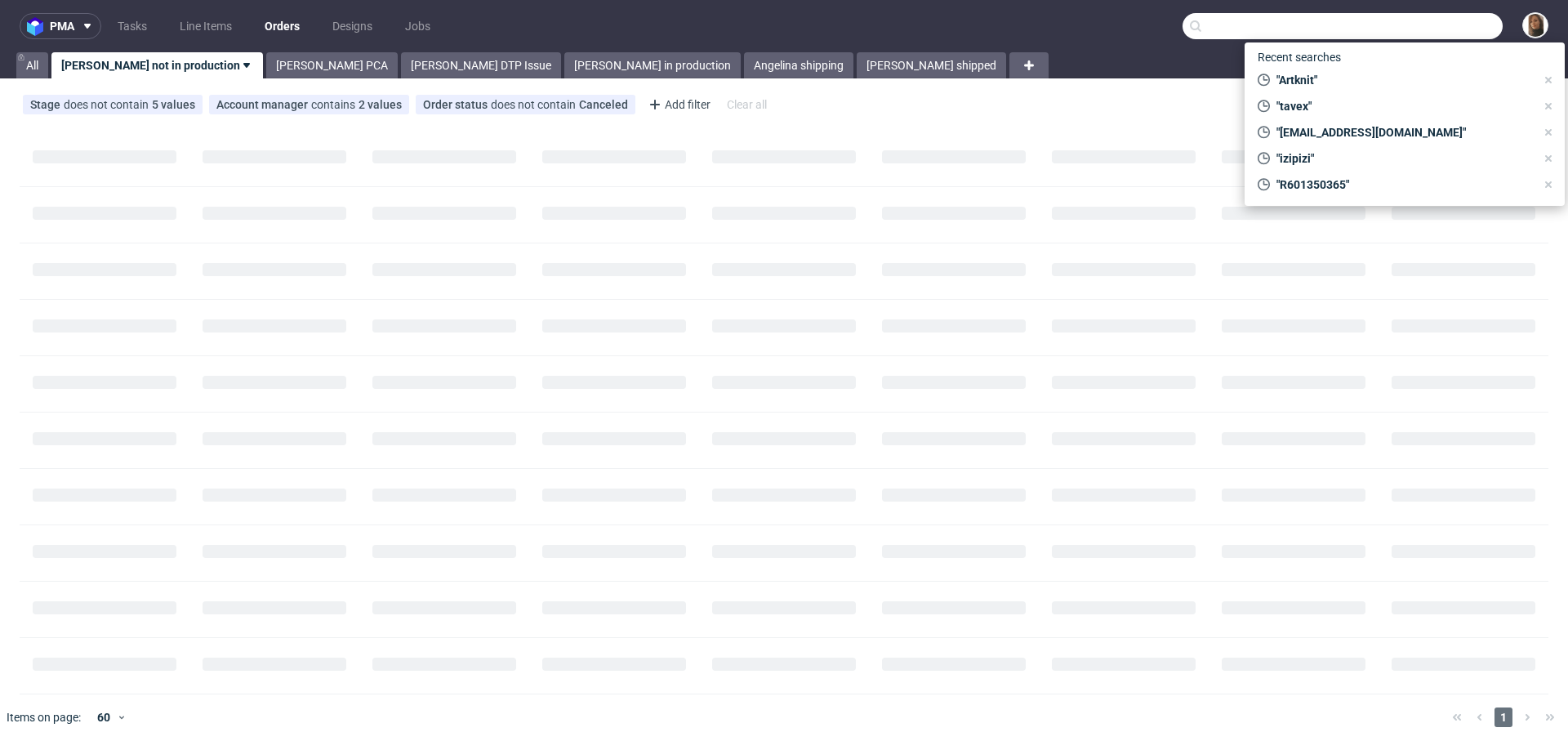
click at [1420, 33] on input "text" at bounding box center [1342, 26] width 320 height 26
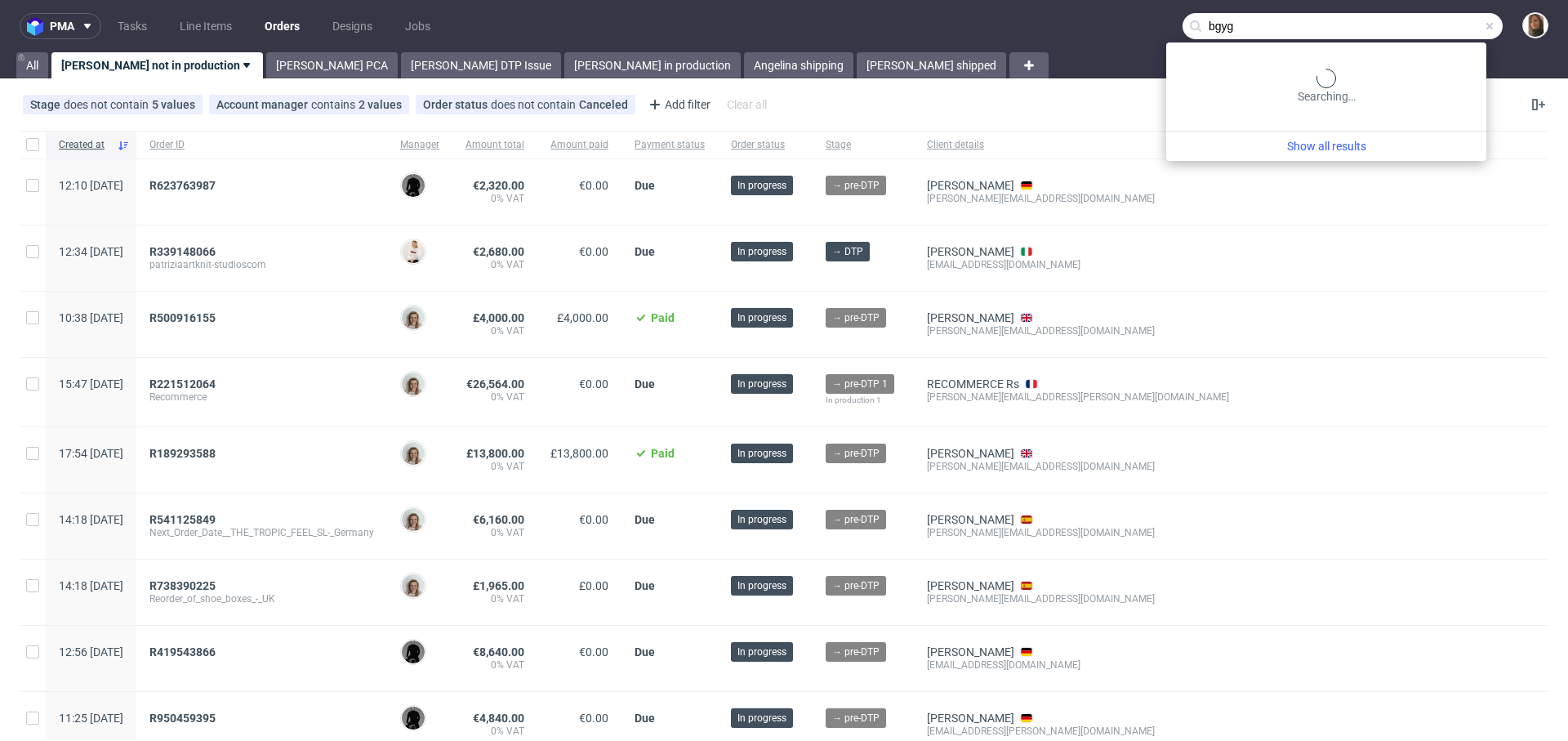
type input "bgyg"
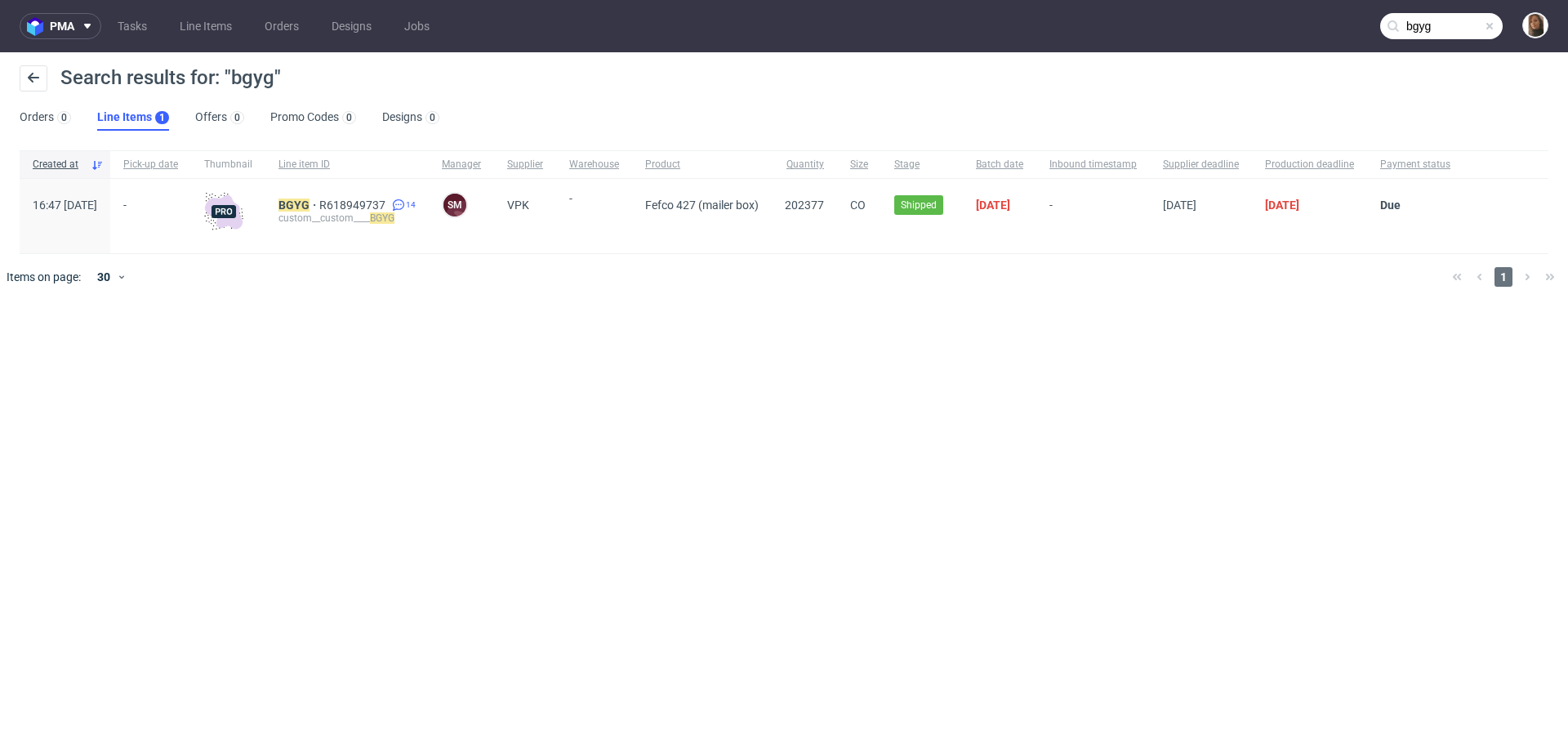
click at [335, 197] on div "BGYG R618949737 14 custom__custom____ BGYG" at bounding box center [347, 216] width 163 height 74
click at [310, 203] on mark "BGYG" at bounding box center [293, 205] width 31 height 13
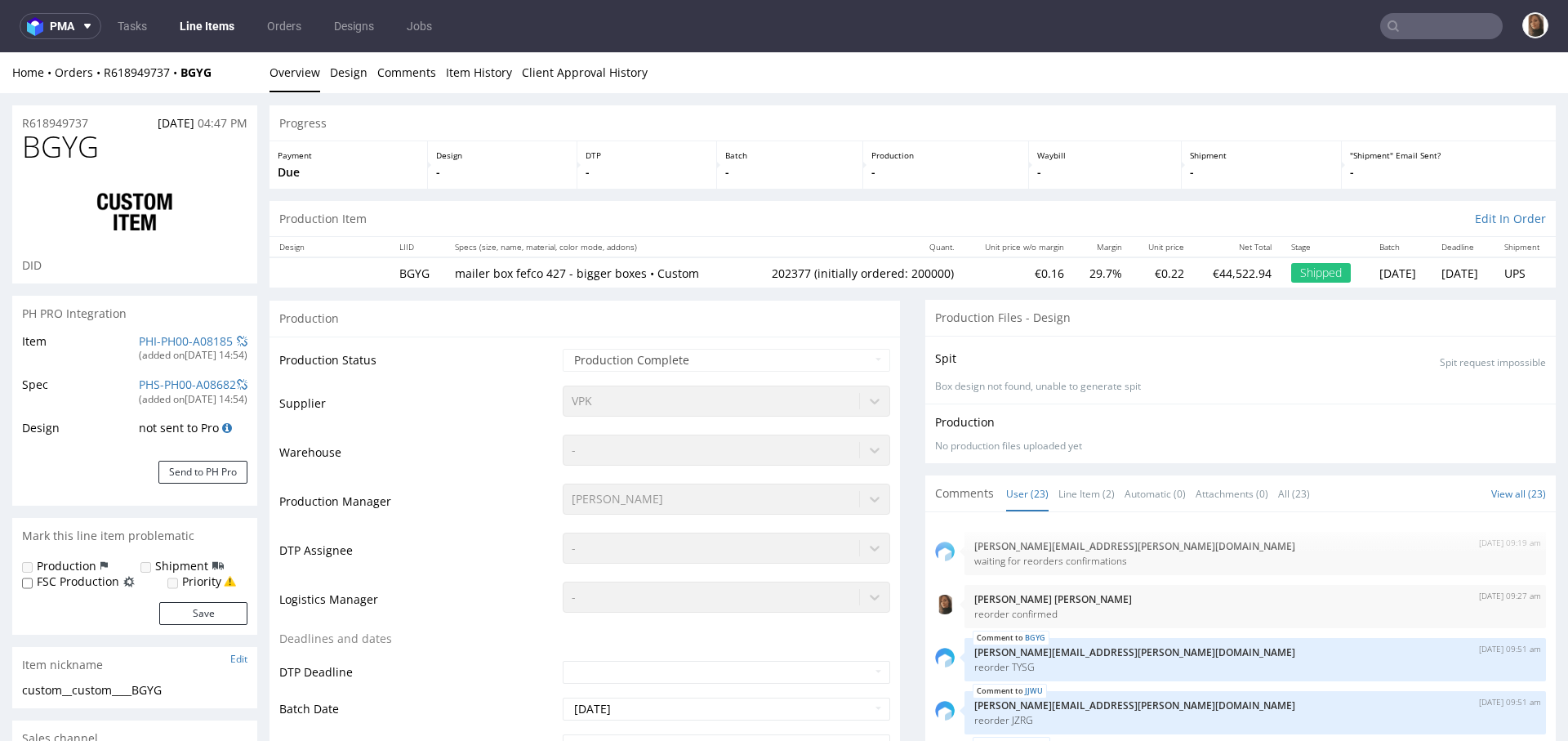
select select "in_progress"
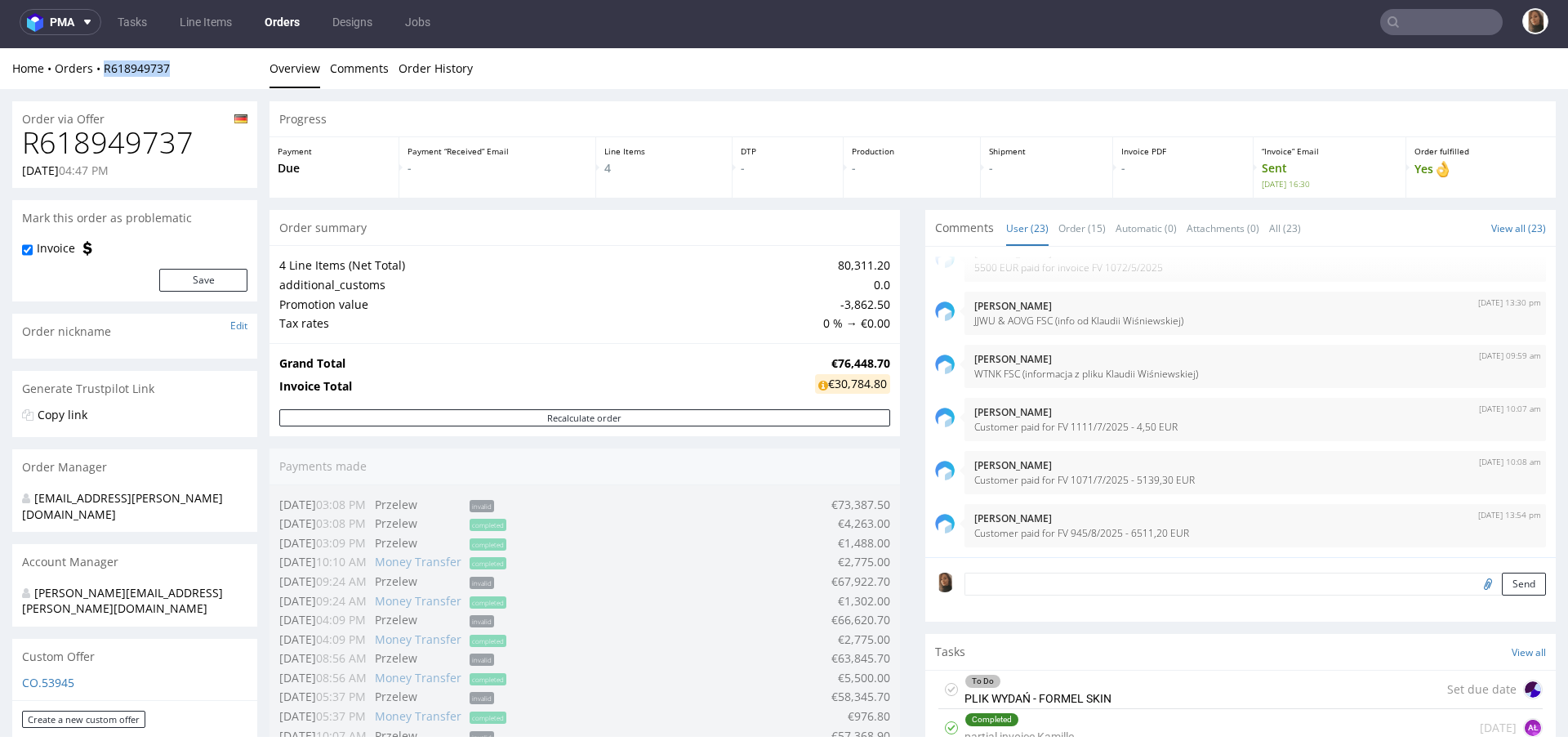
copy link "R618949737"
drag, startPoint x: 198, startPoint y: 75, endPoint x: 102, endPoint y: 75, distance: 96.0
click at [102, 75] on div "Home Orders R618949737" at bounding box center [134, 69] width 245 height 16
